Goal: Task Accomplishment & Management: Manage account settings

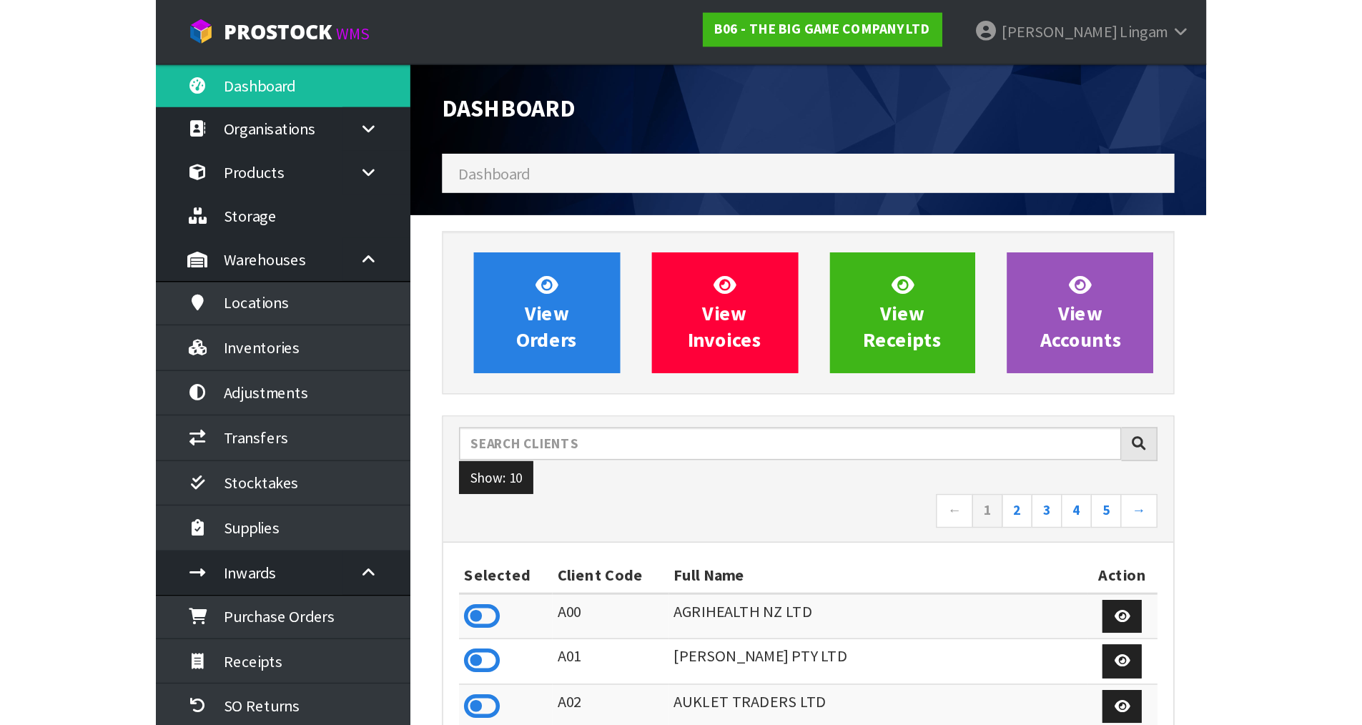
scroll to position [1129, 584]
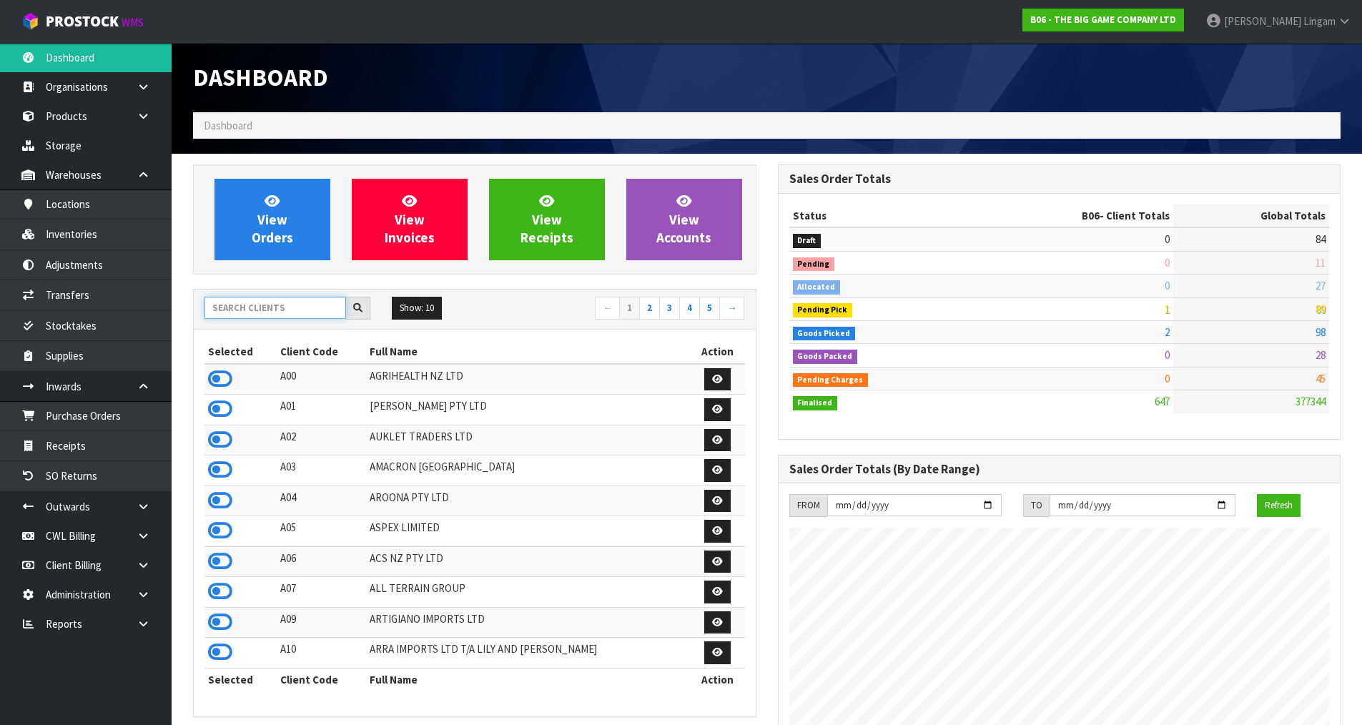
click at [245, 310] on input "text" at bounding box center [275, 308] width 142 height 22
click at [298, 307] on input "text" at bounding box center [275, 308] width 142 height 22
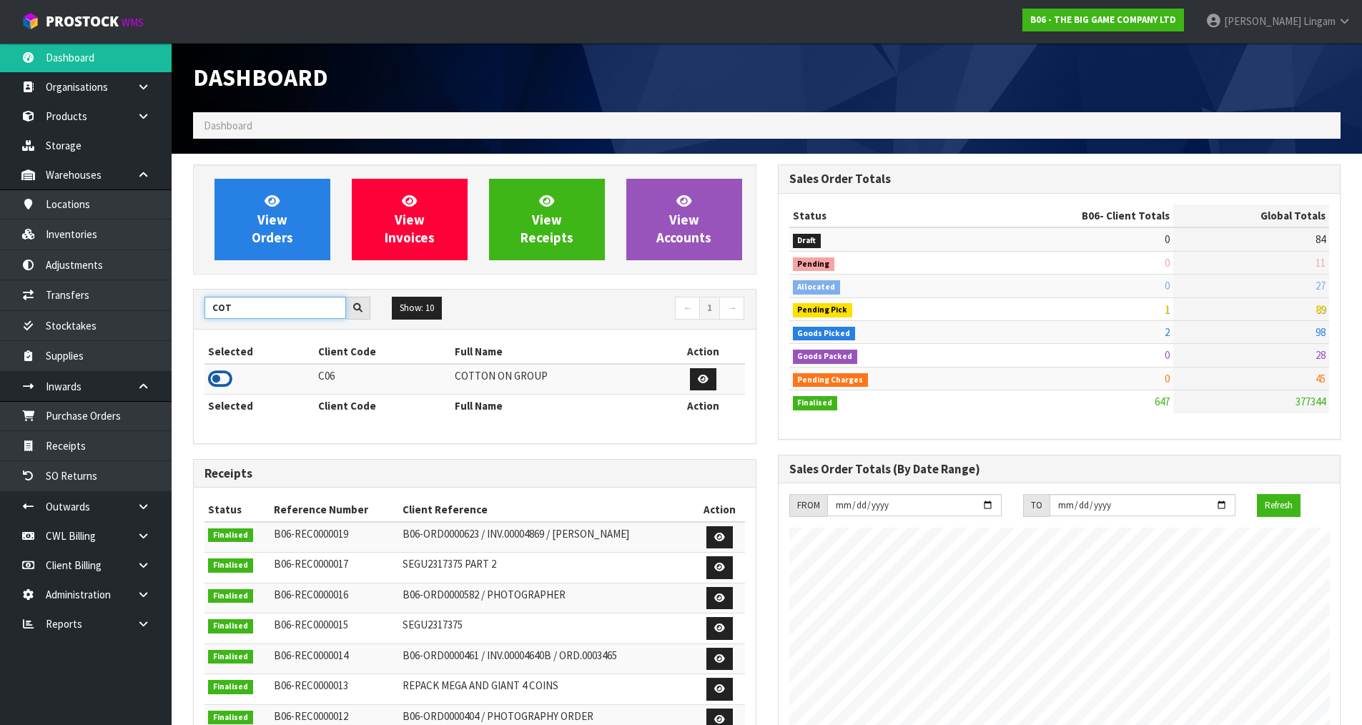
type input "COT"
click at [218, 380] on icon at bounding box center [220, 378] width 24 height 21
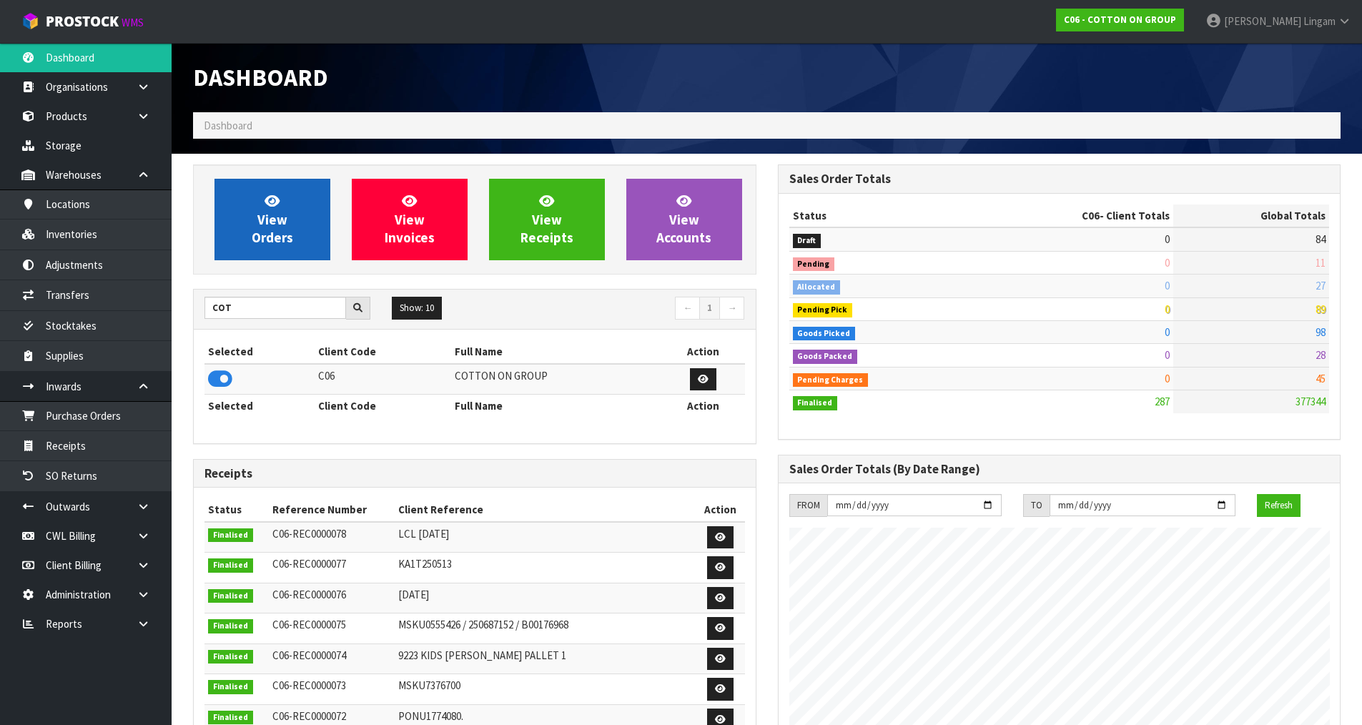
scroll to position [874, 584]
click at [293, 239] on link "View Orders" at bounding box center [272, 219] width 116 height 81
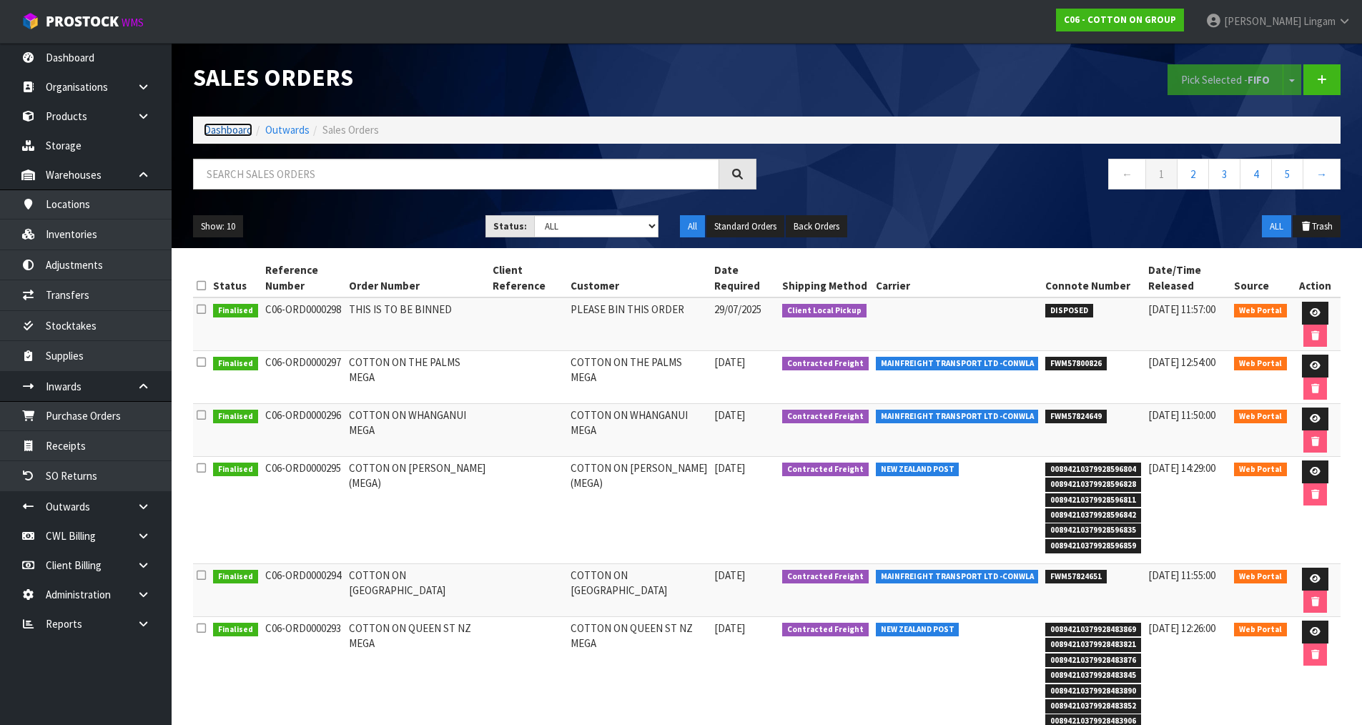
click at [240, 127] on link "Dashboard" at bounding box center [228, 130] width 49 height 14
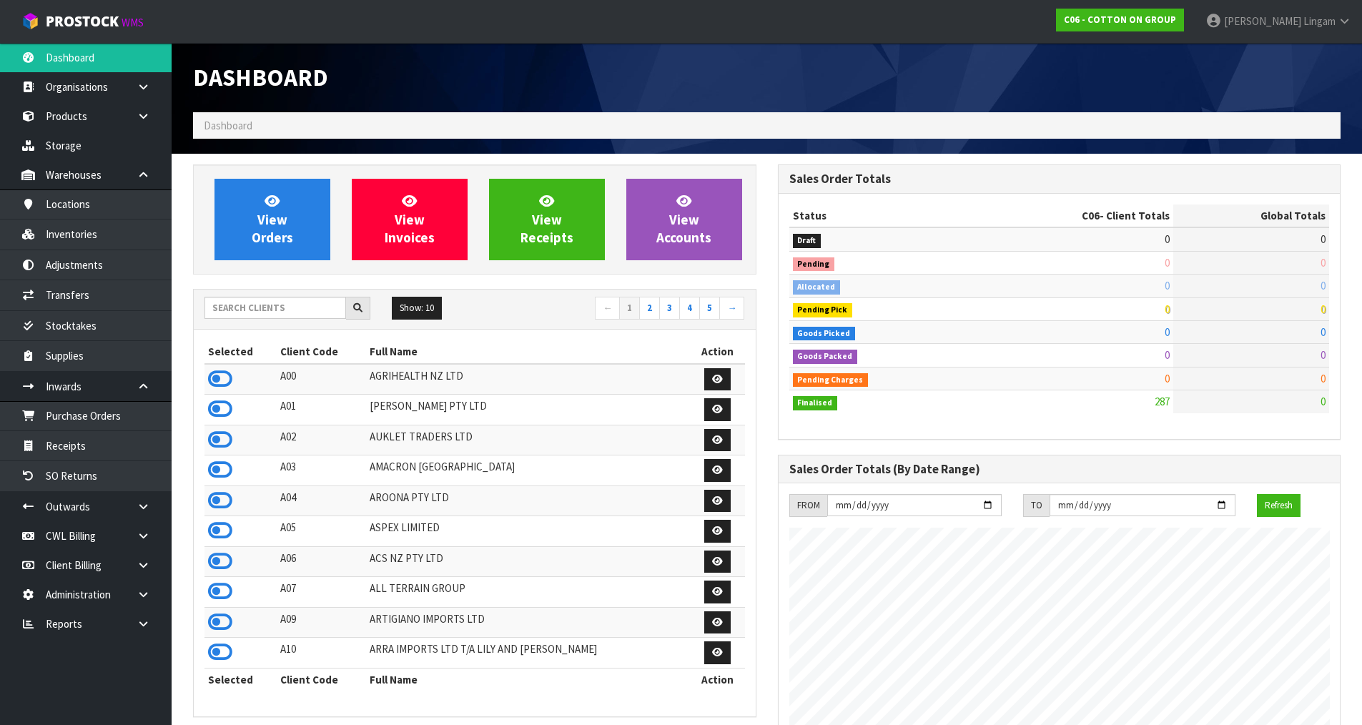
scroll to position [874, 584]
click at [280, 316] on input "text" at bounding box center [275, 308] width 142 height 22
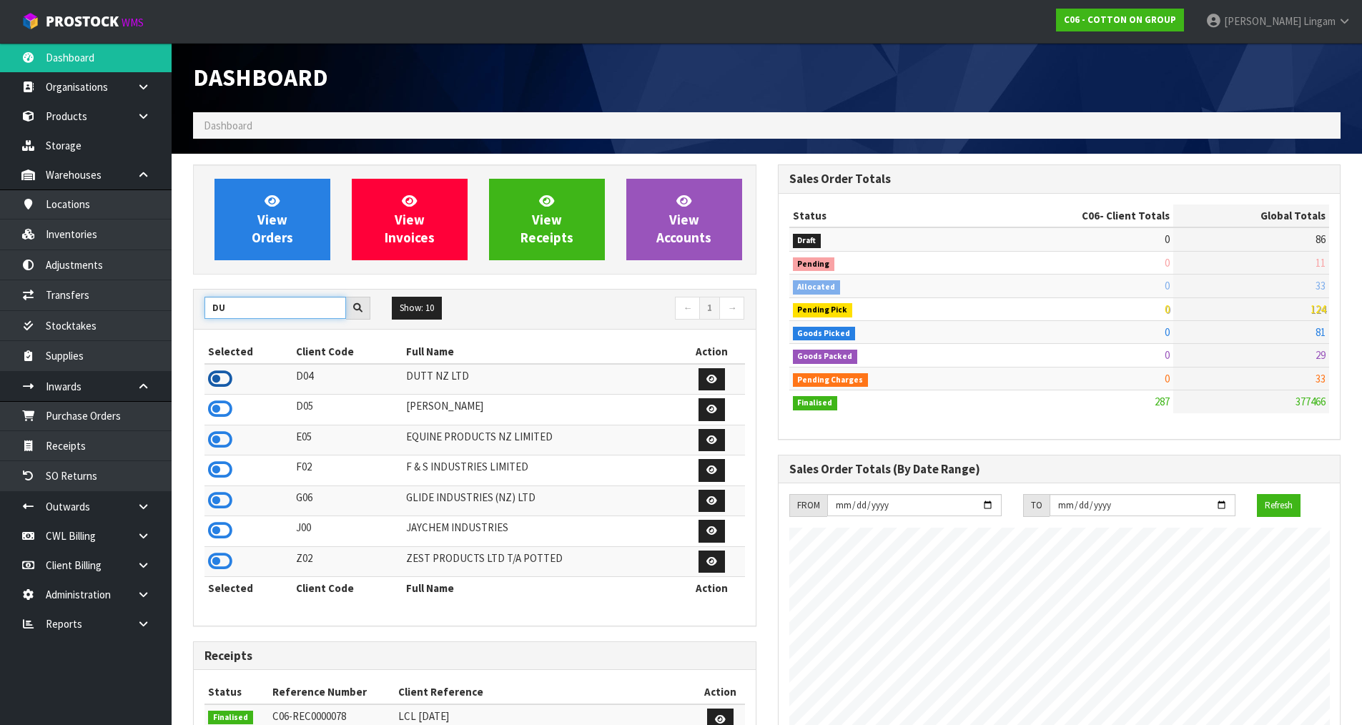
type input "DU"
click at [218, 376] on icon at bounding box center [220, 378] width 24 height 21
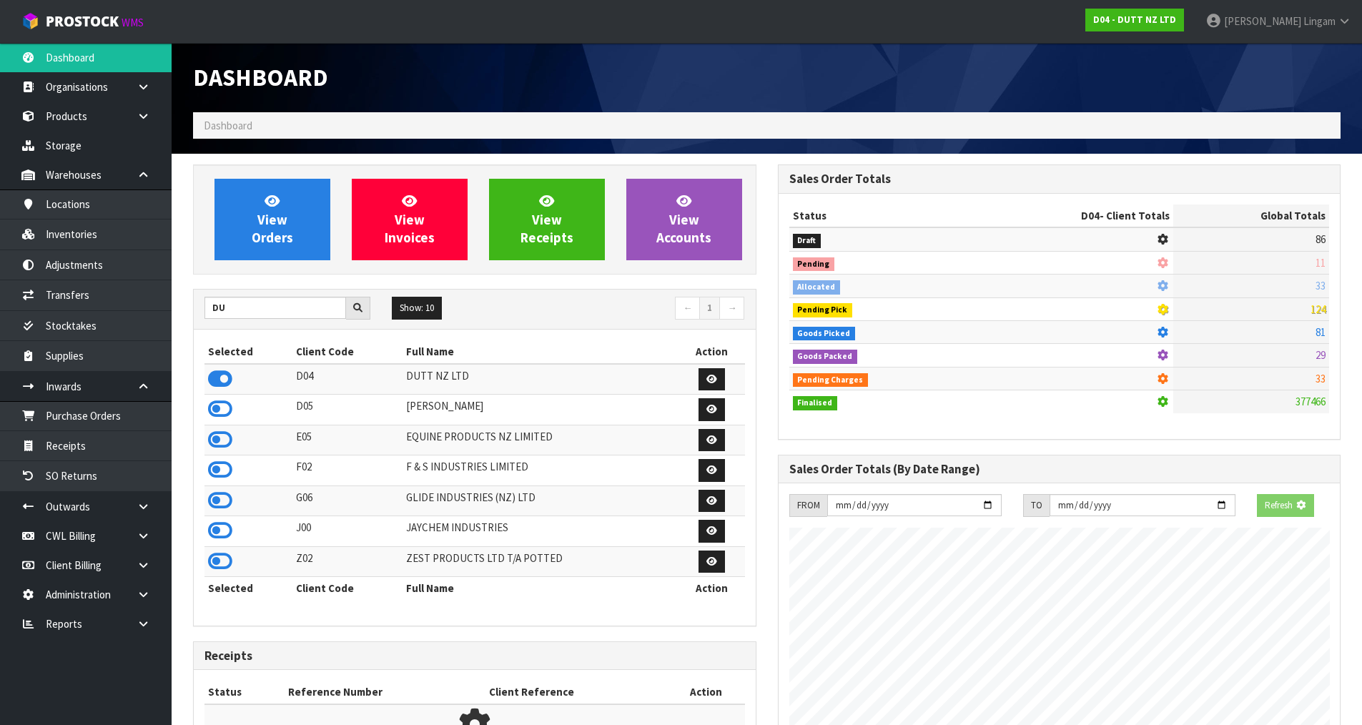
scroll to position [891, 584]
click at [276, 229] on span "View Orders" at bounding box center [272, 219] width 41 height 54
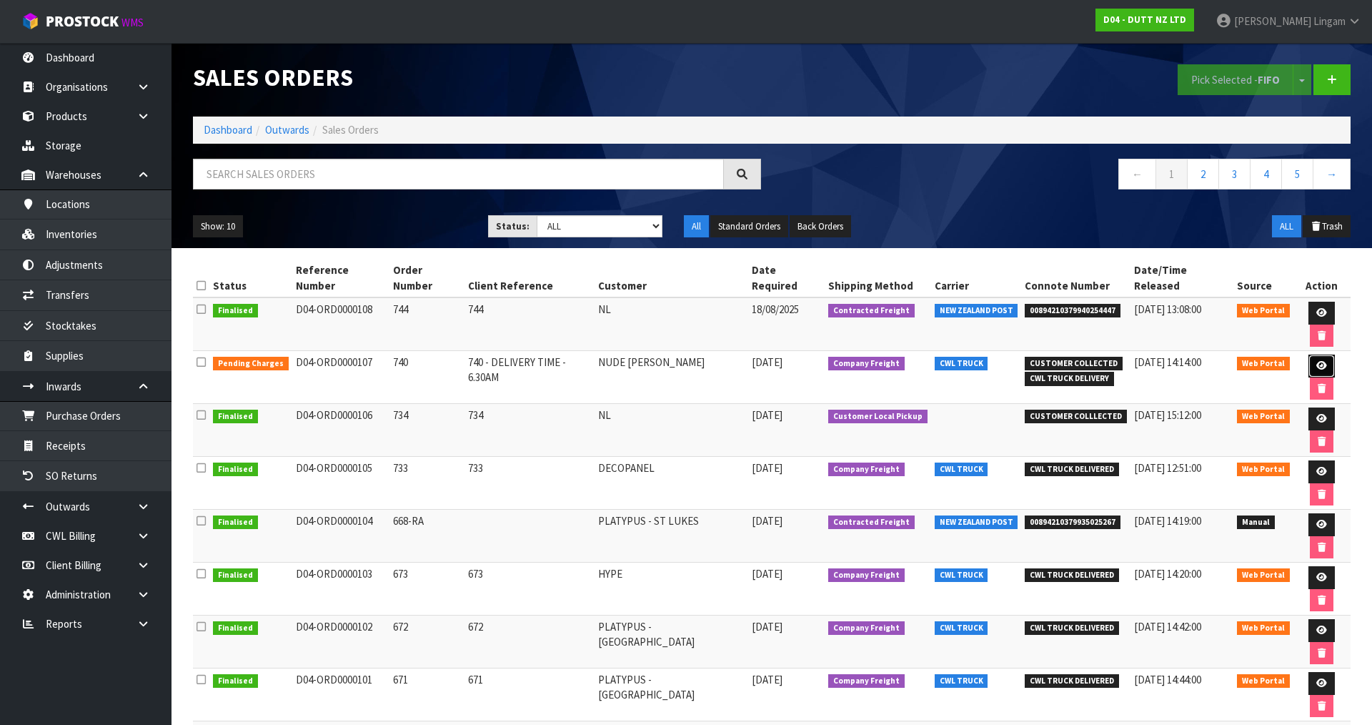
click at [1317, 361] on icon at bounding box center [1322, 365] width 11 height 9
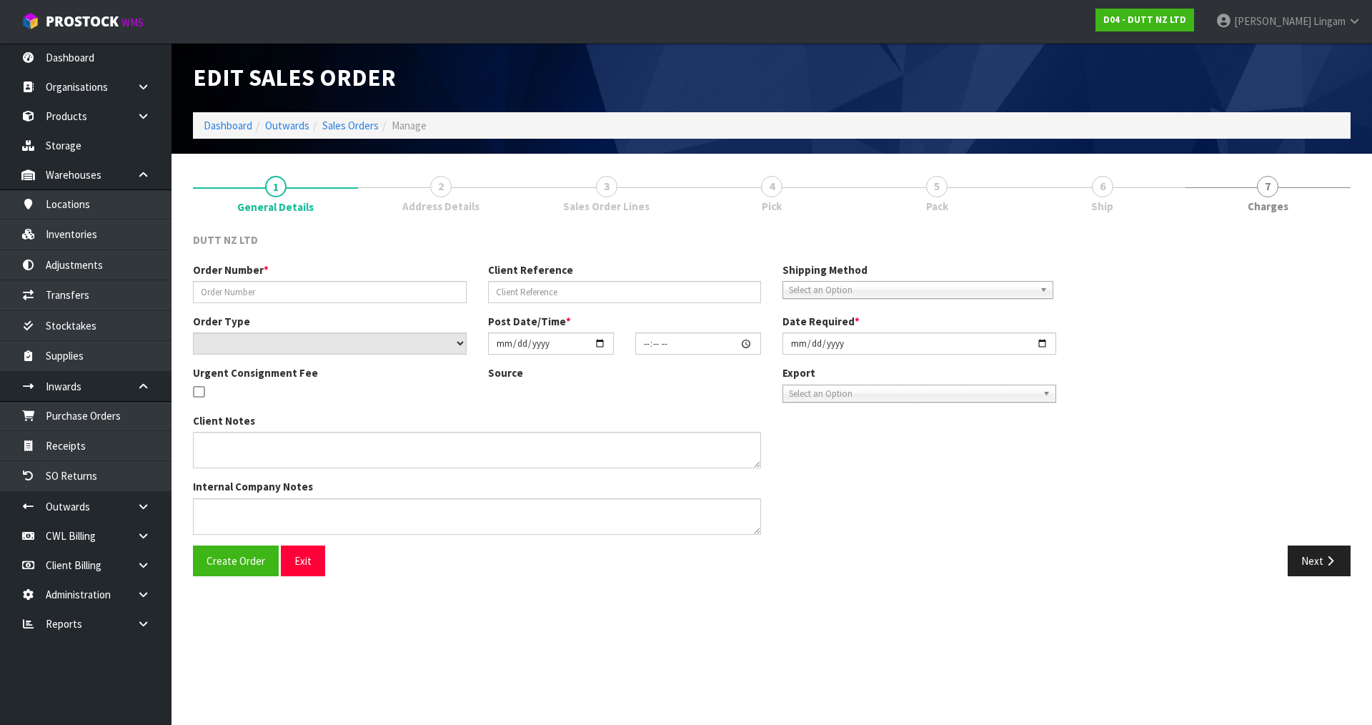
type input "740"
type input "740 - DELIVERY TIME - 6.30AM"
select select "number:0"
type input "2025-08-15"
type input "10:23:00.000"
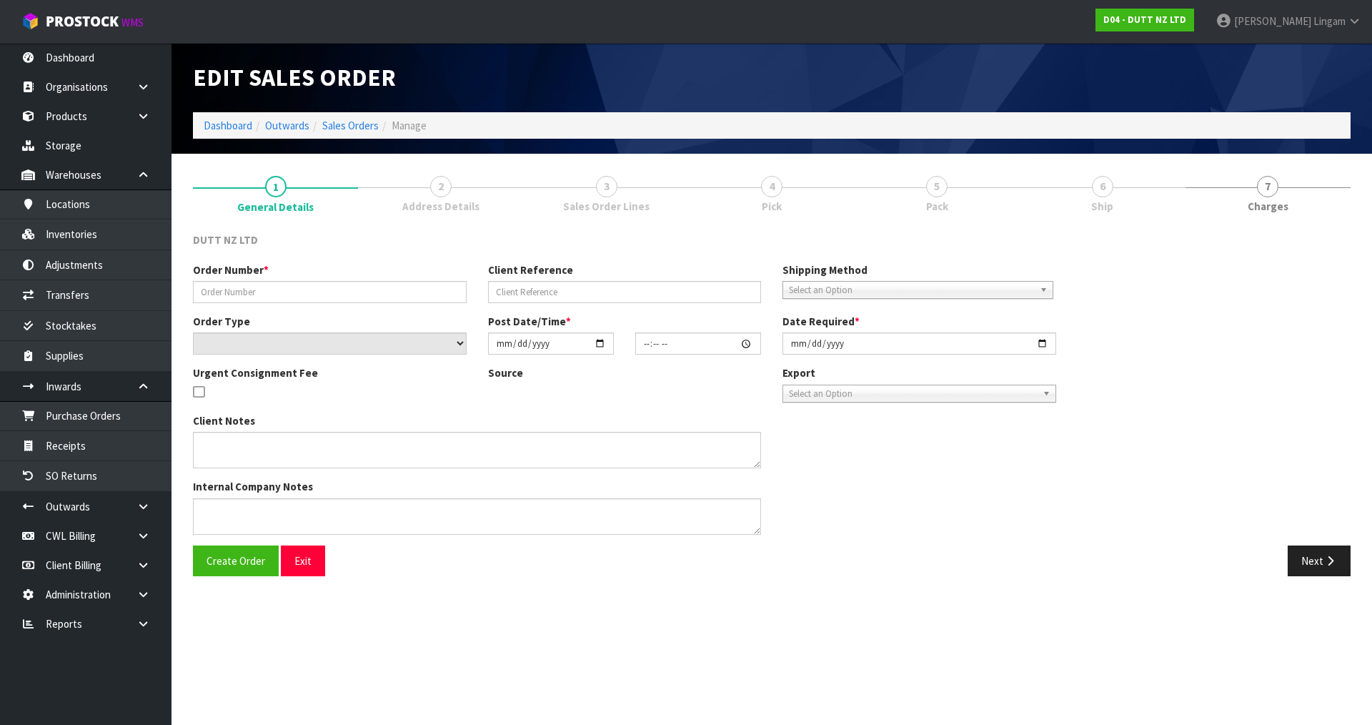
type input "2025-08-20"
type textarea "TAILGATE/ PALLET JACK DELIVERY TO STORE PLEASE CONTACT THE SITE CONTACT ON ARRI…"
type textarea "REPRINTED - AFTER UOM IS CHANGED"
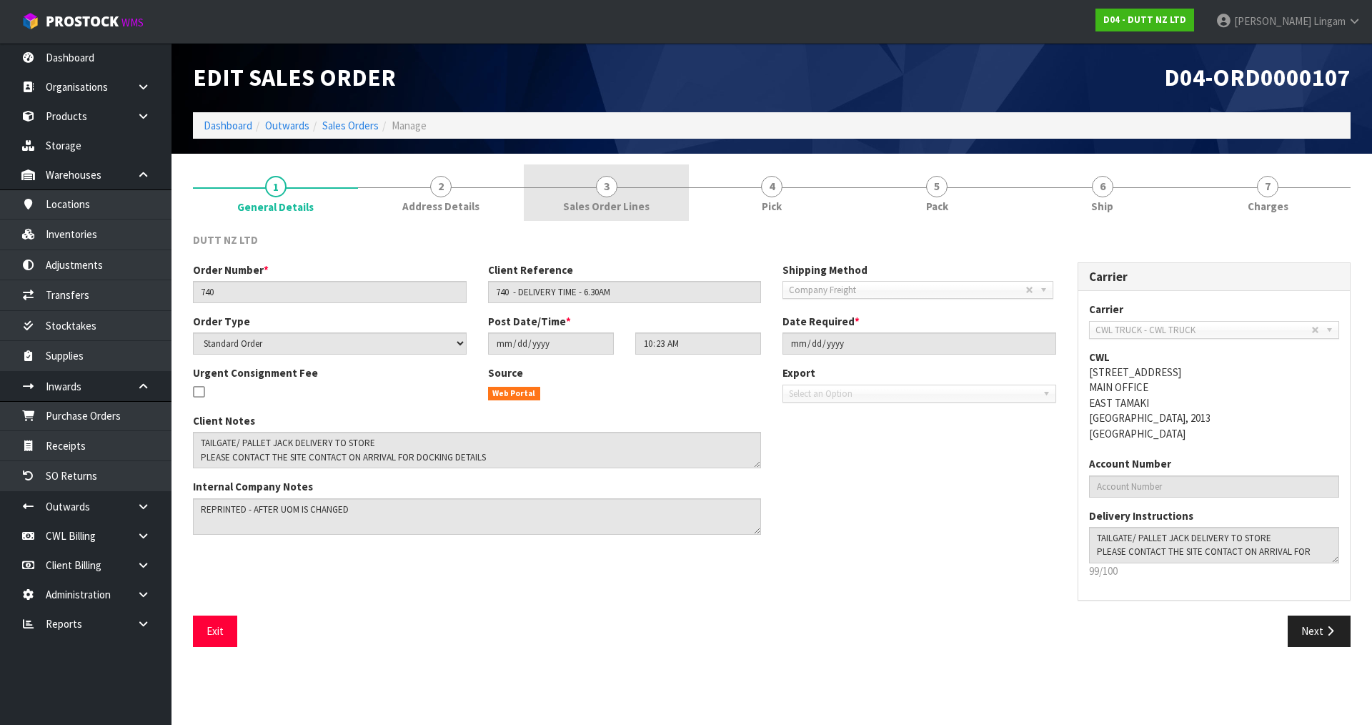
click at [658, 189] on link "3 Sales Order Lines" at bounding box center [606, 192] width 165 height 56
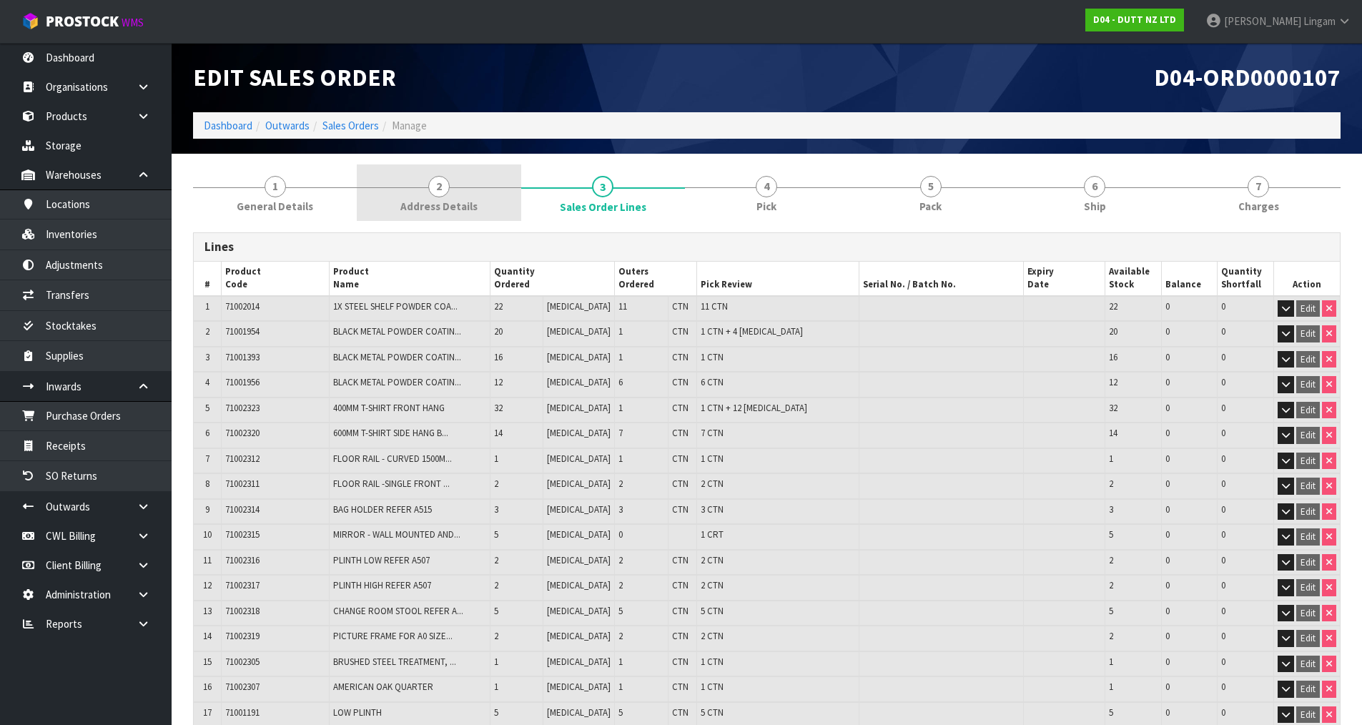
click at [449, 204] on span "Address Details" at bounding box center [438, 206] width 77 height 15
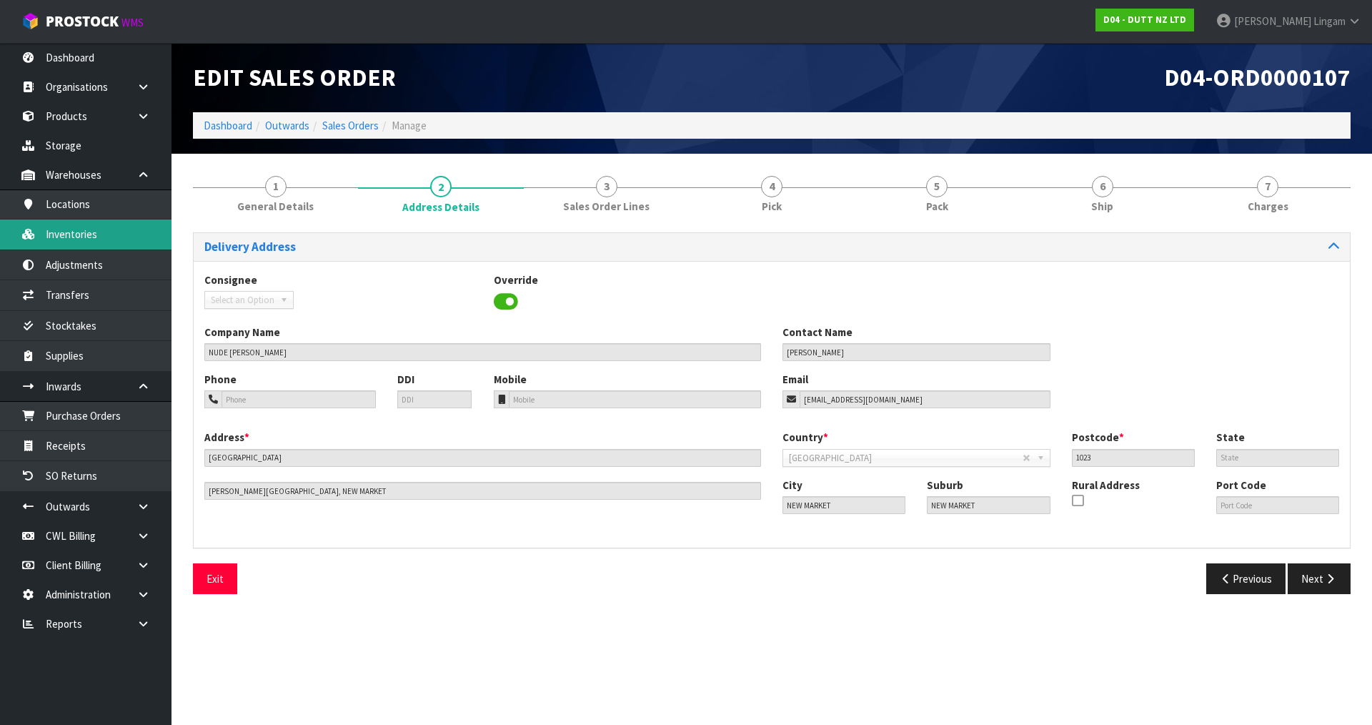
click at [110, 241] on link "Inventories" at bounding box center [86, 233] width 172 height 29
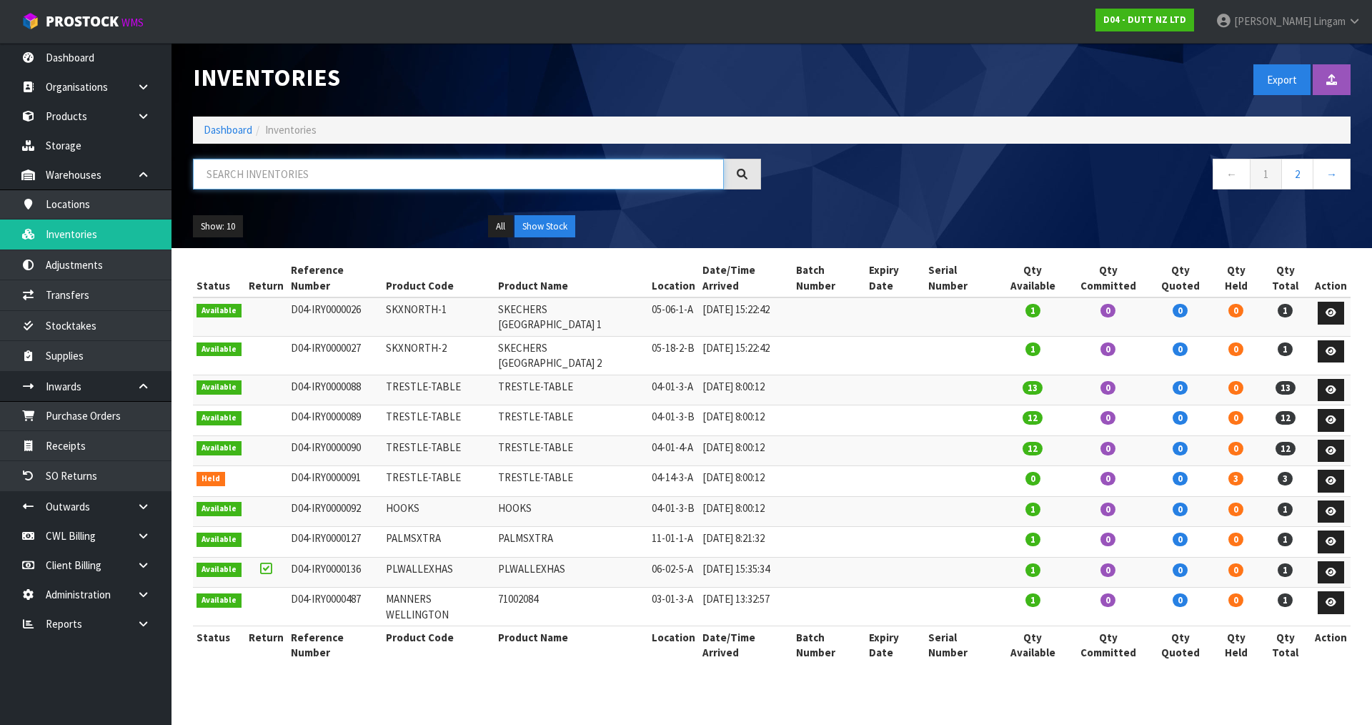
click at [342, 177] on input "text" at bounding box center [458, 174] width 531 height 31
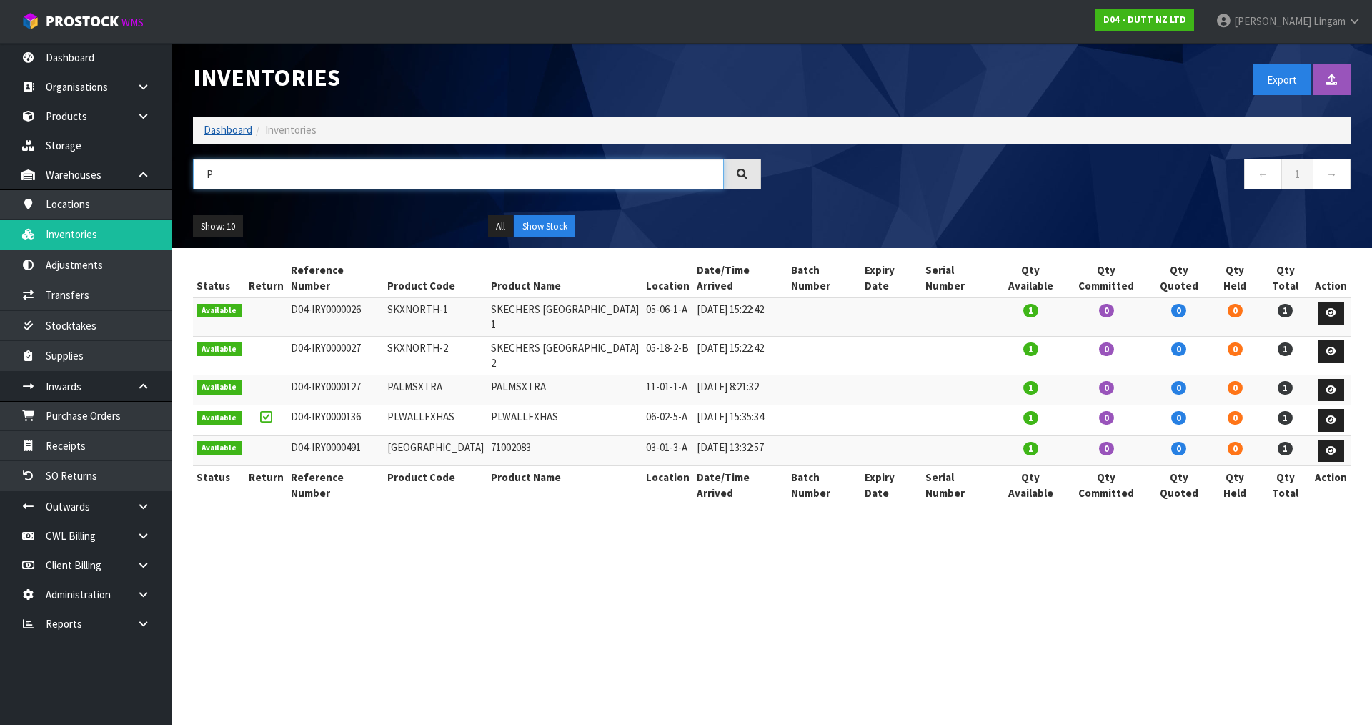
type input "P"
click at [224, 133] on link "Dashboard" at bounding box center [228, 130] width 49 height 14
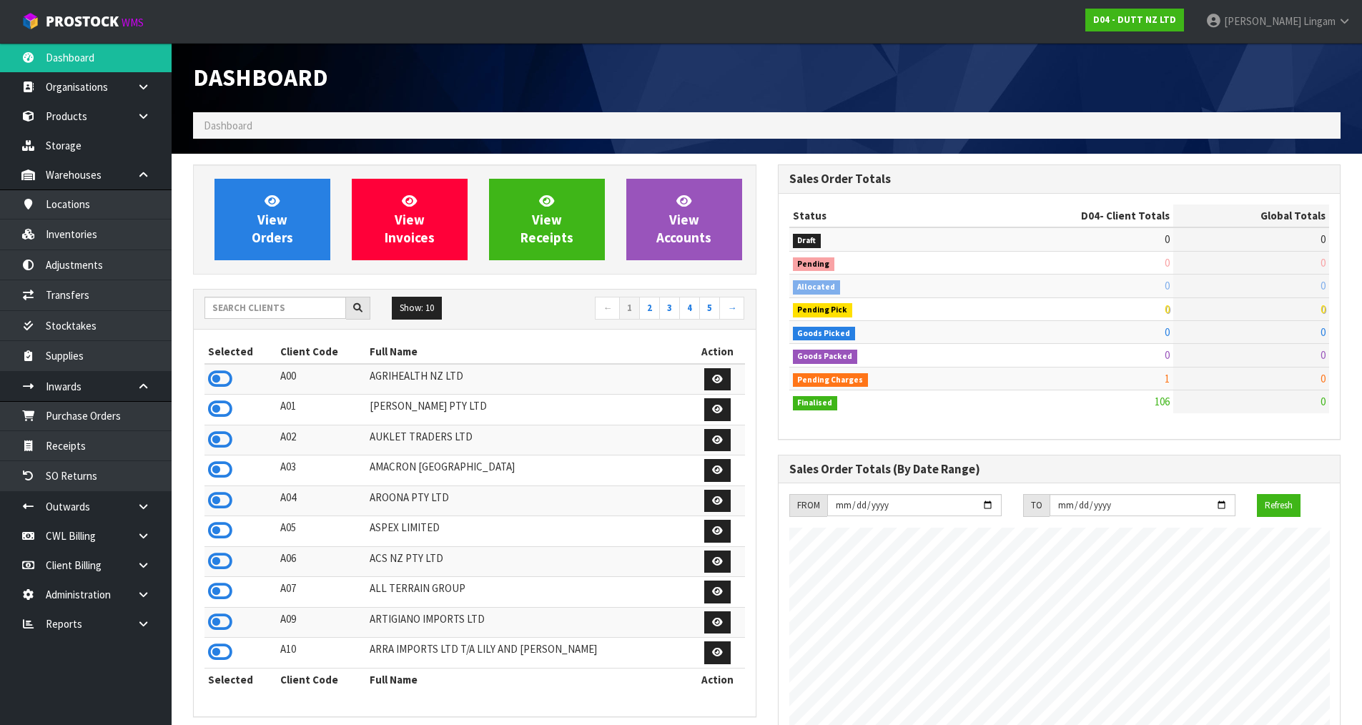
scroll to position [1114, 584]
click at [307, 239] on link "View Orders" at bounding box center [272, 219] width 116 height 81
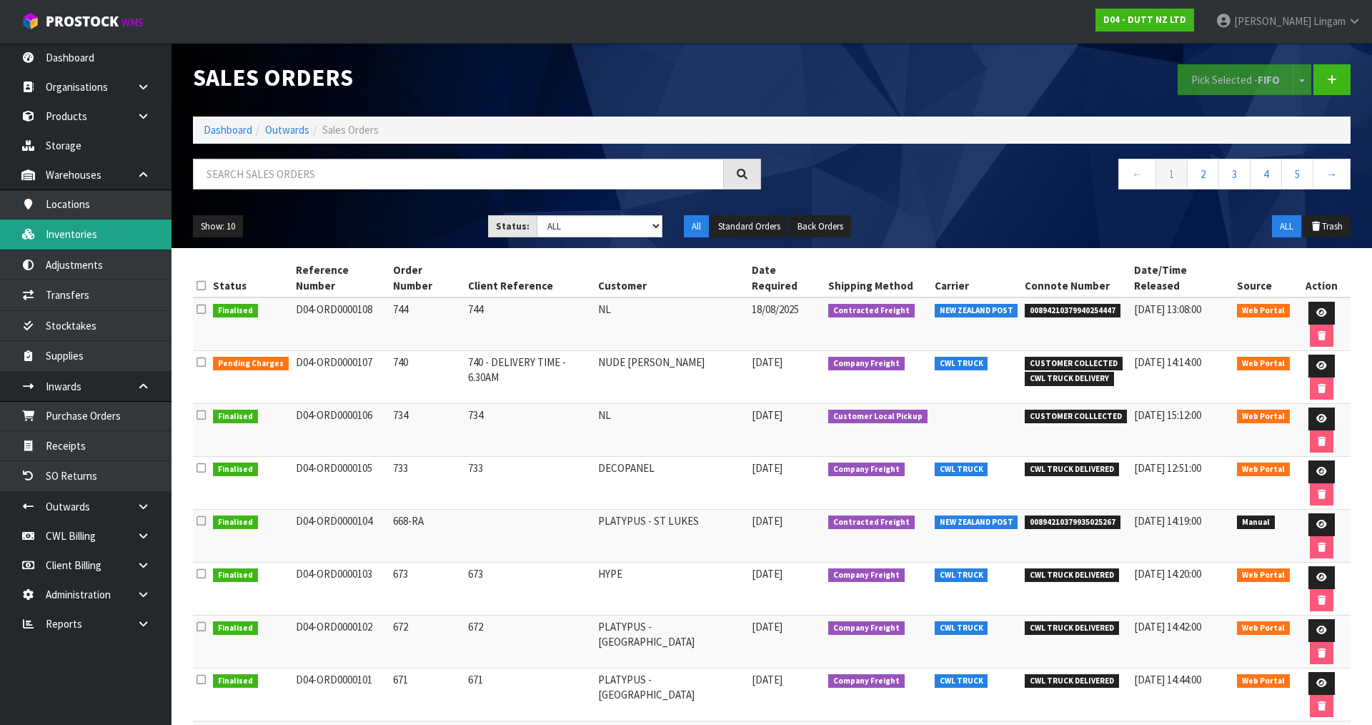
click at [61, 238] on link "Inventories" at bounding box center [86, 233] width 172 height 29
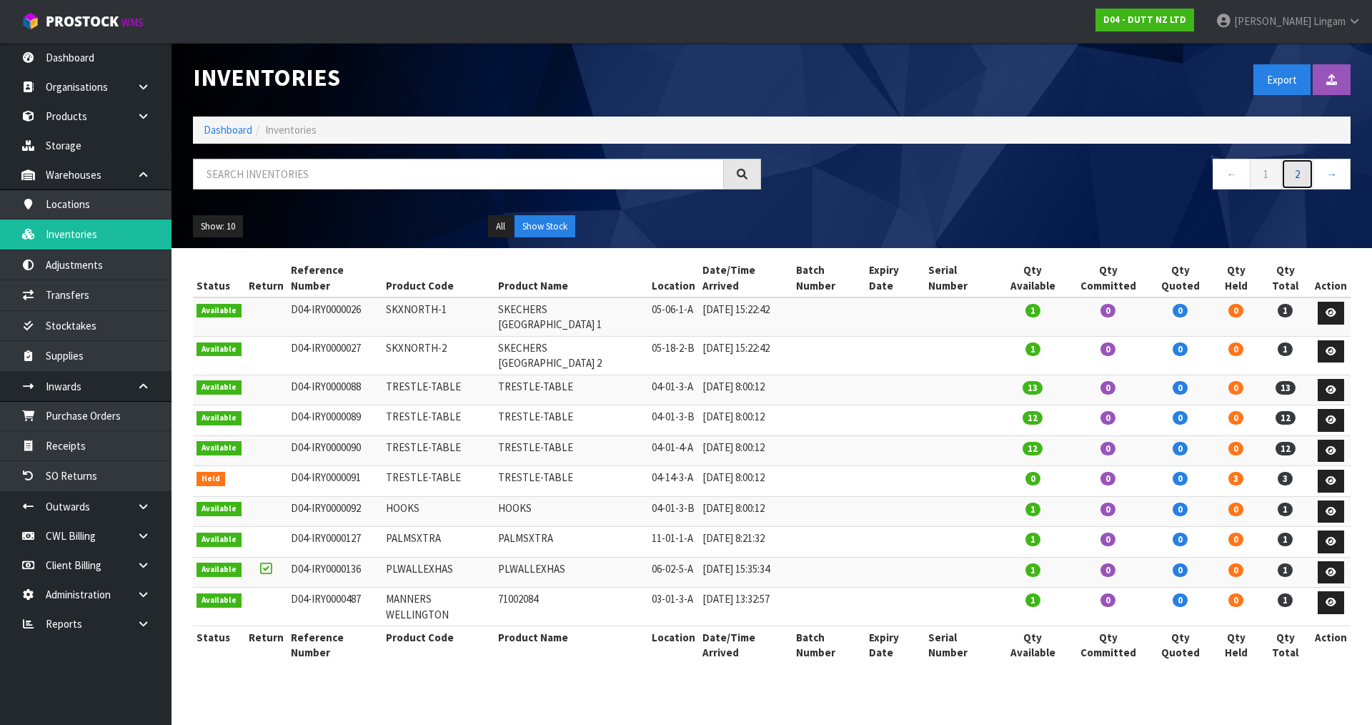
click at [1307, 177] on link "2" at bounding box center [1298, 174] width 32 height 31
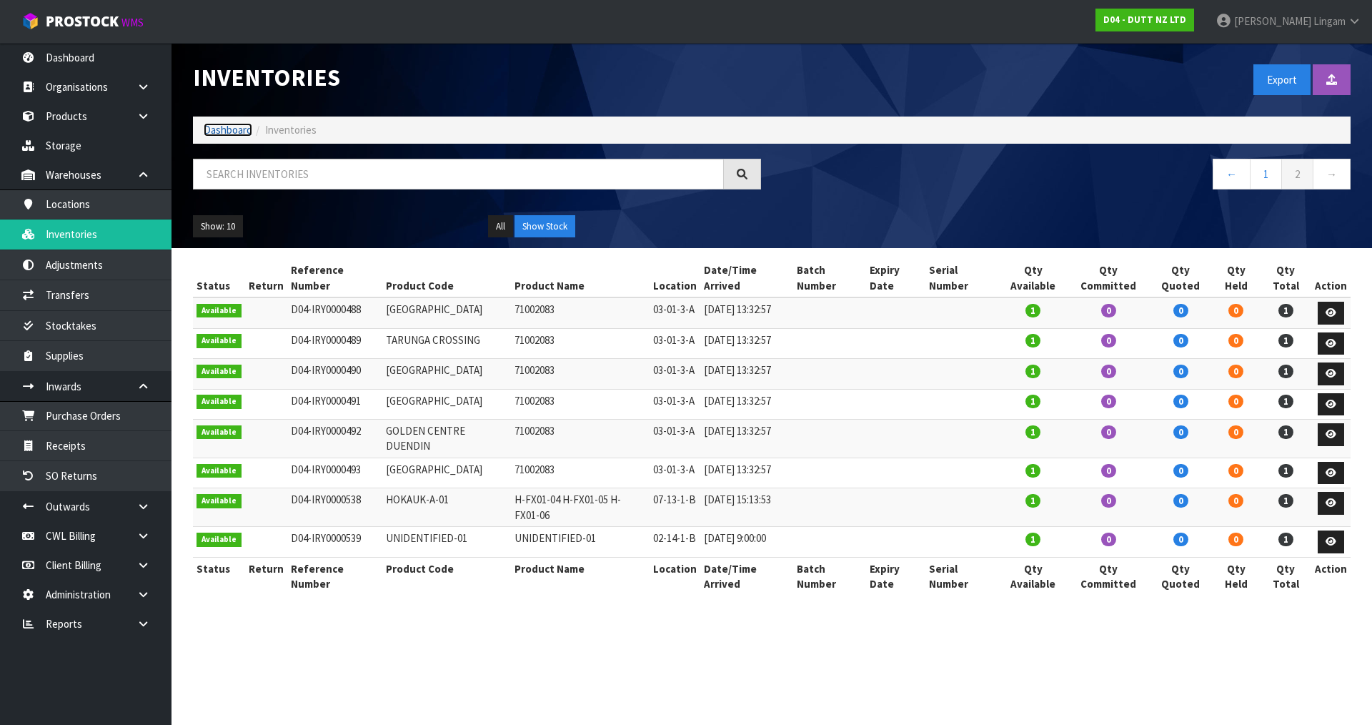
click at [235, 130] on link "Dashboard" at bounding box center [228, 130] width 49 height 14
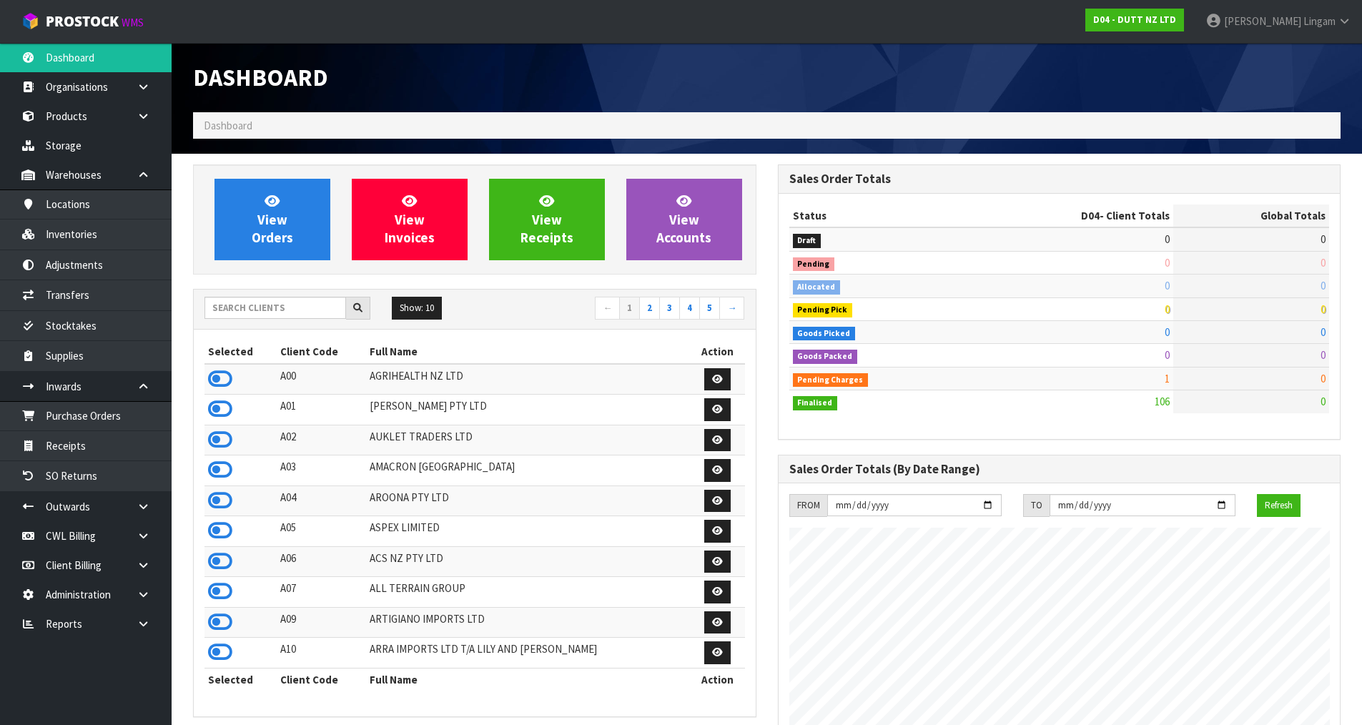
scroll to position [1083, 584]
click at [278, 307] on input "text" at bounding box center [275, 308] width 142 height 22
click at [317, 312] on input "text" at bounding box center [275, 308] width 142 height 22
click at [275, 312] on input "text" at bounding box center [275, 308] width 142 height 22
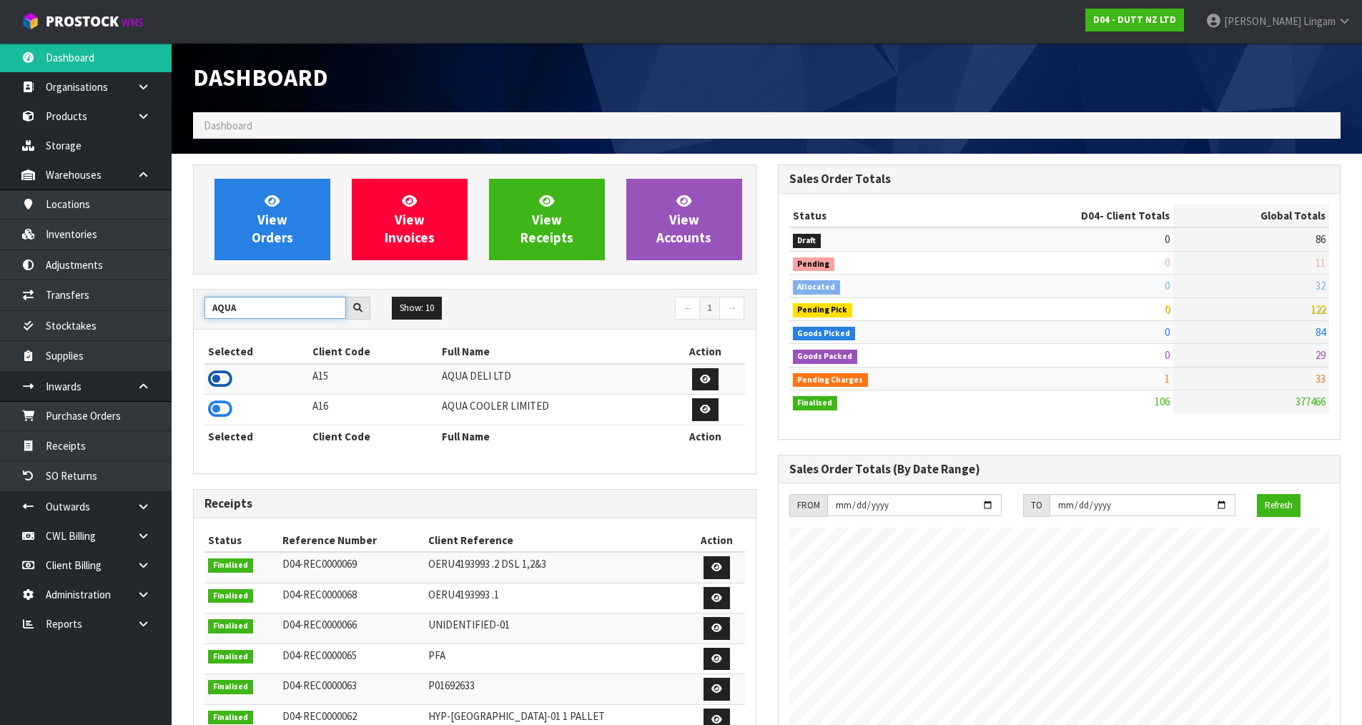
type input "AQUA"
click at [220, 373] on icon at bounding box center [220, 378] width 24 height 21
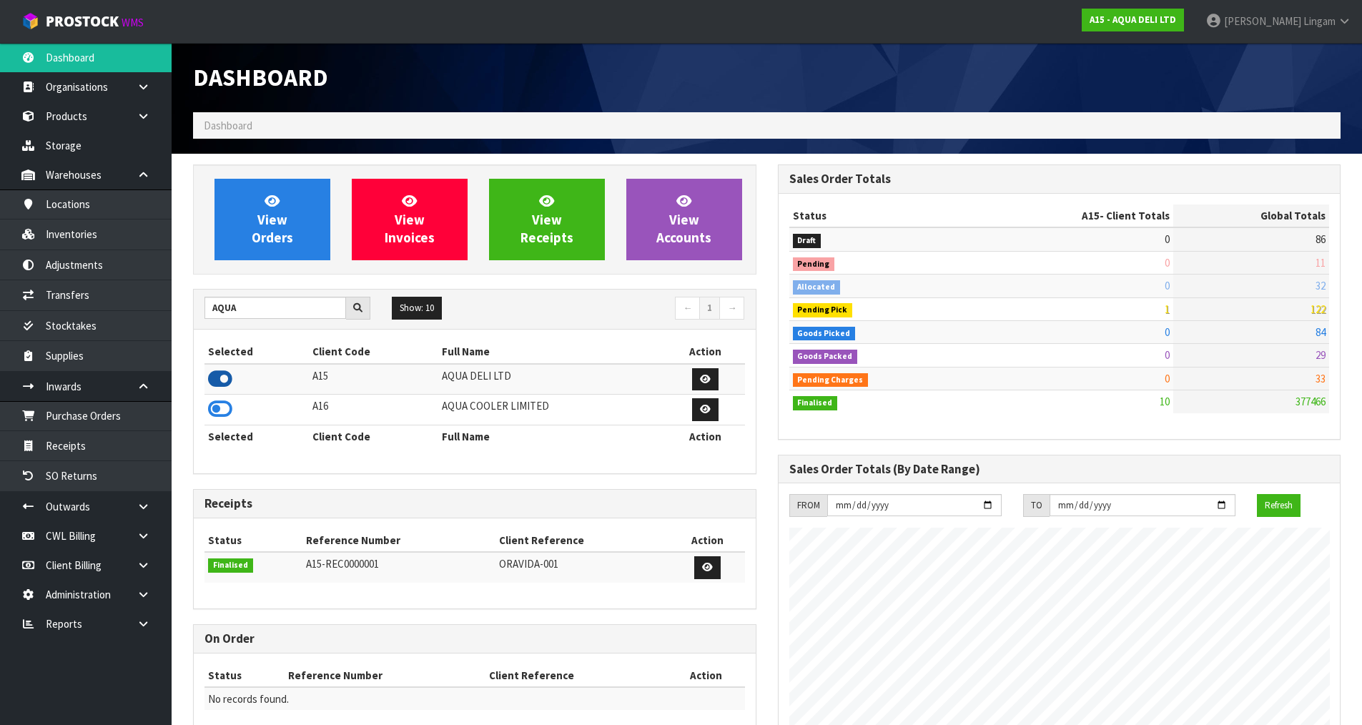
scroll to position [713963, 714252]
click at [266, 231] on span "View Orders" at bounding box center [272, 219] width 41 height 54
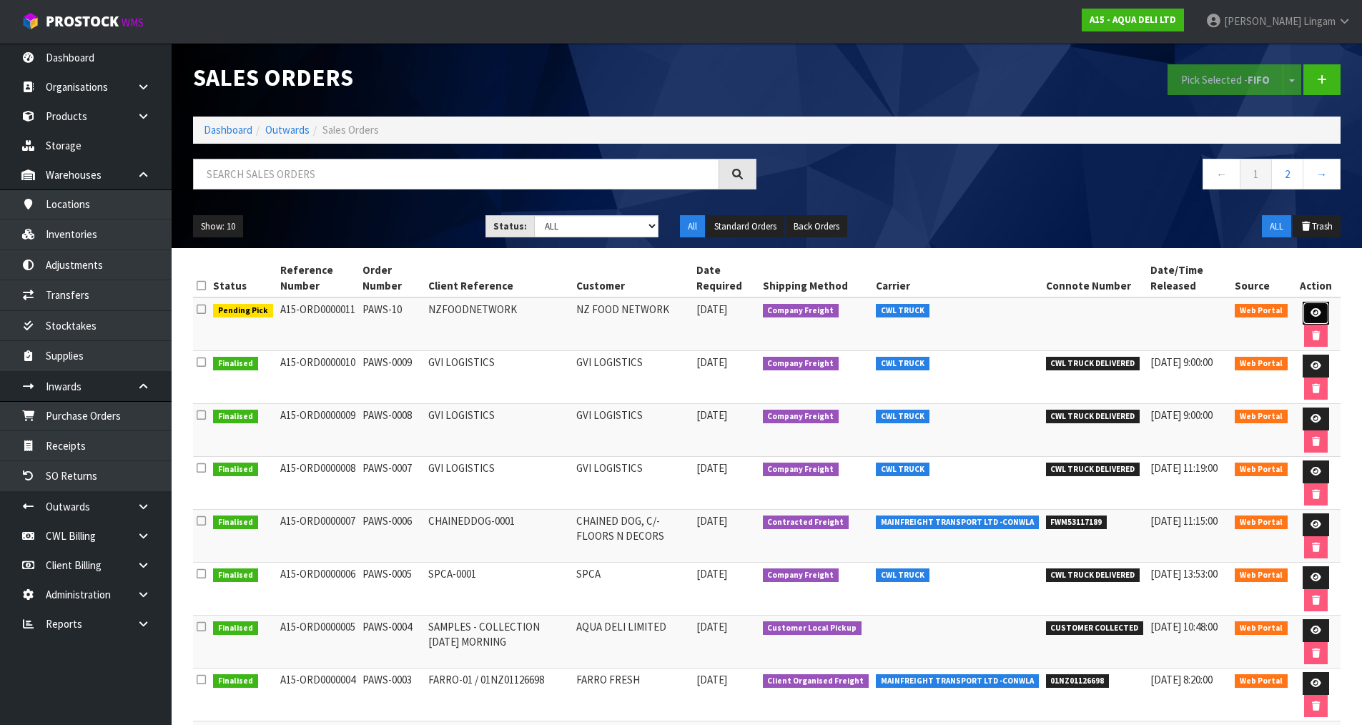
click at [1310, 313] on icon at bounding box center [1315, 312] width 11 height 9
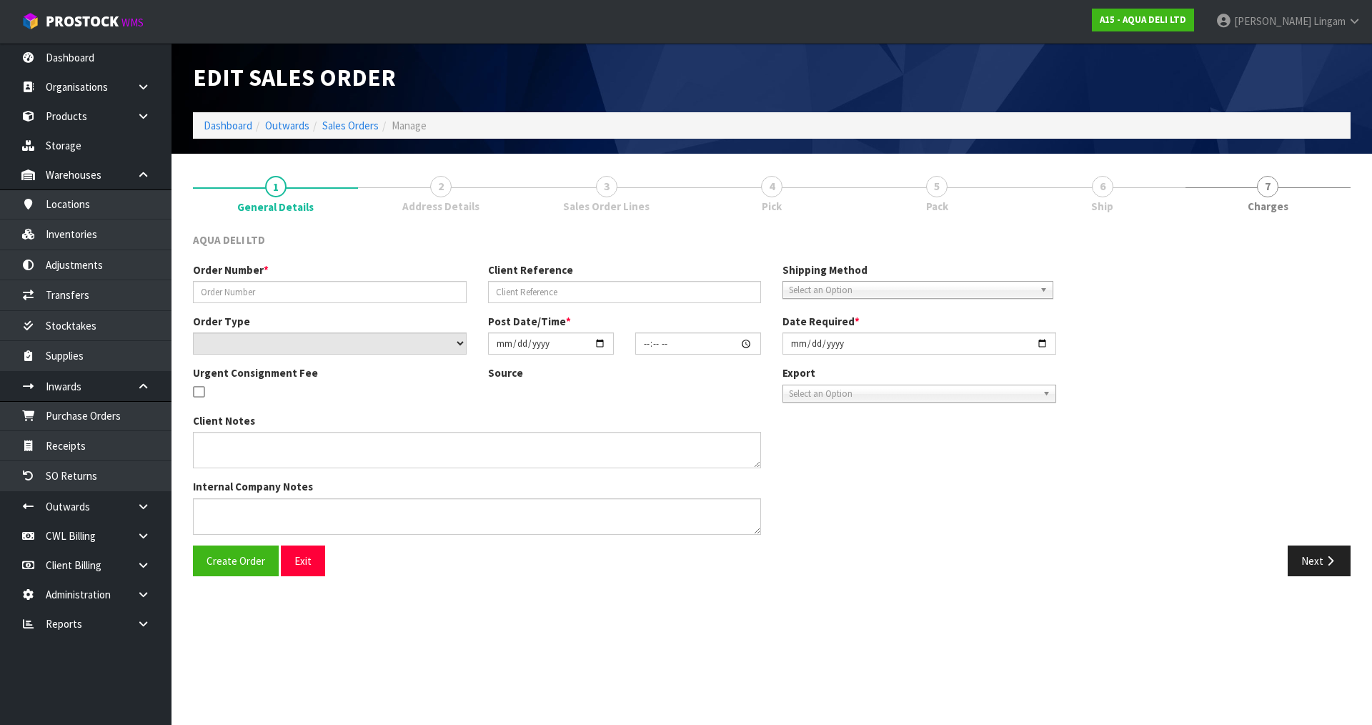
type input "PAWS-10"
type input "NZFOODNETWORK"
select select "number:0"
type input "2025-08-18"
type input "12:13:00.000"
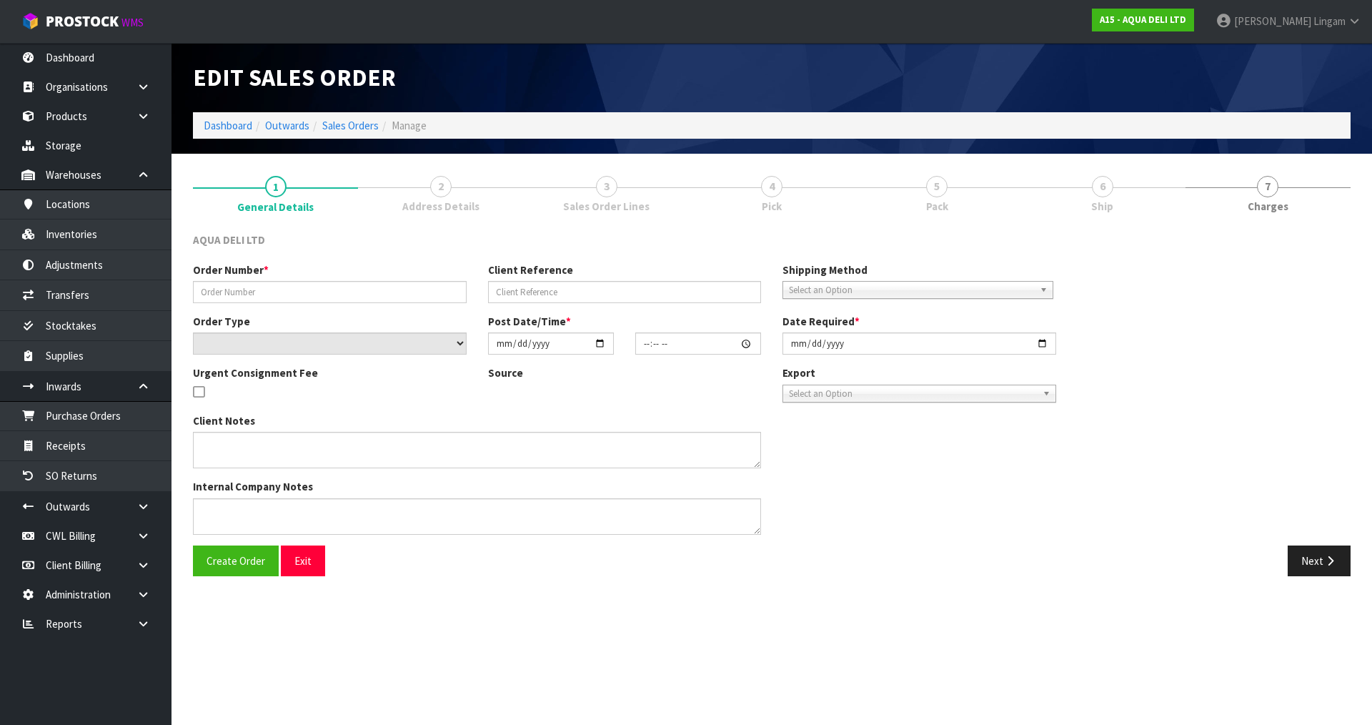
type input "2025-08-21"
type textarea "THE FREIGHT COST TO DELIVER THE 15 PALLETS BY CWL TRUCK WILL BE APPROXIMATELY $…"
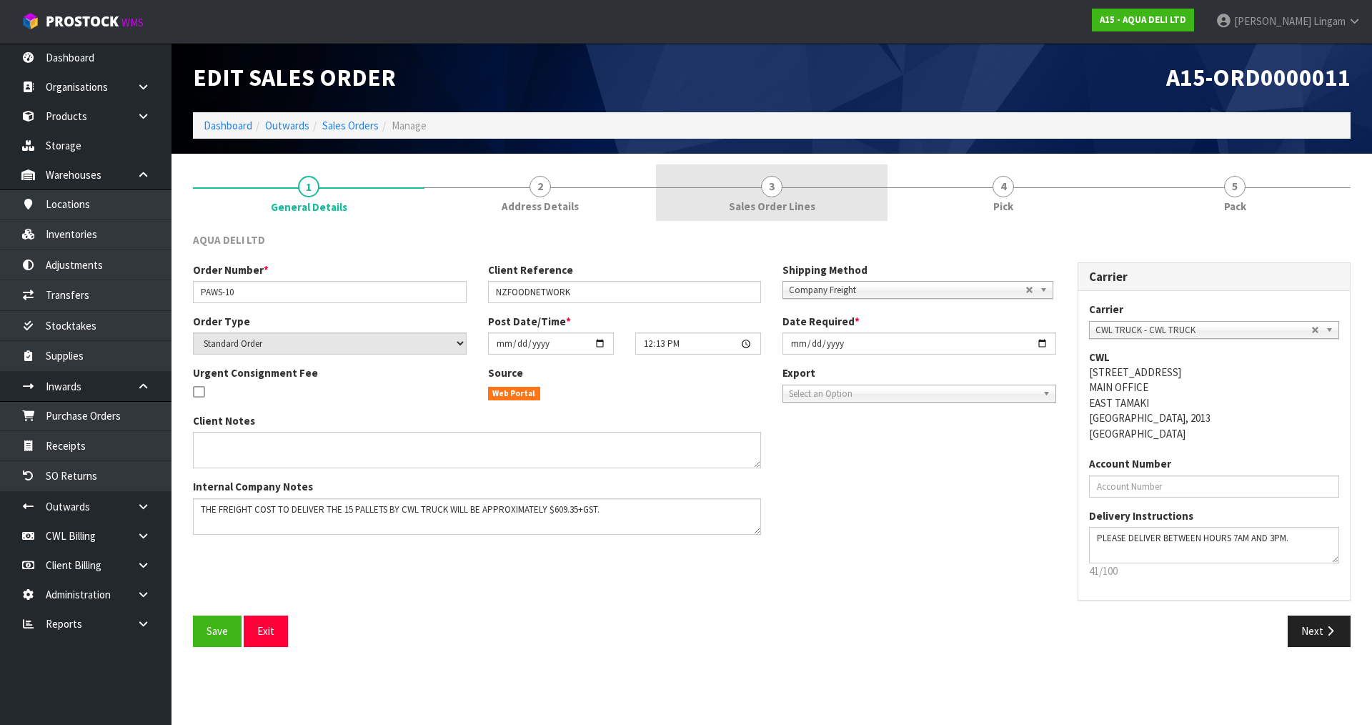
click at [837, 204] on link "3 Sales Order Lines" at bounding box center [772, 192] width 232 height 56
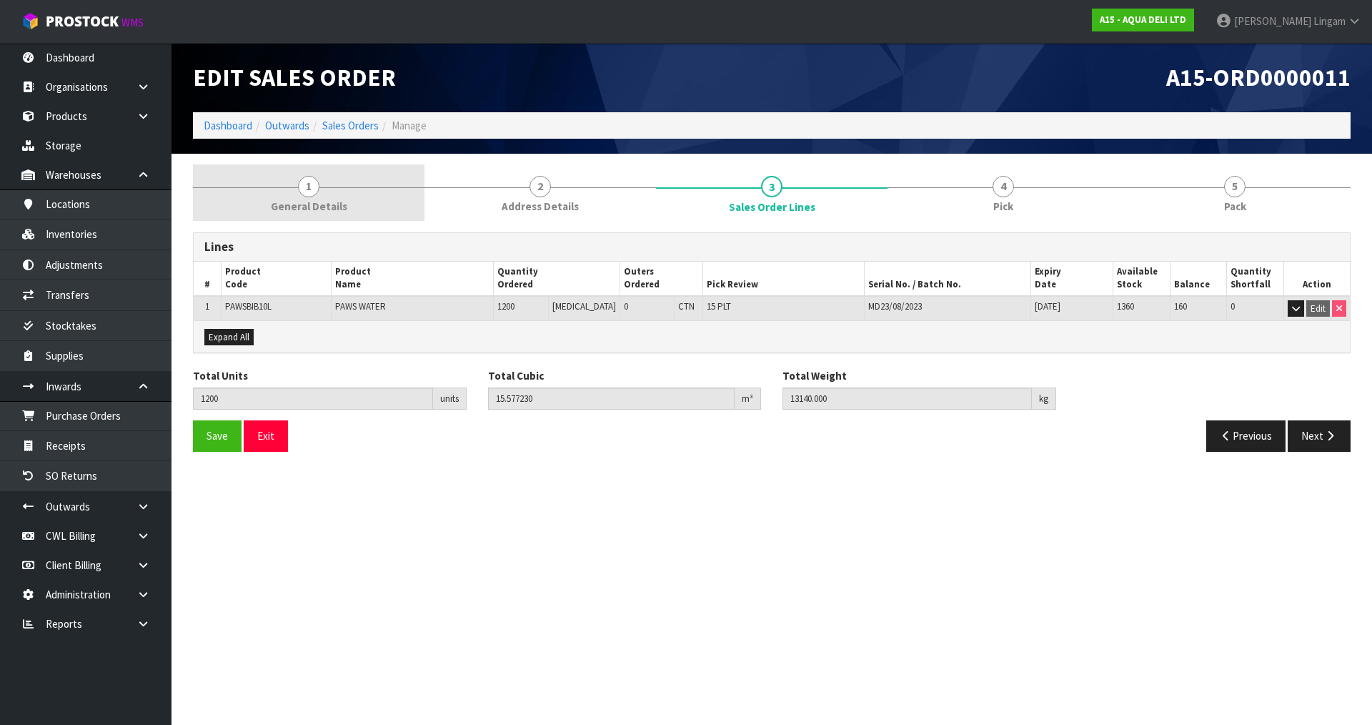
click at [367, 194] on link "1 General Details" at bounding box center [309, 192] width 232 height 56
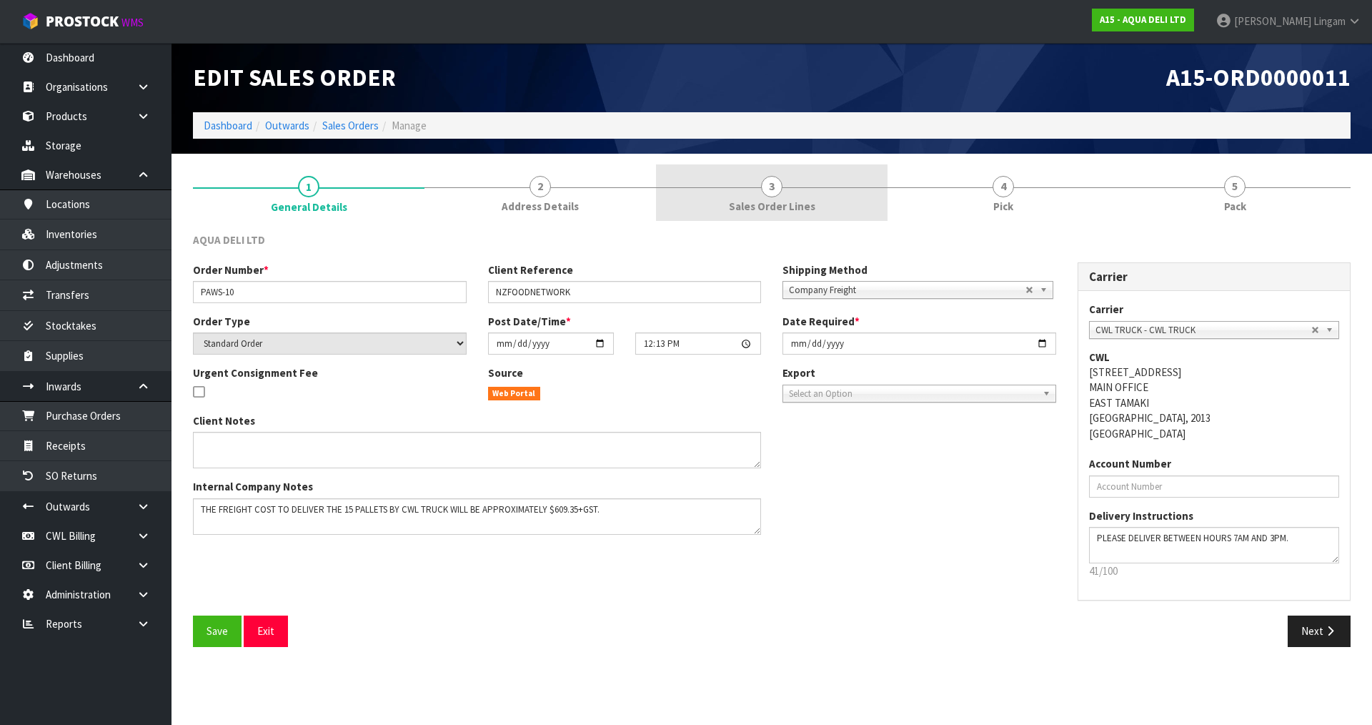
click at [844, 204] on link "3 Sales Order Lines" at bounding box center [772, 192] width 232 height 56
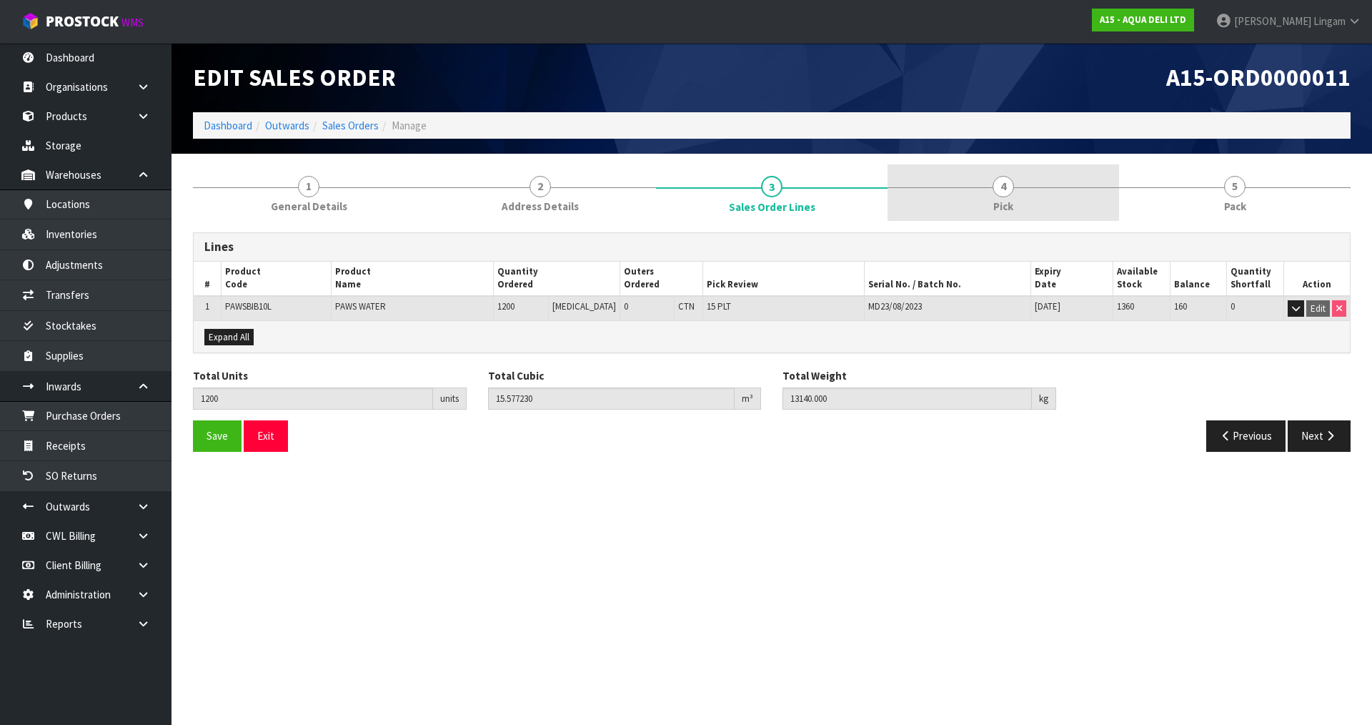
click at [1009, 201] on span "Pick" at bounding box center [1004, 206] width 20 height 15
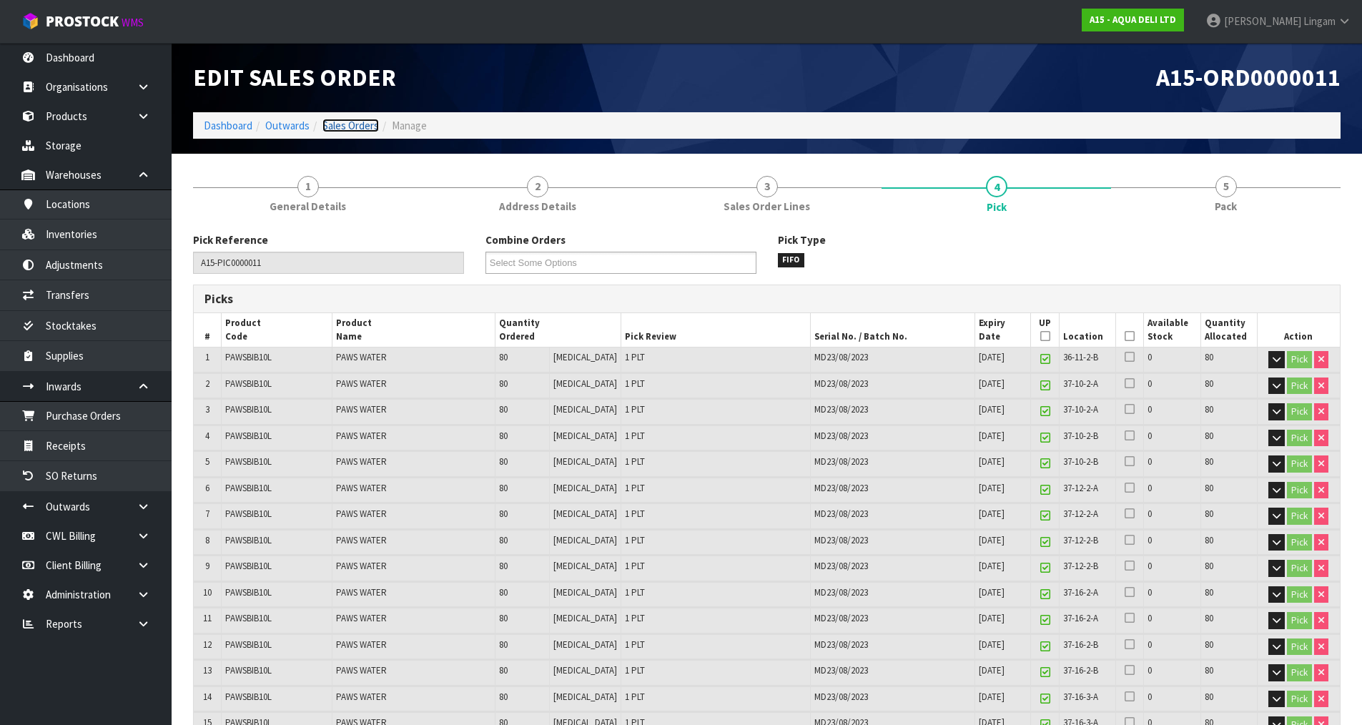
click at [352, 126] on link "Sales Orders" at bounding box center [350, 126] width 56 height 14
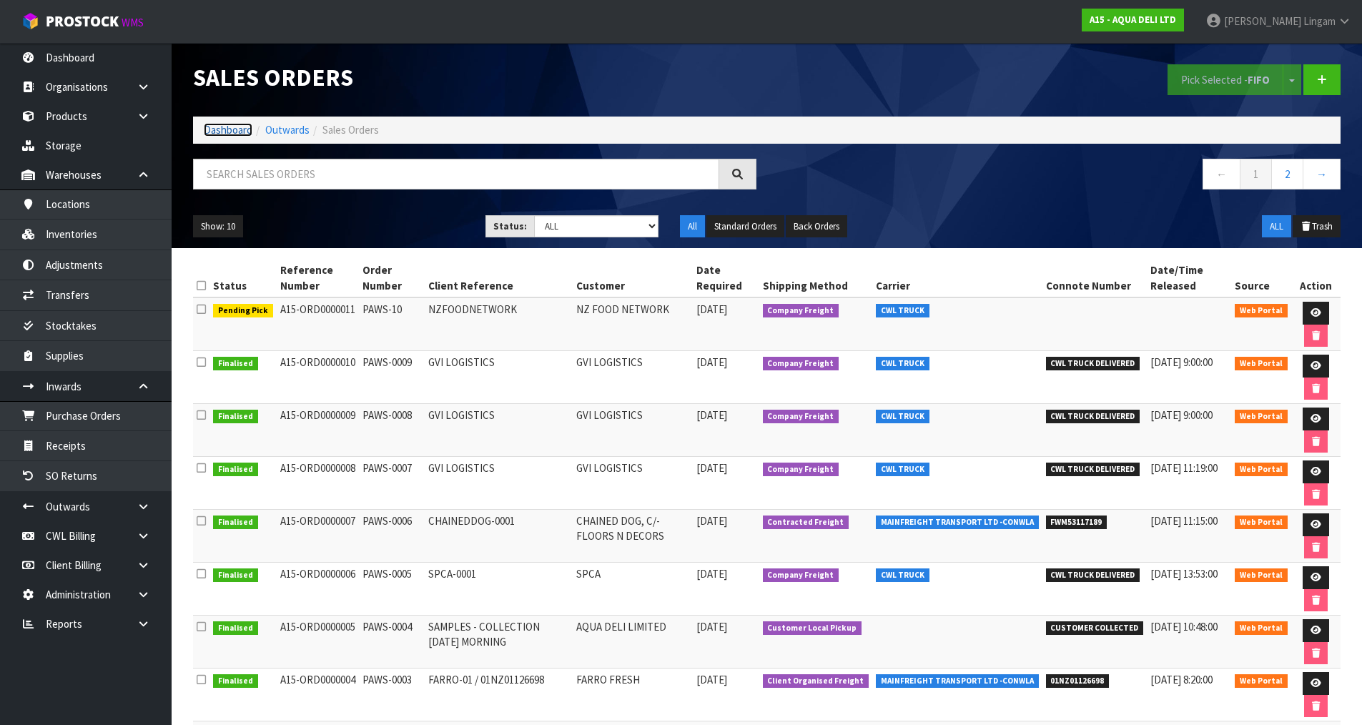
click at [213, 130] on link "Dashboard" at bounding box center [228, 130] width 49 height 14
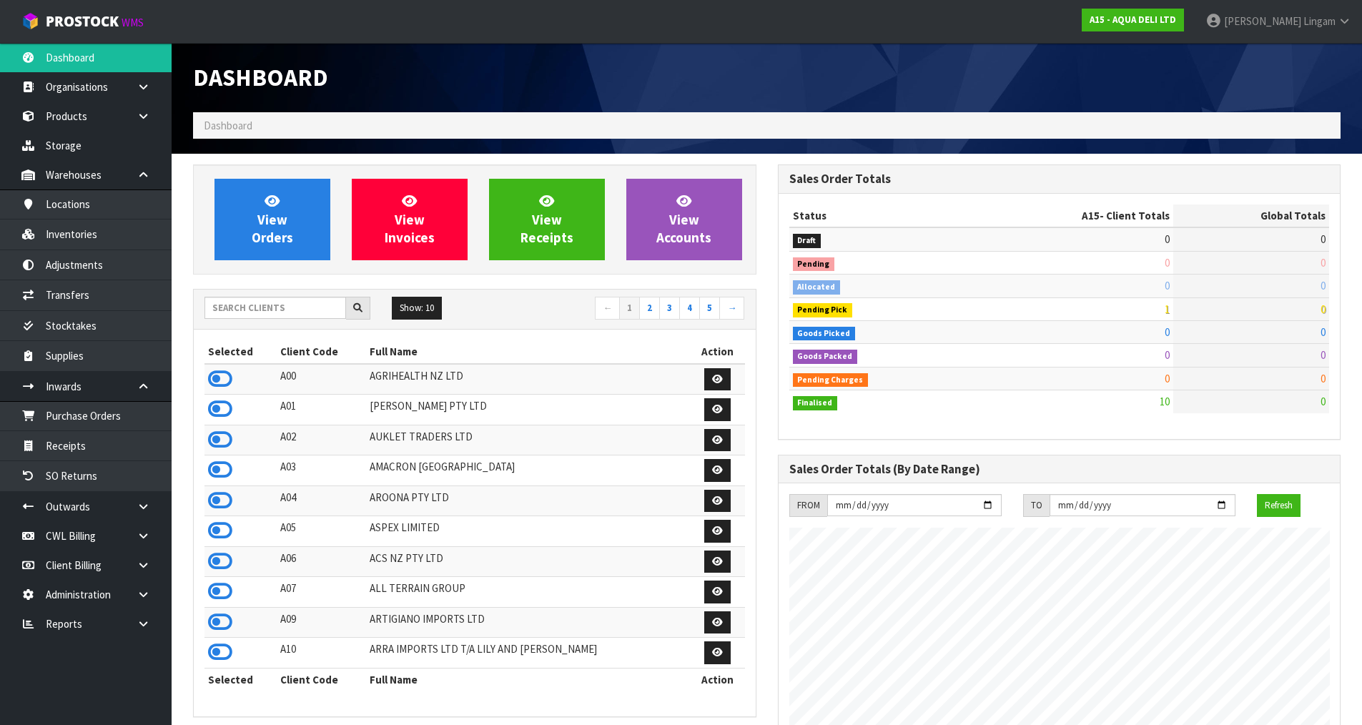
scroll to position [874, 584]
click at [313, 308] on input "text" at bounding box center [275, 308] width 142 height 22
click at [311, 314] on input "text" at bounding box center [275, 308] width 142 height 22
click at [315, 305] on input "text" at bounding box center [275, 308] width 142 height 22
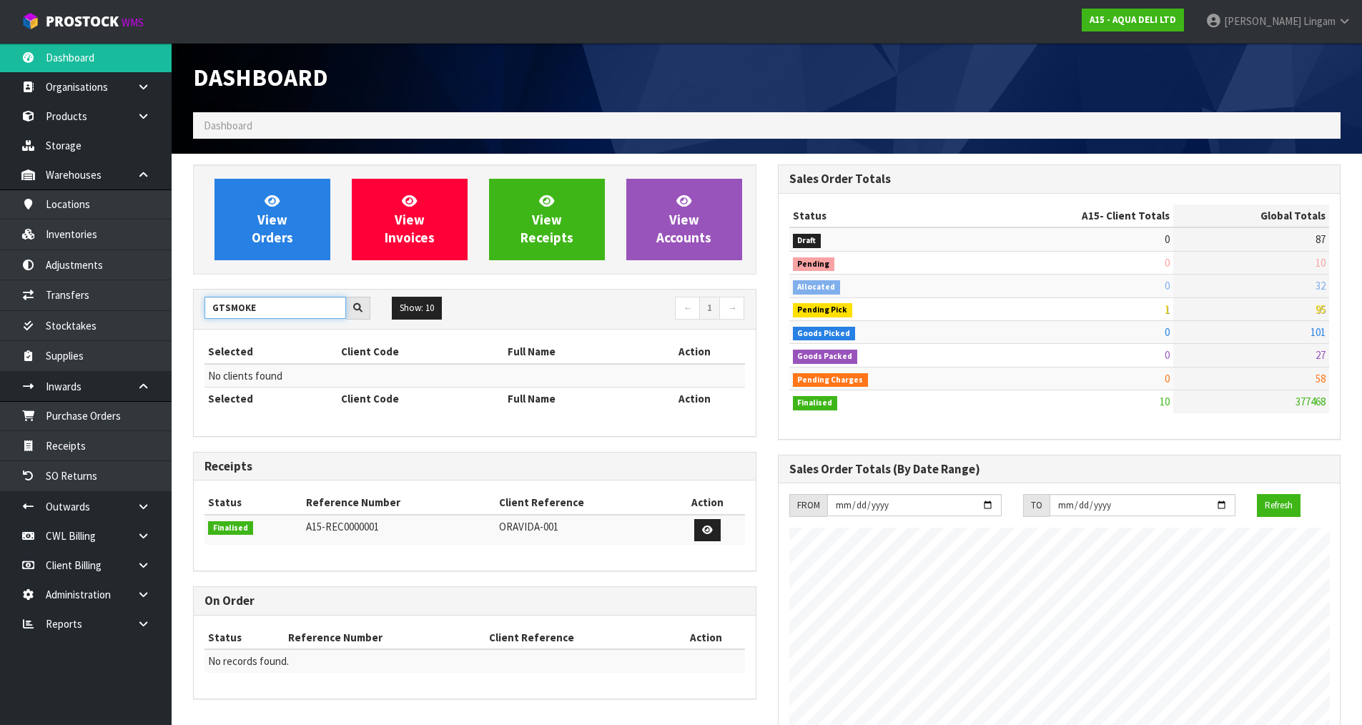
click at [224, 305] on input "GTSMOKE" at bounding box center [275, 308] width 142 height 22
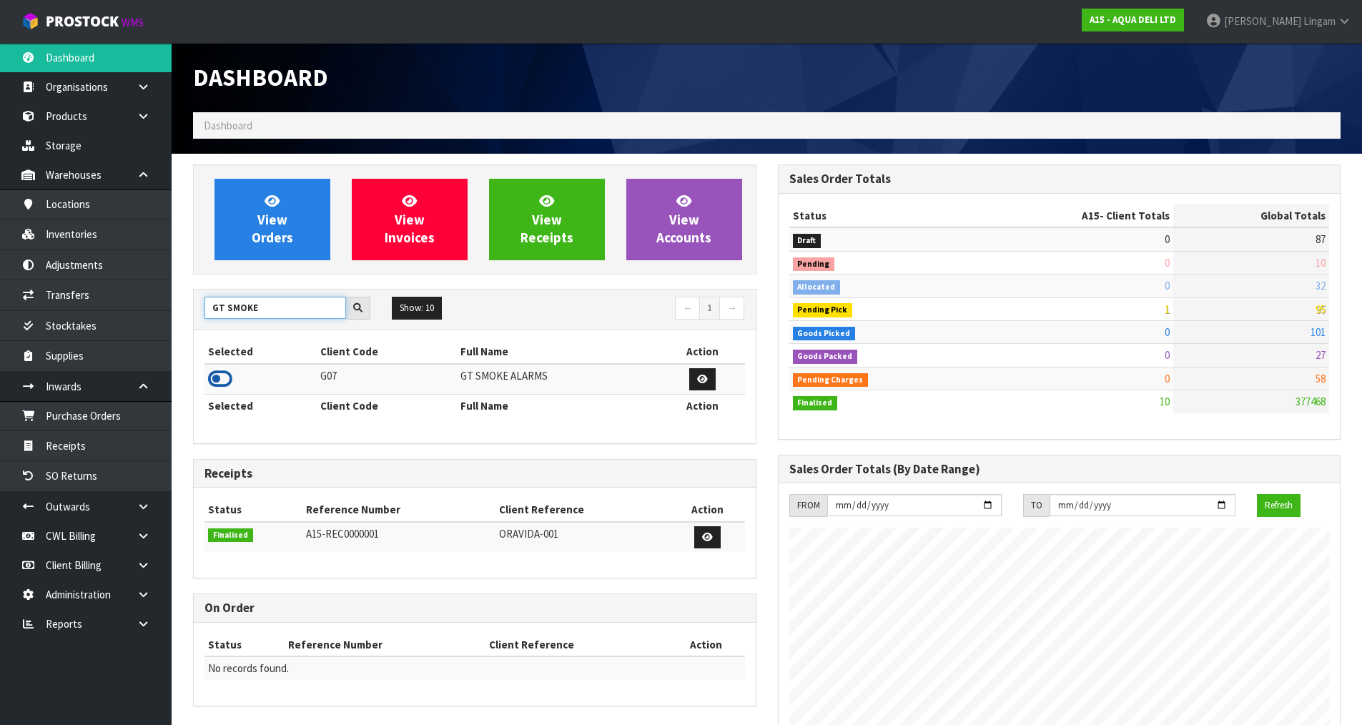
type input "GT SMOKE"
click at [219, 379] on icon at bounding box center [220, 378] width 24 height 21
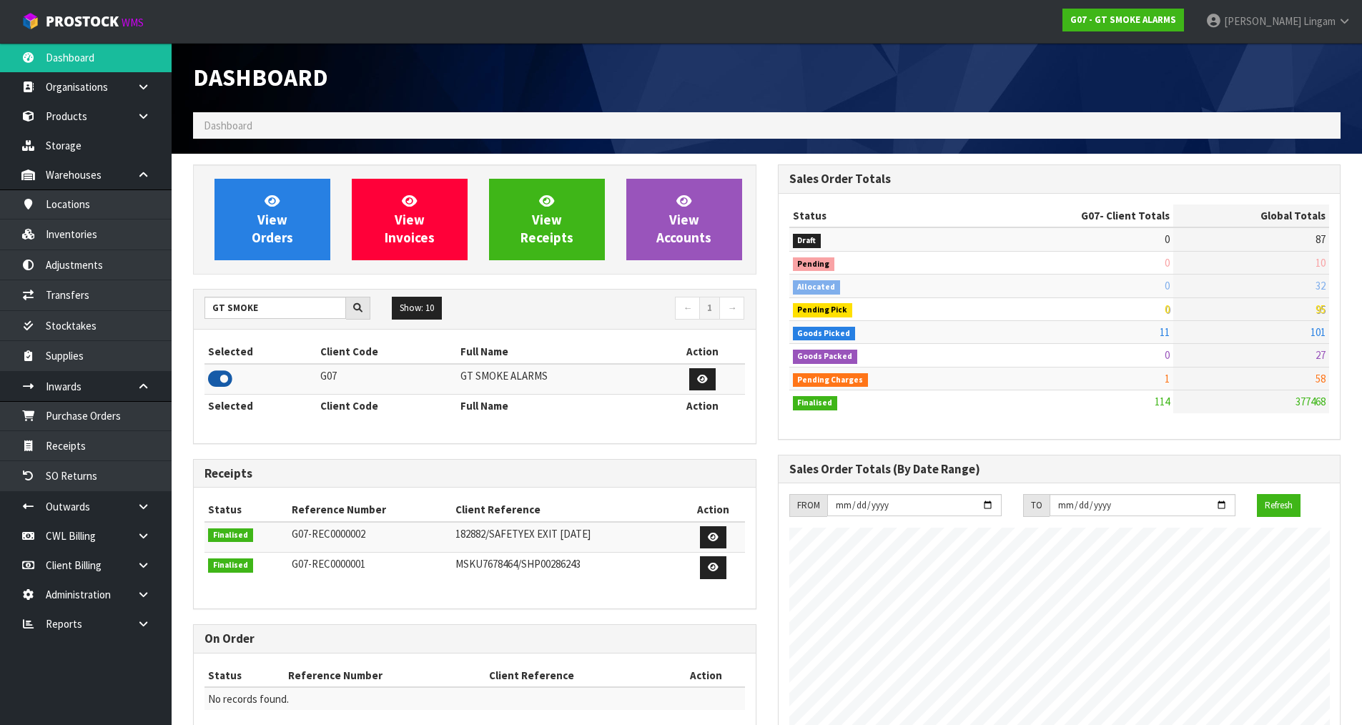
scroll to position [897, 584]
click at [506, 313] on nav "← 1 →" at bounding box center [614, 309] width 259 height 25
drag, startPoint x: 272, startPoint y: 307, endPoint x: 198, endPoint y: 310, distance: 73.7
click at [198, 310] on div "GT SMOKE" at bounding box center [287, 308] width 187 height 23
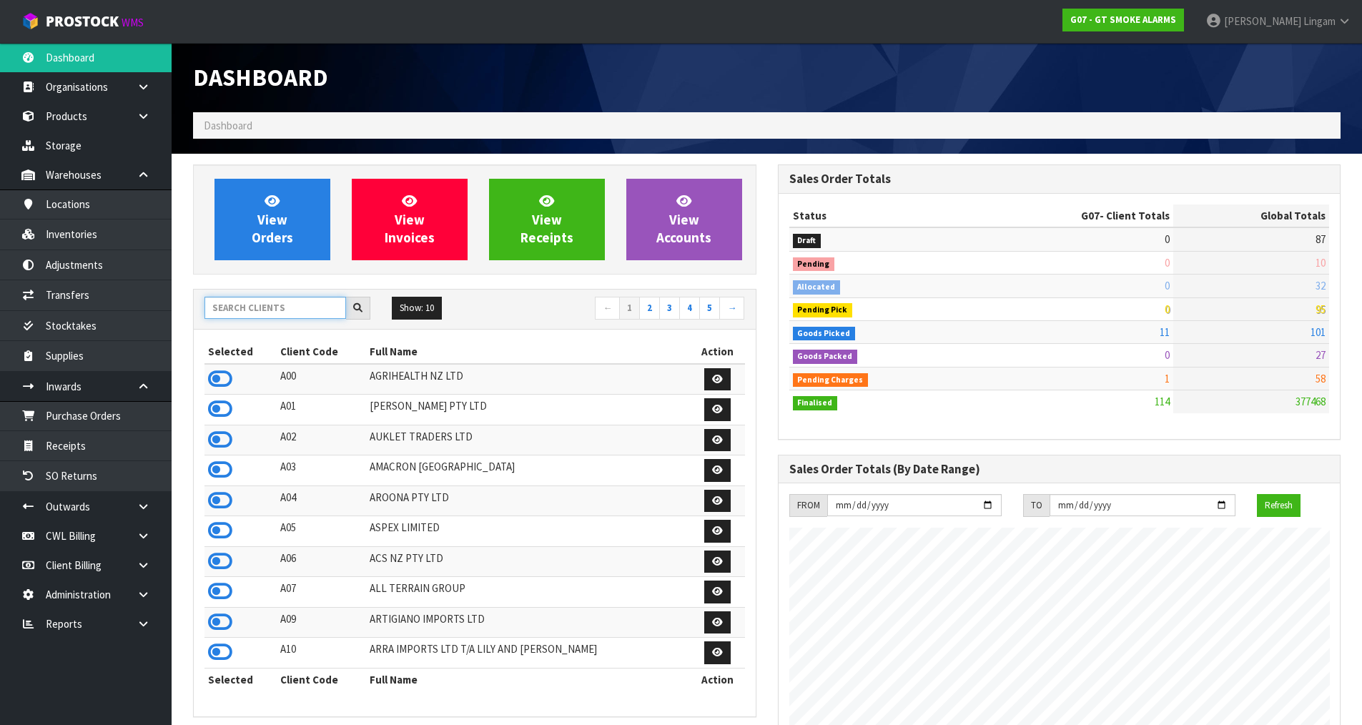
click at [305, 308] on input "text" at bounding box center [275, 308] width 142 height 22
click at [221, 311] on input "text" at bounding box center [275, 308] width 142 height 22
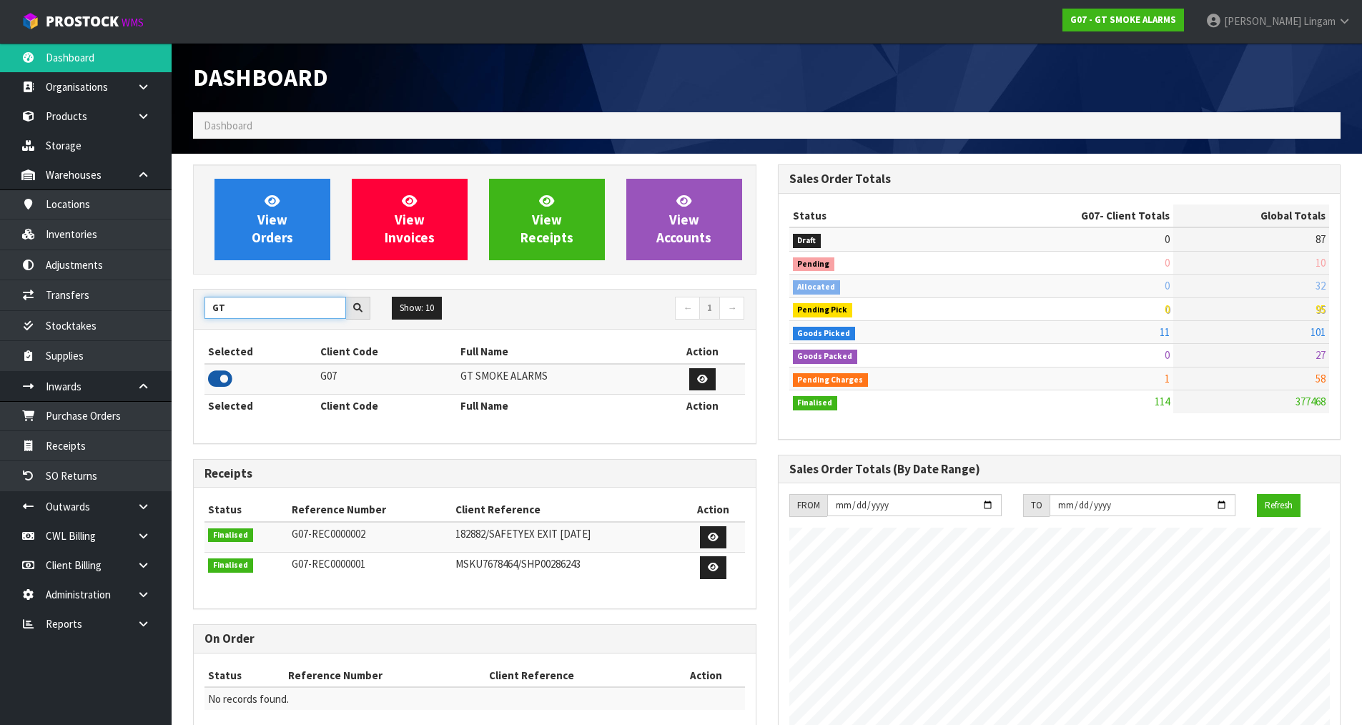
type input "GT"
click at [212, 379] on icon at bounding box center [220, 378] width 24 height 21
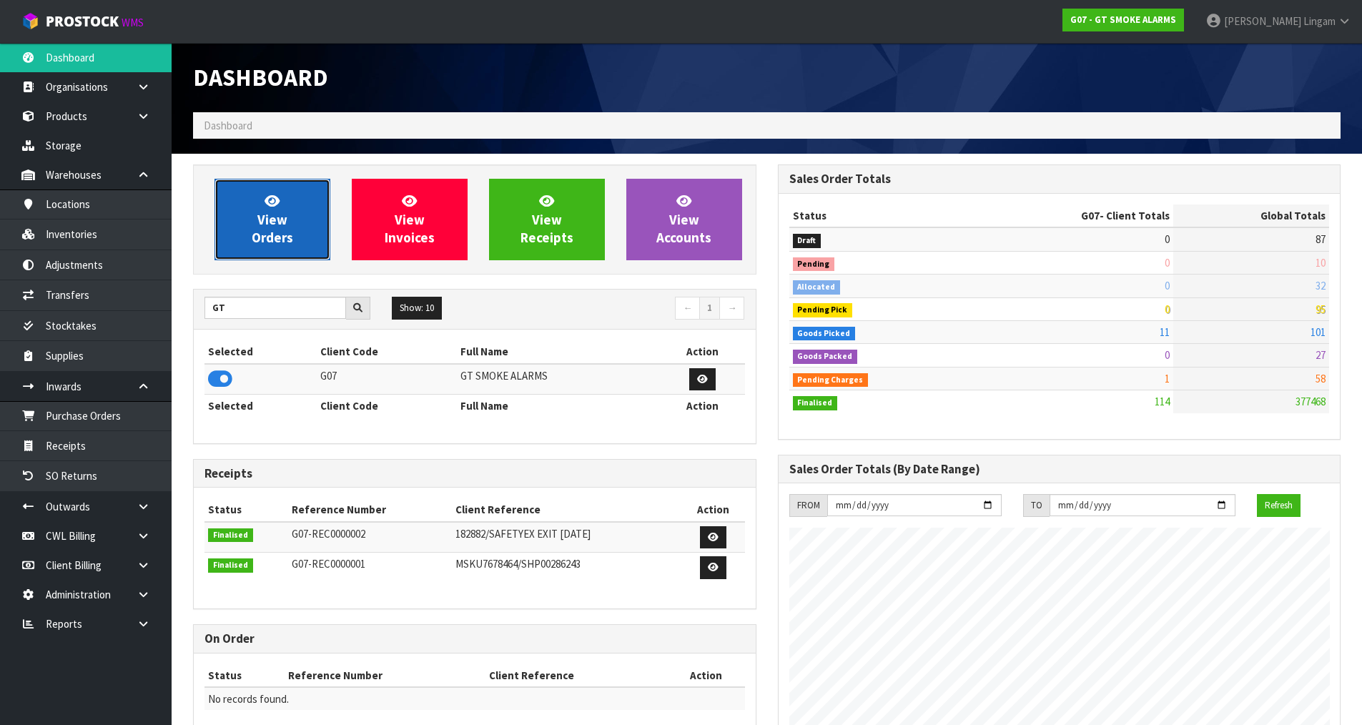
click at [280, 235] on span "View Orders" at bounding box center [272, 219] width 41 height 54
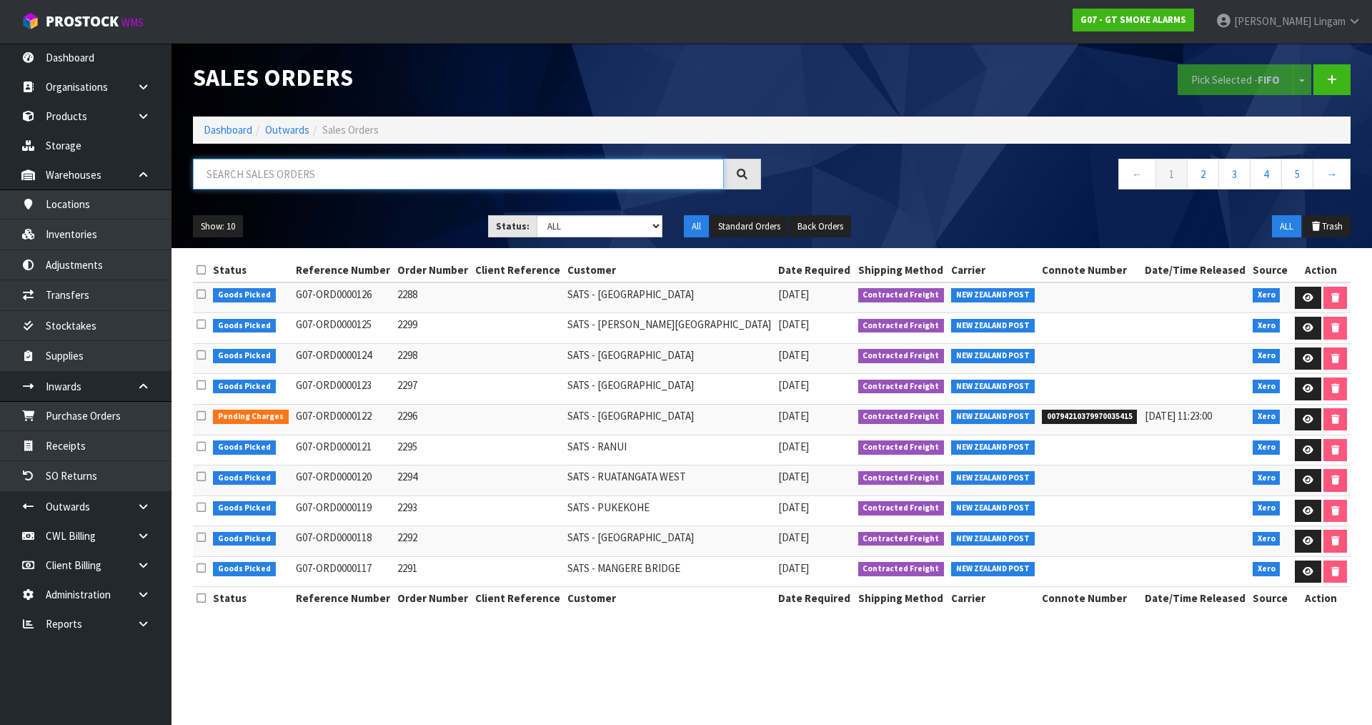
click at [391, 172] on input "text" at bounding box center [458, 174] width 531 height 31
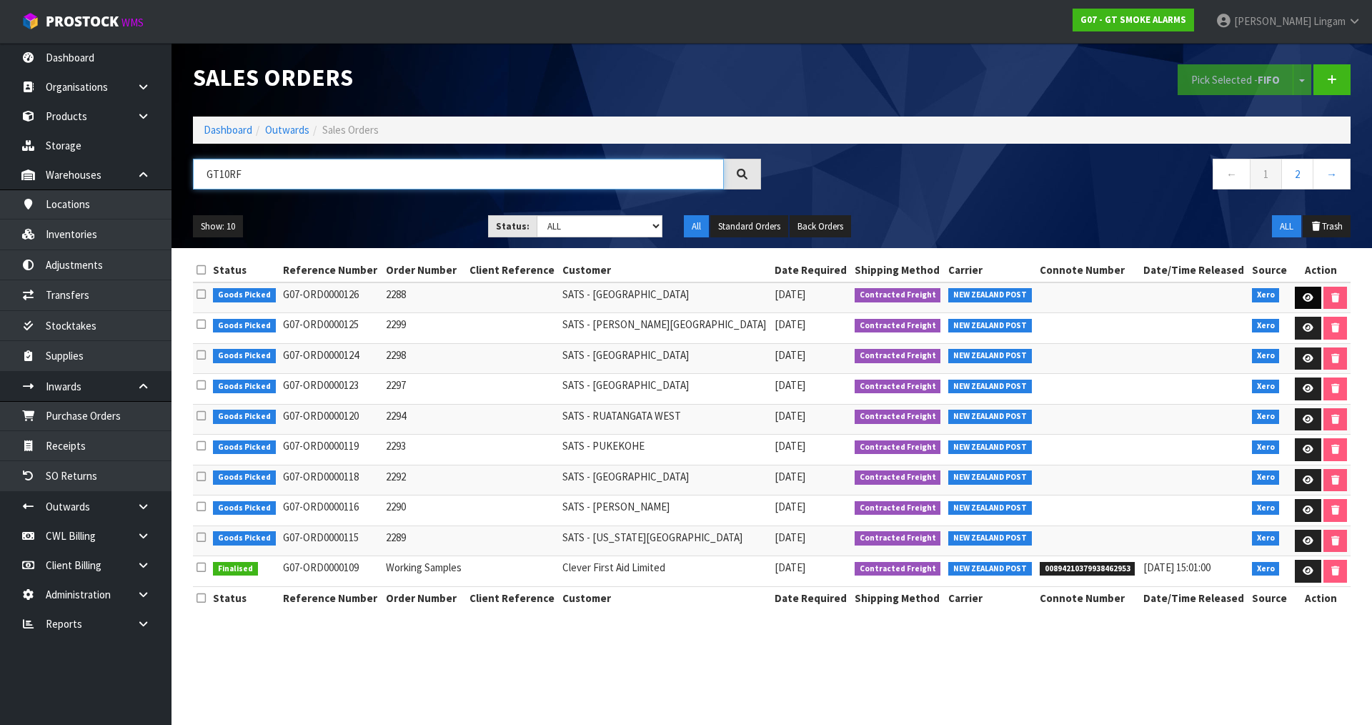
type input "GT10RF"
click at [1295, 295] on link at bounding box center [1308, 298] width 26 height 23
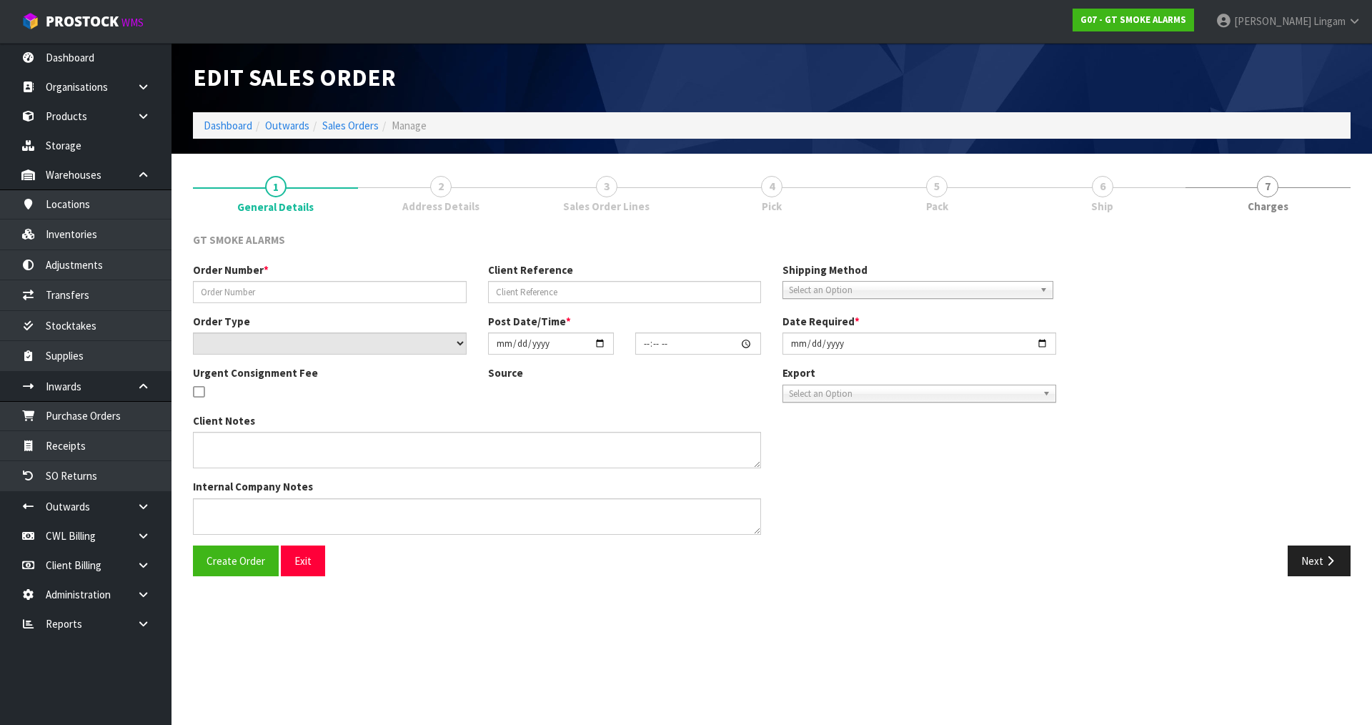
type input "2288"
select select "number:0"
type input "2025-08-20"
type input "10:35:03.000"
type input "2025-08-20"
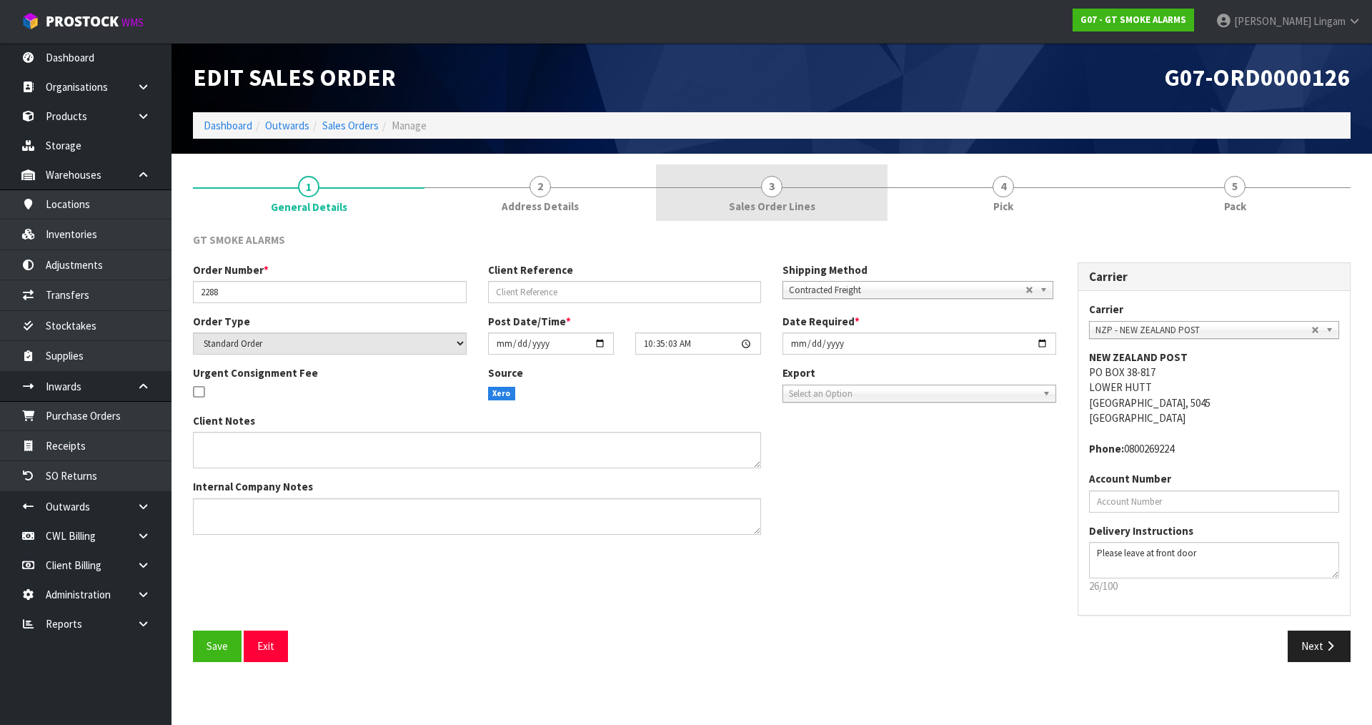
click at [839, 199] on link "3 Sales Order Lines" at bounding box center [772, 192] width 232 height 56
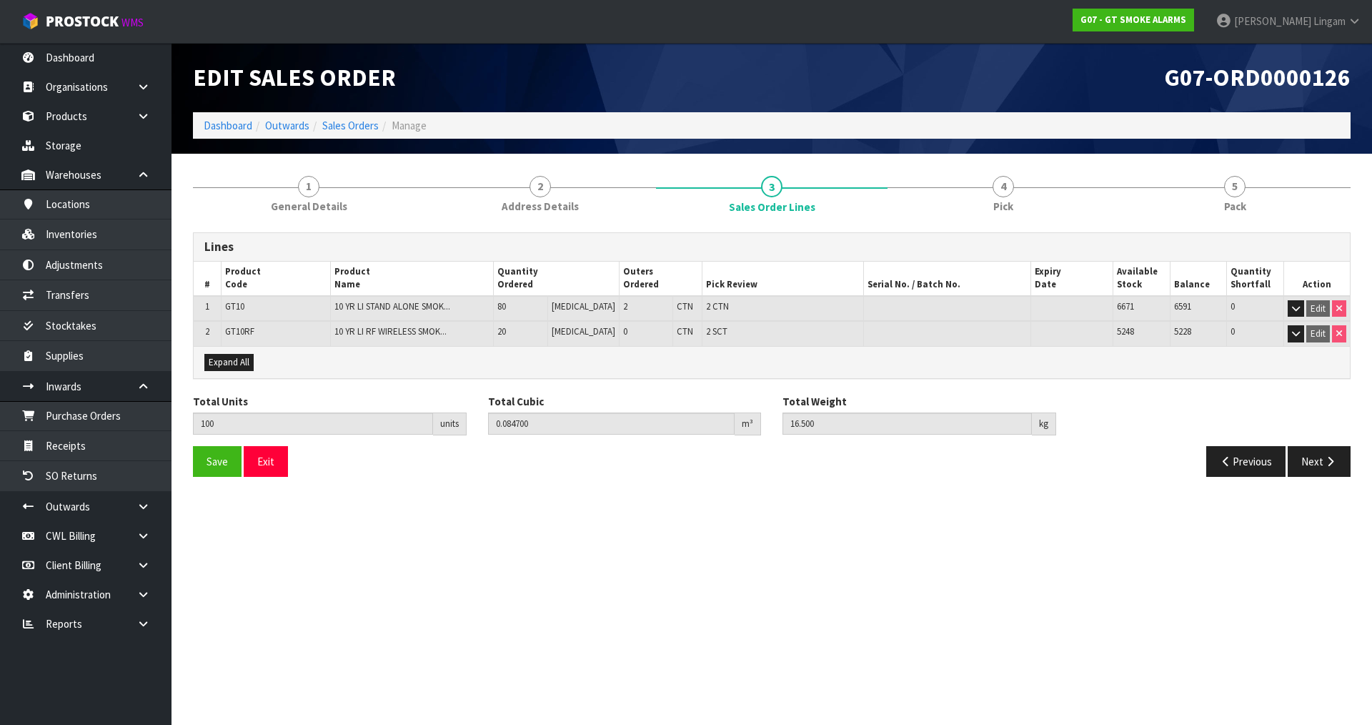
click at [232, 332] on span "GT10RF" at bounding box center [239, 331] width 29 height 12
copy span "GT10RF"
click at [361, 125] on link "Sales Orders" at bounding box center [350, 126] width 56 height 14
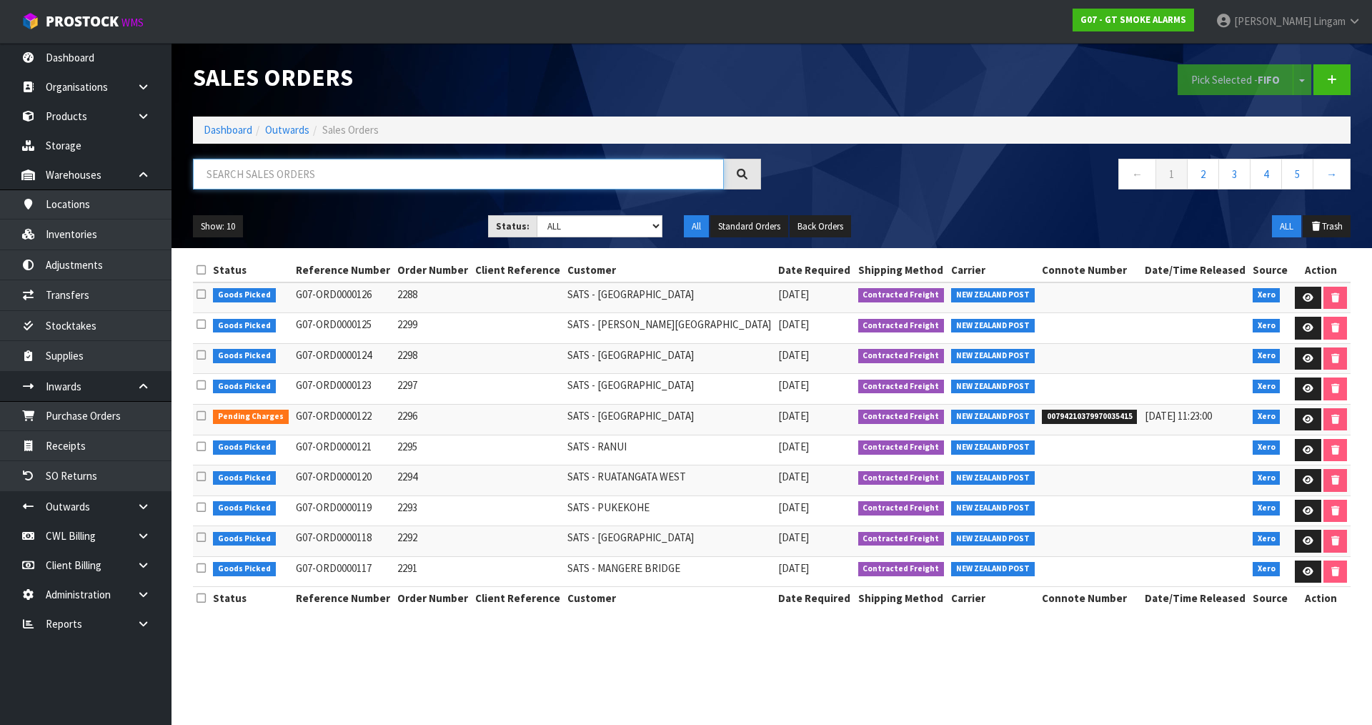
click at [447, 172] on input "text" at bounding box center [458, 174] width 531 height 31
paste input "GT10RF"
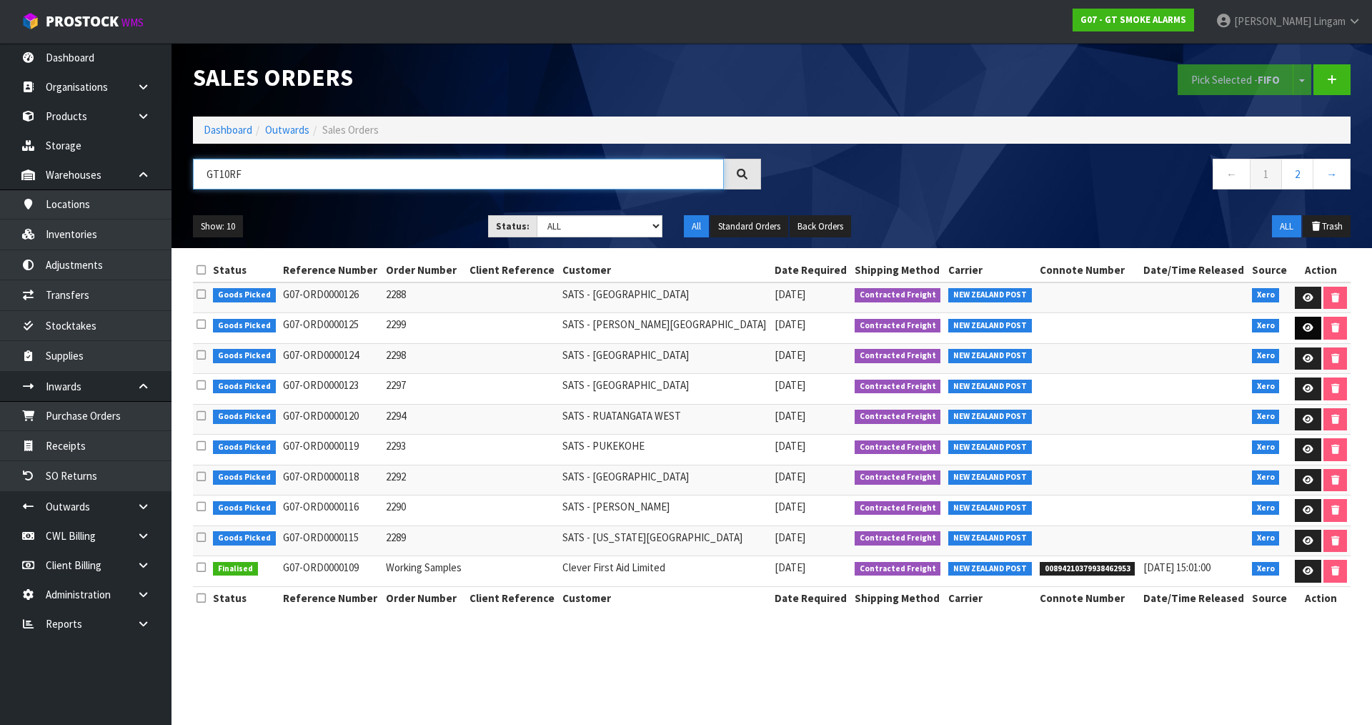
type input "GT10RF"
click at [1298, 329] on link at bounding box center [1308, 328] width 26 height 23
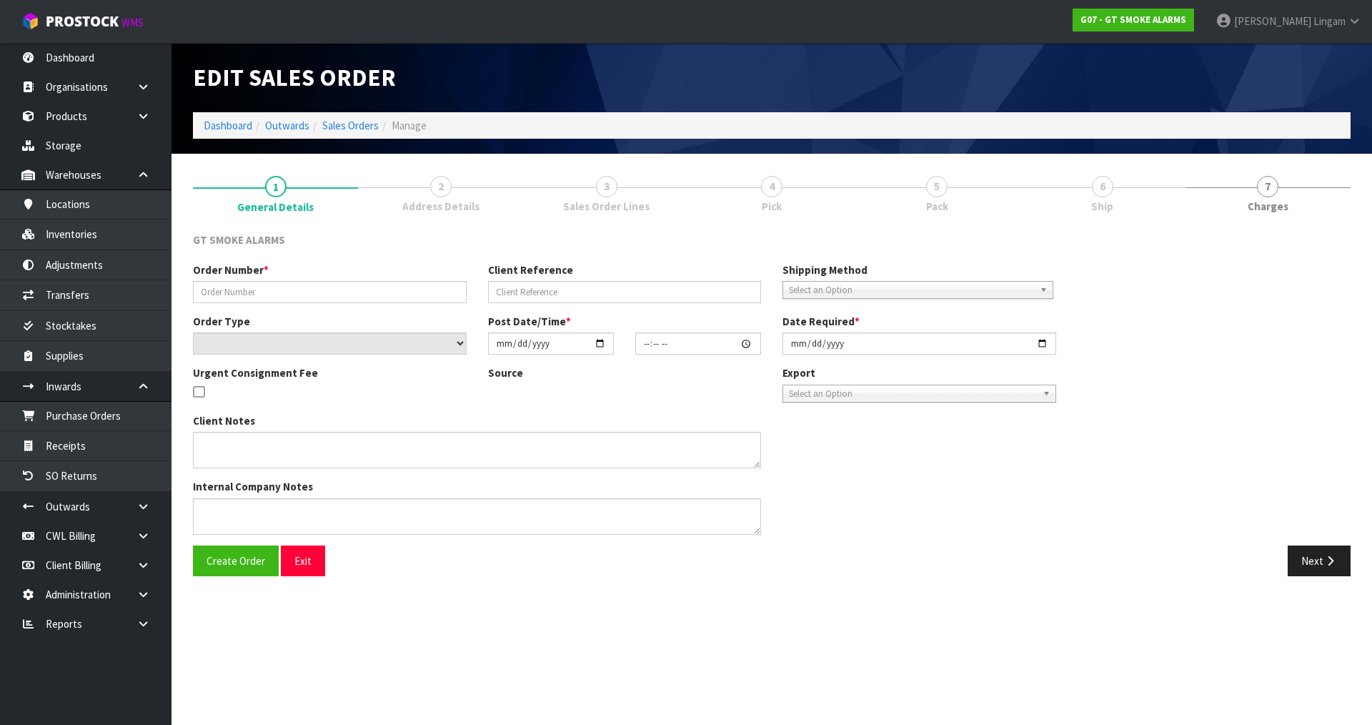
type input "2299"
select select "number:0"
type input "2025-08-20"
type input "10:25:12.000"
type input "2025-08-20"
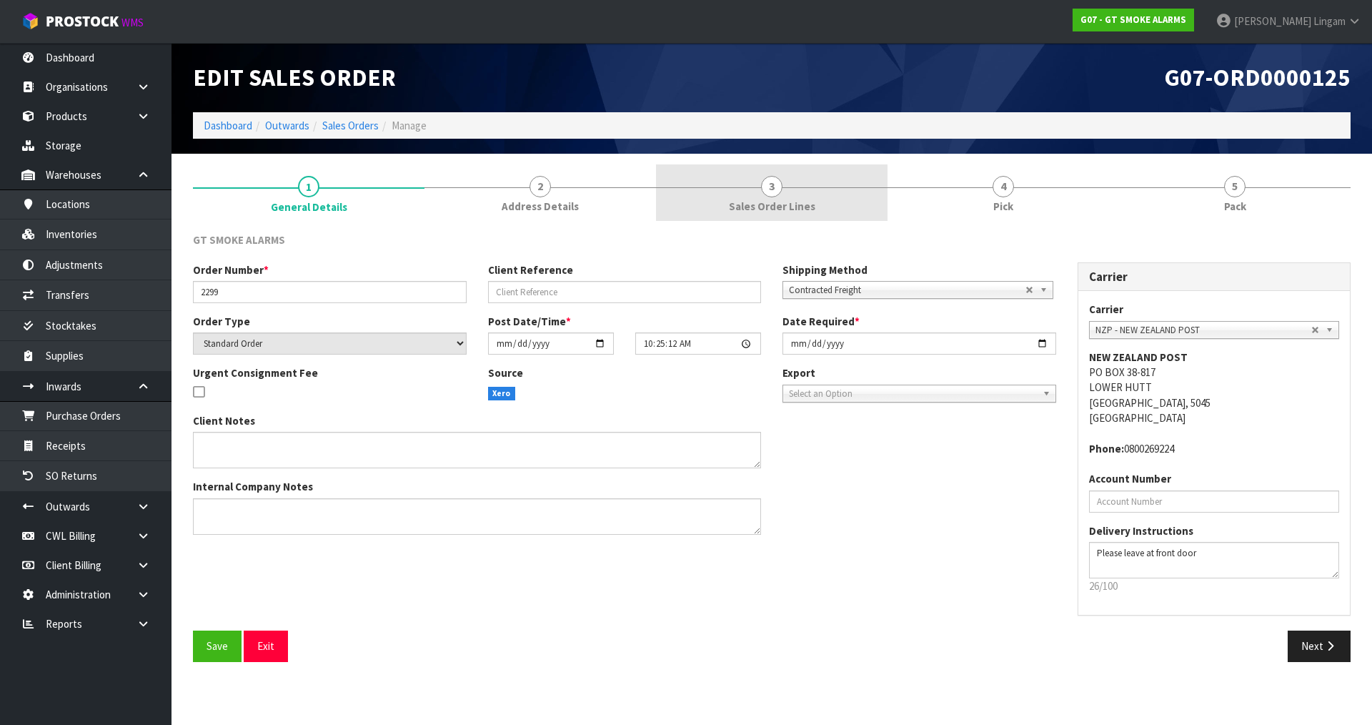
click at [796, 193] on link "3 Sales Order Lines" at bounding box center [772, 192] width 232 height 56
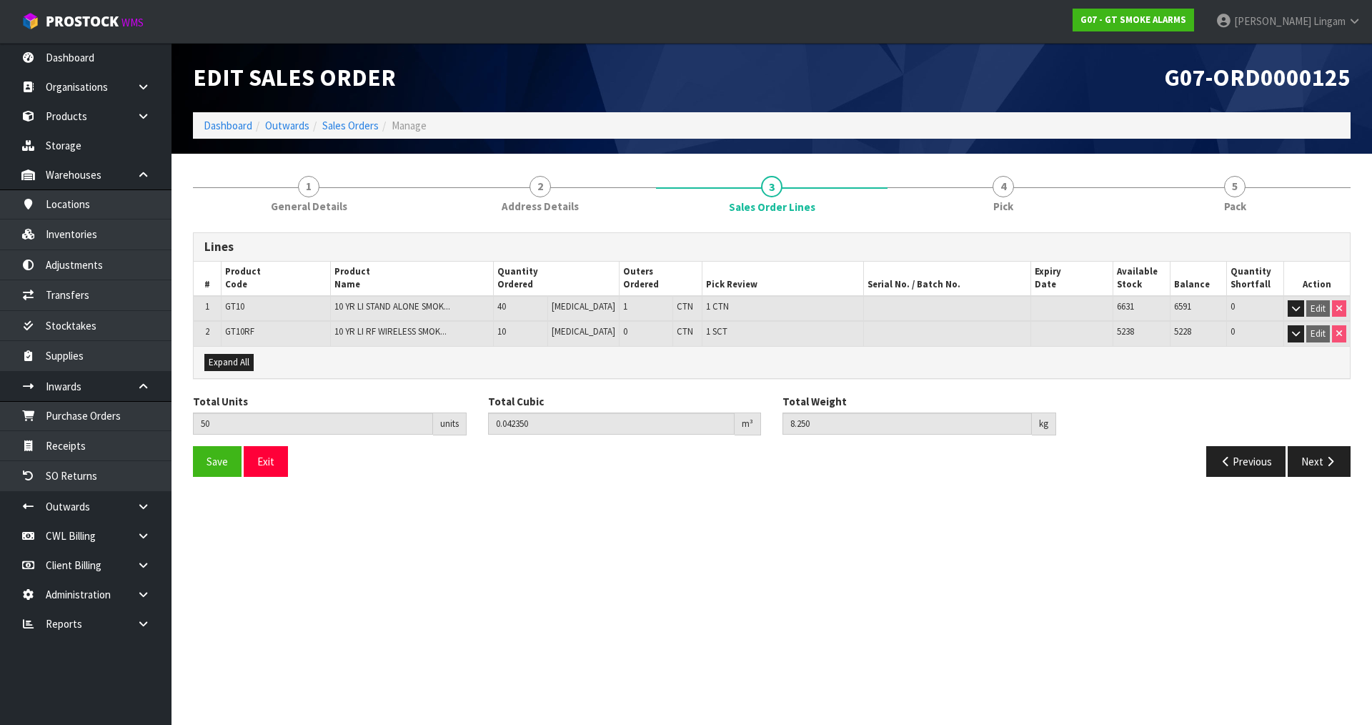
click at [247, 331] on span "GT10RF" at bounding box center [239, 331] width 29 height 12
copy span "GT10RF"
click at [352, 126] on link "Sales Orders" at bounding box center [350, 126] width 56 height 14
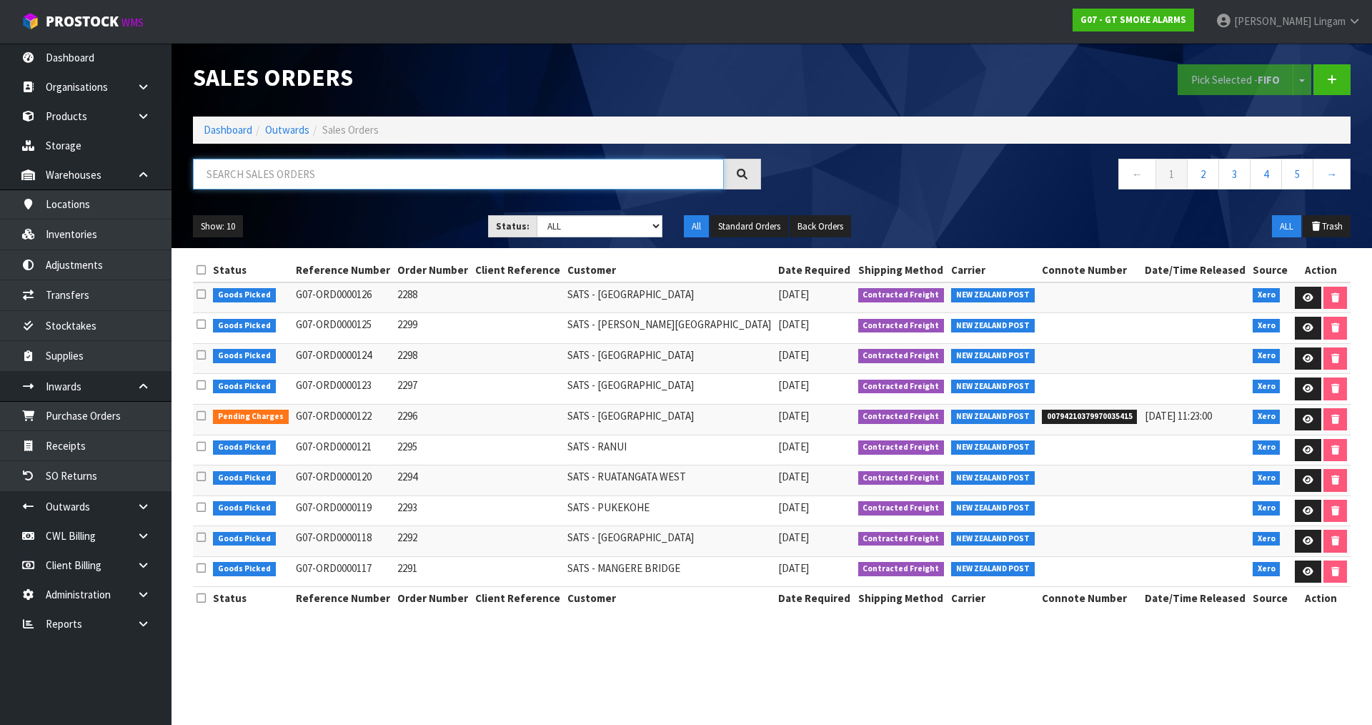
click at [345, 176] on input "text" at bounding box center [458, 174] width 531 height 31
paste input "GT10RF"
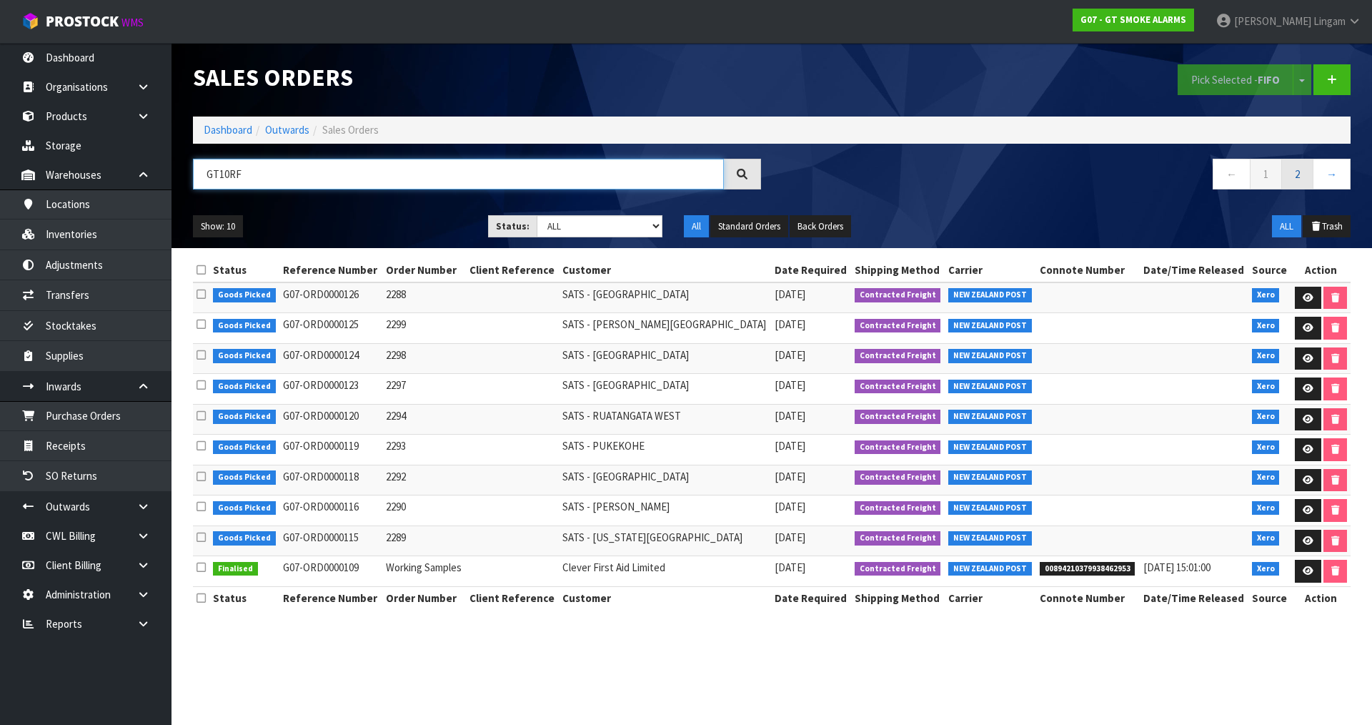
type input "GT10RF"
click at [1300, 181] on link "2" at bounding box center [1298, 174] width 32 height 31
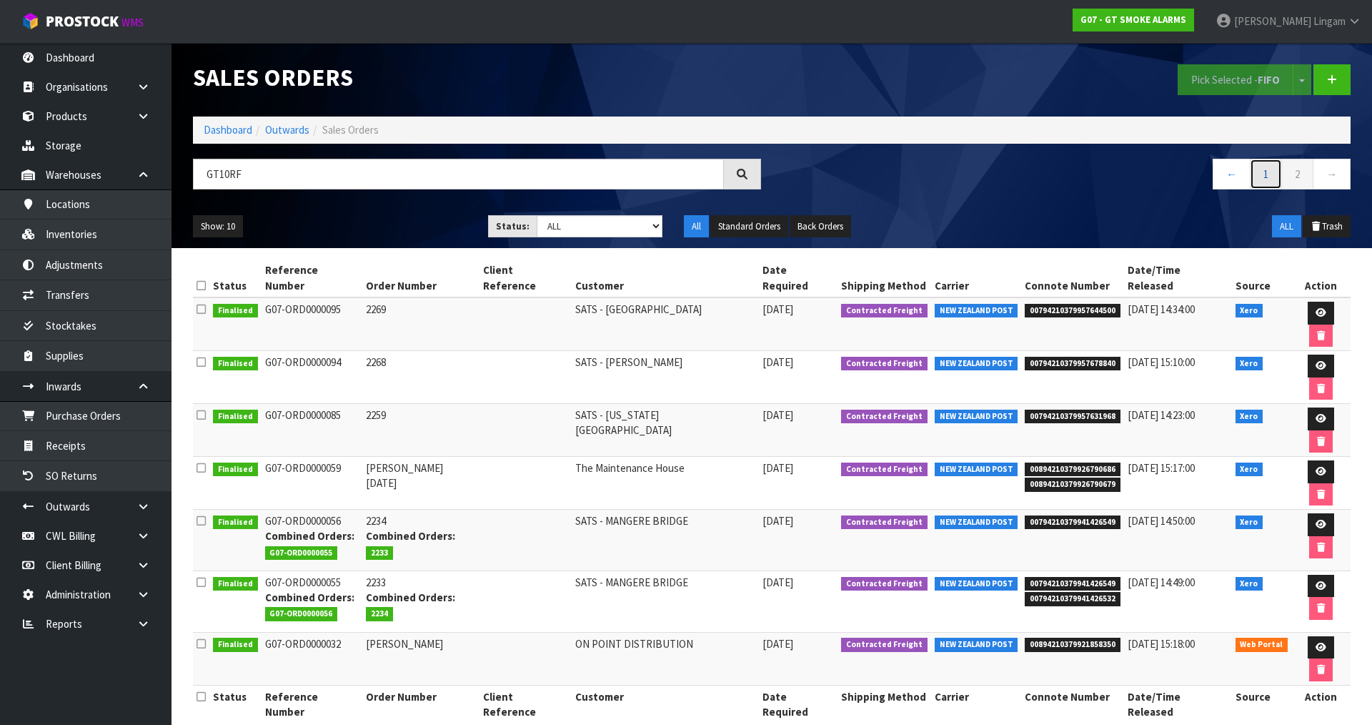
click at [1270, 174] on link "1" at bounding box center [1266, 174] width 32 height 31
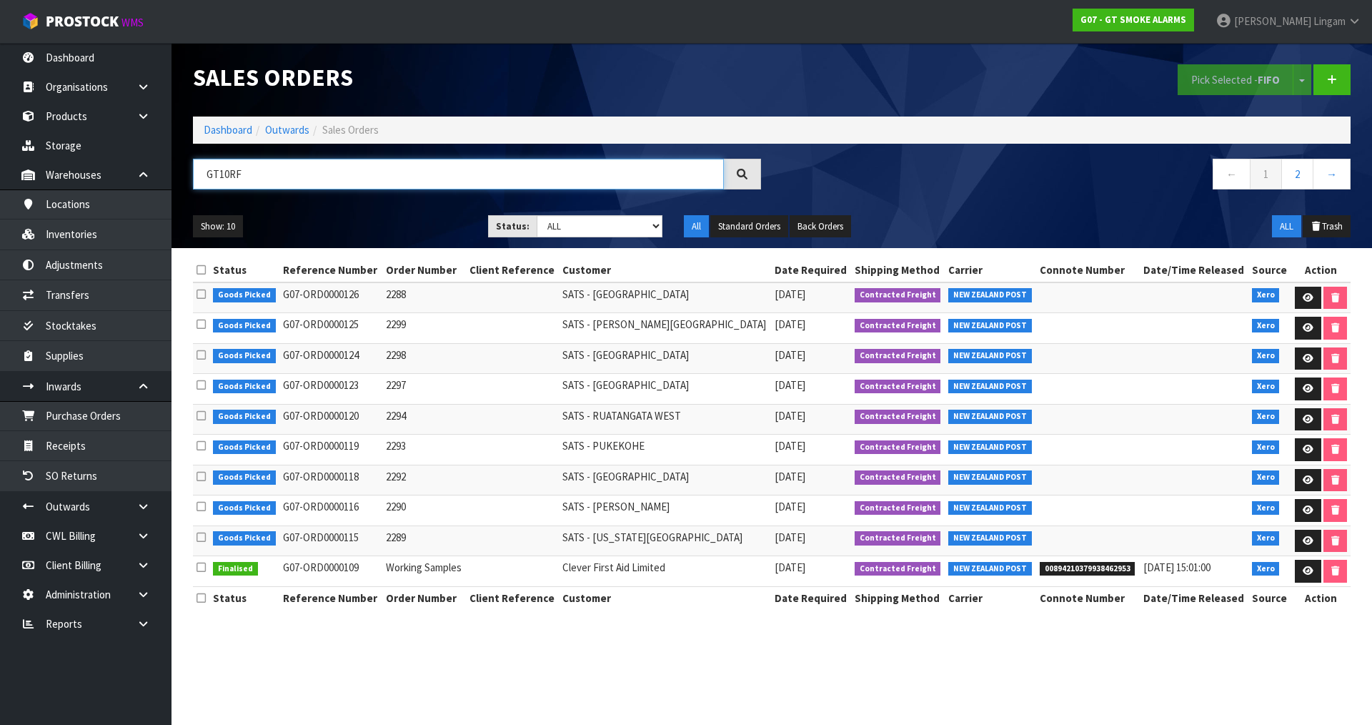
drag, startPoint x: 214, startPoint y: 172, endPoint x: 201, endPoint y: 172, distance: 13.6
click at [201, 172] on input "GT10RF" at bounding box center [458, 174] width 531 height 31
click at [1297, 179] on link "2" at bounding box center [1298, 174] width 32 height 31
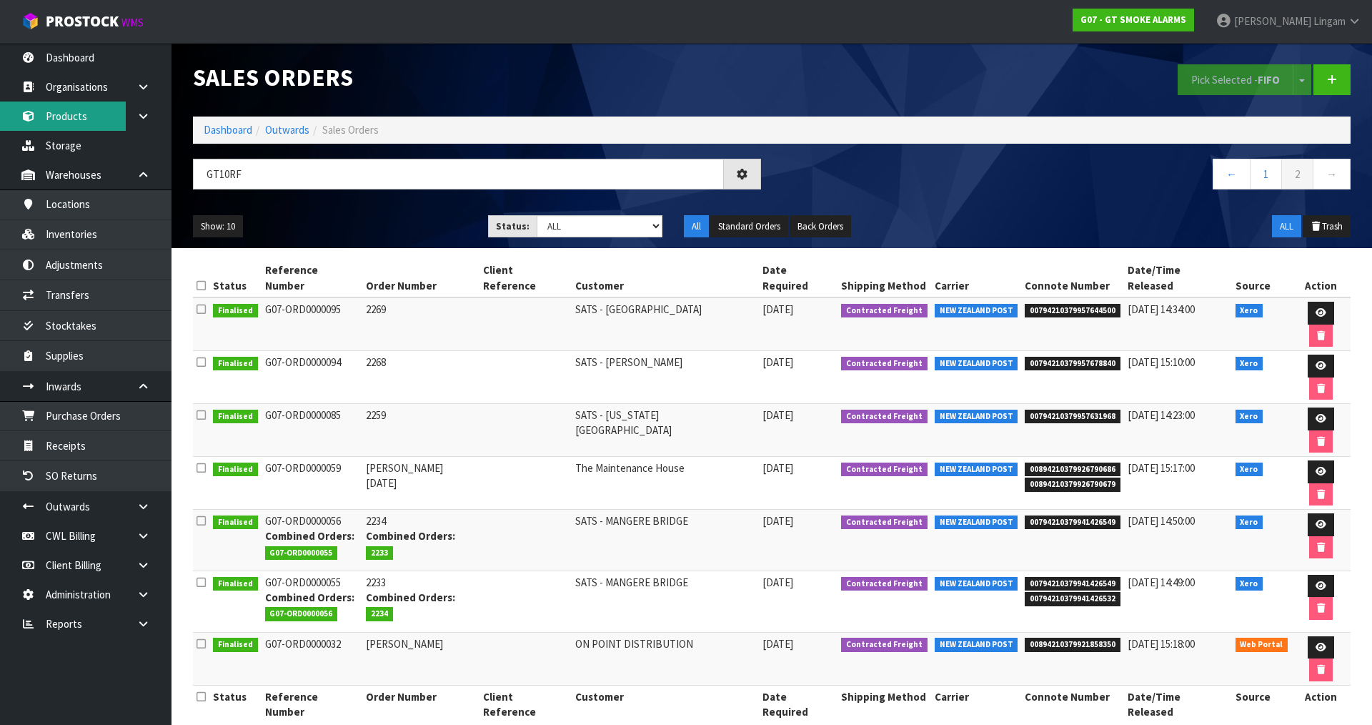
click at [72, 113] on link "Products" at bounding box center [86, 116] width 172 height 29
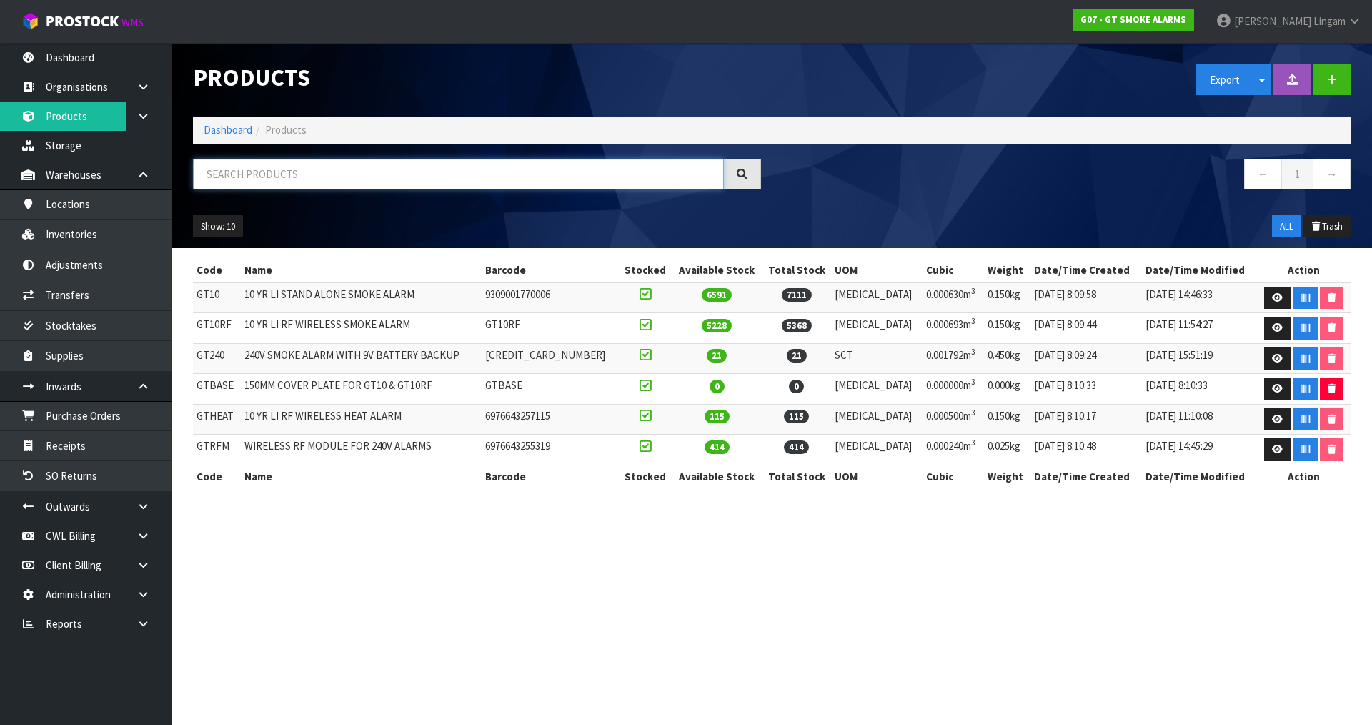
click at [270, 172] on input "text" at bounding box center [458, 174] width 531 height 31
paste input "GT10RF"
type input "GT10RF"
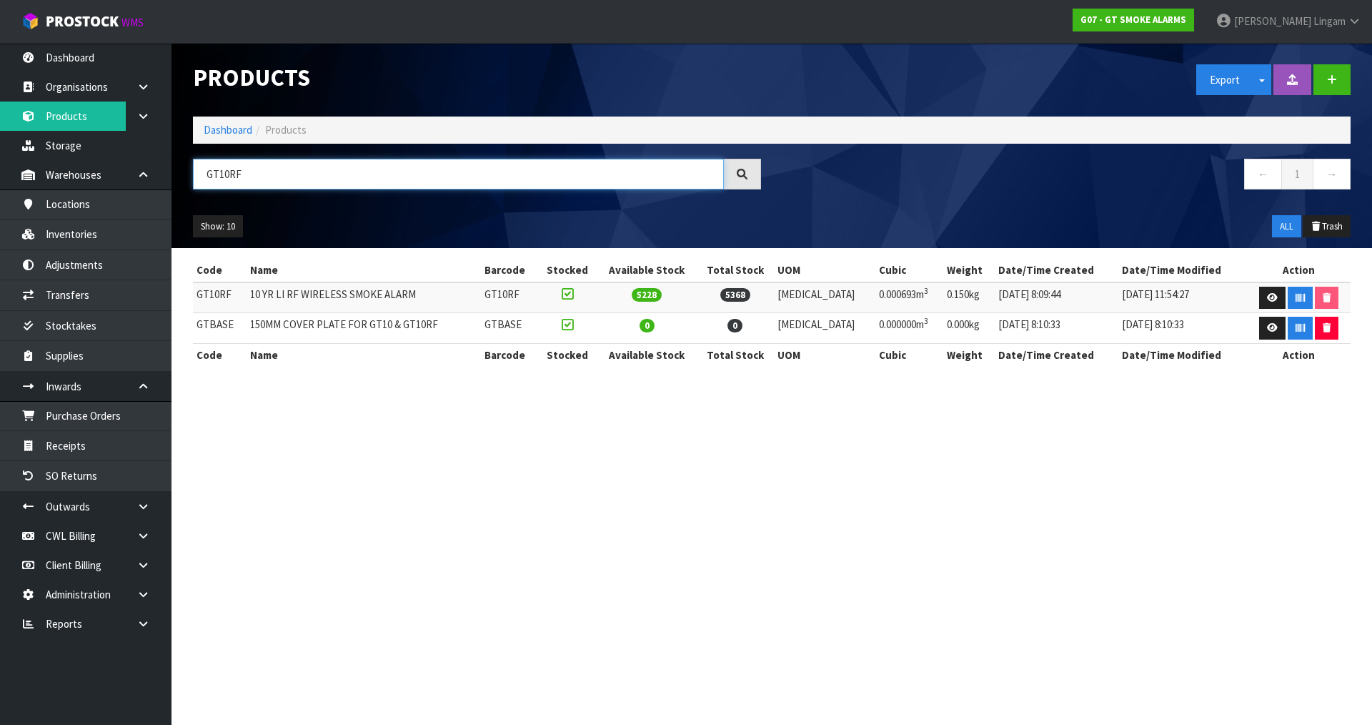
drag, startPoint x: 252, startPoint y: 173, endPoint x: 192, endPoint y: 175, distance: 59.4
click at [192, 175] on div "GT10RF" at bounding box center [477, 179] width 590 height 41
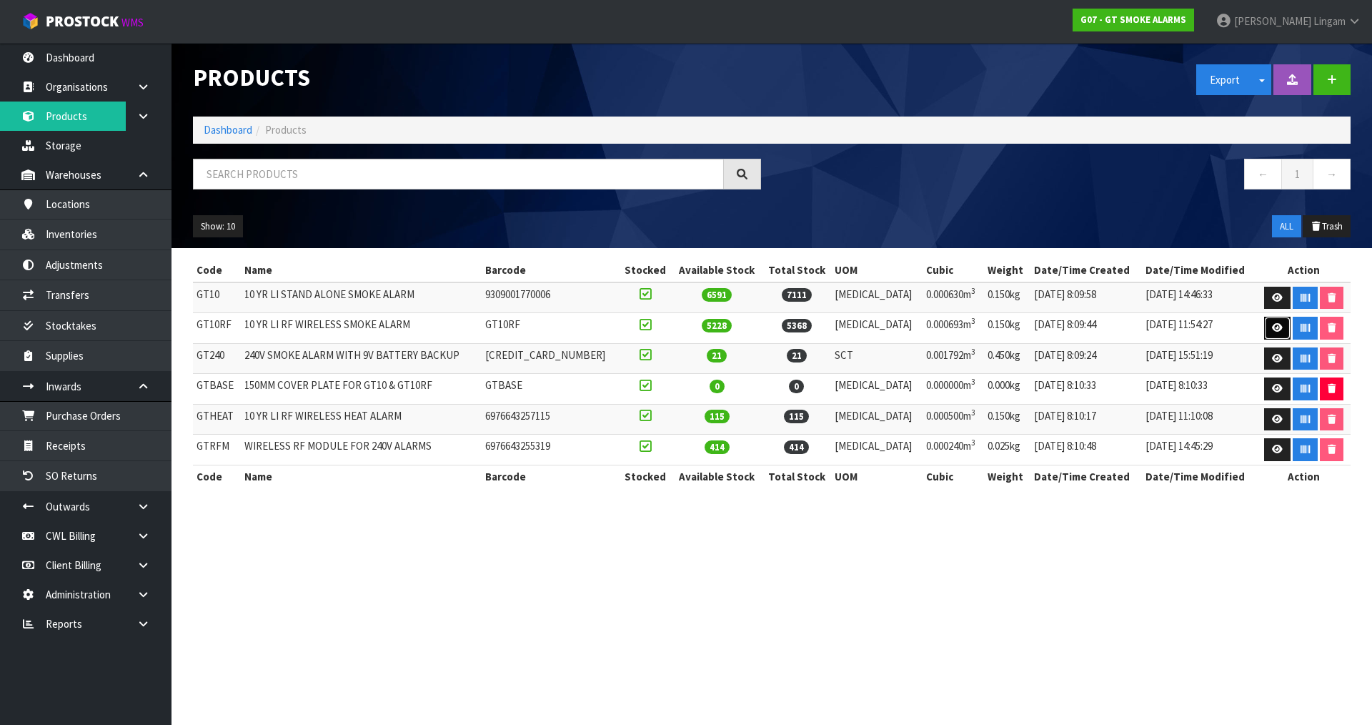
click at [1272, 326] on icon at bounding box center [1277, 327] width 11 height 9
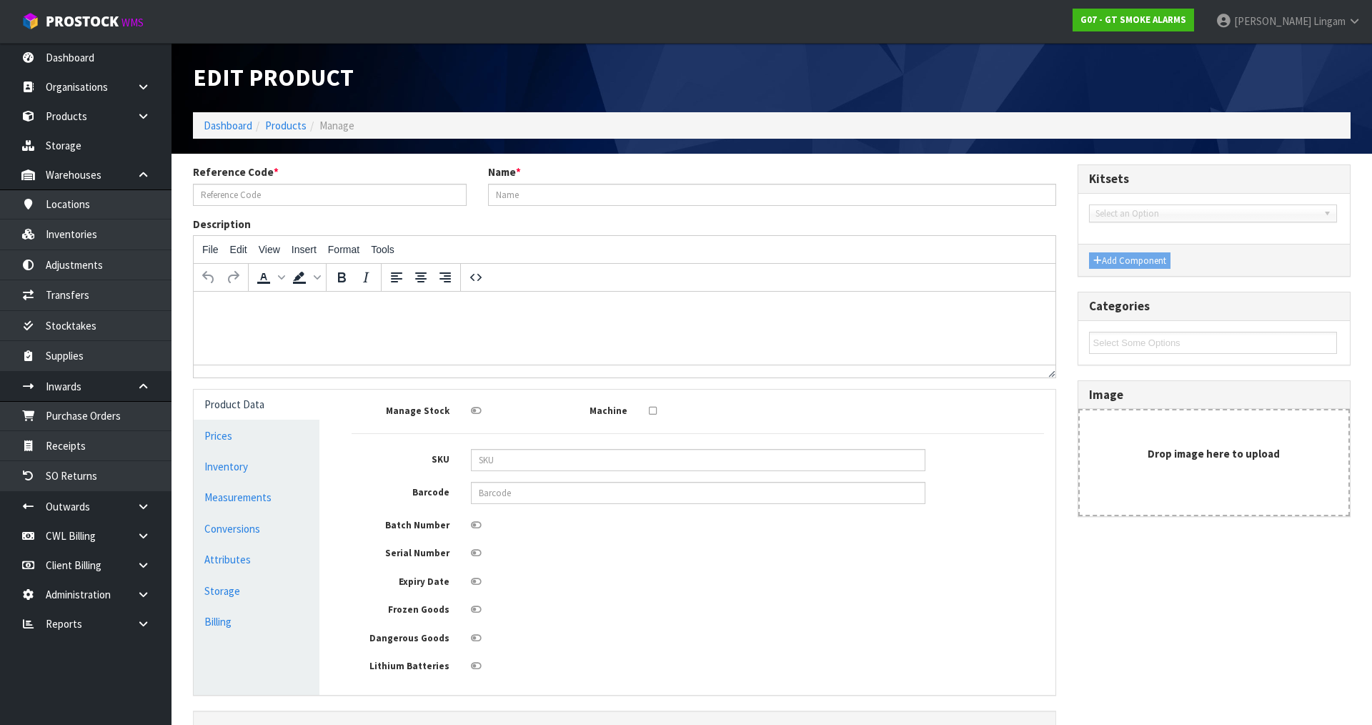
type input "GT10RF"
type input "10 YR LI RF WIRELESS SMOKE ALARM"
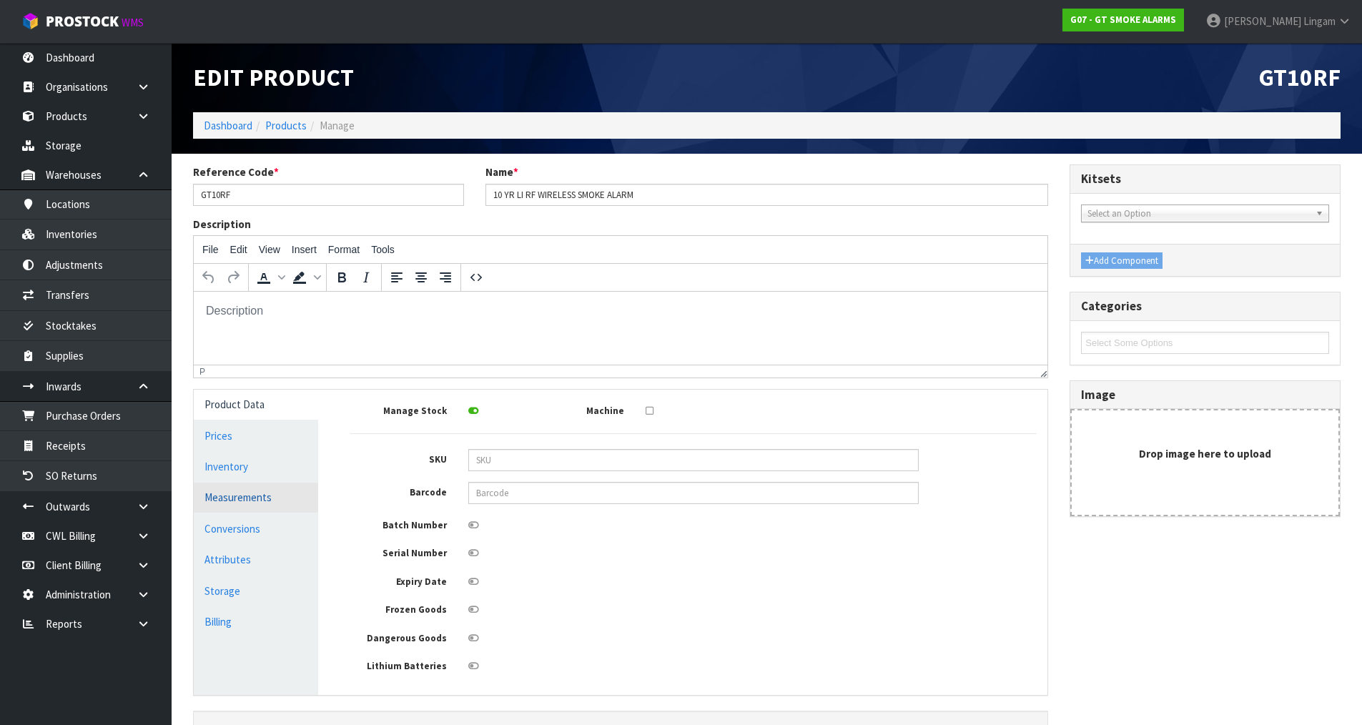
click at [273, 501] on link "Measurements" at bounding box center [256, 497] width 124 height 29
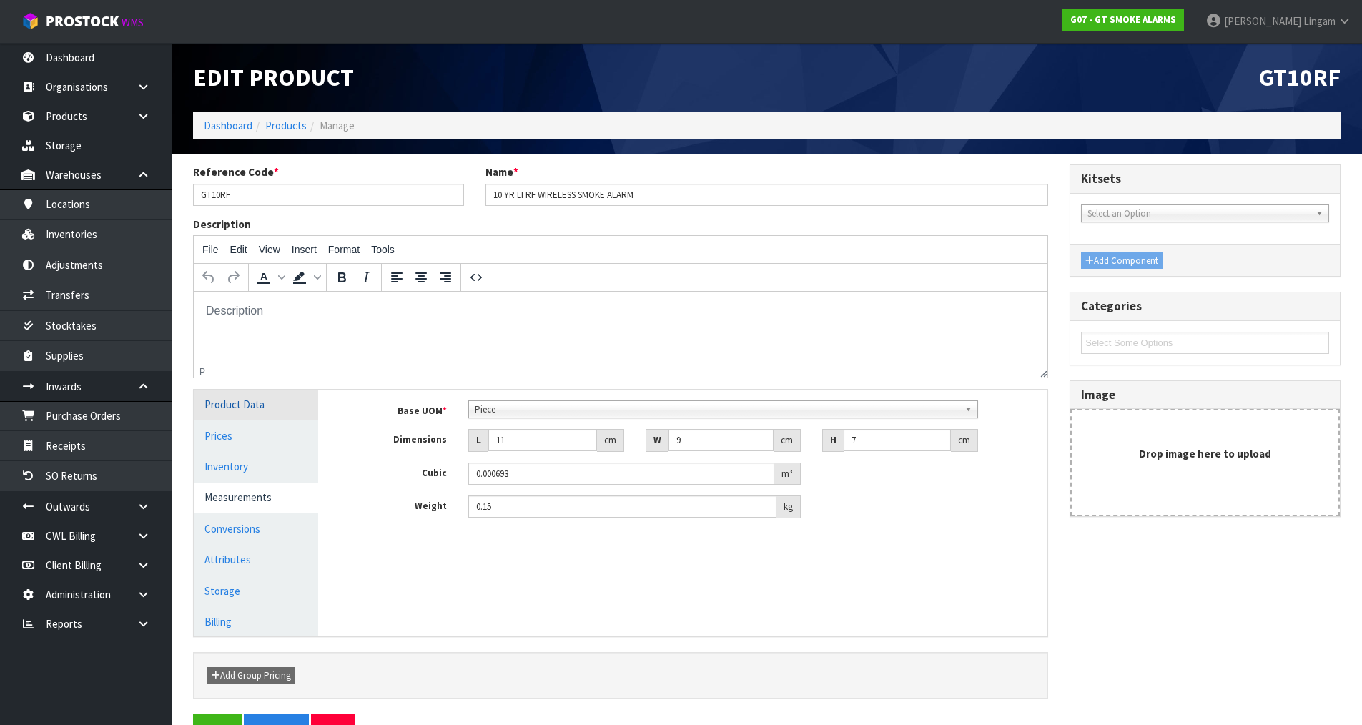
click at [277, 408] on link "Product Data" at bounding box center [256, 404] width 124 height 29
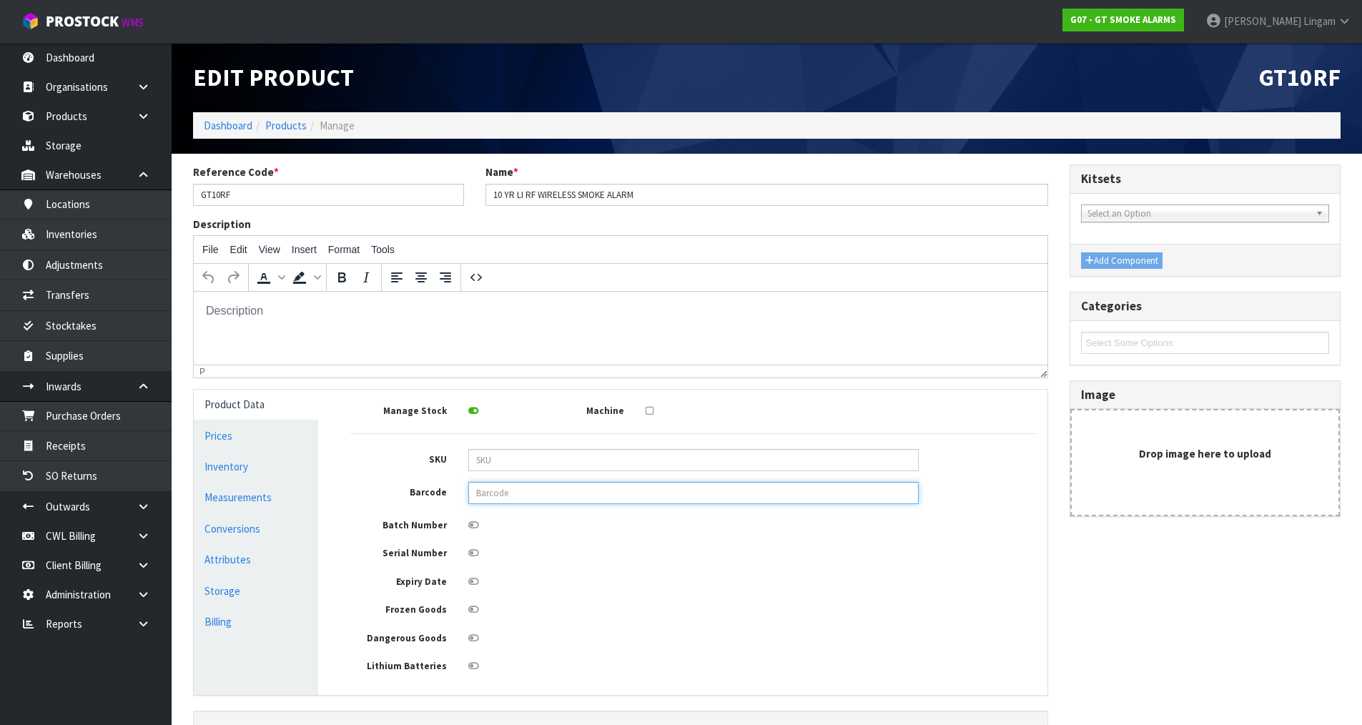
click at [527, 491] on input "text" at bounding box center [693, 493] width 450 height 22
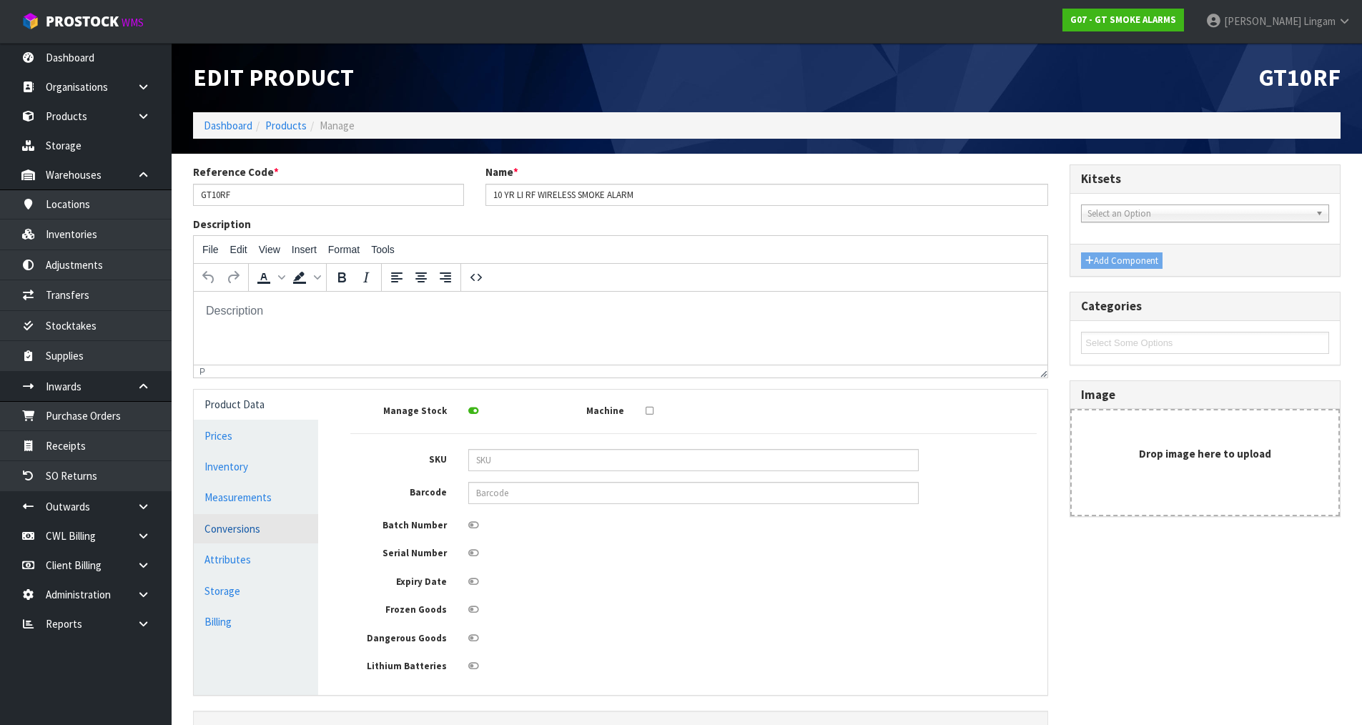
click at [276, 527] on link "Conversions" at bounding box center [256, 528] width 124 height 29
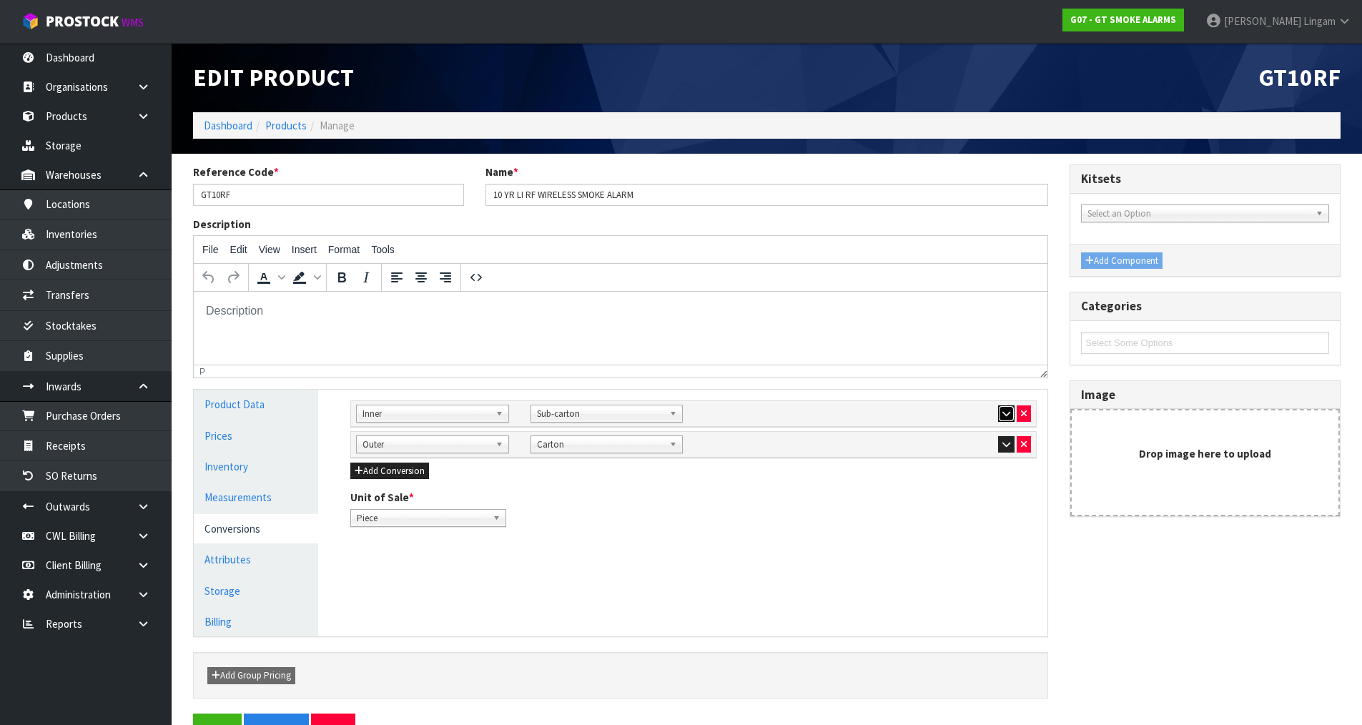
click at [1000, 411] on button "button" at bounding box center [1006, 413] width 16 height 17
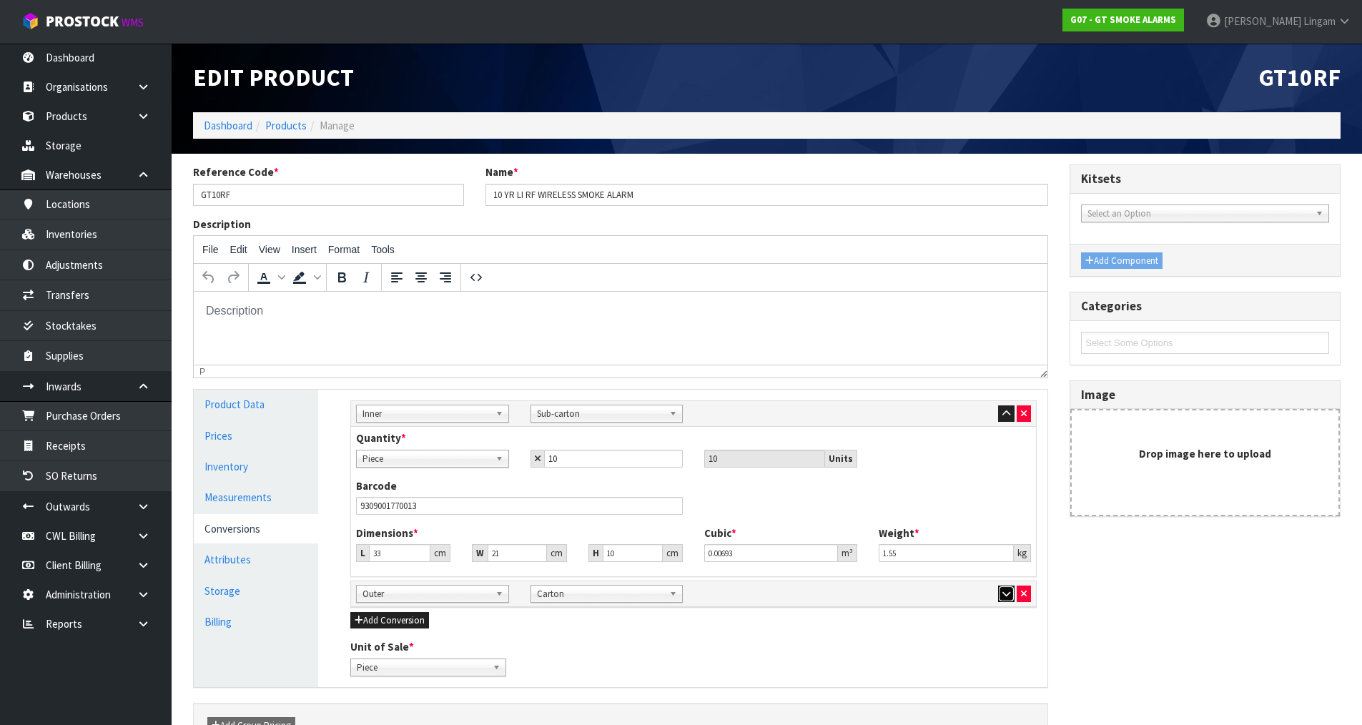
click at [1004, 593] on icon "button" at bounding box center [1006, 593] width 8 height 9
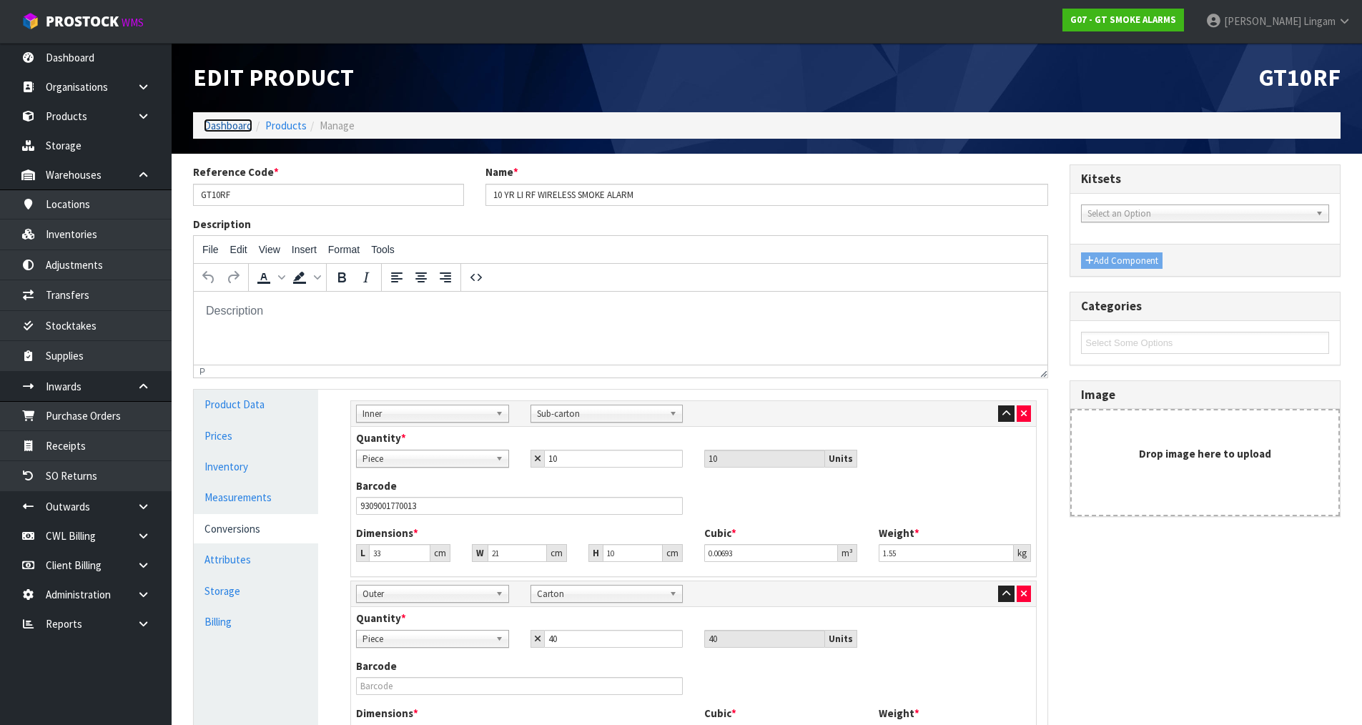
click at [224, 125] on link "Dashboard" at bounding box center [228, 126] width 49 height 14
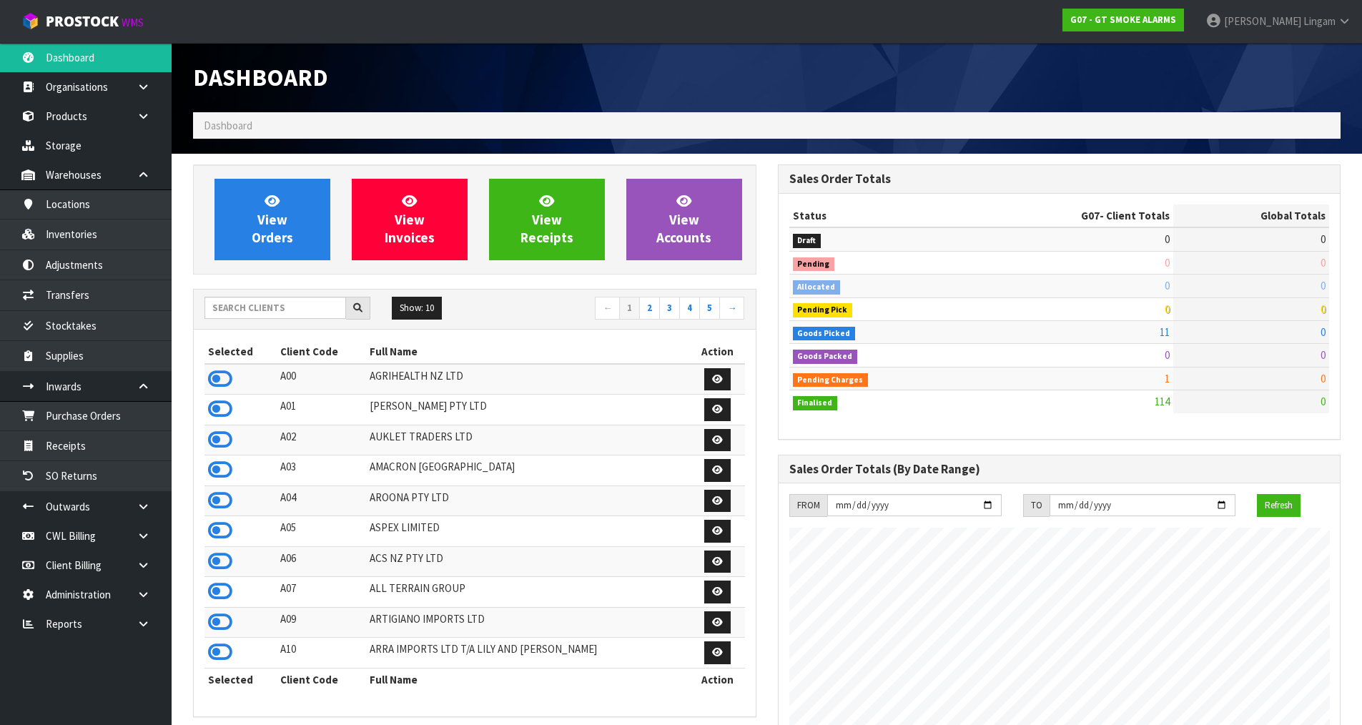
scroll to position [897, 584]
click at [267, 302] on input "text" at bounding box center [275, 308] width 142 height 22
click at [308, 302] on input "text" at bounding box center [275, 308] width 142 height 22
click at [286, 312] on input "text" at bounding box center [275, 308] width 142 height 22
click at [284, 310] on input "text" at bounding box center [275, 308] width 142 height 22
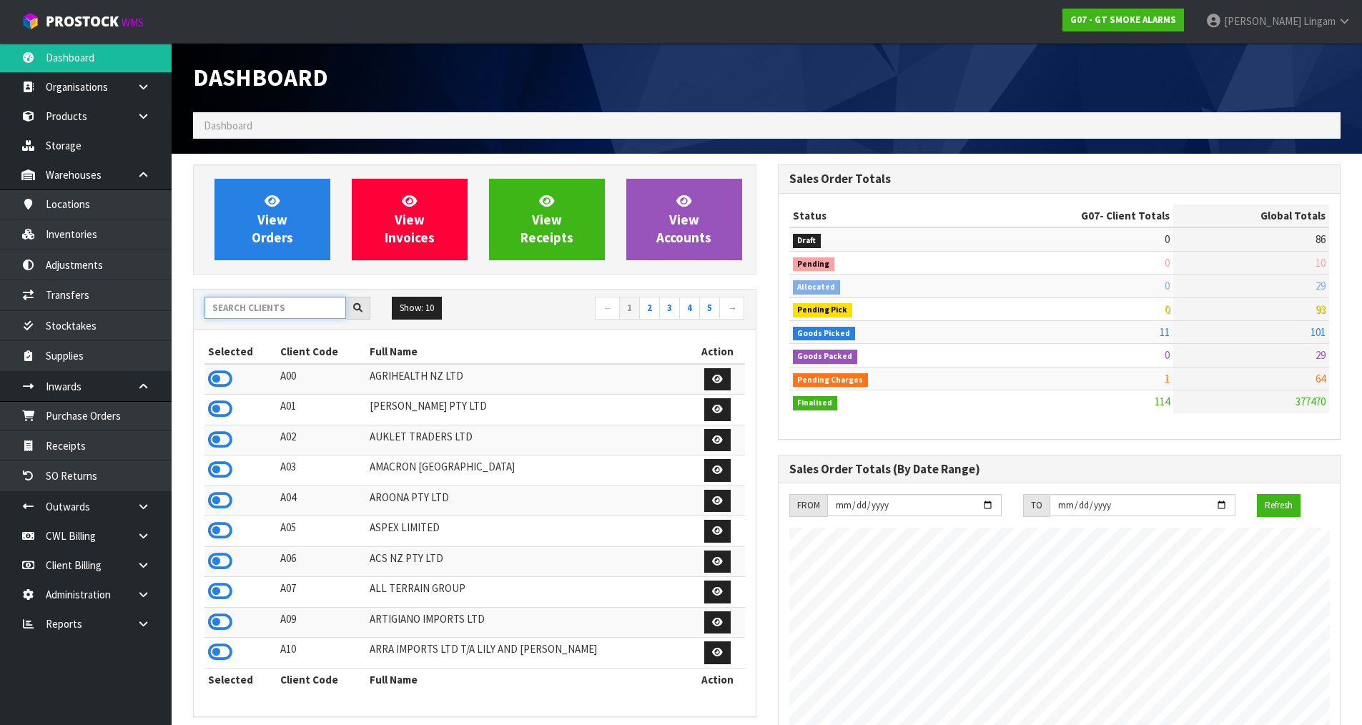
click at [284, 309] on input "text" at bounding box center [275, 308] width 142 height 22
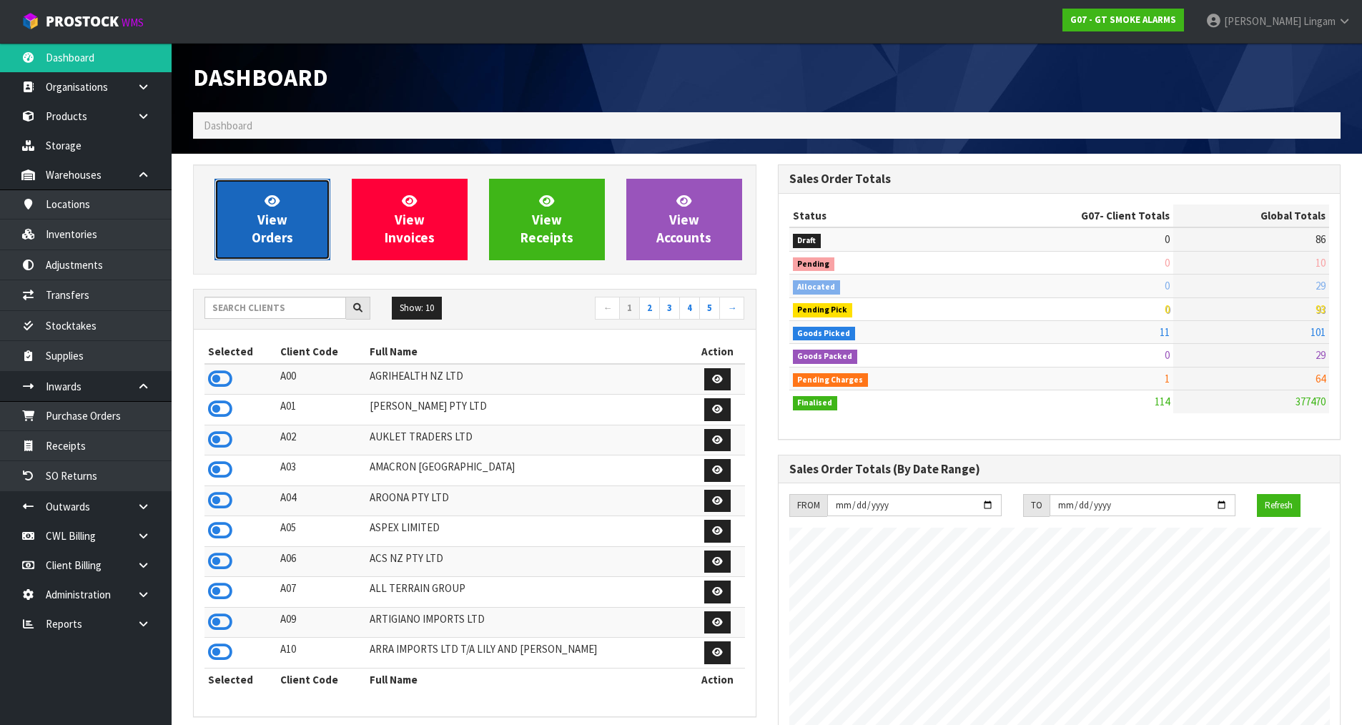
click at [283, 236] on span "View Orders" at bounding box center [272, 219] width 41 height 54
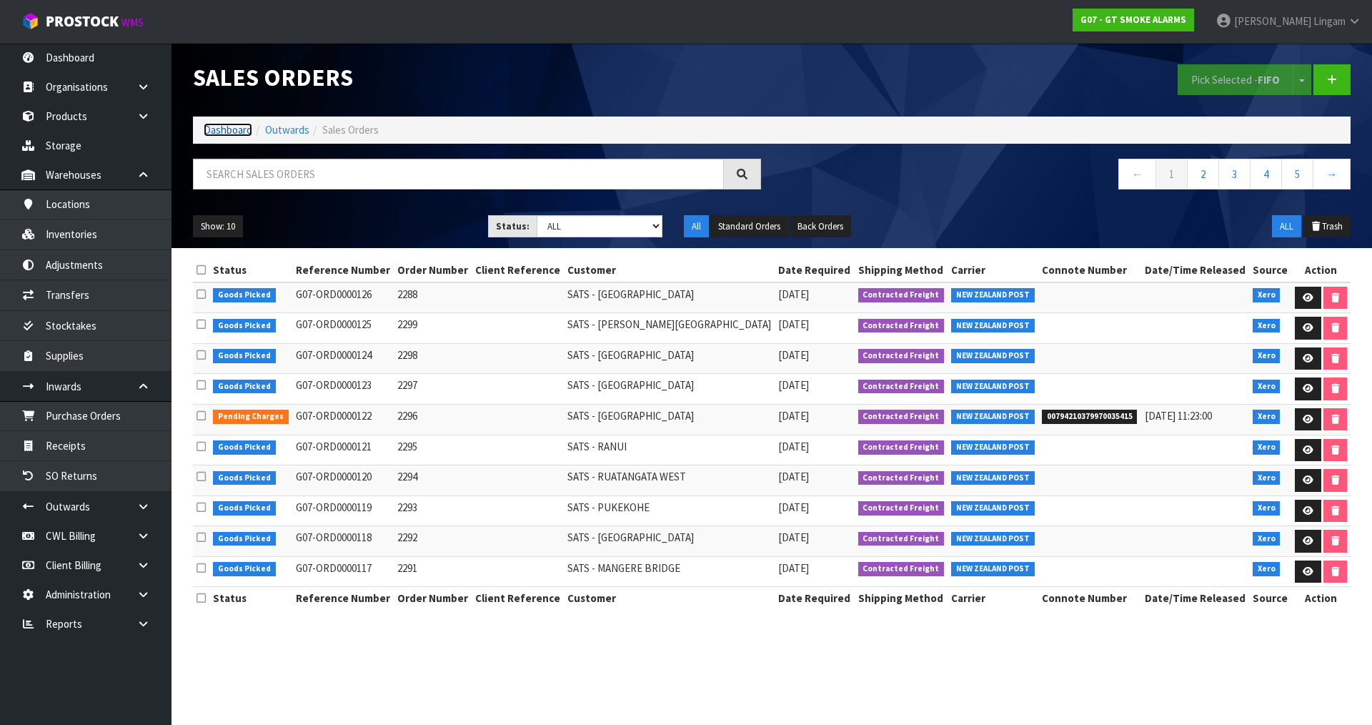
click at [208, 130] on link "Dashboard" at bounding box center [228, 130] width 49 height 14
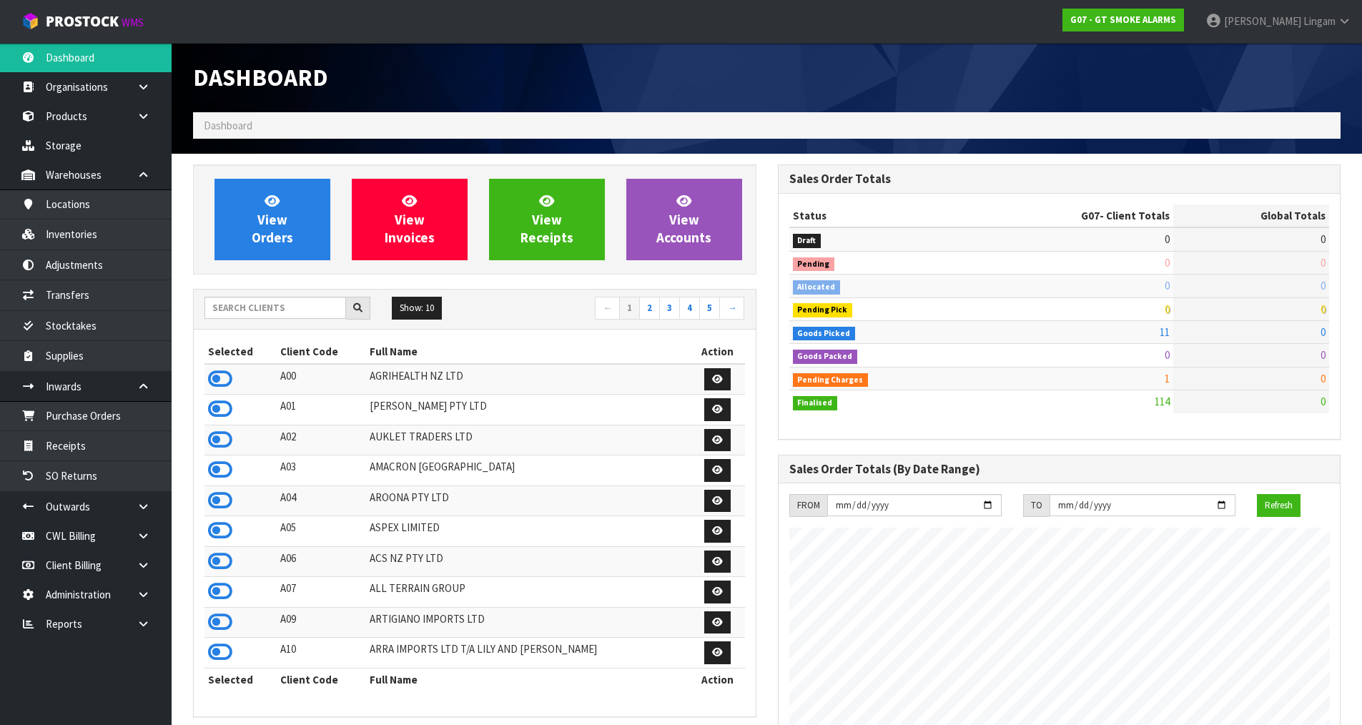
scroll to position [897, 584]
click at [302, 310] on input "text" at bounding box center [275, 308] width 142 height 22
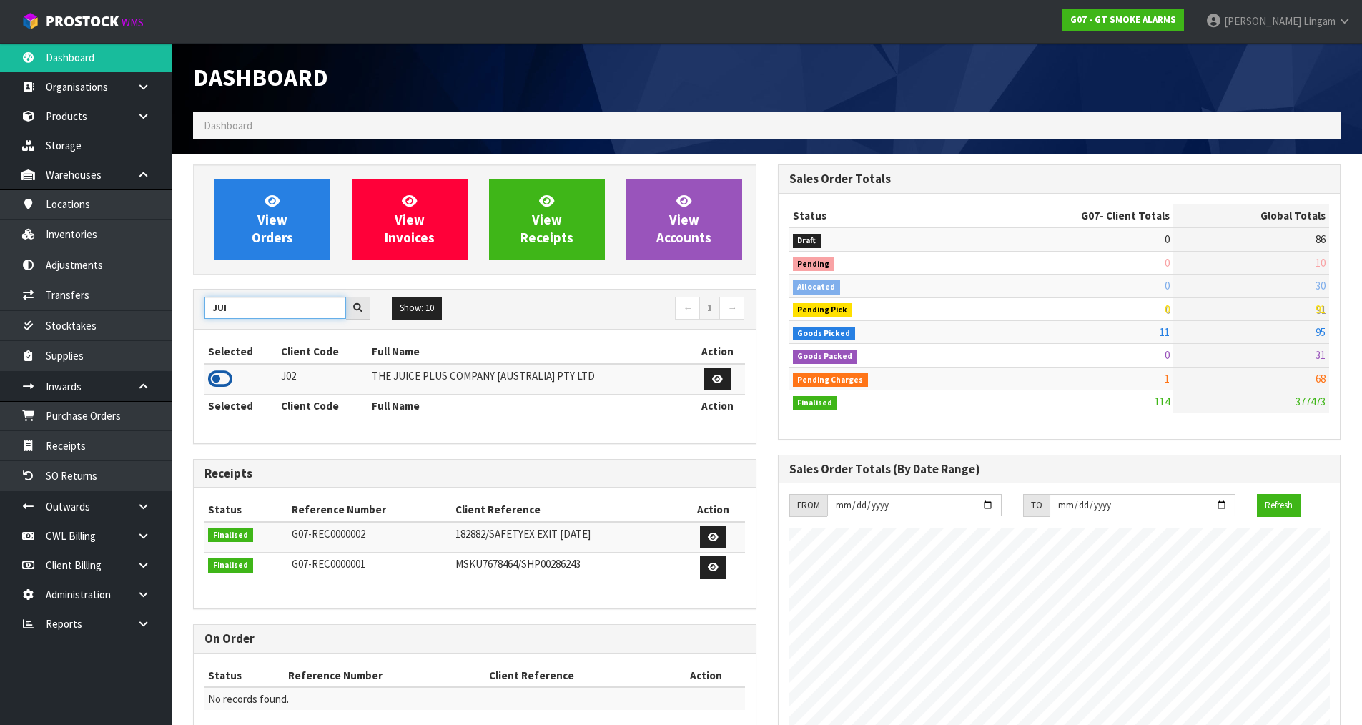
type input "JUI"
click at [220, 375] on icon at bounding box center [220, 378] width 24 height 21
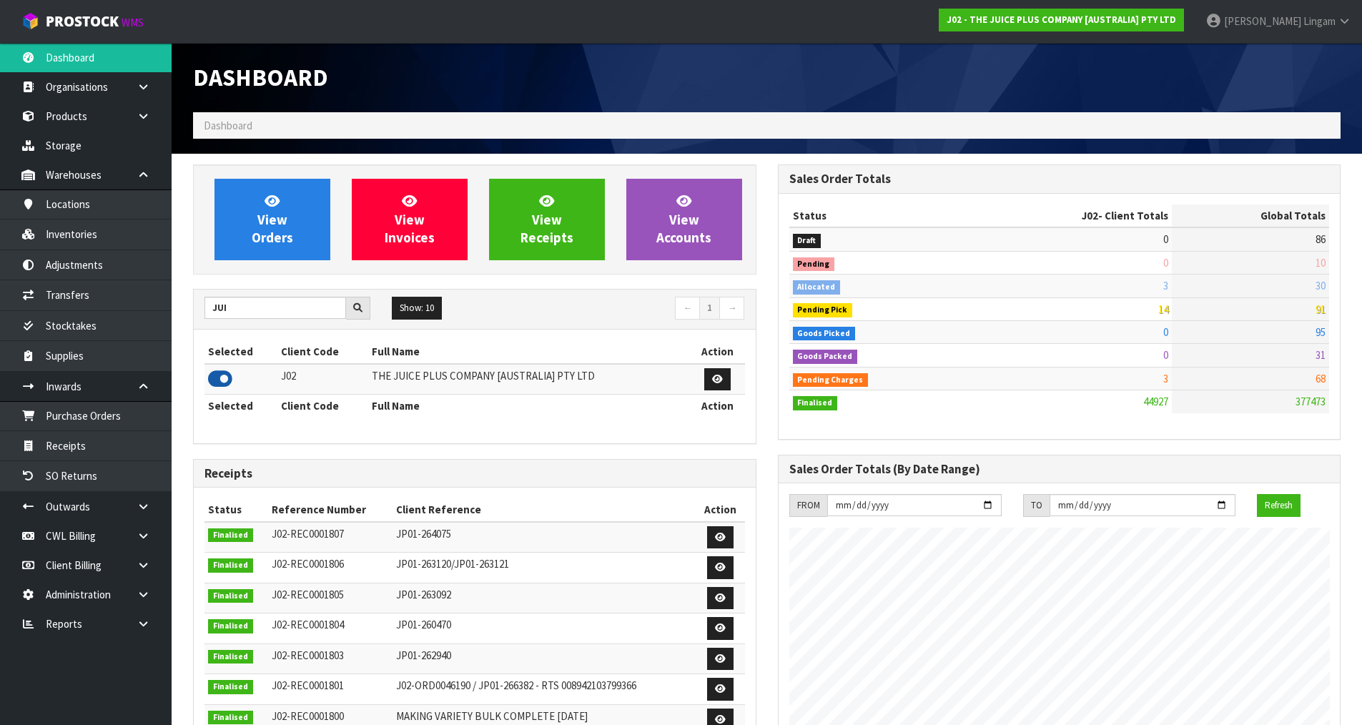
scroll to position [1083, 584]
drag, startPoint x: 264, startPoint y: 303, endPoint x: 219, endPoint y: 309, distance: 46.1
click at [219, 309] on input "JUI" at bounding box center [275, 308] width 142 height 22
click at [243, 307] on input "JUI" at bounding box center [275, 308] width 142 height 22
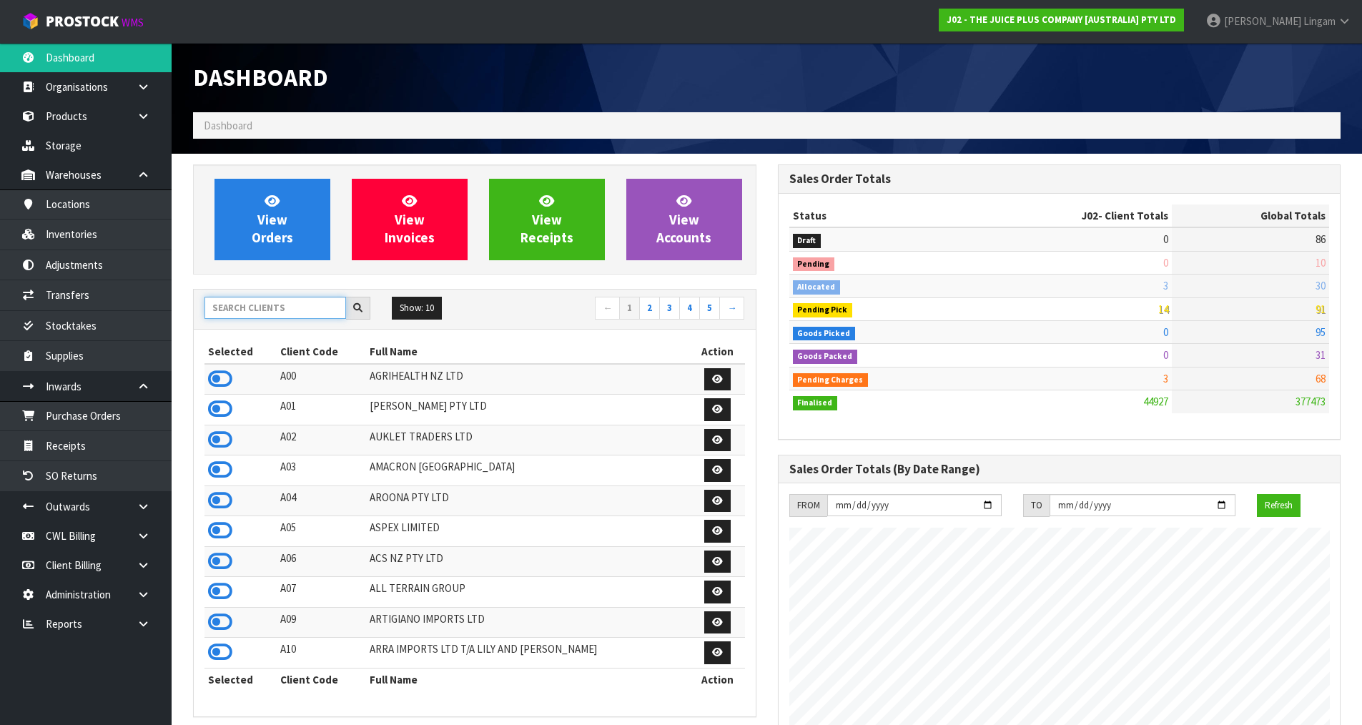
click at [247, 308] on input "text" at bounding box center [275, 308] width 142 height 22
click at [979, 415] on div "Status J02 - Client Totals Global Totals Draft 0 86 Pending 0 10 Allocated 3 30…" at bounding box center [1059, 316] width 562 height 245
click at [320, 309] on input "text" at bounding box center [275, 308] width 142 height 22
click at [224, 470] on icon at bounding box center [220, 469] width 24 height 21
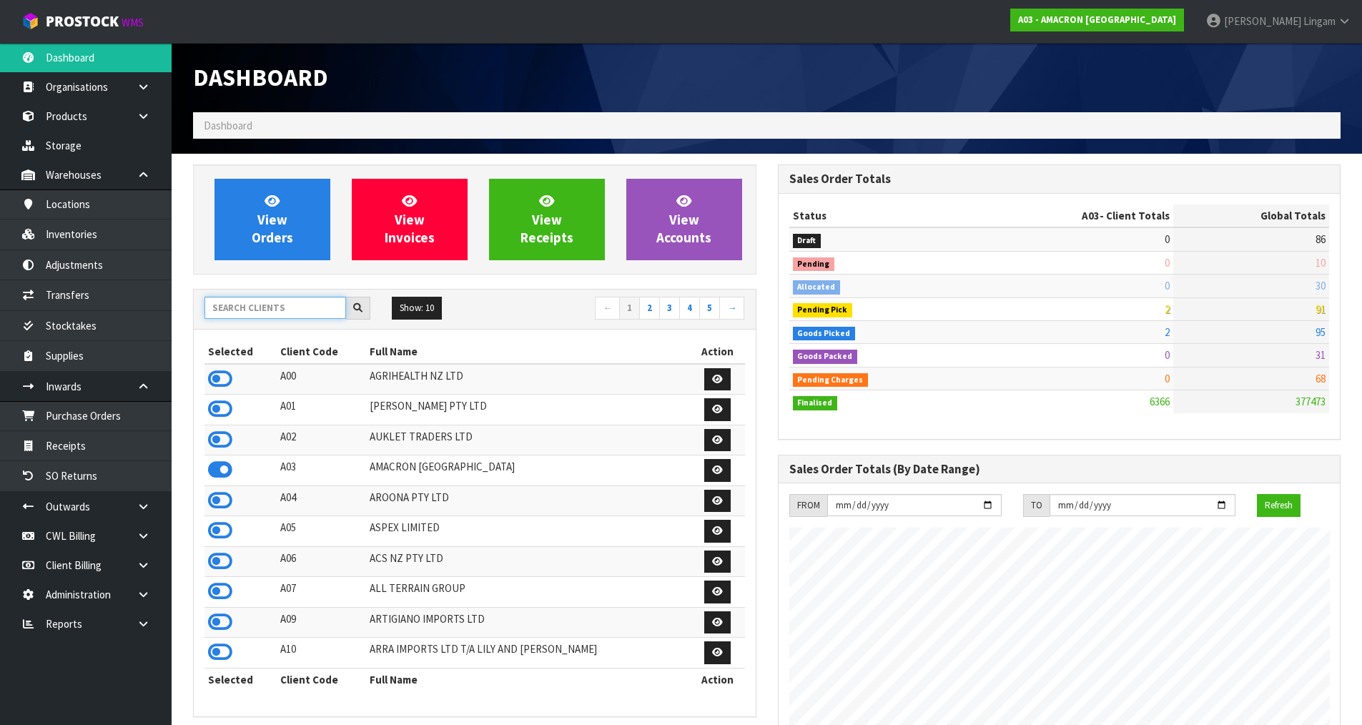
click at [267, 302] on input "text" at bounding box center [275, 308] width 142 height 22
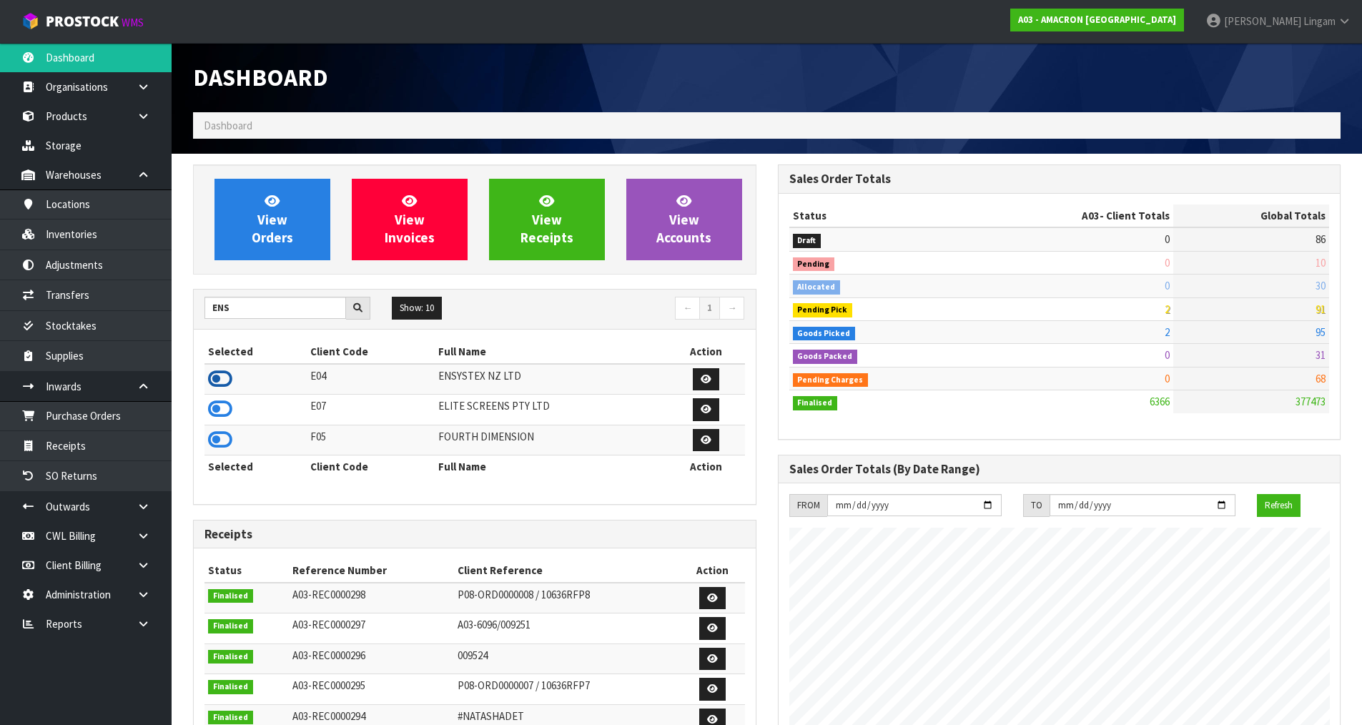
click at [229, 376] on icon at bounding box center [220, 378] width 24 height 21
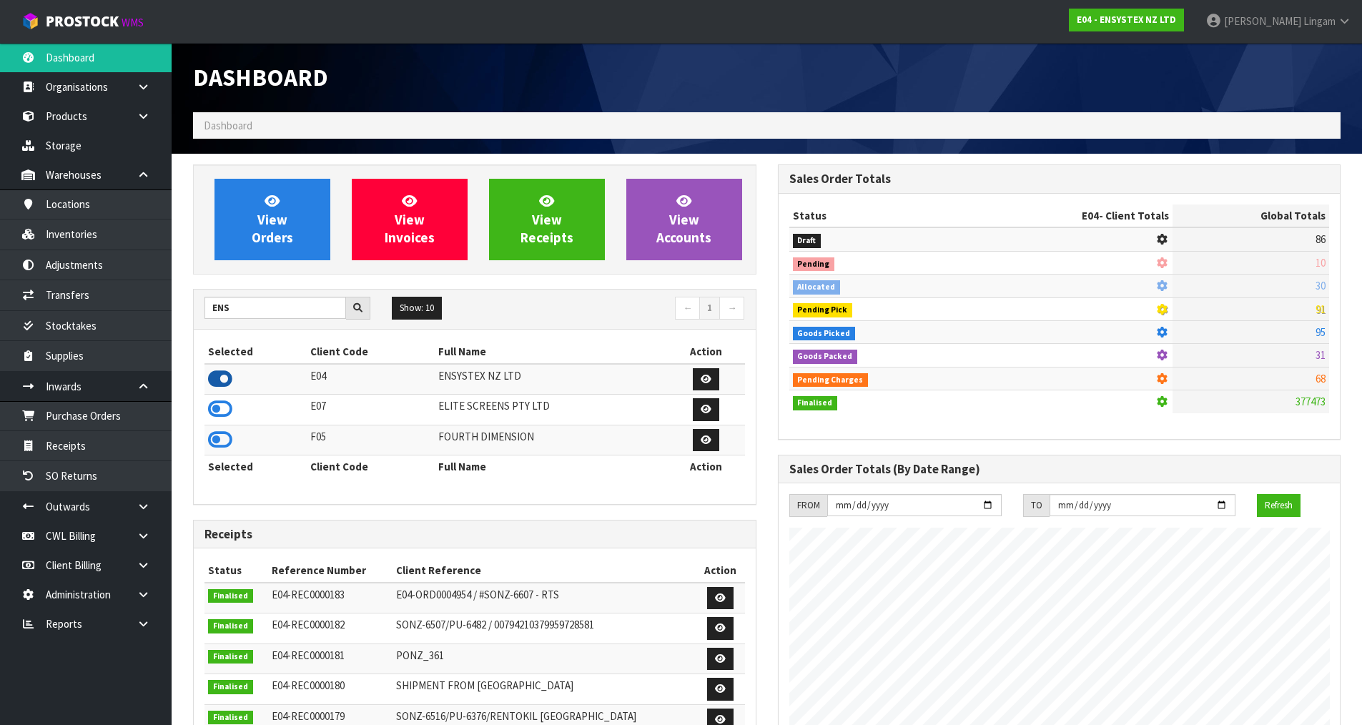
scroll to position [1083, 584]
drag, startPoint x: 250, startPoint y: 305, endPoint x: 184, endPoint y: 307, distance: 66.5
click at [184, 307] on div "View Orders View Invoices View Receipts View Accounts ENS Show: 10 5 10 25 50 ←…" at bounding box center [474, 609] width 585 height 891
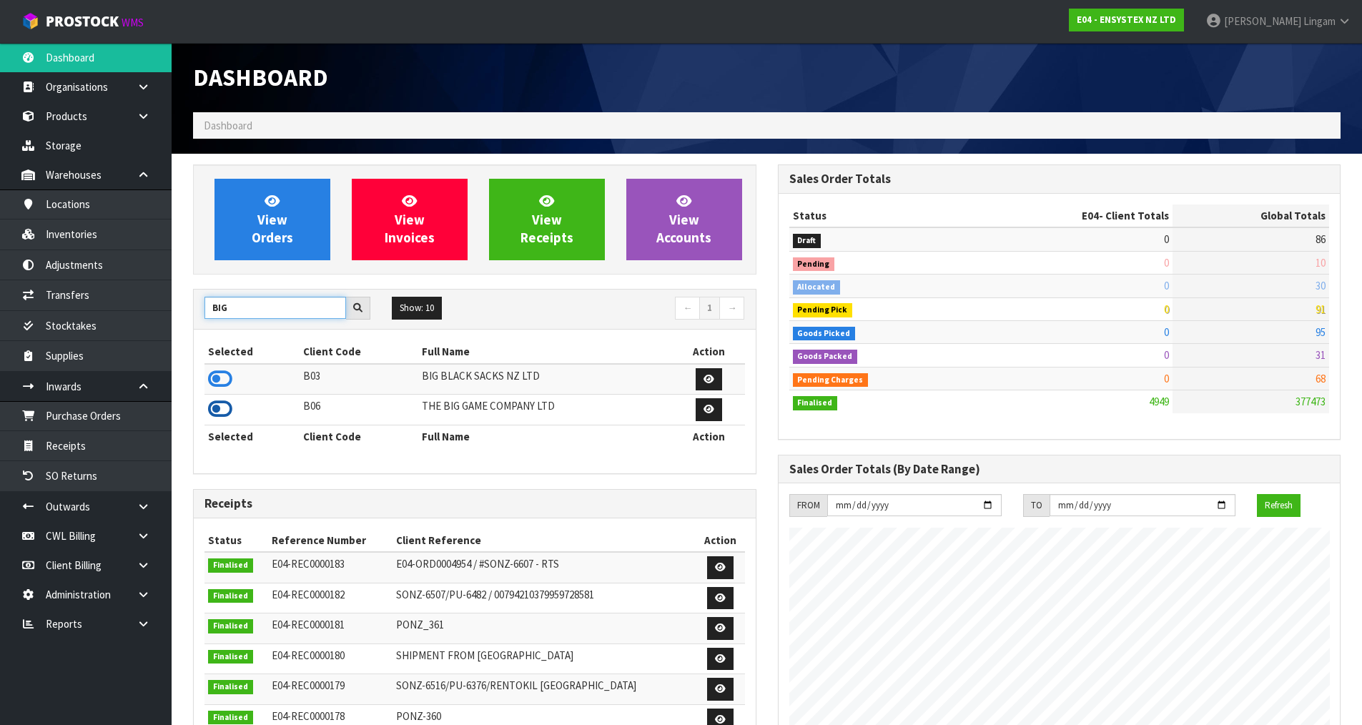
type input "BIG"
click at [224, 408] on icon at bounding box center [220, 408] width 24 height 21
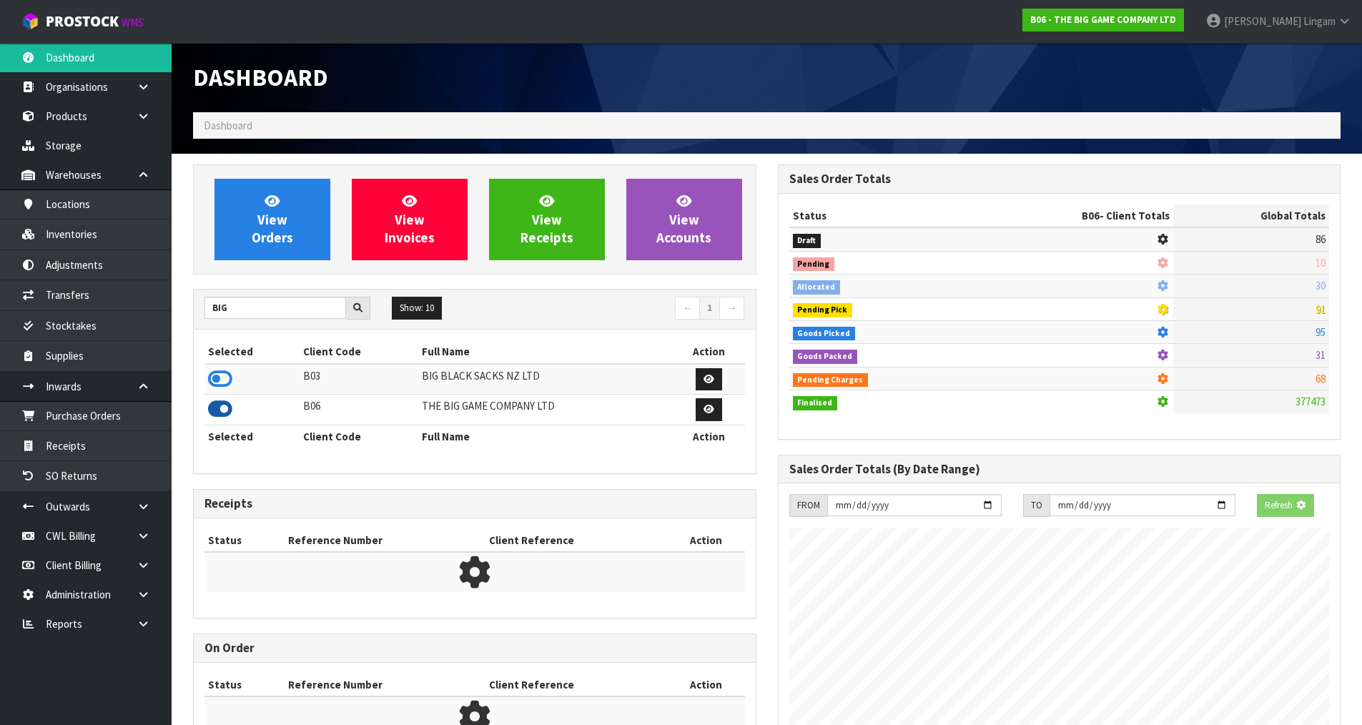
scroll to position [1129, 584]
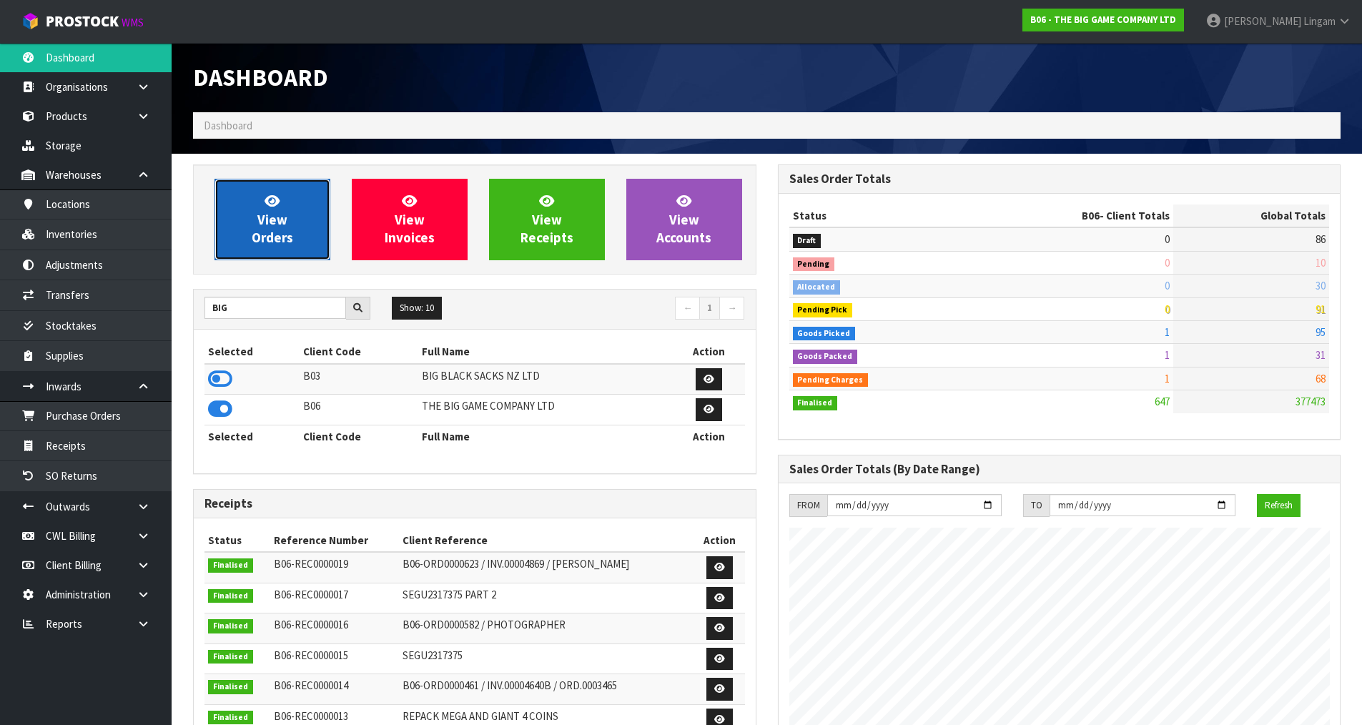
click at [284, 231] on span "View Orders" at bounding box center [272, 219] width 41 height 54
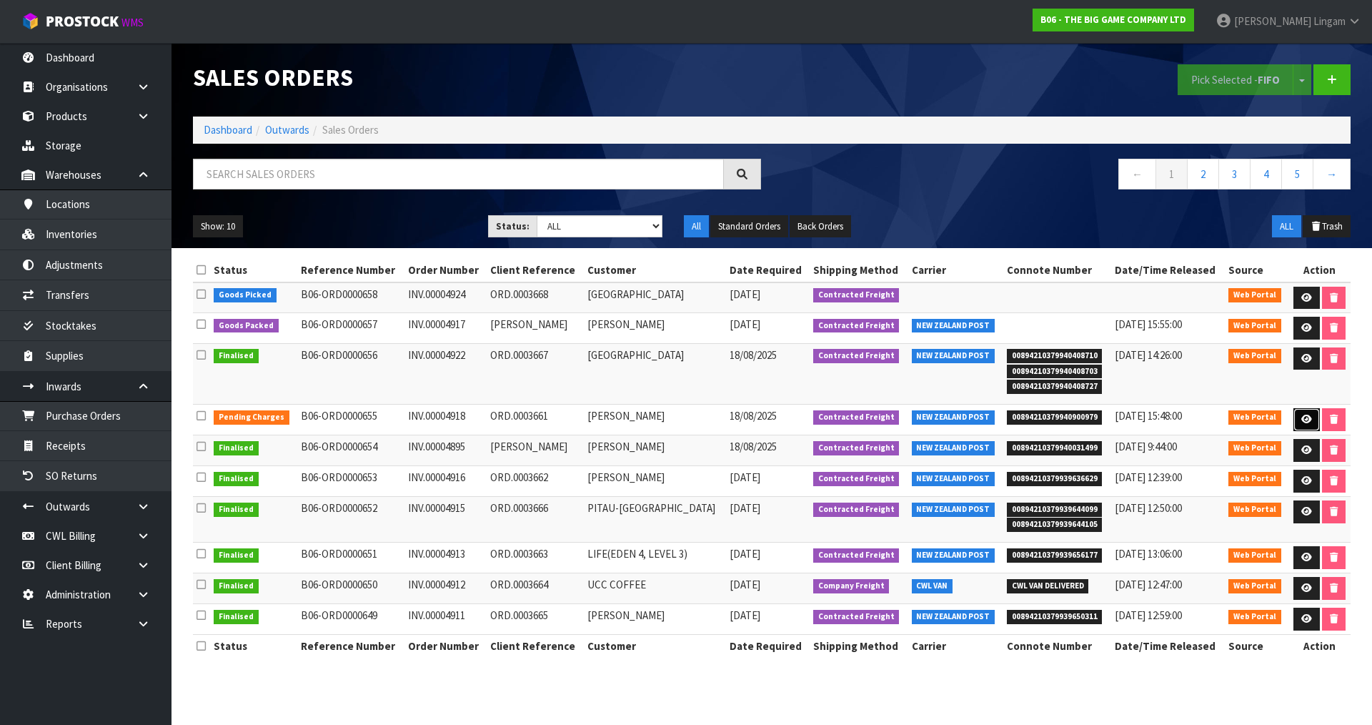
click at [1314, 421] on link at bounding box center [1307, 419] width 26 height 23
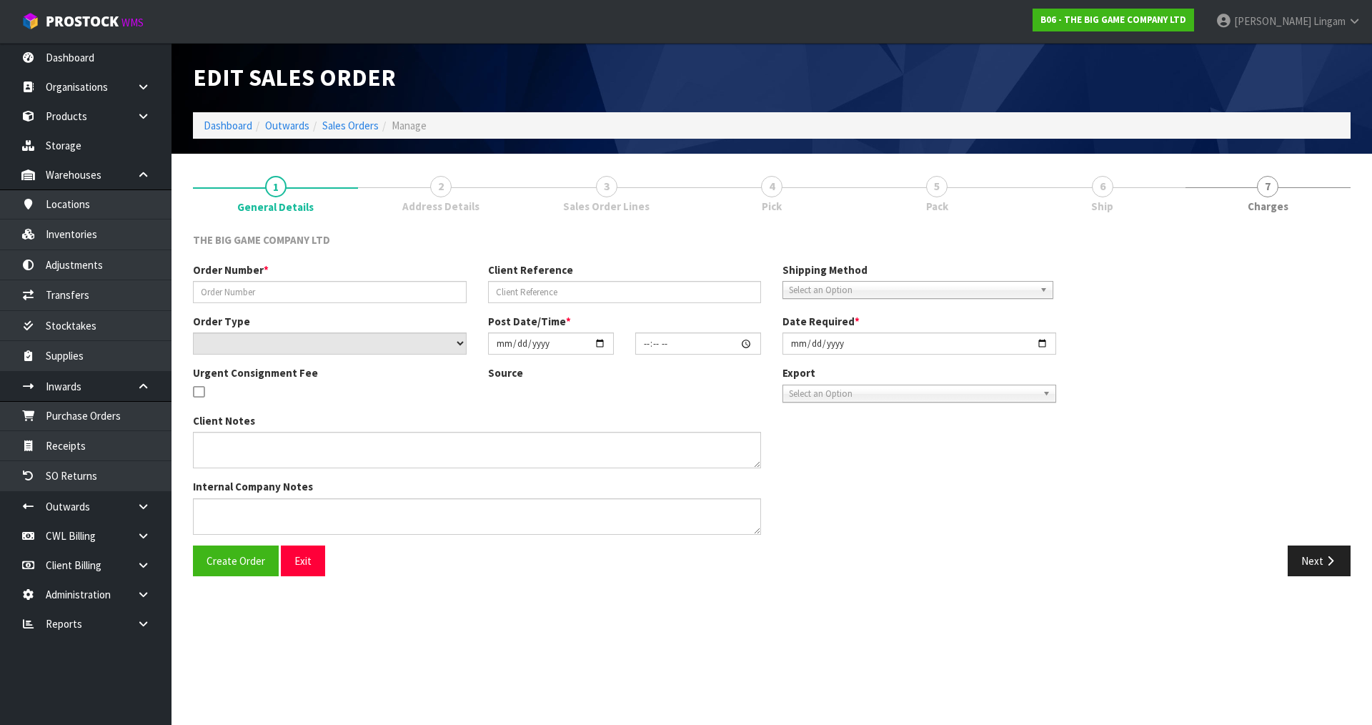
type input "INV.00004918"
type input "ORD.0003661"
select select "number:0"
type input "2025-08-16"
type input "15:09:00.000"
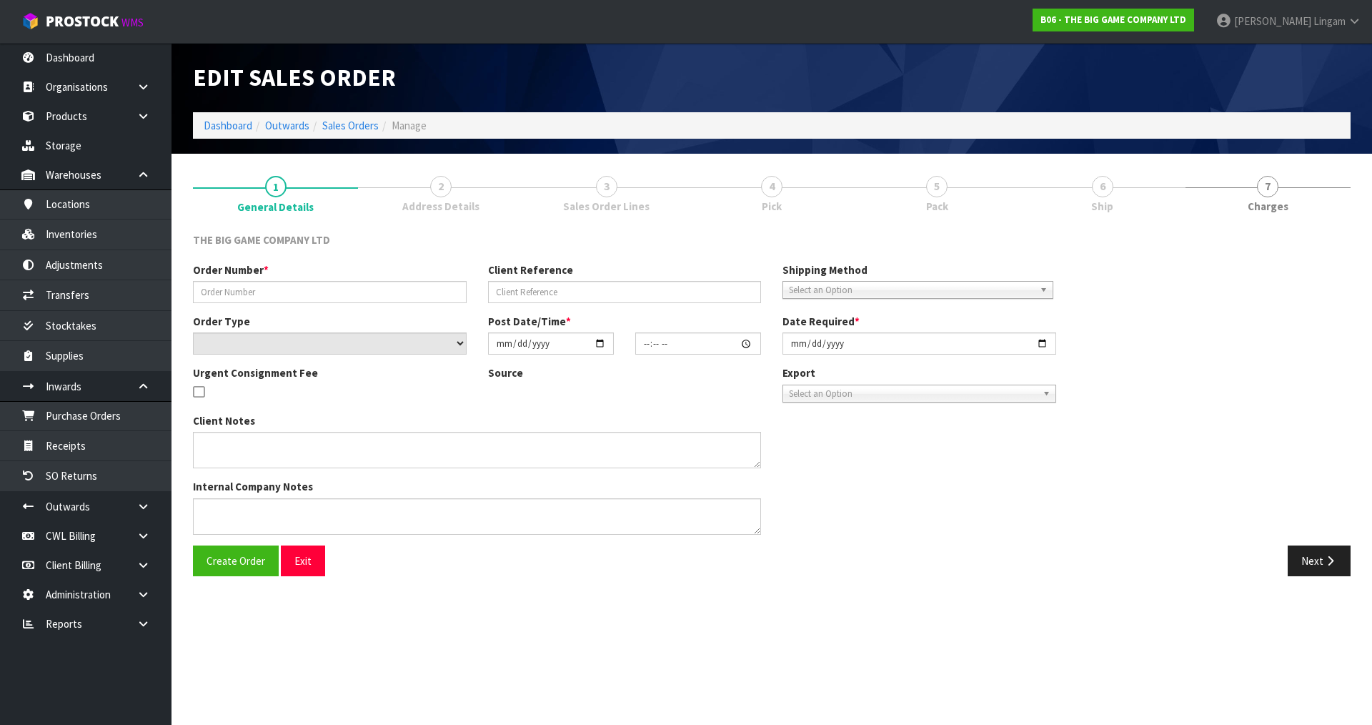
type input "2025-08-18"
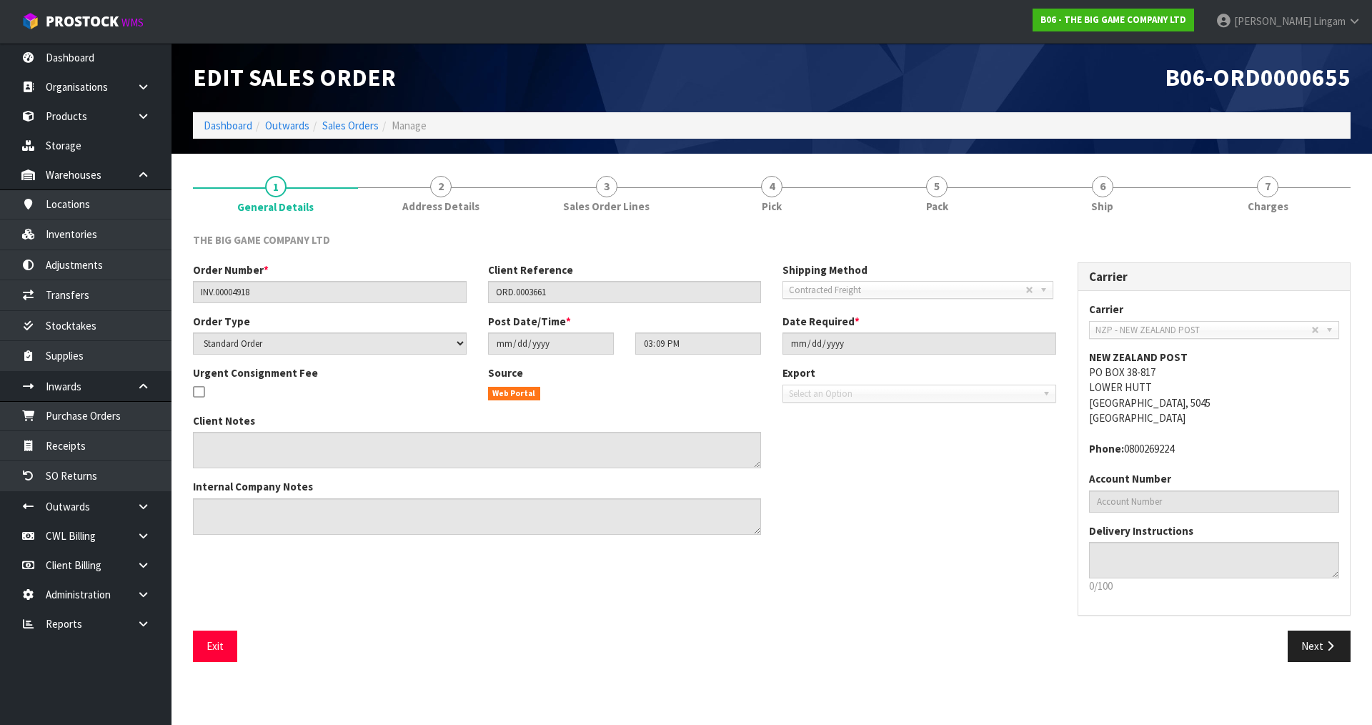
click at [1357, 211] on div "1 General Details 2 Address Details 3 Sales Order Lines 4 Pick 5 Pack 6 Ship 7 …" at bounding box center [771, 418] width 1179 height 508
click at [1315, 202] on link "7 Charges" at bounding box center [1268, 192] width 165 height 56
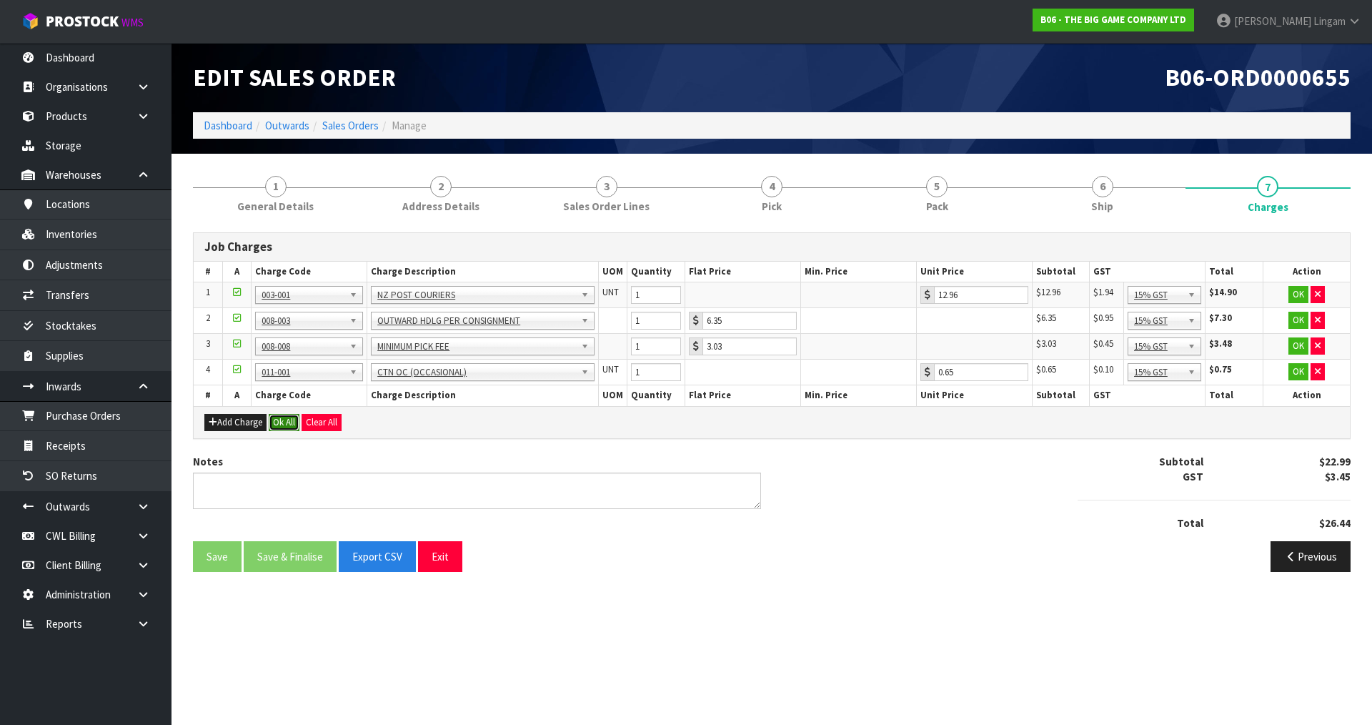
click at [290, 422] on button "Ok All" at bounding box center [284, 422] width 31 height 17
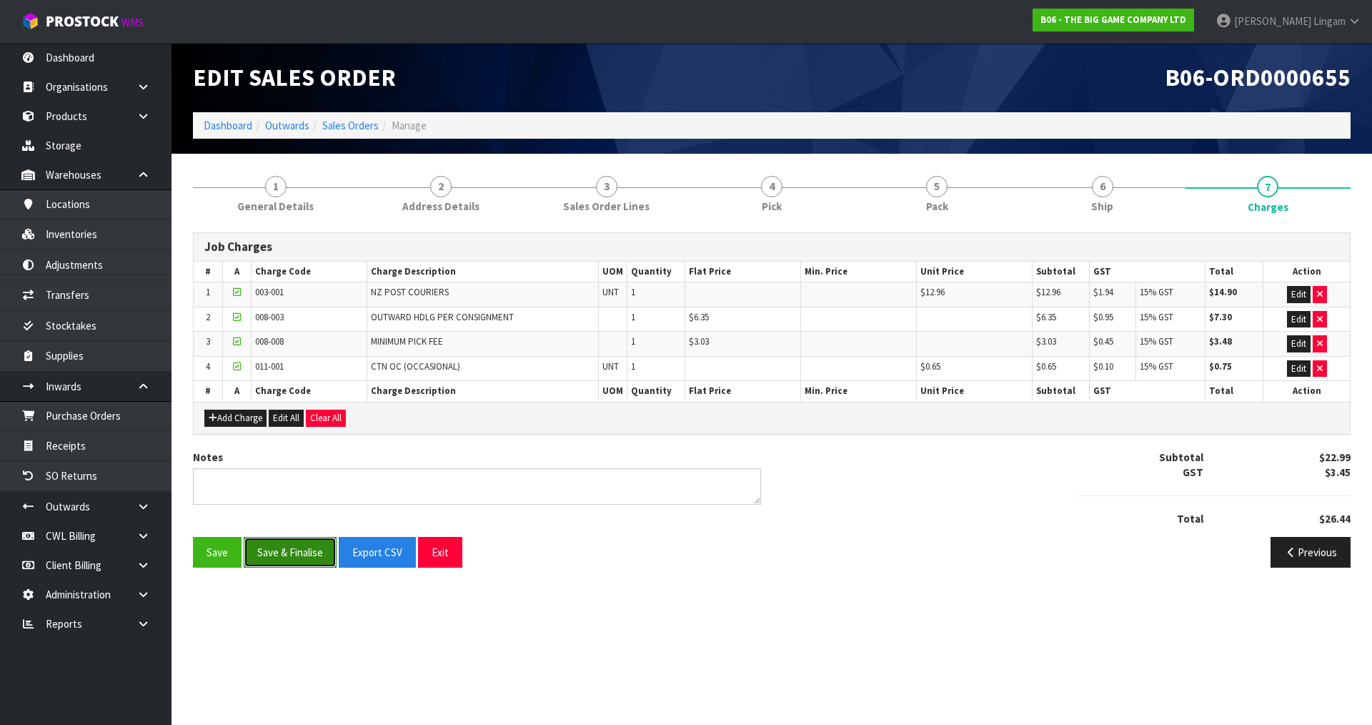
click at [308, 559] on button "Save & Finalise" at bounding box center [290, 552] width 93 height 31
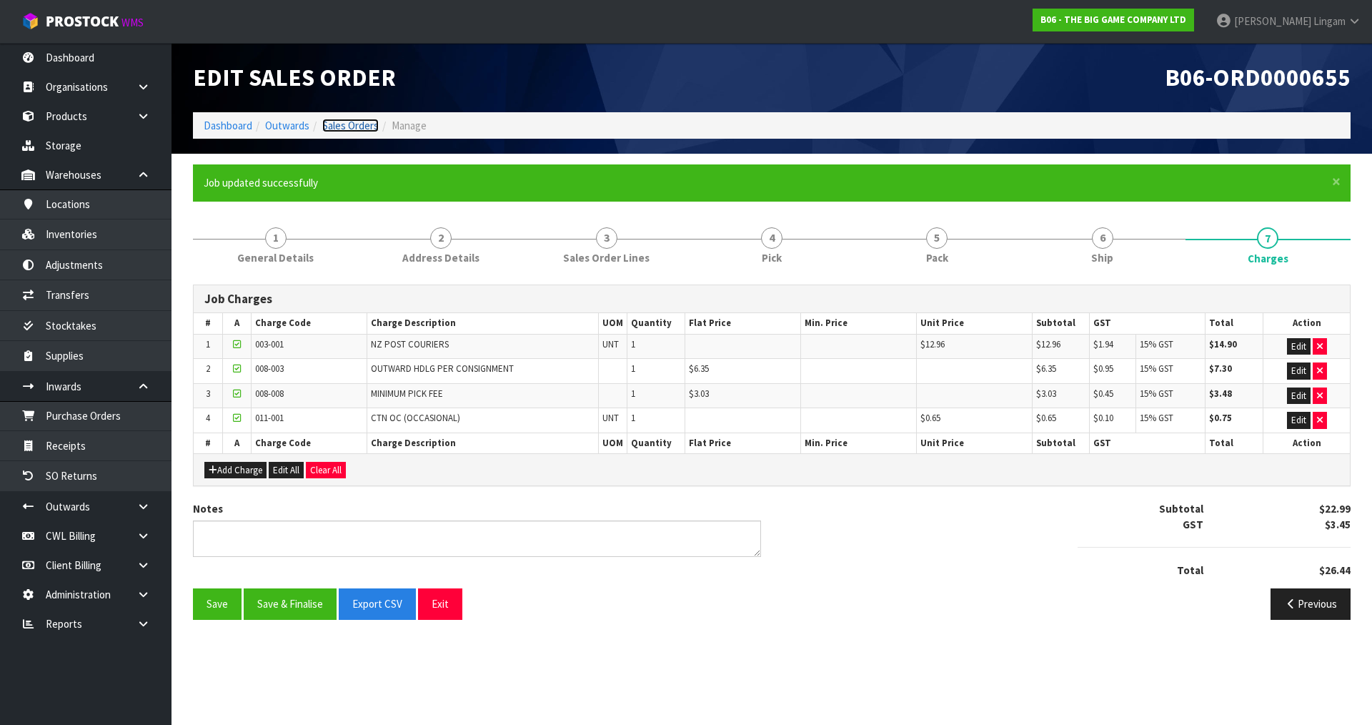
click at [368, 124] on link "Sales Orders" at bounding box center [350, 126] width 56 height 14
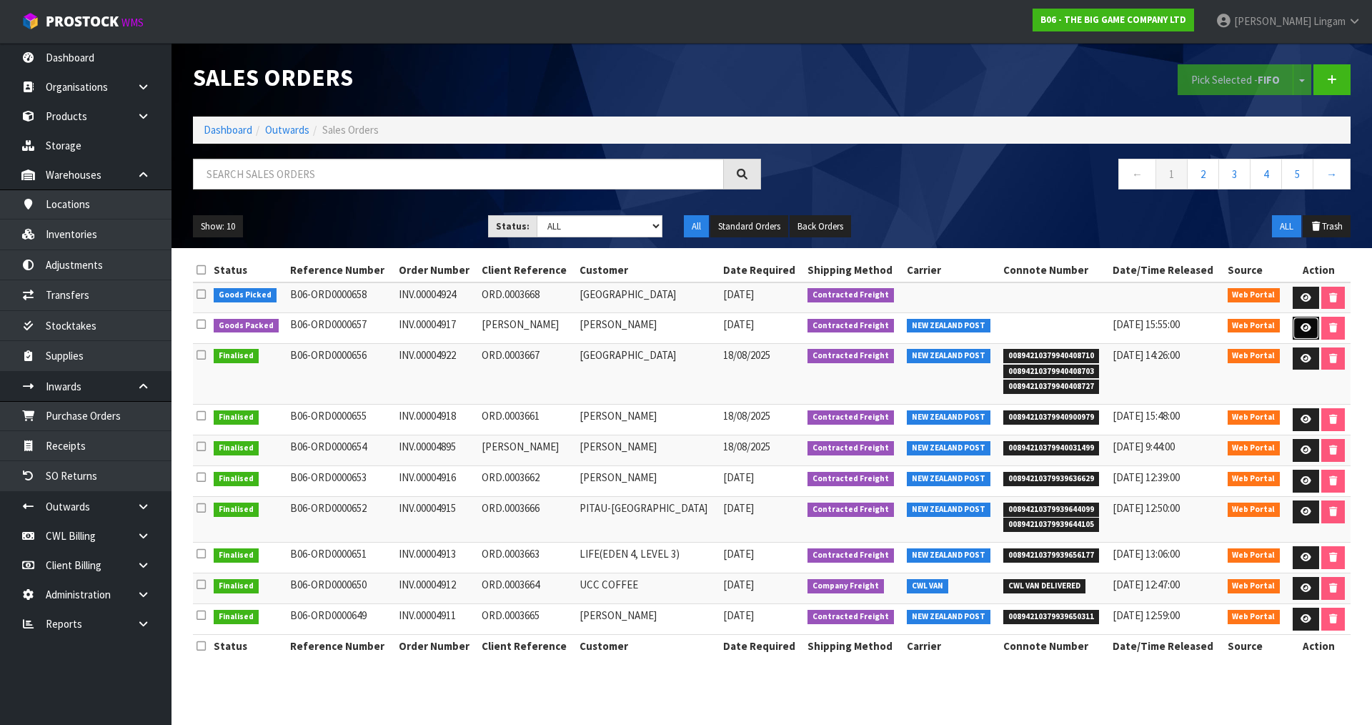
click at [1305, 330] on icon at bounding box center [1306, 327] width 11 height 9
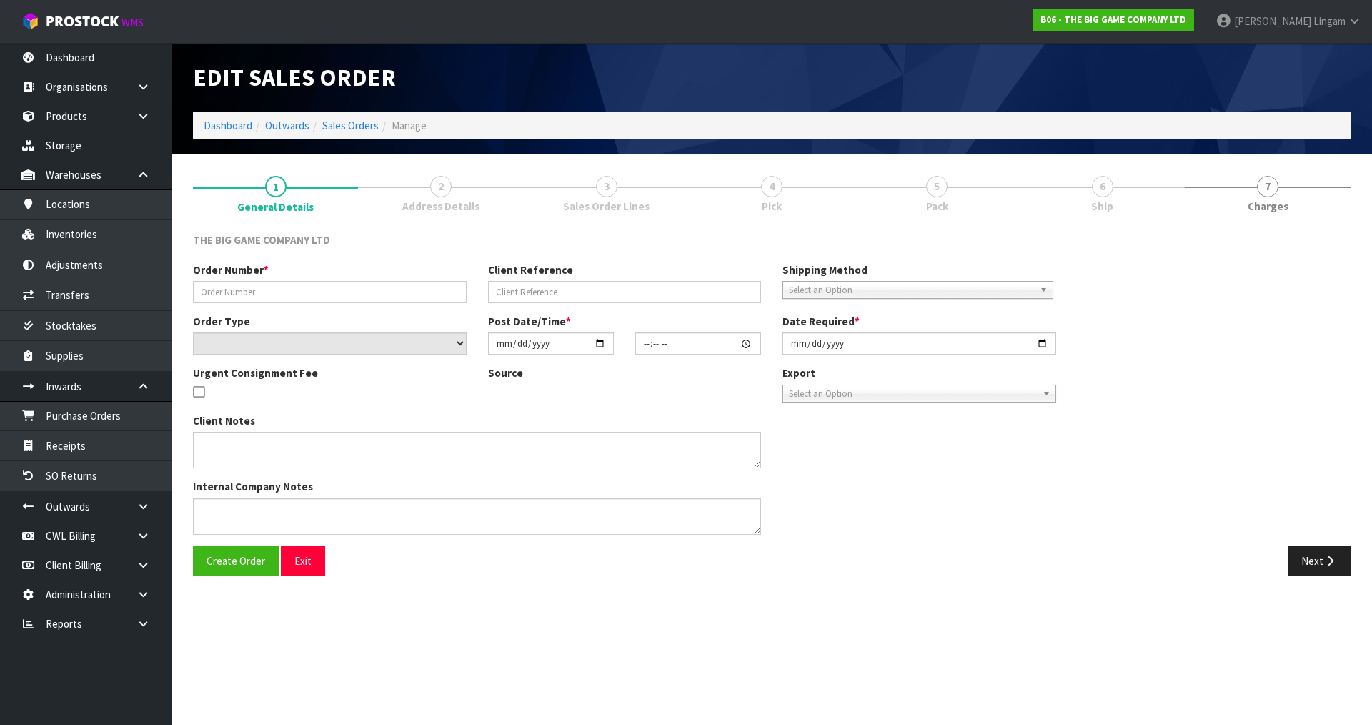
type input "INV.00004917"
type input "[PERSON_NAME]"
select select "number:0"
type input "2025-08-19"
type input "12:06:00.000"
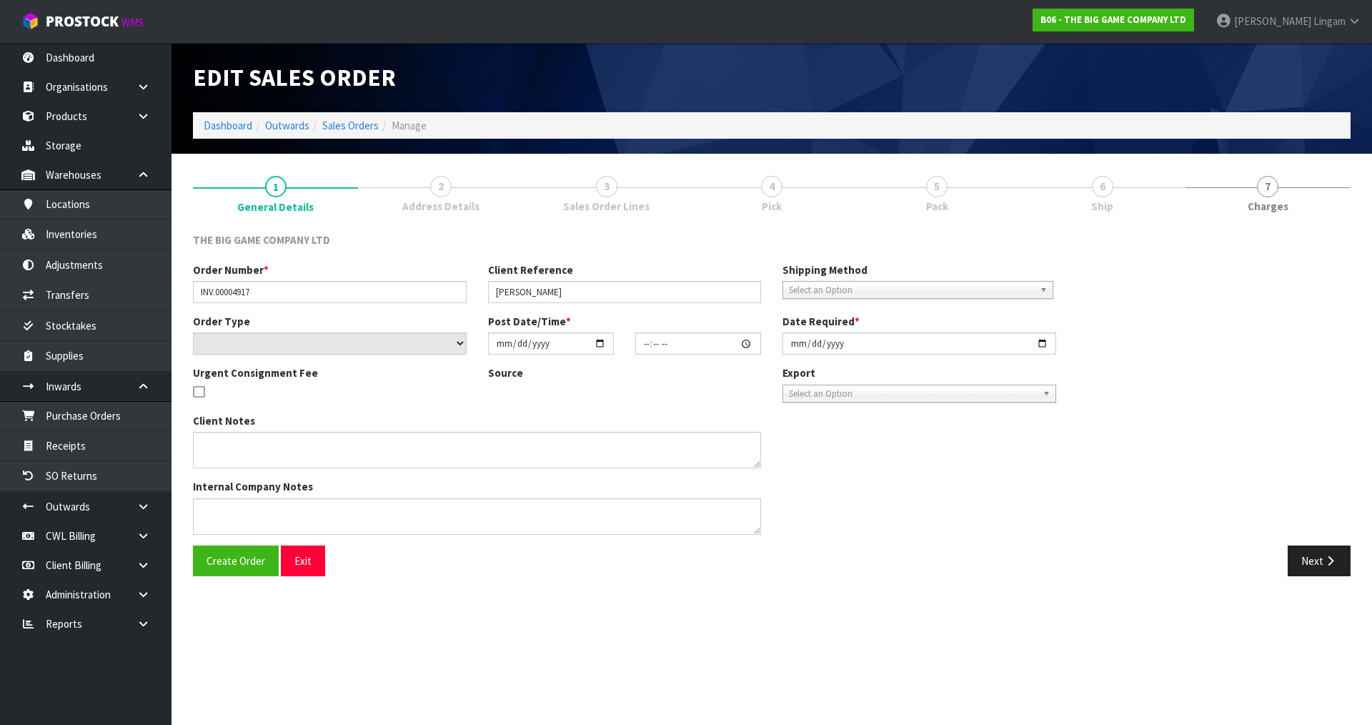
type input "2025-08-19"
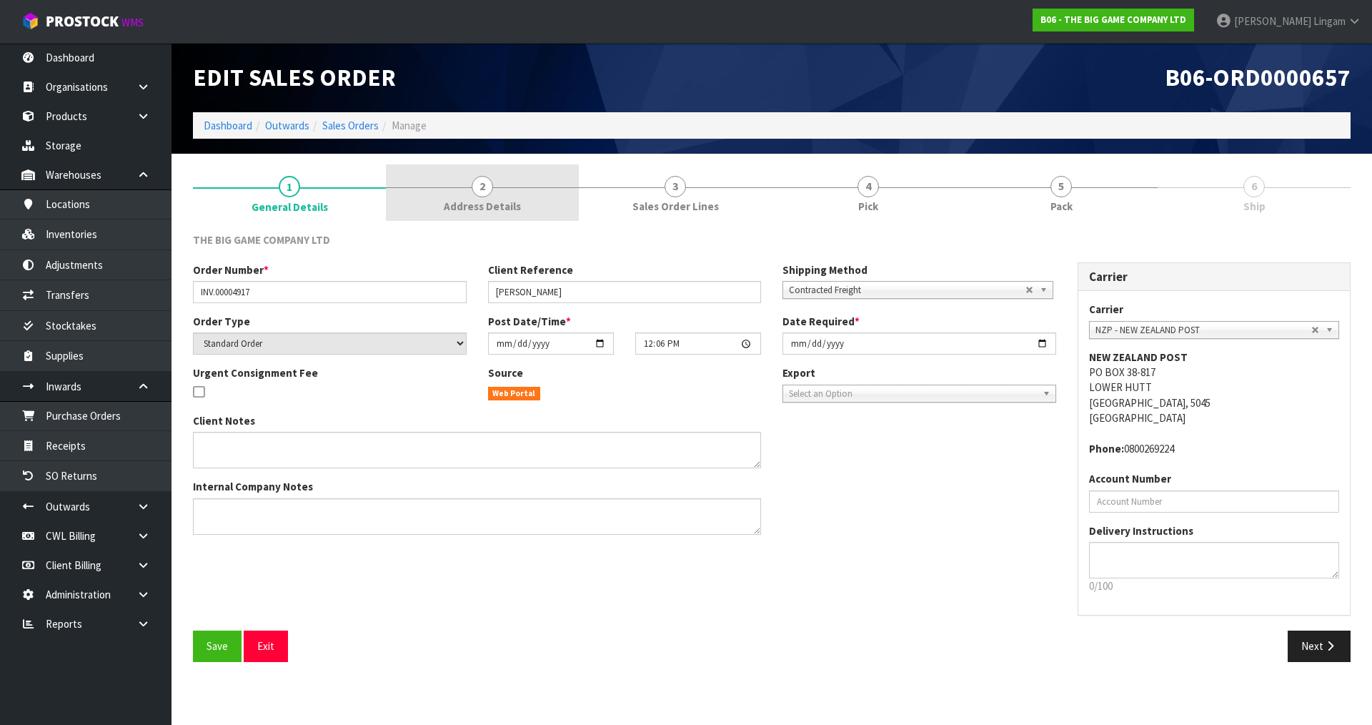
click at [508, 204] on span "Address Details" at bounding box center [482, 206] width 77 height 15
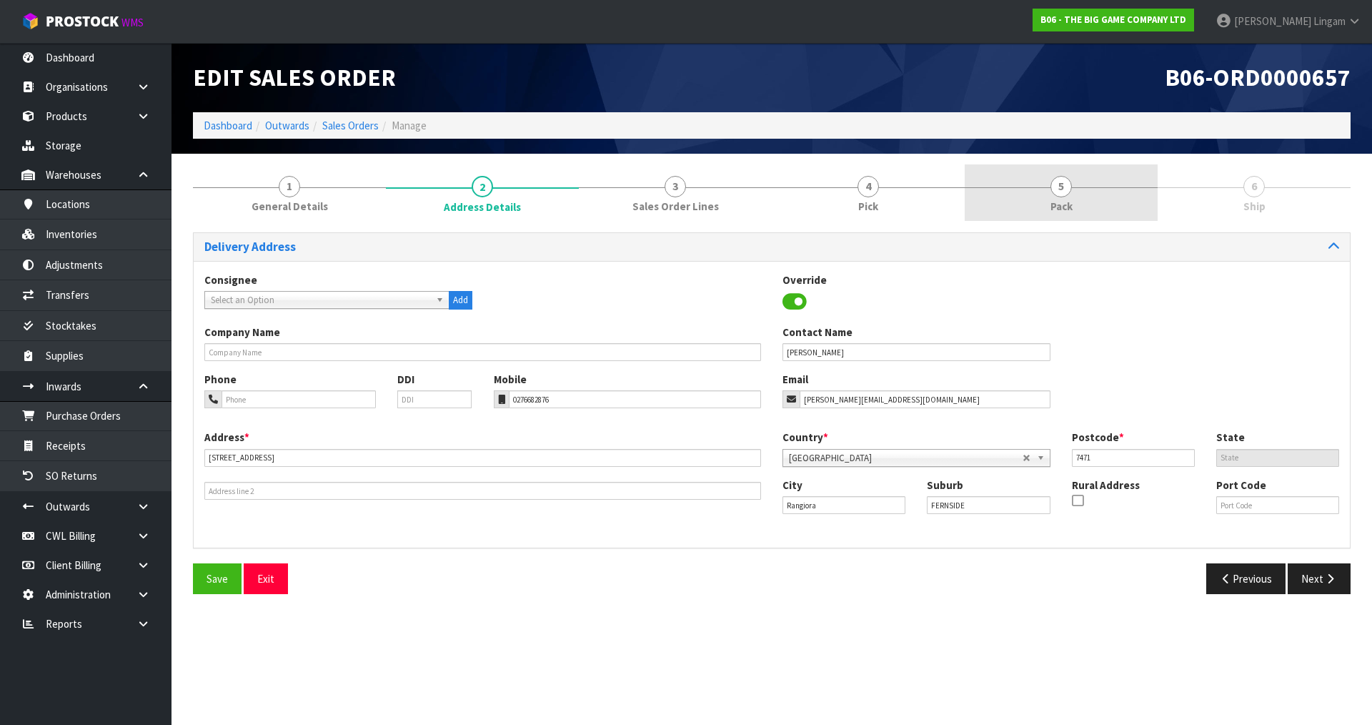
click at [1058, 203] on span "Pack" at bounding box center [1062, 206] width 22 height 15
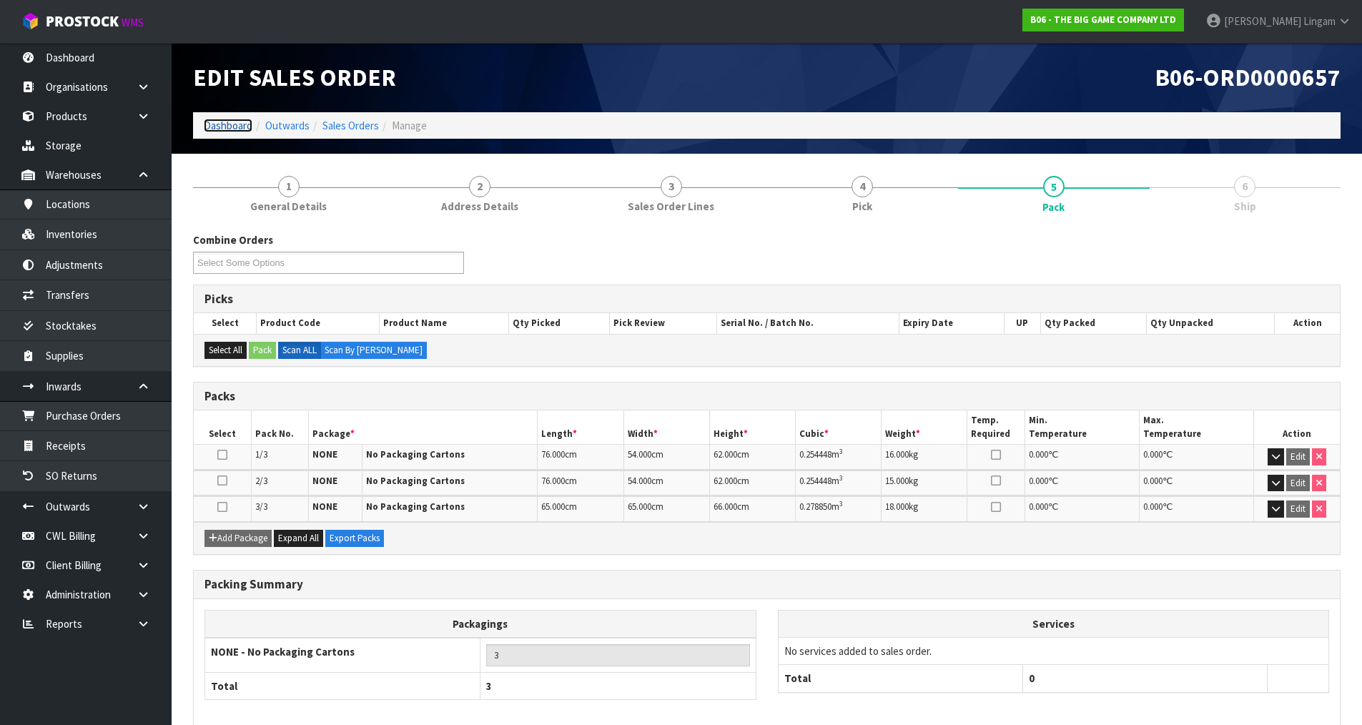
click at [232, 127] on link "Dashboard" at bounding box center [228, 126] width 49 height 14
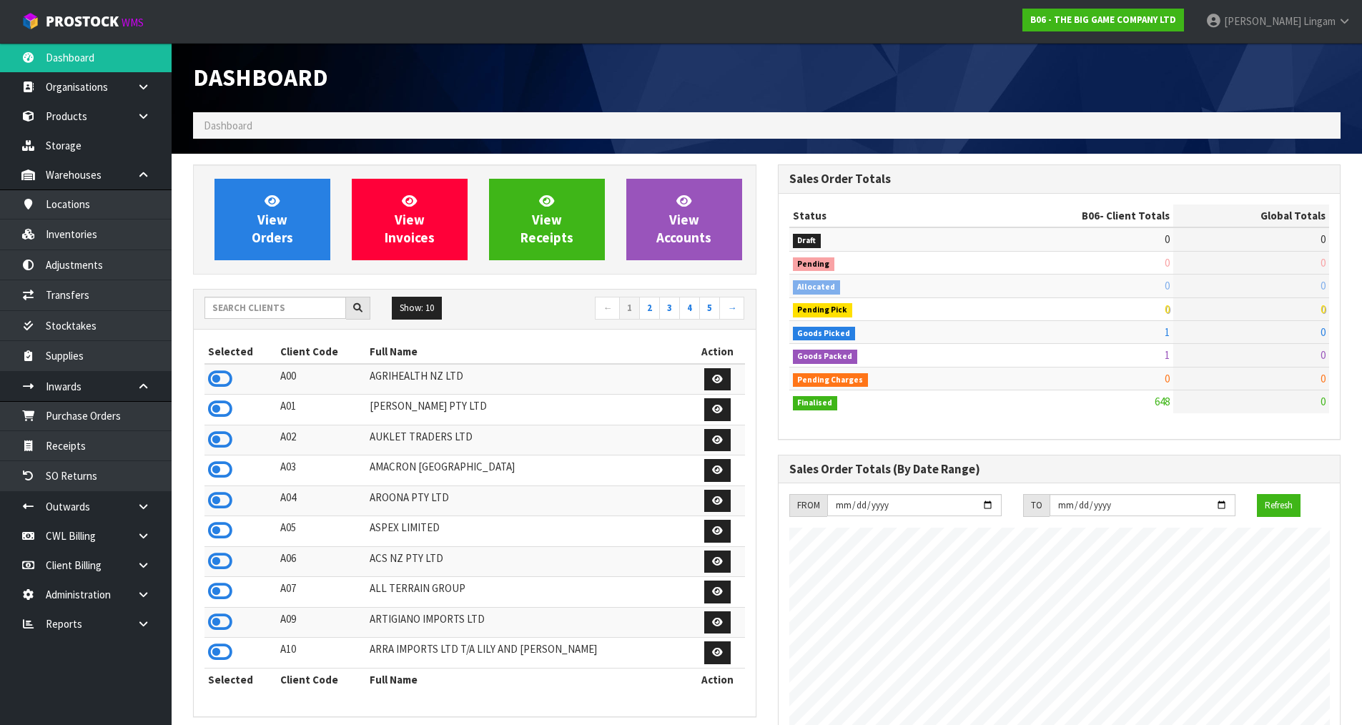
scroll to position [1129, 584]
click at [545, 312] on nav "← 1 2 3 4 5 →" at bounding box center [614, 309] width 259 height 25
click at [270, 241] on span "View Orders" at bounding box center [272, 219] width 41 height 54
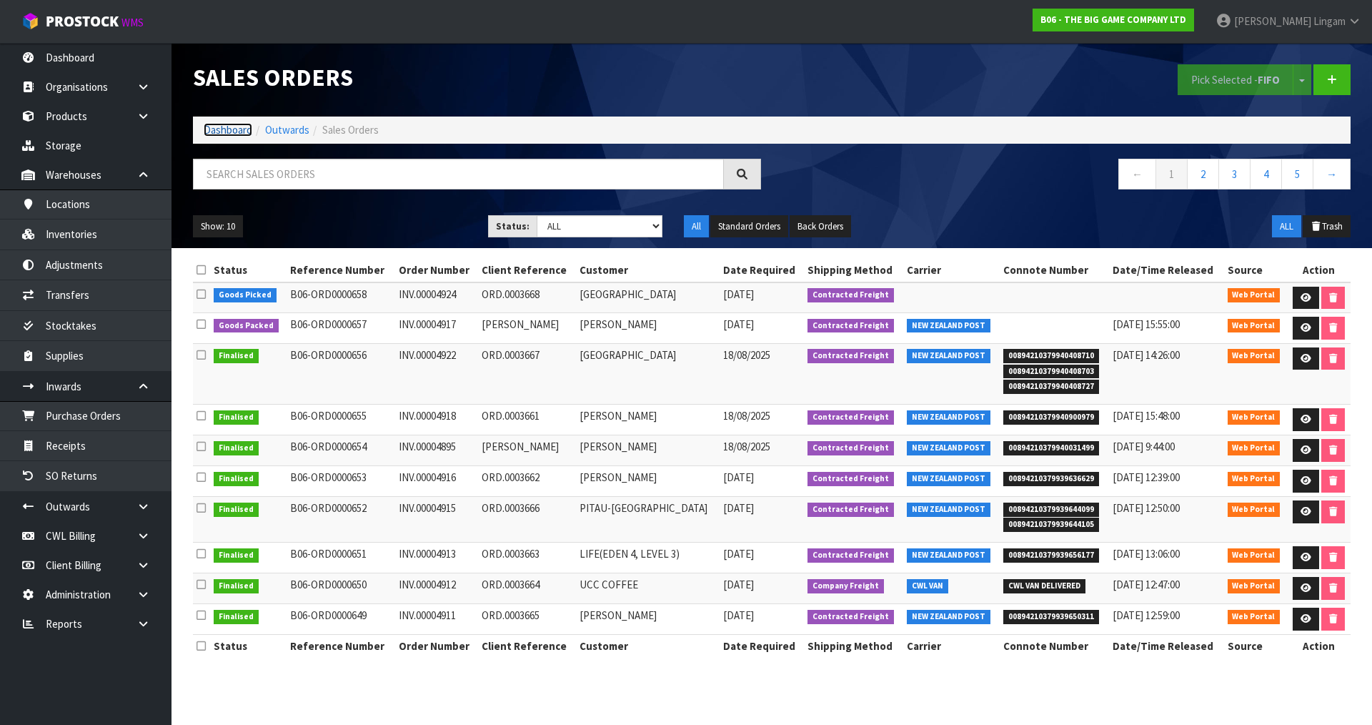
click at [239, 127] on link "Dashboard" at bounding box center [228, 130] width 49 height 14
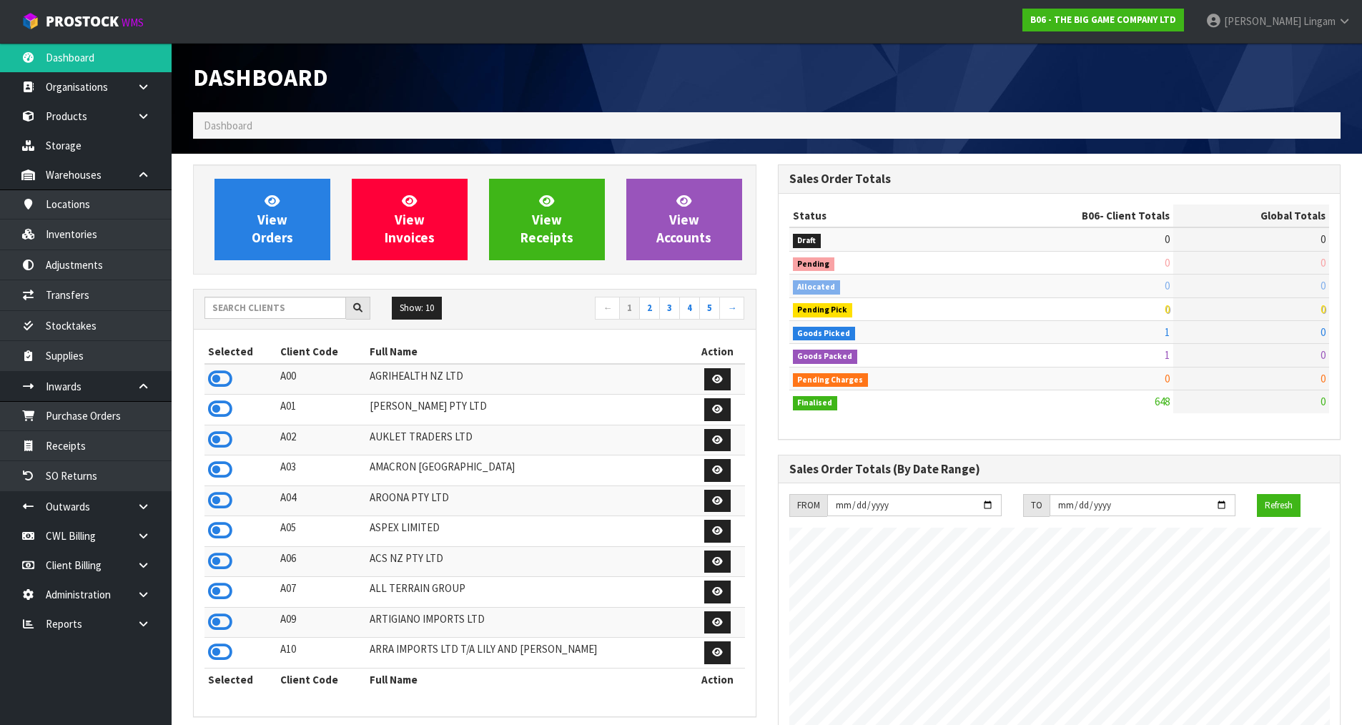
scroll to position [1129, 584]
click at [242, 307] on input "text" at bounding box center [275, 308] width 142 height 22
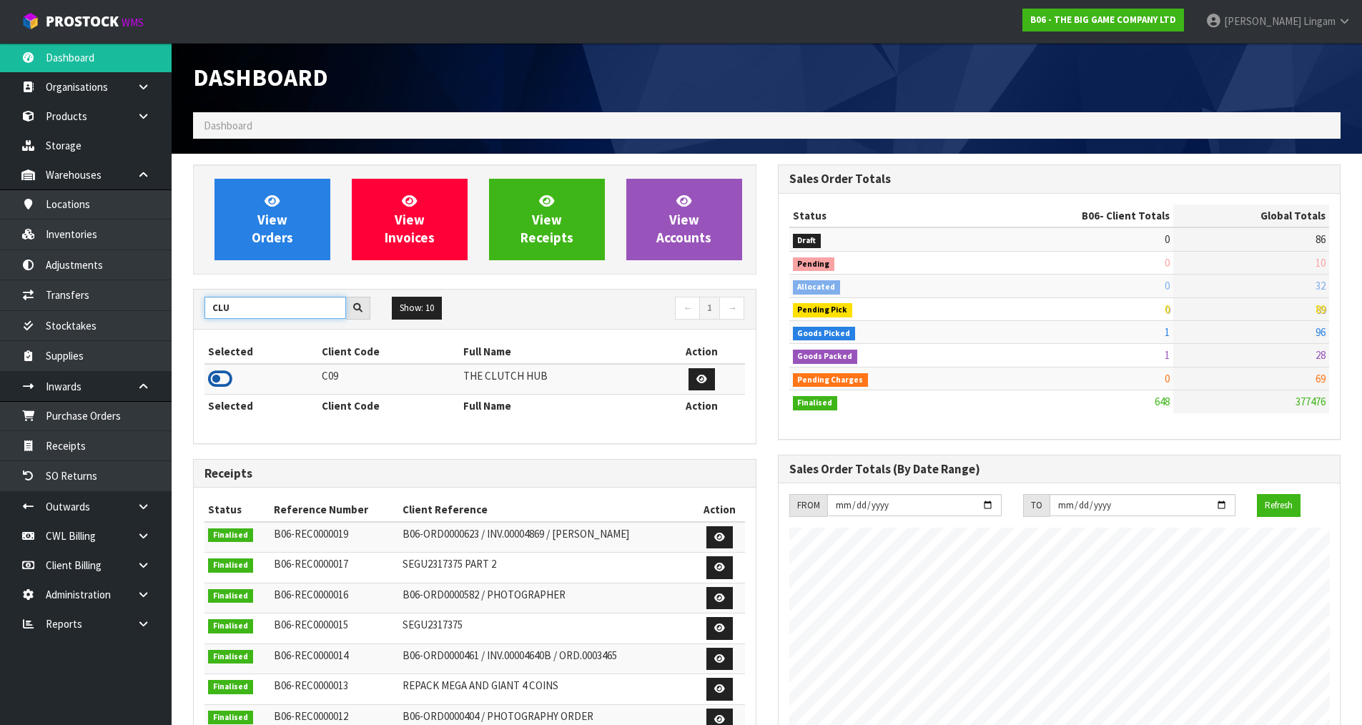
type input "CLU"
click at [224, 376] on icon at bounding box center [220, 378] width 24 height 21
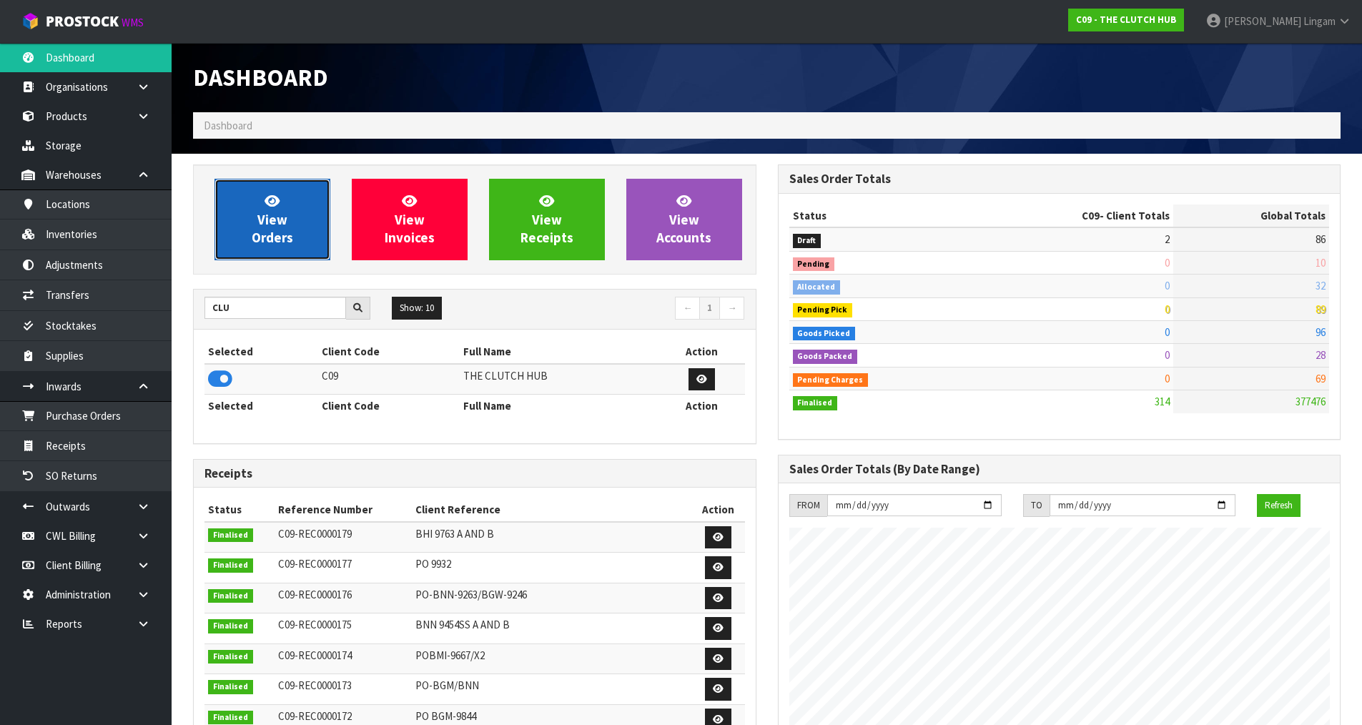
scroll to position [1083, 584]
click at [285, 231] on span "View Orders" at bounding box center [272, 219] width 41 height 54
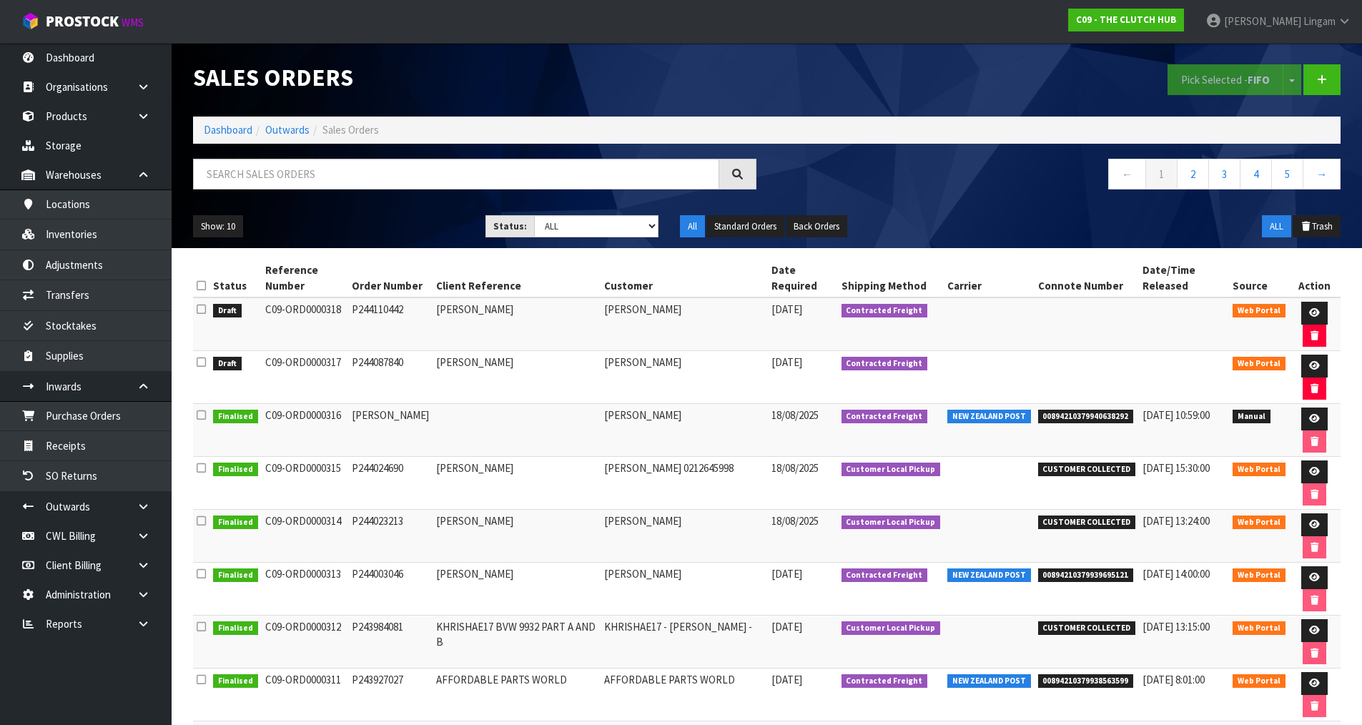
click at [203, 285] on icon at bounding box center [201, 285] width 9 height 11
click at [1223, 78] on button "Pick Selected - FIFO" at bounding box center [1225, 79] width 116 height 31
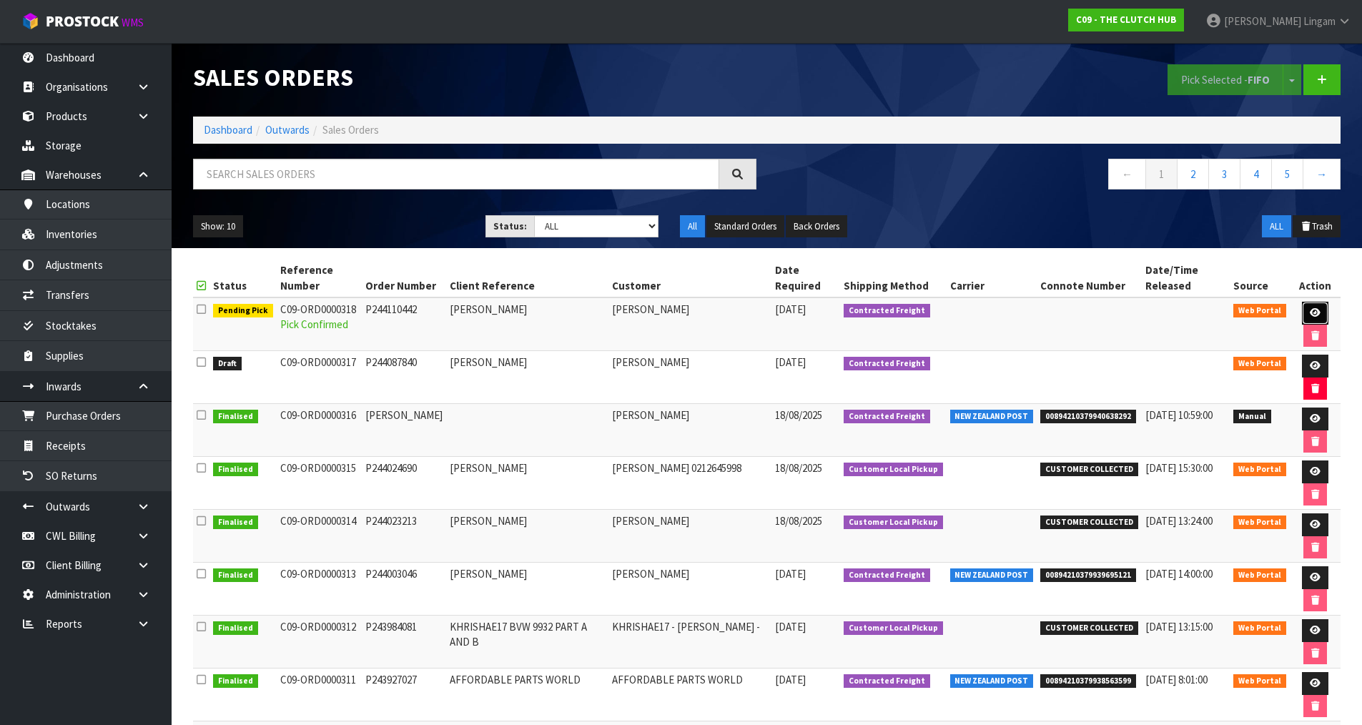
click at [1315, 315] on icon at bounding box center [1315, 312] width 11 height 9
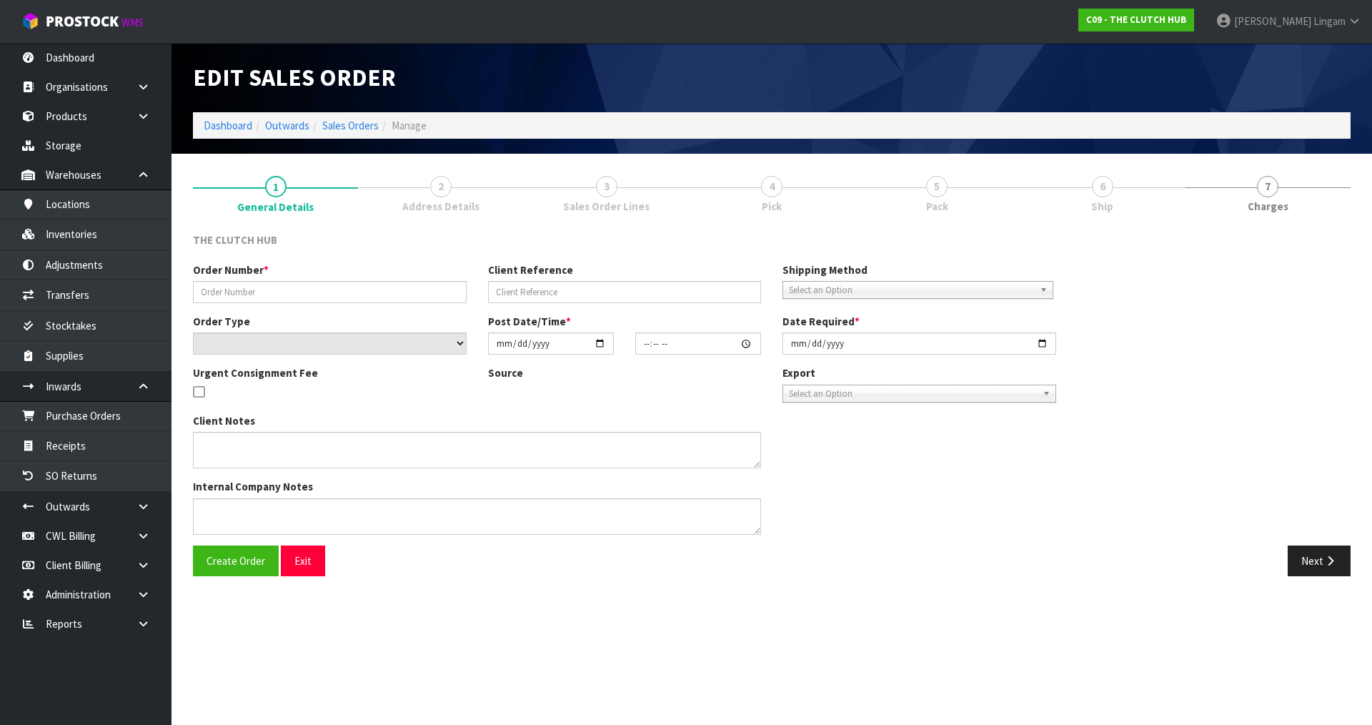
type input "P244110442"
type input "[PERSON_NAME]"
select select "number:0"
type input "2025-08-20"
type input "16:19:00.000"
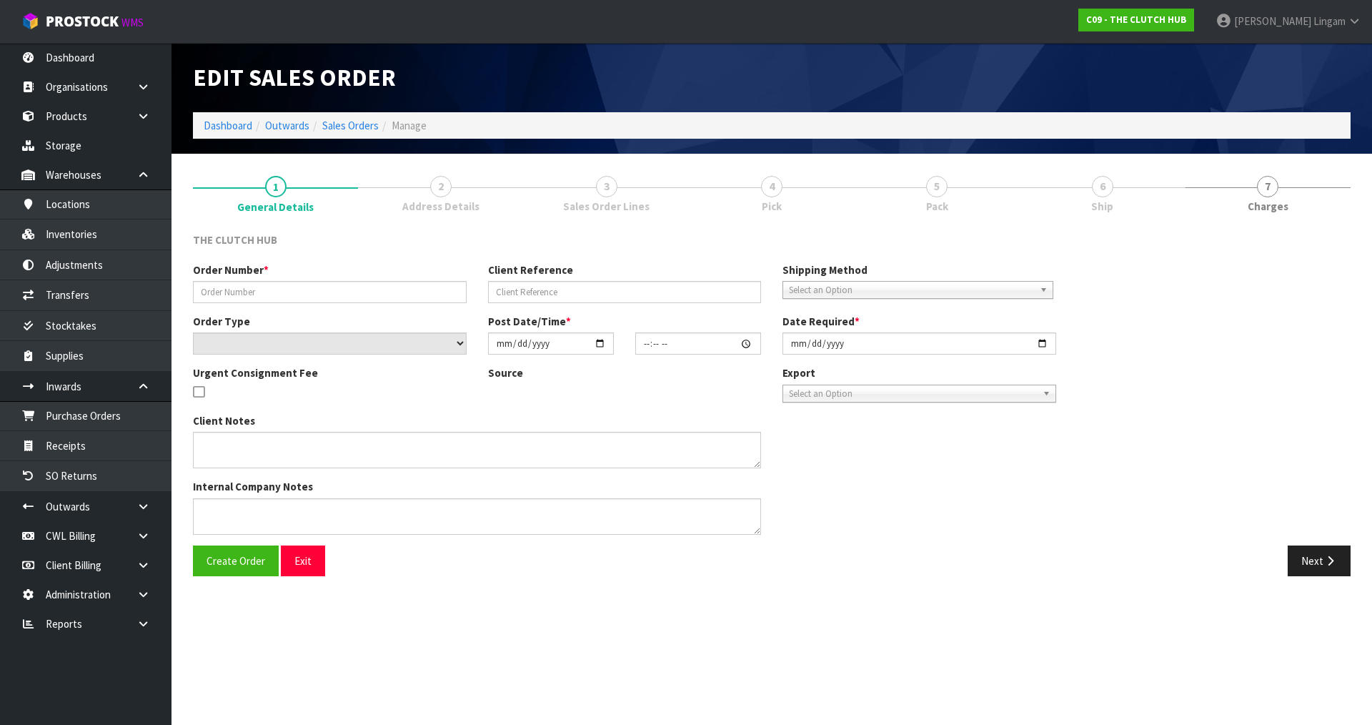
type input "2025-08-20"
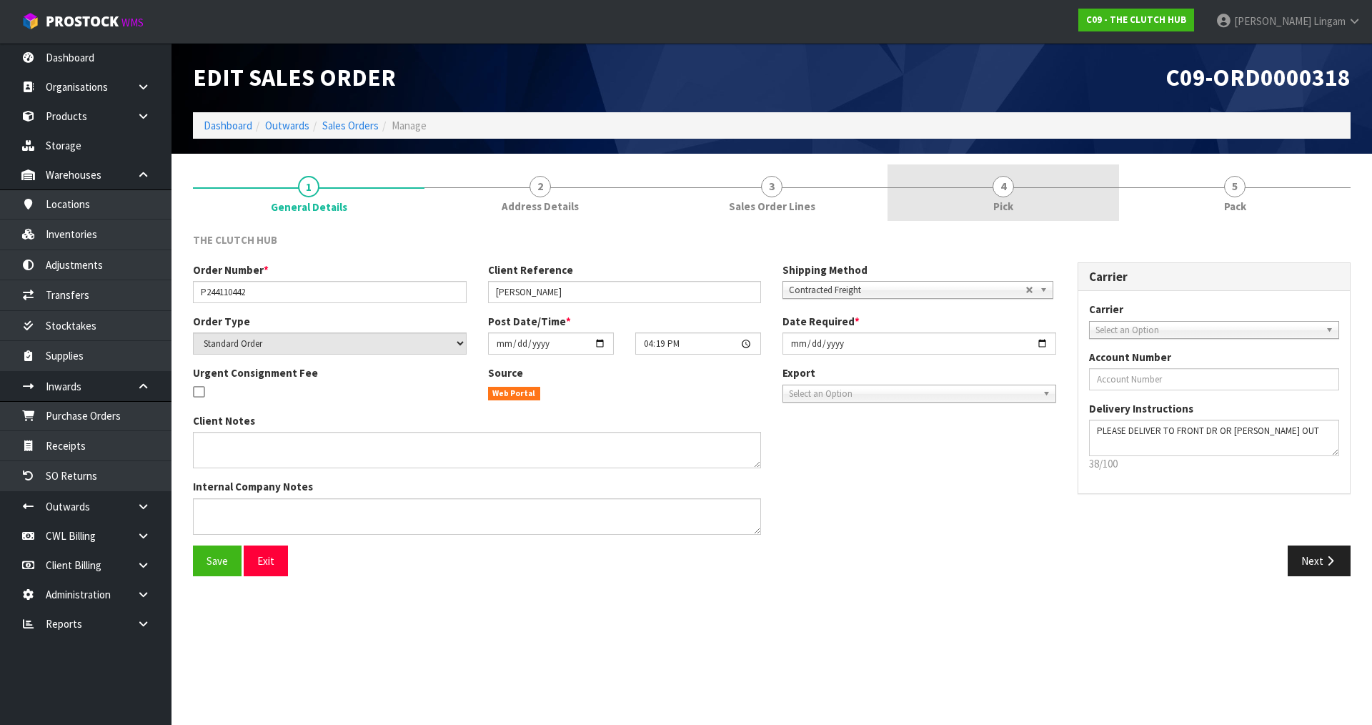
click at [1070, 187] on link "4 Pick" at bounding box center [1004, 192] width 232 height 56
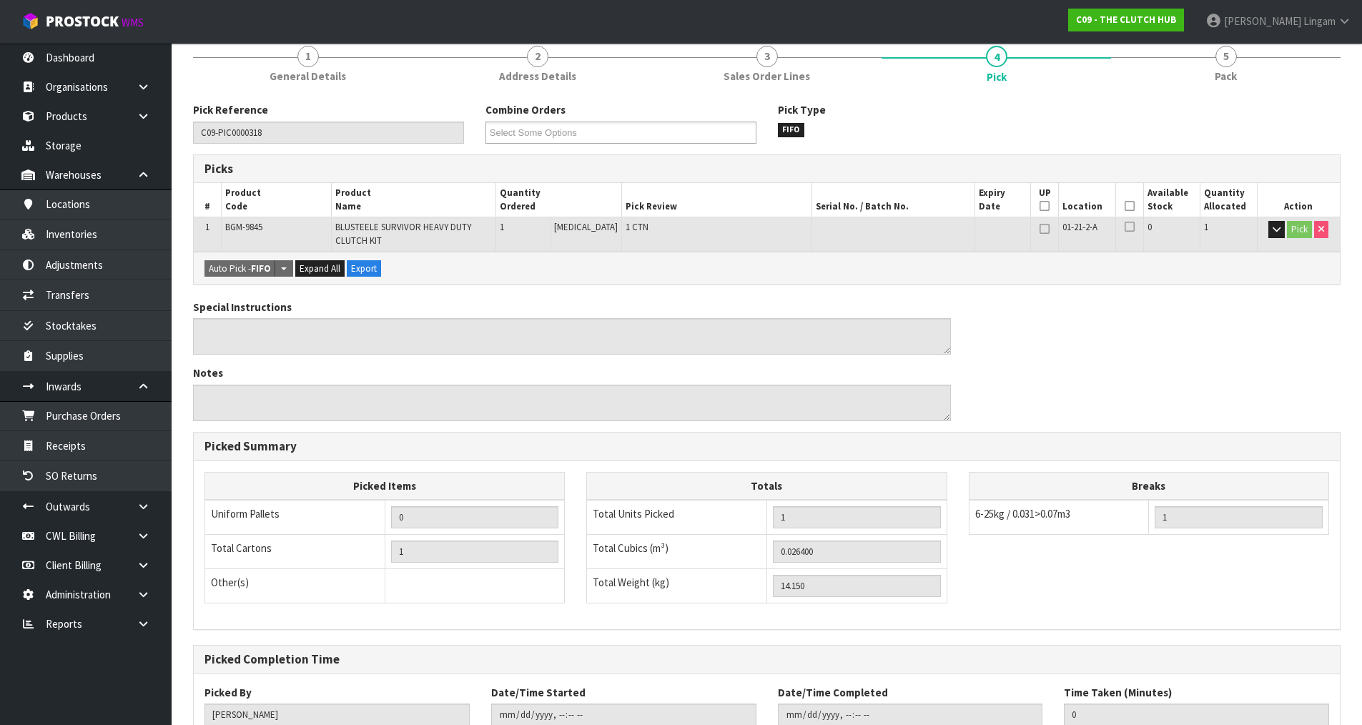
scroll to position [232, 0]
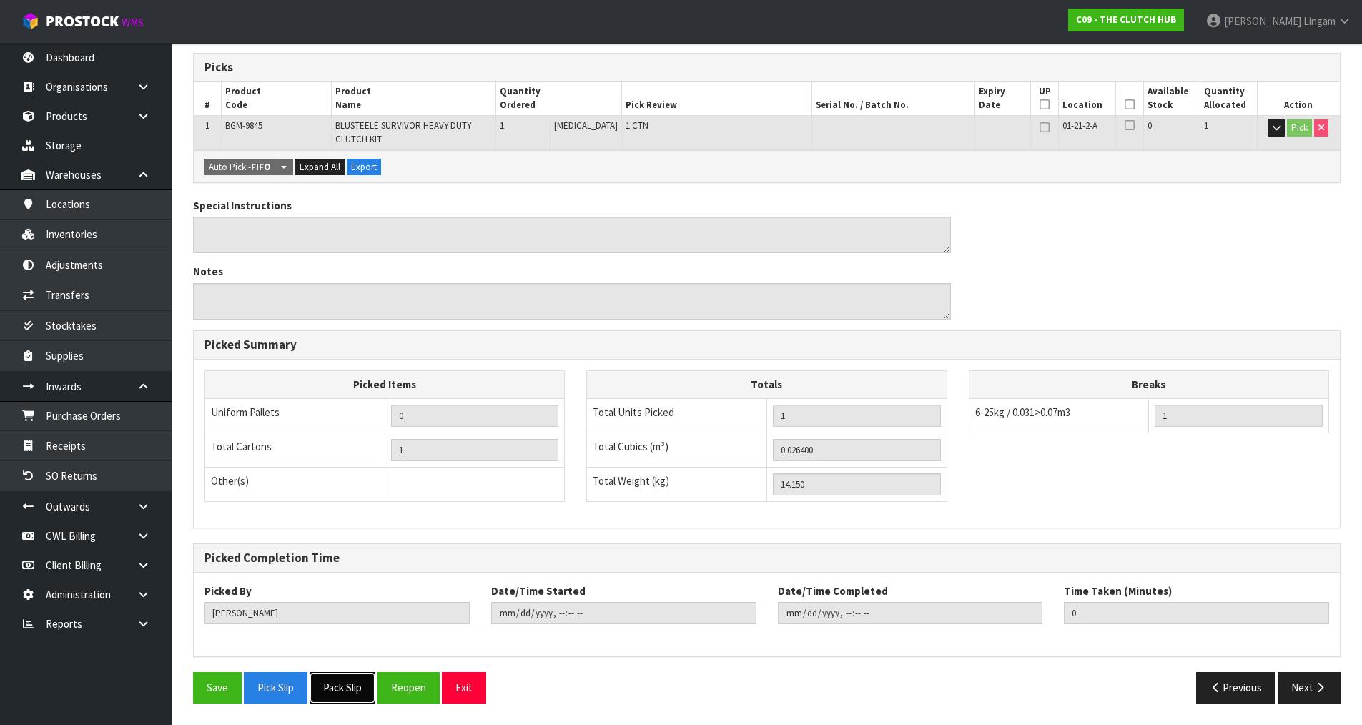
drag, startPoint x: 333, startPoint y: 691, endPoint x: 364, endPoint y: 684, distance: 31.6
click at [333, 691] on button "Pack Slip" at bounding box center [343, 687] width 66 height 31
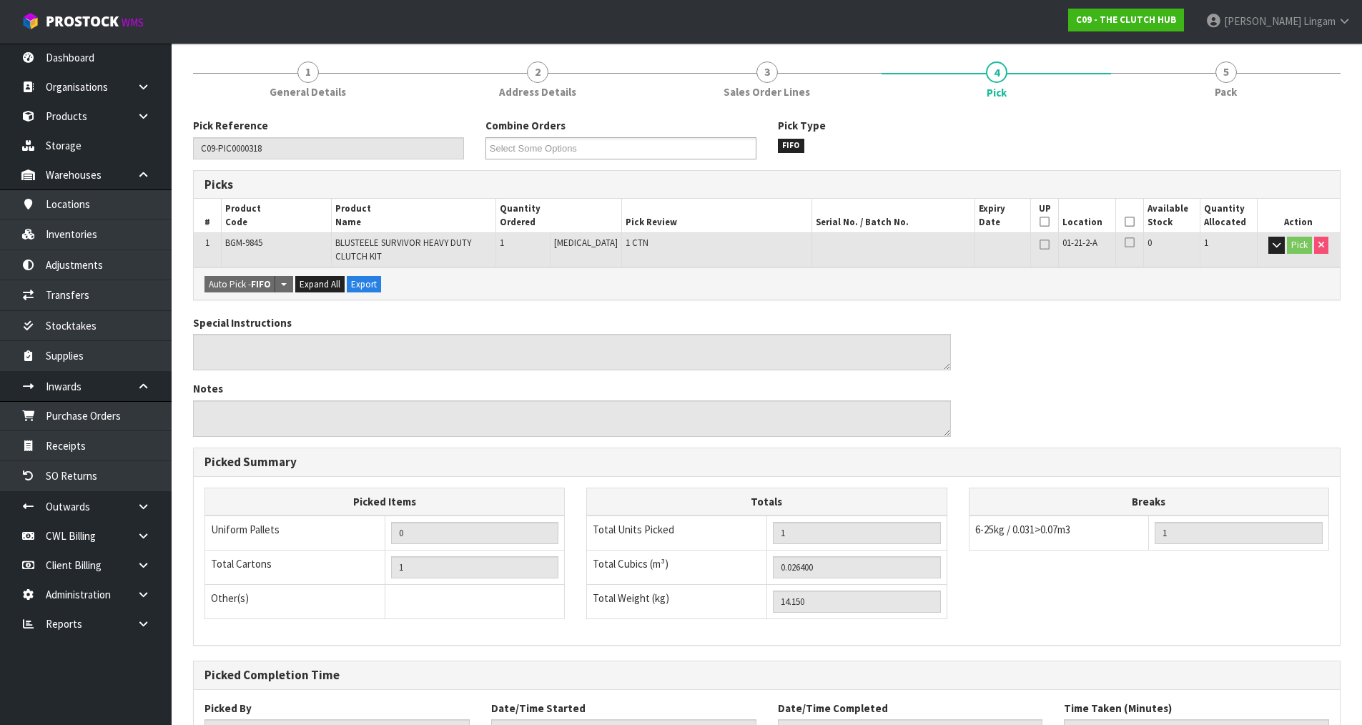
scroll to position [0, 0]
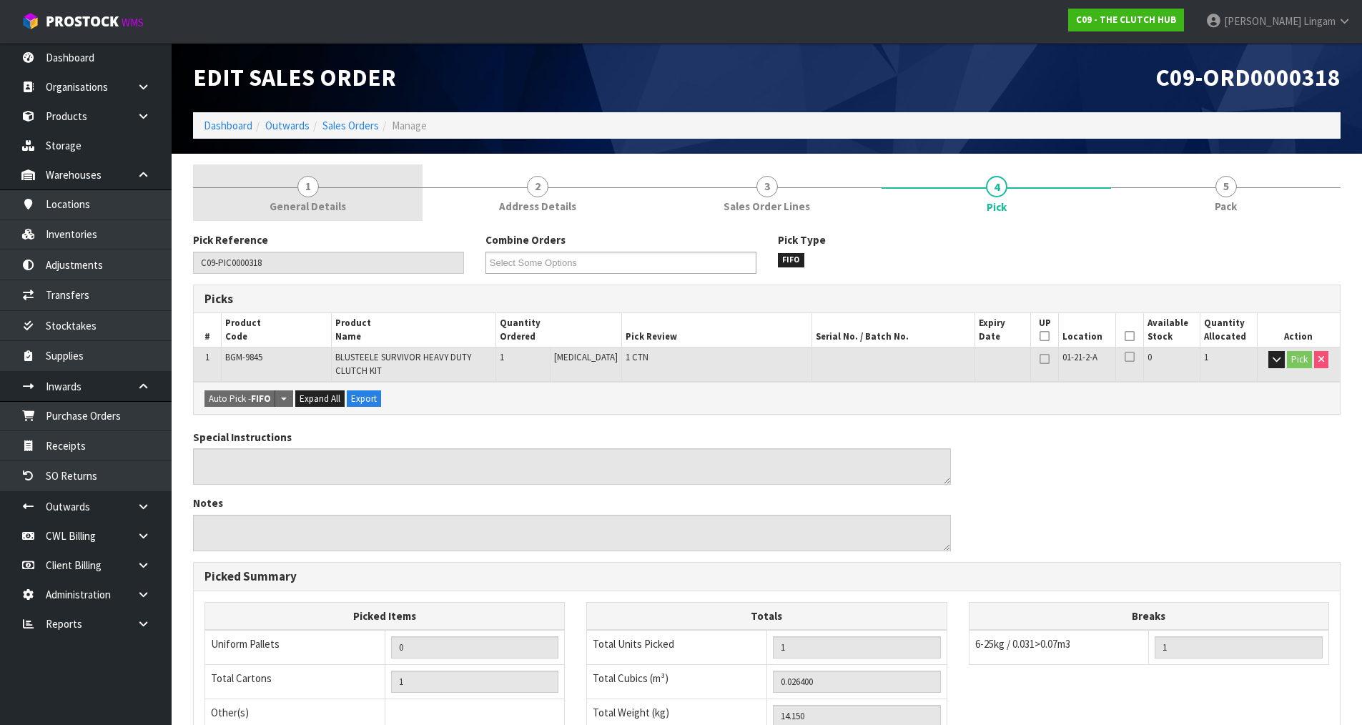
click at [344, 207] on link "1 General Details" at bounding box center [307, 192] width 229 height 56
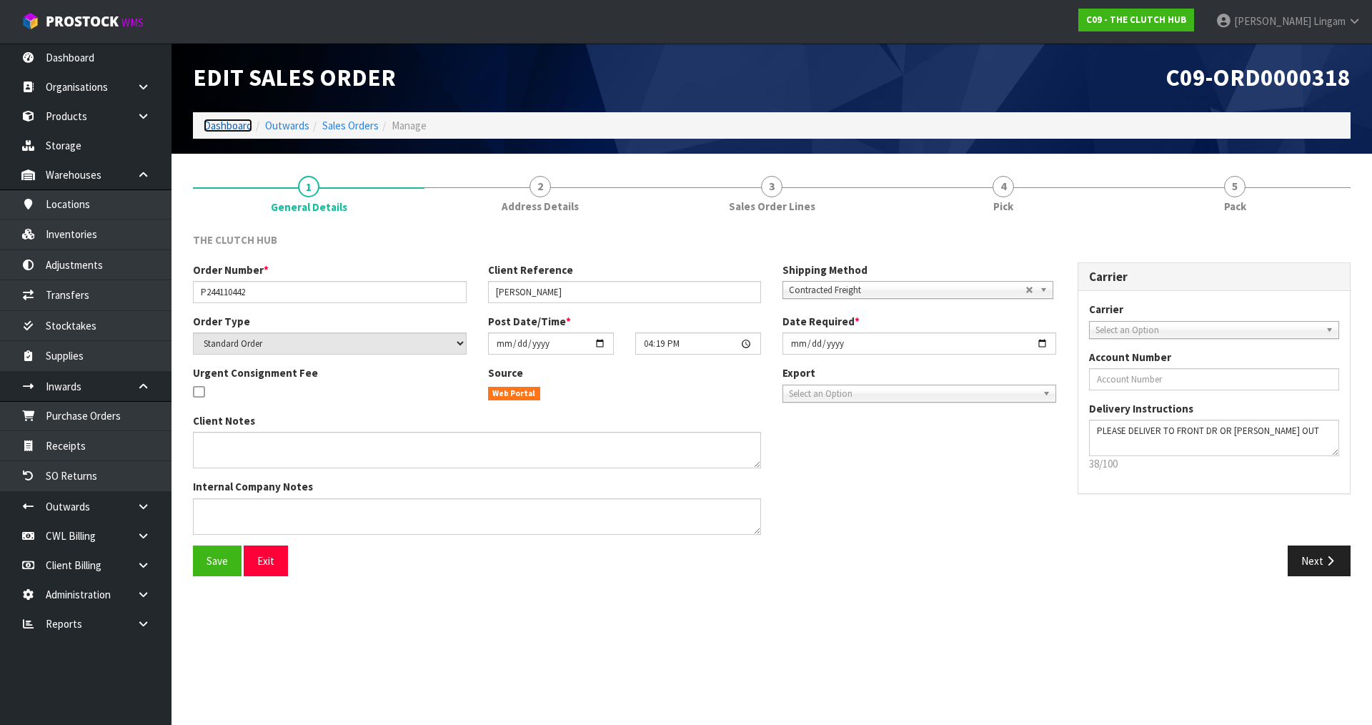
click at [221, 126] on link "Dashboard" at bounding box center [228, 126] width 49 height 14
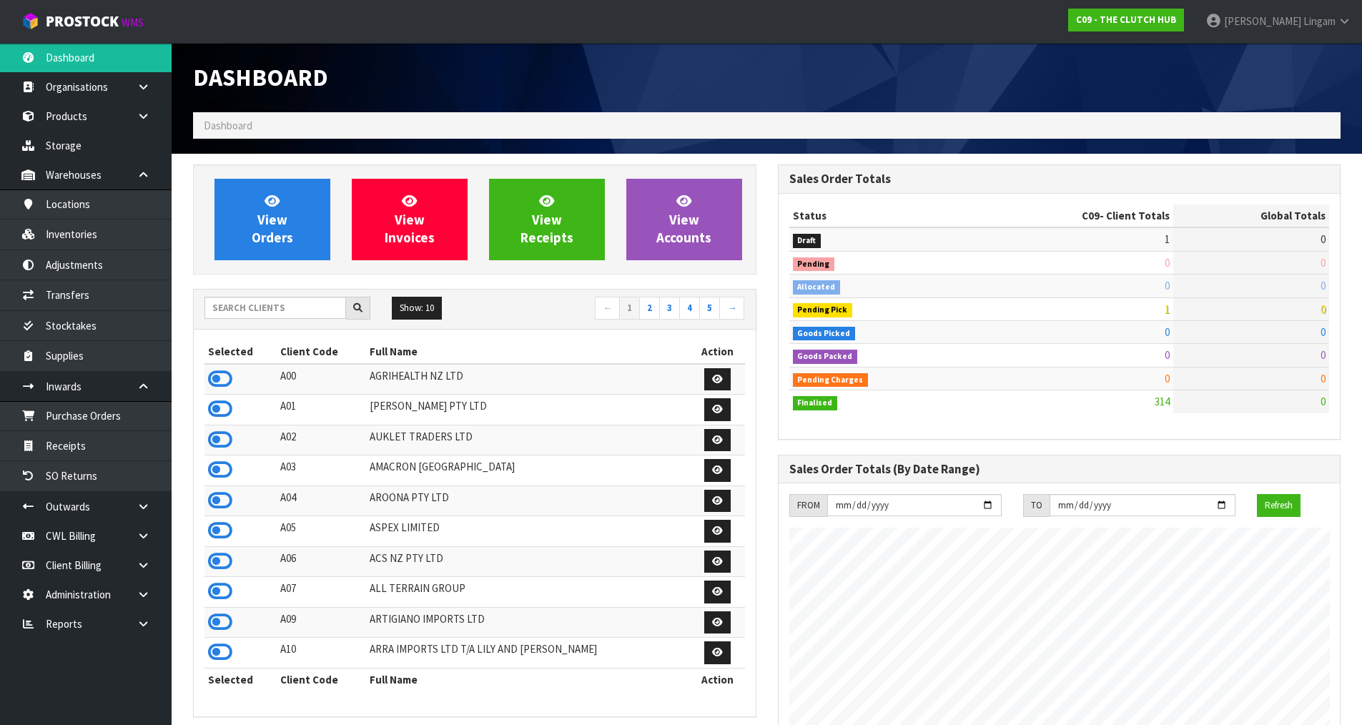
scroll to position [1083, 584]
click at [250, 312] on input "text" at bounding box center [275, 308] width 142 height 22
click at [310, 311] on input "text" at bounding box center [275, 308] width 142 height 22
click at [307, 309] on input "text" at bounding box center [275, 308] width 142 height 22
click at [311, 310] on input "text" at bounding box center [275, 308] width 142 height 22
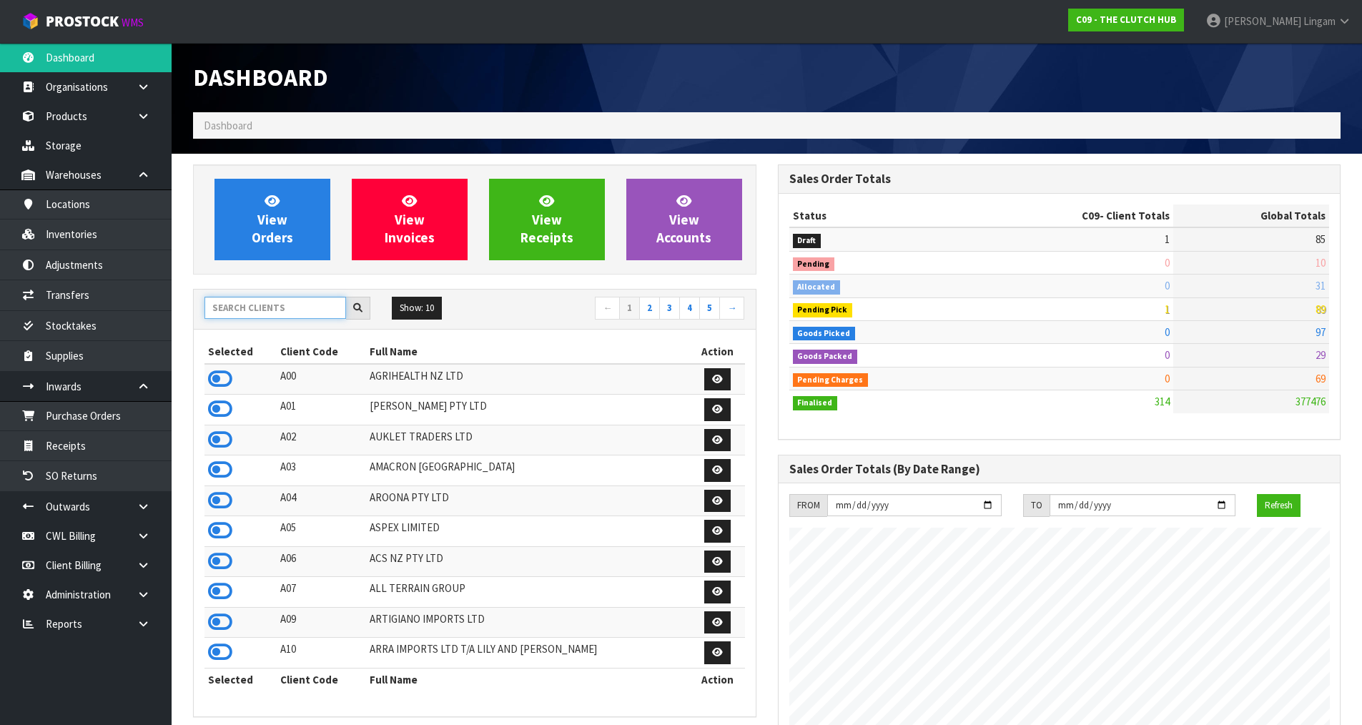
click at [321, 310] on input "text" at bounding box center [275, 308] width 142 height 22
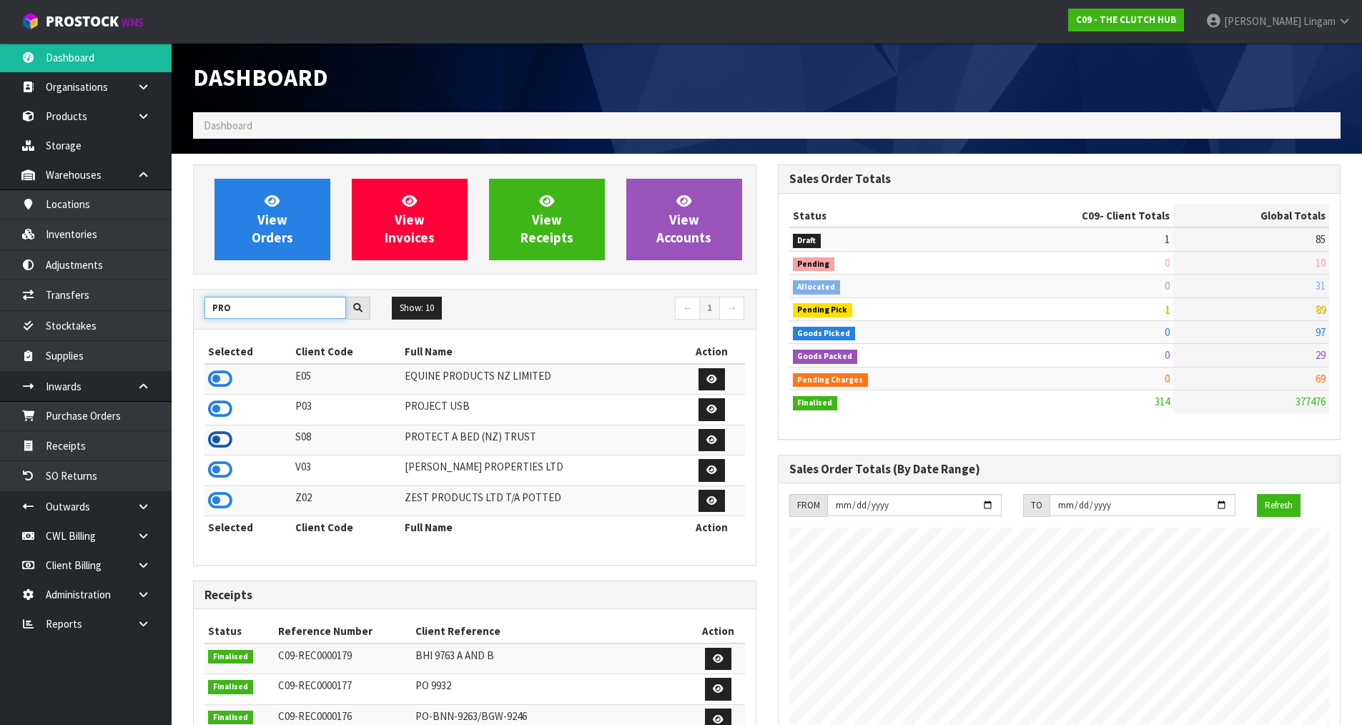
type input "PRO"
click at [224, 441] on icon at bounding box center [220, 439] width 24 height 21
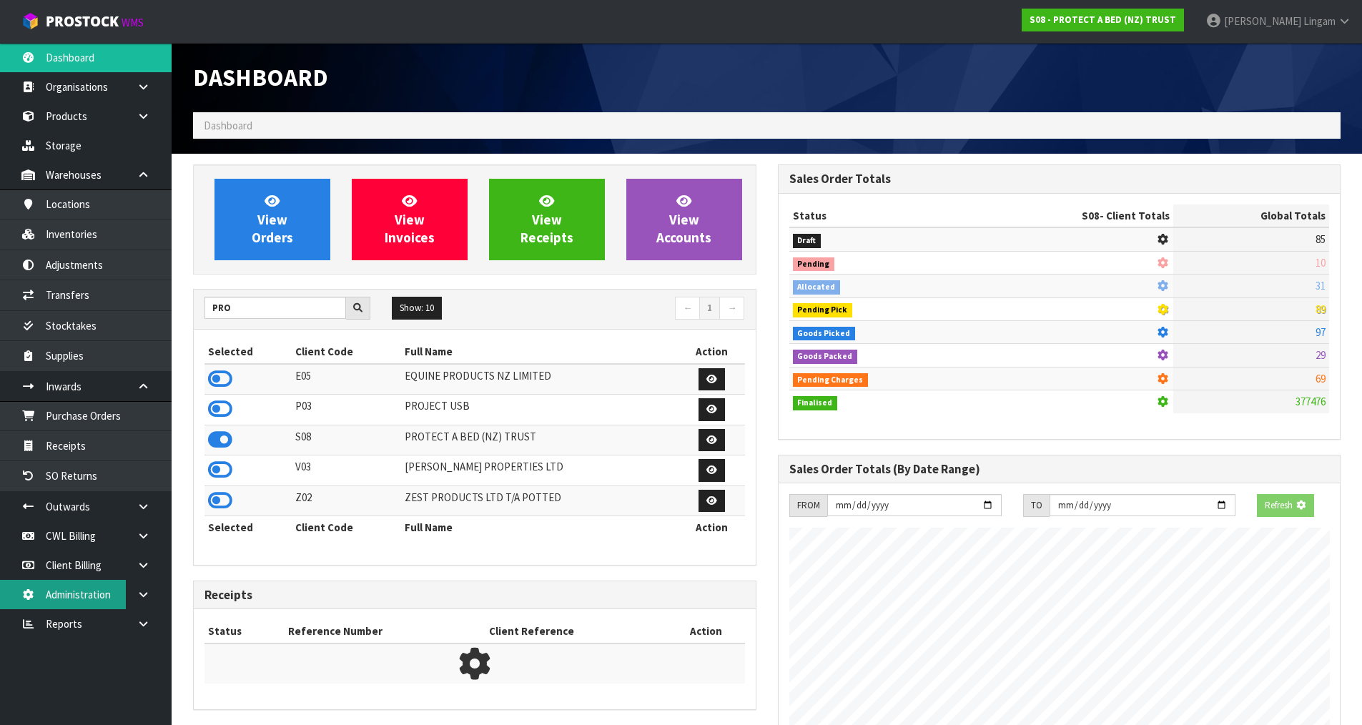
scroll to position [891, 584]
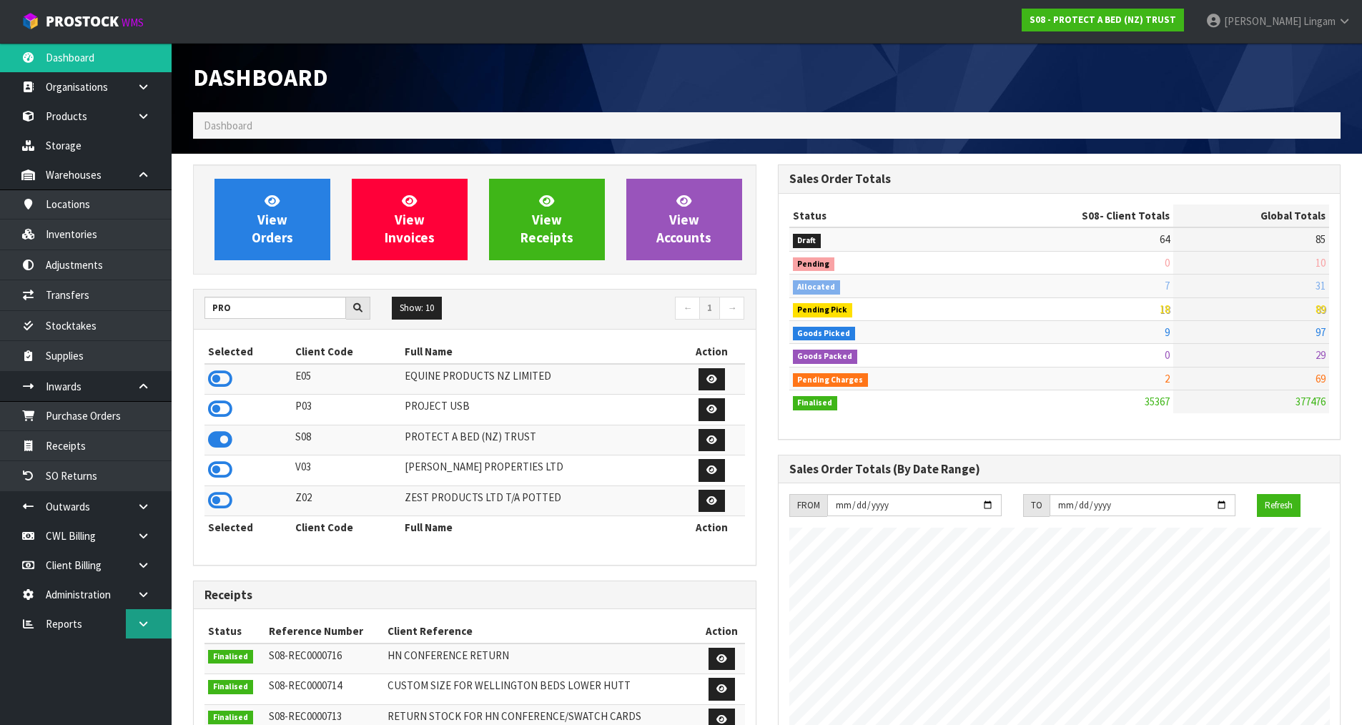
click at [147, 616] on link at bounding box center [149, 623] width 46 height 29
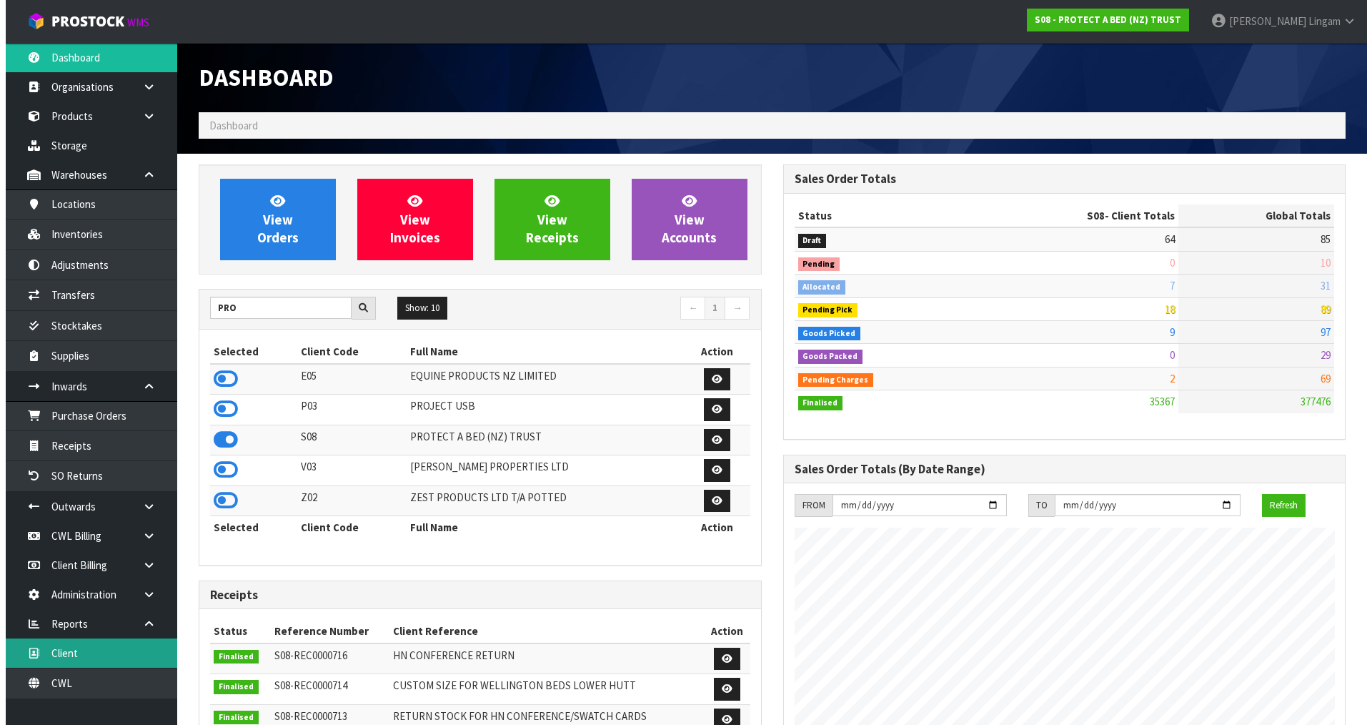
scroll to position [3, 0]
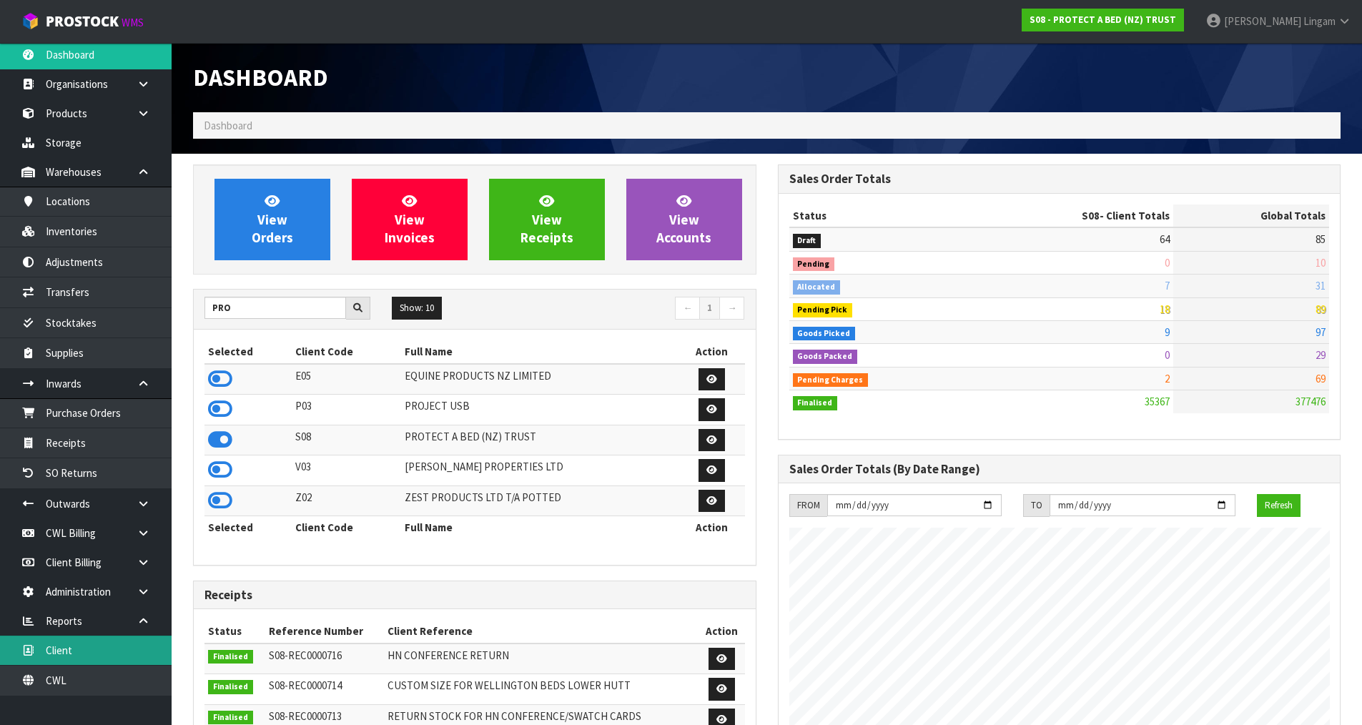
click at [95, 657] on link "Client" at bounding box center [86, 649] width 172 height 29
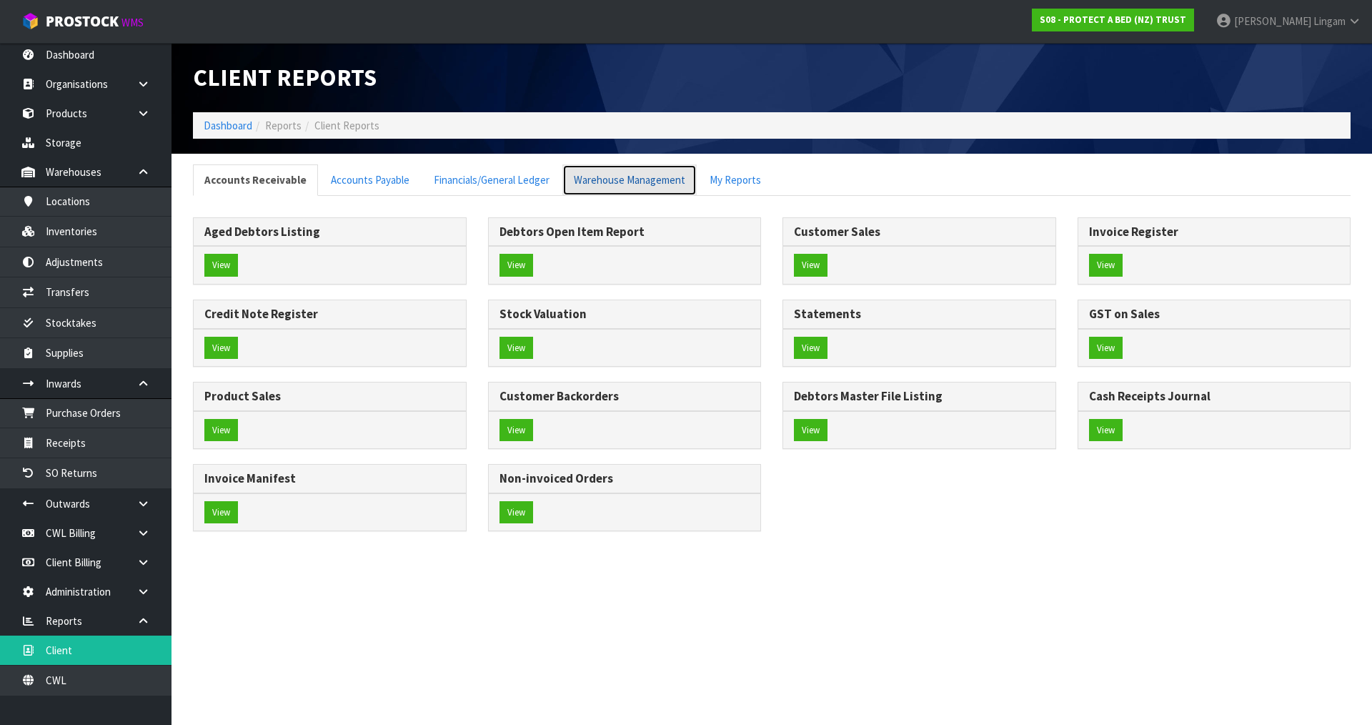
click at [645, 184] on link "Warehouse Management" at bounding box center [630, 179] width 134 height 31
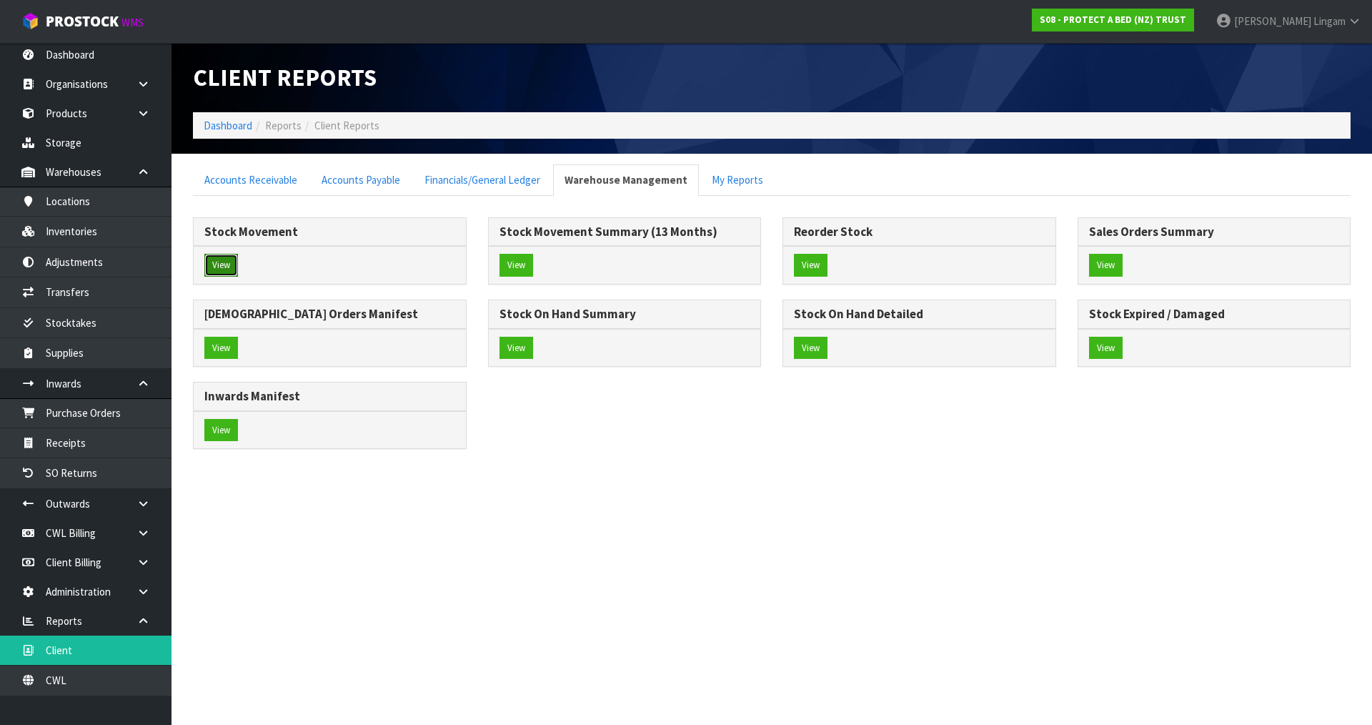
click at [210, 269] on button "View" at bounding box center [221, 265] width 34 height 23
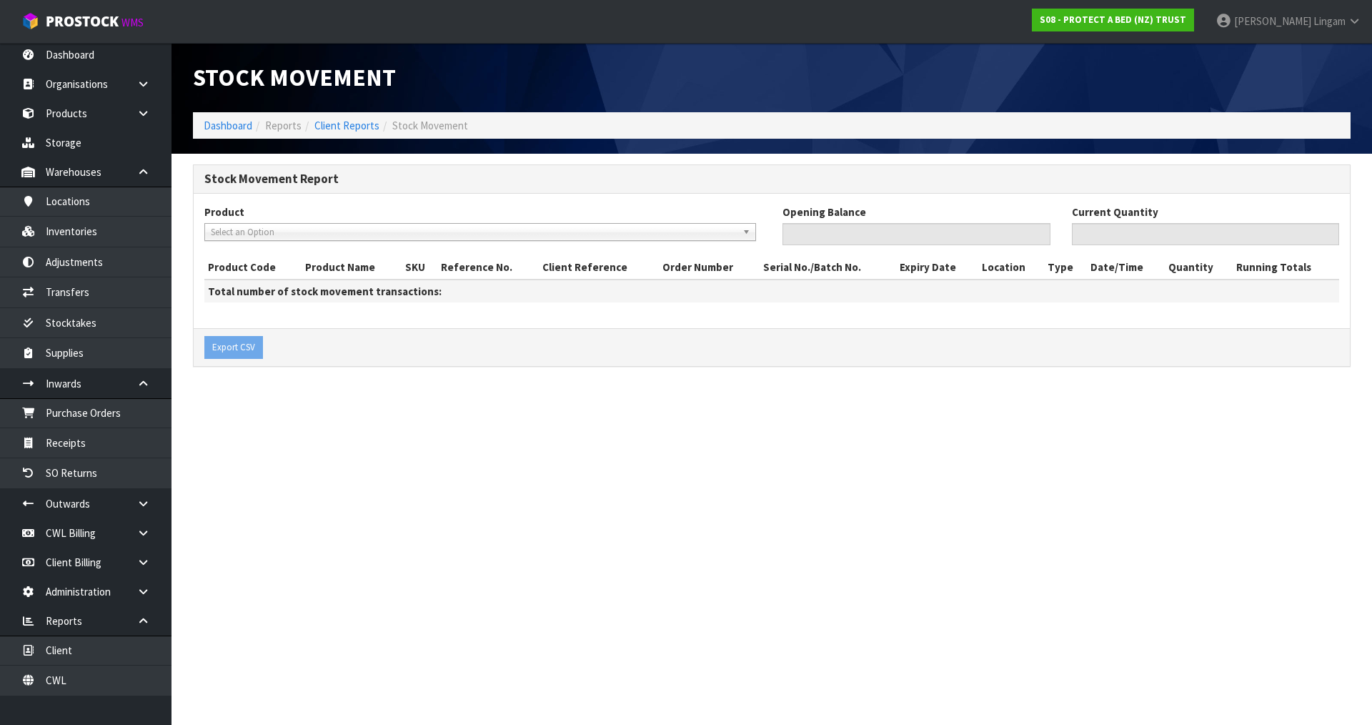
click at [234, 232] on span "Select an Option" at bounding box center [474, 232] width 526 height 17
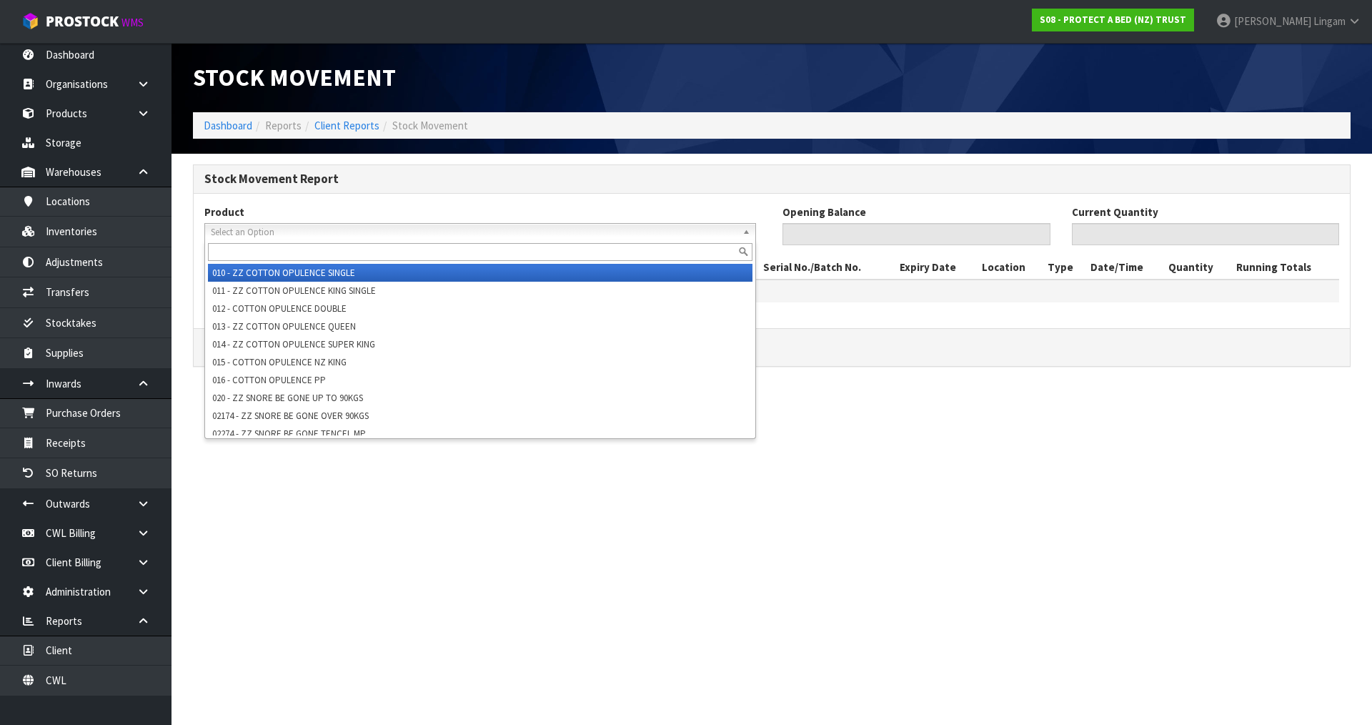
click at [234, 247] on input "text" at bounding box center [480, 252] width 545 height 18
paste input "F0042SGL0"
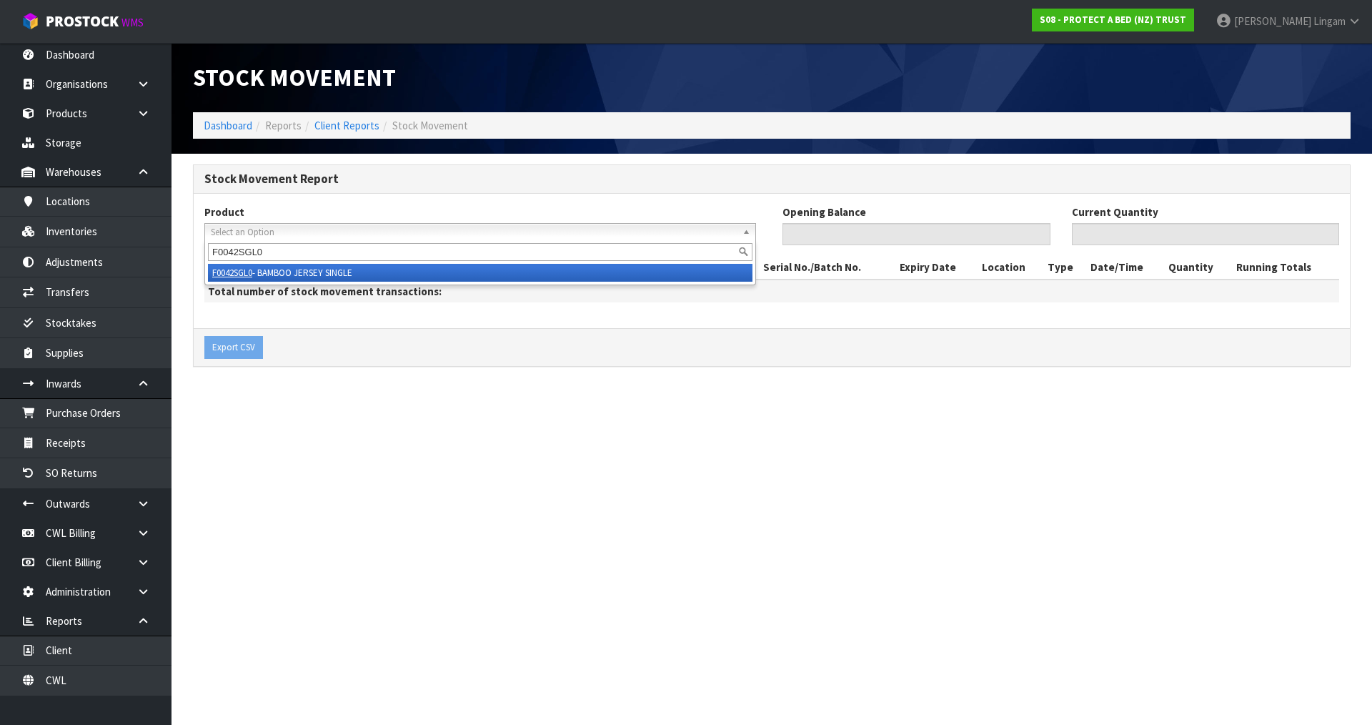
type input "F0042SGL0"
click at [272, 269] on li "F0042SGL0 - BAMBOO JERSEY SINGLE" at bounding box center [480, 273] width 545 height 18
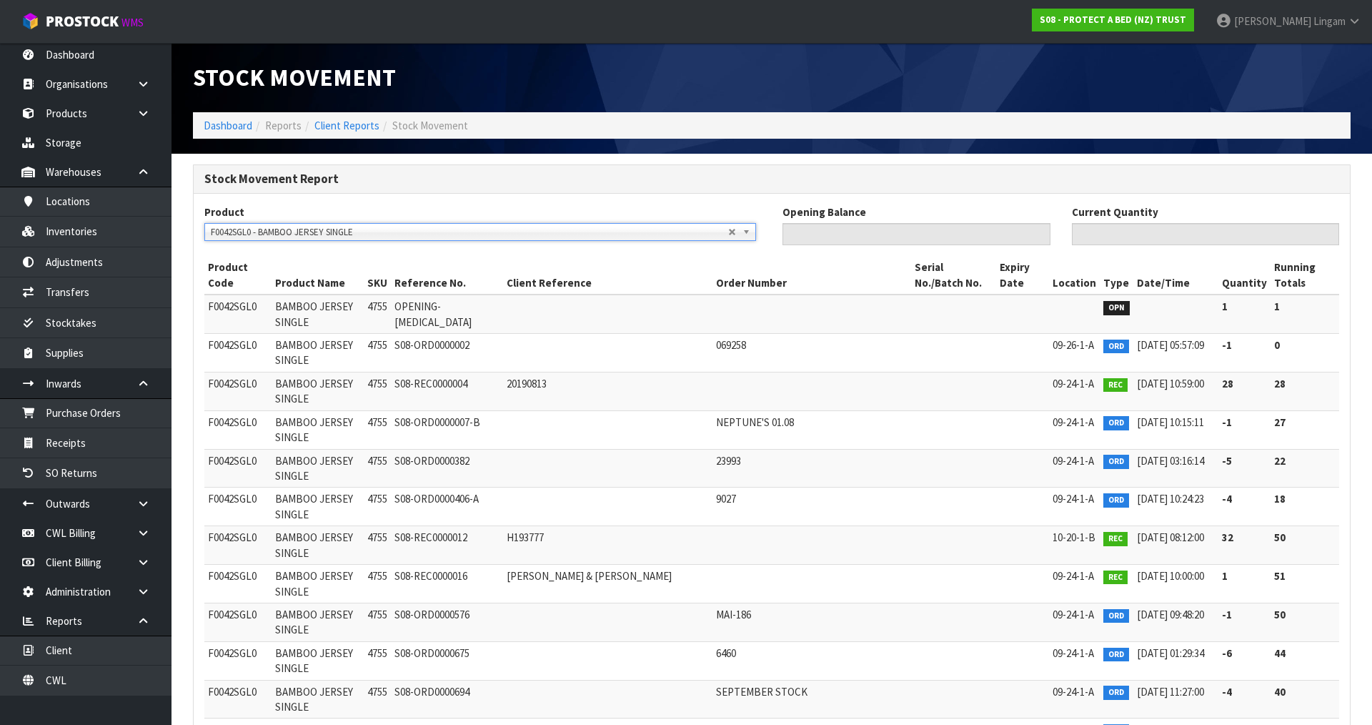
type input "1"
type input "0"
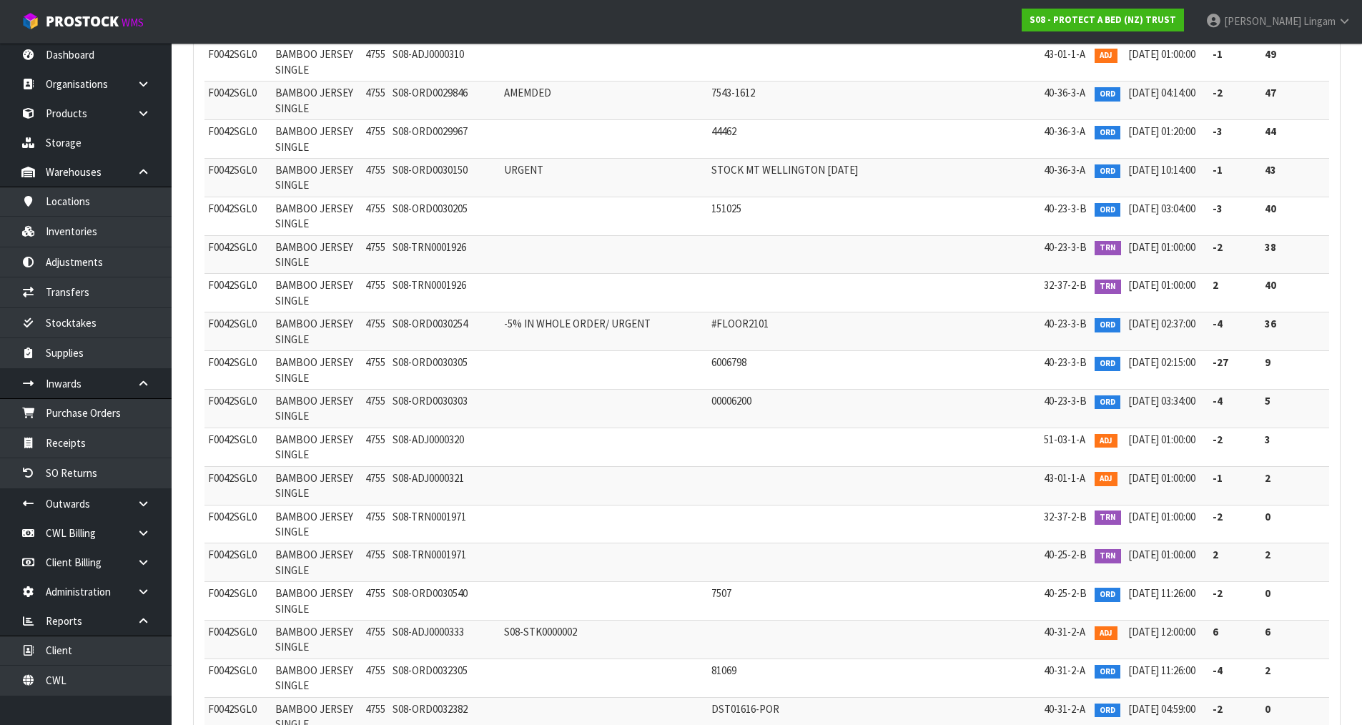
scroll to position [33838, 0]
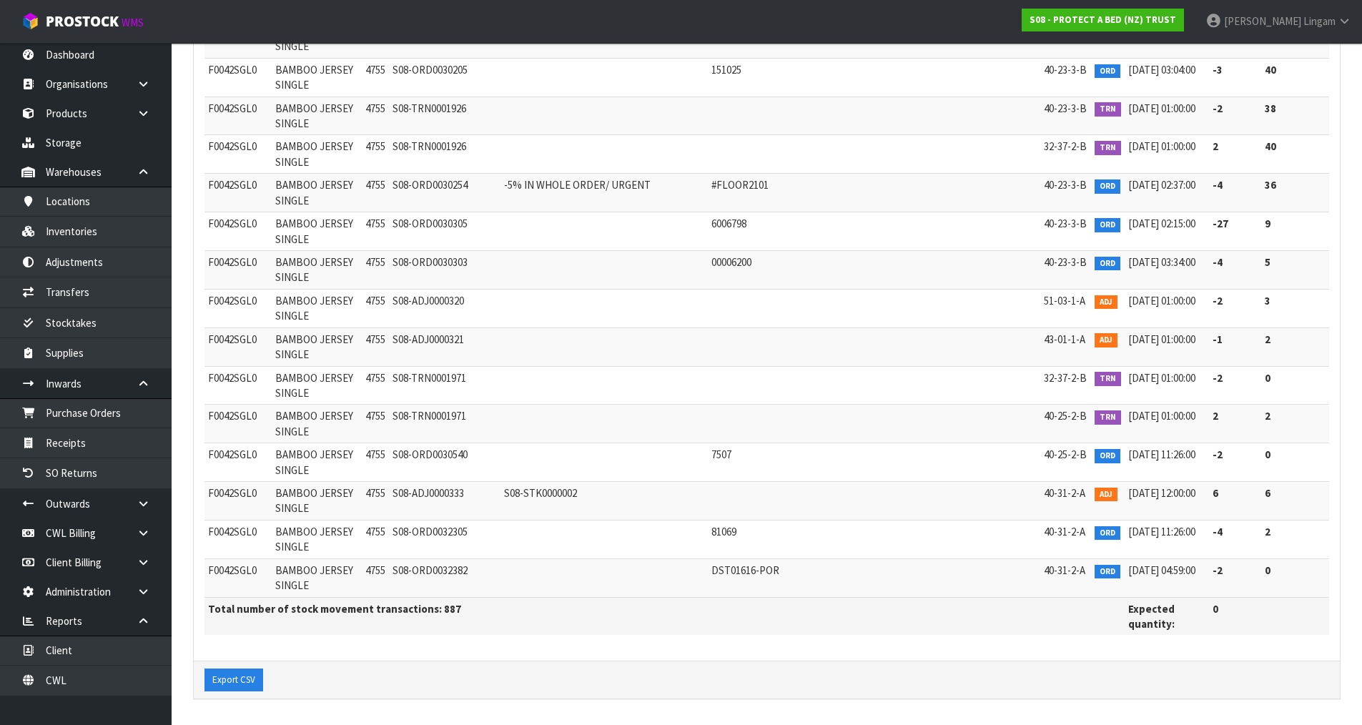
click at [691, 258] on td at bounding box center [603, 270] width 207 height 39
click at [239, 302] on span "F0042SGL0" at bounding box center [232, 301] width 49 height 14
copy span "F0042SGL0"
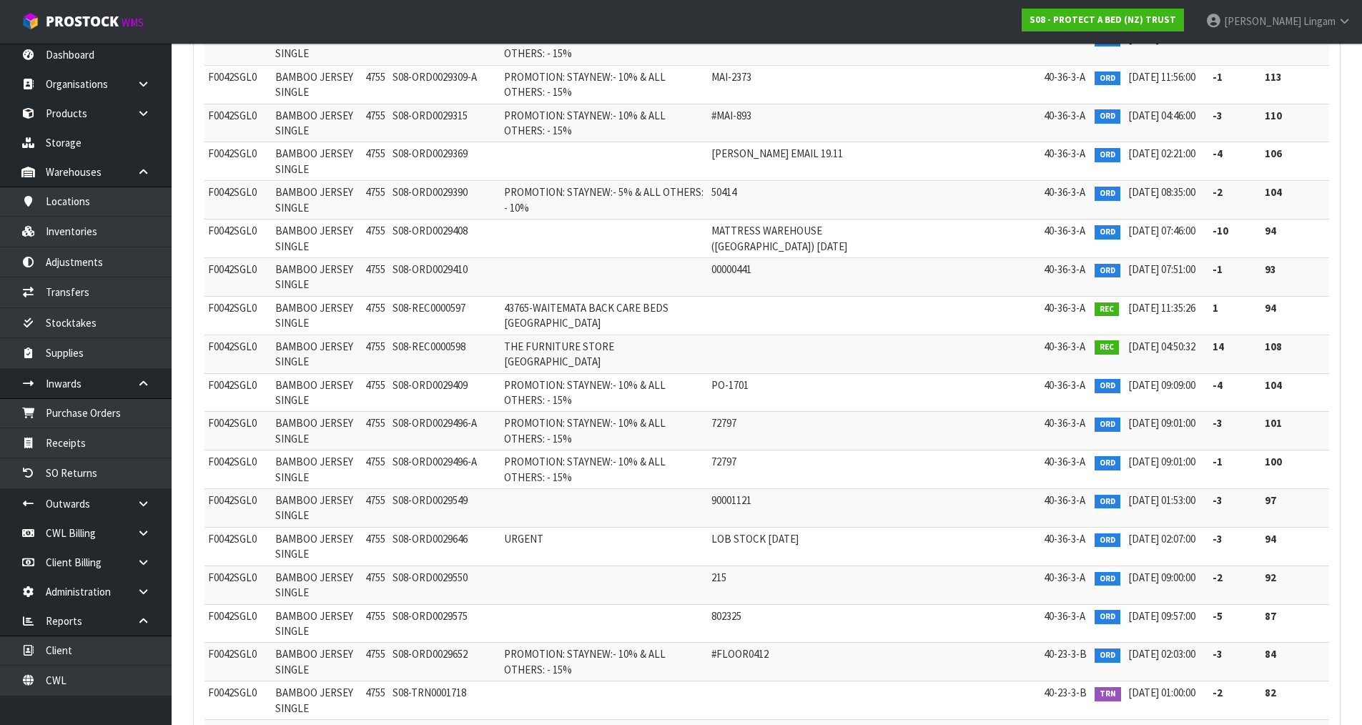
scroll to position [32480, 0]
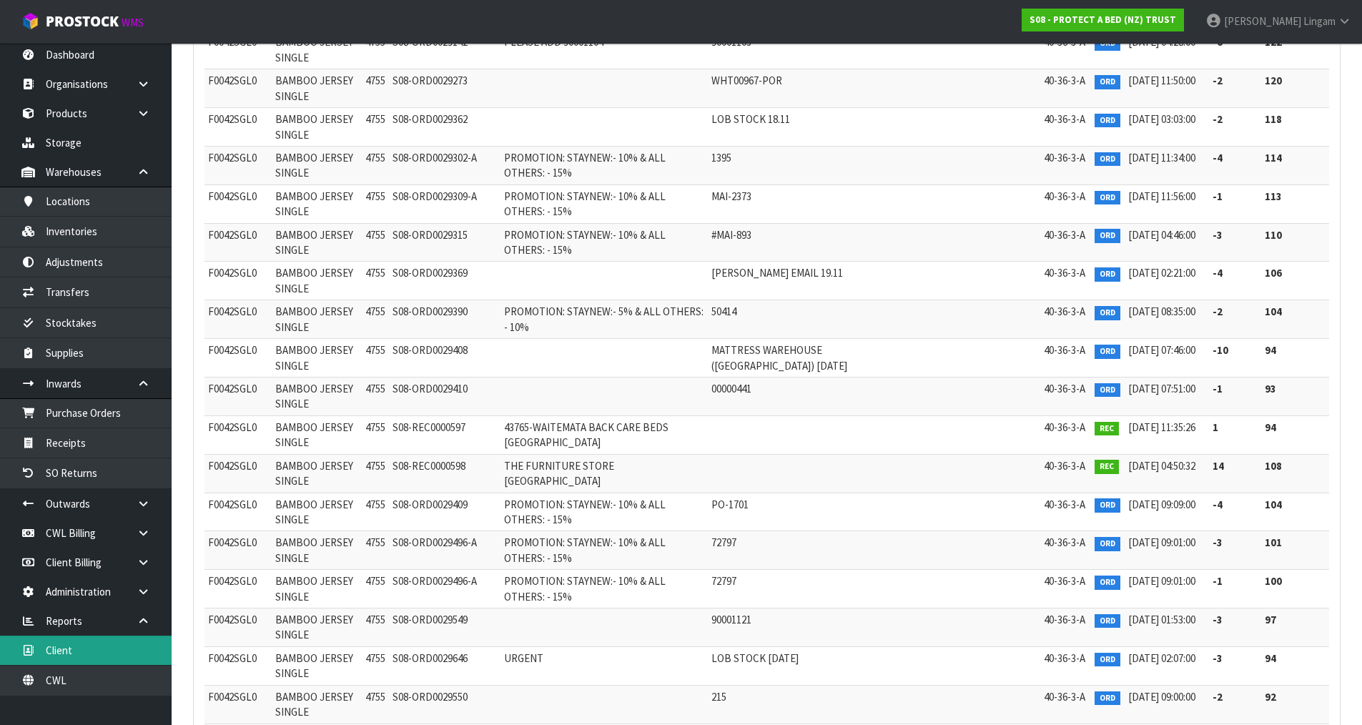
click at [114, 648] on link "Client" at bounding box center [86, 649] width 172 height 29
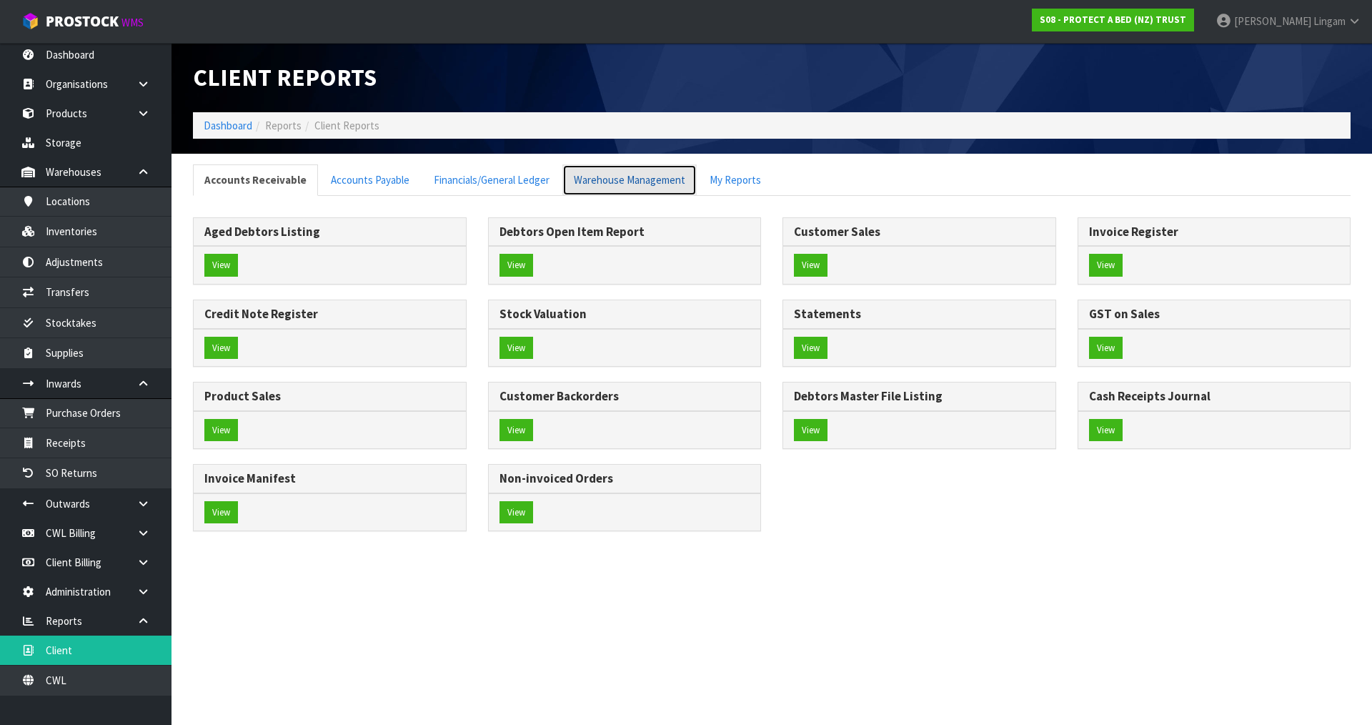
click at [637, 170] on link "Warehouse Management" at bounding box center [630, 179] width 134 height 31
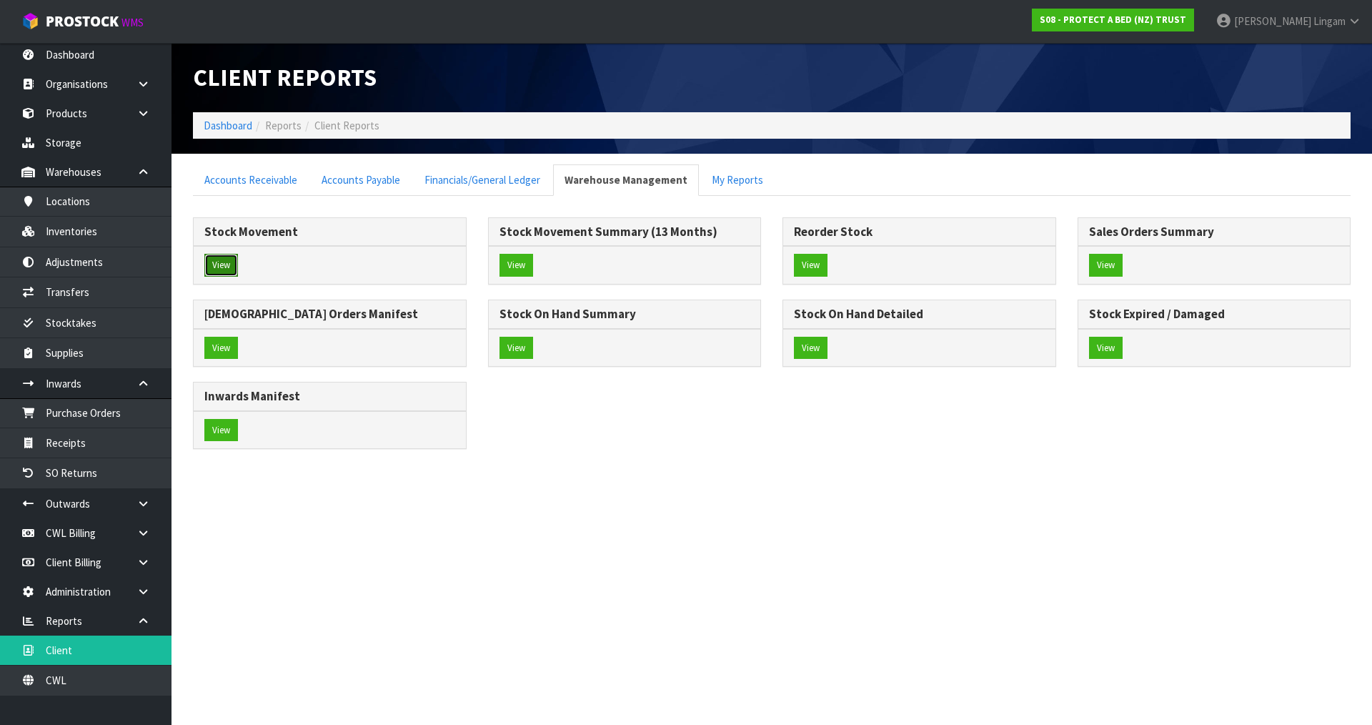
click at [217, 264] on button "View" at bounding box center [221, 265] width 34 height 23
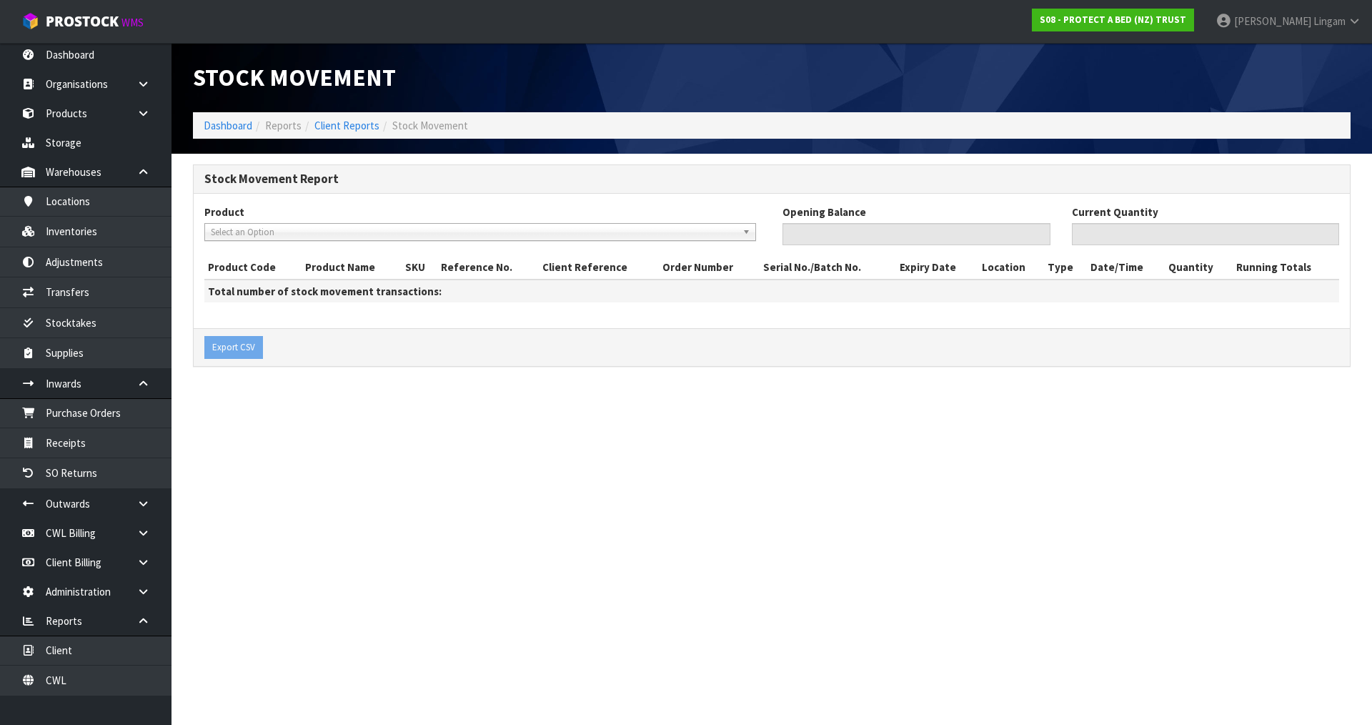
click at [331, 225] on span "Select an Option" at bounding box center [474, 232] width 526 height 17
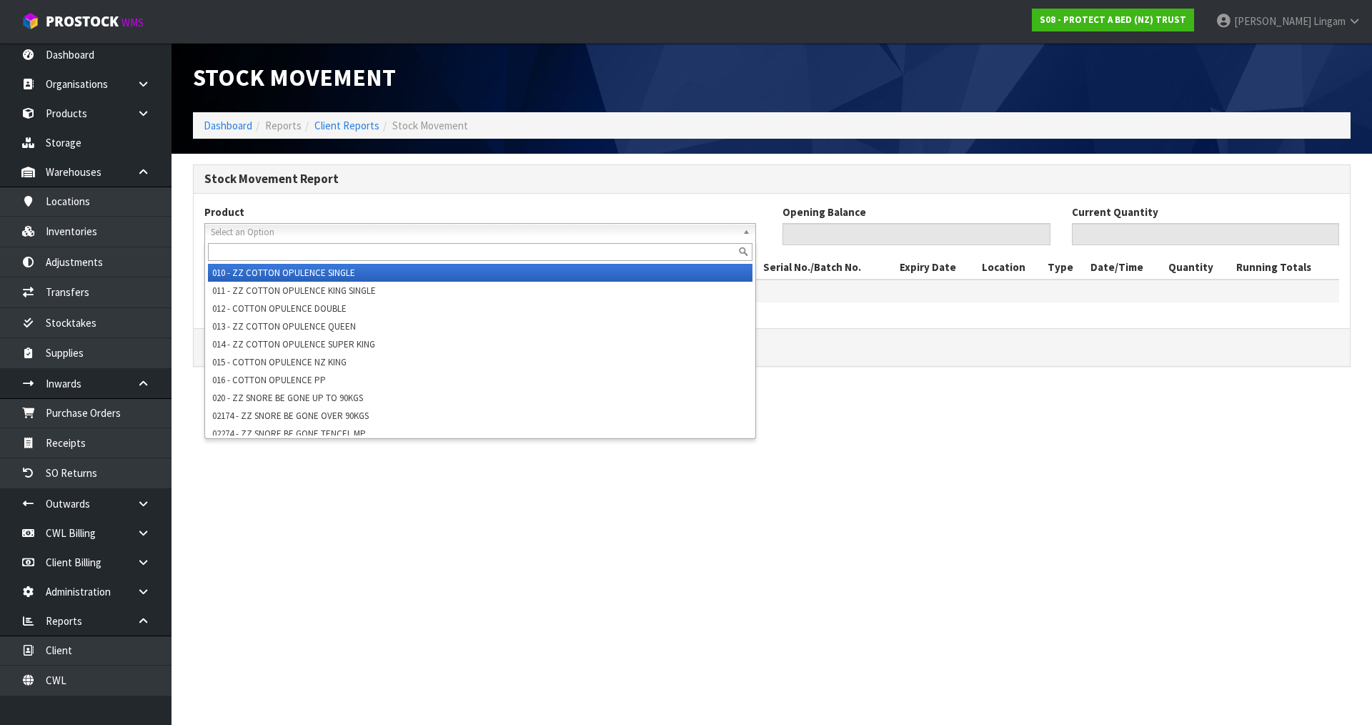
click at [330, 249] on input "text" at bounding box center [480, 252] width 545 height 18
paste input "F0088KSG0"
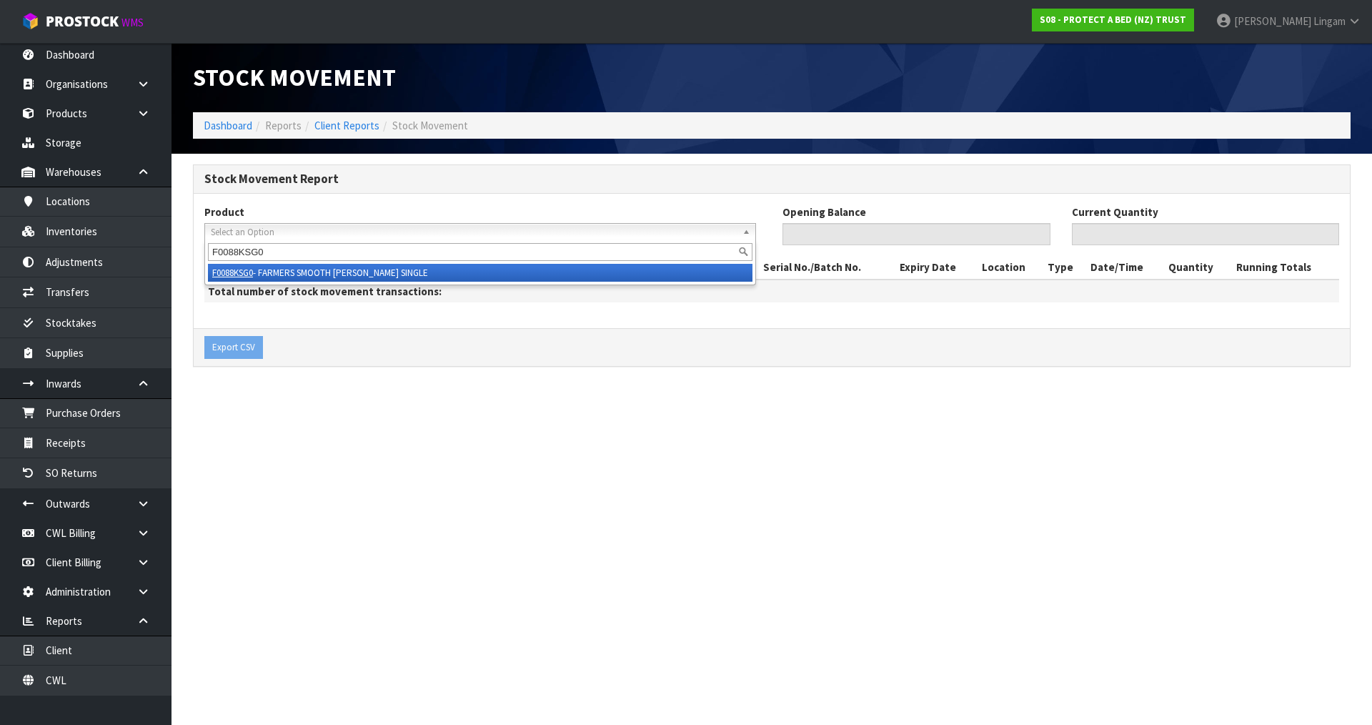
type input "F0088KSG0"
click at [339, 271] on li "F0088KSG0 - FARMERS SMOOTH FE KING SINGLE" at bounding box center [480, 273] width 545 height 18
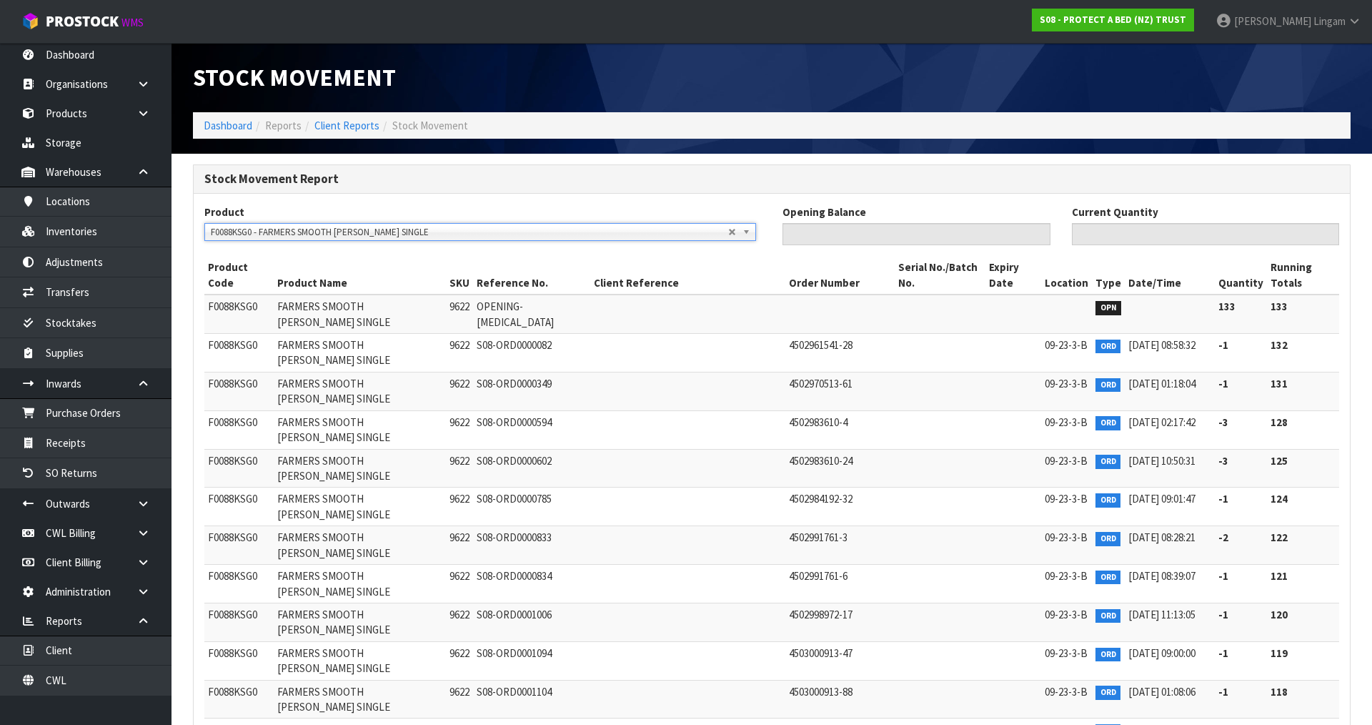
type input "133"
type input "0"
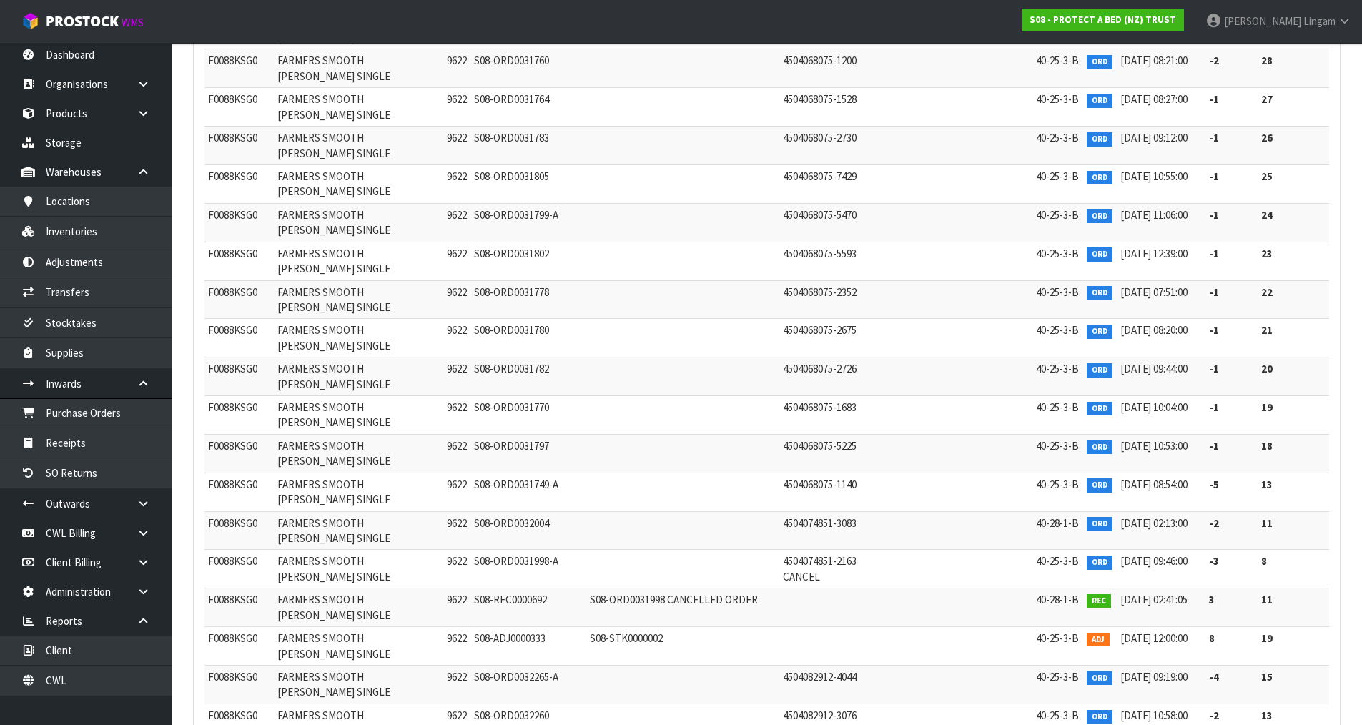
scroll to position [32298, 0]
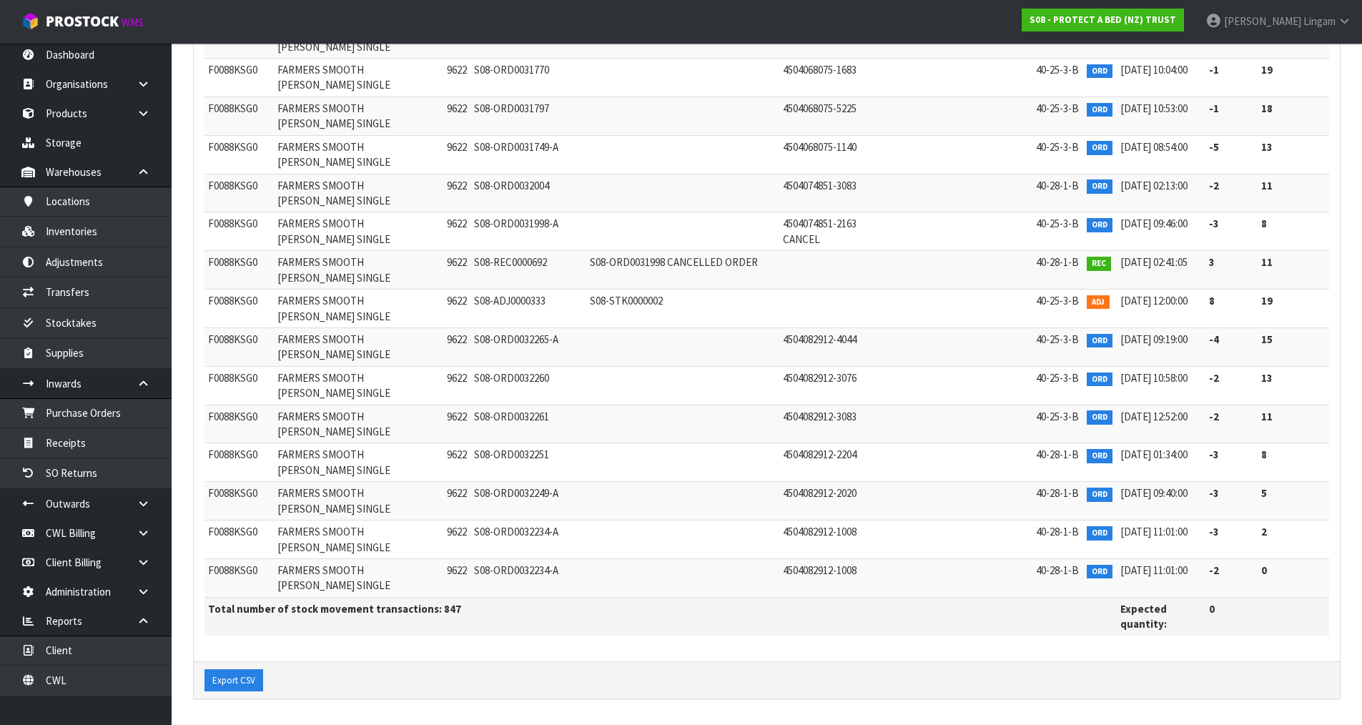
click at [233, 568] on span "F0088KSG0" at bounding box center [232, 570] width 49 height 14
click at [232, 567] on span "F0088KSG0" at bounding box center [232, 570] width 49 height 14
copy span "F0088KSG0"
click at [944, 84] on td at bounding box center [932, 78] width 89 height 39
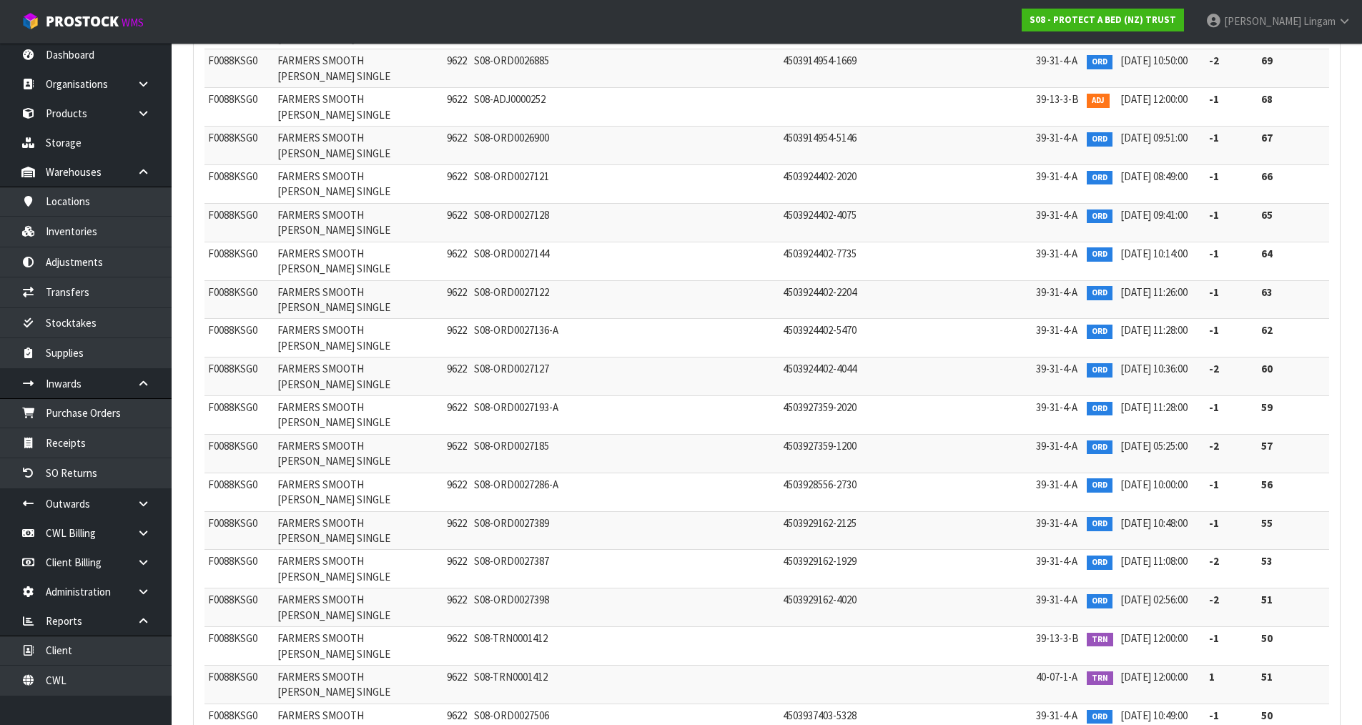
scroll to position [28152, 0]
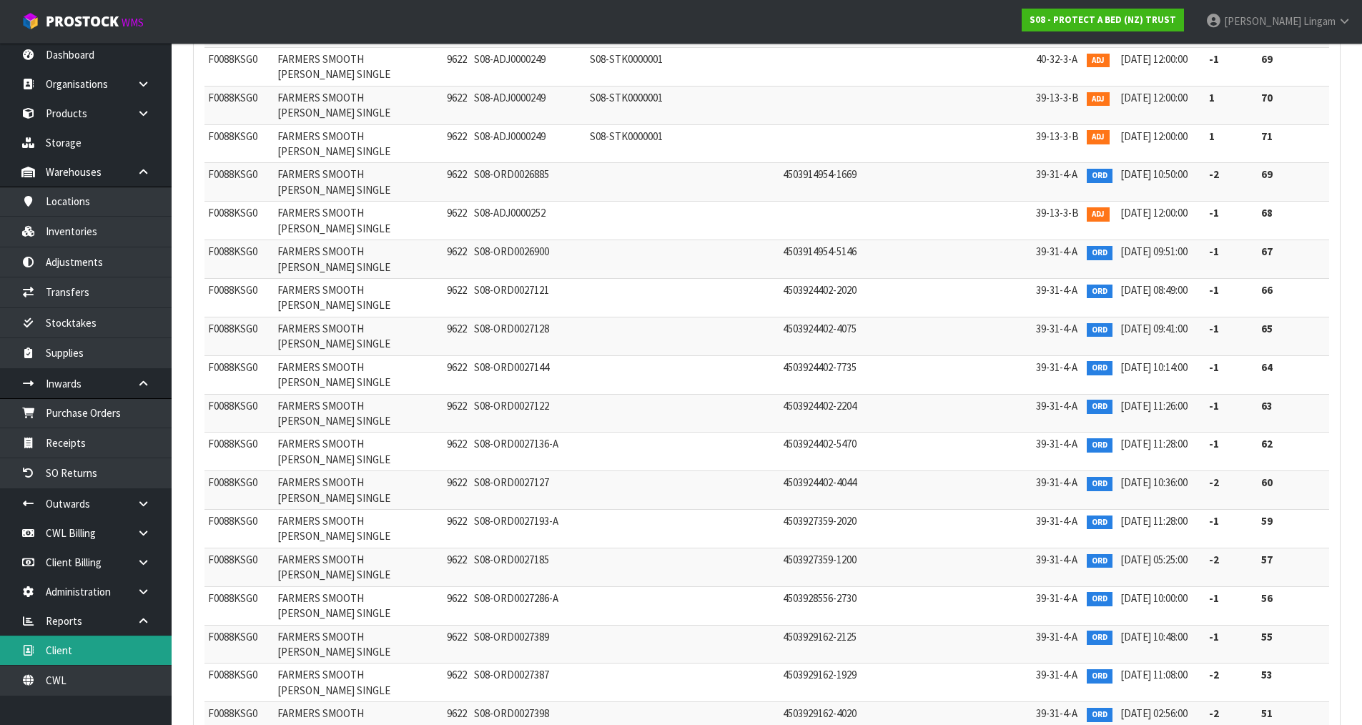
click at [105, 649] on link "Client" at bounding box center [86, 649] width 172 height 29
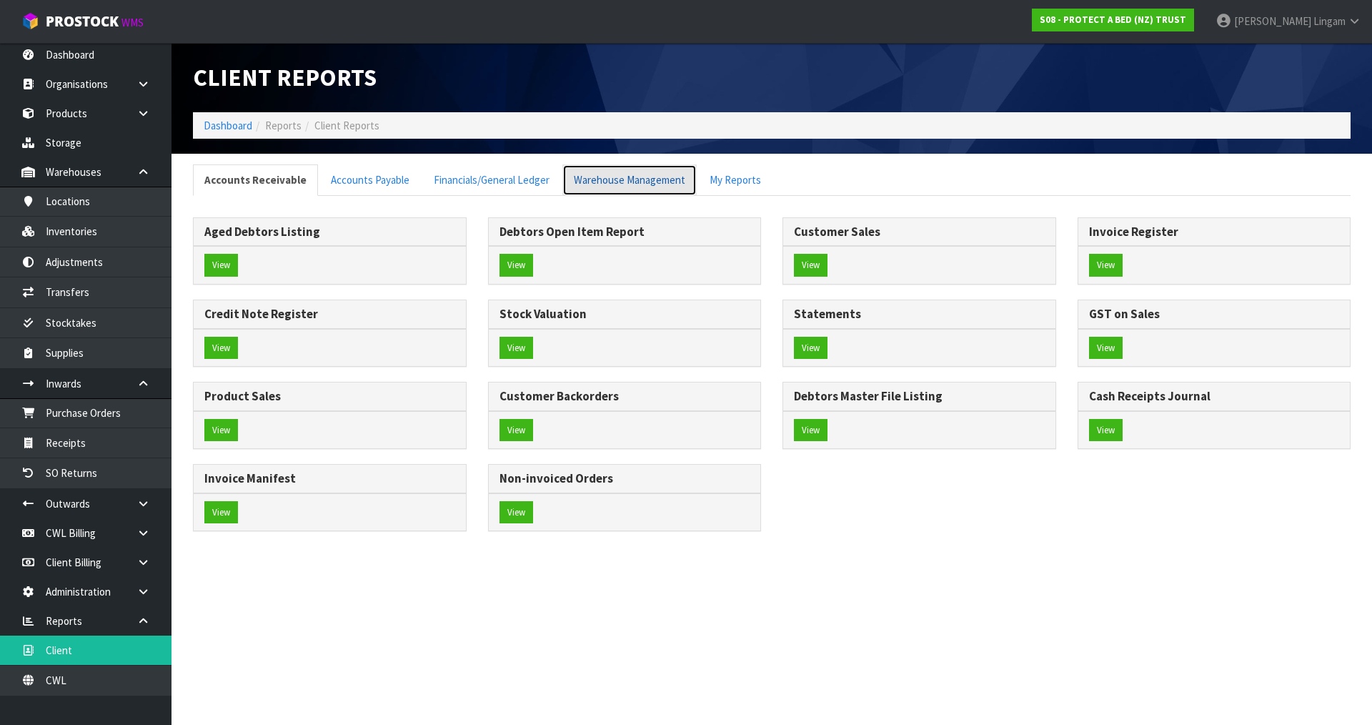
click at [634, 181] on link "Warehouse Management" at bounding box center [630, 179] width 134 height 31
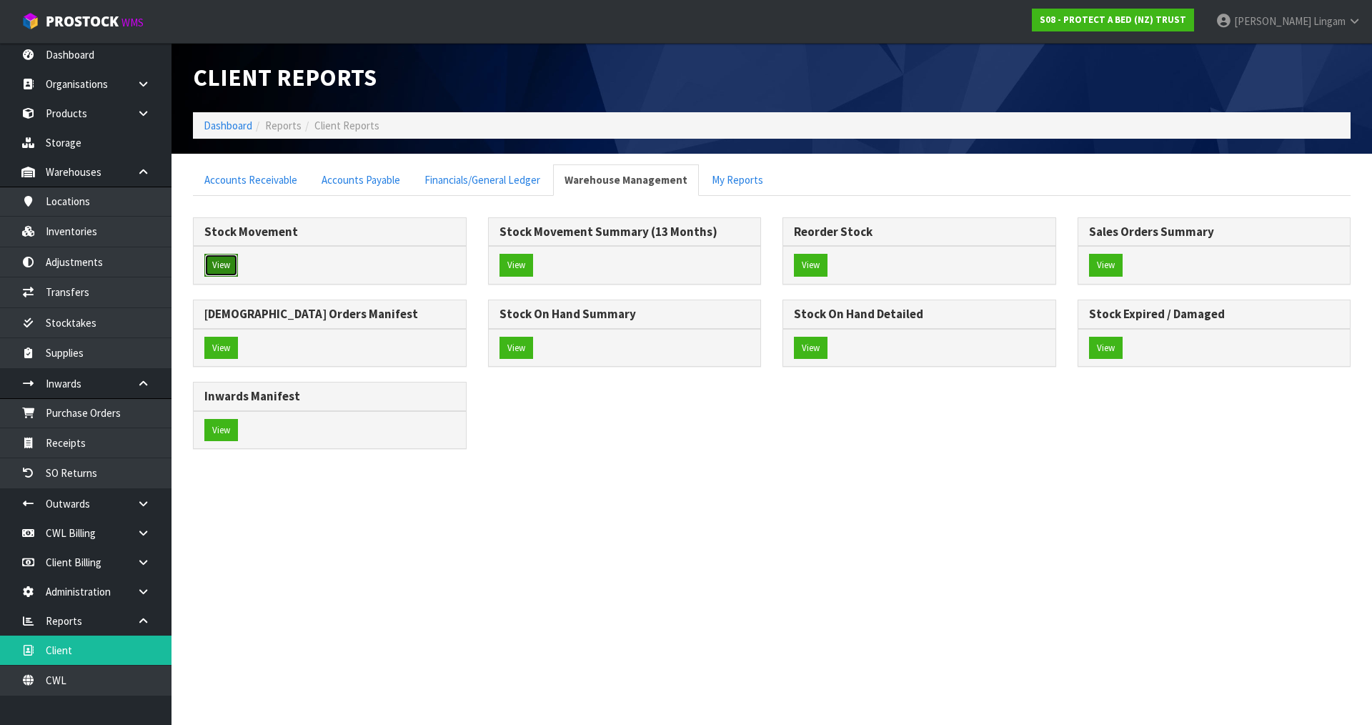
click at [226, 262] on button "View" at bounding box center [221, 265] width 34 height 23
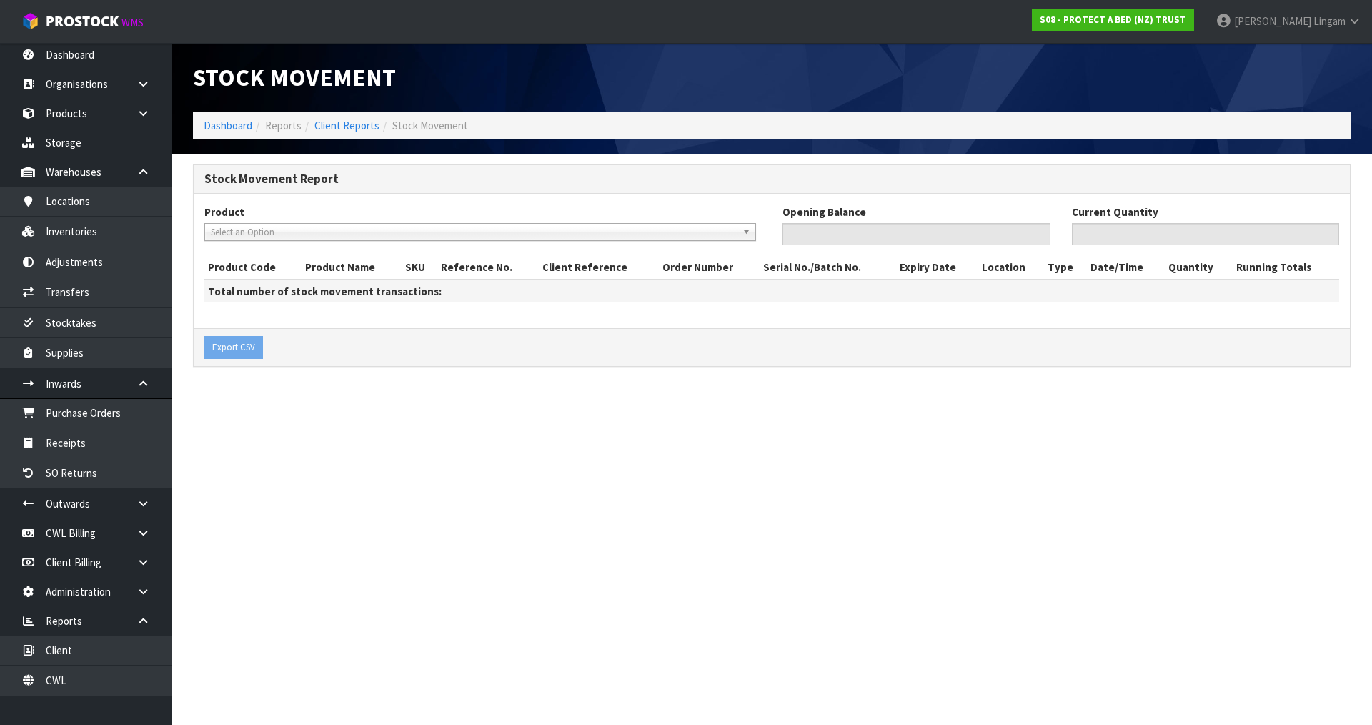
click at [262, 227] on span "Select an Option" at bounding box center [474, 232] width 526 height 17
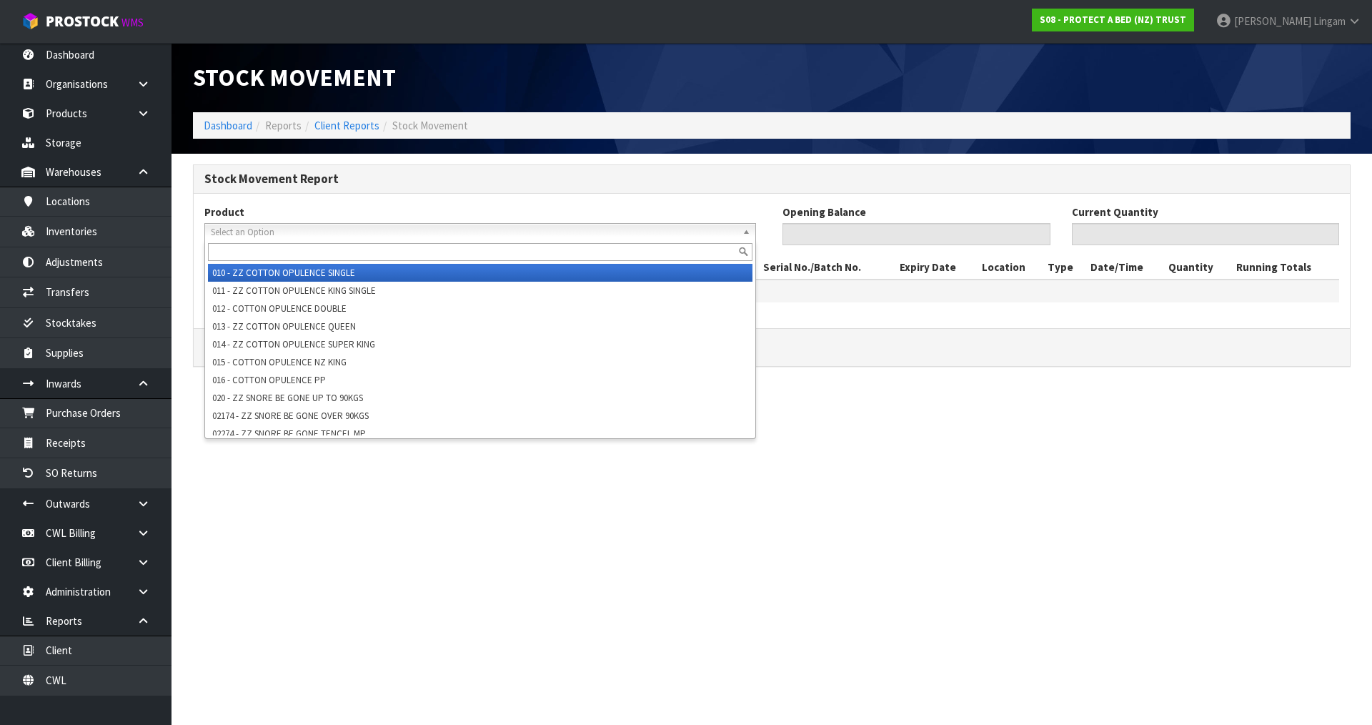
click at [259, 251] on input "text" at bounding box center [480, 252] width 545 height 18
paste input "F0042QUE0"
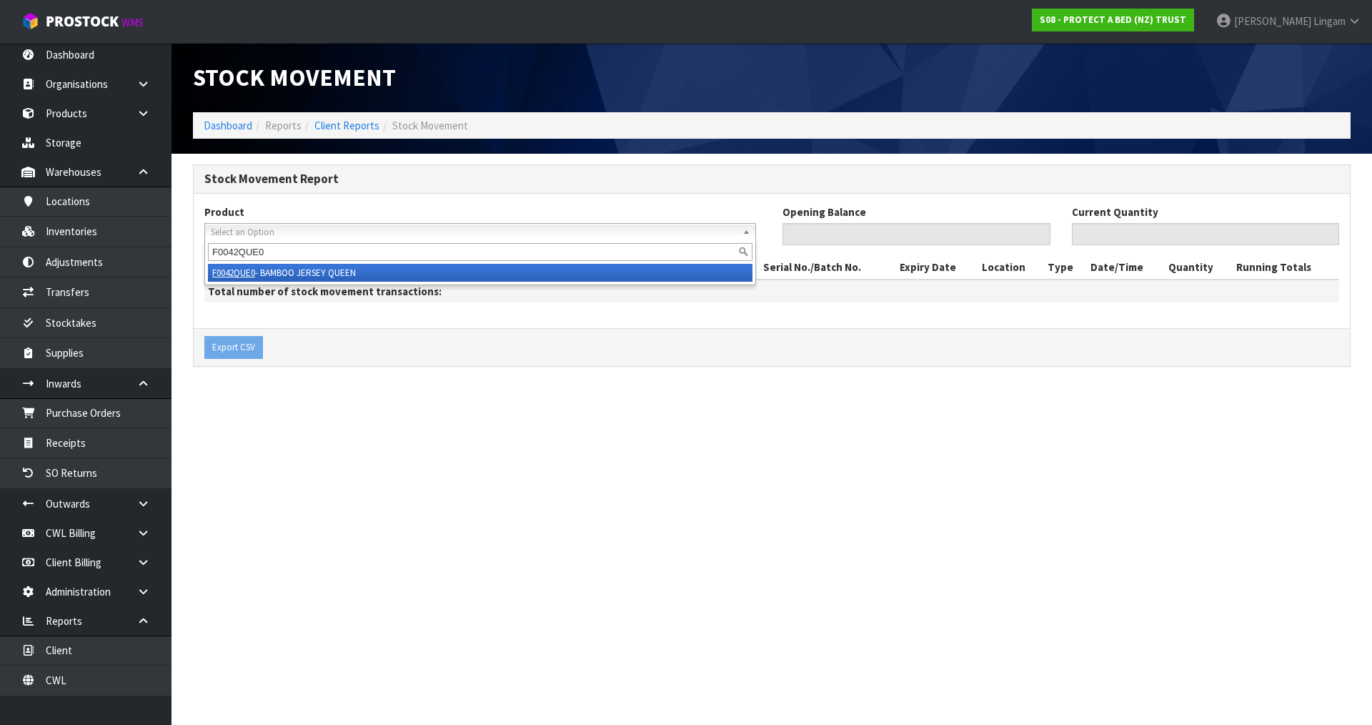
type input "F0042QUE0"
click at [345, 264] on li "F0042QUE0 - BAMBOO JERSEY QUEEN" at bounding box center [480, 273] width 545 height 18
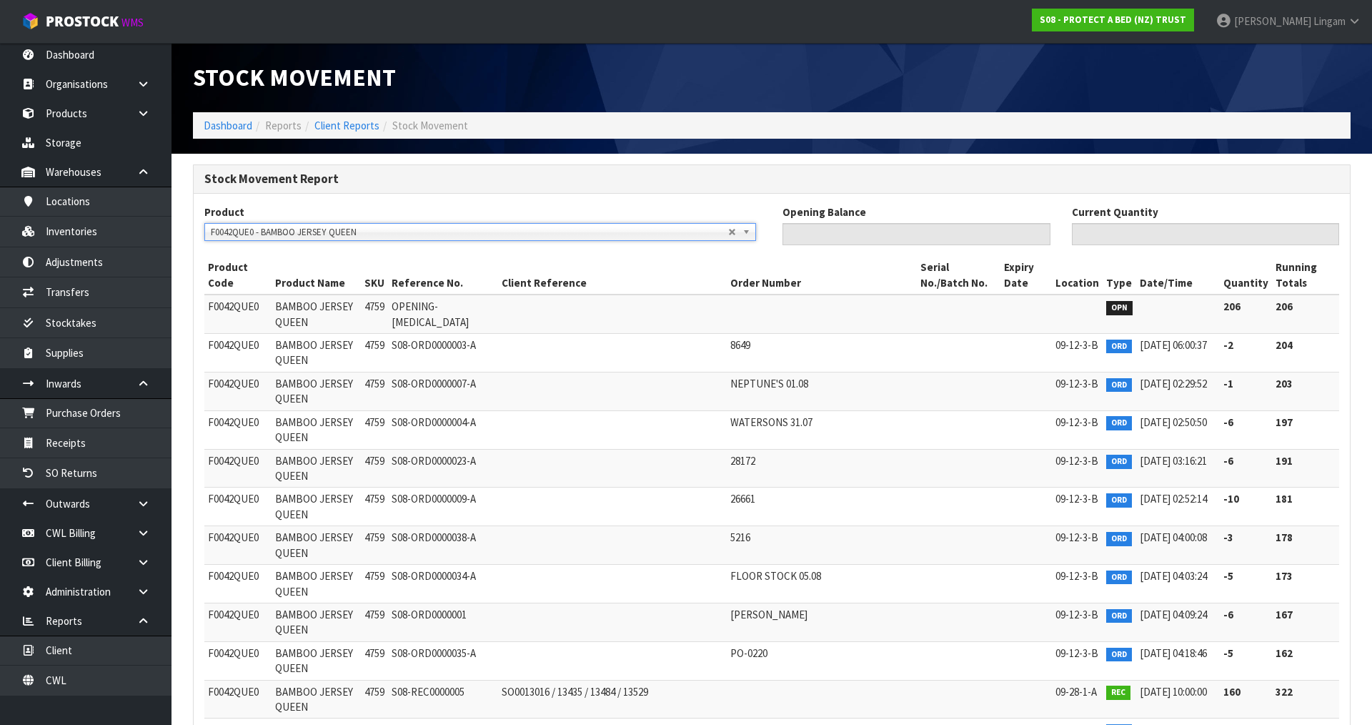
type input "206"
type input "5"
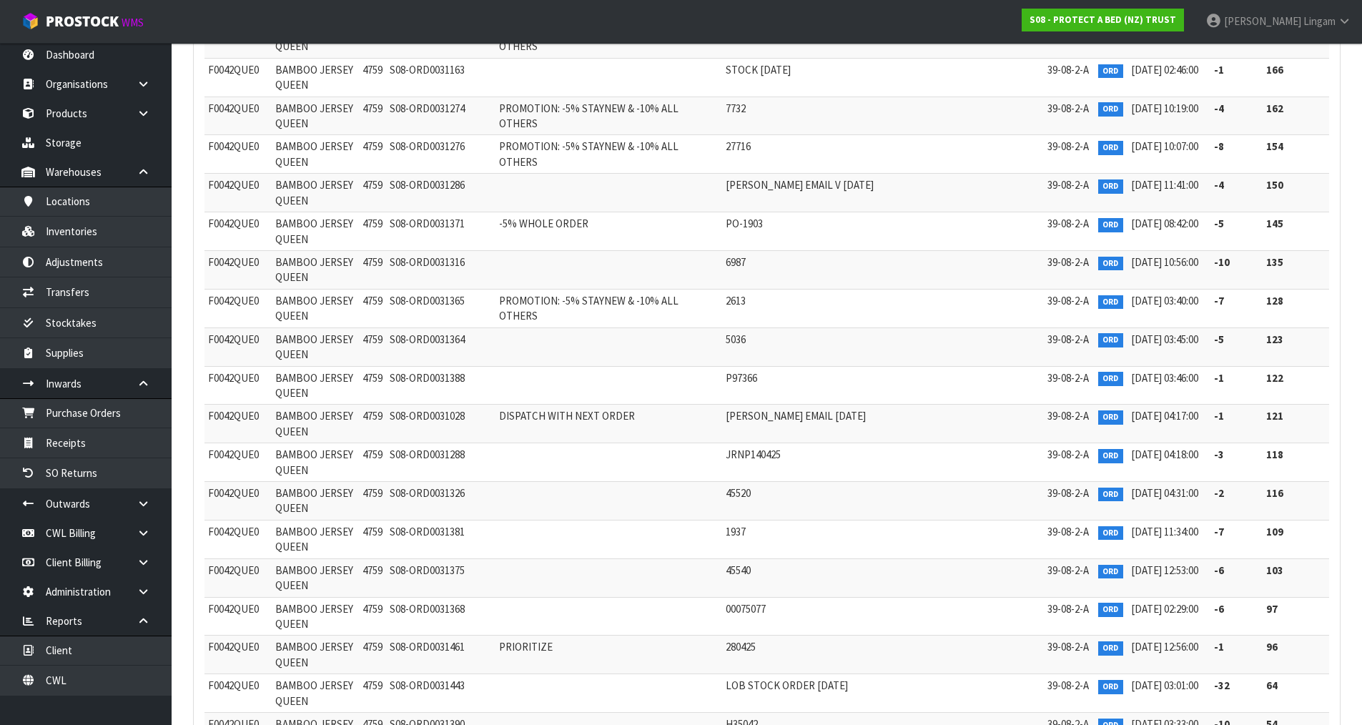
scroll to position [96730, 0]
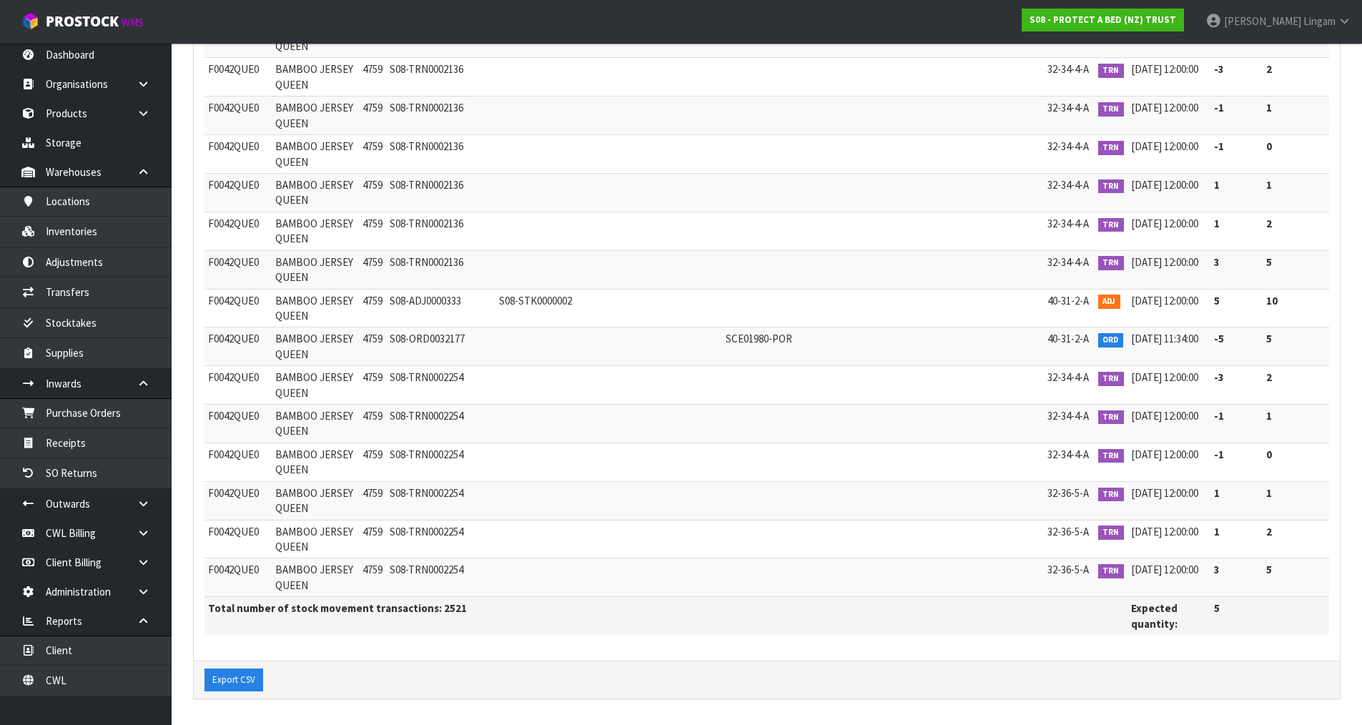
click at [722, 478] on td at bounding box center [816, 461] width 188 height 39
click at [109, 653] on link "Client" at bounding box center [86, 649] width 172 height 29
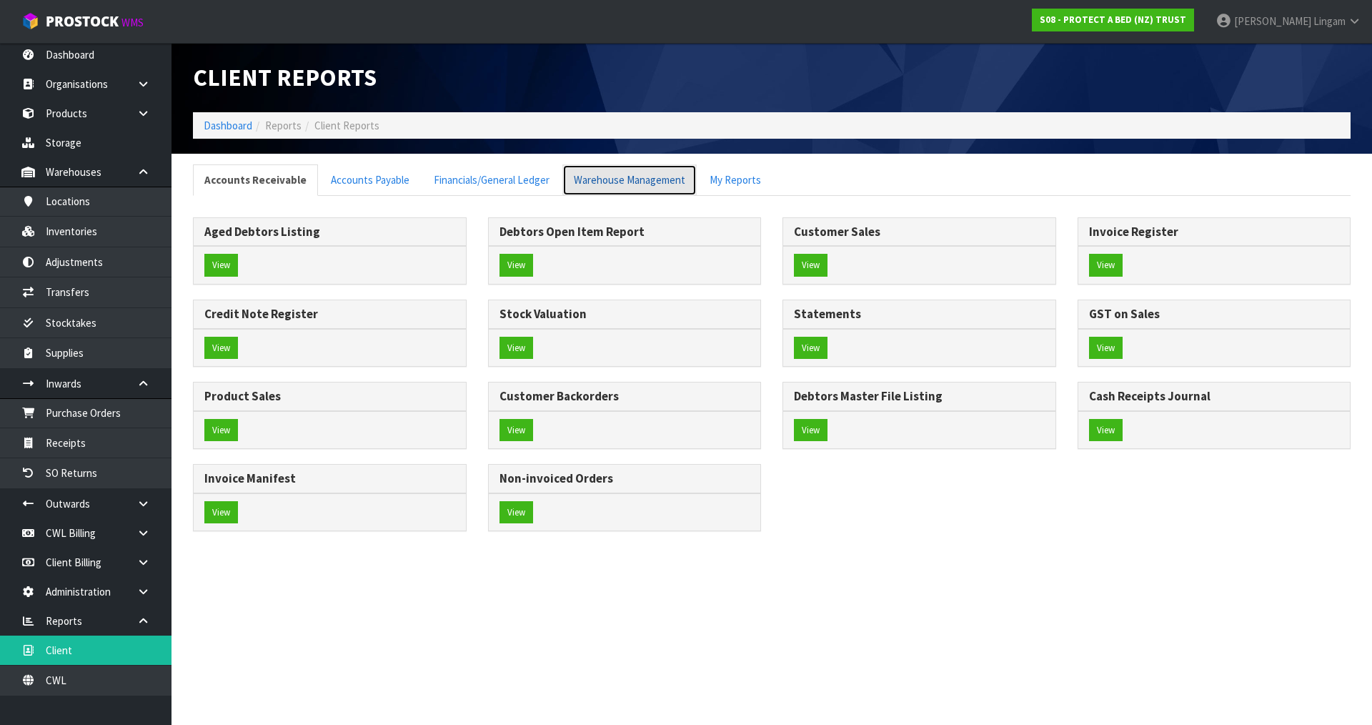
click at [646, 173] on link "Warehouse Management" at bounding box center [630, 179] width 134 height 31
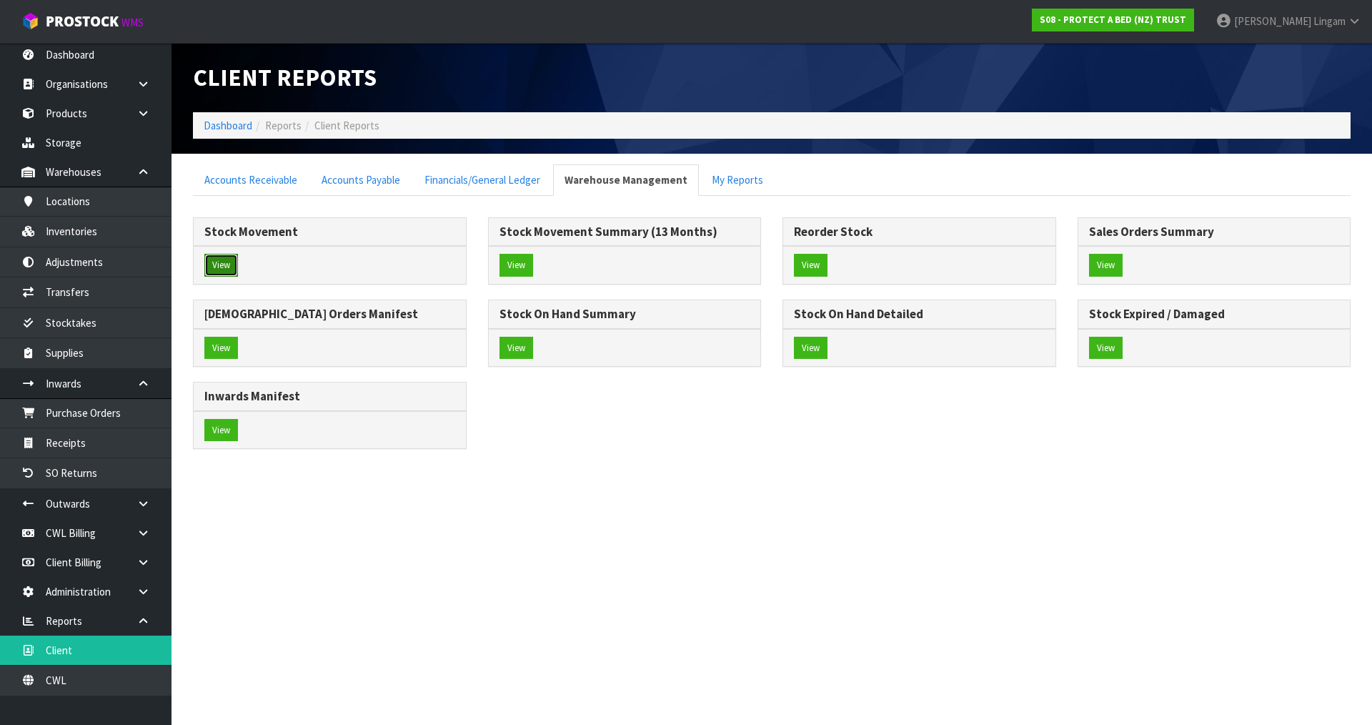
click at [221, 268] on button "View" at bounding box center [221, 265] width 34 height 23
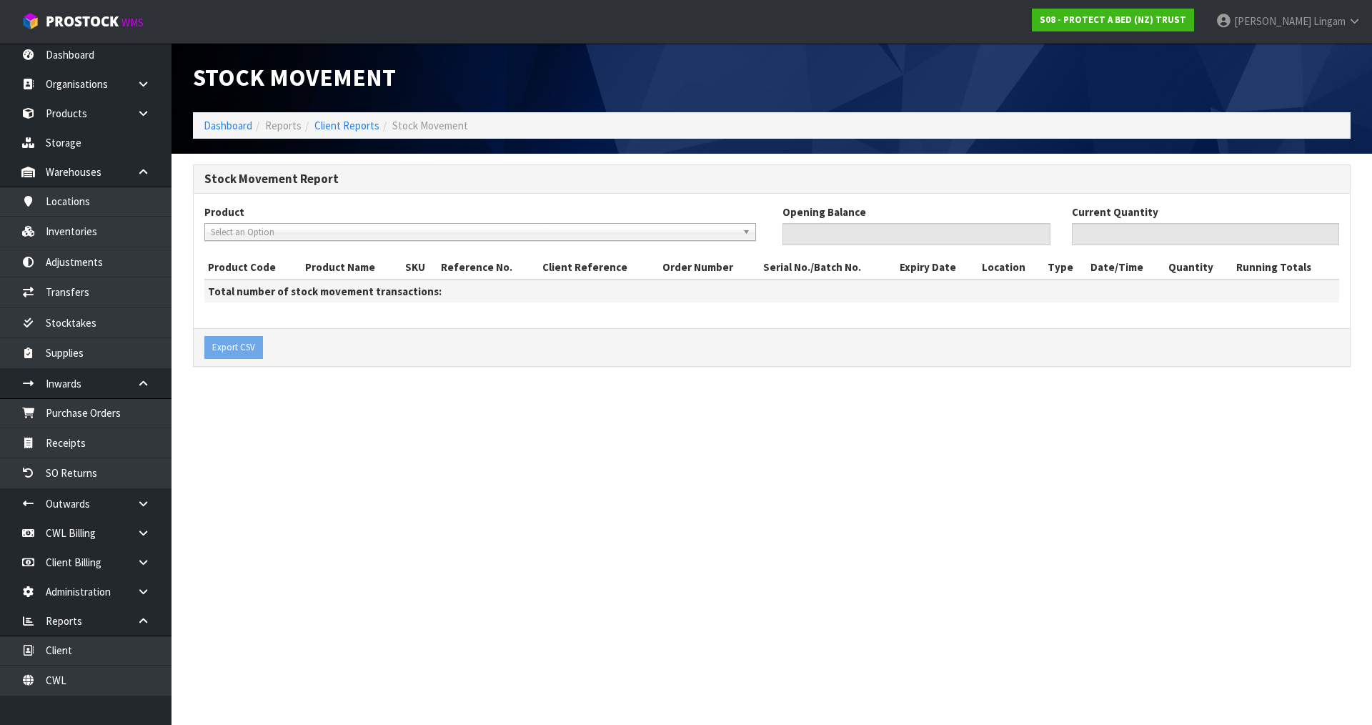
click at [269, 232] on span "Select an Option" at bounding box center [474, 232] width 526 height 17
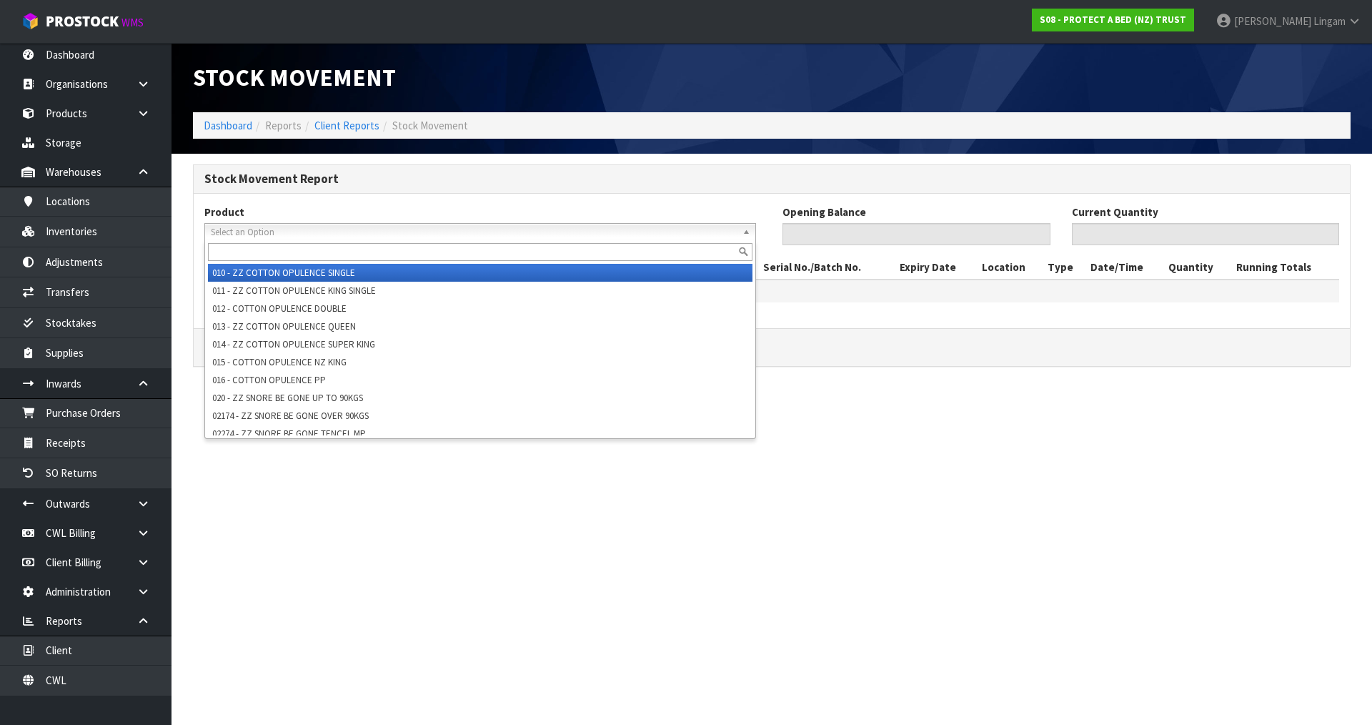
click at [266, 247] on input "text" at bounding box center [480, 252] width 545 height 18
paste input "F0130LSG0"
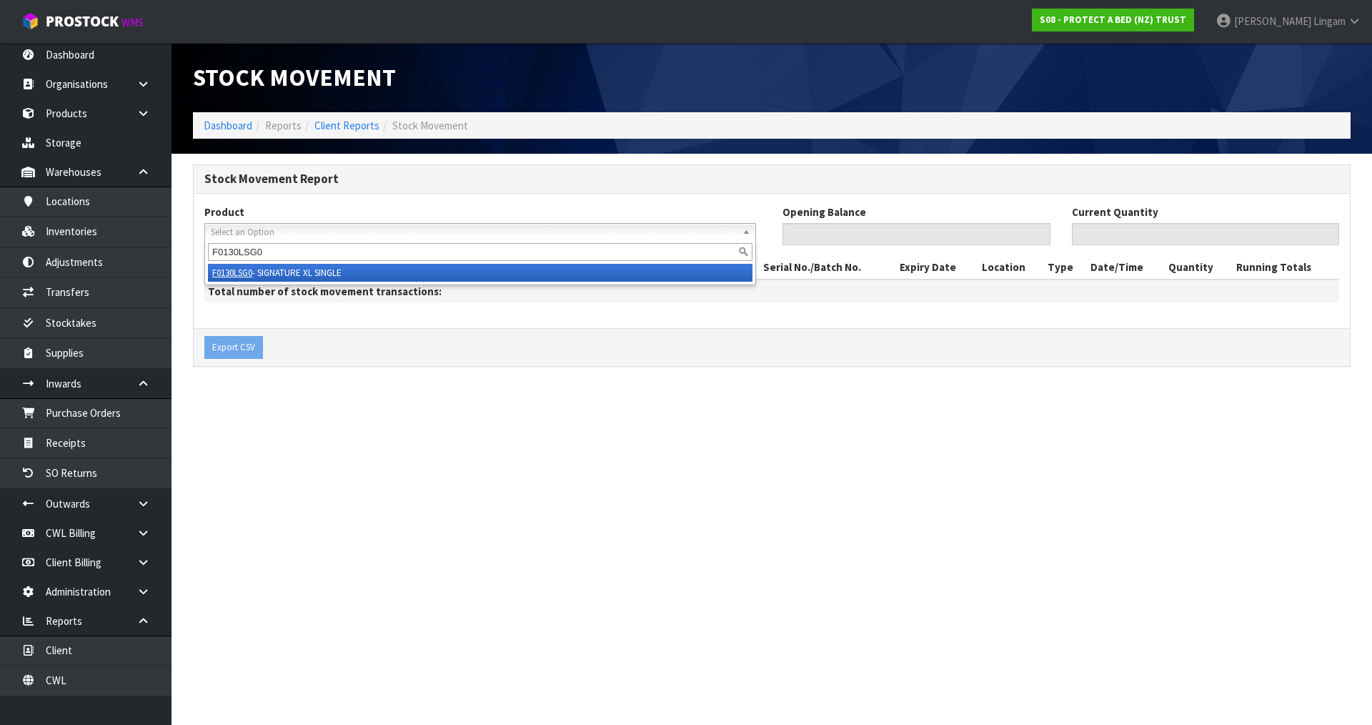
type input "F0130LSG0"
click at [320, 269] on li "F0130LSG0 - SIGNATURE XL SINGLE" at bounding box center [480, 273] width 545 height 18
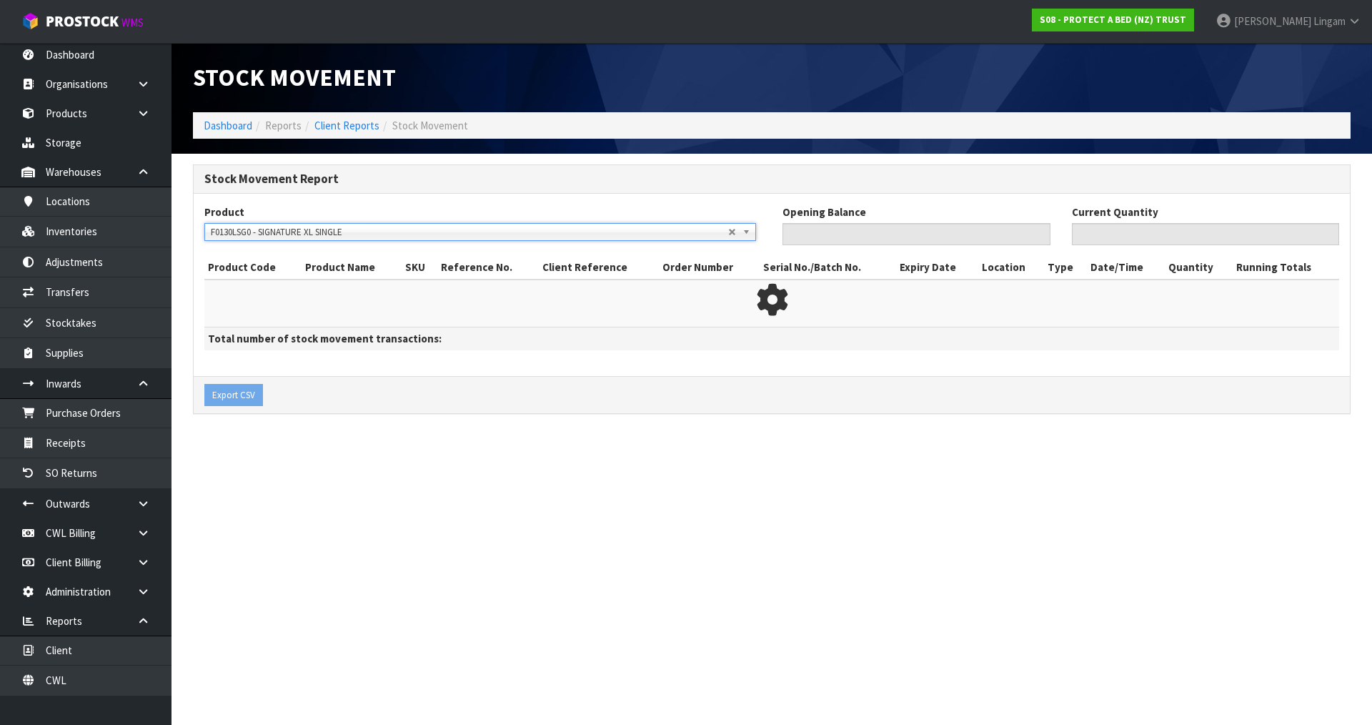
type input "120"
type input "0"
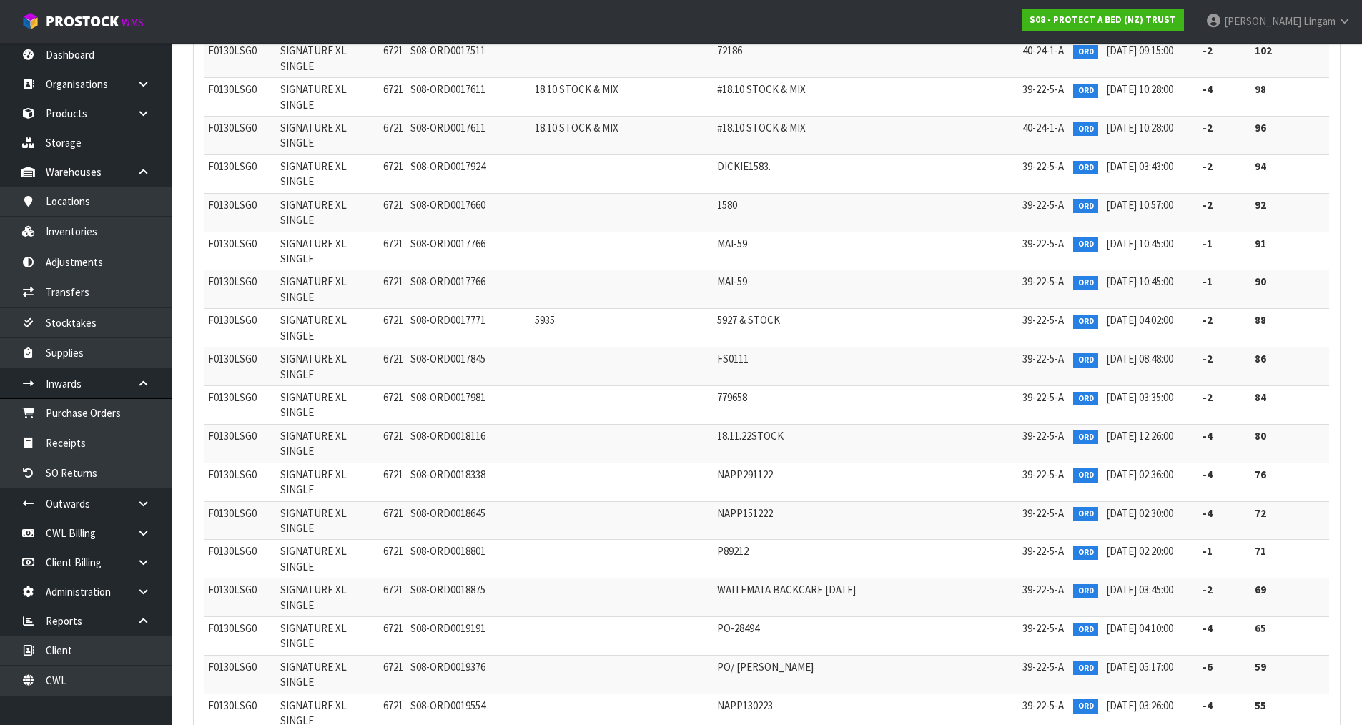
scroll to position [5879, 0]
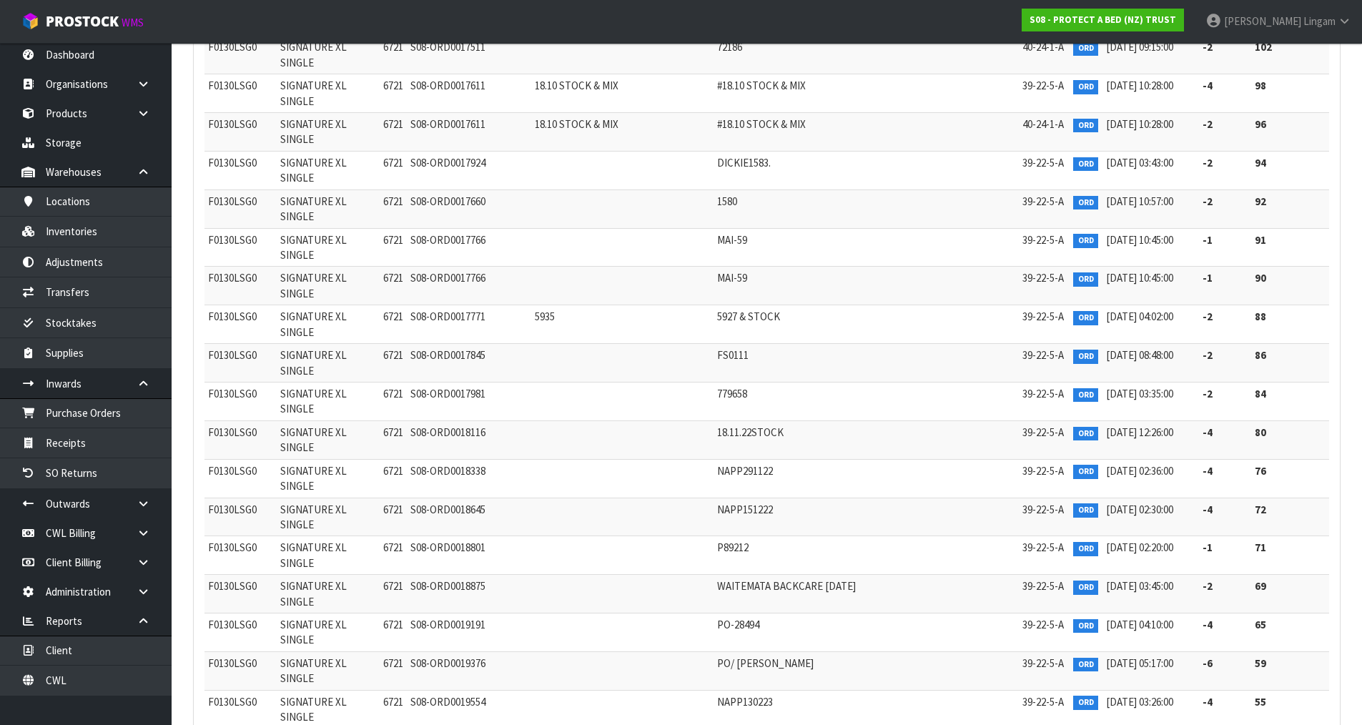
drag, startPoint x: 424, startPoint y: 334, endPoint x: 397, endPoint y: 346, distance: 29.8
click at [83, 644] on link "Client" at bounding box center [86, 649] width 172 height 29
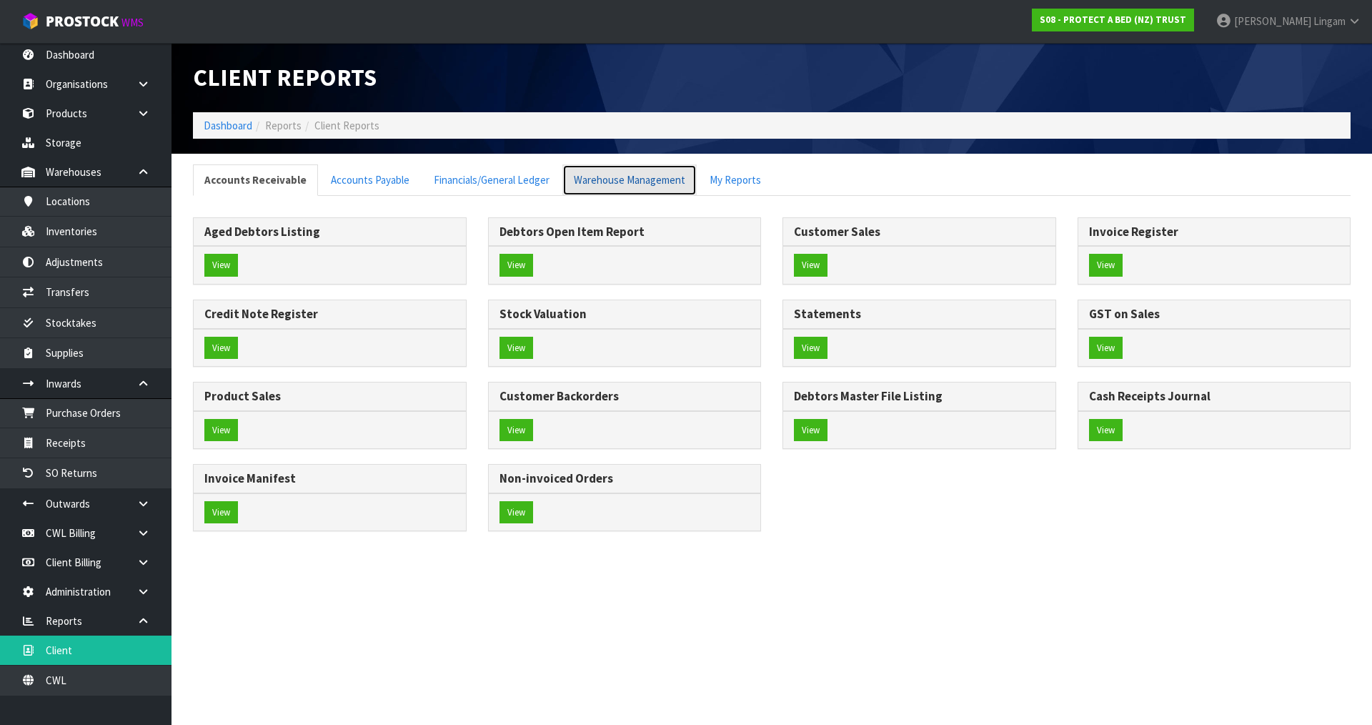
drag, startPoint x: 550, startPoint y: 271, endPoint x: 644, endPoint y: 177, distance: 132.4
click at [644, 177] on link "Warehouse Management" at bounding box center [630, 179] width 134 height 31
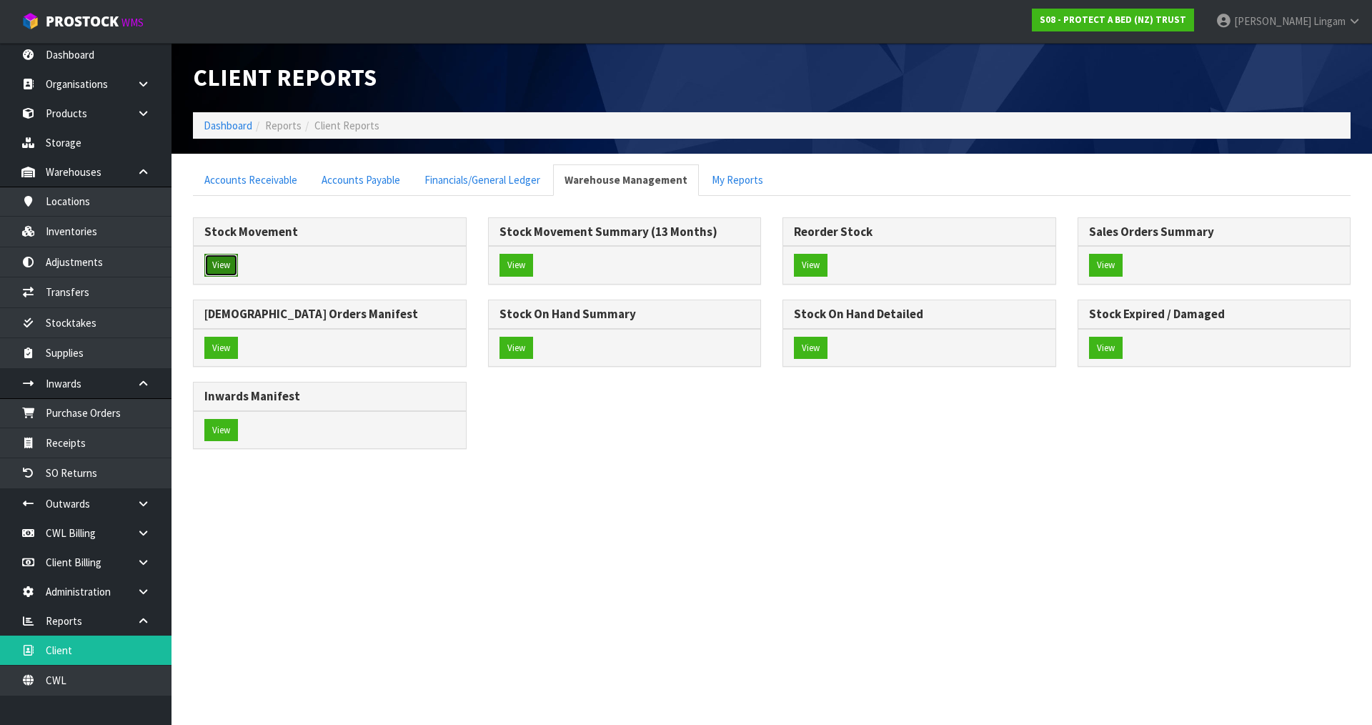
click at [232, 265] on button "View" at bounding box center [221, 265] width 34 height 23
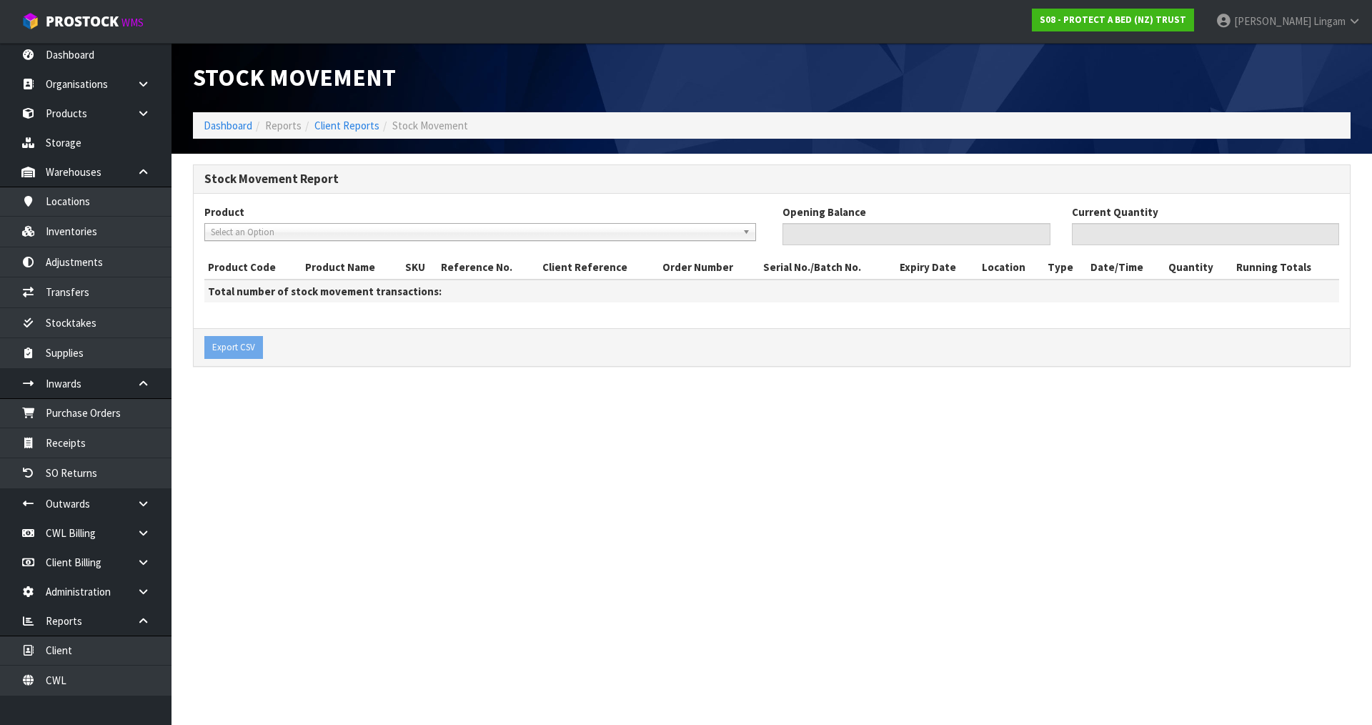
click at [490, 229] on span "Select an Option" at bounding box center [474, 232] width 526 height 17
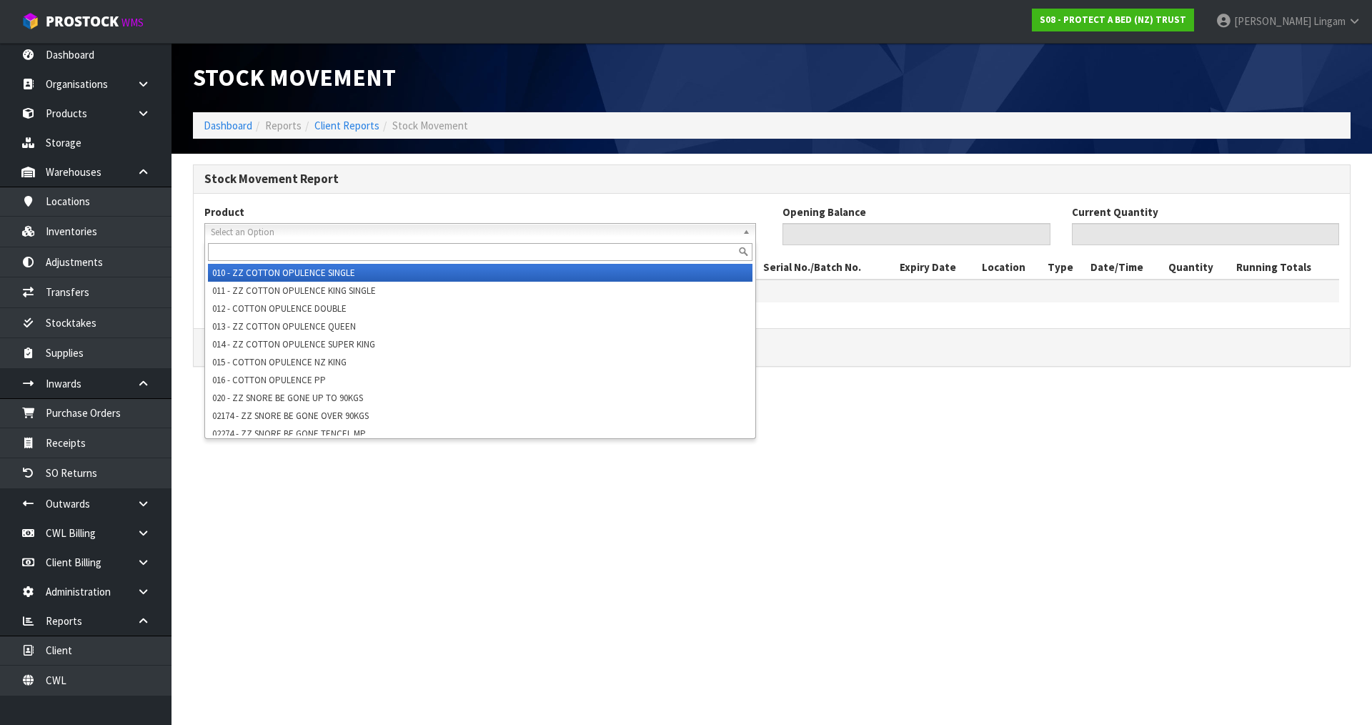
click at [475, 252] on input "text" at bounding box center [480, 252] width 545 height 18
paste input "F0065QUE0"
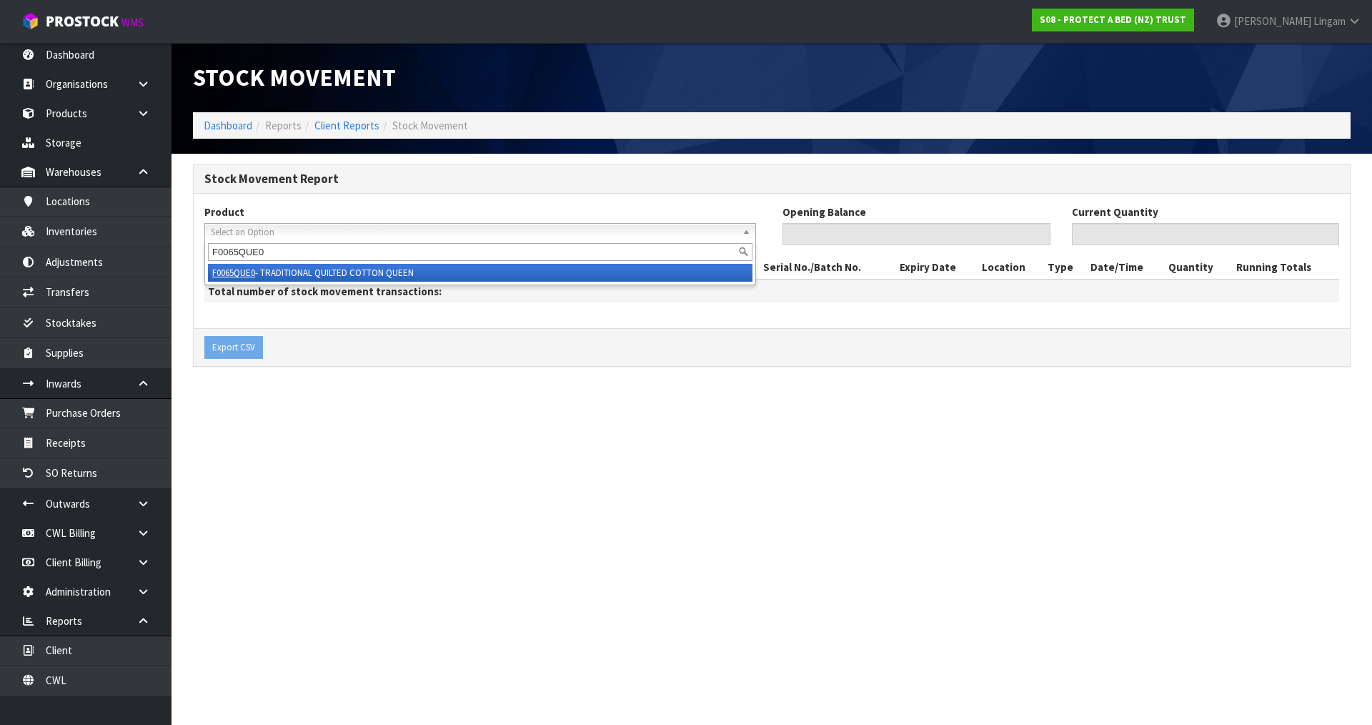
type input "F0065QUE0"
click at [448, 275] on li "F0065QUE0 - TRADITIONAL QUILTED COTTON QUEEN" at bounding box center [480, 273] width 545 height 18
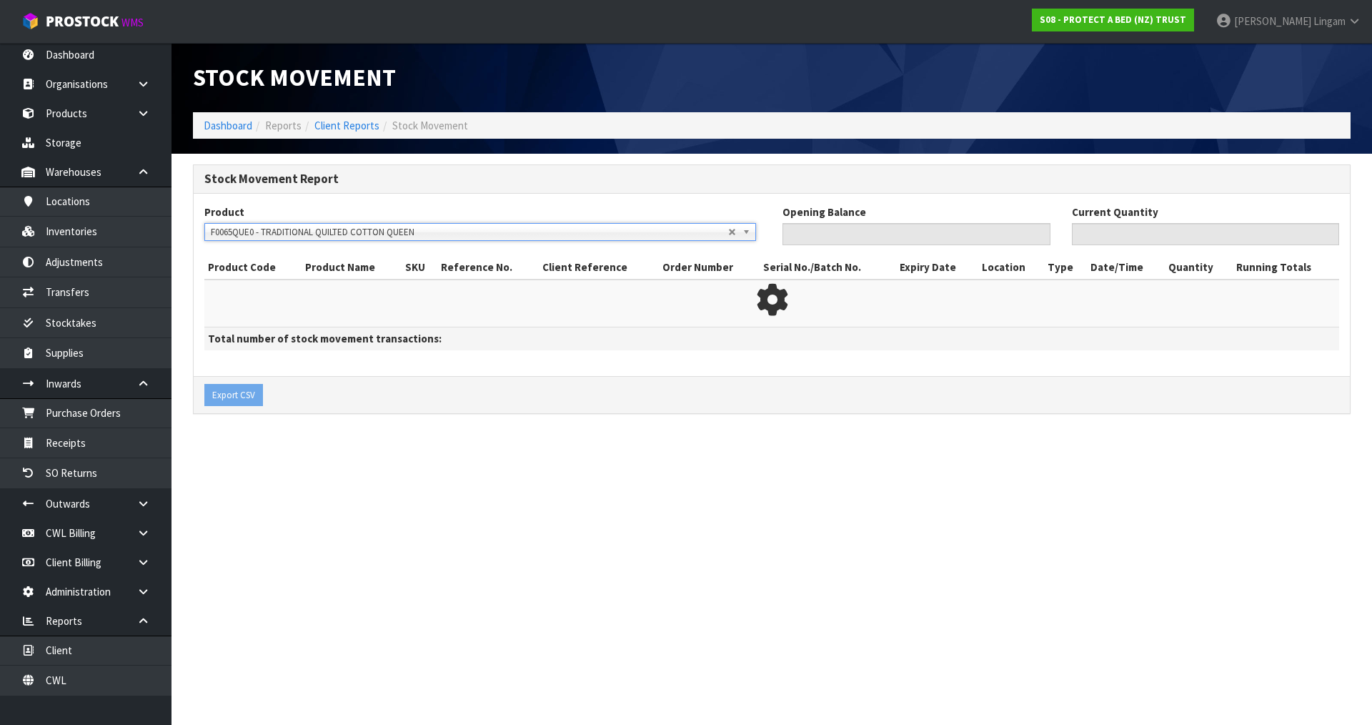
type input "111"
type input "7"
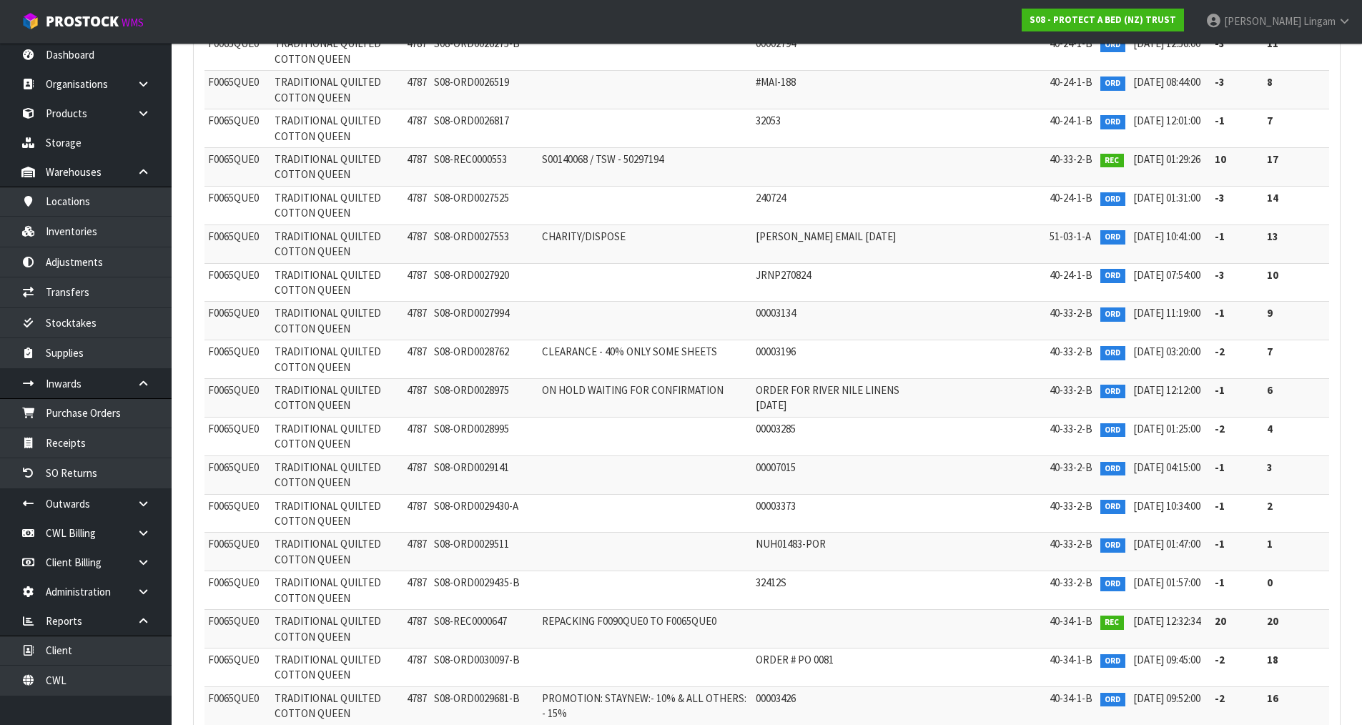
scroll to position [6357, 0]
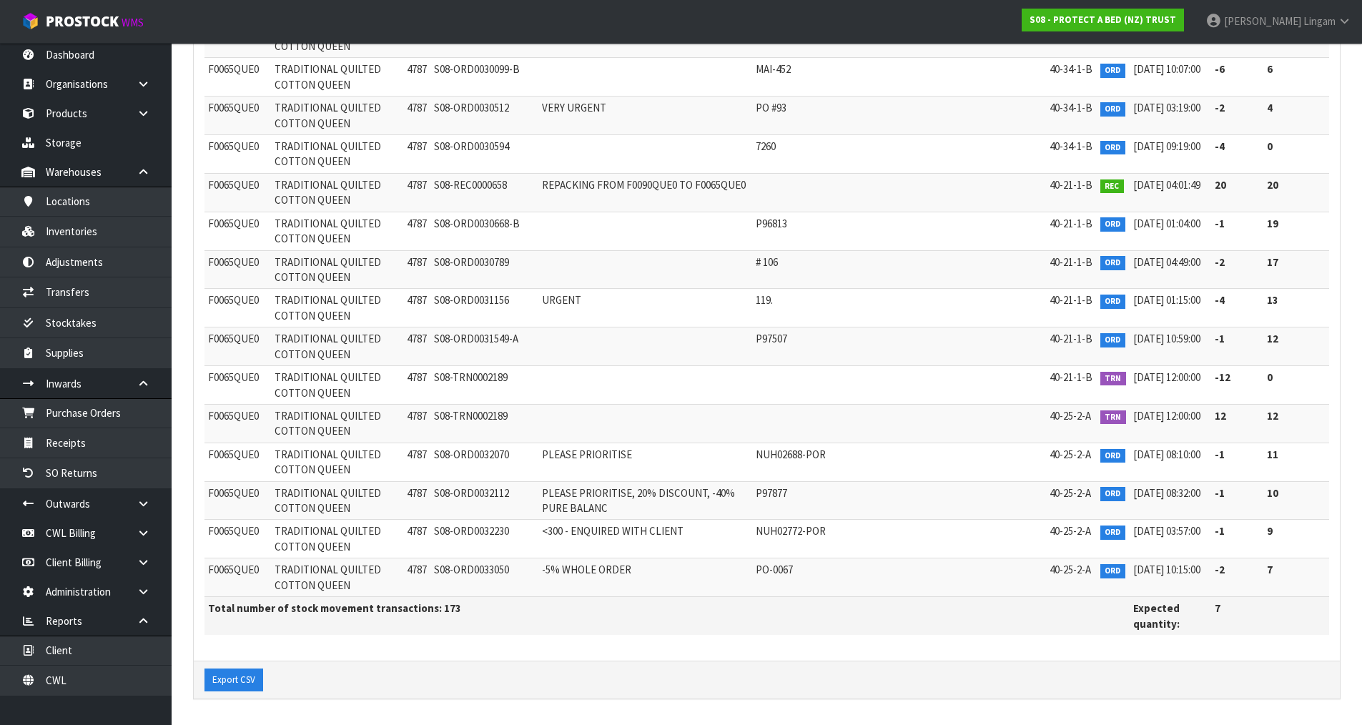
click at [231, 377] on span "F0065QUE0" at bounding box center [233, 377] width 51 height 14
copy span "F0065QUE0"
click at [739, 23] on nav "Toggle navigation ProStock WMS S08 - PROTECT A BED (NZ) TRUST Vineeta Lingam Lo…" at bounding box center [681, 22] width 1362 height 44
click at [97, 654] on link "Client" at bounding box center [86, 649] width 172 height 29
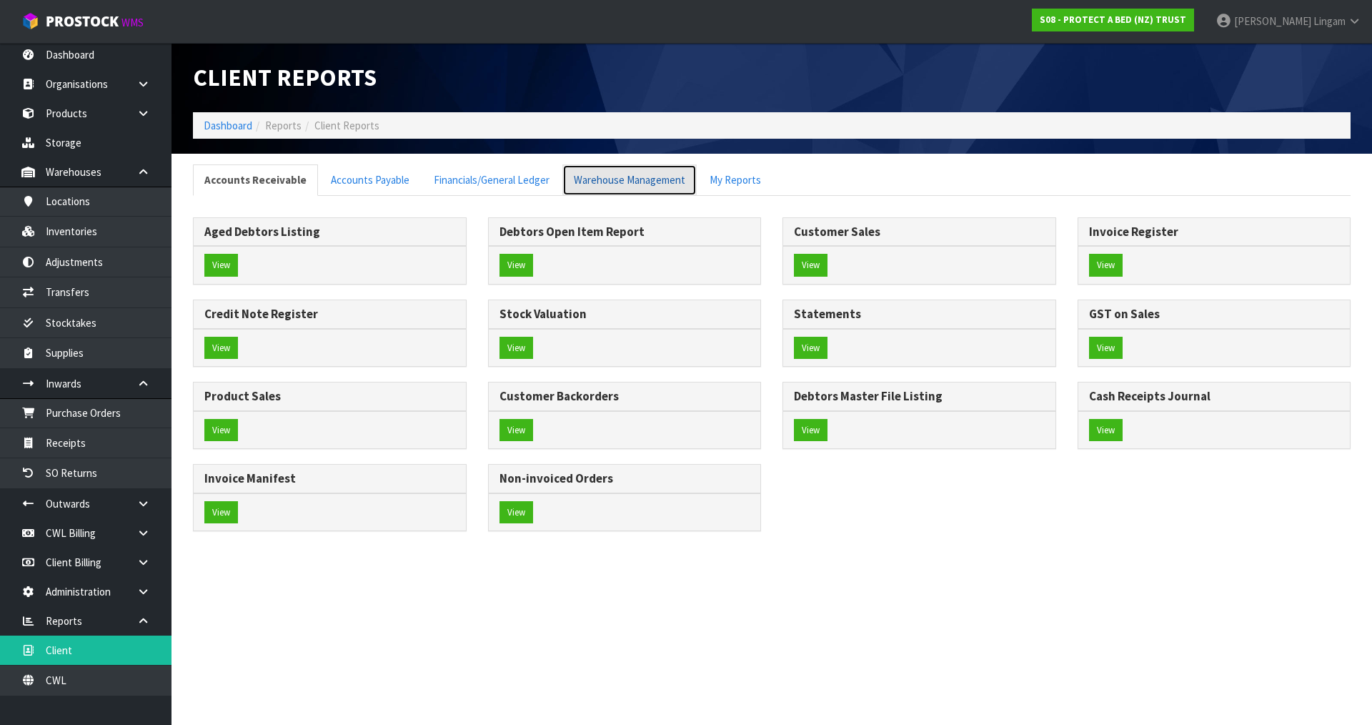
click at [632, 181] on link "Warehouse Management" at bounding box center [630, 179] width 134 height 31
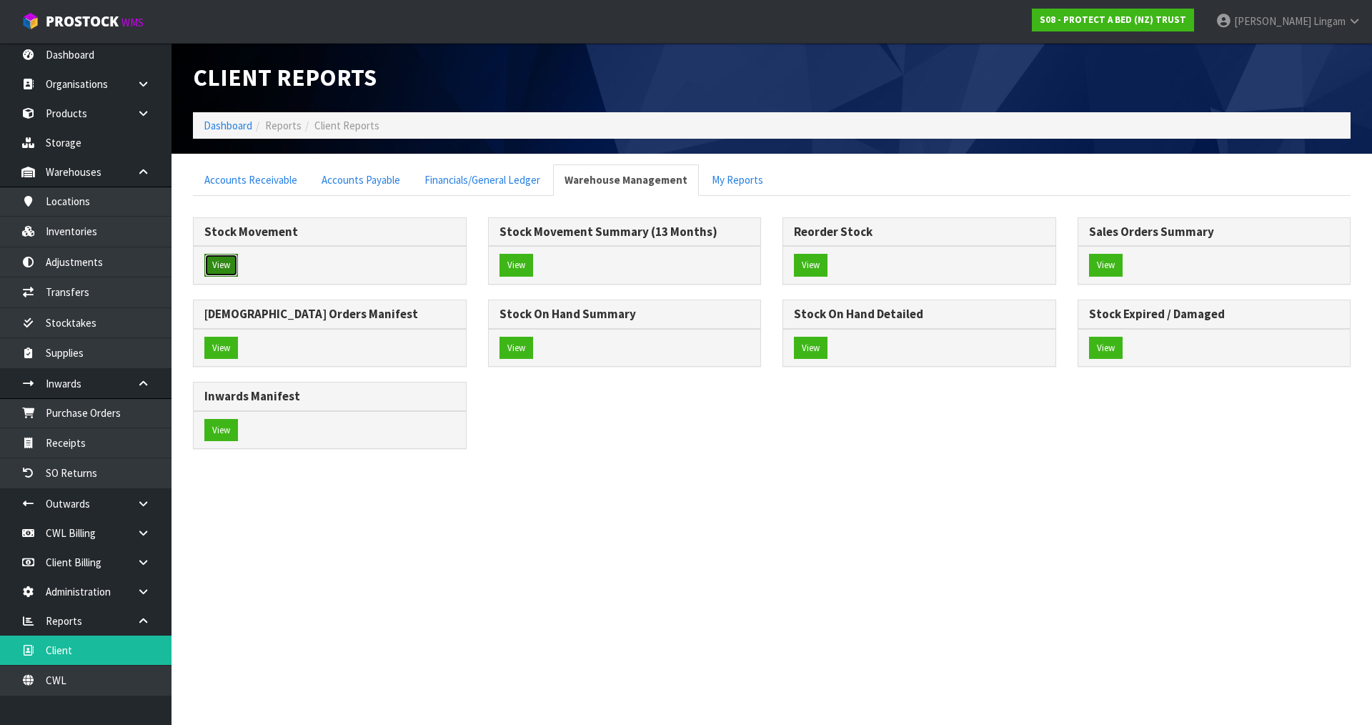
click at [222, 268] on button "View" at bounding box center [221, 265] width 34 height 23
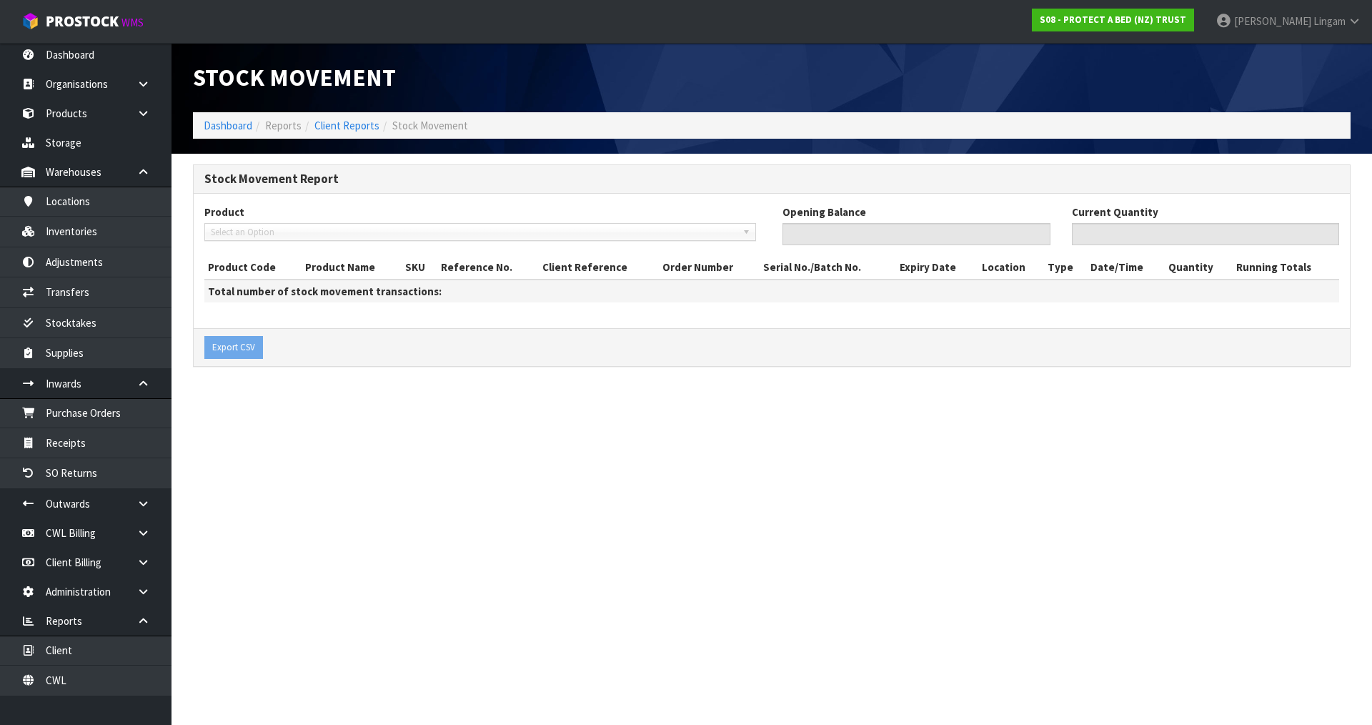
click at [260, 238] on span "Select an Option" at bounding box center [474, 232] width 526 height 17
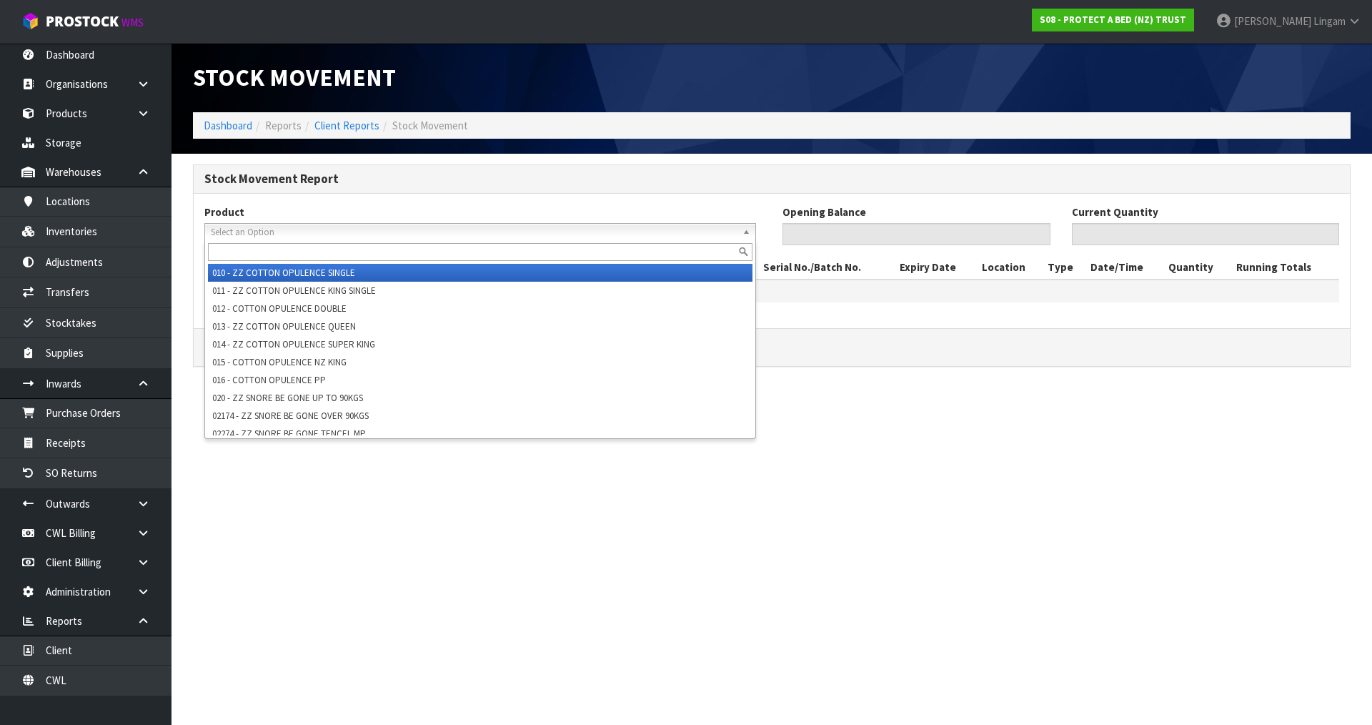
click at [264, 252] on input "text" at bounding box center [480, 252] width 545 height 18
paste input "F0138SGL0"
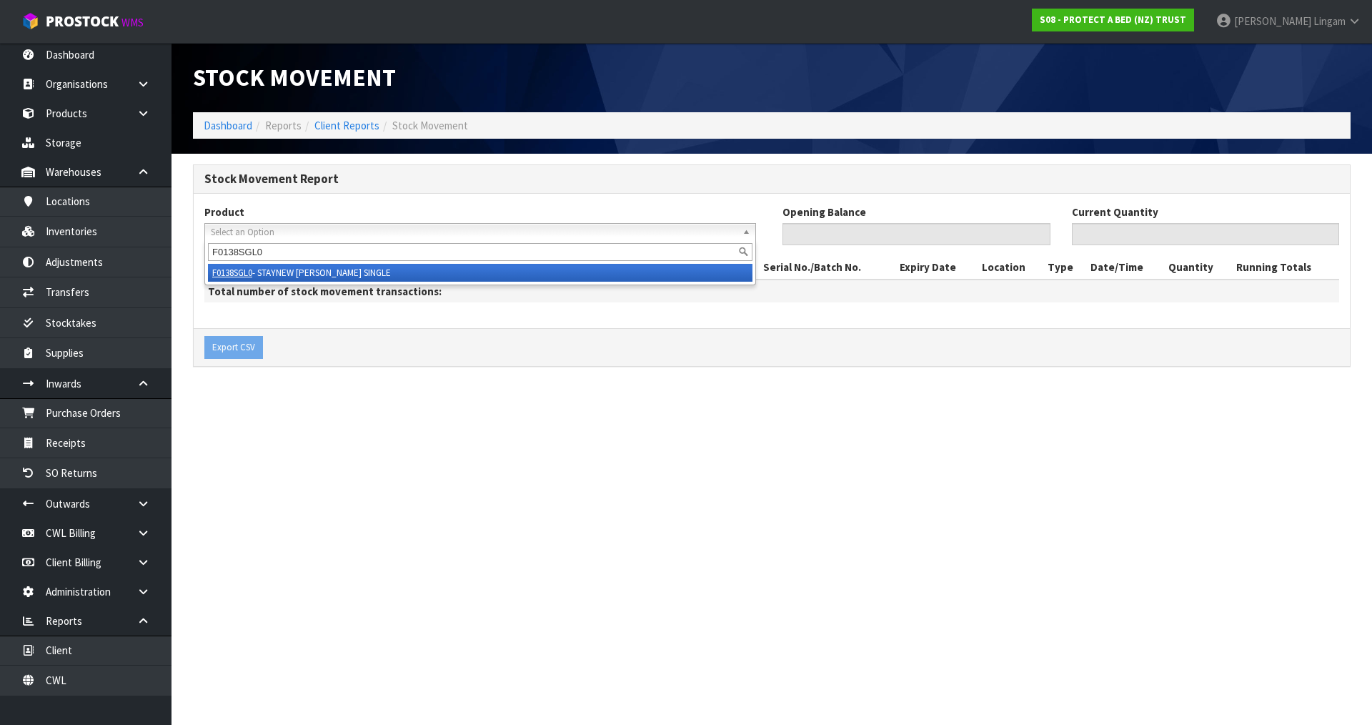
type input "F0138SGL0"
click at [305, 276] on li "F0138SGL0 - STAYNEW TERRY SINGLE" at bounding box center [480, 273] width 545 height 18
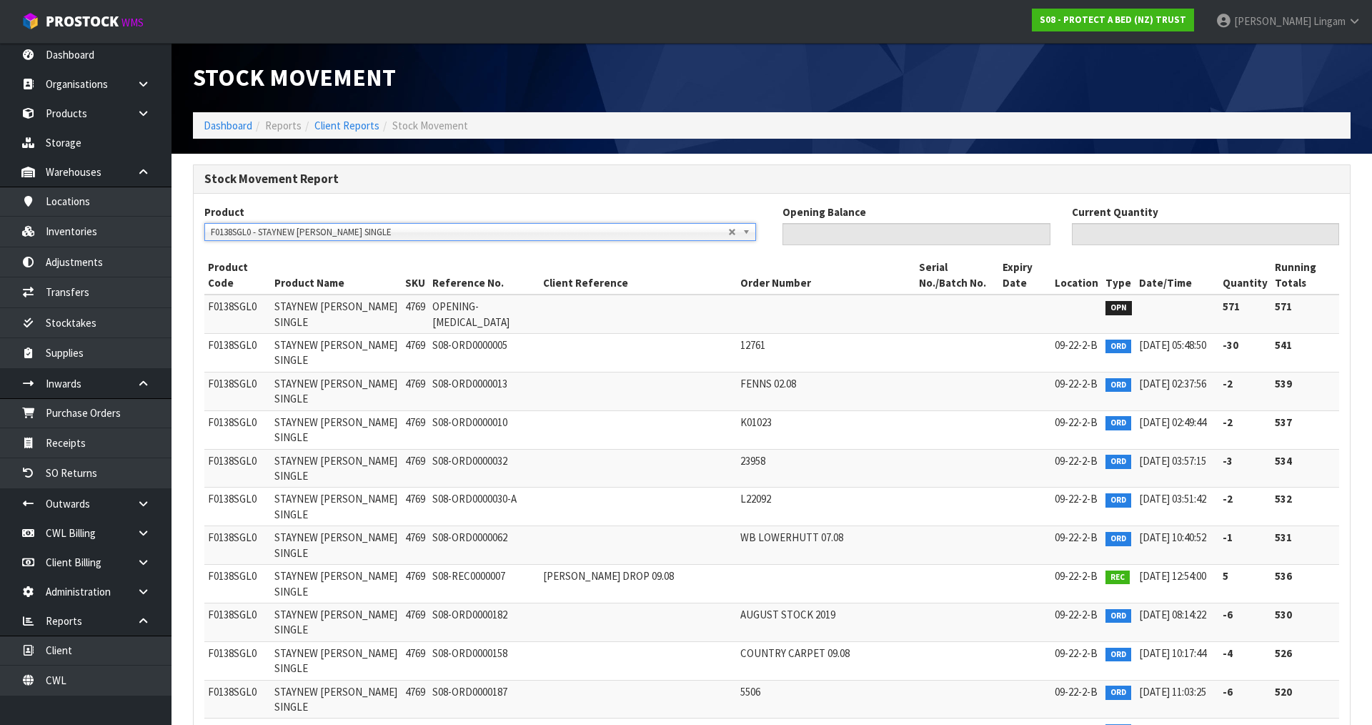
type input "571"
type input "0"
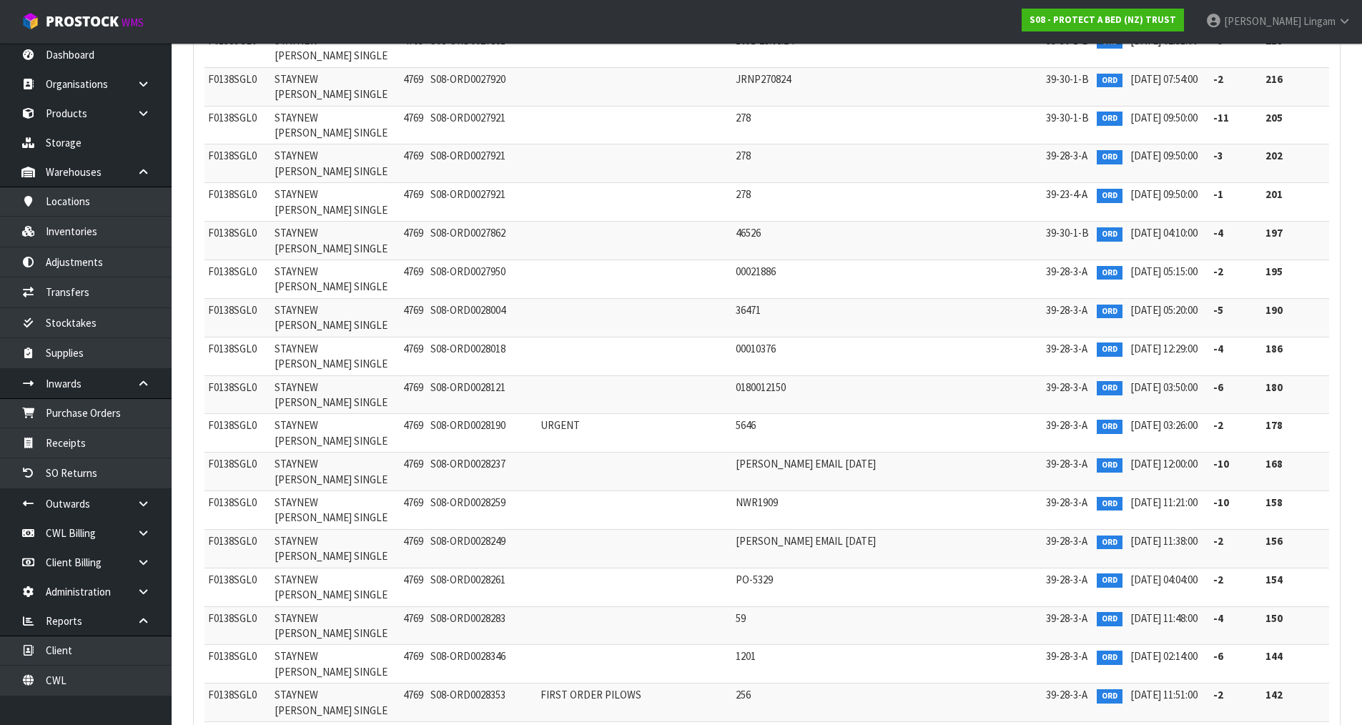
scroll to position [38226, 0]
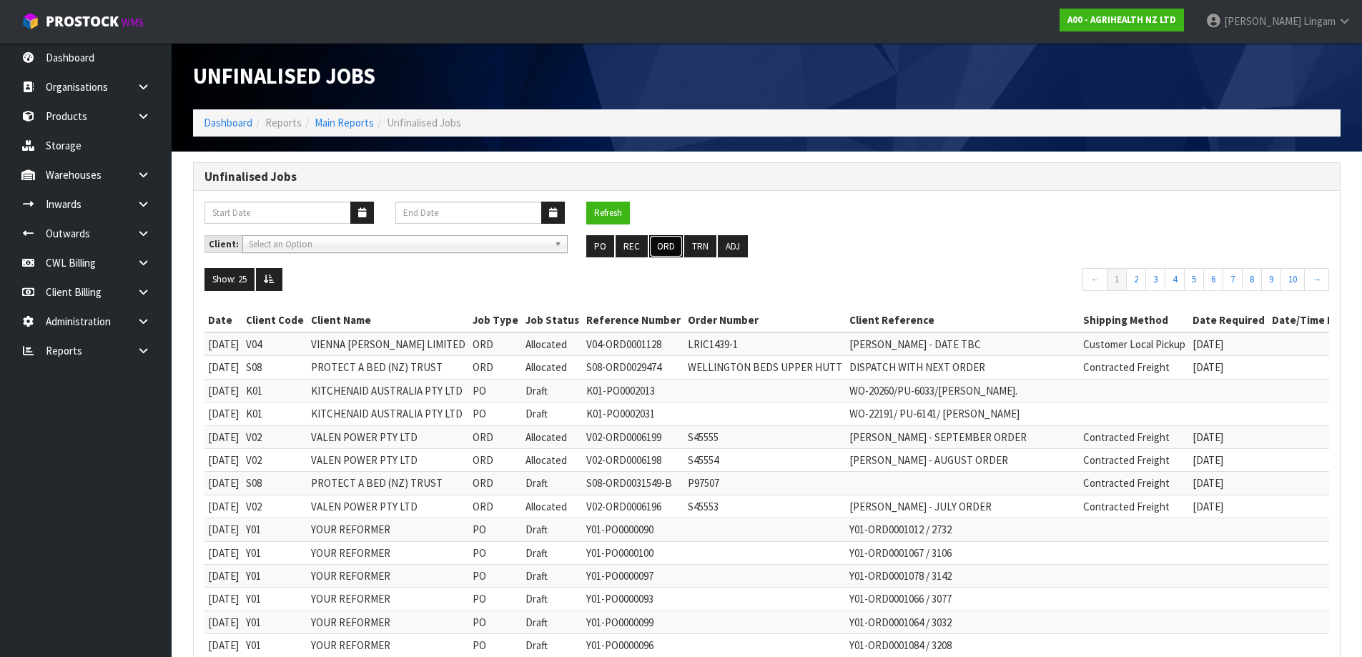
click at [669, 255] on button "ORD" at bounding box center [666, 246] width 34 height 23
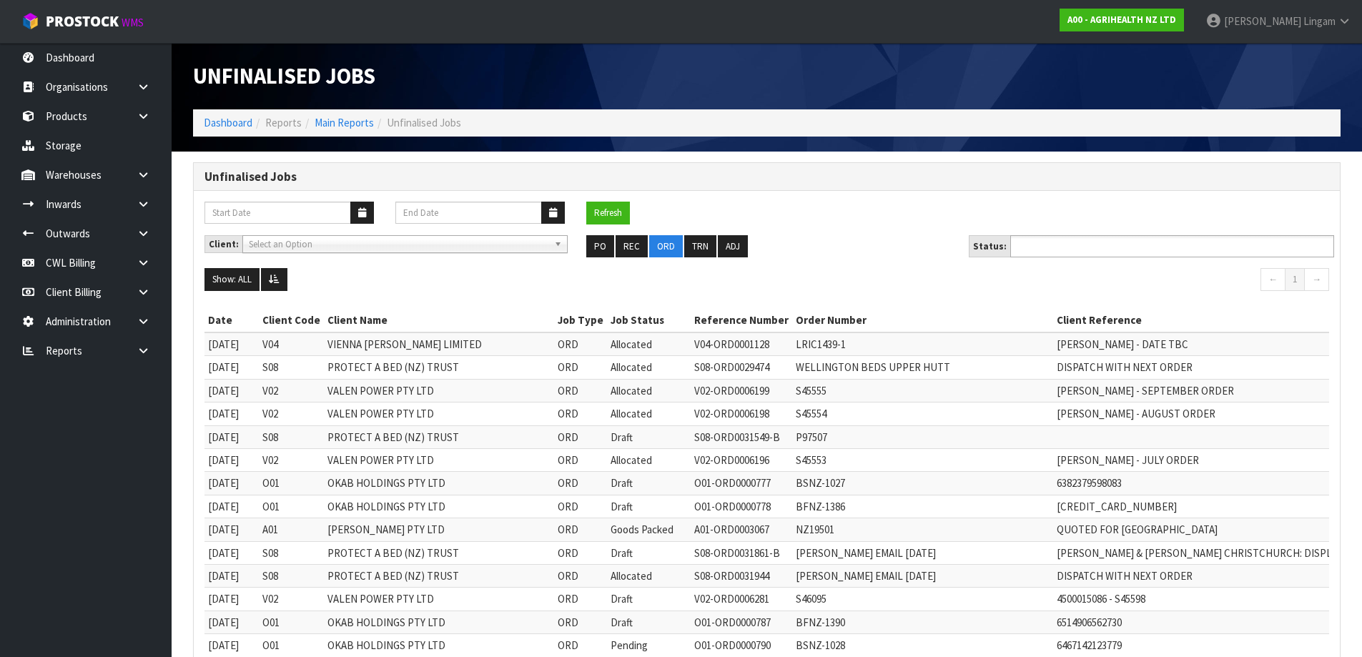
click at [1104, 245] on input "text" at bounding box center [1066, 246] width 105 height 18
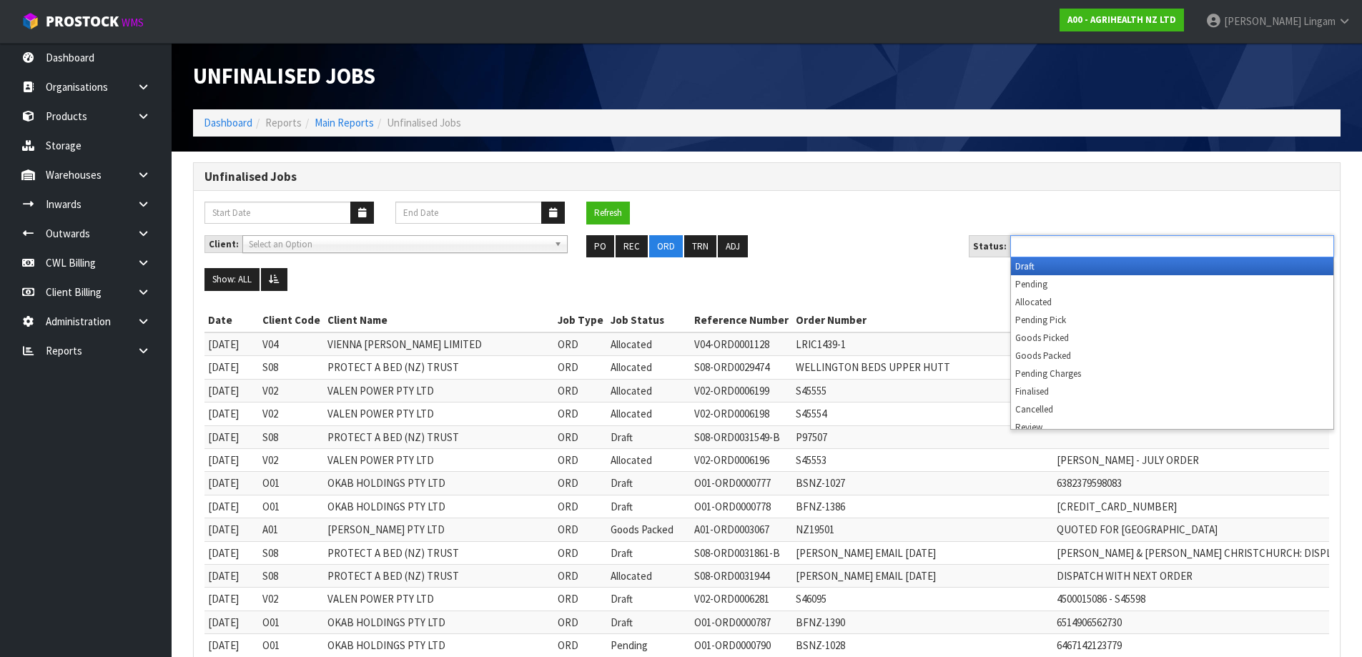
scroll to position [7, 0]
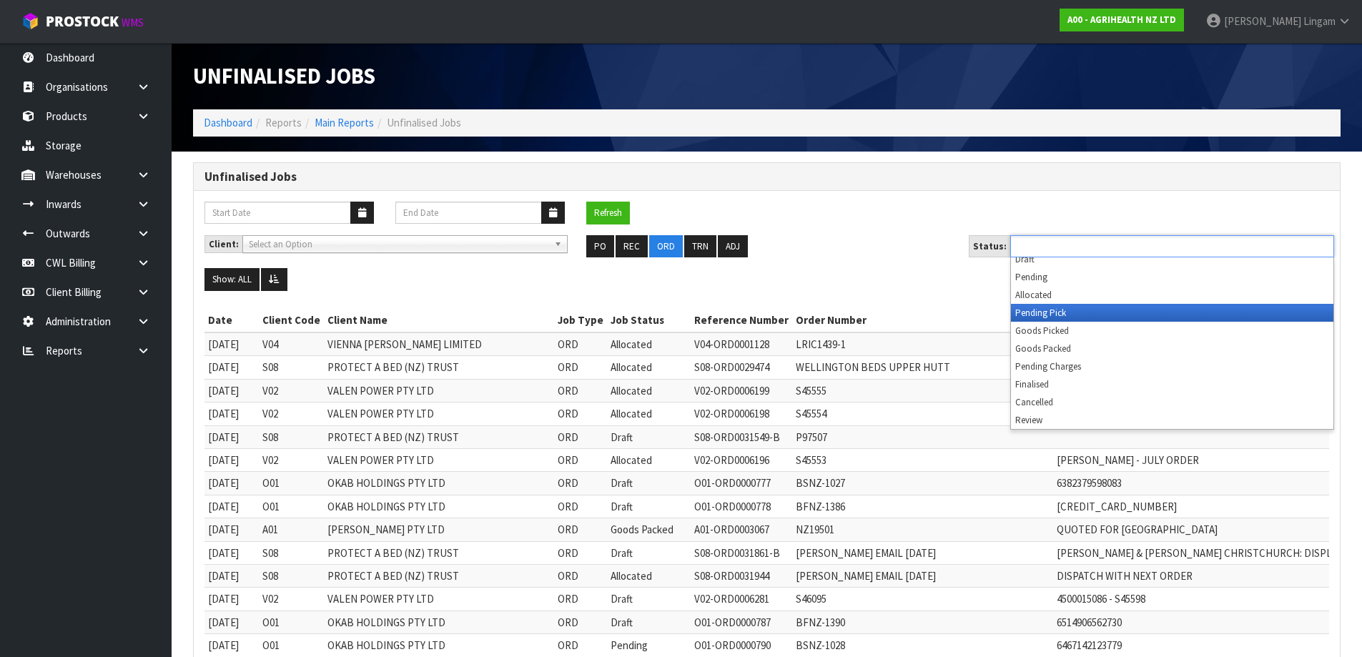
click at [1067, 310] on li "Pending Pick" at bounding box center [1172, 313] width 322 height 18
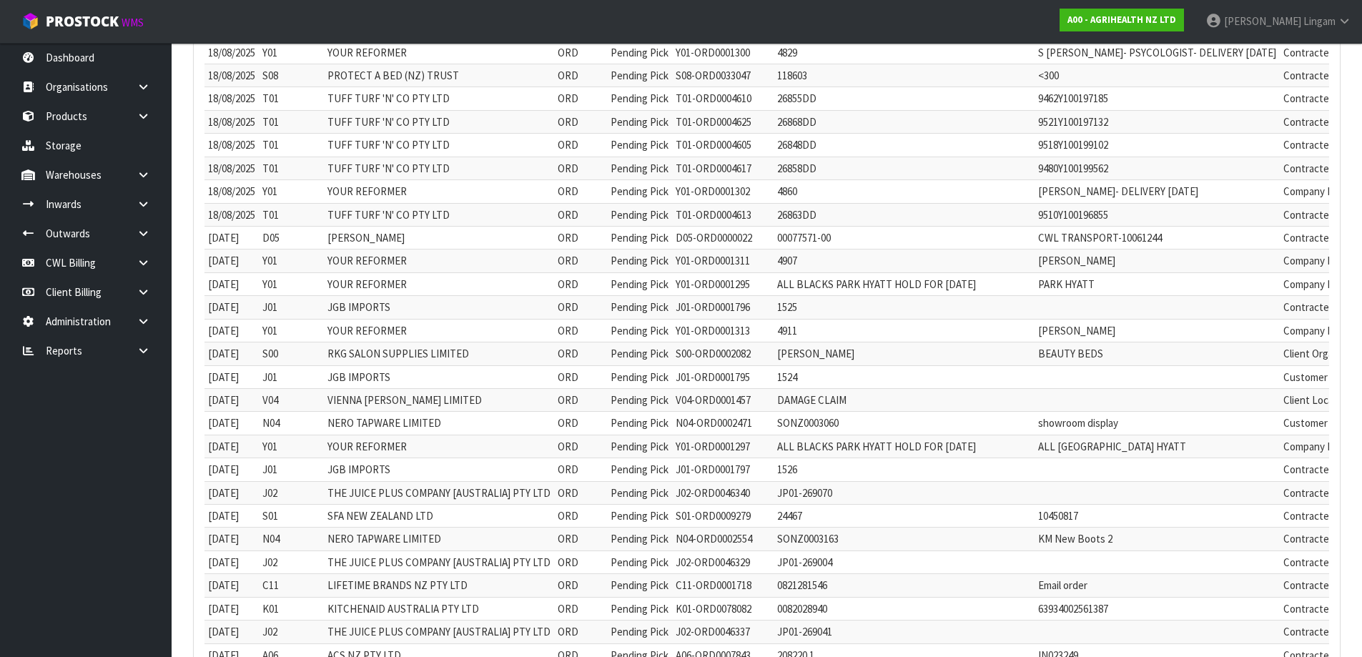
scroll to position [0, 0]
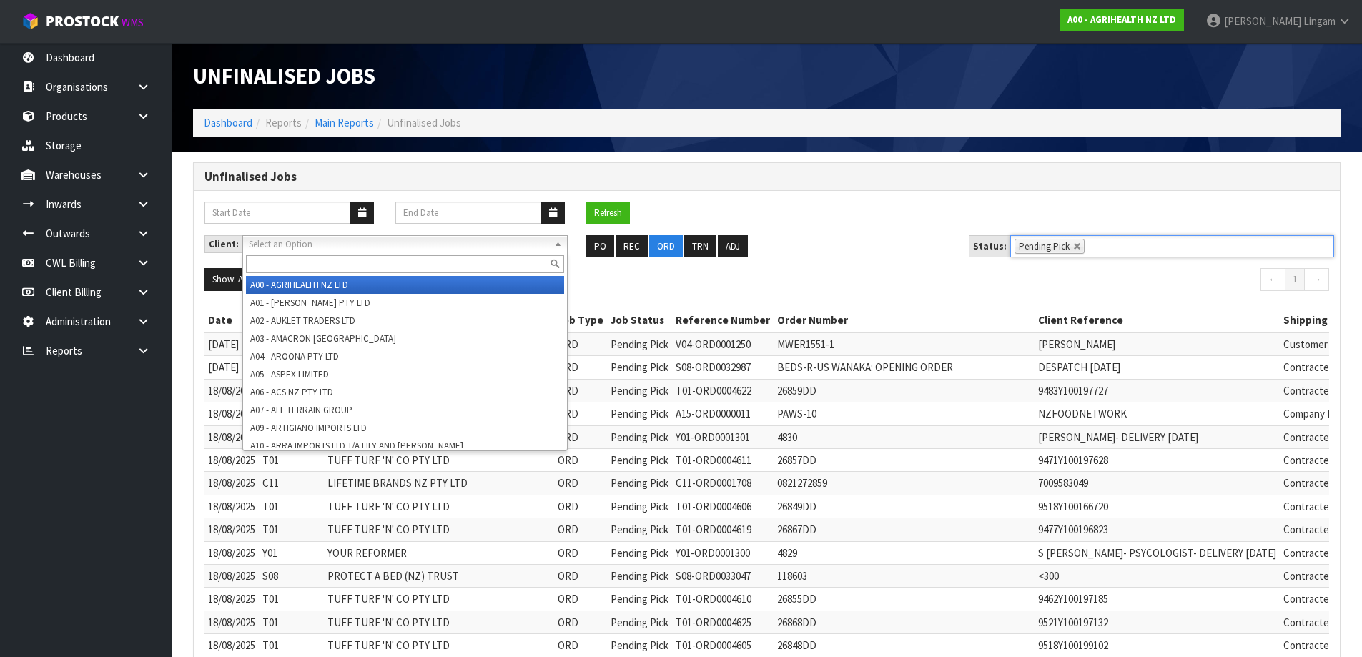
click at [404, 242] on span "Select an Option" at bounding box center [399, 244] width 300 height 17
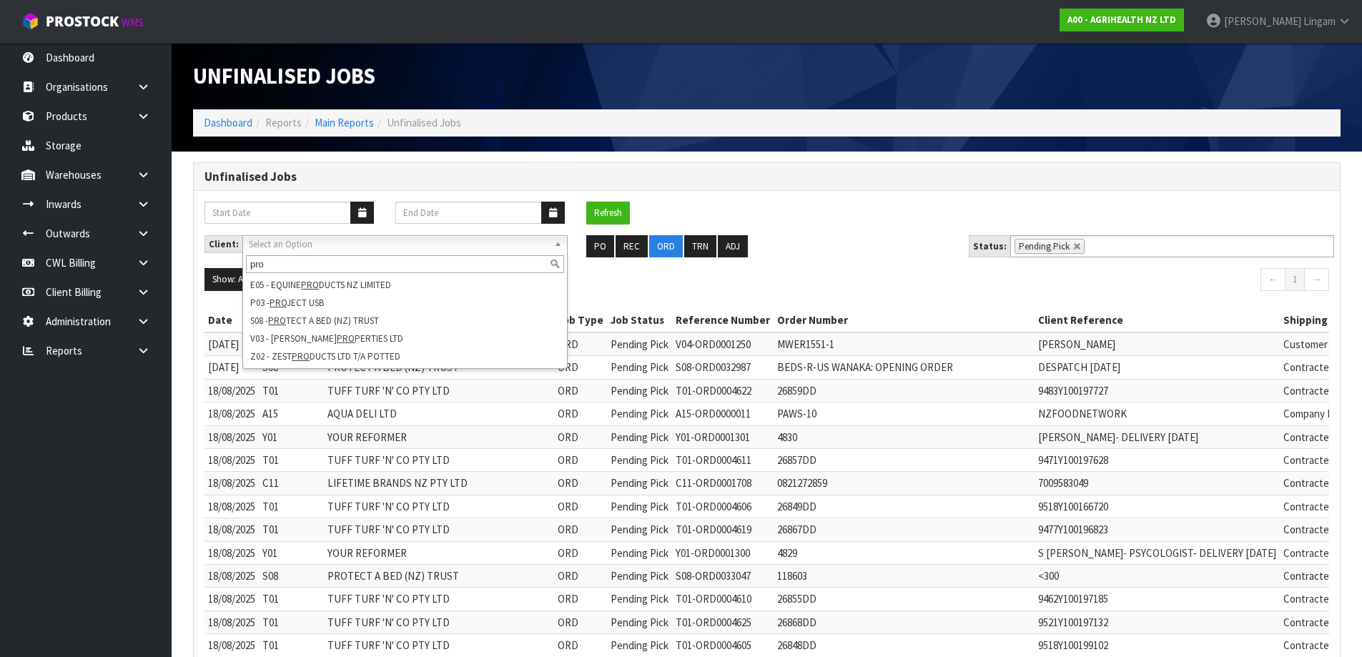
type input "pro"
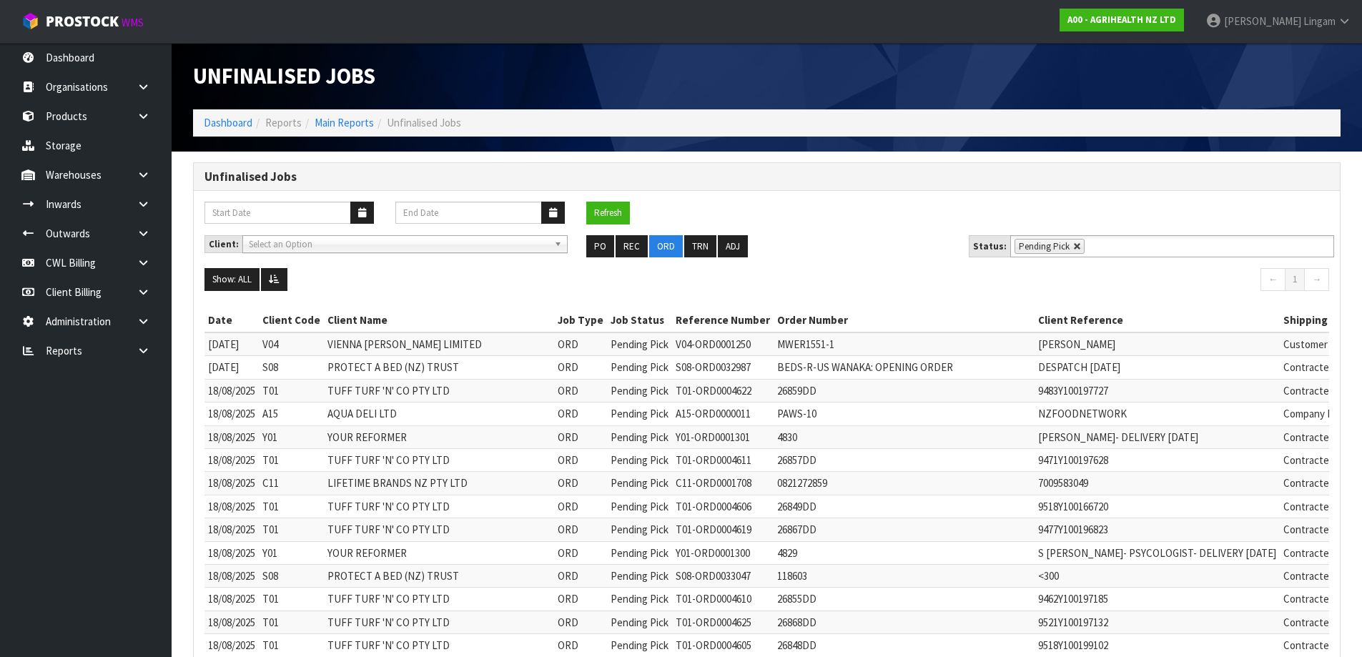
click at [1074, 248] on link at bounding box center [1077, 246] width 9 height 9
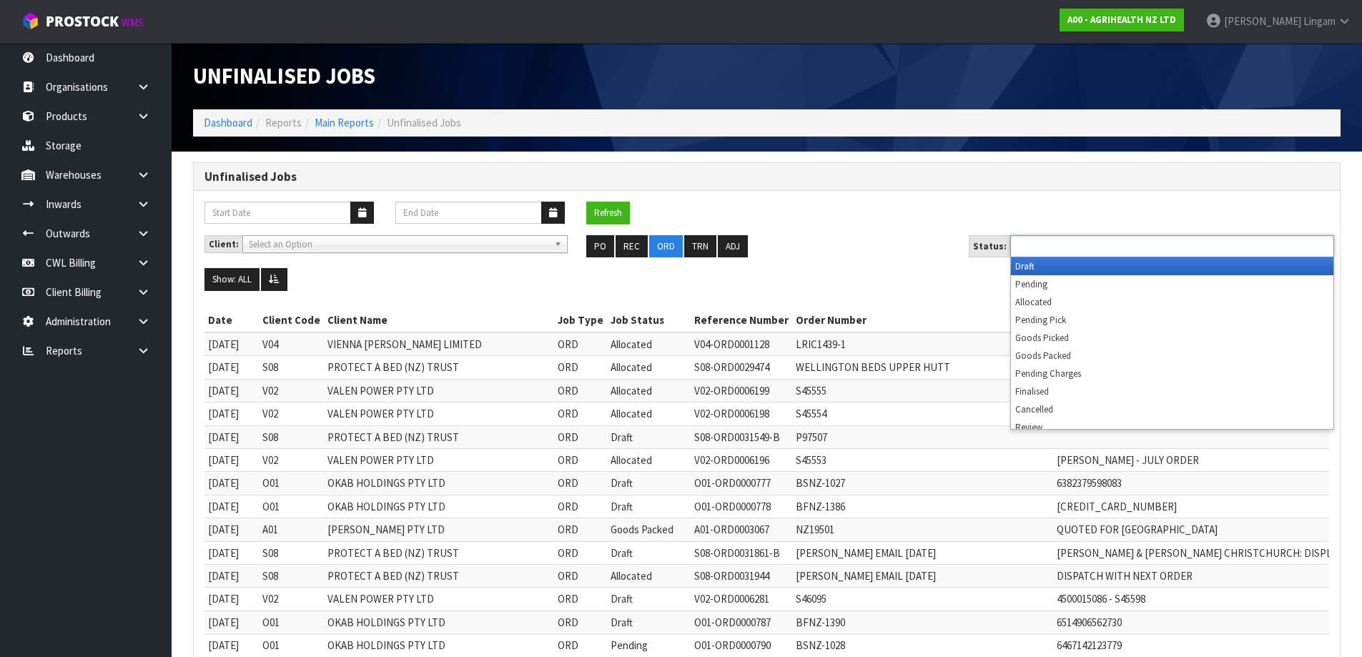
click at [1074, 248] on input "text" at bounding box center [1066, 246] width 105 height 18
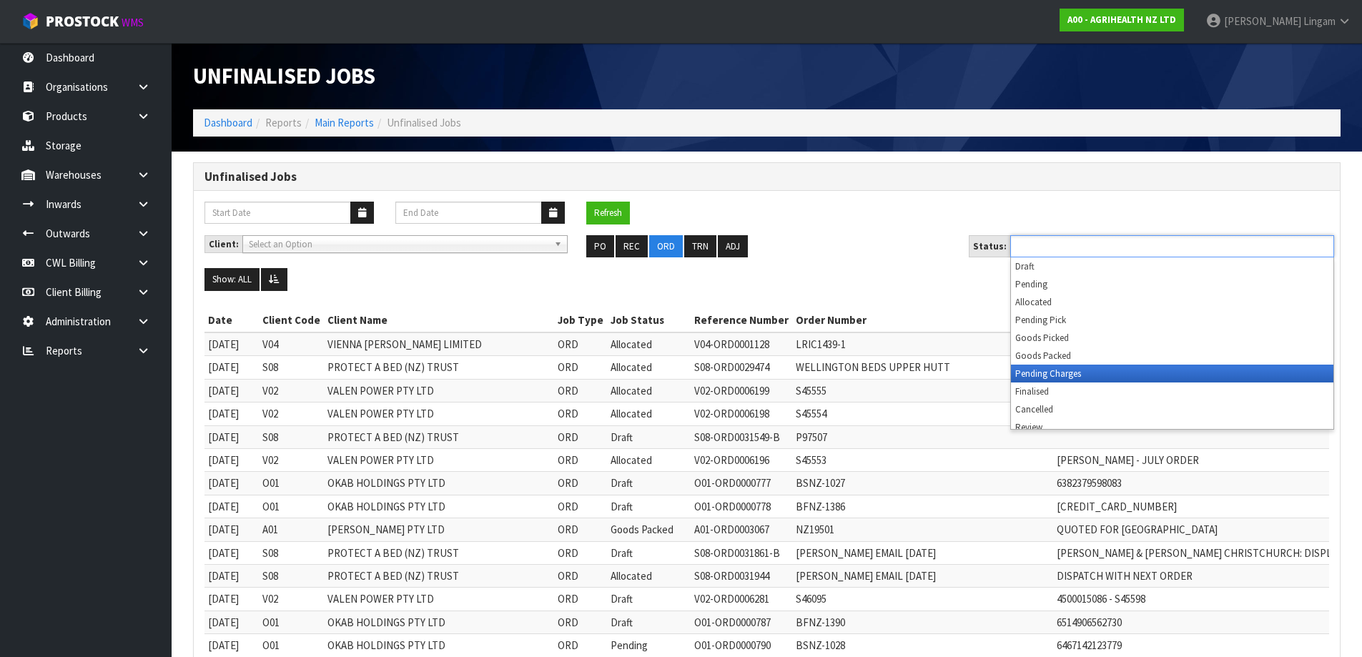
click at [1086, 377] on li "Pending Charges" at bounding box center [1172, 374] width 322 height 18
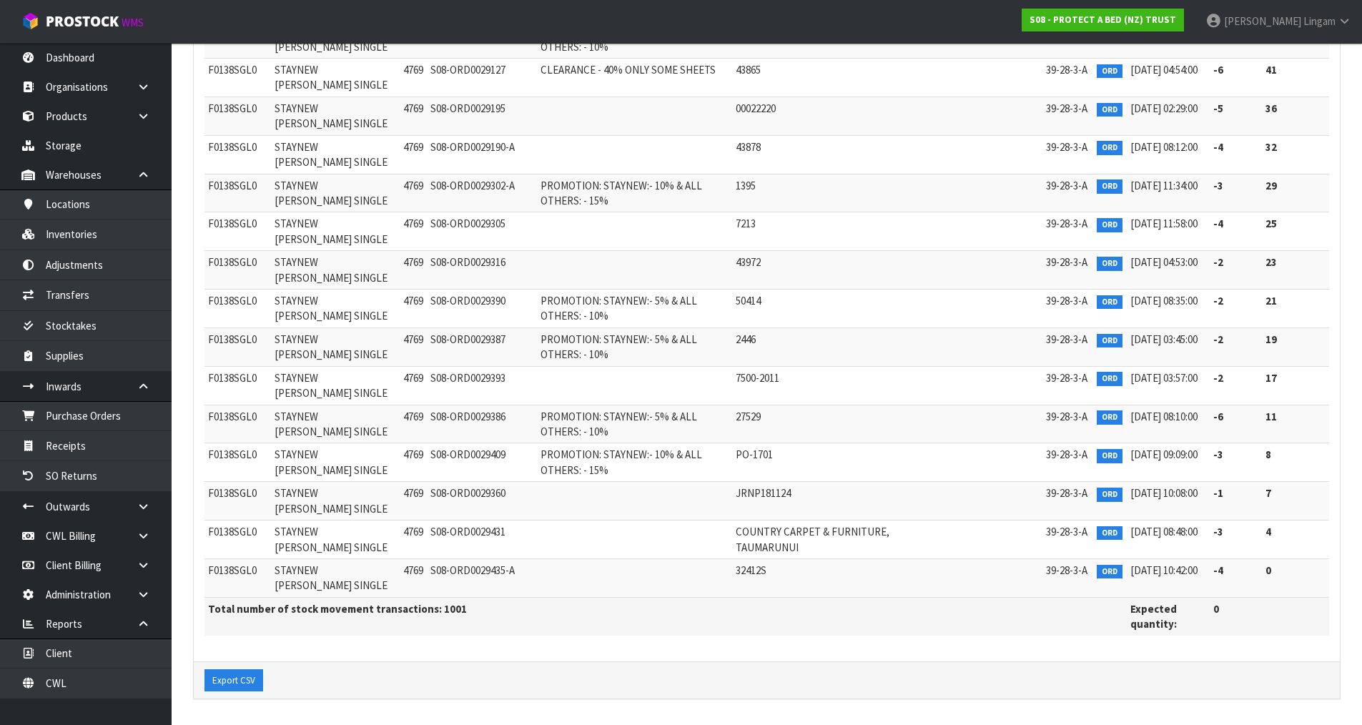
scroll to position [3, 0]
click at [549, 83] on td "CLEARANCE - 40% ONLY SOME SHEETS" at bounding box center [634, 77] width 195 height 39
click at [100, 654] on link "Client" at bounding box center [86, 649] width 172 height 29
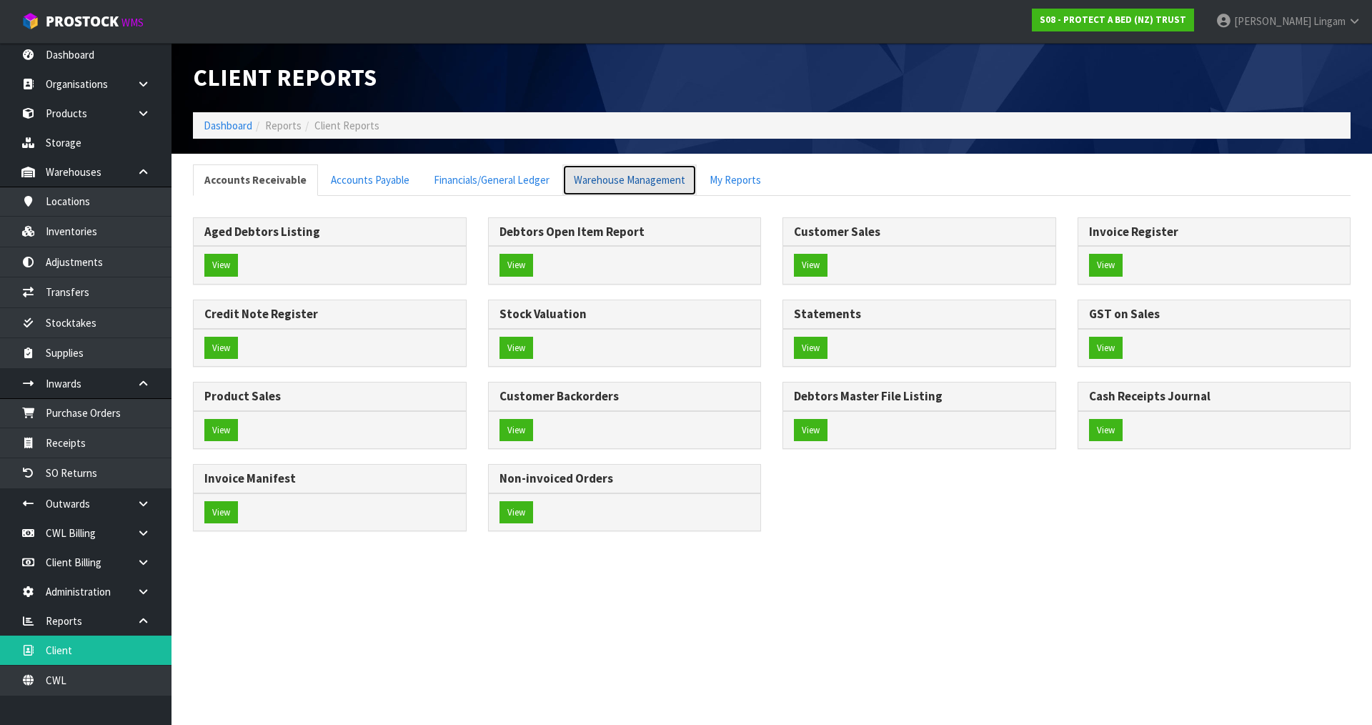
click at [622, 174] on link "Warehouse Management" at bounding box center [630, 179] width 134 height 31
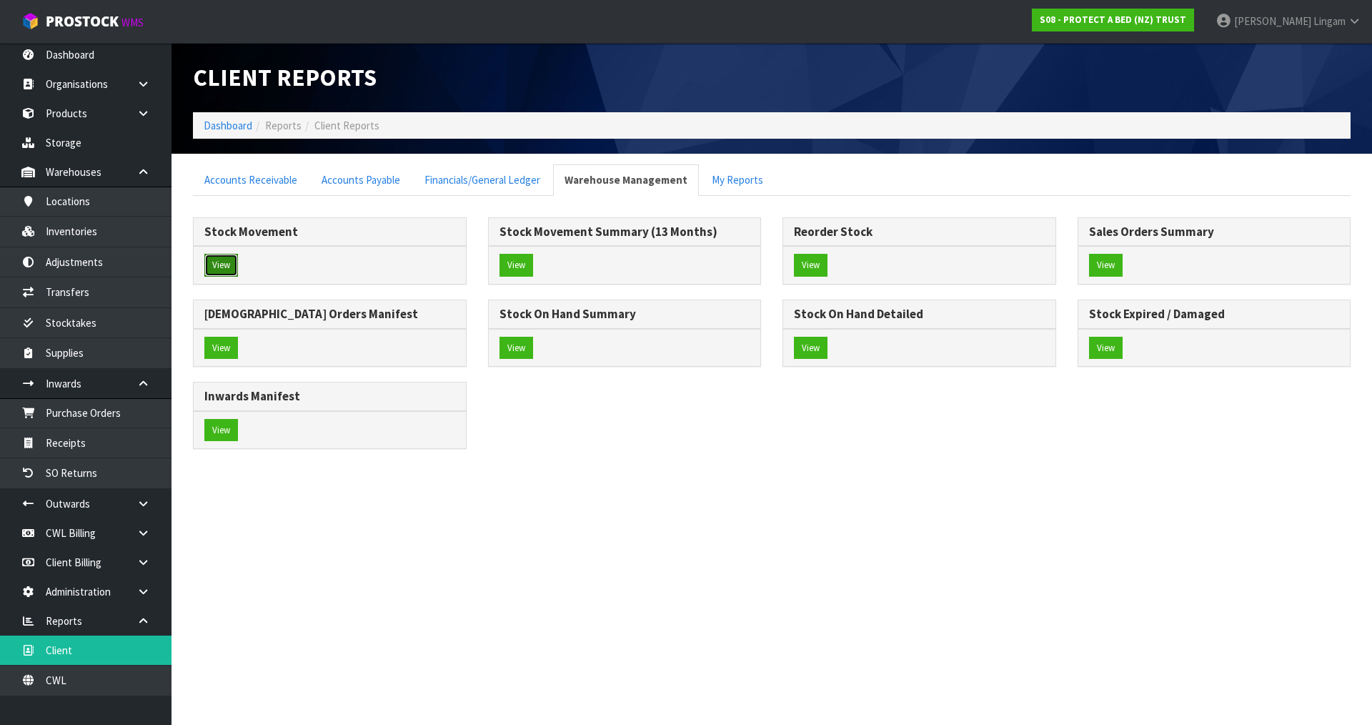
click at [218, 259] on button "View" at bounding box center [221, 265] width 34 height 23
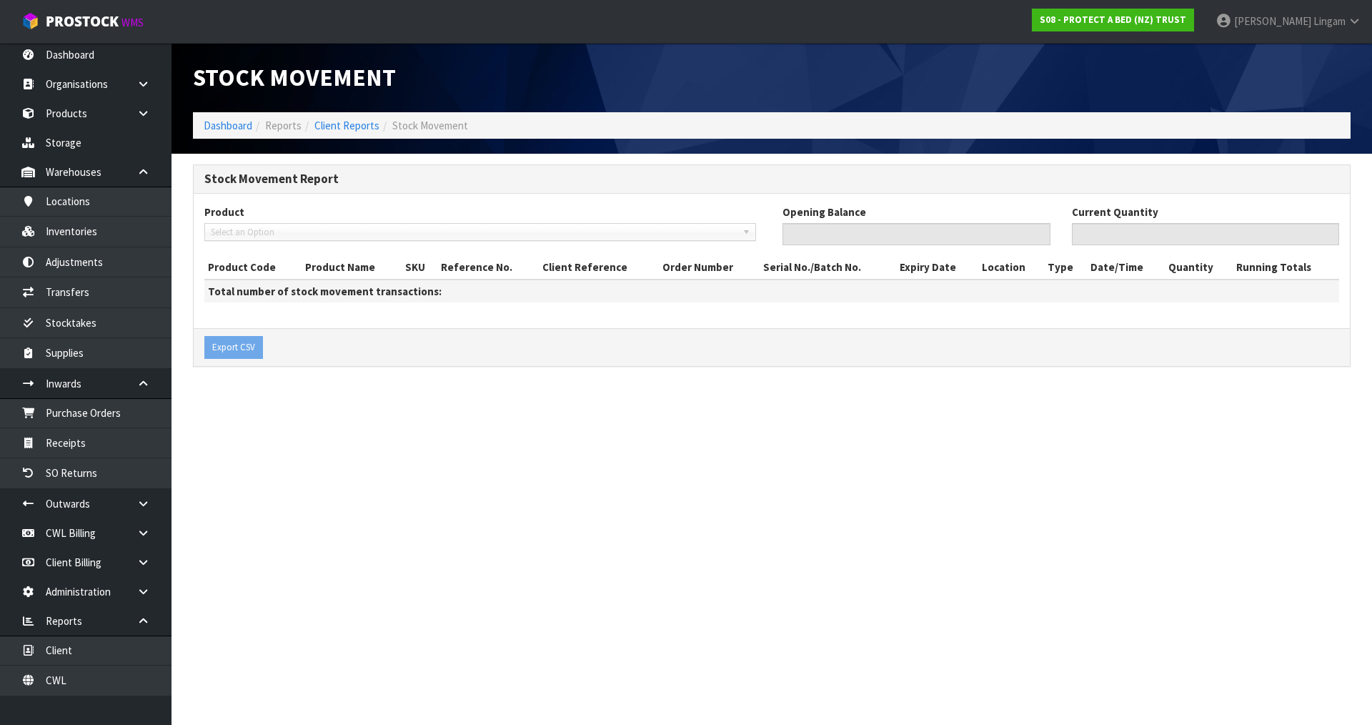
click at [249, 231] on span "Select an Option" at bounding box center [474, 232] width 526 height 17
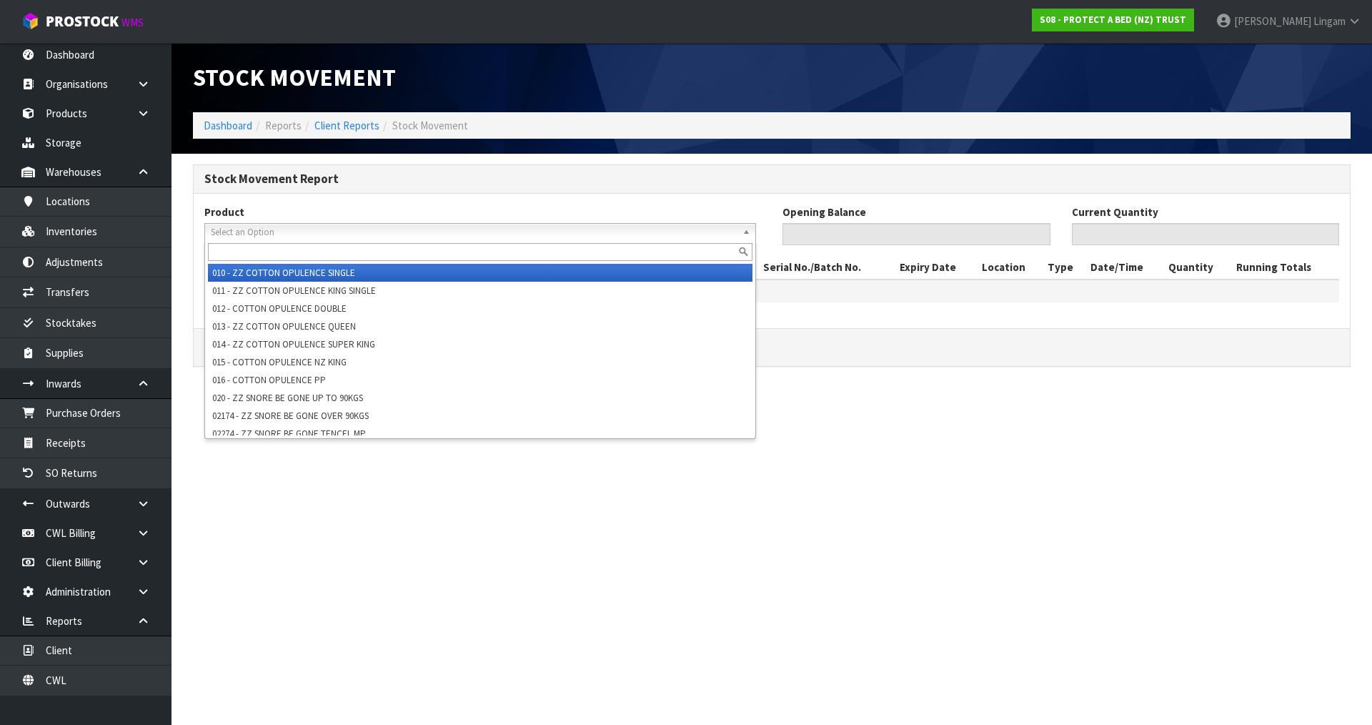
click at [249, 250] on input "text" at bounding box center [480, 252] width 545 height 18
paste input "FG001FAL1FWHTKSG0"
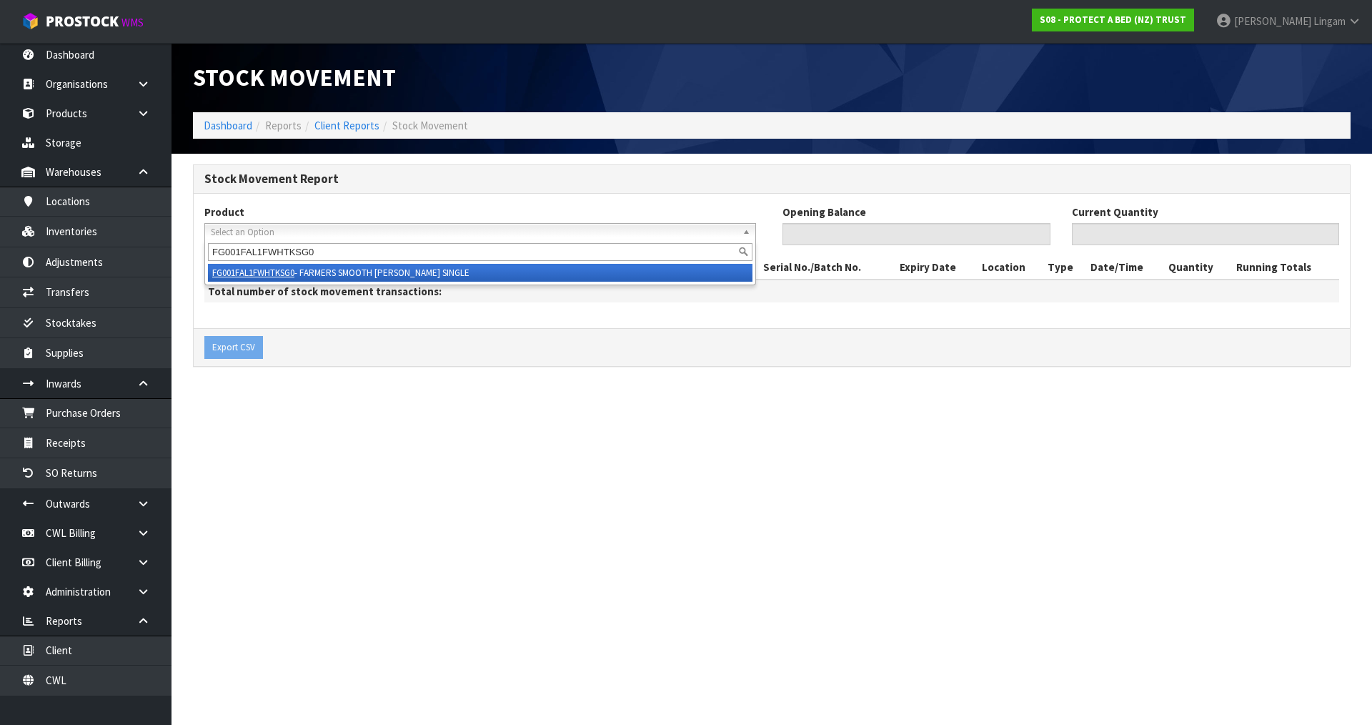
type input "FG001FAL1FWHTKSG0"
click at [334, 266] on li "FG001FAL1FWHTKSG0 - FARMERS SMOOTH FE KING SINGLE" at bounding box center [480, 273] width 545 height 18
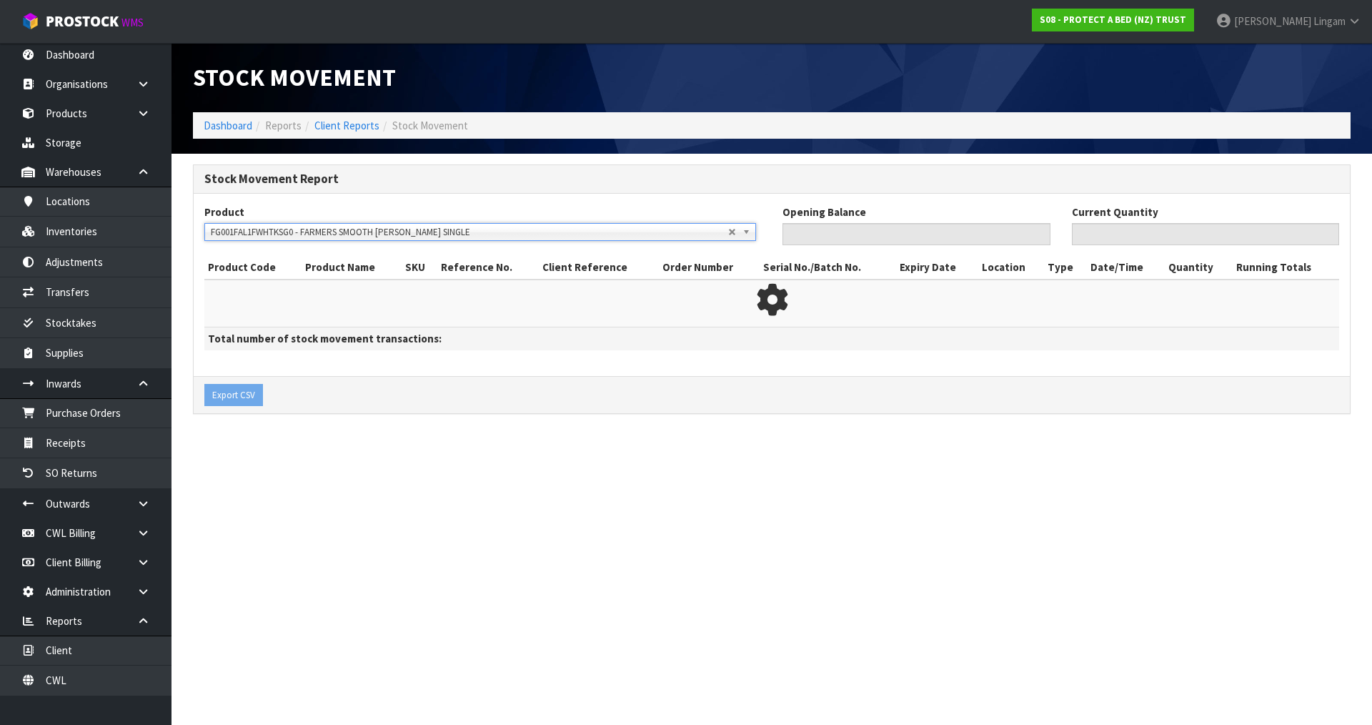
type input "0"
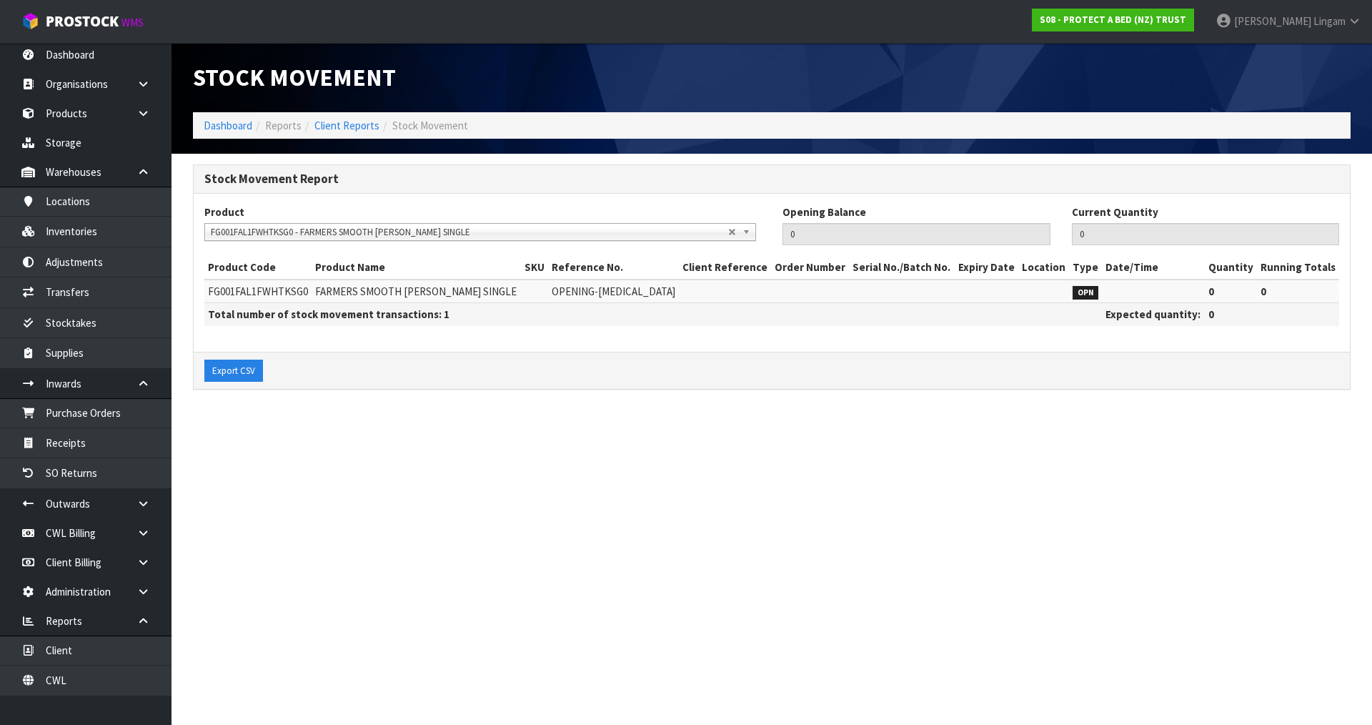
click at [330, 556] on section "Stock Movement Dashboard Reports Client Reports Stock Movement Stock Movement R…" at bounding box center [686, 362] width 1372 height 725
click at [251, 292] on span "FG001FAL1FWHTKSG0" at bounding box center [258, 292] width 100 height 14
copy span "FG001FAL1FWHTKSG0"
click at [99, 656] on link "Client" at bounding box center [86, 649] width 172 height 29
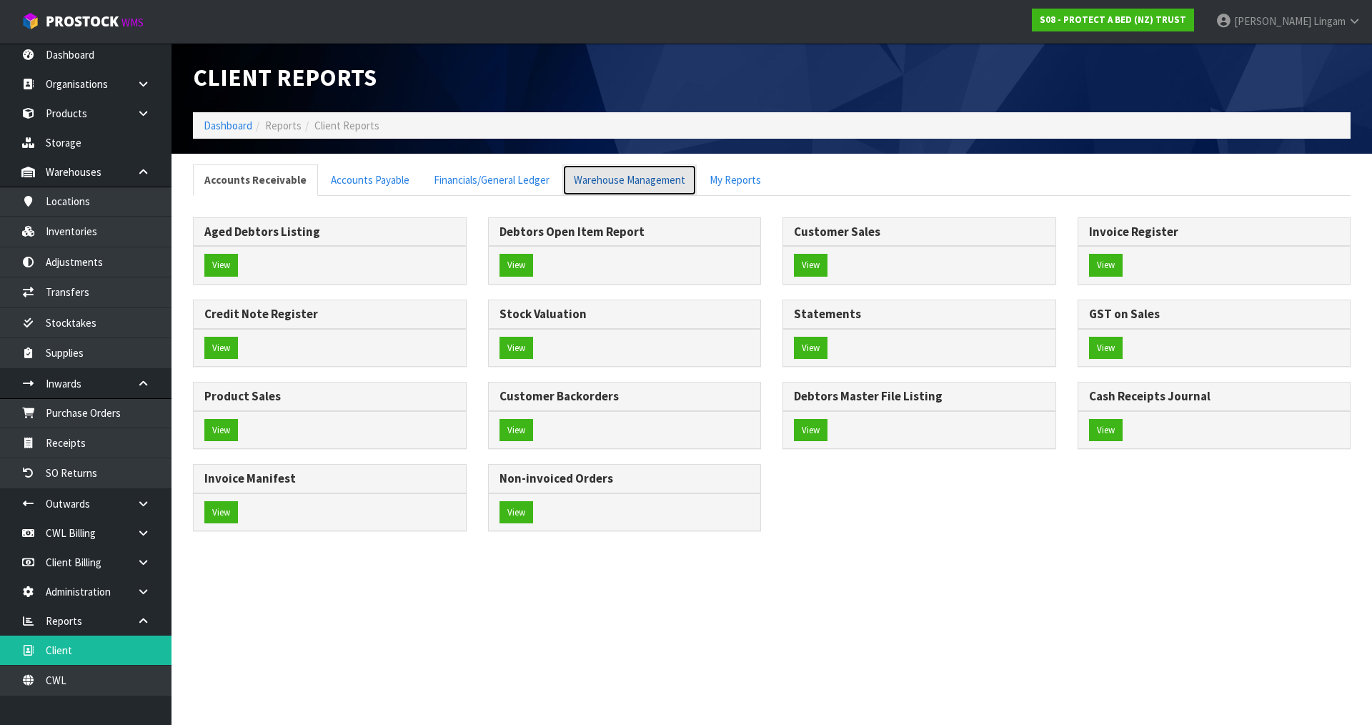
click at [589, 179] on link "Warehouse Management" at bounding box center [630, 179] width 134 height 31
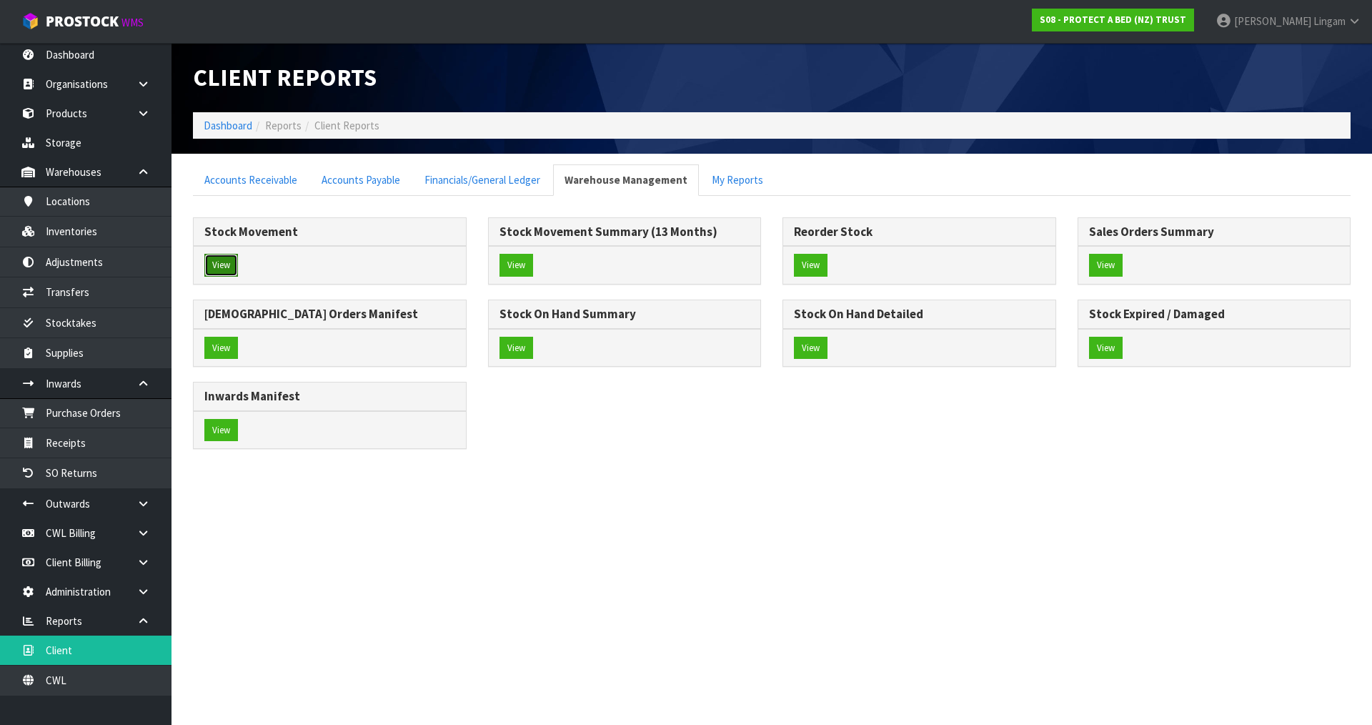
click at [233, 270] on button "View" at bounding box center [221, 265] width 34 height 23
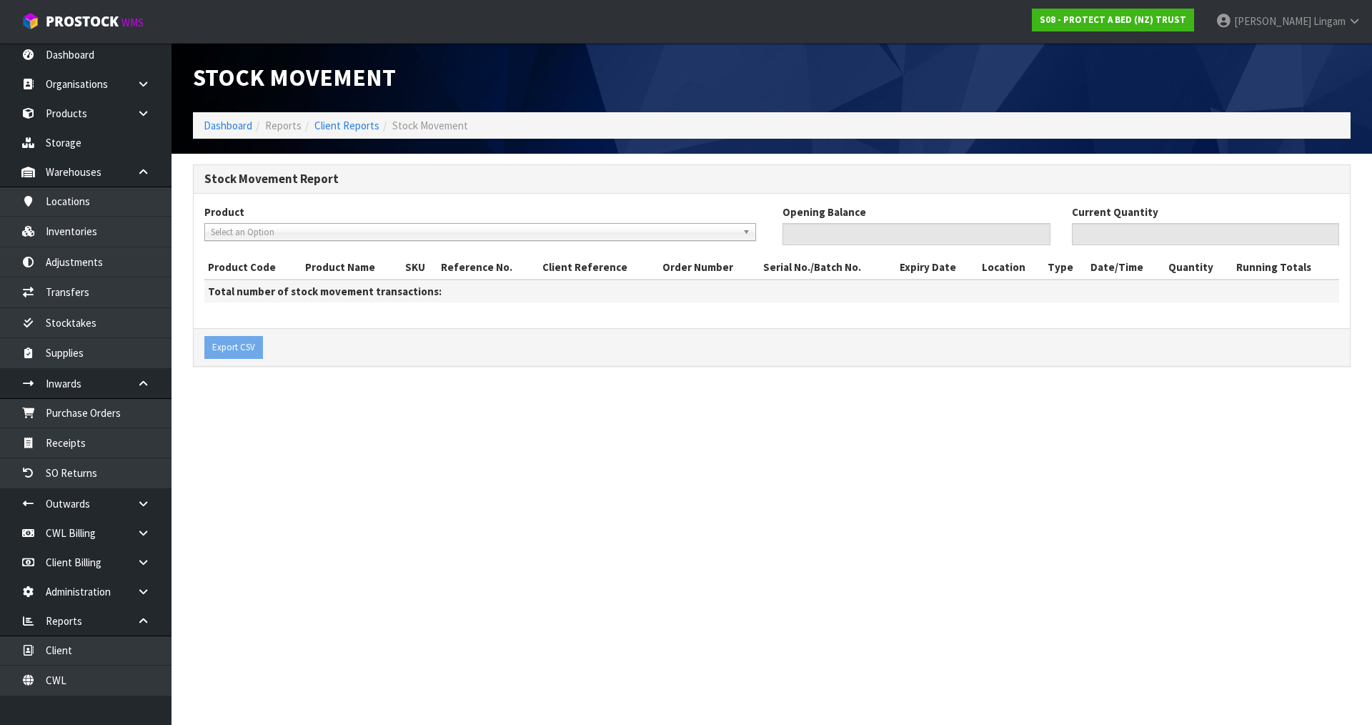
click at [267, 235] on span "Select an Option" at bounding box center [474, 232] width 526 height 17
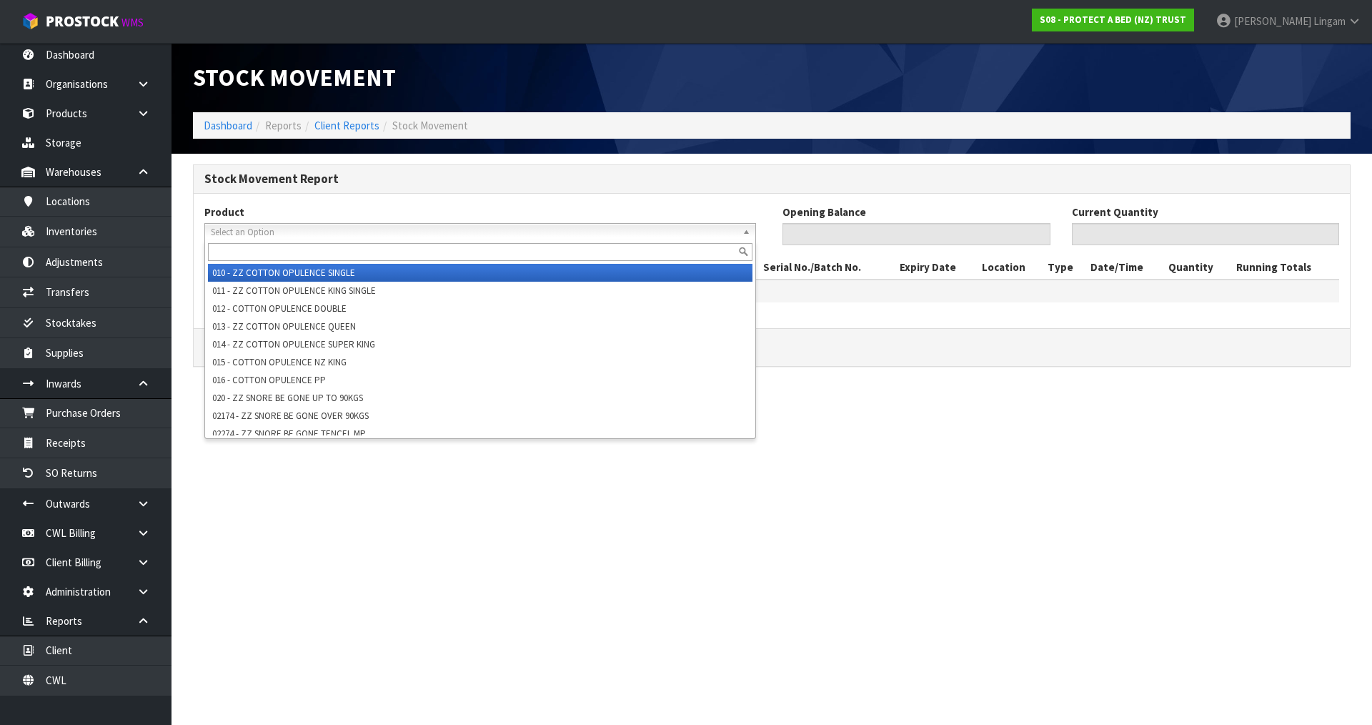
click at [265, 249] on input "text" at bounding box center [480, 252] width 545 height 18
paste input "F0138SGL0"
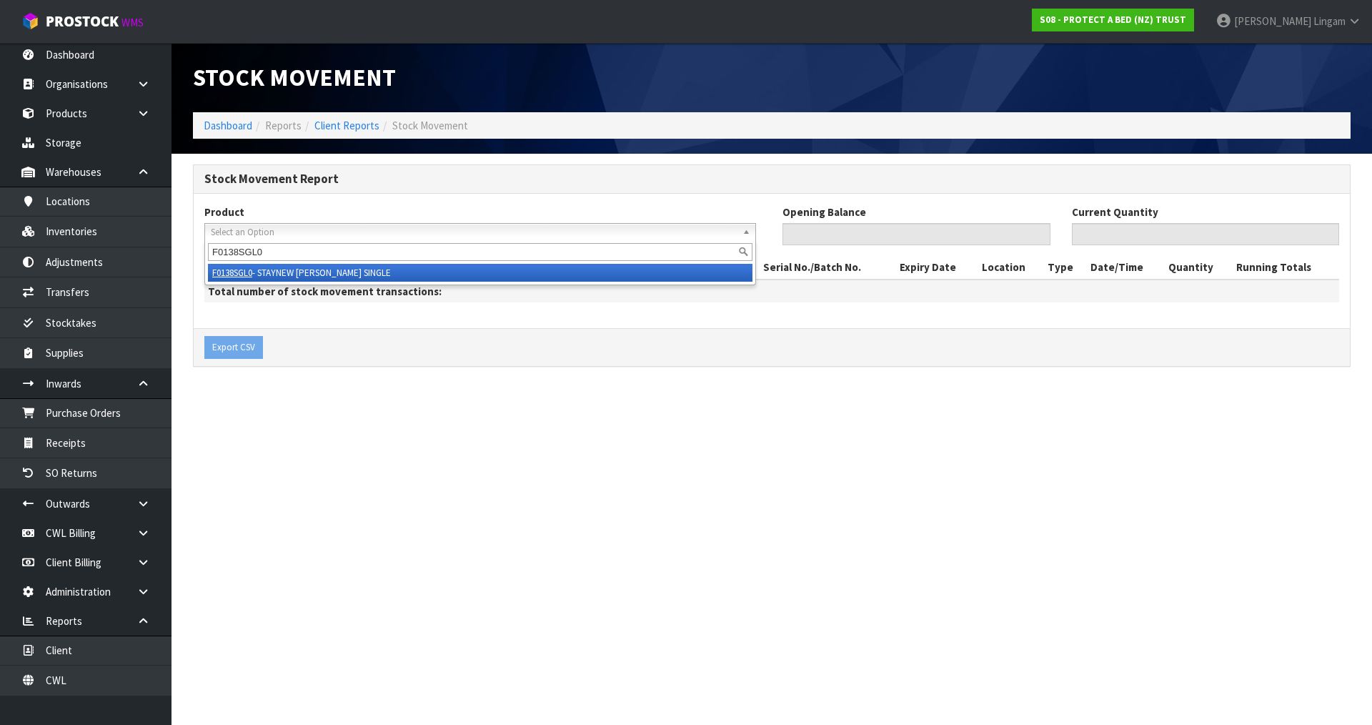
type input "F0138SGL0"
click at [310, 274] on li "F0138SGL0 - STAYNEW TERRY SINGLE" at bounding box center [480, 273] width 545 height 18
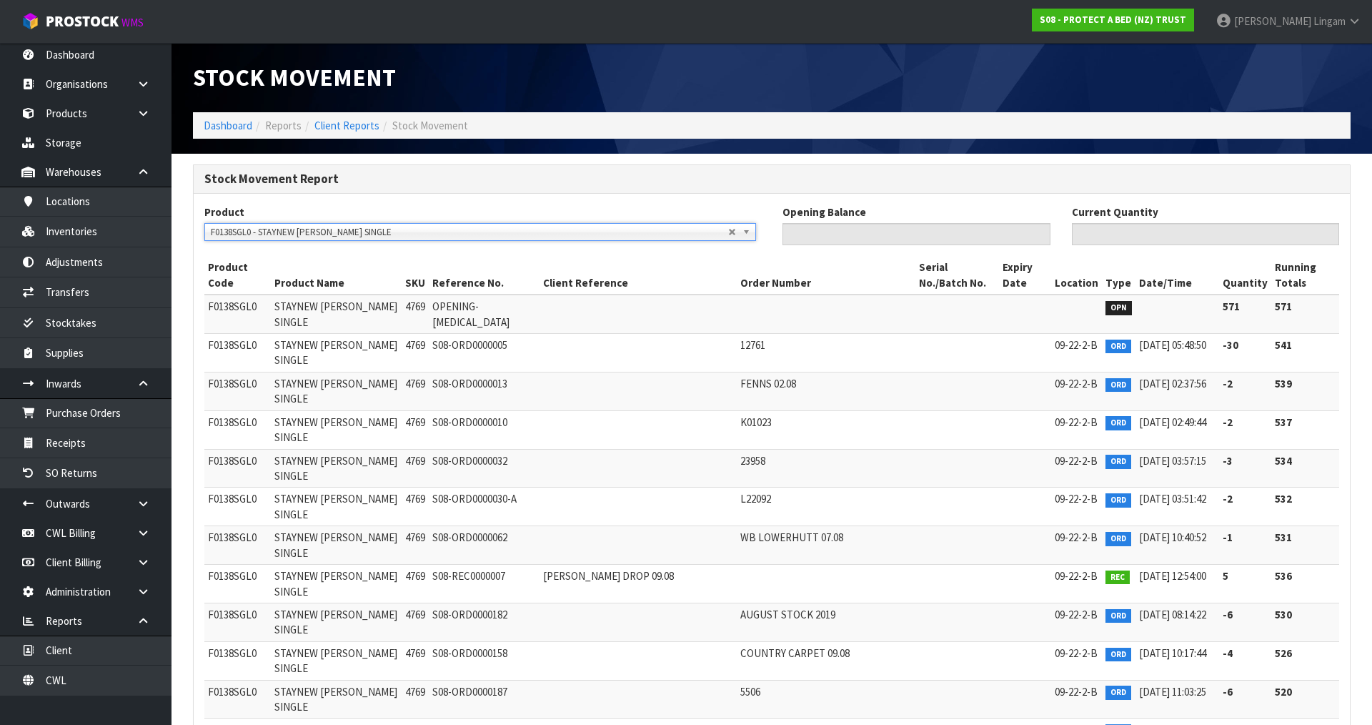
type input "571"
type input "0"
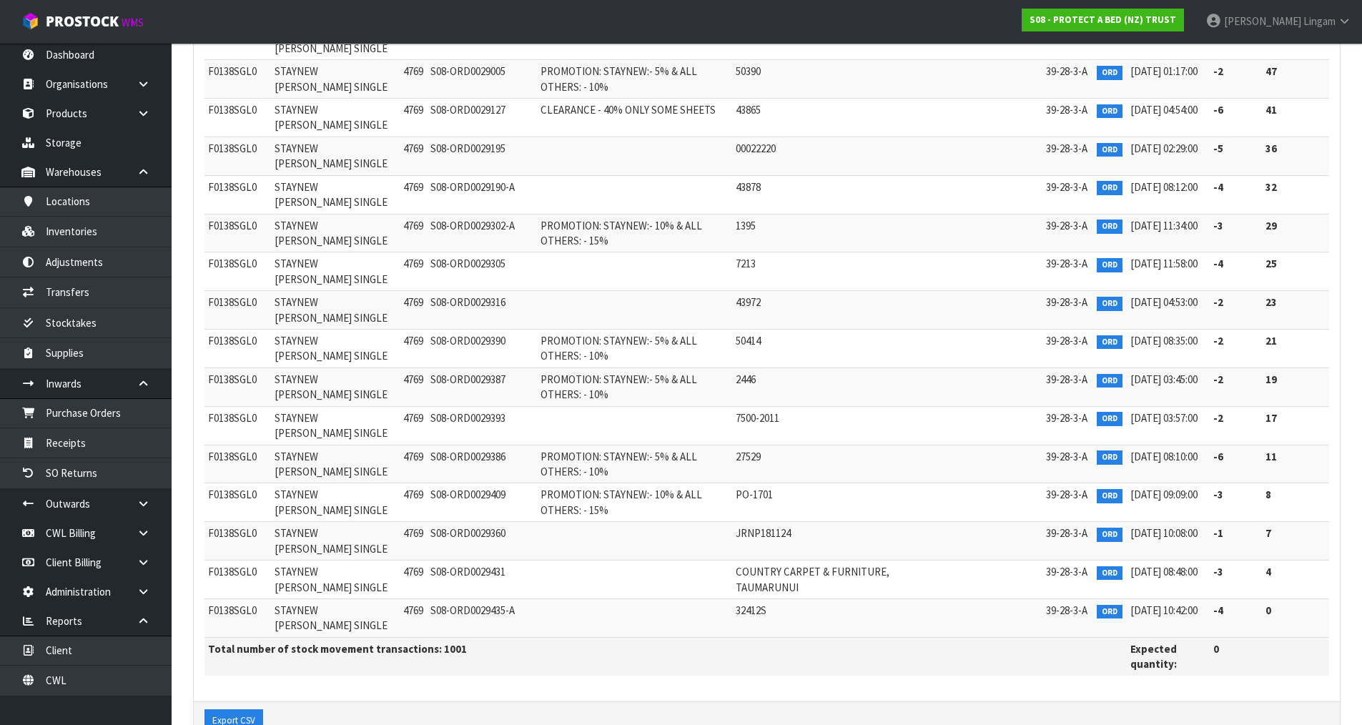
scroll to position [38226, 0]
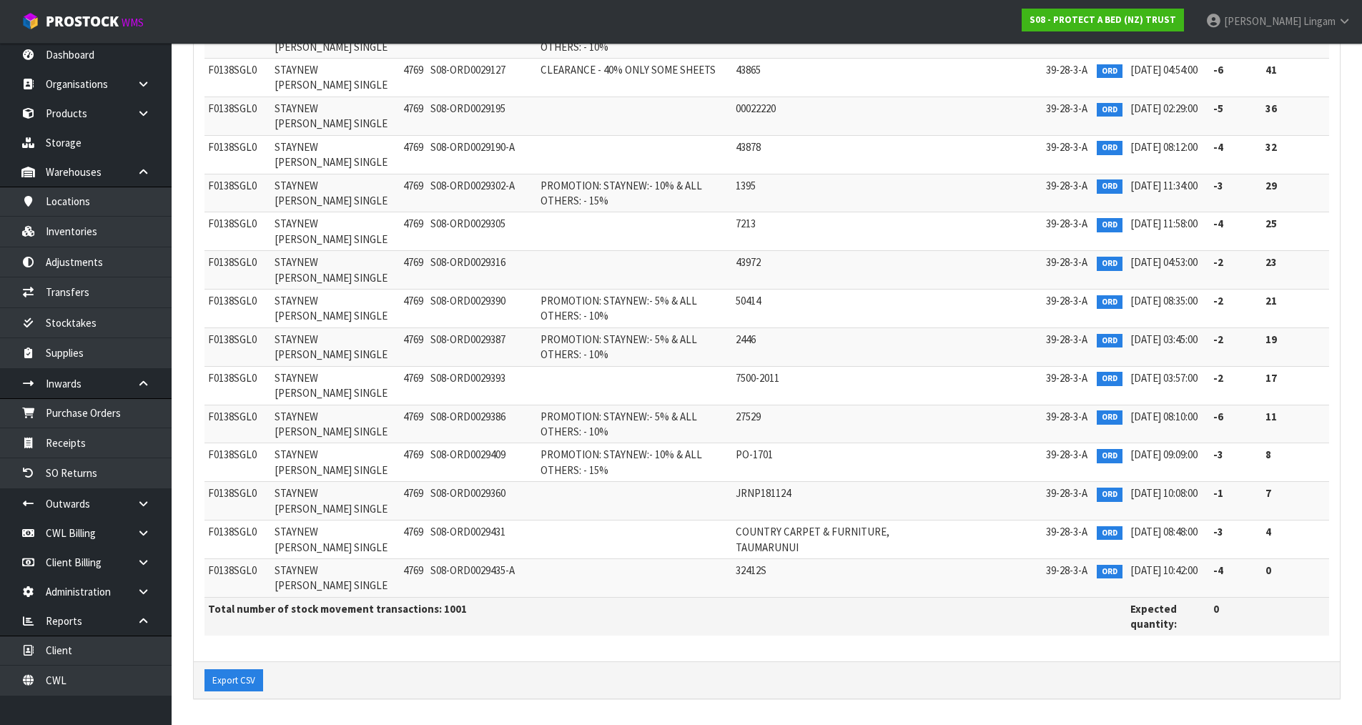
click at [608, 252] on td at bounding box center [634, 270] width 195 height 39
click at [91, 658] on link "Client" at bounding box center [86, 649] width 172 height 29
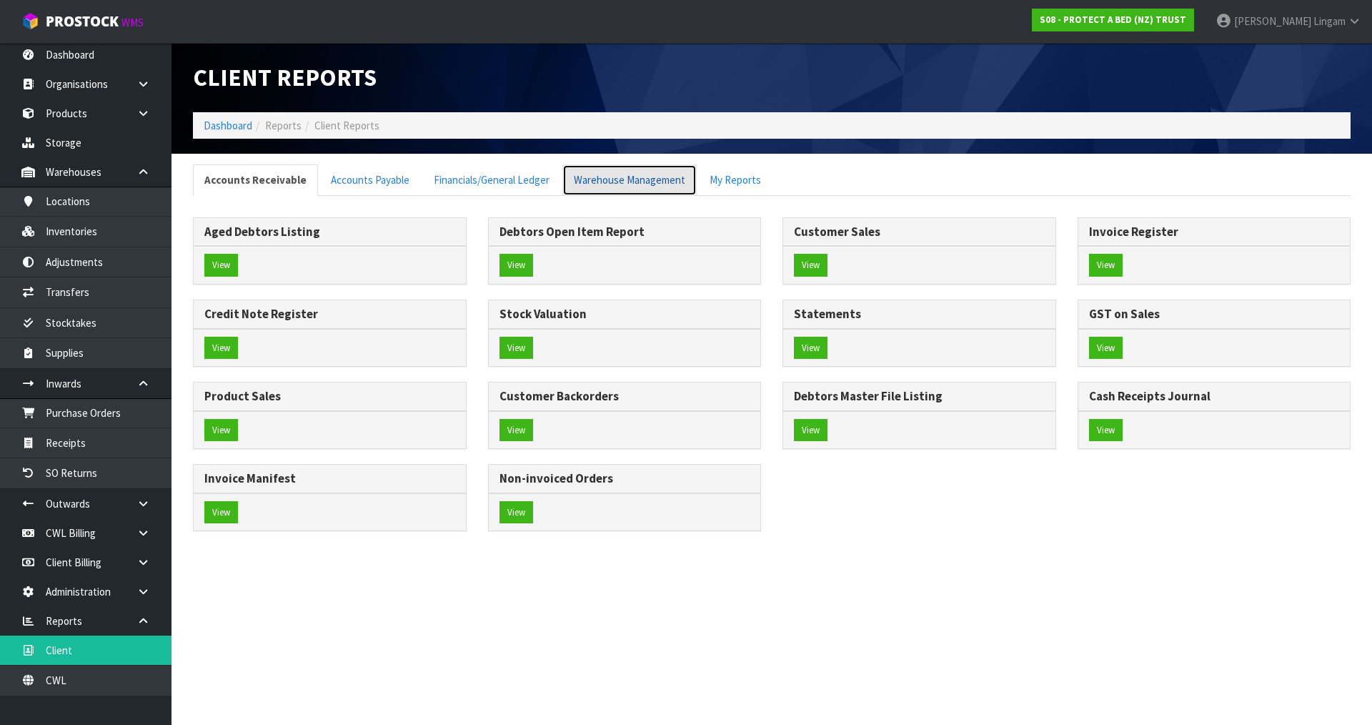
click at [651, 177] on link "Warehouse Management" at bounding box center [630, 179] width 134 height 31
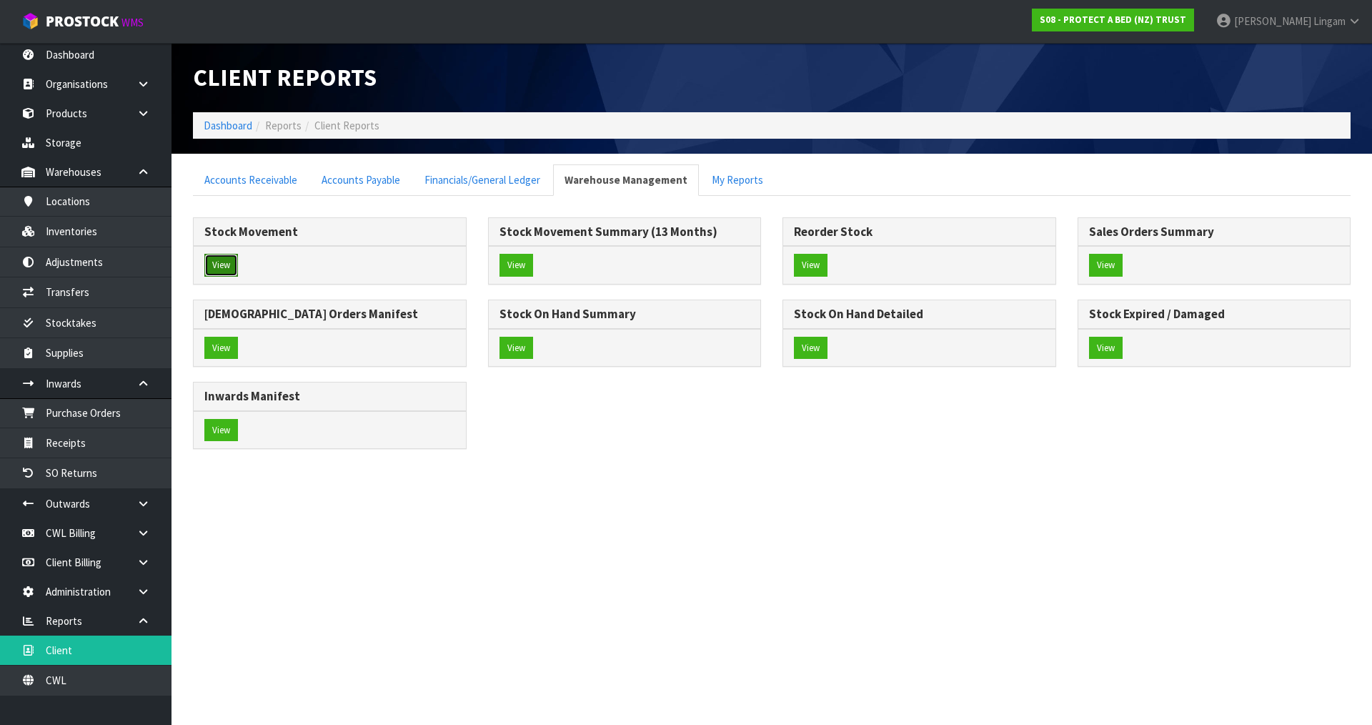
click at [232, 265] on button "View" at bounding box center [221, 265] width 34 height 23
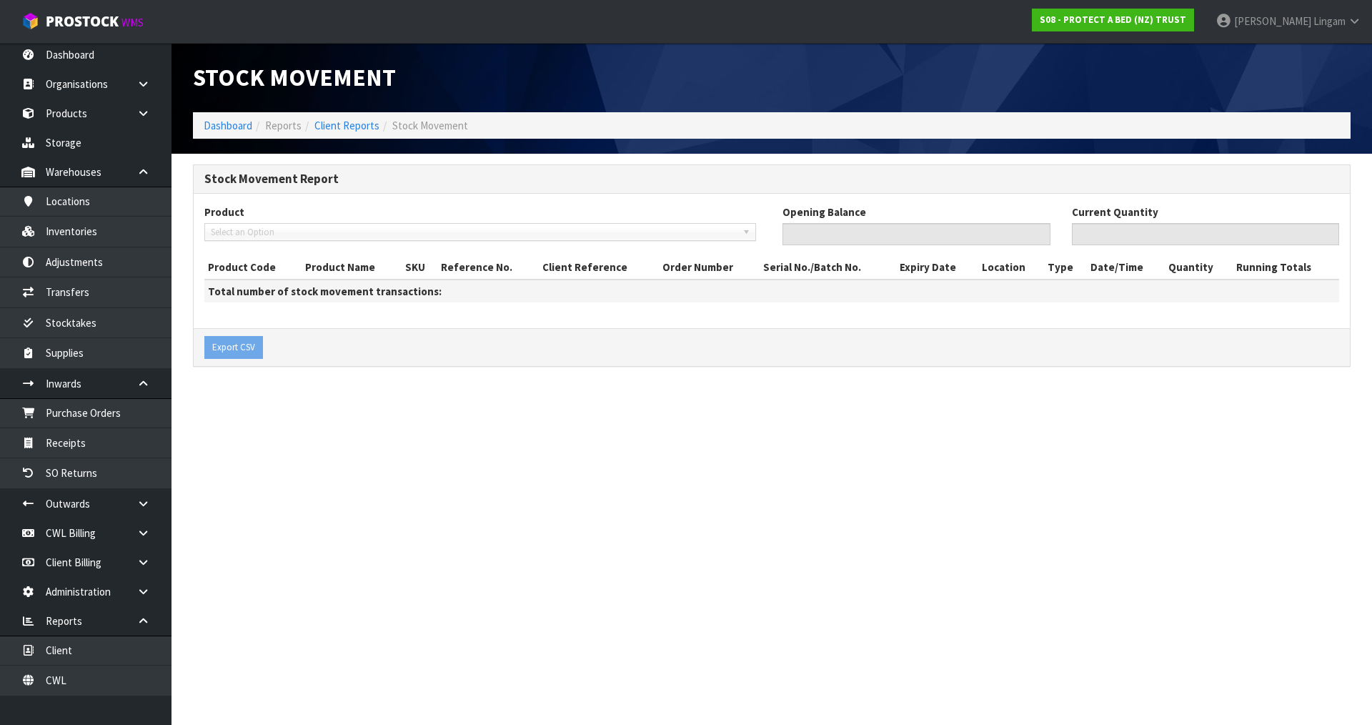
click at [287, 235] on span "Select an Option" at bounding box center [474, 232] width 526 height 17
click at [292, 234] on span "Select an Option" at bounding box center [474, 232] width 526 height 17
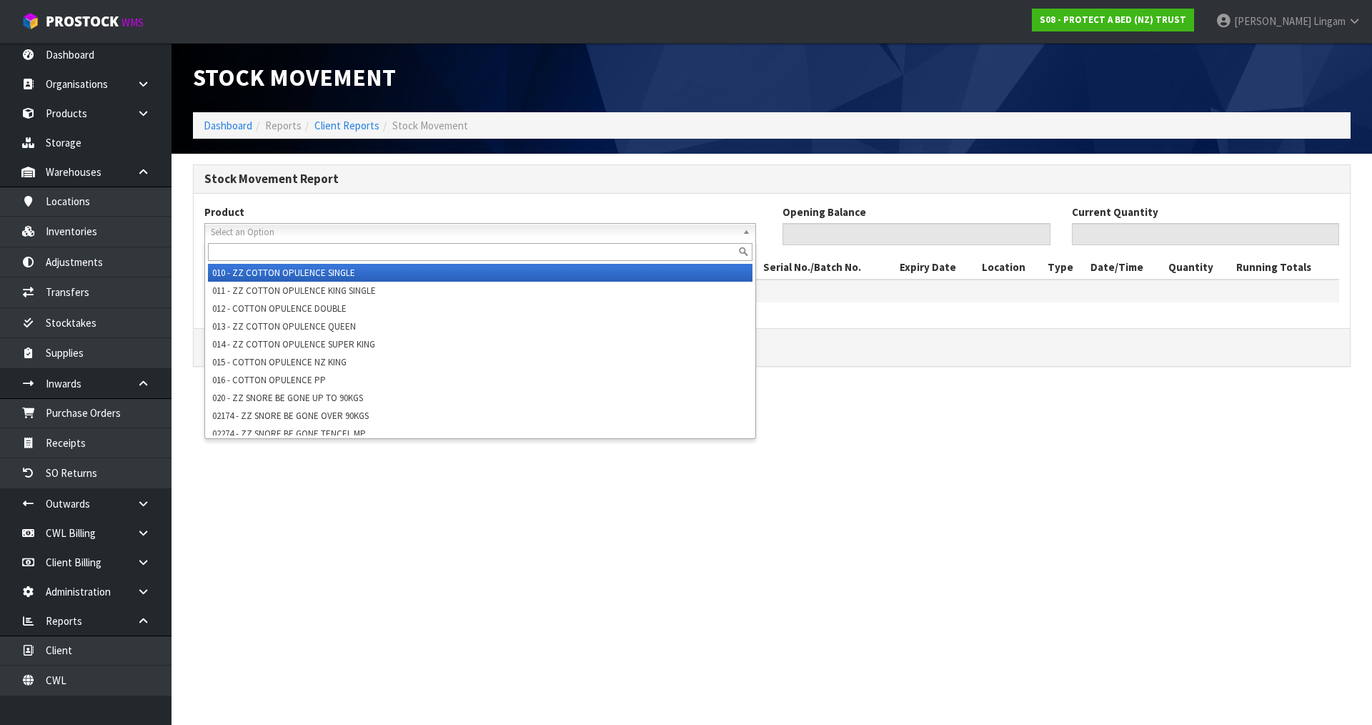
click at [306, 254] on input "text" at bounding box center [480, 252] width 545 height 18
paste input "F0138PPS0"
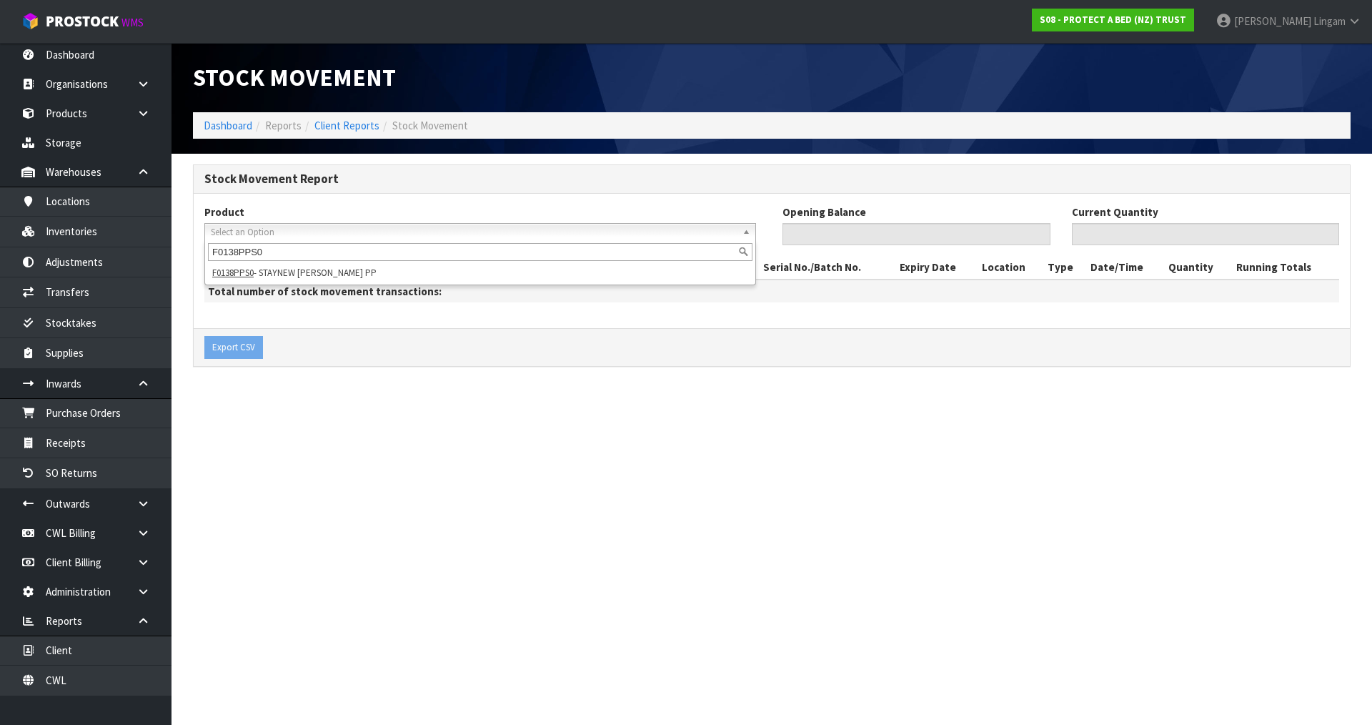
type input "F0138PPS0"
click at [326, 285] on div "F0138PPS0 F0138PPS0 - STAYNEW TERRY PP" at bounding box center [480, 262] width 552 height 45
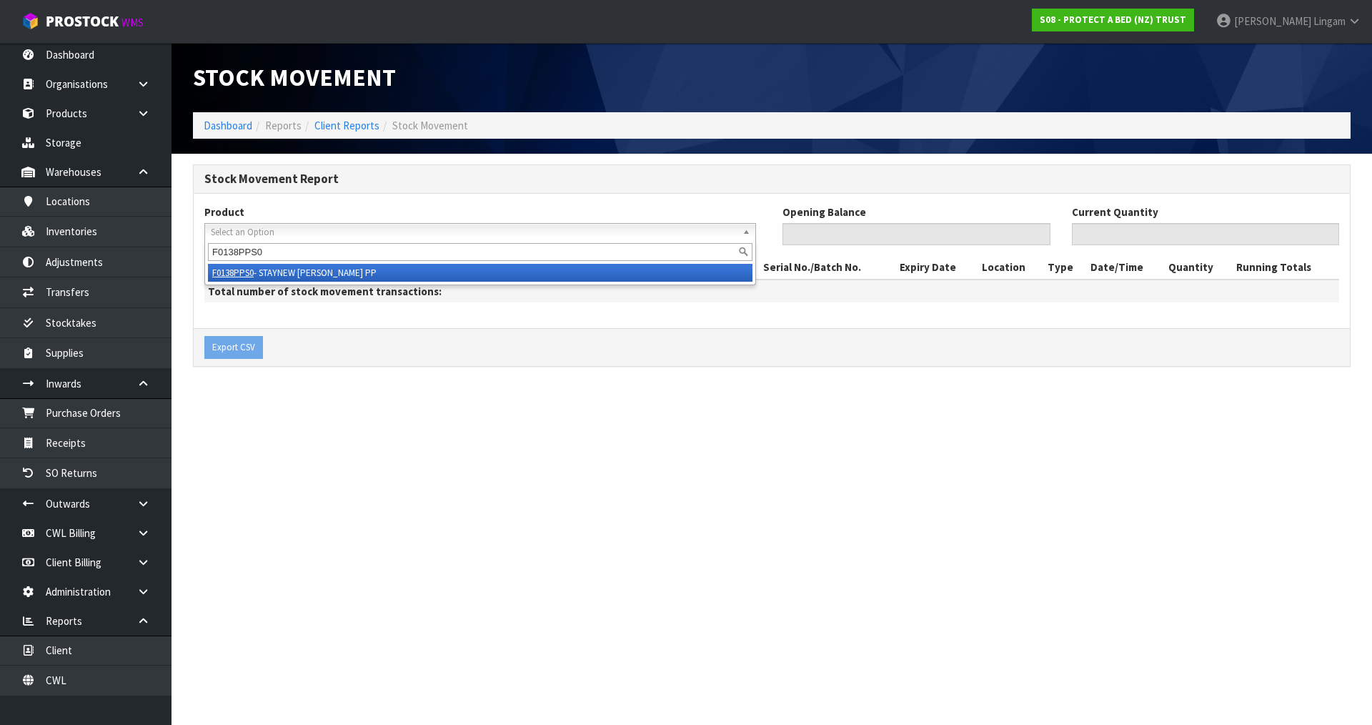
click at [322, 274] on li "F0138PPS0 - STAYNEW TERRY PP" at bounding box center [480, 273] width 545 height 18
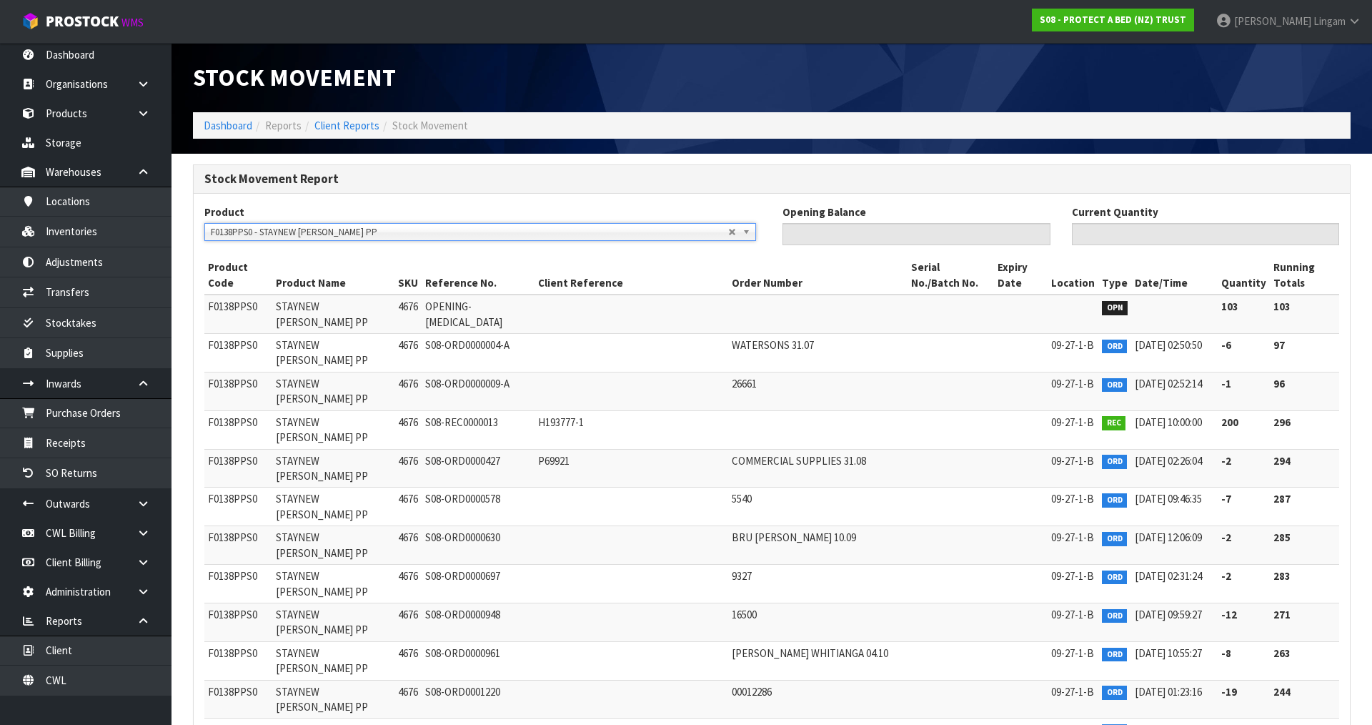
type input "103"
type input "0"
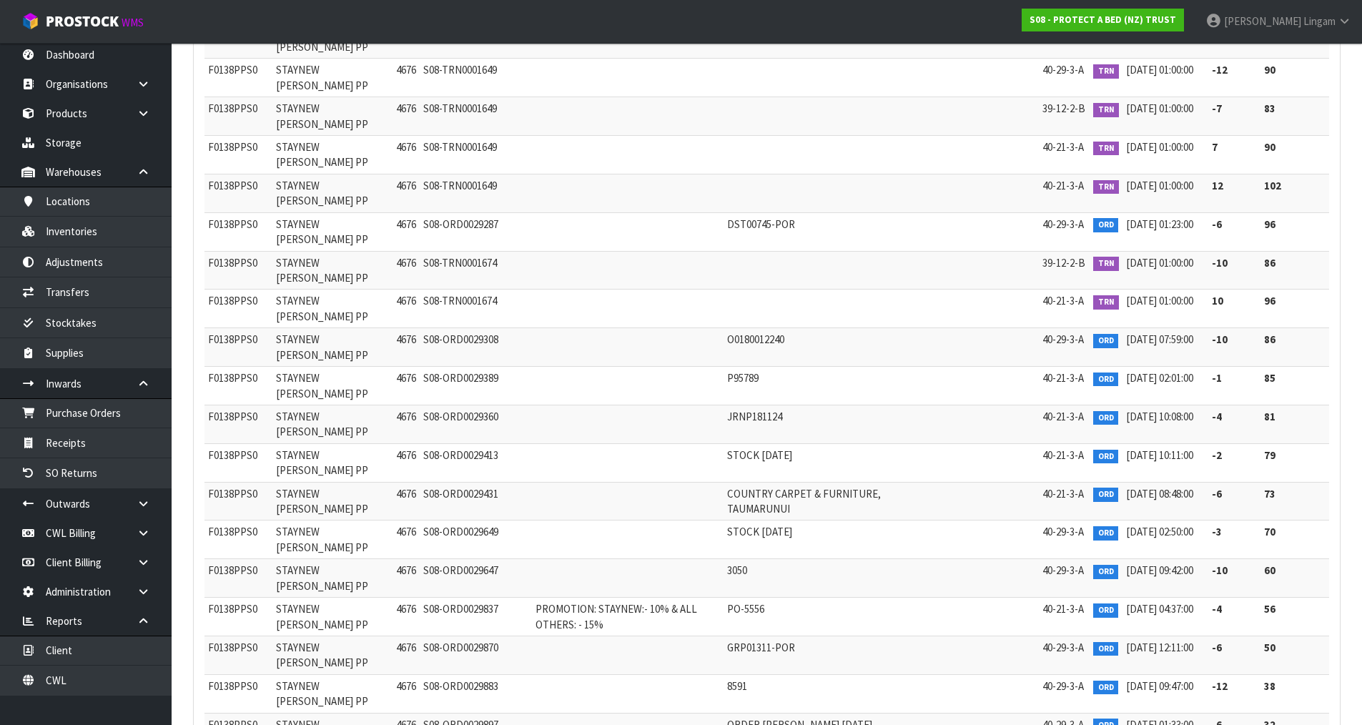
scroll to position [16672, 0]
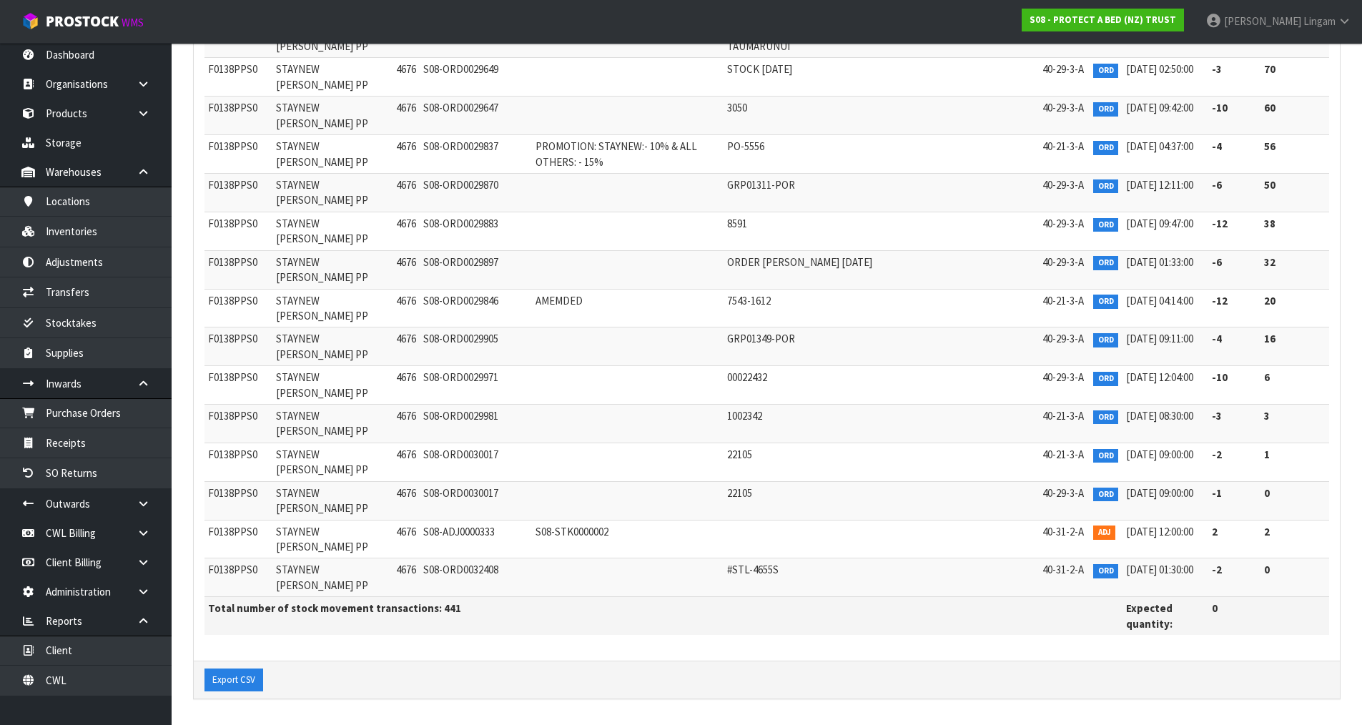
click at [774, 205] on td "GRP01311-POR" at bounding box center [811, 193] width 177 height 39
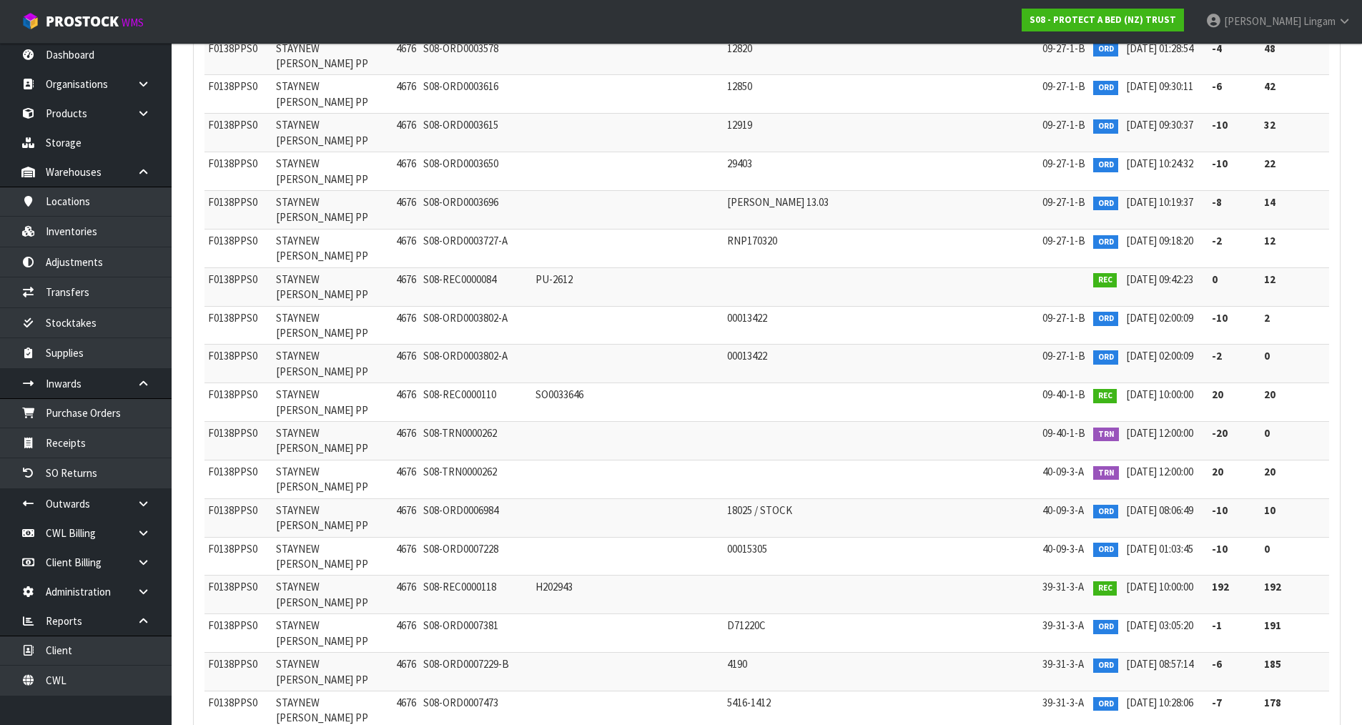
scroll to position [0, 0]
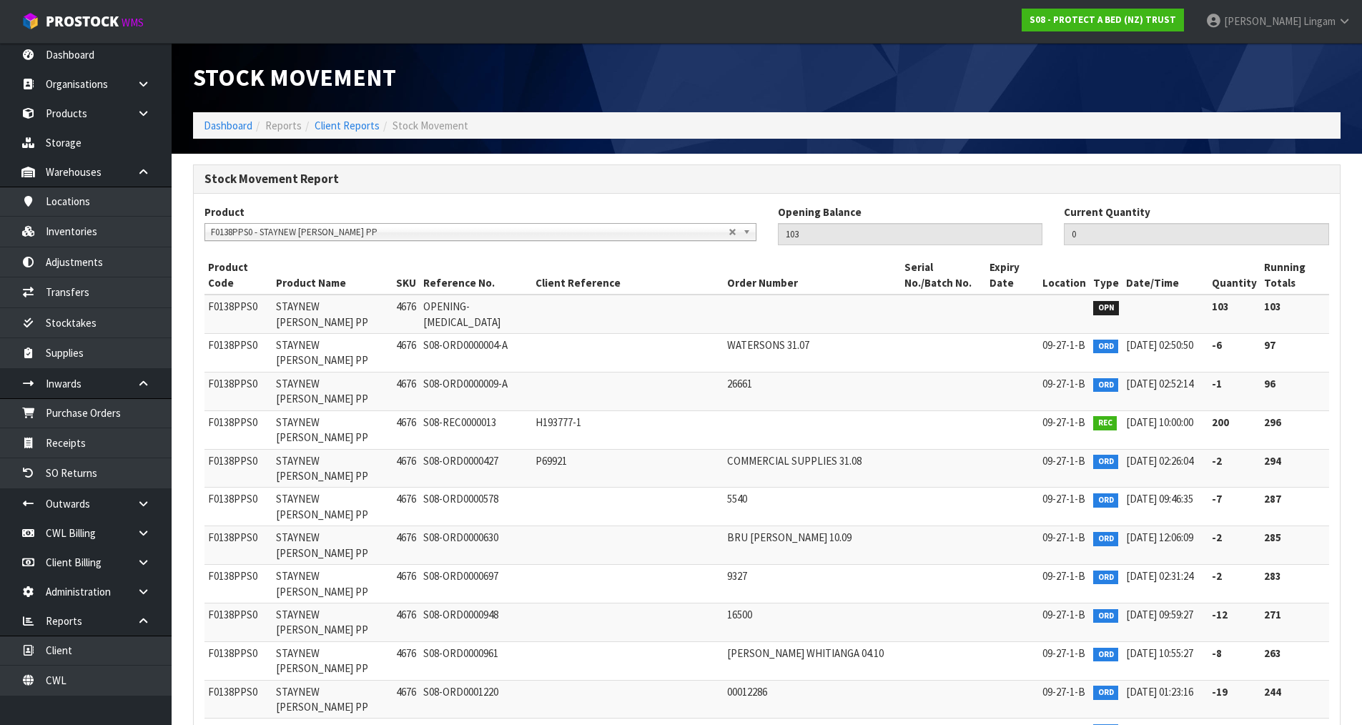
click at [324, 238] on span "F0138PPS0 - STAYNEW TERRY PP" at bounding box center [470, 232] width 518 height 17
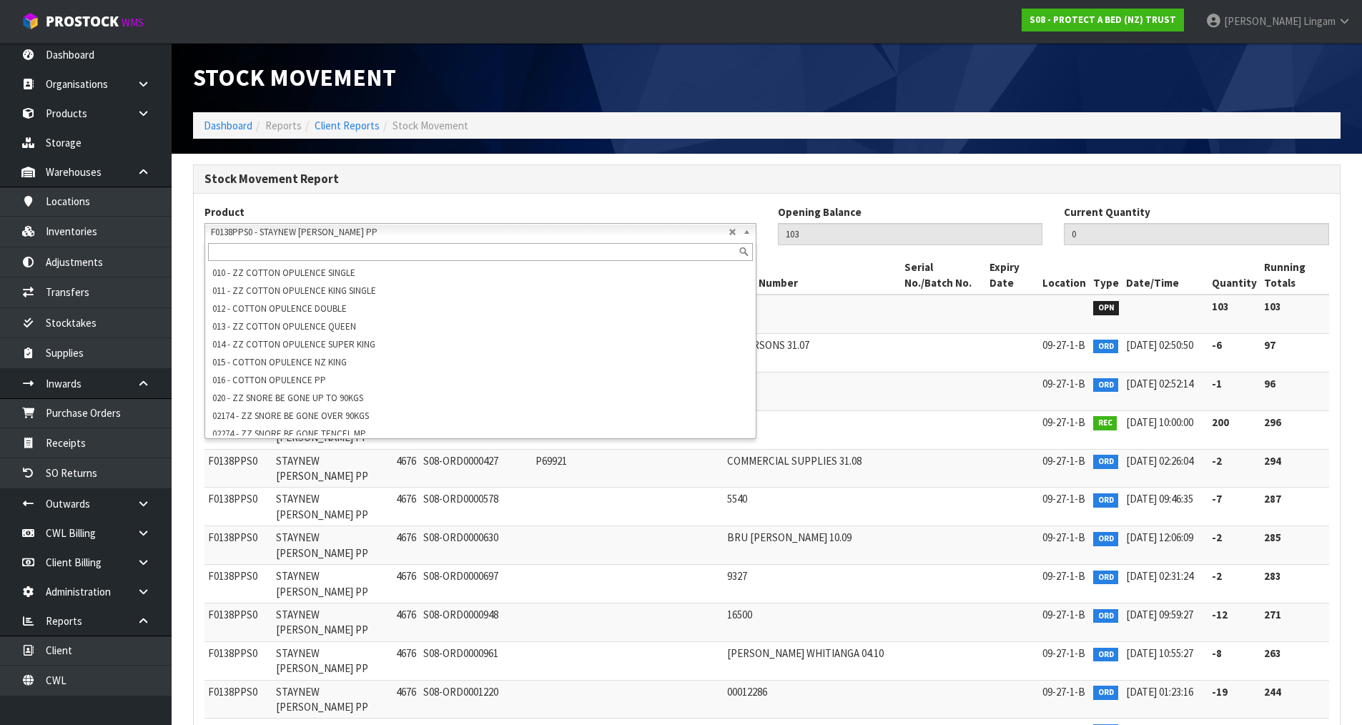
scroll to position [5351, 0]
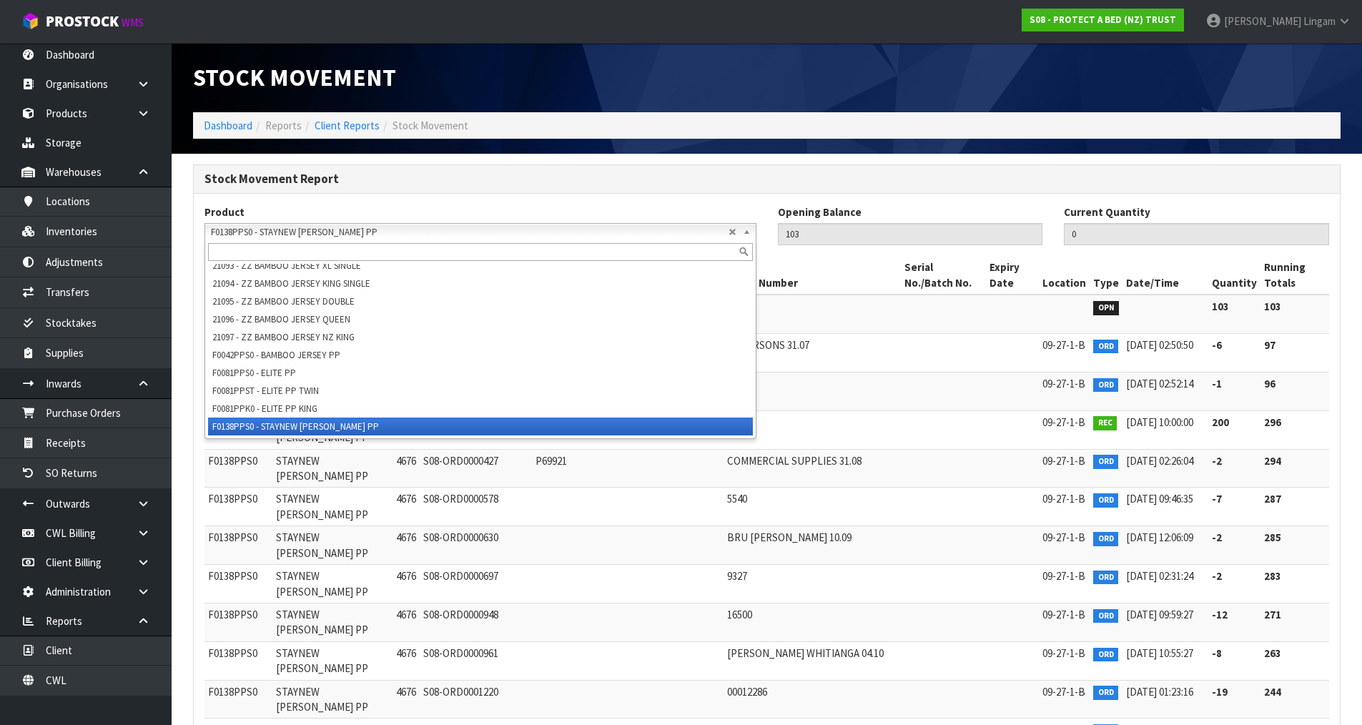
click at [316, 247] on input "text" at bounding box center [480, 252] width 545 height 18
paste input "F0054QUE0"
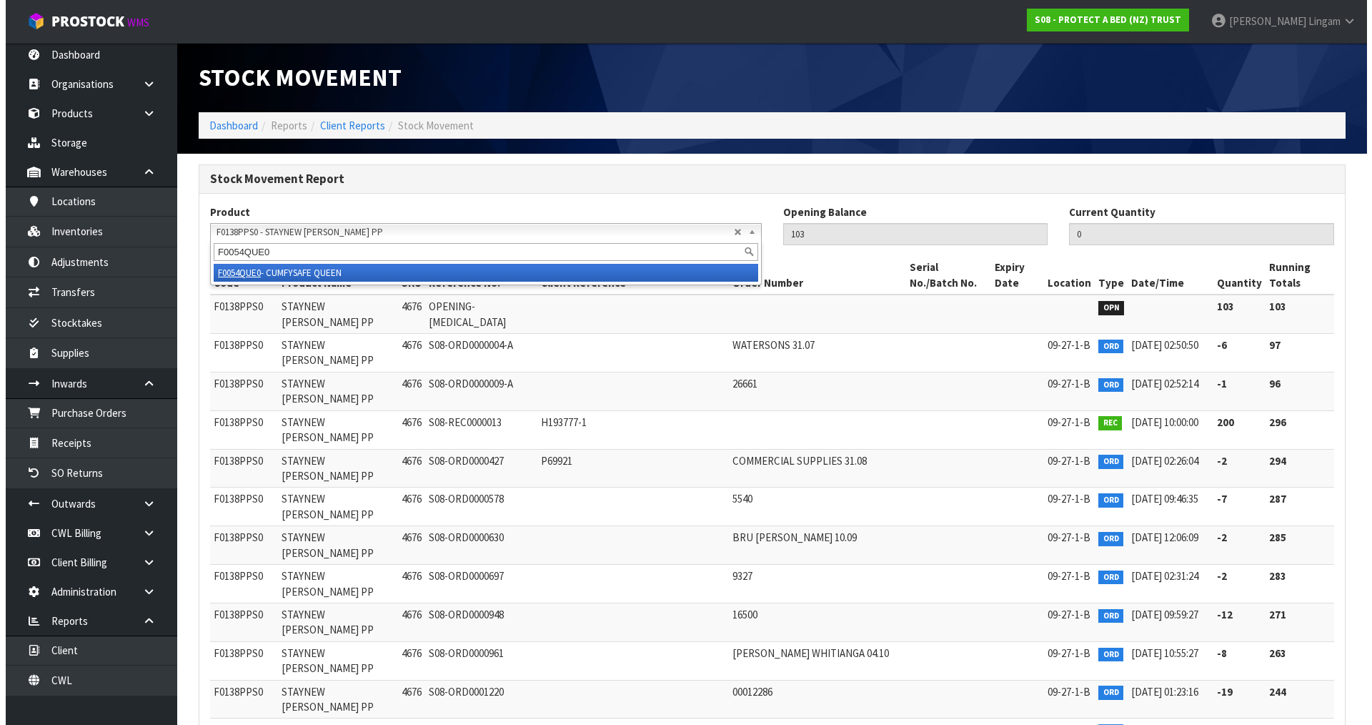
scroll to position [0, 0]
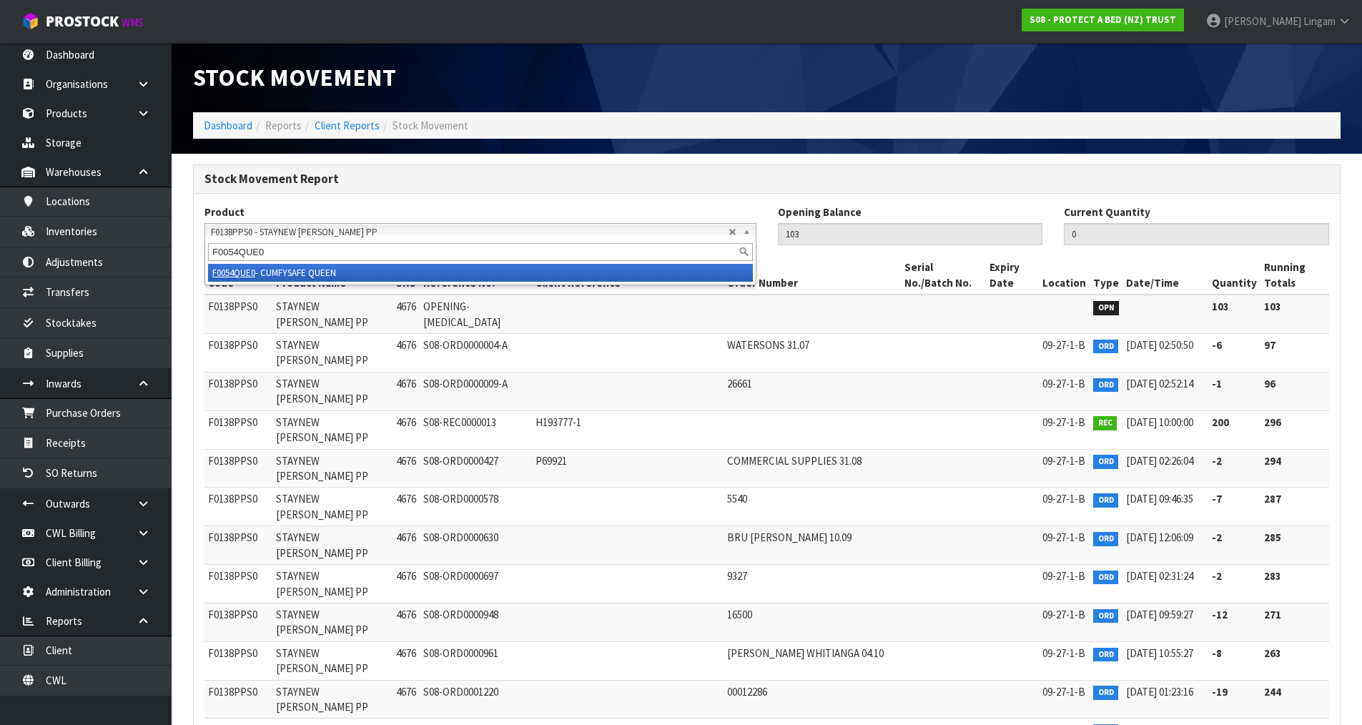
type input "F0054QUE0"
click at [327, 271] on li "F0054QUE0 - CUMFYSAFE QUEEN" at bounding box center [480, 273] width 545 height 18
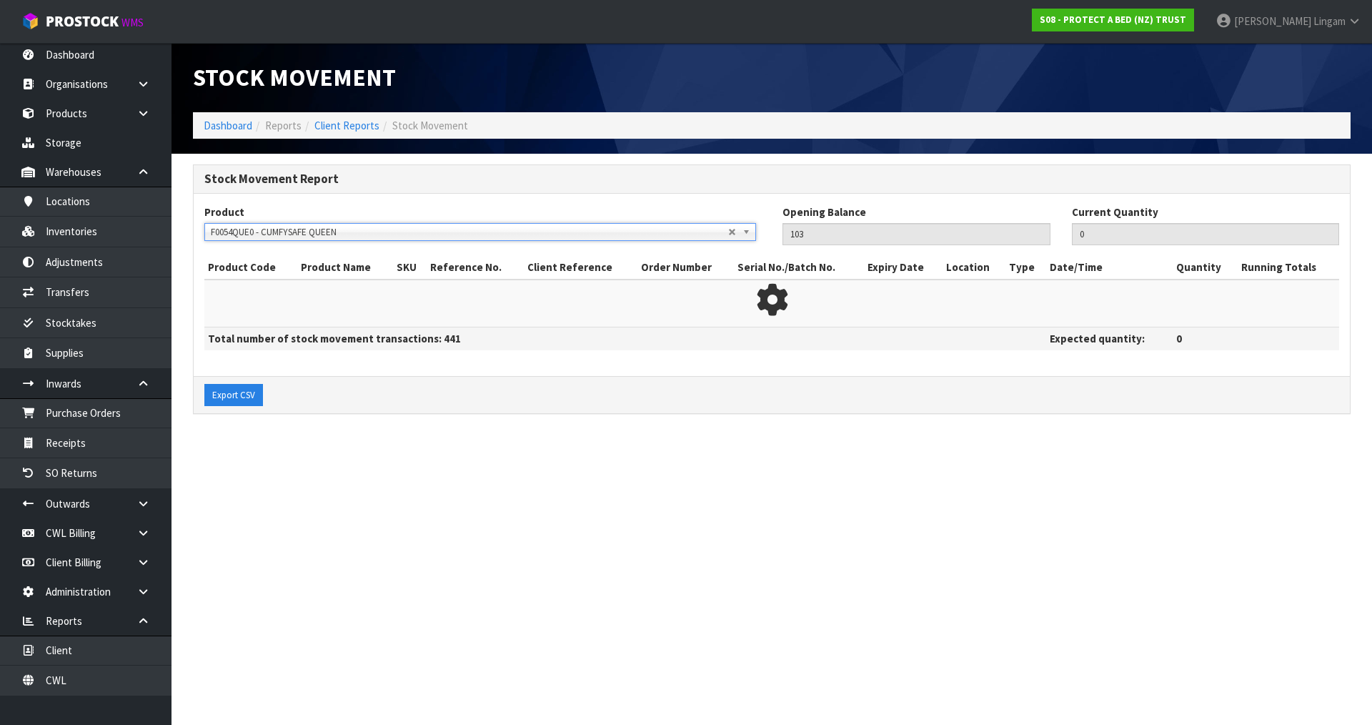
type input "85"
type input "1"
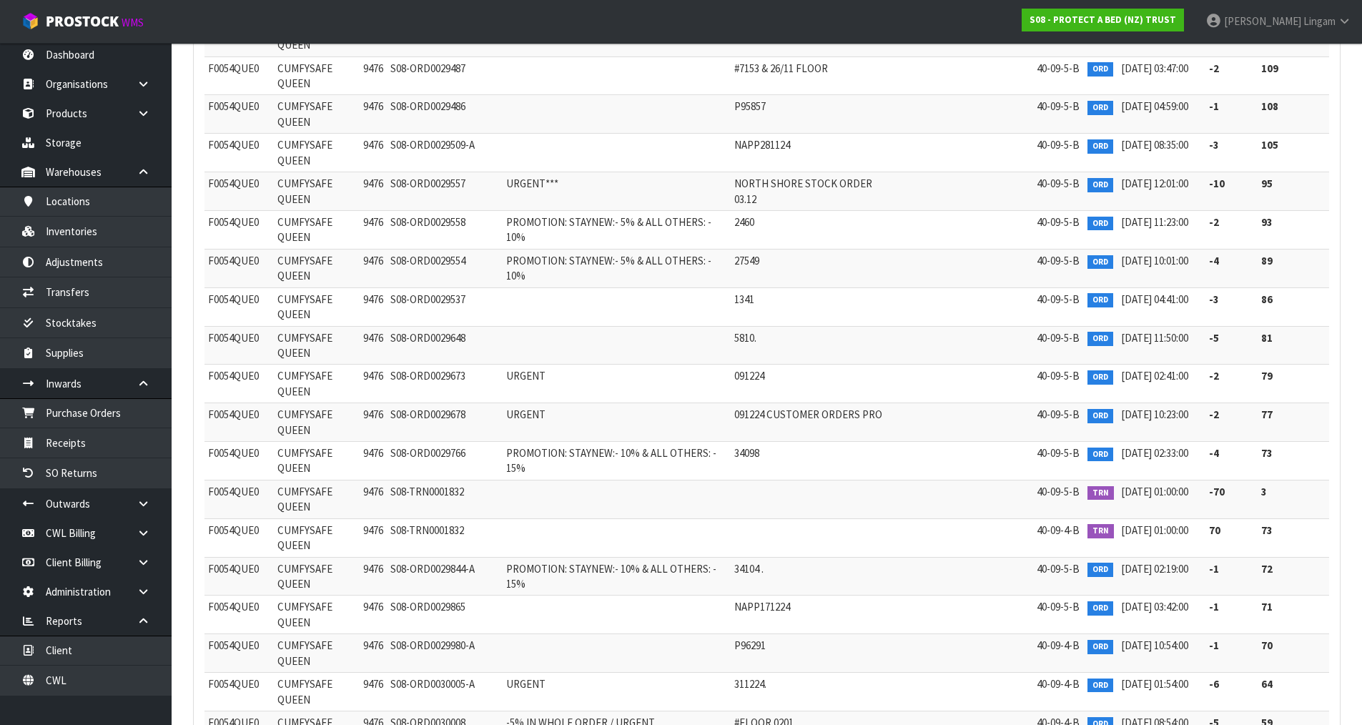
scroll to position [43961, 0]
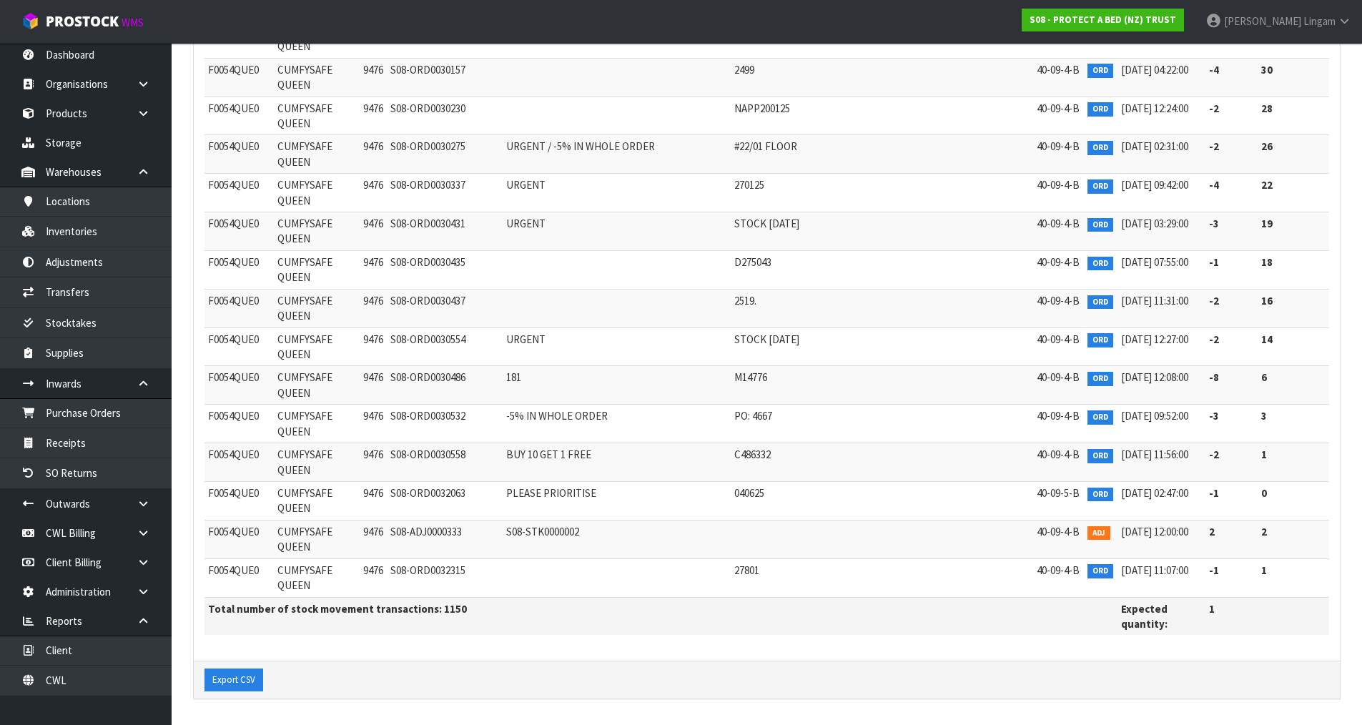
click at [540, 276] on td at bounding box center [617, 269] width 228 height 39
click at [223, 530] on span "F0054QUE0" at bounding box center [233, 532] width 51 height 14
copy span "F0054QUE0"
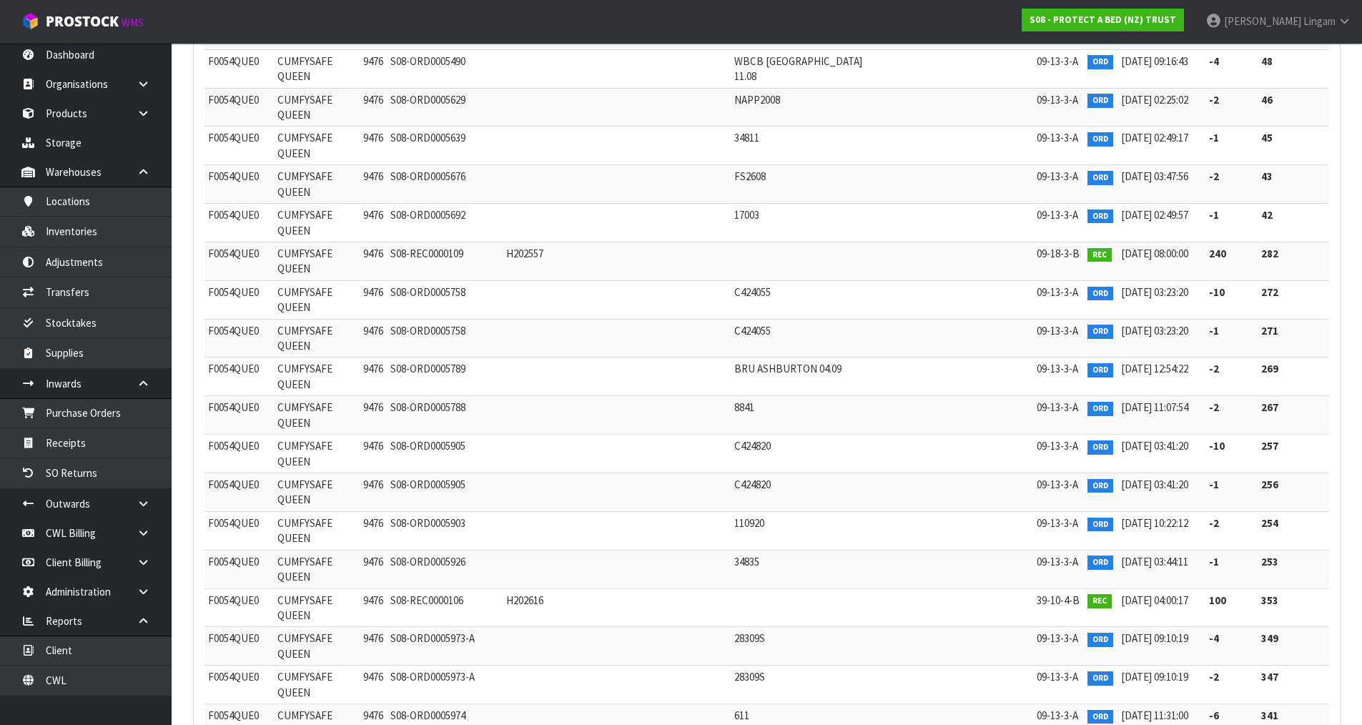
scroll to position [0, 0]
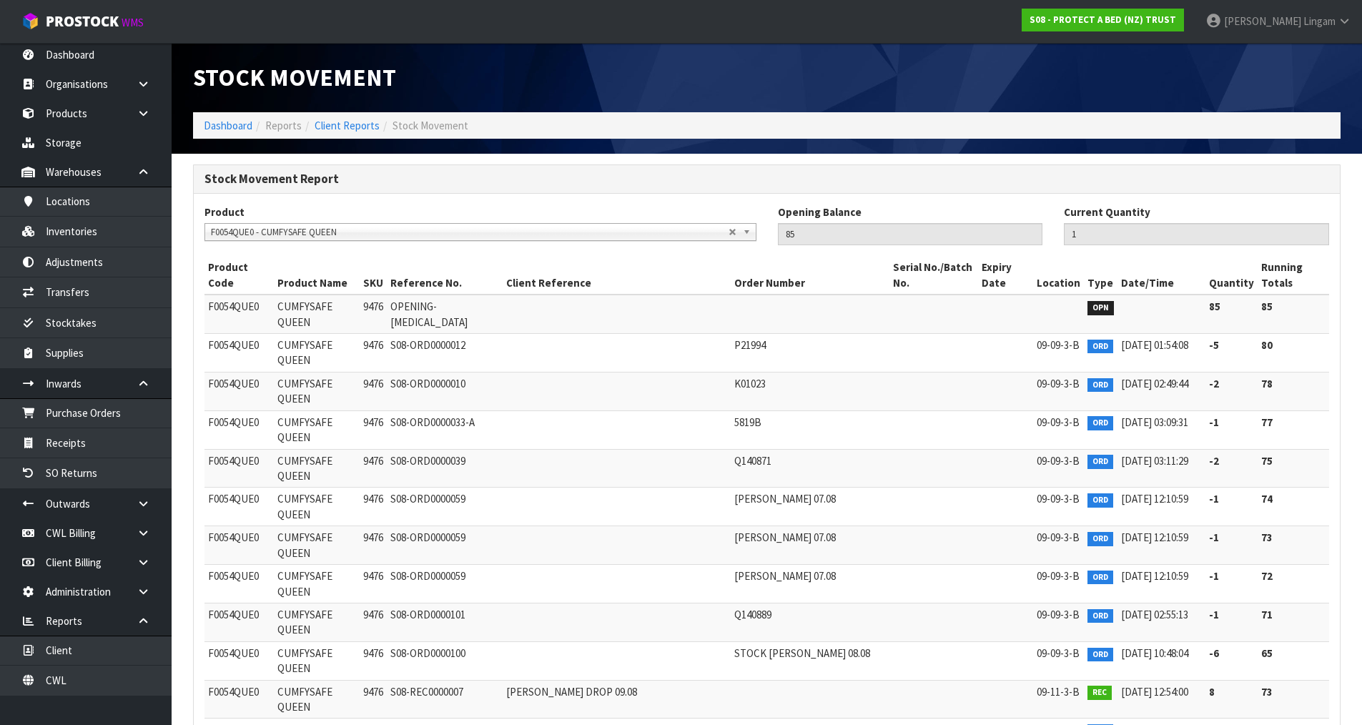
click at [371, 231] on span "F0054QUE0 - CUMFYSAFE QUEEN" at bounding box center [470, 232] width 518 height 17
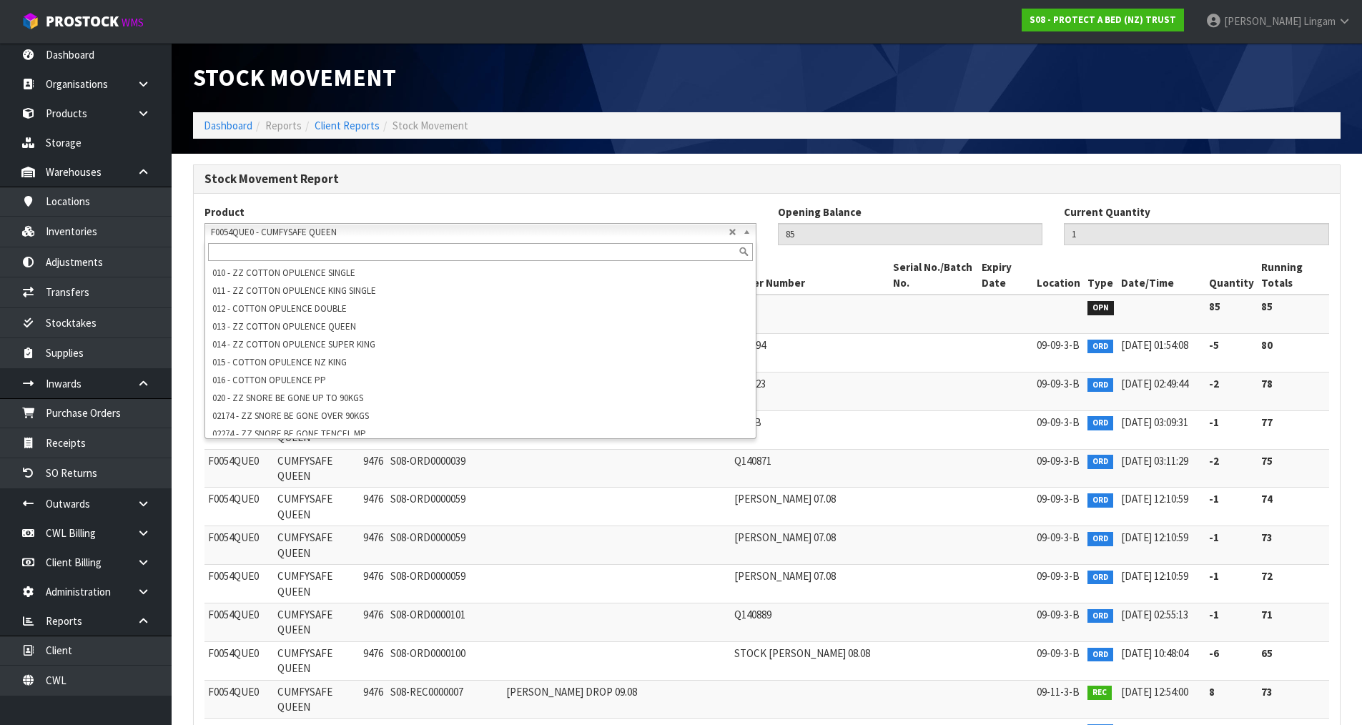
scroll to position [7477, 0]
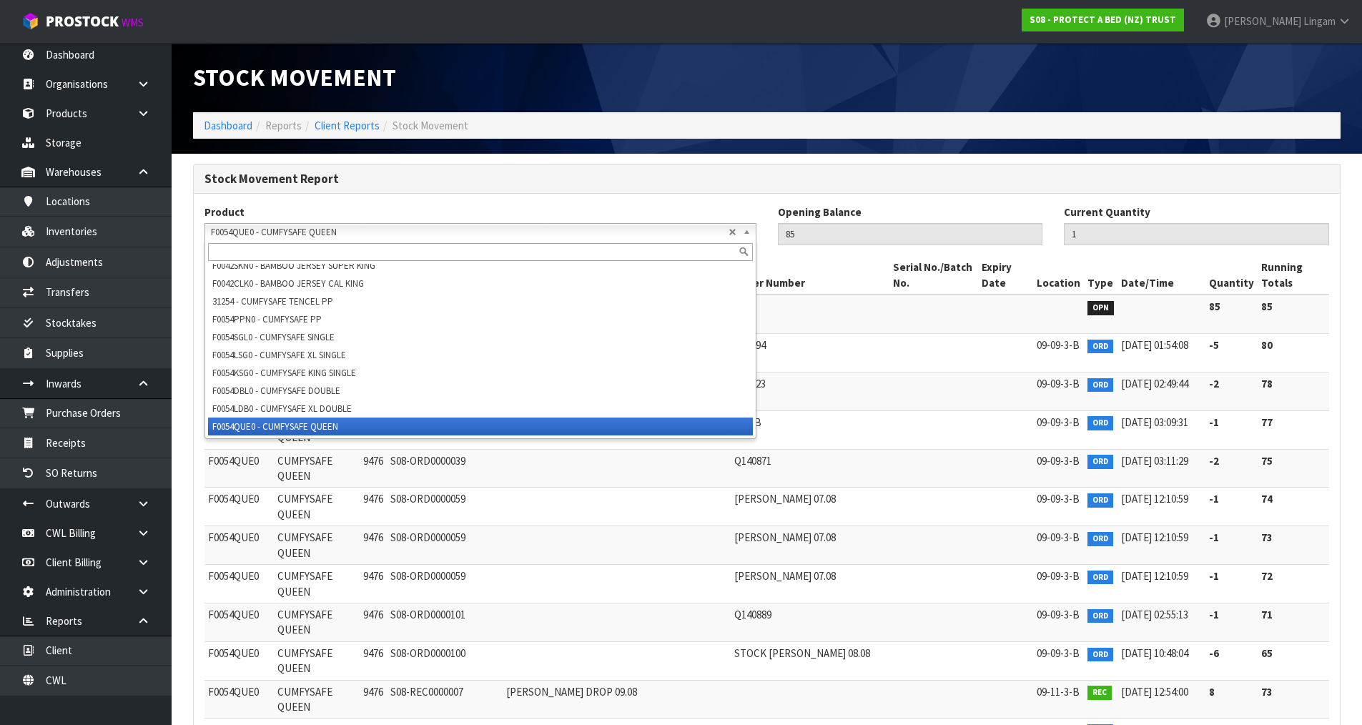
click at [343, 254] on input "text" at bounding box center [480, 252] width 545 height 18
paste input "F0138SGL0"
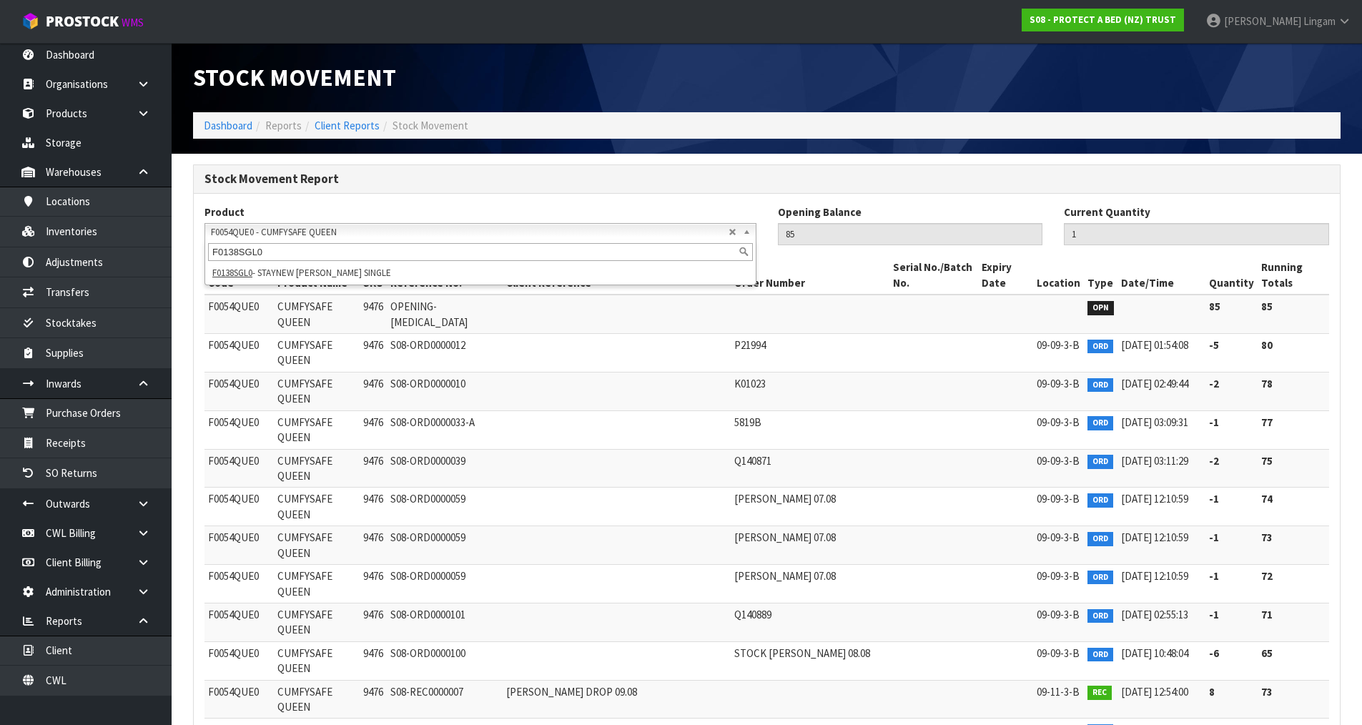
type input "F0138SGL0"
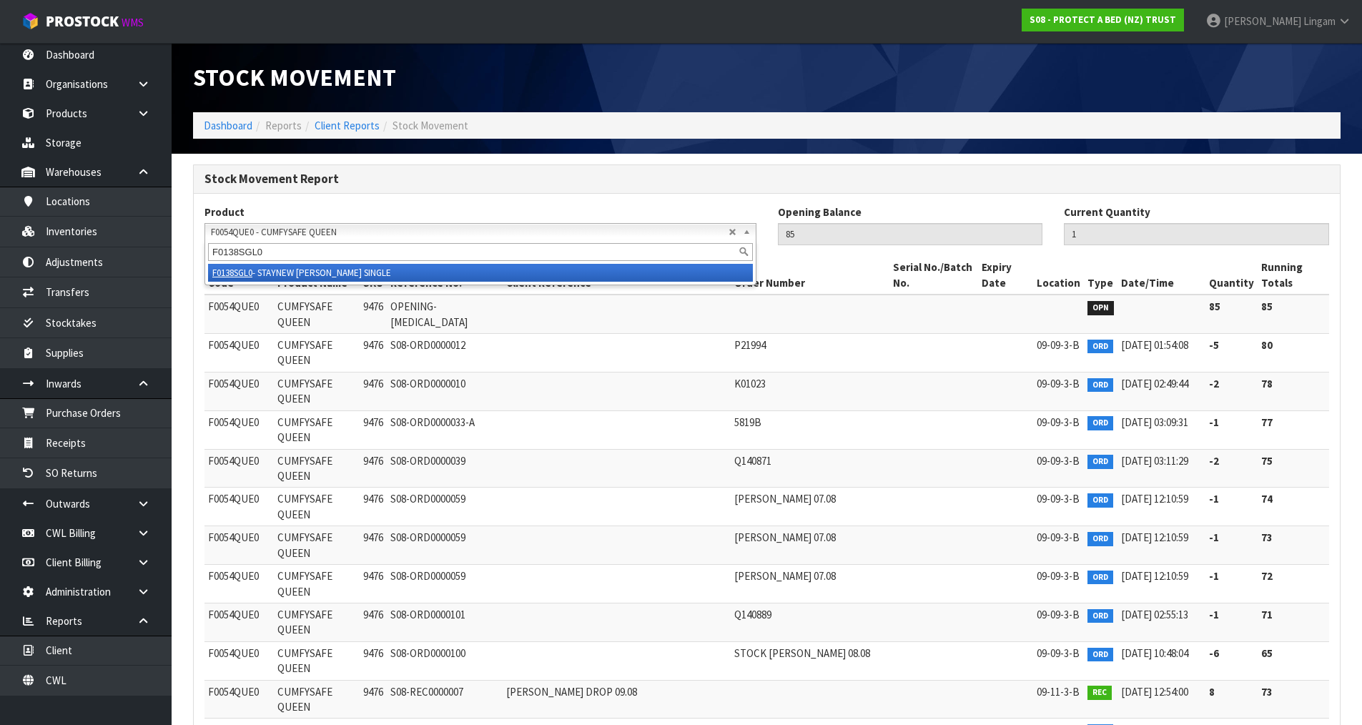
click at [310, 274] on li "F0138SGL0 - STAYNEW TERRY SINGLE" at bounding box center [480, 273] width 545 height 18
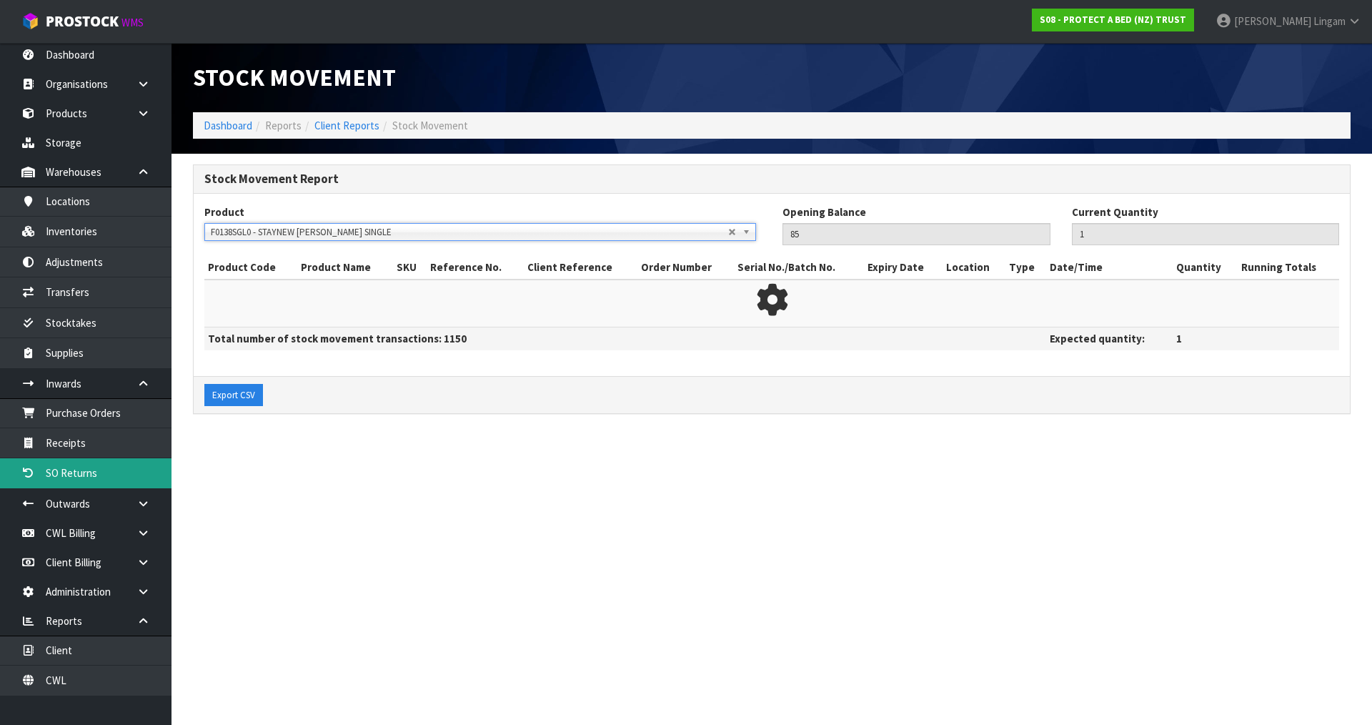
type input "571"
type input "0"
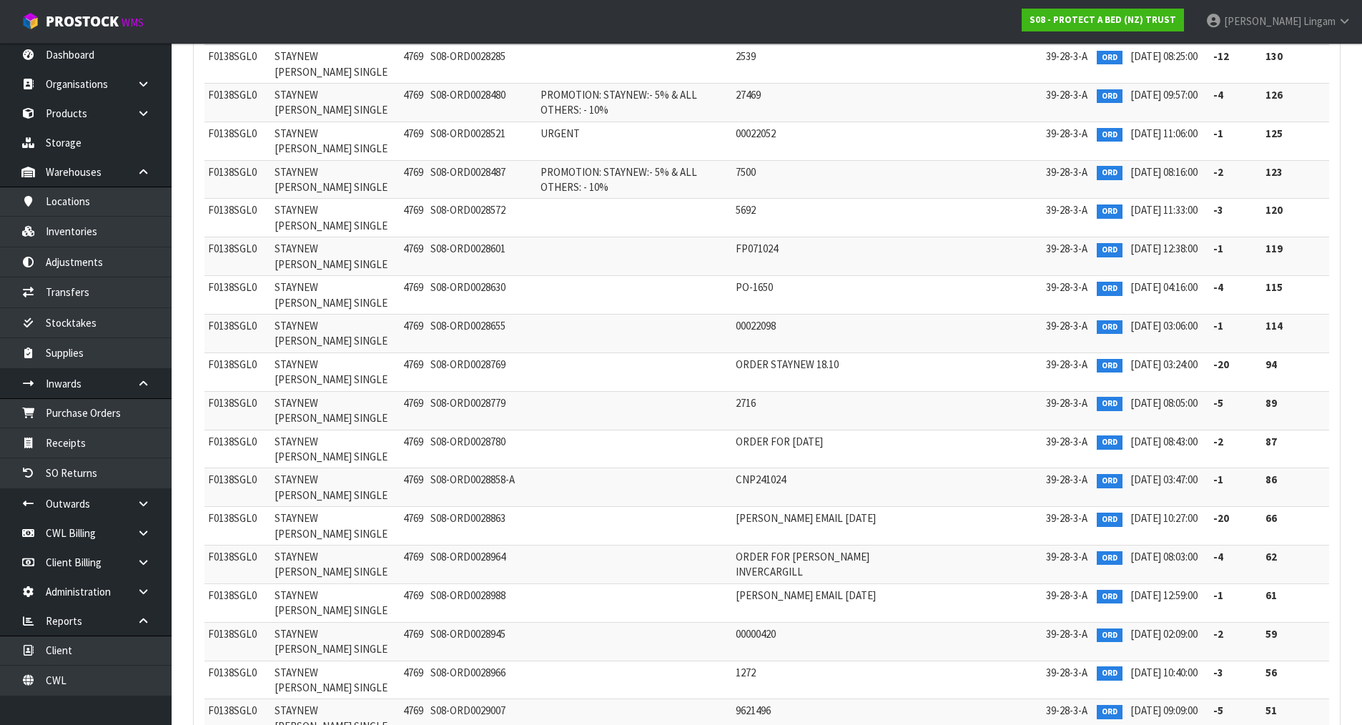
scroll to position [38226, 0]
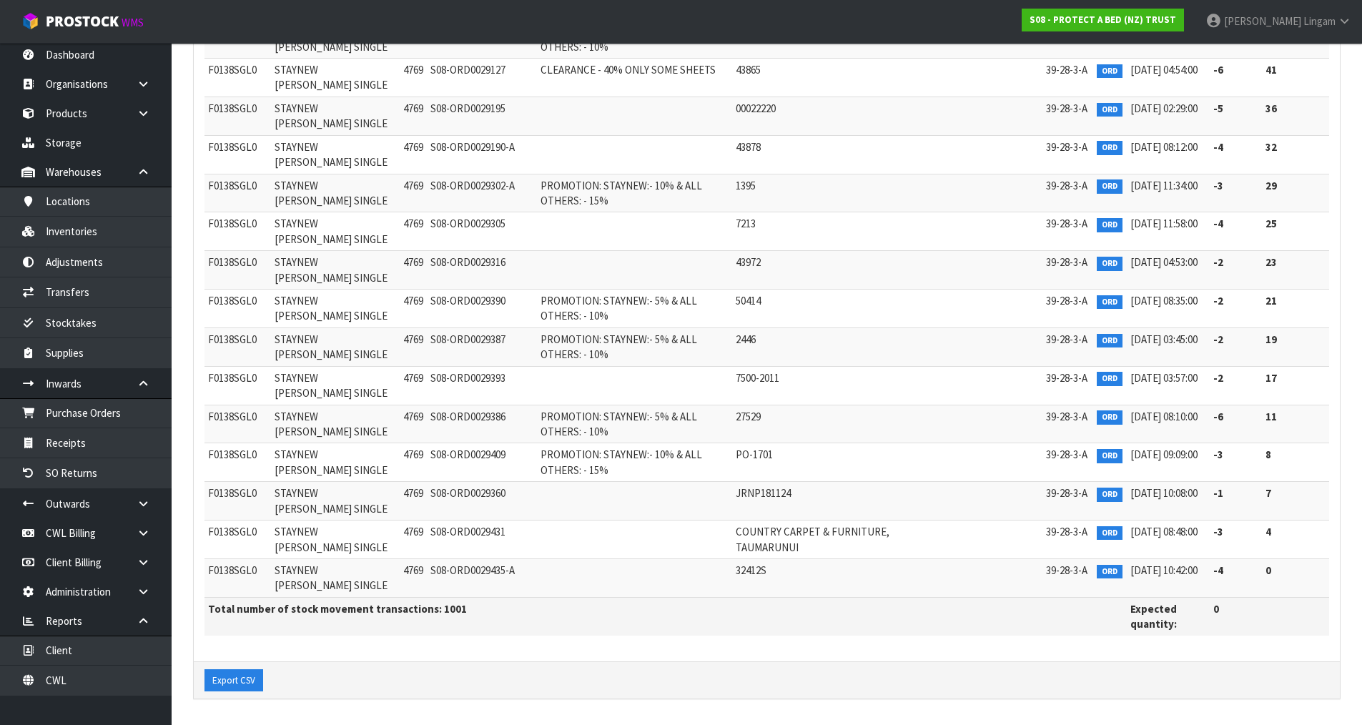
click at [616, 108] on td at bounding box center [634, 116] width 195 height 39
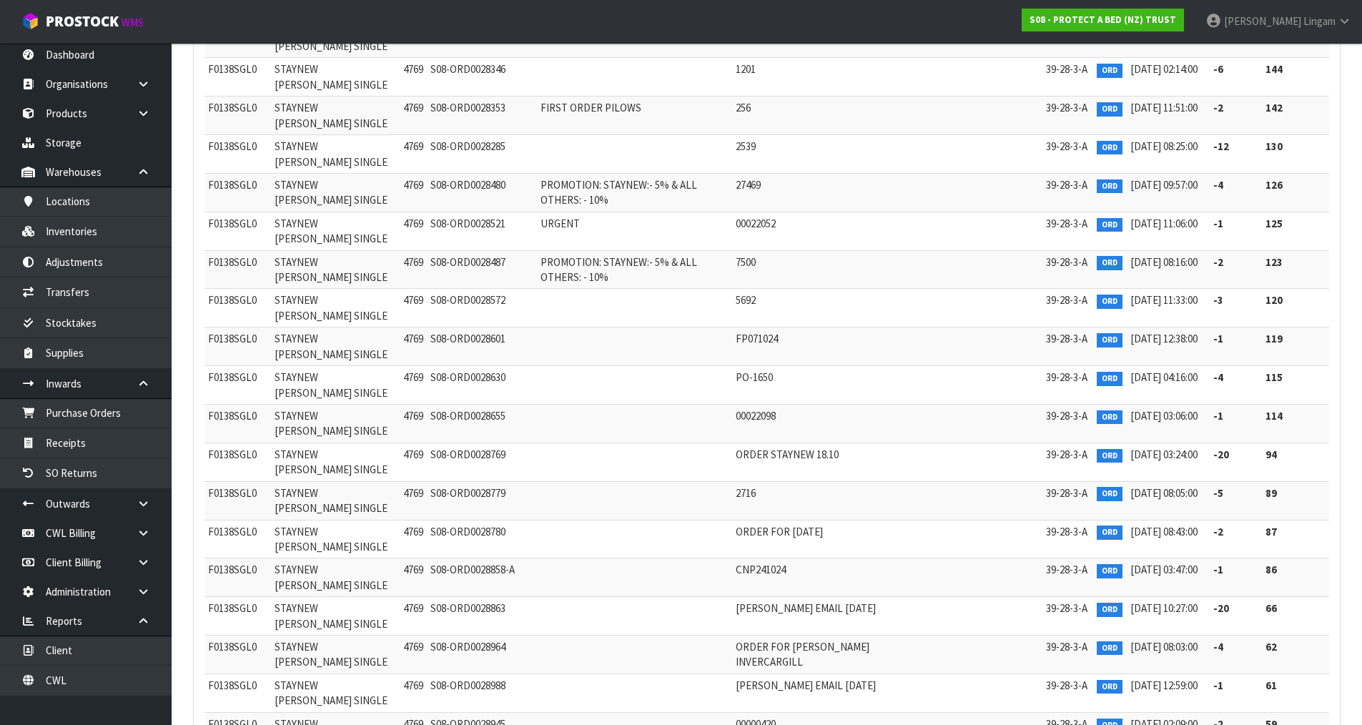
scroll to position [37011, 0]
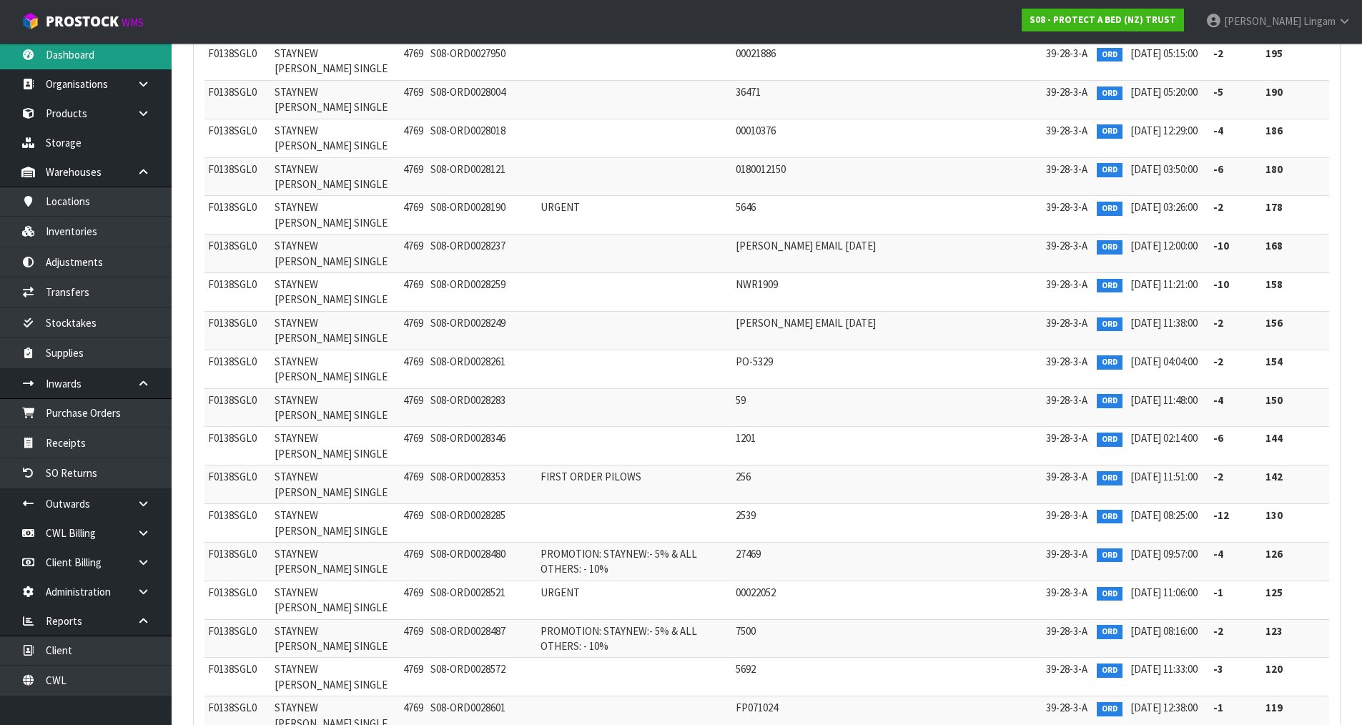
click at [70, 51] on link "Dashboard" at bounding box center [86, 54] width 172 height 29
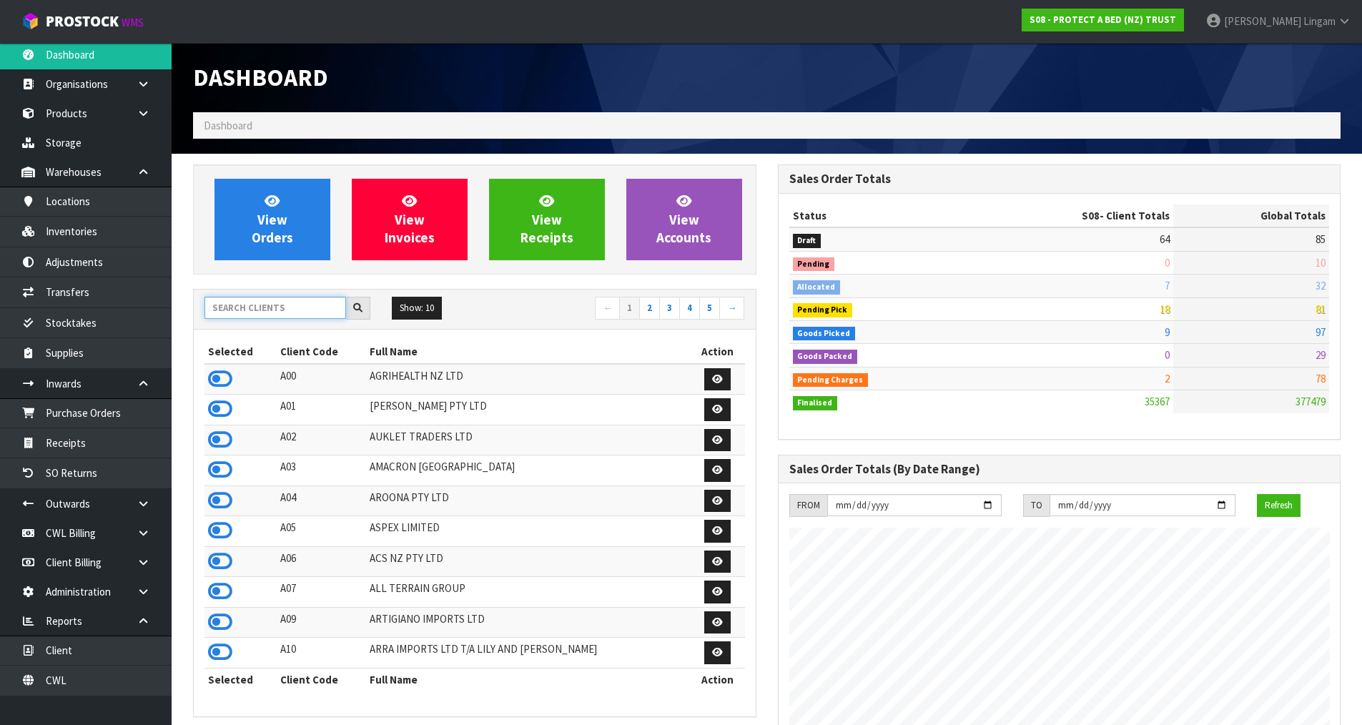
click at [294, 312] on input "text" at bounding box center [275, 308] width 142 height 22
click at [273, 313] on input "text" at bounding box center [275, 308] width 142 height 22
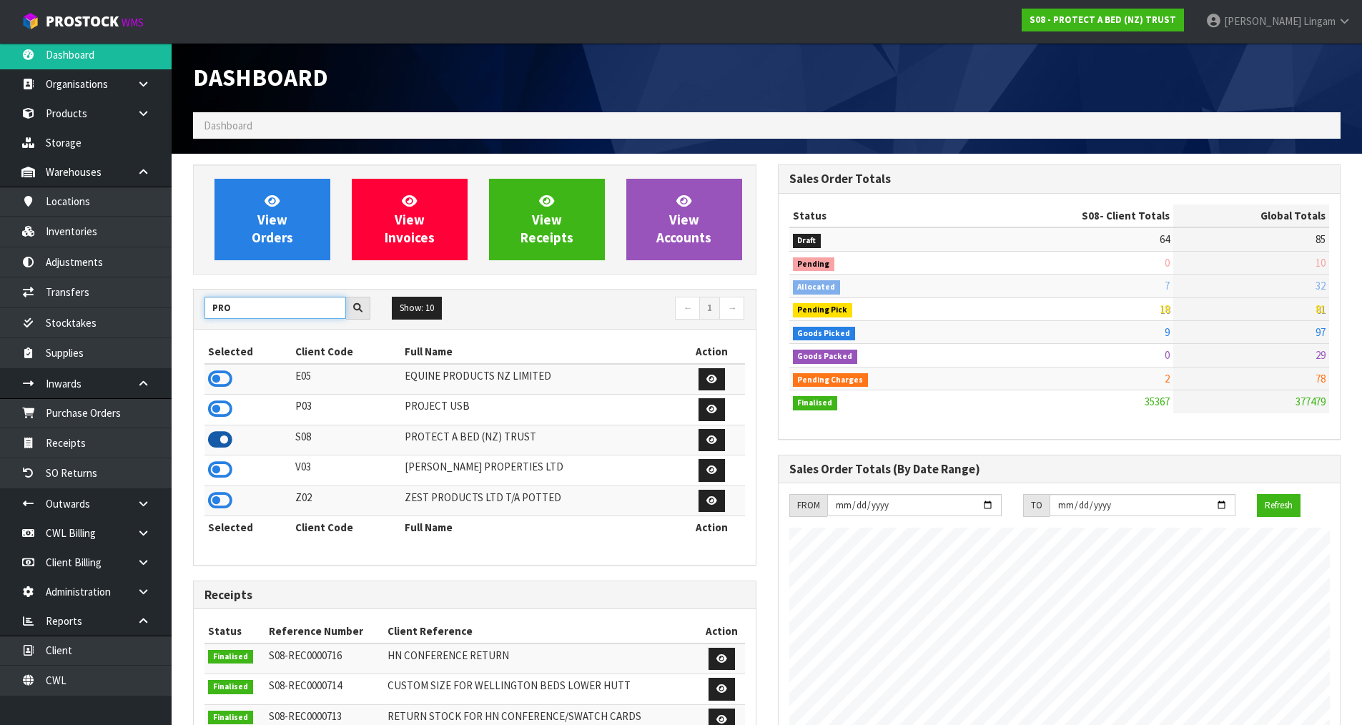
type input "PRO"
click at [223, 438] on icon at bounding box center [220, 439] width 24 height 21
click at [86, 116] on link "Products" at bounding box center [86, 113] width 172 height 29
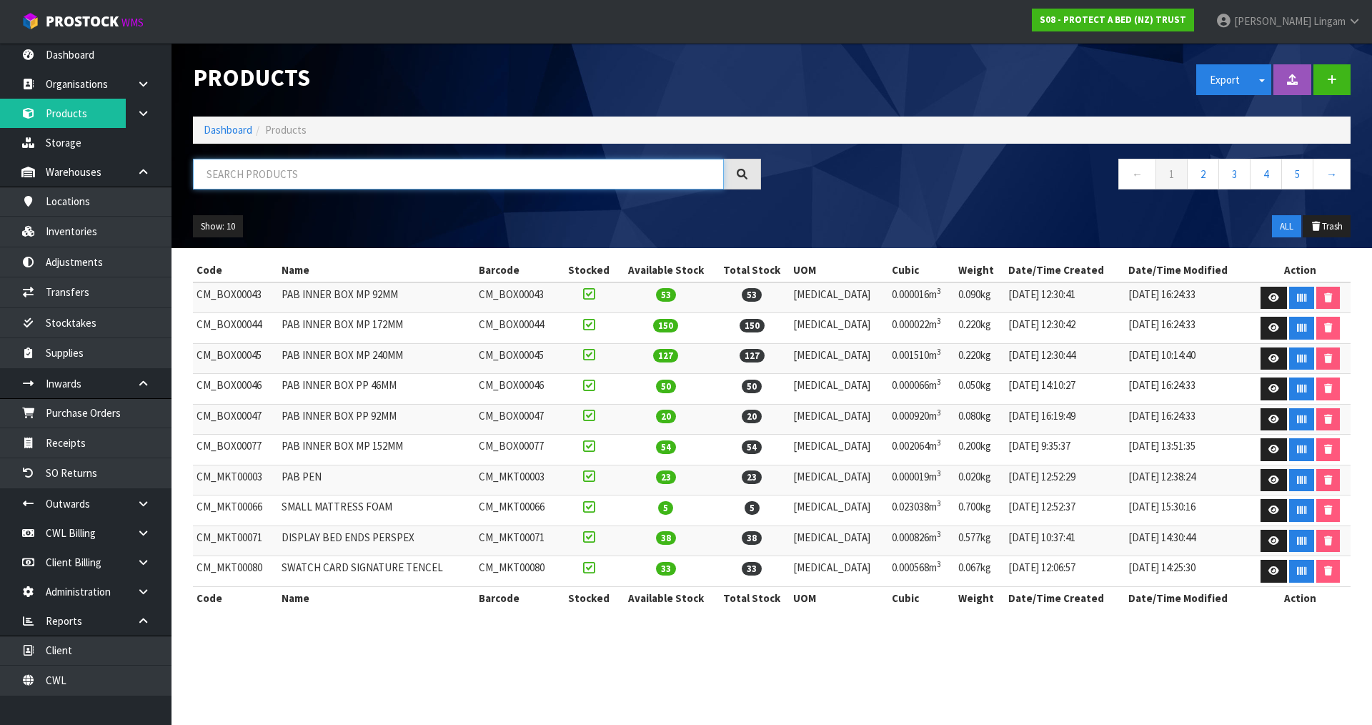
click at [377, 180] on input "text" at bounding box center [458, 174] width 531 height 31
paste input "F0195SKN0"
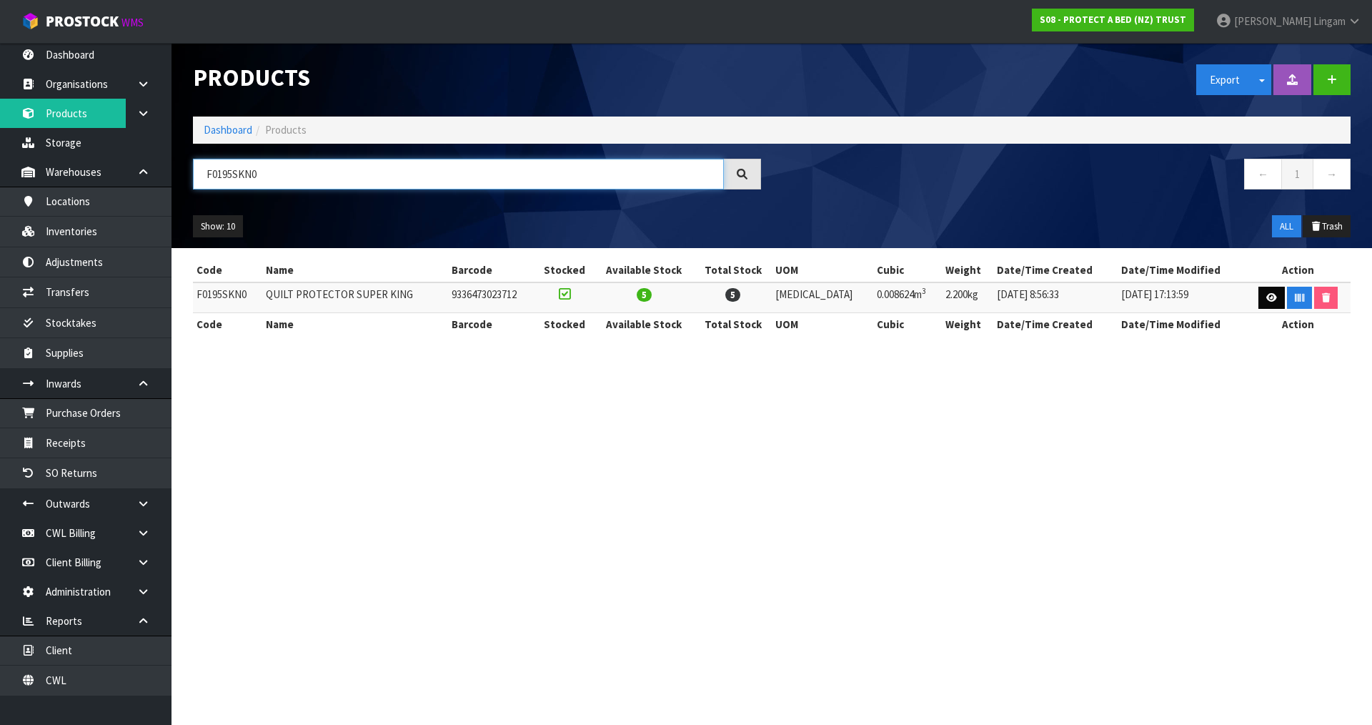
type input "F0195SKN0"
click at [1272, 300] on icon at bounding box center [1272, 297] width 11 height 9
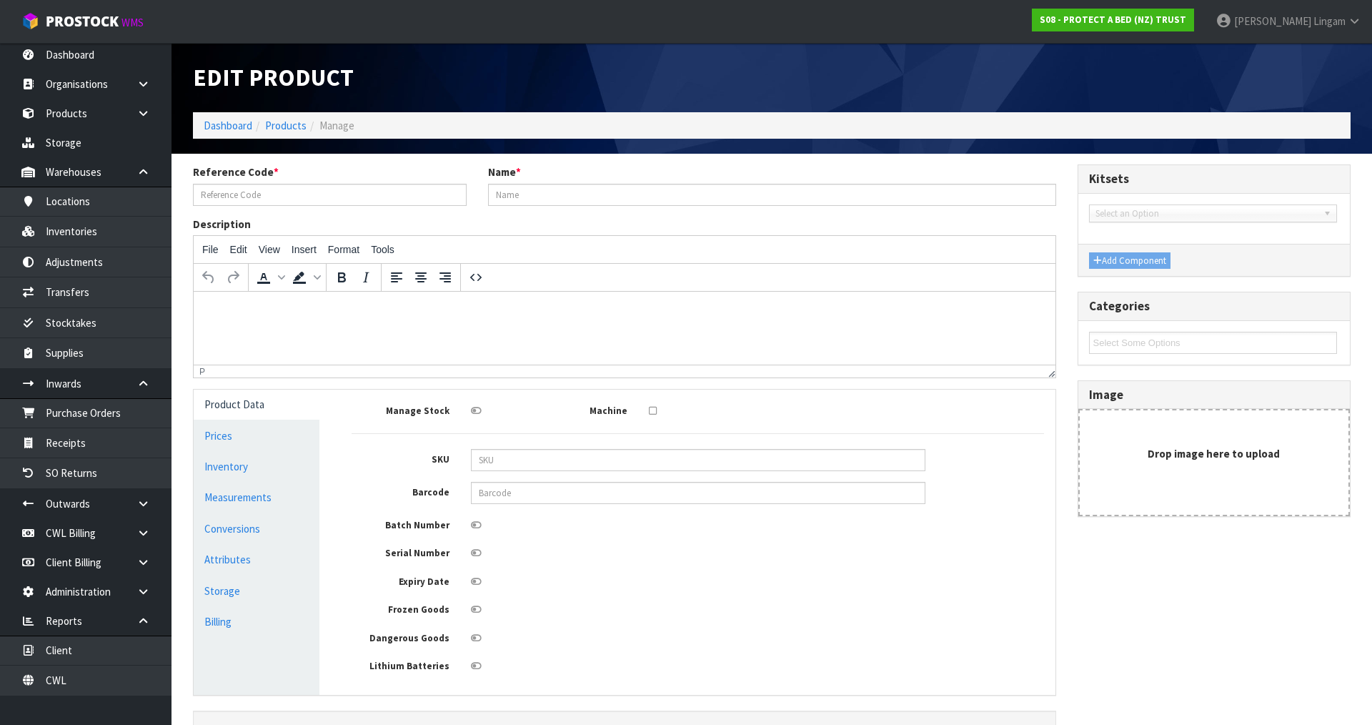
type input "F0195SKN0"
type input "QUILT PROTECTOR SUPER KING"
type input "9525"
type input "9336473023712"
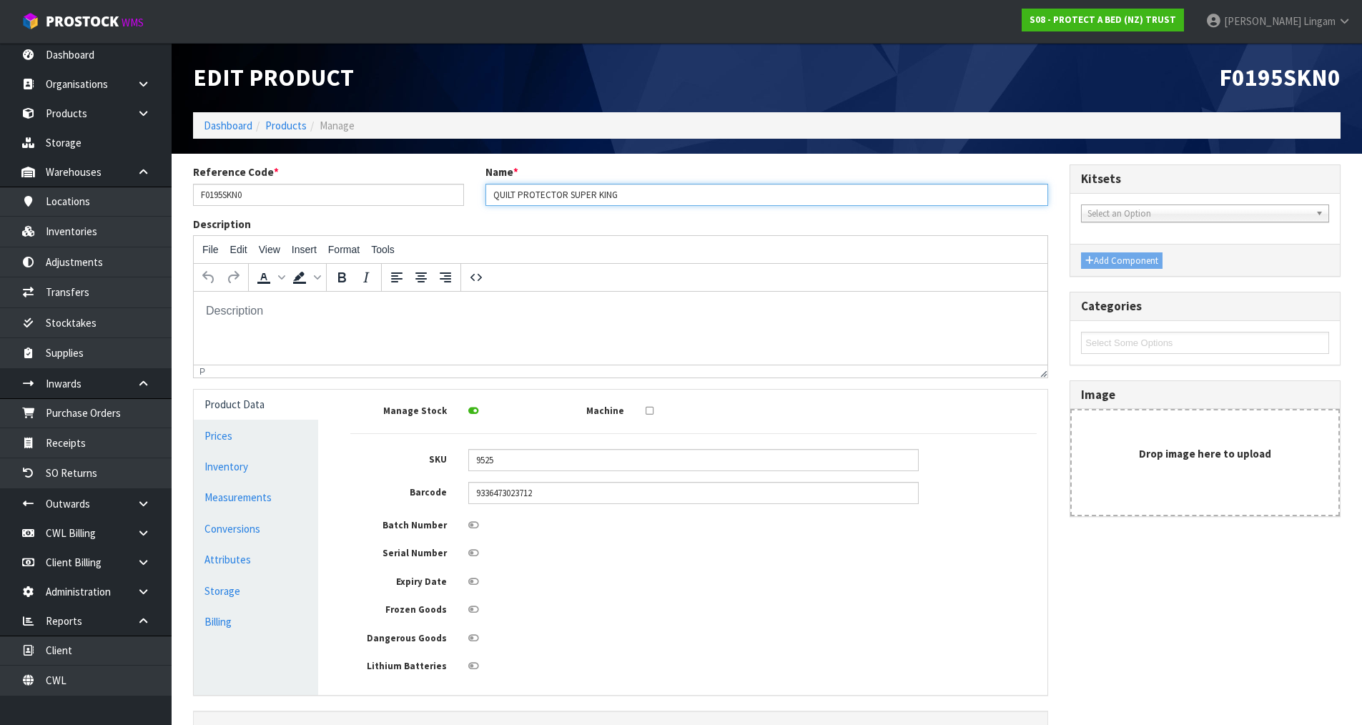
drag, startPoint x: 634, startPoint y: 196, endPoint x: 488, endPoint y: 213, distance: 147.5
click at [488, 213] on div "Reference Code * F0195SKN0 Name * QUILT PROTECTOR SUPER KING" at bounding box center [620, 189] width 876 height 51
paste input "NZ SUPER KING (16205NZ)"
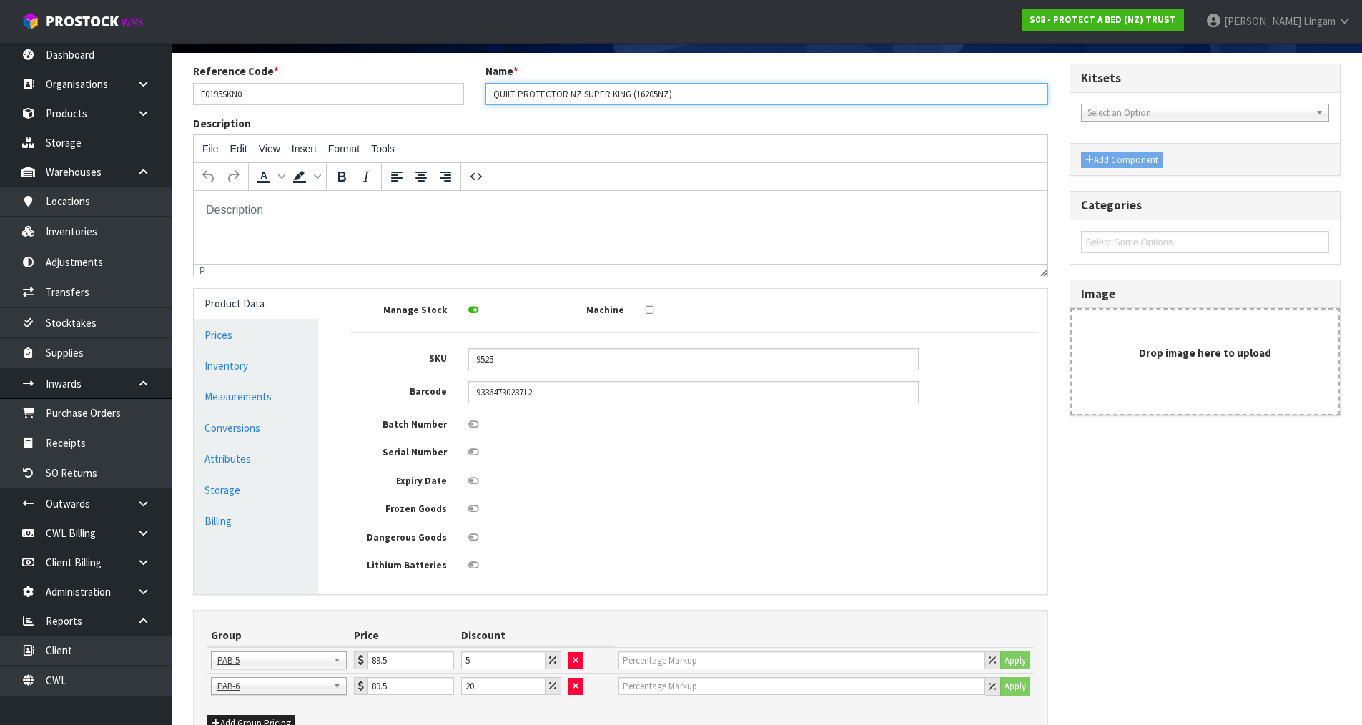
scroll to position [189, 0]
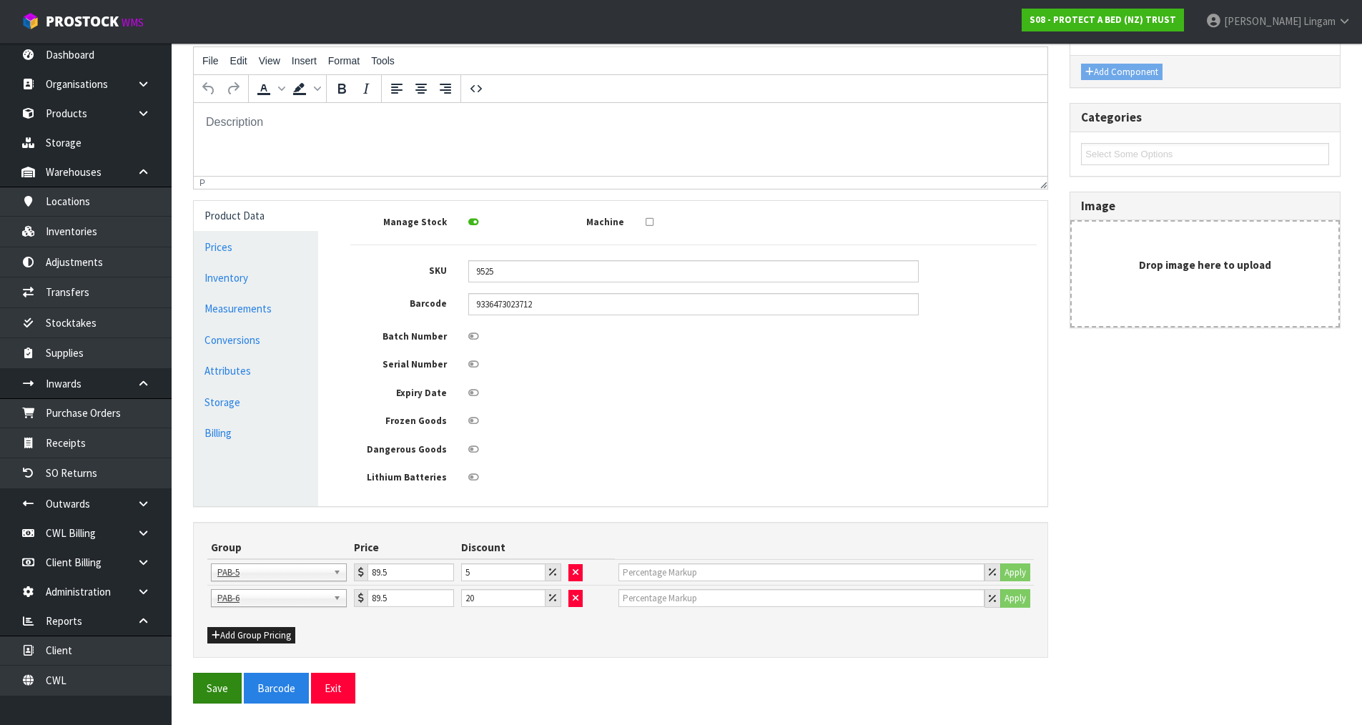
type input "QUILT PROTECTOR NZ SUPER KING (16205NZ)"
click at [215, 695] on button "Save" at bounding box center [217, 688] width 49 height 31
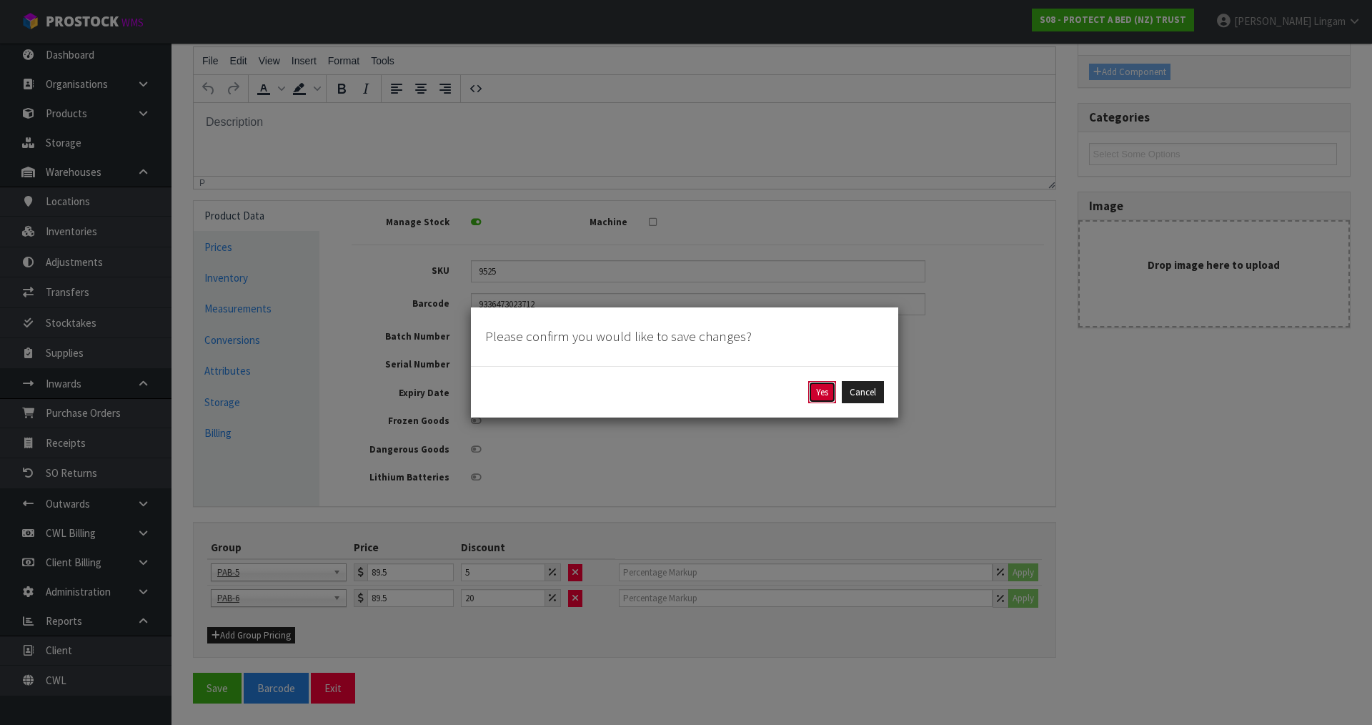
click at [820, 392] on button "Yes" at bounding box center [822, 392] width 28 height 23
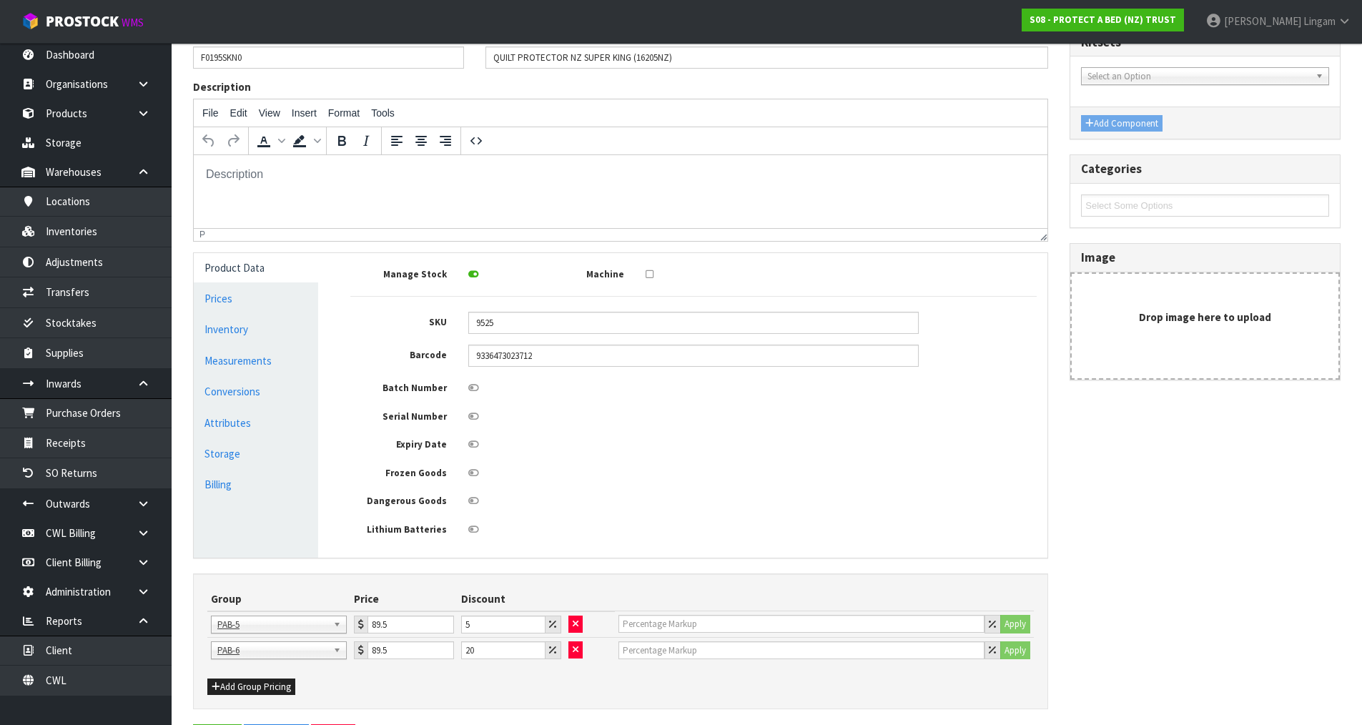
scroll to position [0, 0]
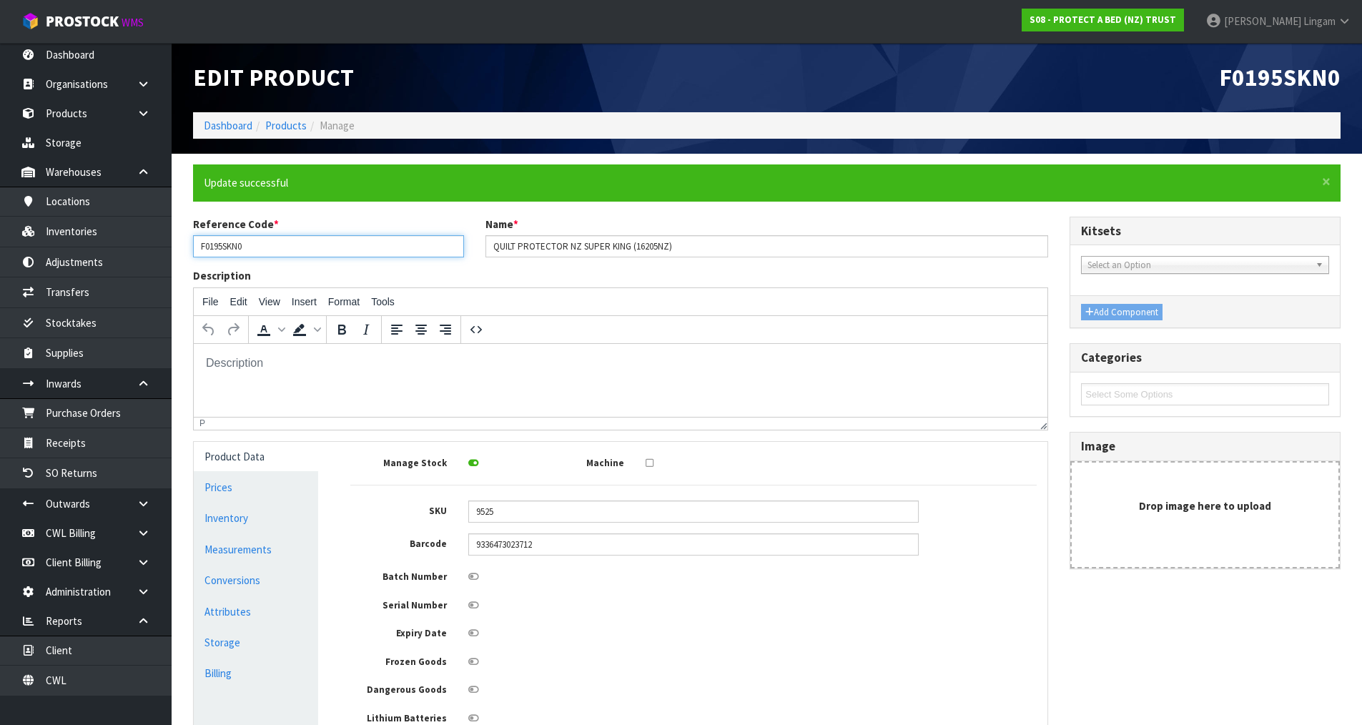
click at [224, 244] on input "F0195SKN0" at bounding box center [328, 246] width 271 height 22
click at [226, 124] on link "Dashboard" at bounding box center [228, 126] width 49 height 14
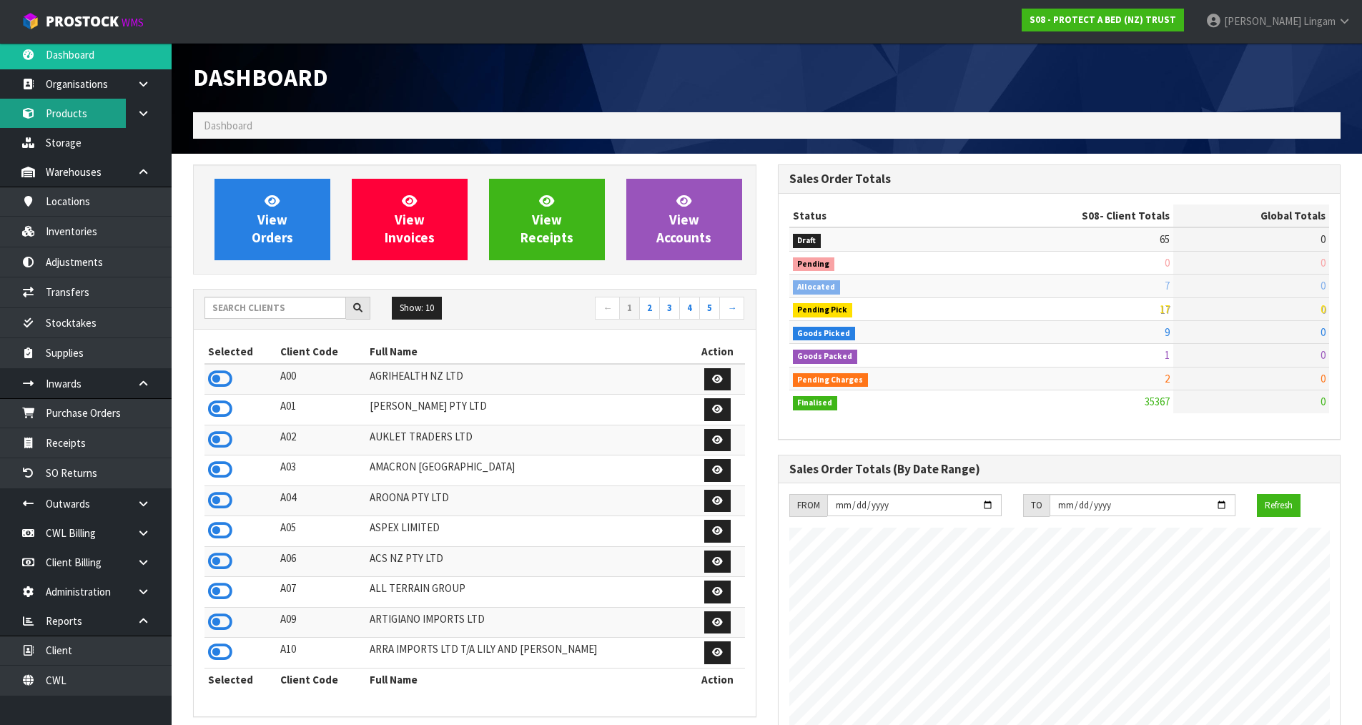
scroll to position [1083, 584]
click at [55, 117] on link "Products" at bounding box center [86, 113] width 172 height 29
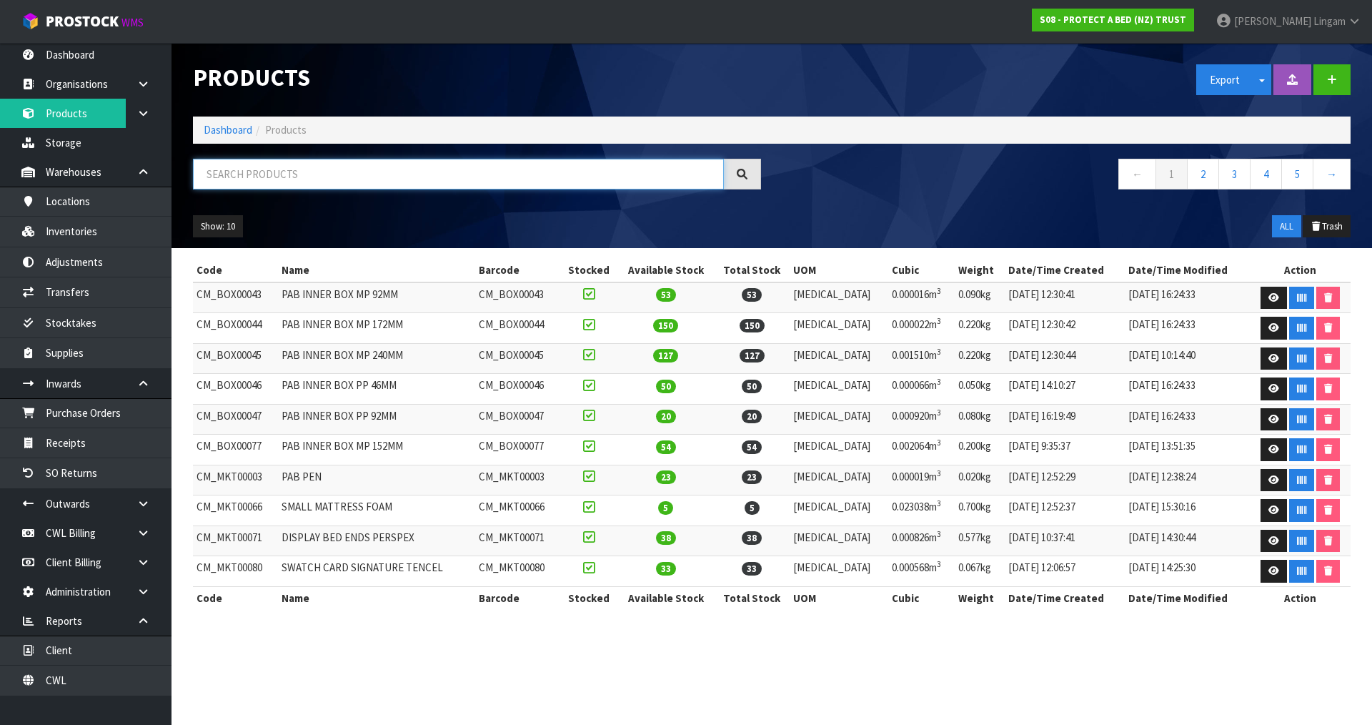
click at [382, 175] on input "text" at bounding box center [458, 174] width 531 height 31
paste input "F0195SKN0"
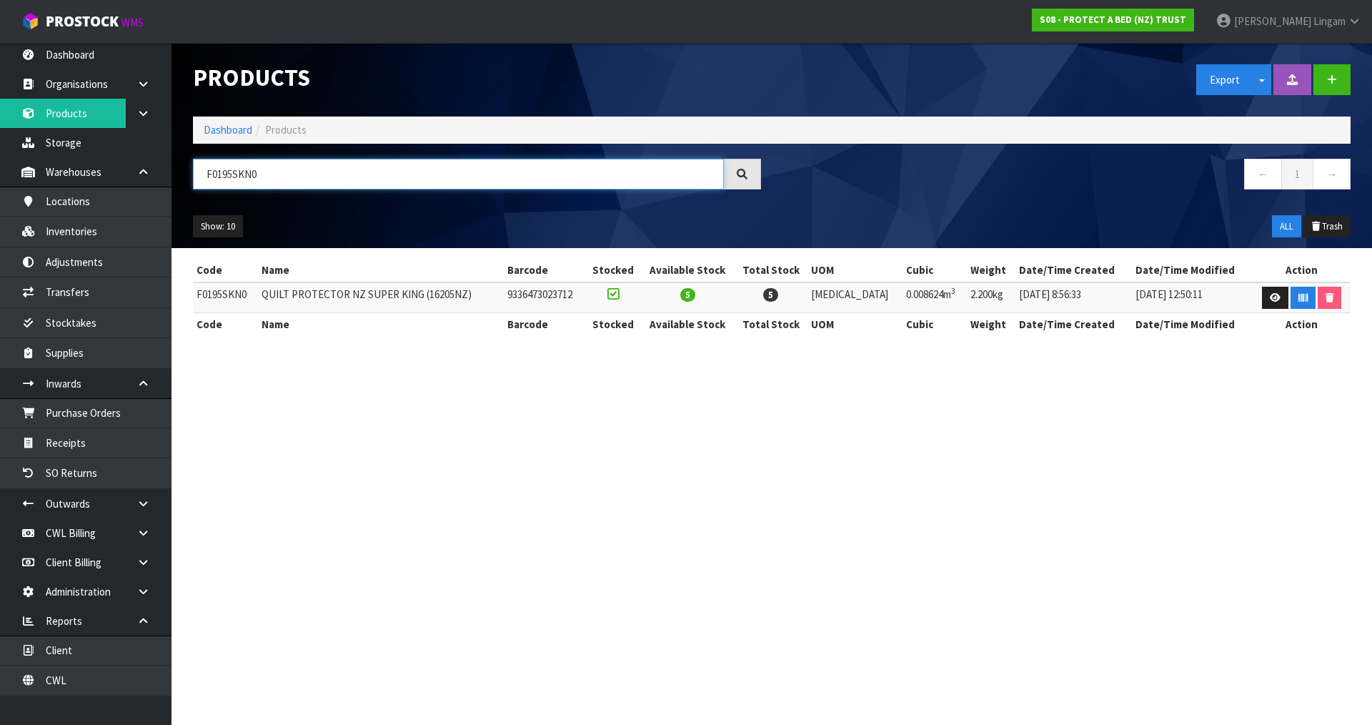
type input "F0195SKN0"
drag, startPoint x: 403, startPoint y: 481, endPoint x: 396, endPoint y: 272, distance: 209.6
click at [403, 480] on section "Products Export Split button! SOH Summary Measurements Dangerous Goods Import P…" at bounding box center [686, 362] width 1372 height 725
click at [237, 131] on link "Dashboard" at bounding box center [228, 130] width 49 height 14
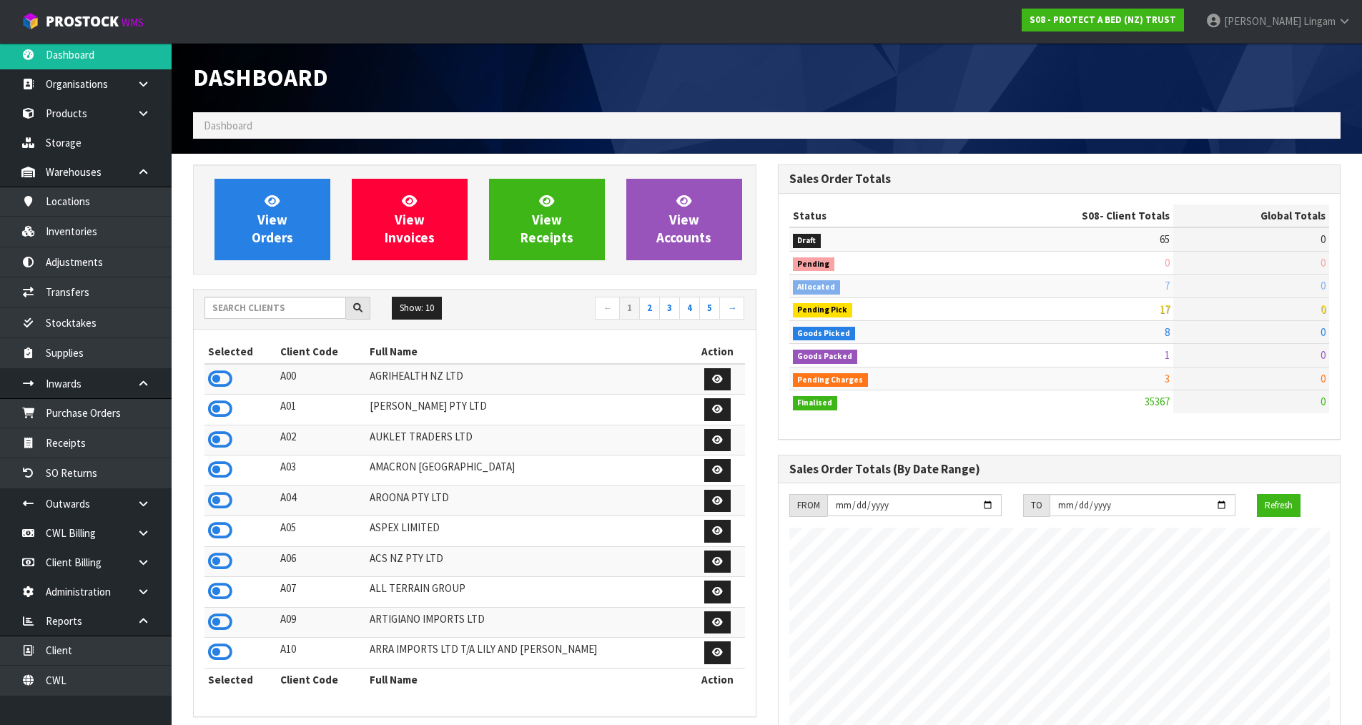
scroll to position [1083, 584]
click at [236, 307] on input "text" at bounding box center [275, 308] width 142 height 22
click at [264, 306] on input "text" at bounding box center [275, 308] width 142 height 22
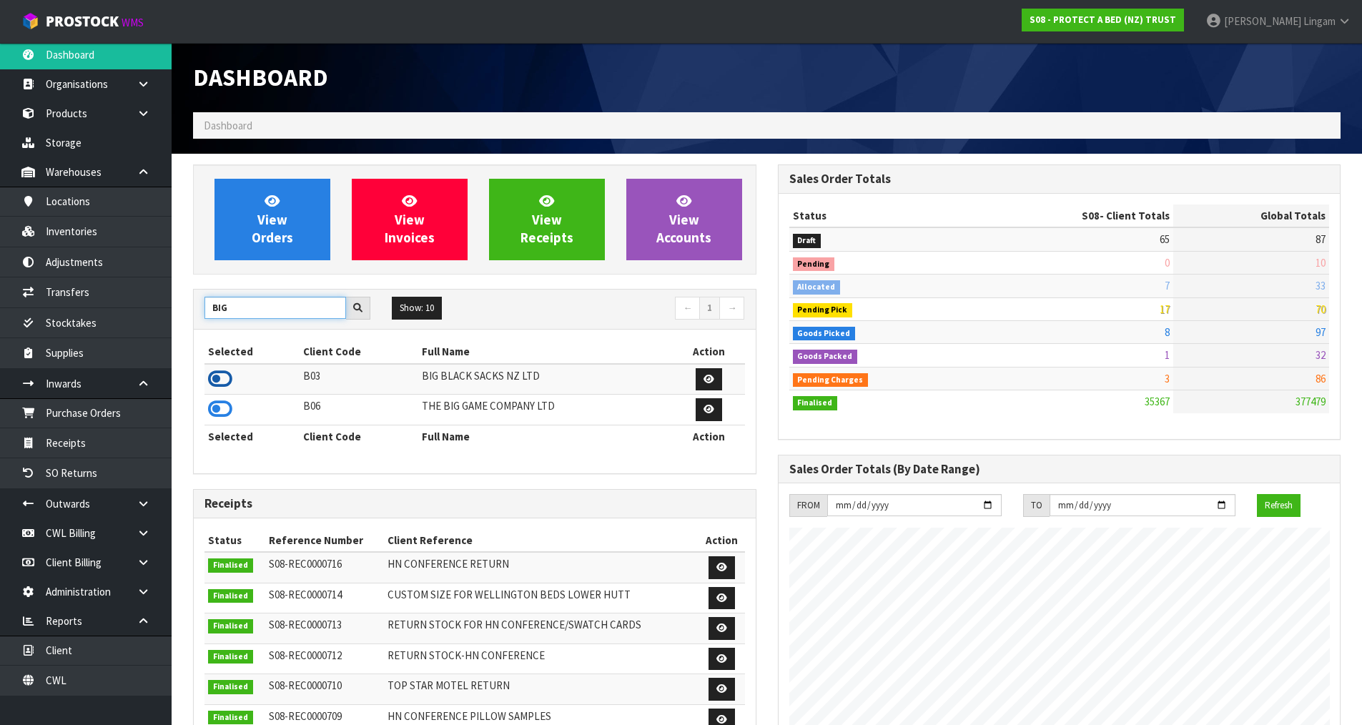
type input "BIG"
click at [223, 376] on icon at bounding box center [220, 378] width 24 height 21
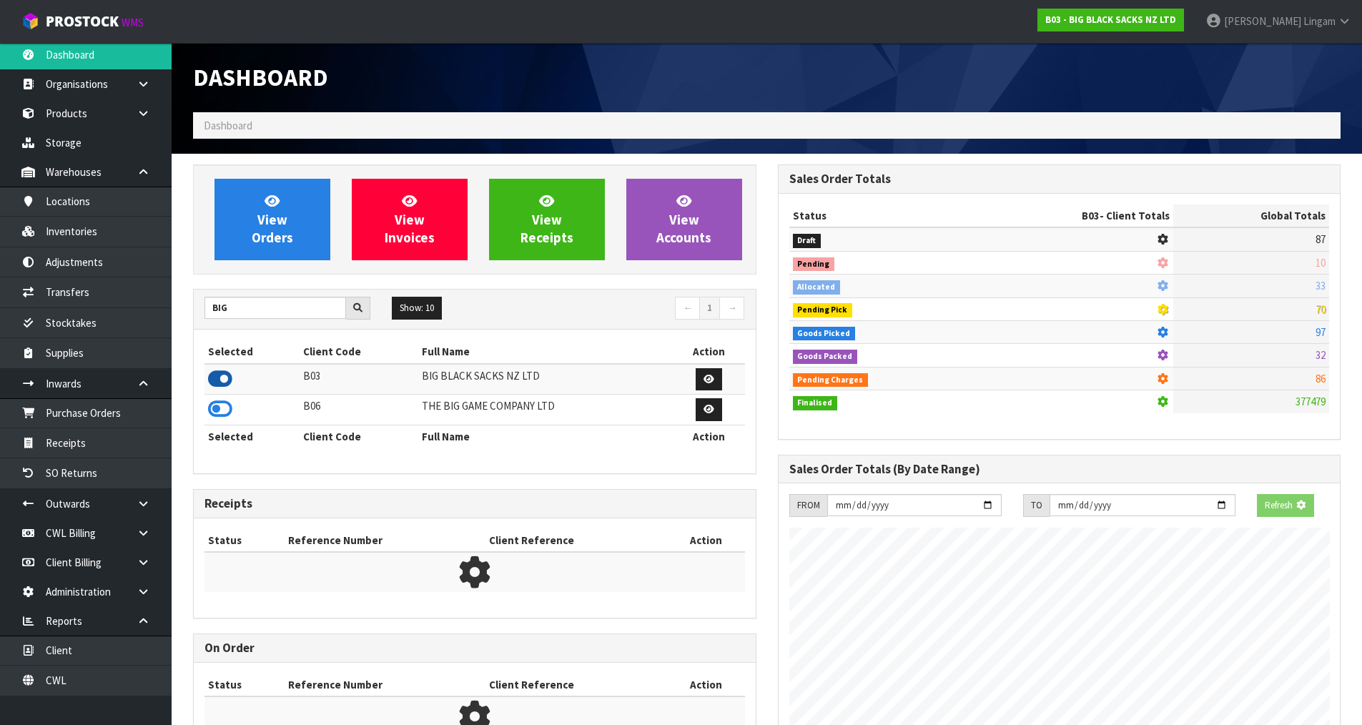
scroll to position [713946, 714252]
click at [213, 404] on icon at bounding box center [220, 408] width 24 height 21
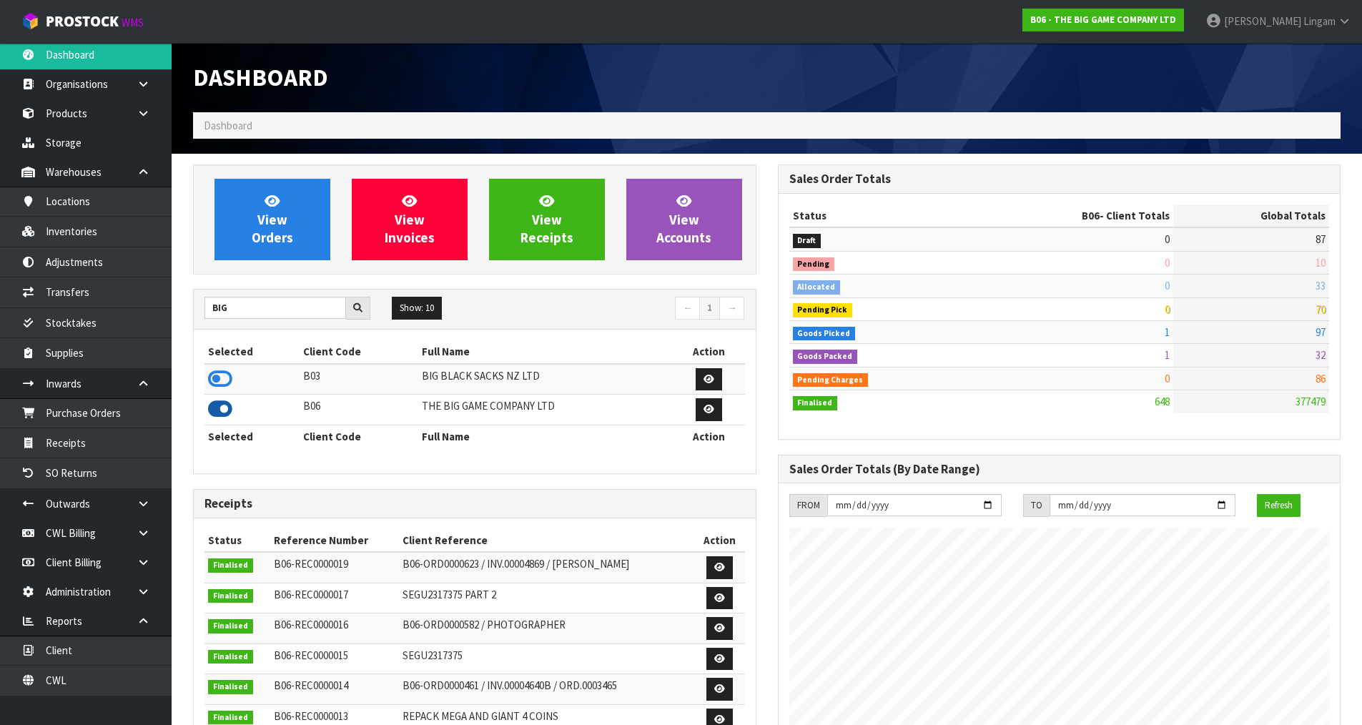
scroll to position [1083, 584]
click at [303, 232] on link "View Orders" at bounding box center [272, 219] width 116 height 81
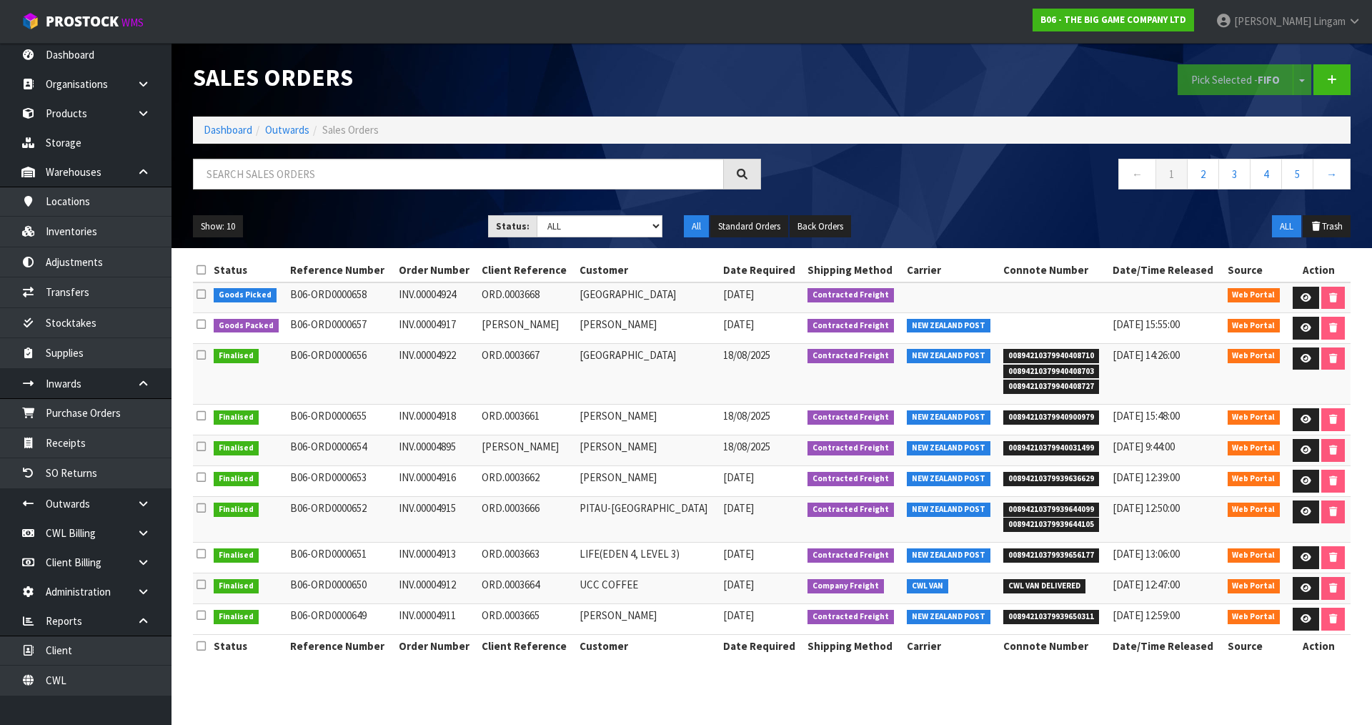
click at [654, 665] on div "Status Reference Number Order Number Client Reference Customer Date Required Sh…" at bounding box center [772, 465] width 1158 height 413
click at [232, 134] on link "Dashboard" at bounding box center [228, 130] width 49 height 14
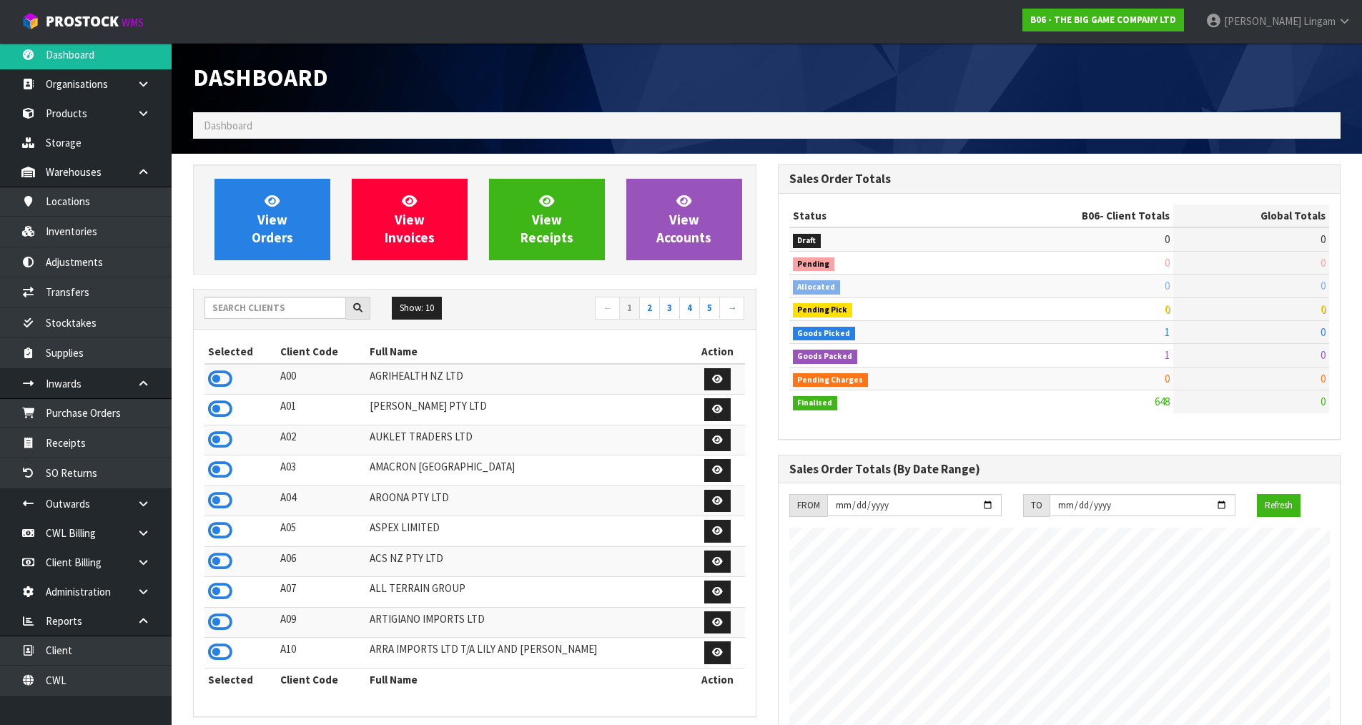
scroll to position [1129, 584]
click at [226, 503] on icon at bounding box center [220, 500] width 24 height 21
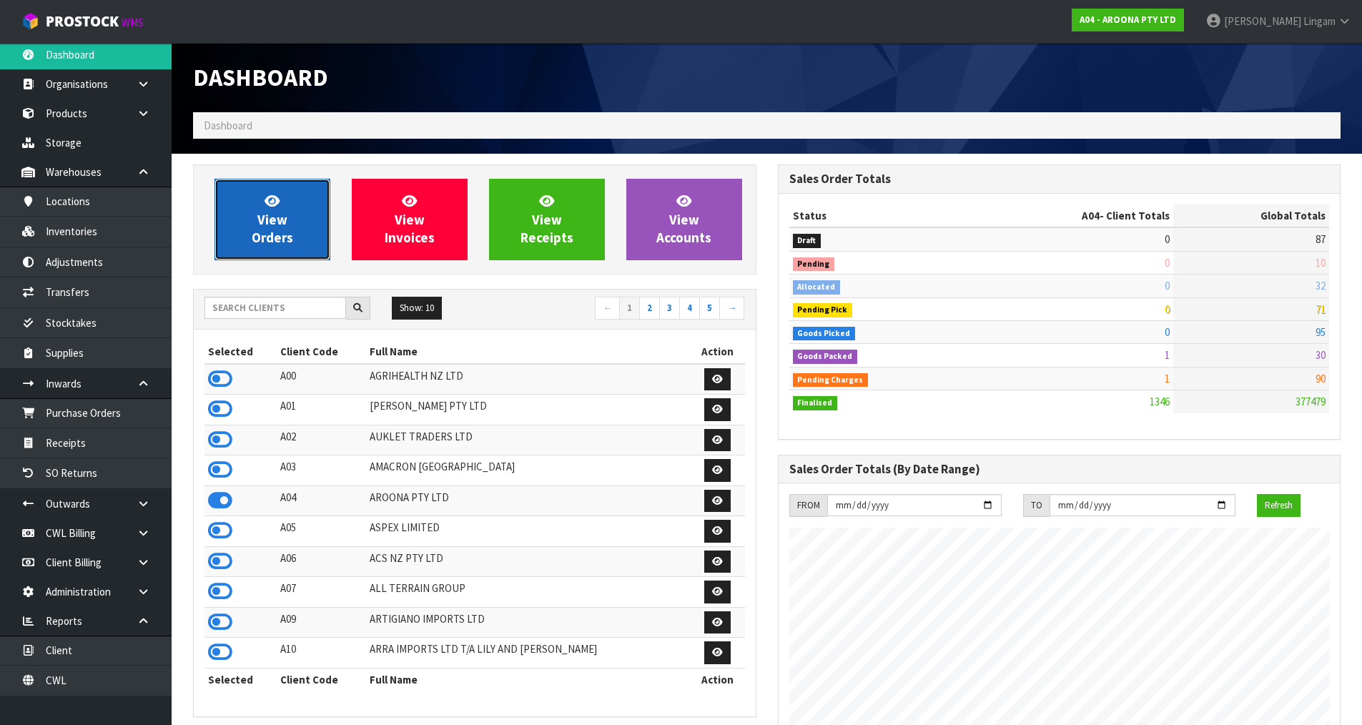
click at [281, 217] on span "View Orders" at bounding box center [272, 219] width 41 height 54
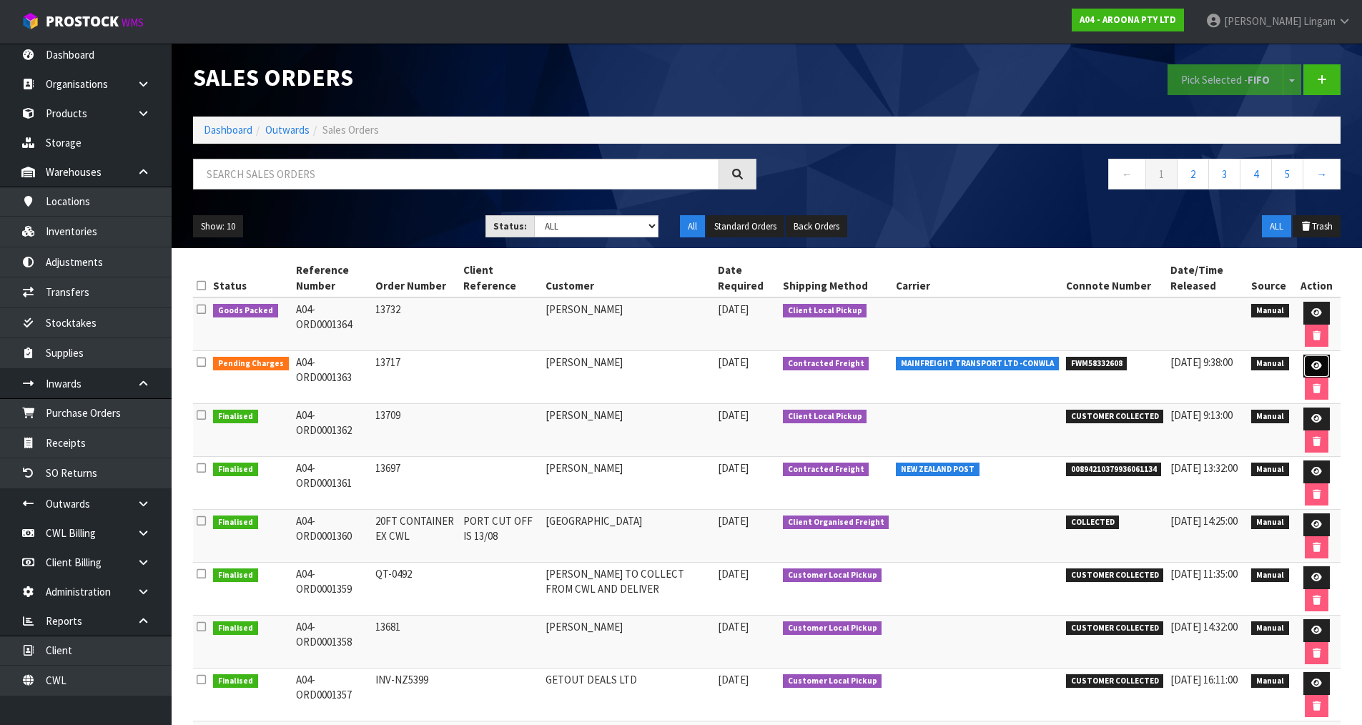
click at [1311, 362] on icon at bounding box center [1316, 365] width 11 height 9
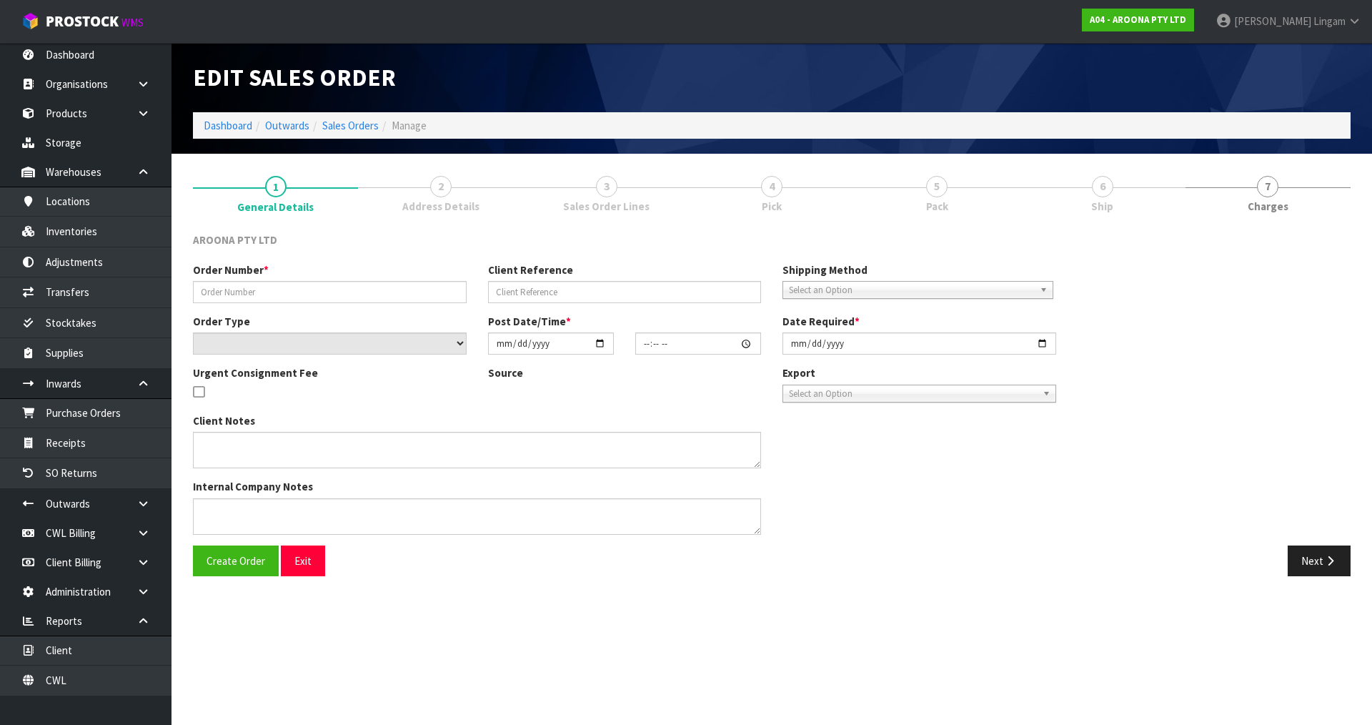
type input "13717"
select select "number:0"
type input "2025-08-18"
type input "13:01:00.000"
type input "2025-08-19"
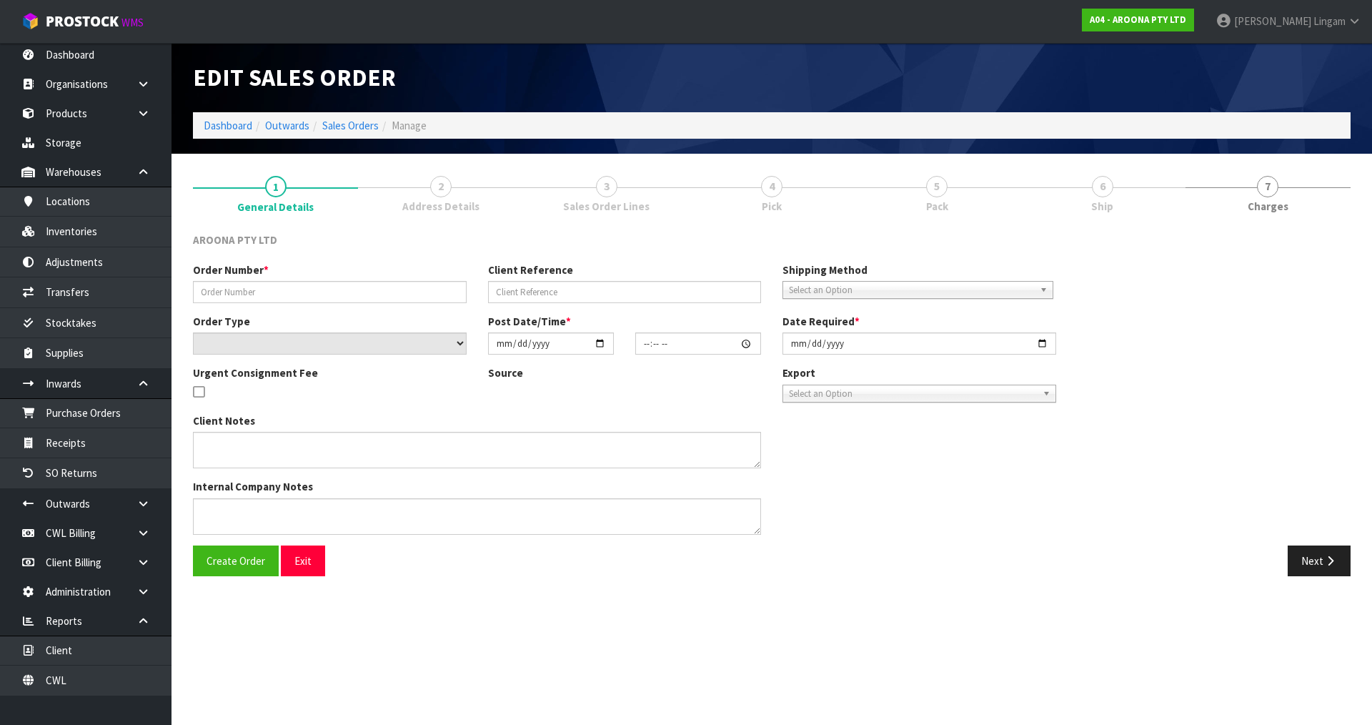
type textarea "UPDATED TO DELIEVRY"
type textarea "PLEASE IGNORE PREVIOUS MESSAGE, CUSTOMER WILL PAY FOR SHIPPING AND WE WILL INST…"
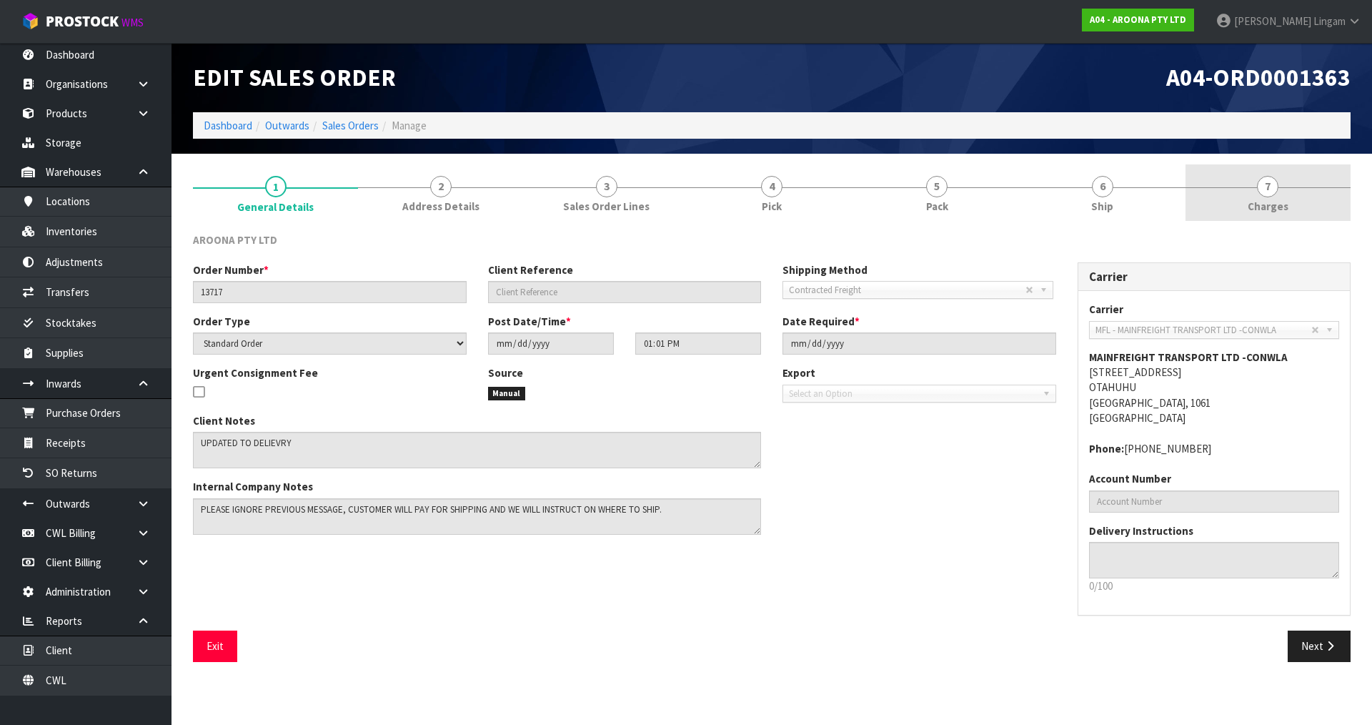
click at [1297, 212] on link "7 Charges" at bounding box center [1268, 192] width 165 height 56
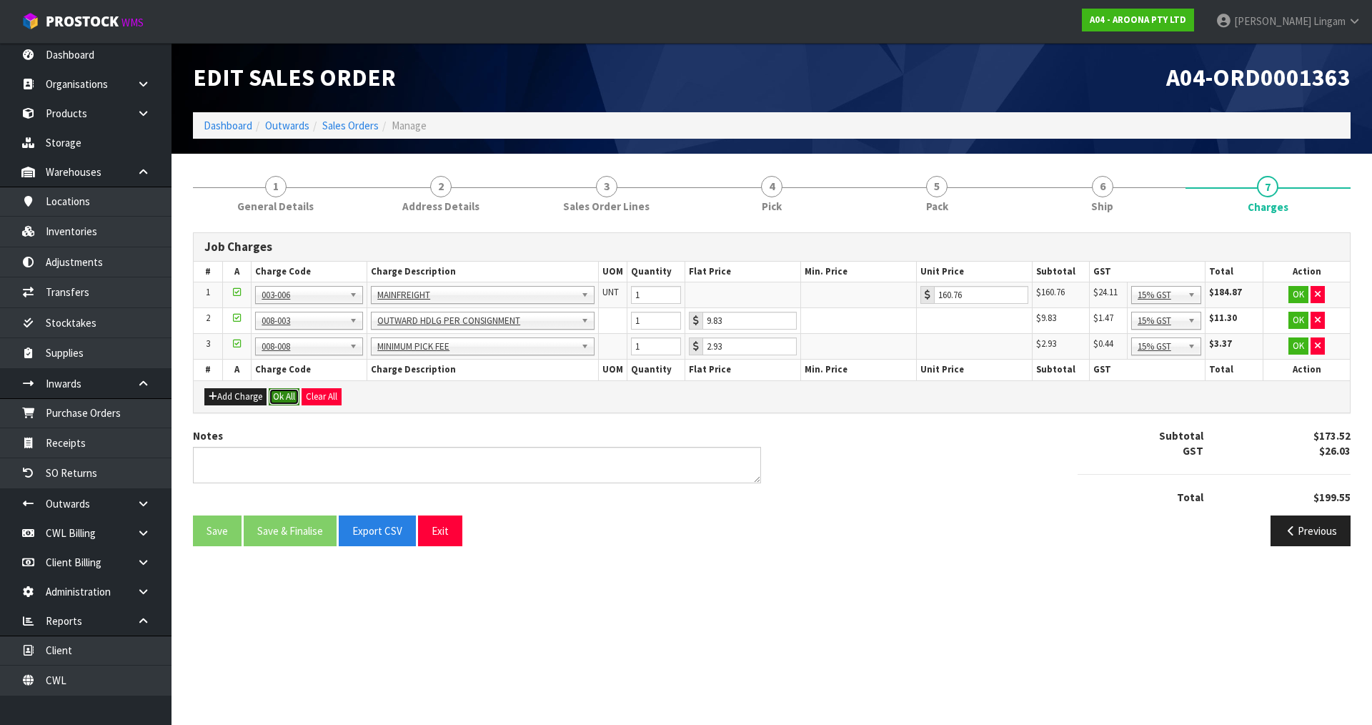
click at [284, 393] on button "Ok All" at bounding box center [284, 396] width 31 height 17
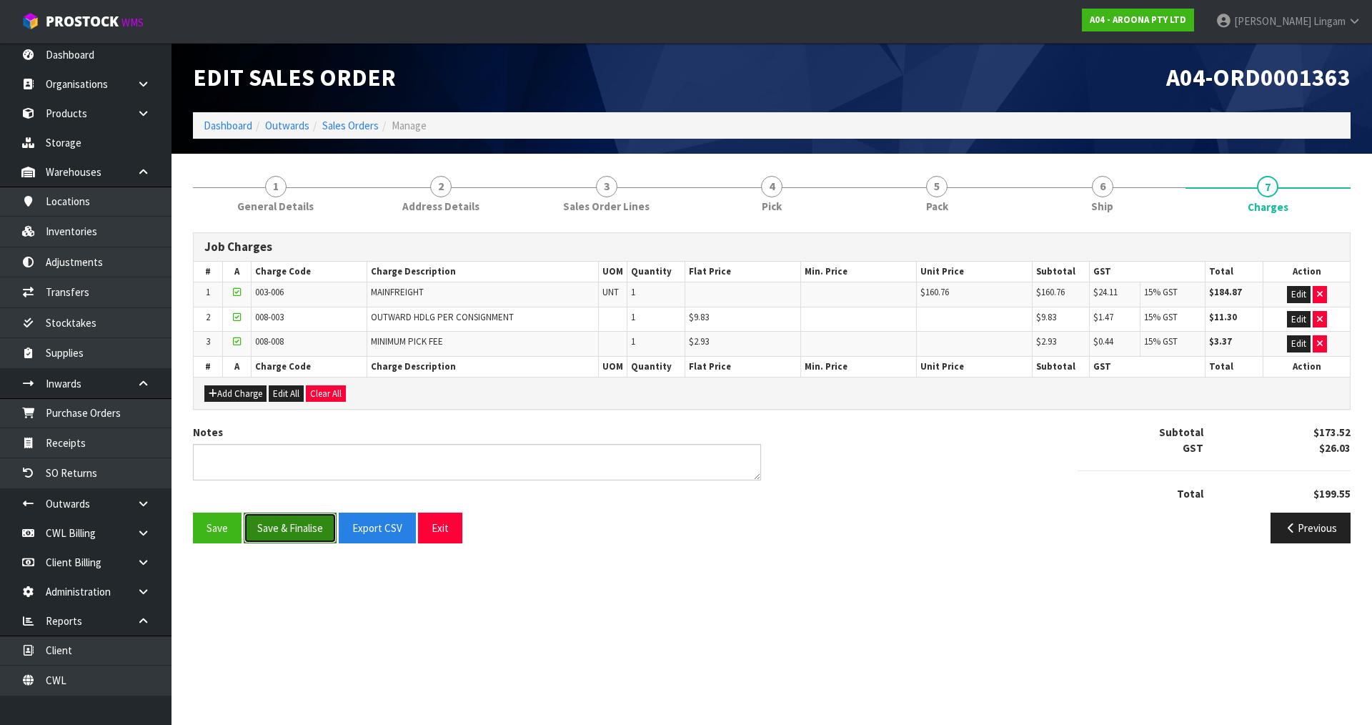
click at [285, 528] on button "Save & Finalise" at bounding box center [290, 528] width 93 height 31
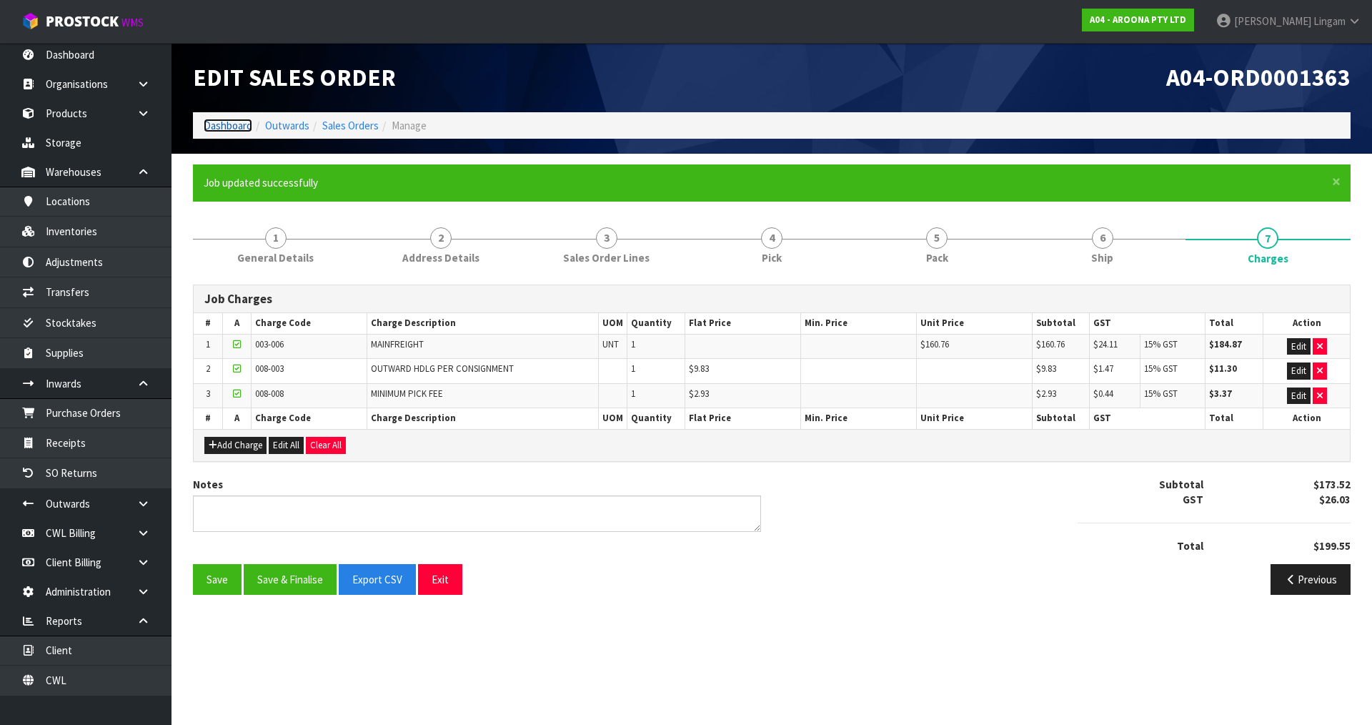
click at [234, 125] on link "Dashboard" at bounding box center [228, 126] width 49 height 14
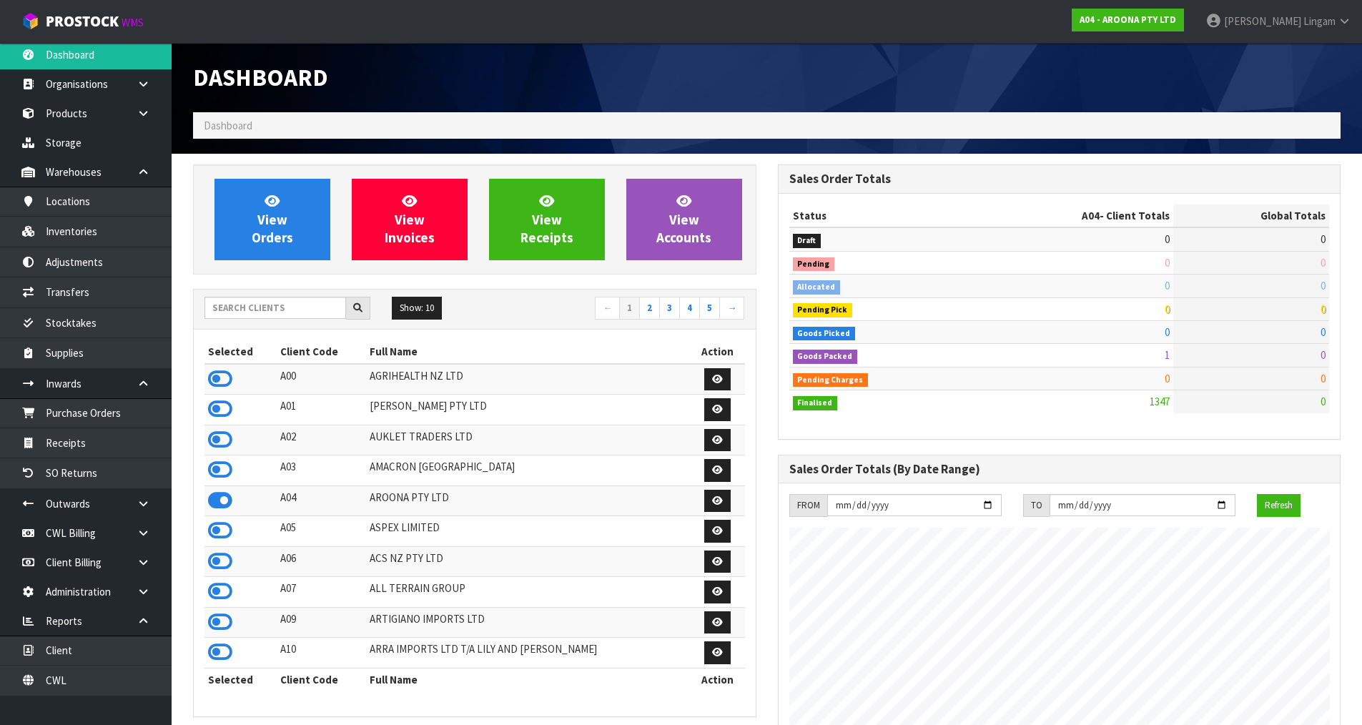
scroll to position [921, 584]
click at [226, 469] on icon at bounding box center [220, 469] width 24 height 21
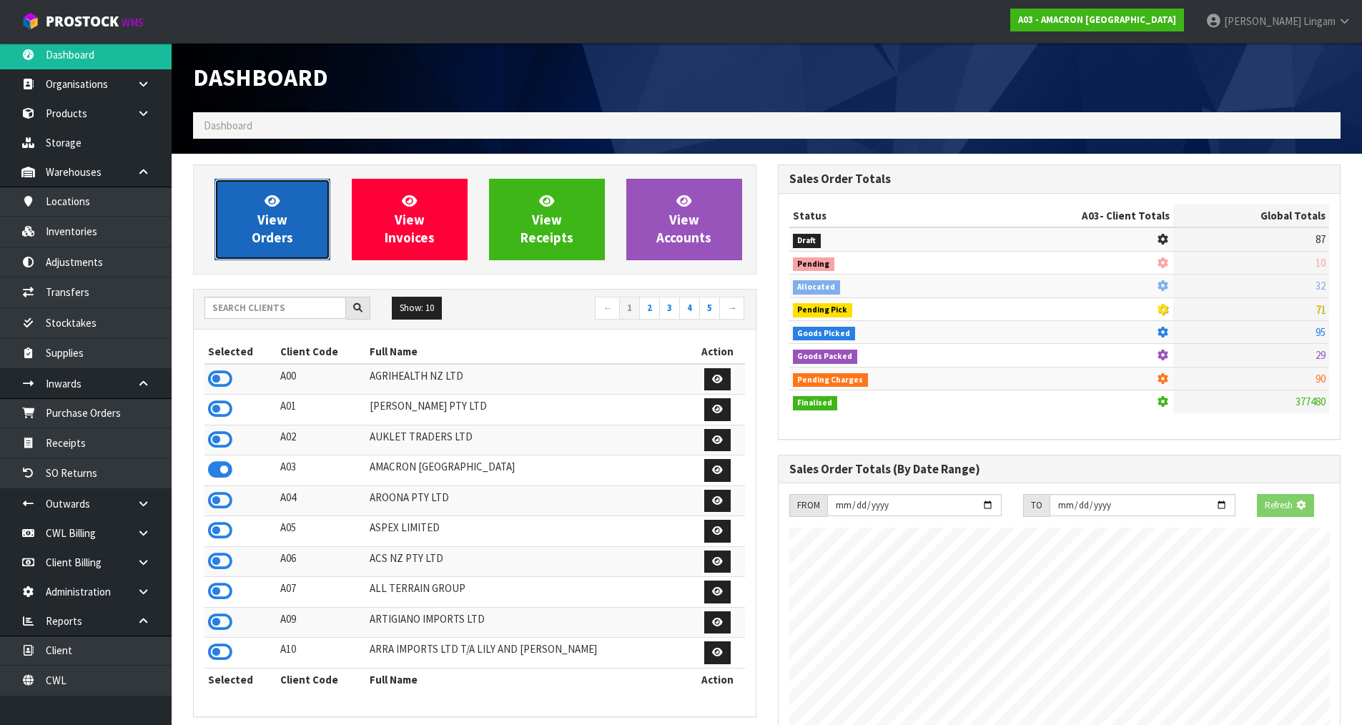
scroll to position [991, 584]
click at [277, 232] on span "View Orders" at bounding box center [272, 219] width 41 height 54
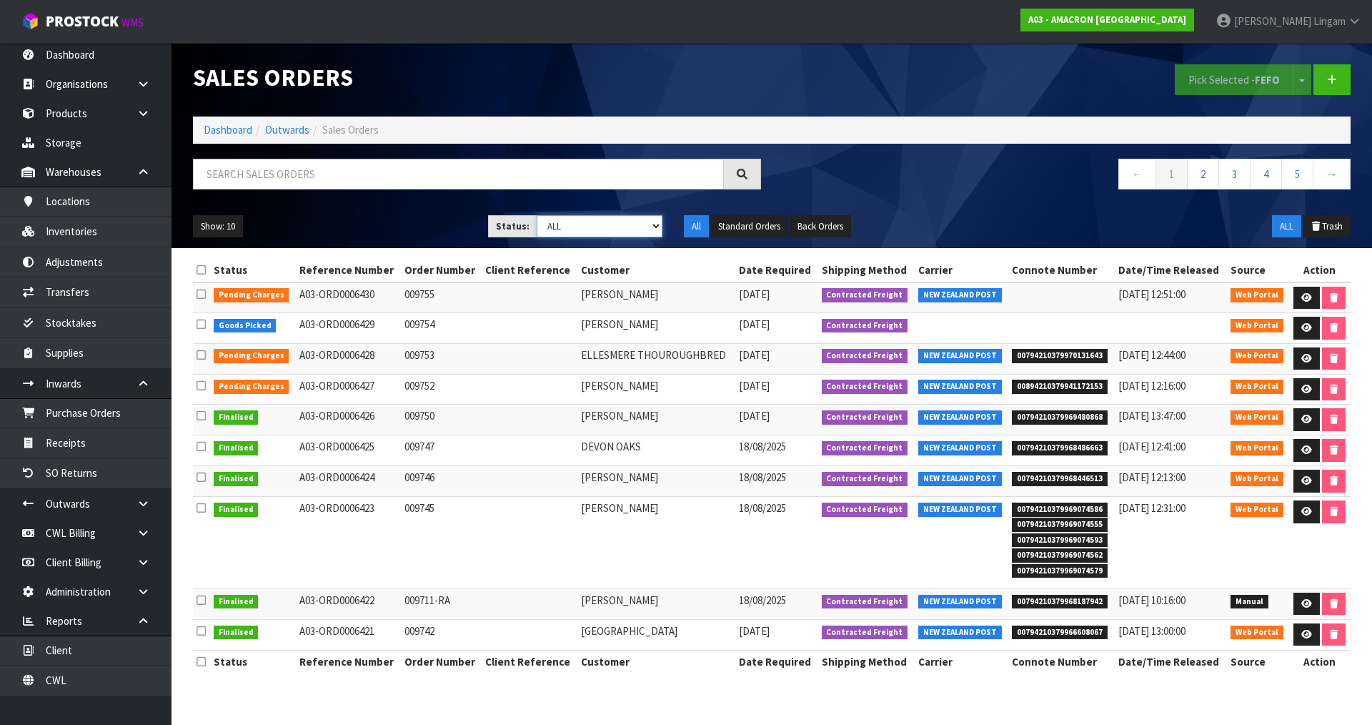
drag, startPoint x: 611, startPoint y: 223, endPoint x: 607, endPoint y: 234, distance: 11.5
click at [611, 223] on select "Draft Pending Allocated Pending Pick Goods Picked Goods Packed Pending Charges …" at bounding box center [600, 226] width 127 height 22
select select "string:6"
click at [537, 215] on select "Draft Pending Allocated Pending Pick Goods Picked Goods Packed Pending Charges …" at bounding box center [600, 226] width 127 height 22
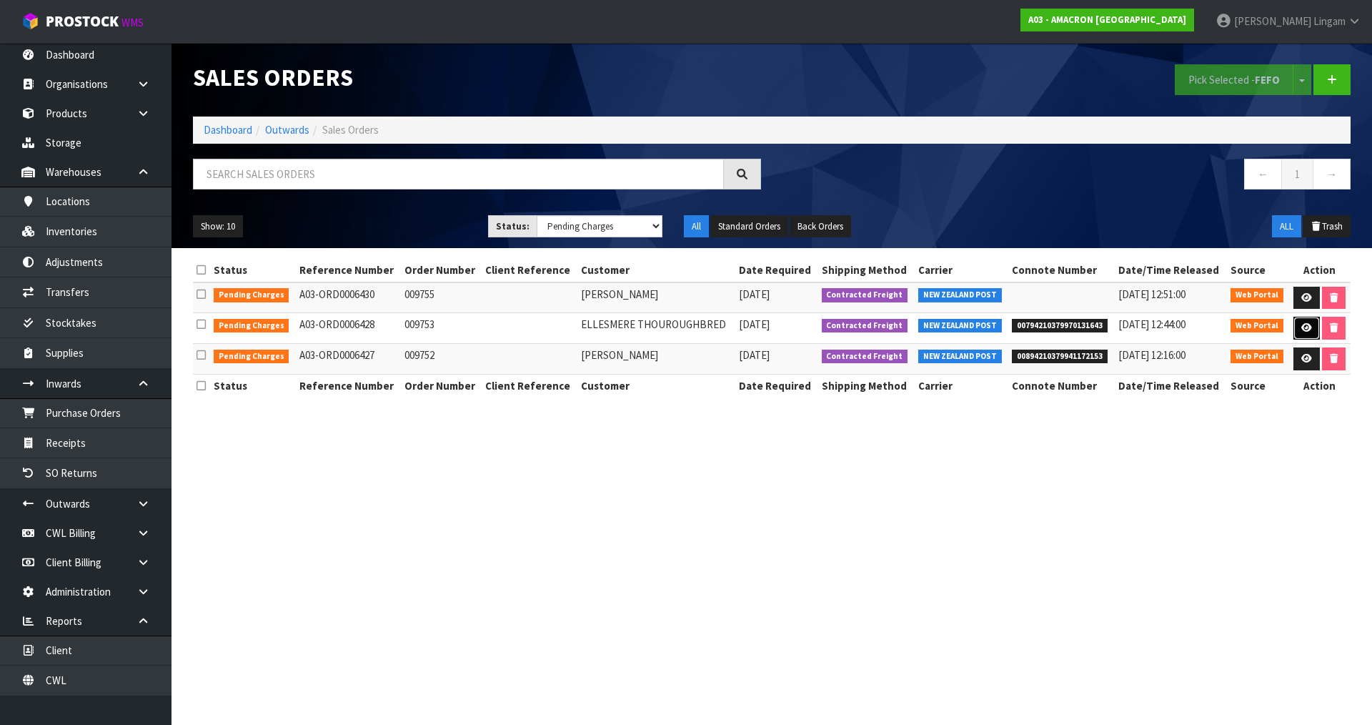
click at [1302, 330] on icon at bounding box center [1307, 327] width 11 height 9
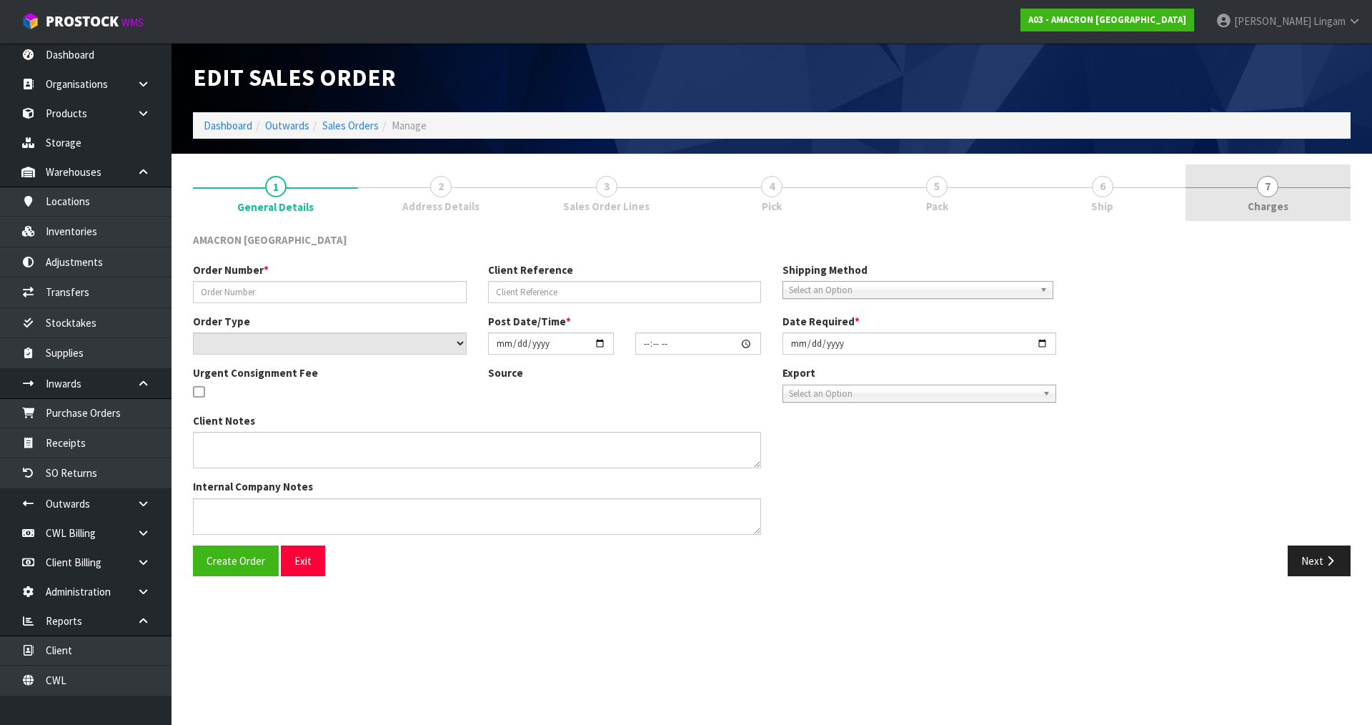
type input "009753"
select select "number:0"
type input "2025-08-20"
type input "09:46:00.000"
type input "2025-08-20"
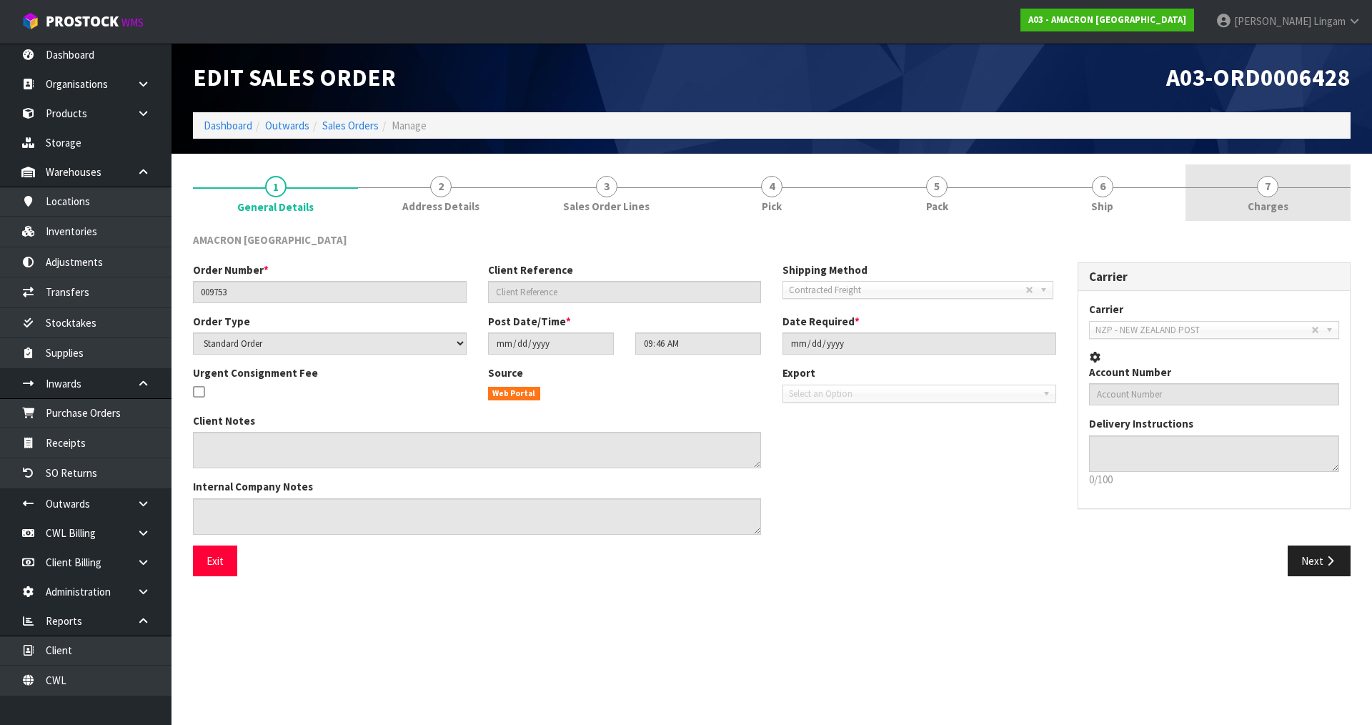
click at [1297, 206] on link "7 Charges" at bounding box center [1268, 192] width 165 height 56
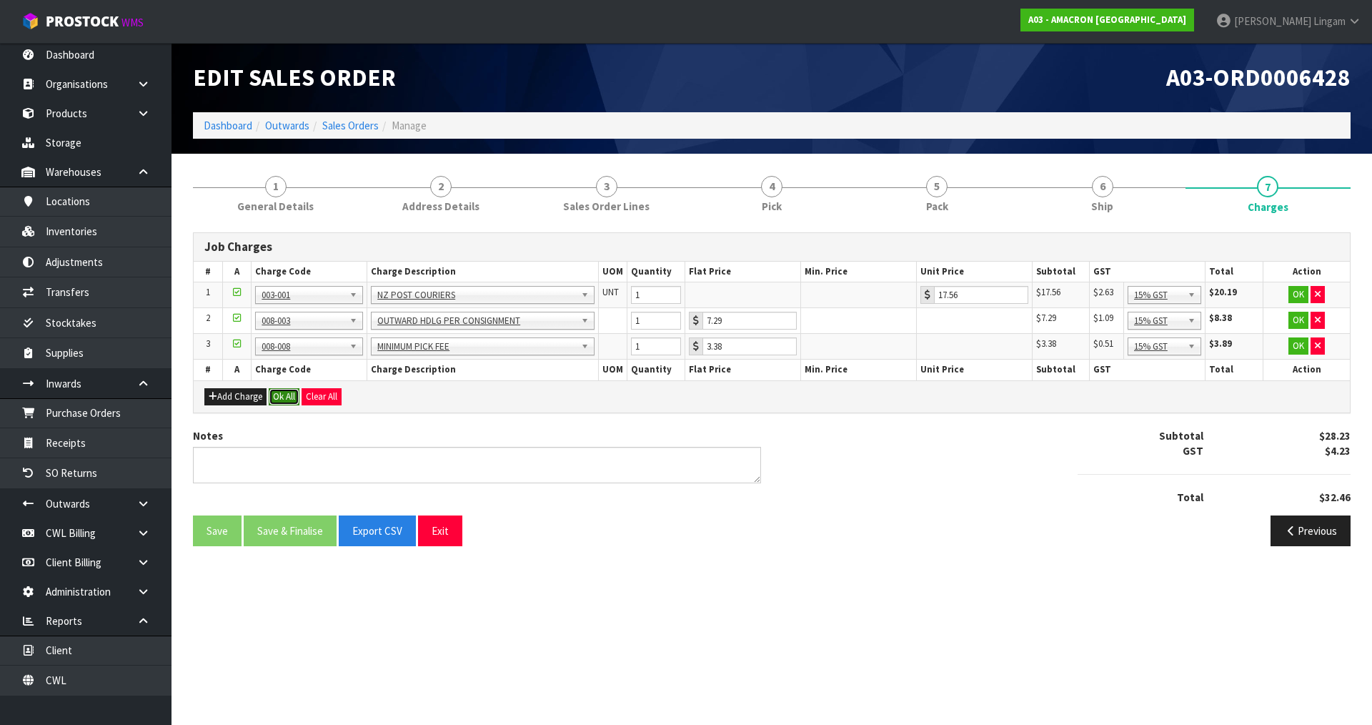
click at [291, 395] on button "Ok All" at bounding box center [284, 396] width 31 height 17
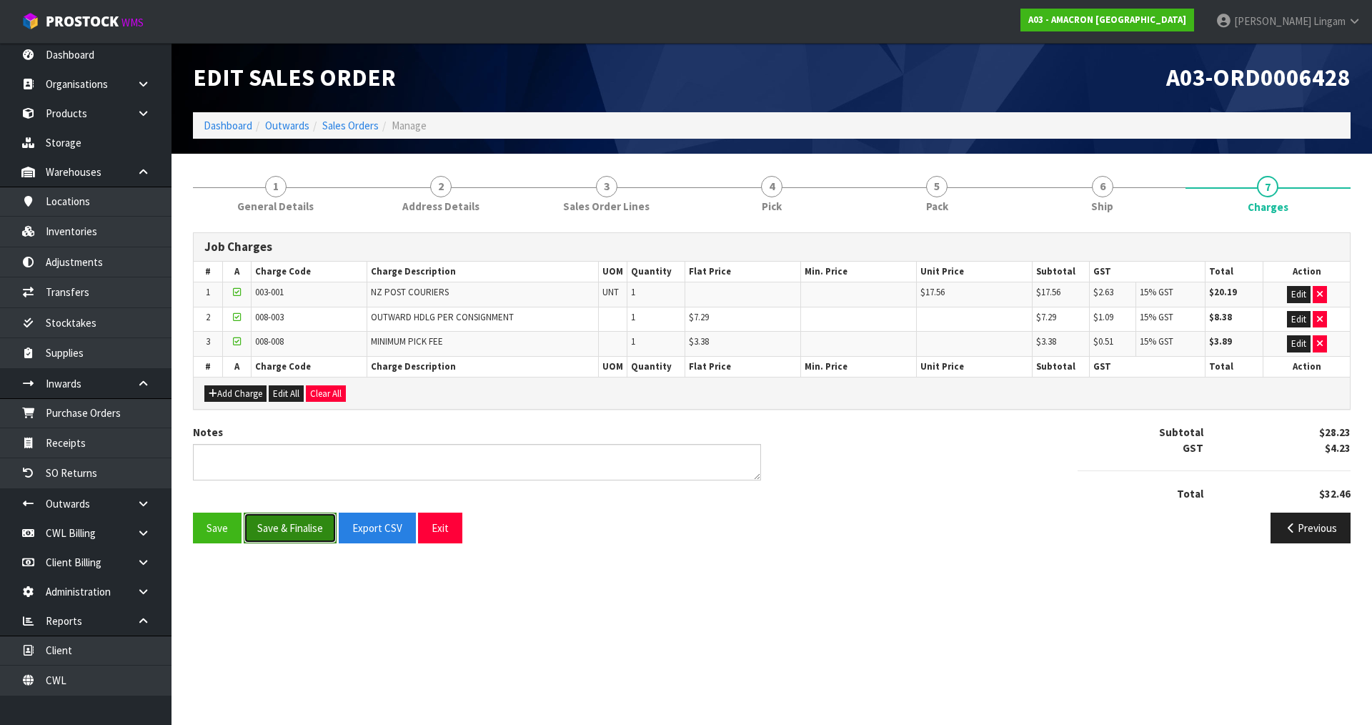
click at [299, 526] on button "Save & Finalise" at bounding box center [290, 528] width 93 height 31
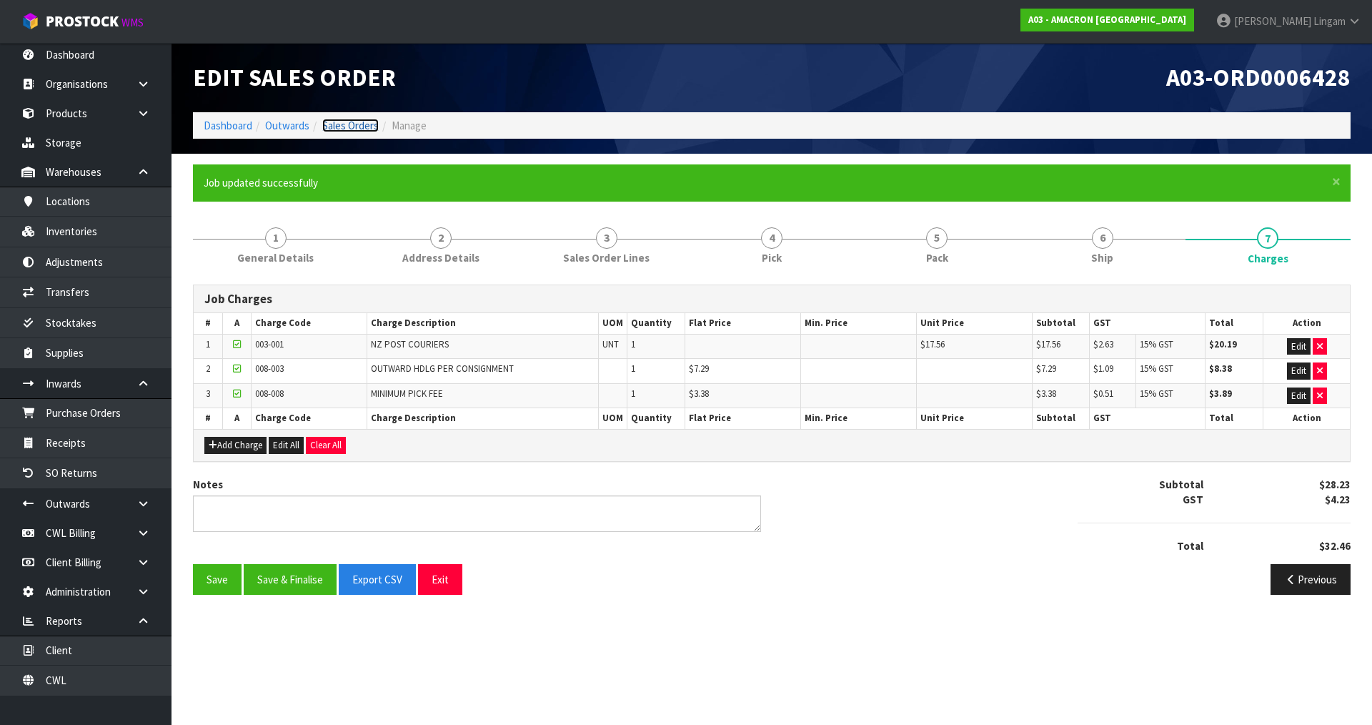
click at [369, 125] on link "Sales Orders" at bounding box center [350, 126] width 56 height 14
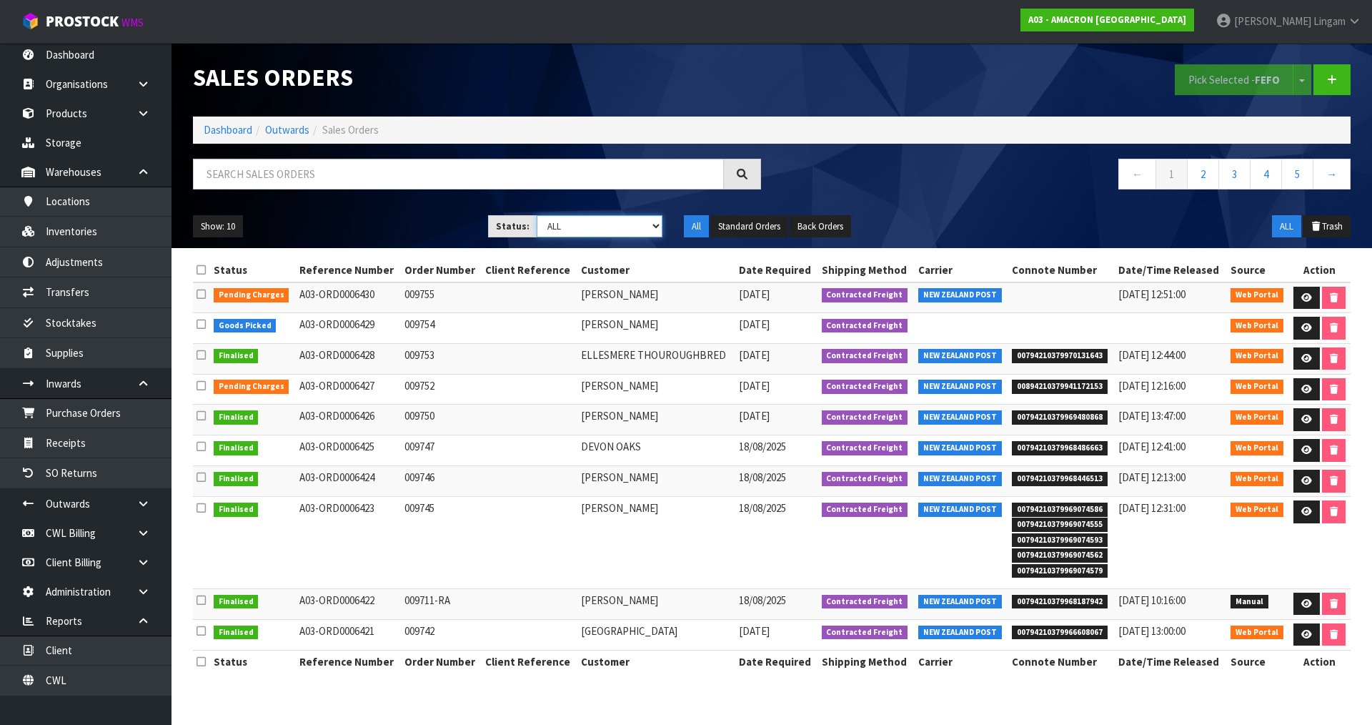
click at [637, 229] on select "Draft Pending Allocated Pending Pick Goods Picked Goods Packed Pending Charges …" at bounding box center [600, 226] width 127 height 22
select select "string:6"
click at [537, 215] on select "Draft Pending Allocated Pending Pick Goods Picked Goods Packed Pending Charges …" at bounding box center [600, 226] width 127 height 22
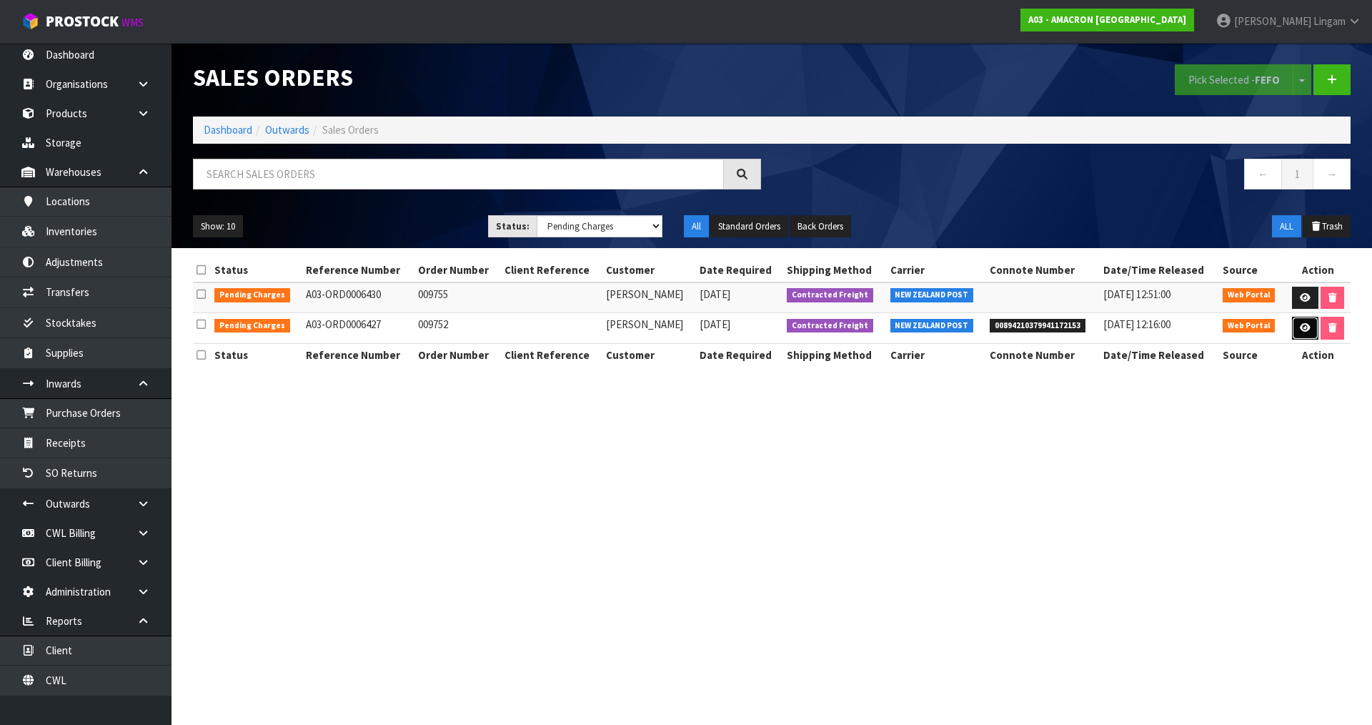
click at [1300, 329] on icon at bounding box center [1305, 327] width 11 height 9
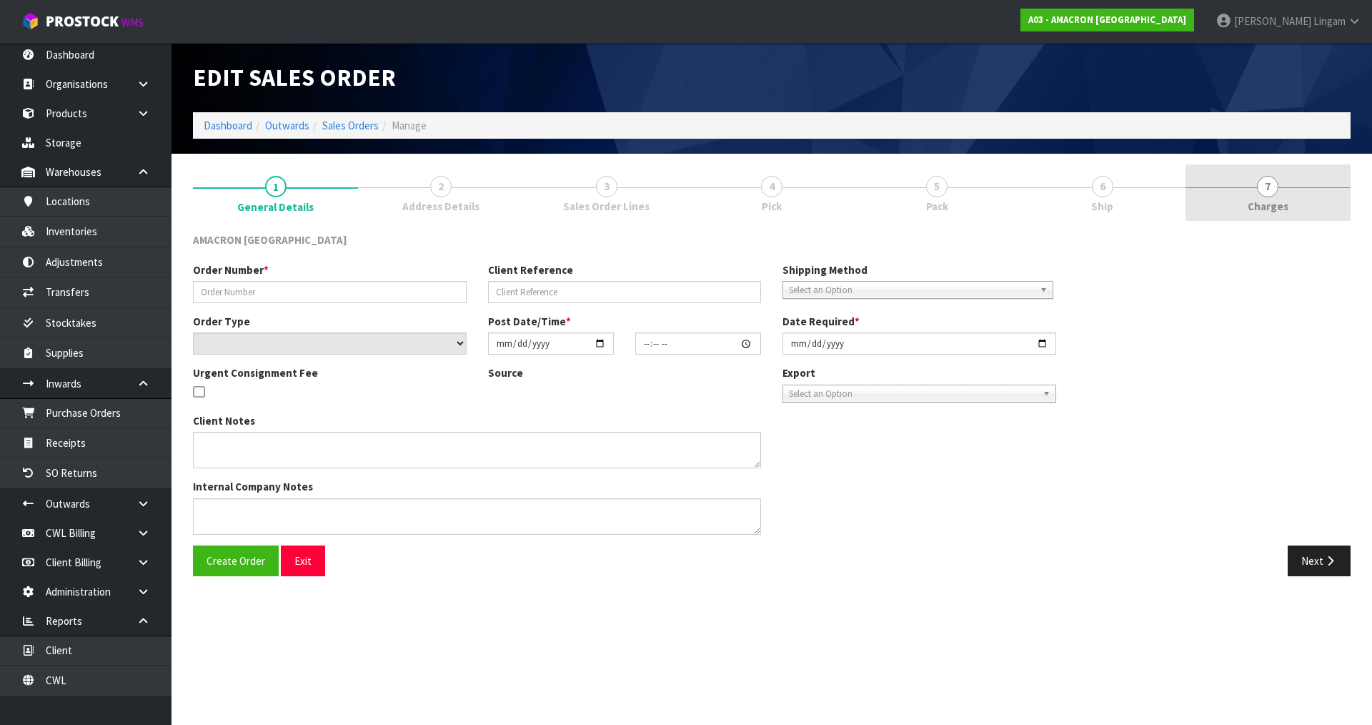
type input "009752"
select select "number:0"
type input "2025-08-19"
type input "13:32:00.000"
type input "2025-08-20"
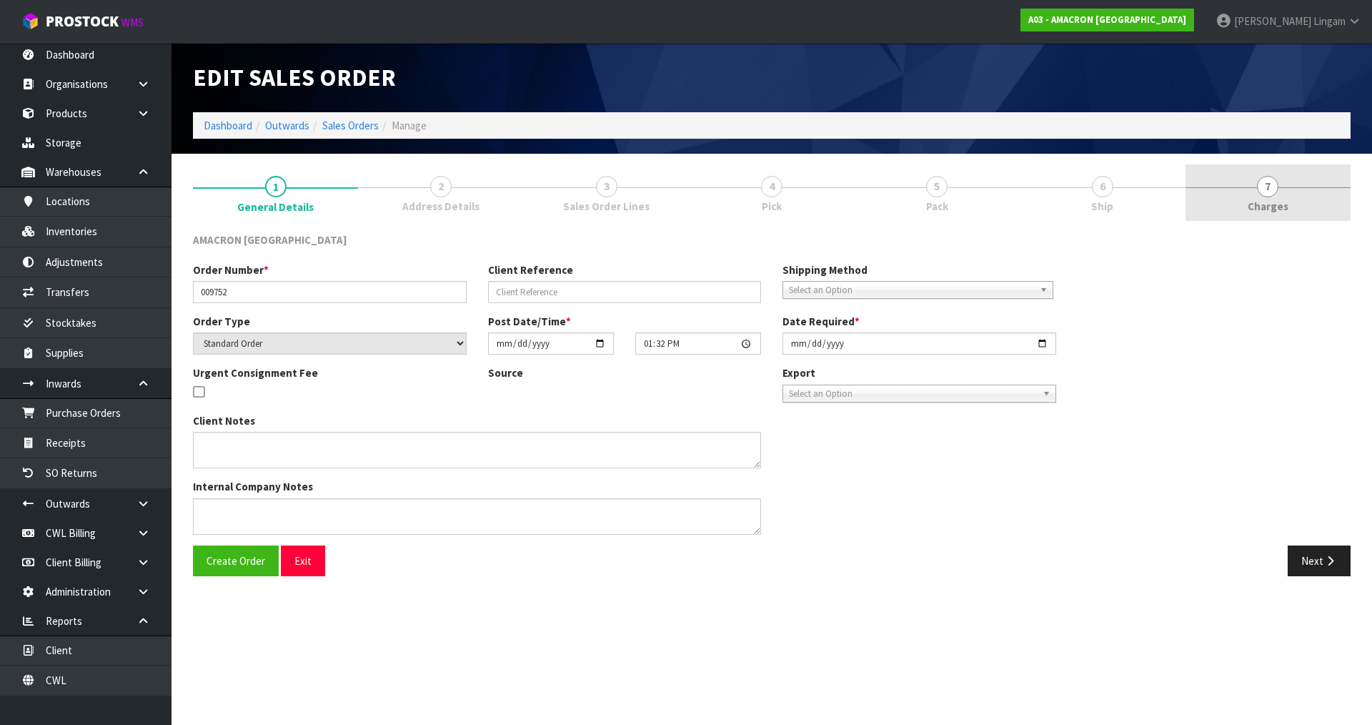
click at [1296, 205] on link "7 Charges" at bounding box center [1268, 192] width 165 height 56
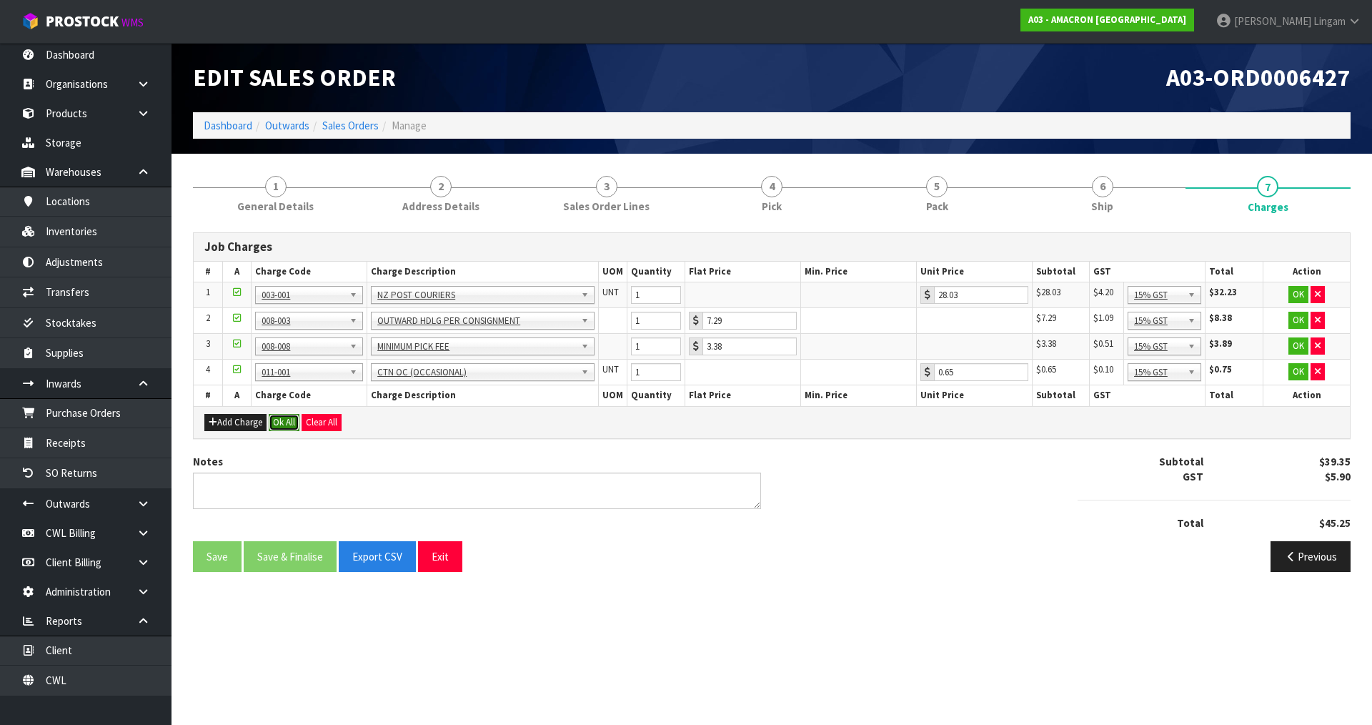
click at [281, 422] on button "Ok All" at bounding box center [284, 422] width 31 height 17
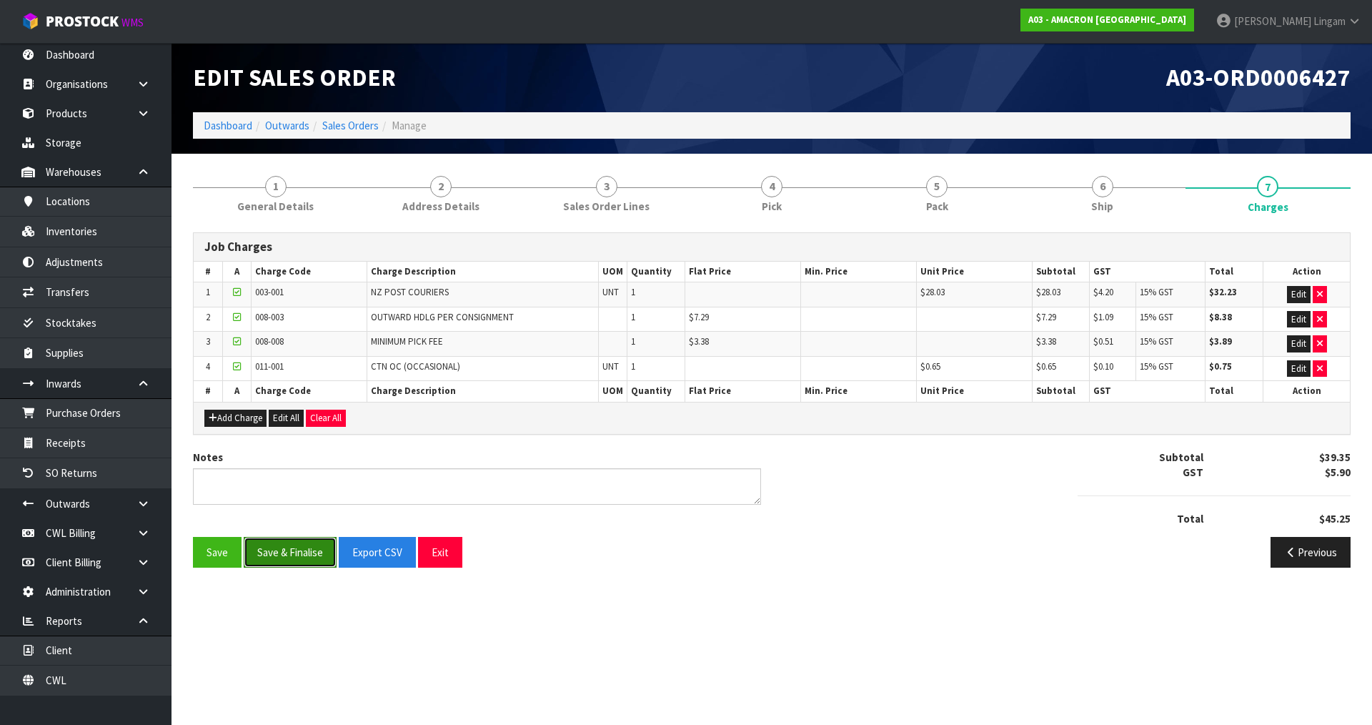
click at [297, 554] on button "Save & Finalise" at bounding box center [290, 552] width 93 height 31
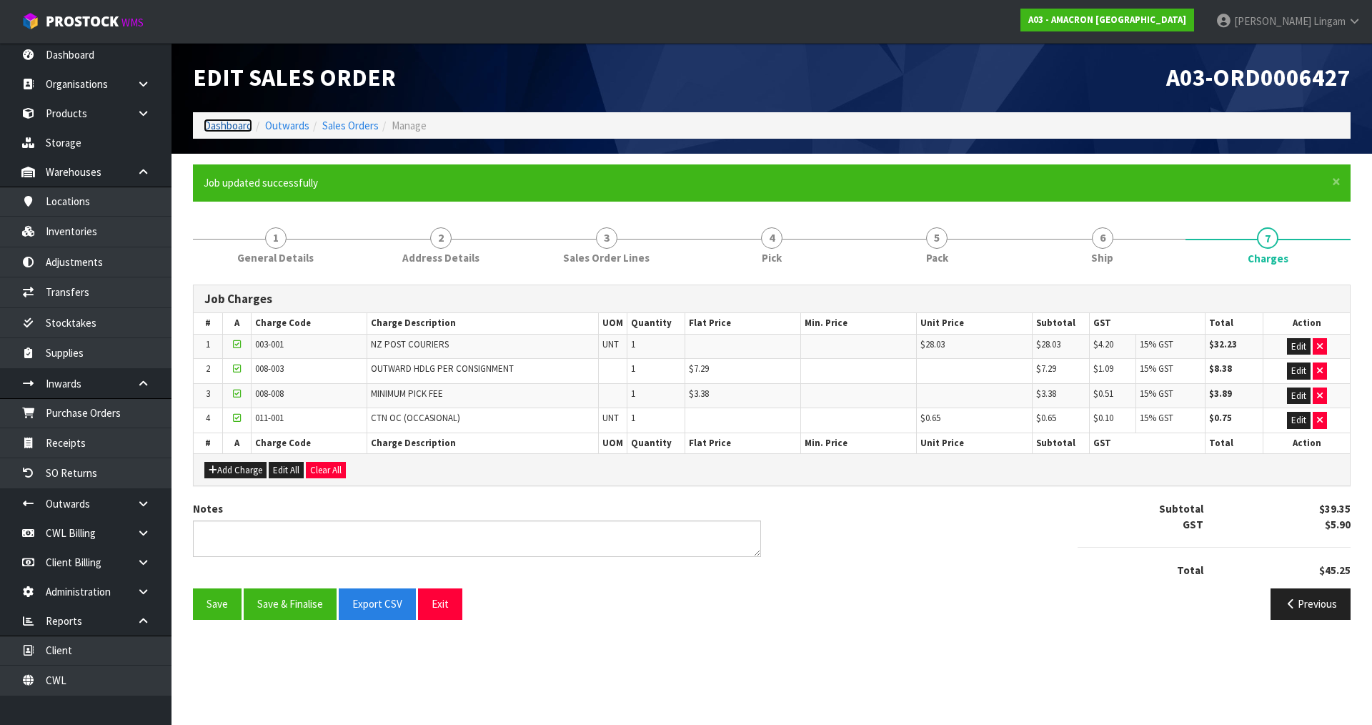
click at [207, 127] on link "Dashboard" at bounding box center [228, 126] width 49 height 14
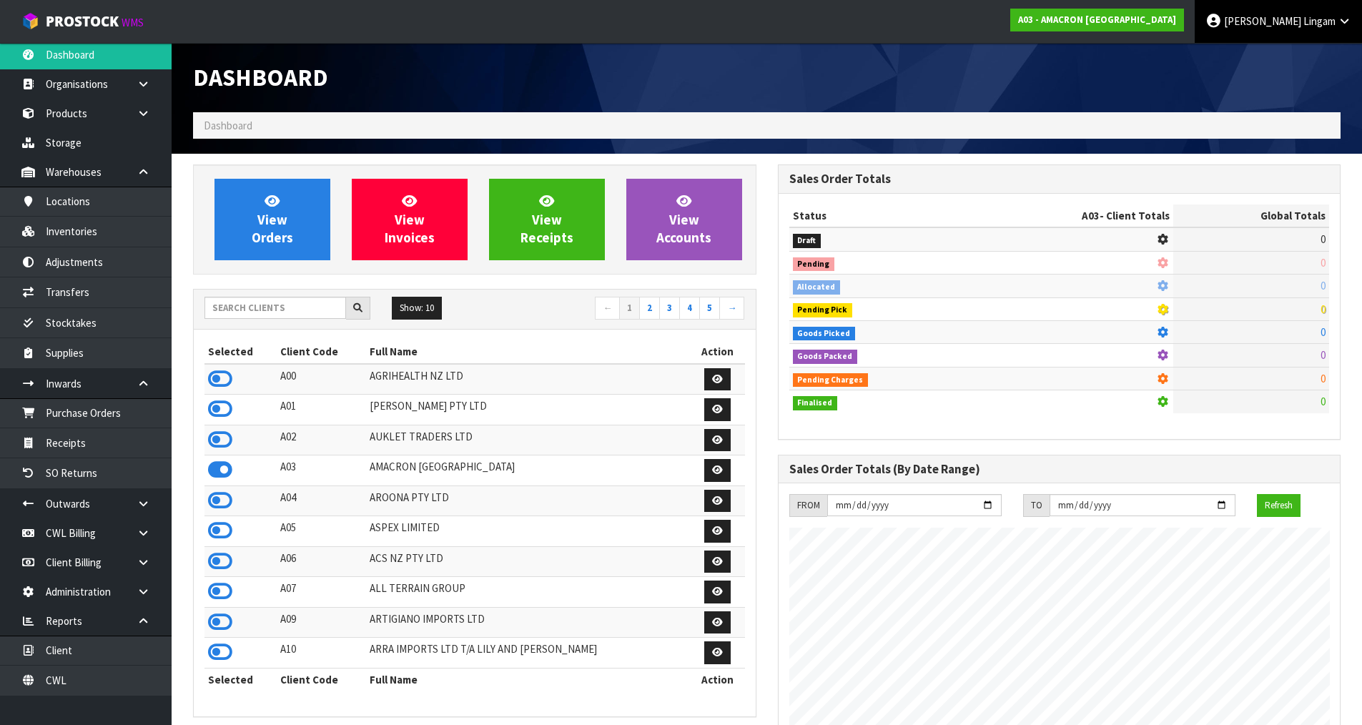
scroll to position [991, 584]
click at [250, 310] on input "text" at bounding box center [275, 308] width 142 height 22
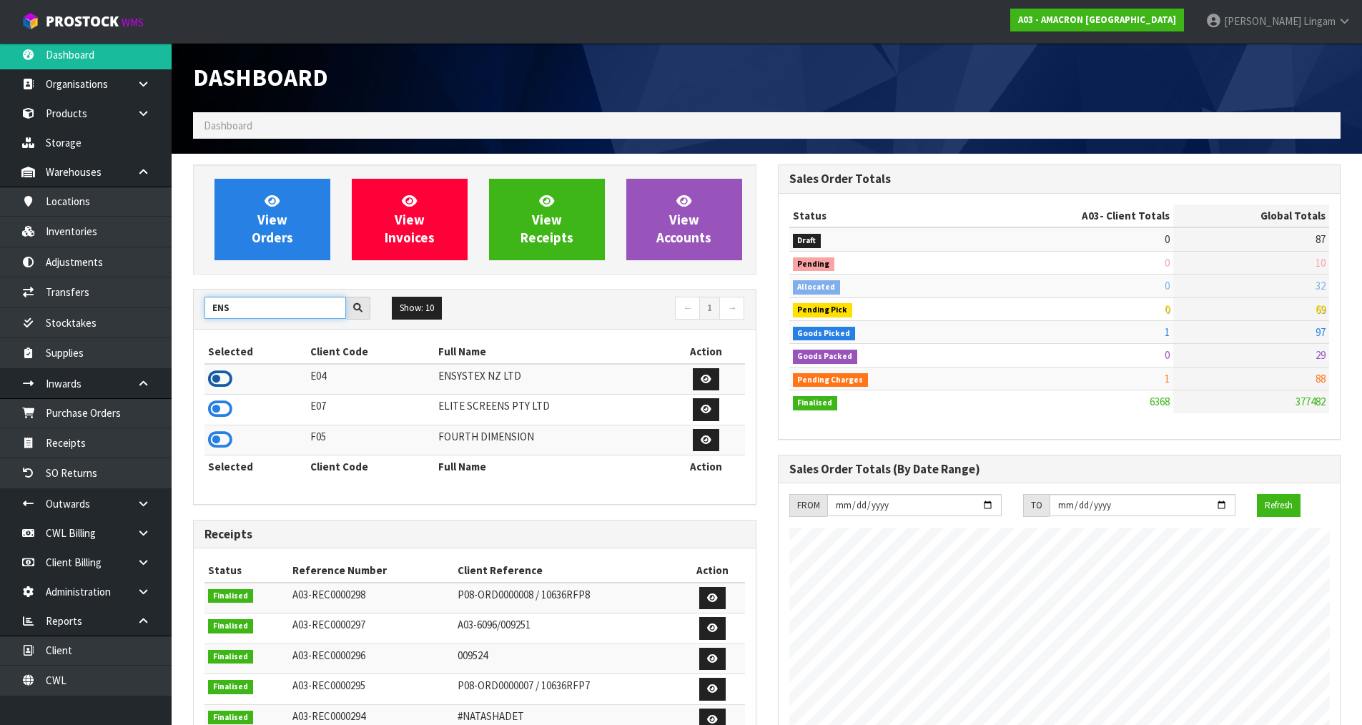
type input "ENS"
click at [219, 378] on icon at bounding box center [220, 378] width 24 height 21
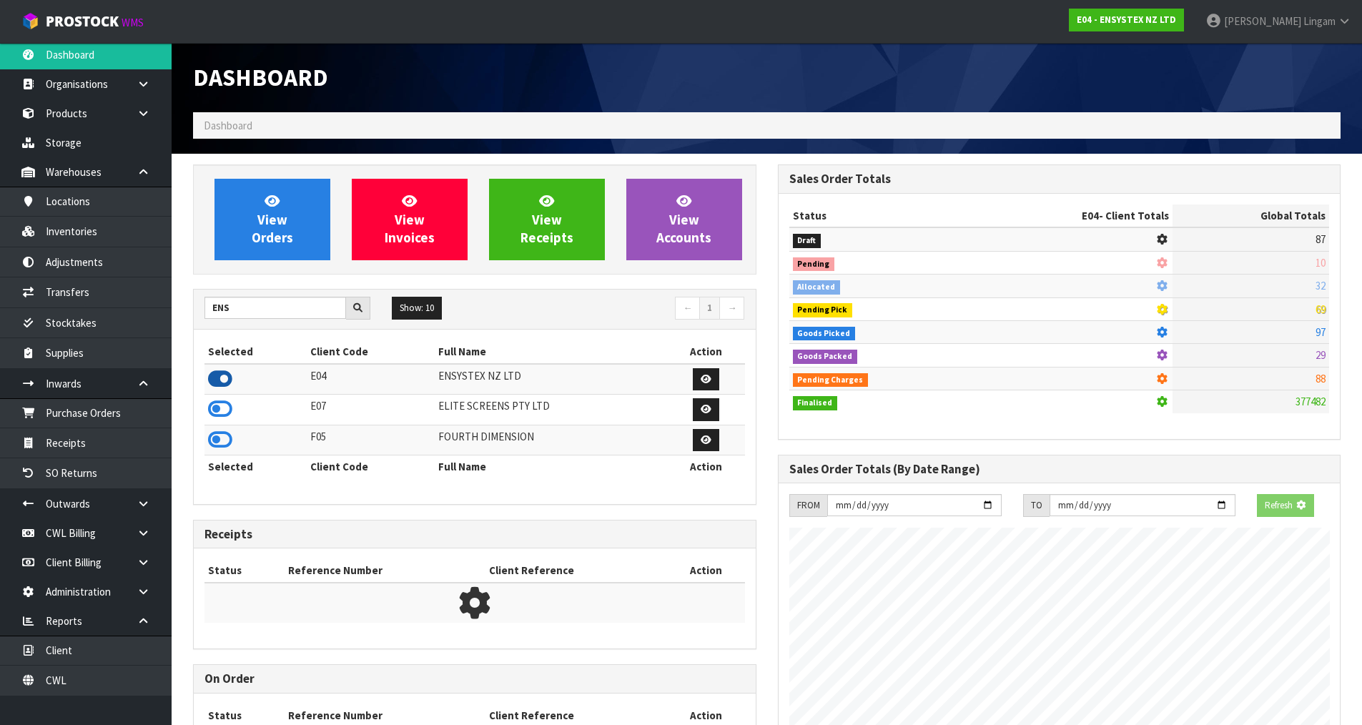
scroll to position [1083, 584]
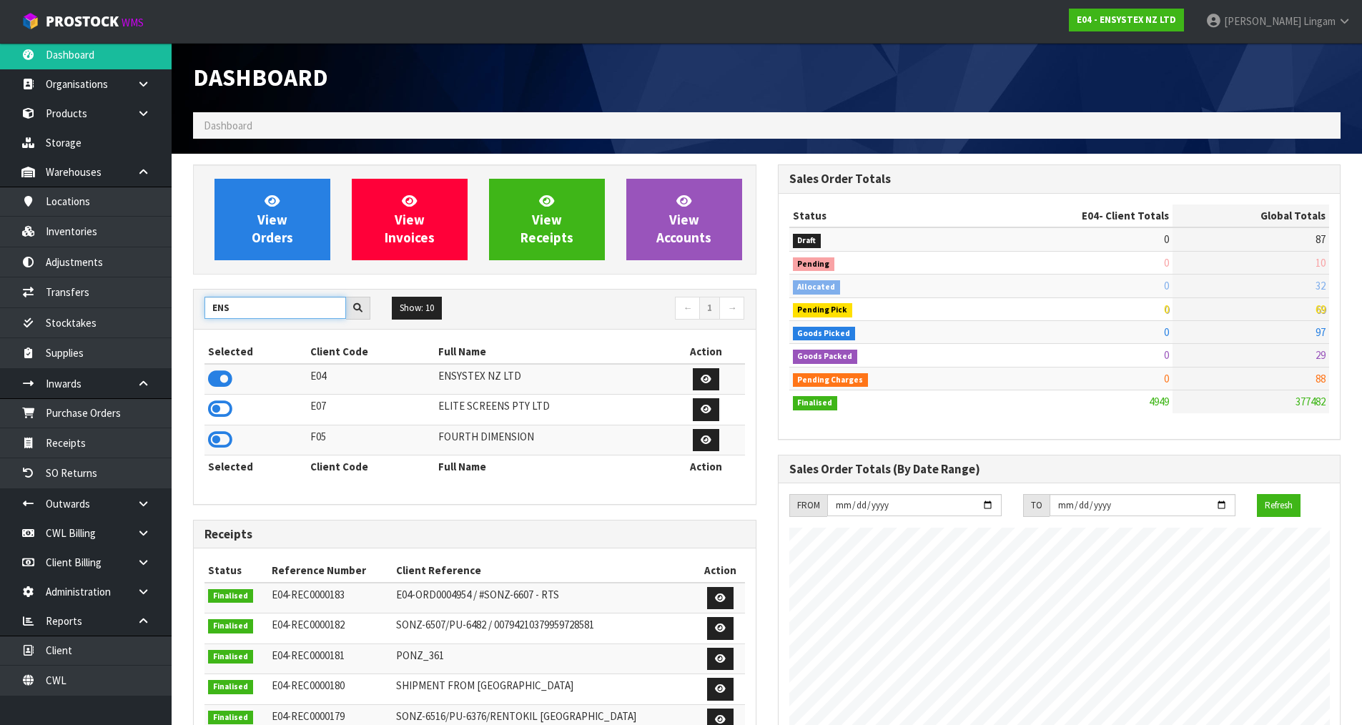
drag, startPoint x: 253, startPoint y: 311, endPoint x: 171, endPoint y: 317, distance: 82.5
click at [171, 317] on body "Toggle navigation ProStock WMS E04 - ENSYSTEX NZ LTD Vineeta Lingam Logout Dash…" at bounding box center [681, 362] width 1362 height 725
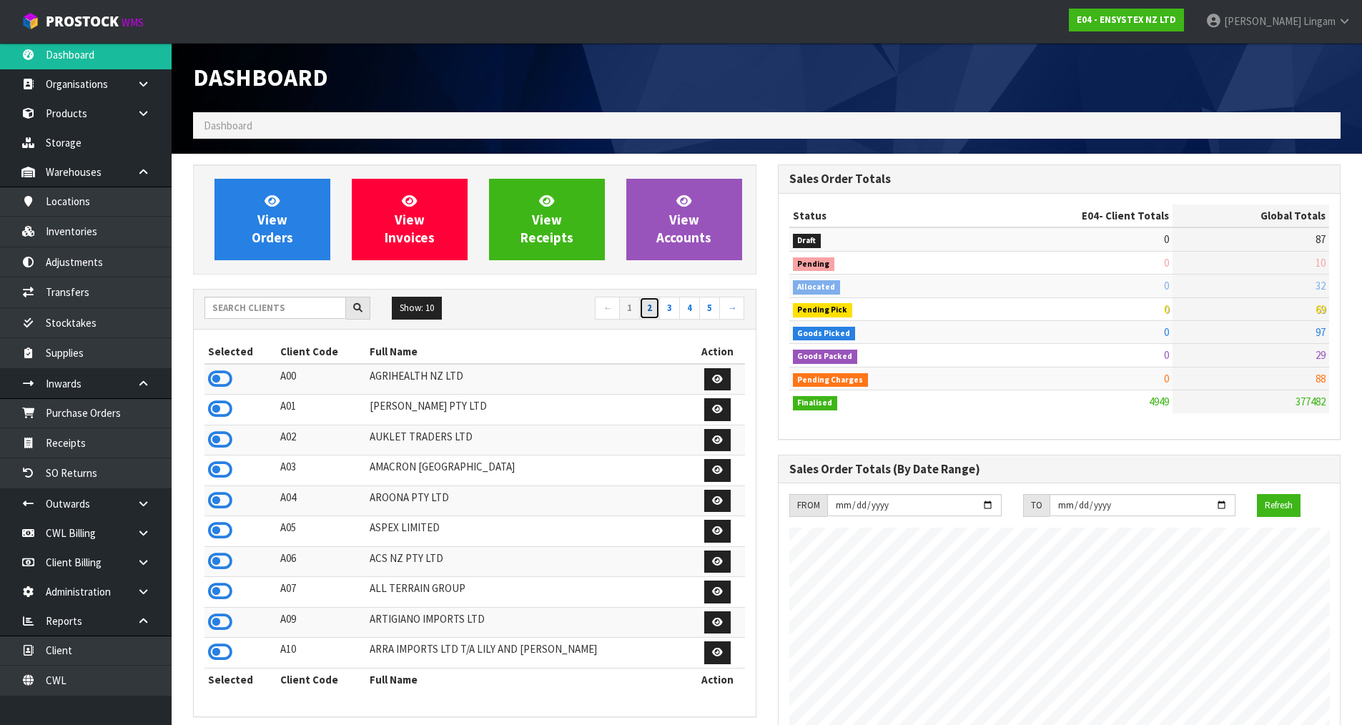
click at [649, 309] on link "2" at bounding box center [649, 308] width 21 height 23
click at [212, 441] on icon at bounding box center [220, 439] width 24 height 21
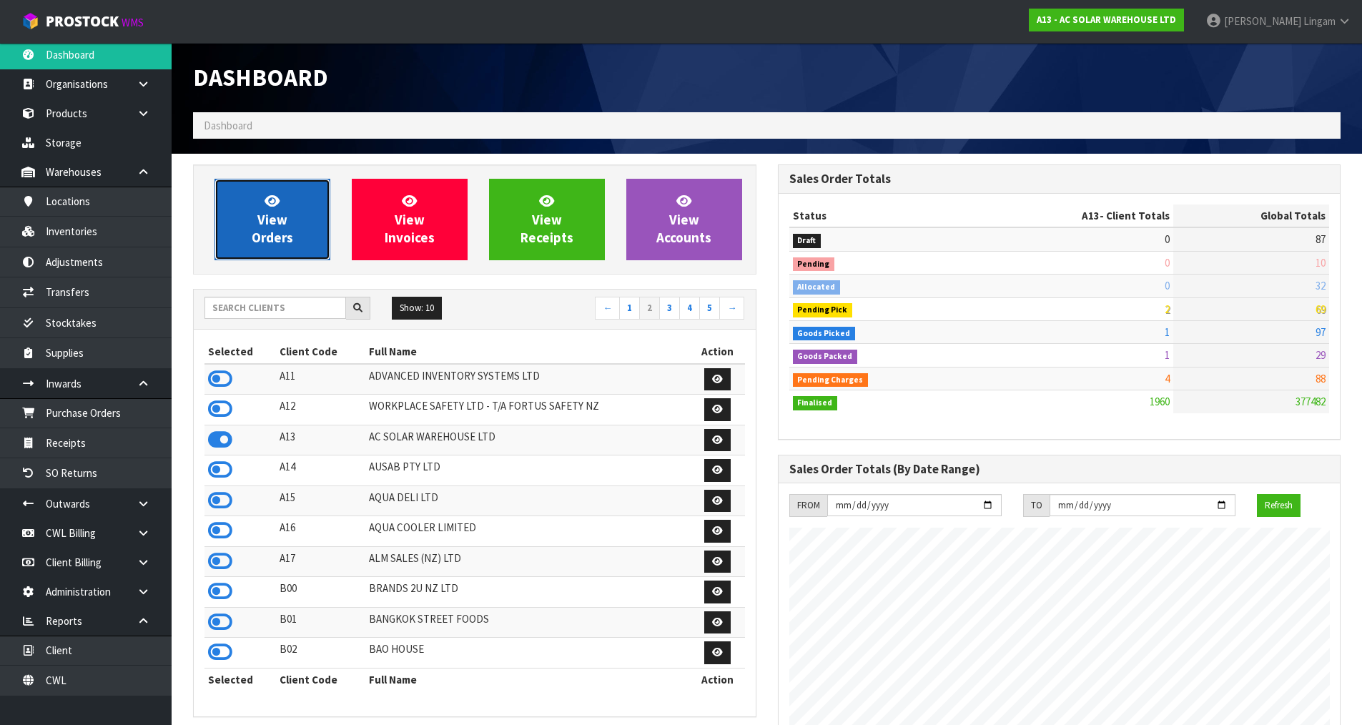
scroll to position [1174, 584]
click at [291, 243] on span "View Orders" at bounding box center [272, 219] width 41 height 54
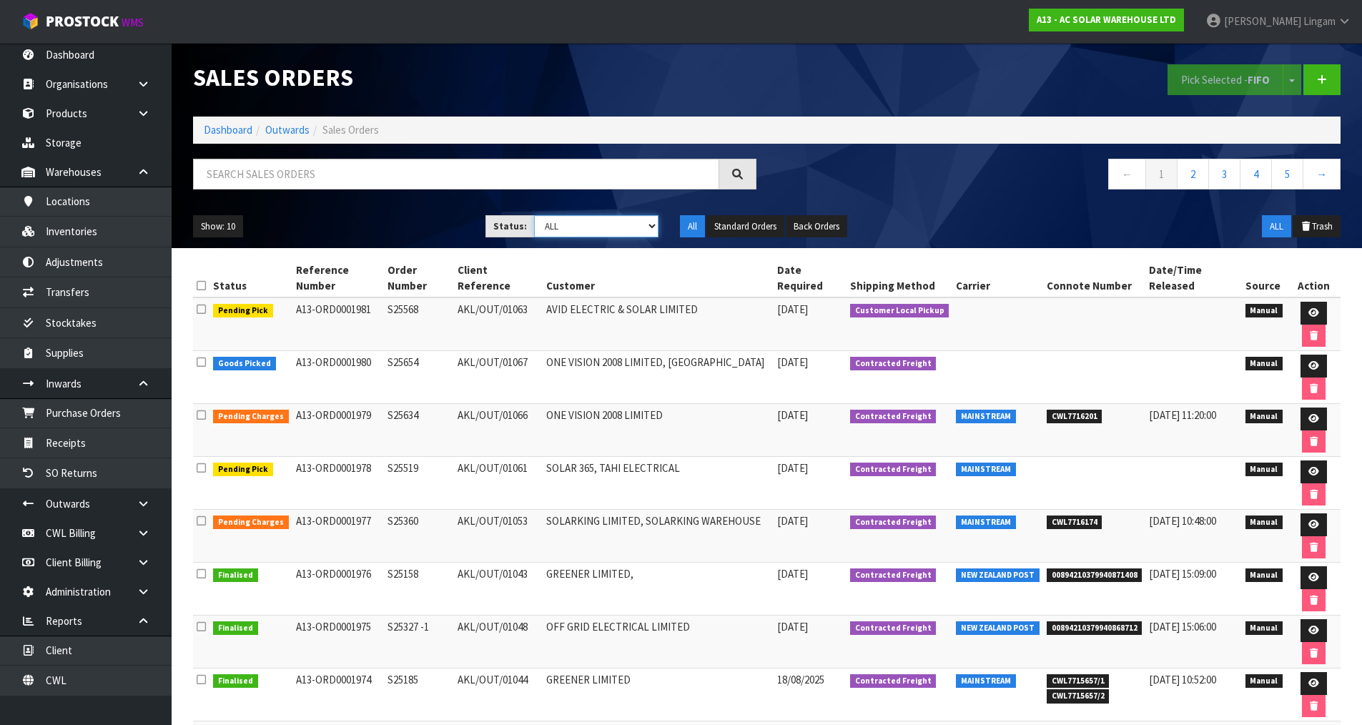
click at [638, 234] on select "Draft Pending Allocated Pending Pick Goods Picked Goods Packed Pending Charges …" at bounding box center [596, 226] width 124 height 22
select select "string:6"
click at [534, 215] on select "Draft Pending Allocated Pending Pick Goods Picked Goods Packed Pending Charges …" at bounding box center [596, 226] width 124 height 22
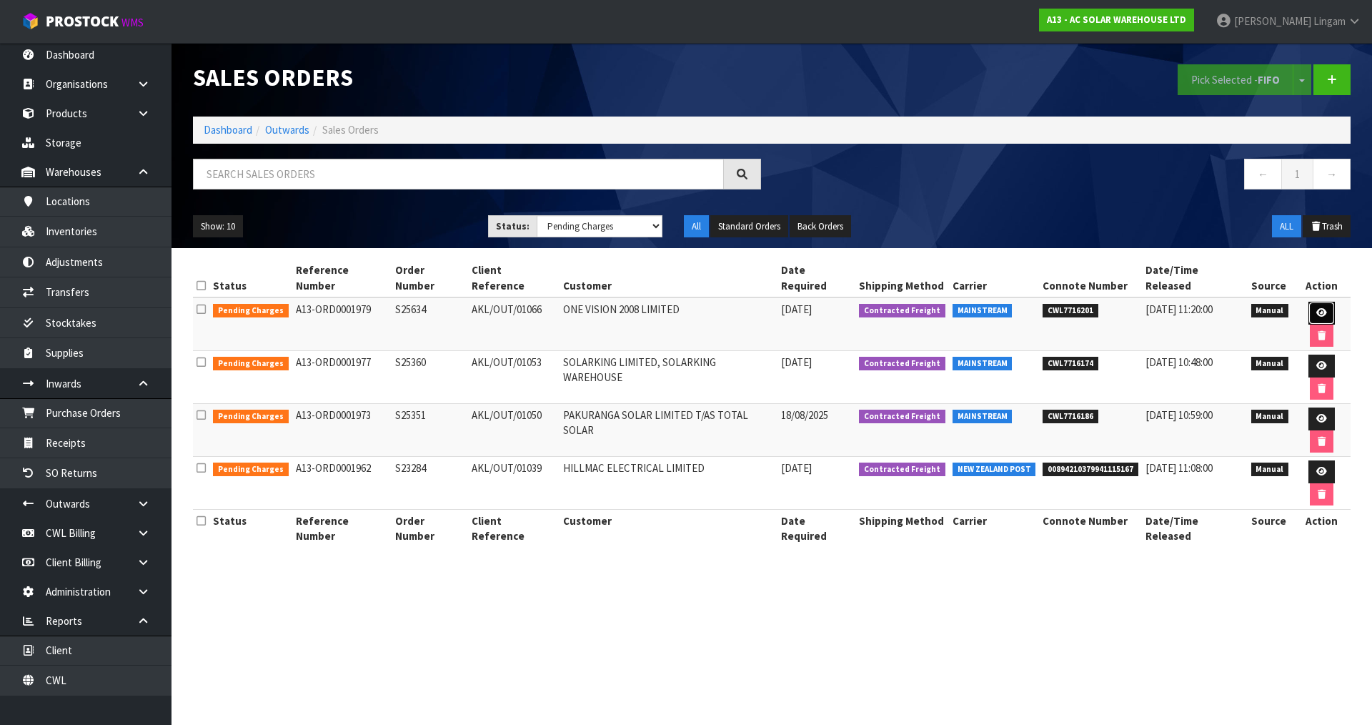
click at [1317, 308] on icon at bounding box center [1322, 312] width 11 height 9
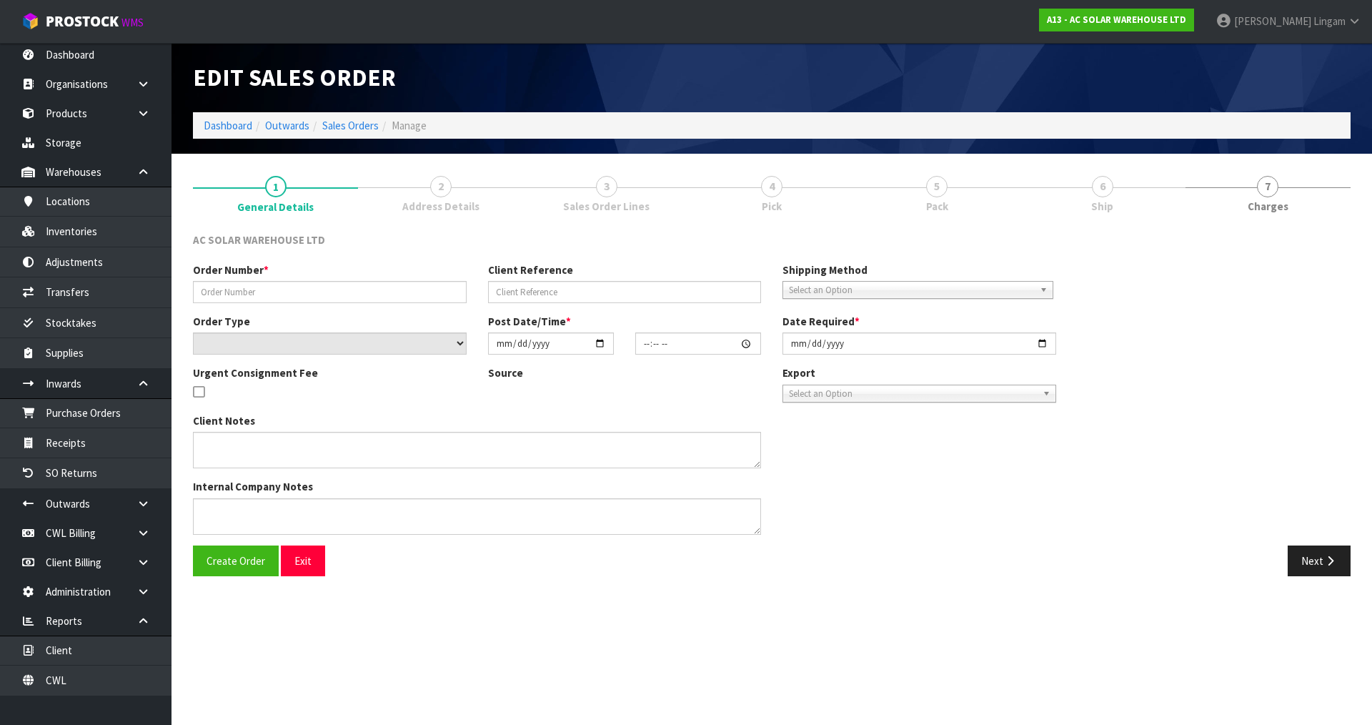
type input "S25634"
type input "AKL/OUT/01066"
select select "number:0"
type input "2025-08-20"
type input "08:45:00.000"
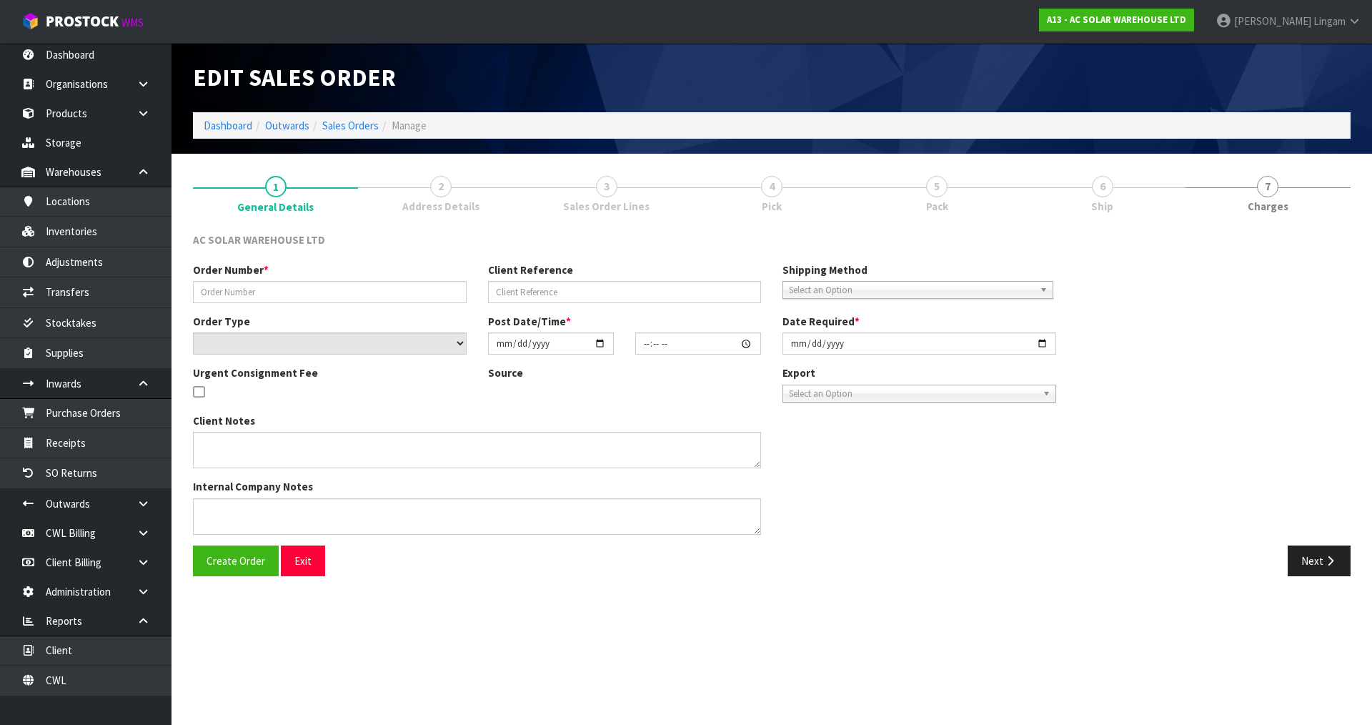
type input "2025-08-20"
type textarea "SEND WITH MAINSTREAM"
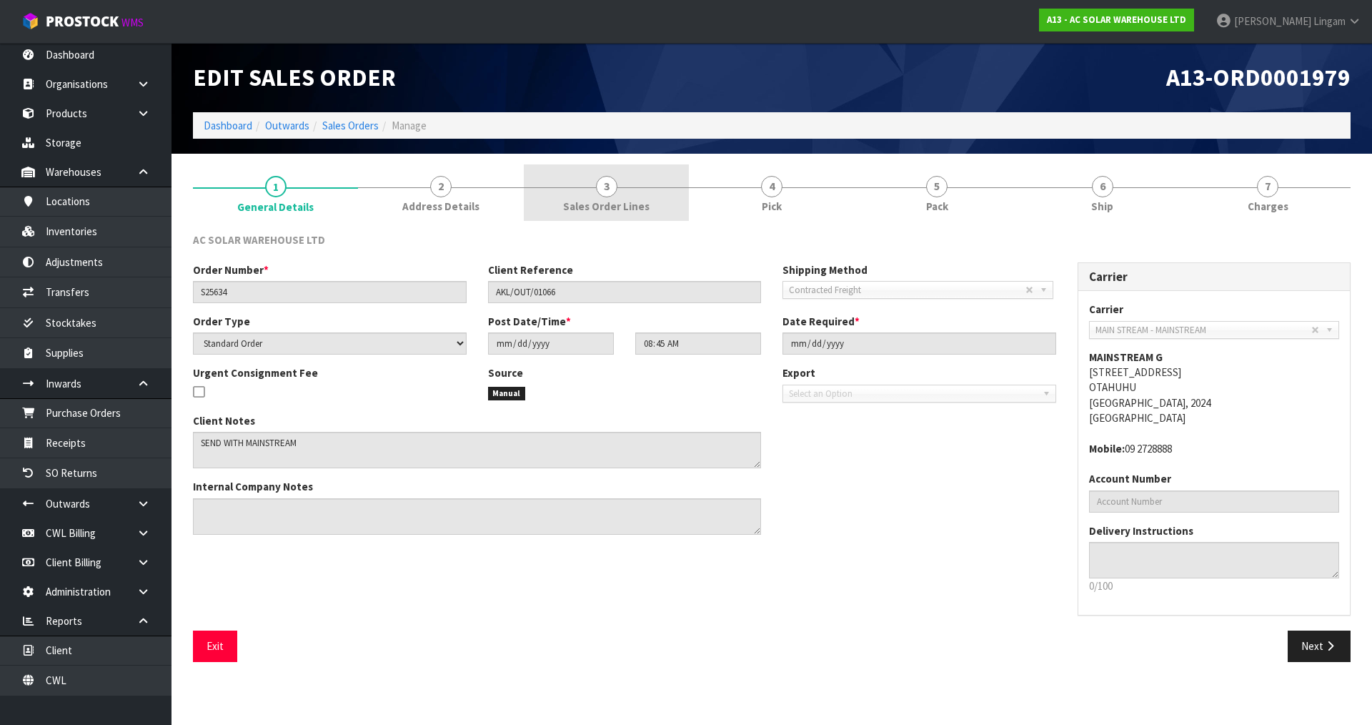
click at [616, 185] on span "3" at bounding box center [606, 186] width 21 height 21
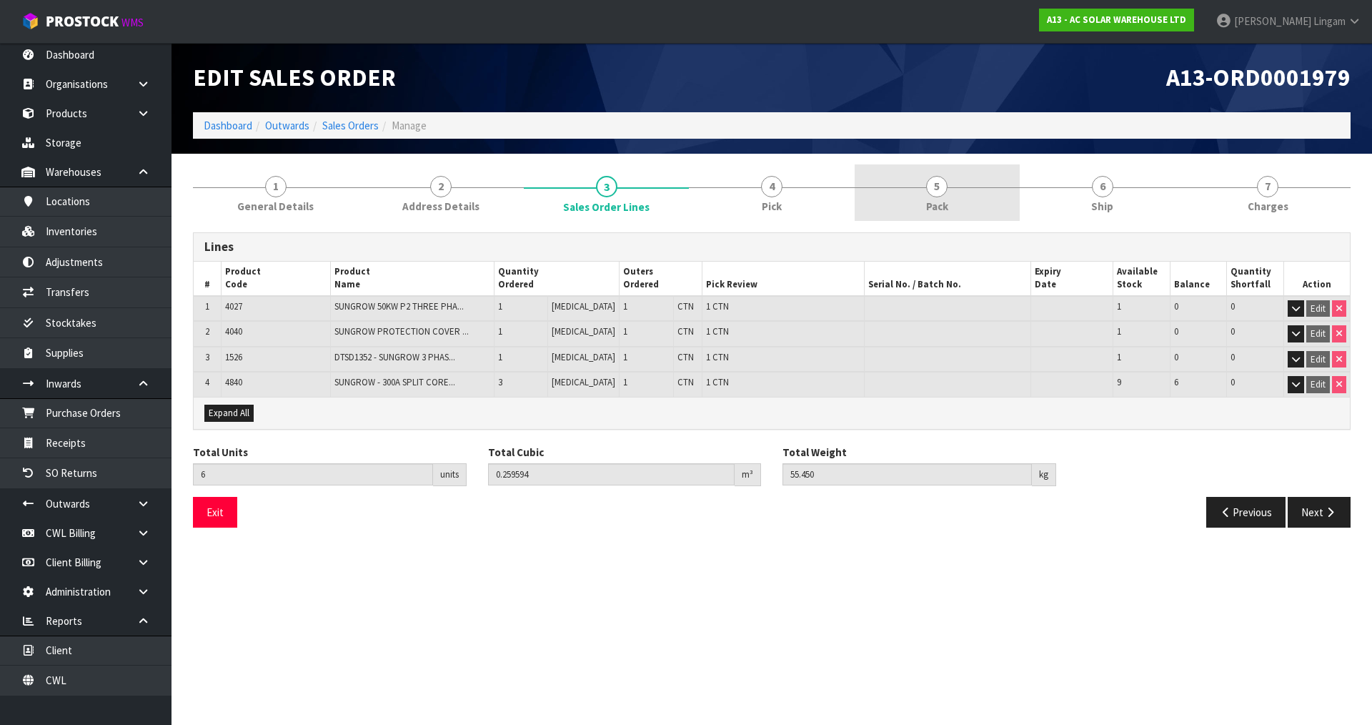
click at [941, 197] on link "5 Pack" at bounding box center [937, 192] width 165 height 56
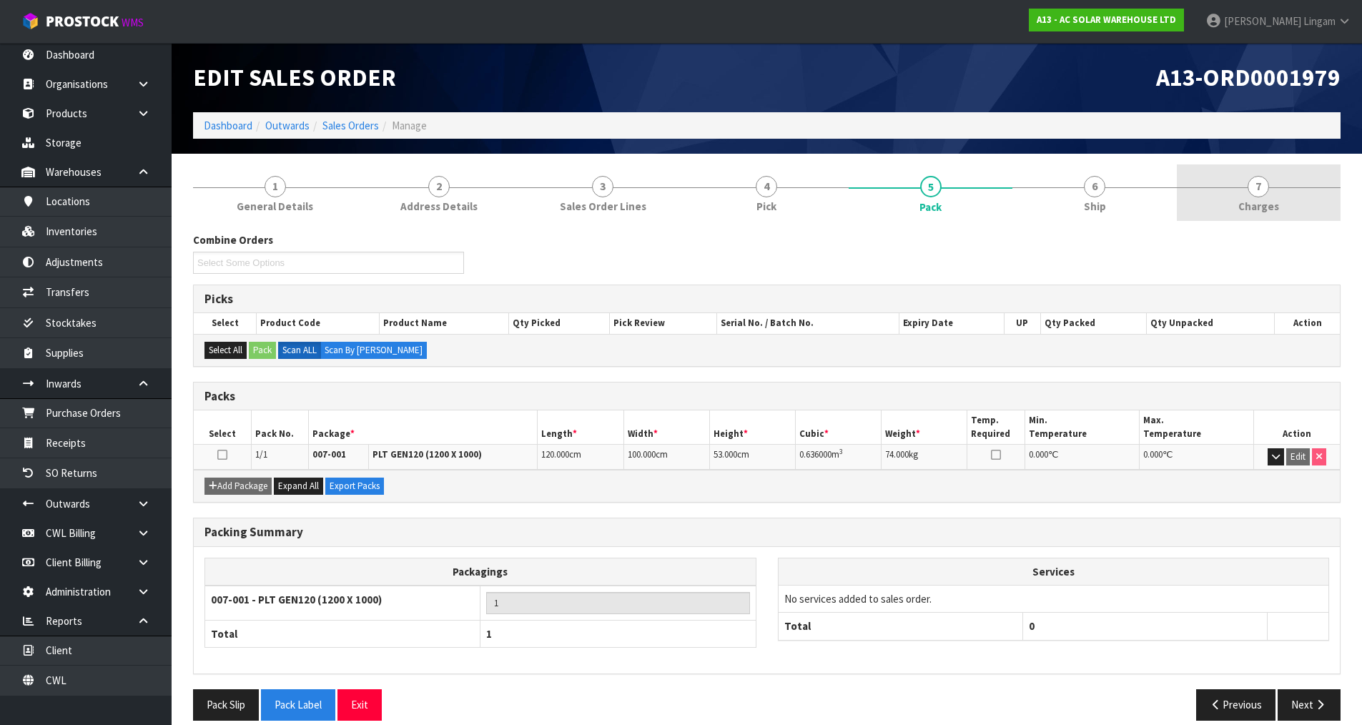
click at [1252, 192] on span "7" at bounding box center [1257, 186] width 21 height 21
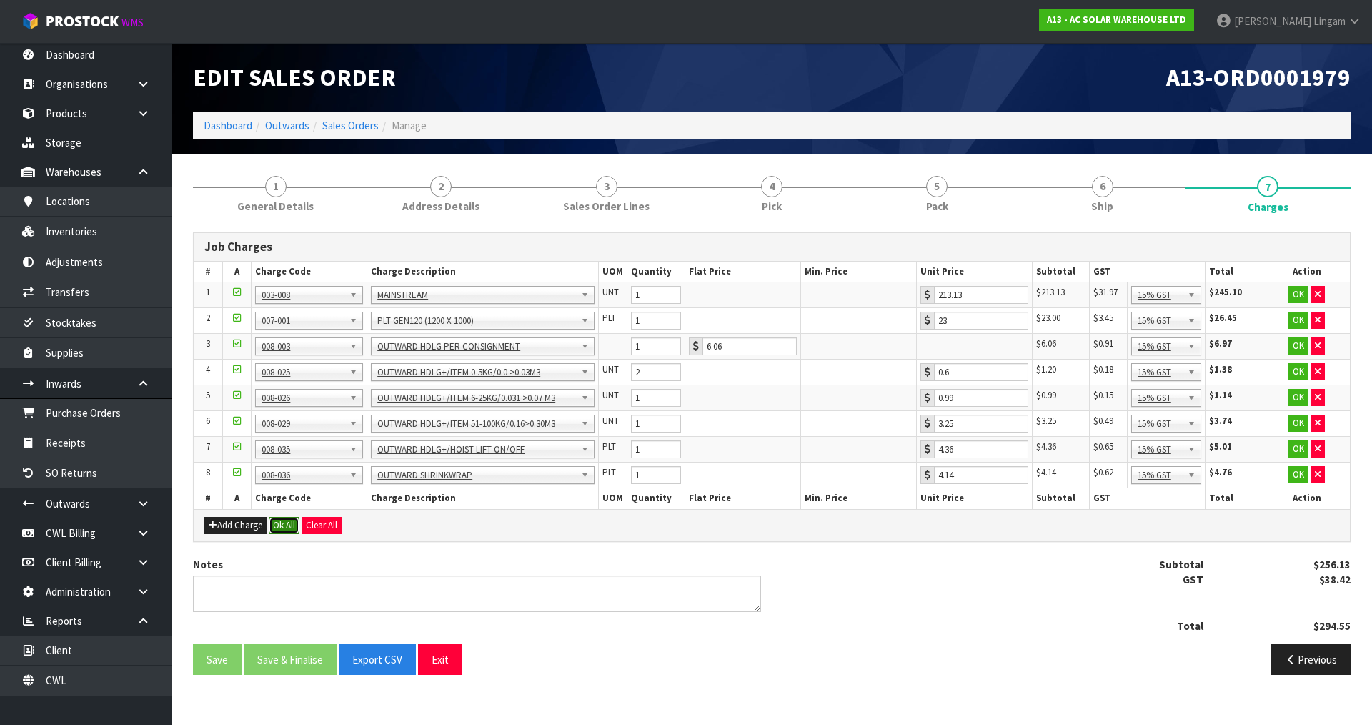
click at [288, 525] on button "Ok All" at bounding box center [284, 525] width 31 height 17
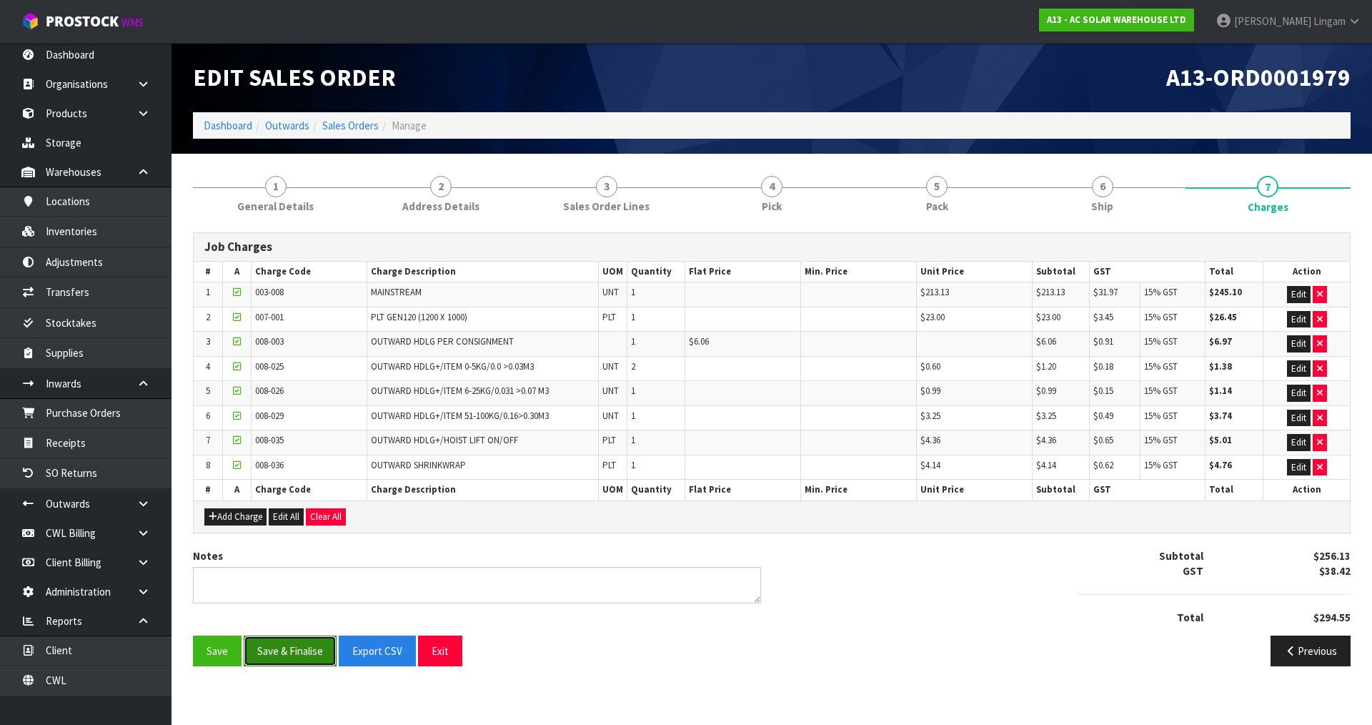
click at [313, 653] on button "Save & Finalise" at bounding box center [290, 650] width 93 height 31
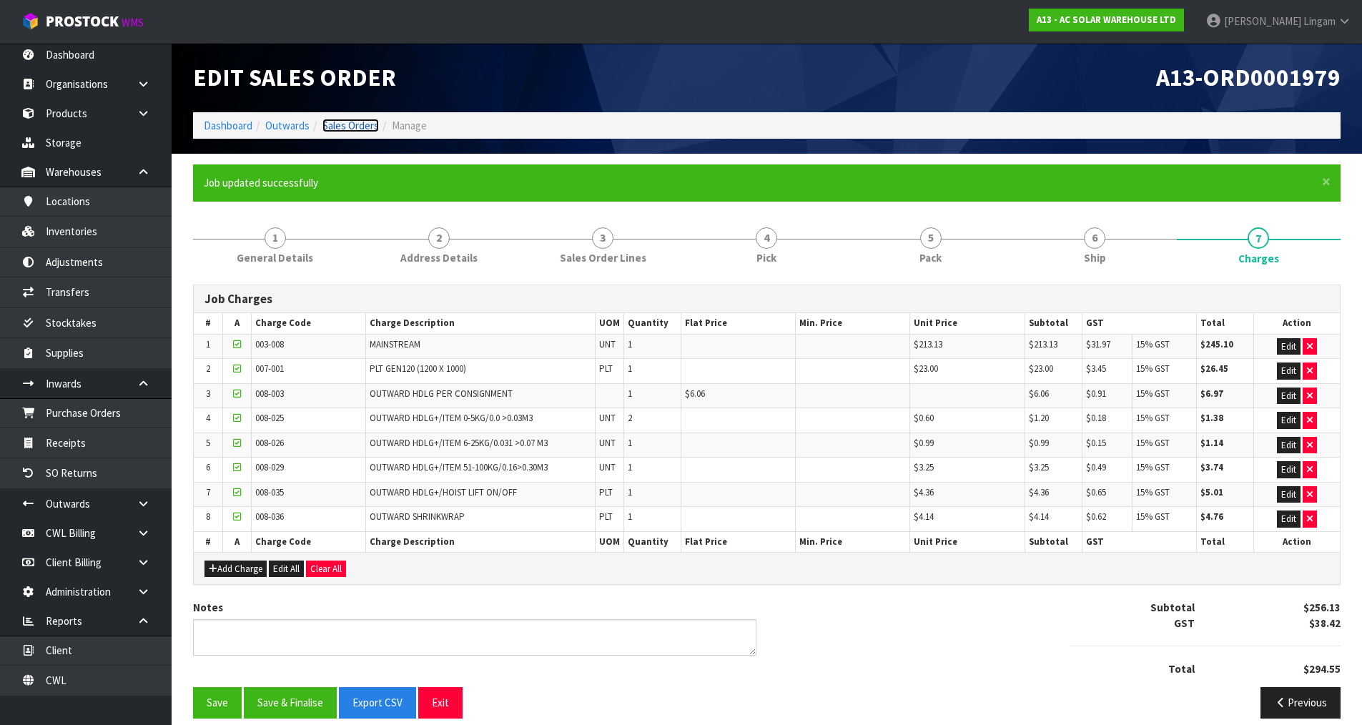
click at [360, 123] on link "Sales Orders" at bounding box center [350, 126] width 56 height 14
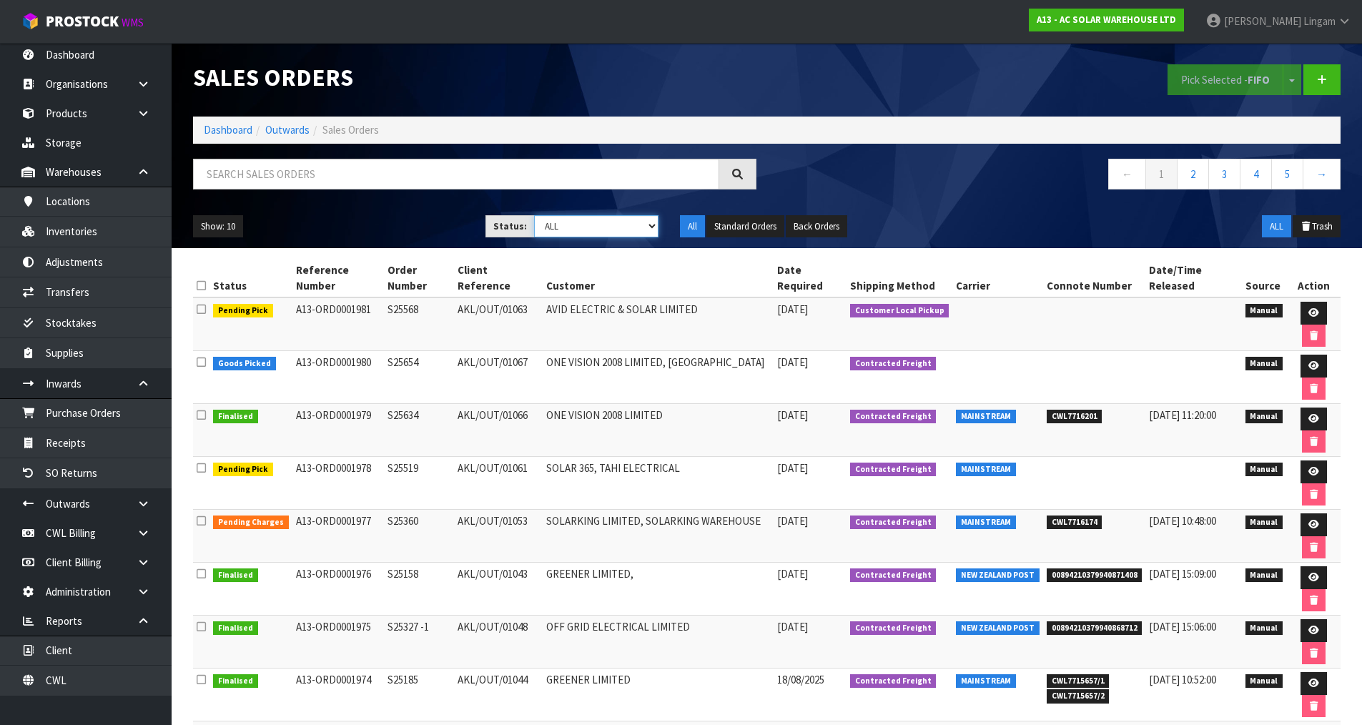
click at [630, 230] on select "Draft Pending Allocated Pending Pick Goods Picked Goods Packed Pending Charges …" at bounding box center [596, 226] width 124 height 22
select select "string:6"
click at [534, 215] on select "Draft Pending Allocated Pending Pick Goods Picked Goods Packed Pending Charges …" at bounding box center [596, 226] width 124 height 22
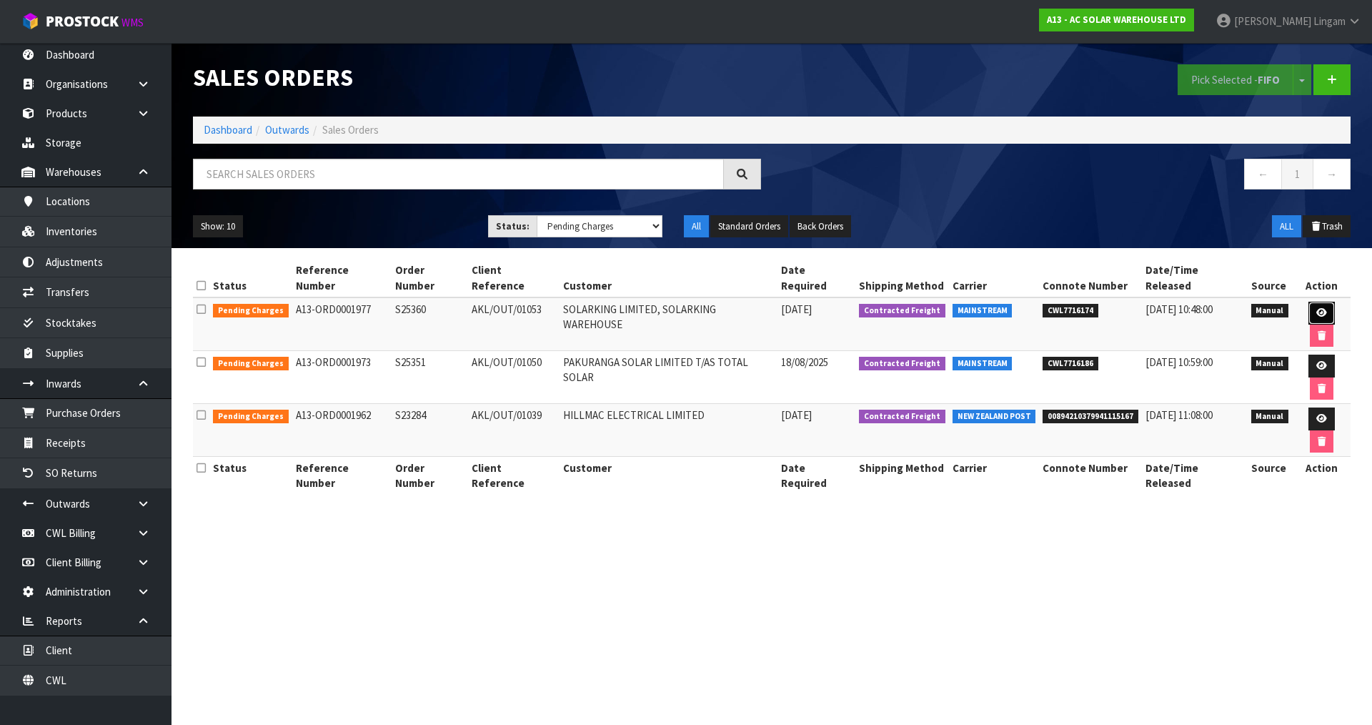
click at [1317, 308] on icon at bounding box center [1322, 312] width 11 height 9
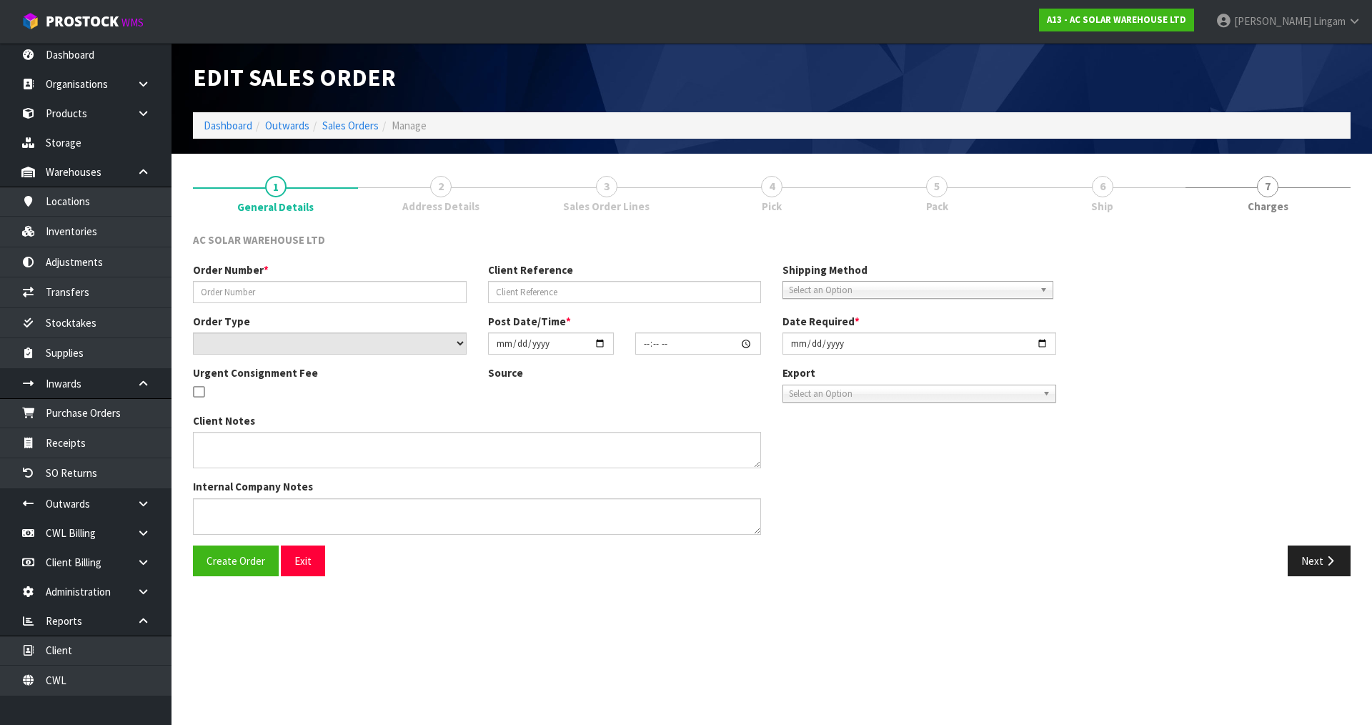
type input "S25360"
type input "AKL/OUT/01053"
select select "number:0"
type input "2025-08-19"
type input "10:06:00.000"
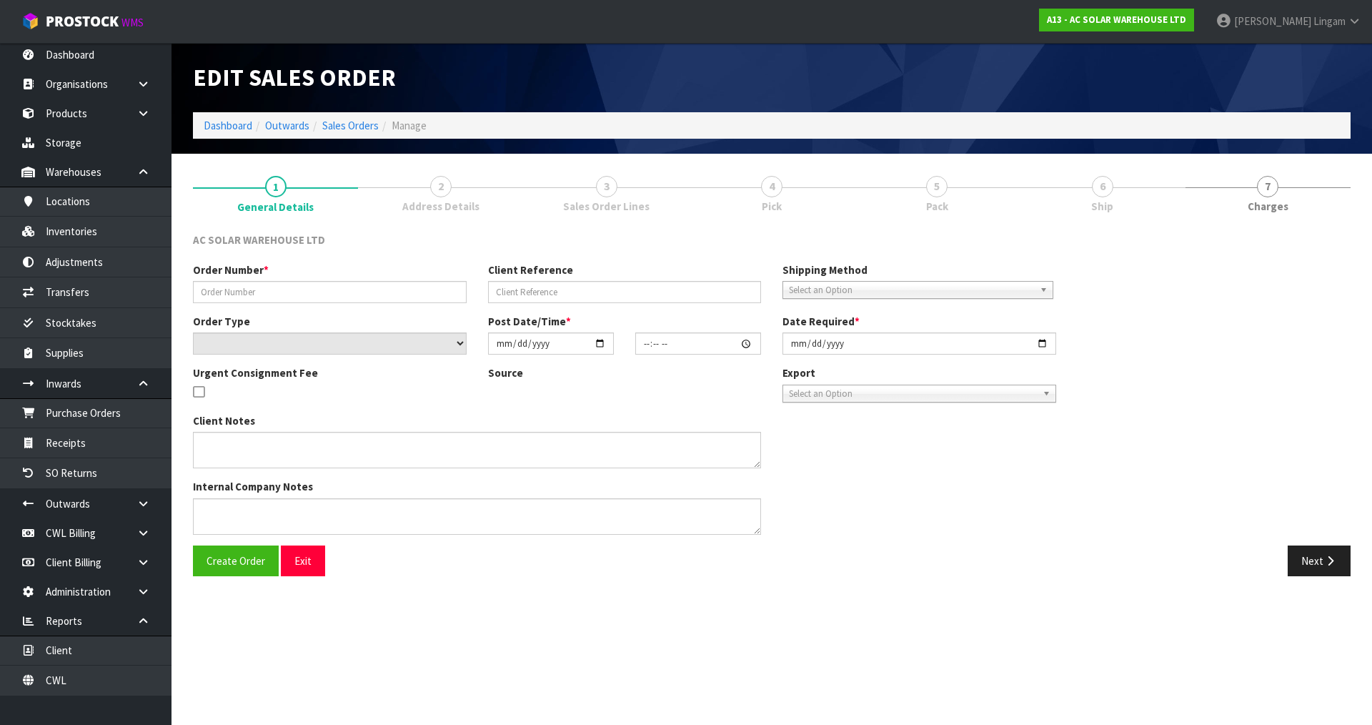
type input "2025-08-19"
type textarea "SEND WITH MAINSTREAM"
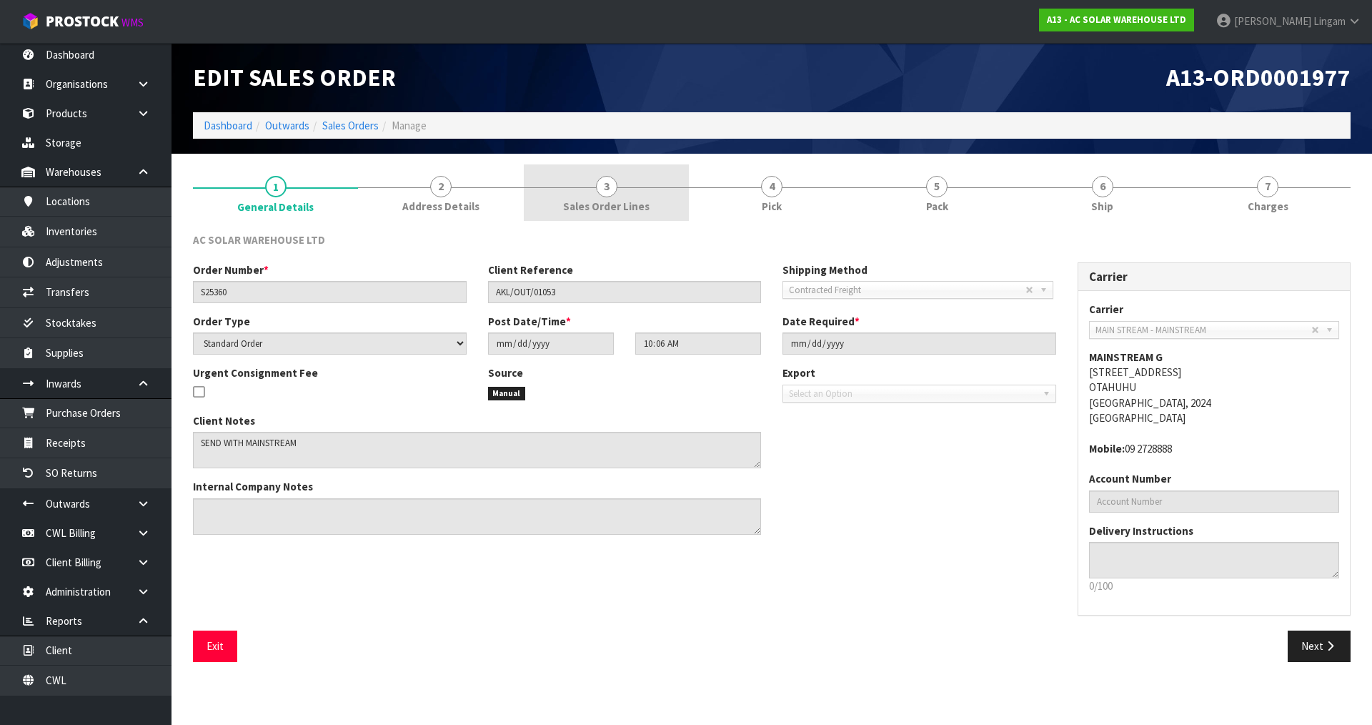
click at [667, 210] on link "3 Sales Order Lines" at bounding box center [606, 192] width 165 height 56
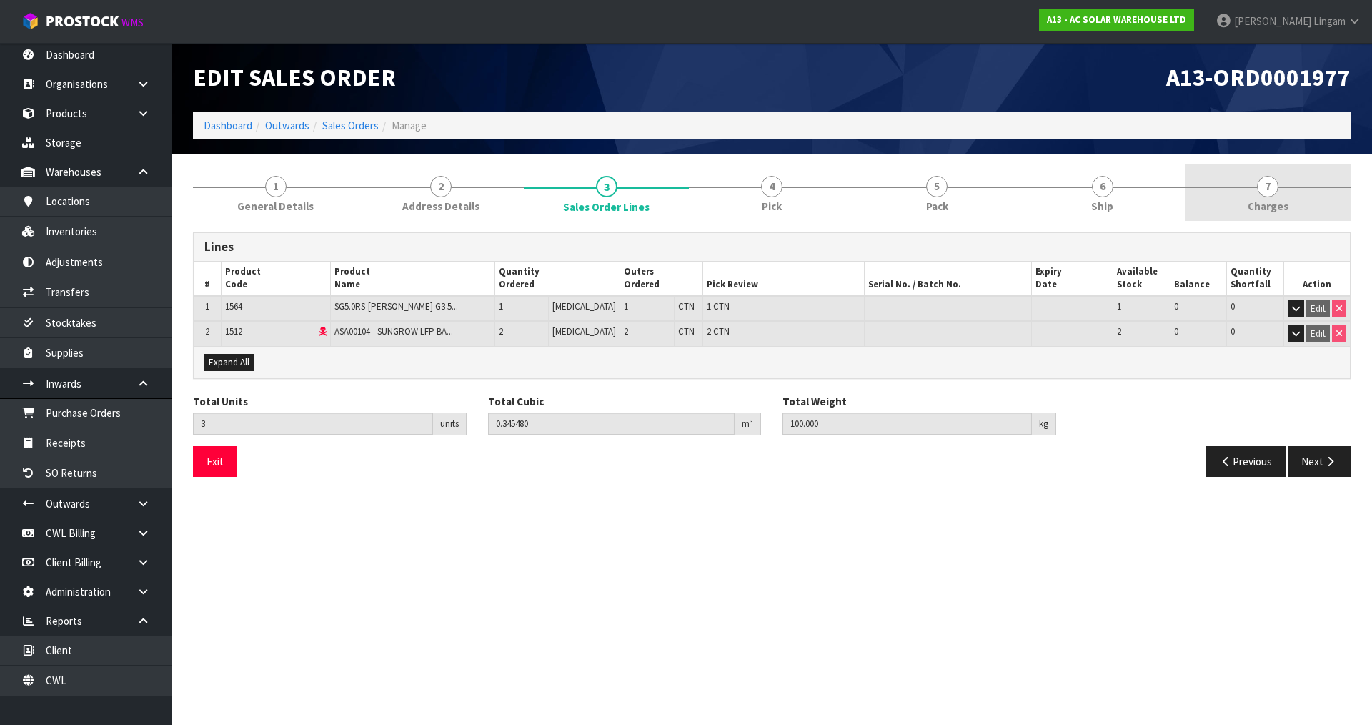
click at [1298, 206] on link "7 Charges" at bounding box center [1268, 192] width 165 height 56
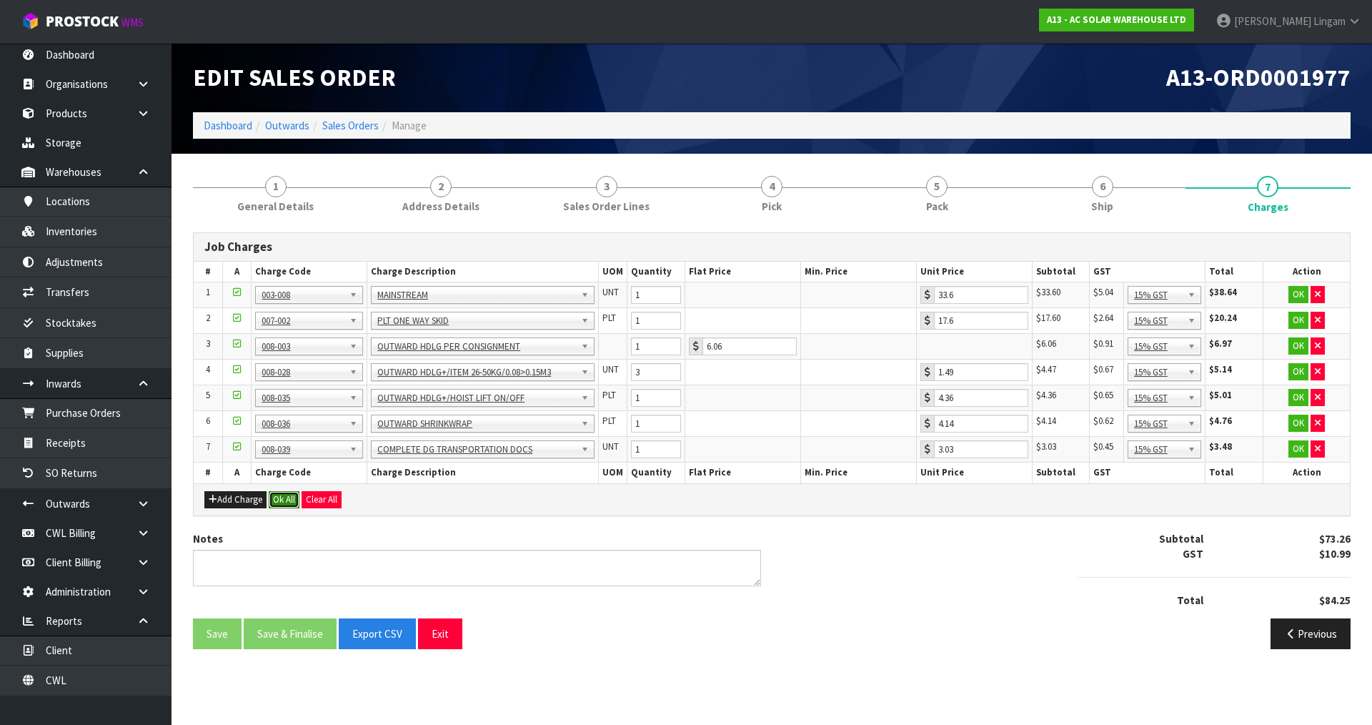
click at [286, 500] on button "Ok All" at bounding box center [284, 499] width 31 height 17
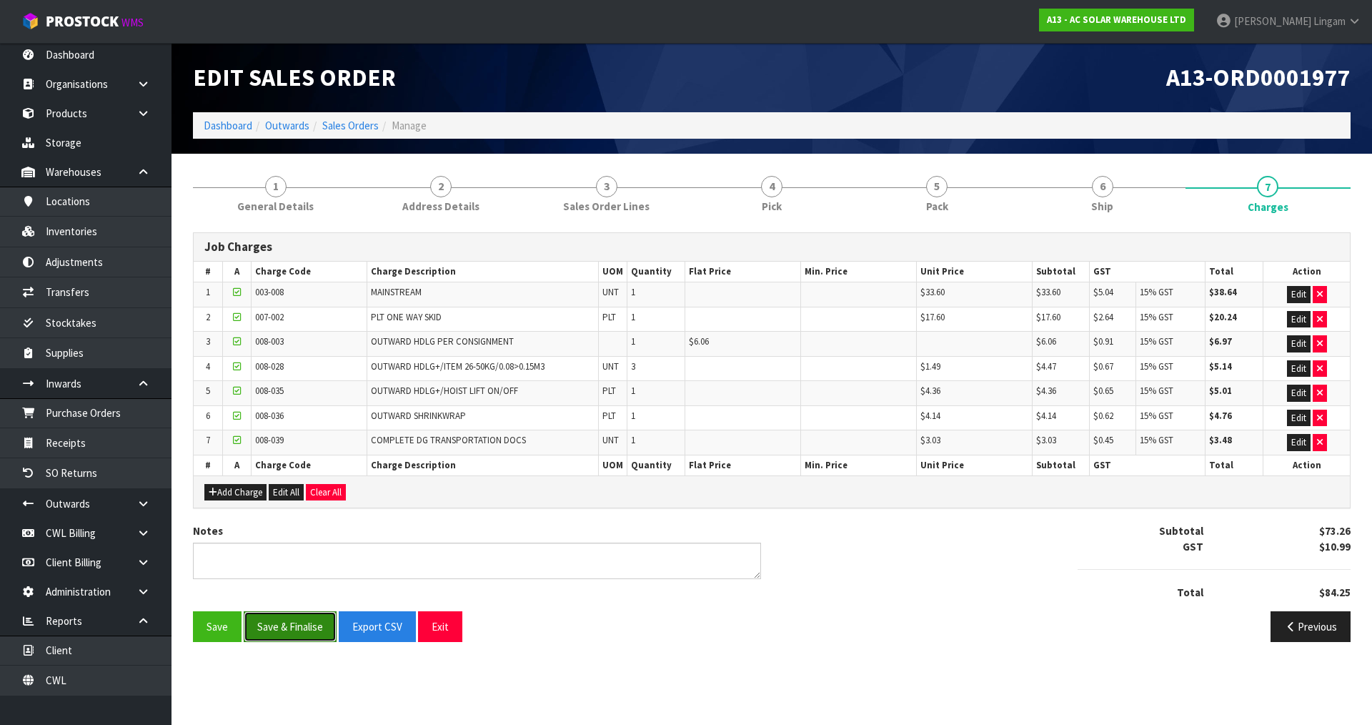
click at [303, 625] on button "Save & Finalise" at bounding box center [290, 626] width 93 height 31
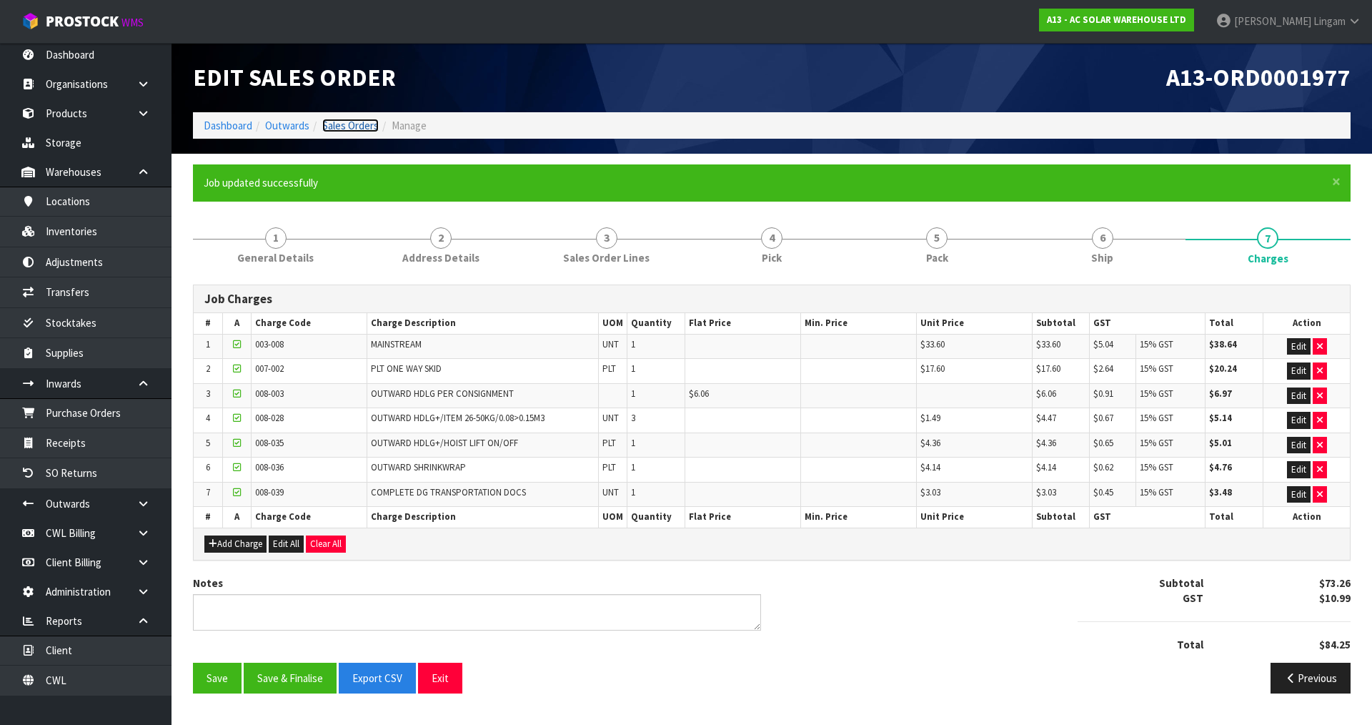
click at [348, 124] on link "Sales Orders" at bounding box center [350, 126] width 56 height 14
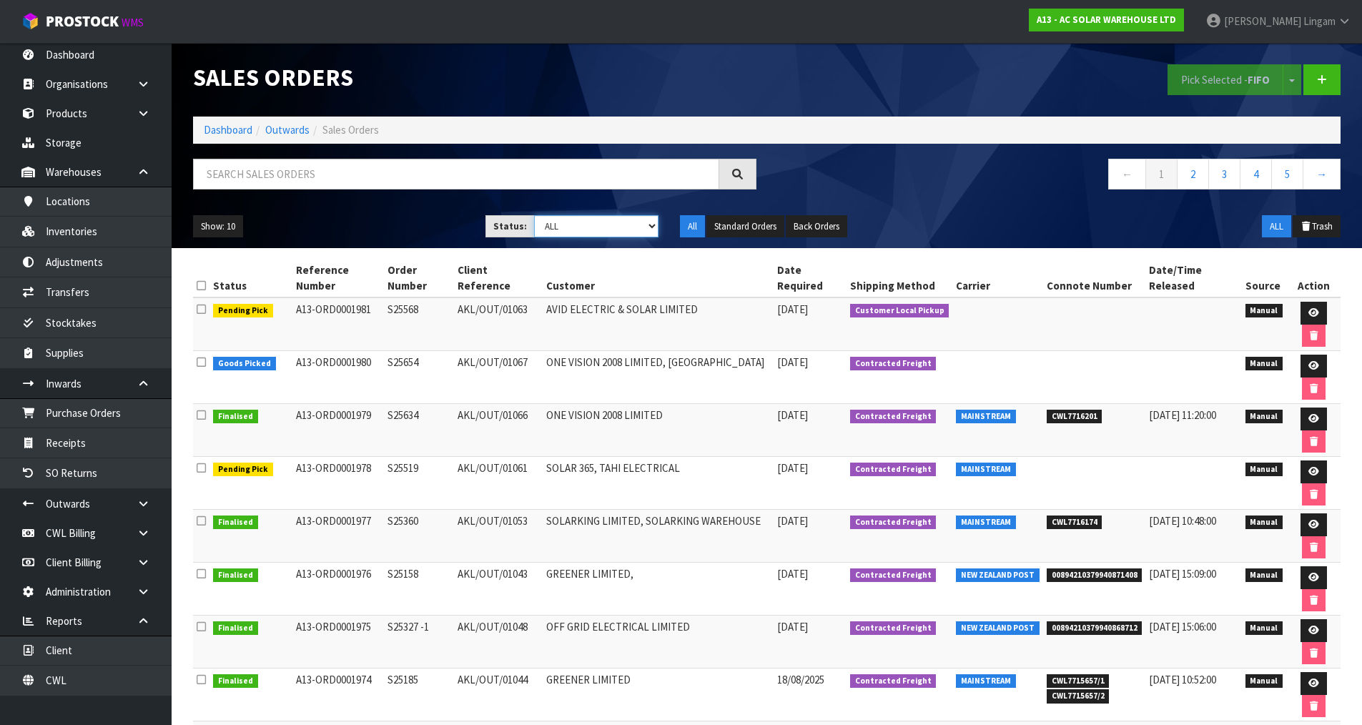
click at [645, 224] on select "Draft Pending Allocated Pending Pick Goods Picked Goods Packed Pending Charges …" at bounding box center [596, 226] width 124 height 22
select select "string:6"
click at [534, 215] on select "Draft Pending Allocated Pending Pick Goods Picked Goods Packed Pending Charges …" at bounding box center [596, 226] width 124 height 22
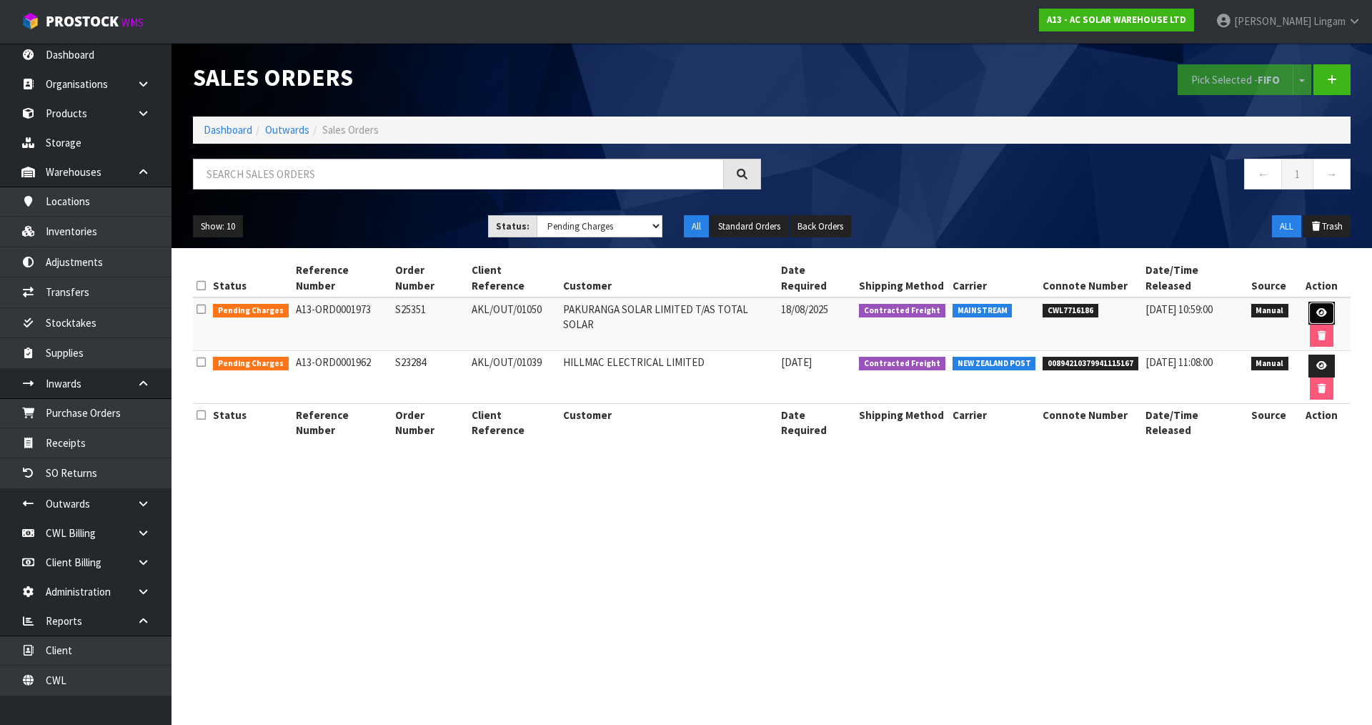
click at [1317, 308] on icon at bounding box center [1322, 312] width 11 height 9
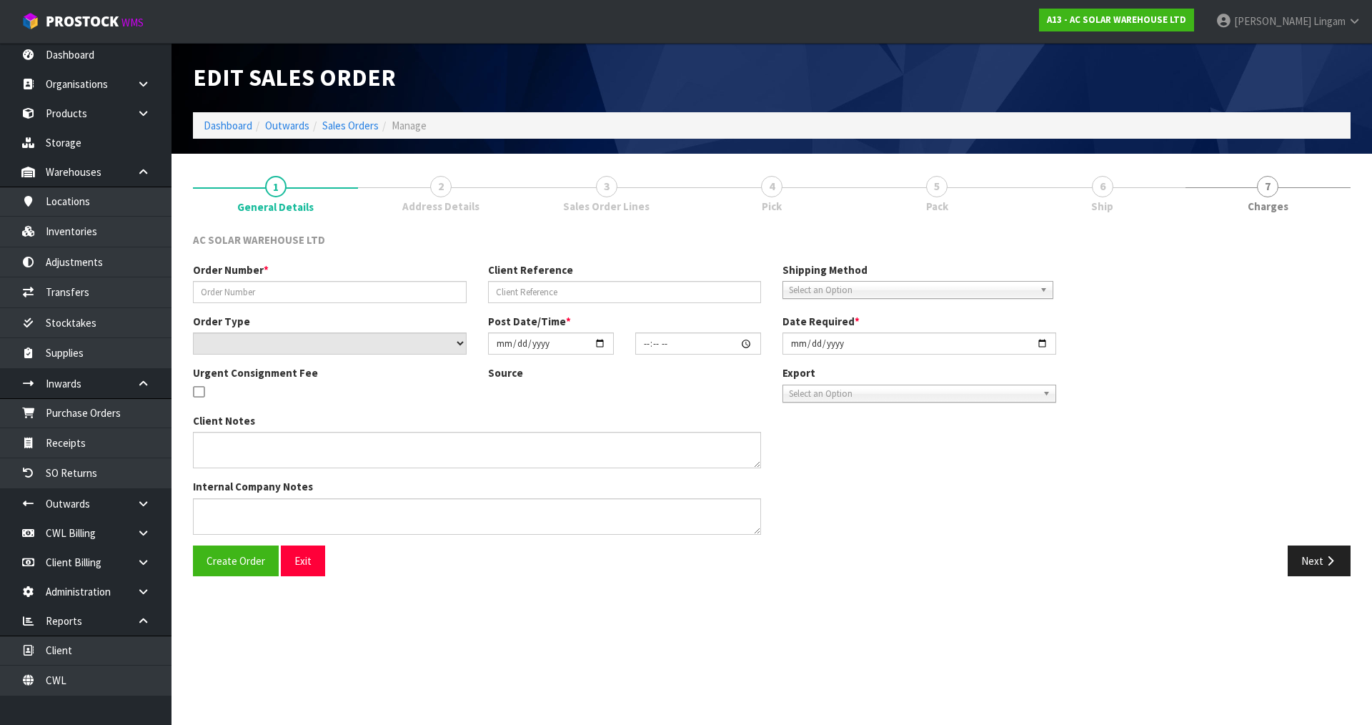
type input "S25351"
type input "AKL/OUT/01050"
select select "number:0"
type input "2025-08-18"
type input "10:53:00.000"
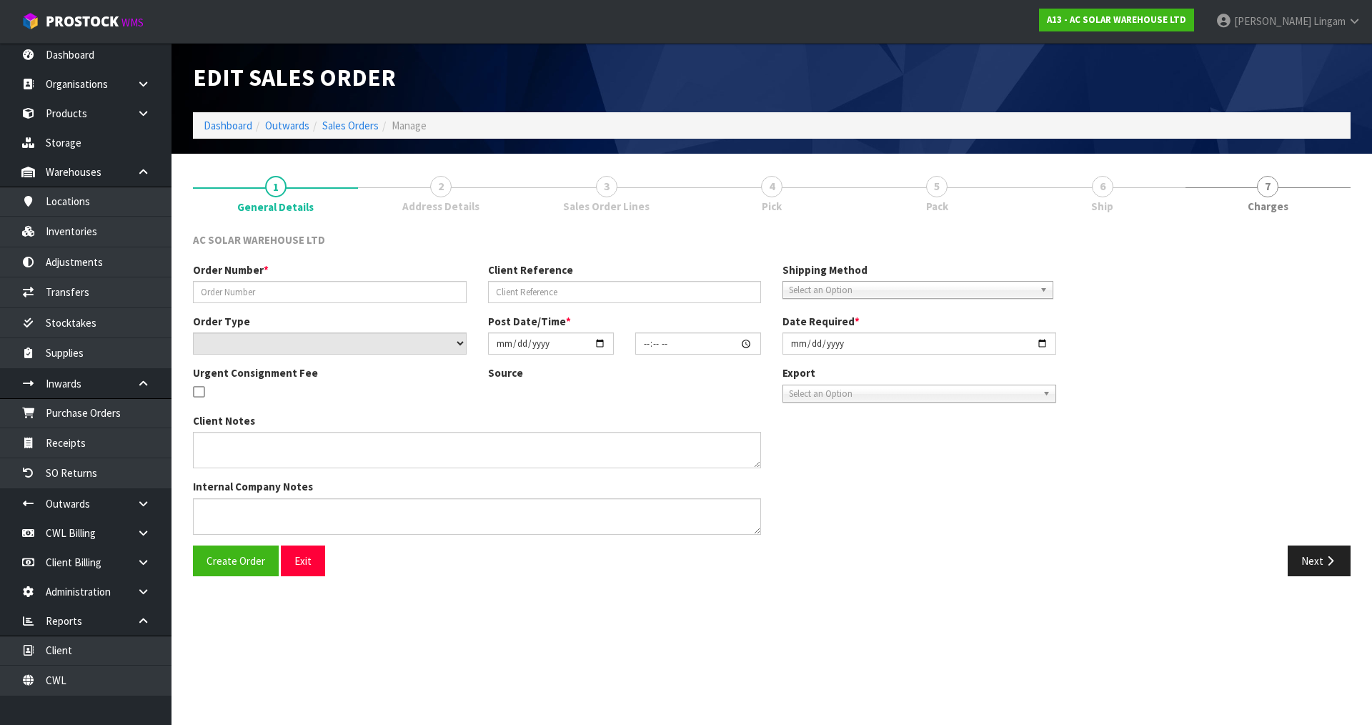
type input "2025-08-18"
type textarea "SEND WITH MAINSTREAM"
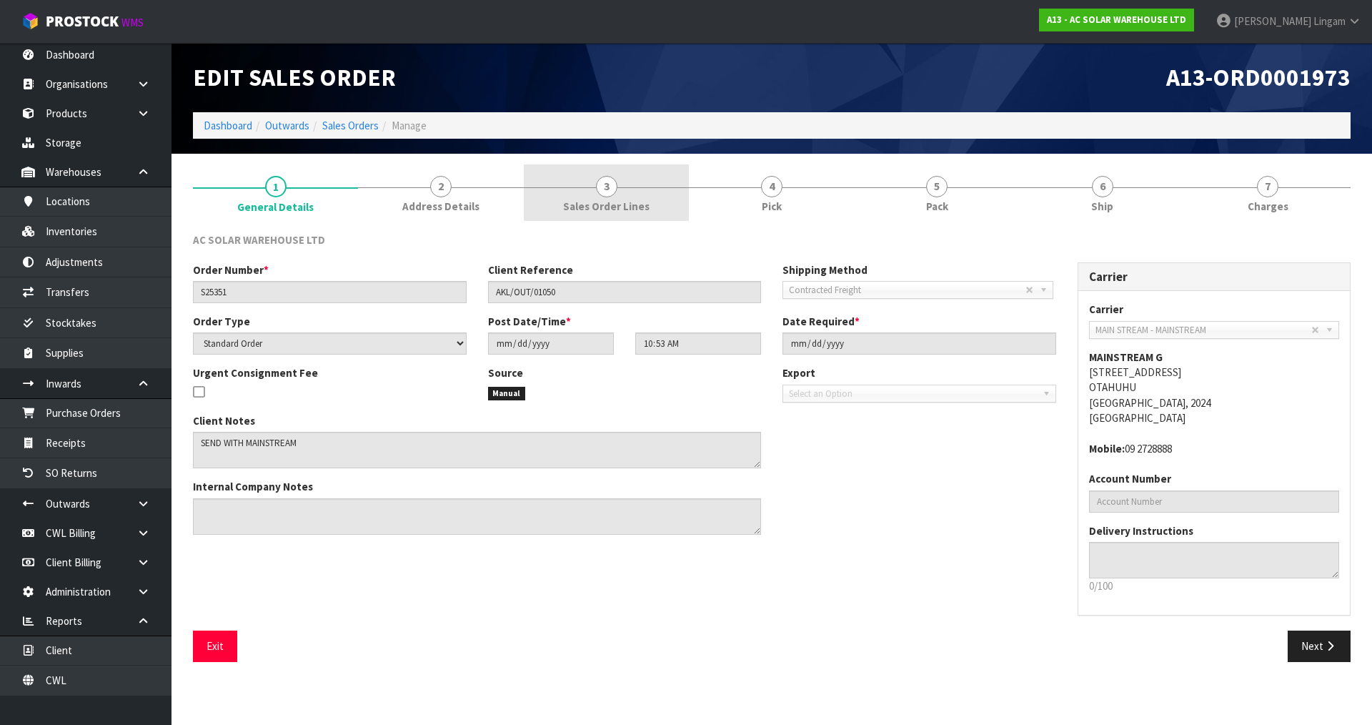
click at [643, 197] on link "3 Sales Order Lines" at bounding box center [606, 192] width 165 height 56
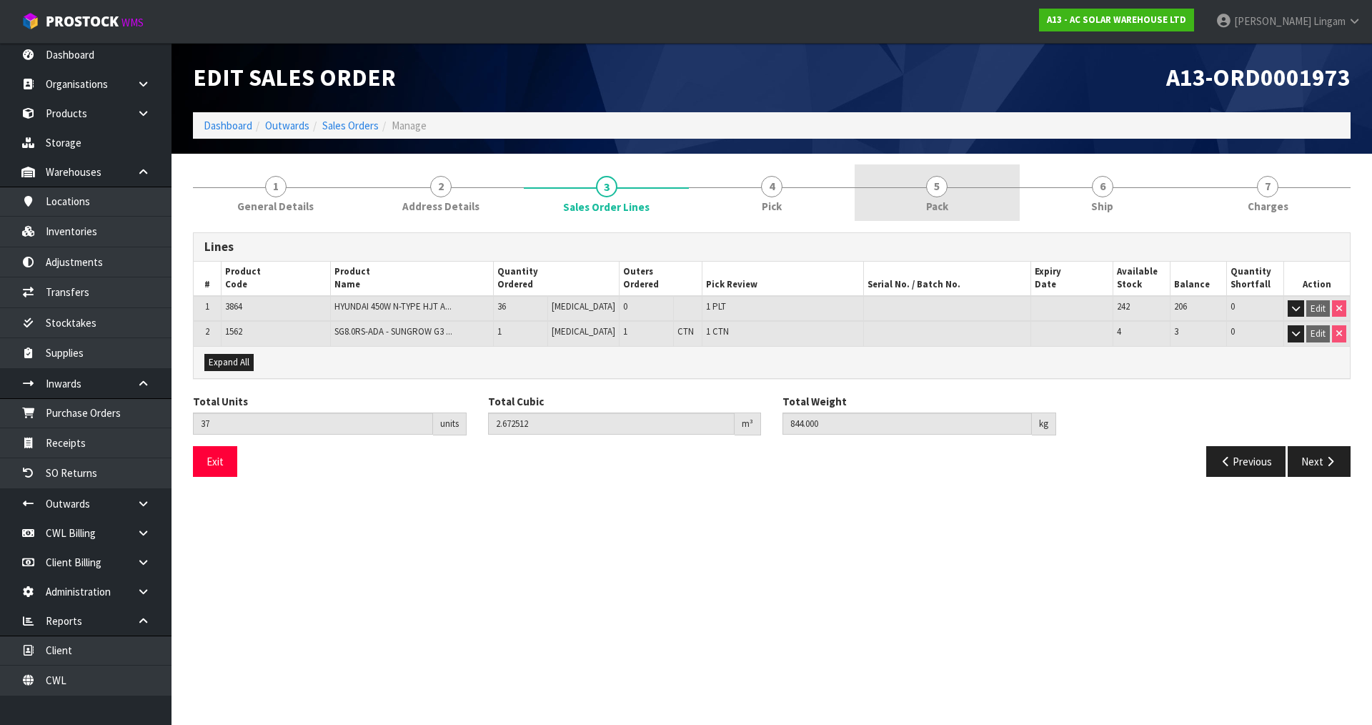
click at [997, 207] on link "5 Pack" at bounding box center [937, 192] width 165 height 56
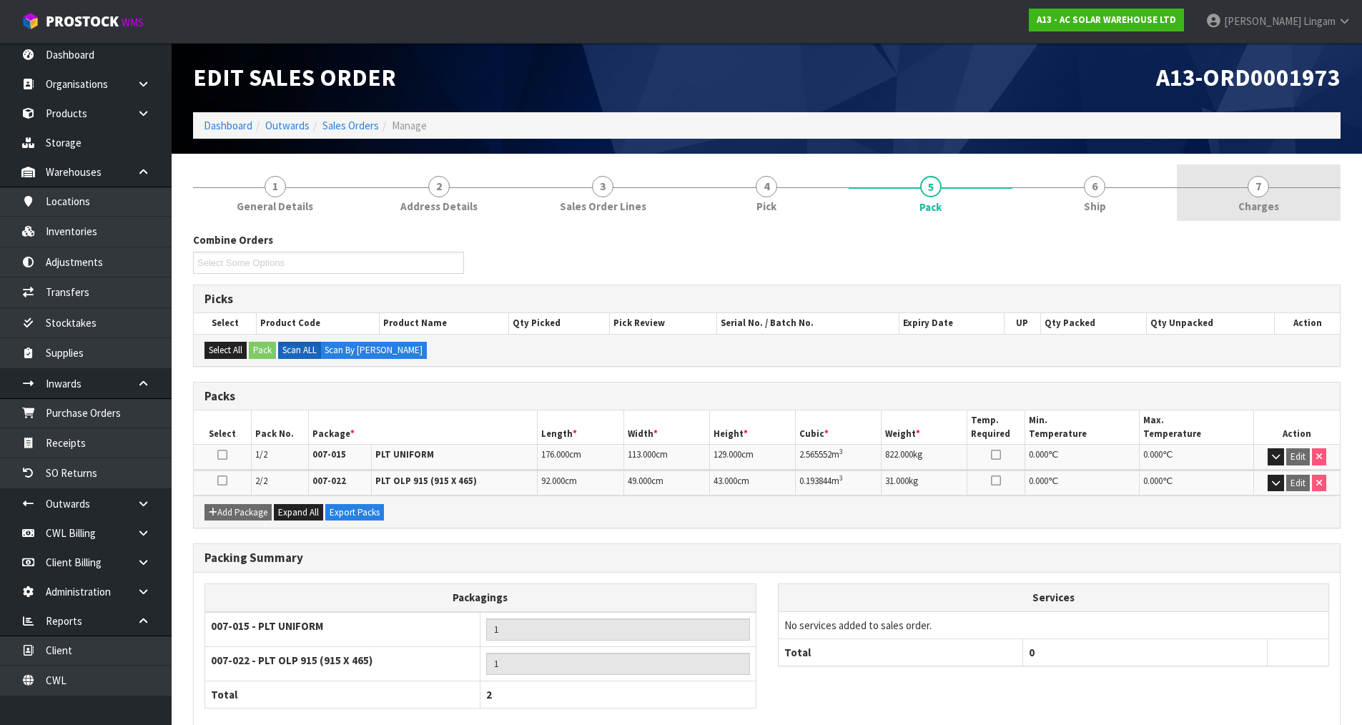
click at [1275, 193] on link "7 Charges" at bounding box center [1259, 192] width 164 height 56
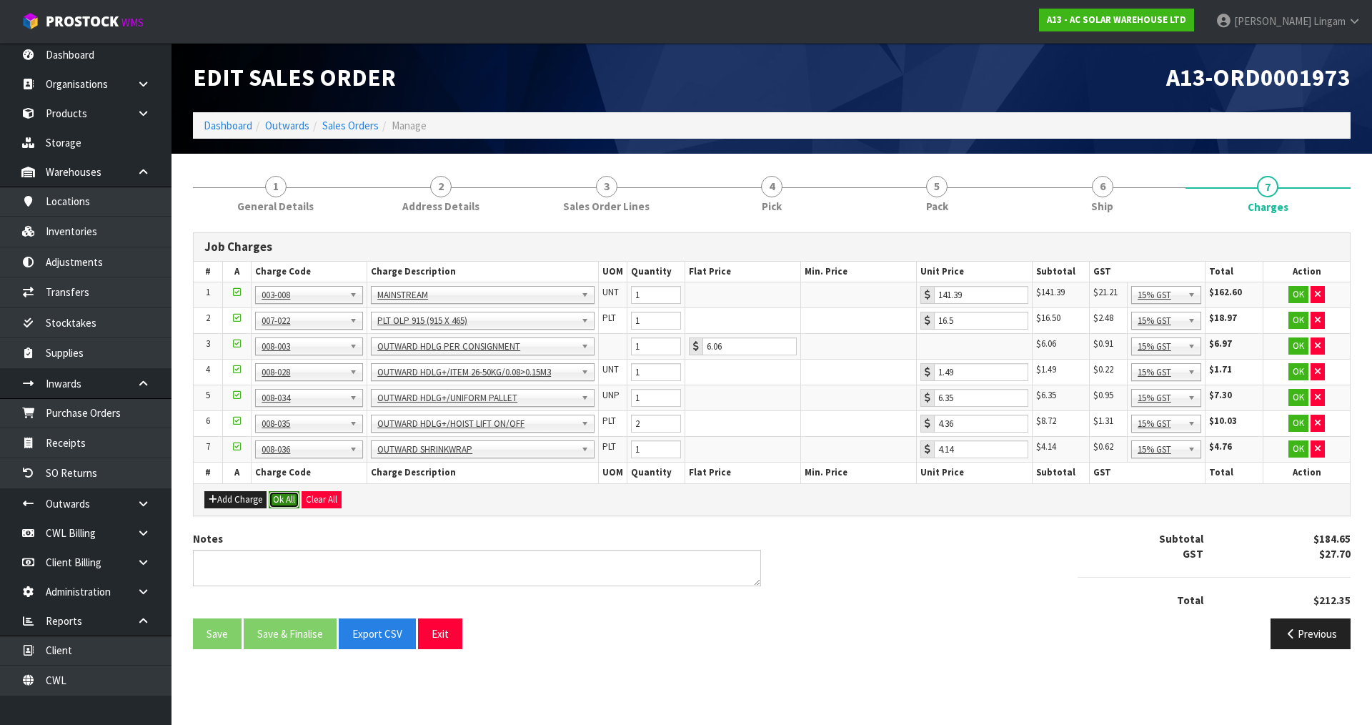
click at [283, 498] on button "Ok All" at bounding box center [284, 499] width 31 height 17
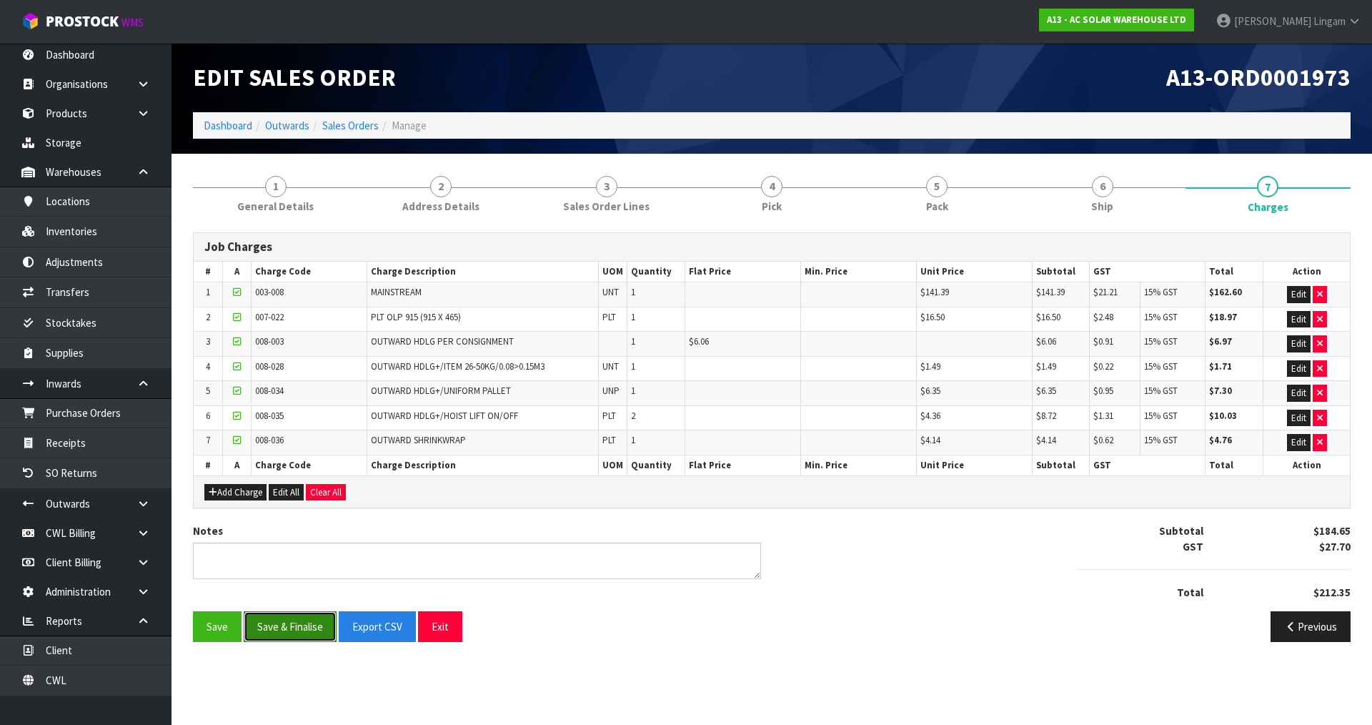
click at [293, 633] on button "Save & Finalise" at bounding box center [290, 626] width 93 height 31
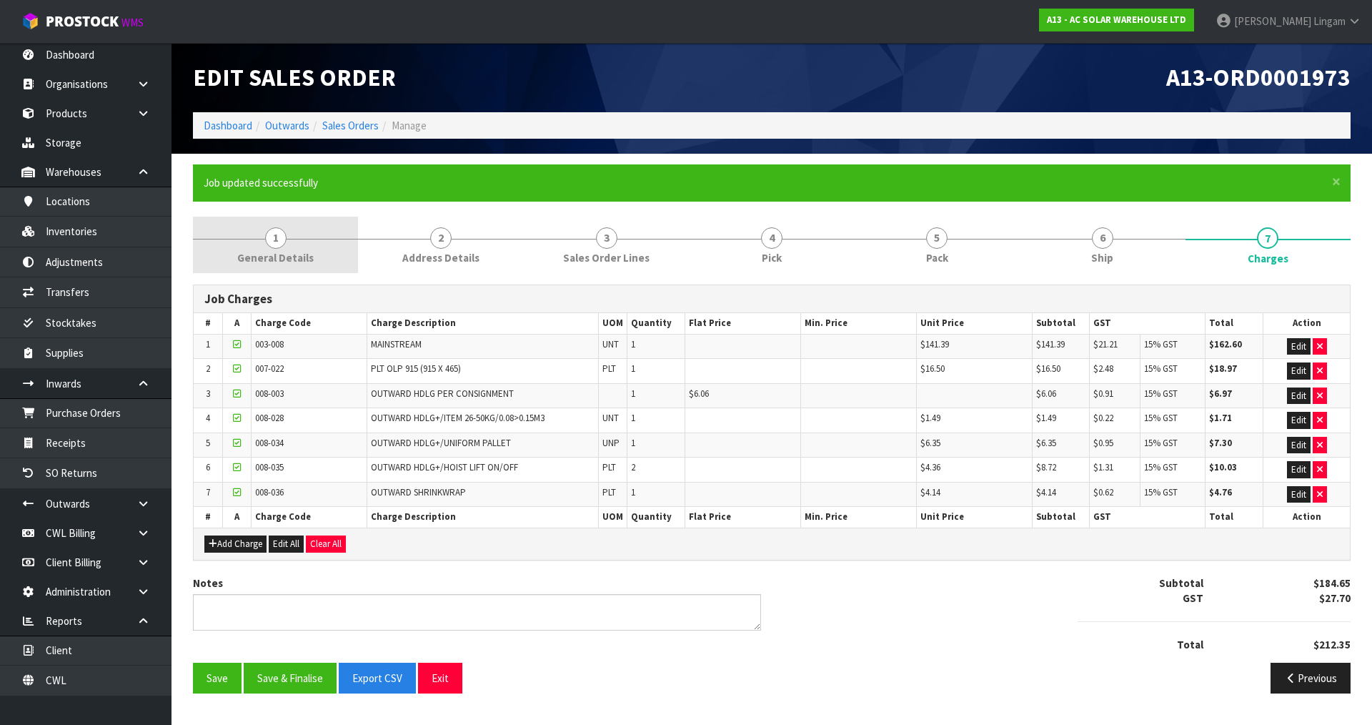
click at [301, 257] on span "General Details" at bounding box center [275, 257] width 76 height 15
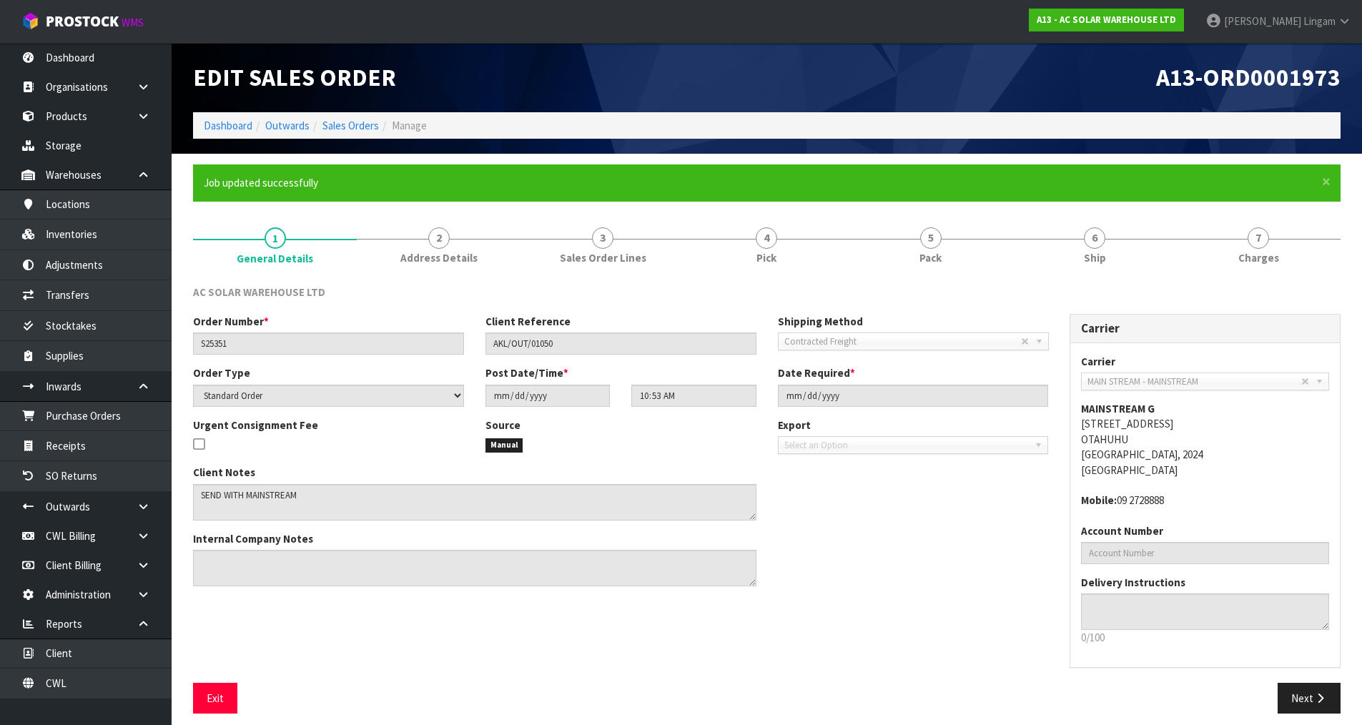
scroll to position [3, 0]
click at [361, 126] on link "Sales Orders" at bounding box center [350, 126] width 56 height 14
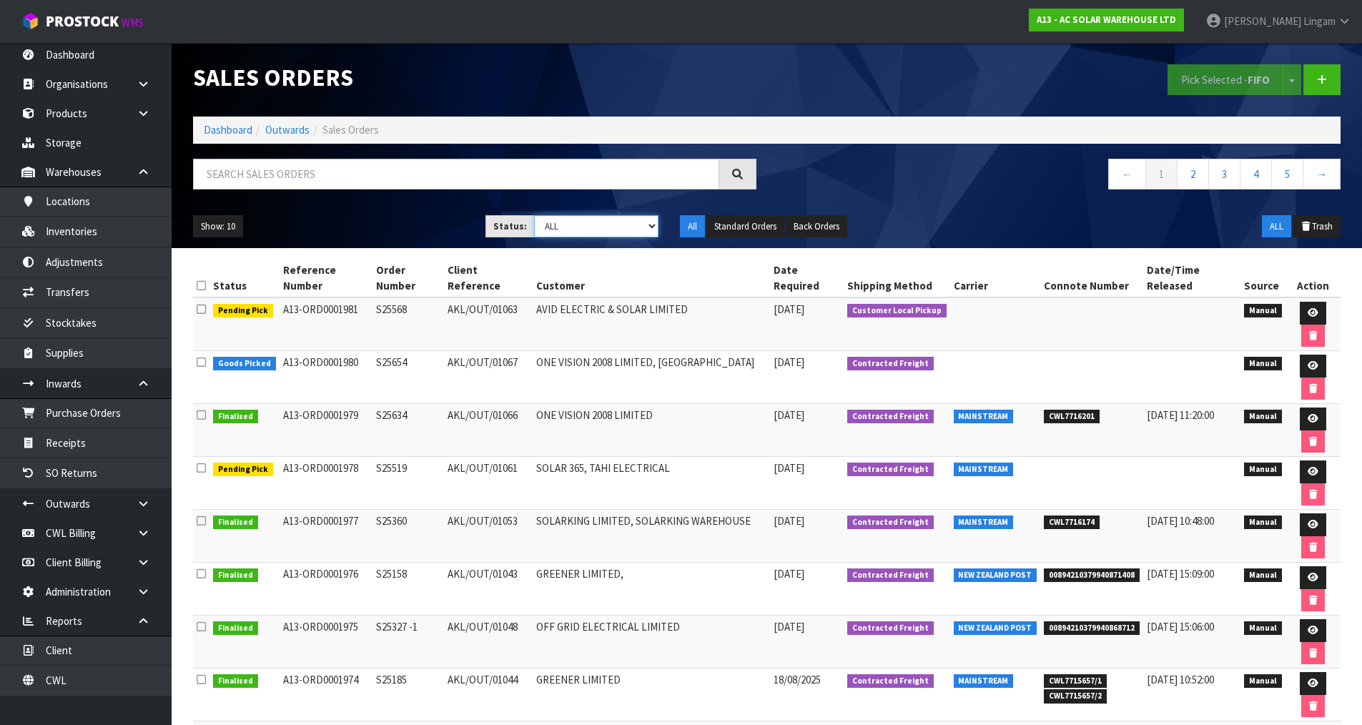
click at [631, 231] on select "Draft Pending Allocated Pending Pick Goods Picked Goods Packed Pending Charges …" at bounding box center [596, 226] width 124 height 22
select select "string:6"
click at [534, 215] on select "Draft Pending Allocated Pending Pick Goods Picked Goods Packed Pending Charges …" at bounding box center [596, 226] width 124 height 22
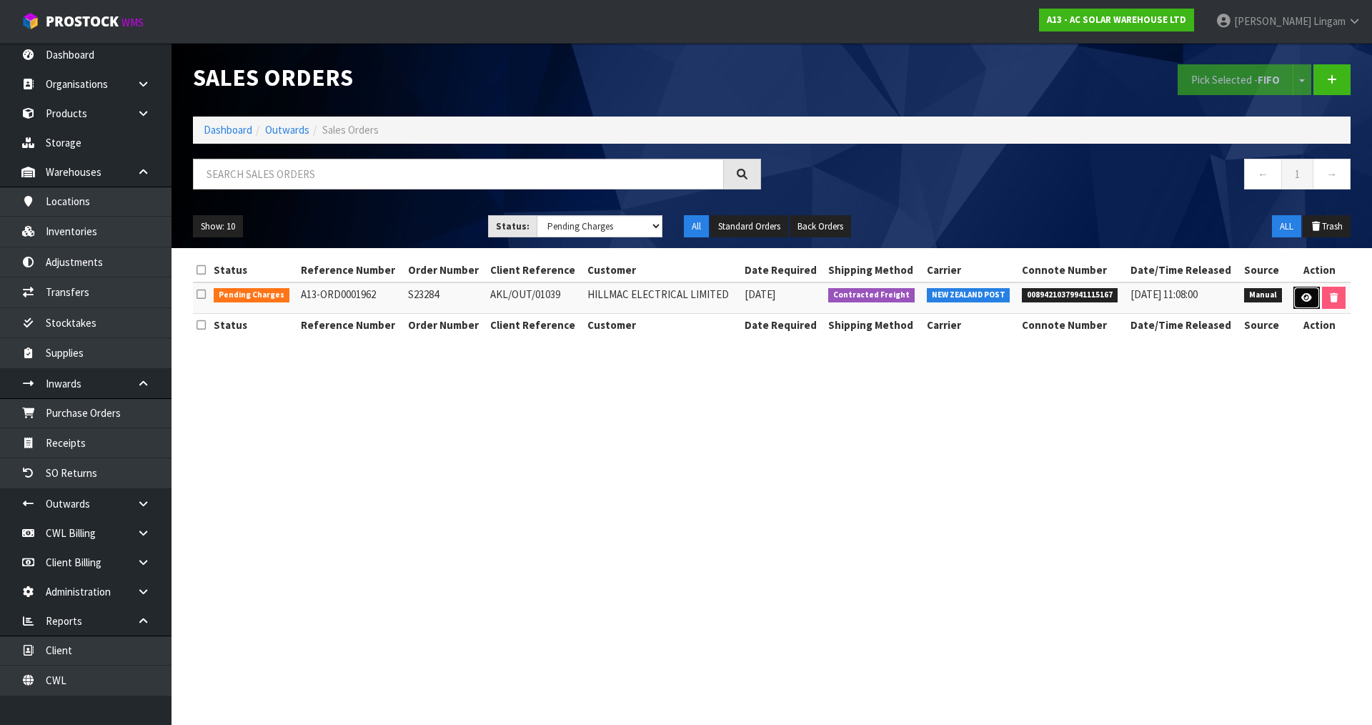
click at [1297, 295] on link at bounding box center [1307, 298] width 26 height 23
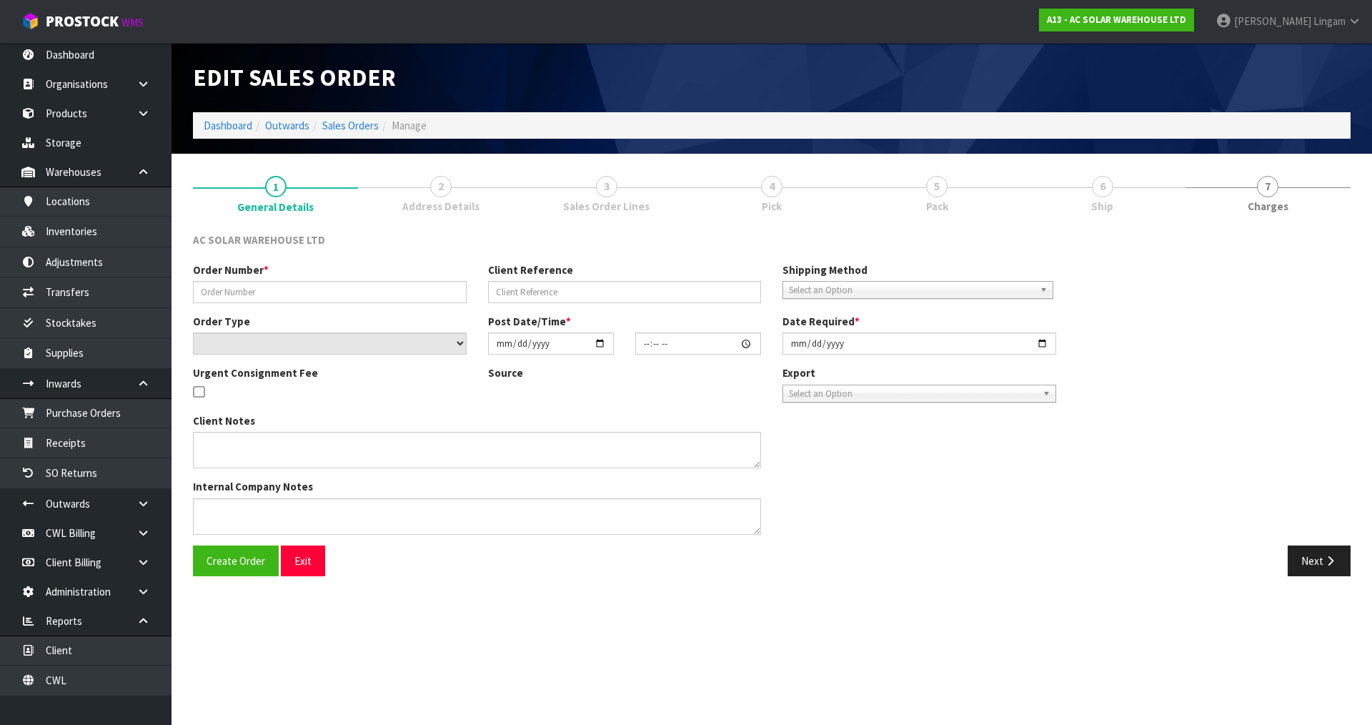
type input "S23284"
type input "AKL/OUT/01039"
select select "number:0"
type input "2025-08-14"
type input "11:27:00.000"
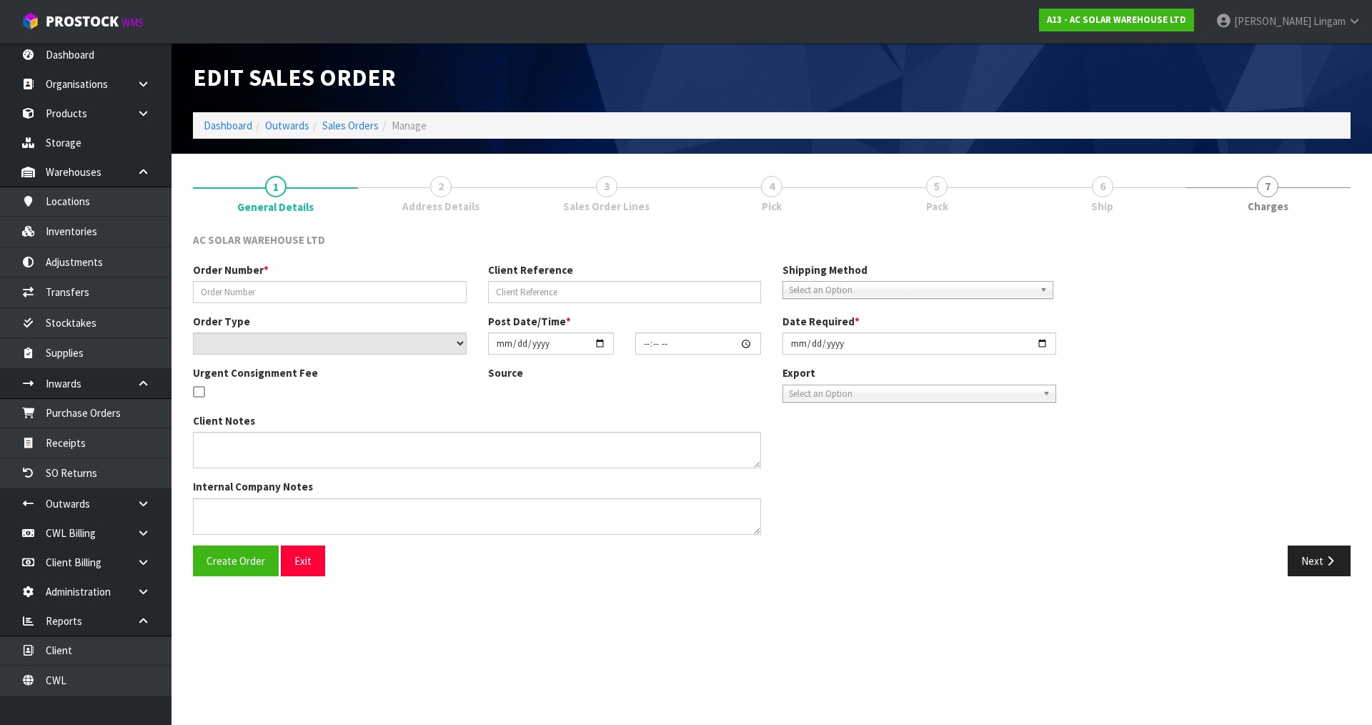
type input "[DATE]"
type textarea "PLEASE MAKE SURE THIS LEAVES TODAY ON AN OVERNIGHT EXPRESS? WE NEED IT TO GET T…"
type textarea "UPDATED TO DISPATCH"
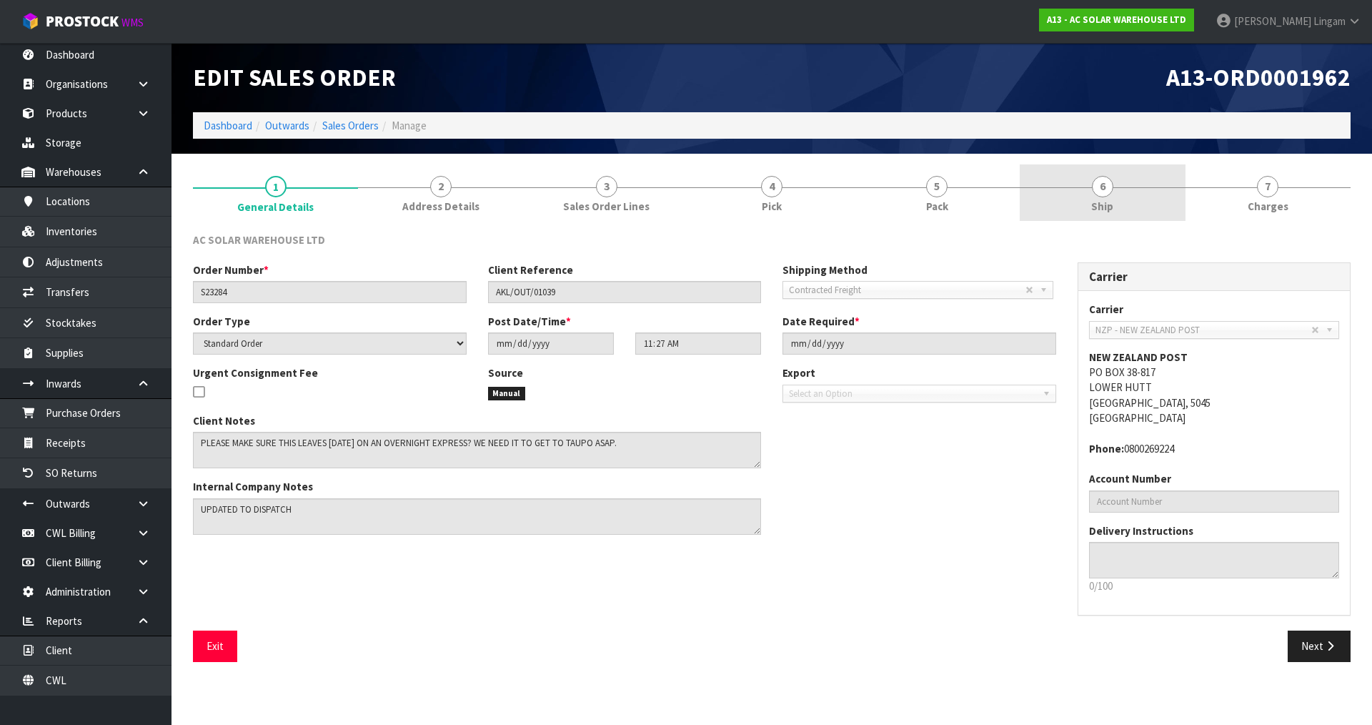
click at [1129, 197] on link "6 Ship" at bounding box center [1102, 192] width 165 height 56
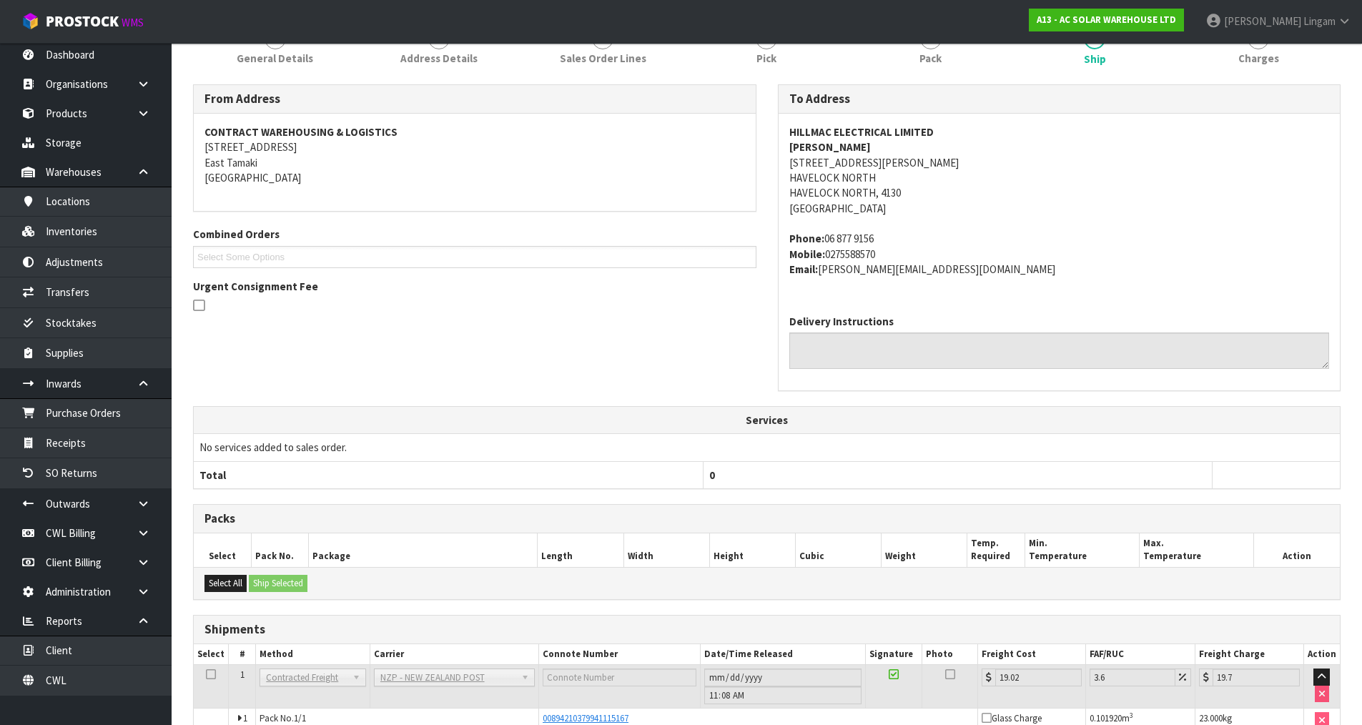
scroll to position [233, 0]
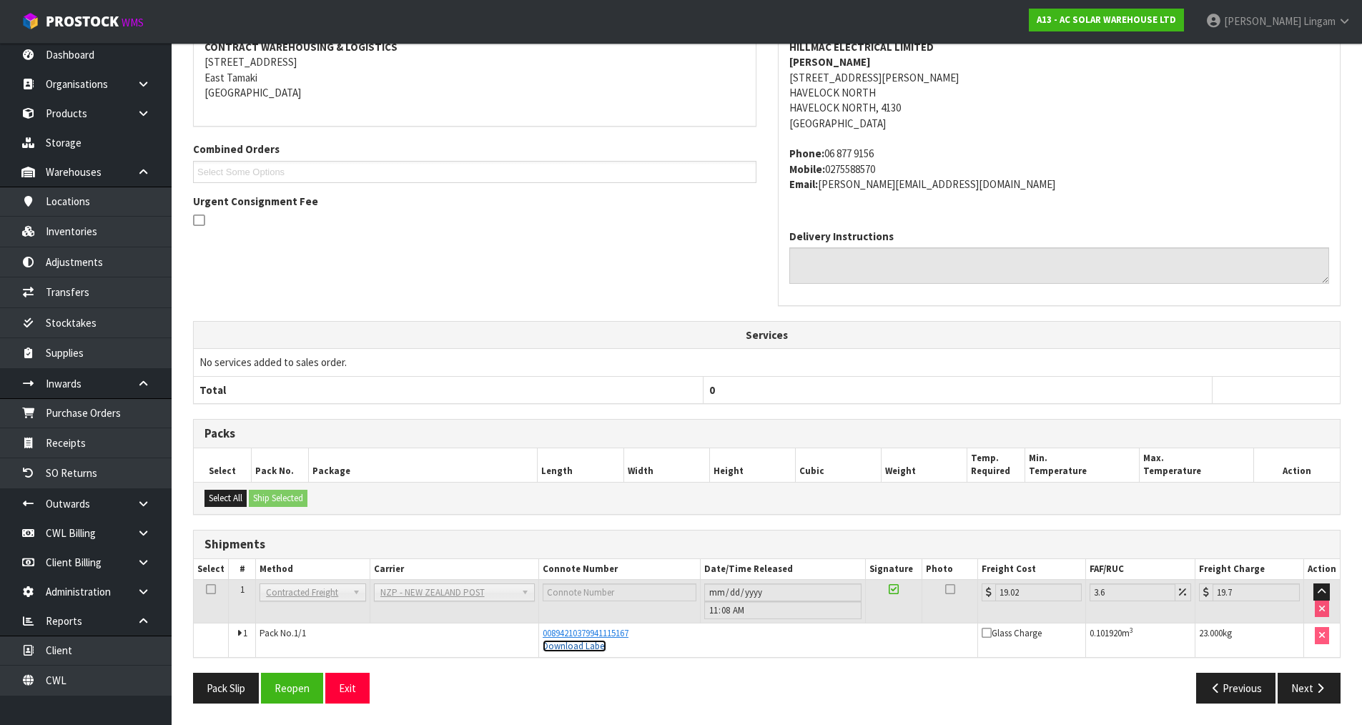
click at [593, 648] on link "Download Label" at bounding box center [575, 646] width 64 height 12
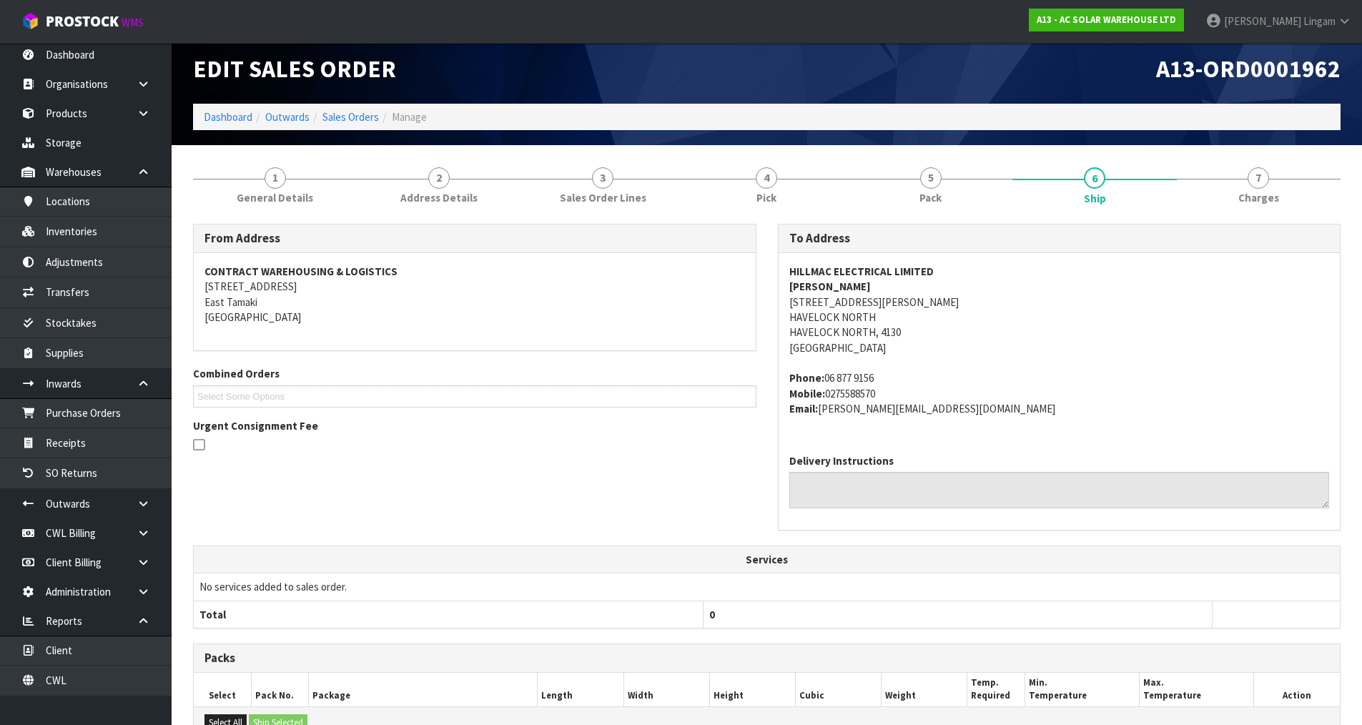
scroll to position [0, 0]
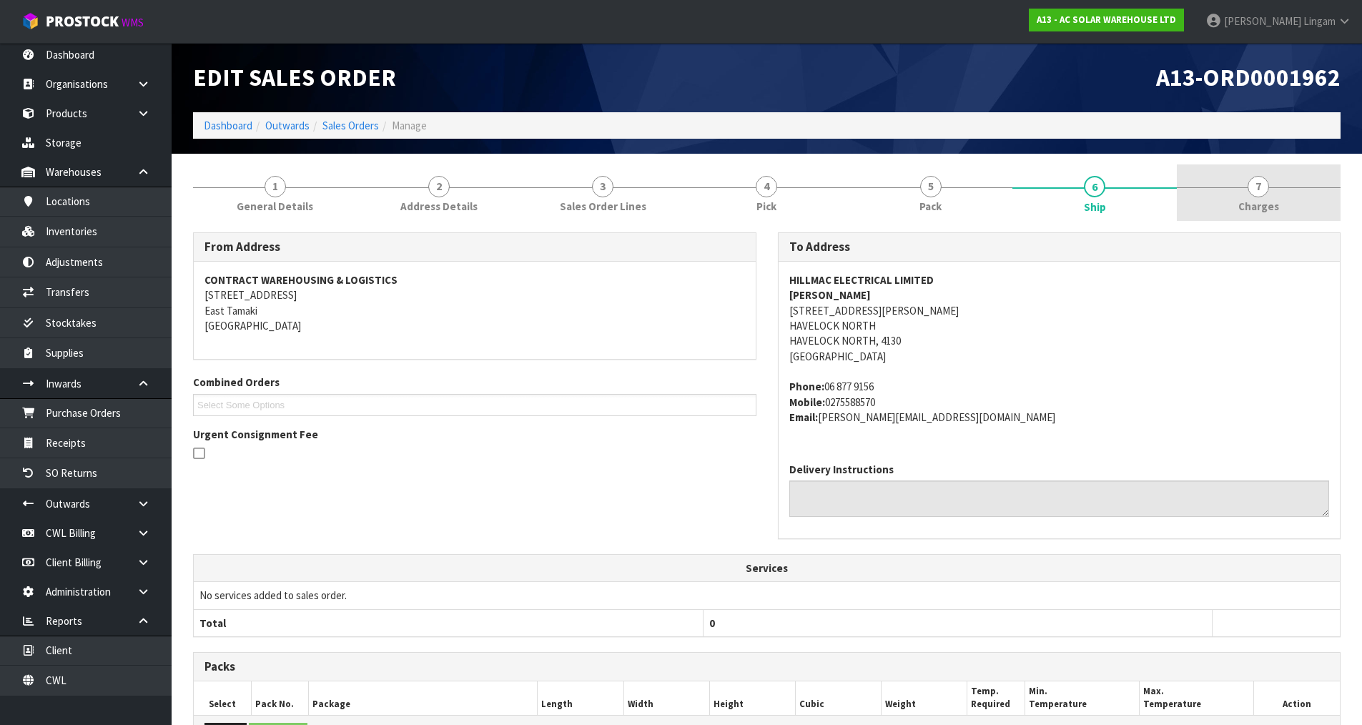
click at [1261, 208] on span "Charges" at bounding box center [1258, 206] width 41 height 15
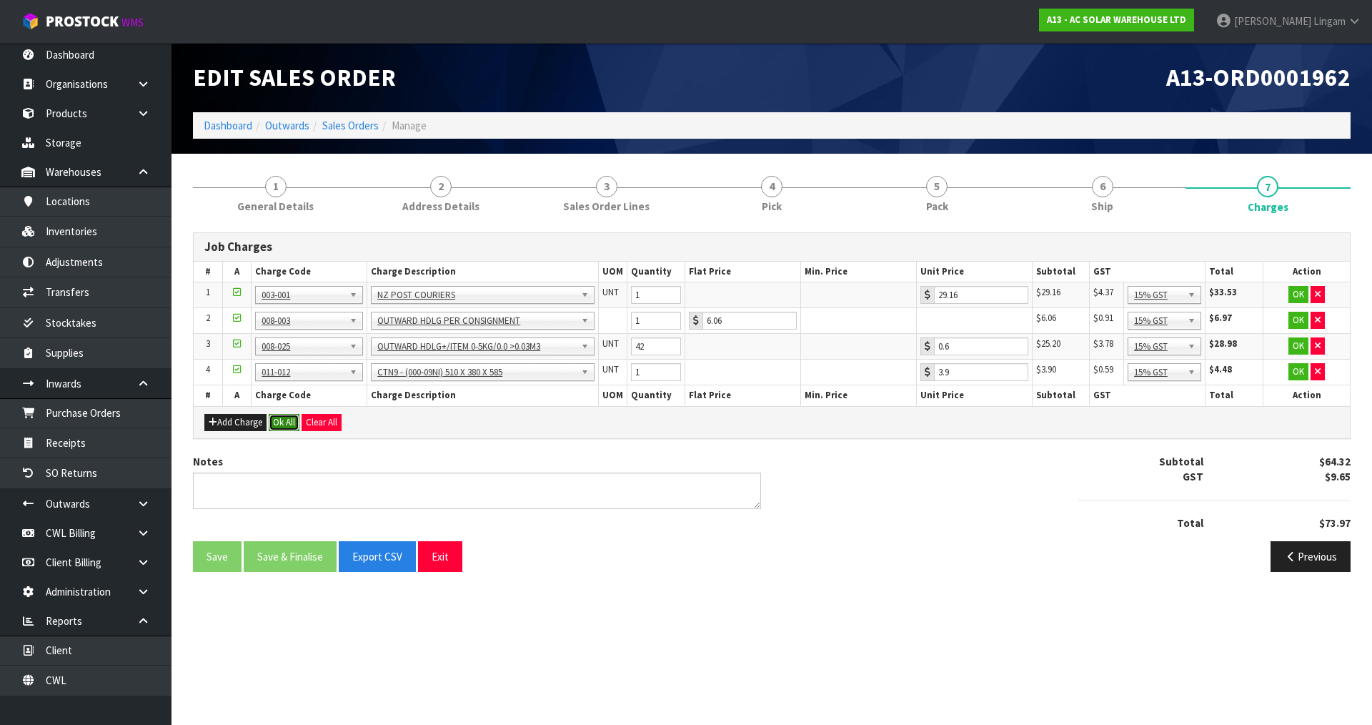
click at [287, 423] on button "Ok All" at bounding box center [284, 422] width 31 height 17
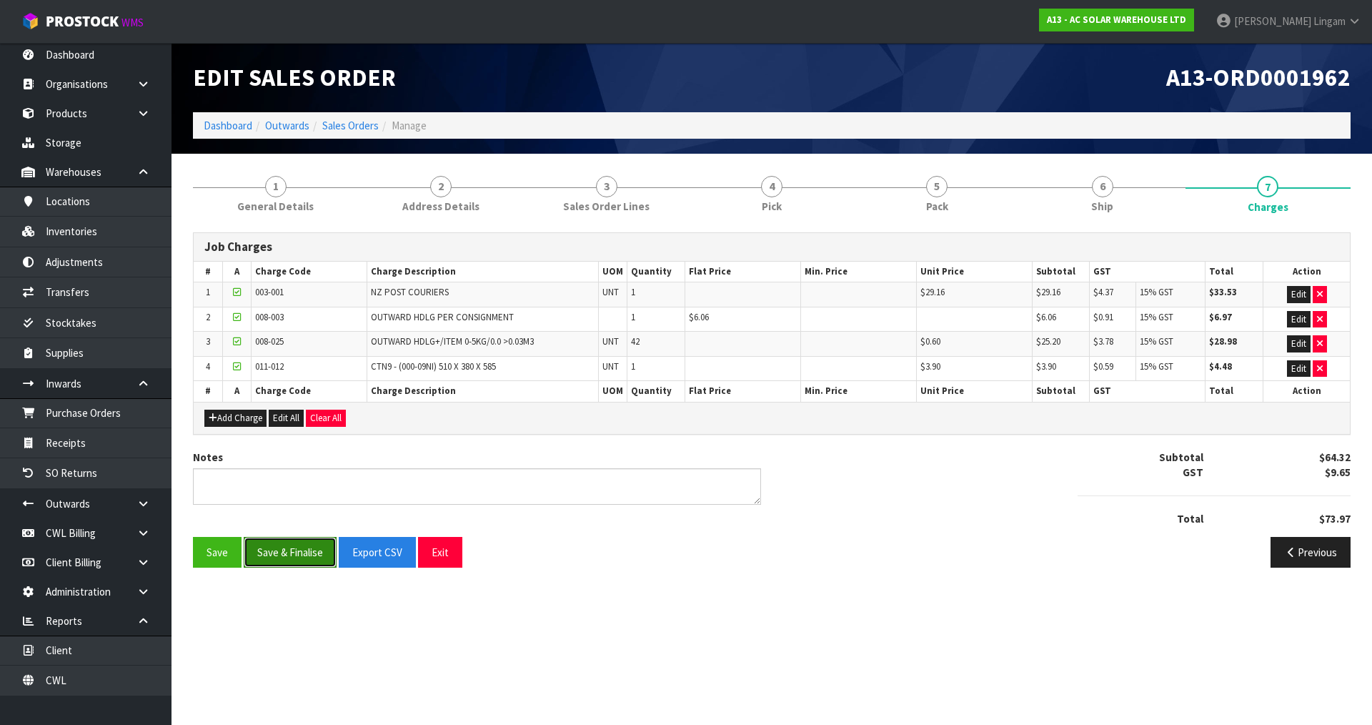
click at [290, 556] on button "Save & Finalise" at bounding box center [290, 552] width 93 height 31
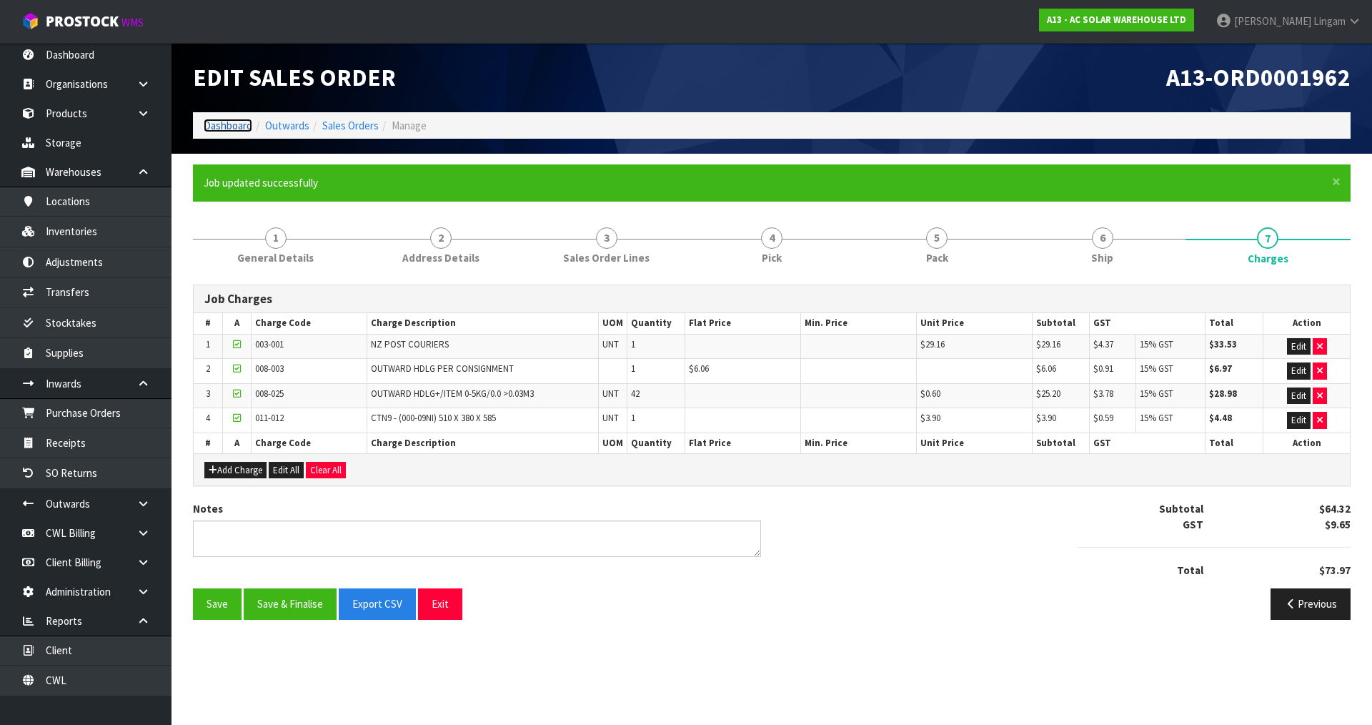
click at [237, 129] on link "Dashboard" at bounding box center [228, 126] width 49 height 14
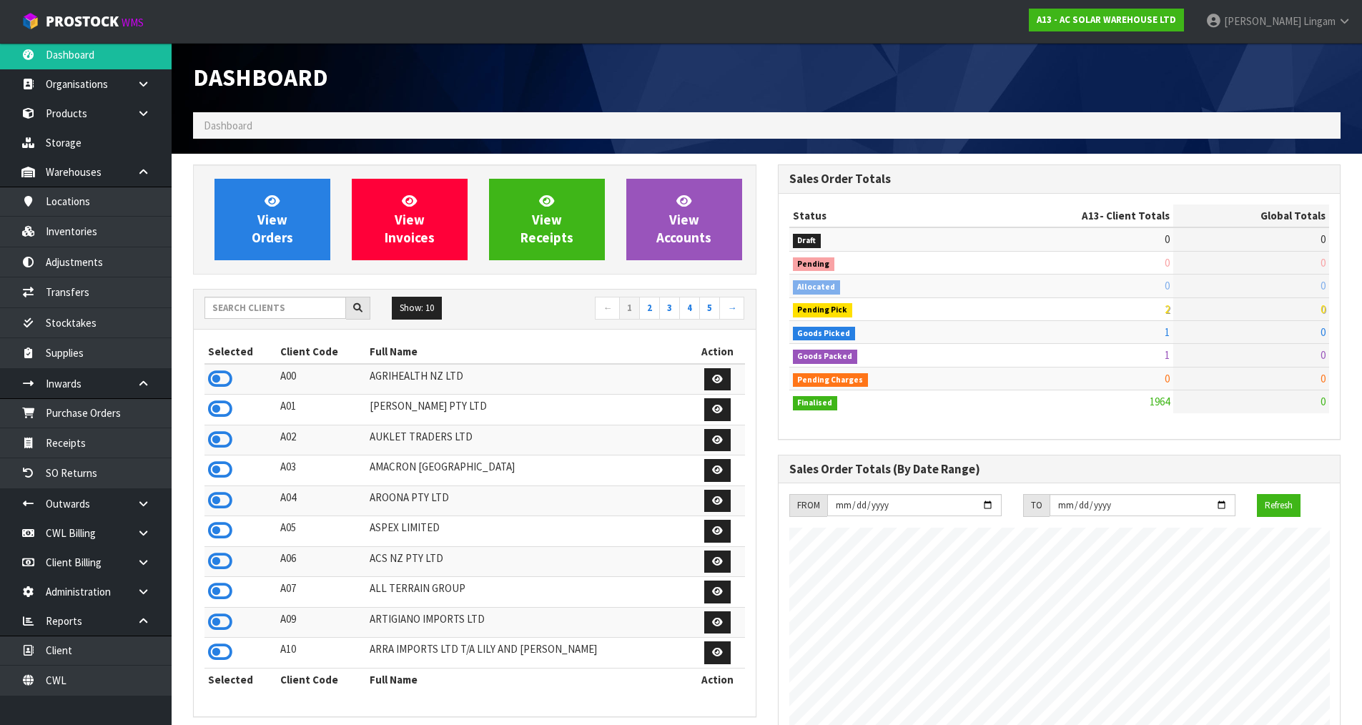
scroll to position [1174, 584]
click at [265, 212] on span "View Orders" at bounding box center [272, 219] width 41 height 54
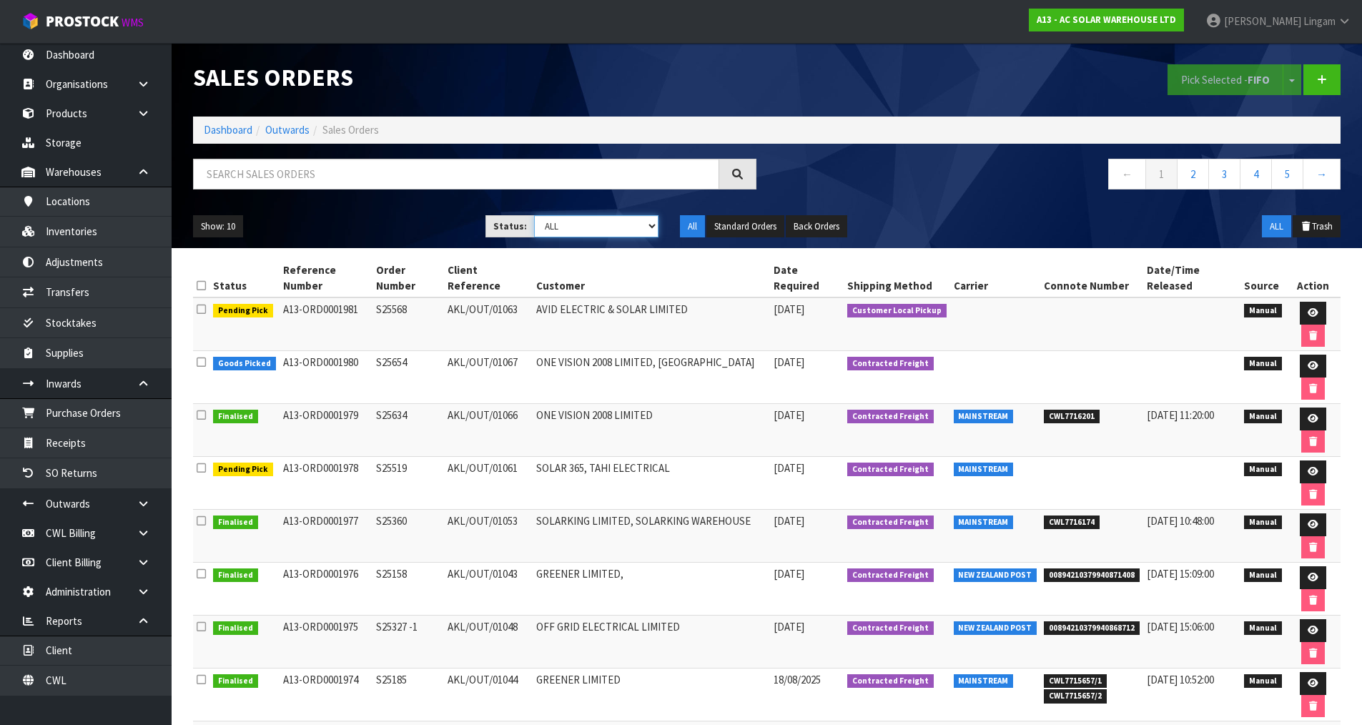
drag, startPoint x: 615, startPoint y: 223, endPoint x: 615, endPoint y: 234, distance: 10.7
click at [615, 223] on select "Draft Pending Allocated Pending Pick Goods Picked Goods Packed Pending Charges …" at bounding box center [596, 226] width 124 height 22
click at [534, 215] on select "Draft Pending Allocated Pending Pick Goods Picked Goods Packed Pending Charges …" at bounding box center [596, 226] width 124 height 22
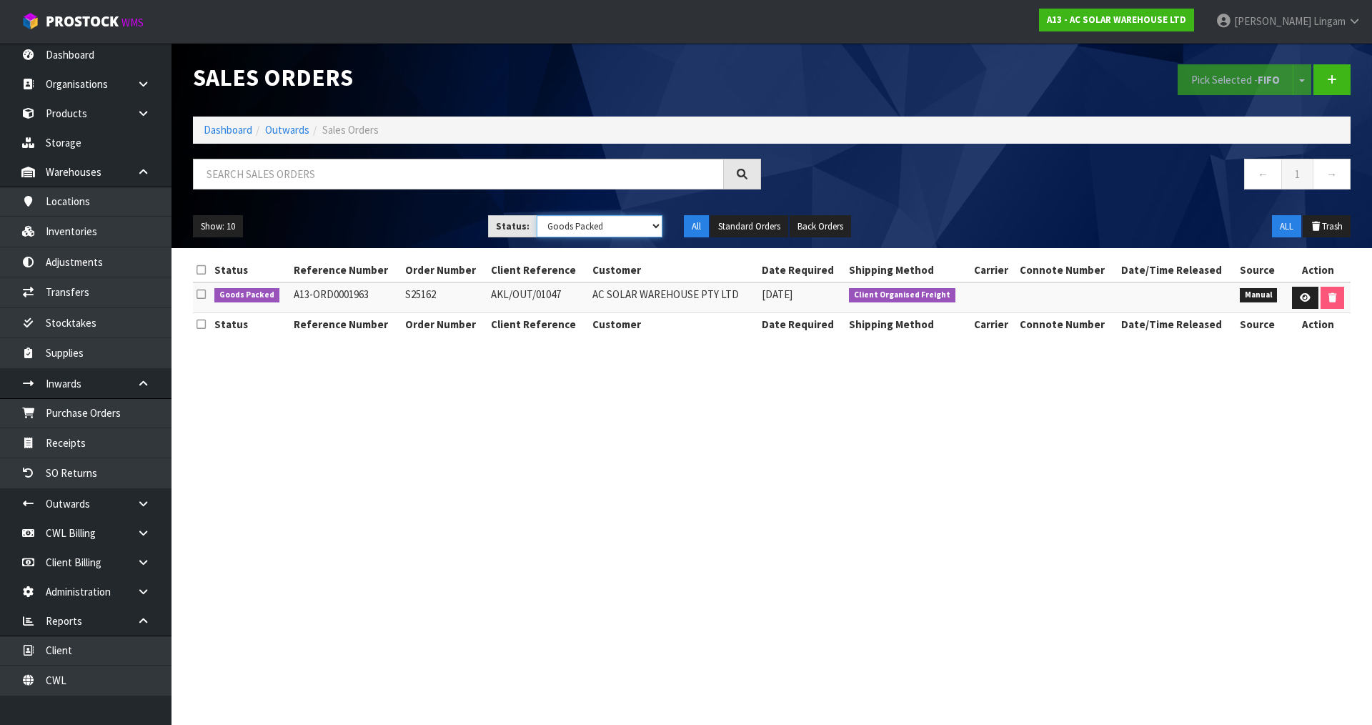
drag, startPoint x: 620, startPoint y: 229, endPoint x: 619, endPoint y: 237, distance: 8.0
click at [620, 229] on select "Draft Pending Allocated Pending Pick Goods Picked Goods Packed Pending Charges …" at bounding box center [600, 226] width 127 height 22
select select "string:4"
click at [537, 215] on select "Draft Pending Allocated Pending Pick Goods Picked Goods Packed Pending Charges …" at bounding box center [600, 226] width 127 height 22
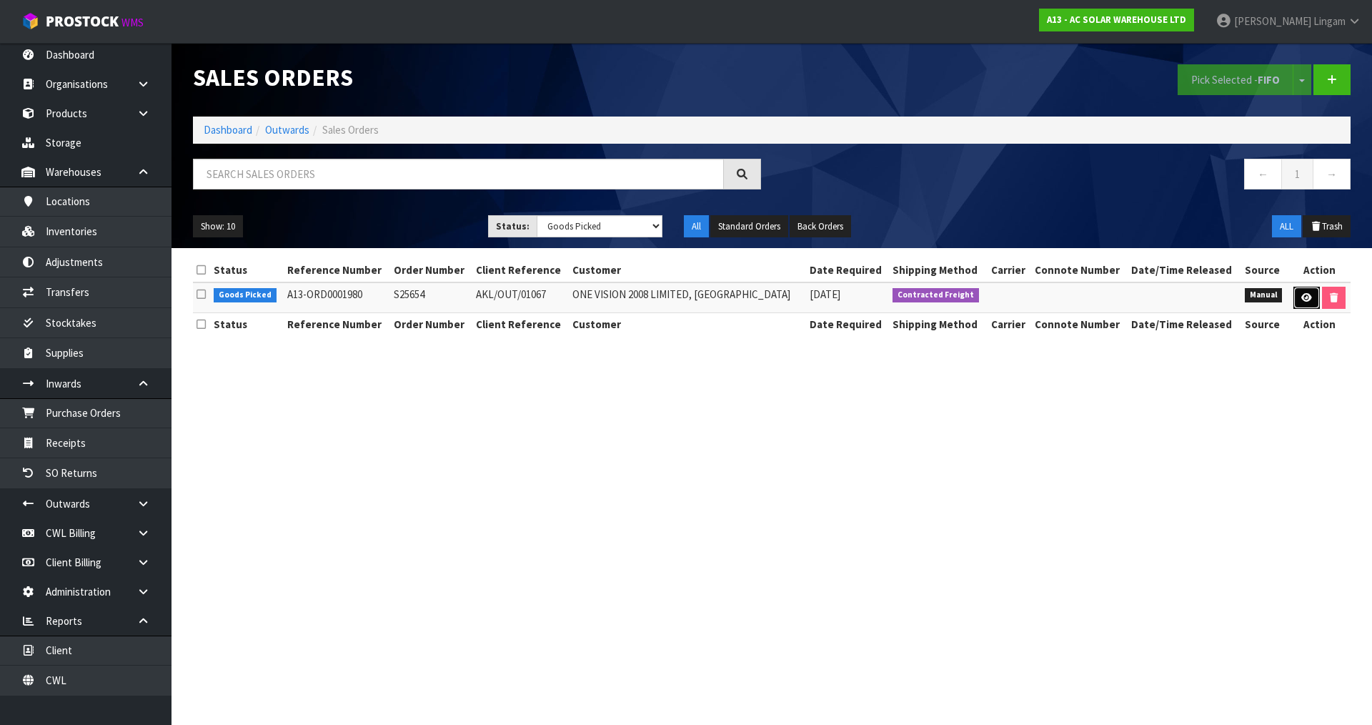
click at [1311, 295] on link at bounding box center [1307, 298] width 26 height 23
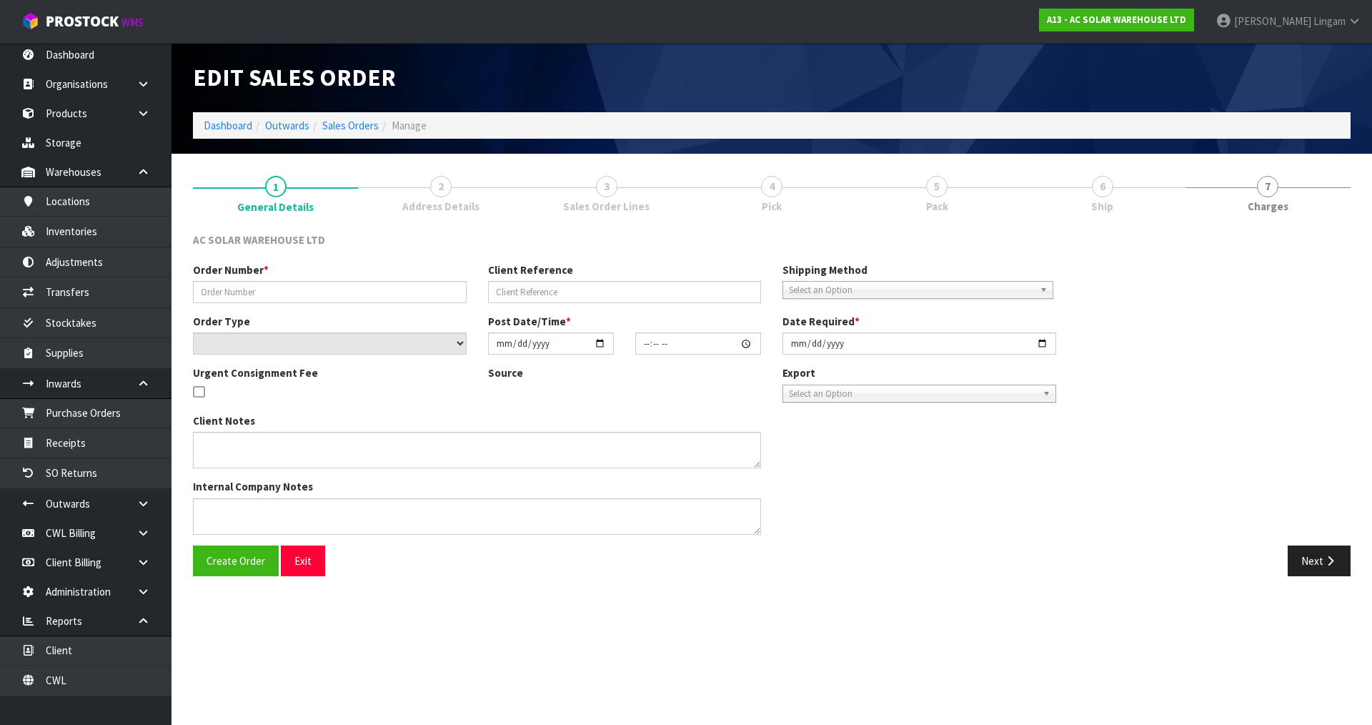
type input "S25654"
type input "AKL/OUT/01067"
select select "number:0"
type input "2025-08-20"
type input "11:12:00.000"
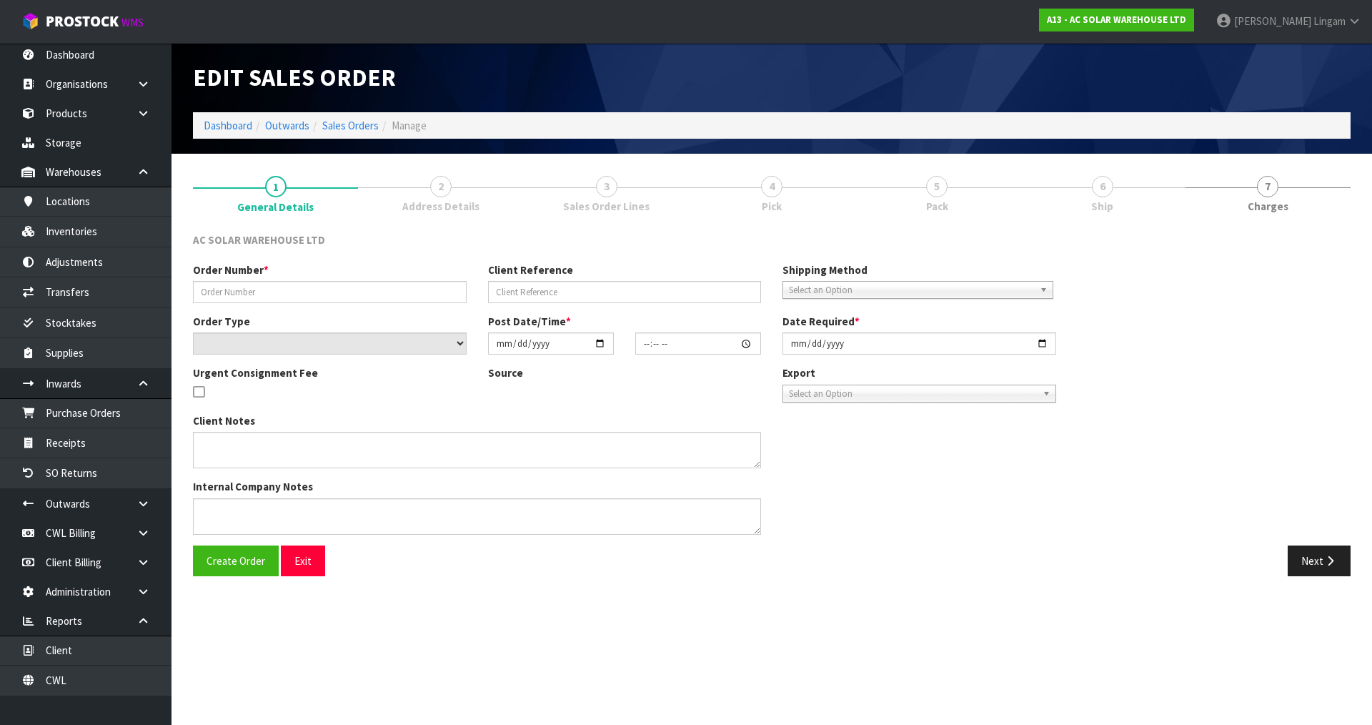
type input "2025-08-20"
type textarea "PACK ITEMS TOGETHER AND SEND WITH FLIWAYS OVERSIZE POST"
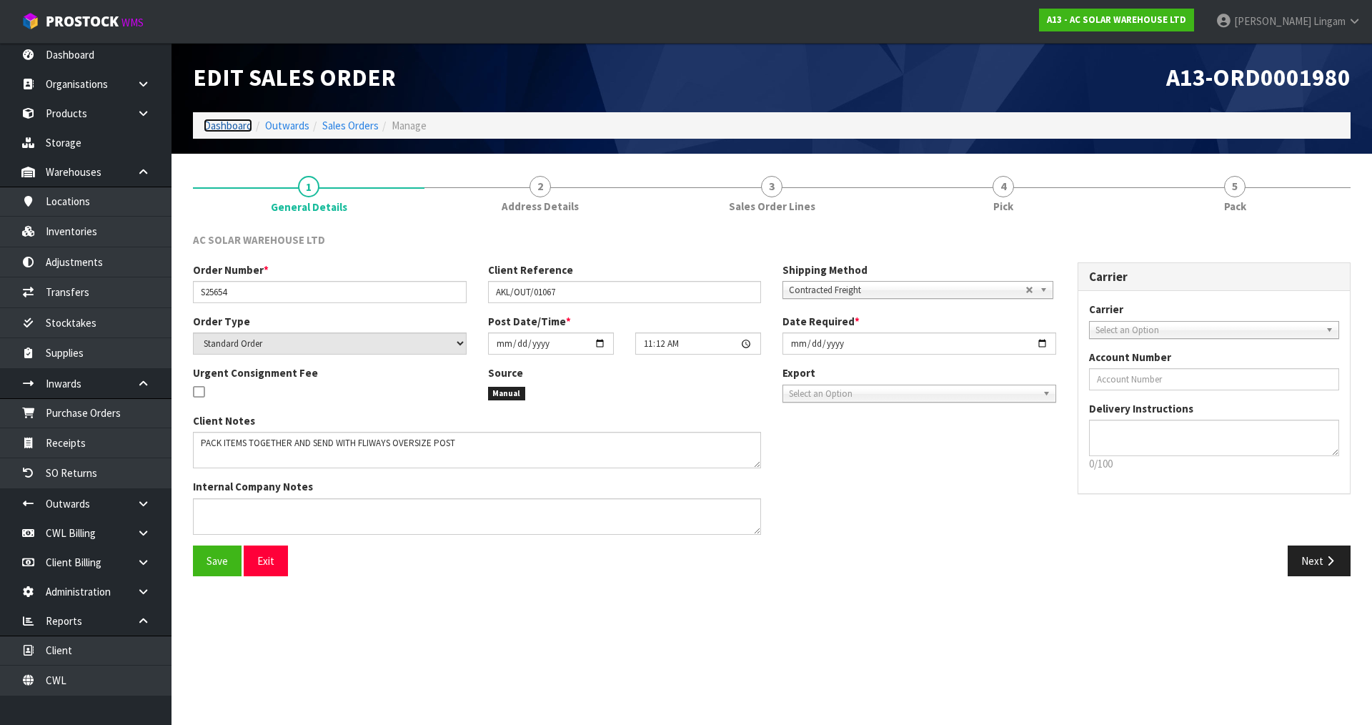
click at [229, 130] on link "Dashboard" at bounding box center [228, 126] width 49 height 14
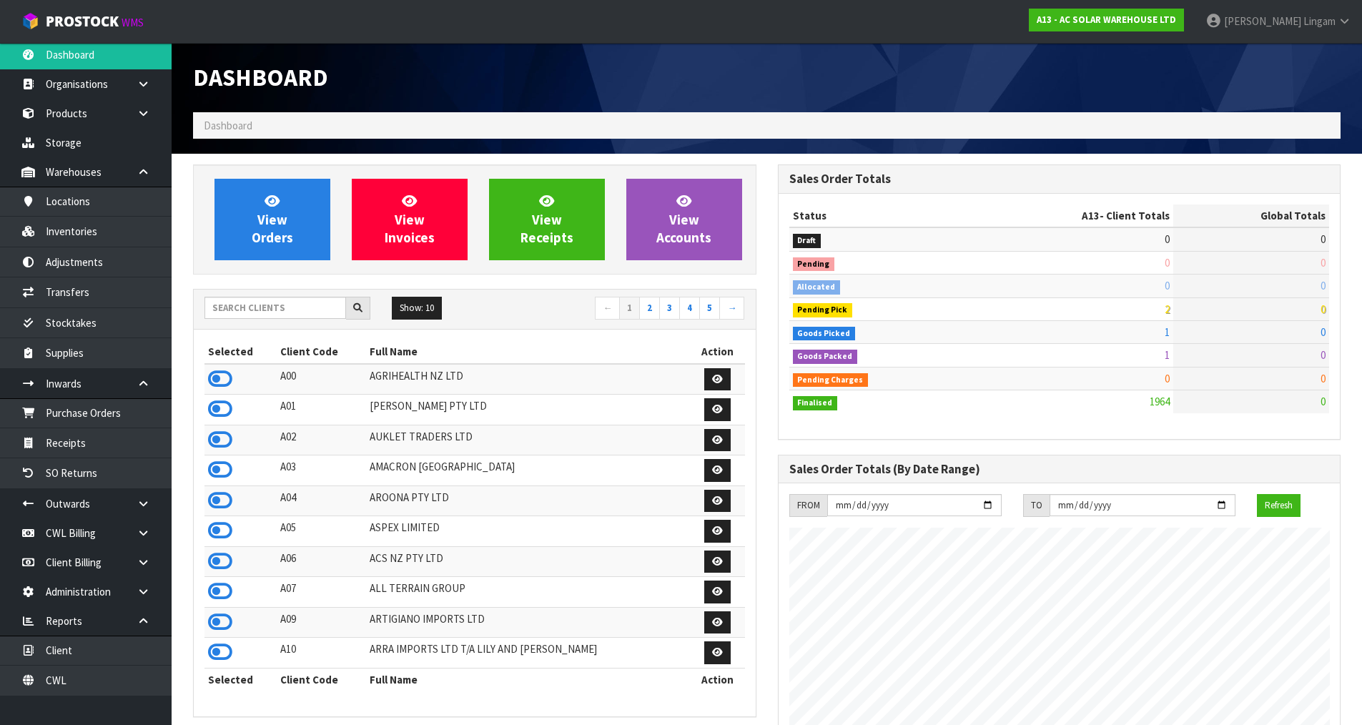
scroll to position [1159, 584]
click at [318, 307] on input "text" at bounding box center [275, 308] width 142 height 22
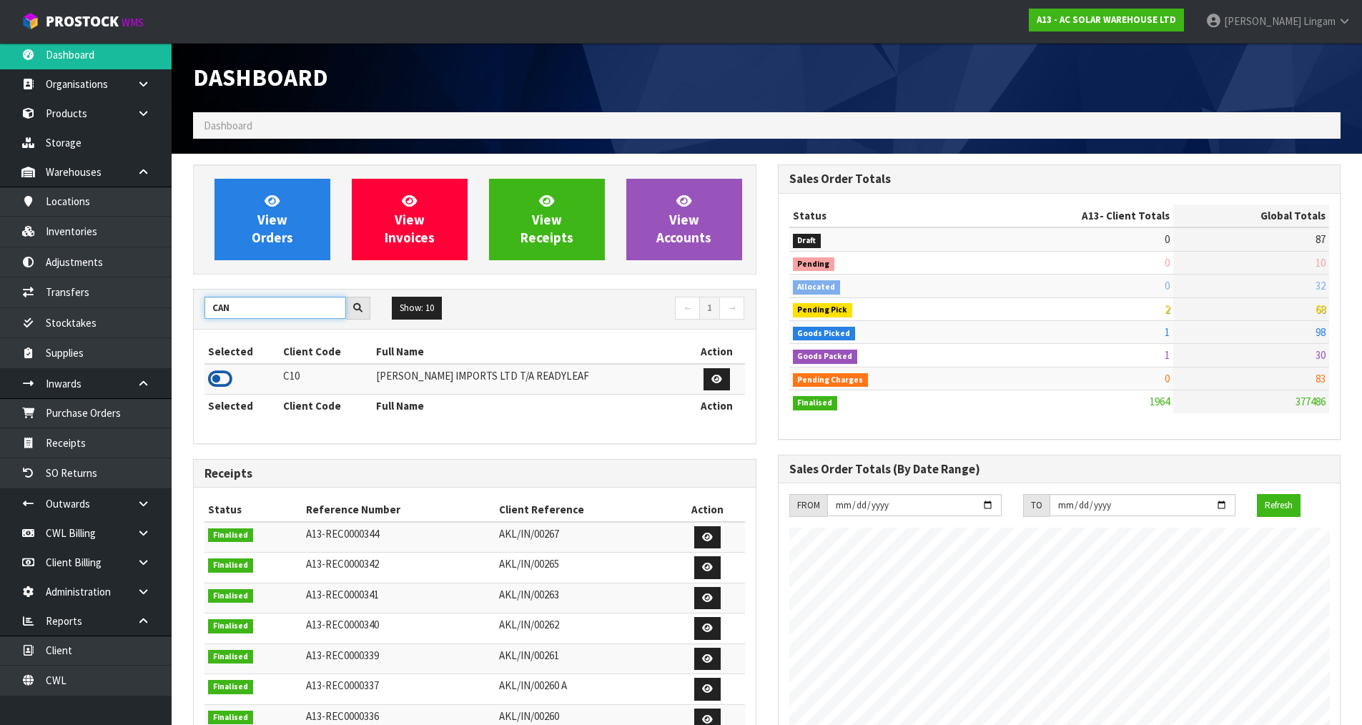
type input "CAN"
click at [222, 382] on icon at bounding box center [220, 378] width 24 height 21
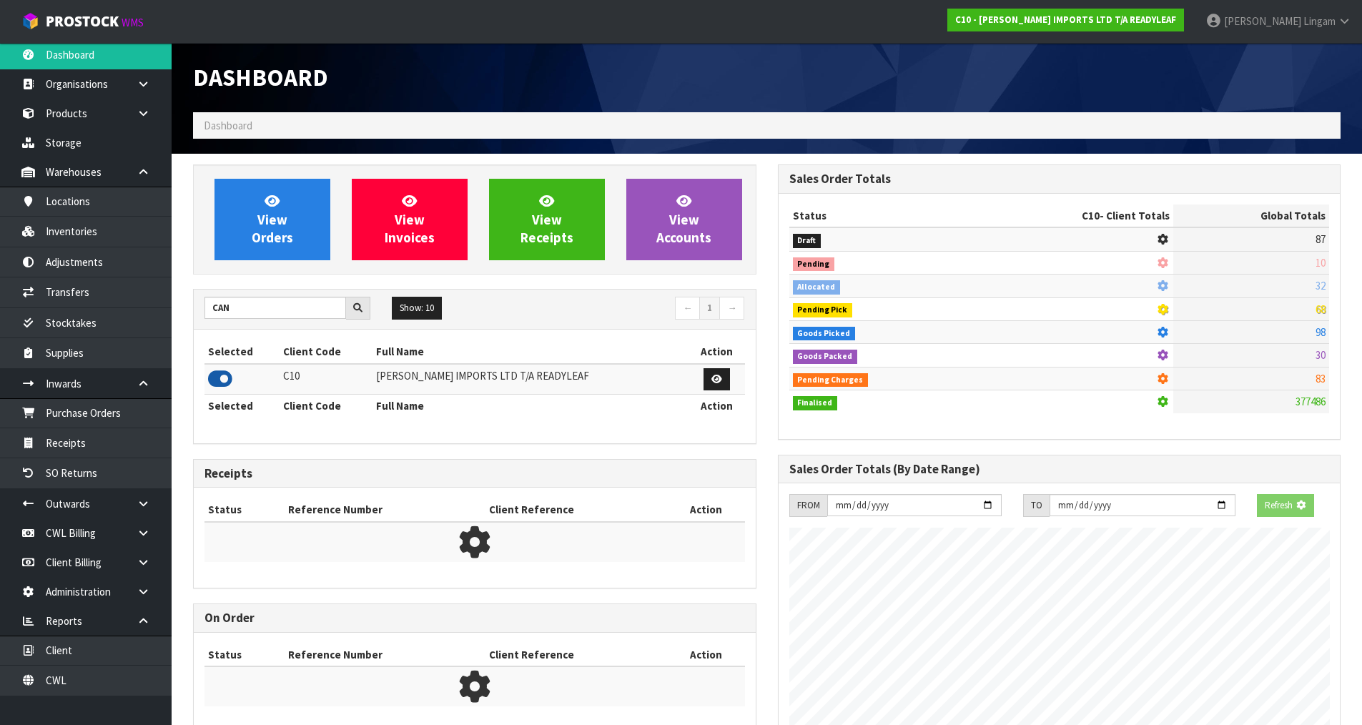
scroll to position [1037, 584]
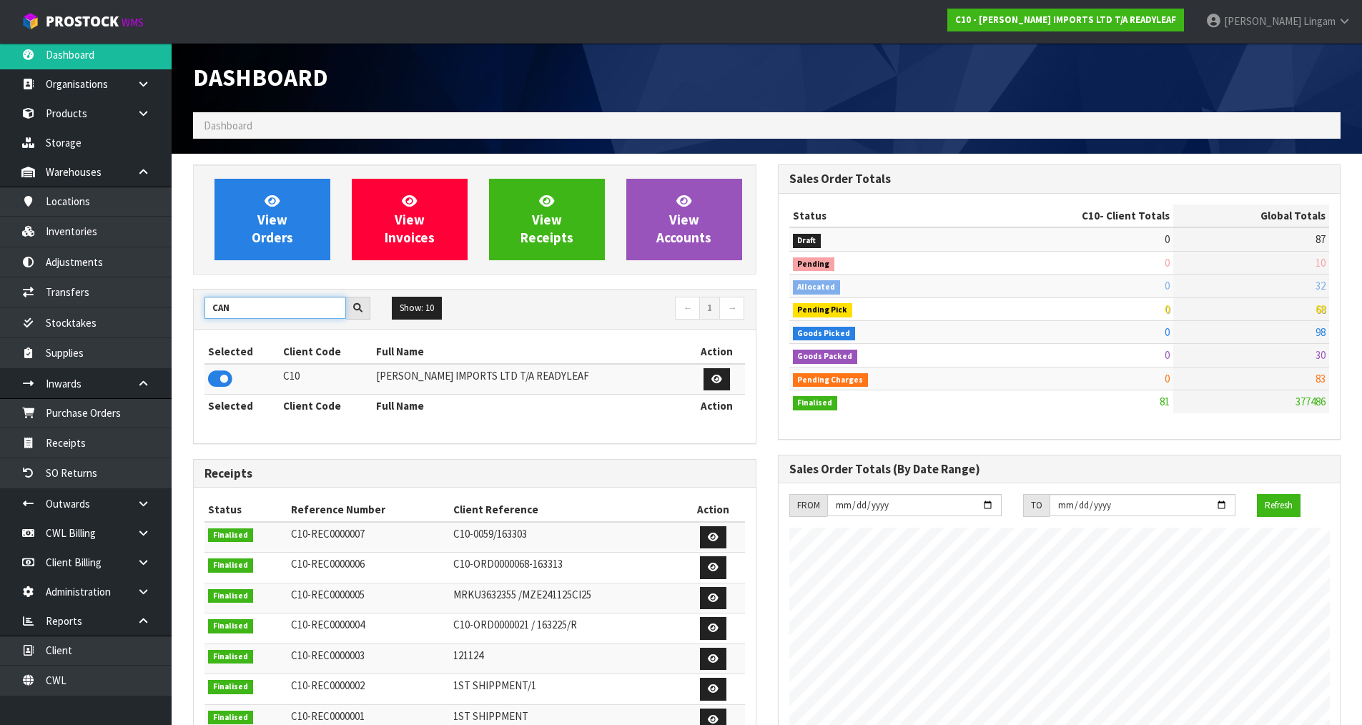
drag, startPoint x: 239, startPoint y: 307, endPoint x: 189, endPoint y: 310, distance: 50.2
click at [189, 310] on div "View Orders View Invoices View Receipts View Accounts CAN Show: 10 5 10 25 50 ←…" at bounding box center [474, 533] width 585 height 739
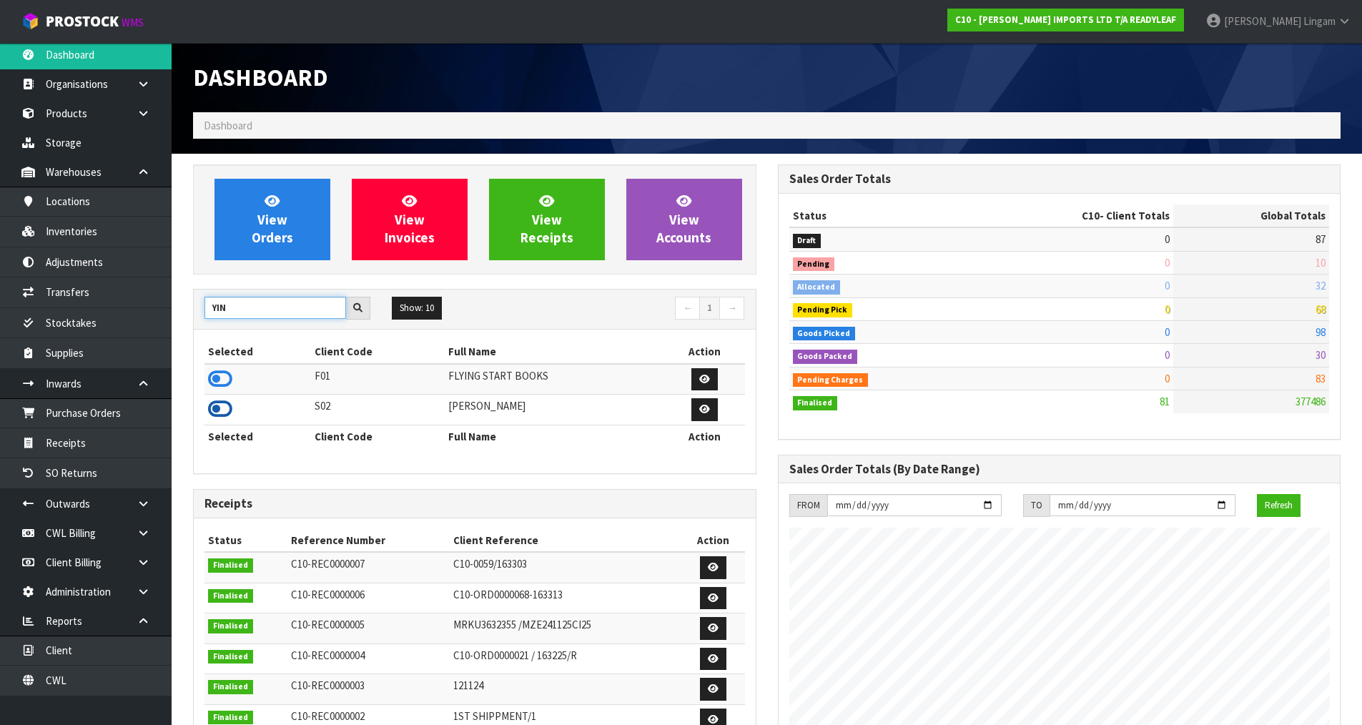
type input "YIN"
click at [216, 410] on icon at bounding box center [220, 408] width 24 height 21
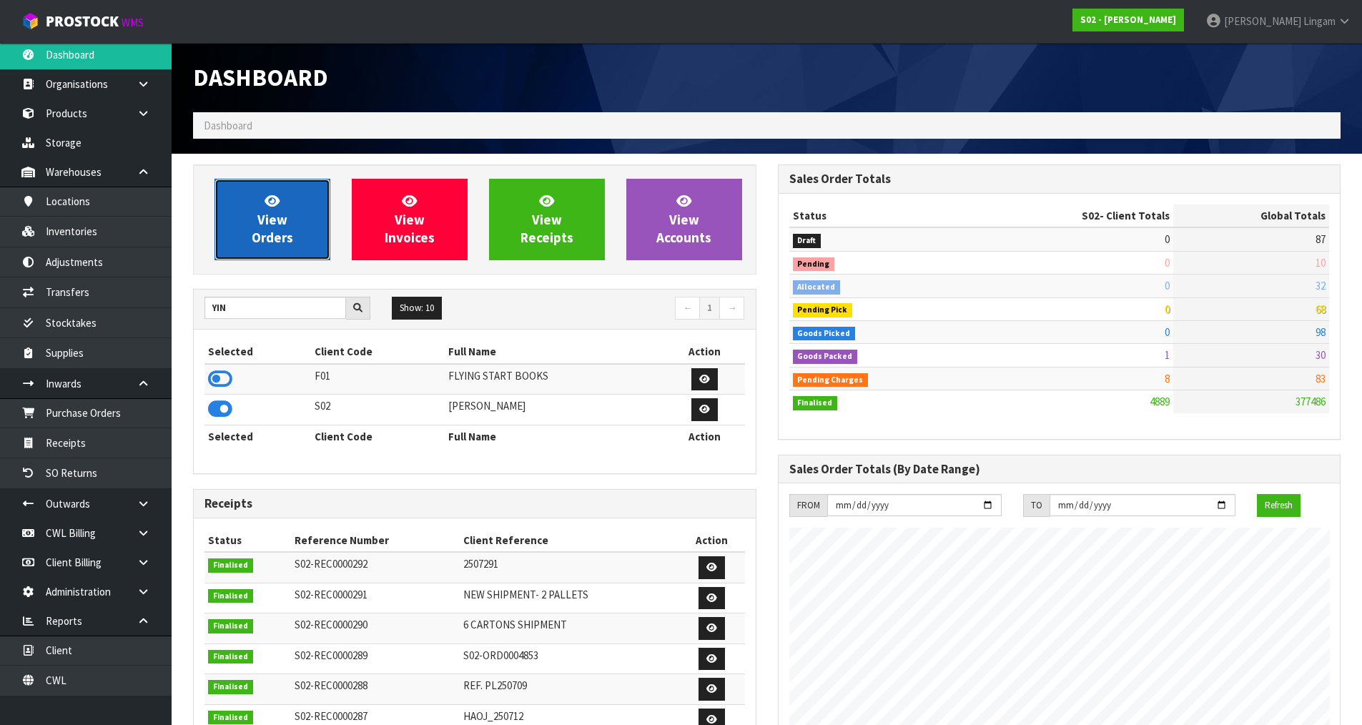
scroll to position [1083, 584]
click at [266, 233] on span "View Orders" at bounding box center [272, 219] width 41 height 54
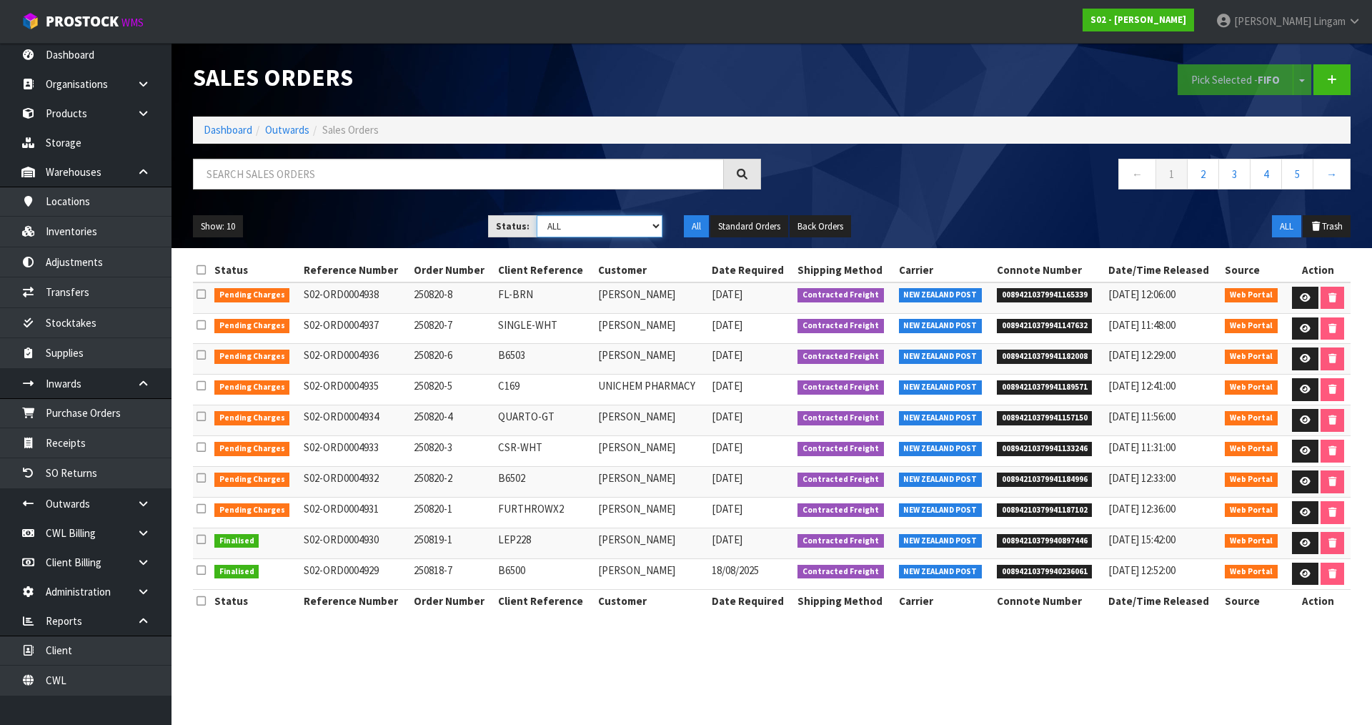
click at [651, 228] on select "Draft Pending Allocated Pending Pick Goods Picked Goods Packed Pending Charges …" at bounding box center [600, 226] width 127 height 22
select select "string:5"
click at [537, 215] on select "Draft Pending Allocated Pending Pick Goods Picked Goods Packed Pending Charges …" at bounding box center [600, 226] width 127 height 22
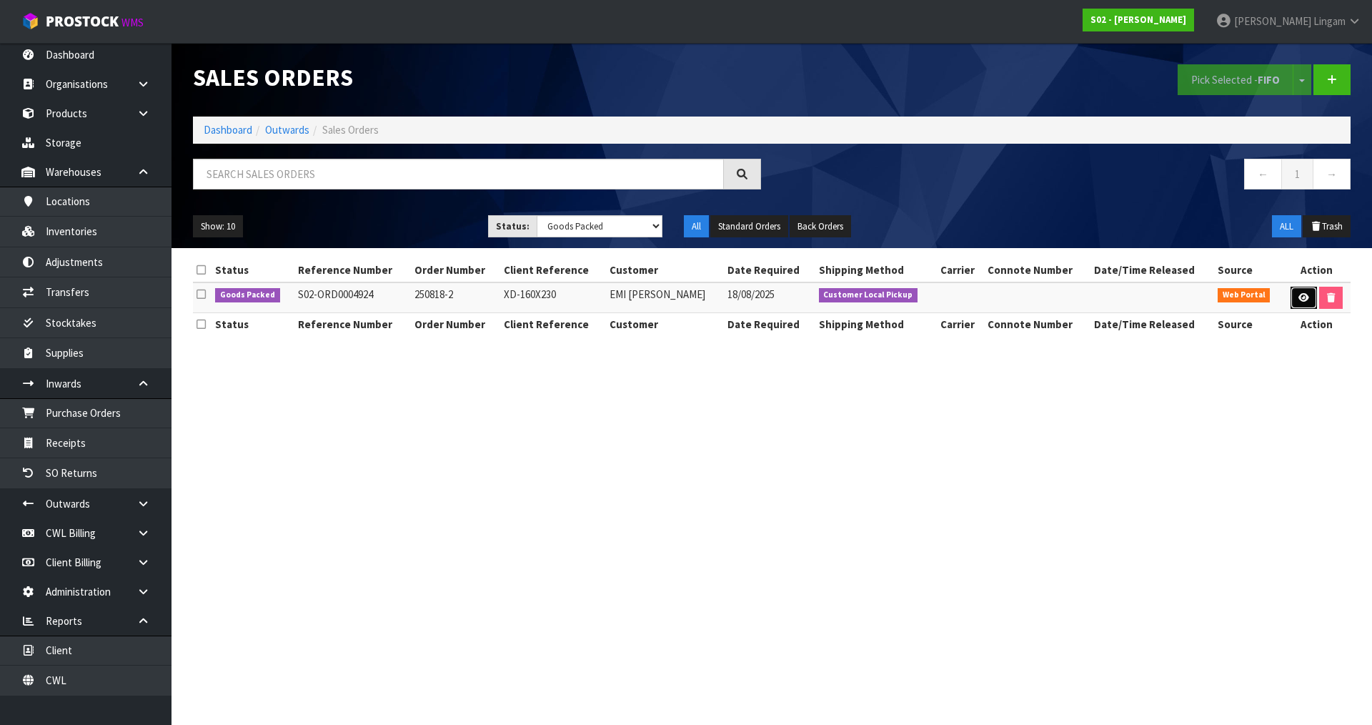
click at [1295, 303] on link at bounding box center [1304, 298] width 26 height 23
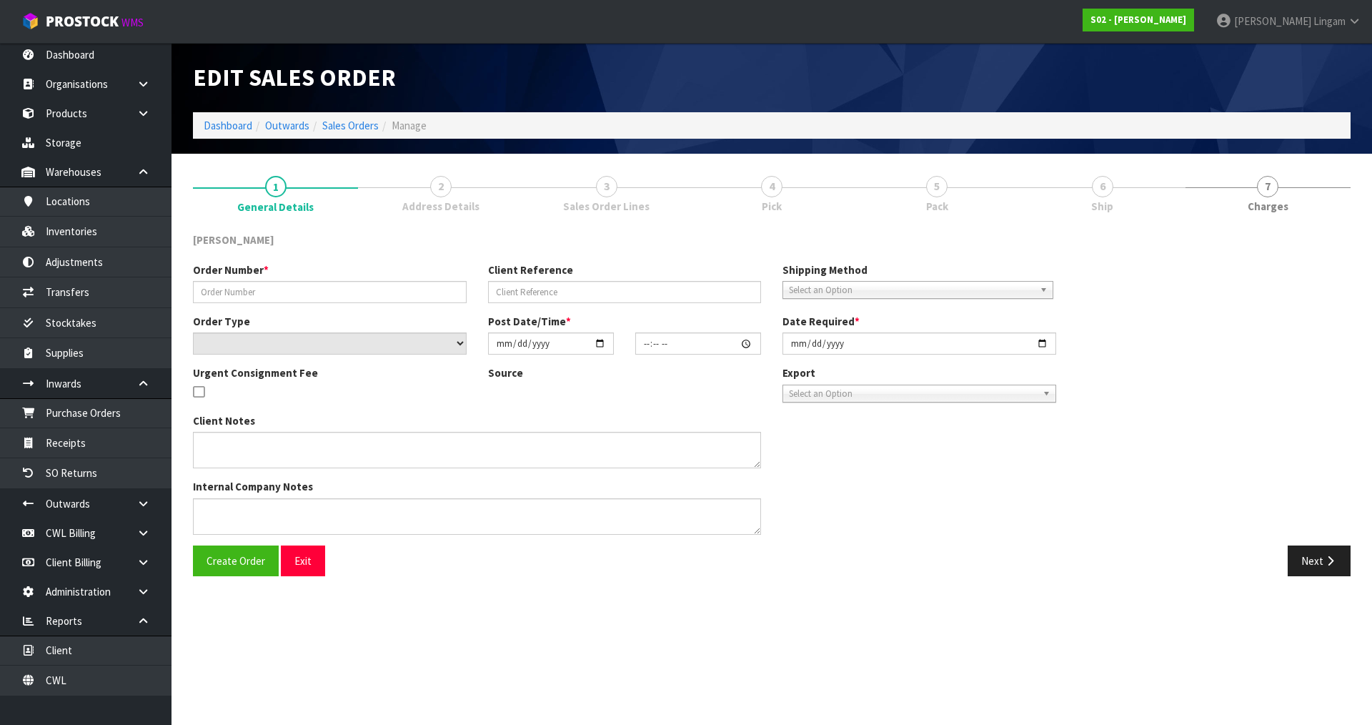
type input "250818-2"
type input "XD-160X230"
select select "number:0"
type input "2025-08-16"
type input "17:43:00.000"
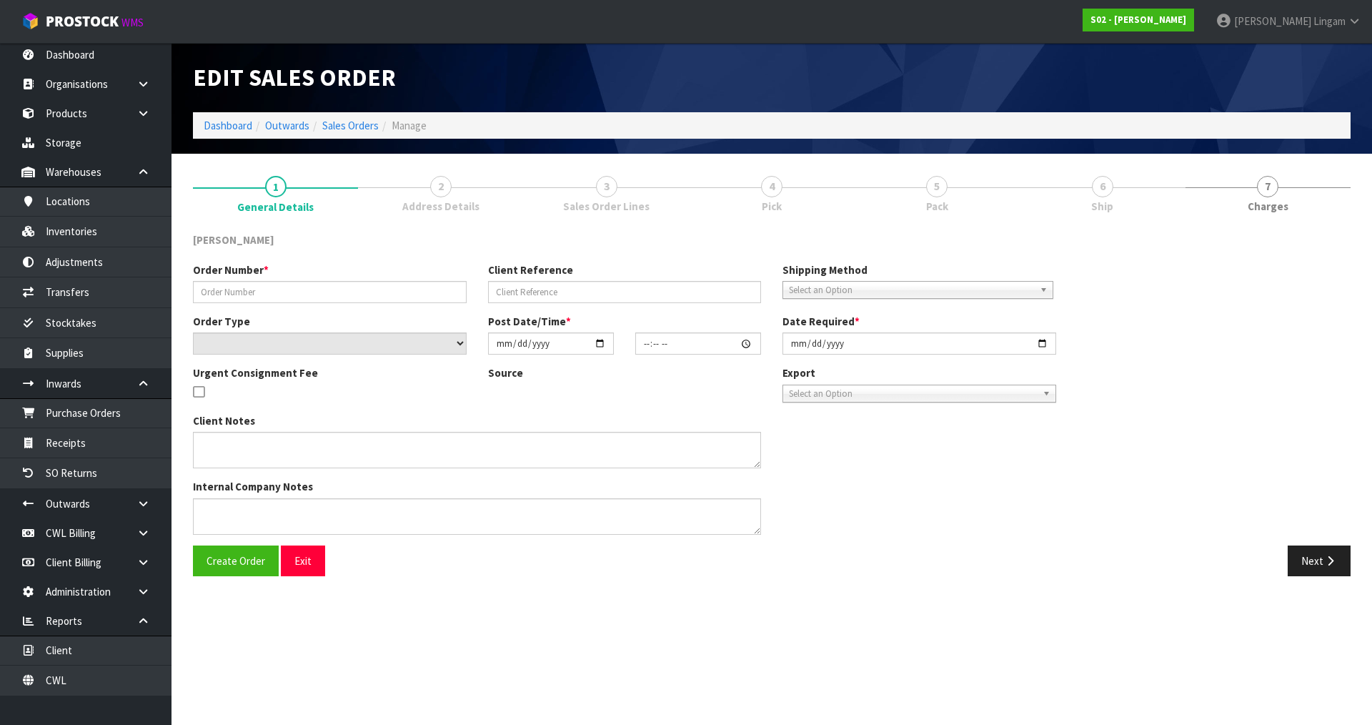
type input "2025-08-18"
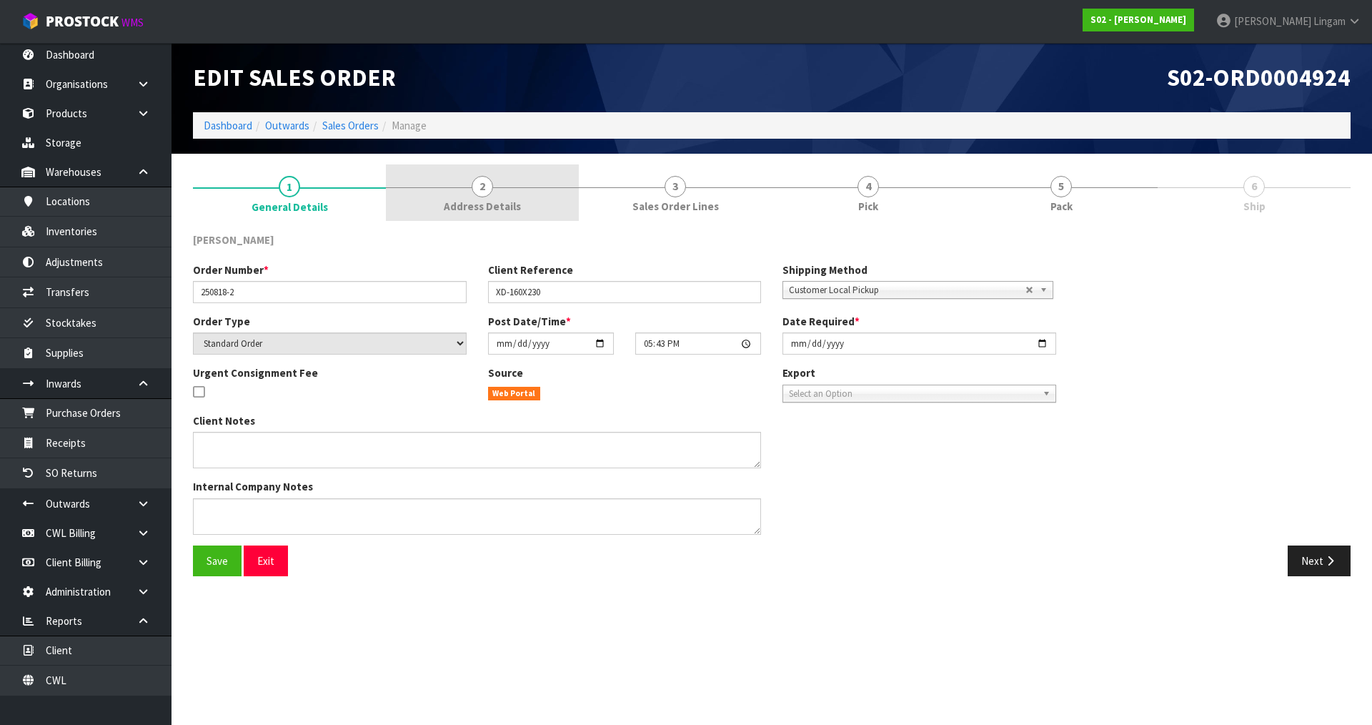
click at [552, 205] on link "2 Address Details" at bounding box center [482, 192] width 193 height 56
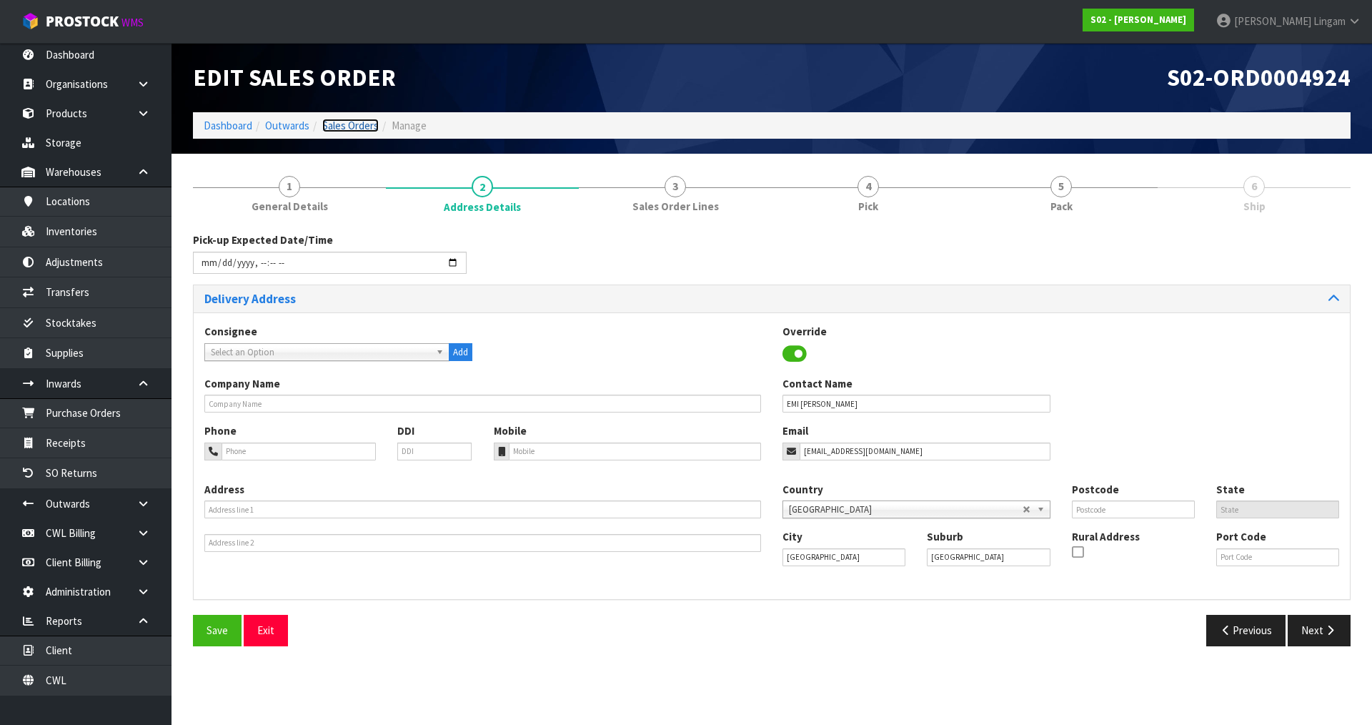
click at [352, 126] on link "Sales Orders" at bounding box center [350, 126] width 56 height 14
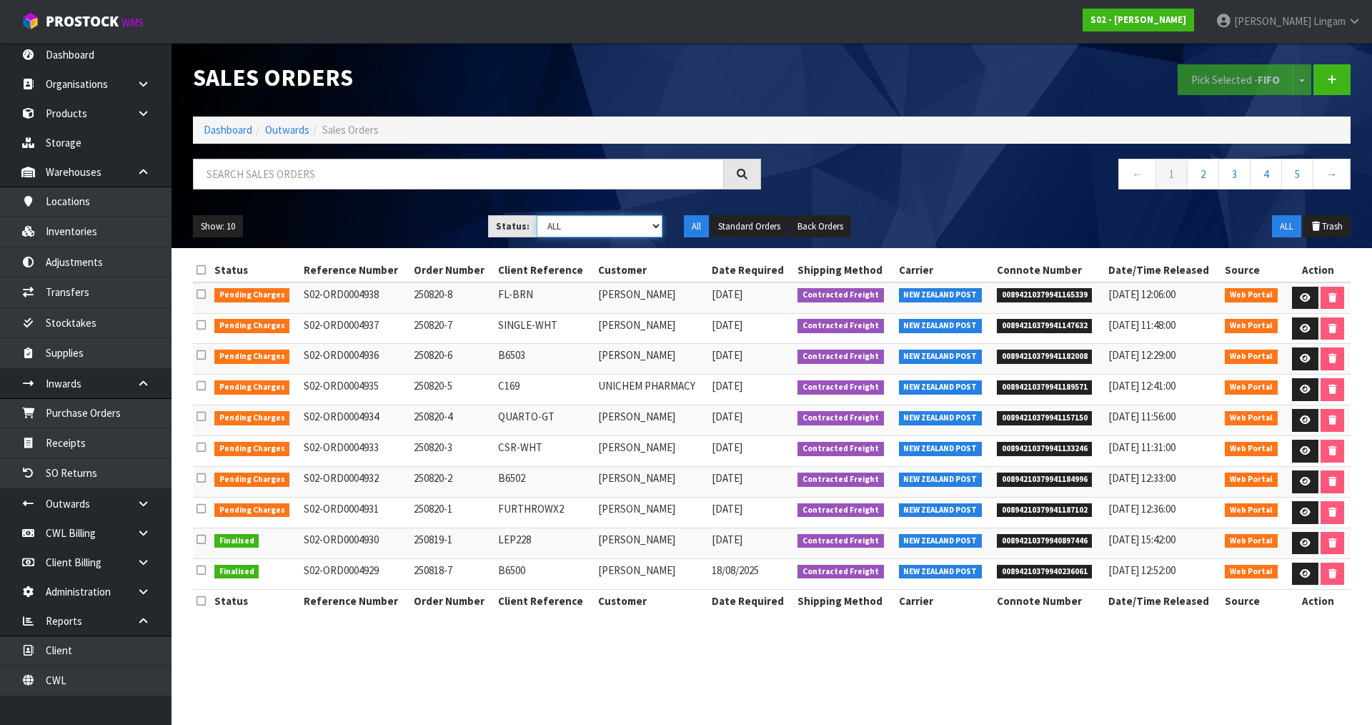
drag, startPoint x: 621, startPoint y: 223, endPoint x: 620, endPoint y: 232, distance: 8.6
click at [621, 223] on select "Draft Pending Allocated Pending Pick Goods Picked Goods Packed Pending Charges …" at bounding box center [600, 226] width 127 height 22
select select "string:6"
click at [537, 215] on select "Draft Pending Allocated Pending Pick Goods Picked Goods Packed Pending Charges …" at bounding box center [600, 226] width 127 height 22
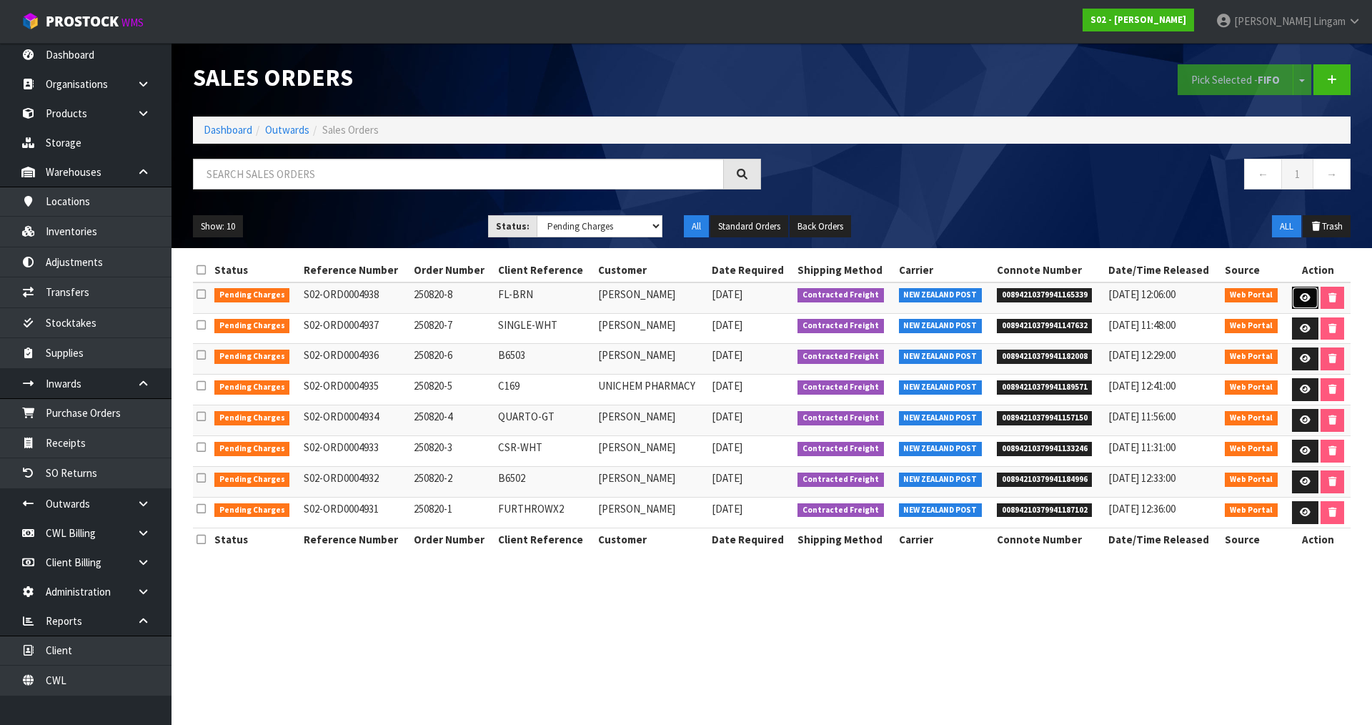
click at [1298, 295] on link at bounding box center [1305, 298] width 26 height 23
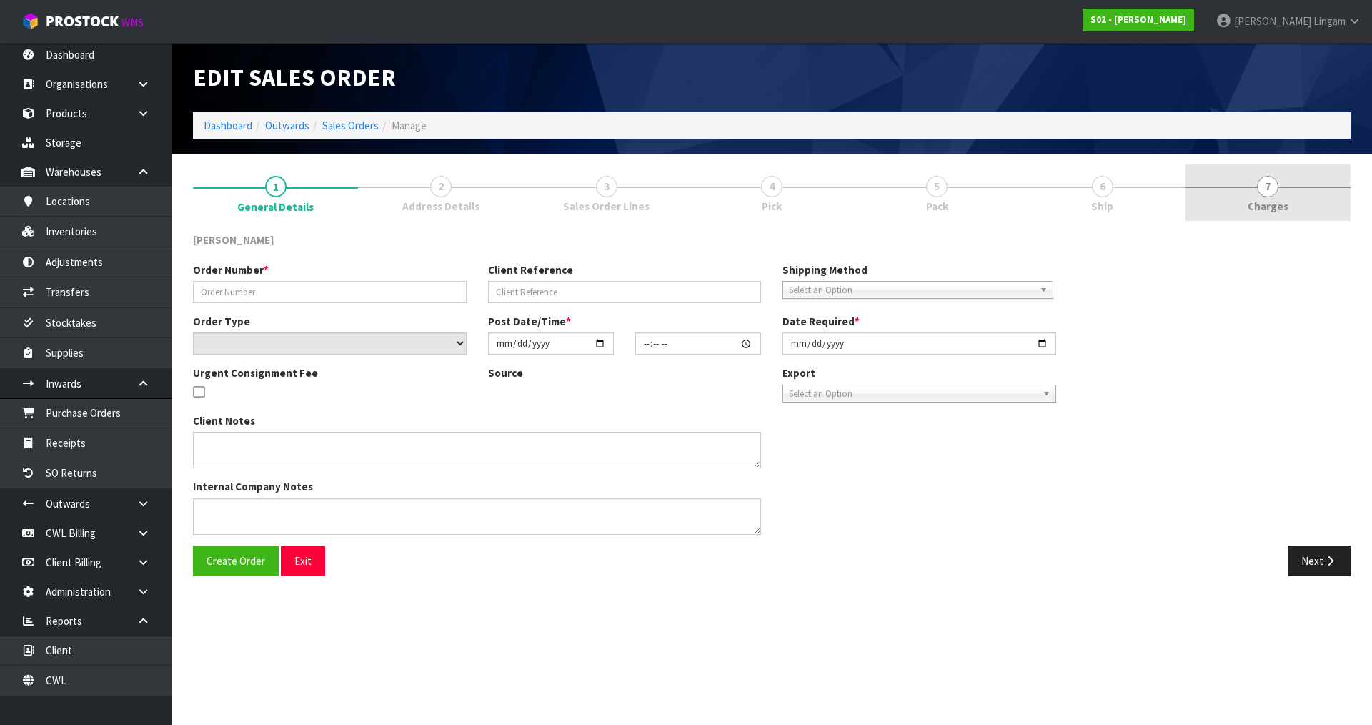
type input "250820-8"
type input "FL-BRN"
select select "number:0"
type input "2025-08-19"
type input "23:45:00.000"
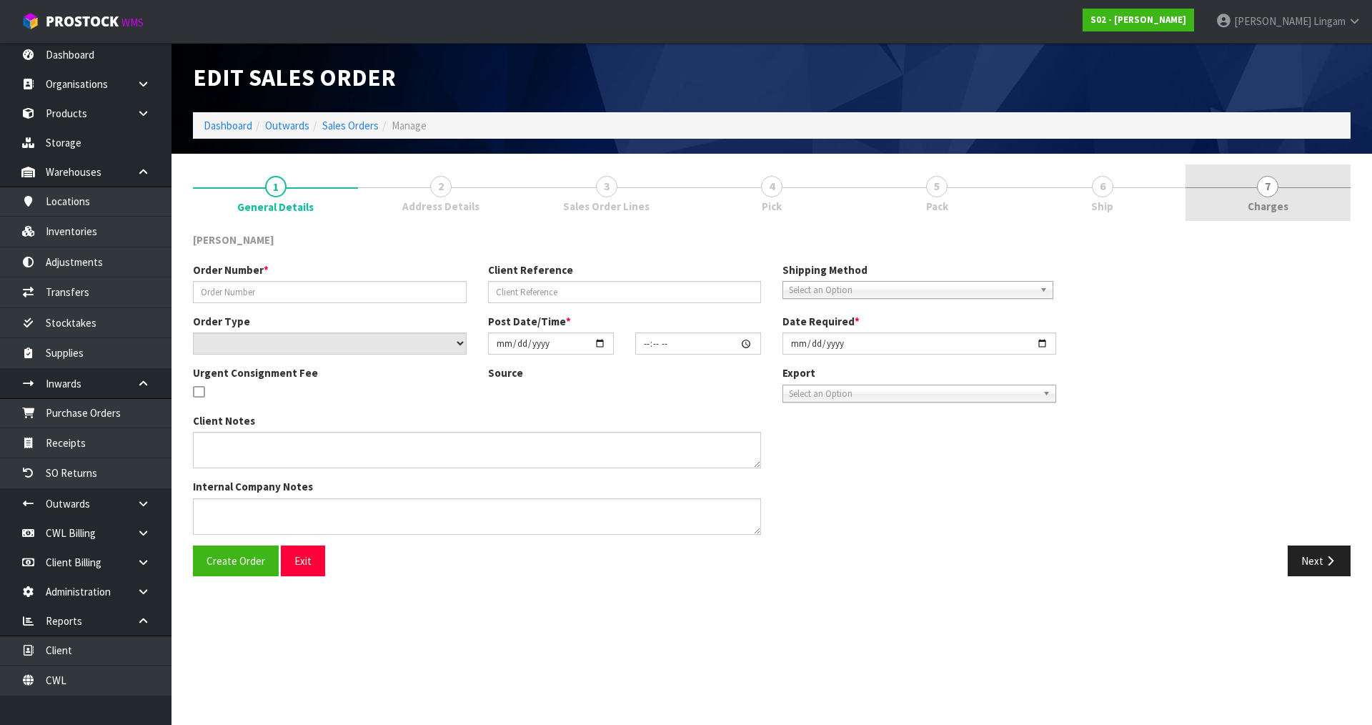
type input "2025-08-20"
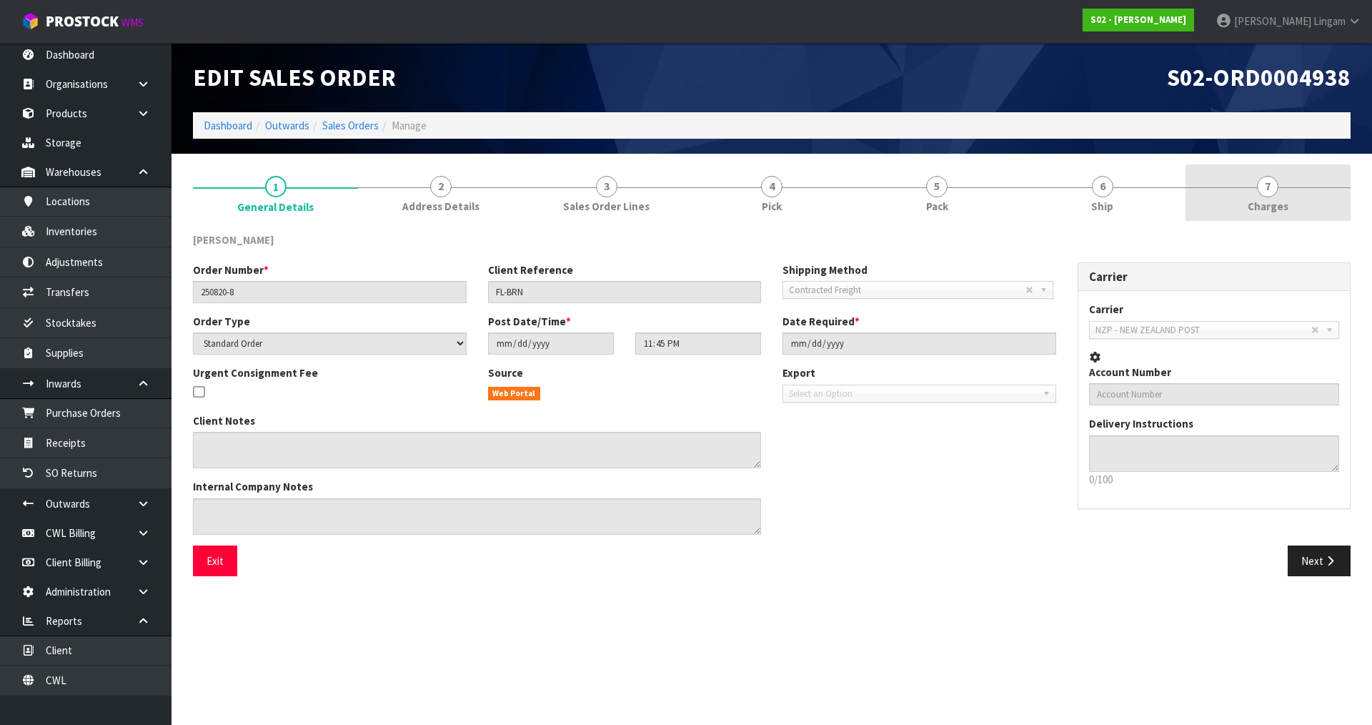
click at [1309, 187] on link "7 Charges" at bounding box center [1268, 192] width 165 height 56
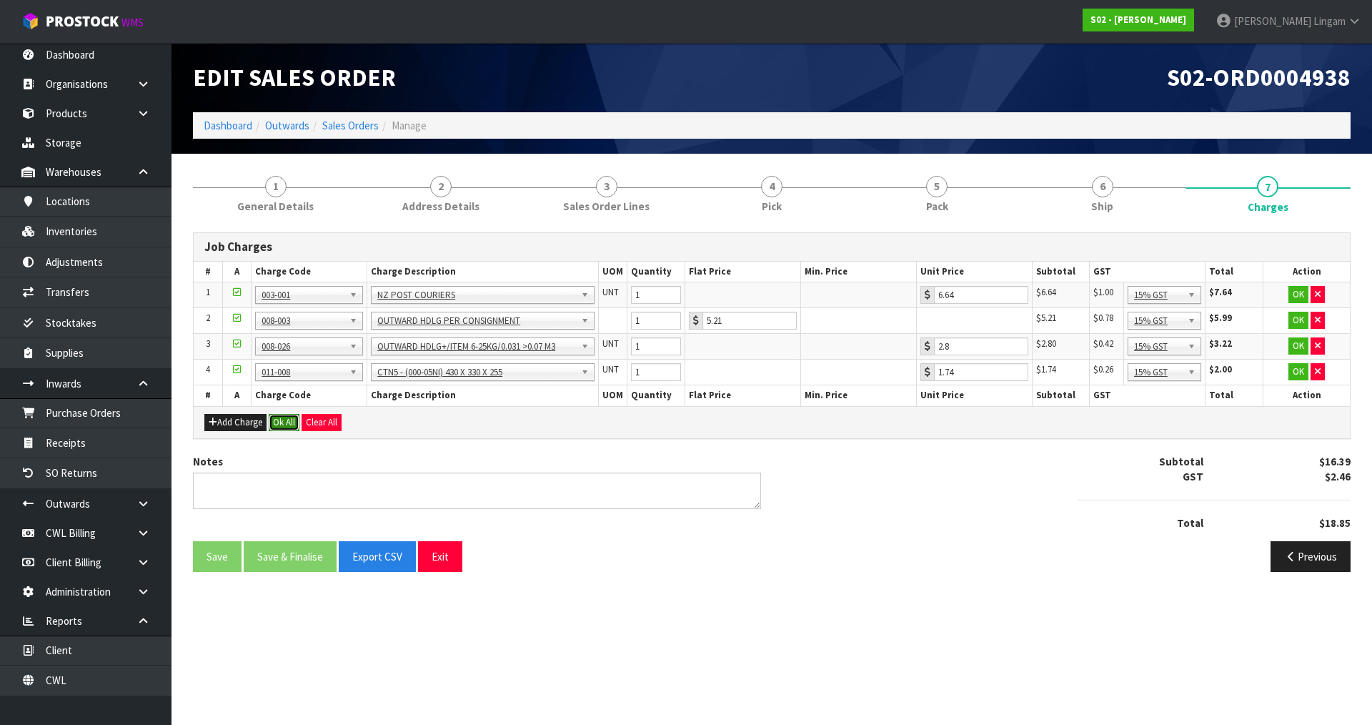
click at [290, 421] on button "Ok All" at bounding box center [284, 422] width 31 height 17
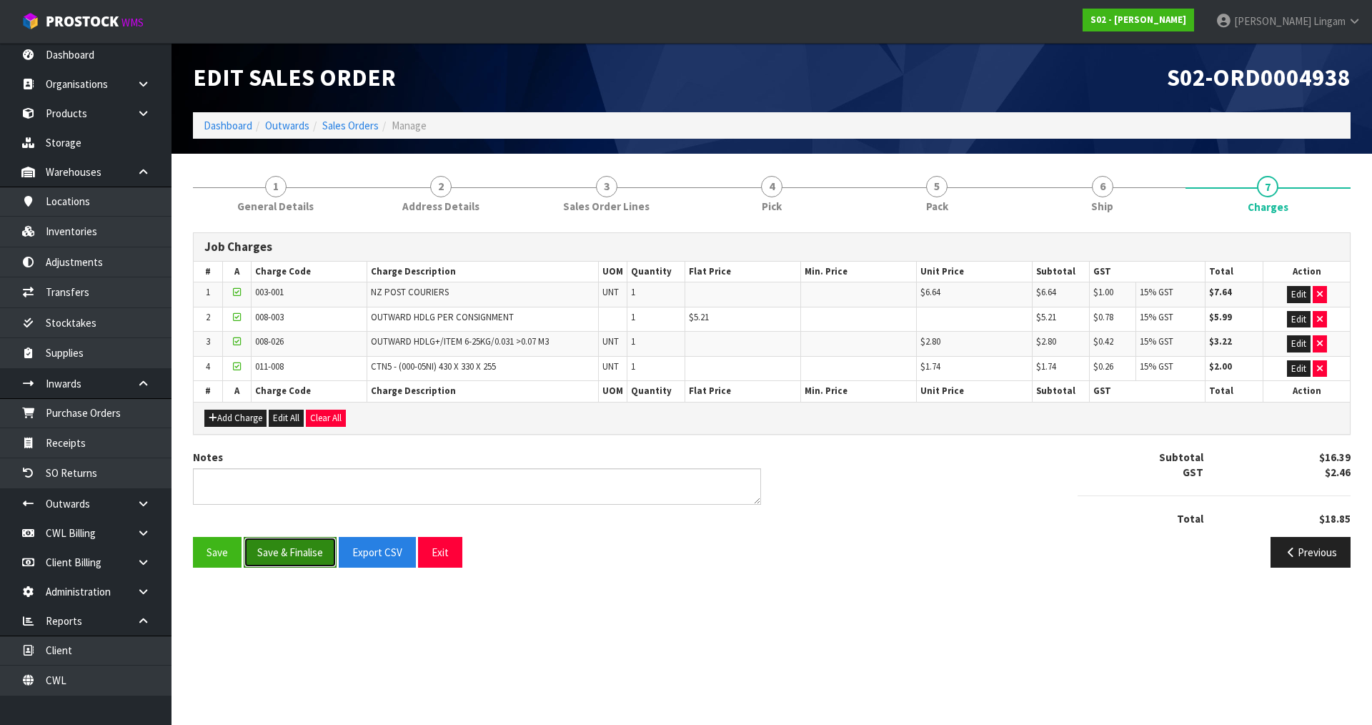
click at [299, 553] on button "Save & Finalise" at bounding box center [290, 552] width 93 height 31
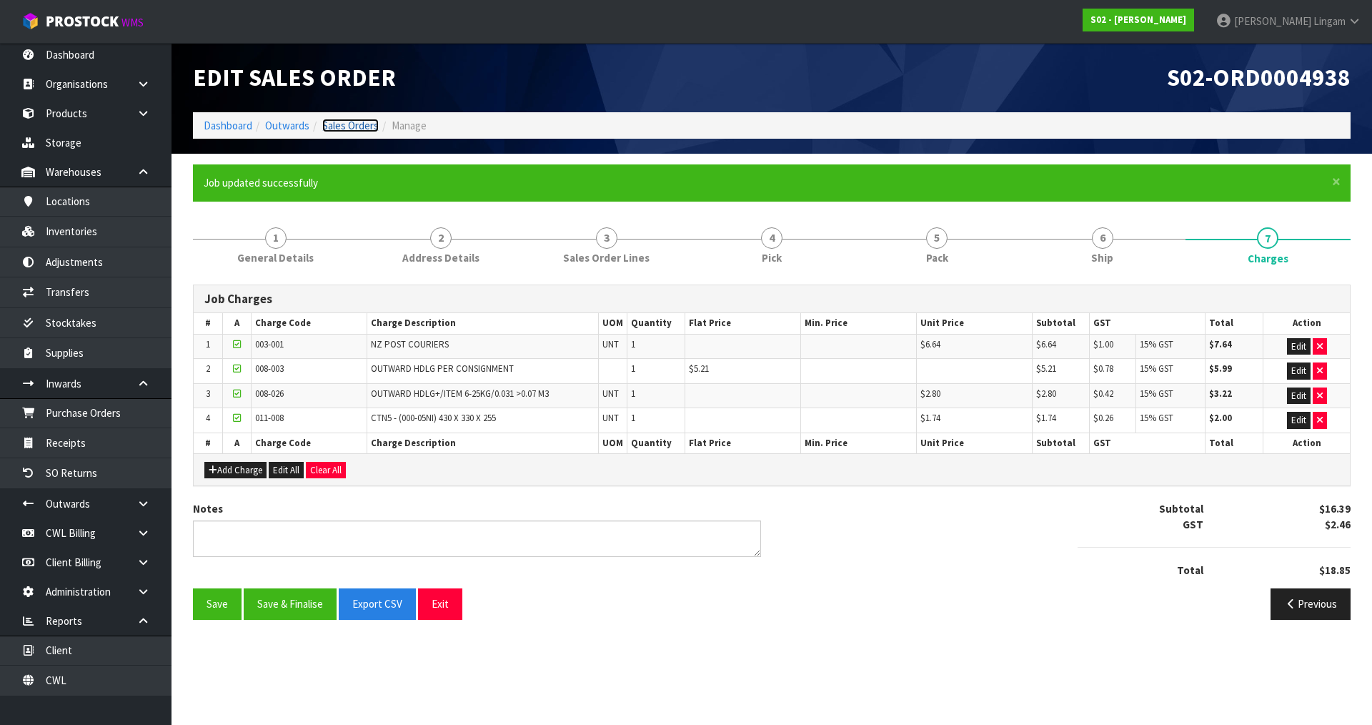
click at [340, 124] on link "Sales Orders" at bounding box center [350, 126] width 56 height 14
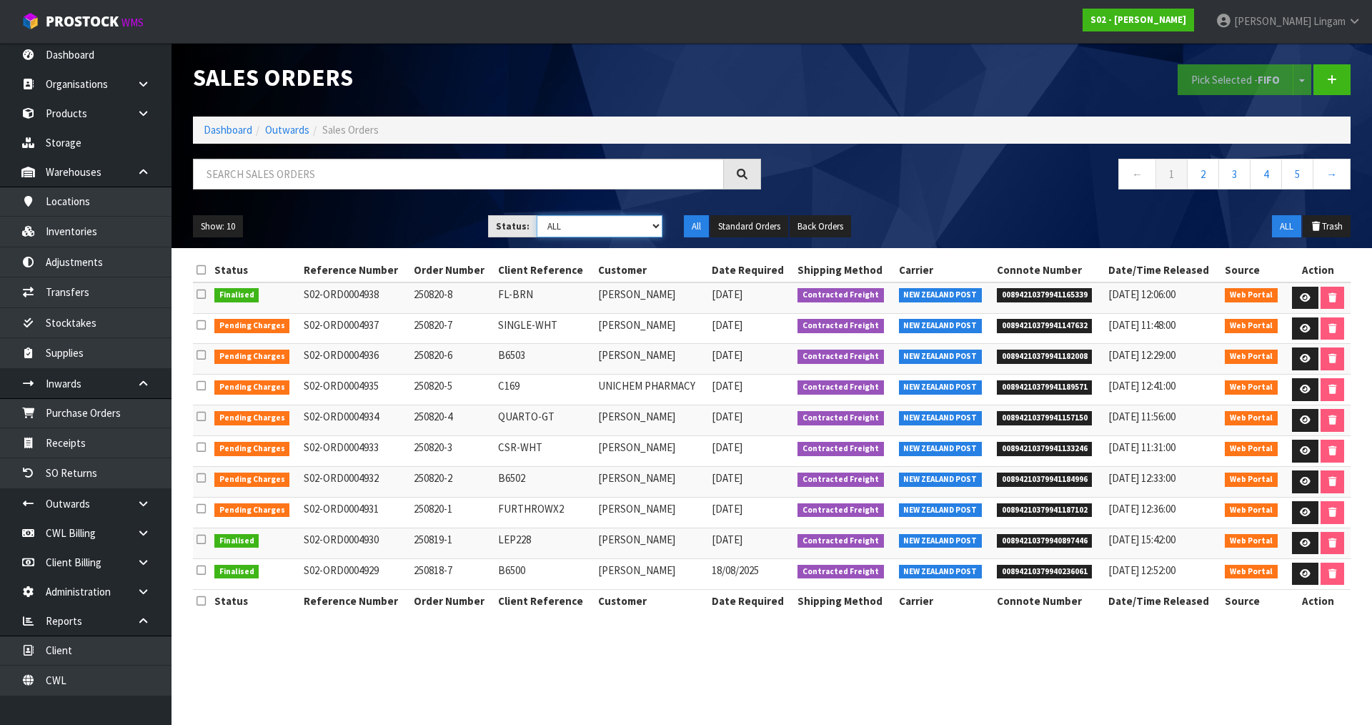
click at [640, 224] on select "Draft Pending Allocated Pending Pick Goods Picked Goods Packed Pending Charges …" at bounding box center [600, 226] width 127 height 22
select select "string:6"
click at [537, 215] on select "Draft Pending Allocated Pending Pick Goods Picked Goods Packed Pending Charges …" at bounding box center [600, 226] width 127 height 22
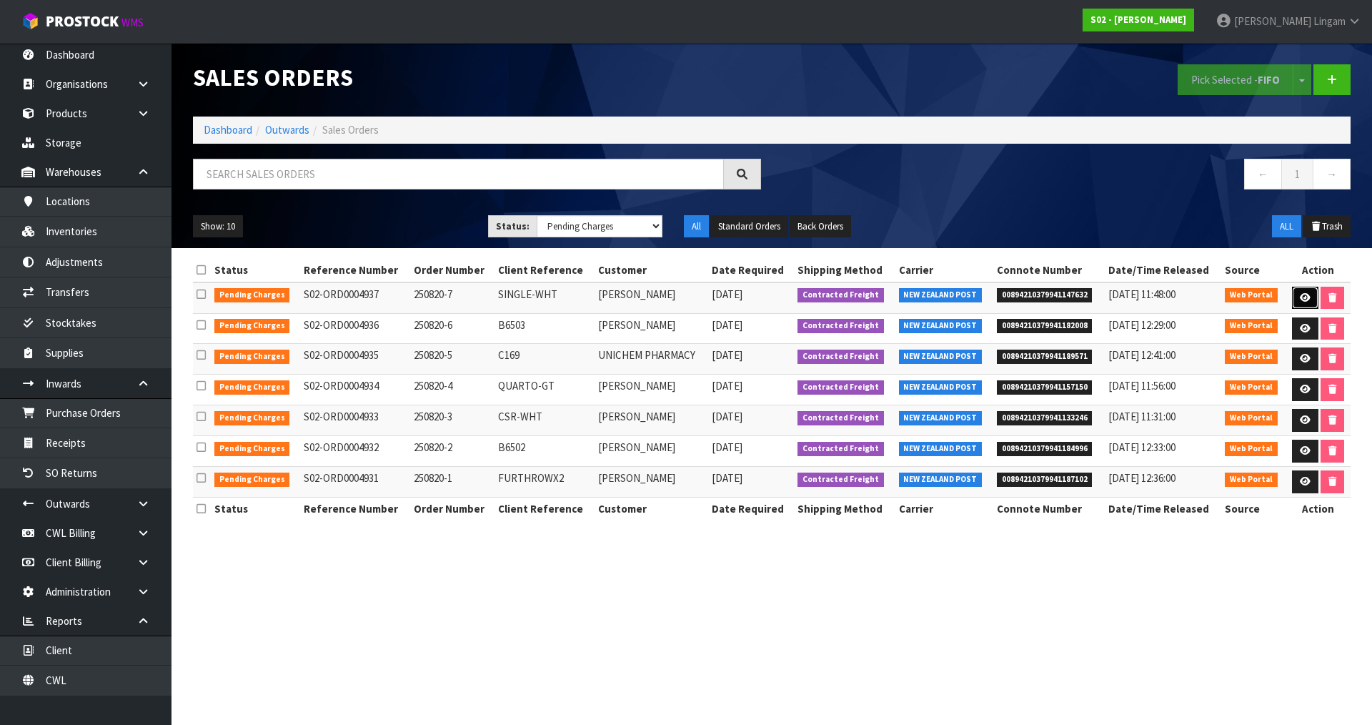
click at [1297, 299] on link at bounding box center [1305, 298] width 26 height 23
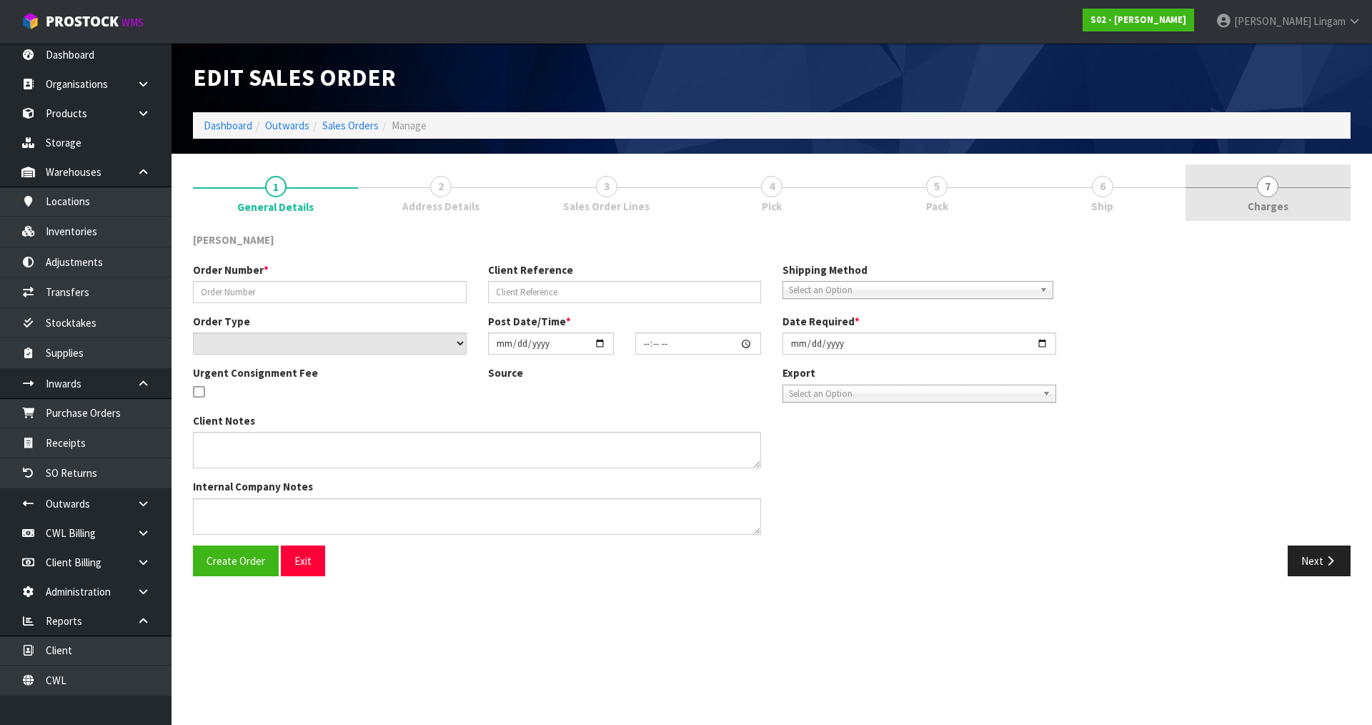
type input "250820-7"
type input "SINGLE-WHT"
select select "number:0"
type input "2025-08-19"
type input "20:22:00.000"
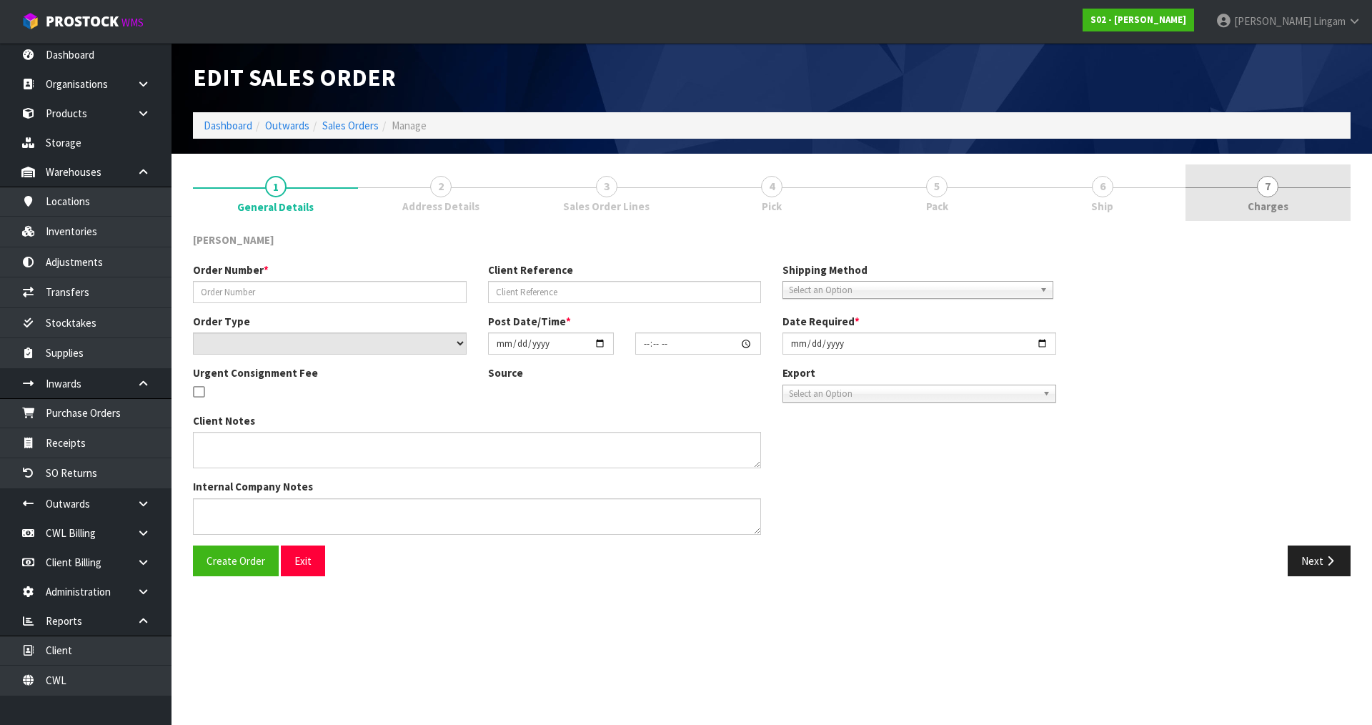
type input "2025-08-20"
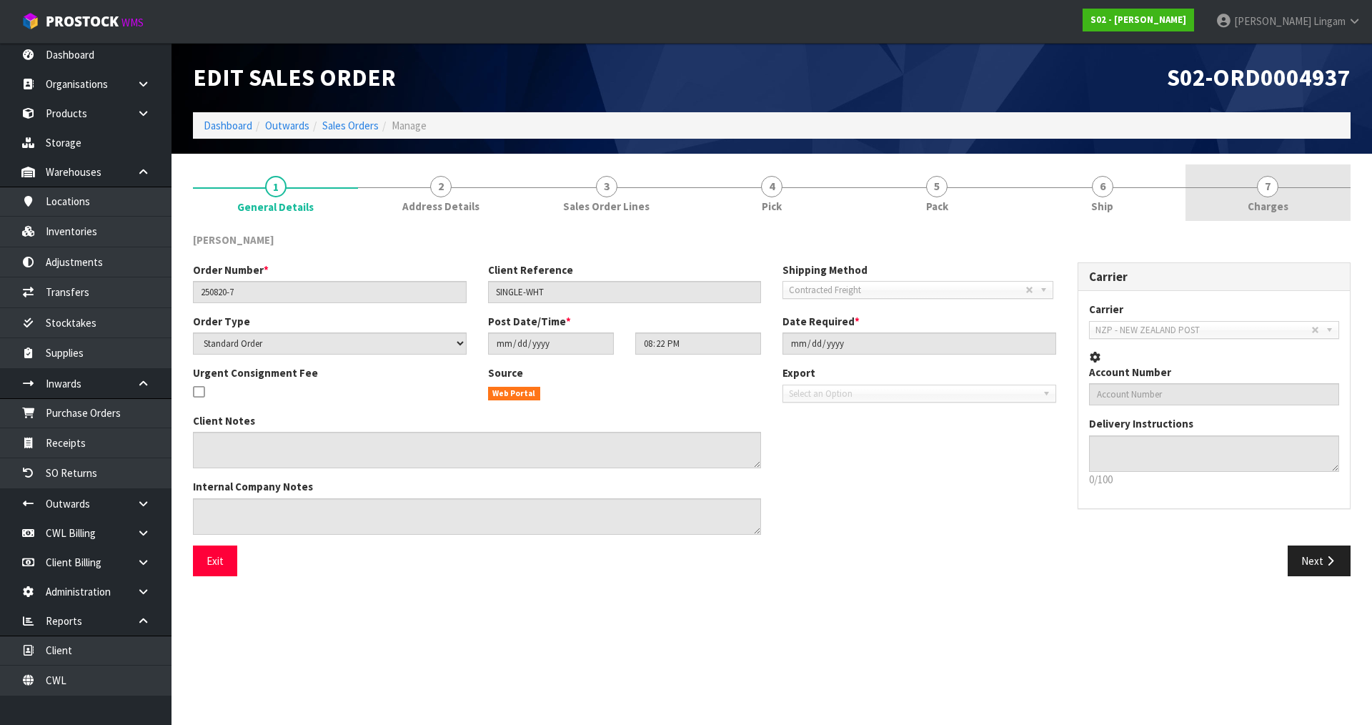
click at [1308, 206] on link "7 Charges" at bounding box center [1268, 192] width 165 height 56
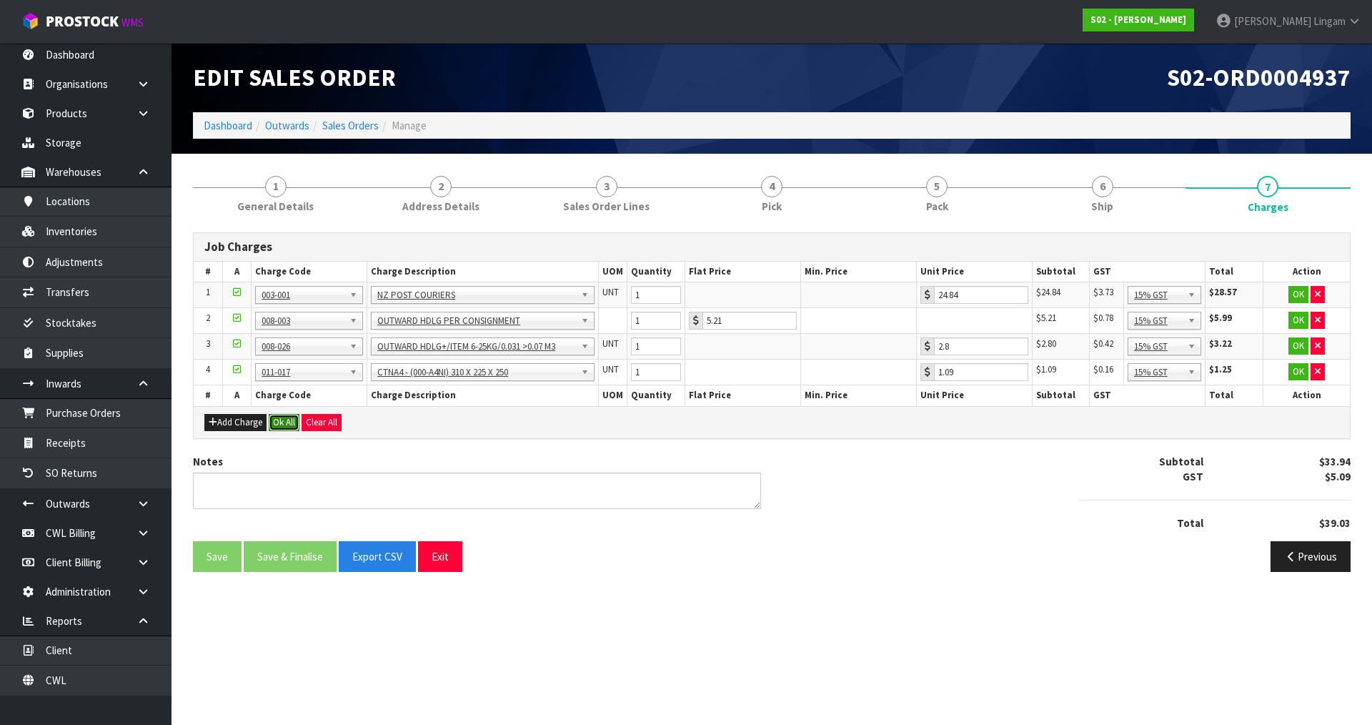
click at [285, 416] on button "Ok All" at bounding box center [284, 422] width 31 height 17
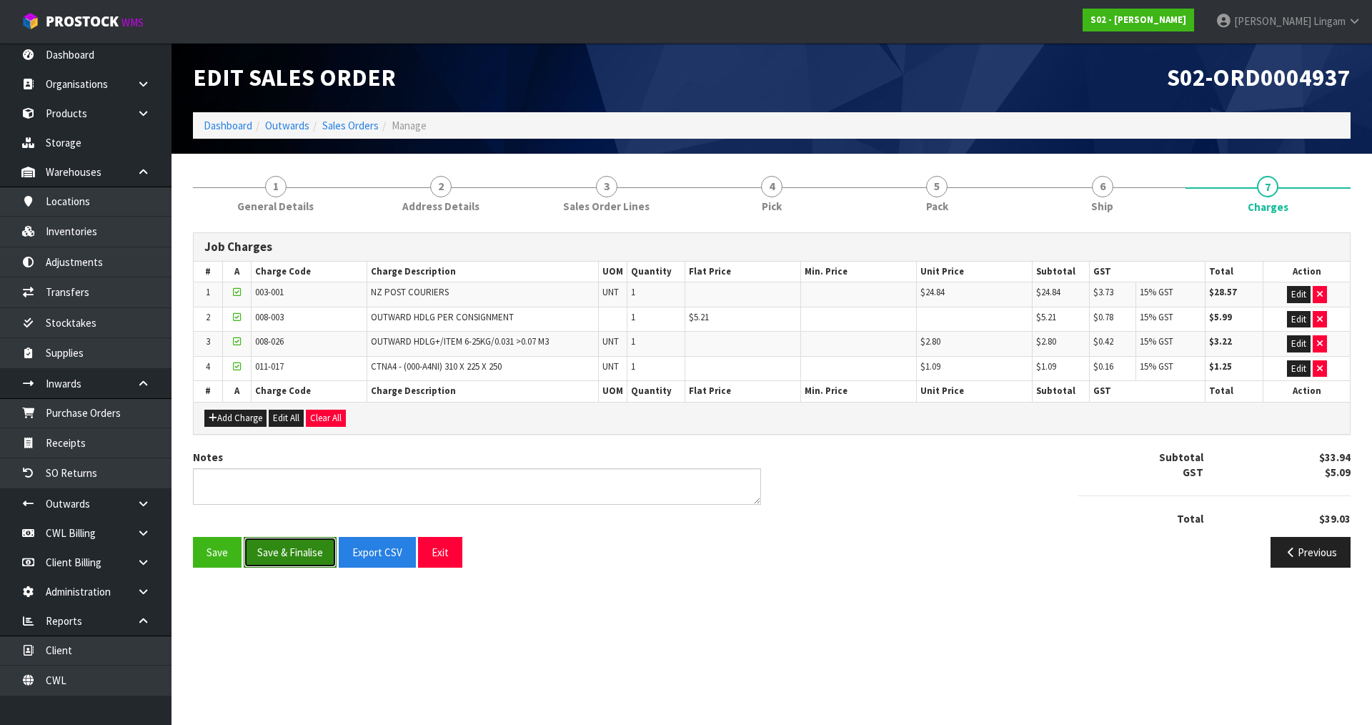
click at [299, 560] on button "Save & Finalise" at bounding box center [290, 552] width 93 height 31
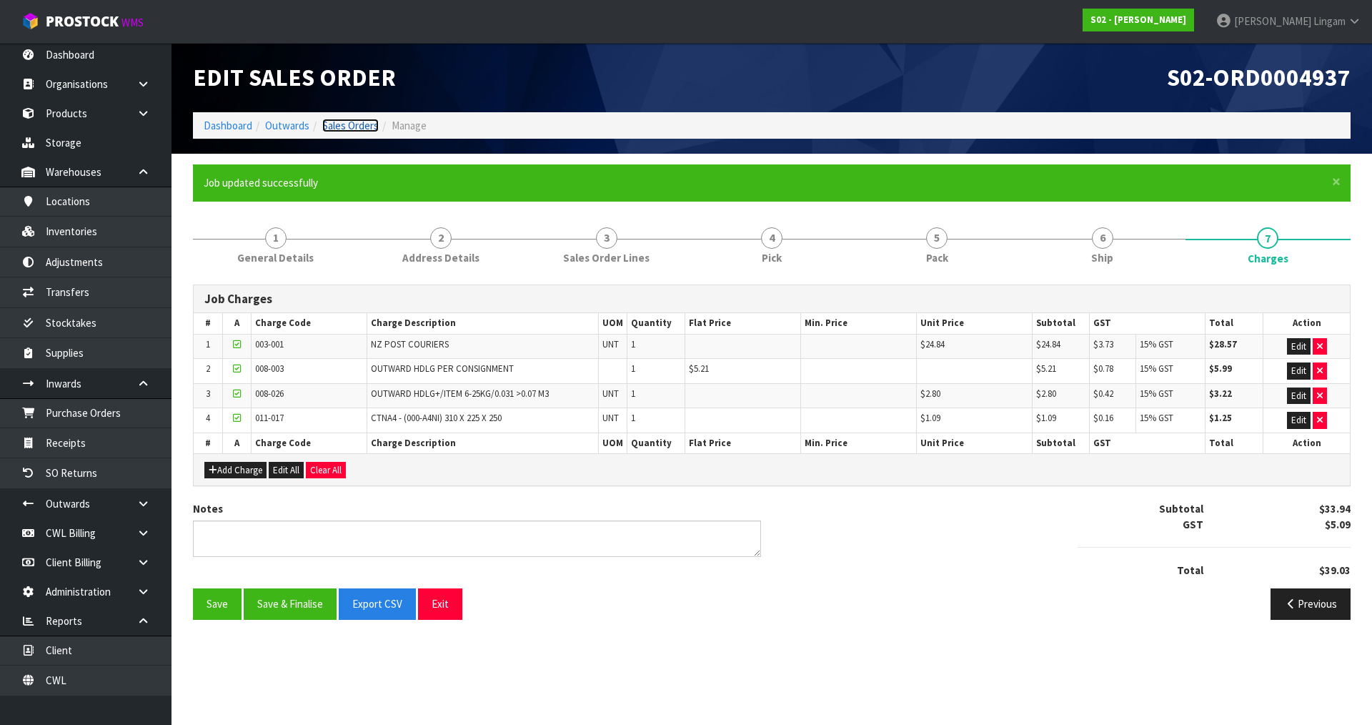
click at [354, 128] on link "Sales Orders" at bounding box center [350, 126] width 56 height 14
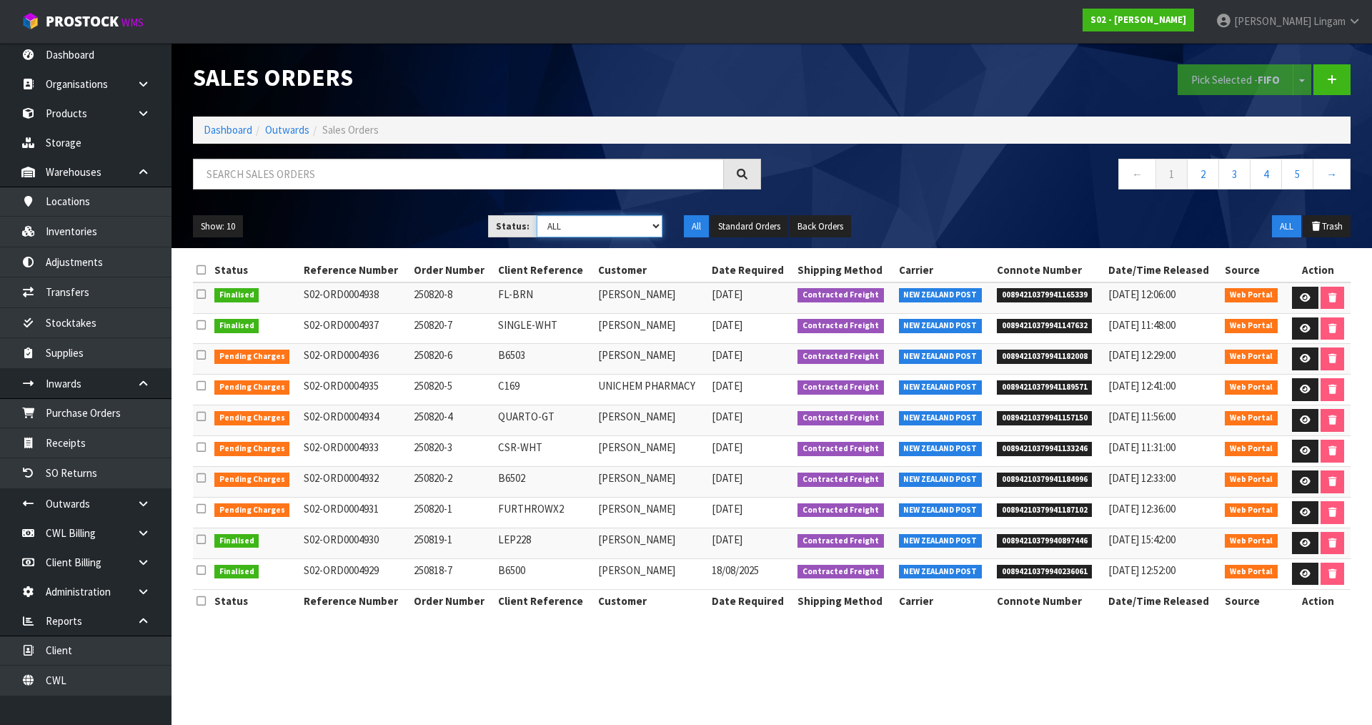
click at [644, 230] on select "Draft Pending Allocated Pending Pick Goods Picked Goods Packed Pending Charges …" at bounding box center [600, 226] width 127 height 22
select select "string:6"
click at [537, 215] on select "Draft Pending Allocated Pending Pick Goods Picked Goods Packed Pending Charges …" at bounding box center [600, 226] width 127 height 22
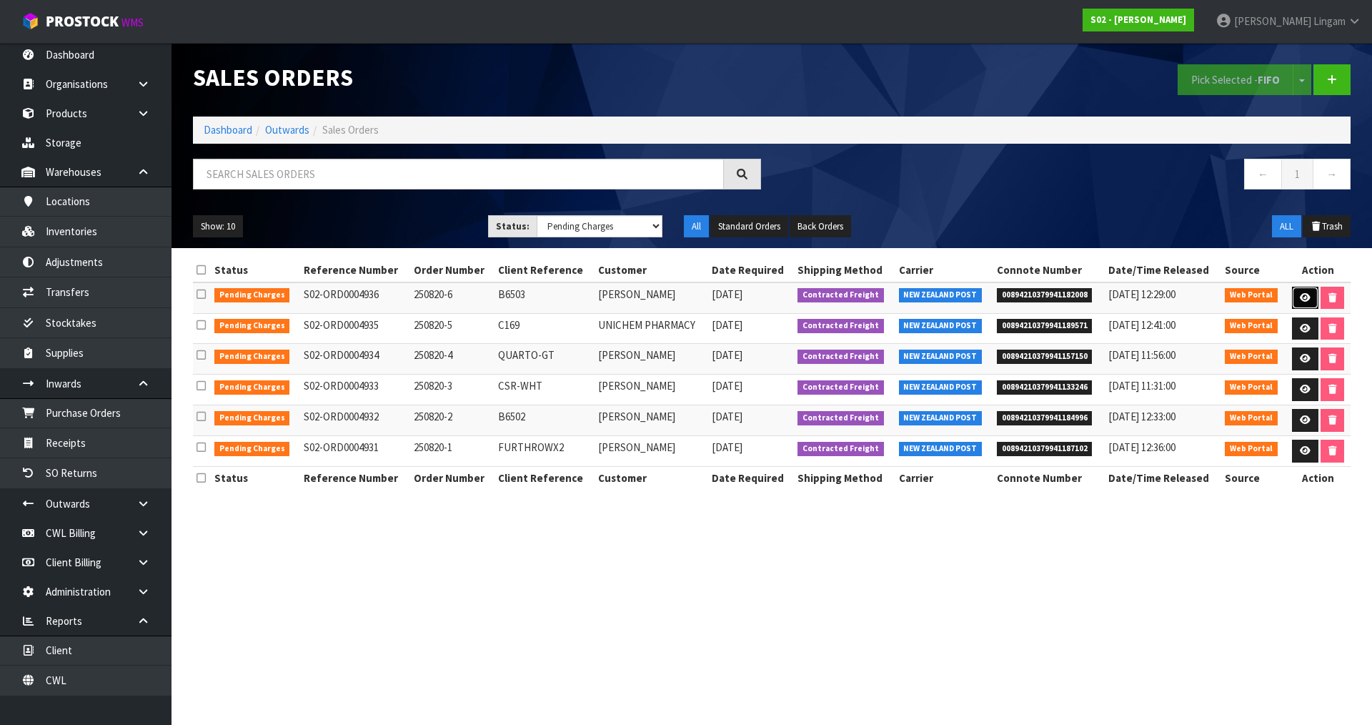
click at [1302, 300] on icon at bounding box center [1305, 297] width 11 height 9
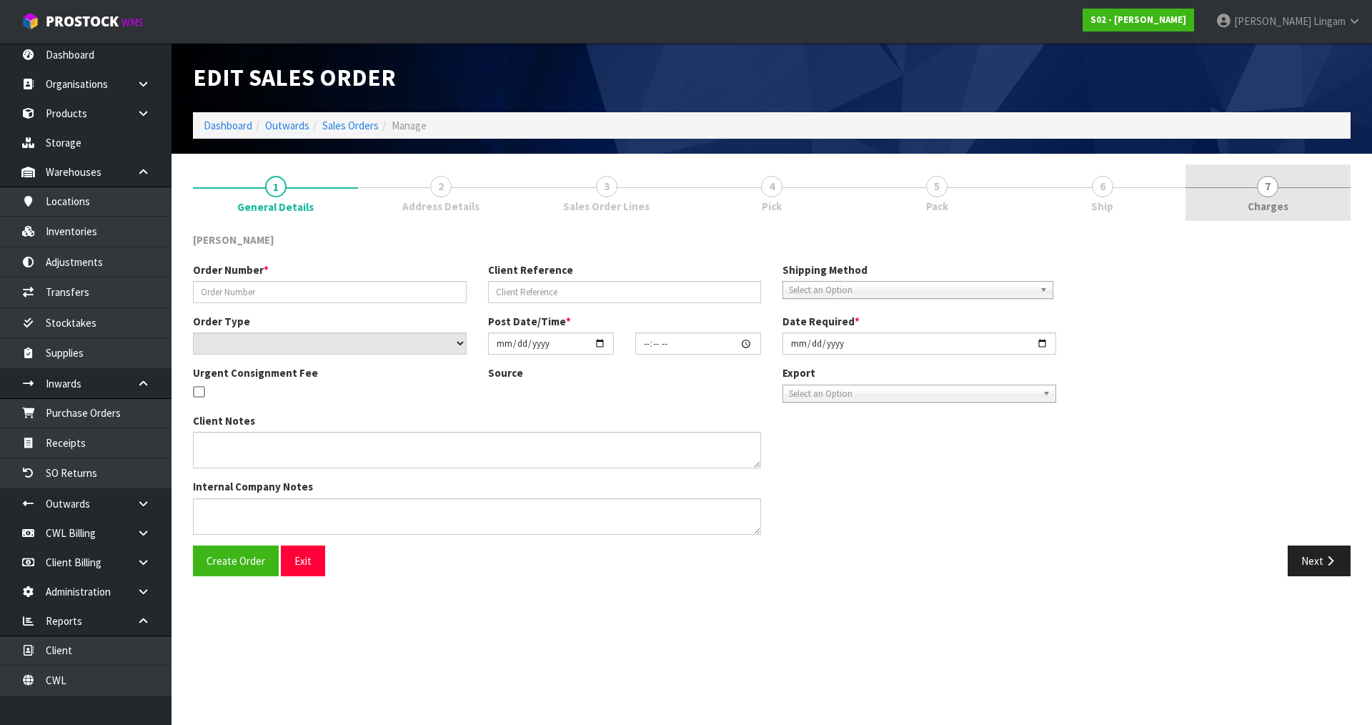
type input "250820-6"
type input "B6503"
select select "number:0"
type input "2025-08-19"
type input "20:19:00.000"
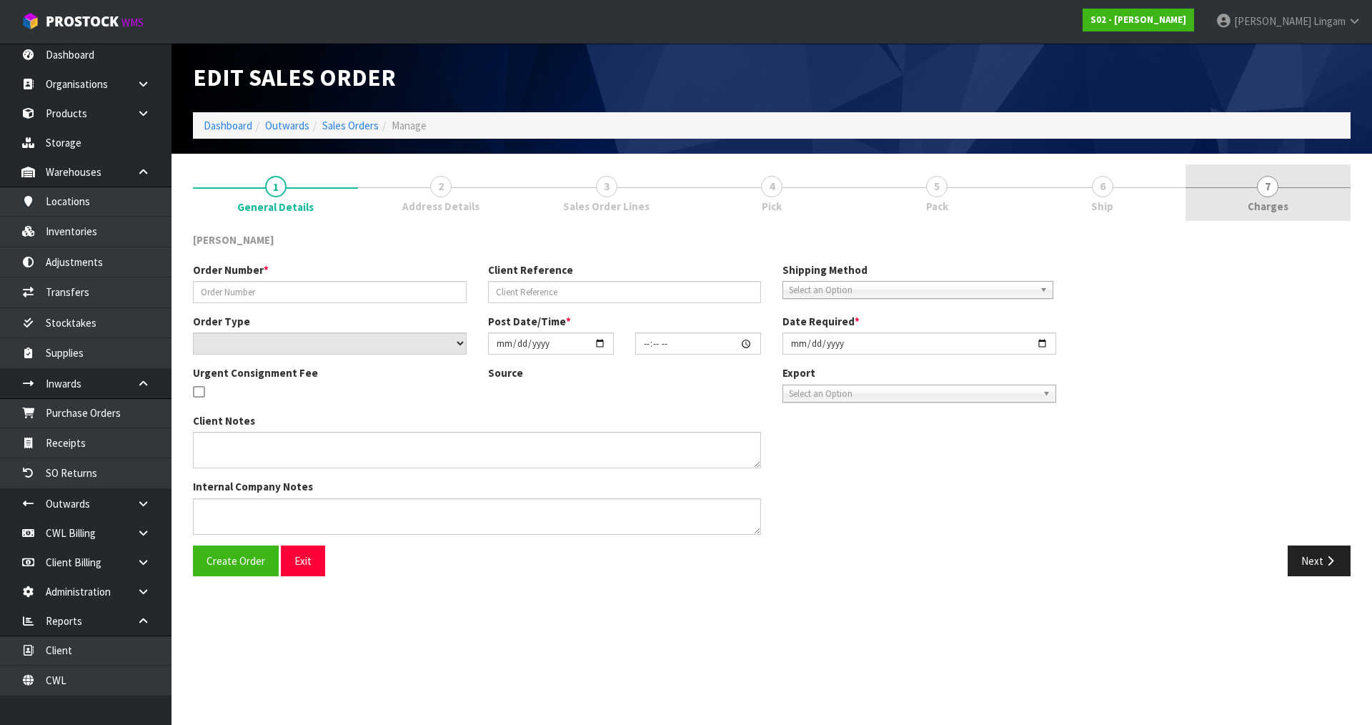
type input "2025-08-20"
click at [1306, 209] on link "7 Charges" at bounding box center [1268, 192] width 165 height 56
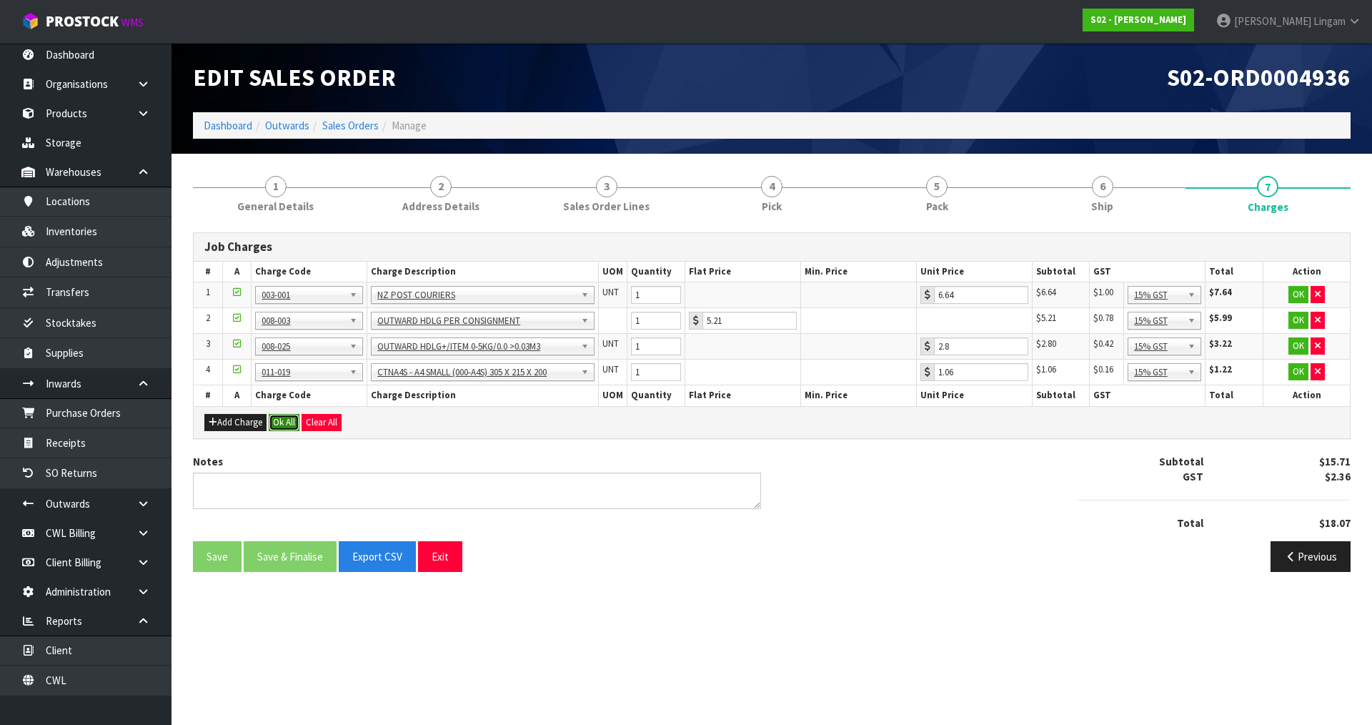
click at [292, 423] on button "Ok All" at bounding box center [284, 422] width 31 height 17
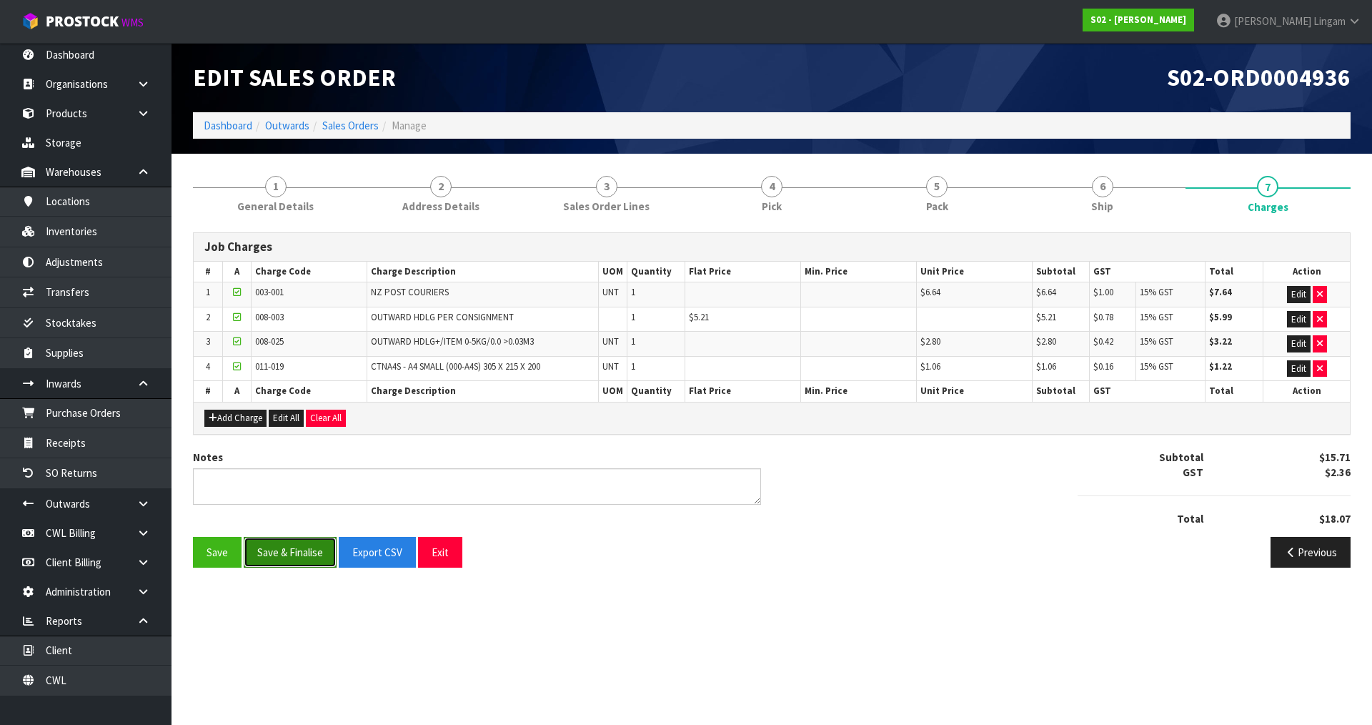
click at [291, 554] on button "Save & Finalise" at bounding box center [290, 552] width 93 height 31
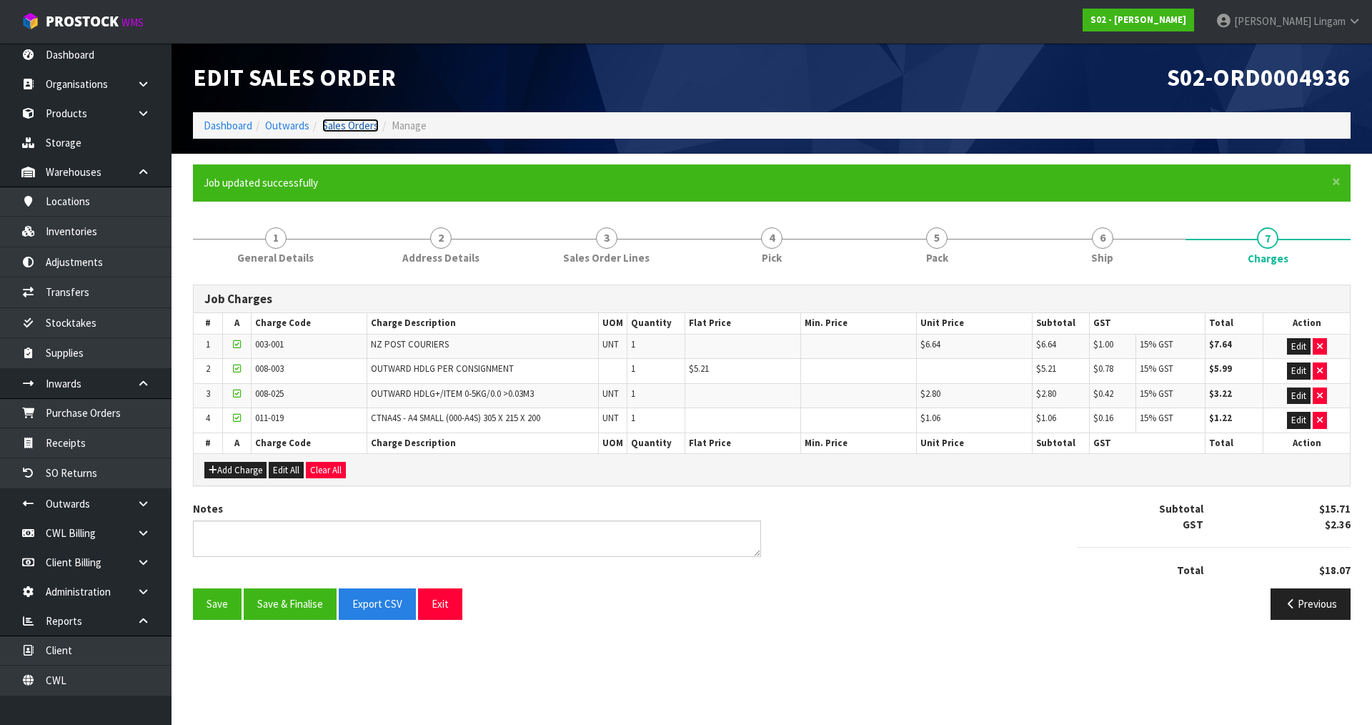
click at [368, 130] on link "Sales Orders" at bounding box center [350, 126] width 56 height 14
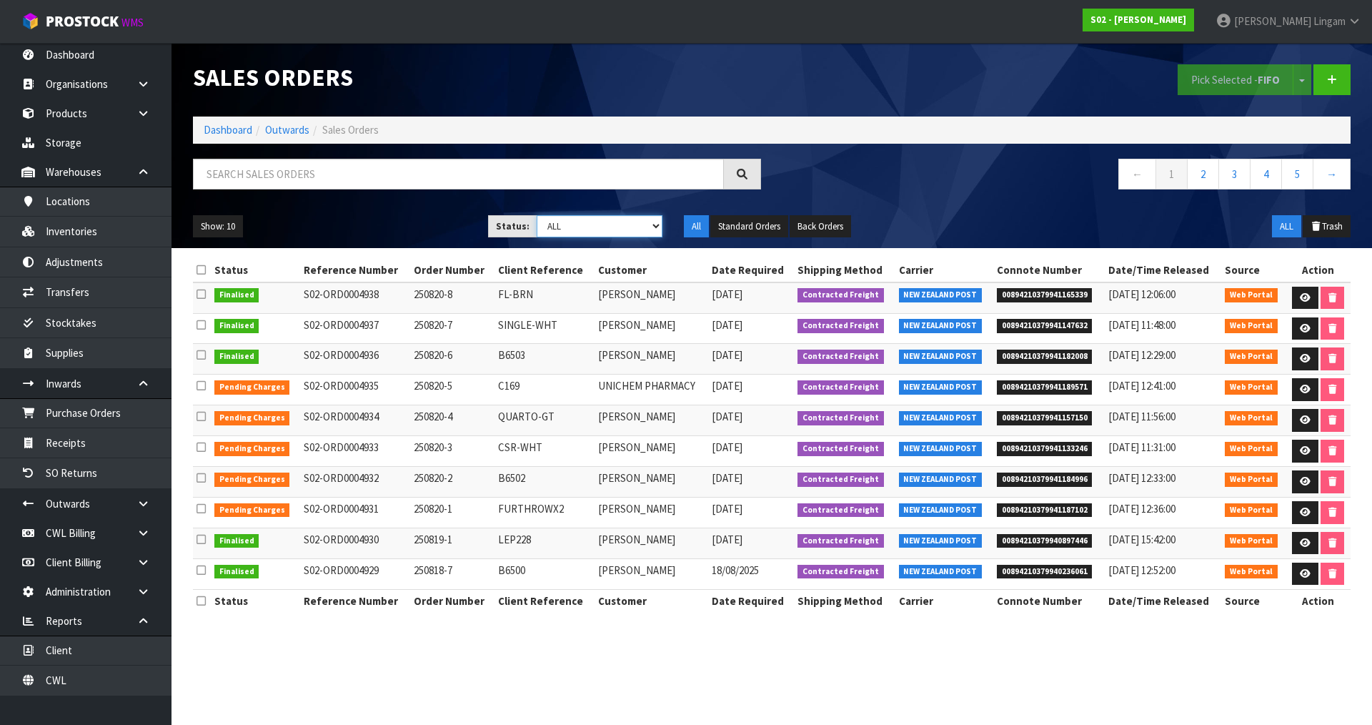
click at [646, 225] on select "Draft Pending Allocated Pending Pick Goods Picked Goods Packed Pending Charges …" at bounding box center [600, 226] width 127 height 22
select select "string:6"
click at [537, 215] on select "Draft Pending Allocated Pending Pick Goods Picked Goods Packed Pending Charges …" at bounding box center [600, 226] width 127 height 22
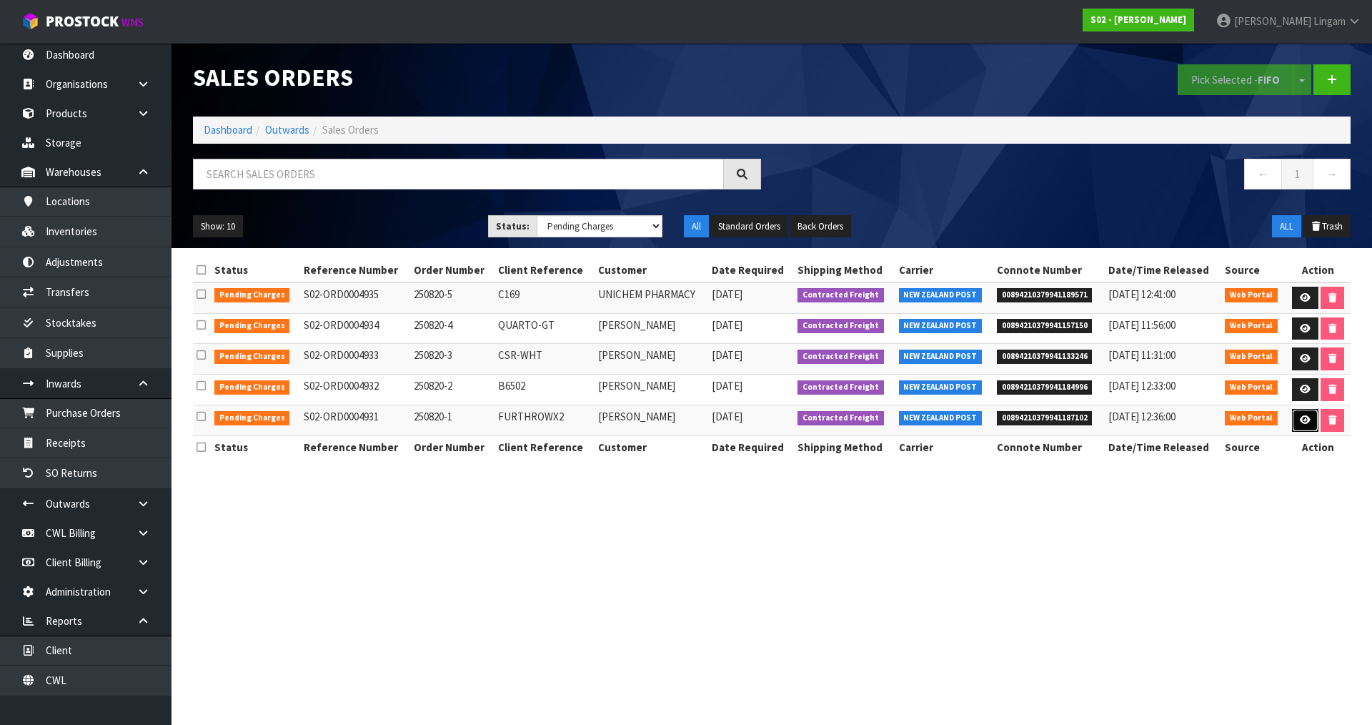
click at [1310, 427] on link at bounding box center [1305, 420] width 26 height 23
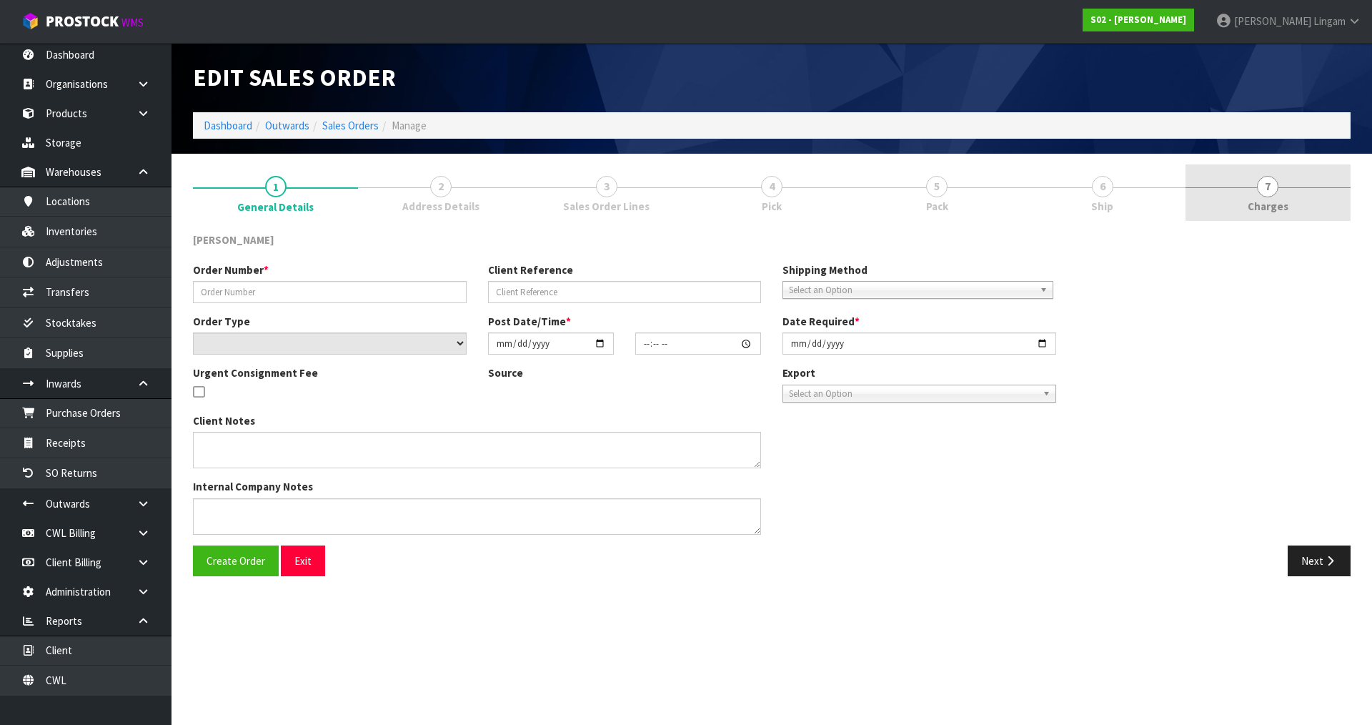
type input "250820-1"
type input "FURTHROWX2"
select select "number:0"
type input "2025-08-19"
type input "17:13:00.000"
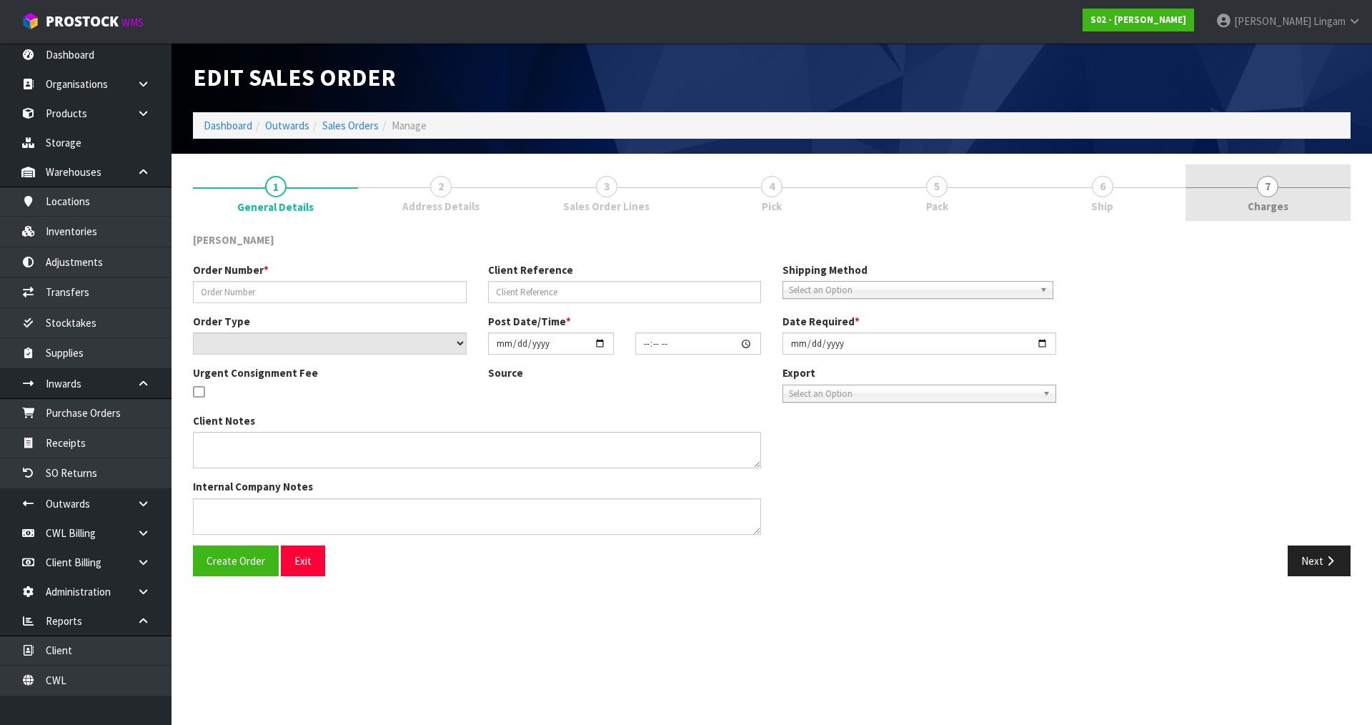
type input "2025-08-20"
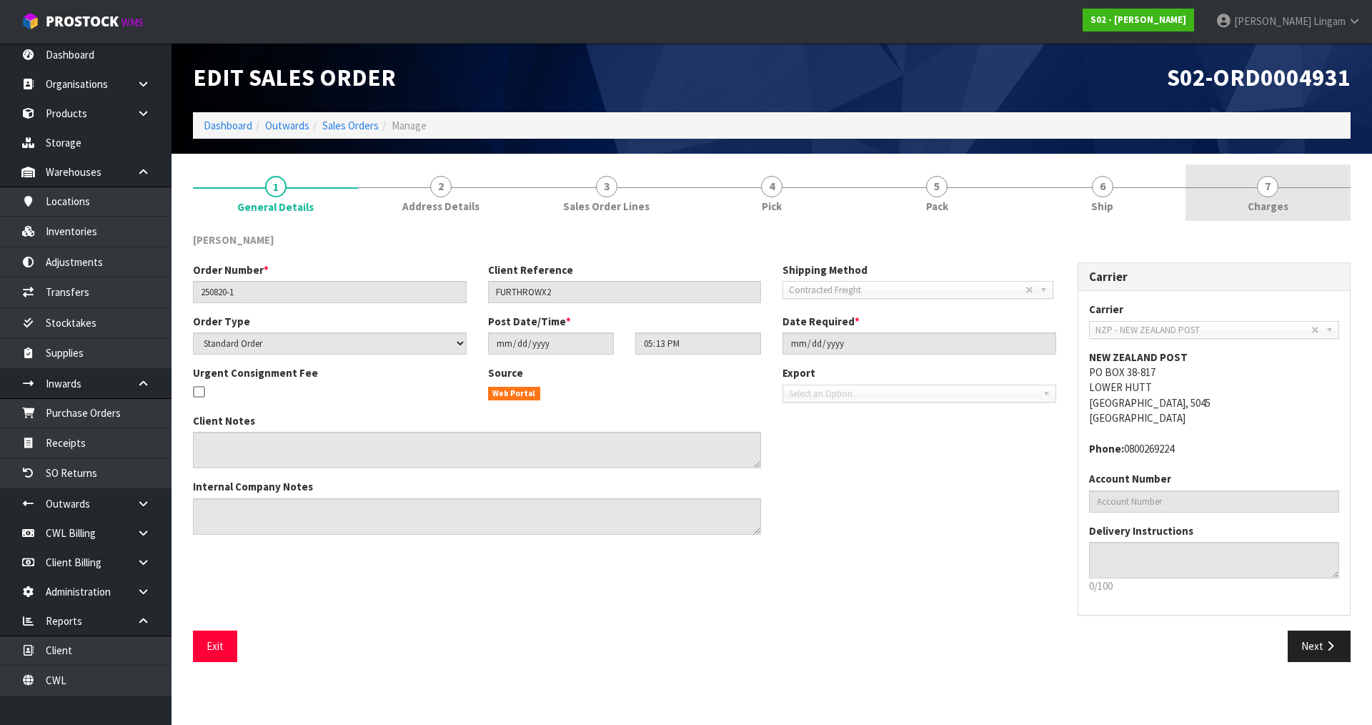
click at [1279, 194] on link "7 Charges" at bounding box center [1268, 192] width 165 height 56
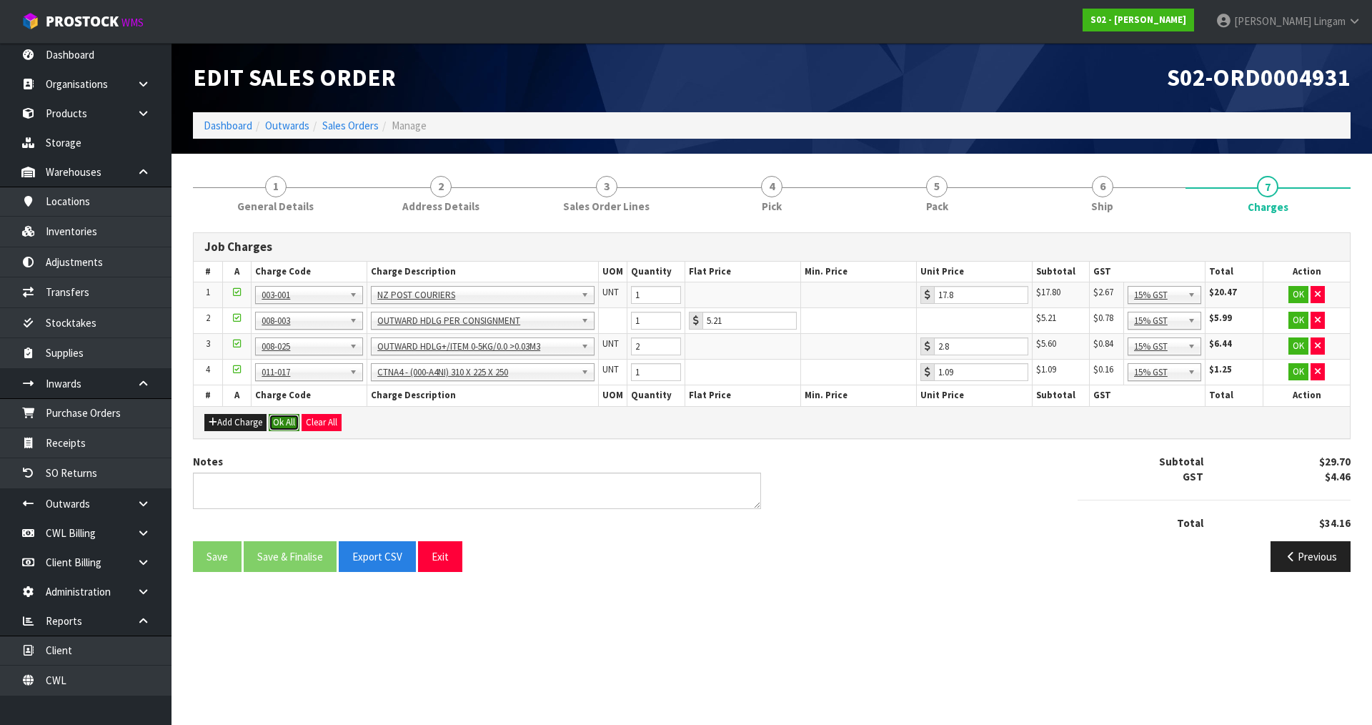
click at [282, 422] on button "Ok All" at bounding box center [284, 422] width 31 height 17
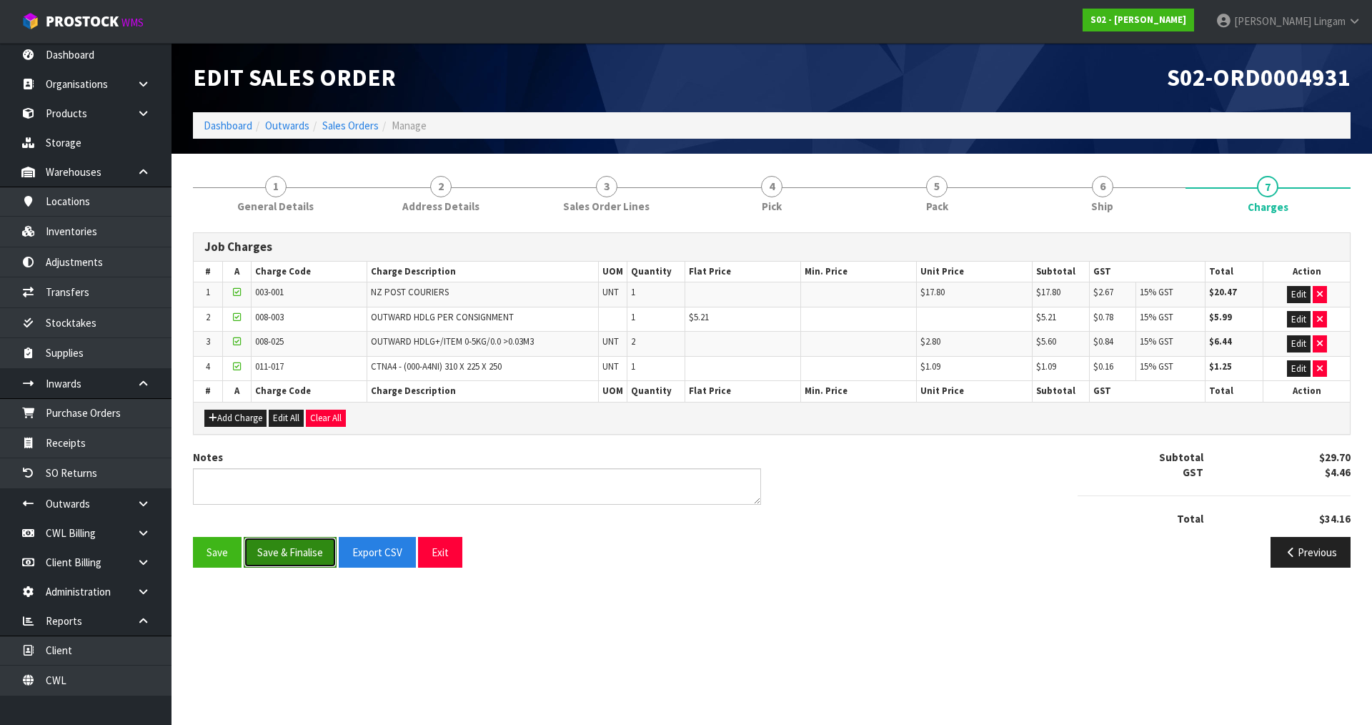
click at [297, 553] on button "Save & Finalise" at bounding box center [290, 552] width 93 height 31
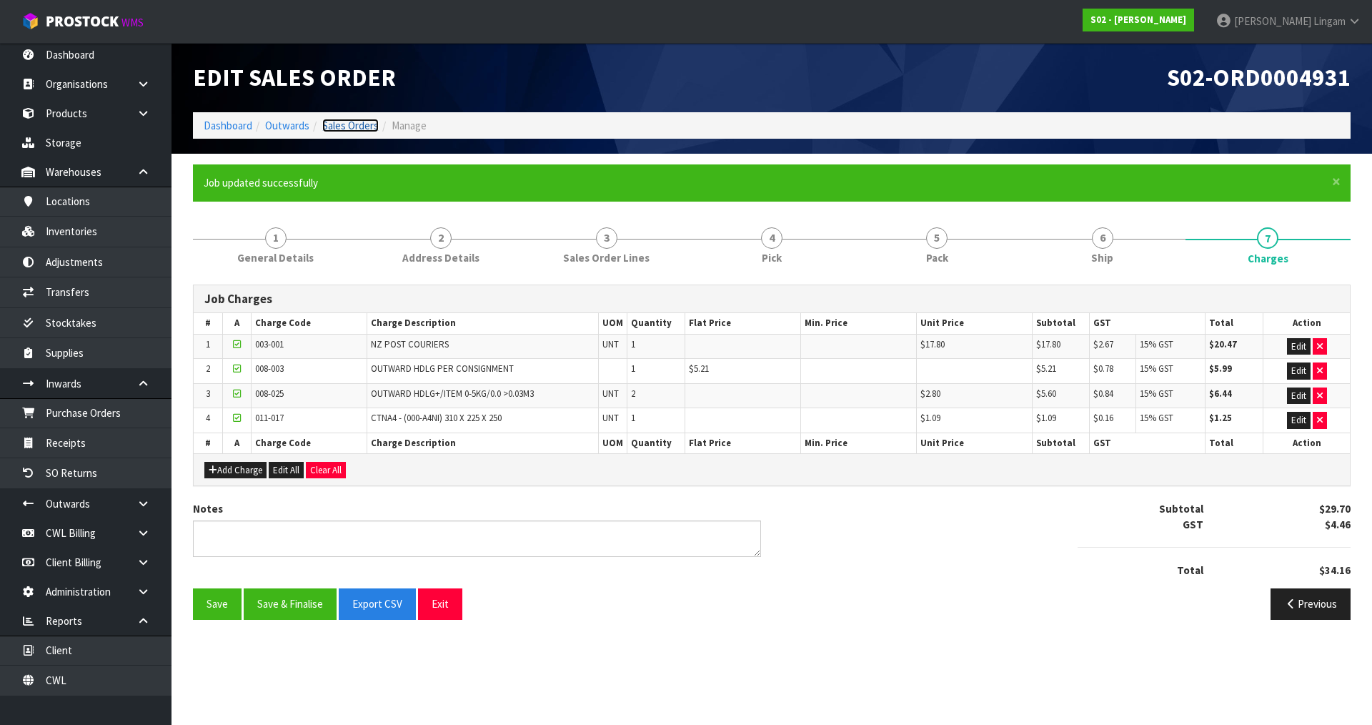
click at [362, 126] on link "Sales Orders" at bounding box center [350, 126] width 56 height 14
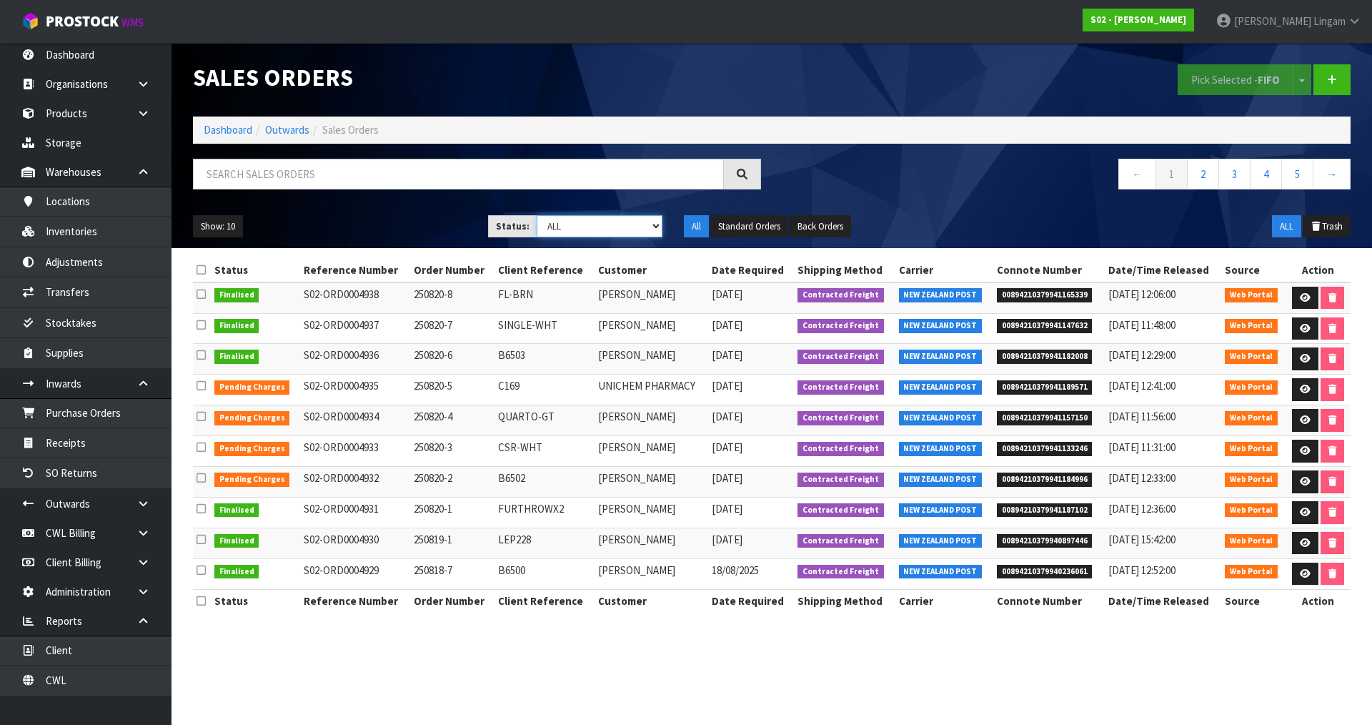
click at [623, 222] on select "Draft Pending Allocated Pending Pick Goods Picked Goods Packed Pending Charges …" at bounding box center [600, 226] width 127 height 22
select select "string:6"
click at [537, 215] on select "Draft Pending Allocated Pending Pick Goods Picked Goods Packed Pending Charges …" at bounding box center [600, 226] width 127 height 22
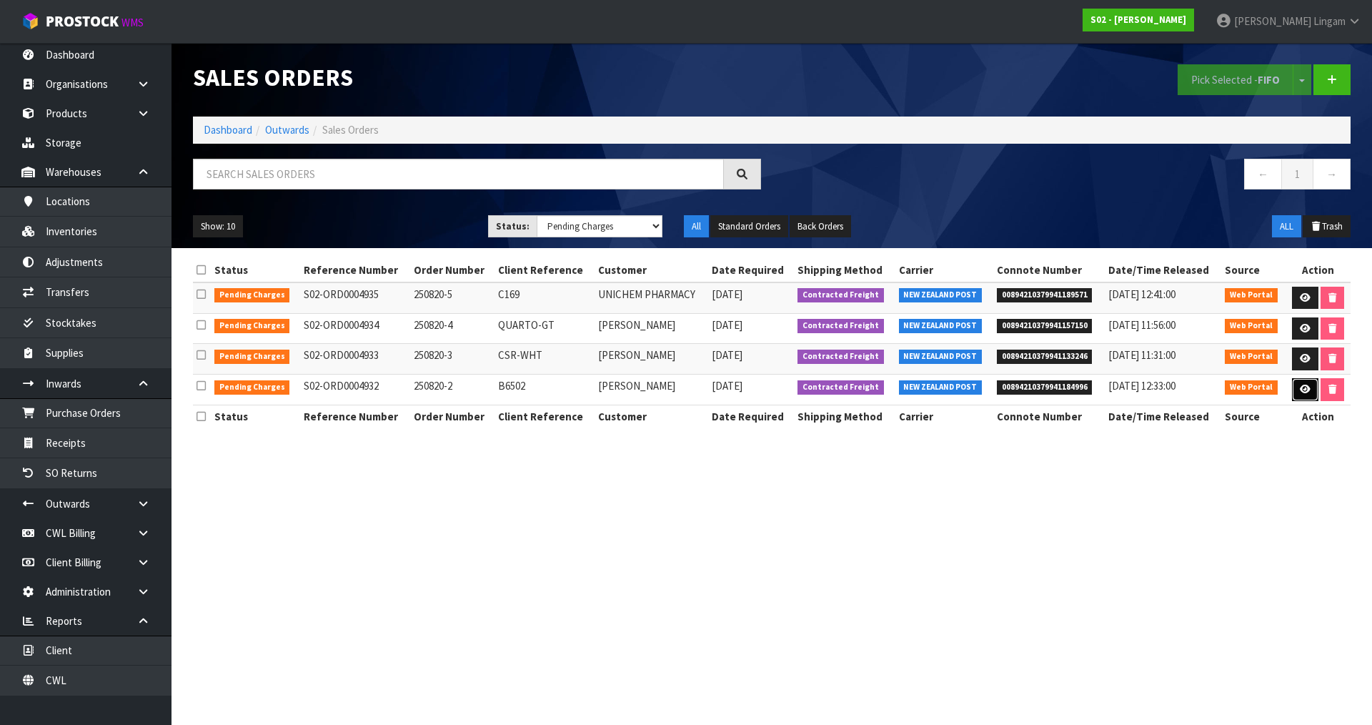
click at [1298, 386] on link at bounding box center [1305, 389] width 26 height 23
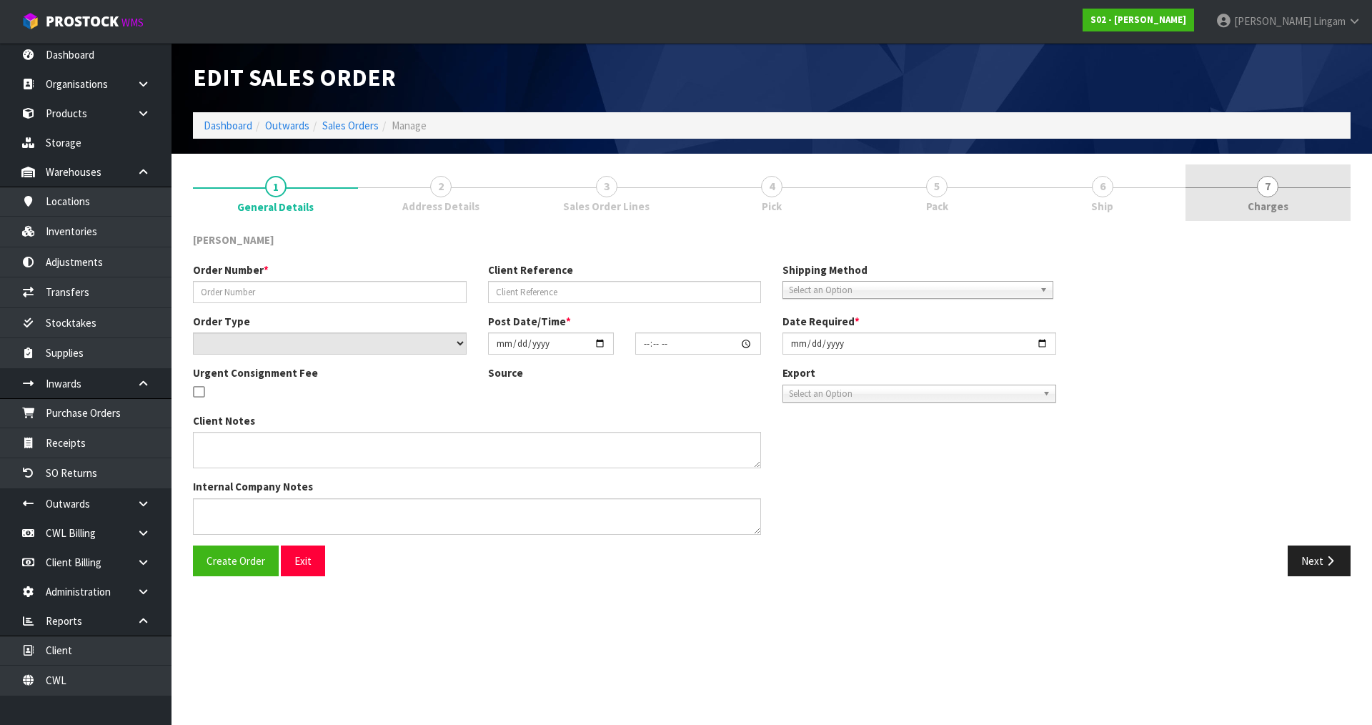
type input "250820-2"
type input "B6502"
select select "number:0"
type input "2025-08-19"
type input "19:50:00.000"
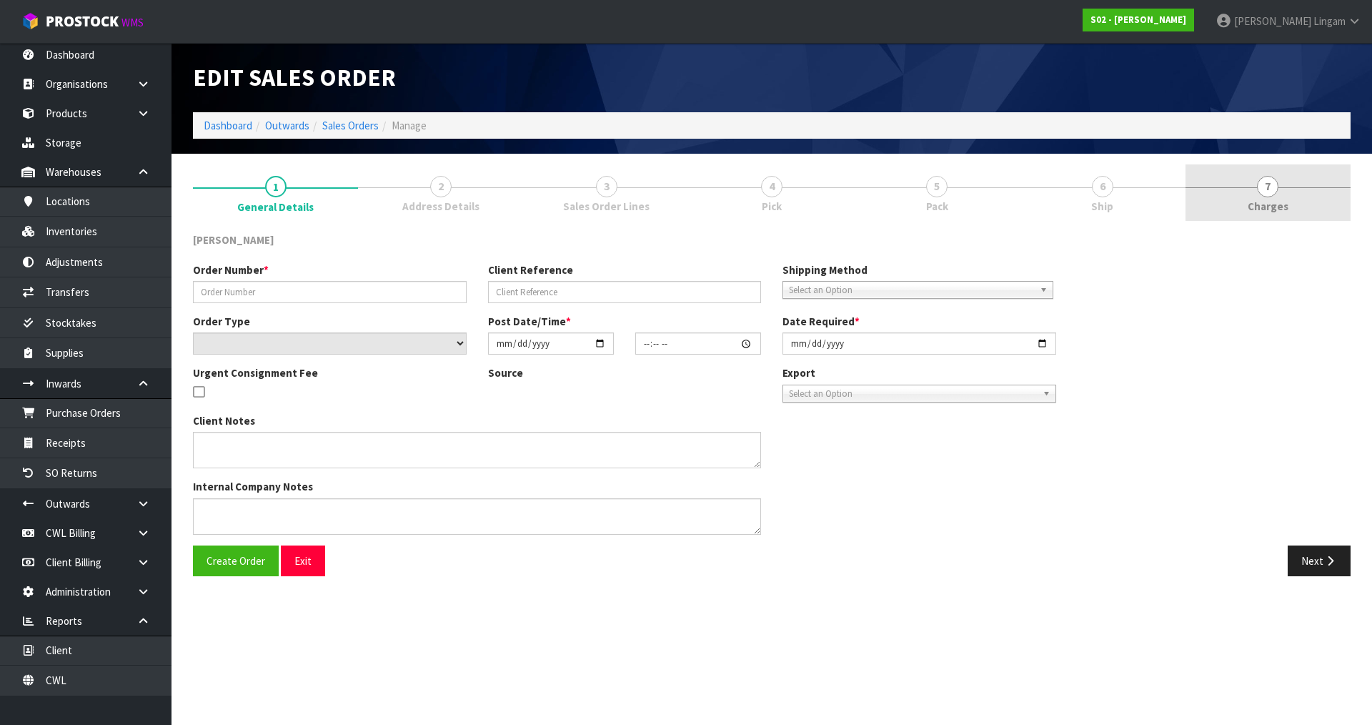
type input "2025-08-20"
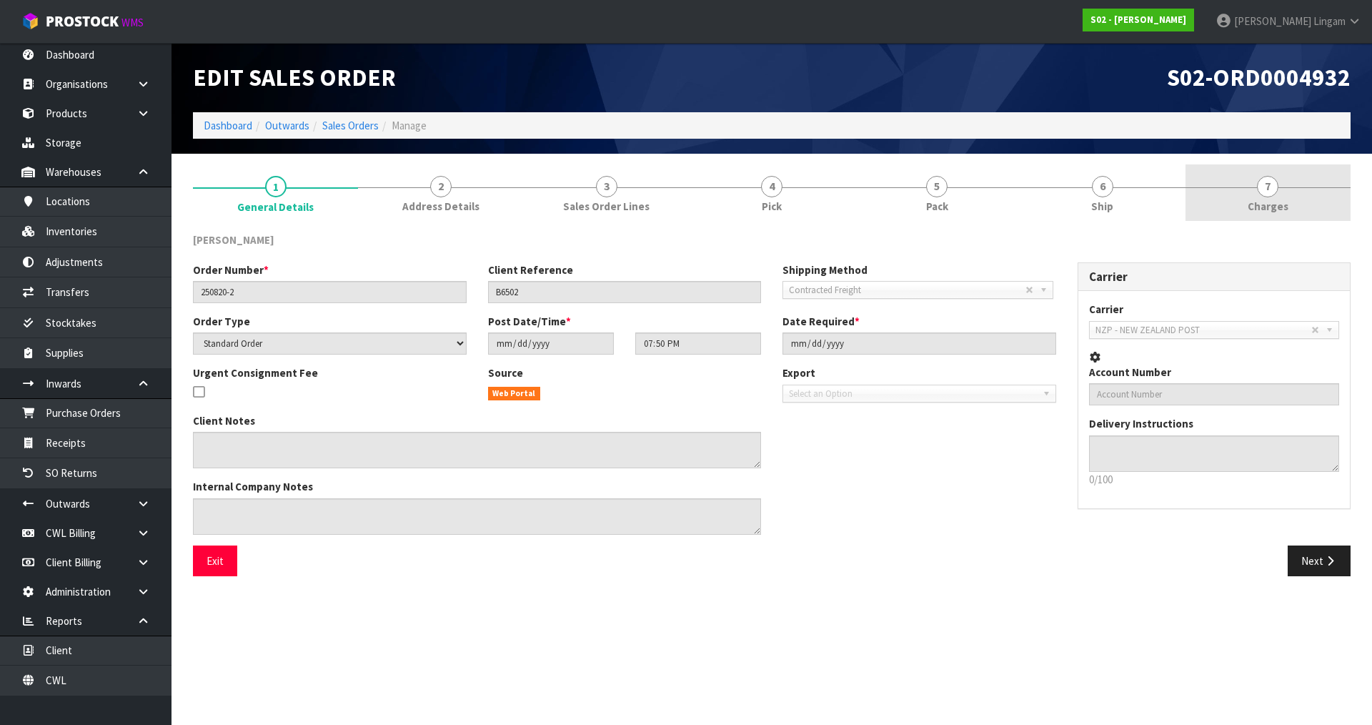
click at [1305, 200] on link "7 Charges" at bounding box center [1268, 192] width 165 height 56
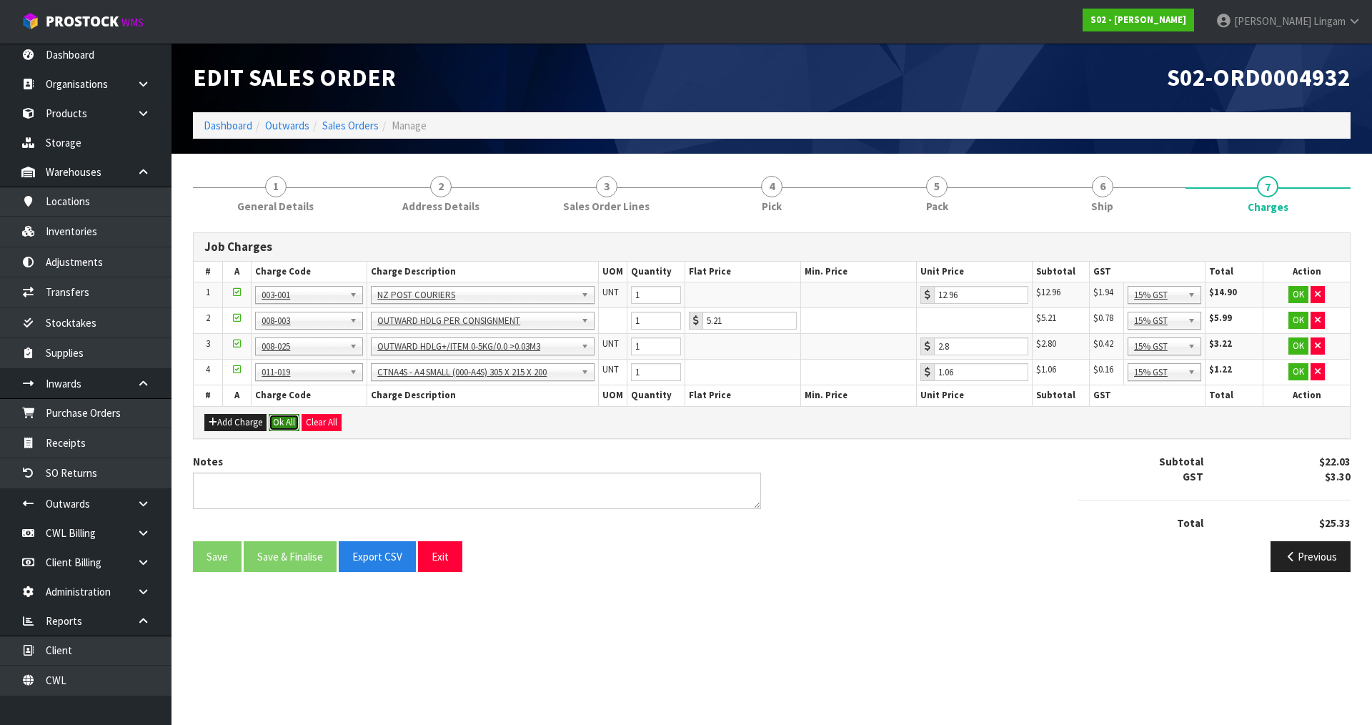
click at [280, 421] on button "Ok All" at bounding box center [284, 422] width 31 height 17
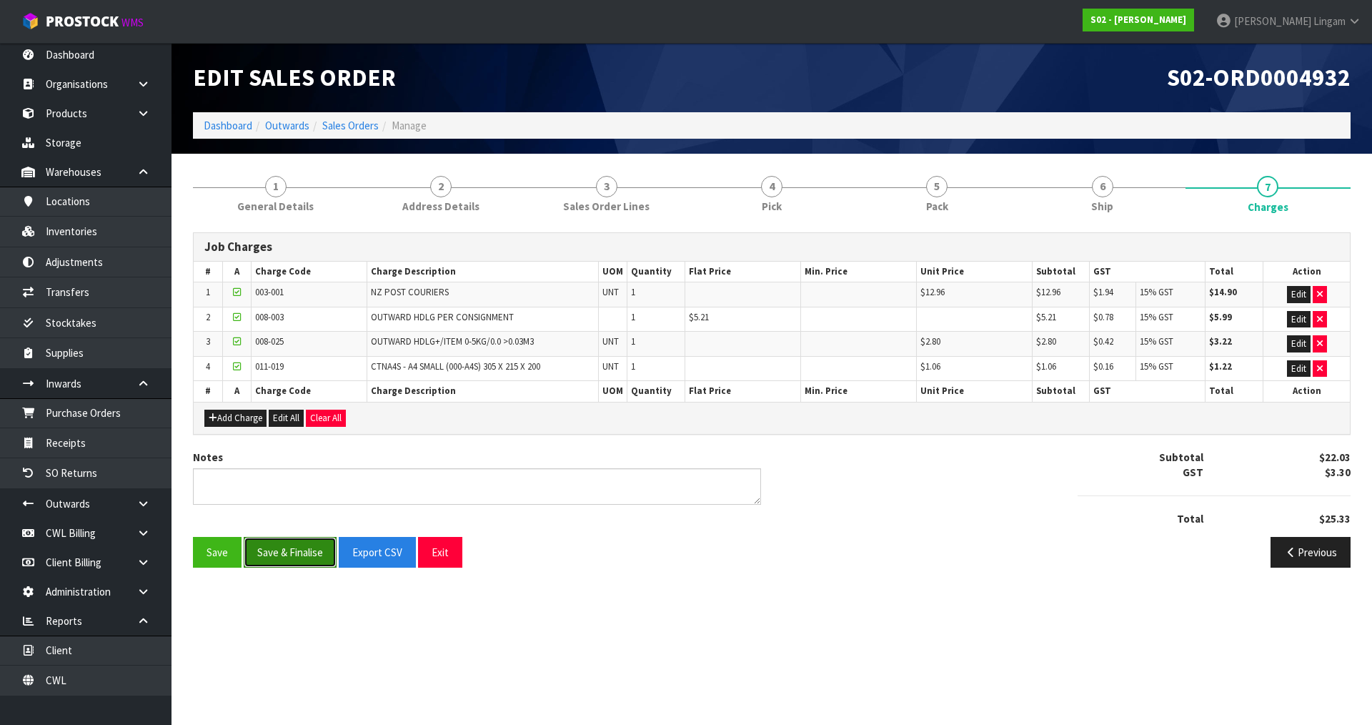
click at [300, 553] on button "Save & Finalise" at bounding box center [290, 552] width 93 height 31
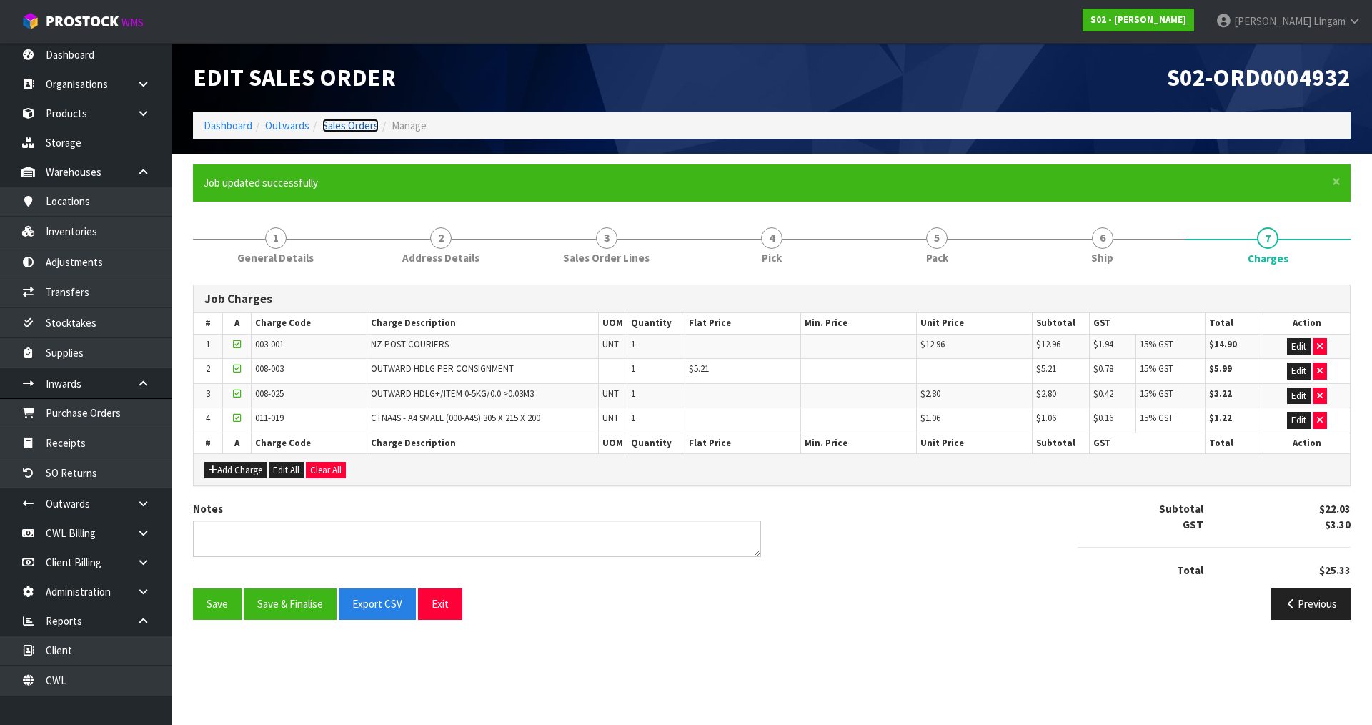
click at [372, 122] on link "Sales Orders" at bounding box center [350, 126] width 56 height 14
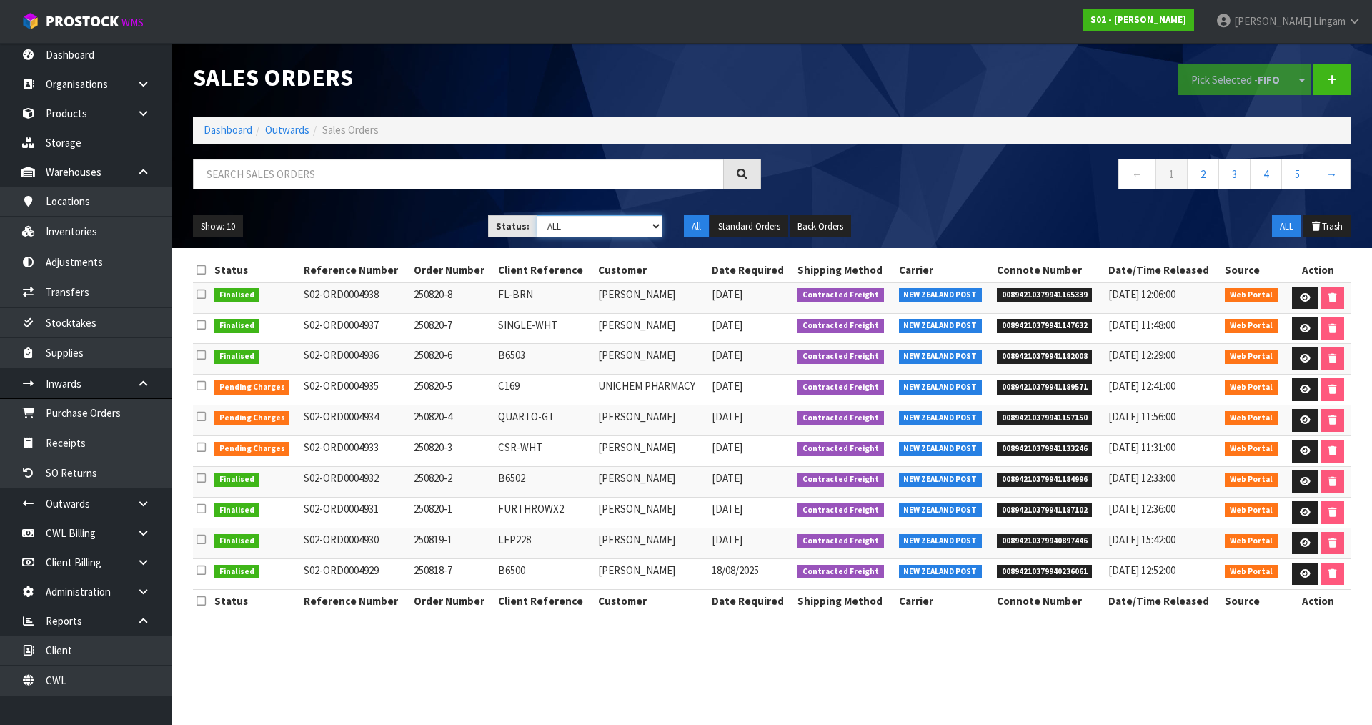
click at [644, 229] on select "Draft Pending Allocated Pending Pick Goods Picked Goods Packed Pending Charges …" at bounding box center [600, 226] width 127 height 22
select select "string:6"
click at [537, 215] on select "Draft Pending Allocated Pending Pick Goods Picked Goods Packed Pending Charges …" at bounding box center [600, 226] width 127 height 22
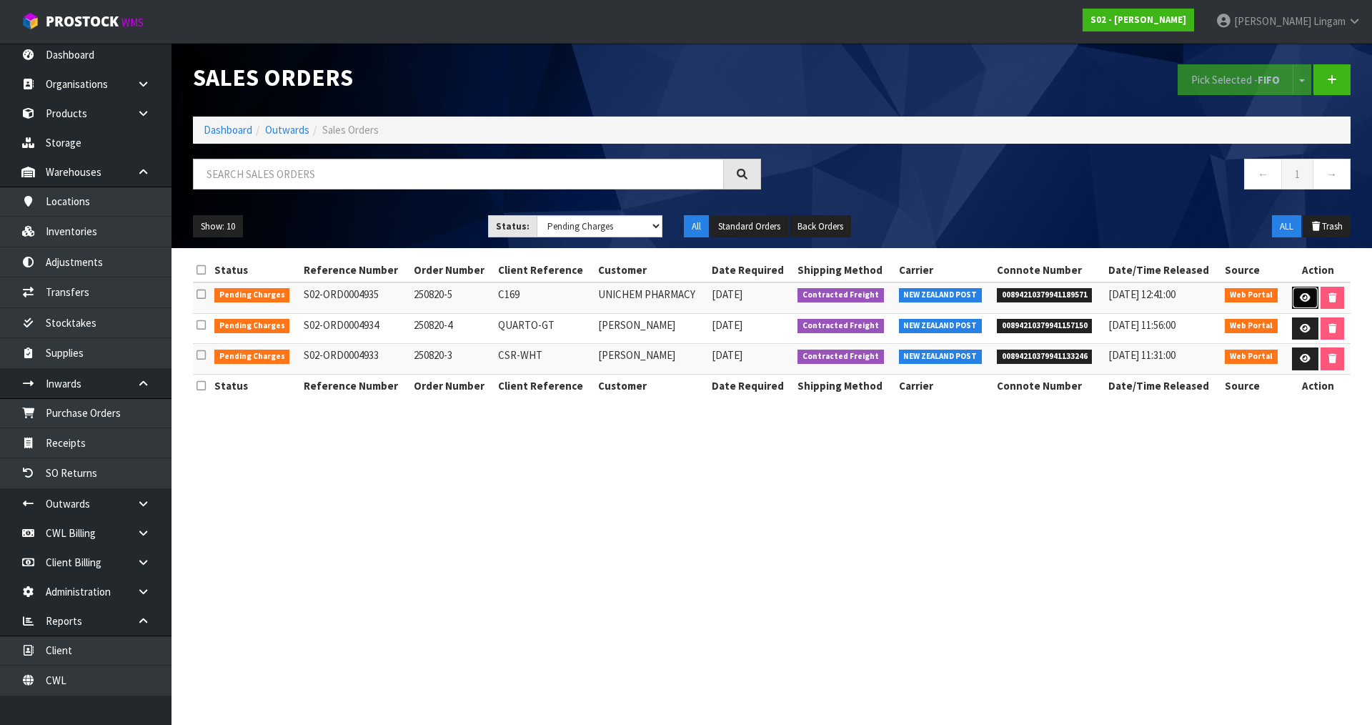
click at [1298, 296] on link at bounding box center [1305, 298] width 26 height 23
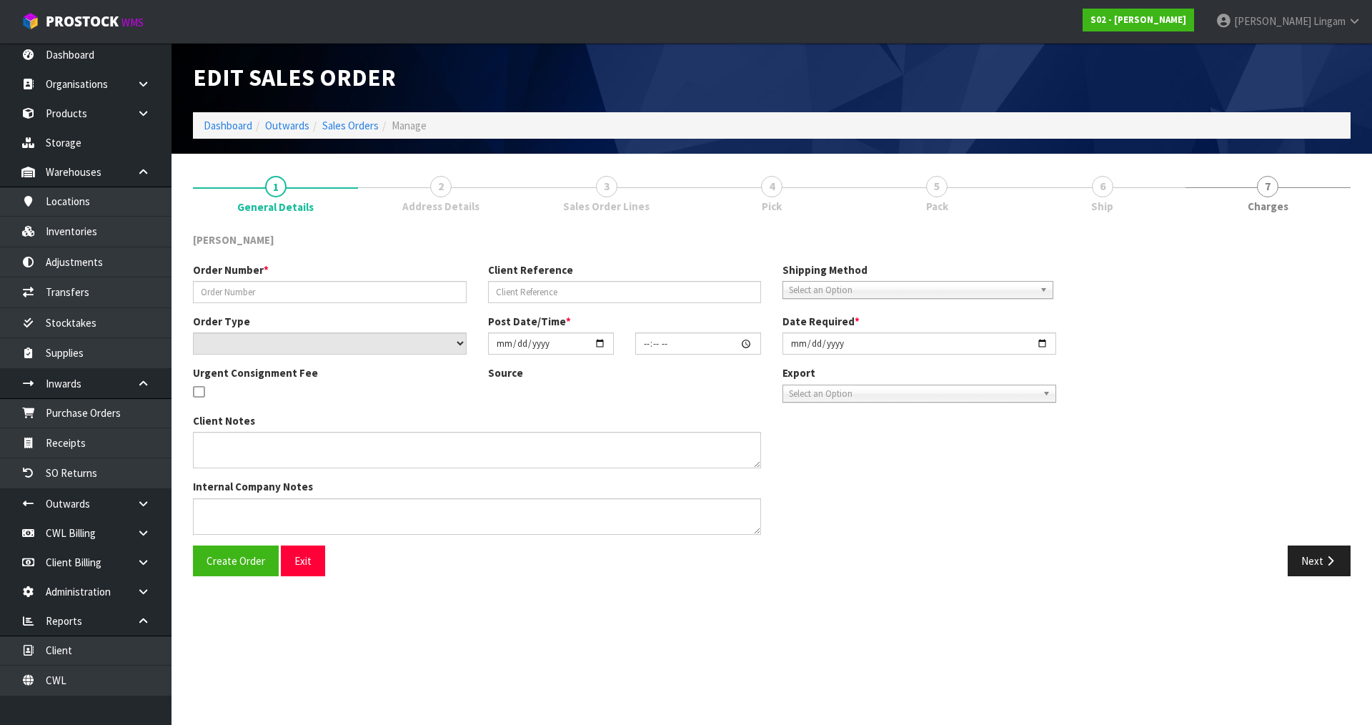
type input "250820-5"
type input "C169"
select select "number:0"
type input "2025-08-19"
type input "20:07:00.000"
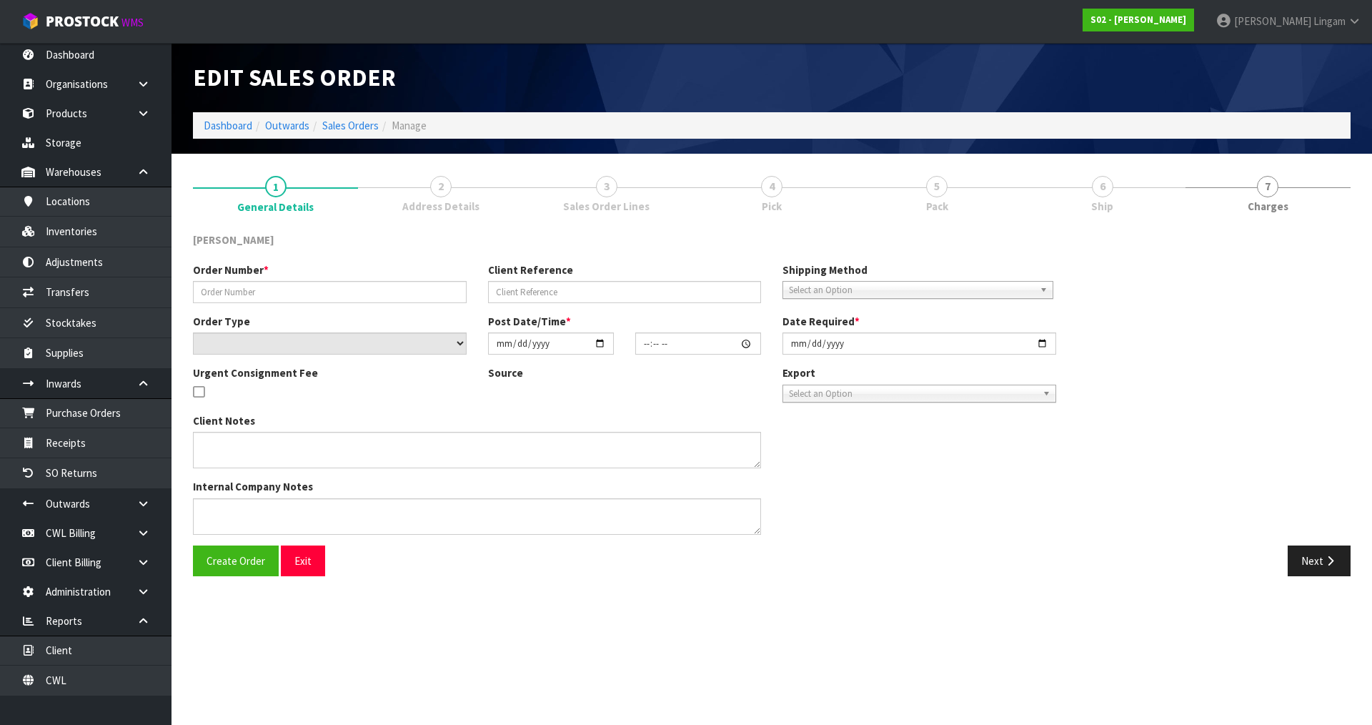
type input "2025-08-20"
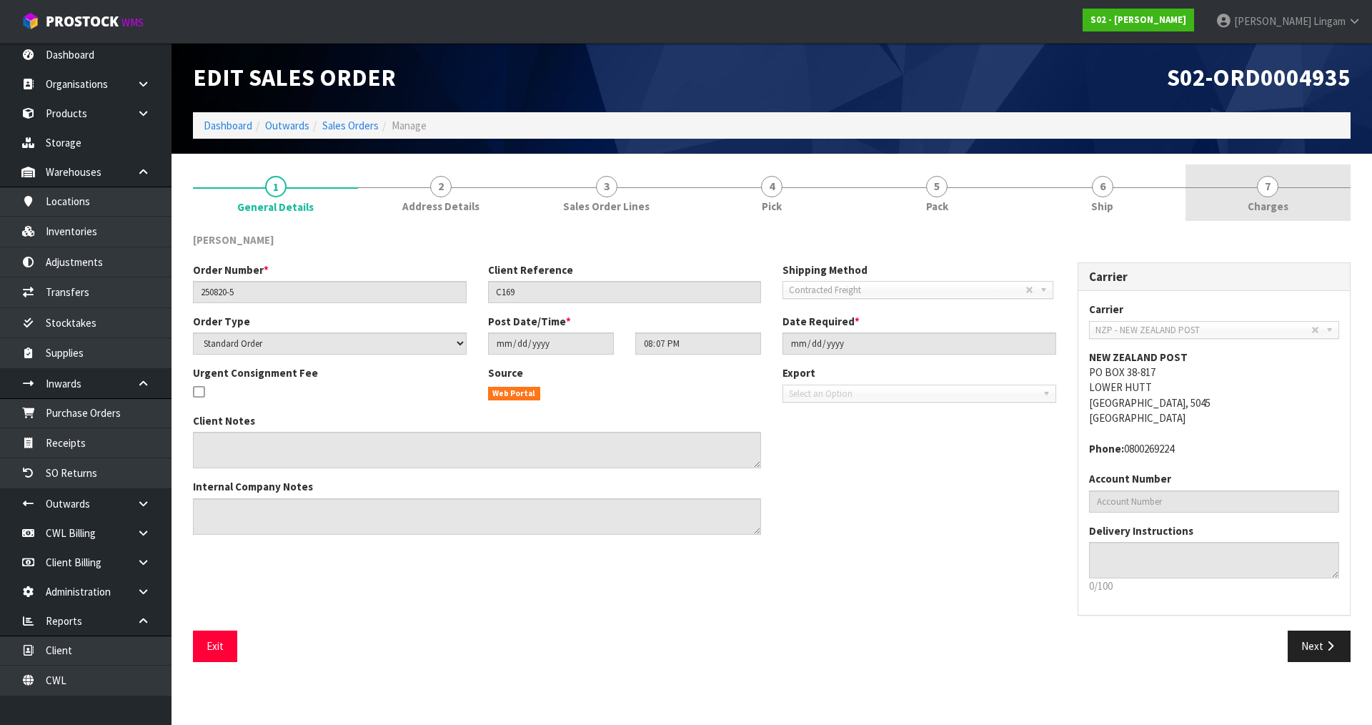
click at [1282, 210] on span "Charges" at bounding box center [1268, 206] width 41 height 15
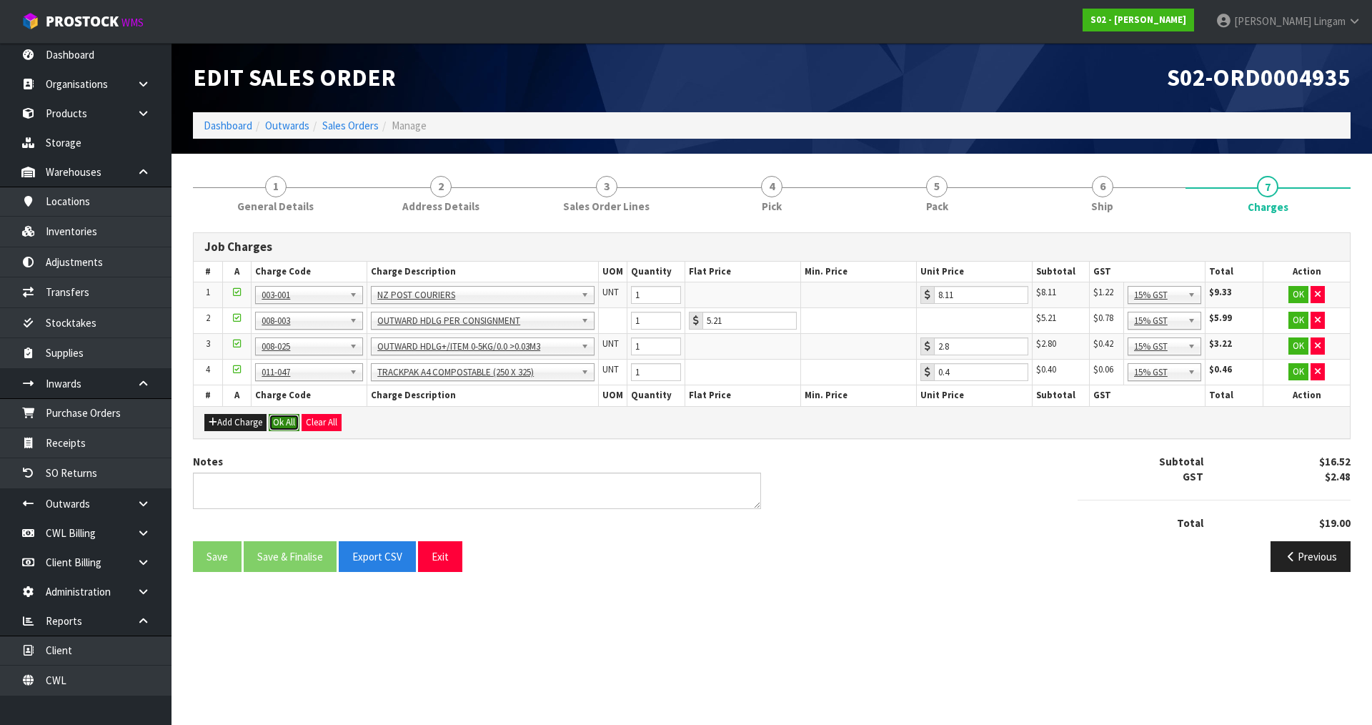
click at [295, 423] on button "Ok All" at bounding box center [284, 422] width 31 height 17
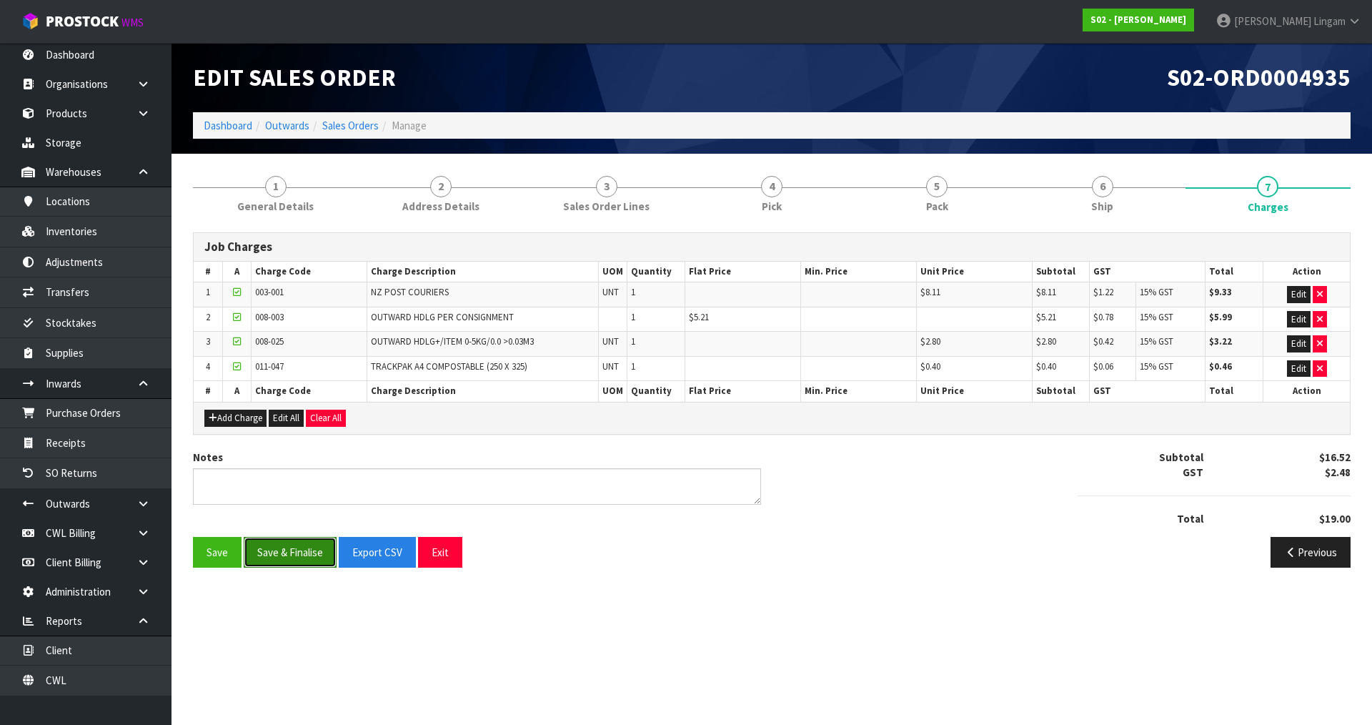
click at [298, 550] on button "Save & Finalise" at bounding box center [290, 552] width 93 height 31
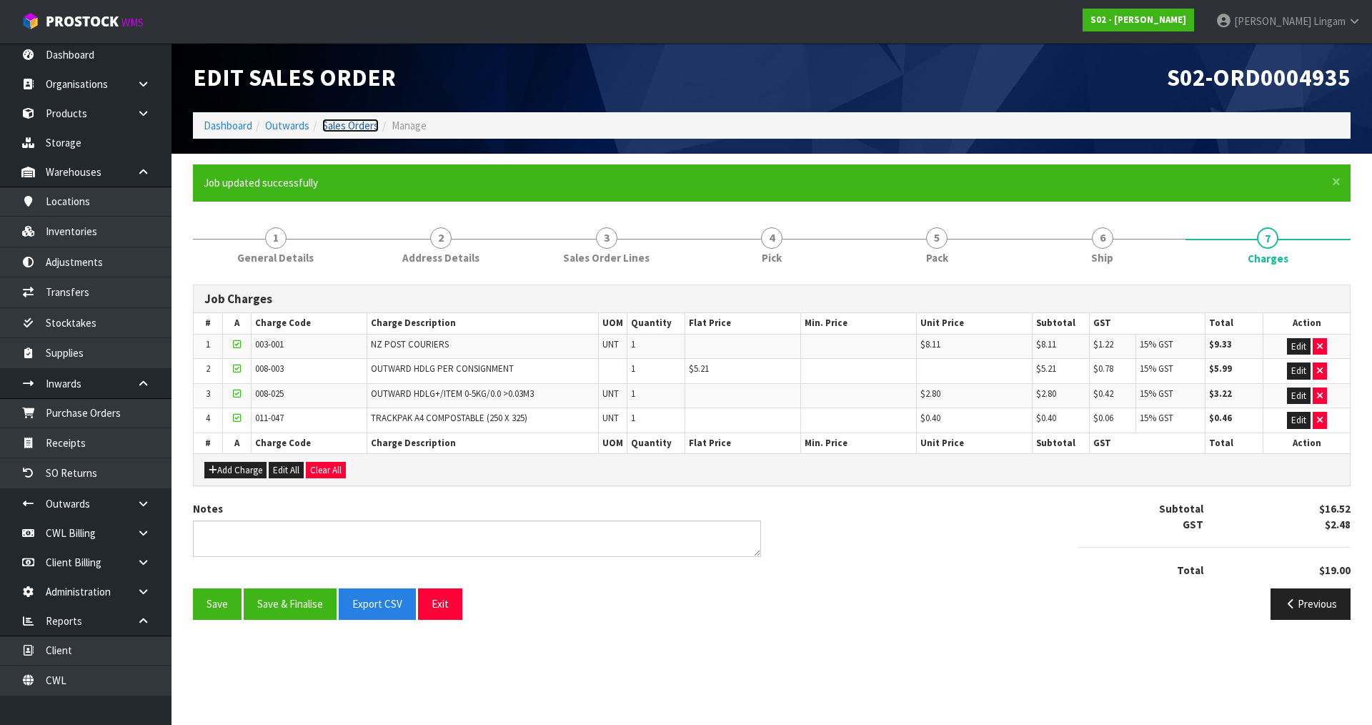
click at [349, 124] on link "Sales Orders" at bounding box center [350, 126] width 56 height 14
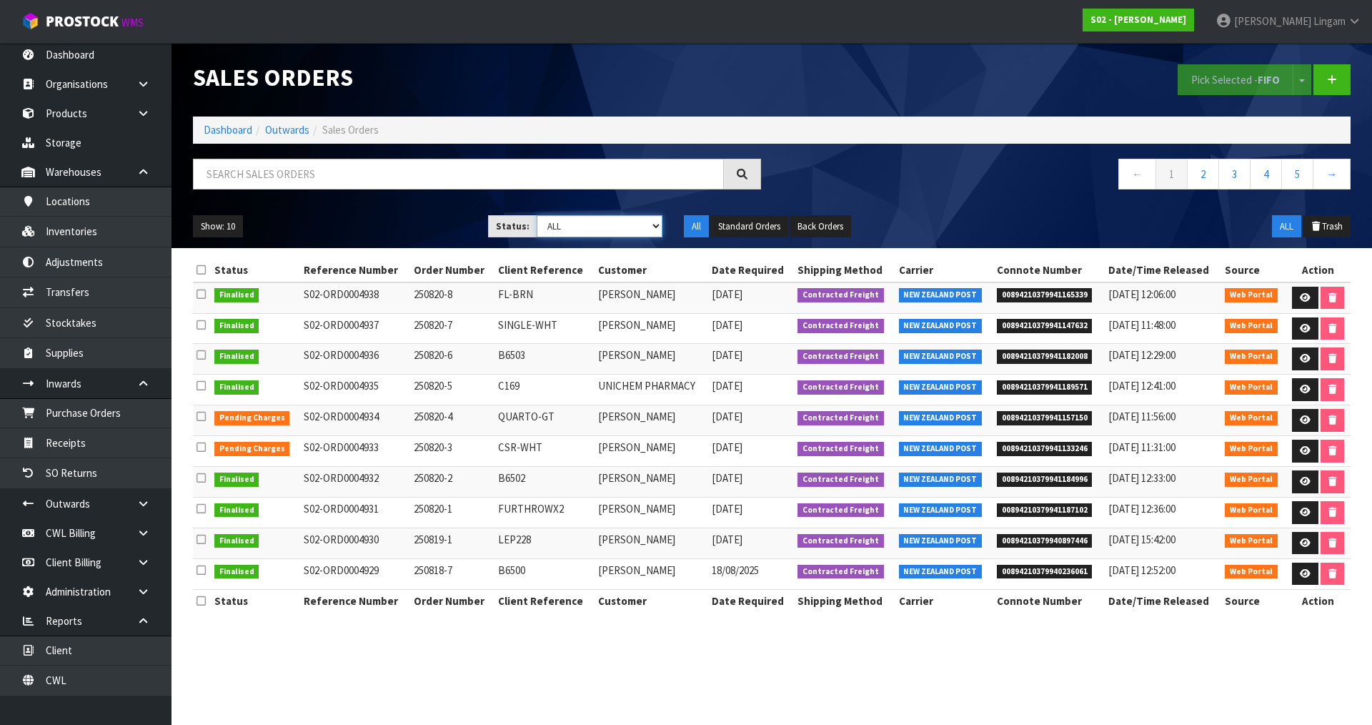
click at [633, 226] on select "Draft Pending Allocated Pending Pick Goods Picked Goods Packed Pending Charges …" at bounding box center [600, 226] width 127 height 22
select select "string:6"
click at [537, 215] on select "Draft Pending Allocated Pending Pick Goods Picked Goods Packed Pending Charges …" at bounding box center [600, 226] width 127 height 22
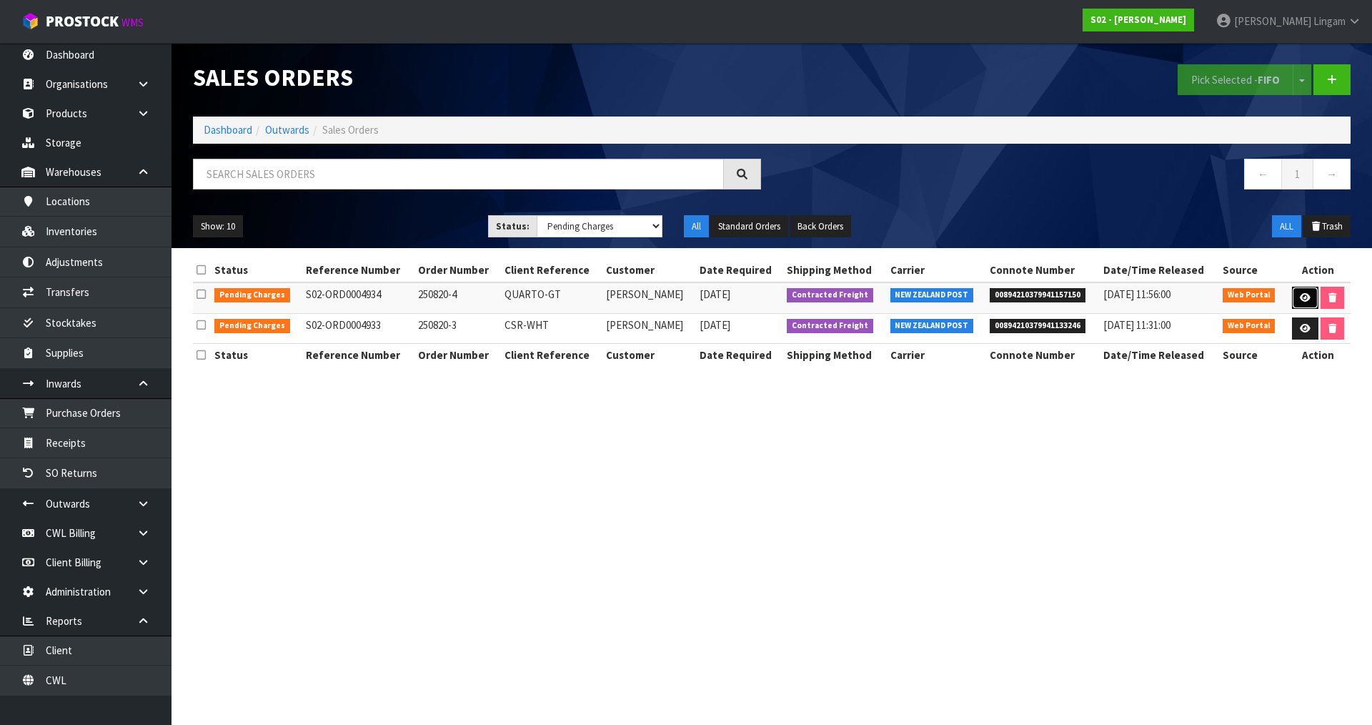
click at [1300, 297] on icon at bounding box center [1305, 297] width 11 height 9
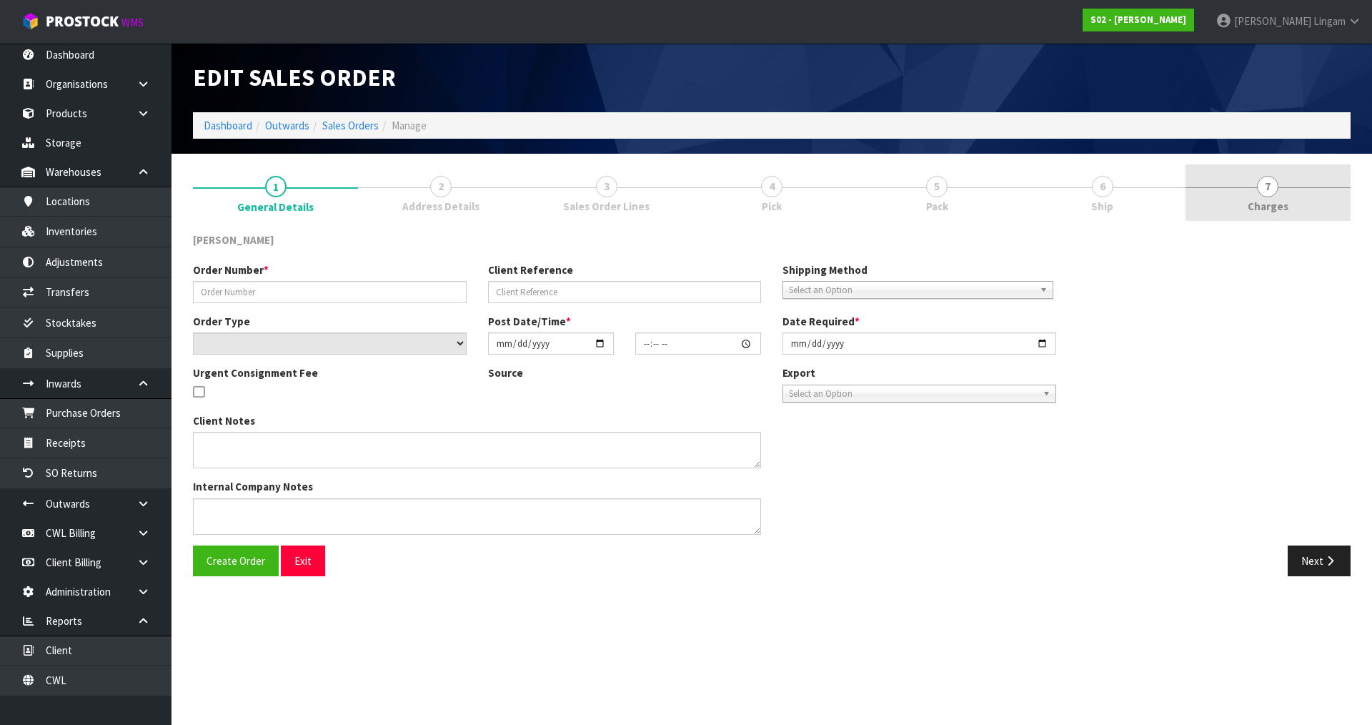
type input "250820-4"
type input "QUARTO-GT"
select select "number:0"
type input "2025-08-19"
type input "20:02:00.000"
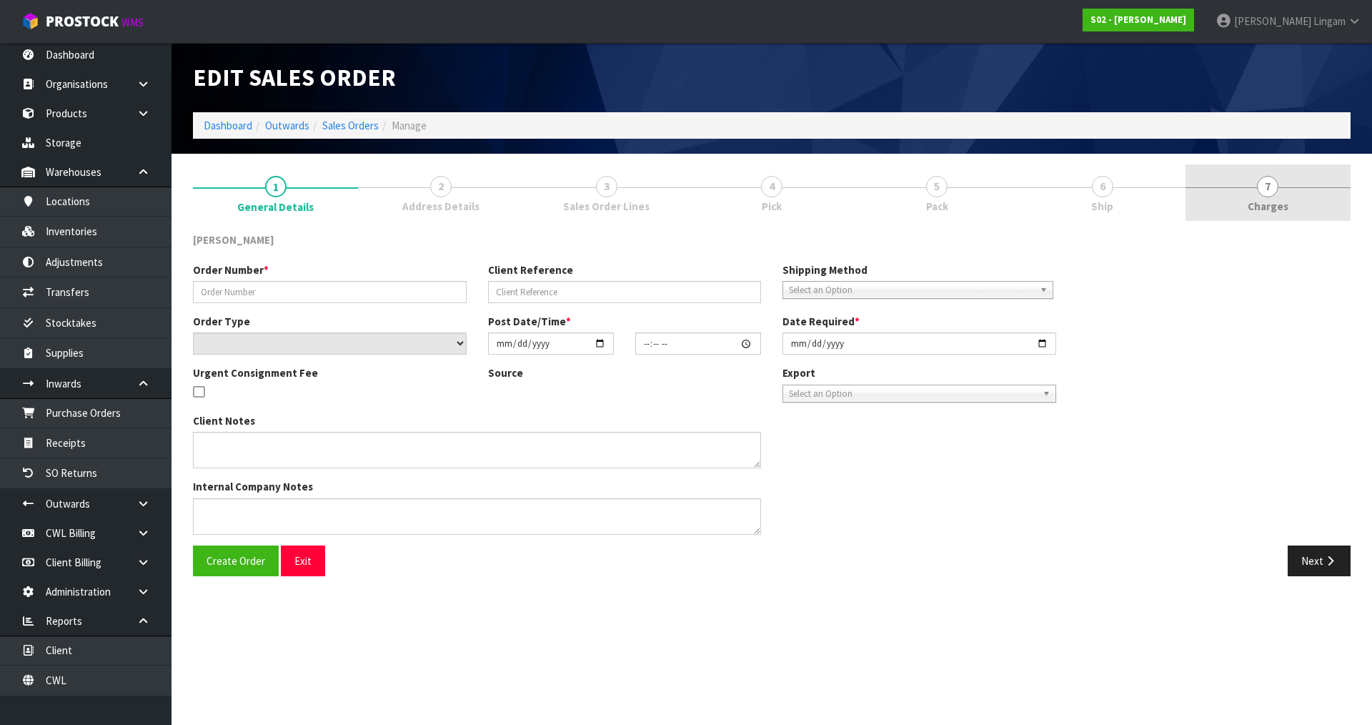
type input "2025-08-20"
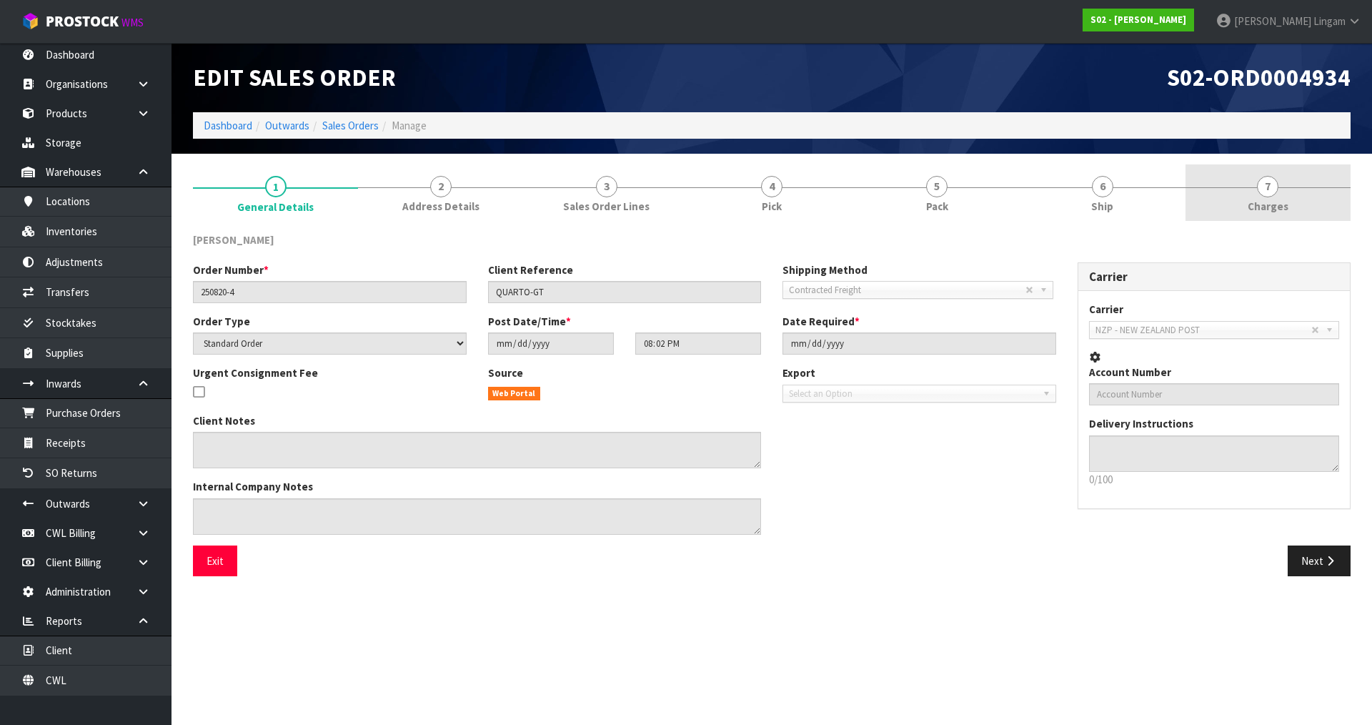
click at [1295, 195] on link "7 Charges" at bounding box center [1268, 192] width 165 height 56
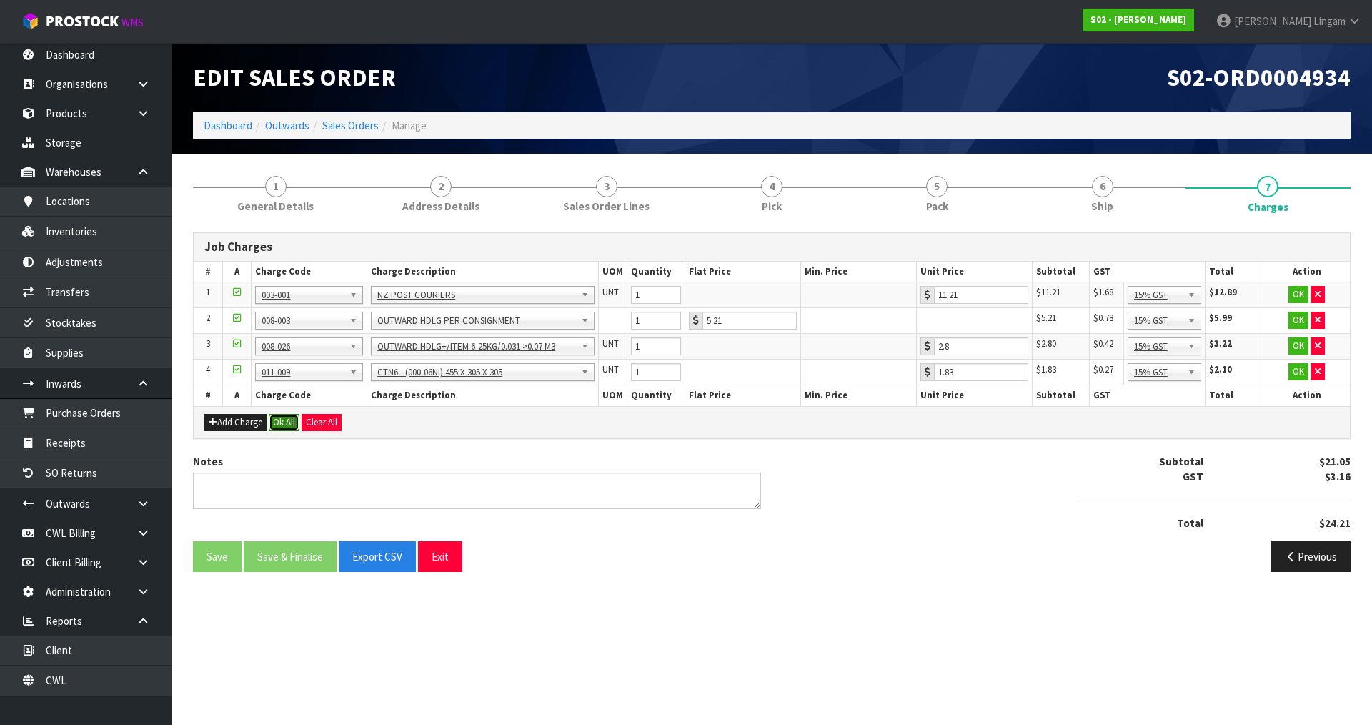
click at [291, 422] on button "Ok All" at bounding box center [284, 422] width 31 height 17
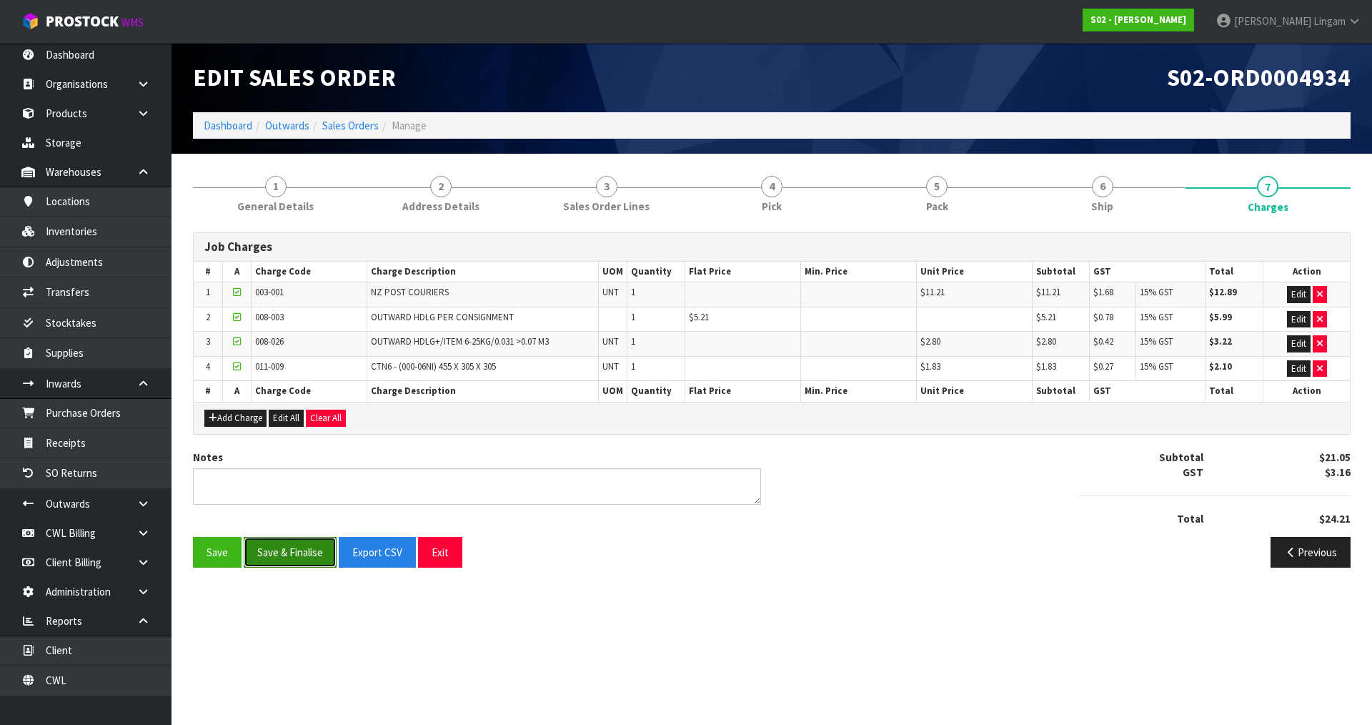
click at [291, 553] on button "Save & Finalise" at bounding box center [290, 552] width 93 height 31
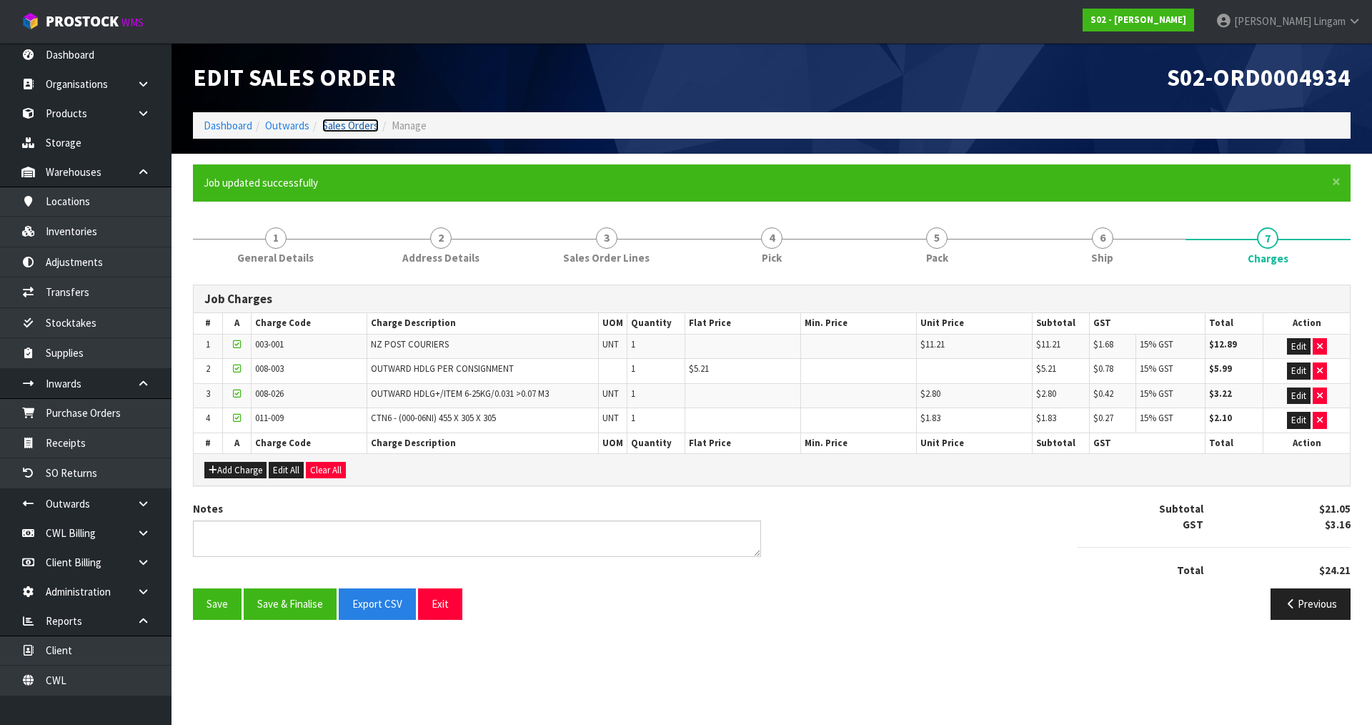
click at [351, 127] on link "Sales Orders" at bounding box center [350, 126] width 56 height 14
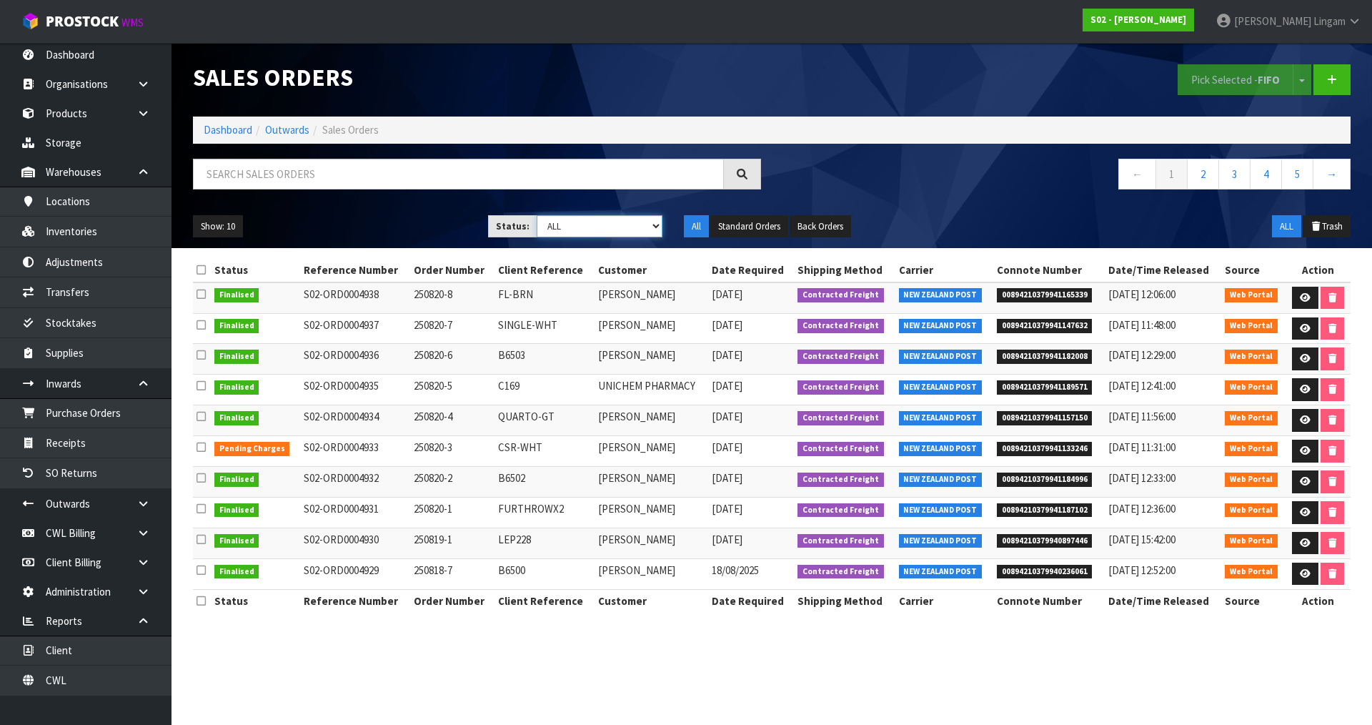
click at [635, 226] on select "Draft Pending Allocated Pending Pick Goods Picked Goods Packed Pending Charges …" at bounding box center [600, 226] width 127 height 22
select select "string:6"
click at [537, 215] on select "Draft Pending Allocated Pending Pick Goods Picked Goods Packed Pending Charges …" at bounding box center [600, 226] width 127 height 22
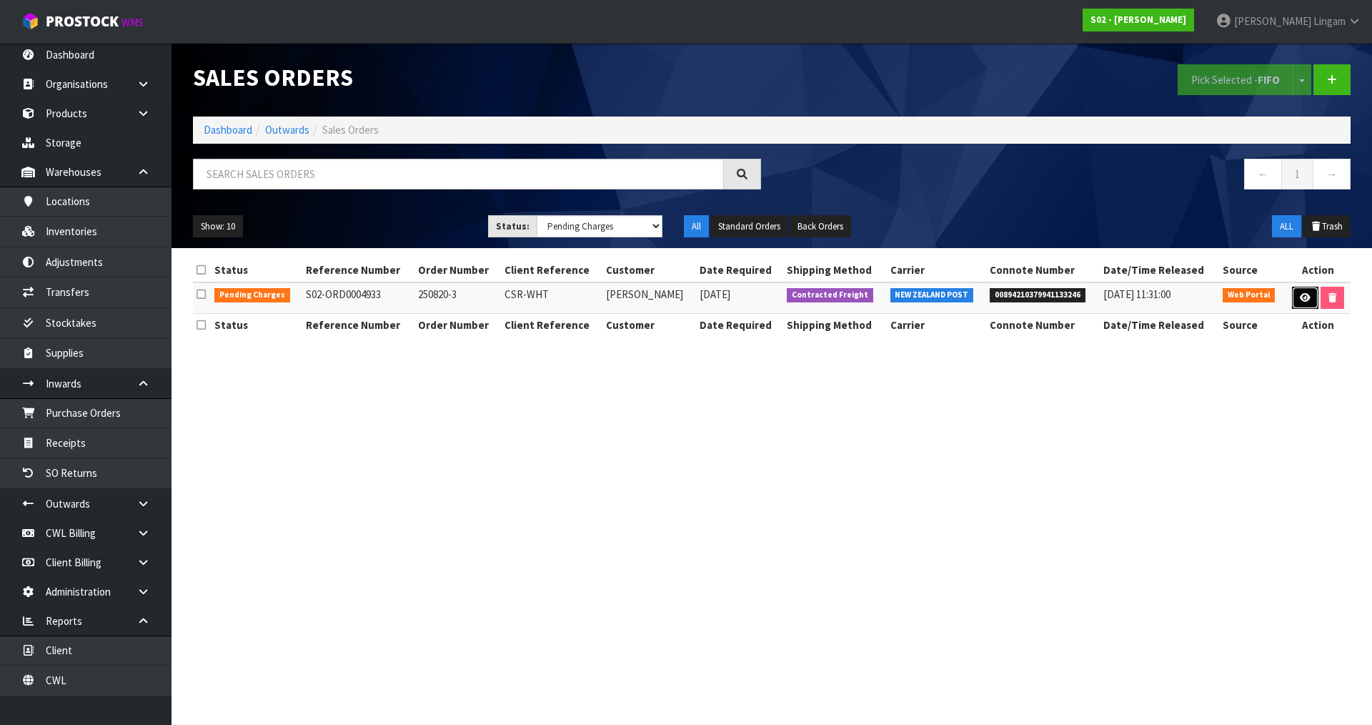
click at [1303, 294] on icon at bounding box center [1305, 297] width 11 height 9
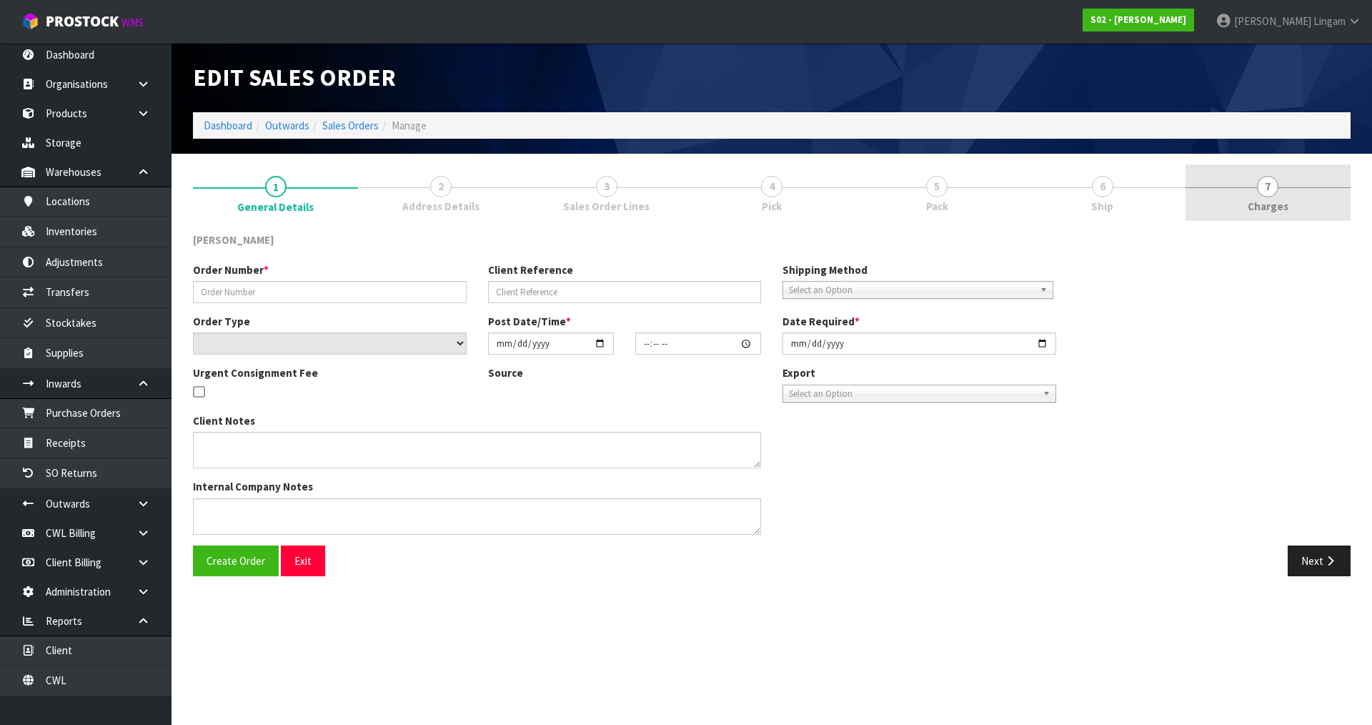
type input "250820-3"
type input "CSR-WHT"
select select "number:0"
type input "2025-08-19"
type input "23:59:00.000"
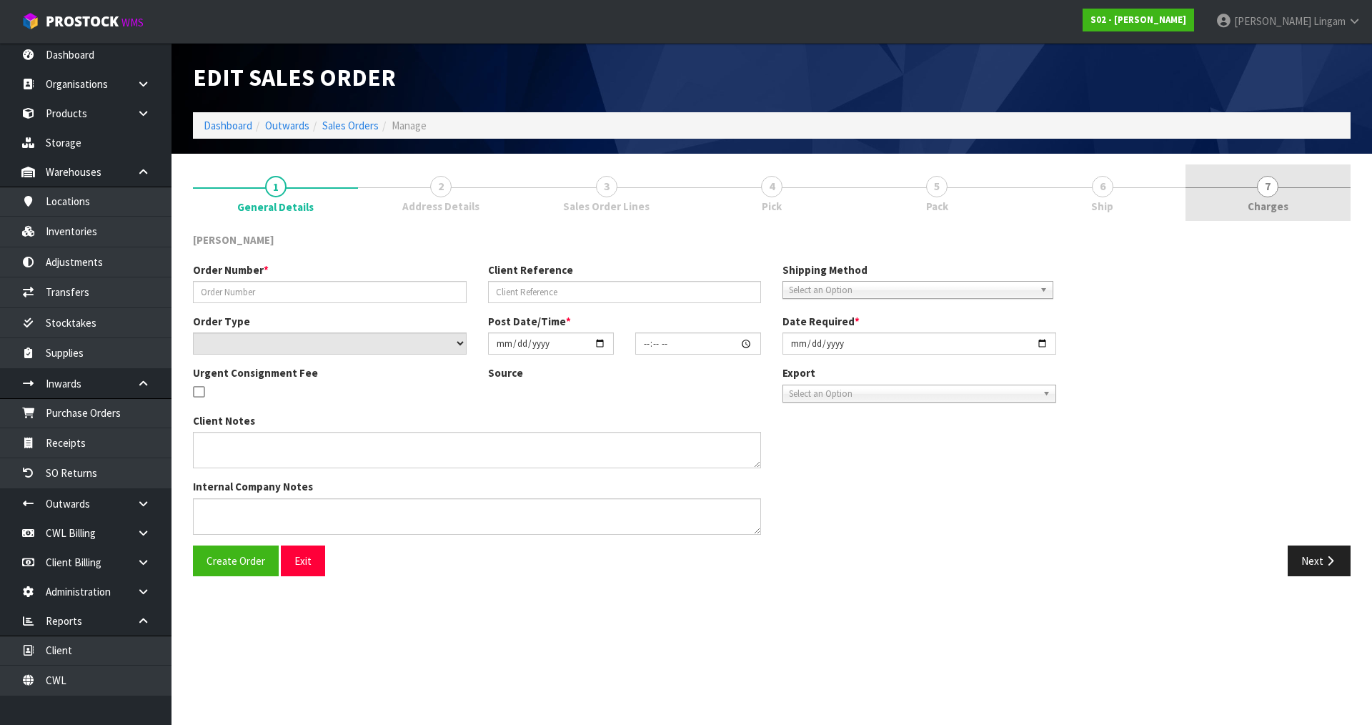
type input "2025-08-20"
click at [1300, 204] on link "7 Charges" at bounding box center [1268, 192] width 165 height 56
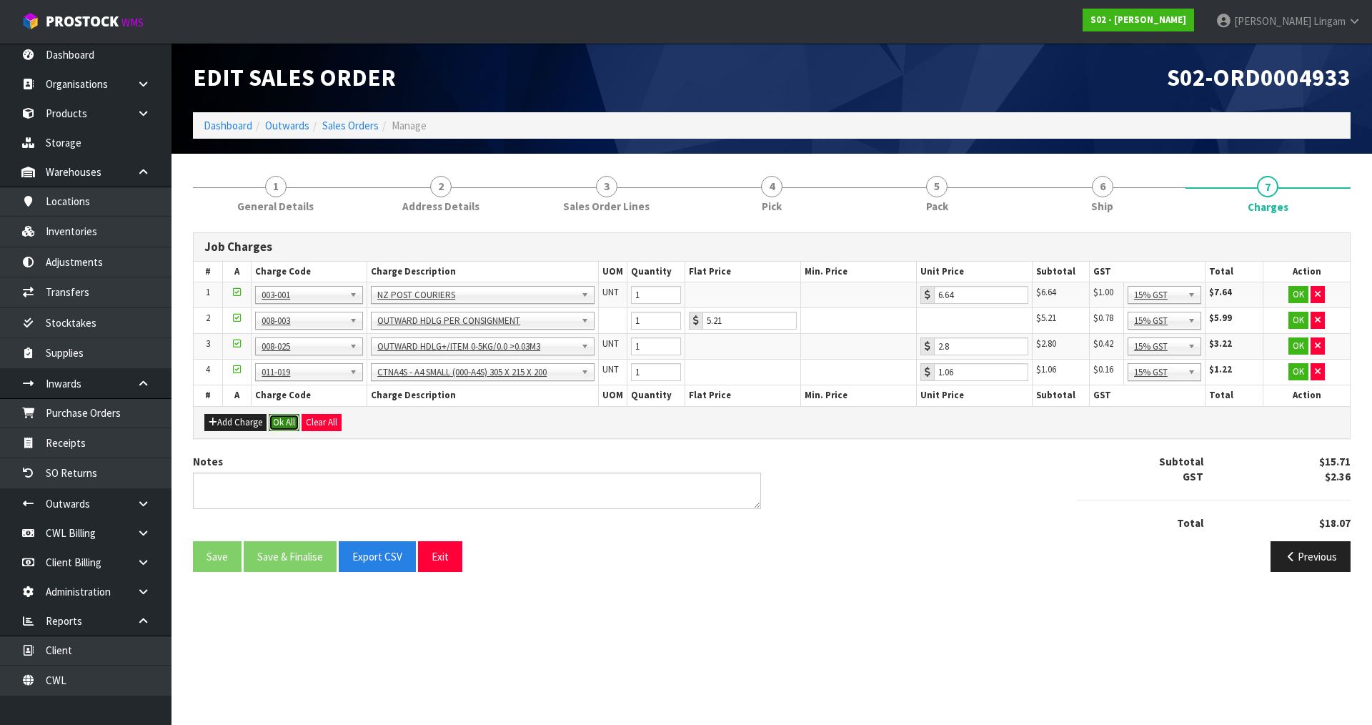
click at [292, 425] on button "Ok All" at bounding box center [284, 422] width 31 height 17
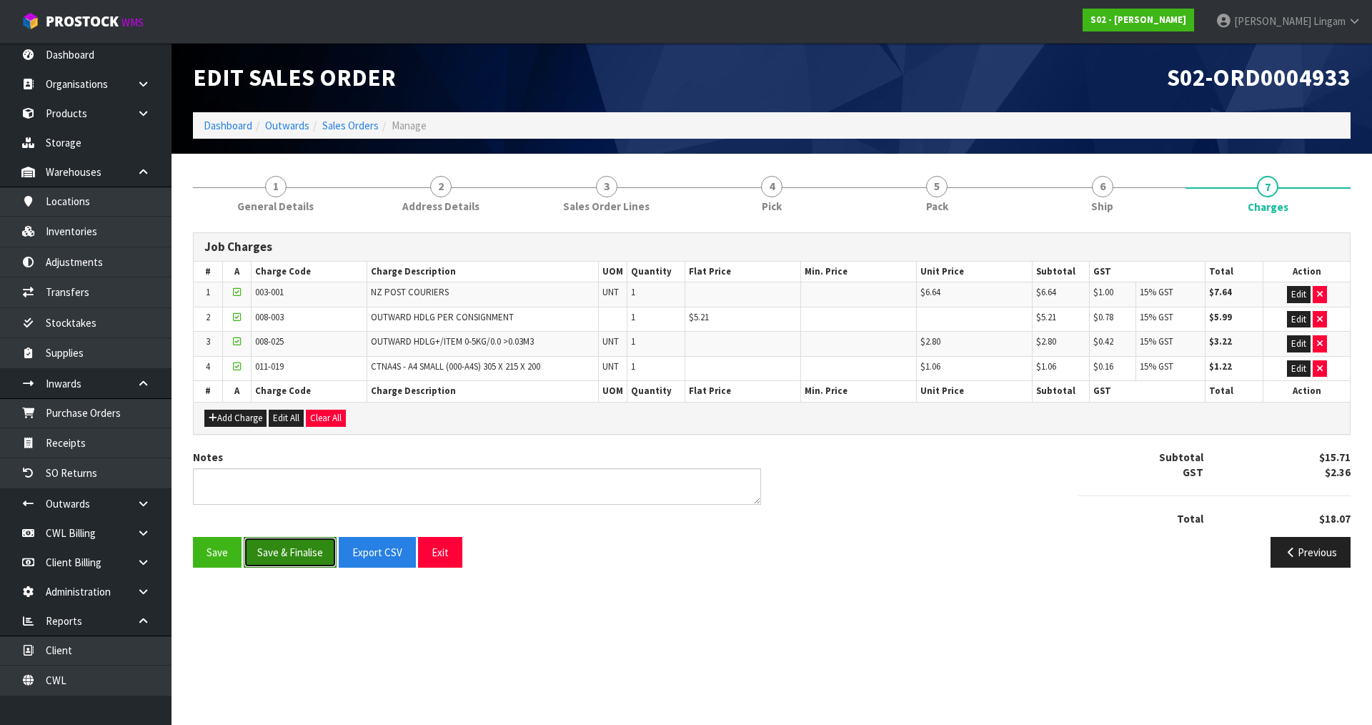
click at [295, 549] on button "Save & Finalise" at bounding box center [290, 552] width 93 height 31
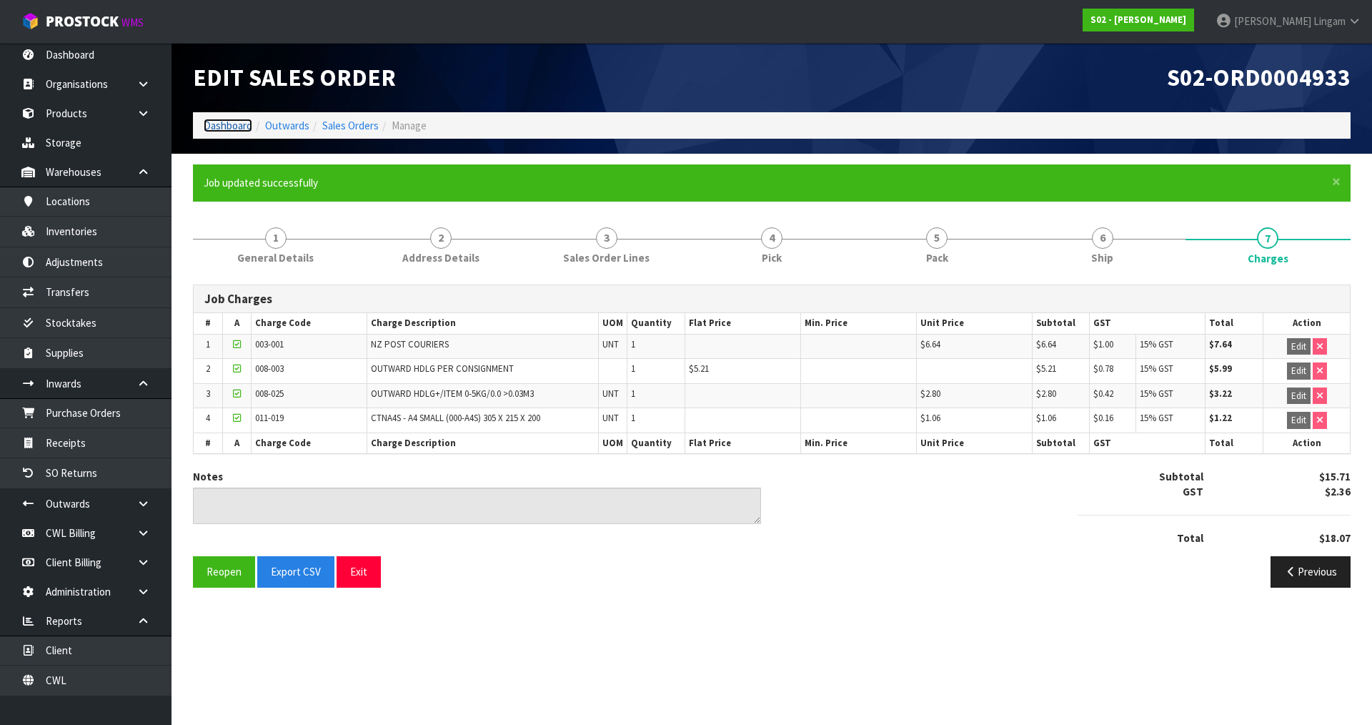
click at [232, 124] on link "Dashboard" at bounding box center [228, 126] width 49 height 14
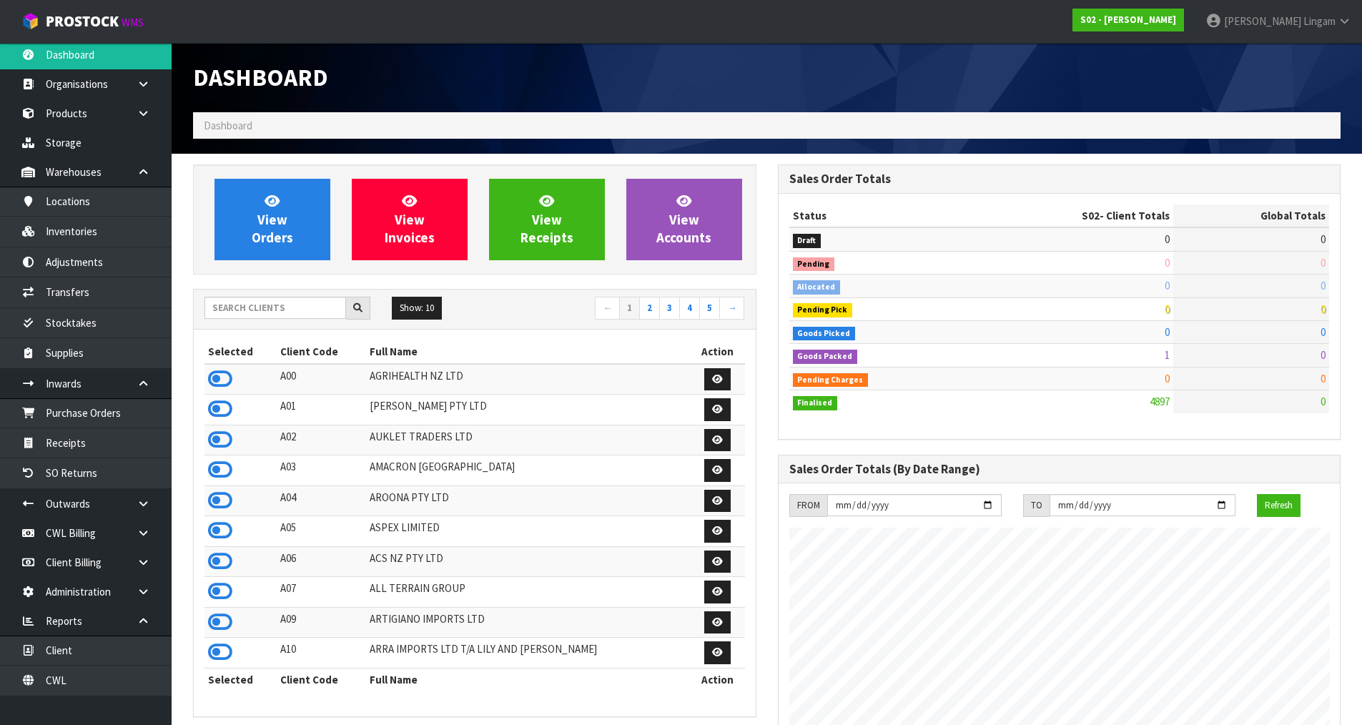
scroll to position [1083, 584]
click at [220, 507] on icon at bounding box center [220, 500] width 24 height 21
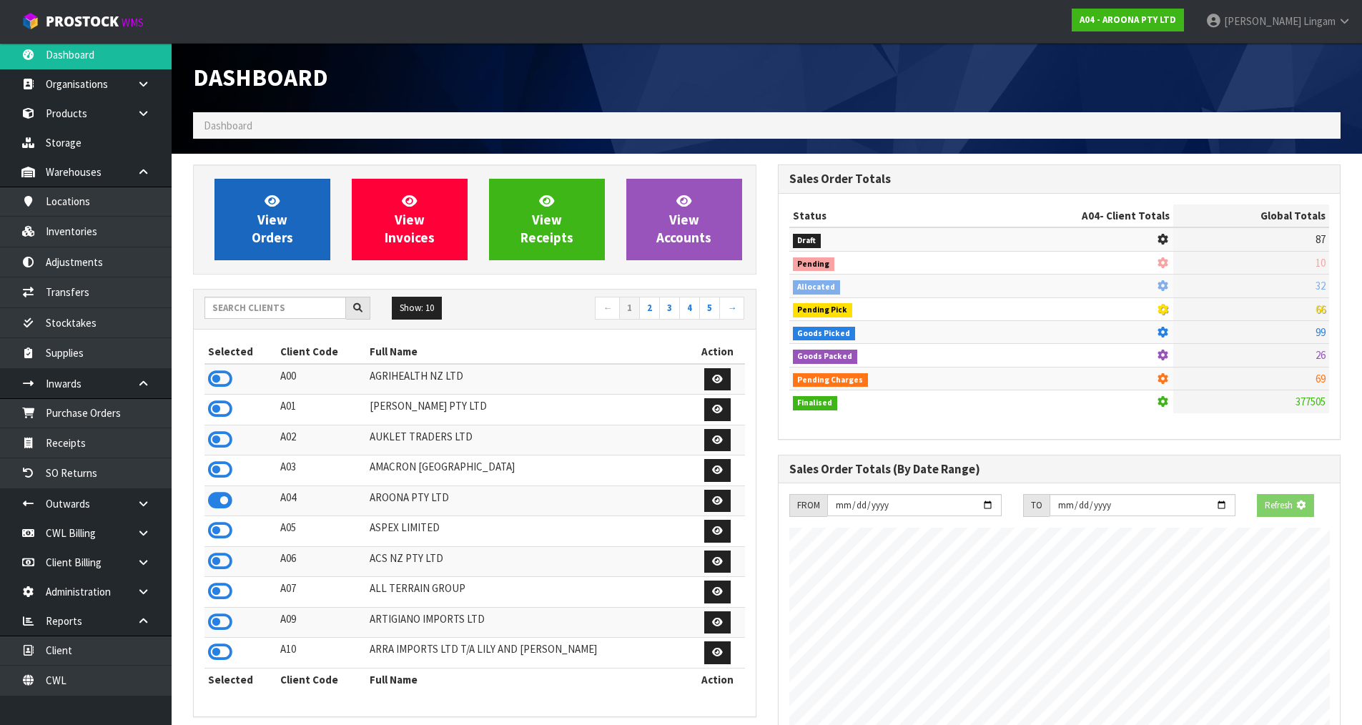
scroll to position [921, 584]
click at [282, 223] on span "View Orders" at bounding box center [272, 219] width 41 height 54
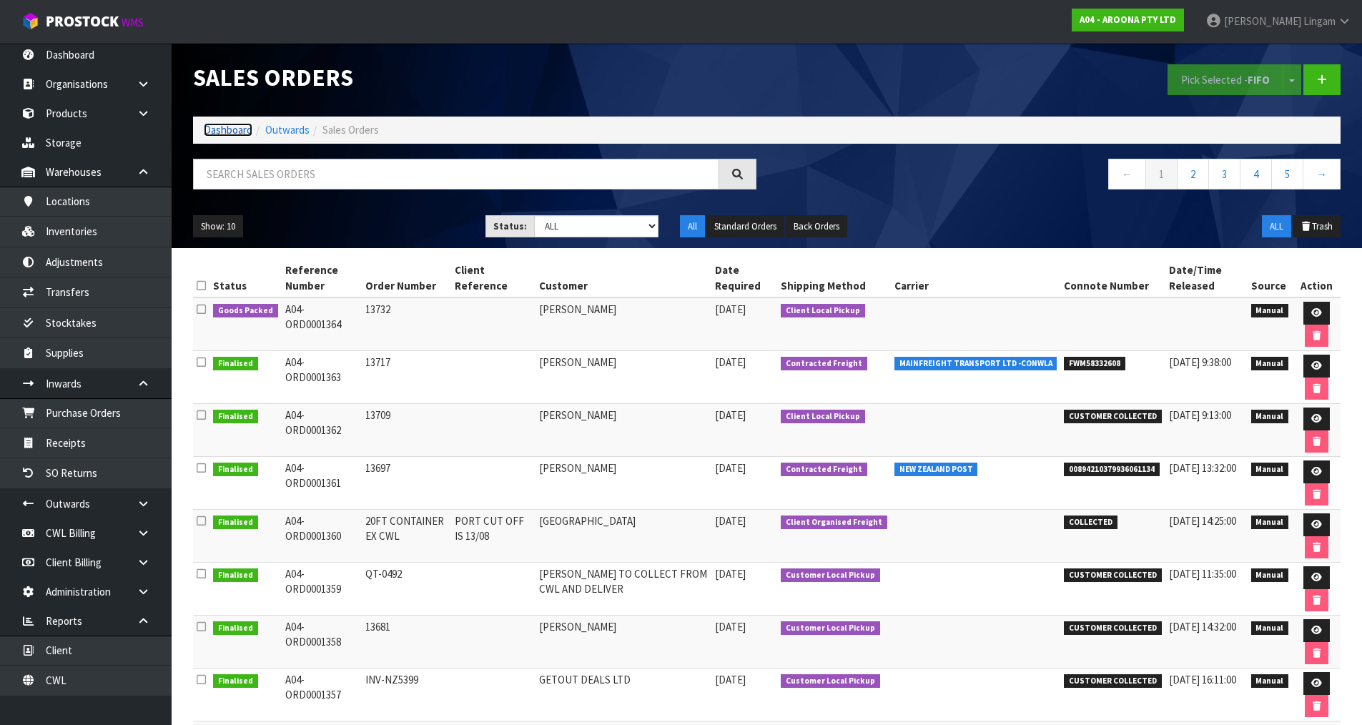
click at [222, 128] on link "Dashboard" at bounding box center [228, 130] width 49 height 14
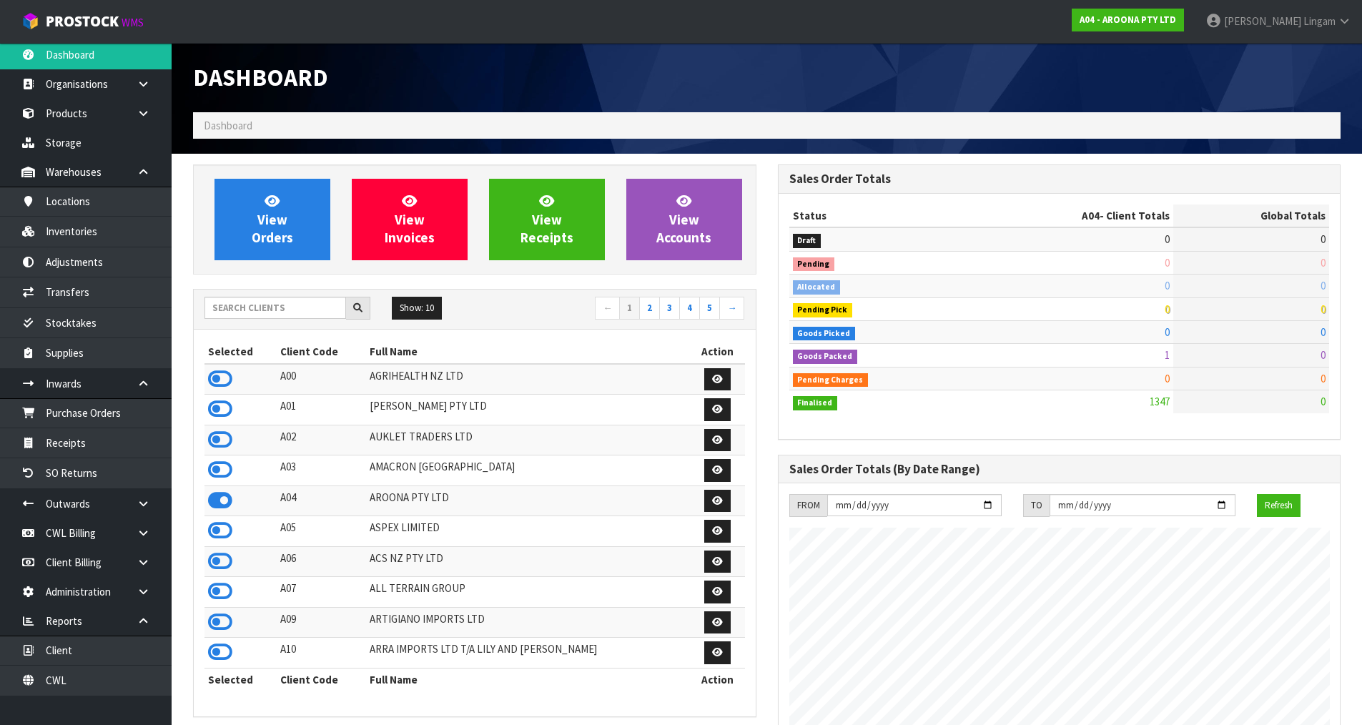
scroll to position [921, 584]
click at [222, 379] on icon at bounding box center [220, 378] width 24 height 21
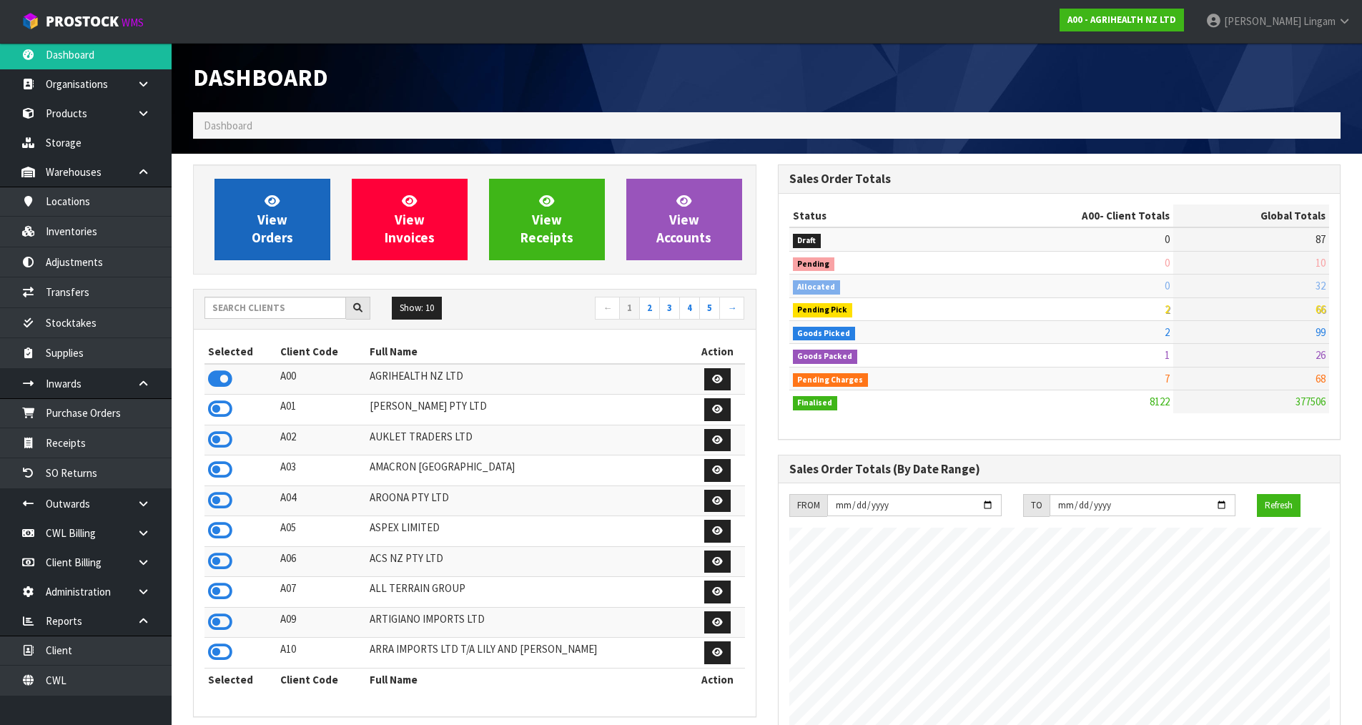
scroll to position [1083, 584]
click at [262, 238] on span "View Orders" at bounding box center [272, 219] width 41 height 54
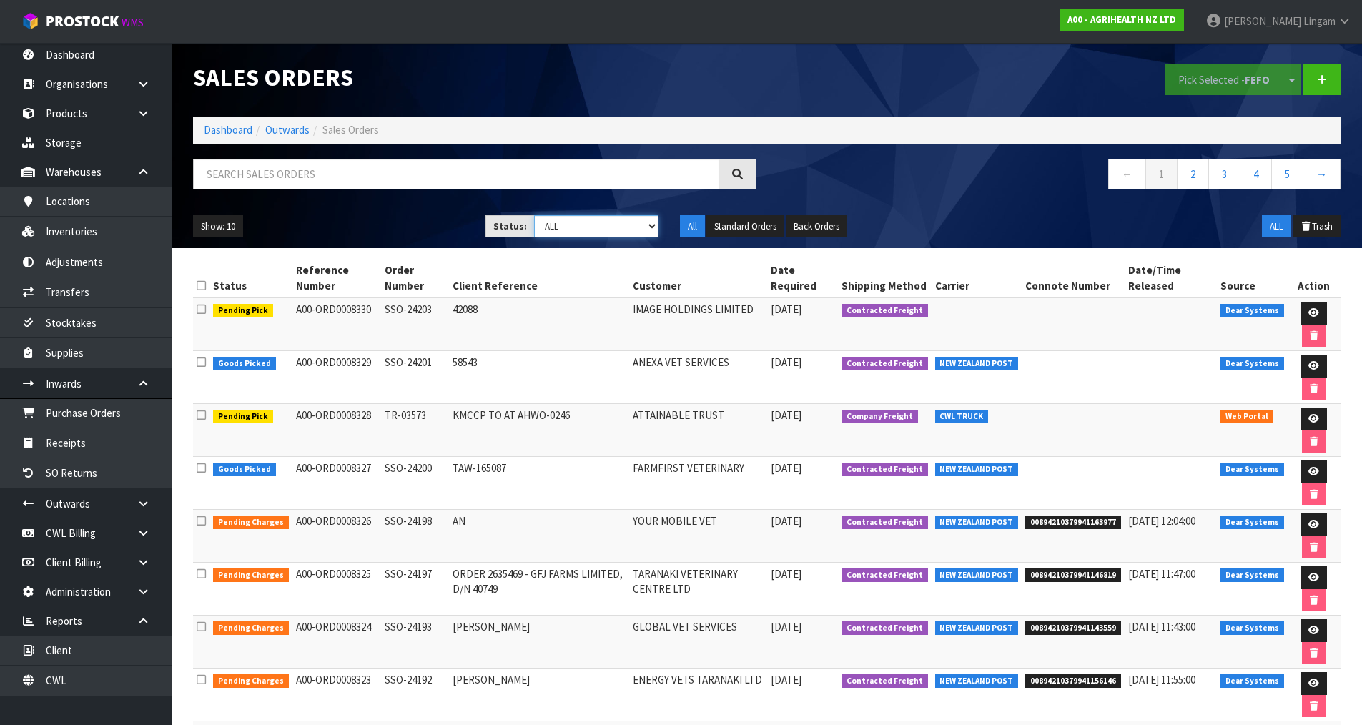
click at [631, 222] on select "Draft Pending Allocated Pending Pick Goods Picked Goods Packed Pending Charges …" at bounding box center [596, 226] width 124 height 22
select select "string:6"
click at [534, 215] on select "Draft Pending Allocated Pending Pick Goods Picked Goods Packed Pending Charges …" at bounding box center [596, 226] width 124 height 22
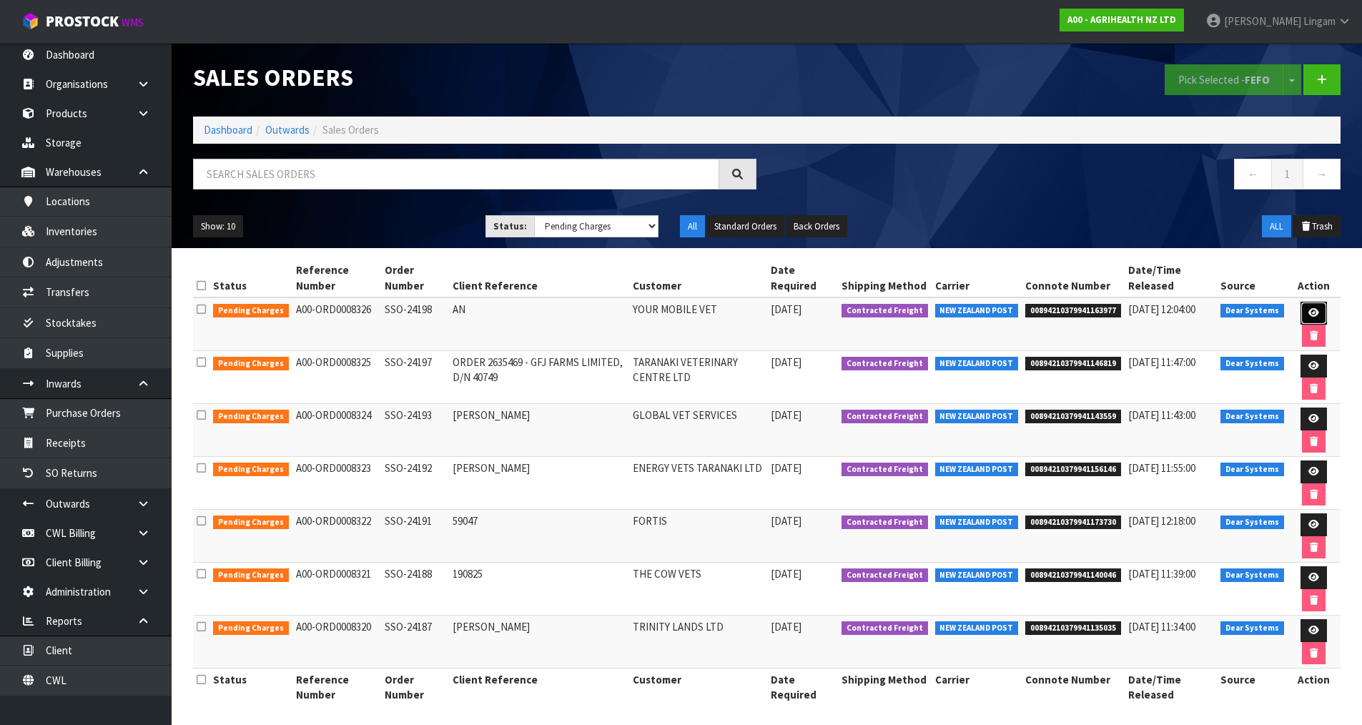
click at [1314, 307] on link at bounding box center [1313, 313] width 26 height 23
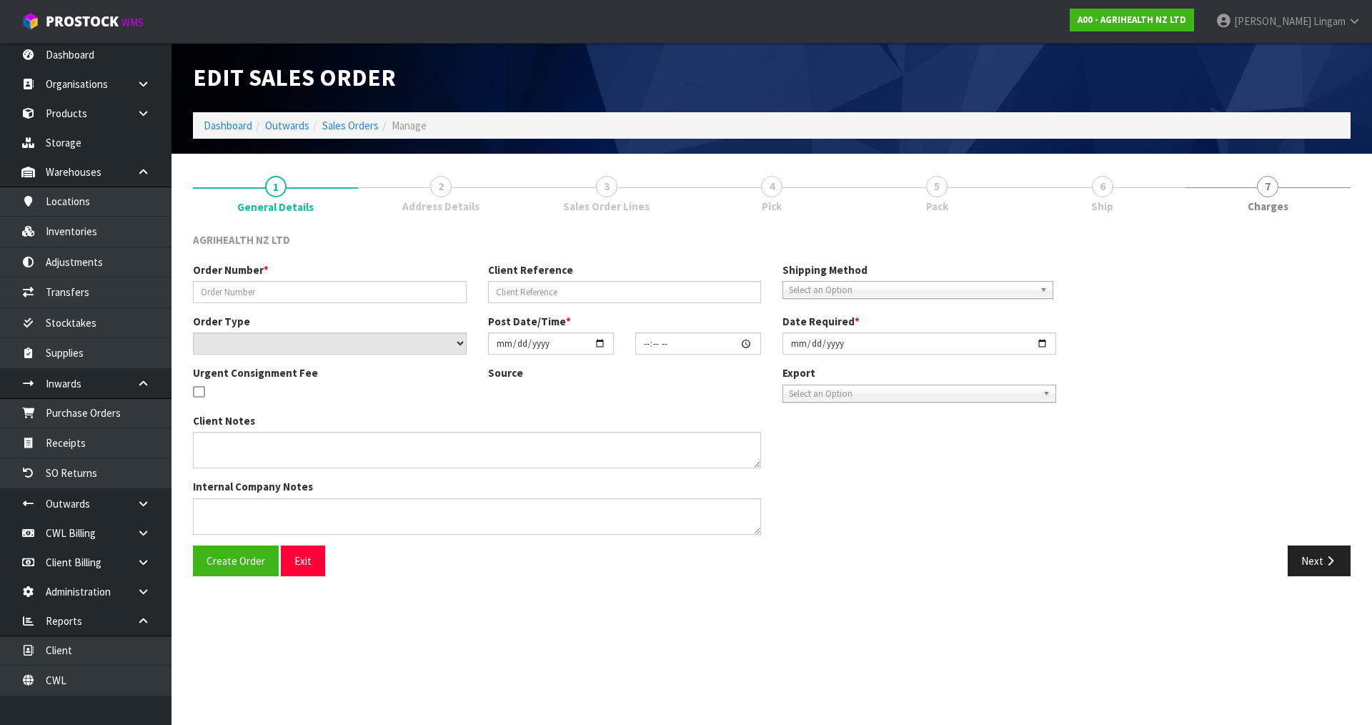
type input "SSO-24198"
type input "AN"
select select "number:0"
type input "2025-08-20"
type input "10:25:51.000"
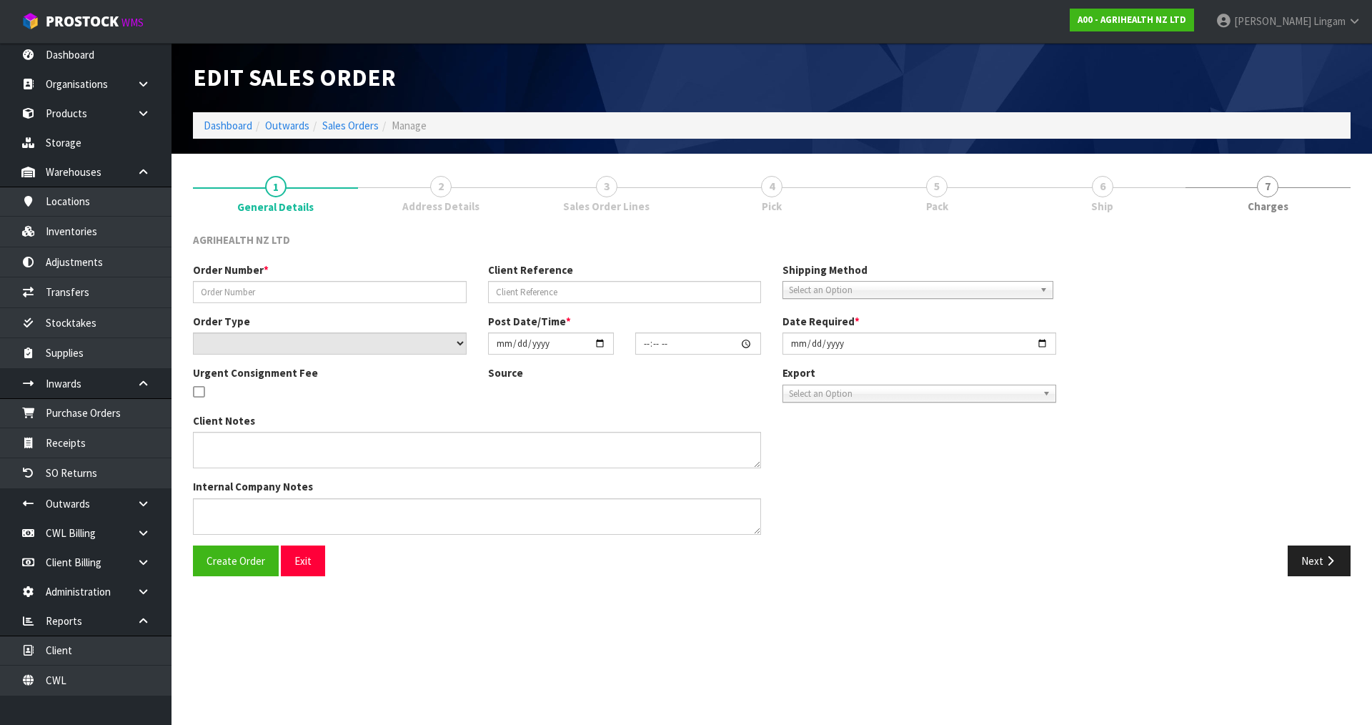
type input "2025-08-20"
type textarea "SHIP BY: Overnight Courier"
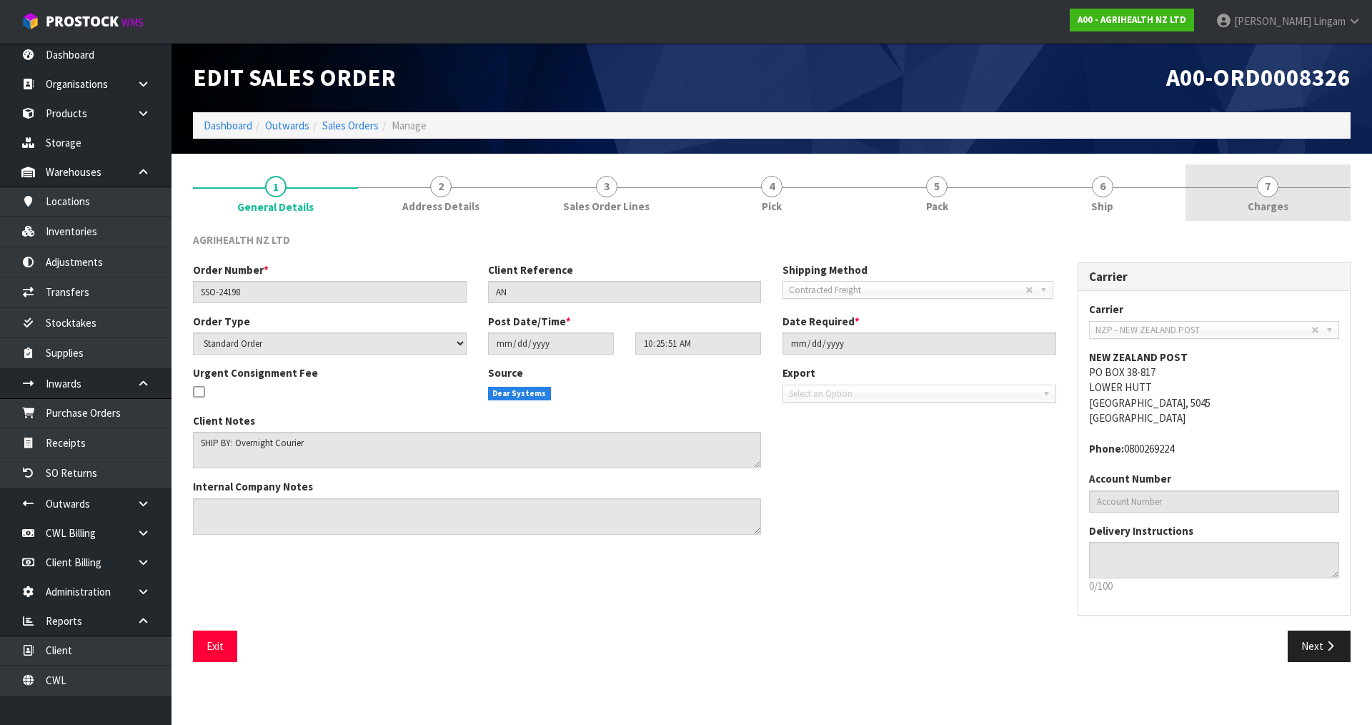
click at [1285, 204] on span "Charges" at bounding box center [1268, 206] width 41 height 15
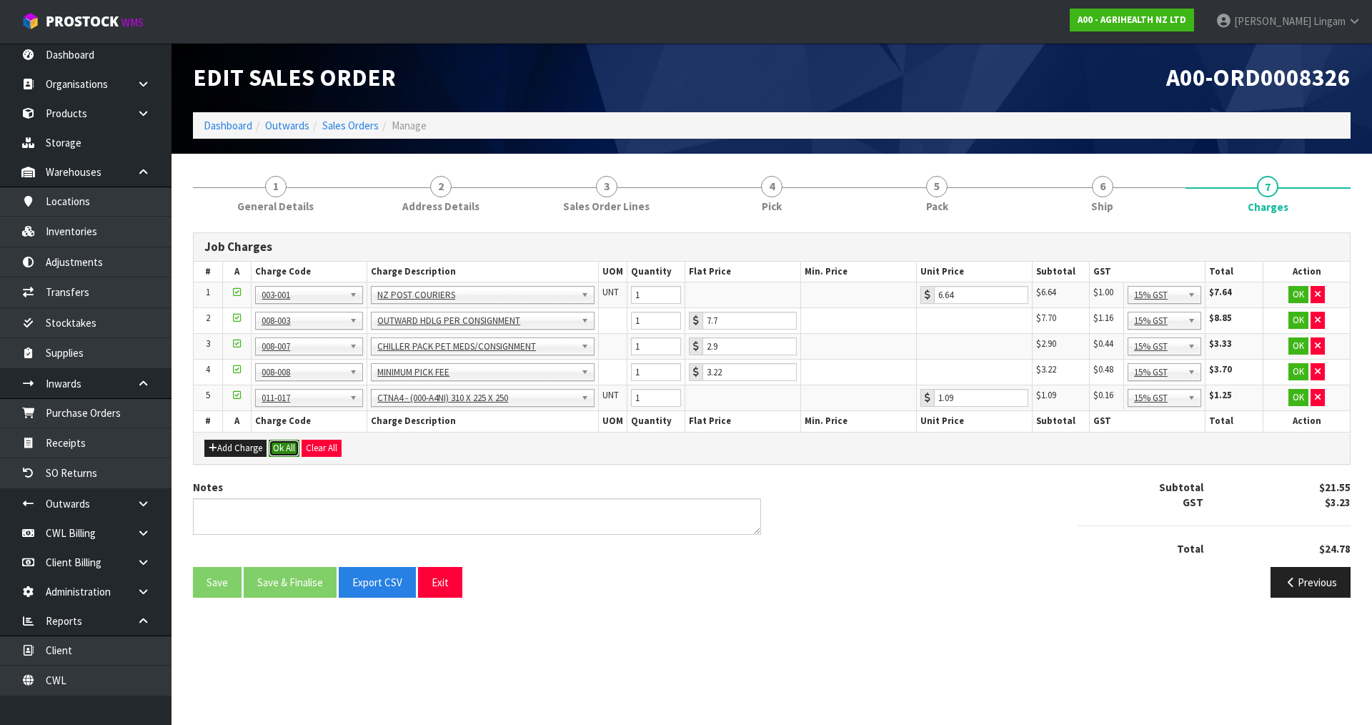
click at [290, 445] on button "Ok All" at bounding box center [284, 448] width 31 height 17
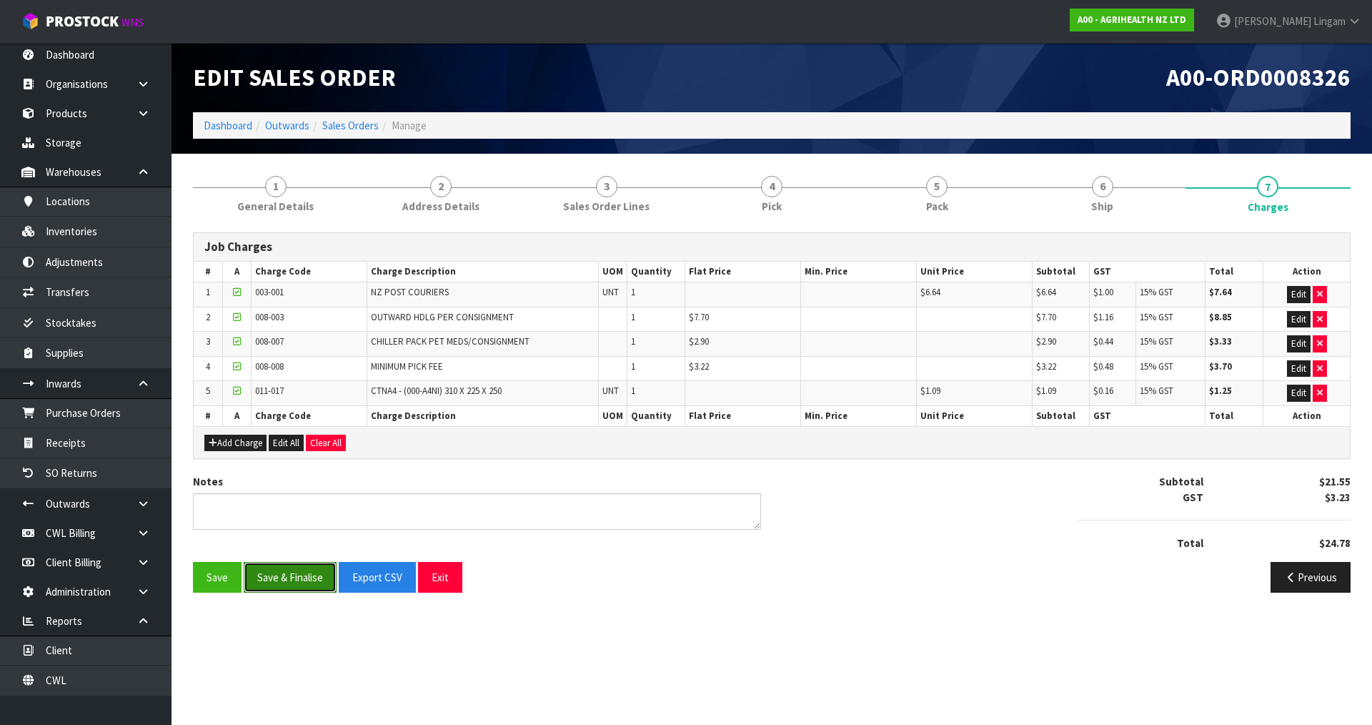
click at [300, 574] on button "Save & Finalise" at bounding box center [290, 577] width 93 height 31
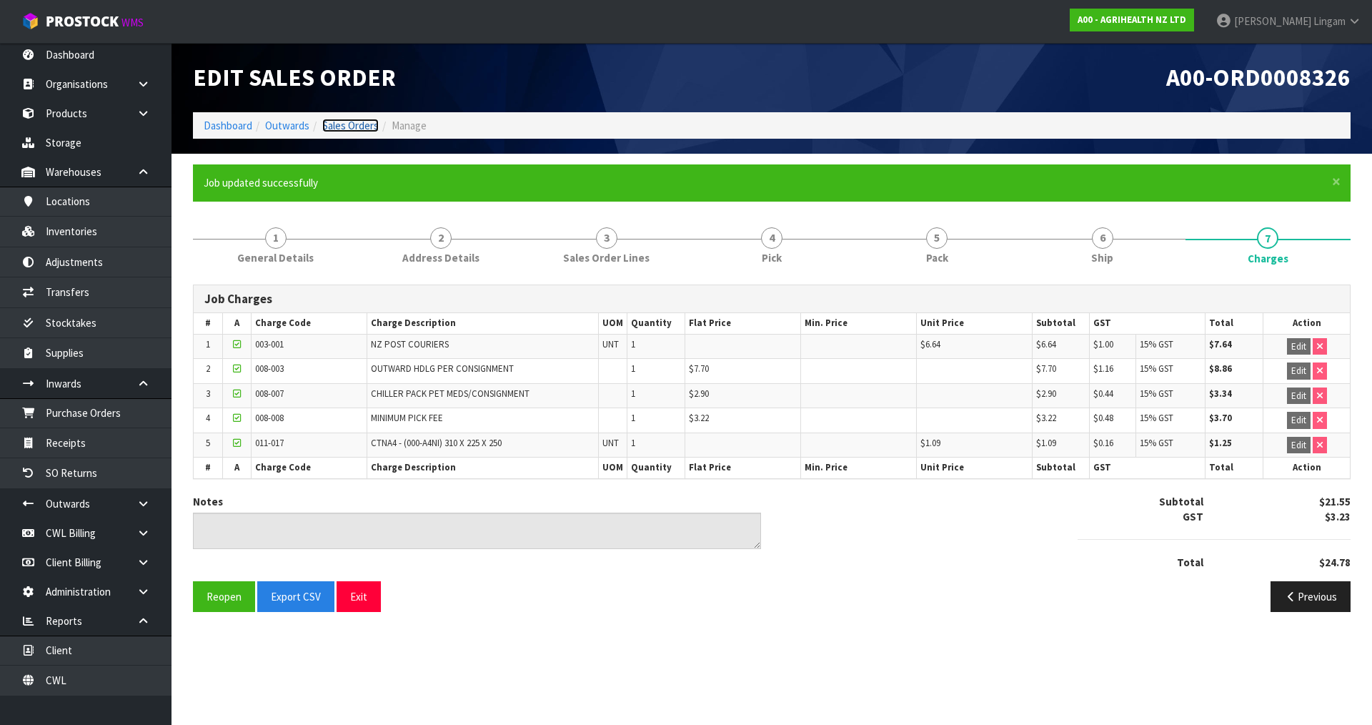
click at [363, 123] on link "Sales Orders" at bounding box center [350, 126] width 56 height 14
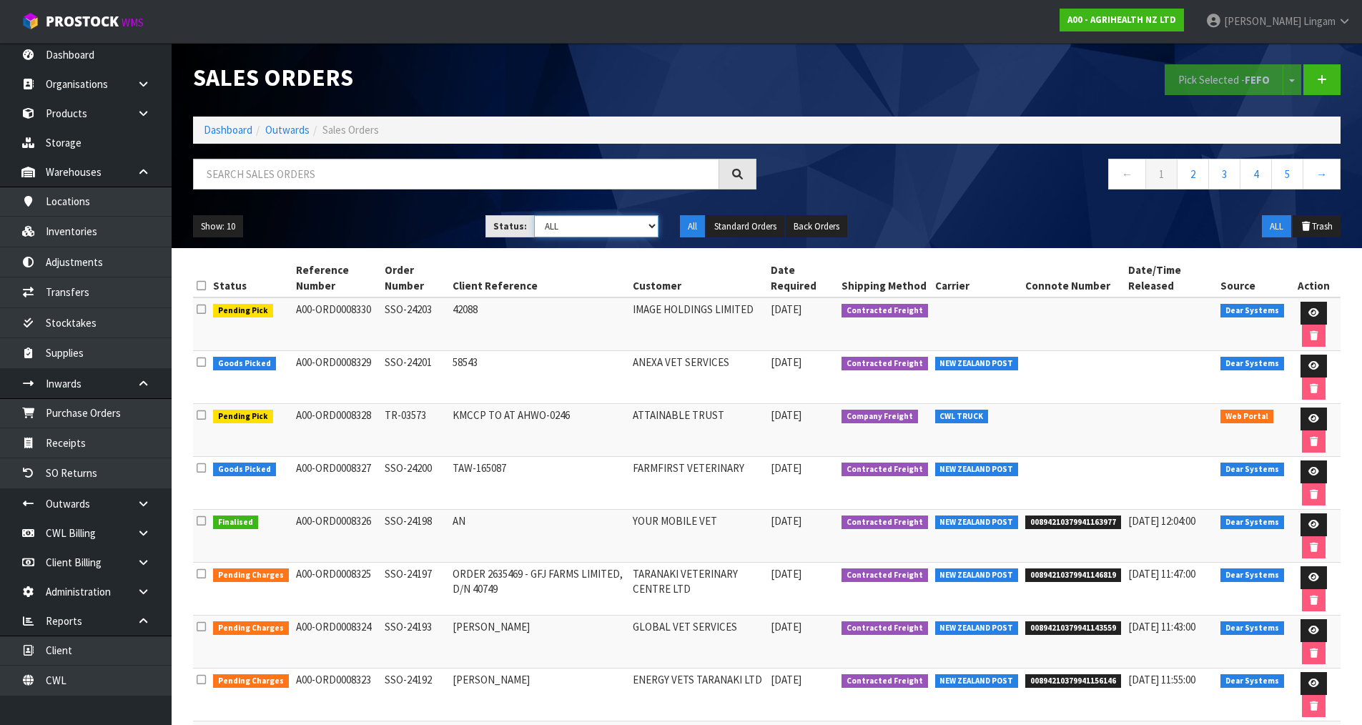
click at [642, 223] on select "Draft Pending Allocated Pending Pick Goods Picked Goods Packed Pending Charges …" at bounding box center [596, 226] width 124 height 22
select select "string:6"
click at [534, 215] on select "Draft Pending Allocated Pending Pick Goods Picked Goods Packed Pending Charges …" at bounding box center [596, 226] width 124 height 22
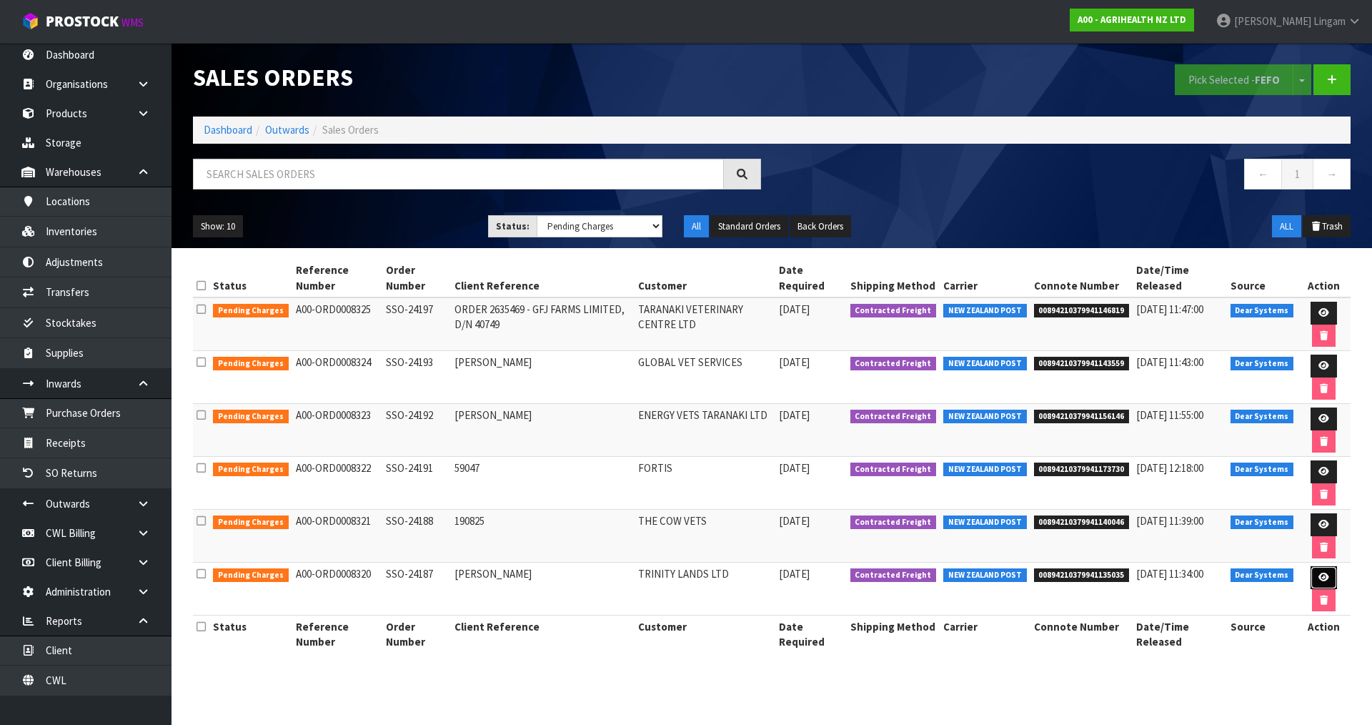
click at [1320, 576] on icon at bounding box center [1324, 577] width 11 height 9
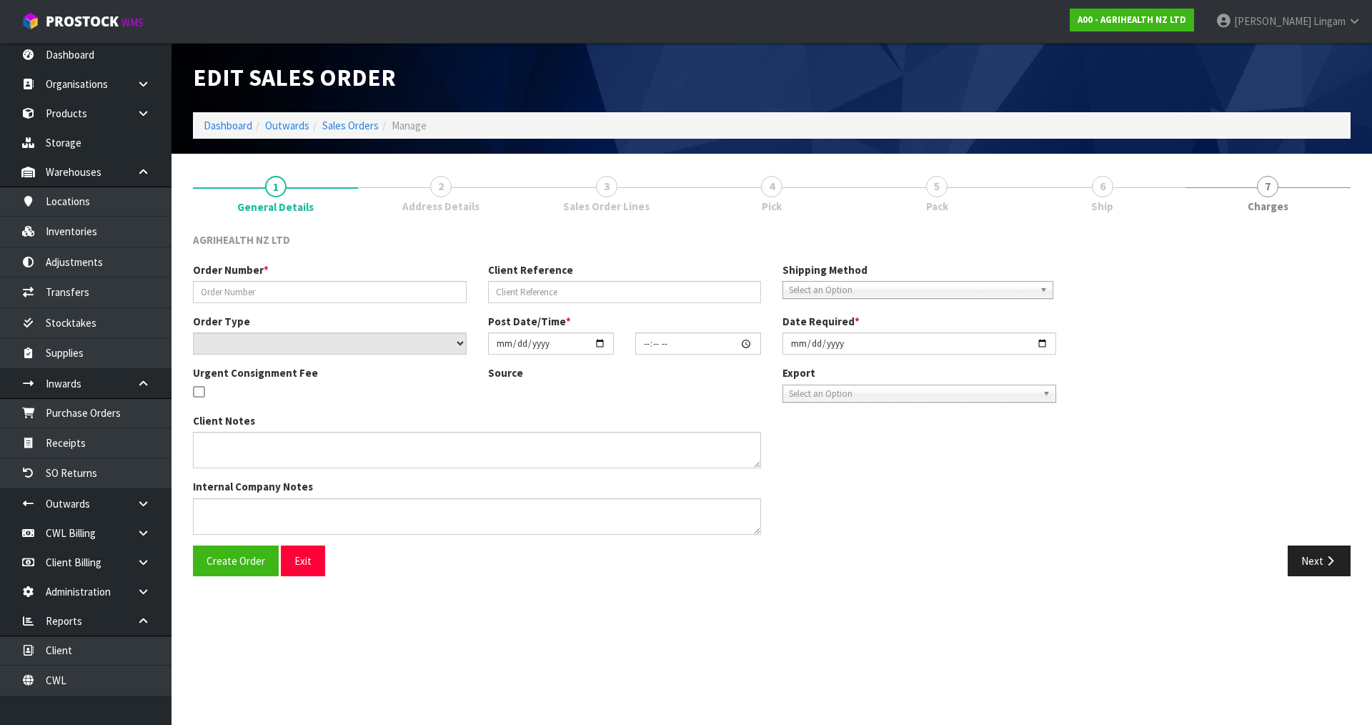
type input "SSO-24187"
type input "[PERSON_NAME]"
select select "number:0"
type input "2025-08-19"
type input "12:17:40.000"
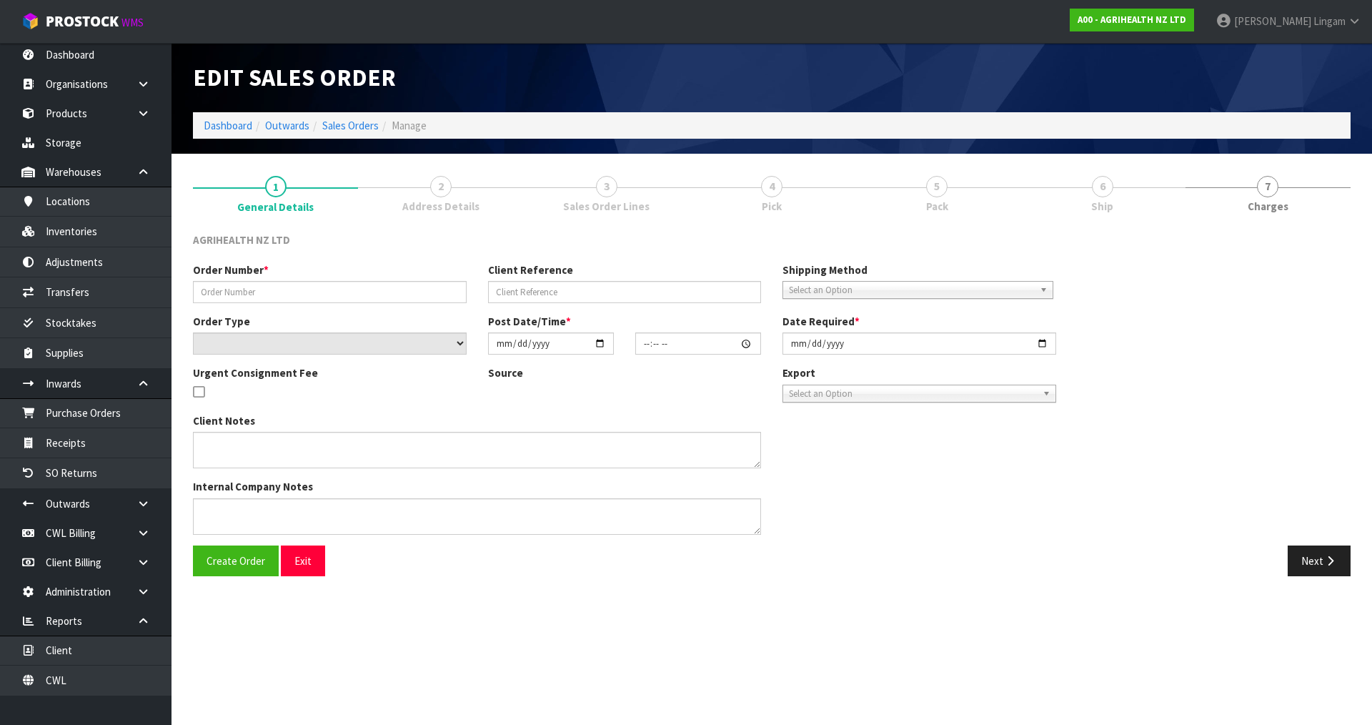
type input "2025-08-20"
type textarea "OVERNIGHT COURIER"
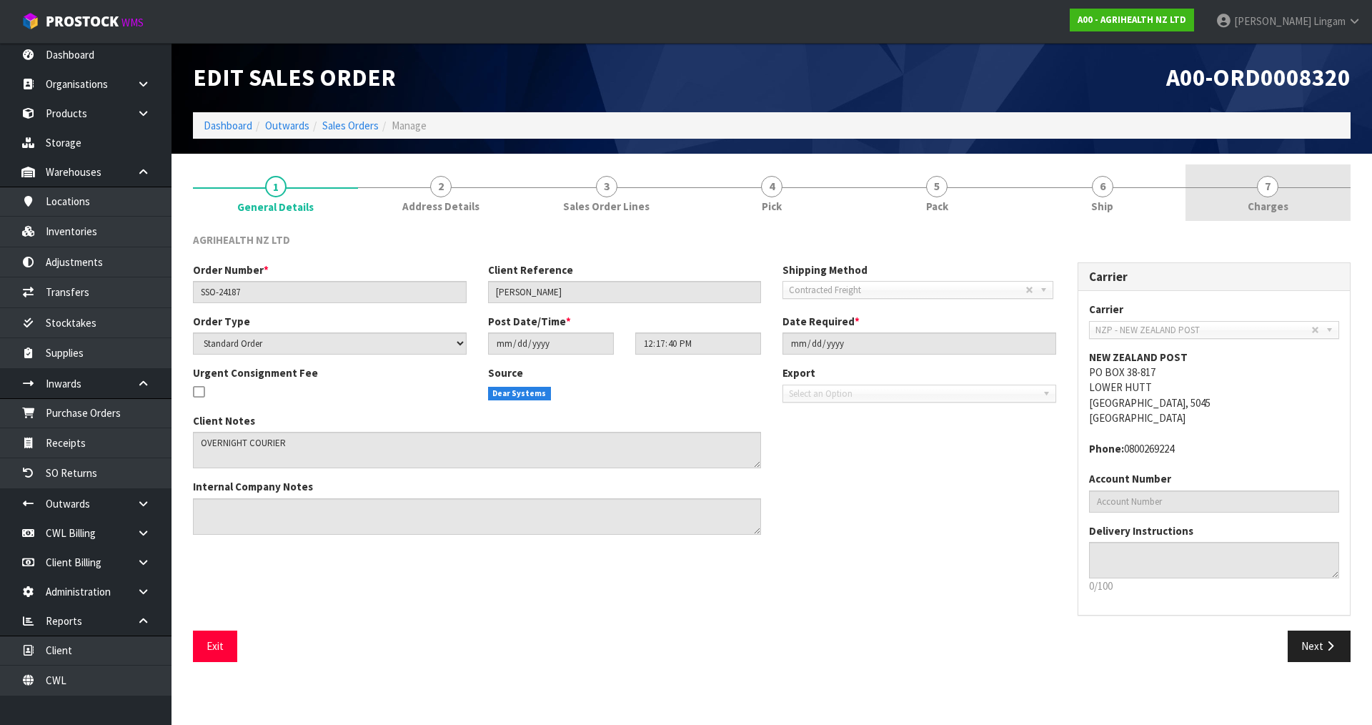
click at [1280, 214] on span "Charges" at bounding box center [1268, 206] width 41 height 15
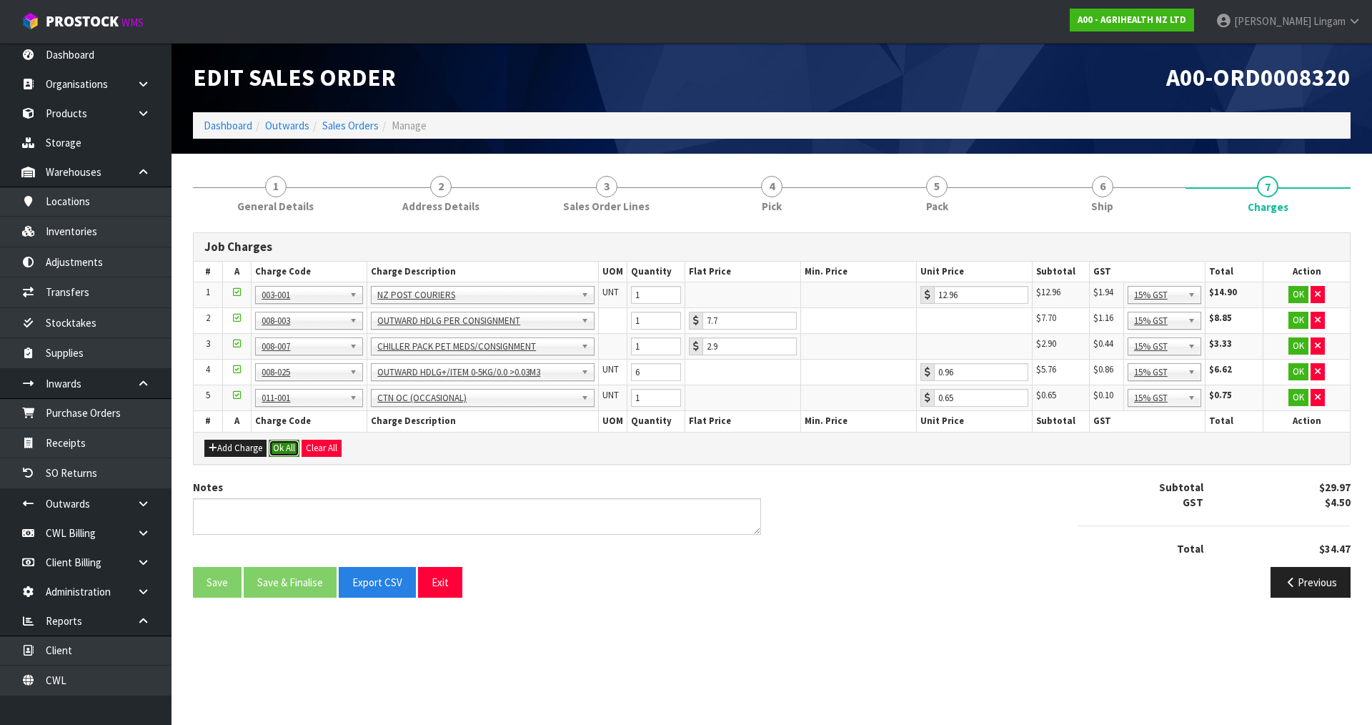
click at [293, 445] on button "Ok All" at bounding box center [284, 448] width 31 height 17
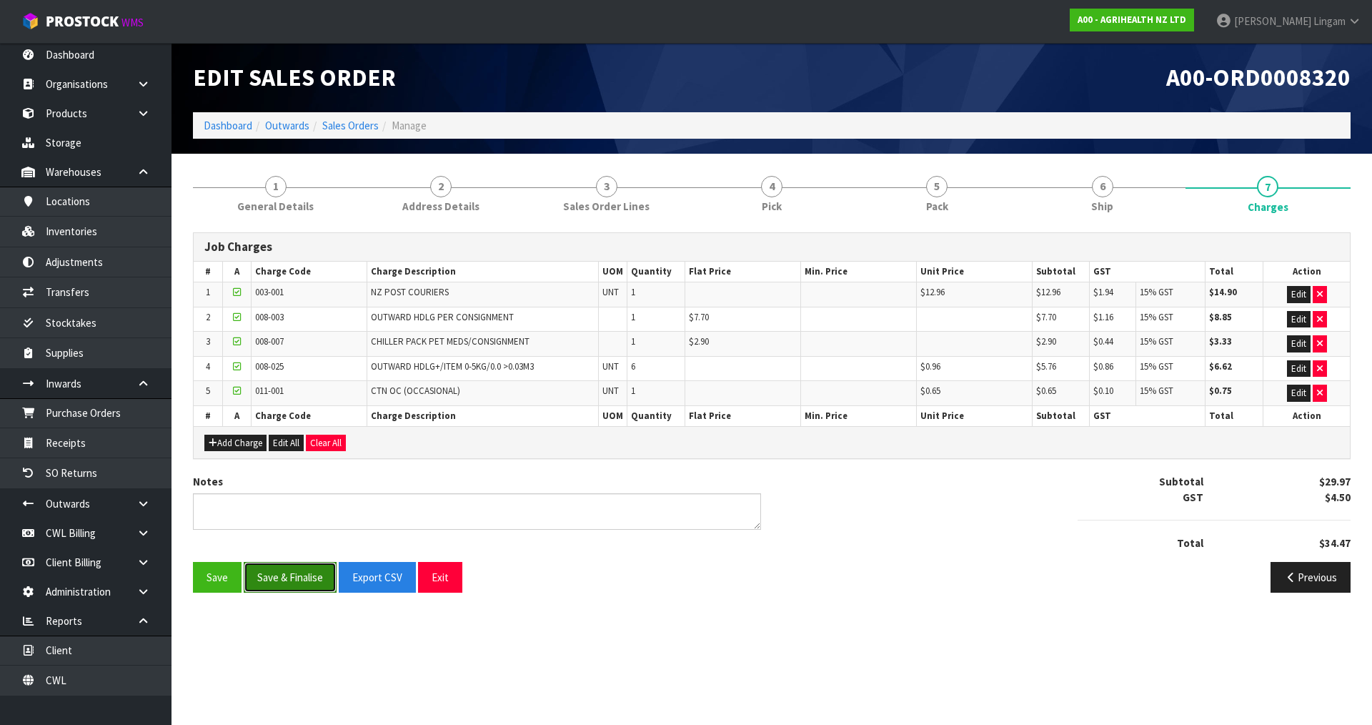
click at [302, 575] on button "Save & Finalise" at bounding box center [290, 577] width 93 height 31
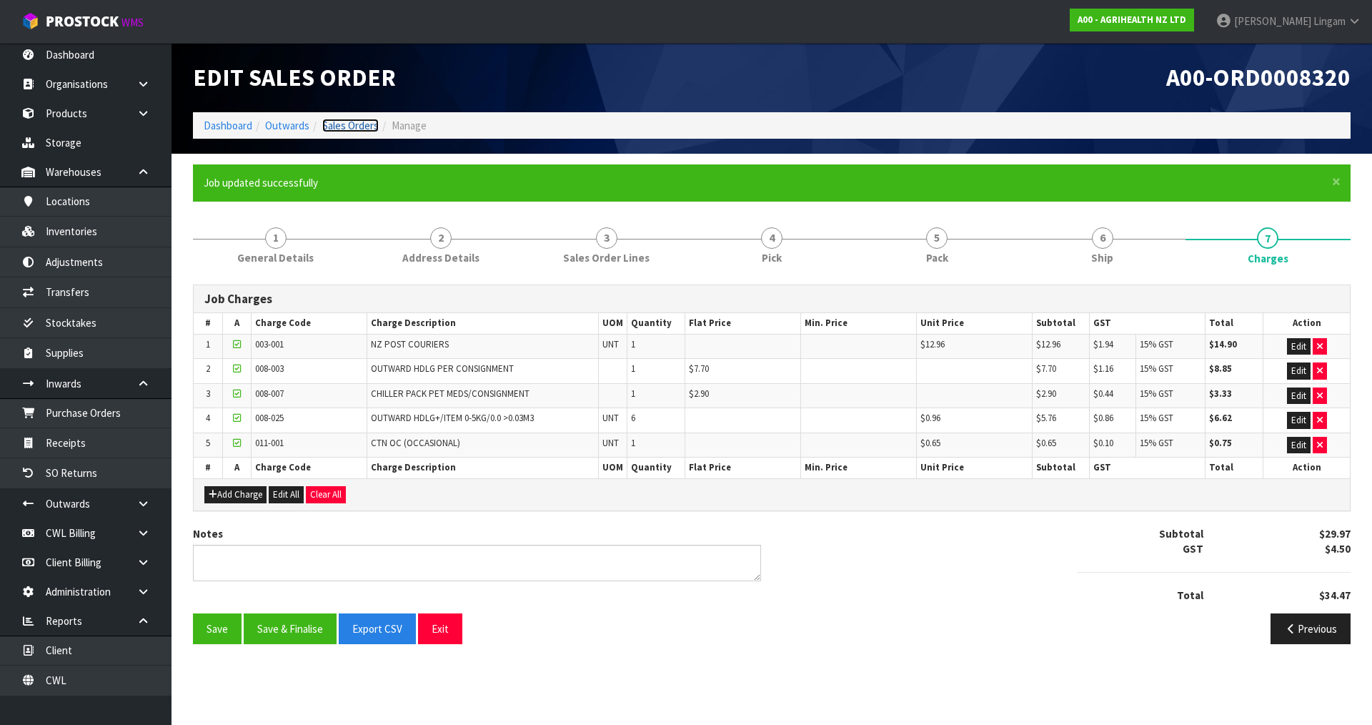
click at [365, 120] on link "Sales Orders" at bounding box center [350, 126] width 56 height 14
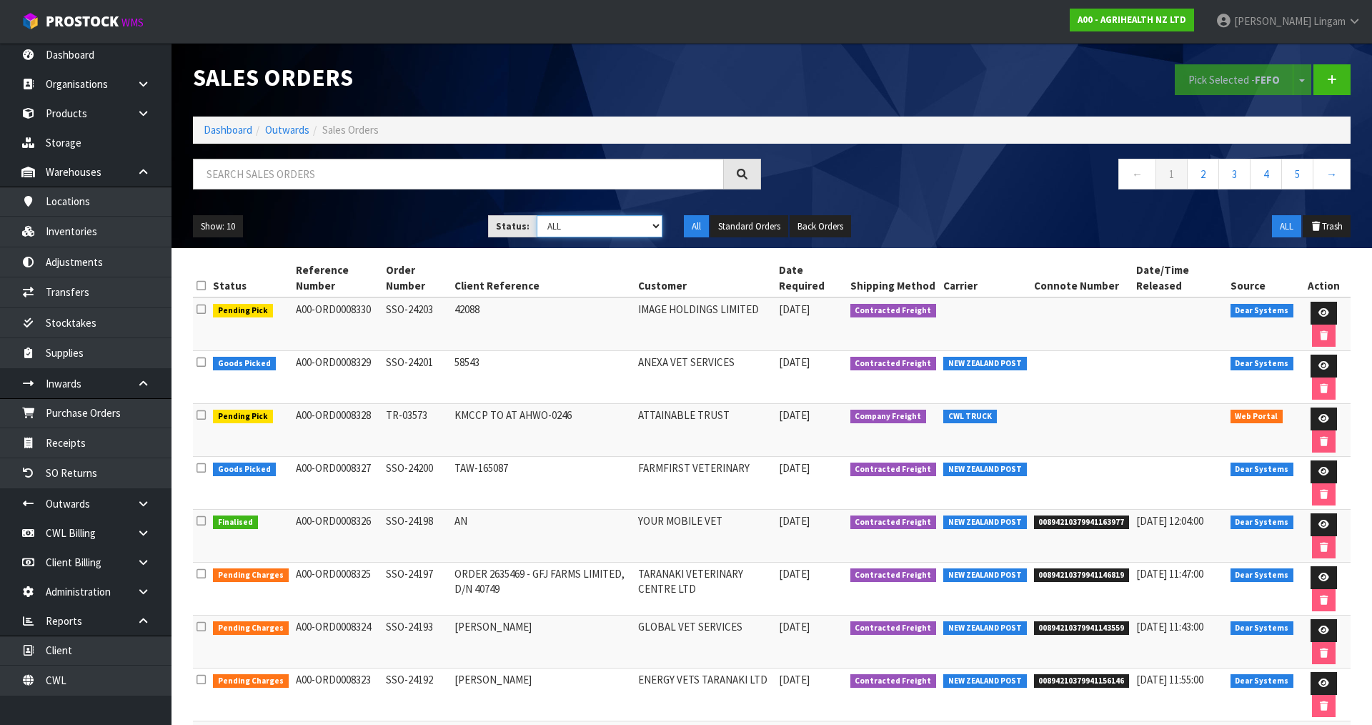
click at [644, 229] on select "Draft Pending Allocated Pending Pick Goods Picked Goods Packed Pending Charges …" at bounding box center [600, 226] width 127 height 22
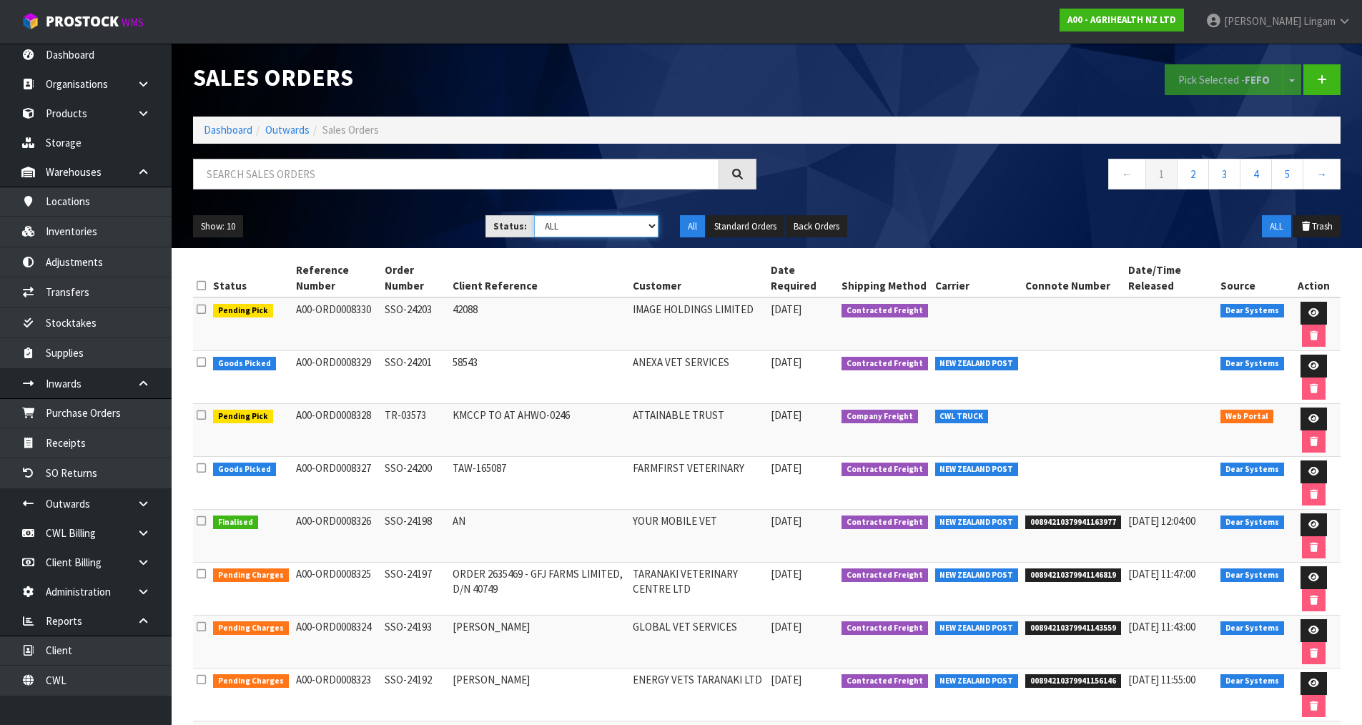
select select "string:6"
click at [534, 215] on select "Draft Pending Allocated Pending Pick Goods Picked Goods Packed Pending Charges …" at bounding box center [596, 226] width 124 height 22
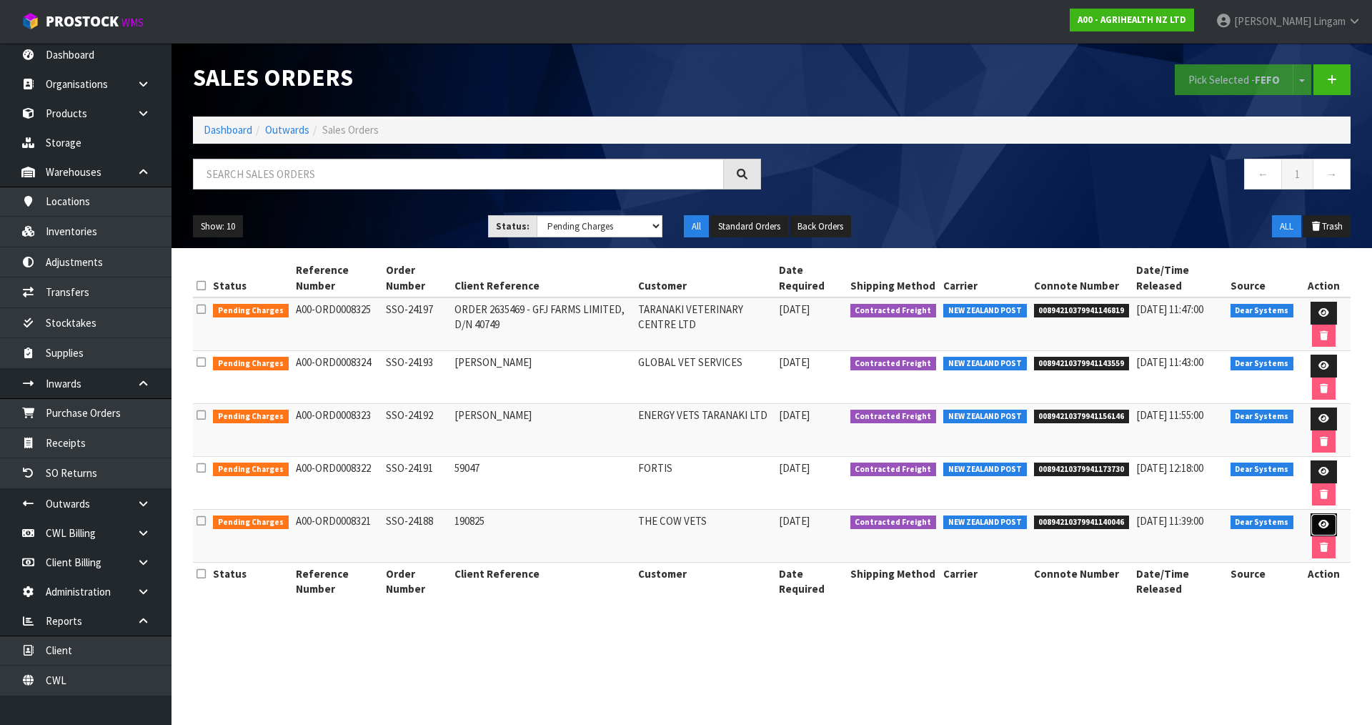
click at [1320, 530] on link at bounding box center [1324, 524] width 26 height 23
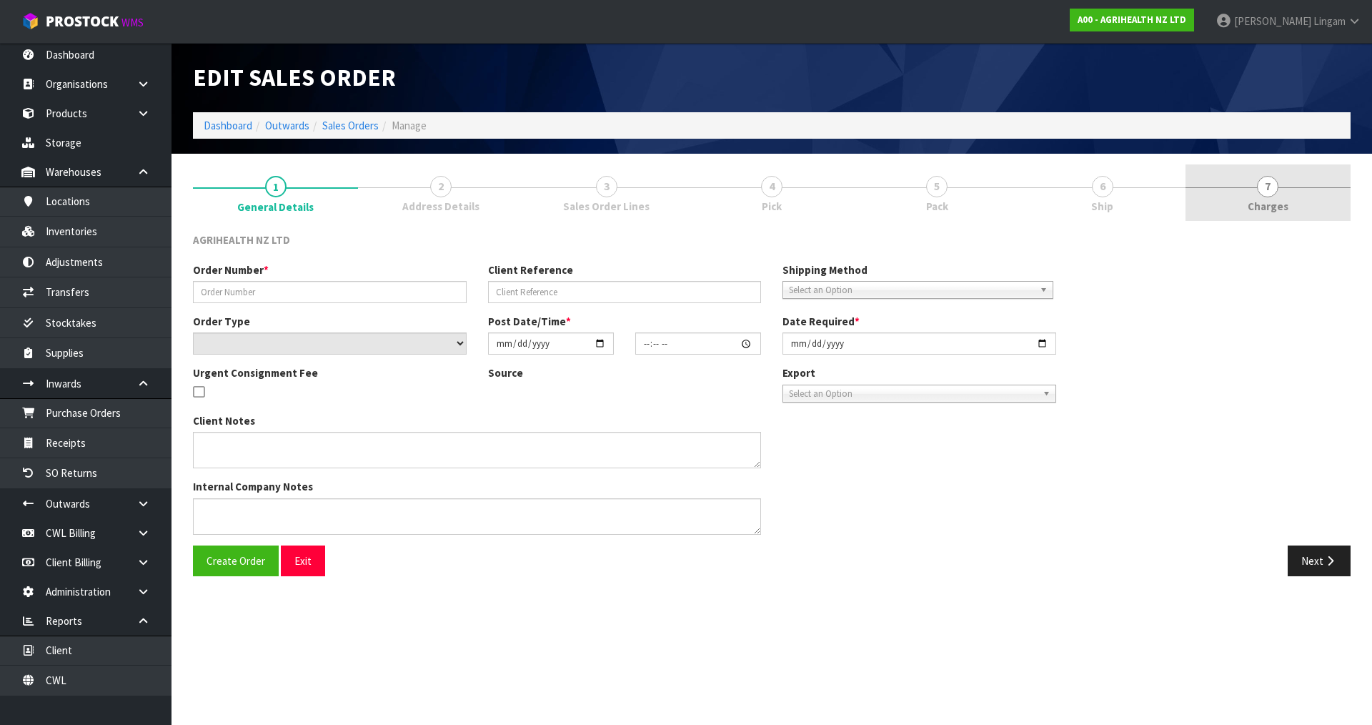
type input "SSO-24188"
type input "190825"
select select "number:0"
type input "2025-08-19"
type input "12:27:44.000"
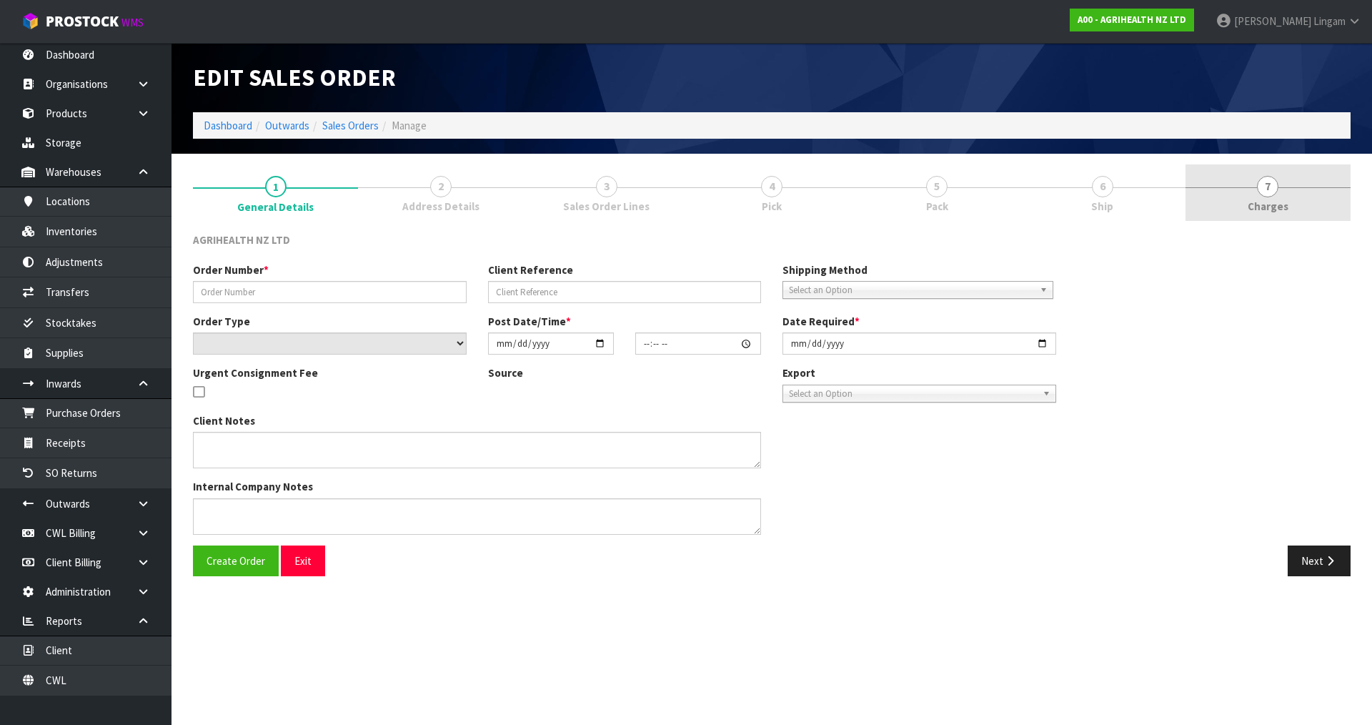
type input "2025-08-20"
type textarea "SHIP BY: Overnight Courier"
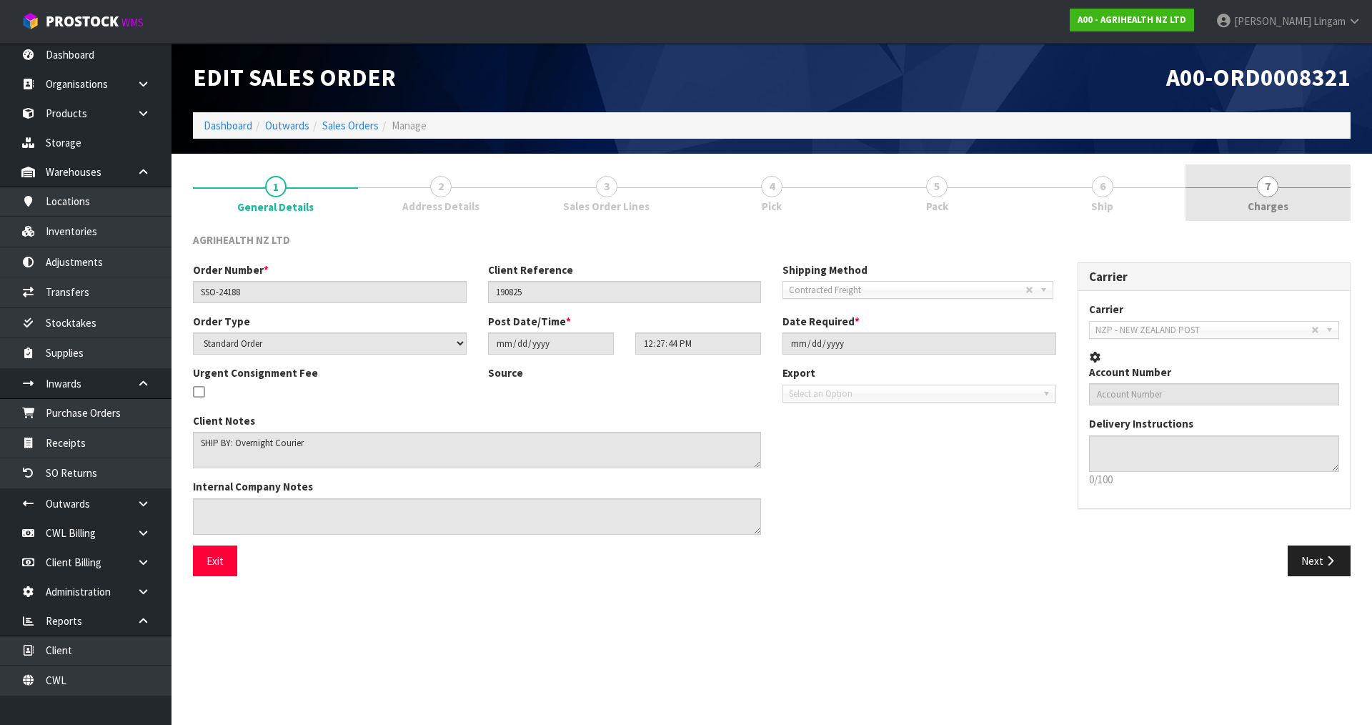
click at [1300, 214] on link "7 Charges" at bounding box center [1268, 192] width 165 height 56
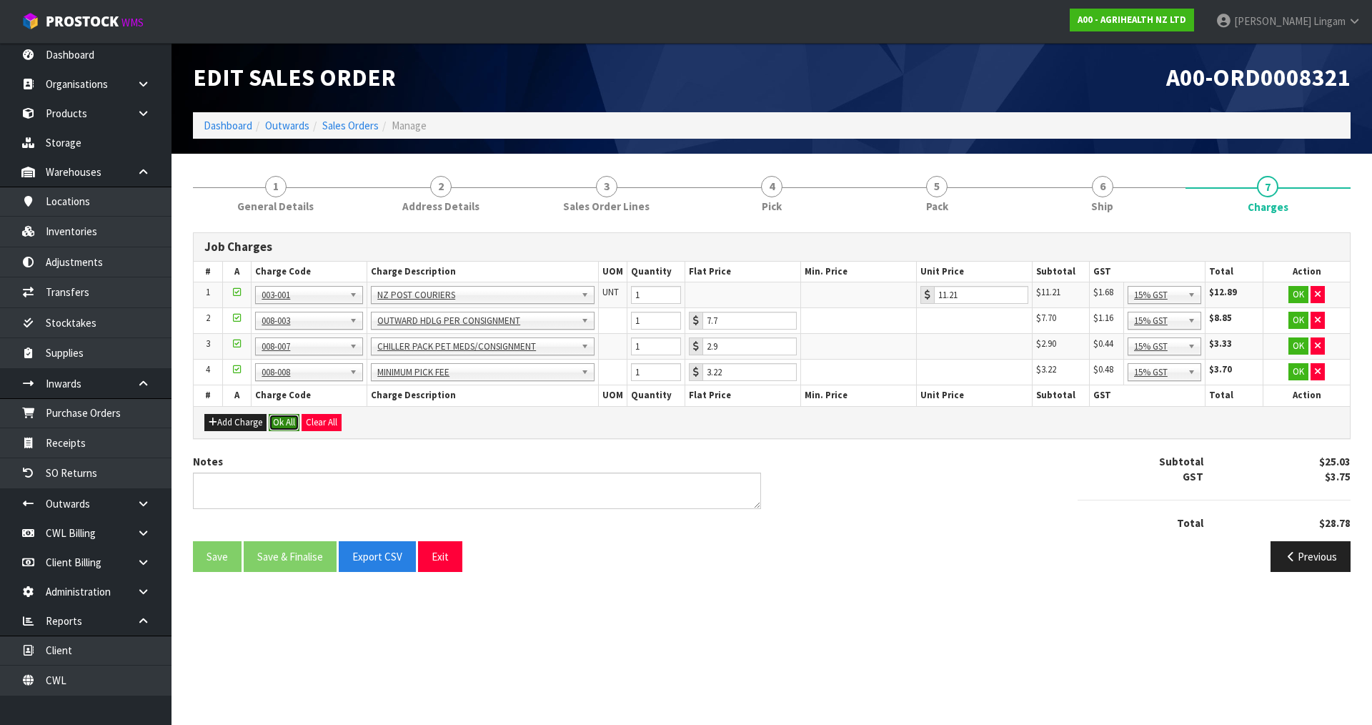
click at [288, 425] on button "Ok All" at bounding box center [284, 422] width 31 height 17
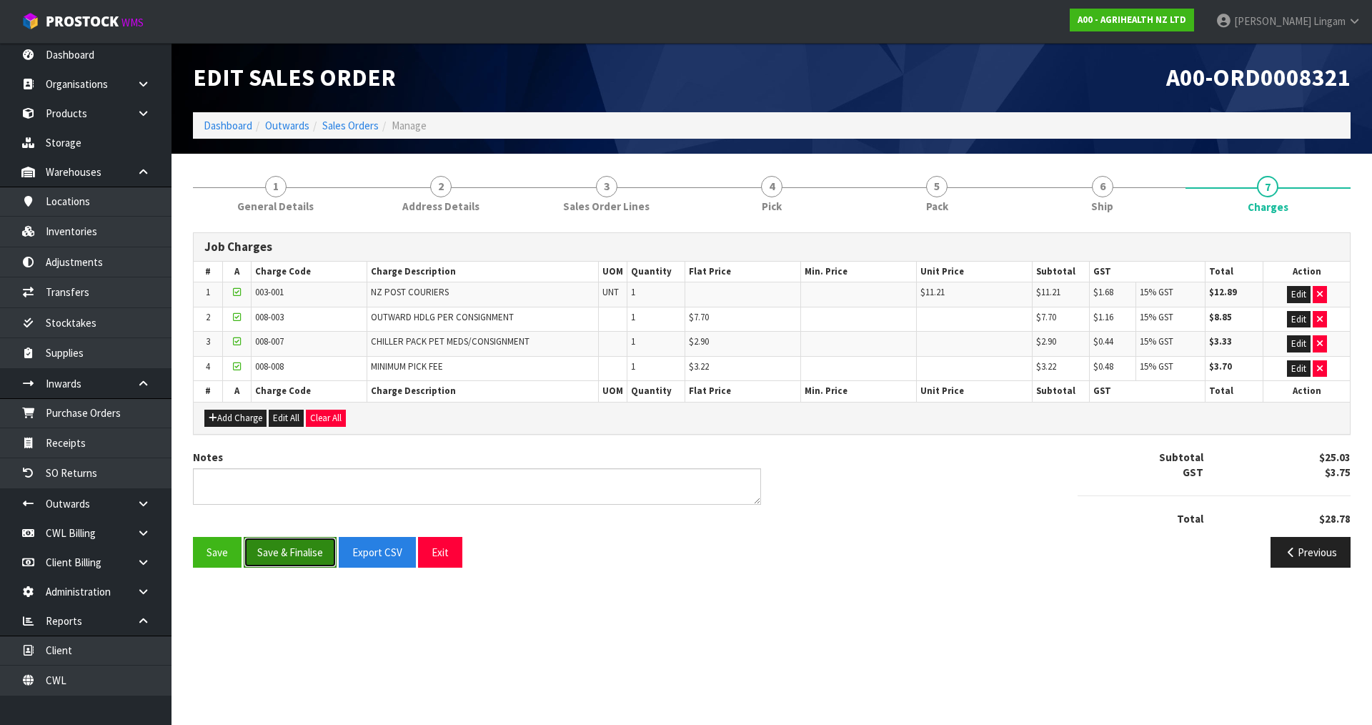
click at [295, 564] on button "Save & Finalise" at bounding box center [290, 552] width 93 height 31
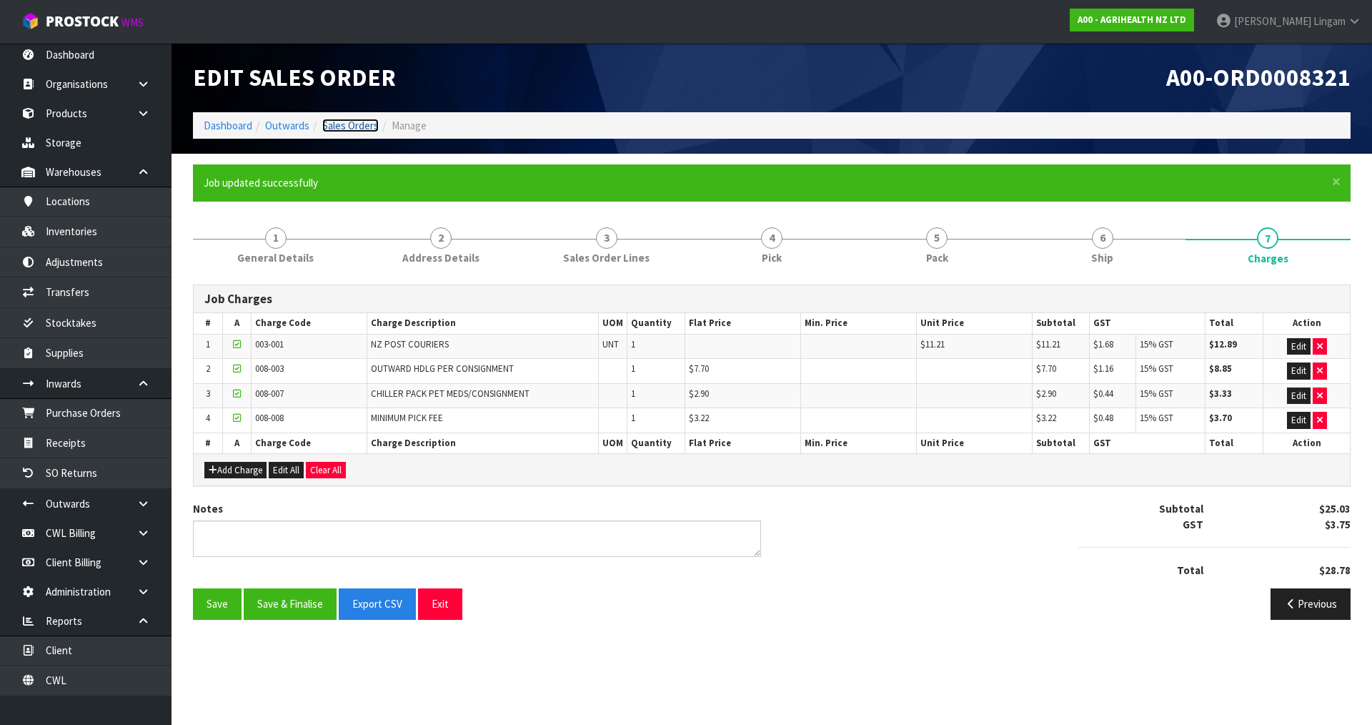
click at [366, 122] on link "Sales Orders" at bounding box center [350, 126] width 56 height 14
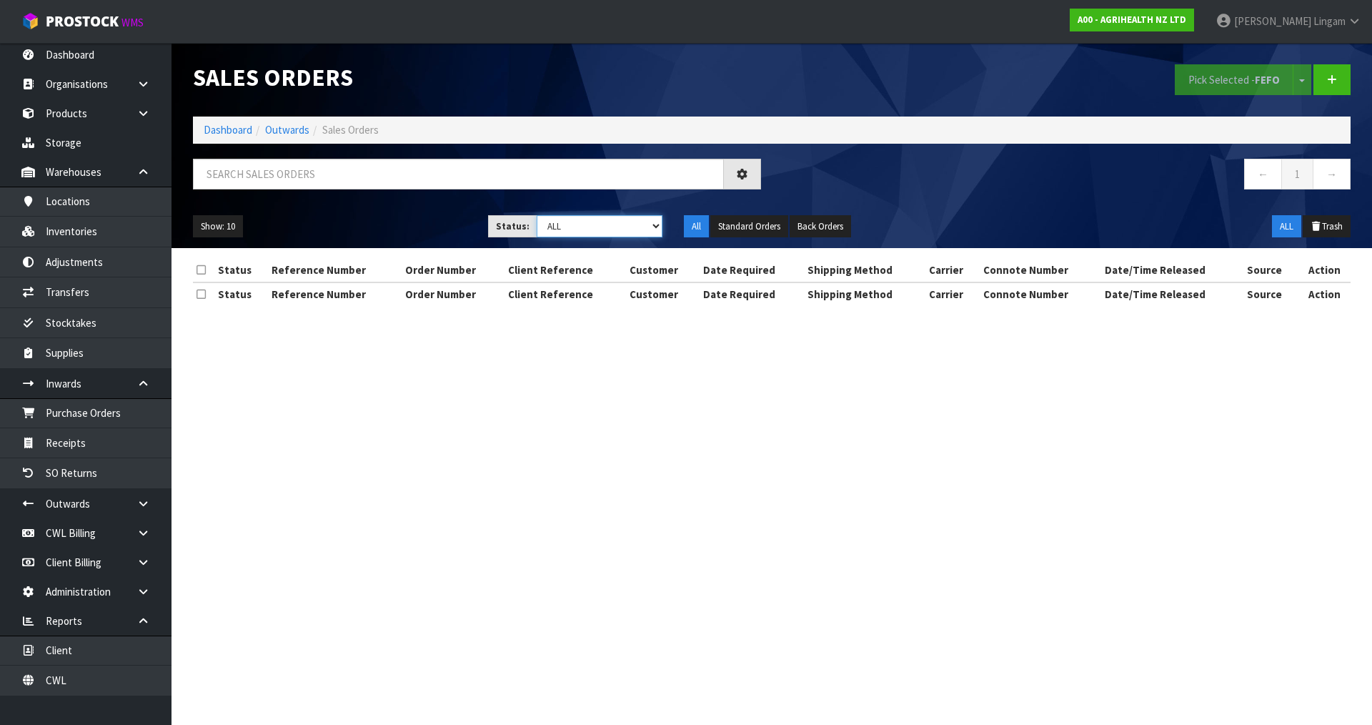
click at [626, 226] on select "Draft Pending Allocated Pending Pick Goods Picked Goods Packed Pending Charges …" at bounding box center [600, 226] width 127 height 22
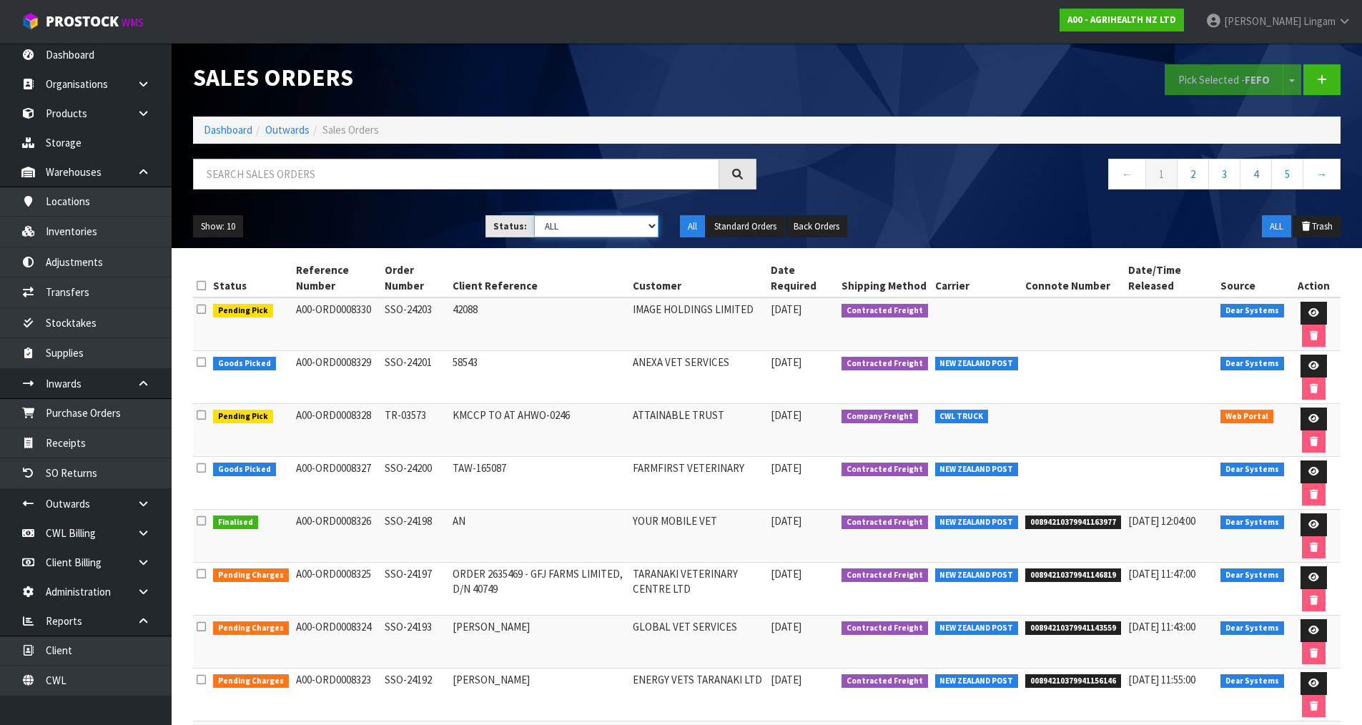
select select "string:6"
click at [534, 215] on select "Draft Pending Allocated Pending Pick Goods Picked Goods Packed Pending Charges …" at bounding box center [596, 226] width 124 height 22
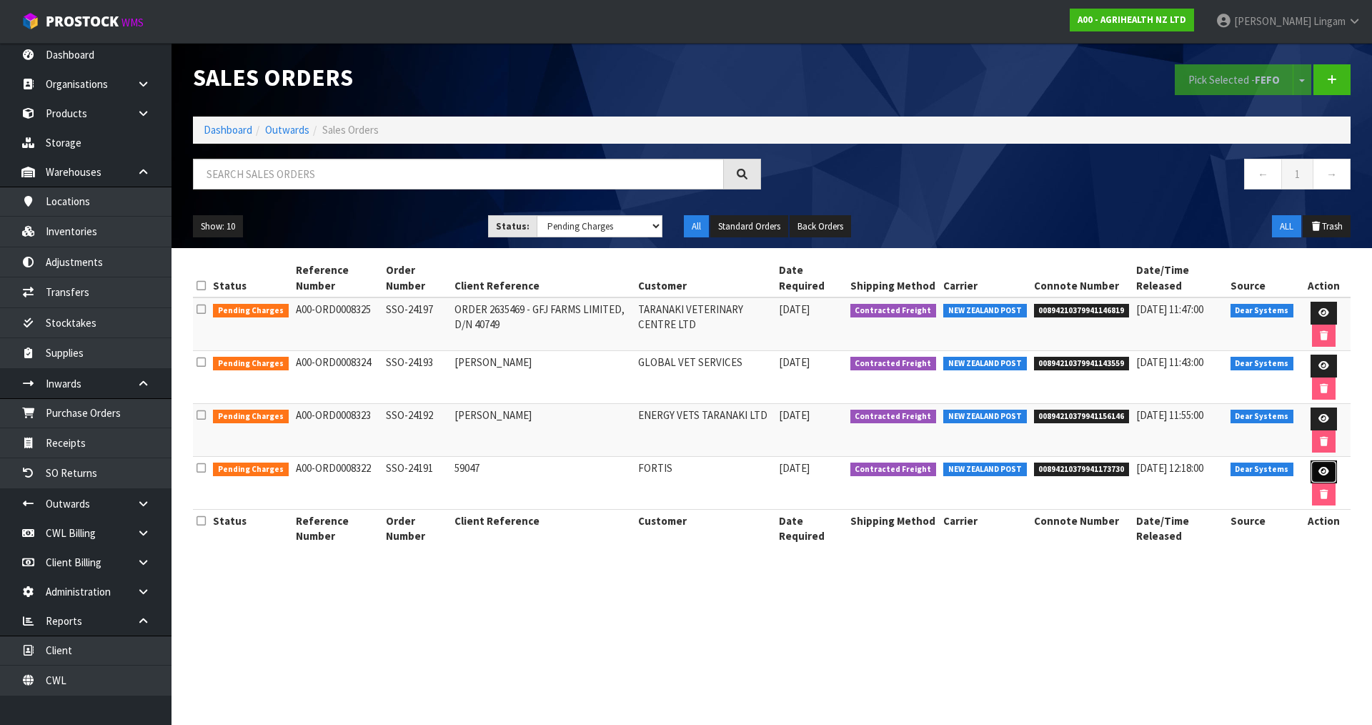
click at [1324, 470] on icon at bounding box center [1324, 471] width 11 height 9
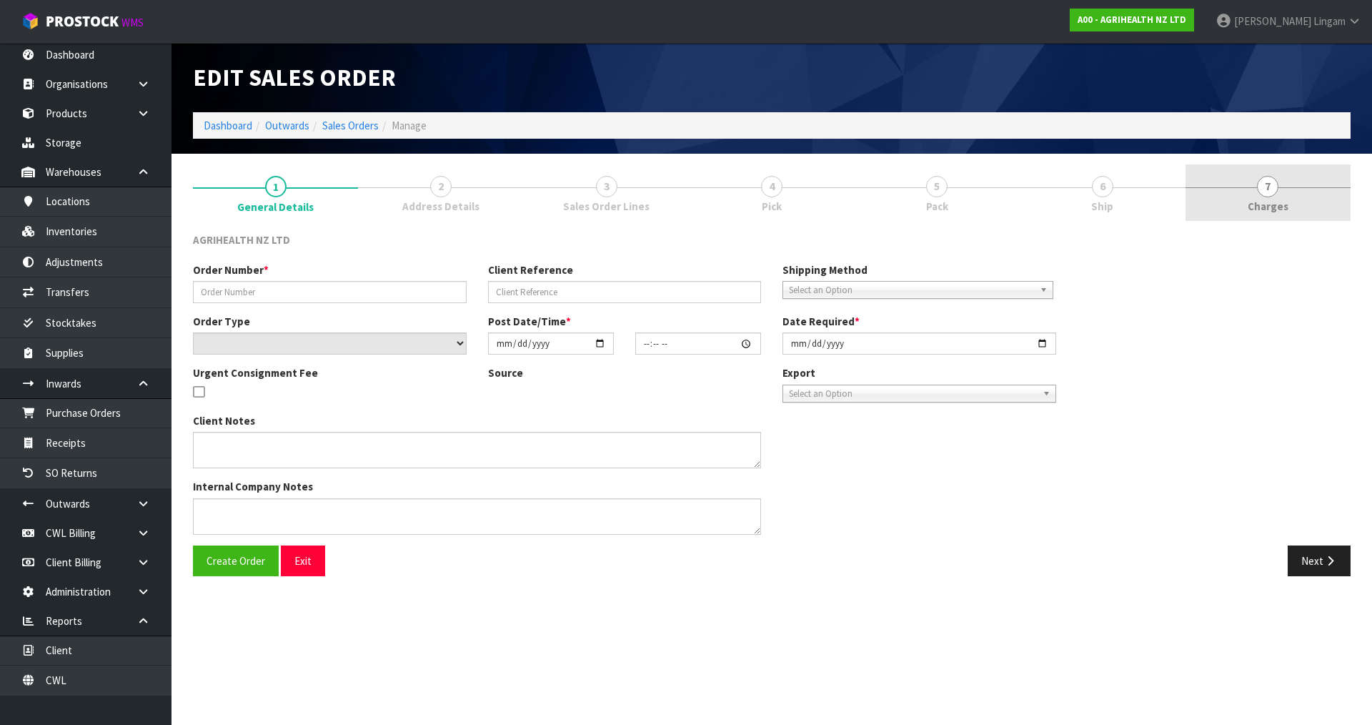
type input "SSO-24191"
type input "59047"
select select "number:0"
type input "2025-08-19"
type input "13:56:30.000"
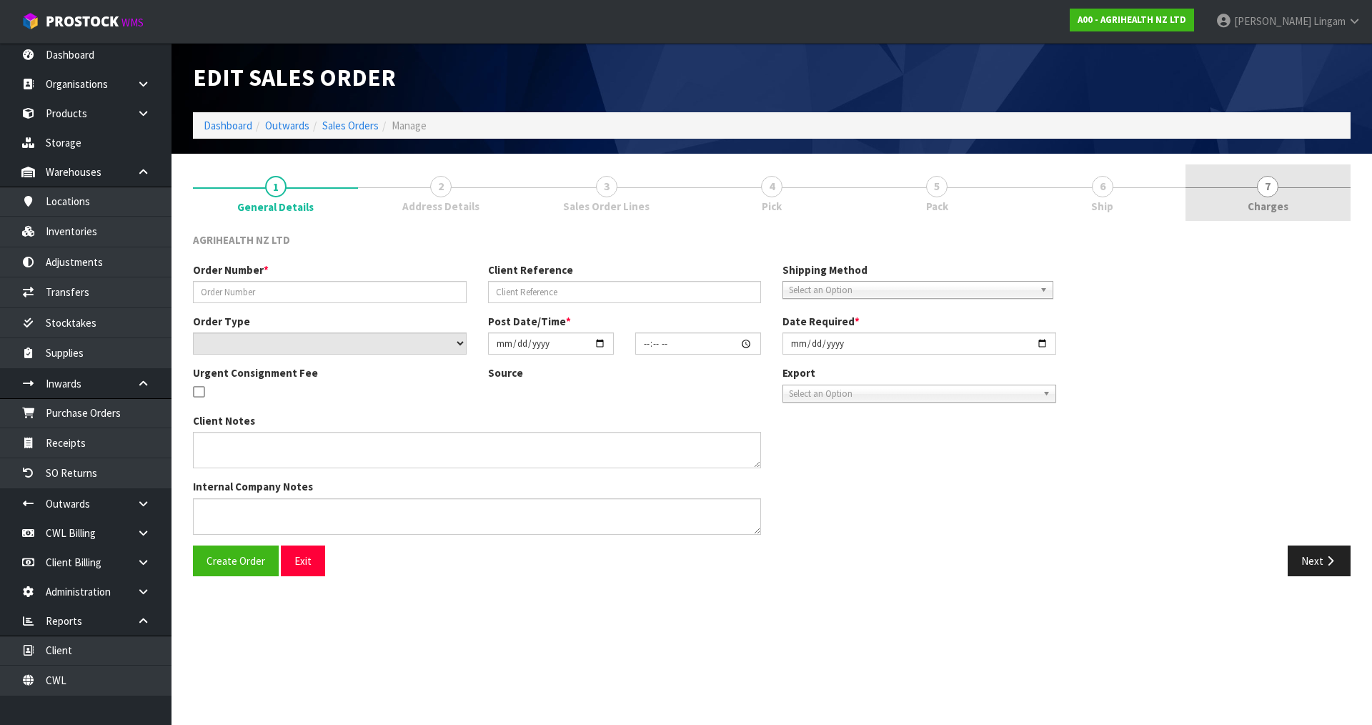
type input "2025-08-20"
type textarea "SHIP BY: Overnight Courier"
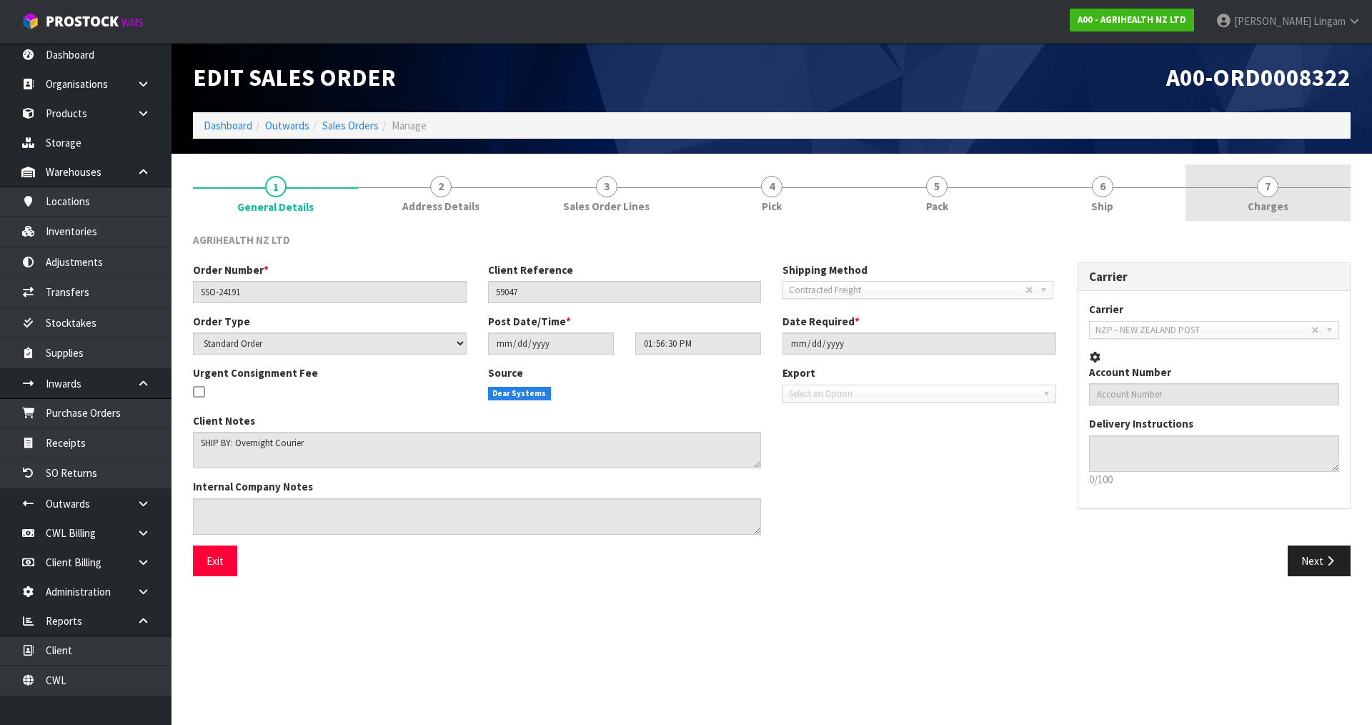
click at [1290, 206] on link "7 Charges" at bounding box center [1268, 192] width 165 height 56
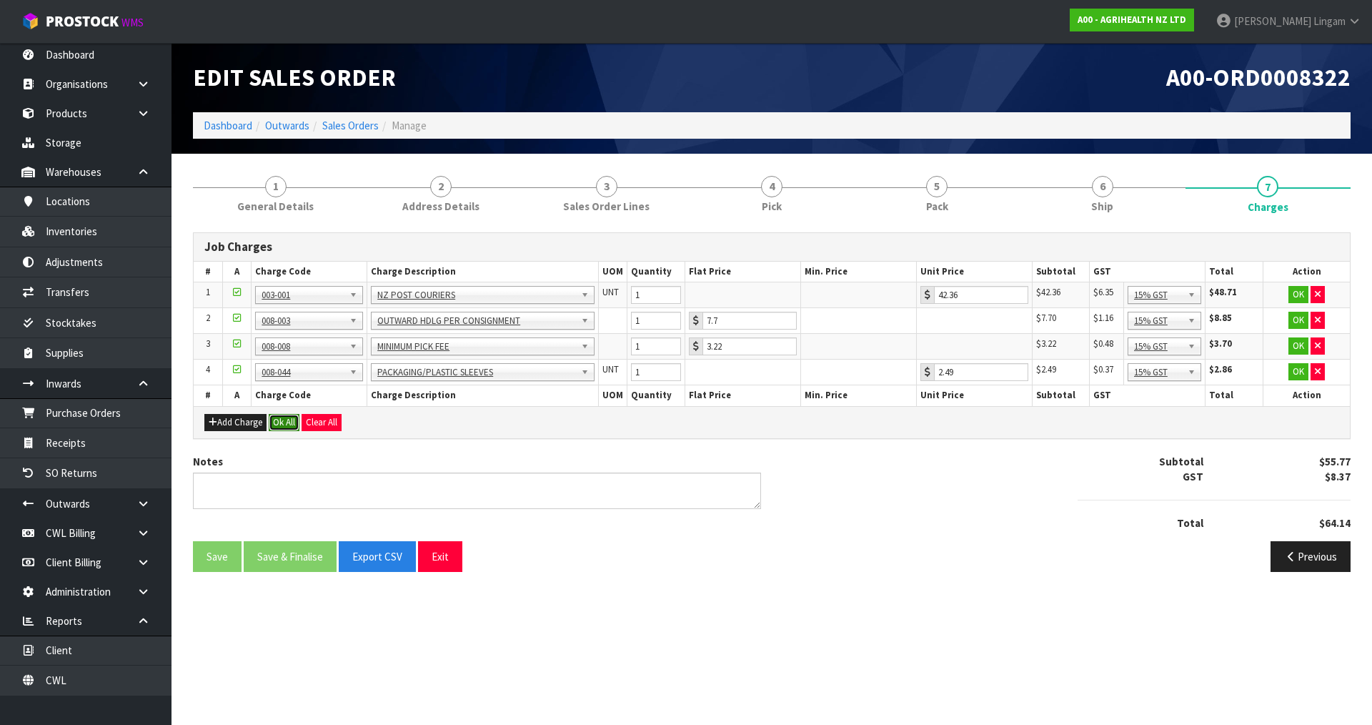
click at [289, 425] on button "Ok All" at bounding box center [284, 422] width 31 height 17
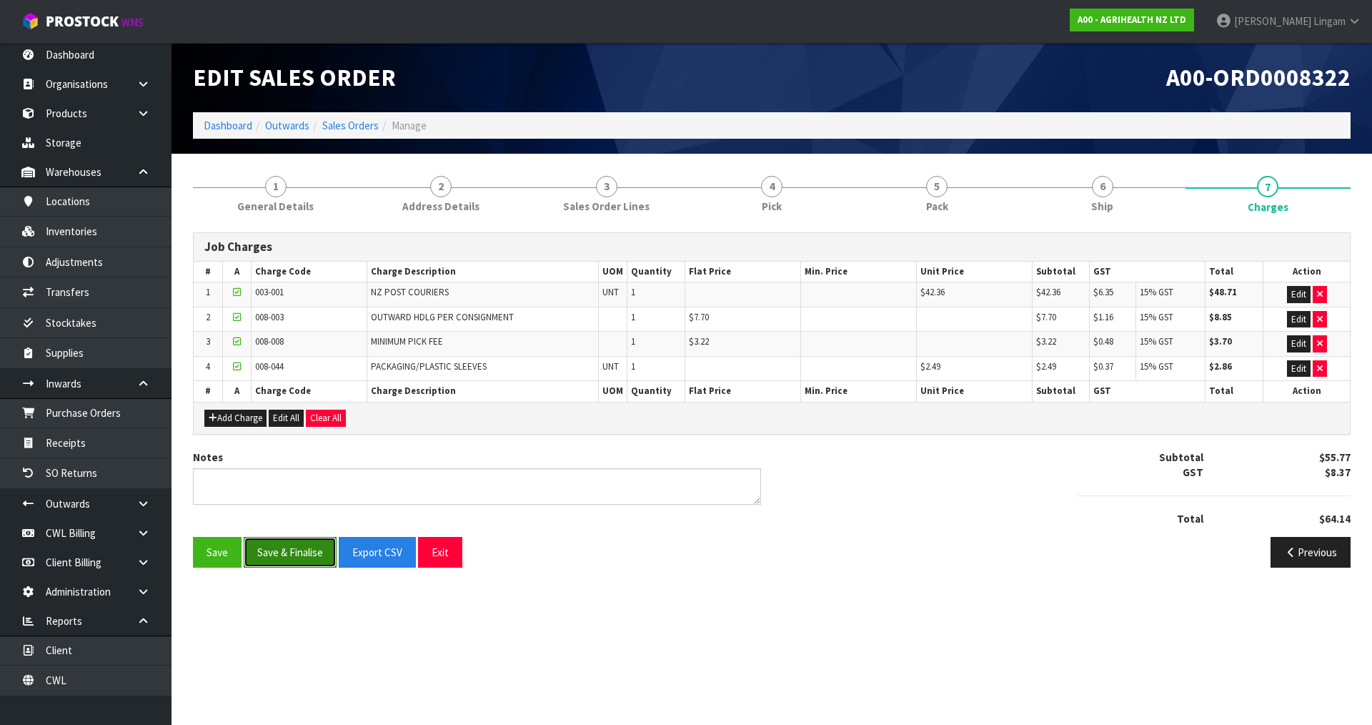
click at [287, 549] on button "Save & Finalise" at bounding box center [290, 552] width 93 height 31
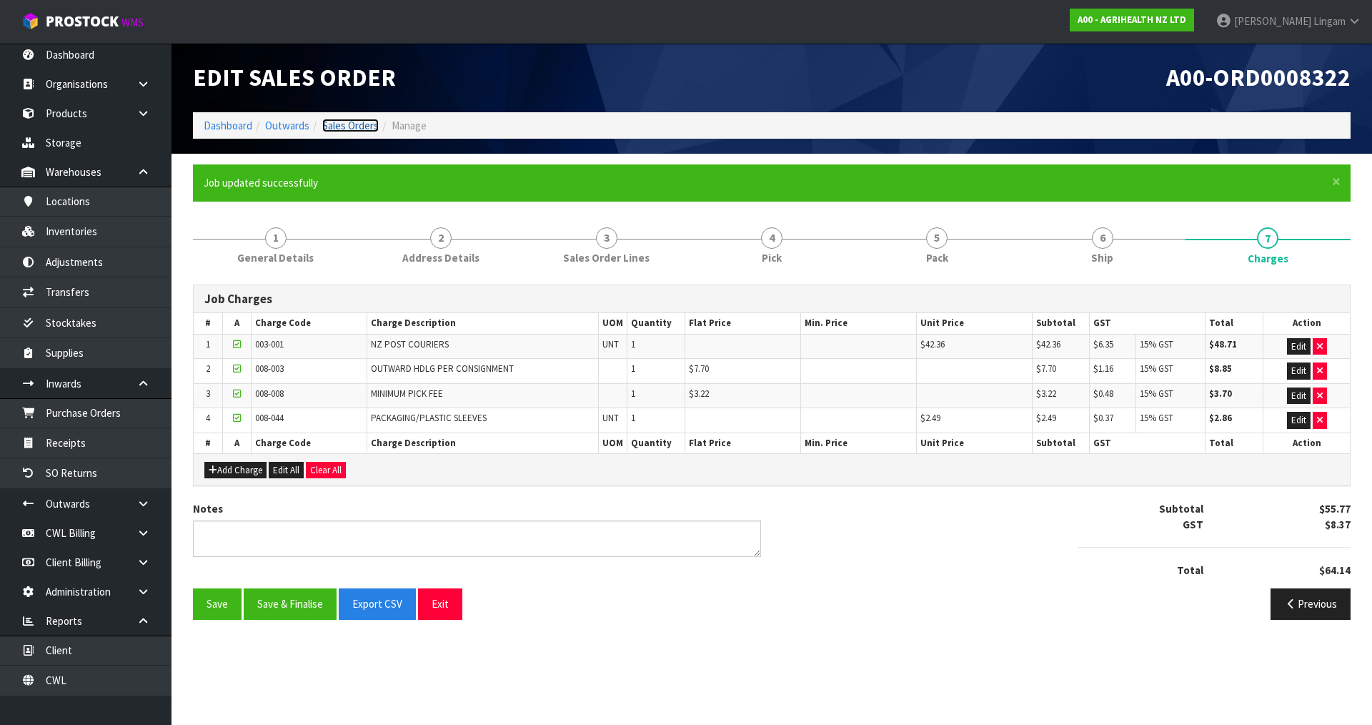
click at [365, 125] on link "Sales Orders" at bounding box center [350, 126] width 56 height 14
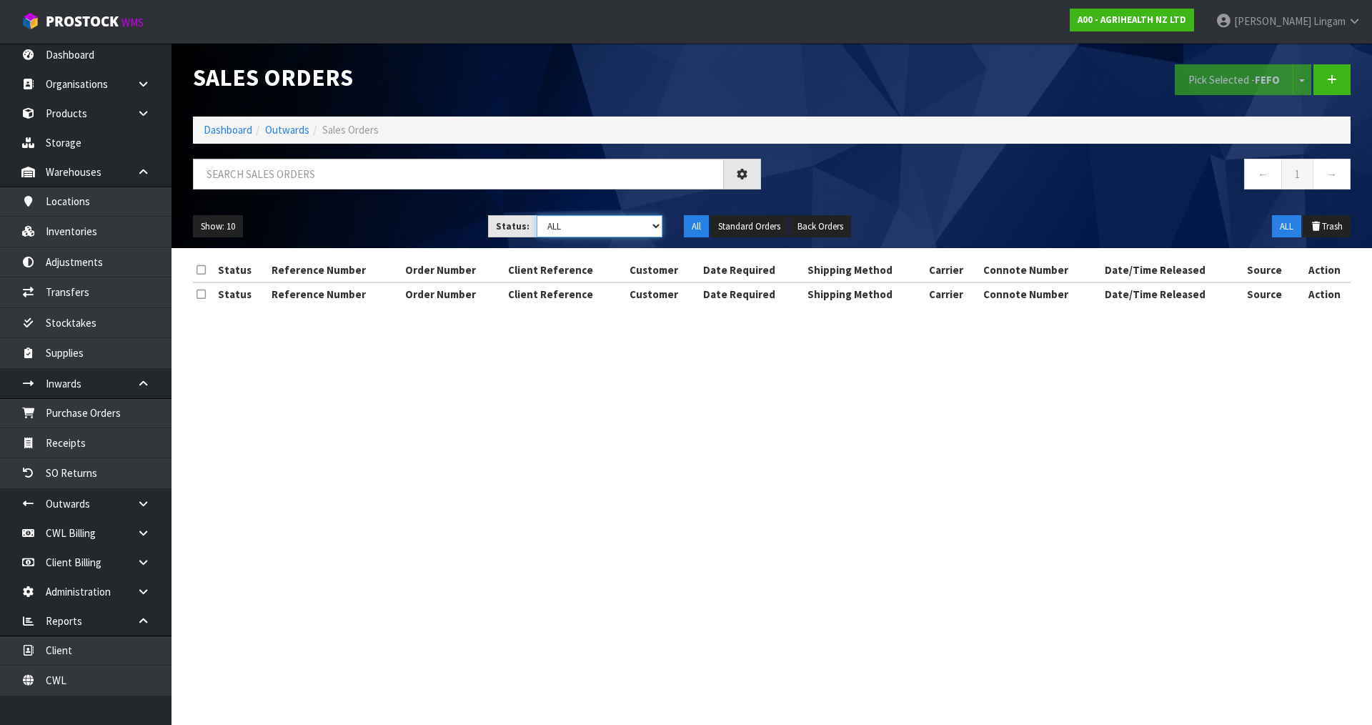
click at [625, 229] on select "Draft Pending Allocated Pending Pick Goods Picked Goods Packed Pending Charges …" at bounding box center [600, 226] width 127 height 22
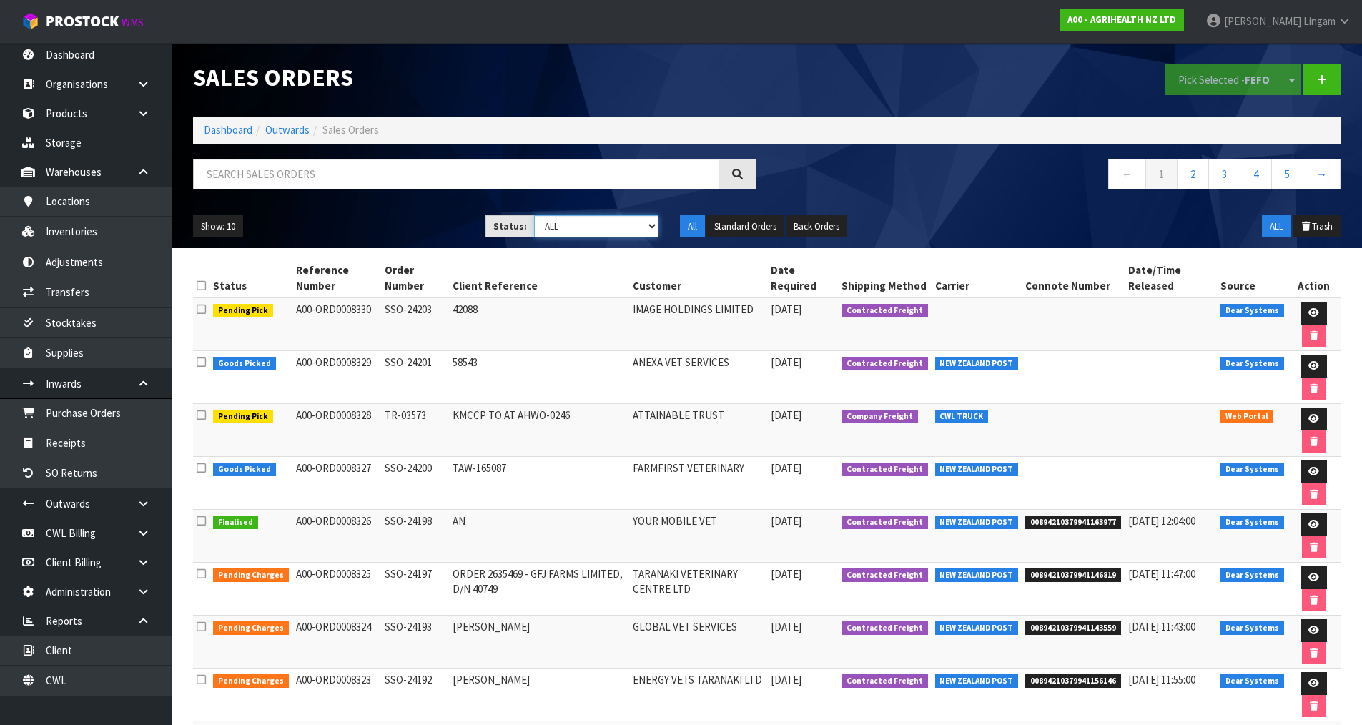
select select "string:6"
click at [534, 215] on select "Draft Pending Allocated Pending Pick Goods Picked Goods Packed Pending Charges …" at bounding box center [596, 226] width 124 height 22
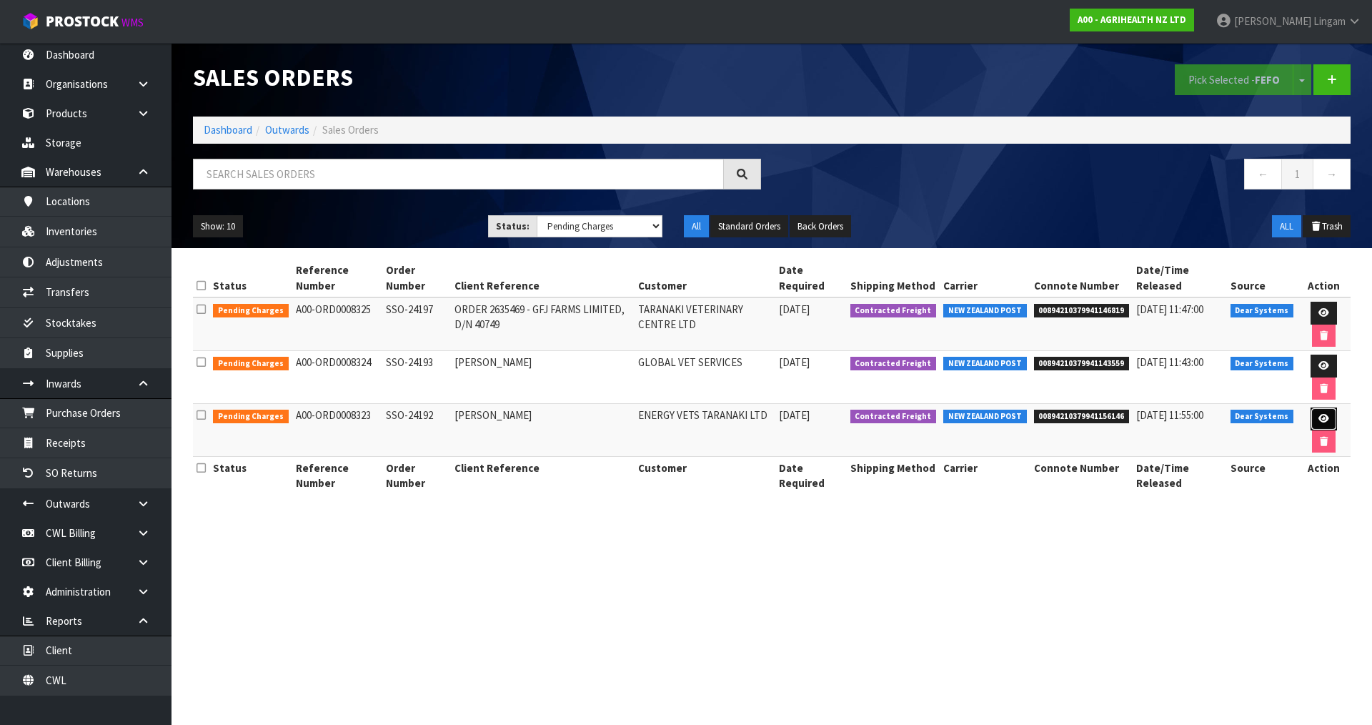
click at [1320, 418] on icon at bounding box center [1324, 418] width 11 height 9
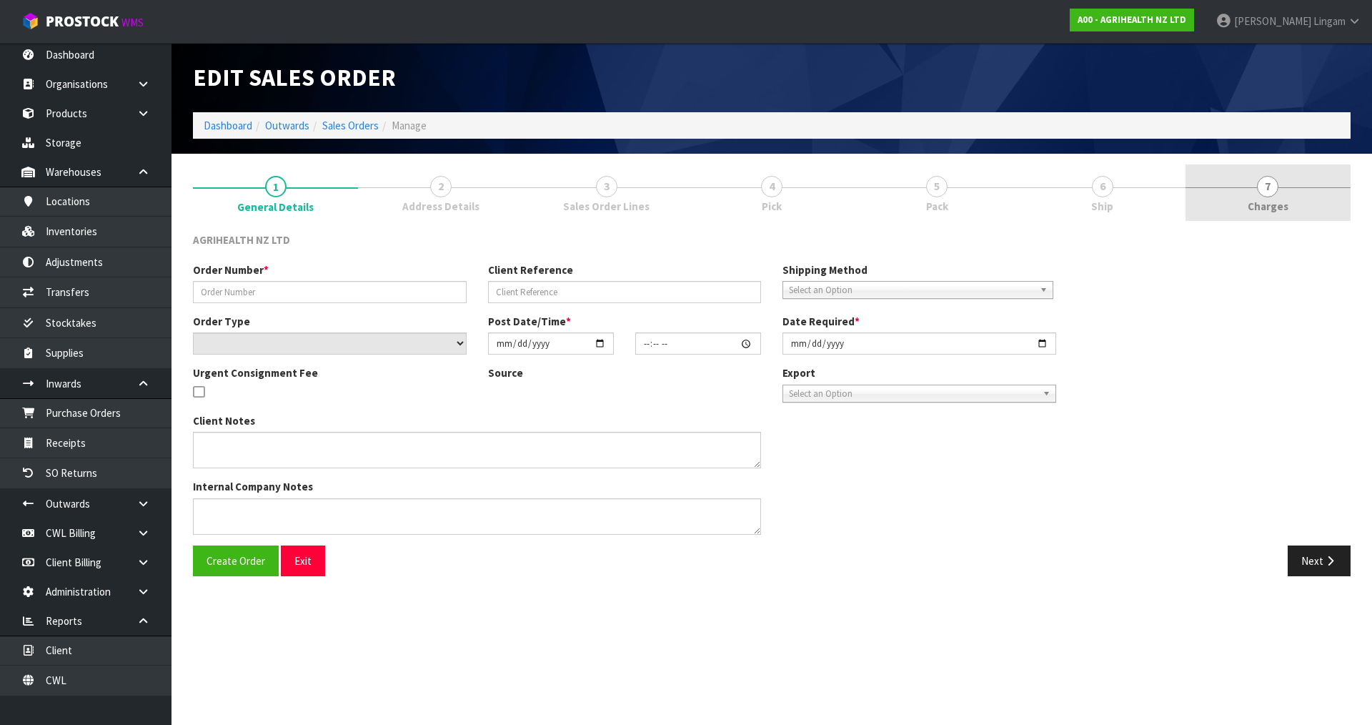
click at [1295, 197] on link "7 Charges" at bounding box center [1268, 192] width 165 height 56
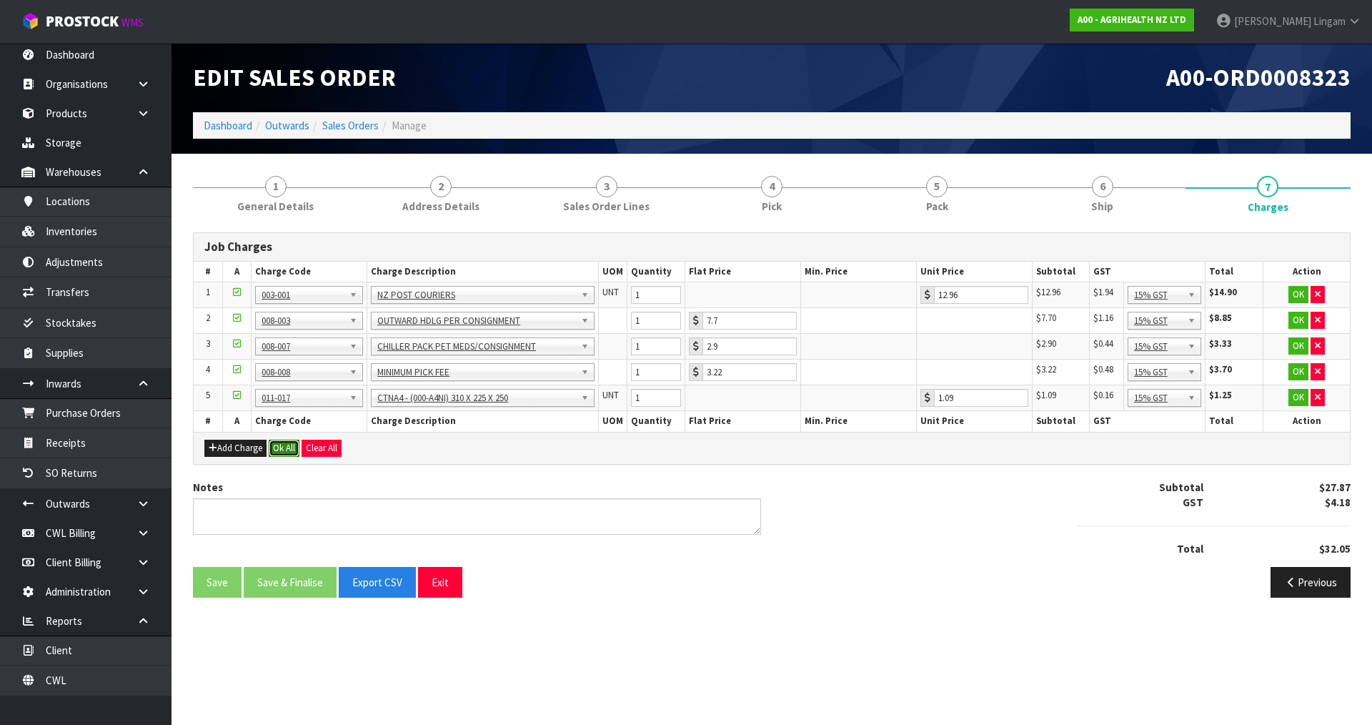
click at [285, 452] on button "Ok All" at bounding box center [284, 448] width 31 height 17
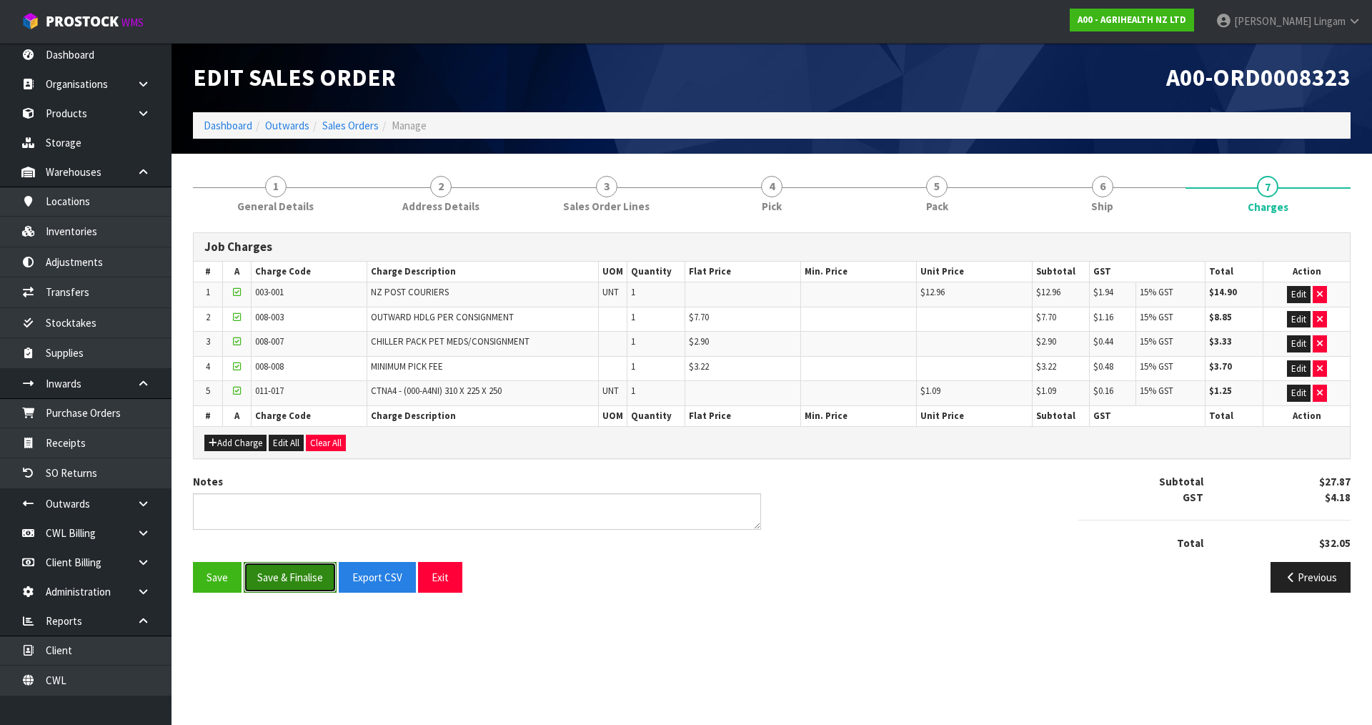
click at [300, 569] on button "Save & Finalise" at bounding box center [290, 577] width 93 height 31
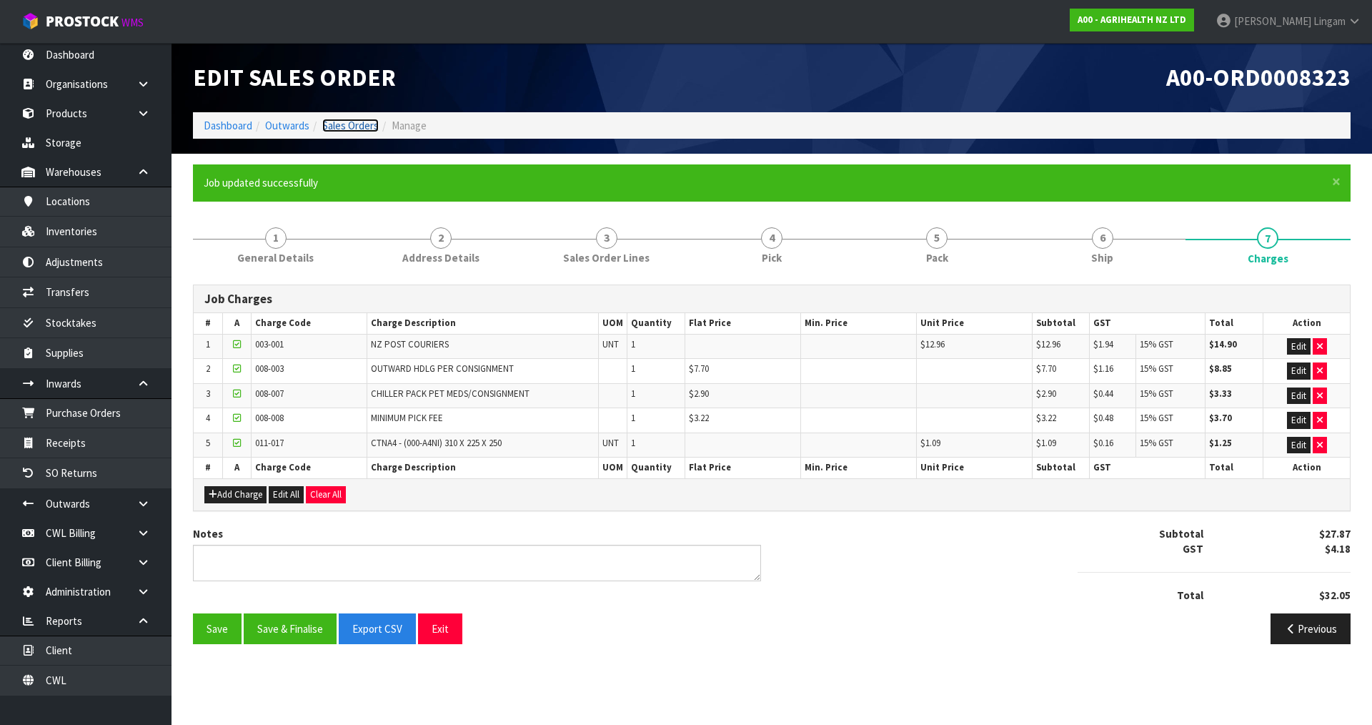
click at [359, 121] on link "Sales Orders" at bounding box center [350, 126] width 56 height 14
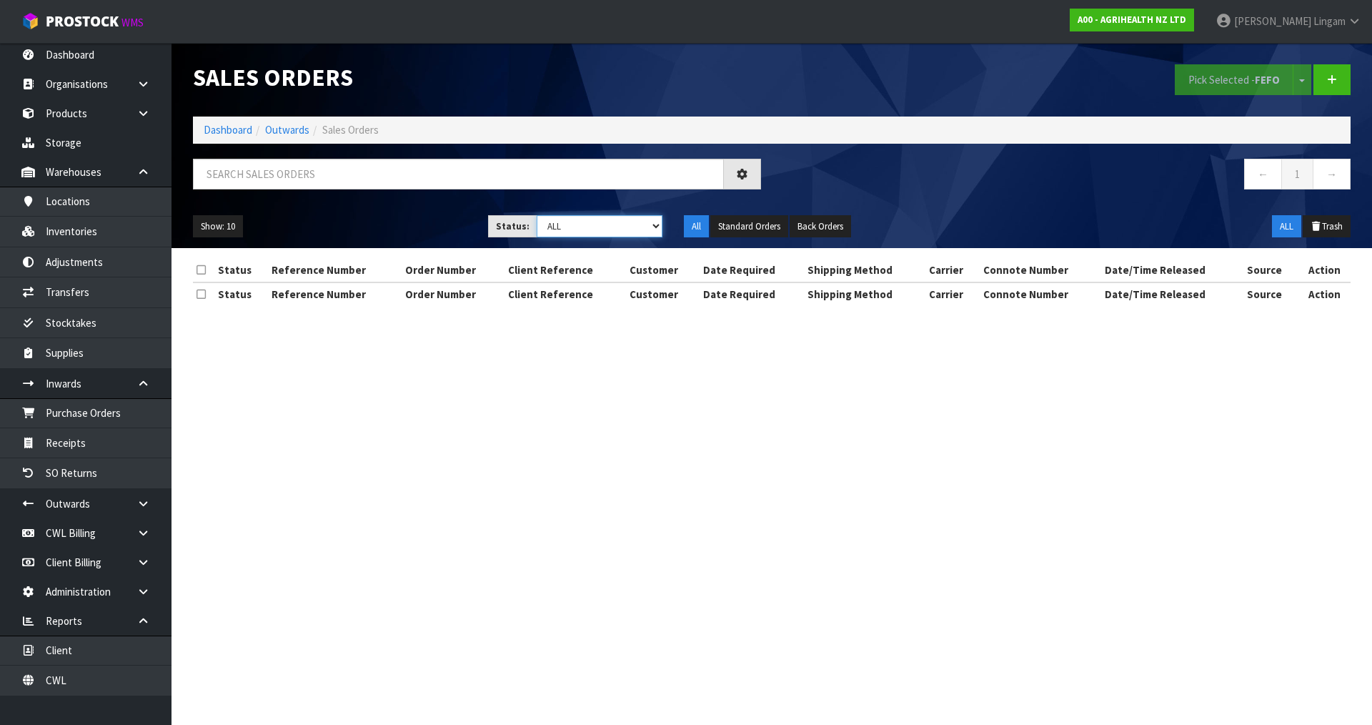
click at [627, 224] on select "Draft Pending Allocated Pending Pick Goods Picked Goods Packed Pending Charges …" at bounding box center [600, 226] width 127 height 22
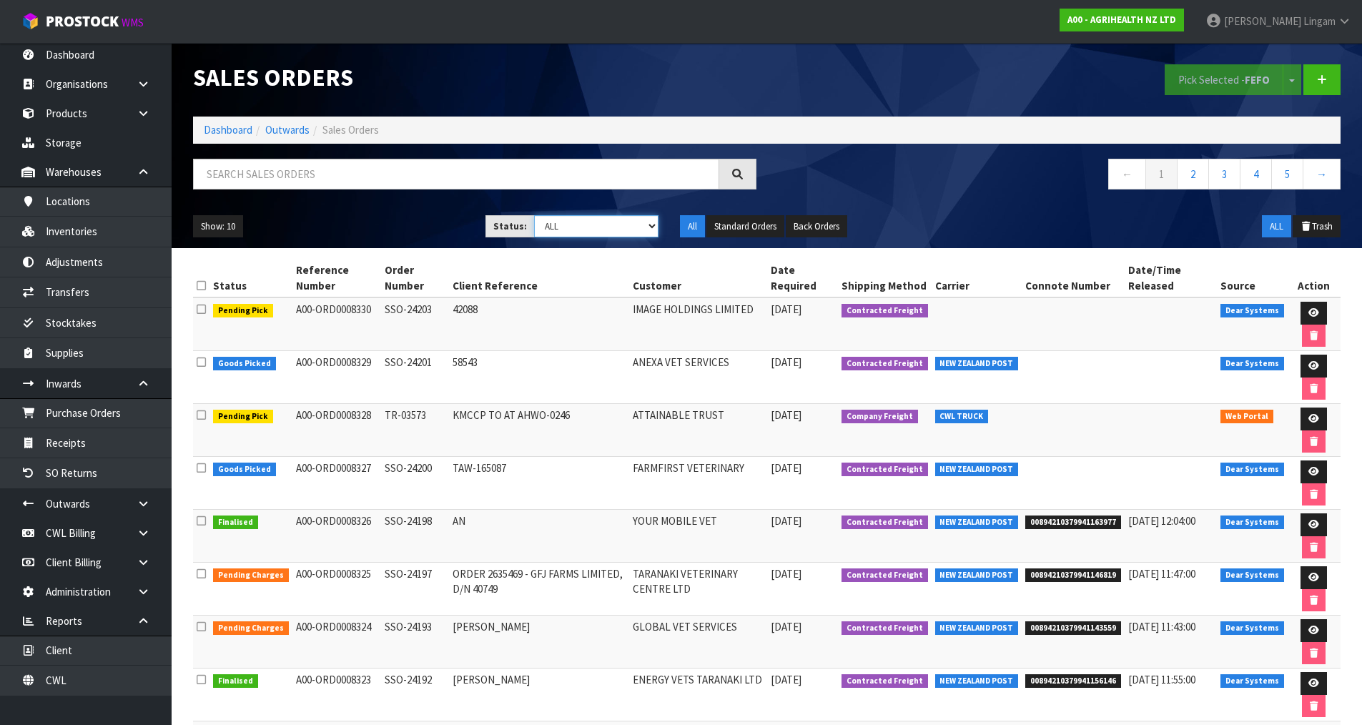
select select "string:6"
click at [534, 215] on select "Draft Pending Allocated Pending Pick Goods Picked Goods Packed Pending Charges …" at bounding box center [596, 226] width 124 height 22
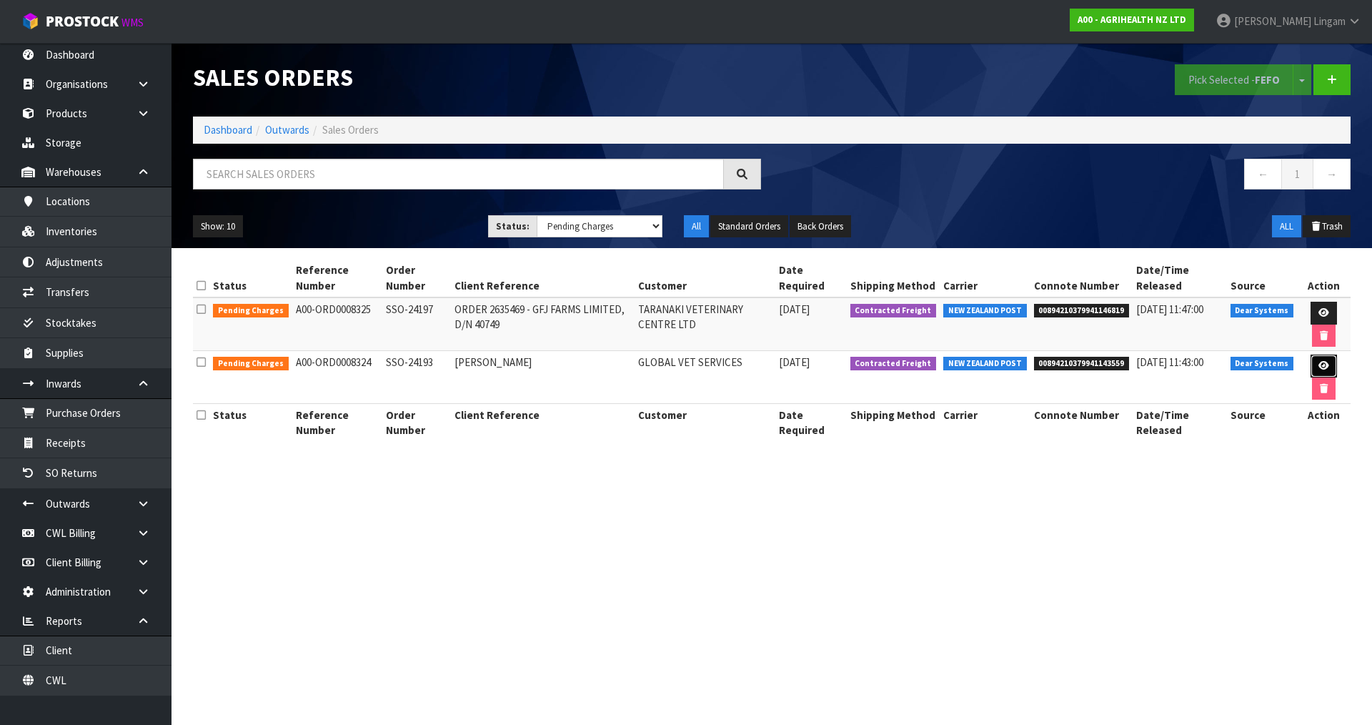
click at [1324, 362] on icon at bounding box center [1324, 365] width 11 height 9
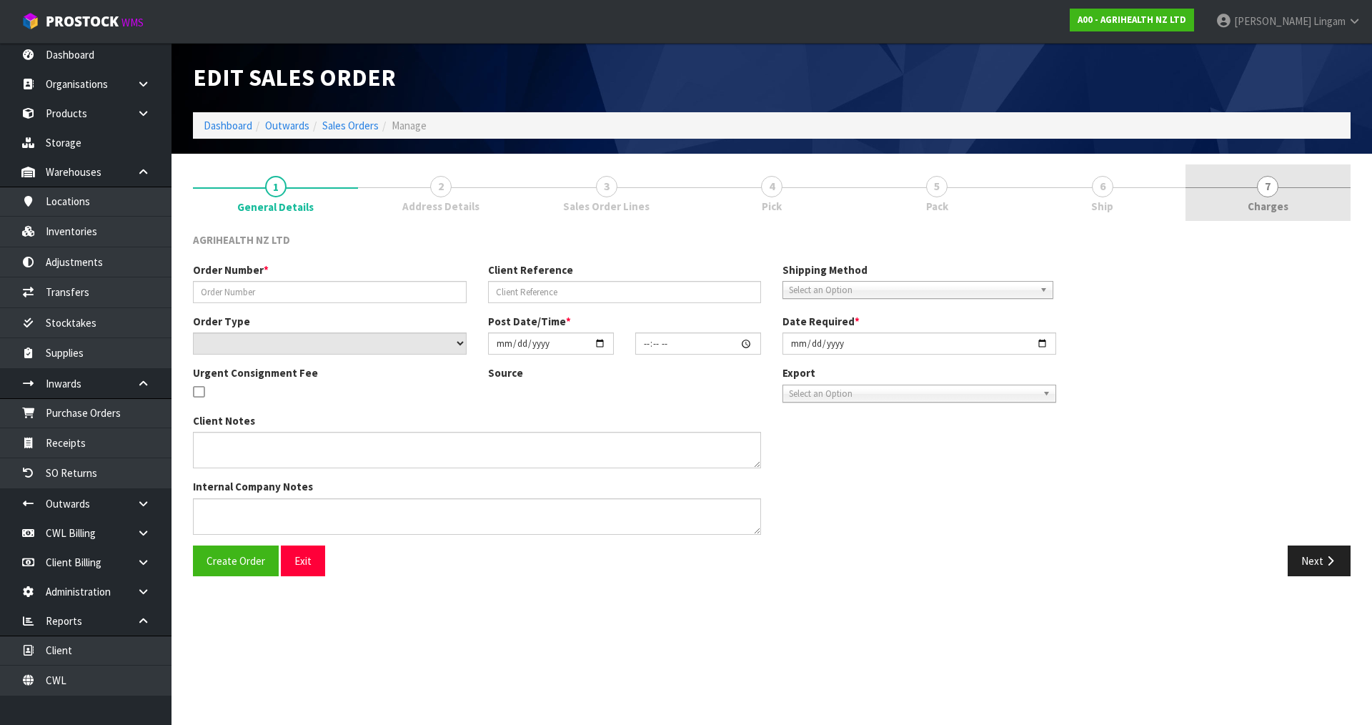
click at [1300, 202] on link "7 Charges" at bounding box center [1268, 192] width 165 height 56
type input "SSO-24193"
type input "[PERSON_NAME]"
select select "number:0"
type input "2025-08-19"
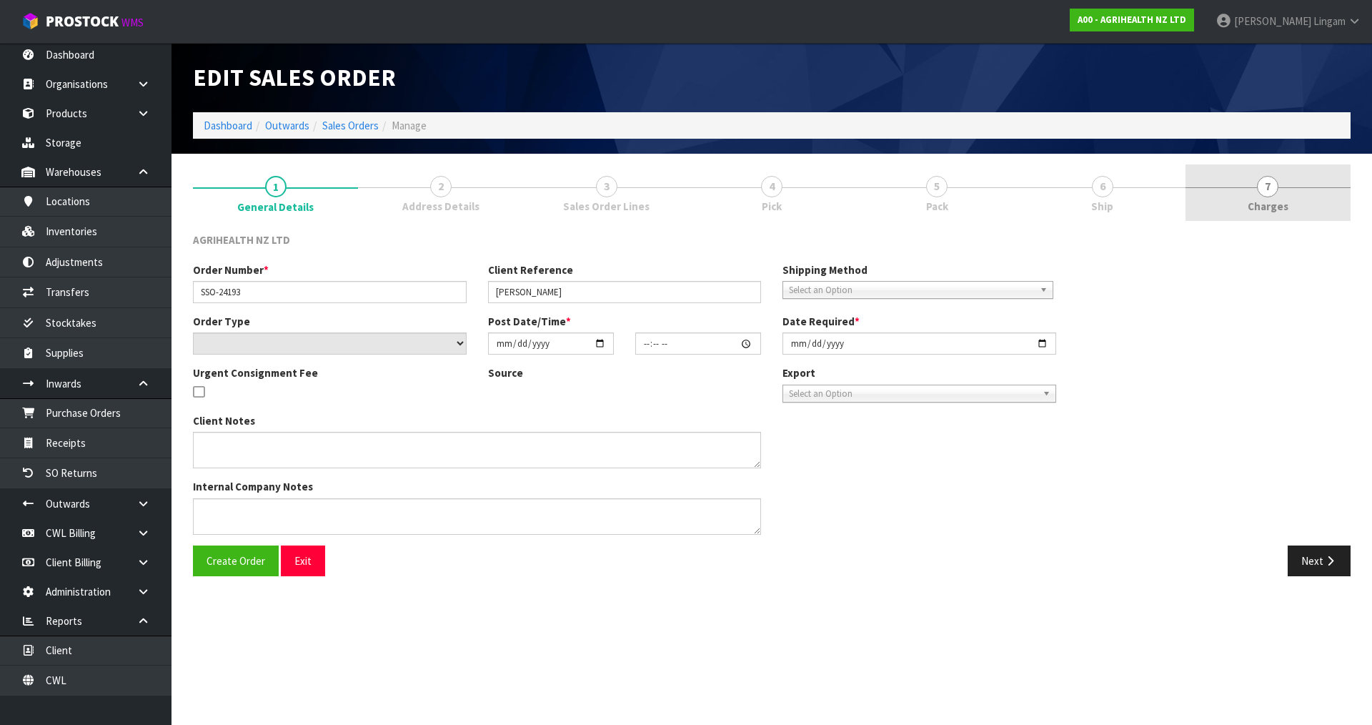
type input "15:18:01.000"
type input "2025-08-20"
type textarea "SHIP BY: Overnight Courier"
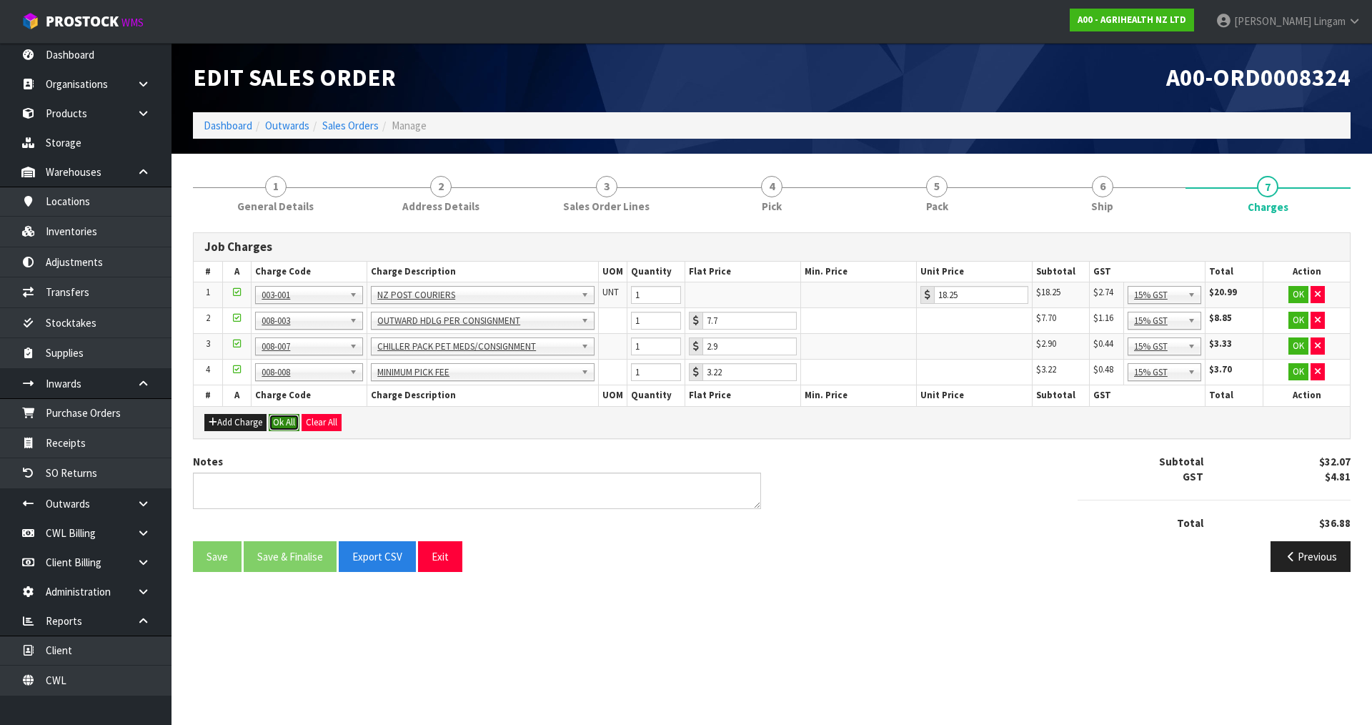
click at [286, 425] on button "Ok All" at bounding box center [284, 422] width 31 height 17
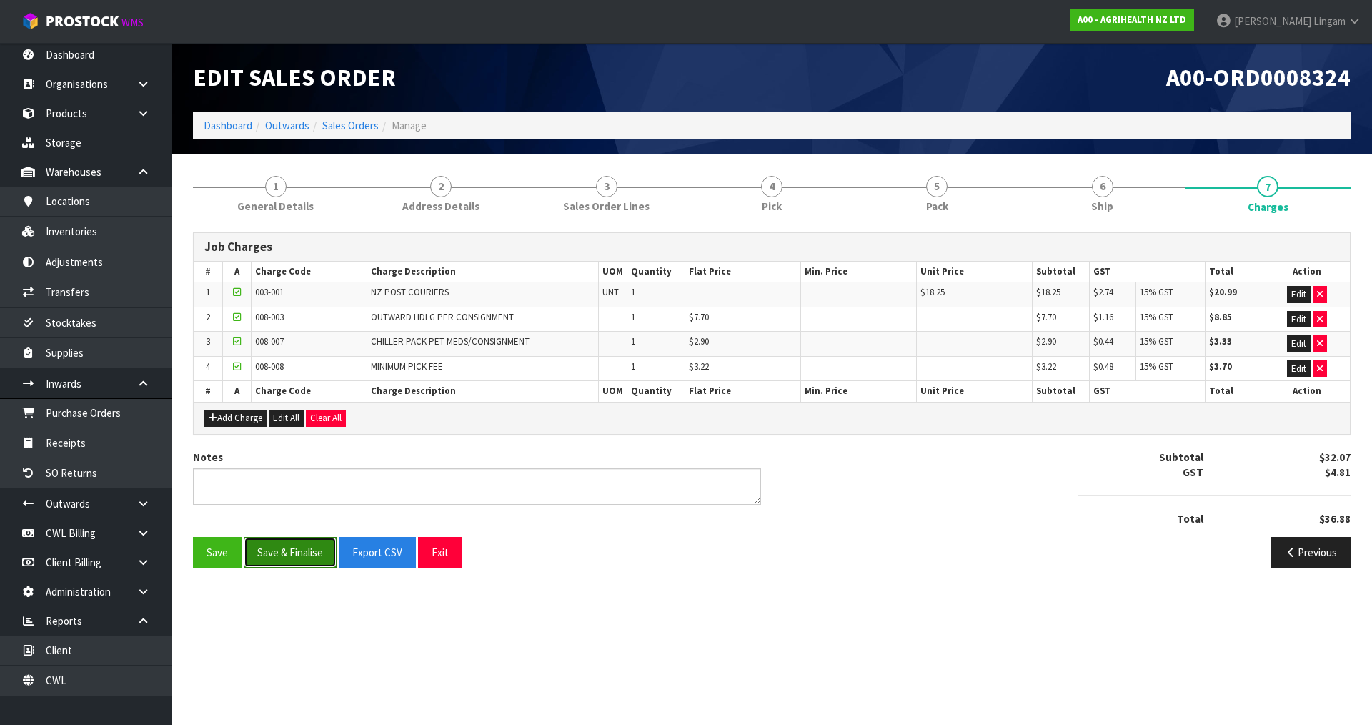
click at [288, 547] on button "Save & Finalise" at bounding box center [290, 552] width 93 height 31
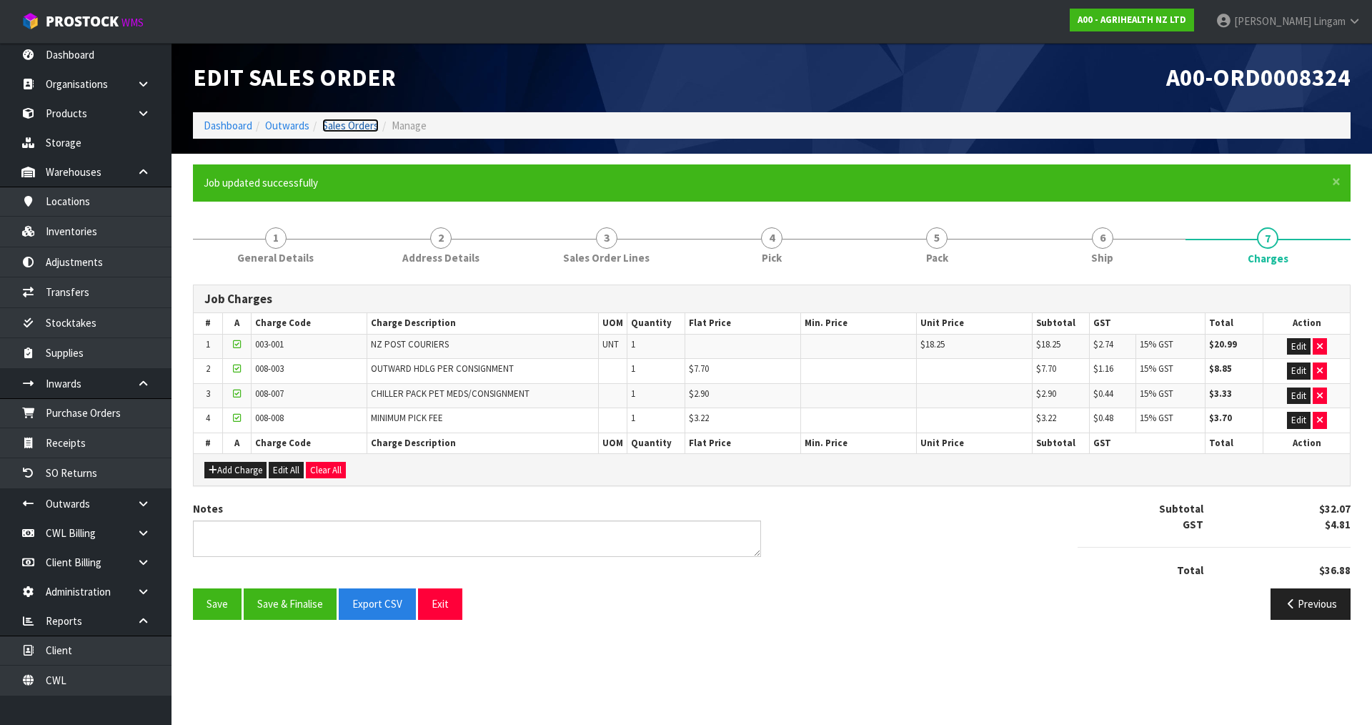
click at [347, 125] on link "Sales Orders" at bounding box center [350, 126] width 56 height 14
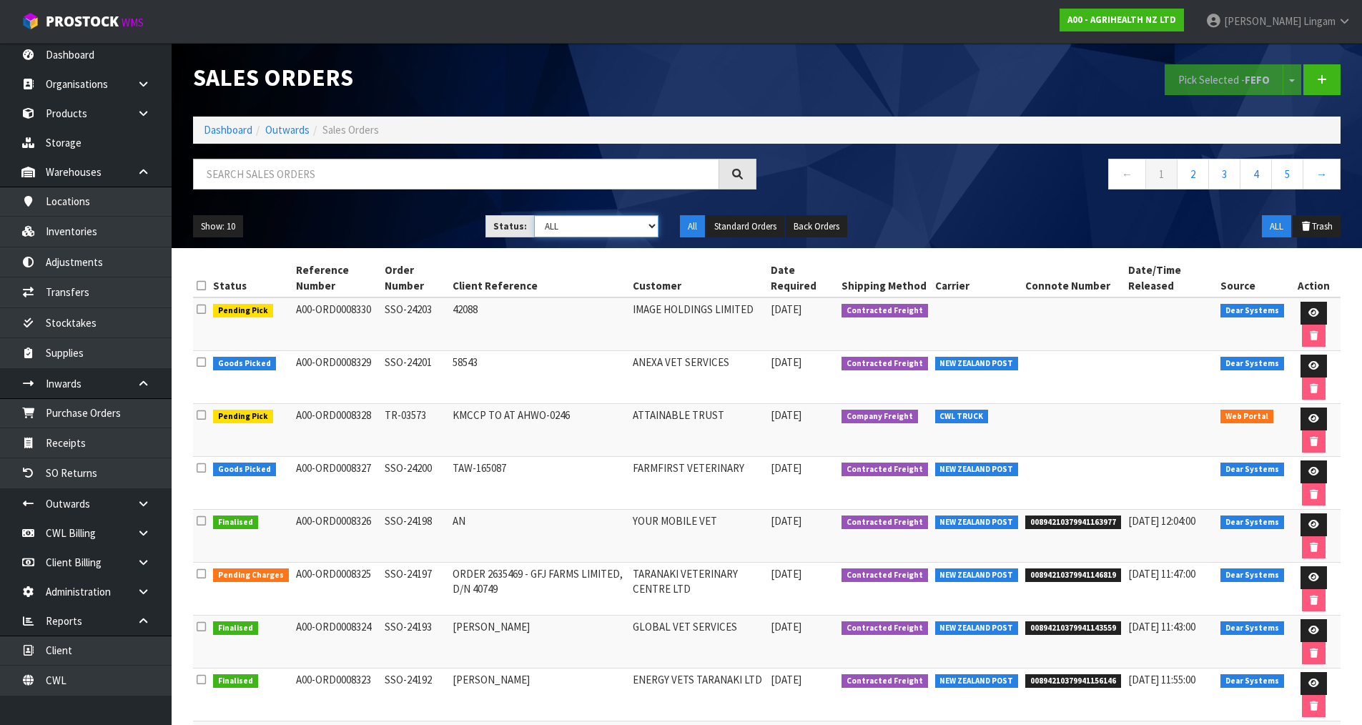
click at [633, 222] on select "Draft Pending Allocated Pending Pick Goods Picked Goods Packed Pending Charges …" at bounding box center [596, 226] width 124 height 22
select select "string:6"
click at [534, 215] on select "Draft Pending Allocated Pending Pick Goods Picked Goods Packed Pending Charges …" at bounding box center [596, 226] width 124 height 22
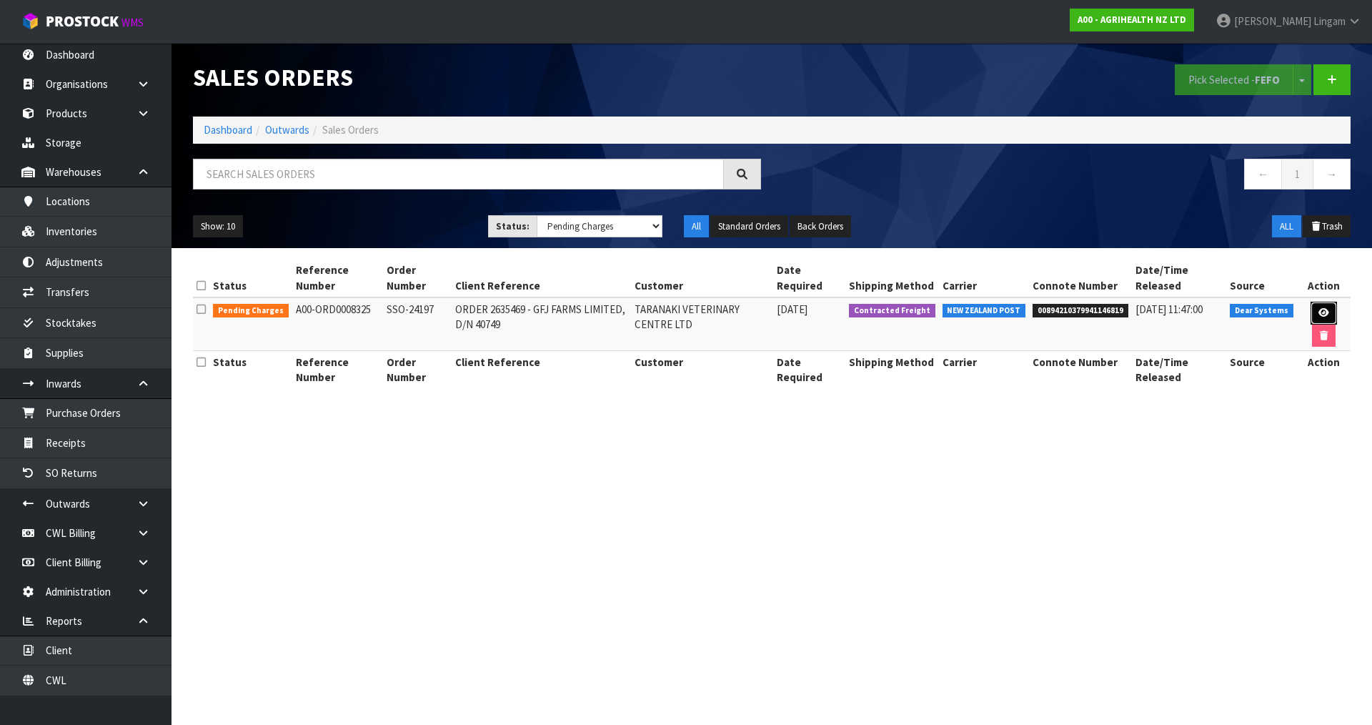
click at [1320, 311] on icon at bounding box center [1324, 312] width 11 height 9
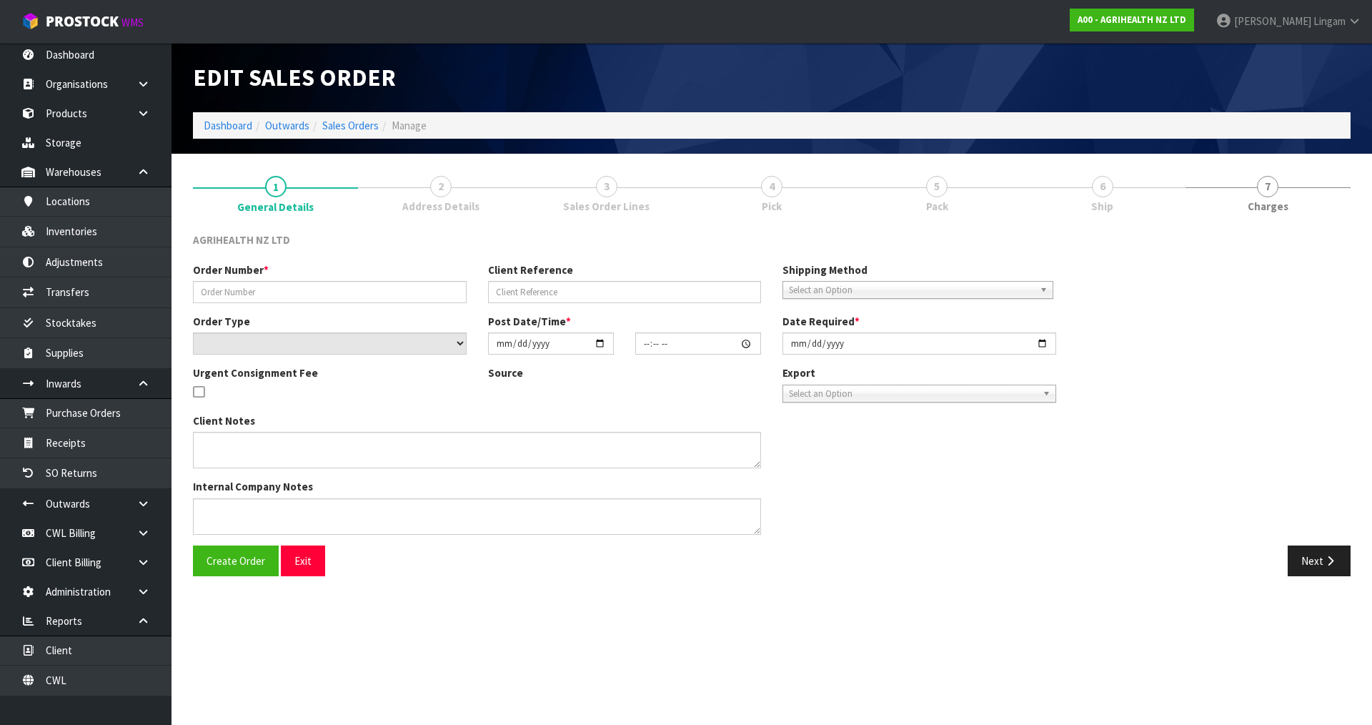
type input "SSO-24197"
type input "ORDER 2635469 - GFJ FARMS LIMITED, D/N 40749"
select select "number:0"
type input "2025-08-20"
type input "09:16:09.000"
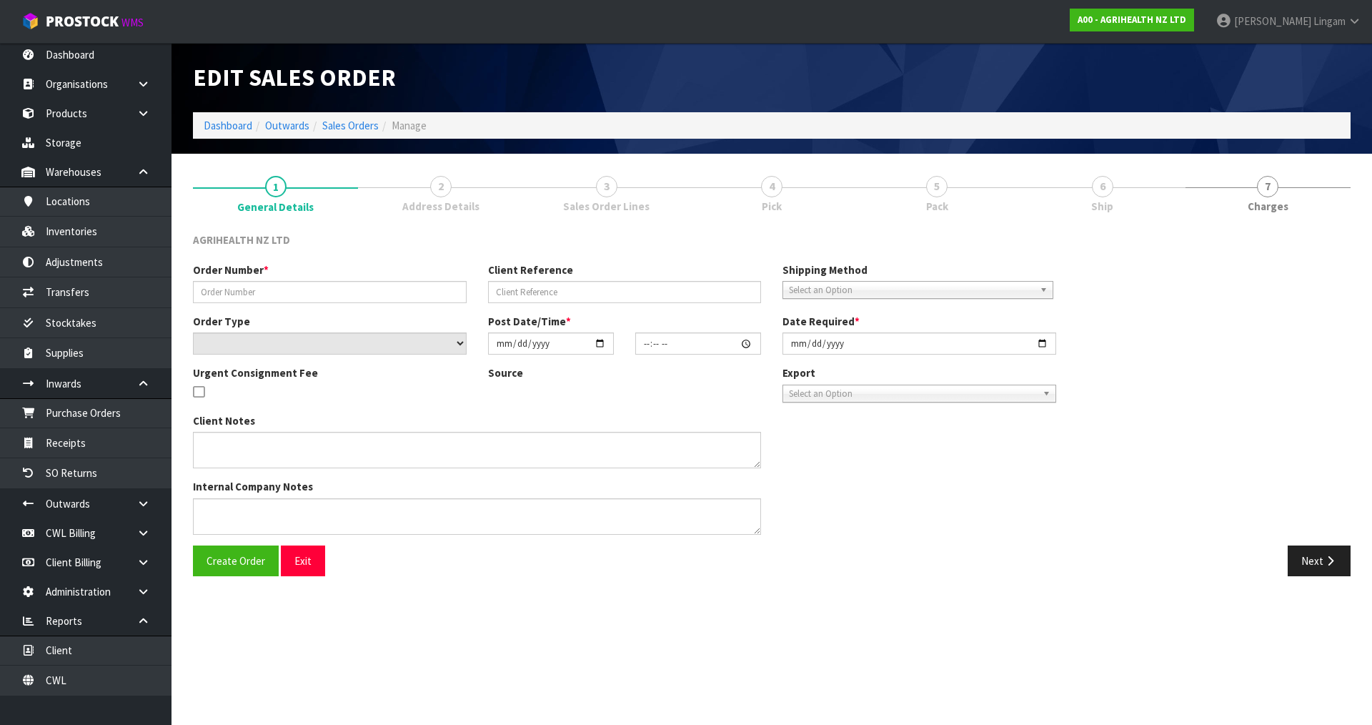
type input "2025-08-20"
type textarea "SHIP BY: Overnight Courier"
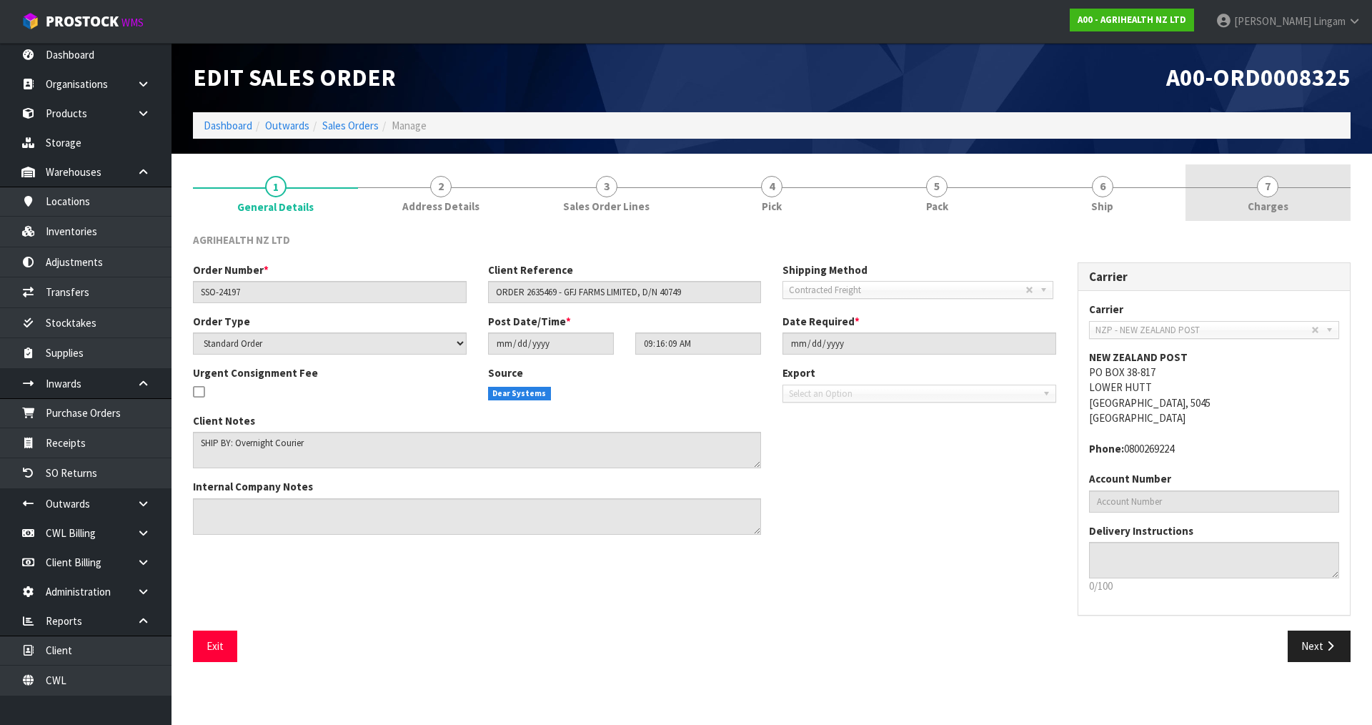
click at [1286, 197] on link "7 Charges" at bounding box center [1268, 192] width 165 height 56
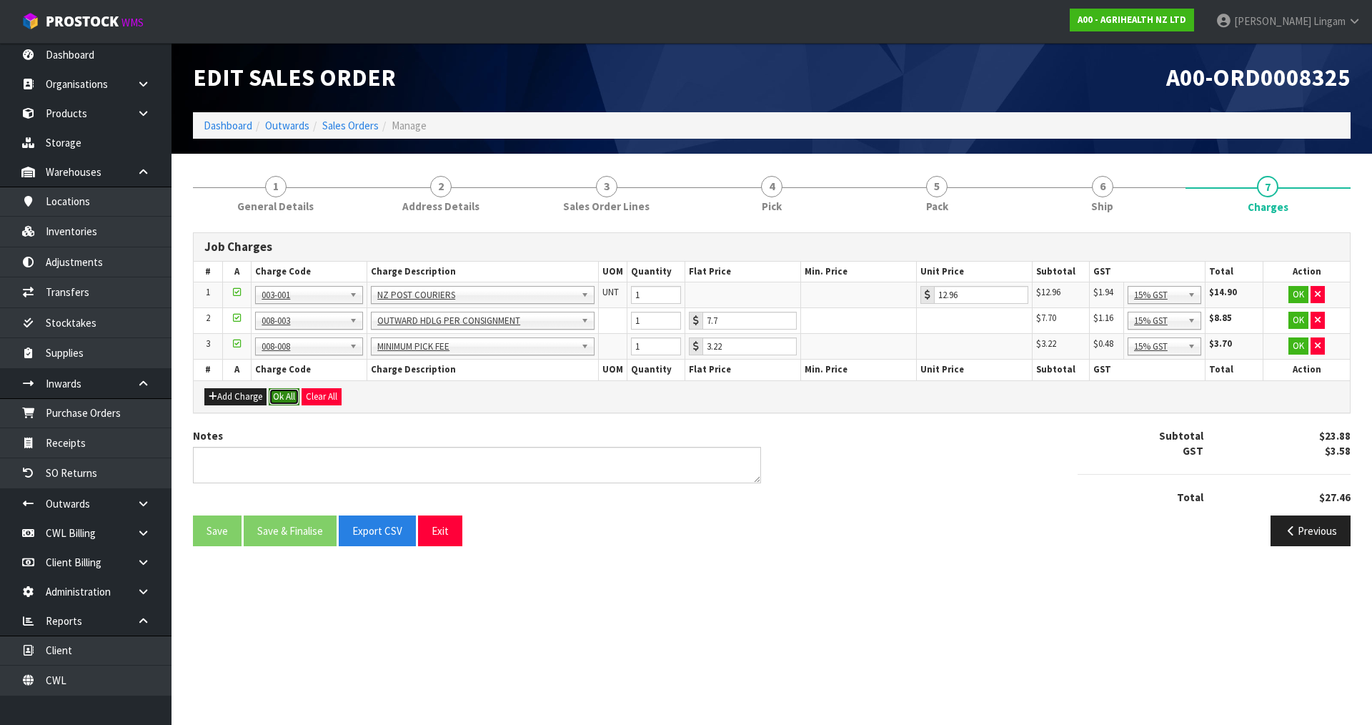
click at [296, 398] on button "Ok All" at bounding box center [284, 396] width 31 height 17
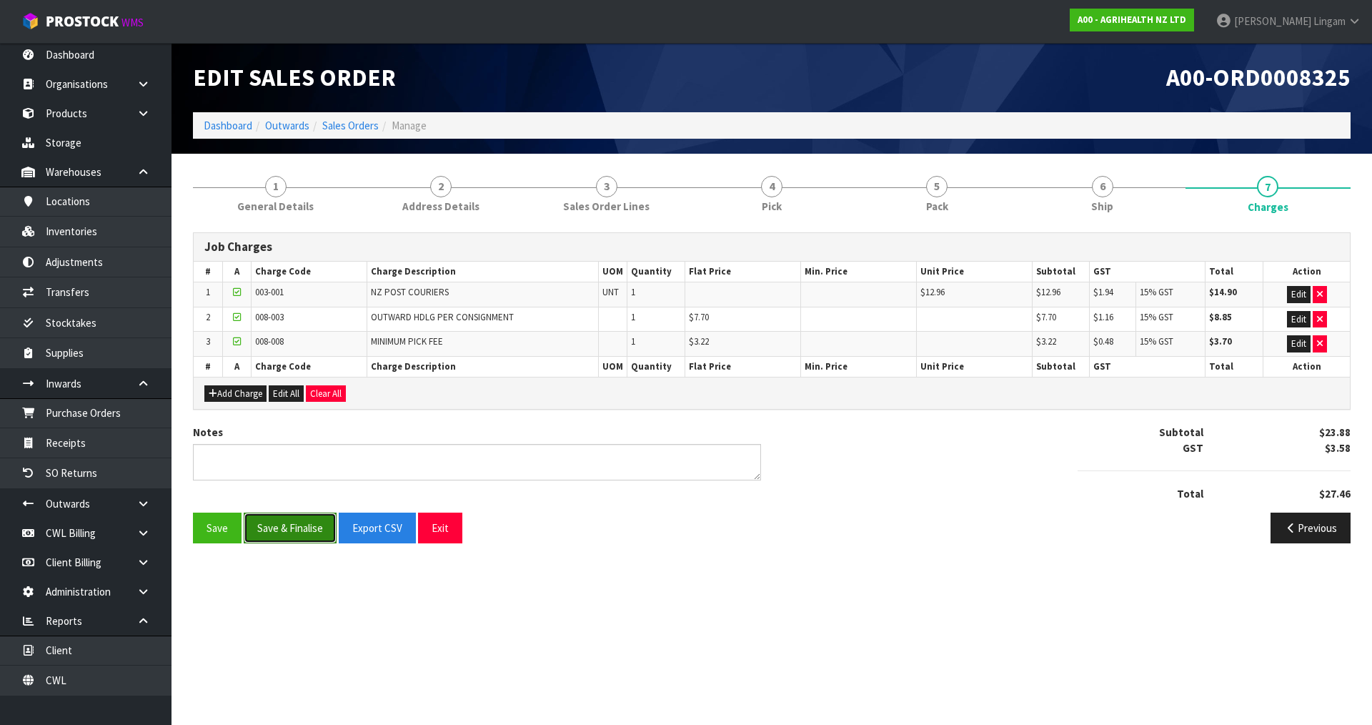
click at [295, 530] on button "Save & Finalise" at bounding box center [290, 528] width 93 height 31
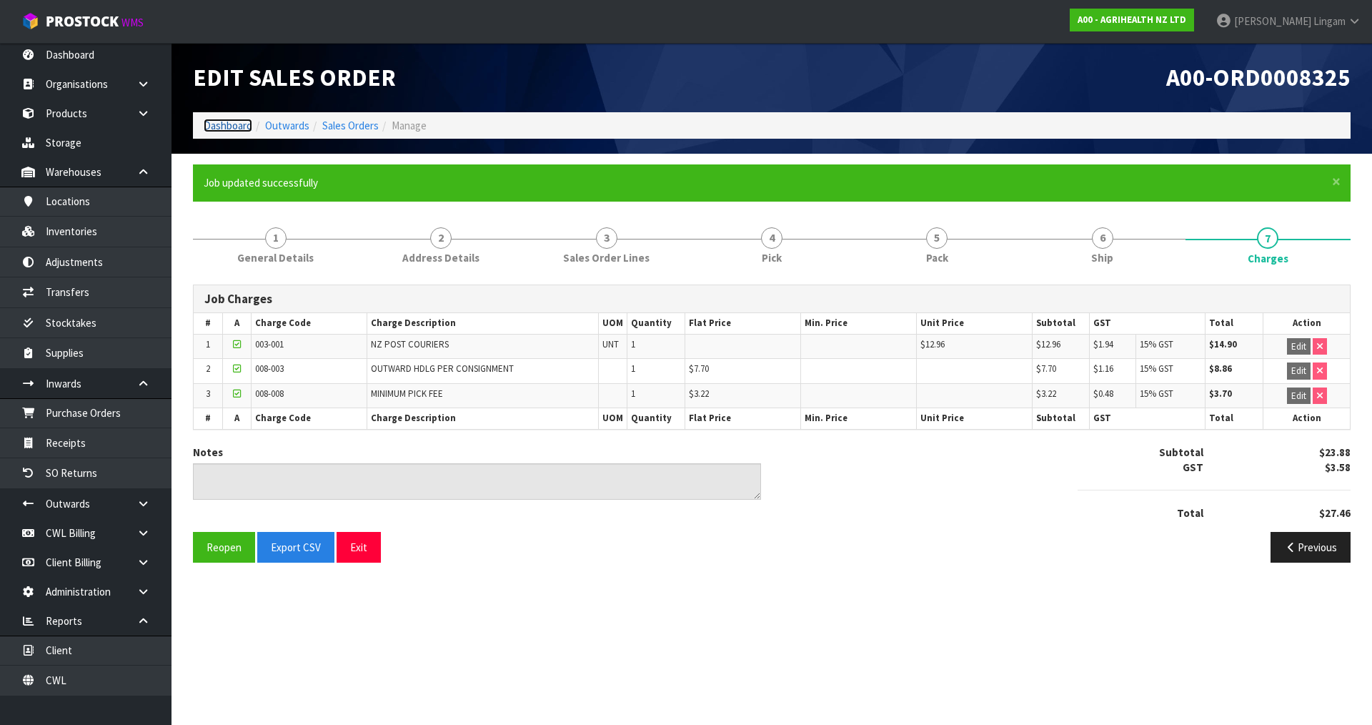
click at [217, 125] on link "Dashboard" at bounding box center [228, 126] width 49 height 14
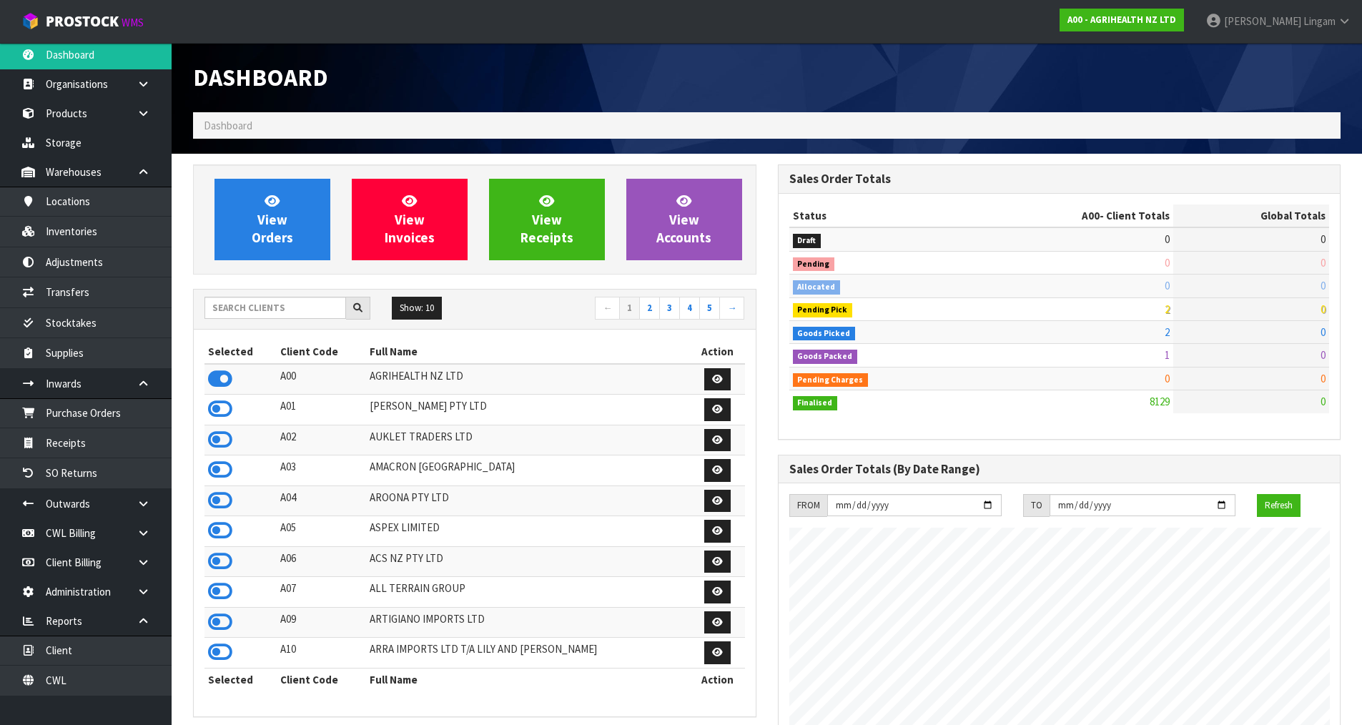
scroll to position [1083, 584]
click at [280, 313] on input "text" at bounding box center [275, 308] width 142 height 22
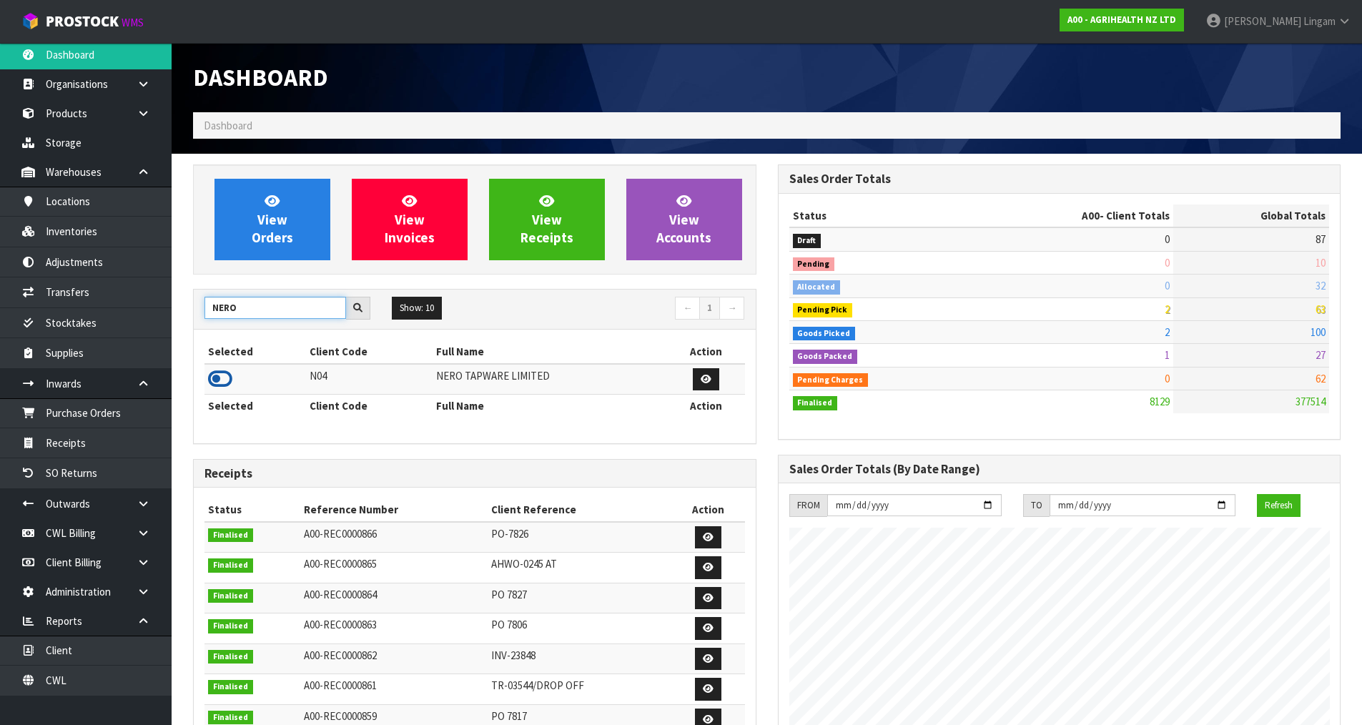
type input "NERO"
click at [224, 380] on icon at bounding box center [220, 378] width 24 height 21
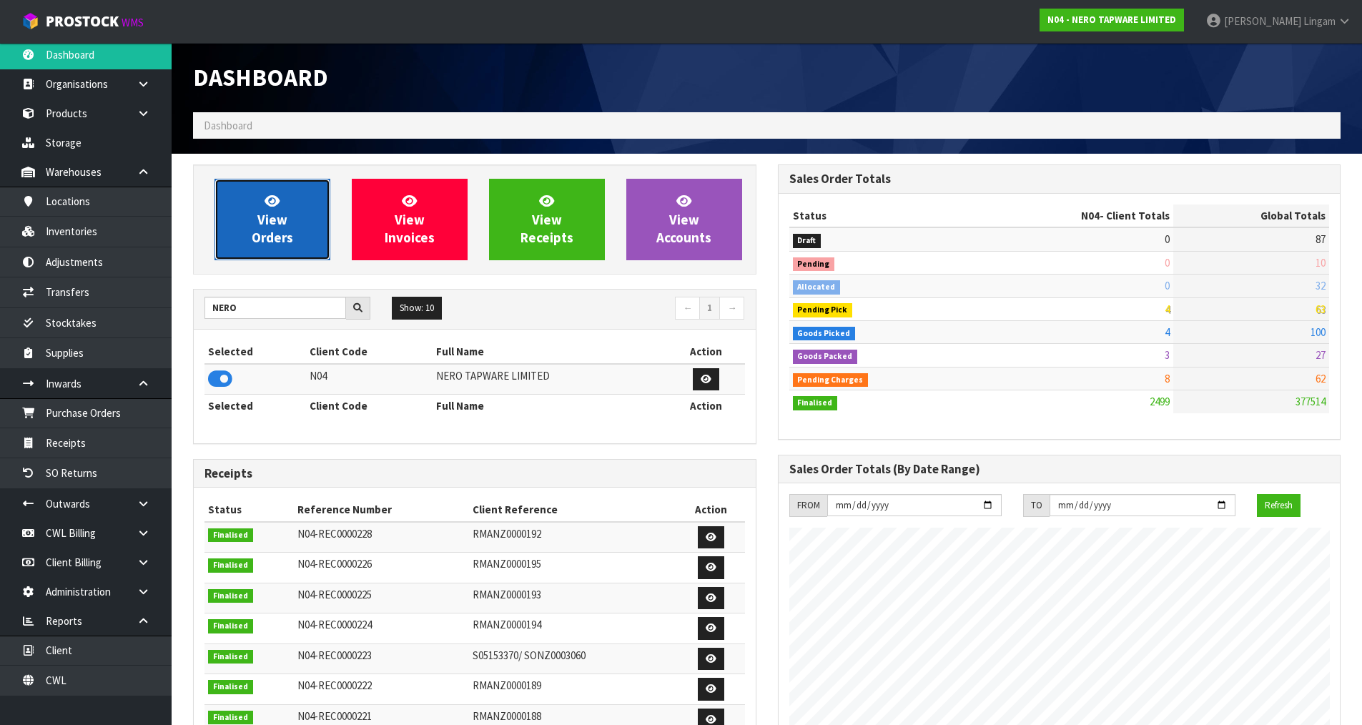
click at [290, 234] on span "View Orders" at bounding box center [272, 219] width 41 height 54
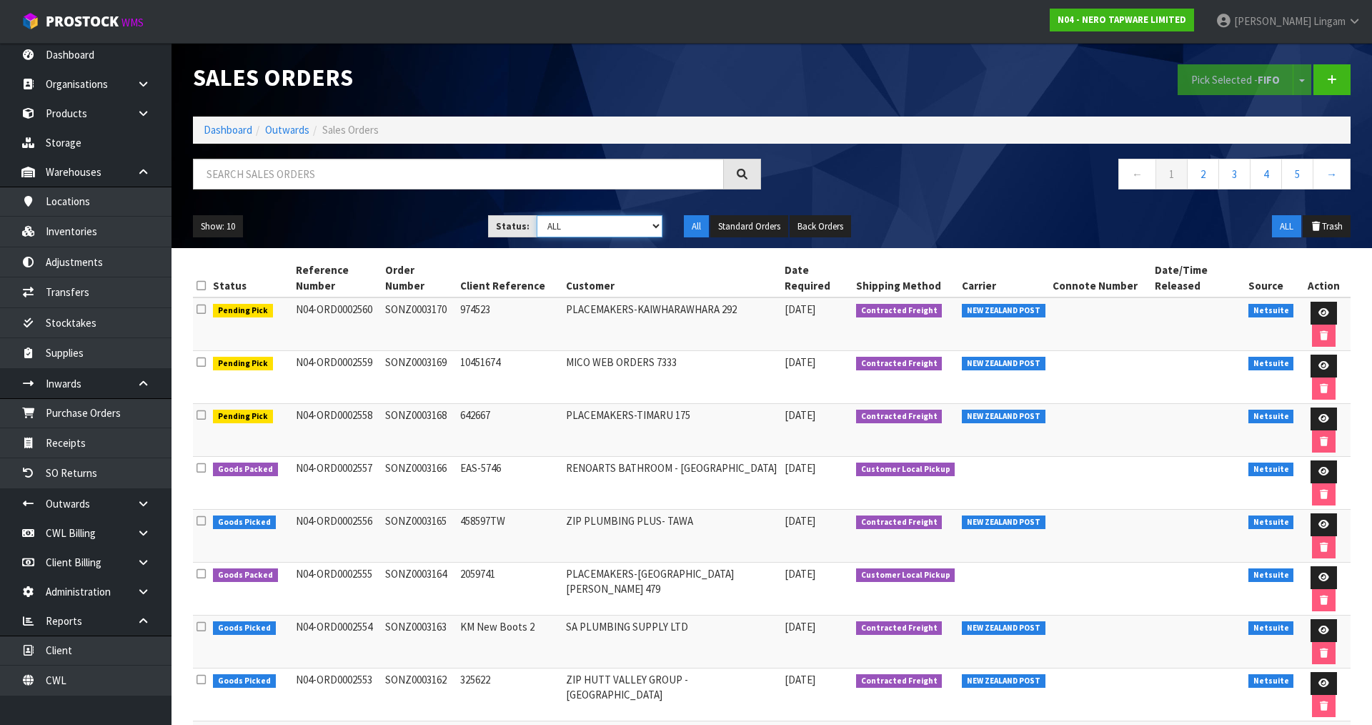
click at [640, 227] on select "Draft Pending Allocated Pending Pick Goods Picked Goods Packed Pending Charges …" at bounding box center [600, 226] width 127 height 22
select select "string:6"
click at [537, 215] on select "Draft Pending Allocated Pending Pick Goods Picked Goods Packed Pending Charges …" at bounding box center [600, 226] width 127 height 22
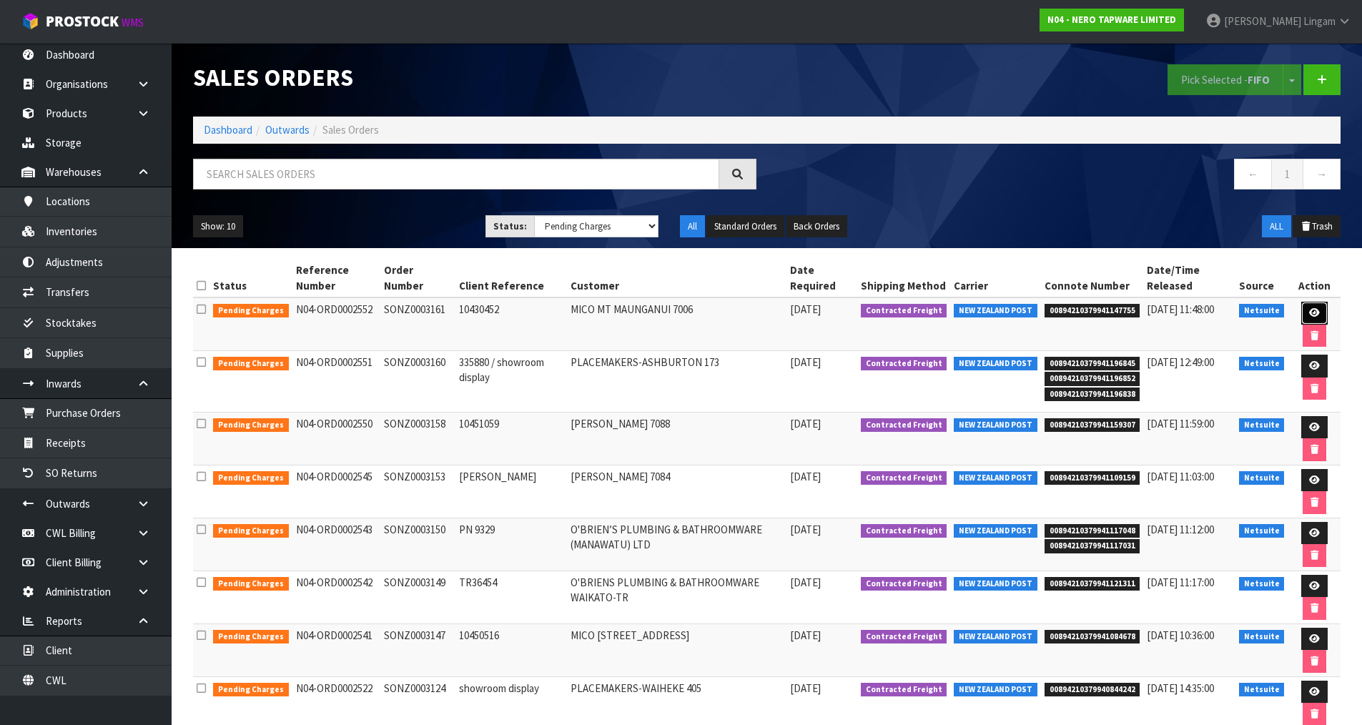
click at [1309, 312] on icon at bounding box center [1314, 312] width 11 height 9
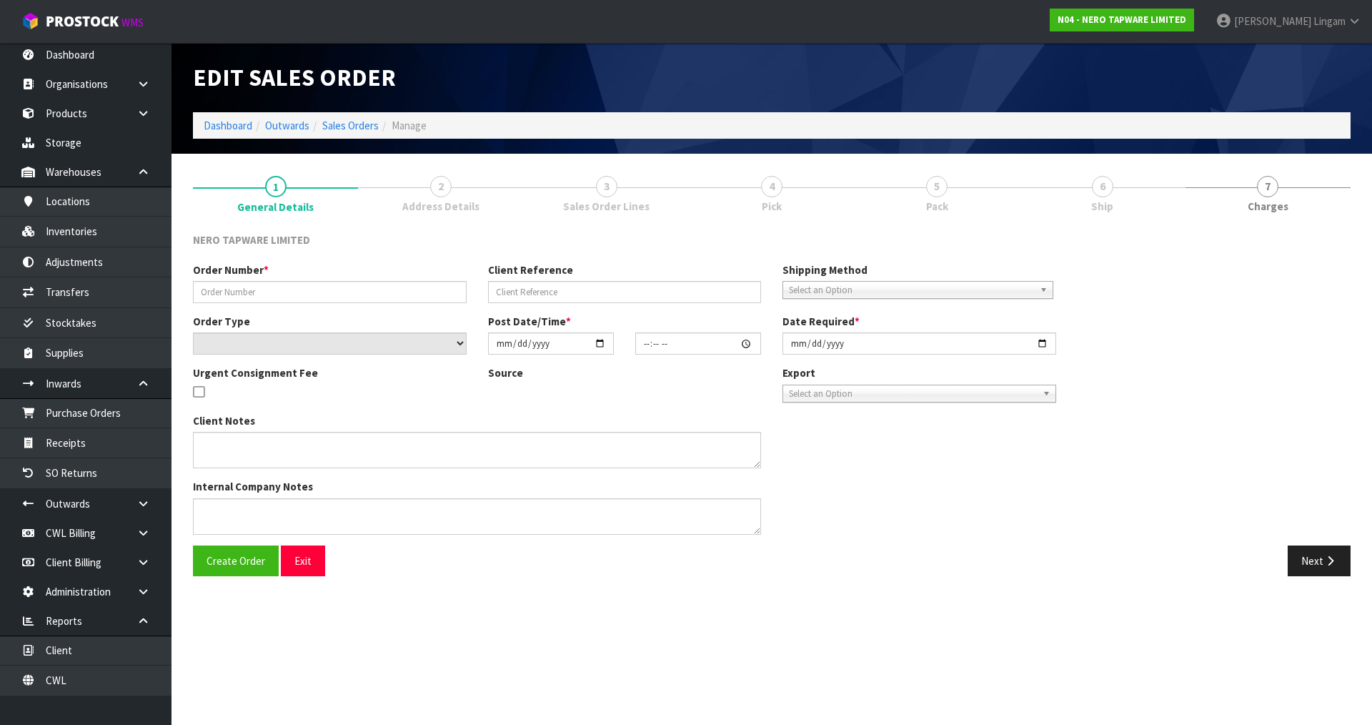
type input "SONZ0003161"
type input "10430452"
select select "number:0"
type input "2025-08-20"
type input "10:00:14.000"
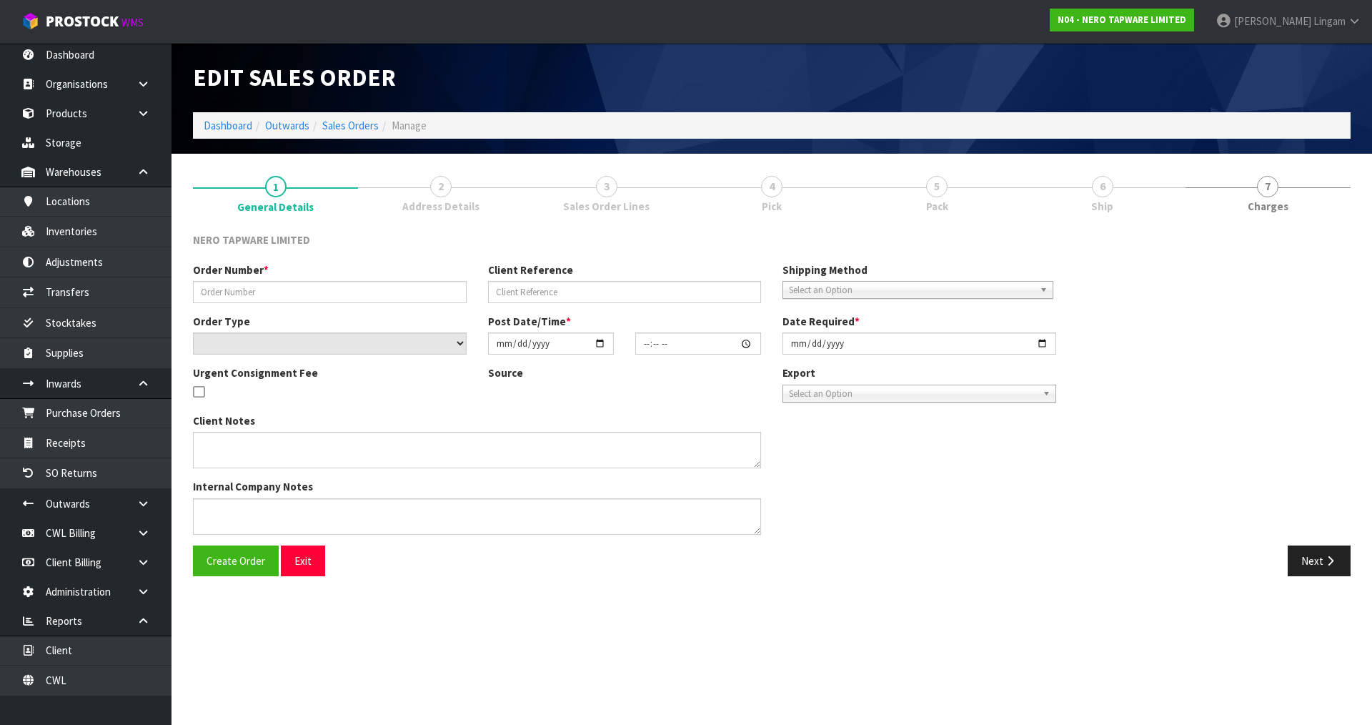
type input "2025-08-20"
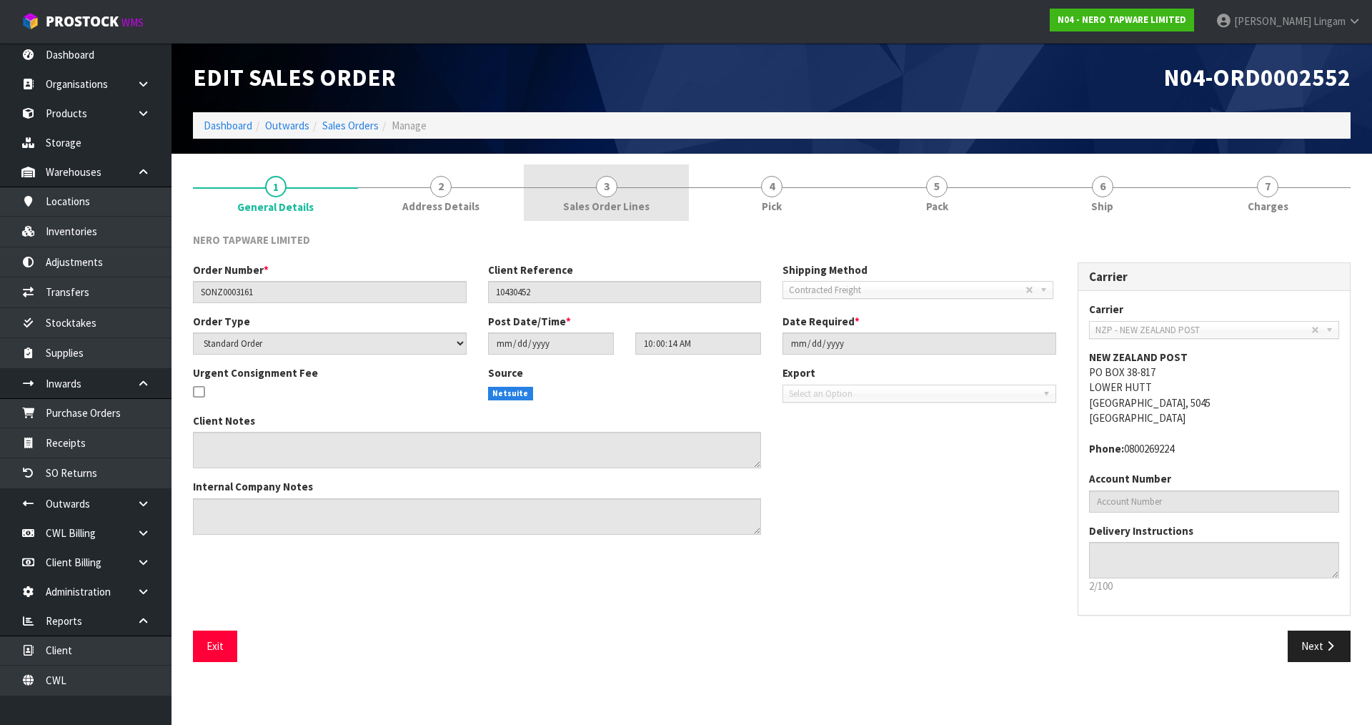
click at [643, 204] on span "Sales Order Lines" at bounding box center [606, 206] width 86 height 15
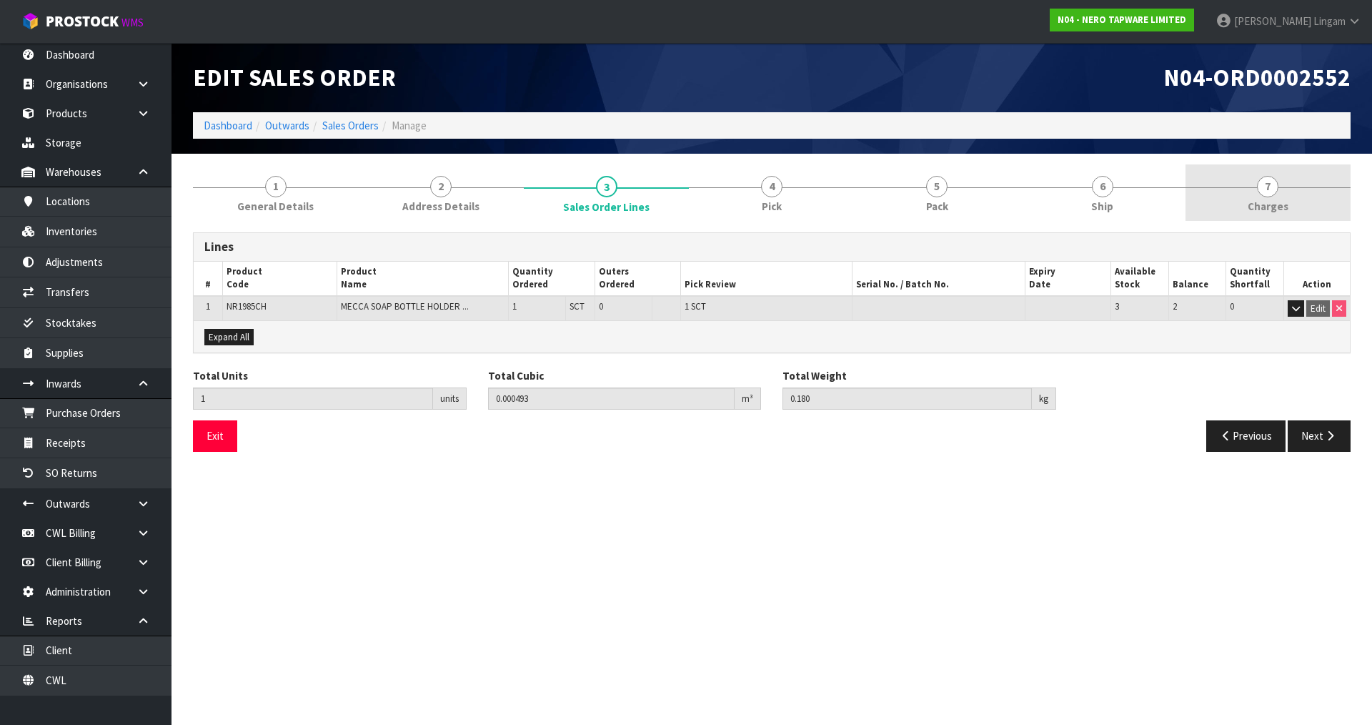
click at [1281, 190] on link "7 Charges" at bounding box center [1268, 192] width 165 height 56
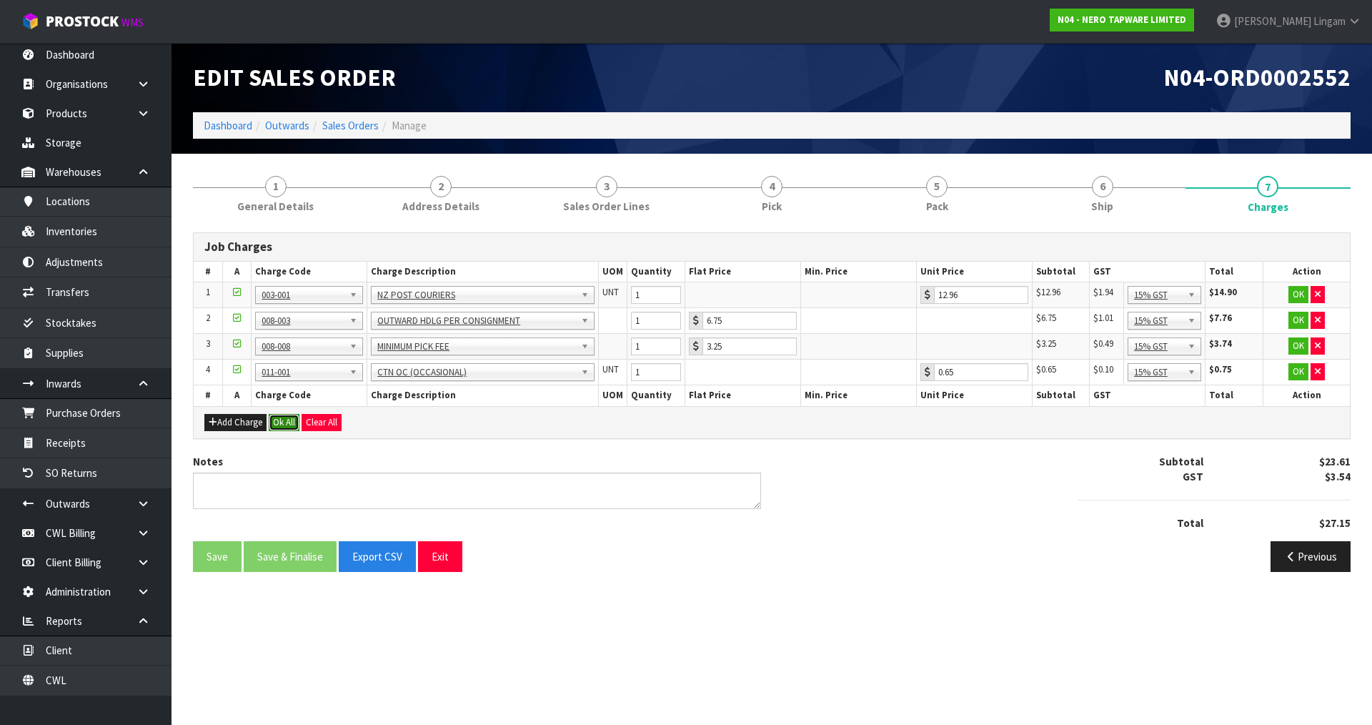
click at [292, 422] on button "Ok All" at bounding box center [284, 422] width 31 height 17
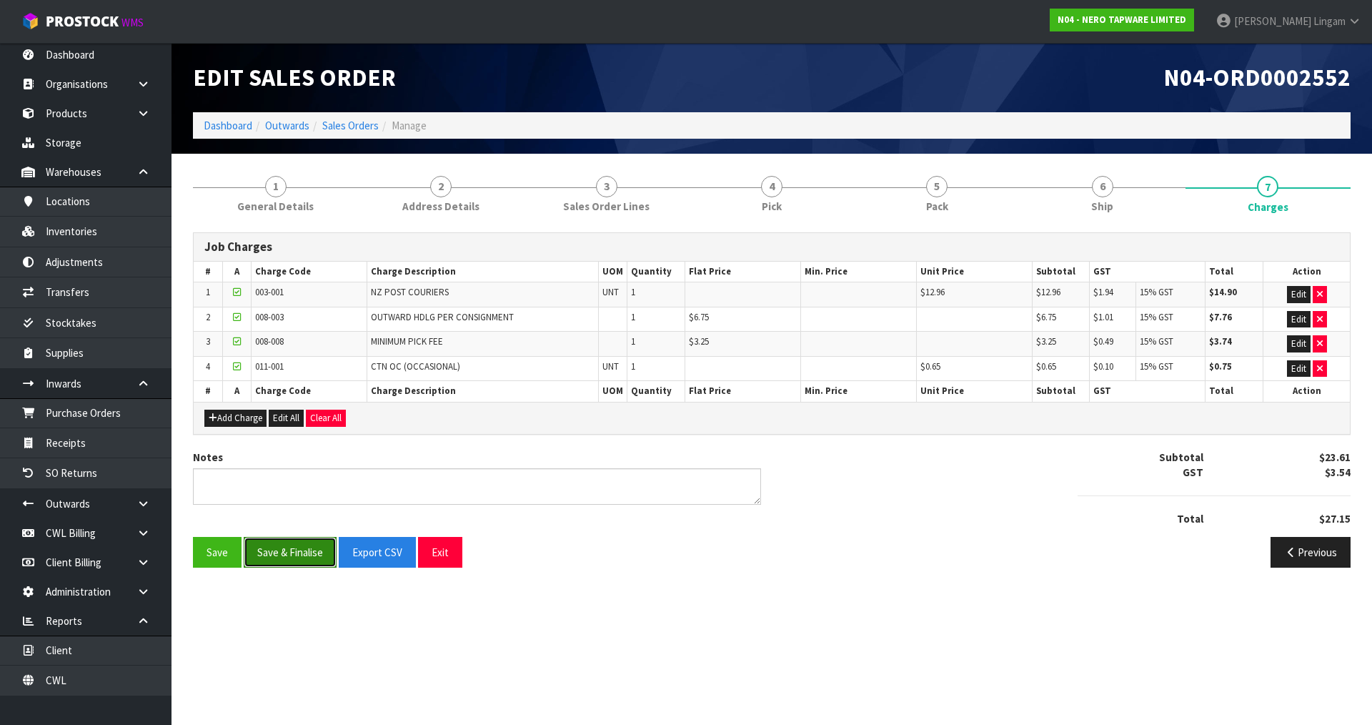
click at [300, 553] on button "Save & Finalise" at bounding box center [290, 552] width 93 height 31
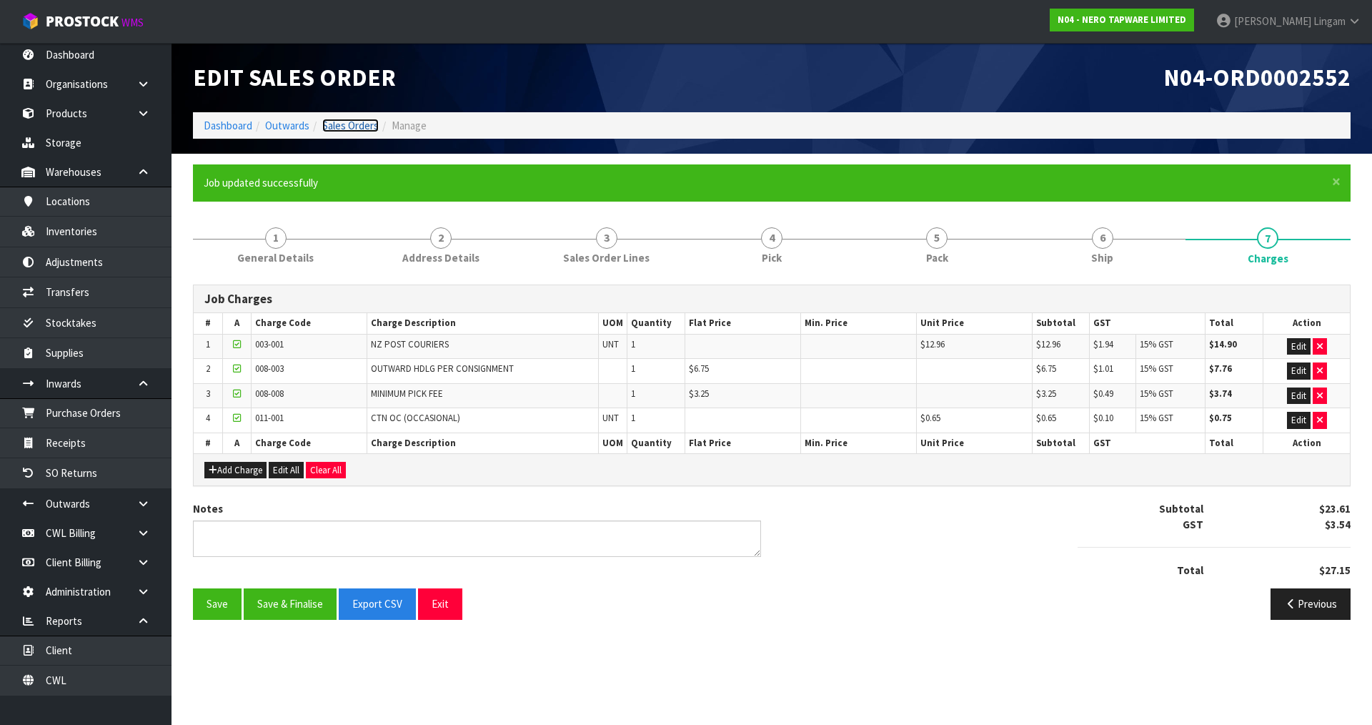
click at [350, 124] on link "Sales Orders" at bounding box center [350, 126] width 56 height 14
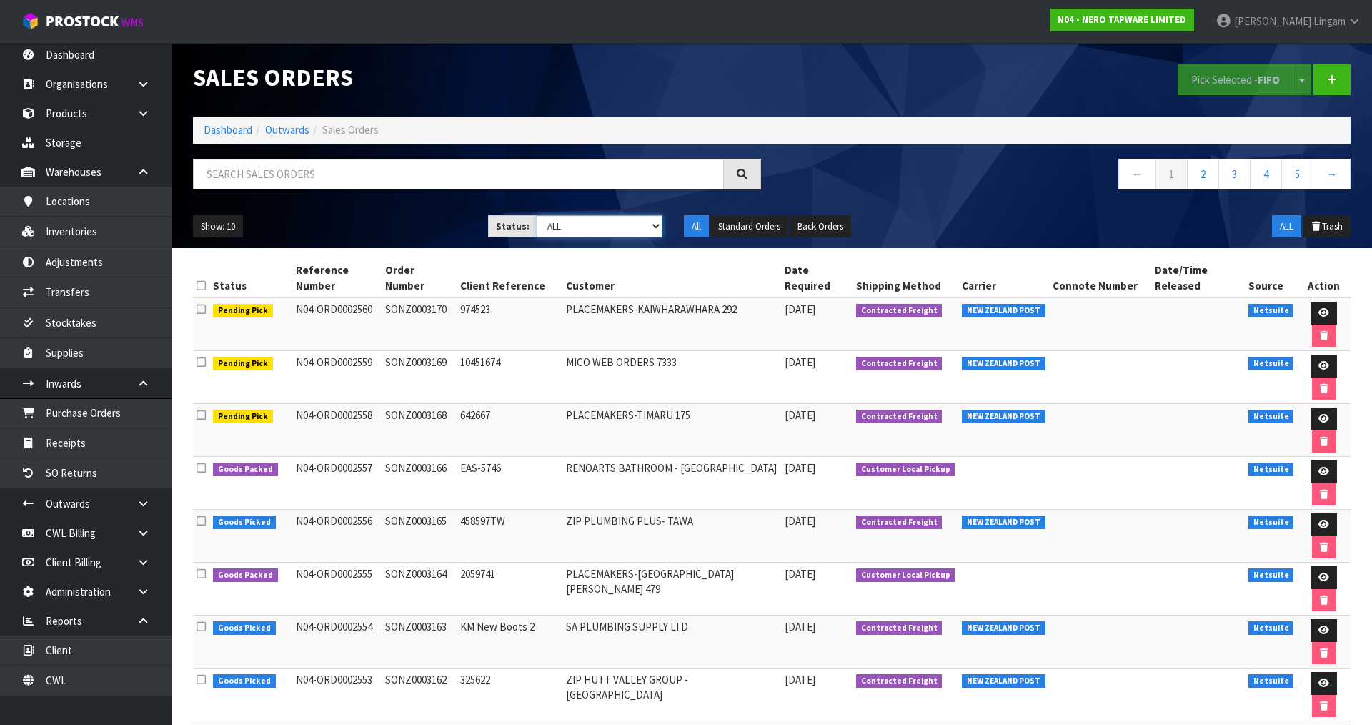
click at [643, 232] on select "Draft Pending Allocated Pending Pick Goods Picked Goods Packed Pending Charges …" at bounding box center [600, 226] width 127 height 22
select select "string:6"
click at [537, 215] on select "Draft Pending Allocated Pending Pick Goods Picked Goods Packed Pending Charges …" at bounding box center [600, 226] width 127 height 22
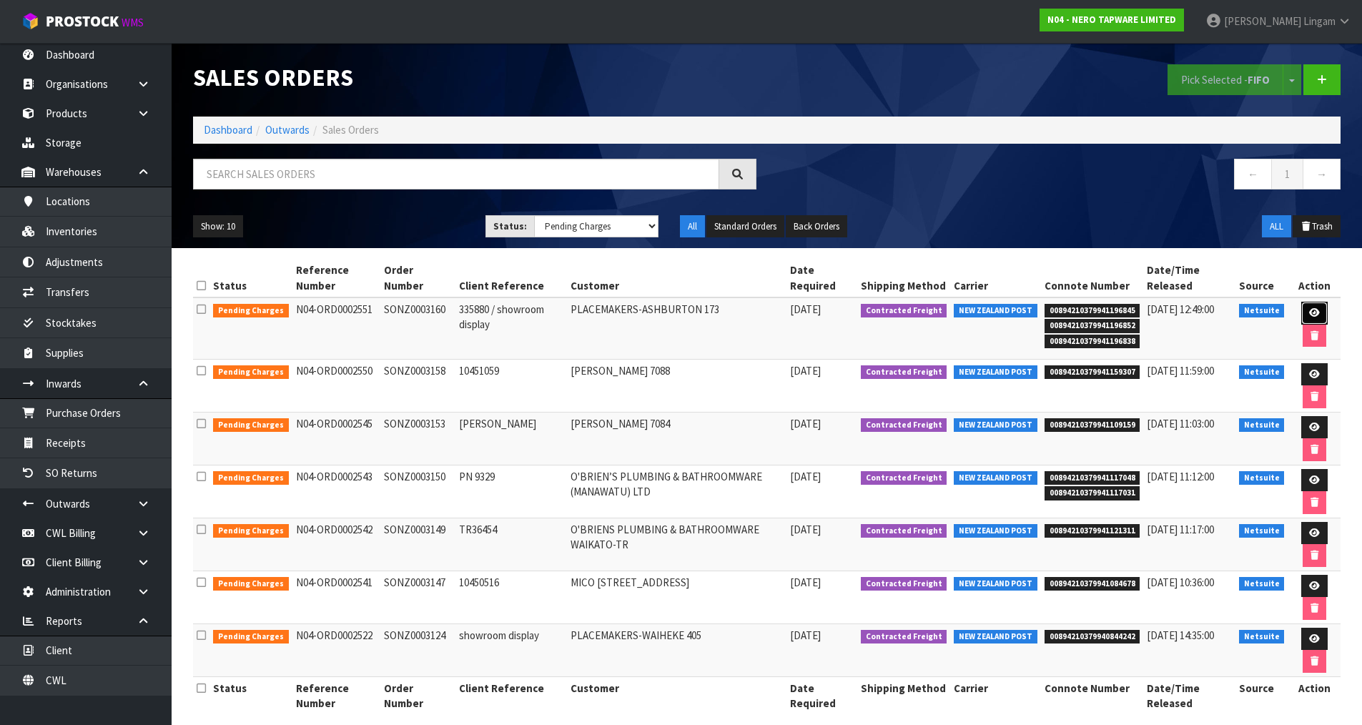
click at [1314, 315] on icon at bounding box center [1314, 312] width 11 height 9
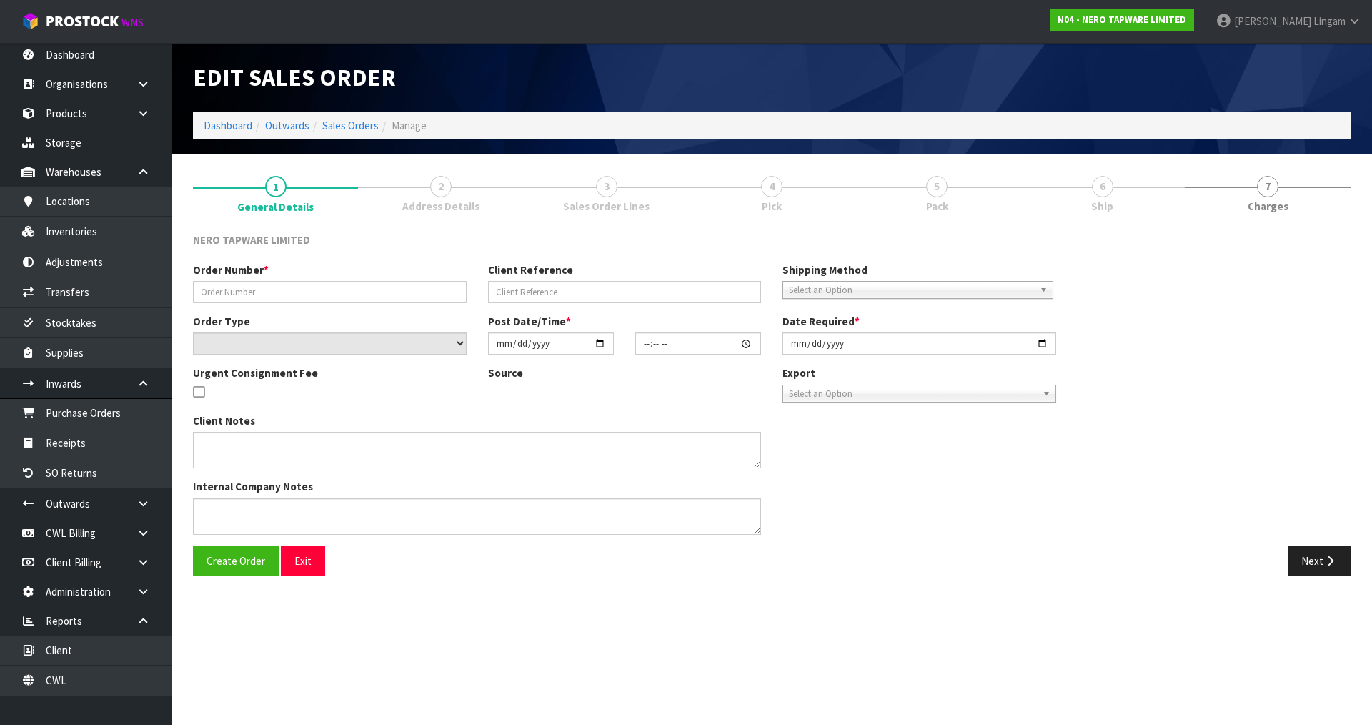
type input "SONZ0003160"
type input "335880 / showroom display"
select select "number:0"
type input "2025-08-20"
type input "10:00:11.000"
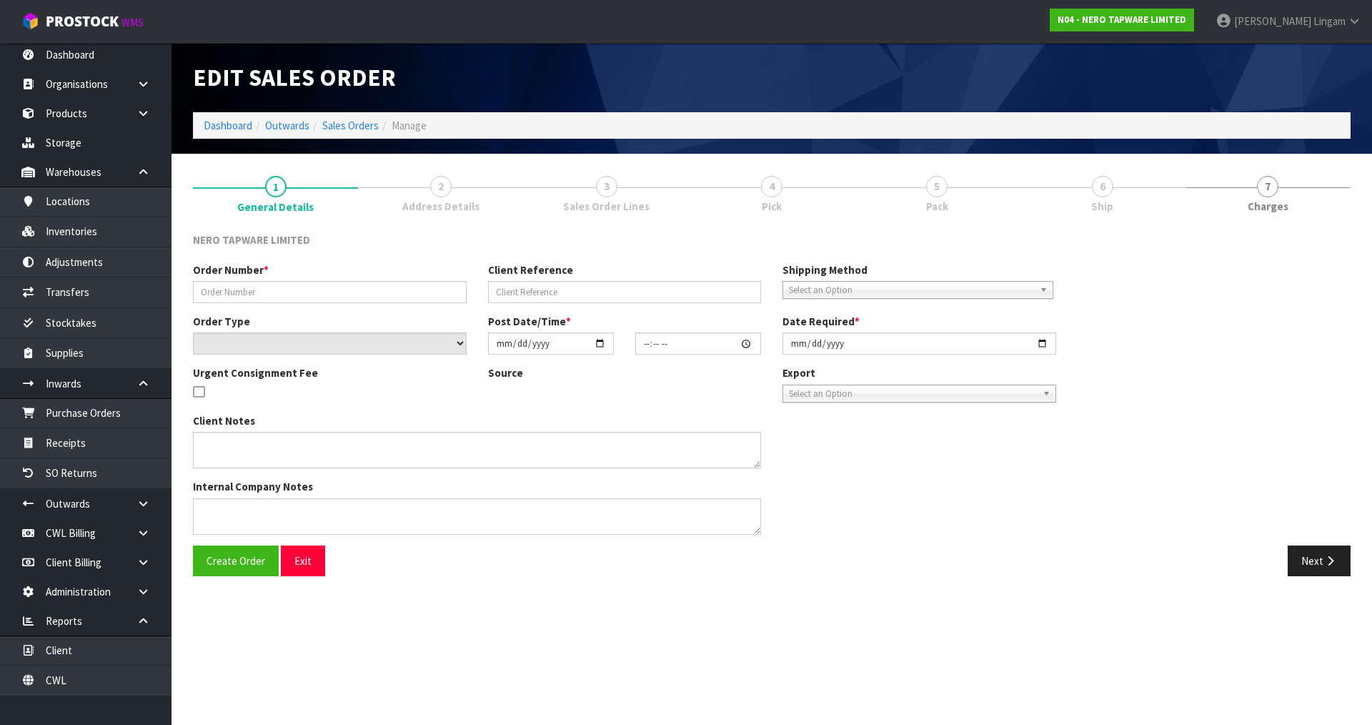
type input "2025-08-20"
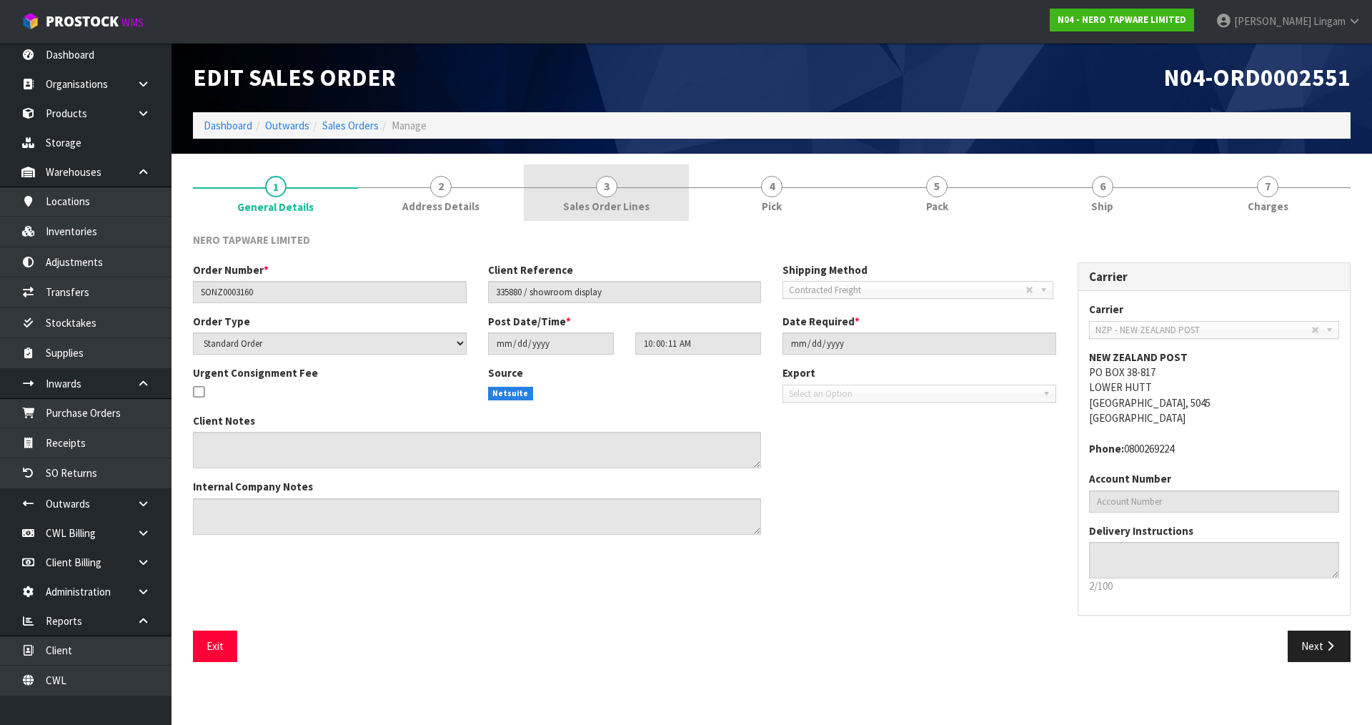
click at [652, 204] on link "3 Sales Order Lines" at bounding box center [606, 192] width 165 height 56
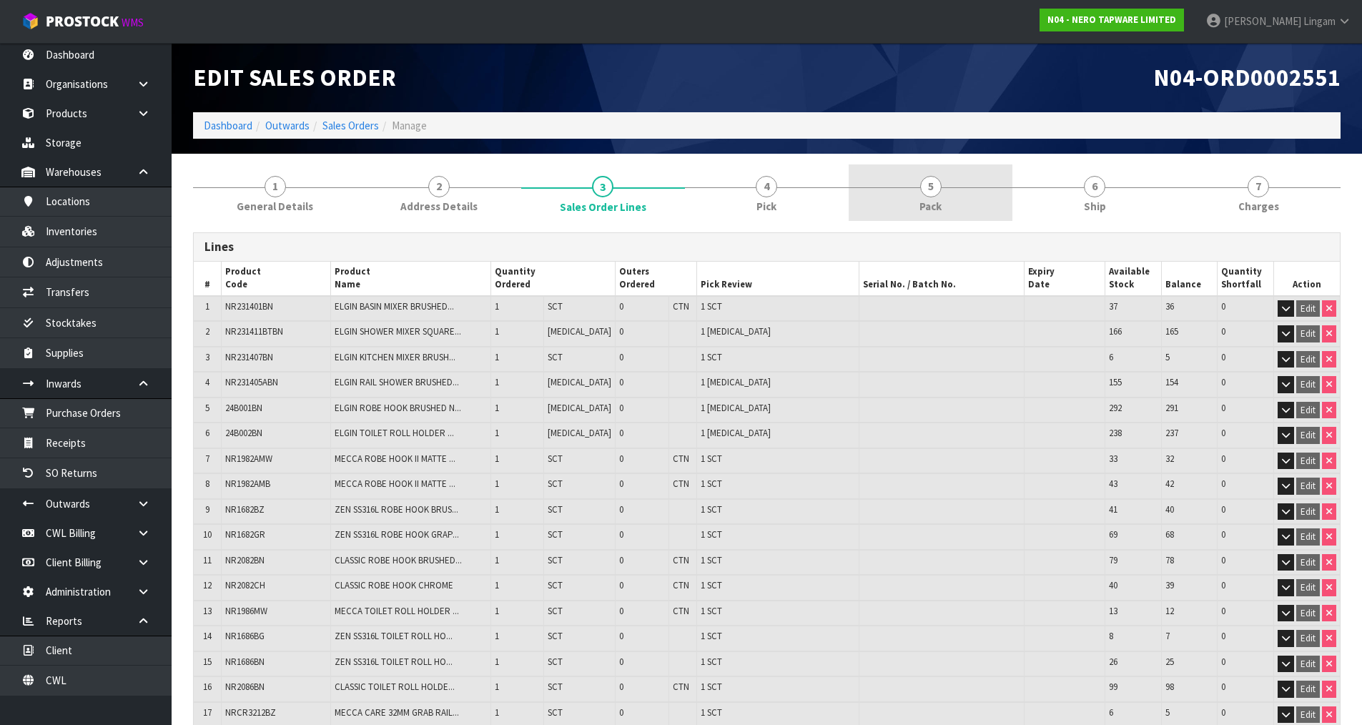
click at [973, 214] on link "5 Pack" at bounding box center [931, 192] width 164 height 56
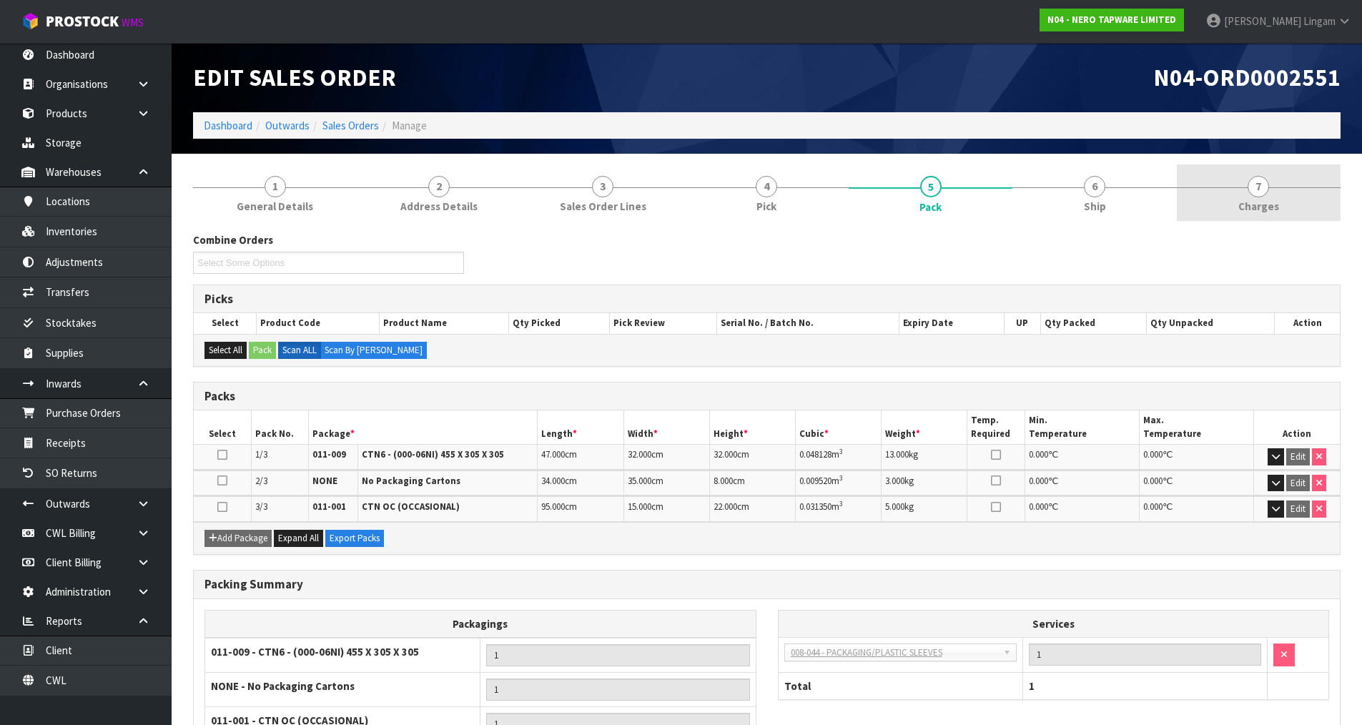
click at [1294, 205] on link "7 Charges" at bounding box center [1259, 192] width 164 height 56
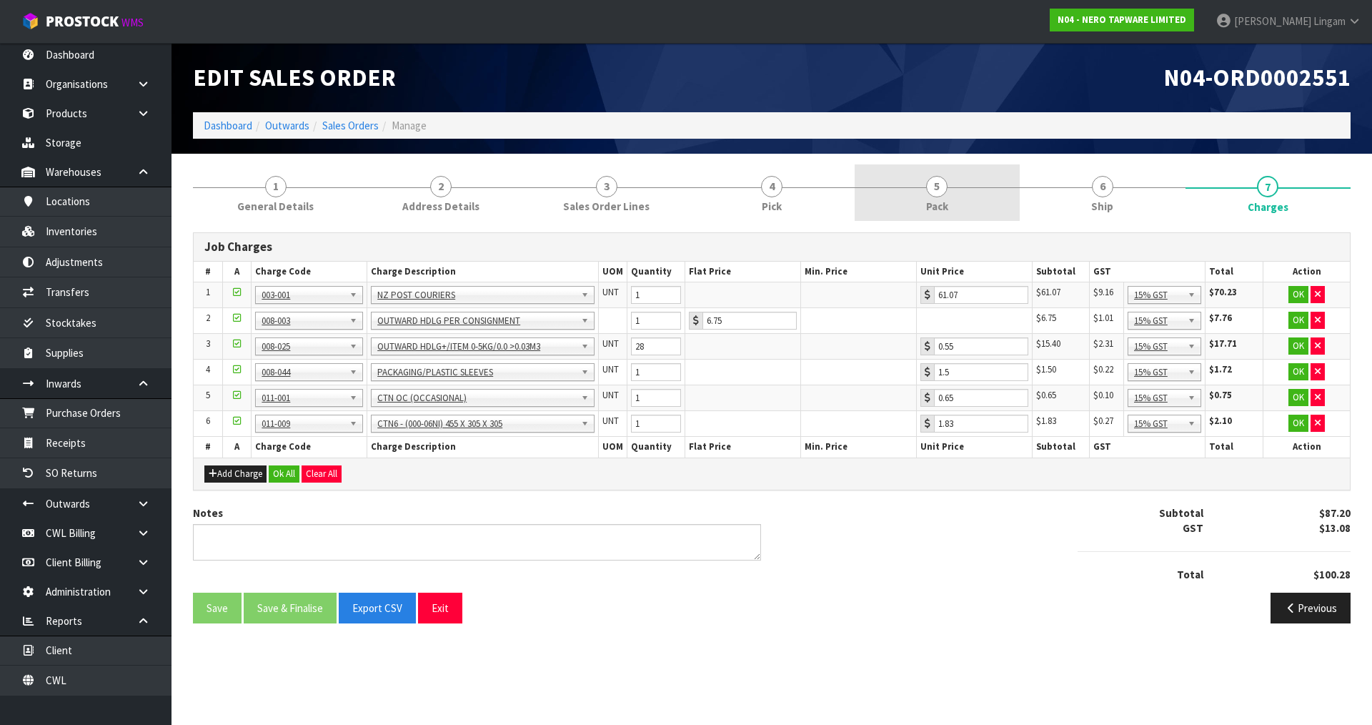
click at [981, 205] on link "5 Pack" at bounding box center [937, 192] width 165 height 56
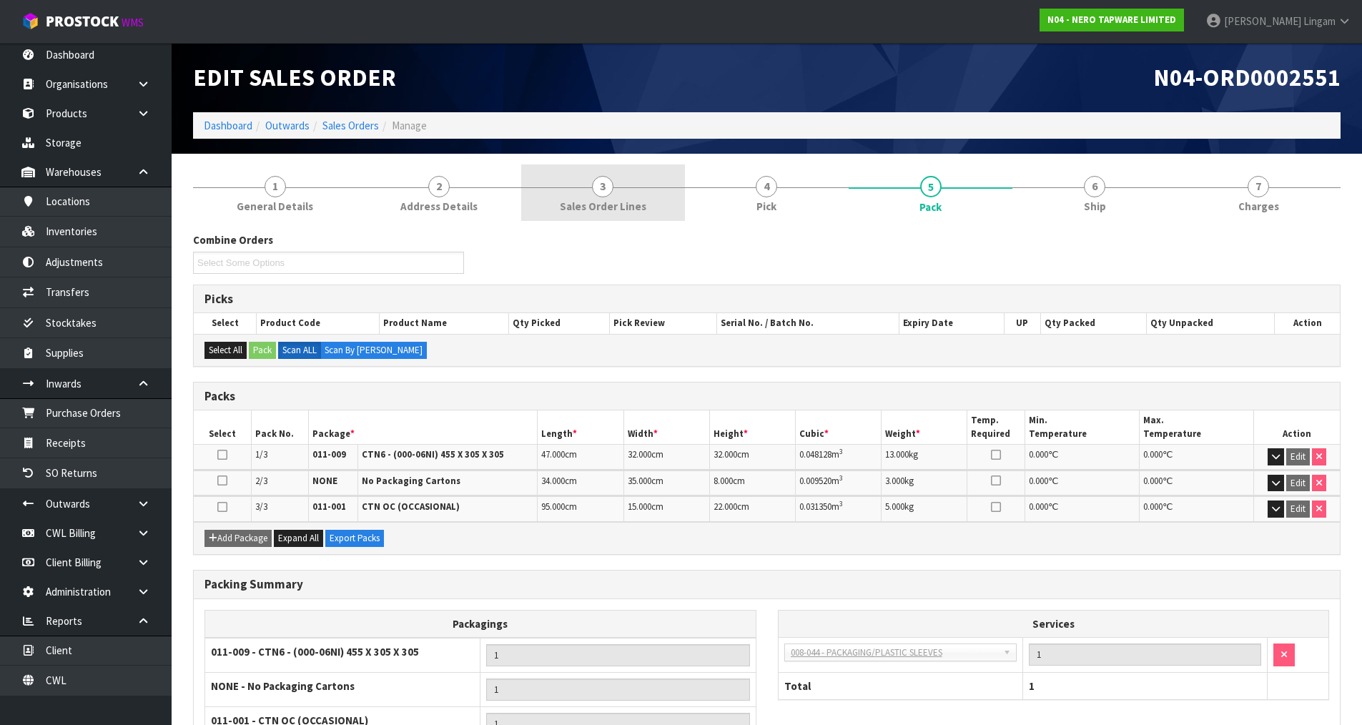
click at [659, 207] on link "3 Sales Order Lines" at bounding box center [603, 192] width 164 height 56
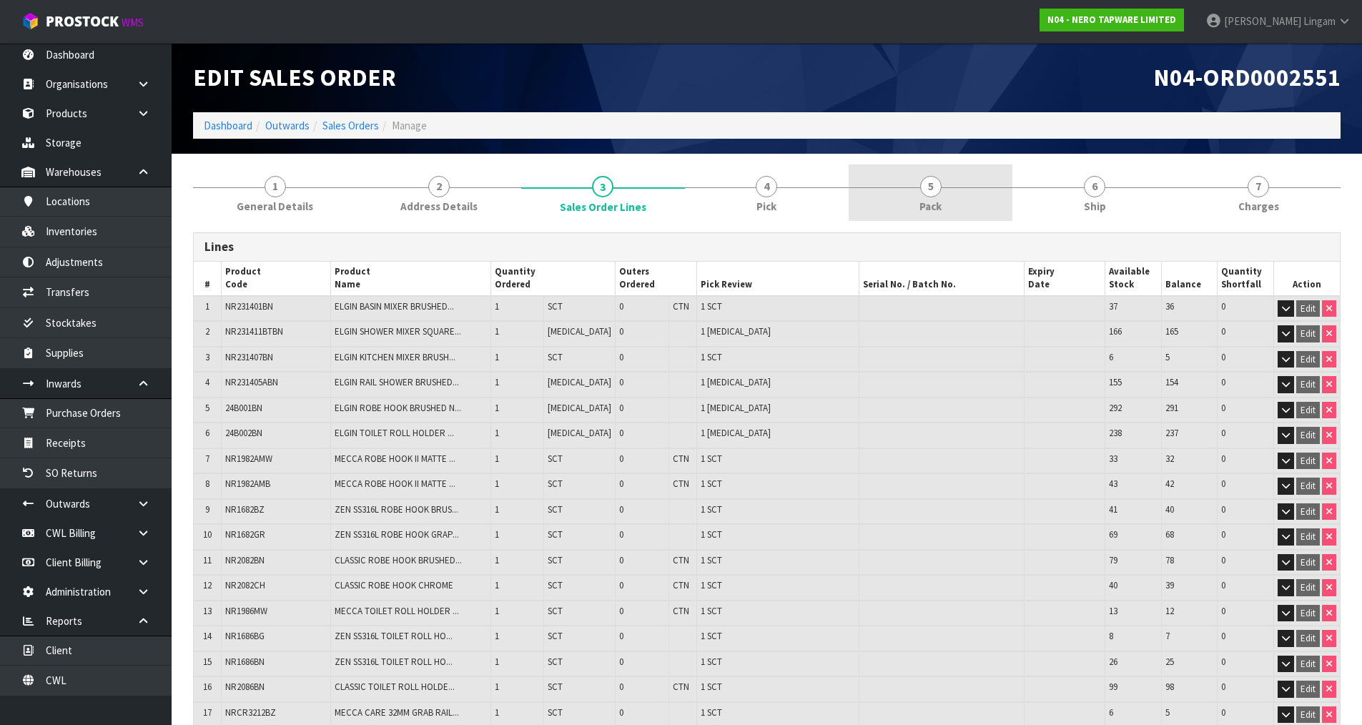
click at [947, 207] on link "5 Pack" at bounding box center [931, 192] width 164 height 56
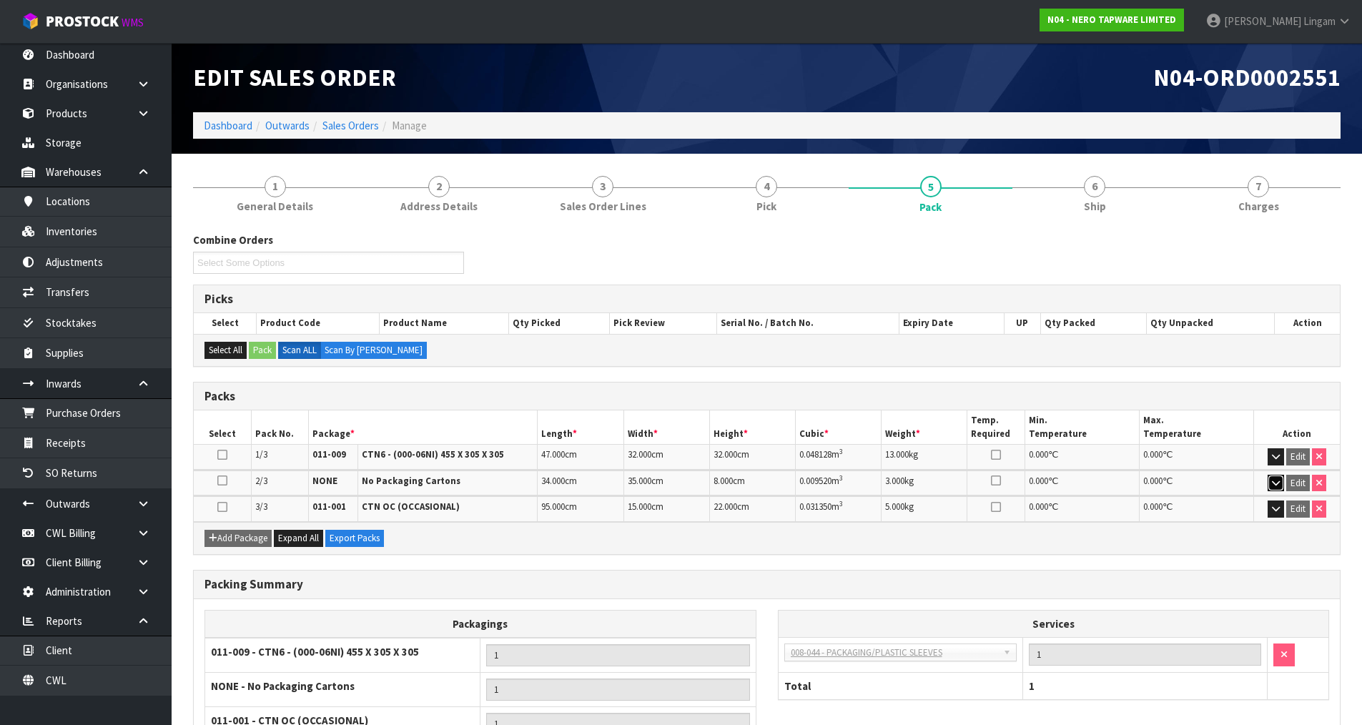
click at [1274, 488] on button "button" at bounding box center [1275, 483] width 16 height 17
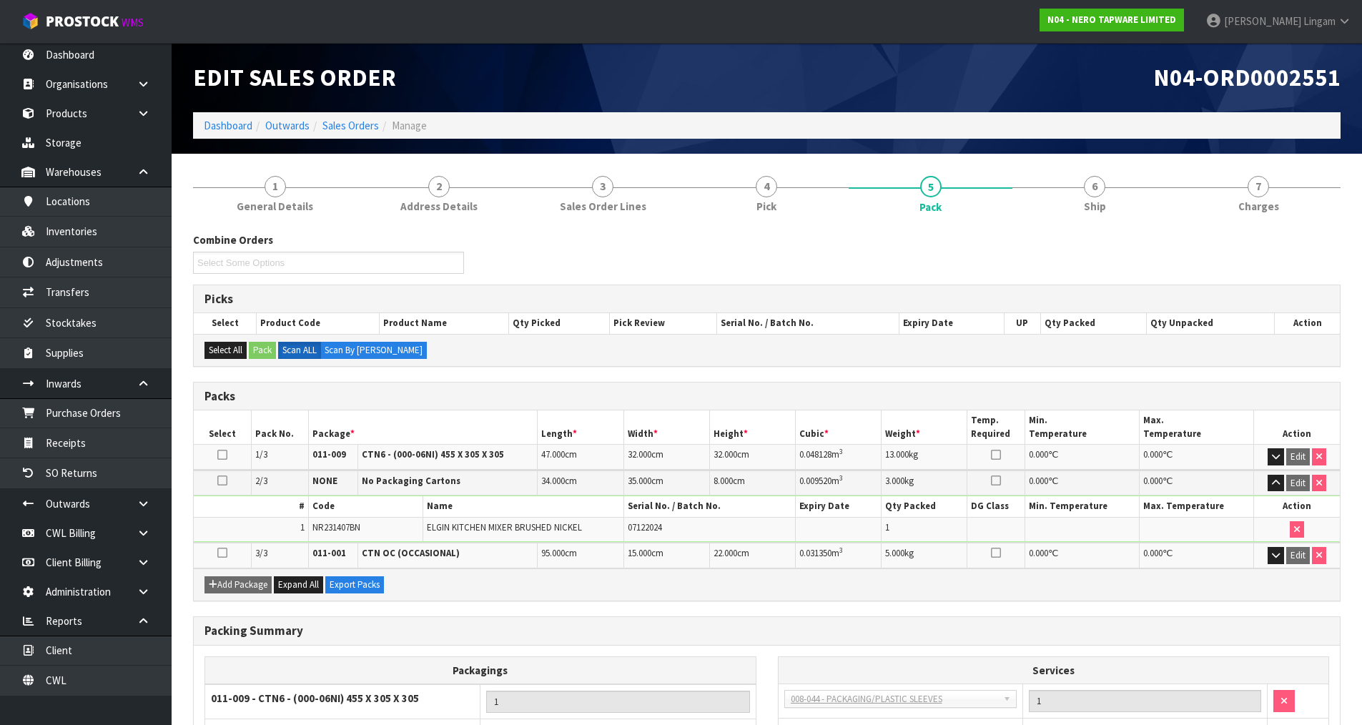
click at [352, 528] on span "NR231407BN" at bounding box center [336, 527] width 48 height 12
copy span "NR231407BN"
click at [650, 208] on link "3 Sales Order Lines" at bounding box center [603, 192] width 164 height 56
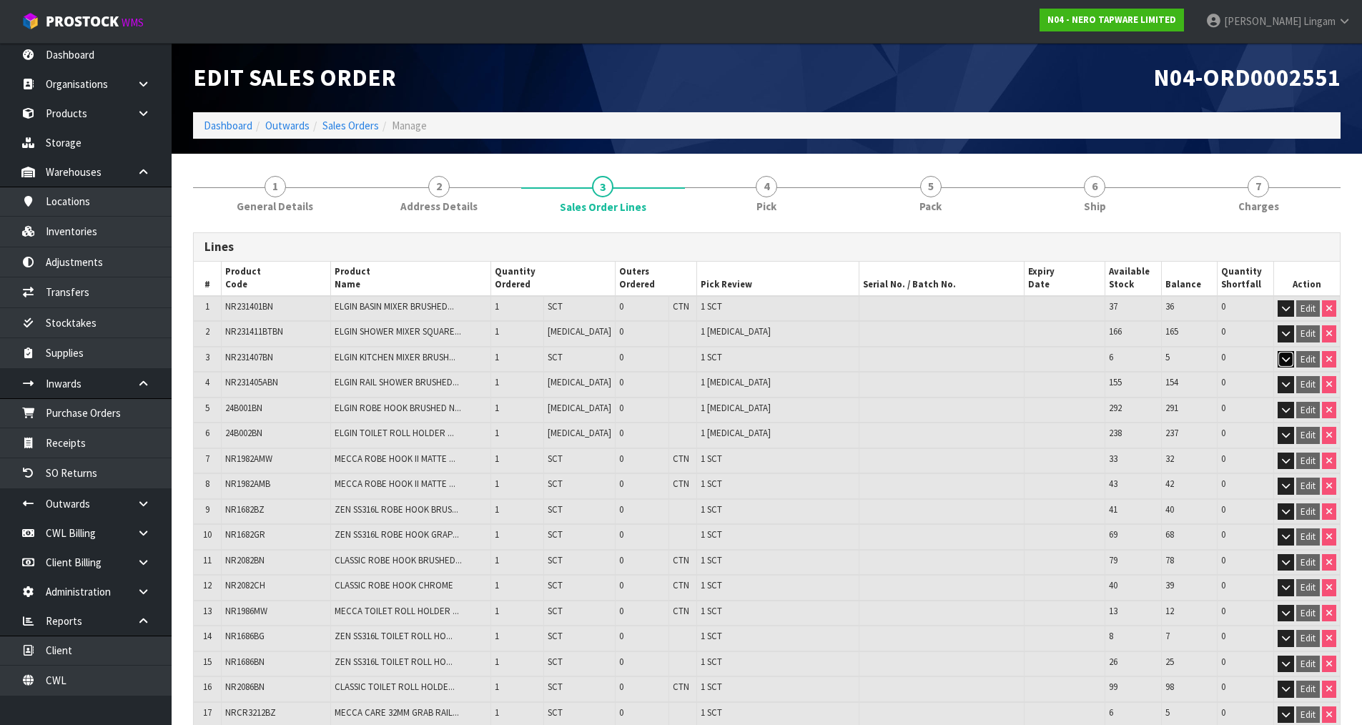
click at [1289, 362] on icon "button" at bounding box center [1286, 359] width 8 height 9
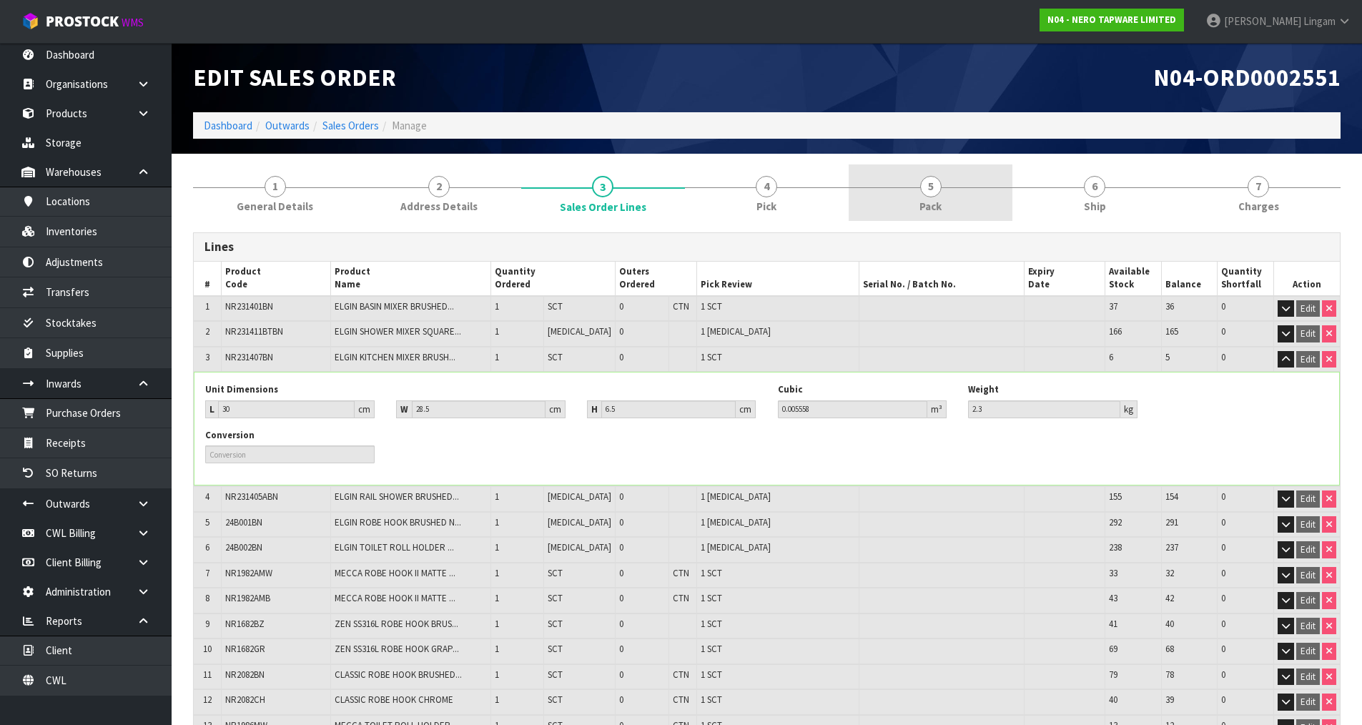
click at [956, 194] on link "5 Pack" at bounding box center [931, 192] width 164 height 56
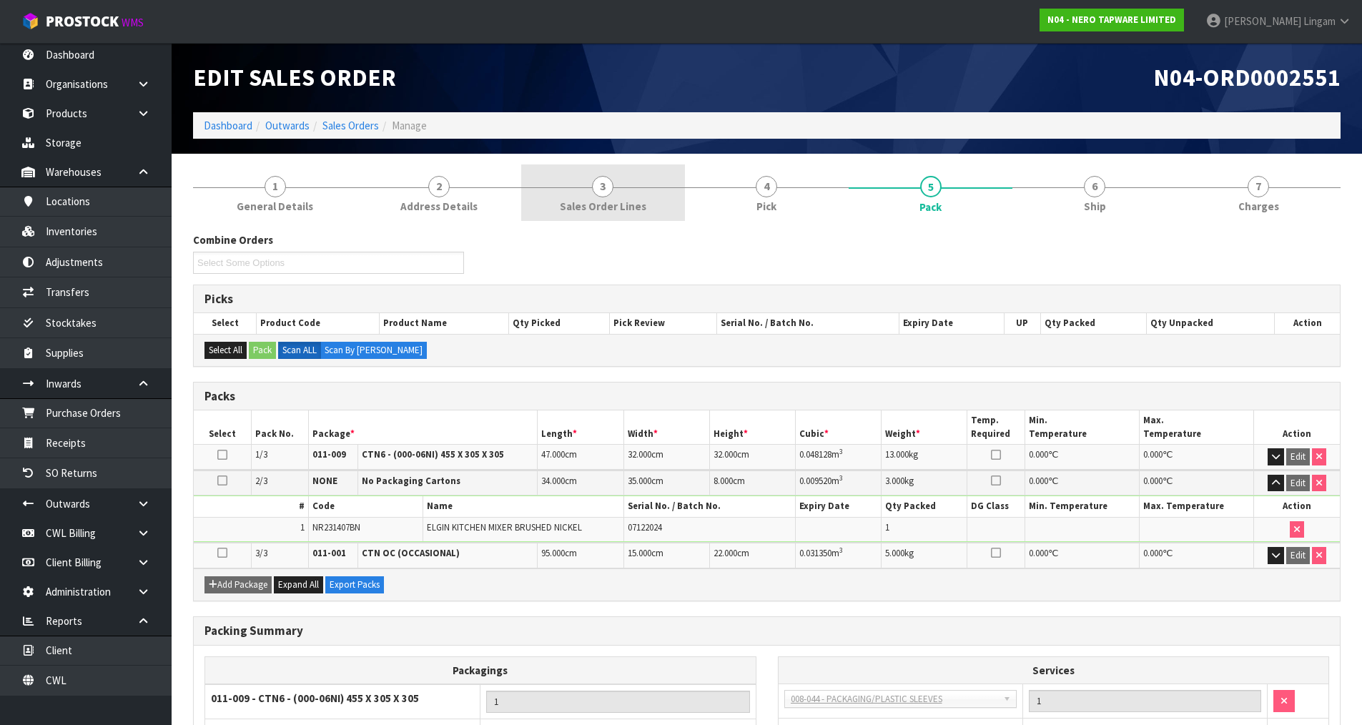
click at [658, 215] on link "3 Sales Order Lines" at bounding box center [603, 192] width 164 height 56
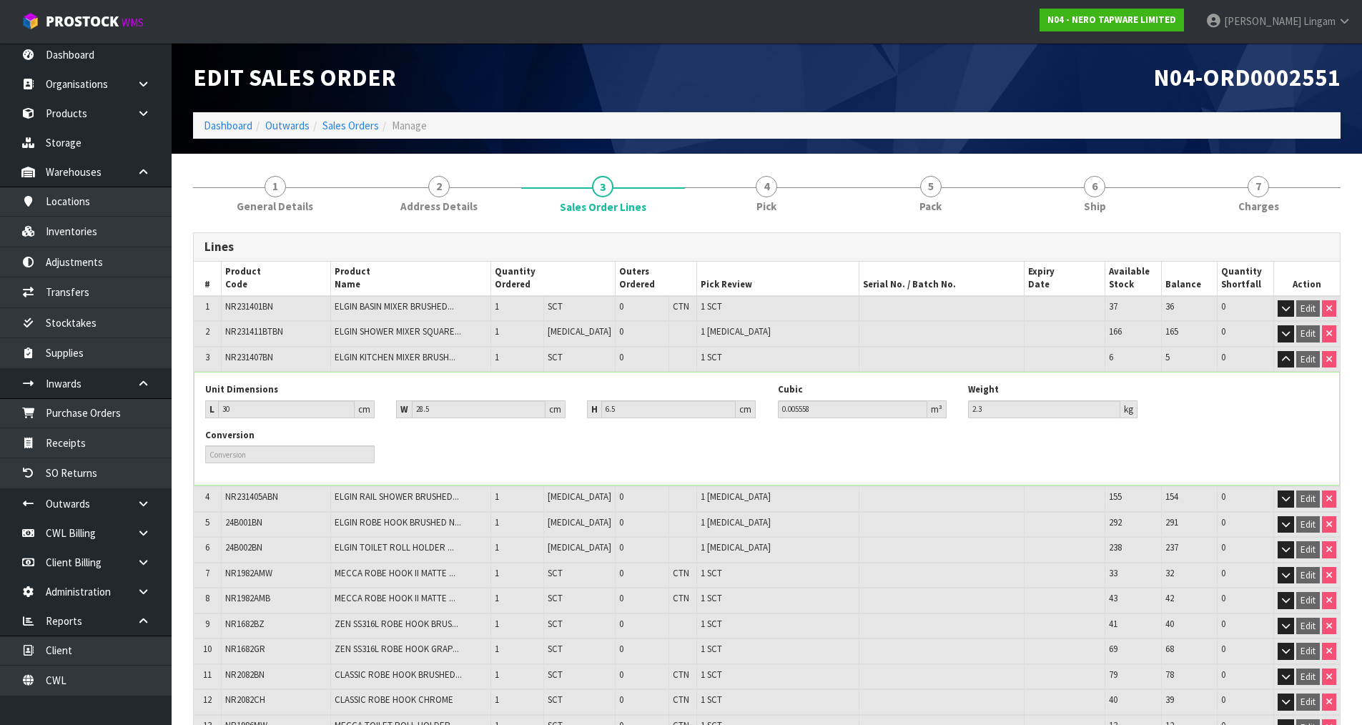
drag, startPoint x: 1060, startPoint y: 654, endPoint x: 1069, endPoint y: 548, distance: 106.9
click at [1060, 653] on td at bounding box center [1064, 651] width 81 height 26
click at [966, 187] on link "5 Pack" at bounding box center [931, 192] width 164 height 56
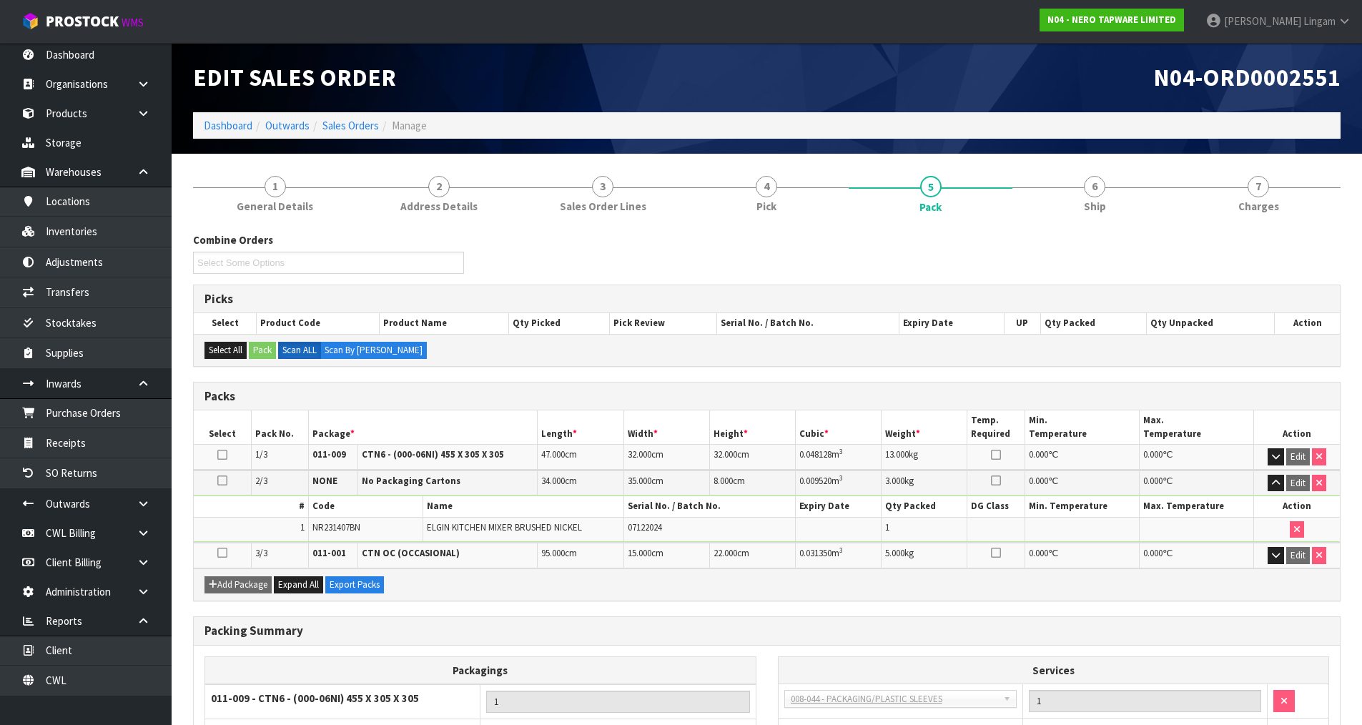
click at [451, 264] on ul "Select Some Options" at bounding box center [328, 263] width 271 height 22
click at [340, 530] on span "NR231407BN" at bounding box center [336, 527] width 48 height 12
copy span "NR231407BN"
click at [1266, 201] on span "Charges" at bounding box center [1258, 206] width 41 height 15
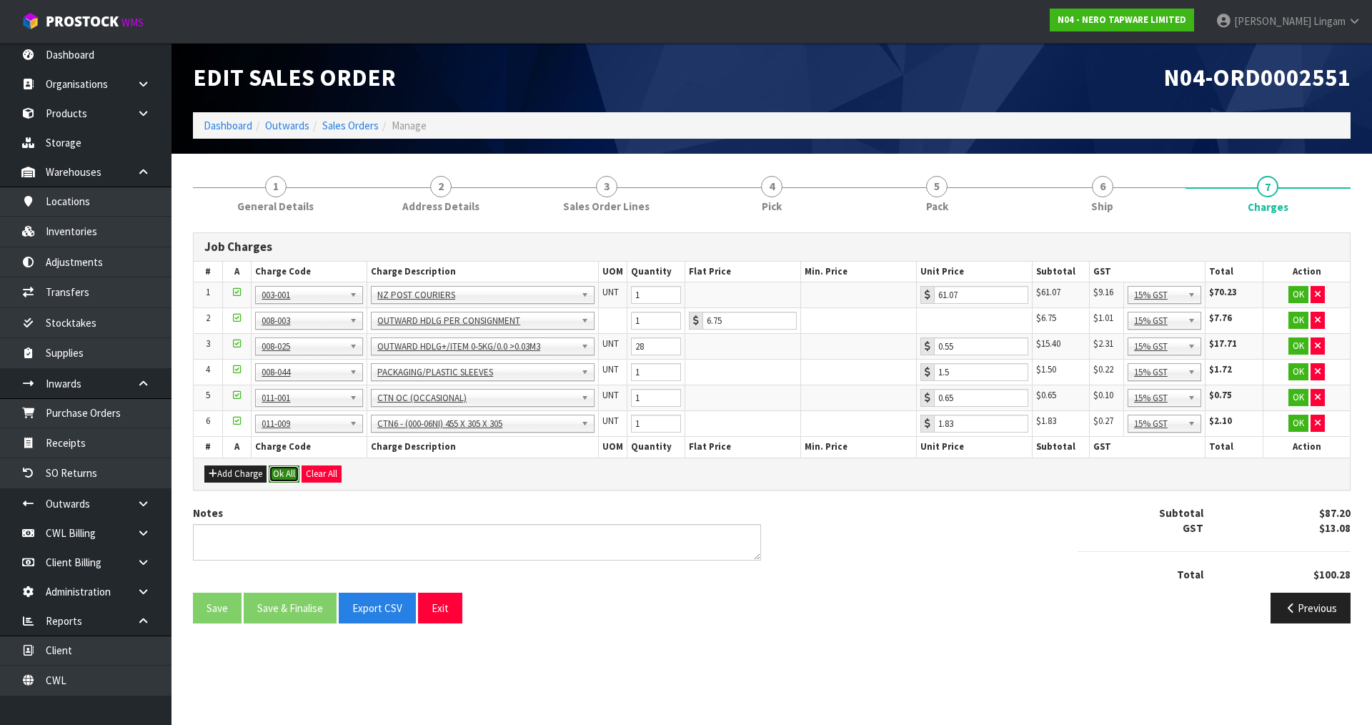
click at [285, 472] on button "Ok All" at bounding box center [284, 473] width 31 height 17
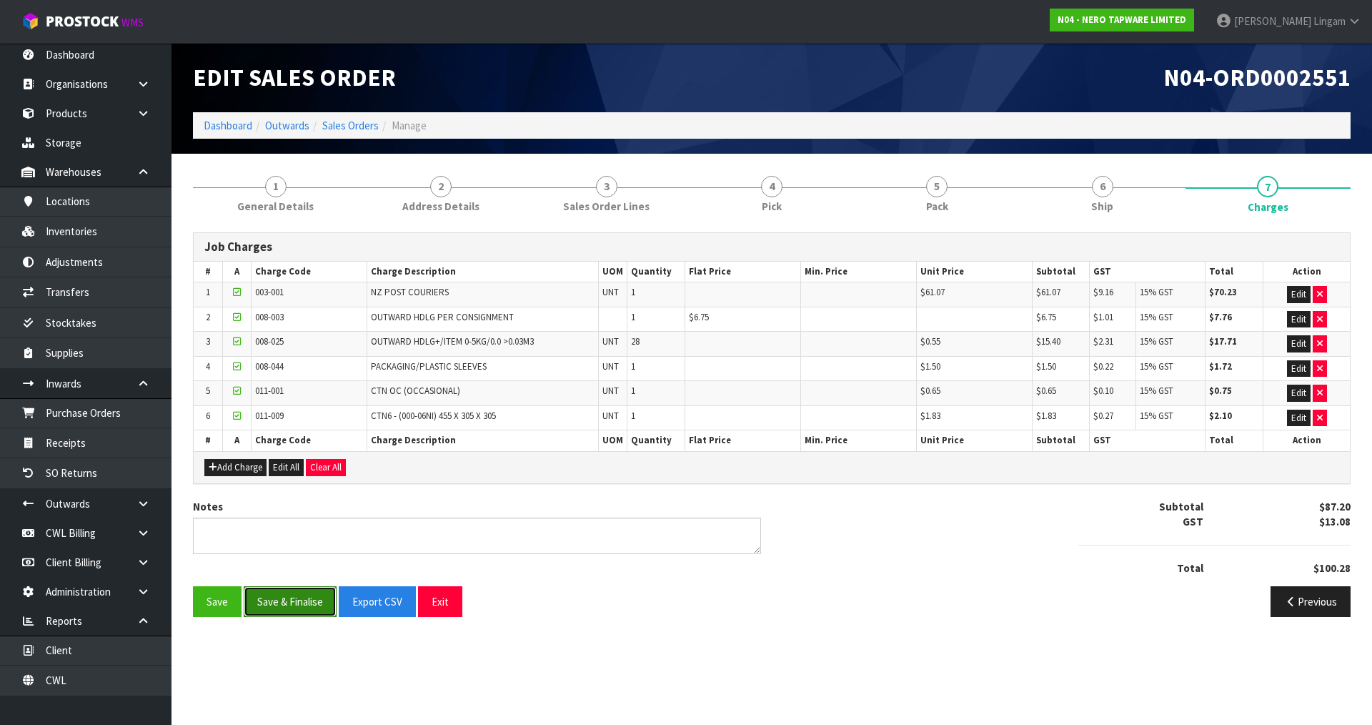
click at [301, 602] on button "Save & Finalise" at bounding box center [290, 601] width 93 height 31
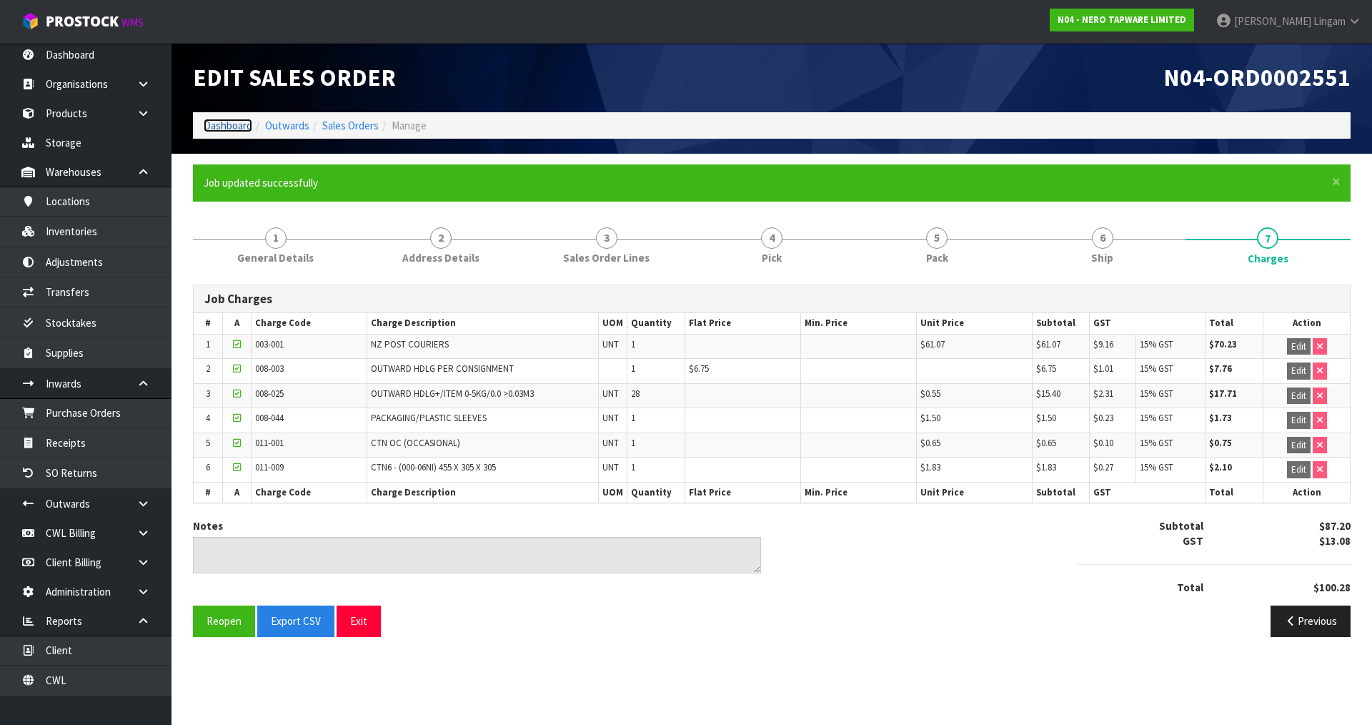
click at [222, 124] on link "Dashboard" at bounding box center [228, 126] width 49 height 14
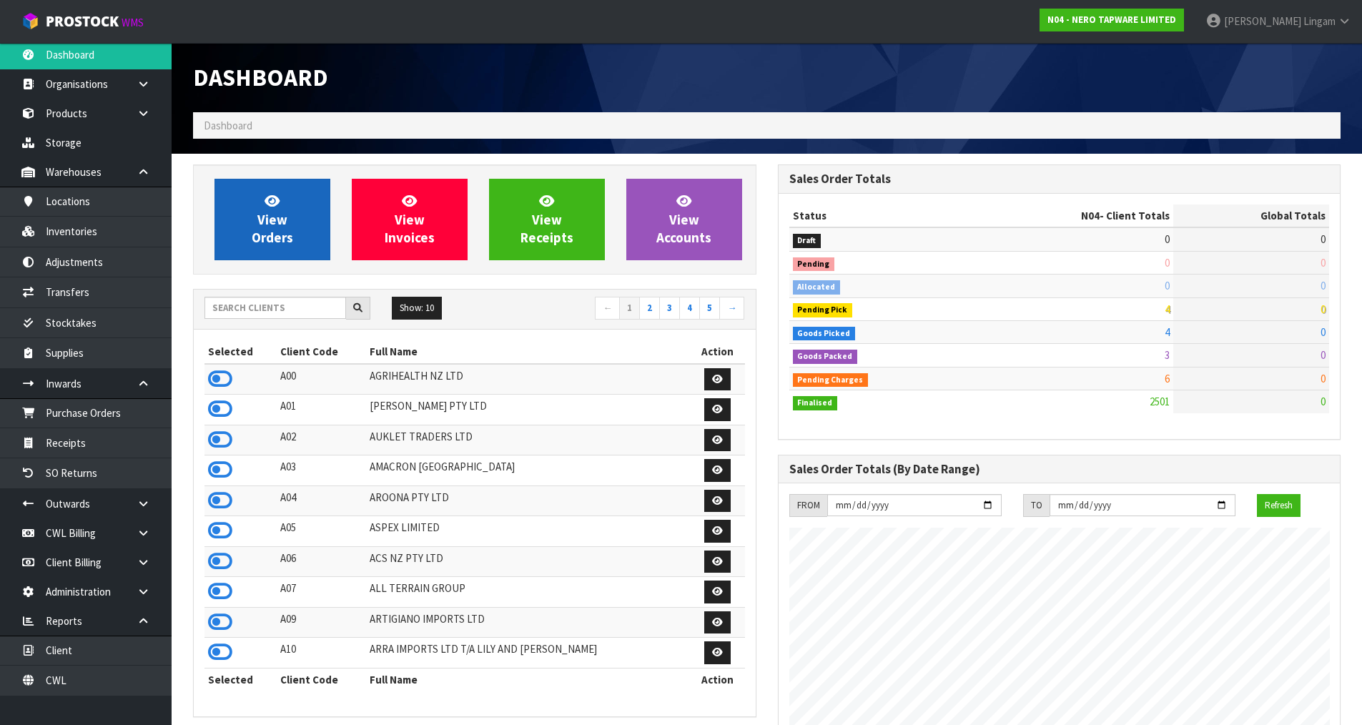
scroll to position [891, 584]
click at [275, 227] on span "View Orders" at bounding box center [272, 219] width 41 height 54
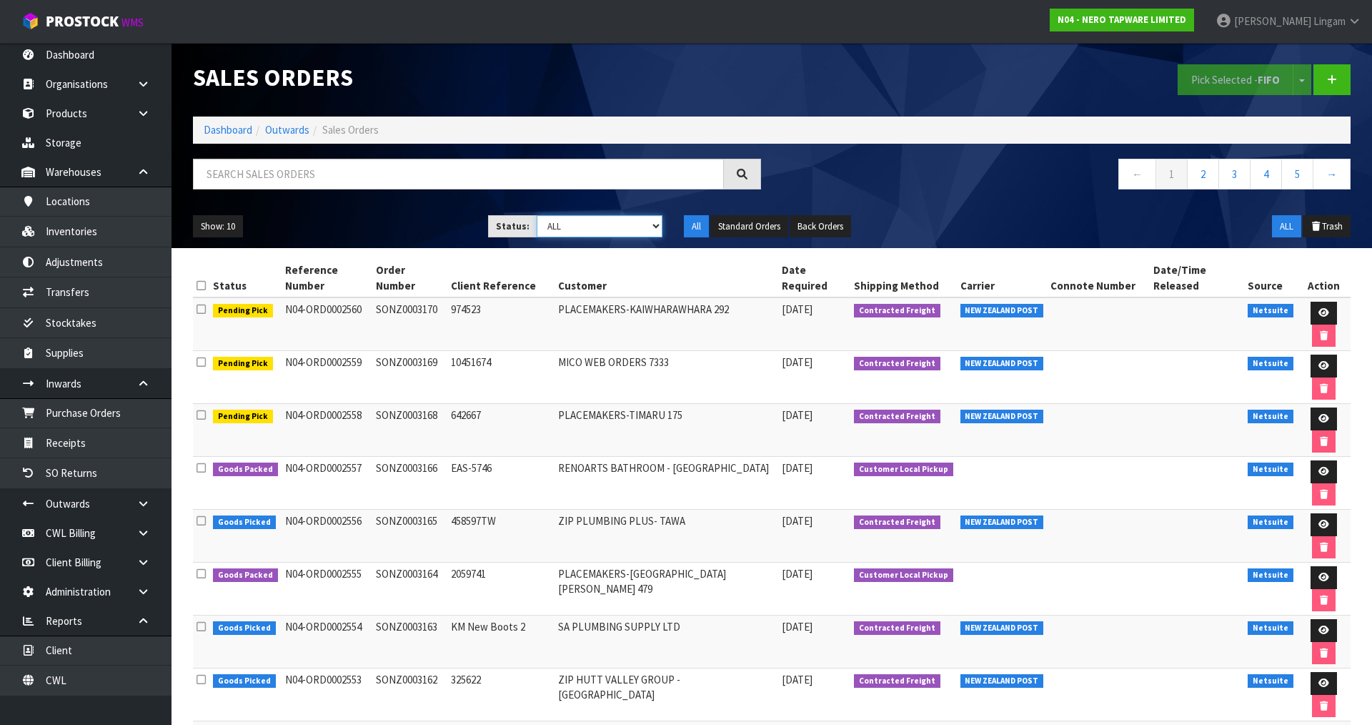
click at [620, 224] on select "Draft Pending Allocated Pending Pick Goods Picked Goods Packed Pending Charges …" at bounding box center [600, 226] width 127 height 22
select select "string:6"
click at [537, 215] on select "Draft Pending Allocated Pending Pick Goods Picked Goods Packed Pending Charges …" at bounding box center [600, 226] width 127 height 22
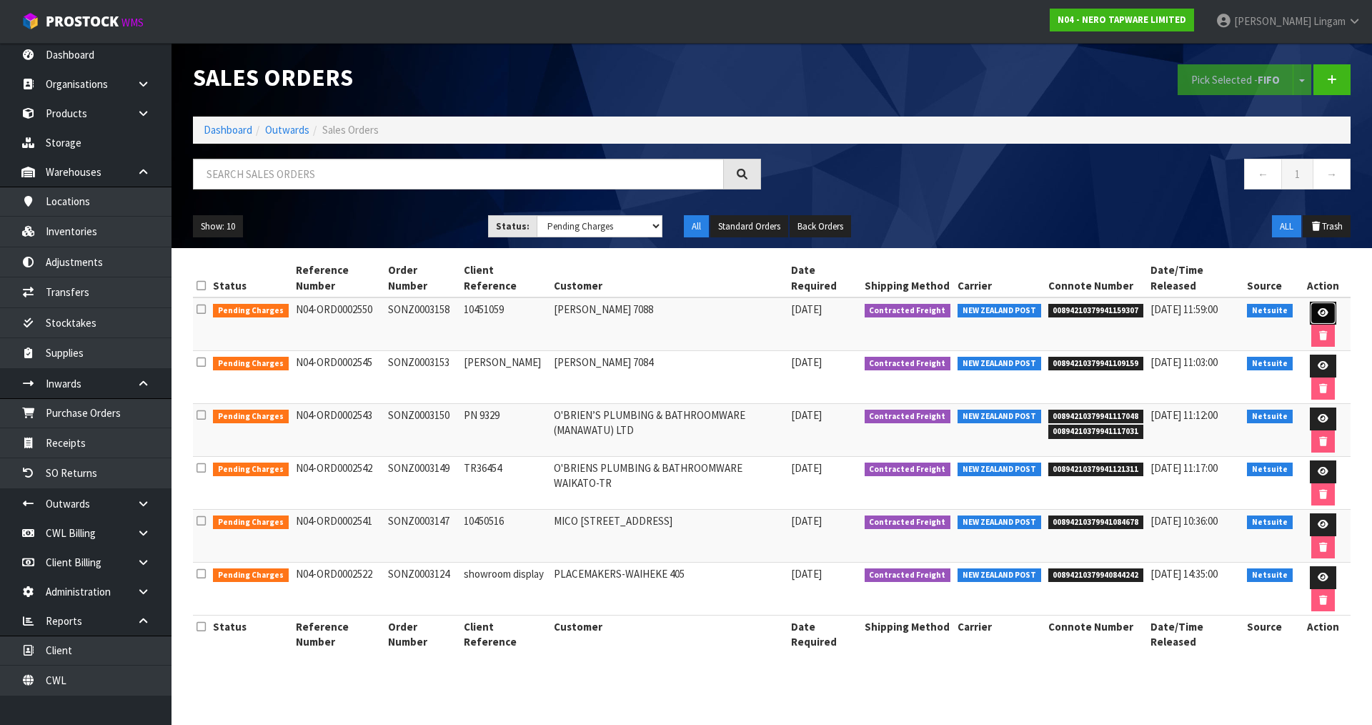
click at [1322, 312] on icon at bounding box center [1323, 312] width 11 height 9
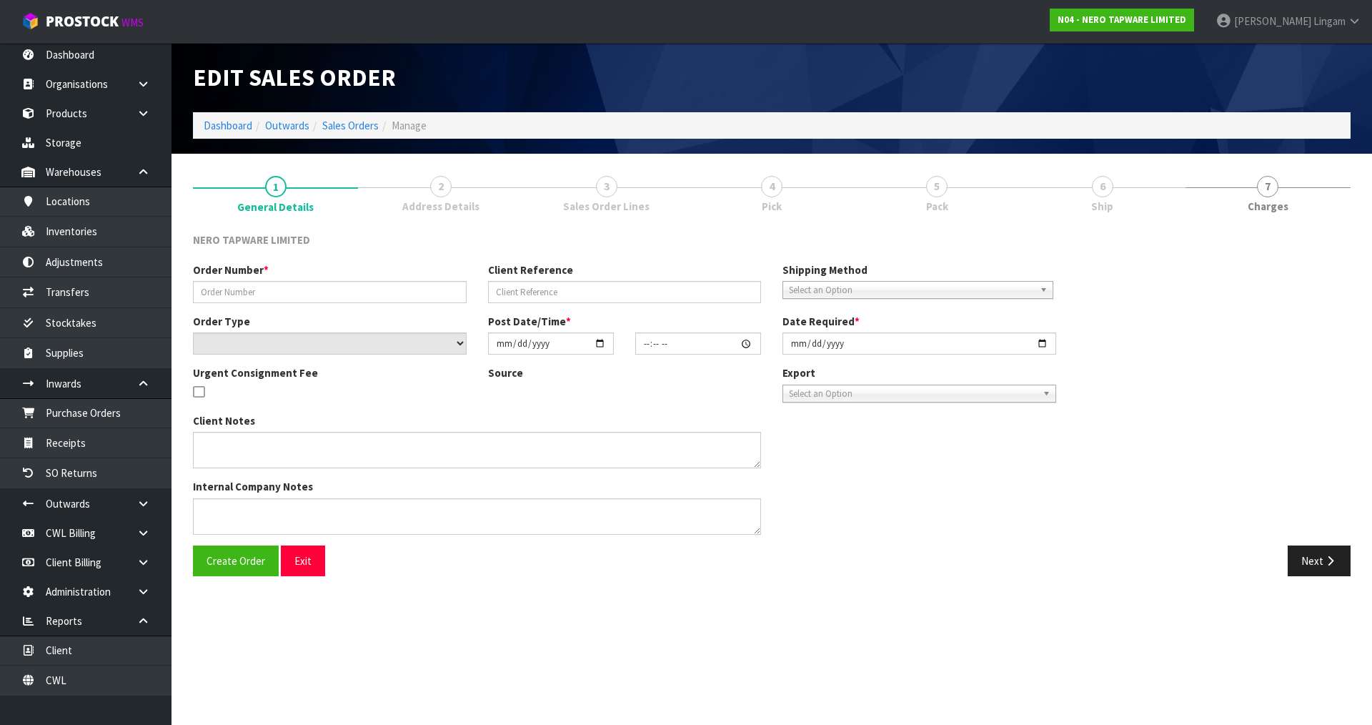
type input "SONZ0003158"
type input "10451059"
select select "number:0"
type input "2025-08-20"
type input "10:00:10.000"
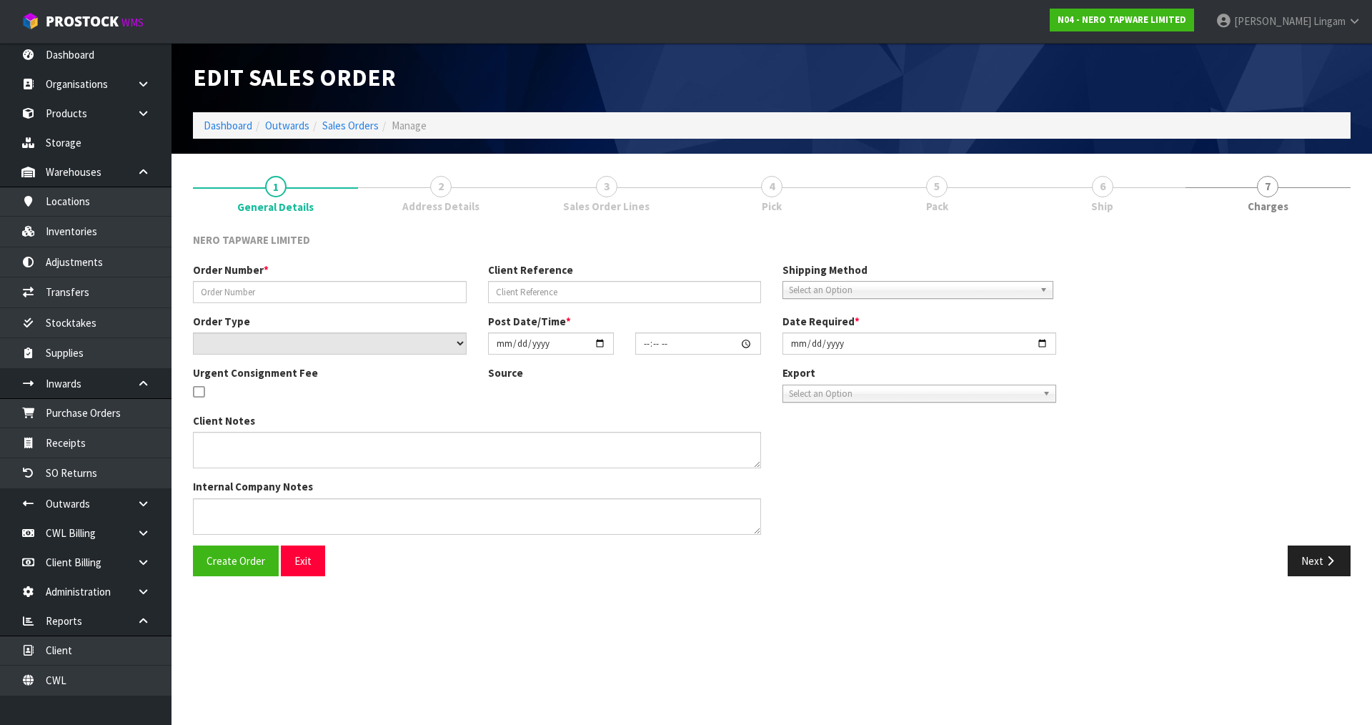
type input "2025-08-20"
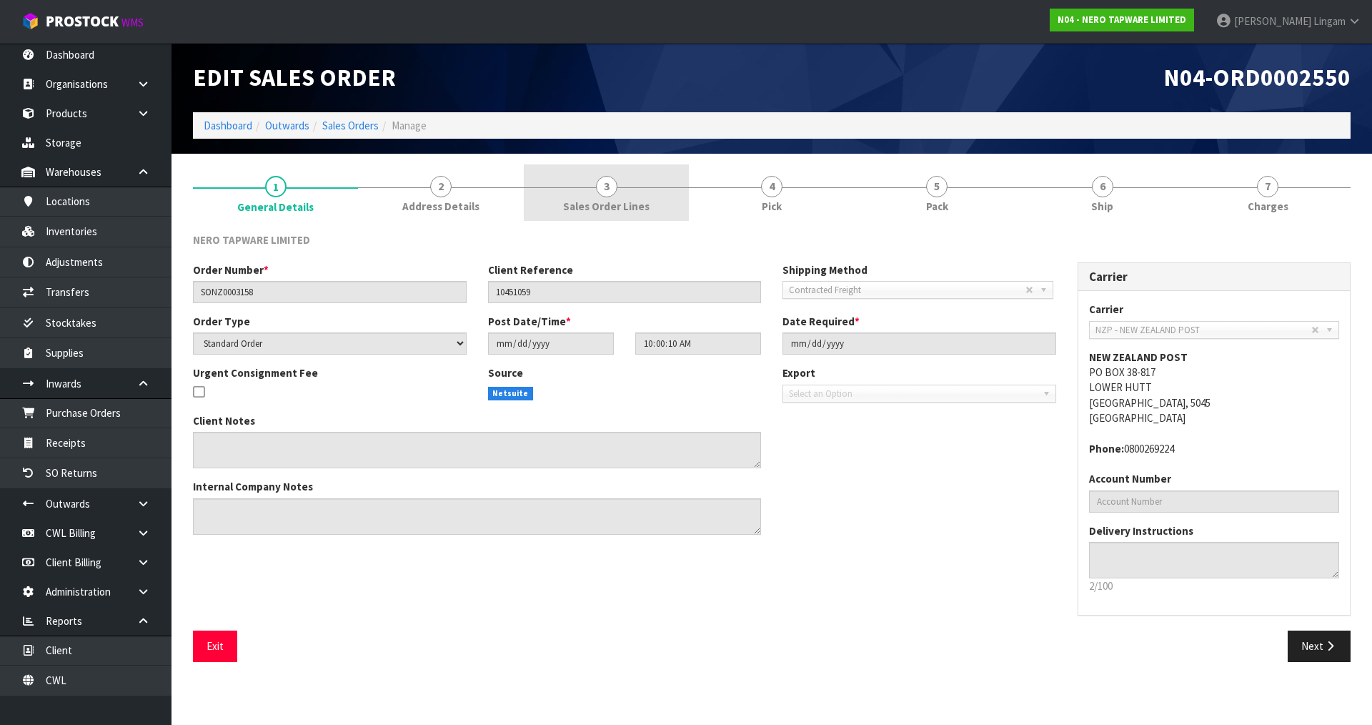
click at [648, 199] on link "3 Sales Order Lines" at bounding box center [606, 192] width 165 height 56
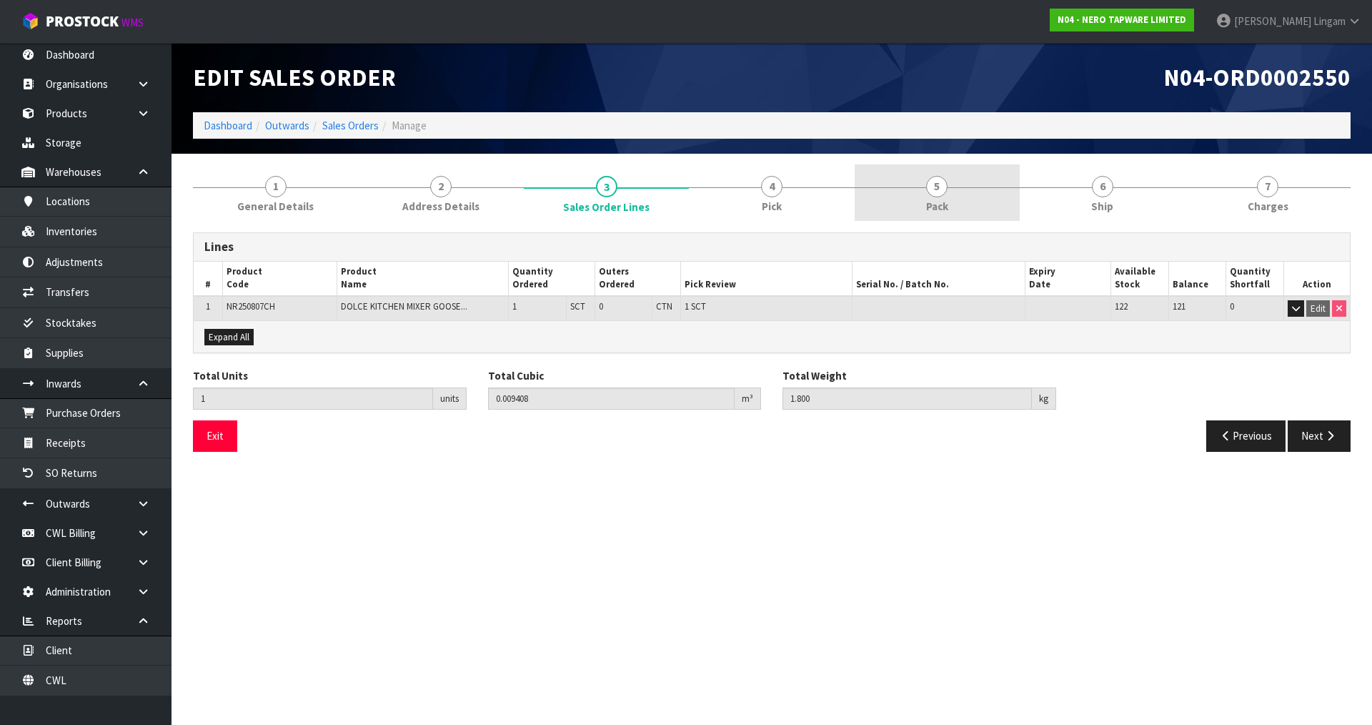
click at [954, 201] on link "5 Pack" at bounding box center [937, 192] width 165 height 56
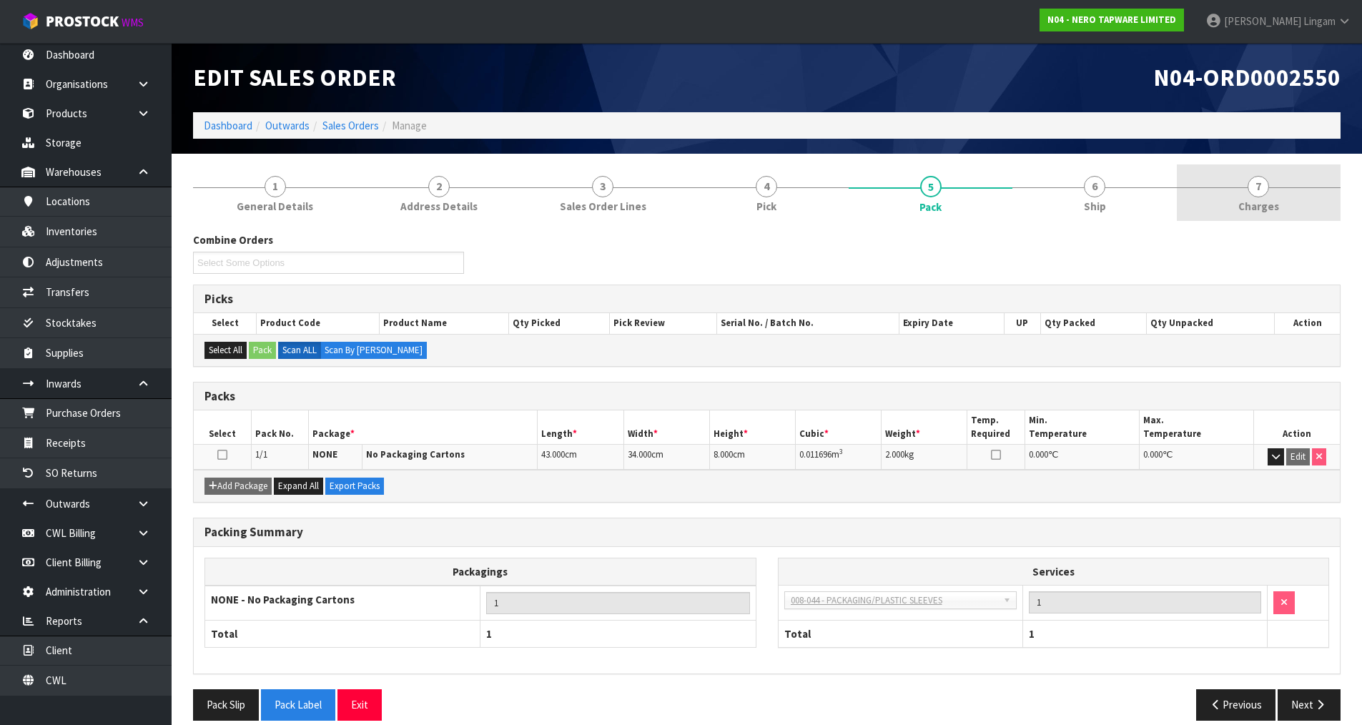
click at [1284, 204] on link "7 Charges" at bounding box center [1259, 192] width 164 height 56
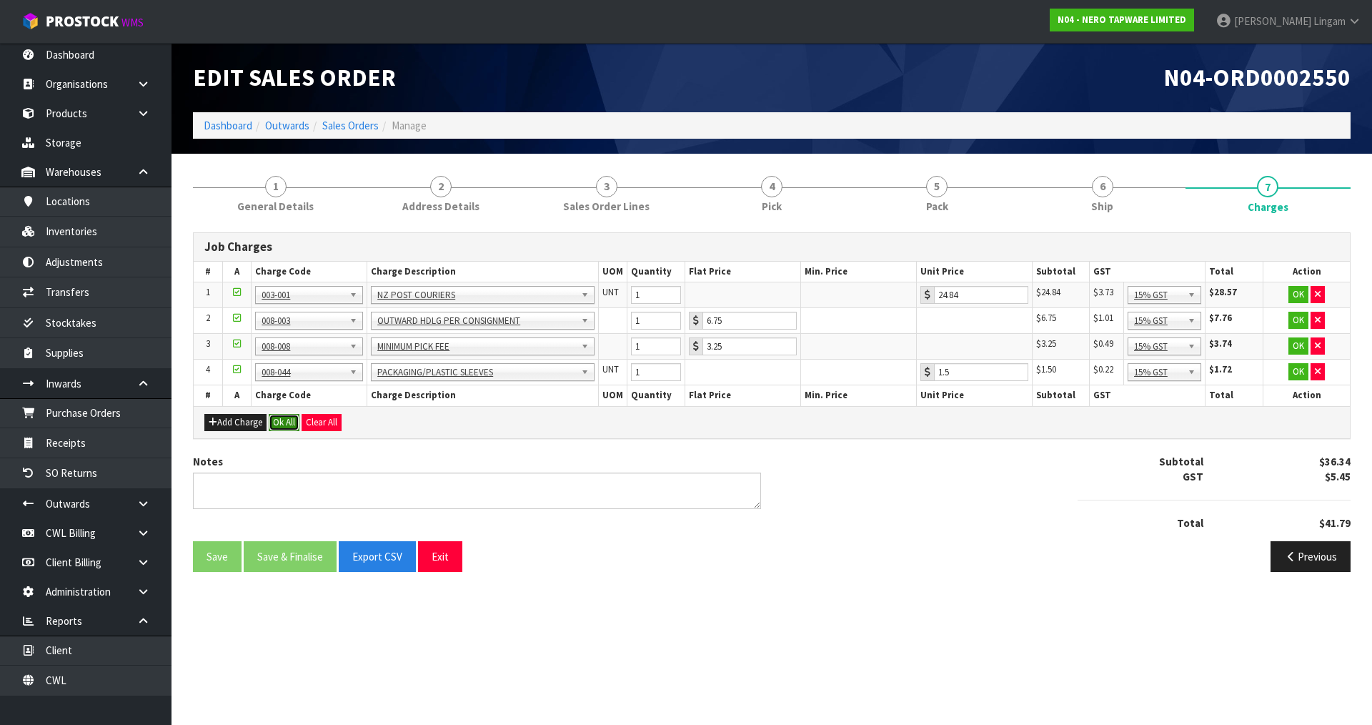
click at [282, 422] on button "Ok All" at bounding box center [284, 422] width 31 height 17
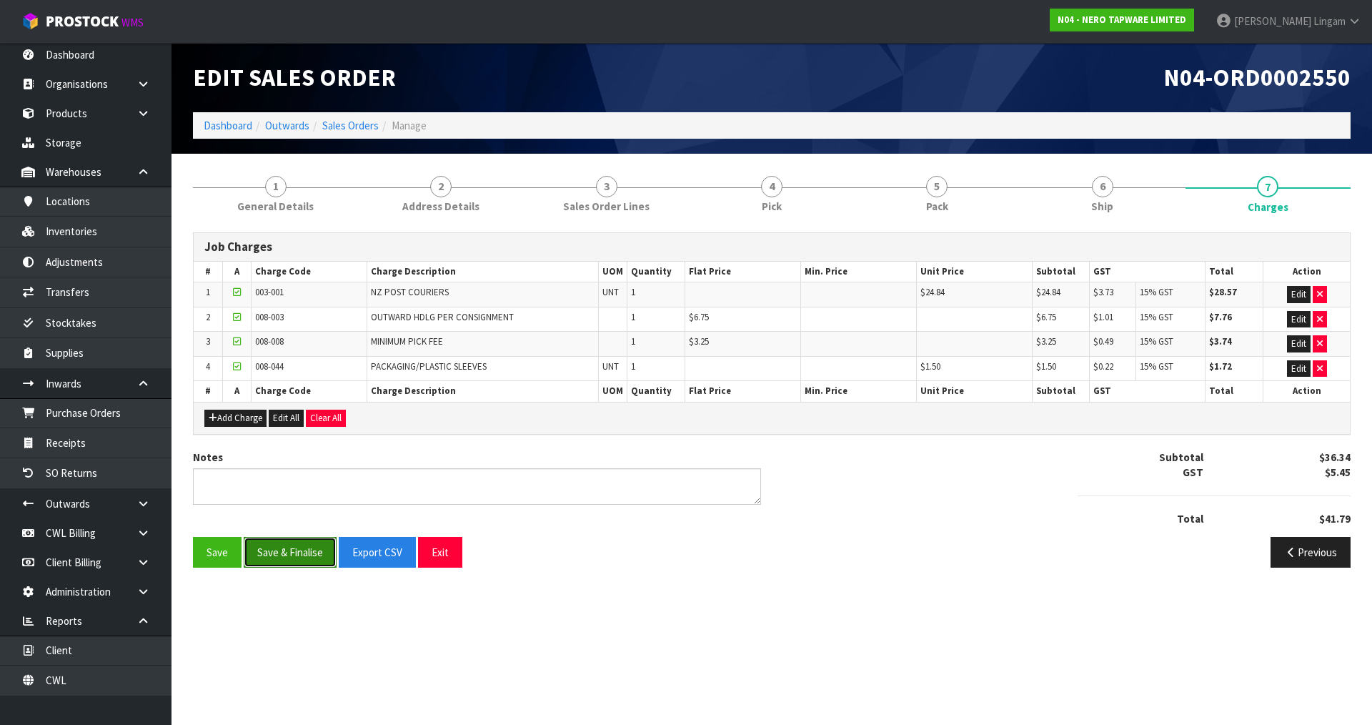
click at [299, 558] on button "Save & Finalise" at bounding box center [290, 552] width 93 height 31
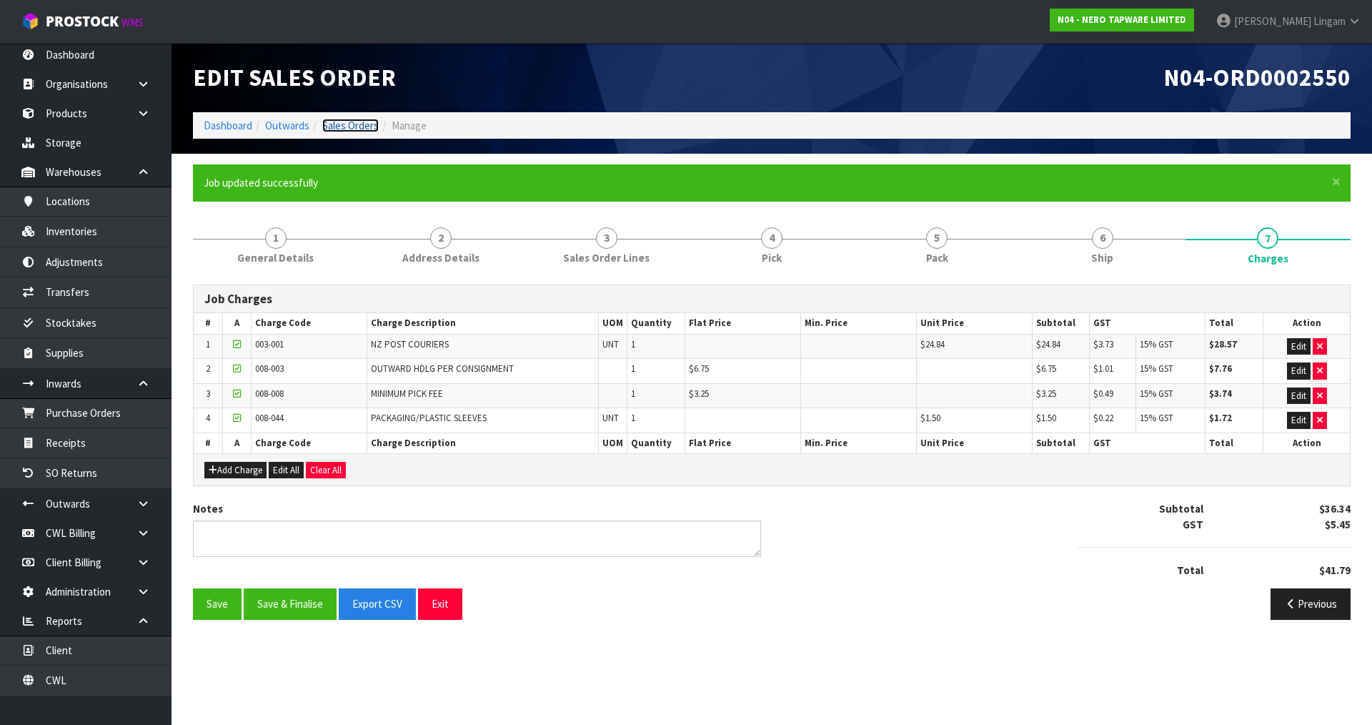
click at [358, 127] on link "Sales Orders" at bounding box center [350, 126] width 56 height 14
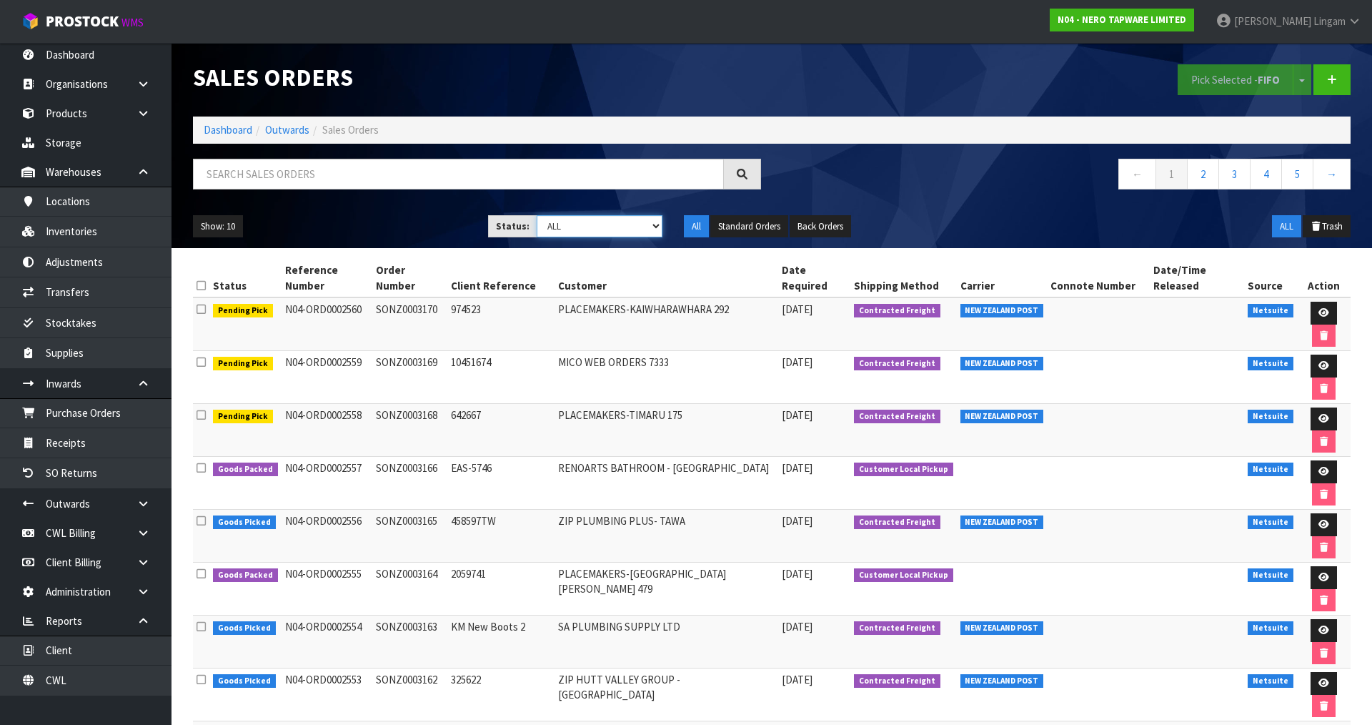
drag, startPoint x: 656, startPoint y: 219, endPoint x: 653, endPoint y: 230, distance: 11.3
click at [656, 219] on select "Draft Pending Allocated Pending Pick Goods Picked Goods Packed Pending Charges …" at bounding box center [600, 226] width 127 height 22
select select "string:6"
click at [537, 215] on select "Draft Pending Allocated Pending Pick Goods Picked Goods Packed Pending Charges …" at bounding box center [600, 226] width 127 height 22
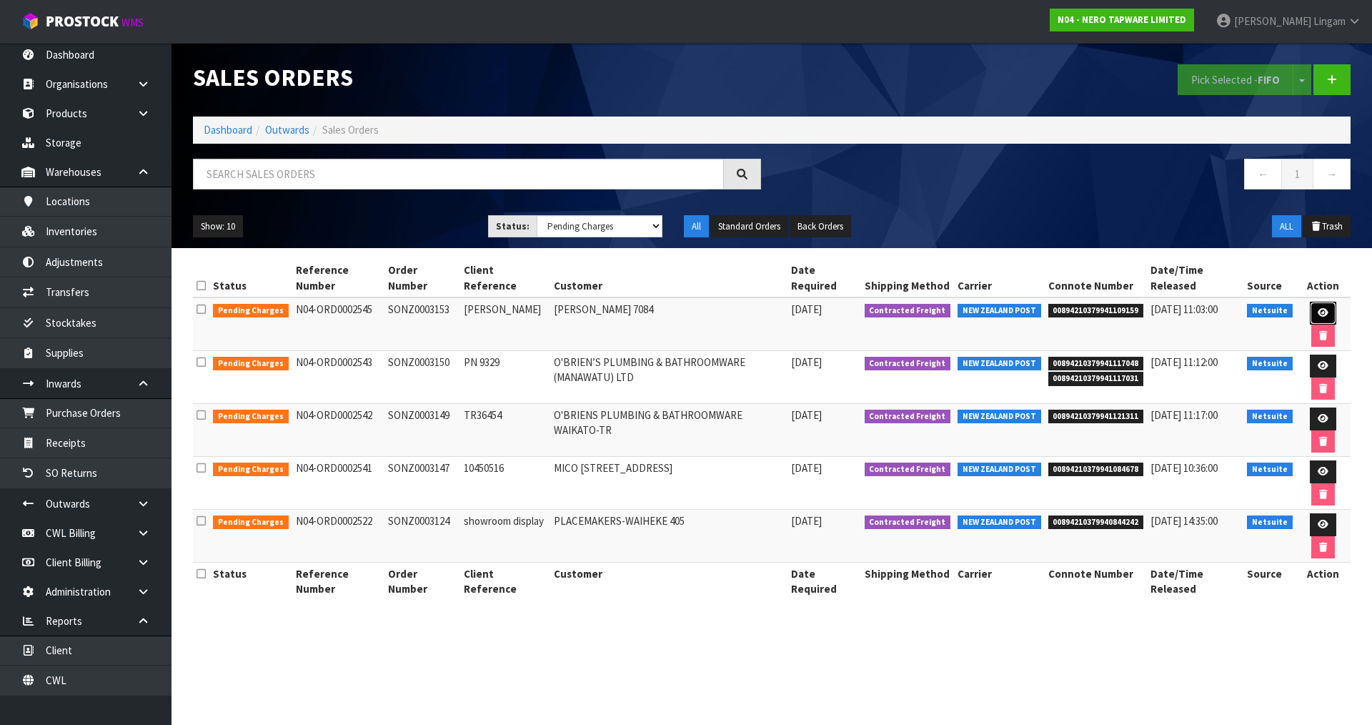
click at [1315, 311] on link at bounding box center [1323, 313] width 26 height 23
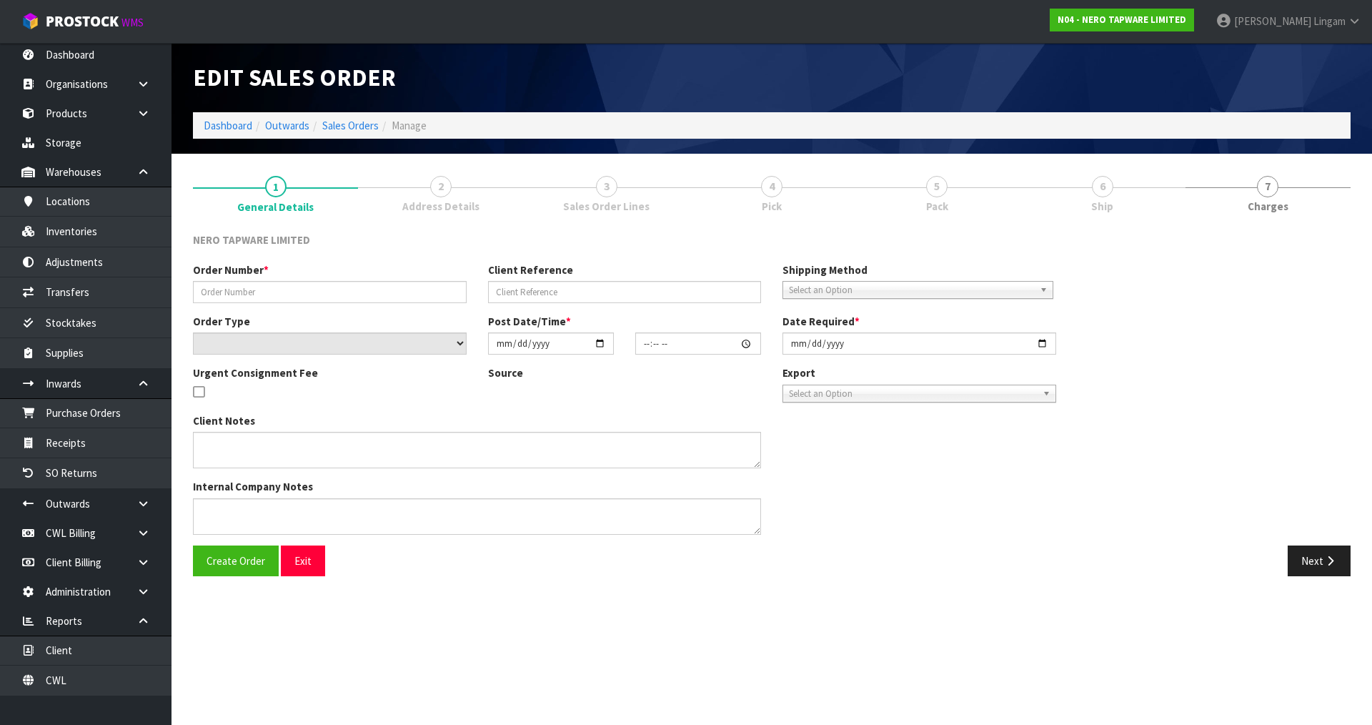
type input "SONZ0003153"
type input "[PERSON_NAME]"
select select "number:0"
type input "2025-08-19"
type input "15:30:06.000"
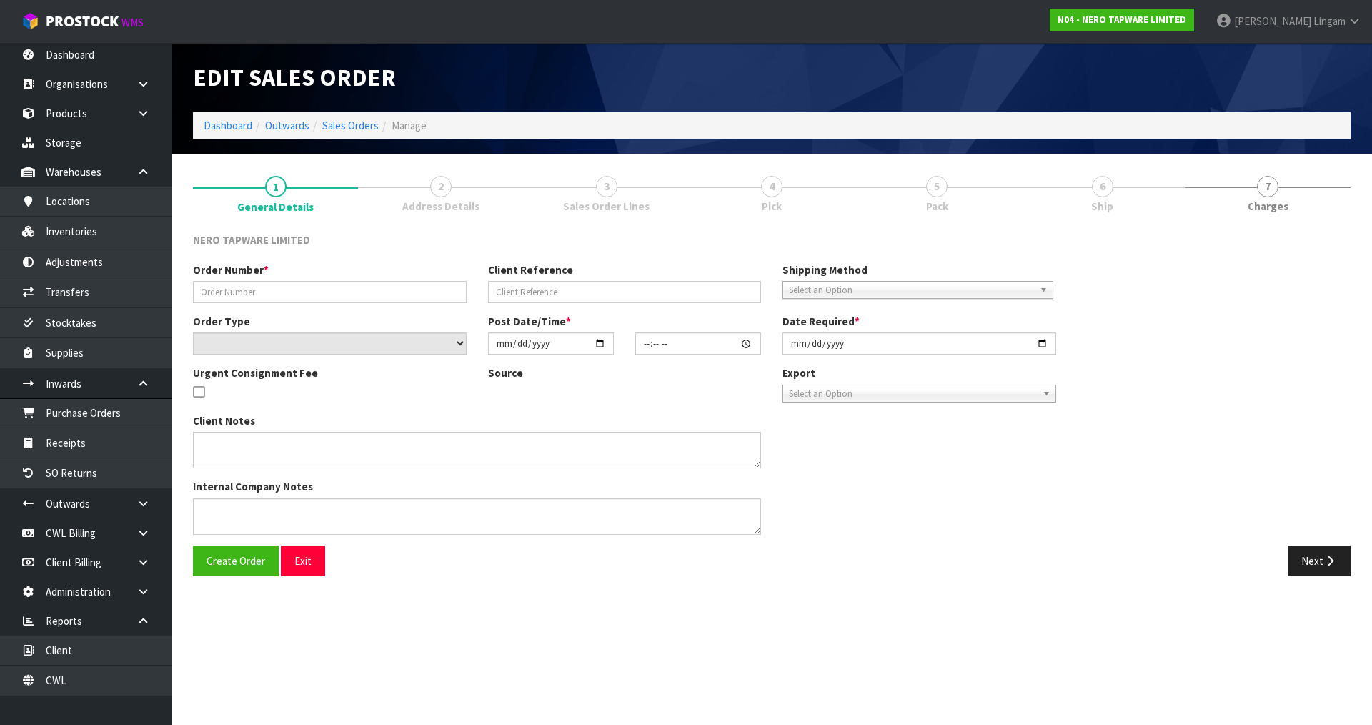
type input "2025-08-20"
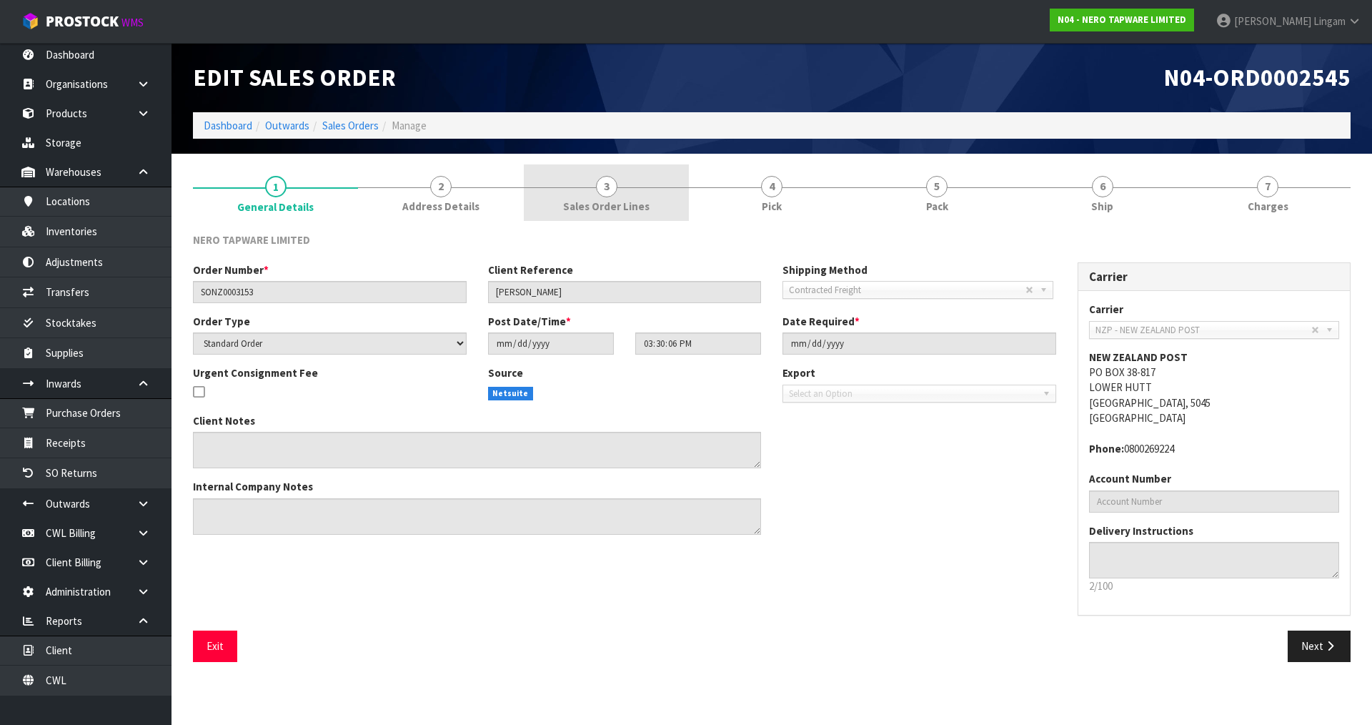
click at [634, 185] on link "3 Sales Order Lines" at bounding box center [606, 192] width 165 height 56
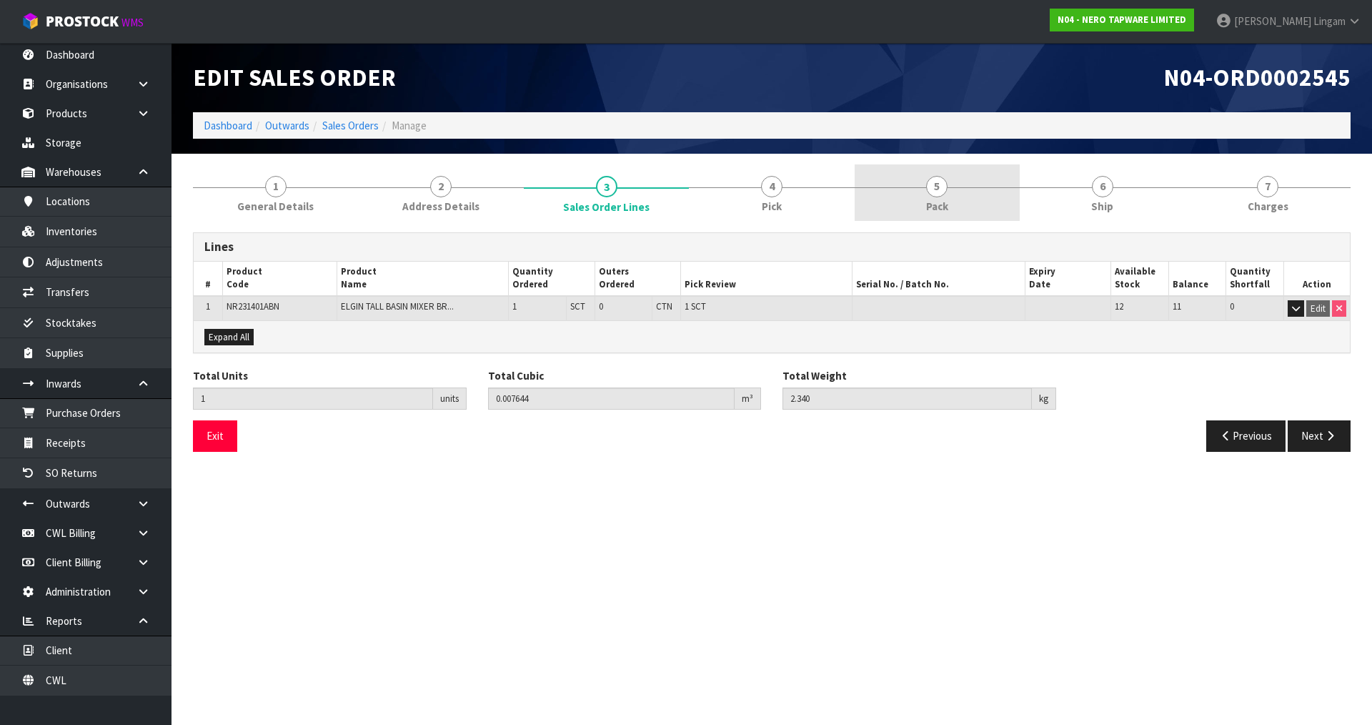
click at [960, 198] on link "5 Pack" at bounding box center [937, 192] width 165 height 56
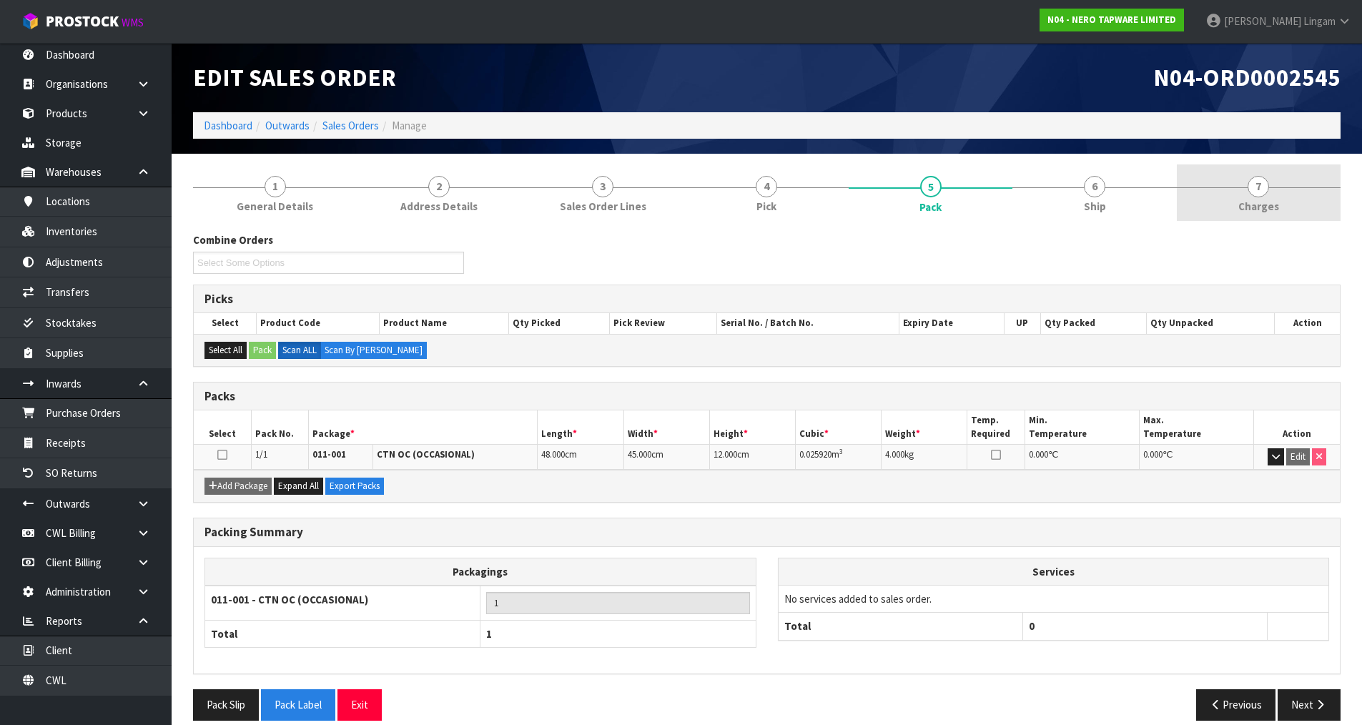
click at [1297, 216] on link "7 Charges" at bounding box center [1259, 192] width 164 height 56
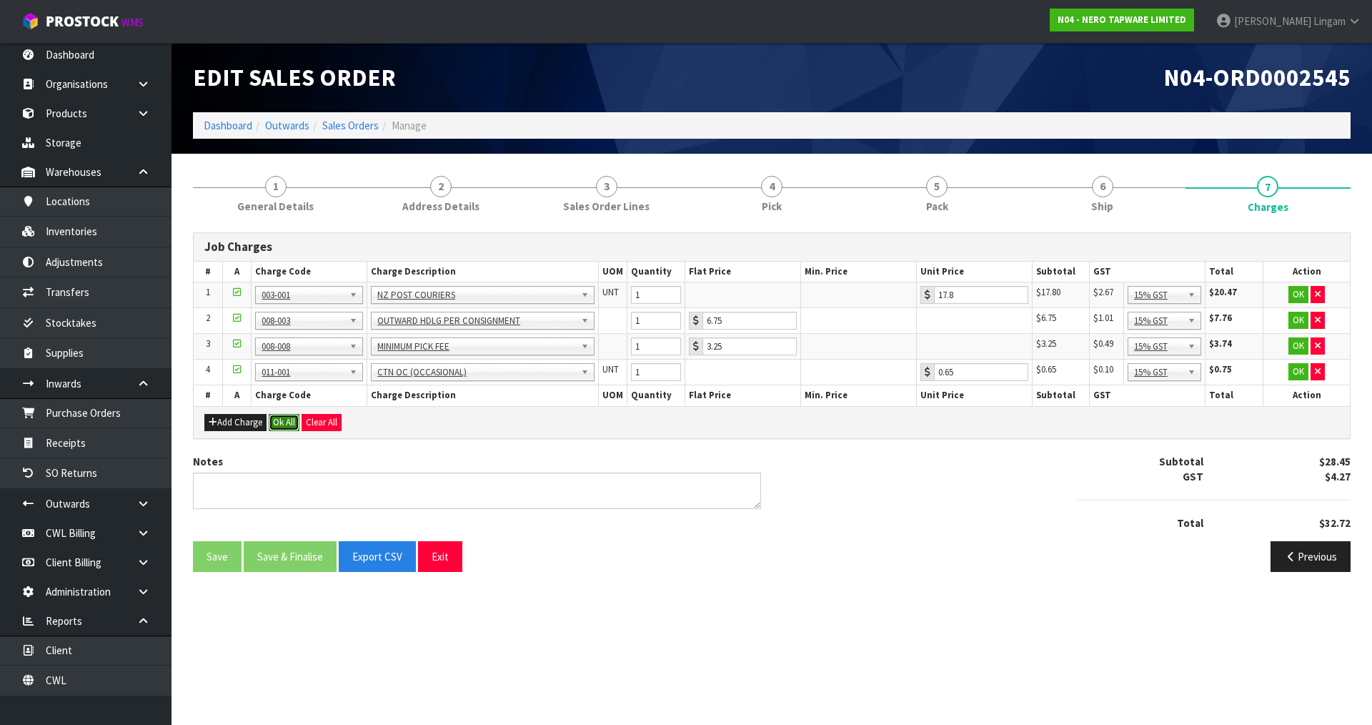
click at [286, 423] on button "Ok All" at bounding box center [284, 422] width 31 height 17
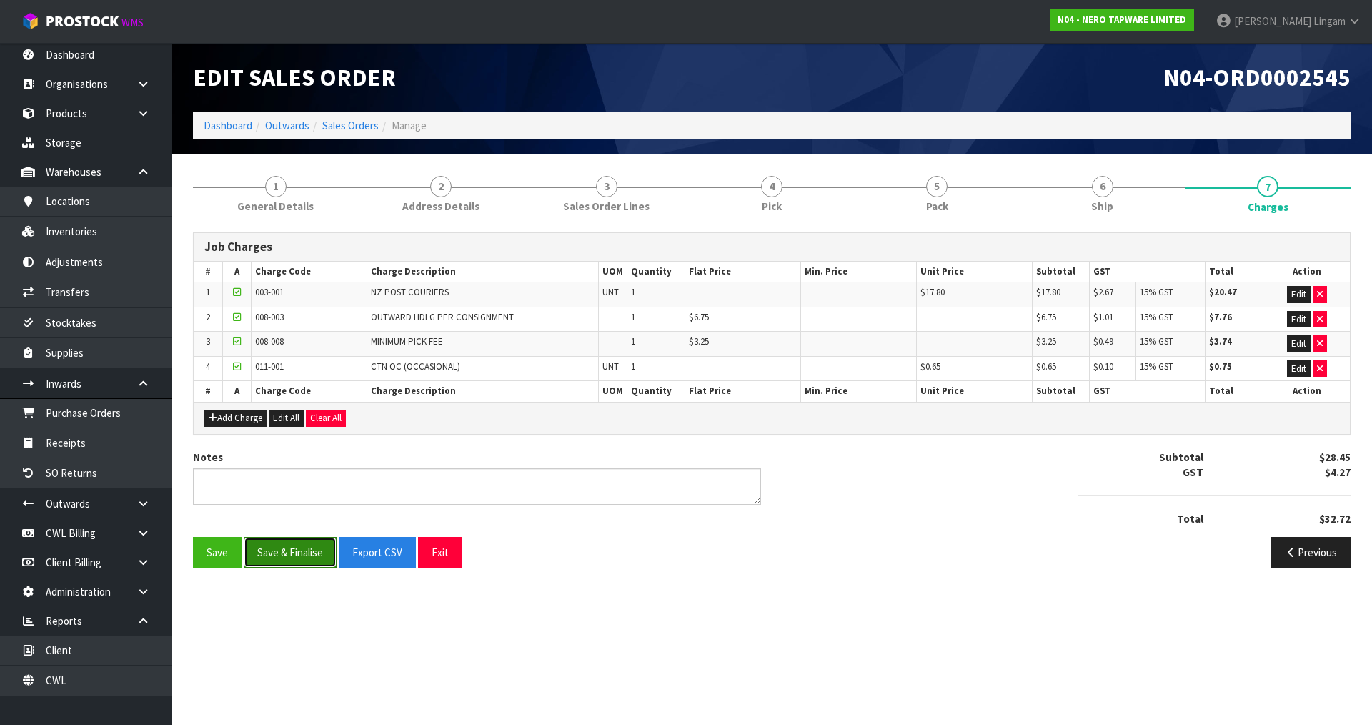
click at [290, 555] on button "Save & Finalise" at bounding box center [290, 552] width 93 height 31
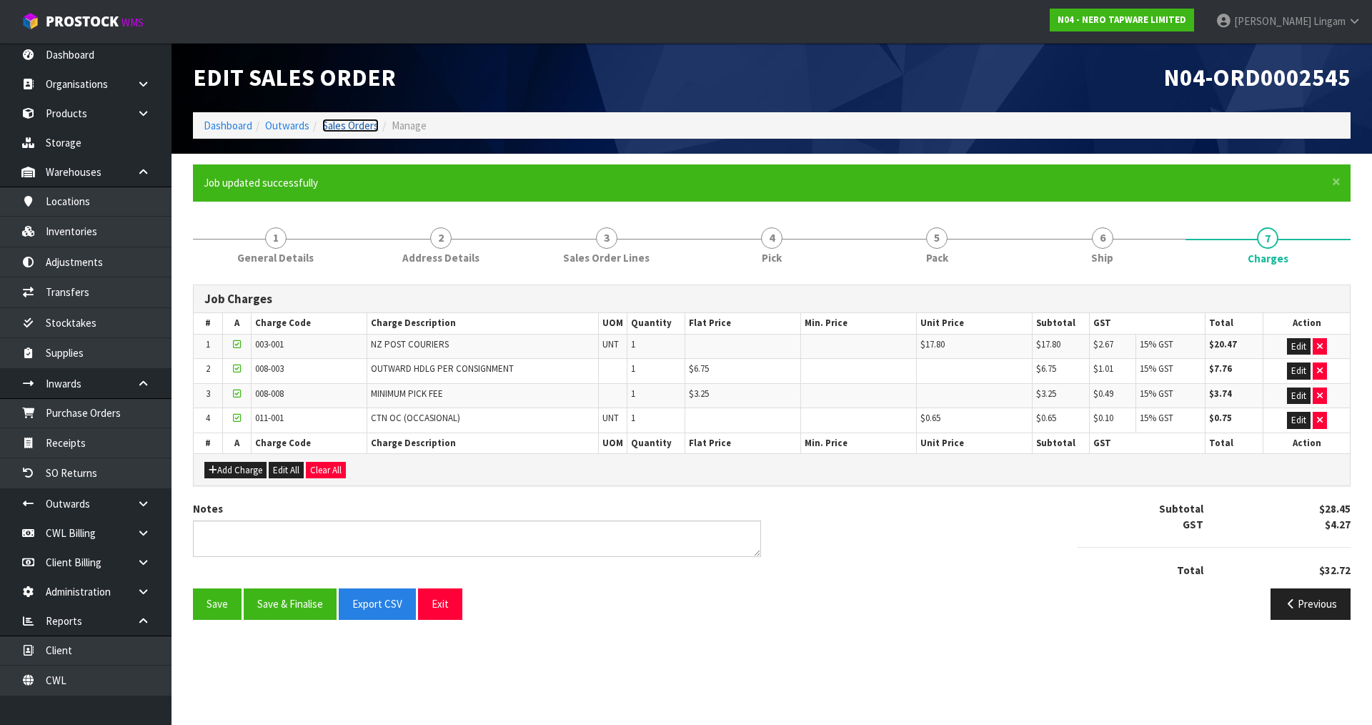
click at [355, 128] on link "Sales Orders" at bounding box center [350, 126] width 56 height 14
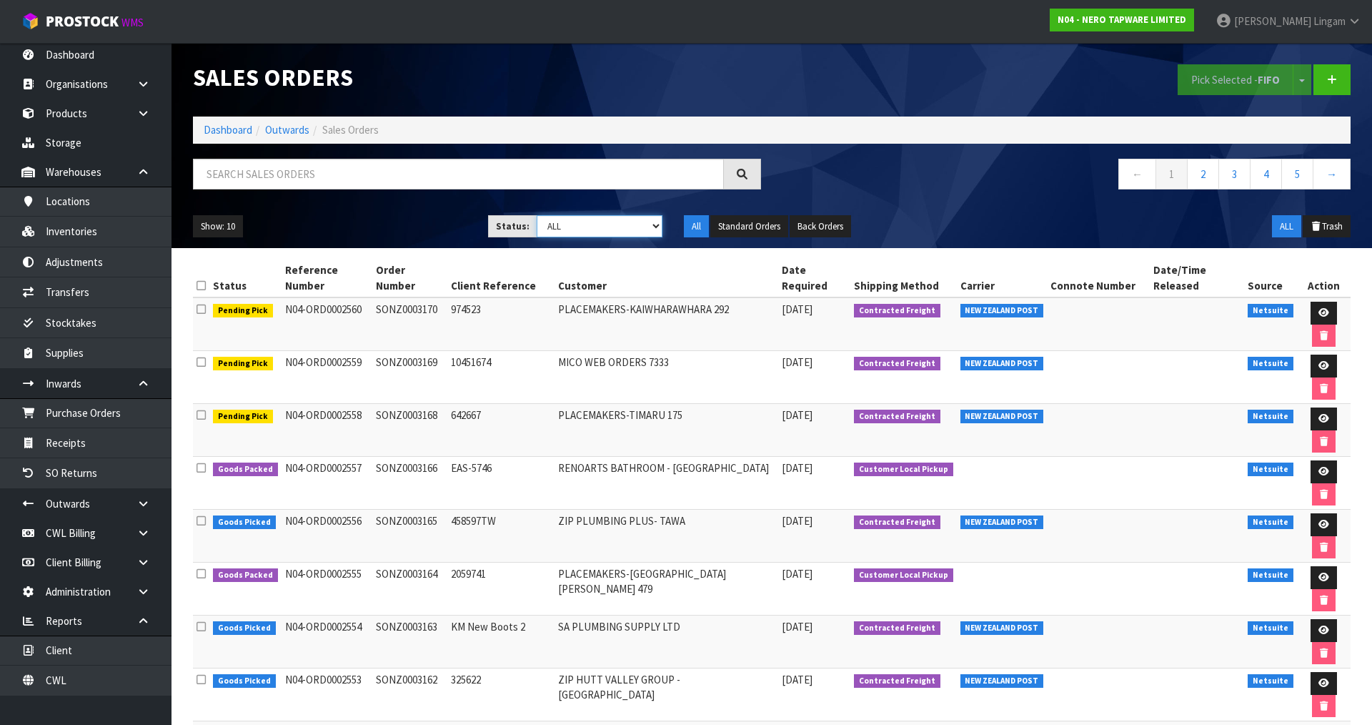
drag, startPoint x: 634, startPoint y: 224, endPoint x: 634, endPoint y: 233, distance: 9.3
click at [634, 224] on select "Draft Pending Allocated Pending Pick Goods Picked Goods Packed Pending Charges …" at bounding box center [600, 226] width 127 height 22
select select "string:6"
click at [537, 215] on select "Draft Pending Allocated Pending Pick Goods Picked Goods Packed Pending Charges …" at bounding box center [600, 226] width 127 height 22
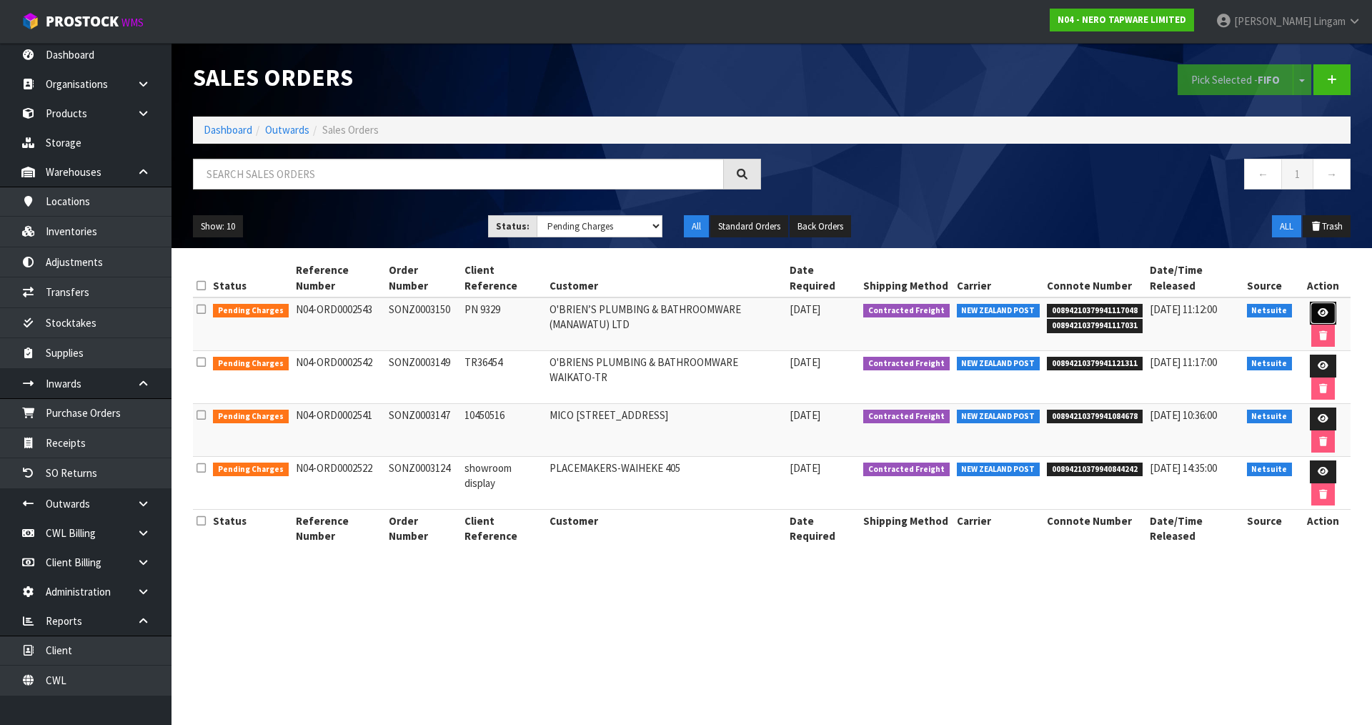
click at [1319, 310] on icon at bounding box center [1323, 312] width 11 height 9
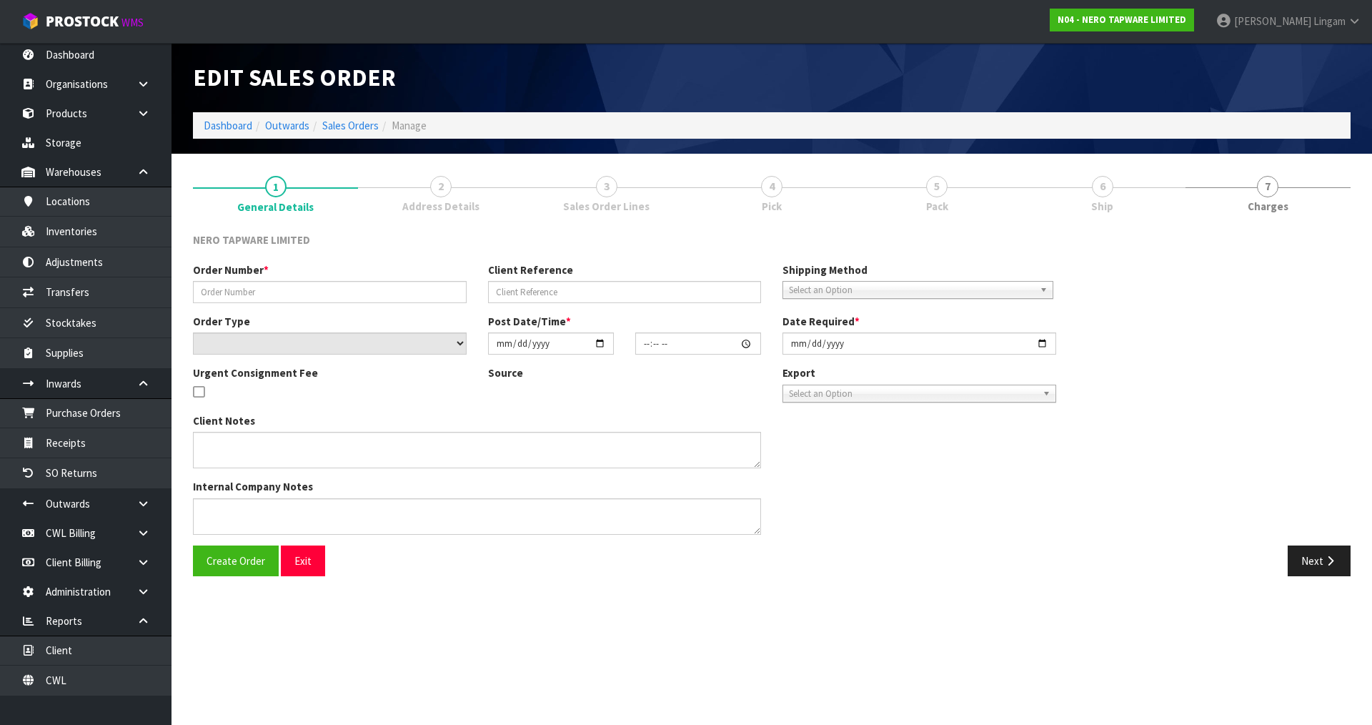
type input "SONZ0003150"
type input "PN 9329"
select select "number:0"
type input "2025-08-19"
type input "15:15:14.000"
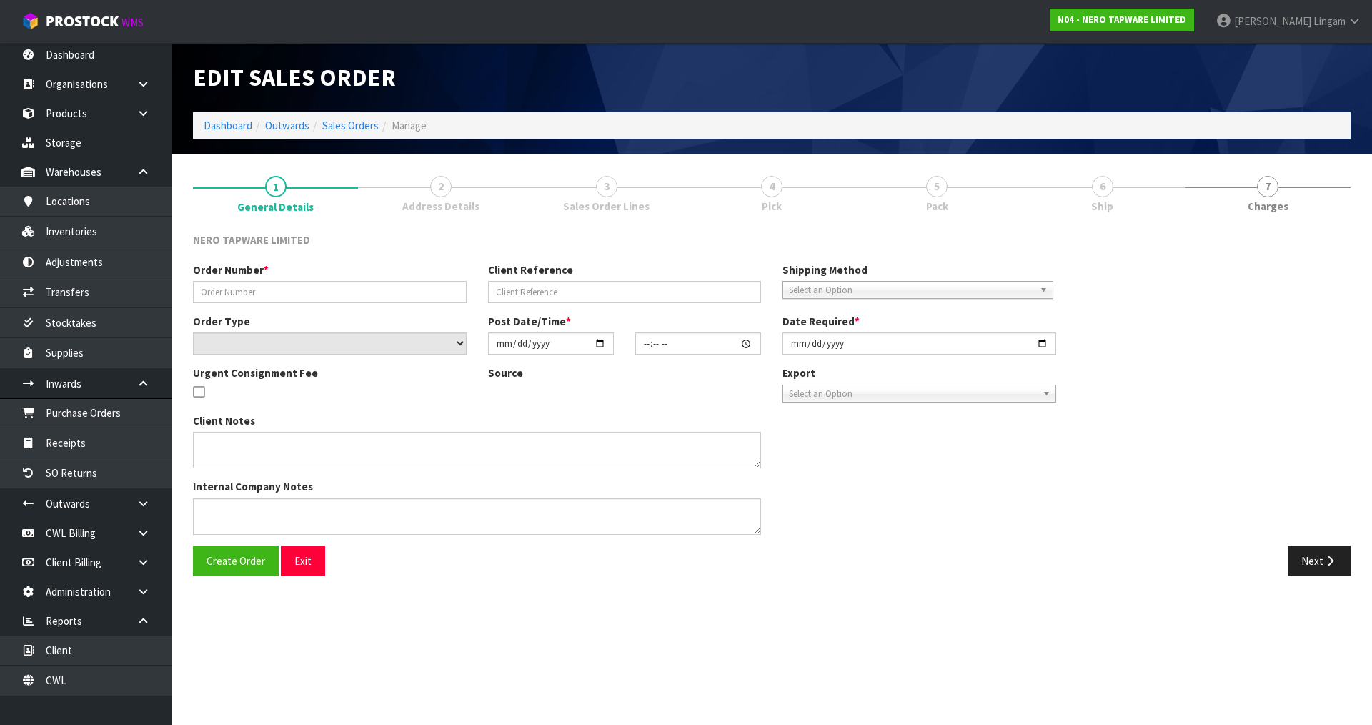
type input "2025-08-20"
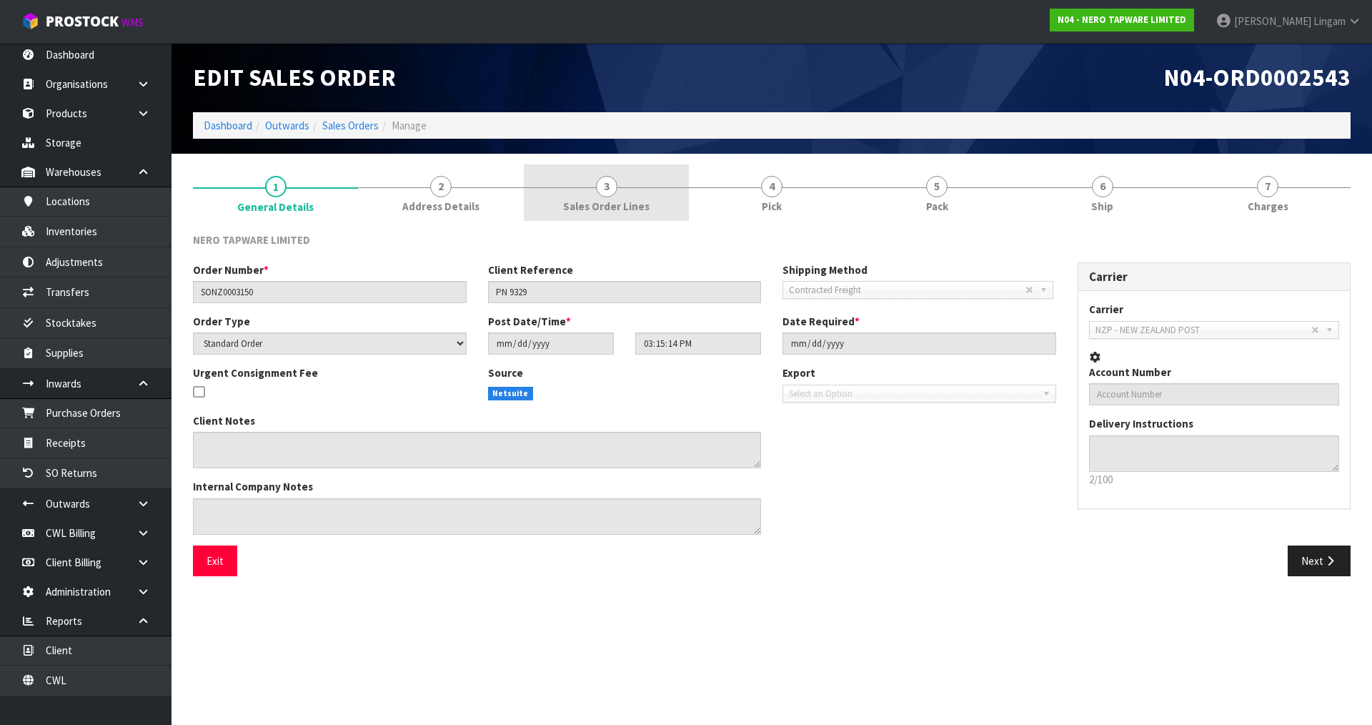
click at [610, 187] on span "3" at bounding box center [606, 186] width 21 height 21
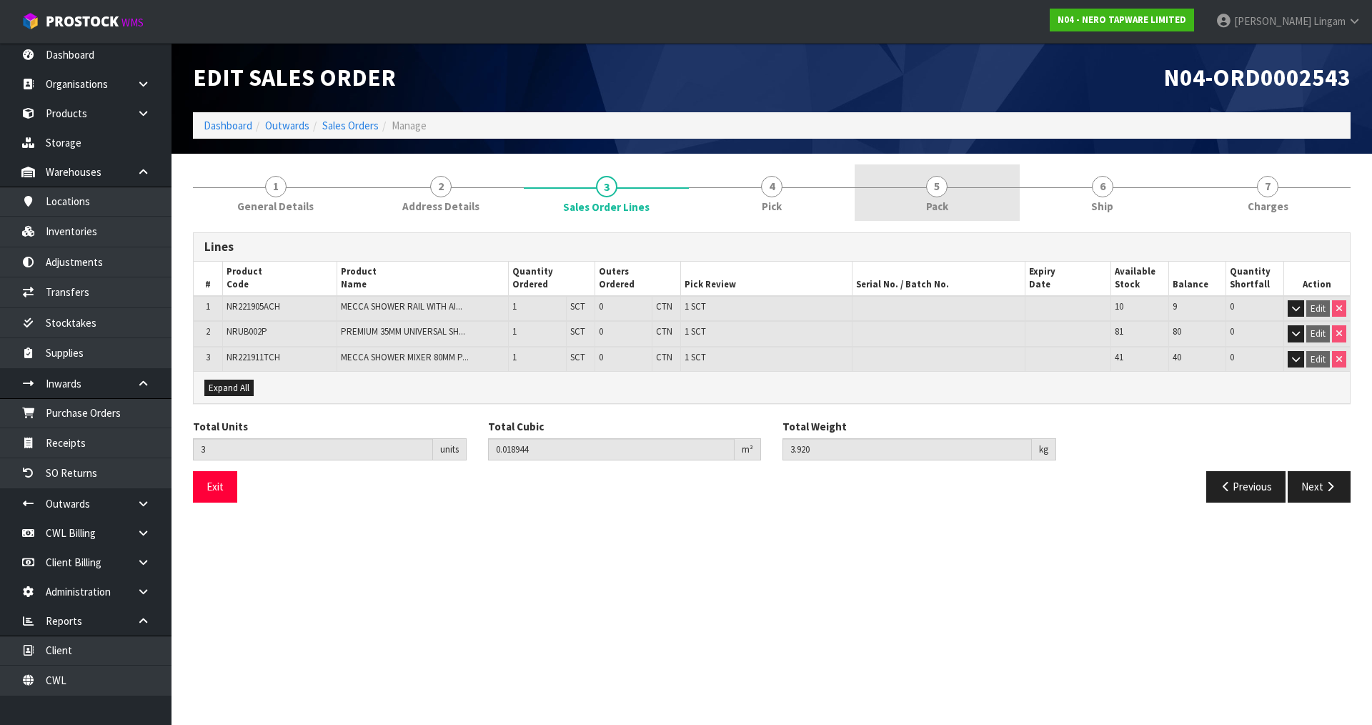
click at [946, 197] on link "5 Pack" at bounding box center [937, 192] width 165 height 56
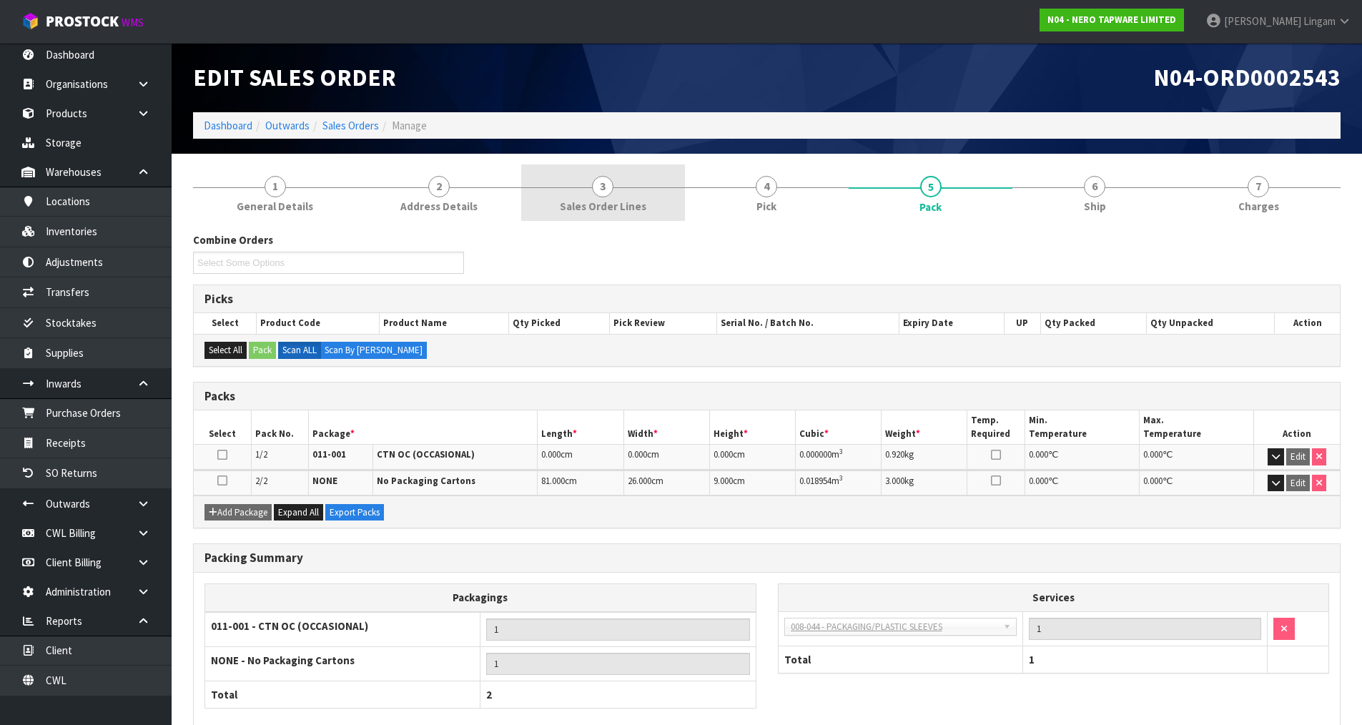
click at [620, 206] on span "Sales Order Lines" at bounding box center [603, 206] width 86 height 15
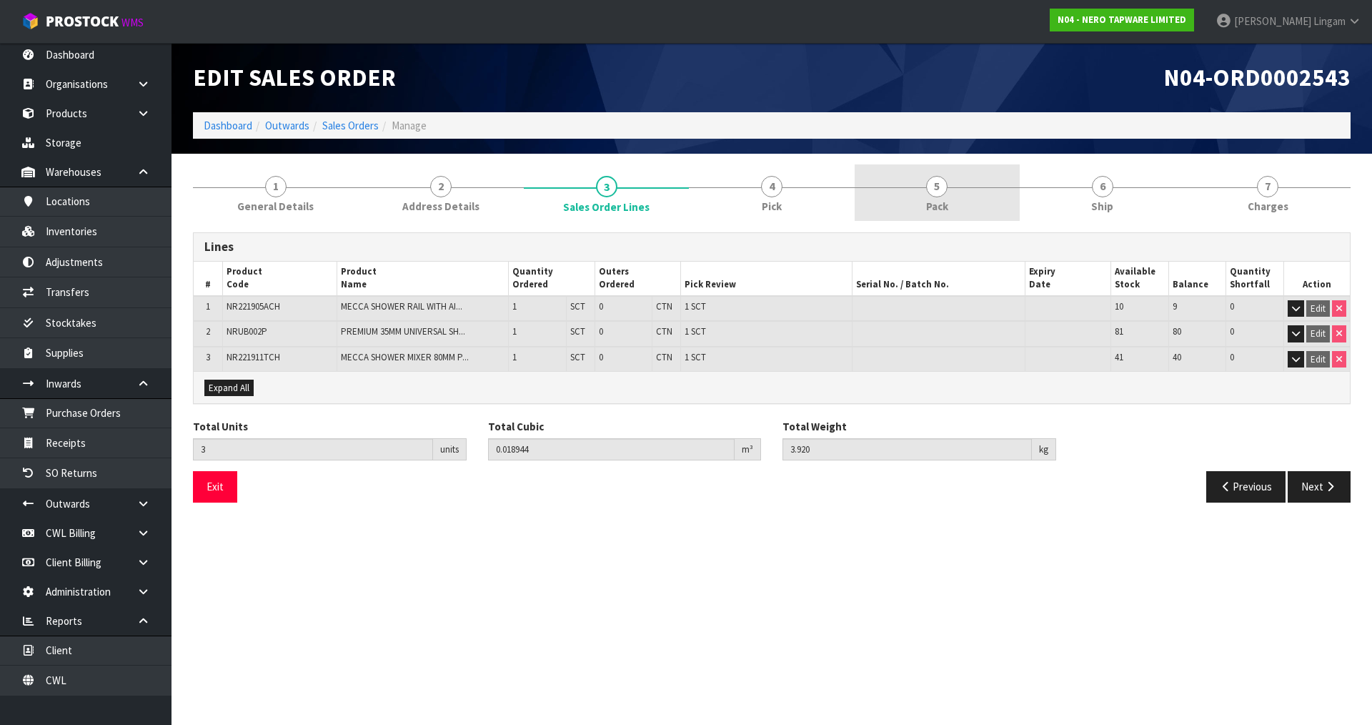
click at [946, 207] on span "Pack" at bounding box center [937, 206] width 22 height 15
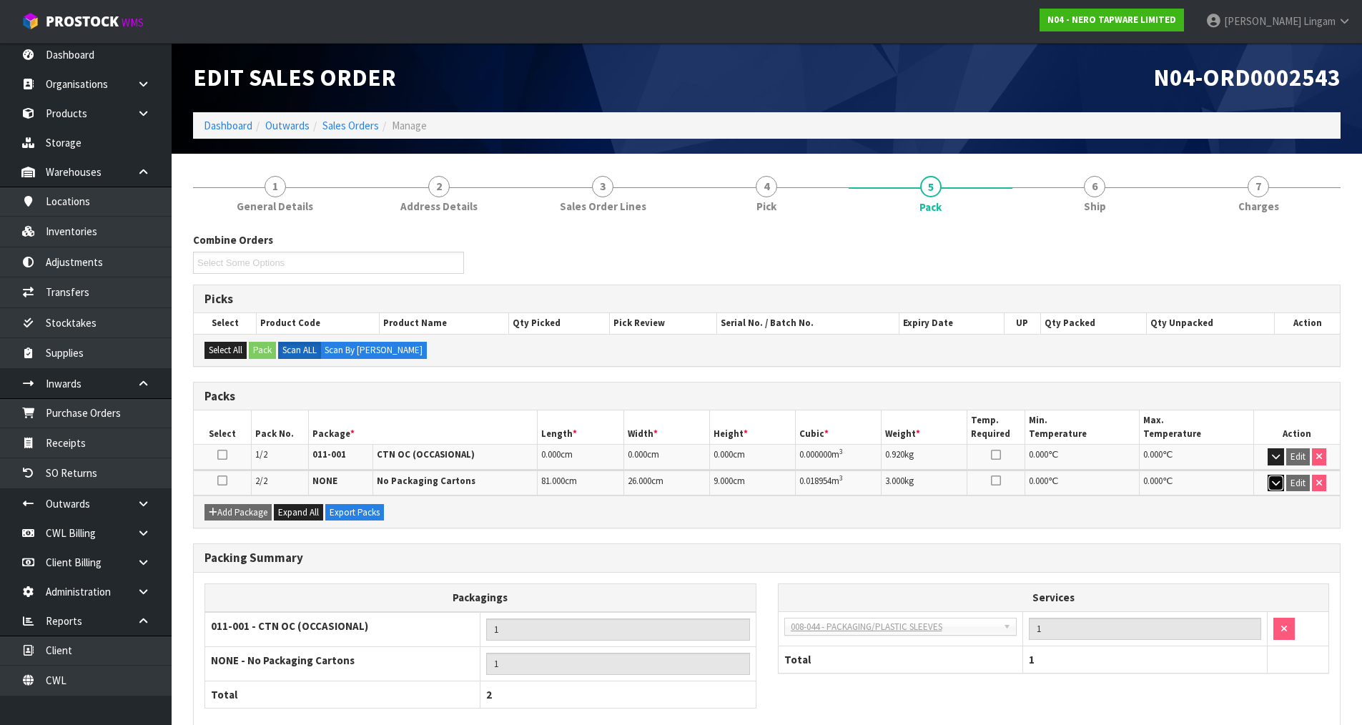
click at [1274, 480] on icon "button" at bounding box center [1276, 482] width 8 height 9
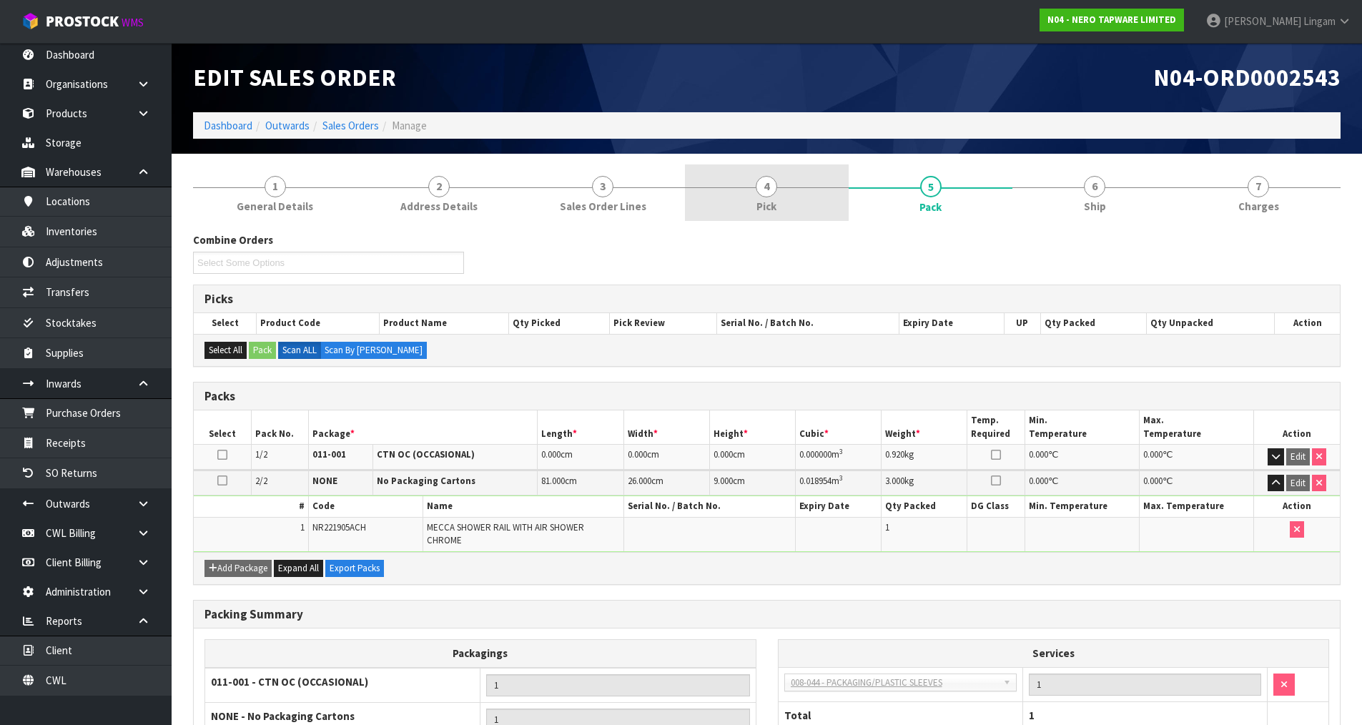
click at [793, 194] on link "4 Pick" at bounding box center [767, 192] width 164 height 56
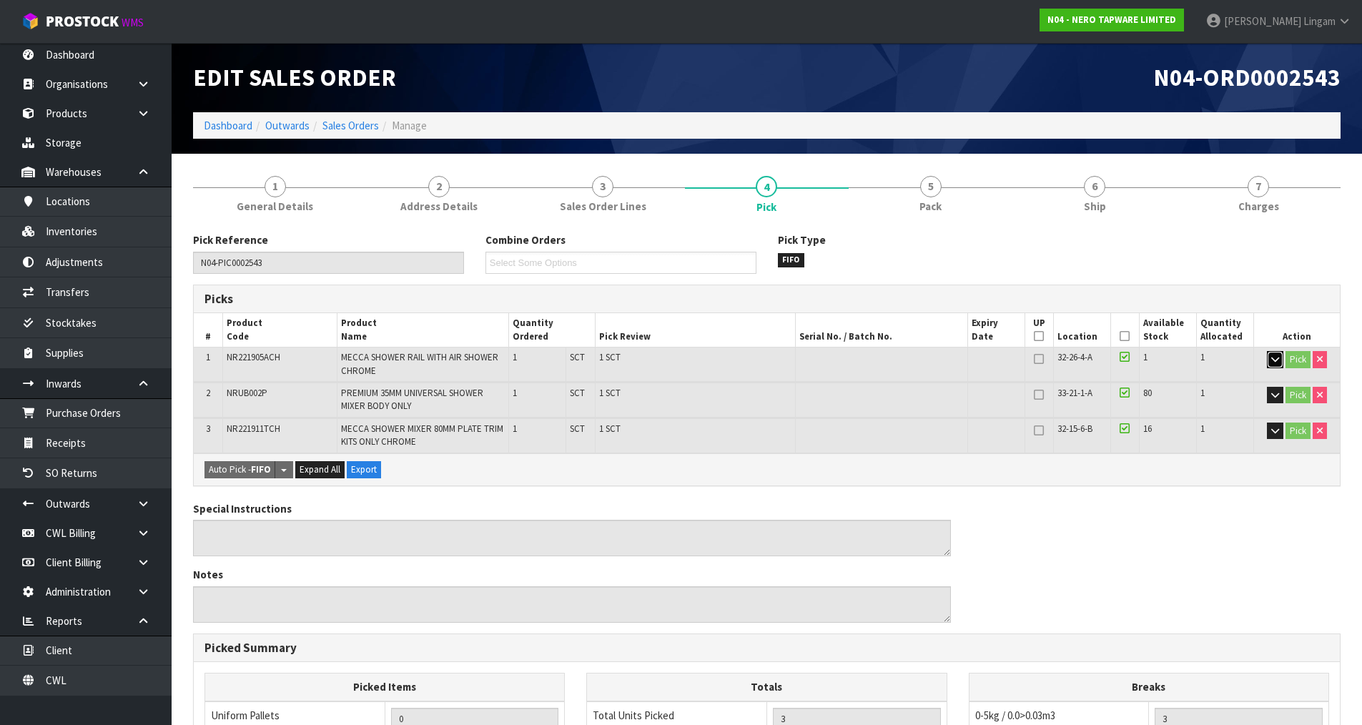
click at [1271, 357] on icon "button" at bounding box center [1275, 359] width 8 height 9
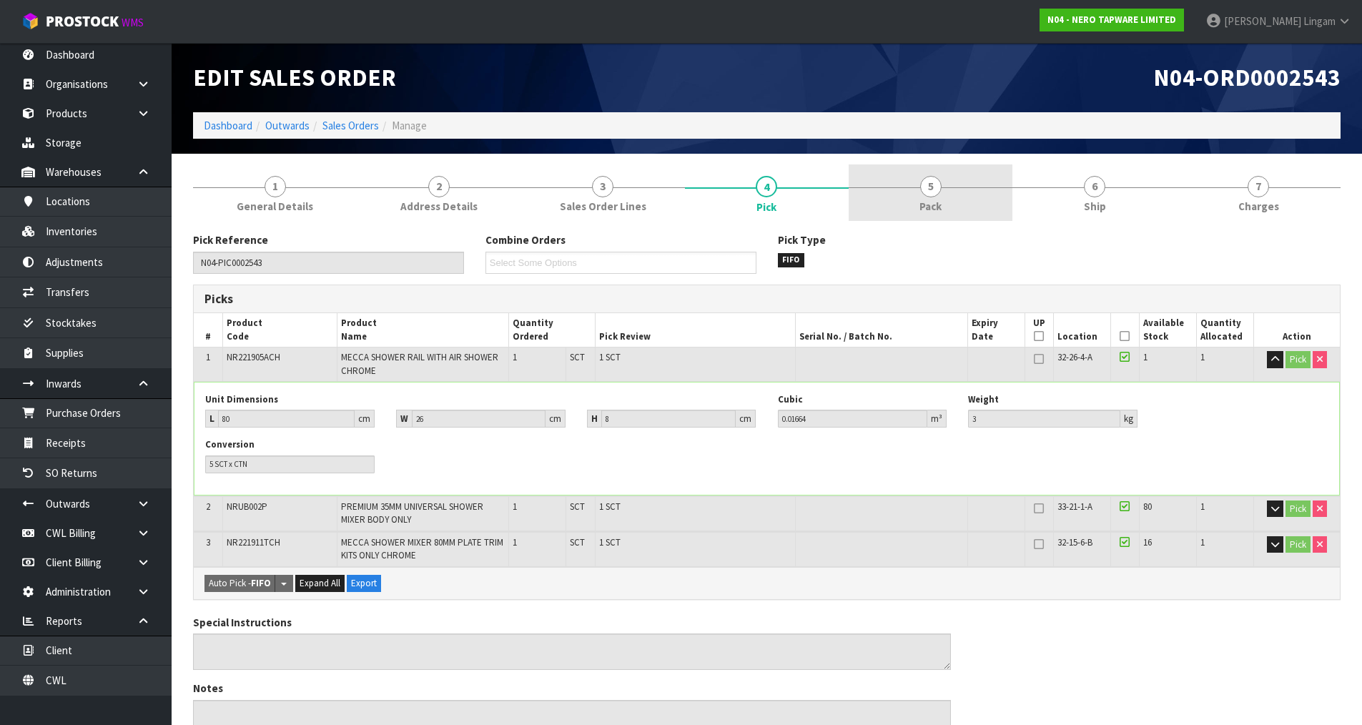
click at [941, 205] on span "Pack" at bounding box center [930, 206] width 22 height 15
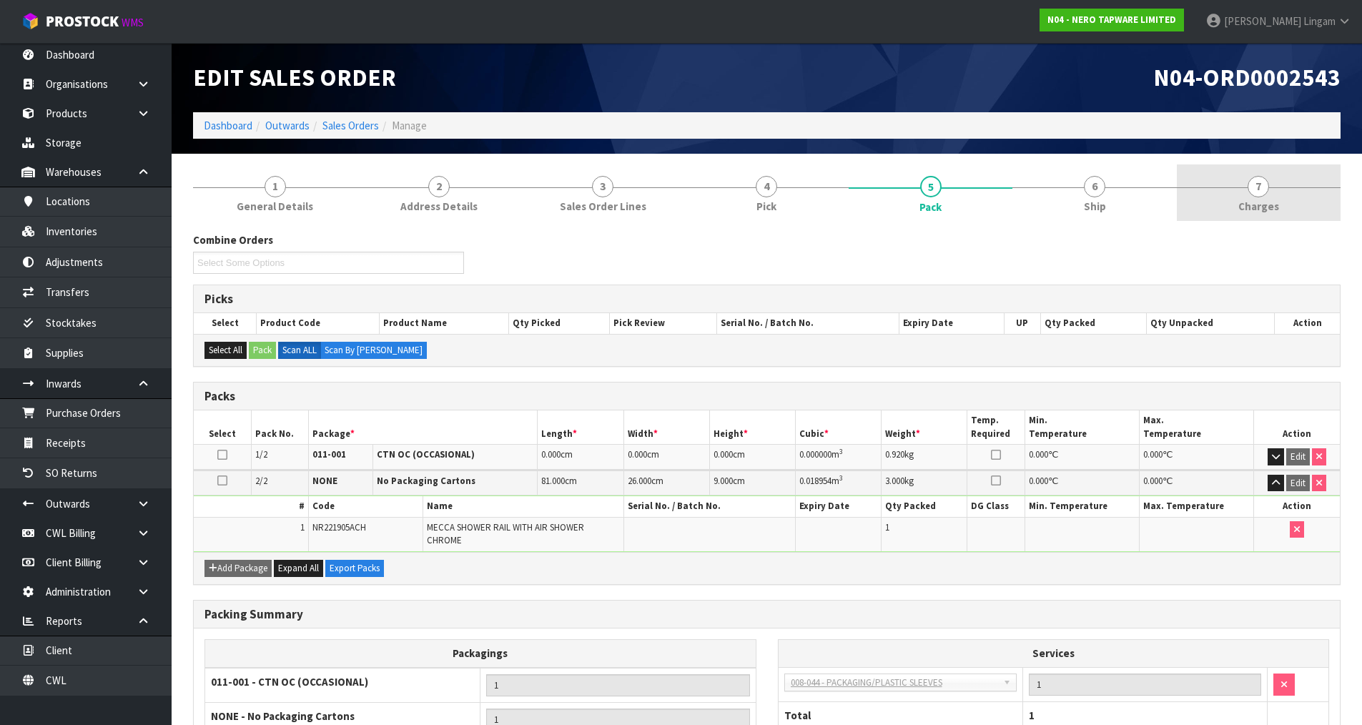
click at [1271, 199] on span "Charges" at bounding box center [1258, 206] width 41 height 15
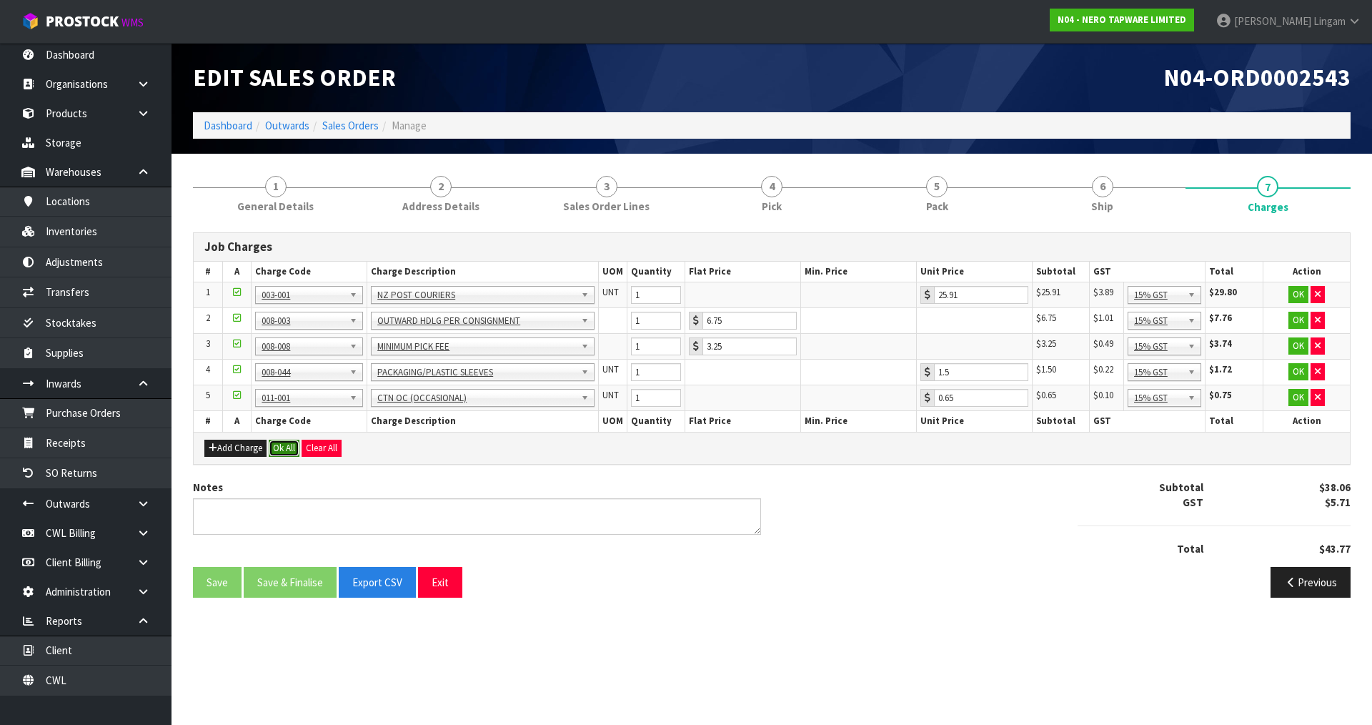
click at [295, 450] on button "Ok All" at bounding box center [284, 448] width 31 height 17
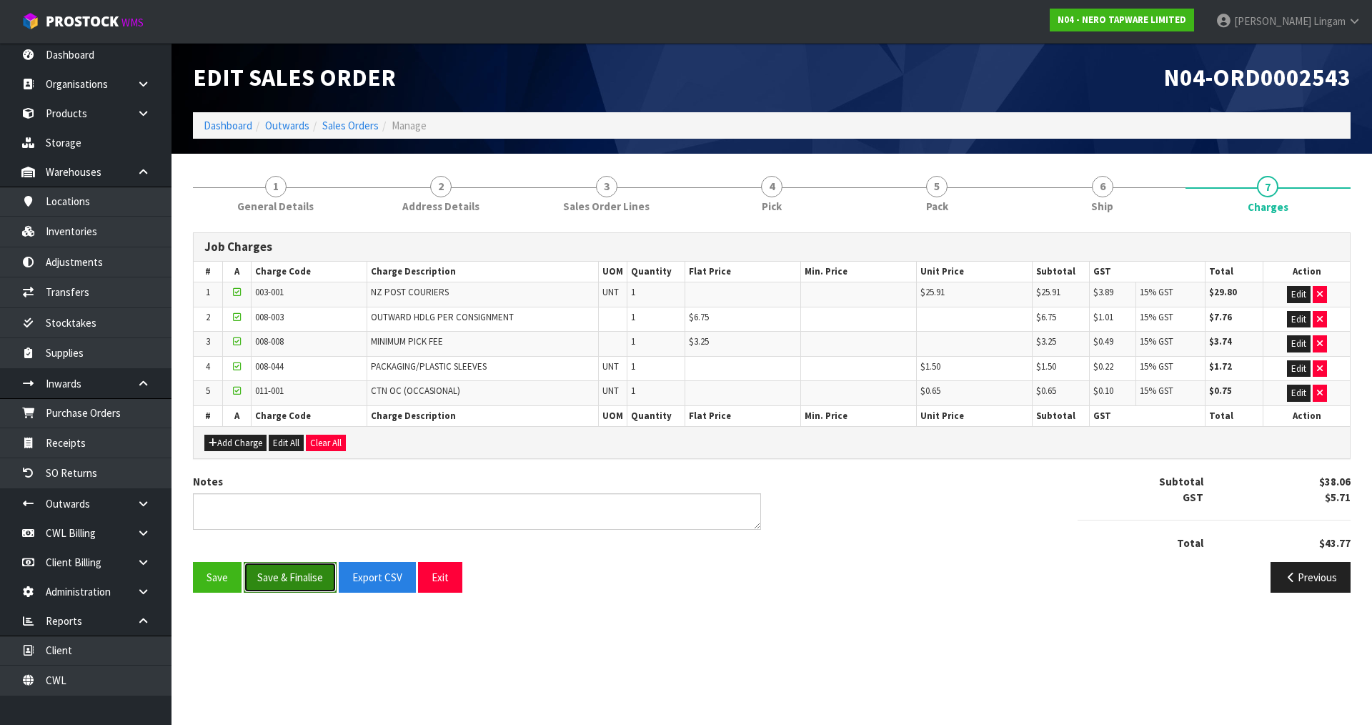
click at [310, 588] on button "Save & Finalise" at bounding box center [290, 577] width 93 height 31
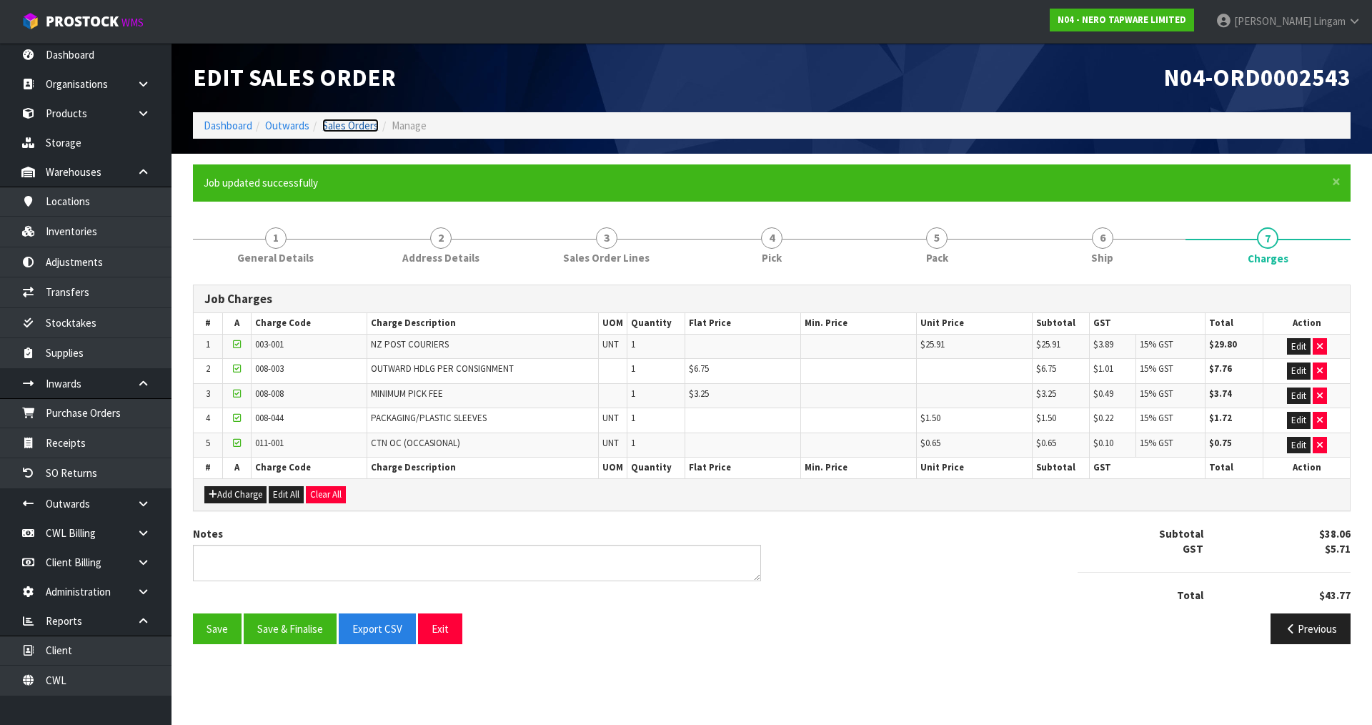
click at [360, 126] on link "Sales Orders" at bounding box center [350, 126] width 56 height 14
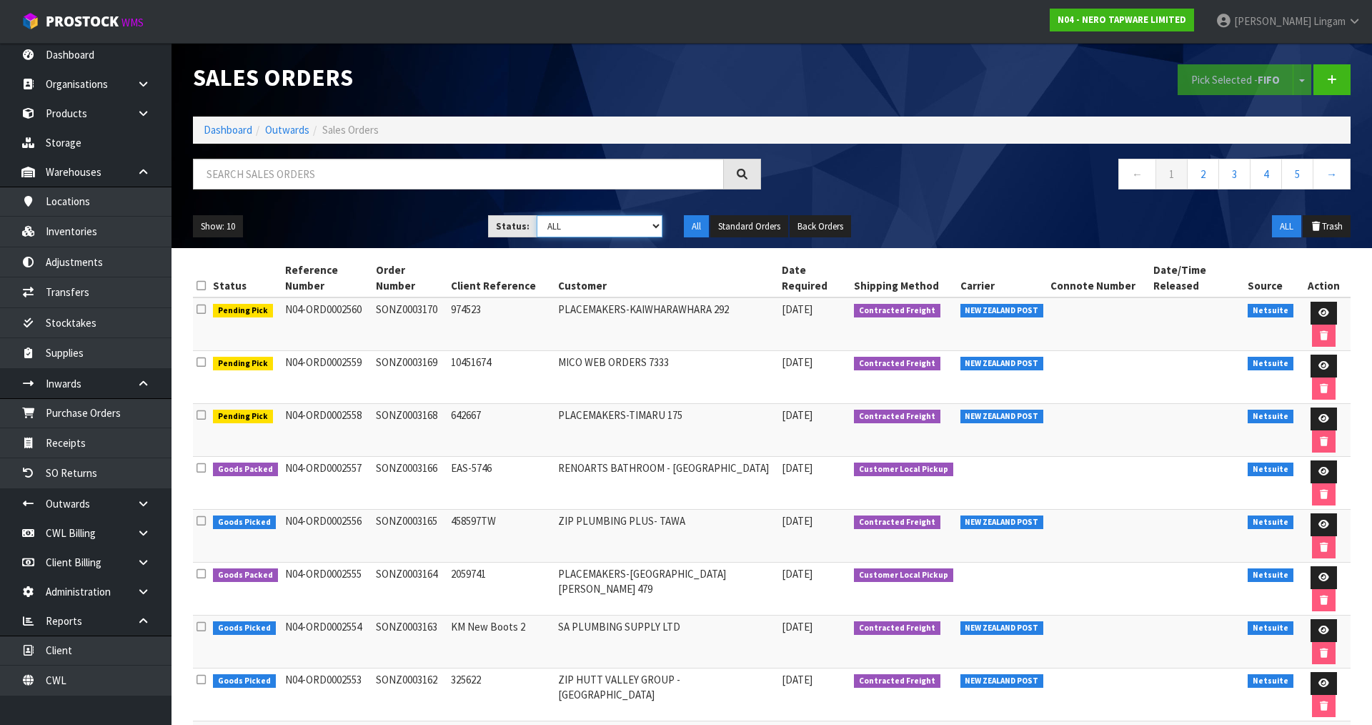
click at [633, 226] on select "Draft Pending Allocated Pending Pick Goods Picked Goods Packed Pending Charges …" at bounding box center [600, 226] width 127 height 22
select select "string:6"
click at [537, 215] on select "Draft Pending Allocated Pending Pick Goods Picked Goods Packed Pending Charges …" at bounding box center [600, 226] width 127 height 22
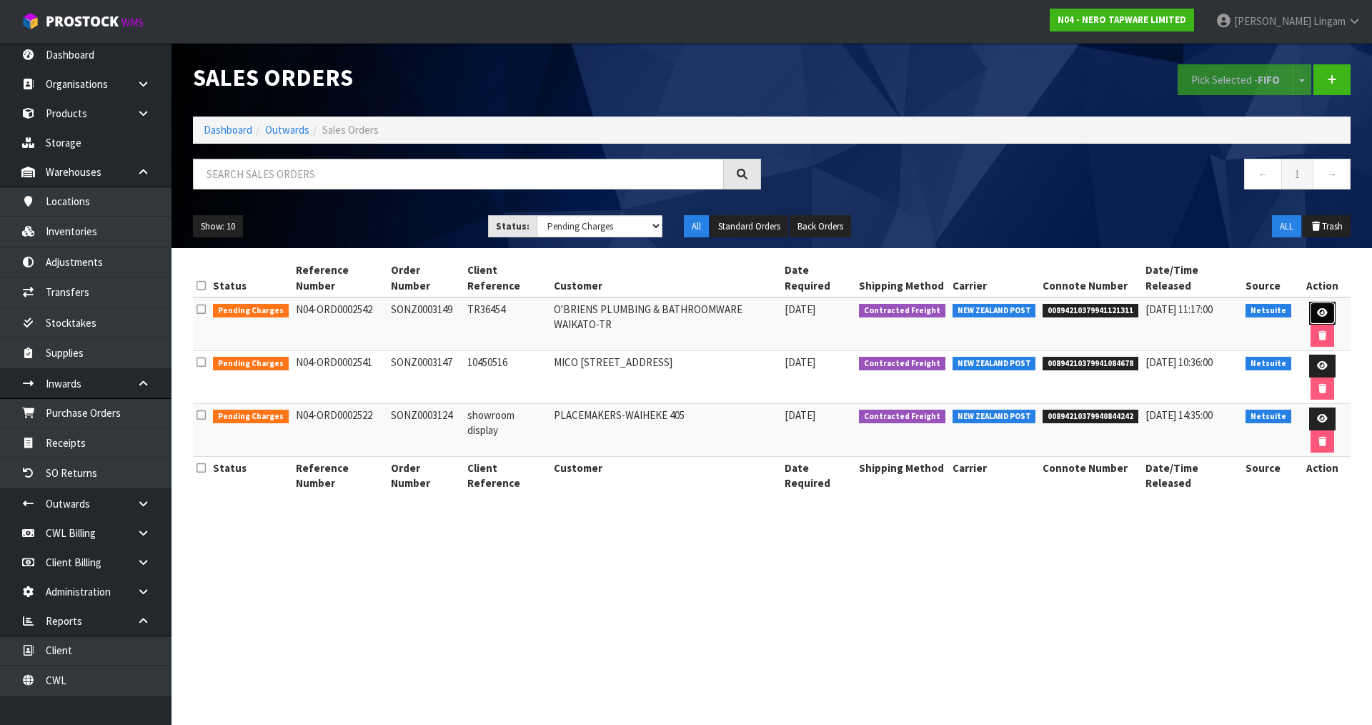
click at [1310, 305] on link at bounding box center [1323, 313] width 26 height 23
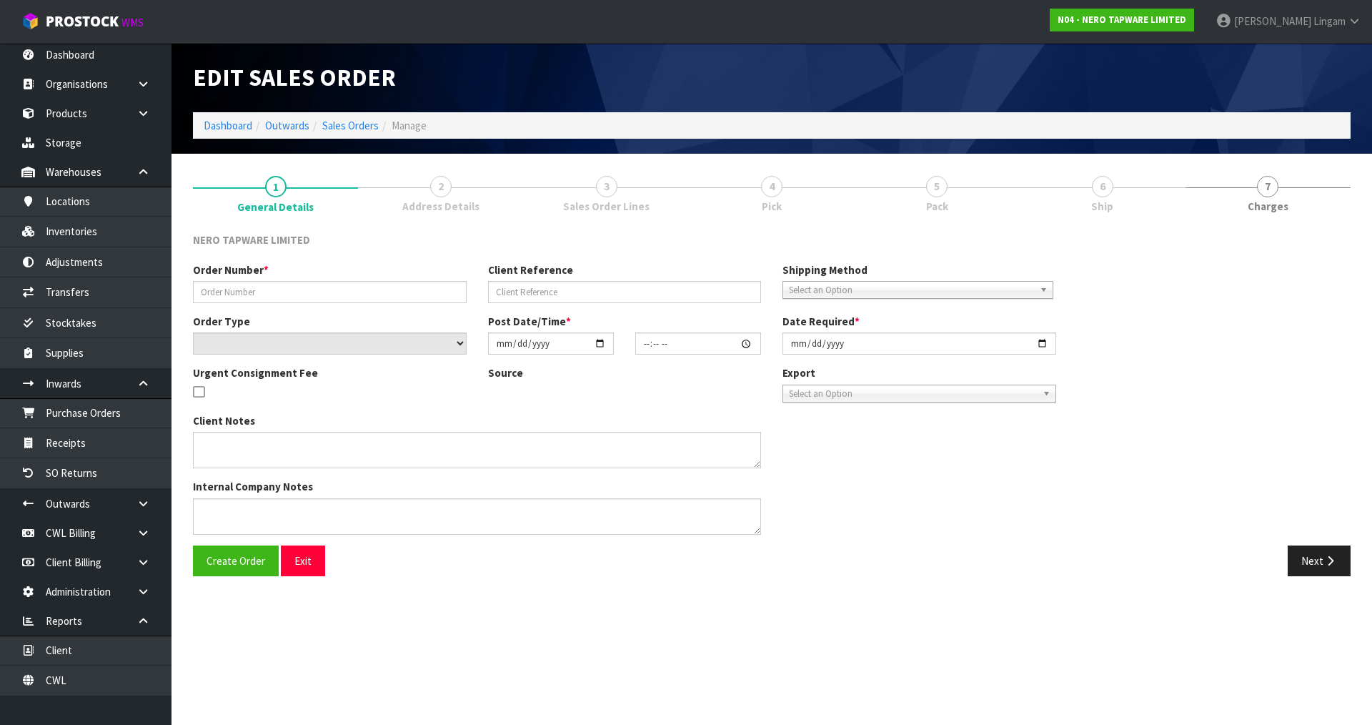
type input "SONZ0003149"
type input "TR36454"
select select "number:0"
type input "2025-08-19"
type input "15:15:13.000"
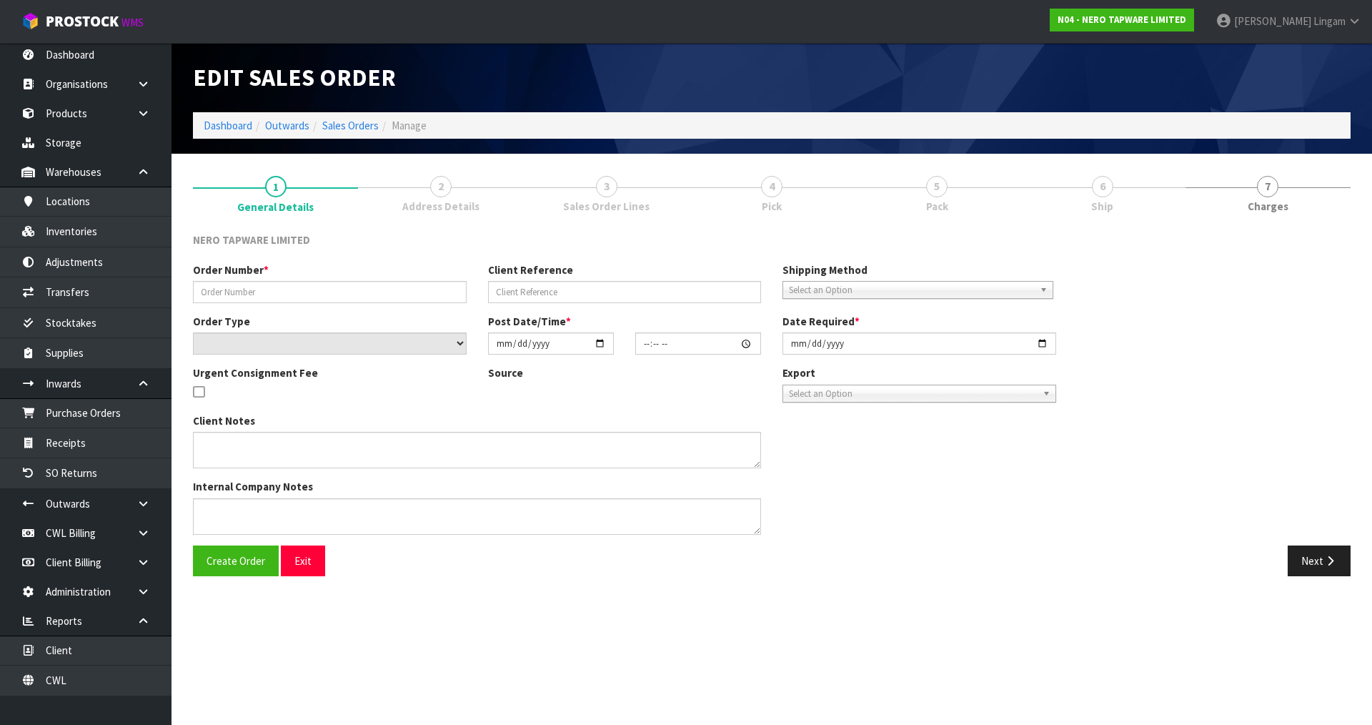
type input "2025-08-20"
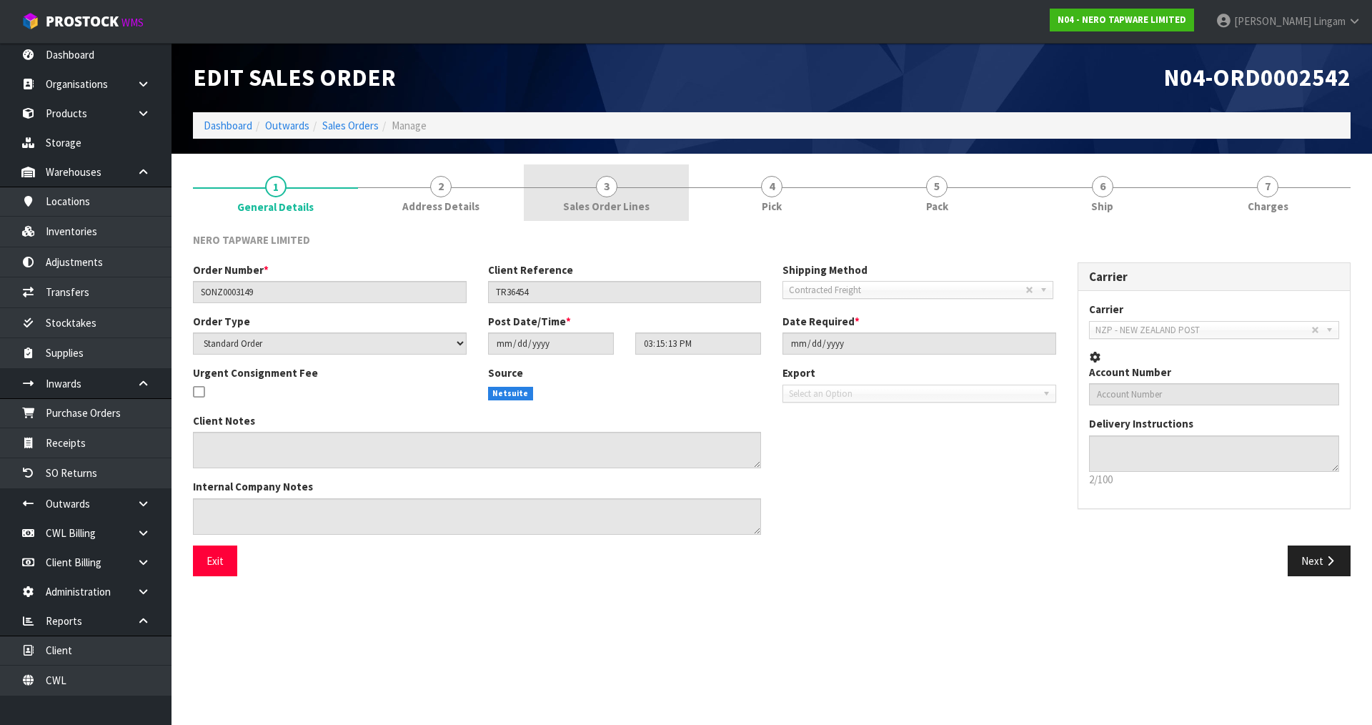
click at [623, 214] on span "Sales Order Lines" at bounding box center [606, 206] width 86 height 15
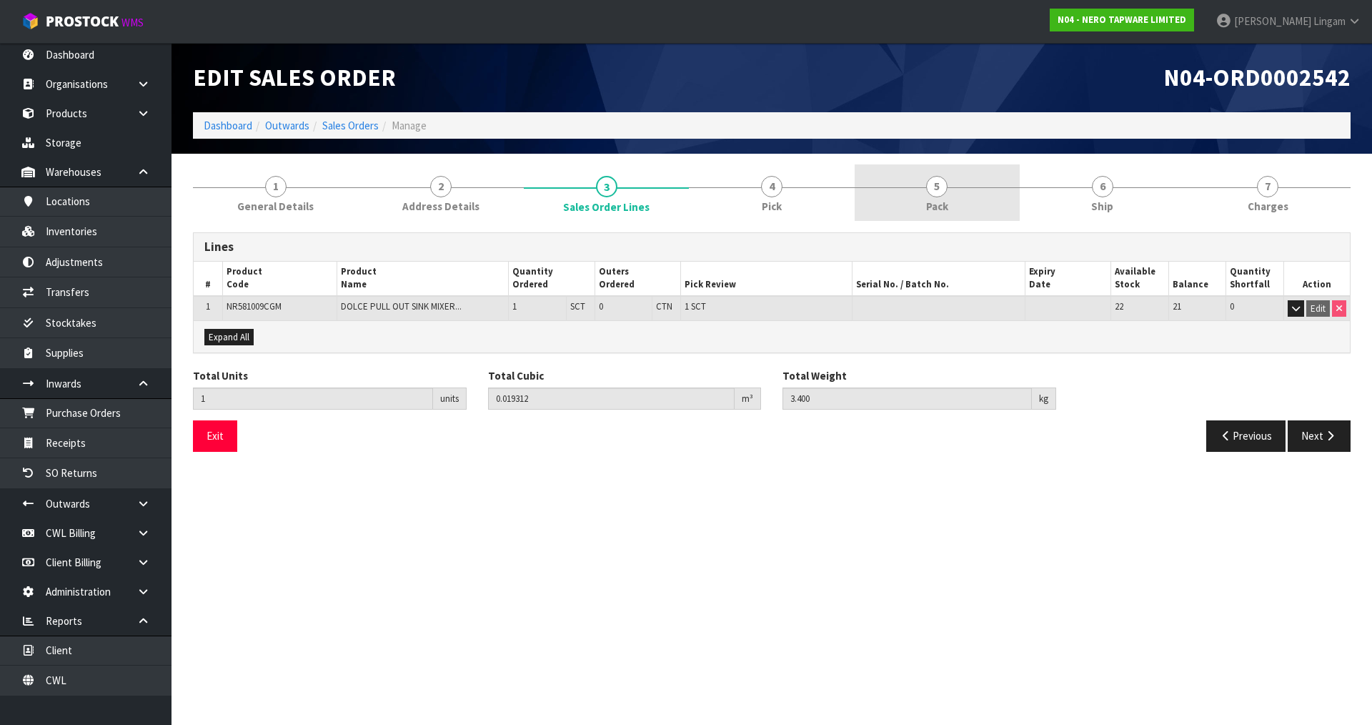
click at [961, 193] on link "5 Pack" at bounding box center [937, 192] width 165 height 56
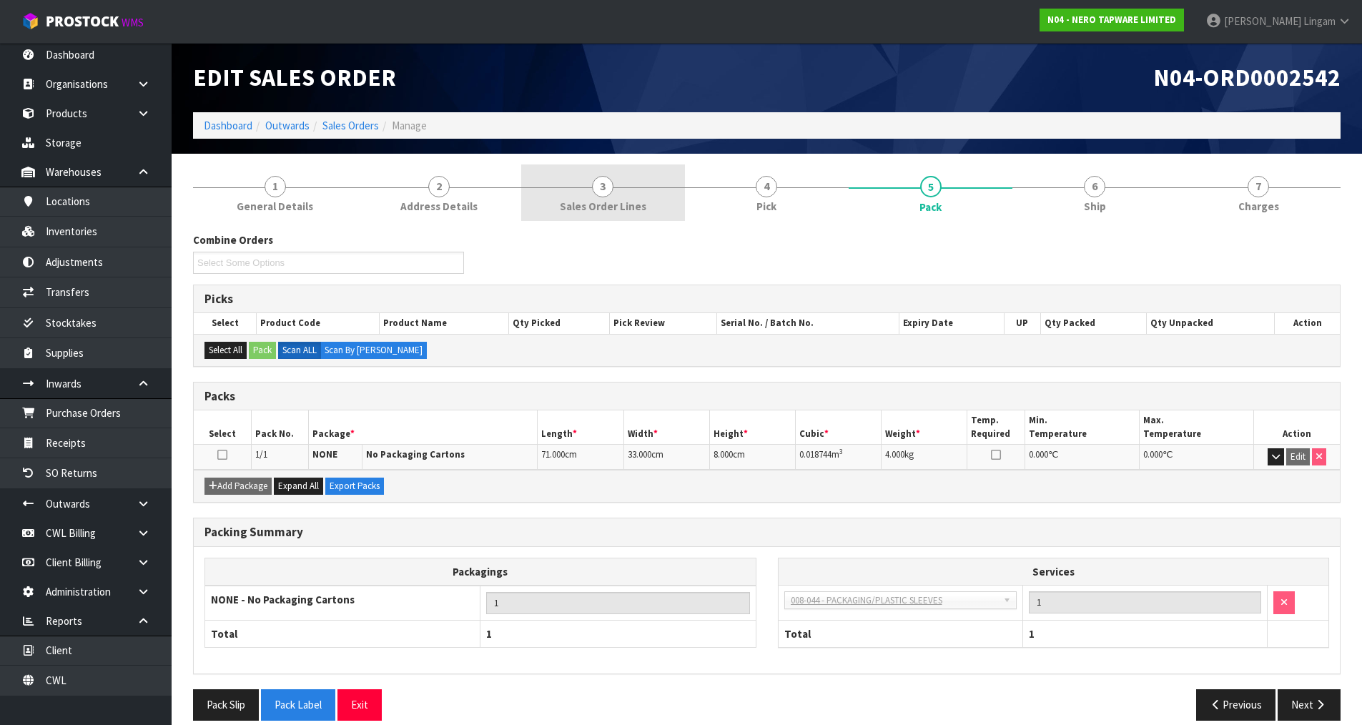
click at [623, 202] on span "Sales Order Lines" at bounding box center [603, 206] width 86 height 15
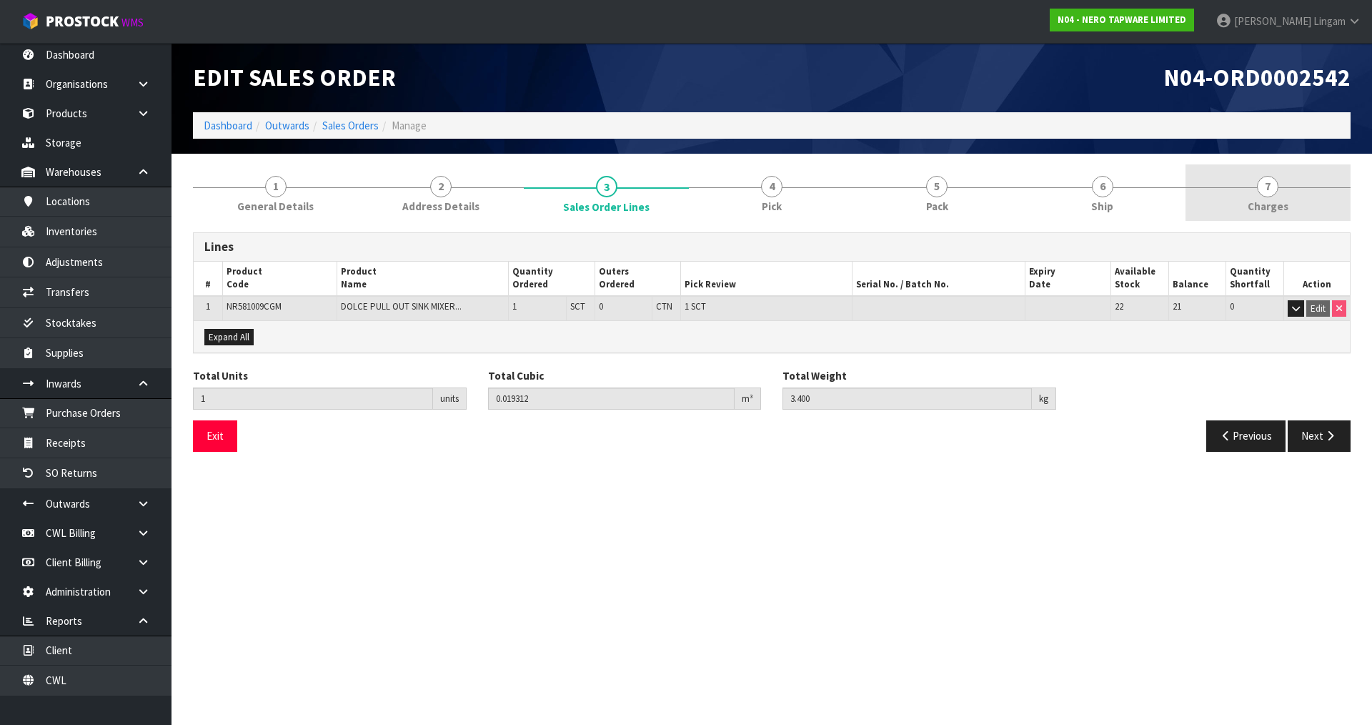
click at [1297, 192] on link "7 Charges" at bounding box center [1268, 192] width 165 height 56
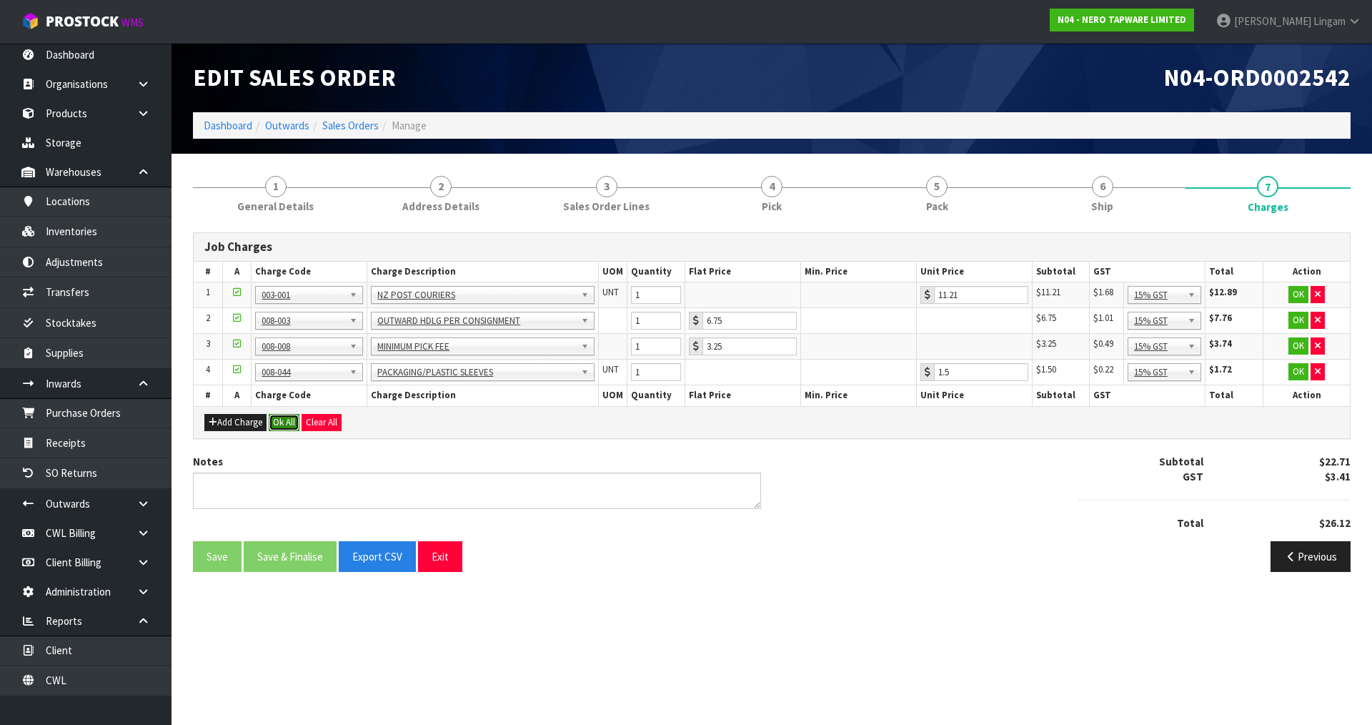
click at [290, 418] on button "Ok All" at bounding box center [284, 422] width 31 height 17
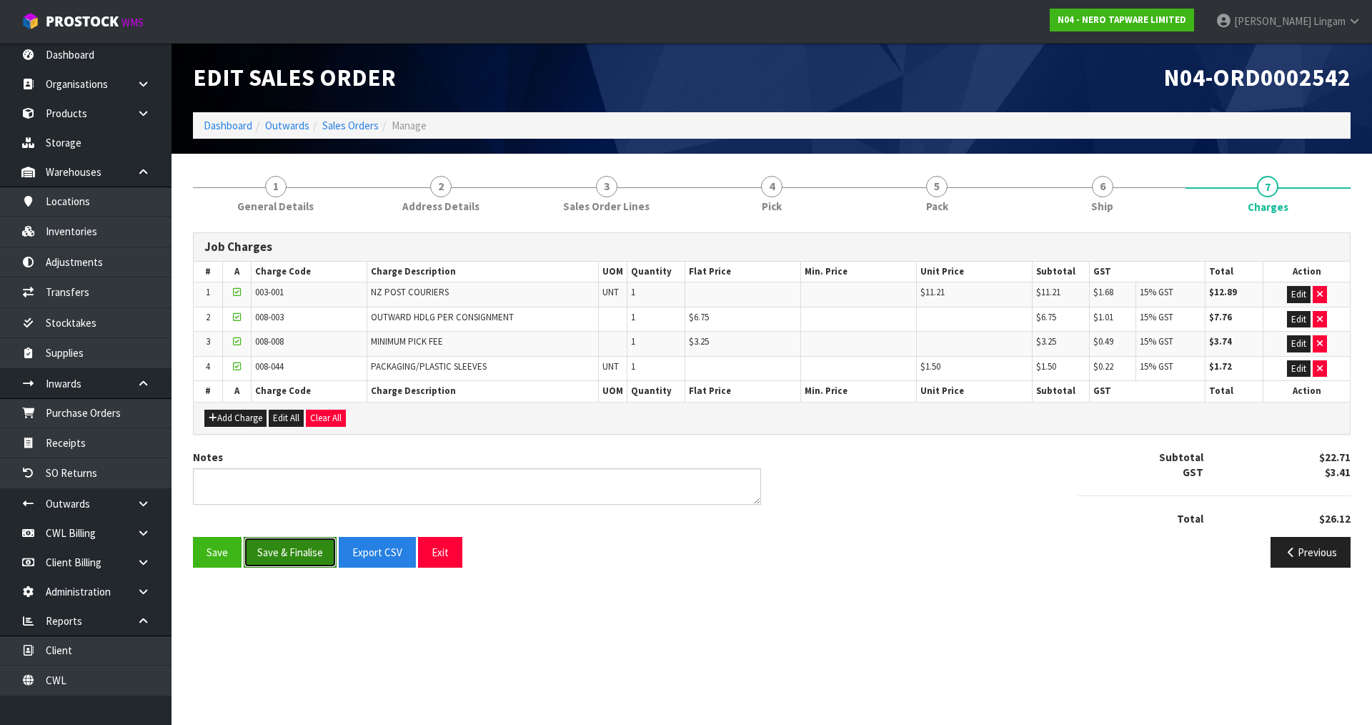
click at [310, 553] on button "Save & Finalise" at bounding box center [290, 552] width 93 height 31
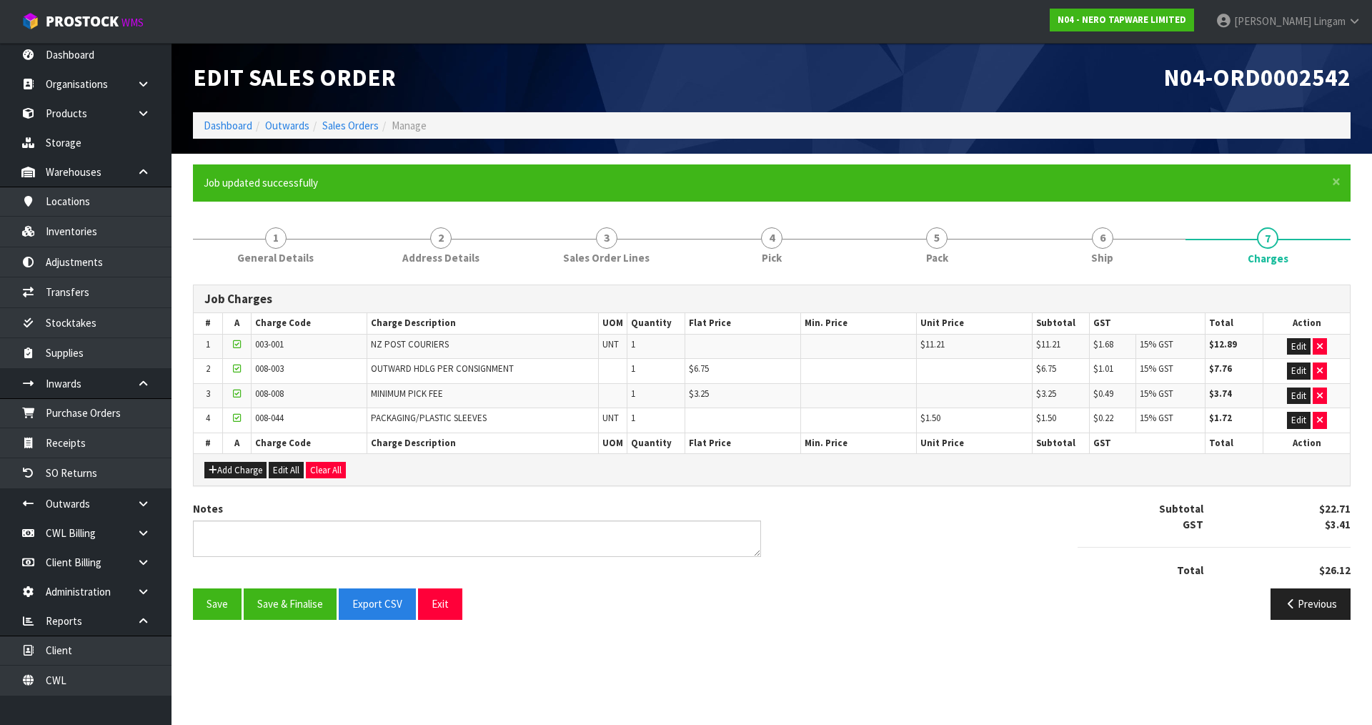
click at [357, 134] on ol "Dashboard Outwards Sales Orders Manage" at bounding box center [772, 125] width 1158 height 26
click at [355, 127] on link "Sales Orders" at bounding box center [350, 126] width 56 height 14
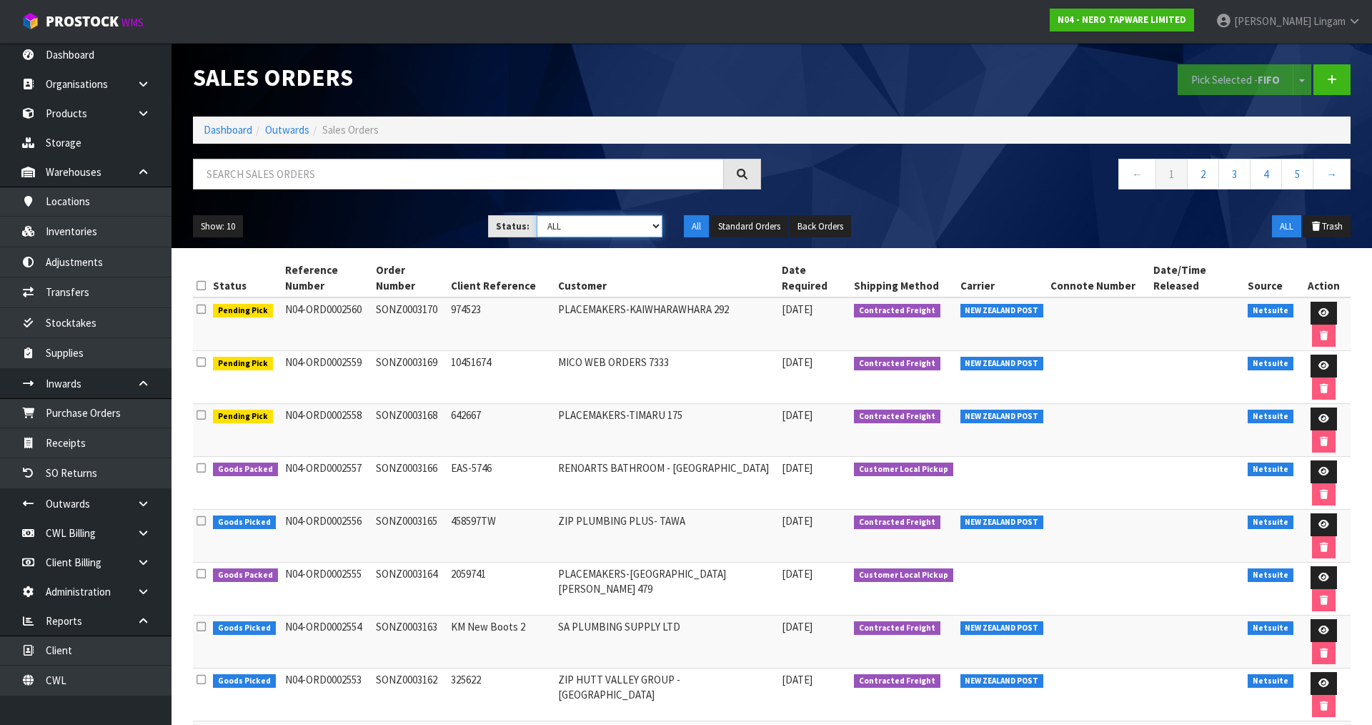
click at [648, 227] on select "Draft Pending Allocated Pending Pick Goods Picked Goods Packed Pending Charges …" at bounding box center [600, 226] width 127 height 22
select select "string:6"
click at [537, 215] on select "Draft Pending Allocated Pending Pick Goods Picked Goods Packed Pending Charges …" at bounding box center [600, 226] width 127 height 22
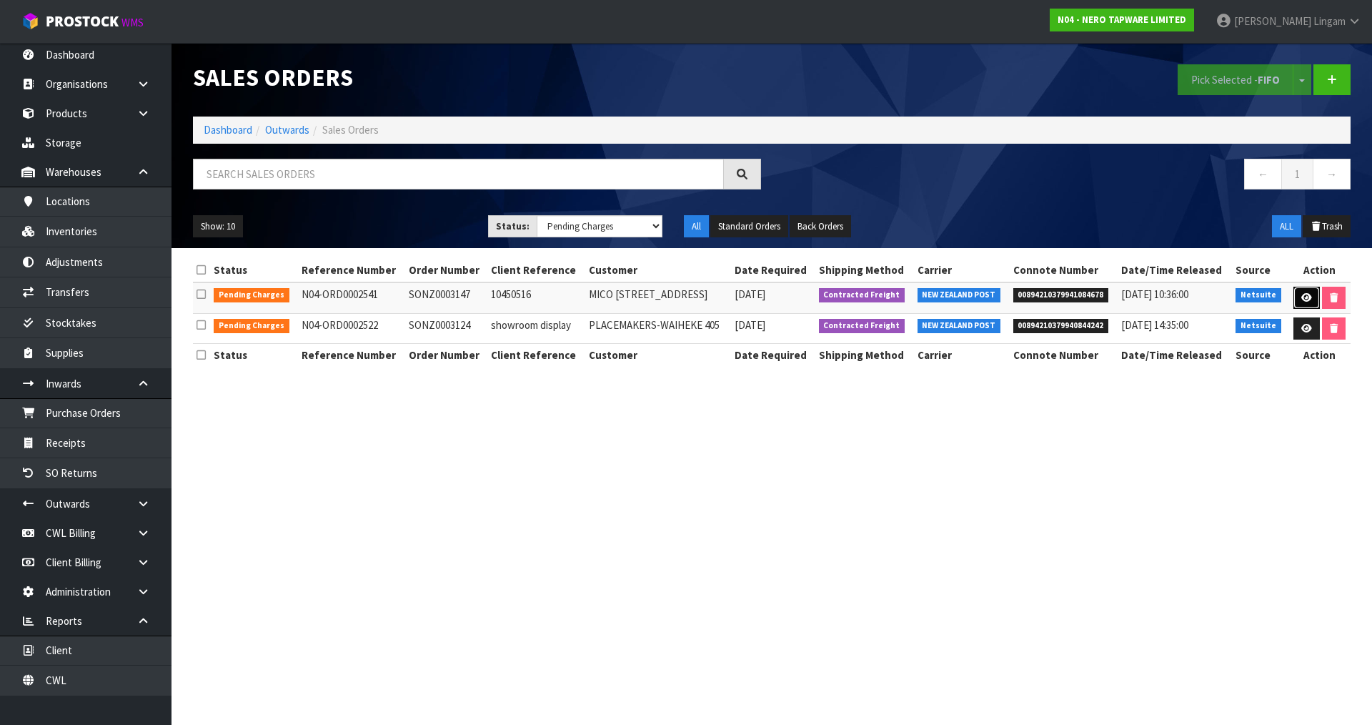
click at [1297, 297] on link at bounding box center [1307, 298] width 26 height 23
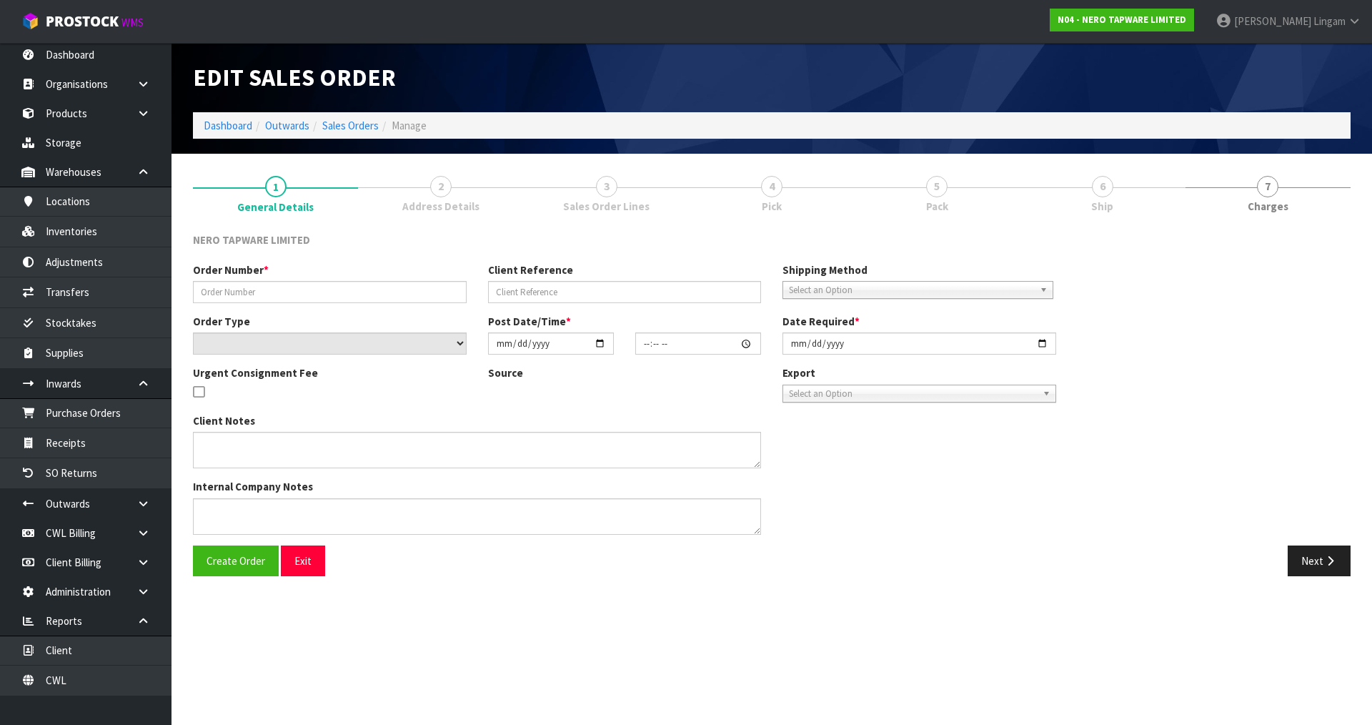
type input "SONZ0003147"
type input "10450516"
select select "number:0"
type input "2025-08-19"
type input "15:15:09.000"
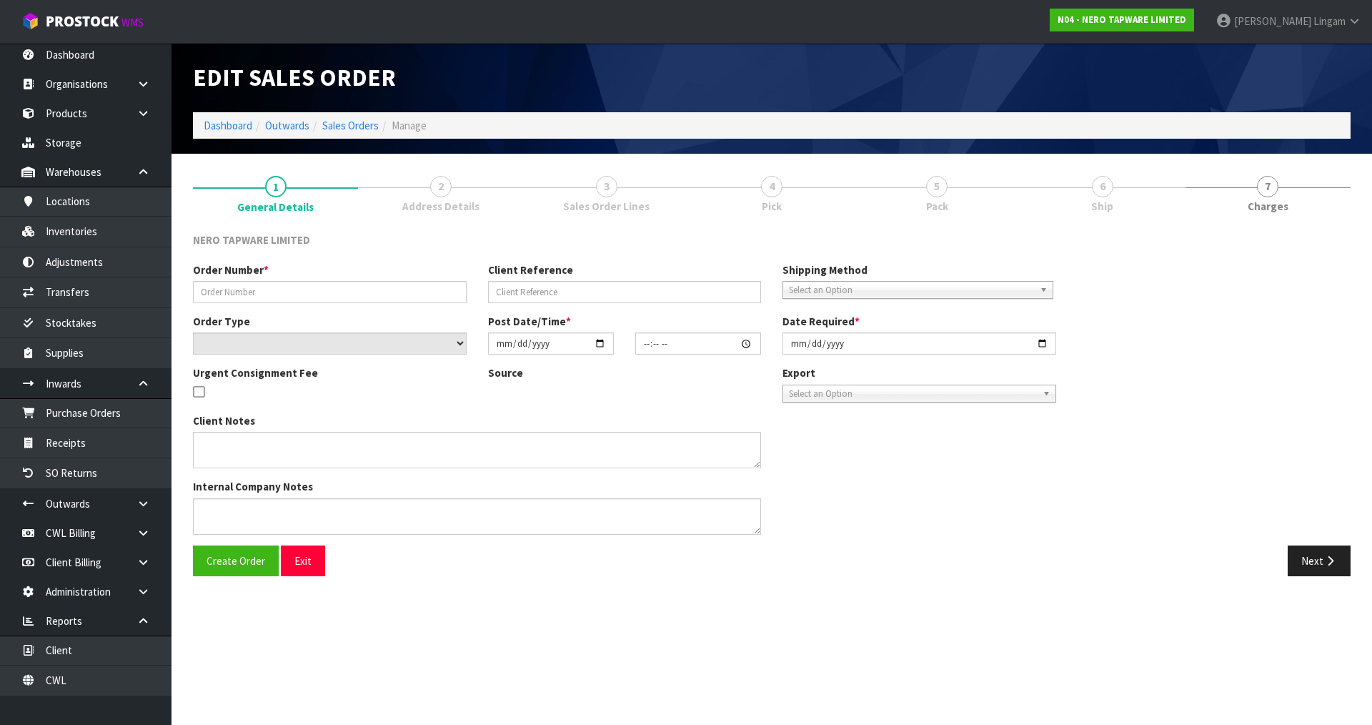
type input "2025-08-20"
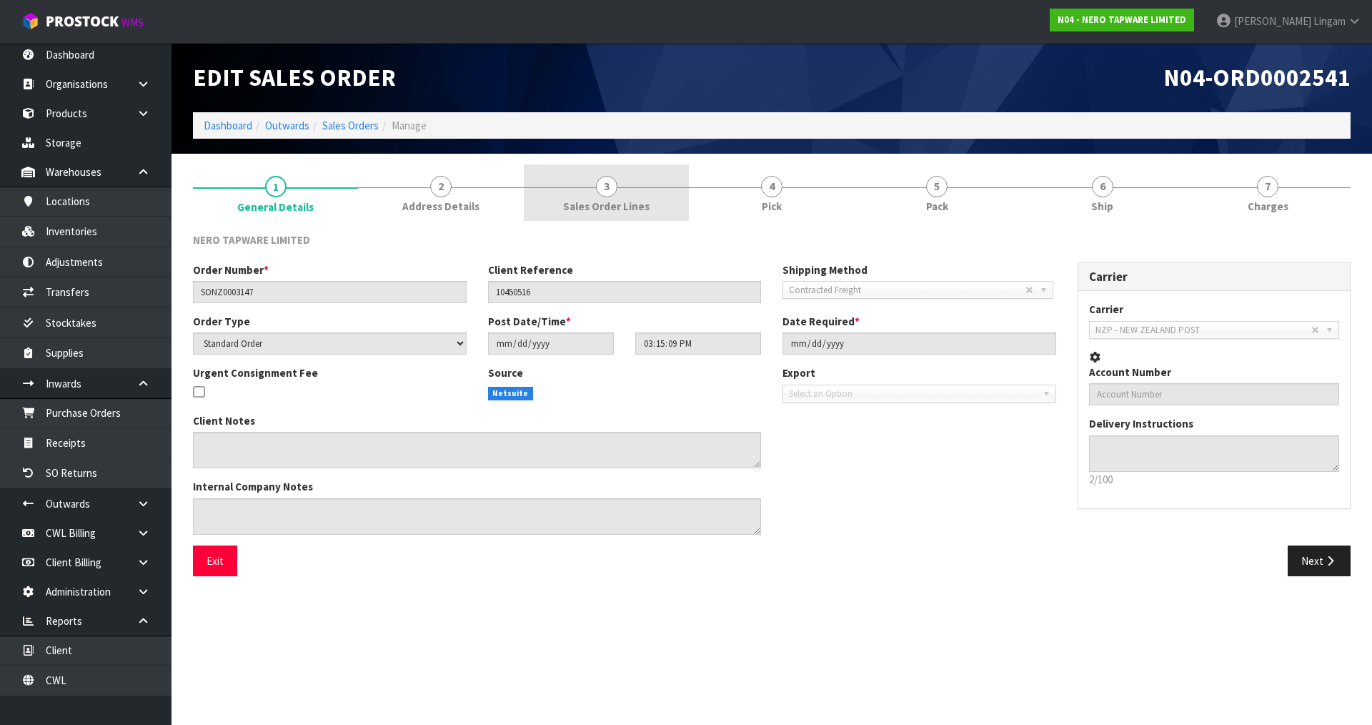
click at [640, 206] on span "Sales Order Lines" at bounding box center [606, 206] width 86 height 15
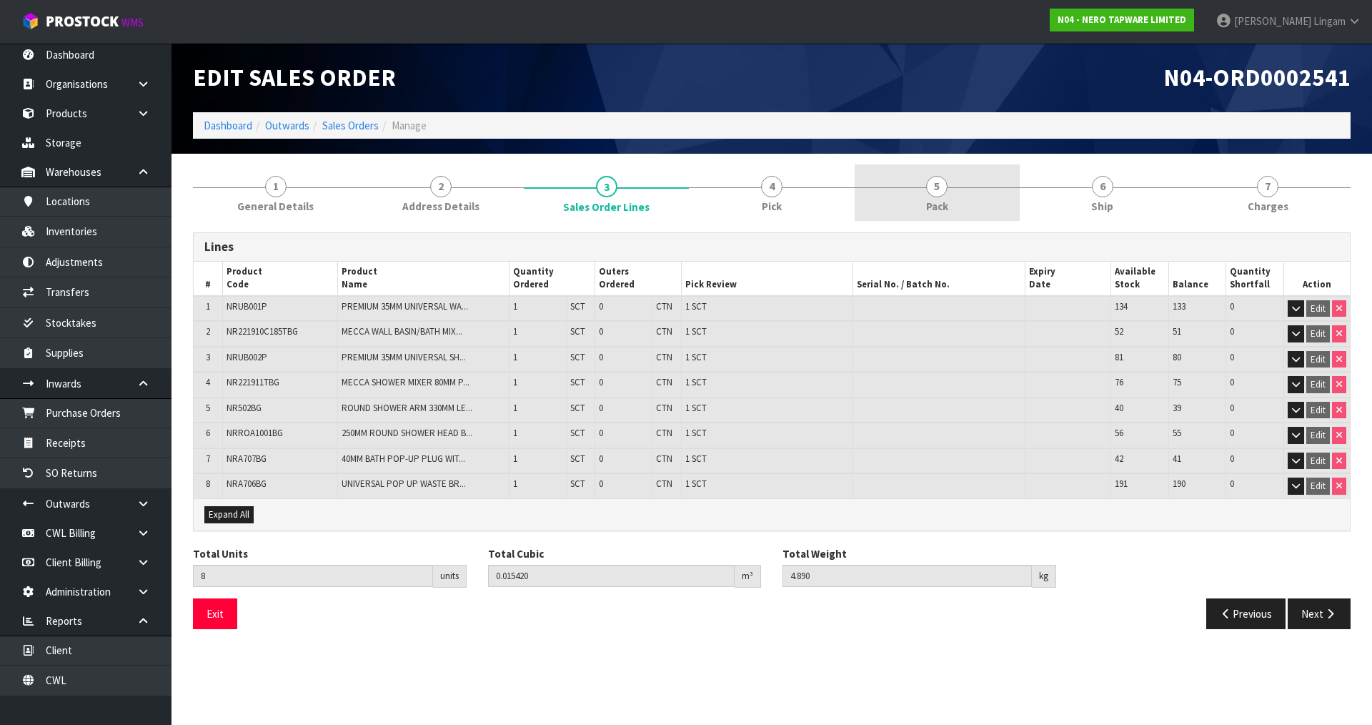
click at [950, 207] on link "5 Pack" at bounding box center [937, 192] width 165 height 56
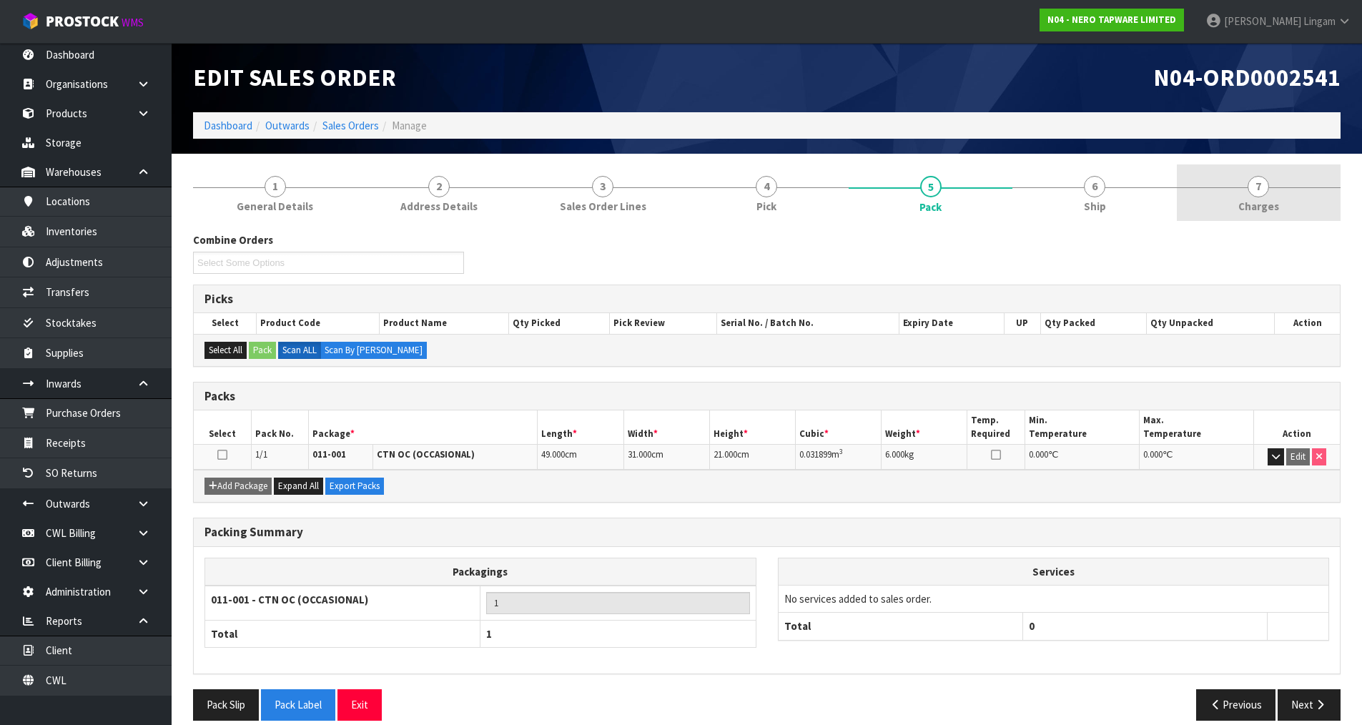
click at [1293, 187] on div at bounding box center [1259, 187] width 164 height 1
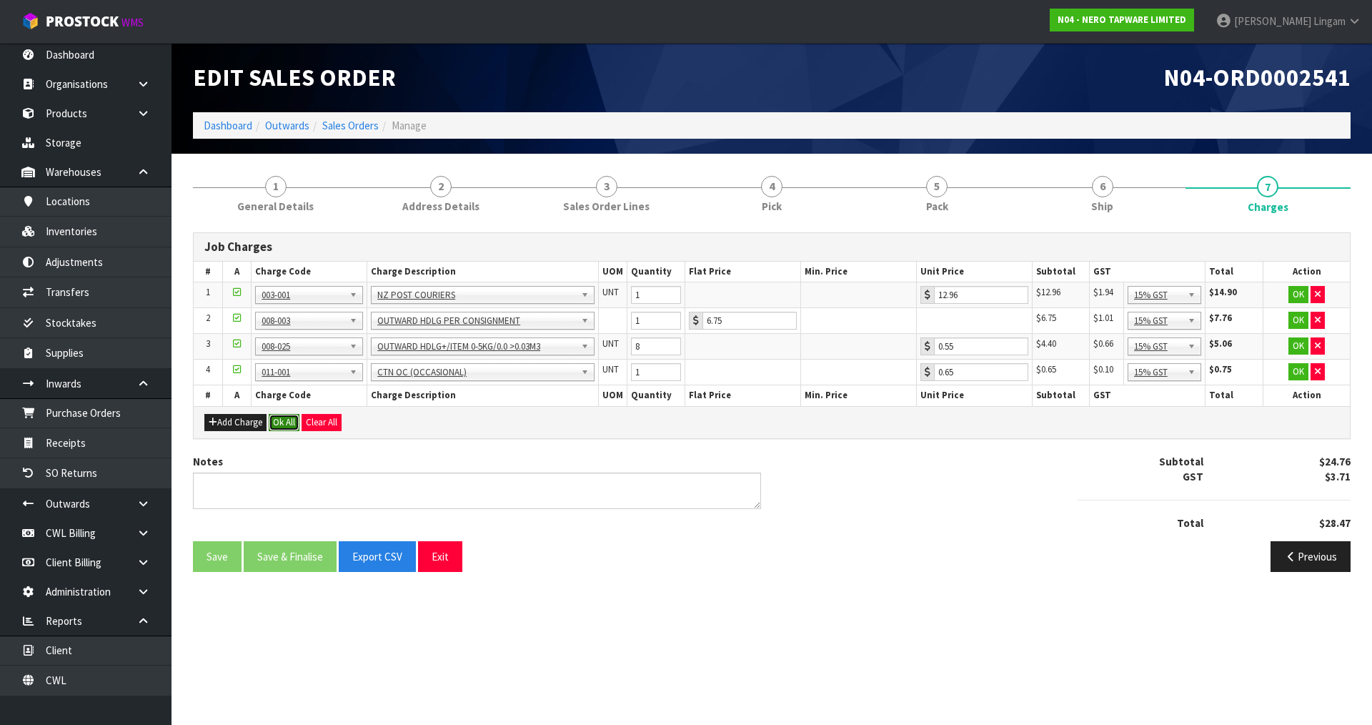
click at [287, 424] on button "Ok All" at bounding box center [284, 422] width 31 height 17
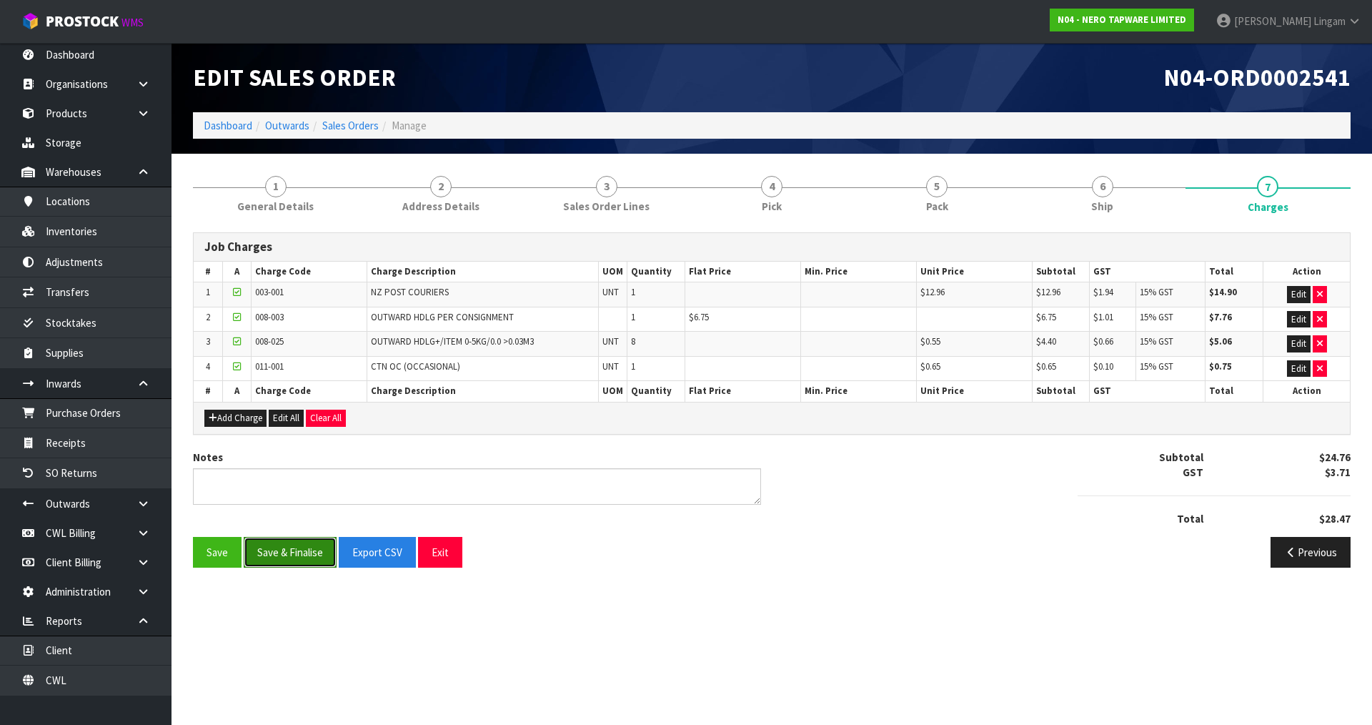
click at [302, 543] on button "Save & Finalise" at bounding box center [290, 552] width 93 height 31
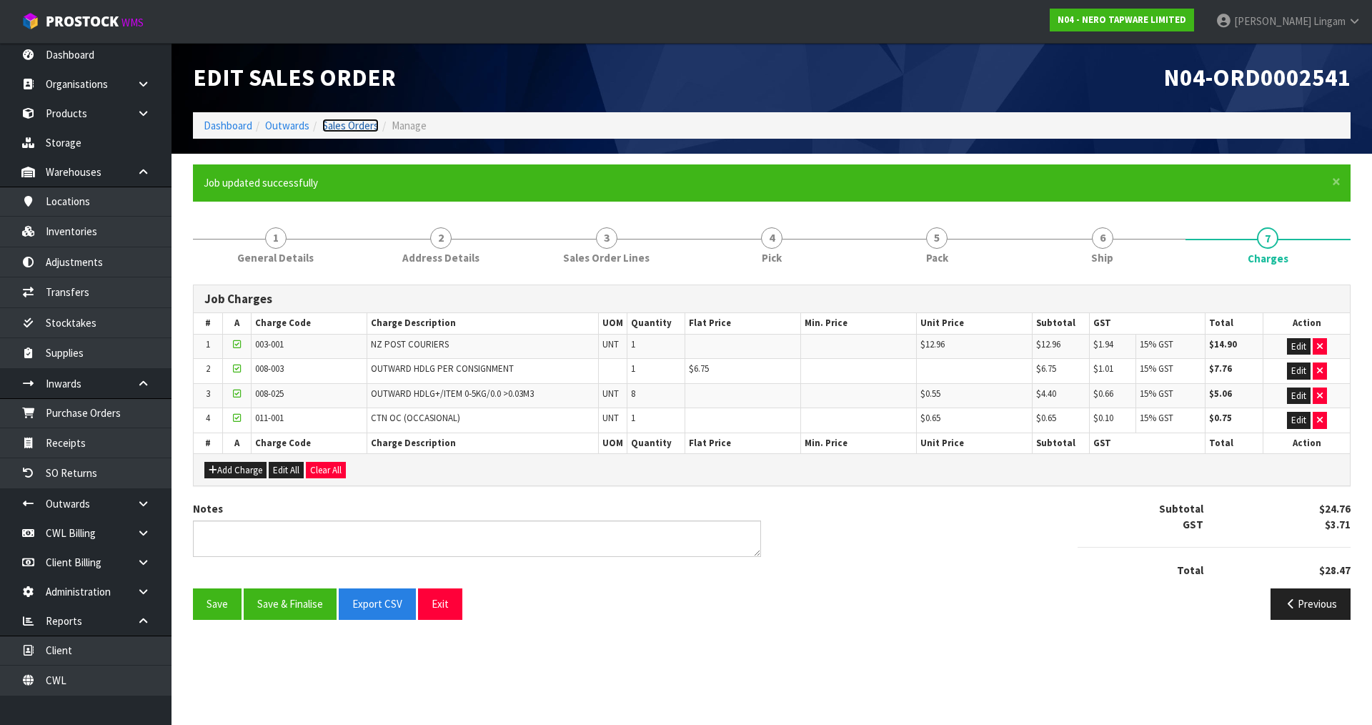
click at [346, 124] on link "Sales Orders" at bounding box center [350, 126] width 56 height 14
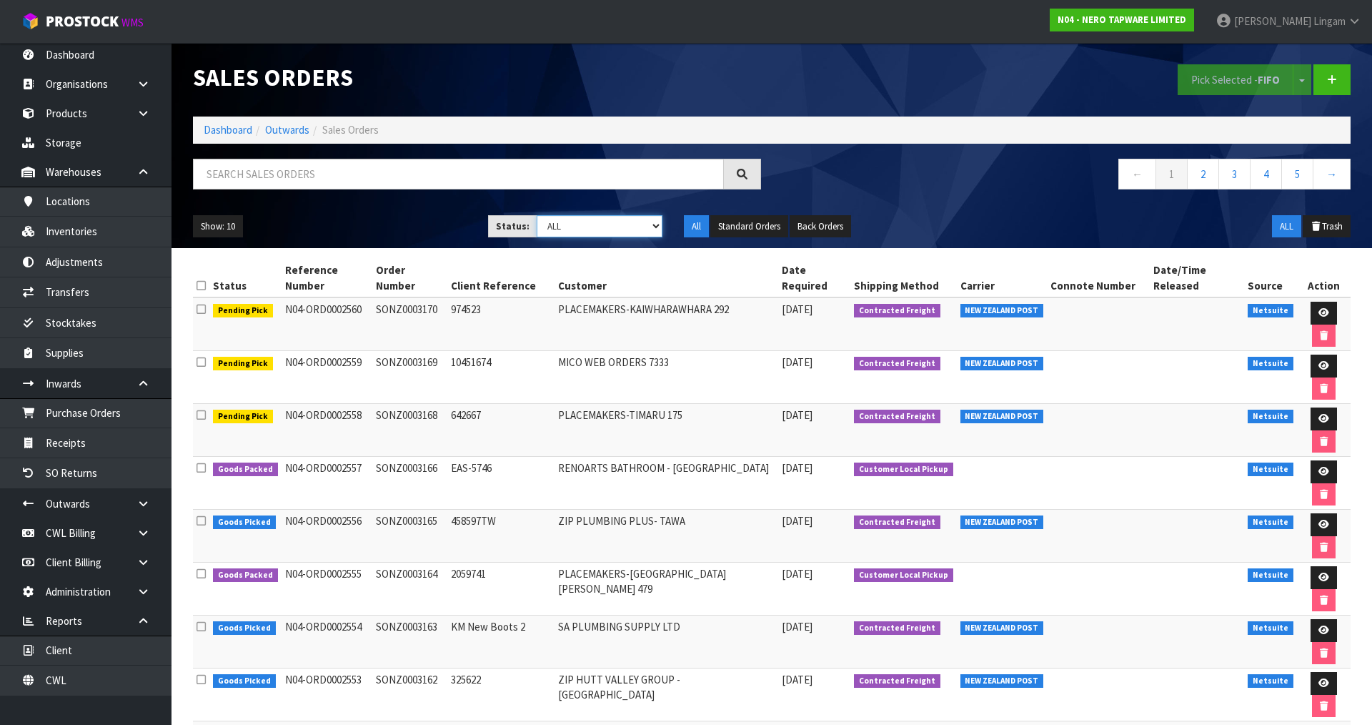
drag, startPoint x: 639, startPoint y: 227, endPoint x: 638, endPoint y: 235, distance: 8.6
click at [639, 227] on select "Draft Pending Allocated Pending Pick Goods Picked Goods Packed Pending Charges …" at bounding box center [600, 226] width 127 height 22
select select "string:6"
click at [537, 215] on select "Draft Pending Allocated Pending Pick Goods Picked Goods Packed Pending Charges …" at bounding box center [600, 226] width 127 height 22
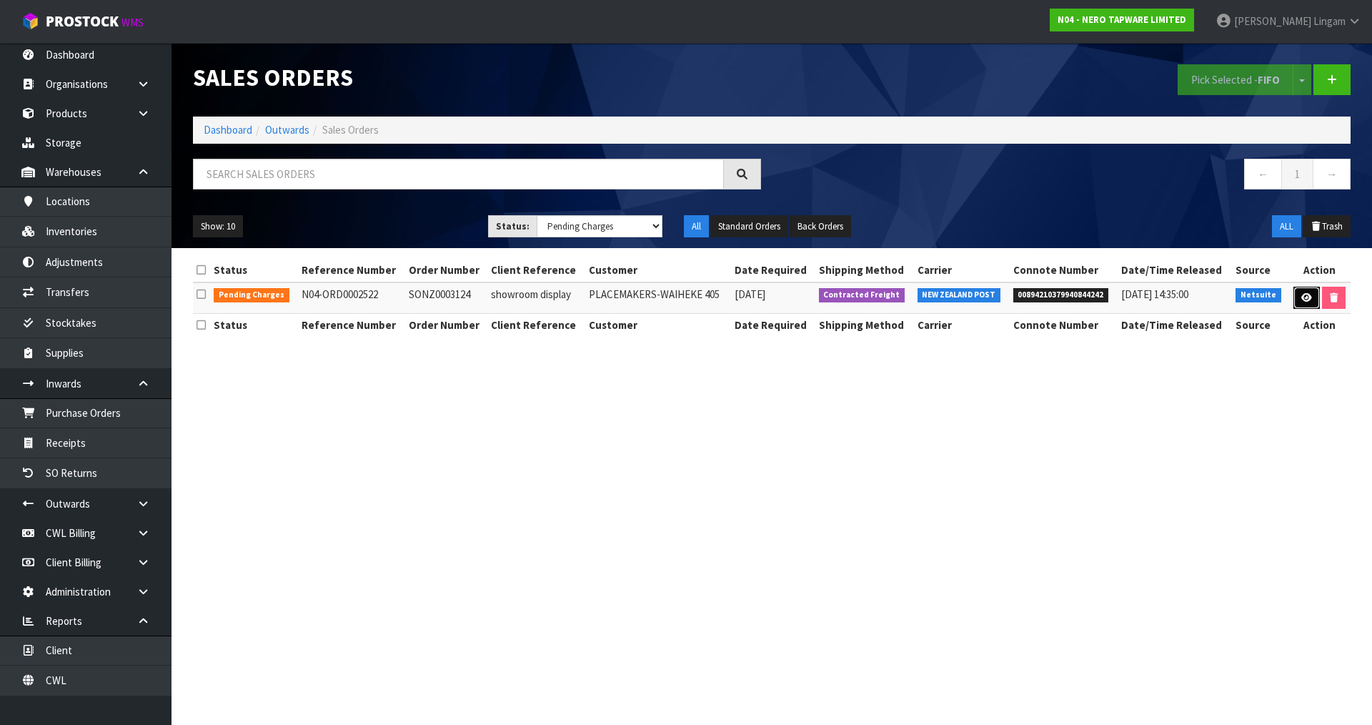
click at [1305, 300] on icon at bounding box center [1307, 297] width 11 height 9
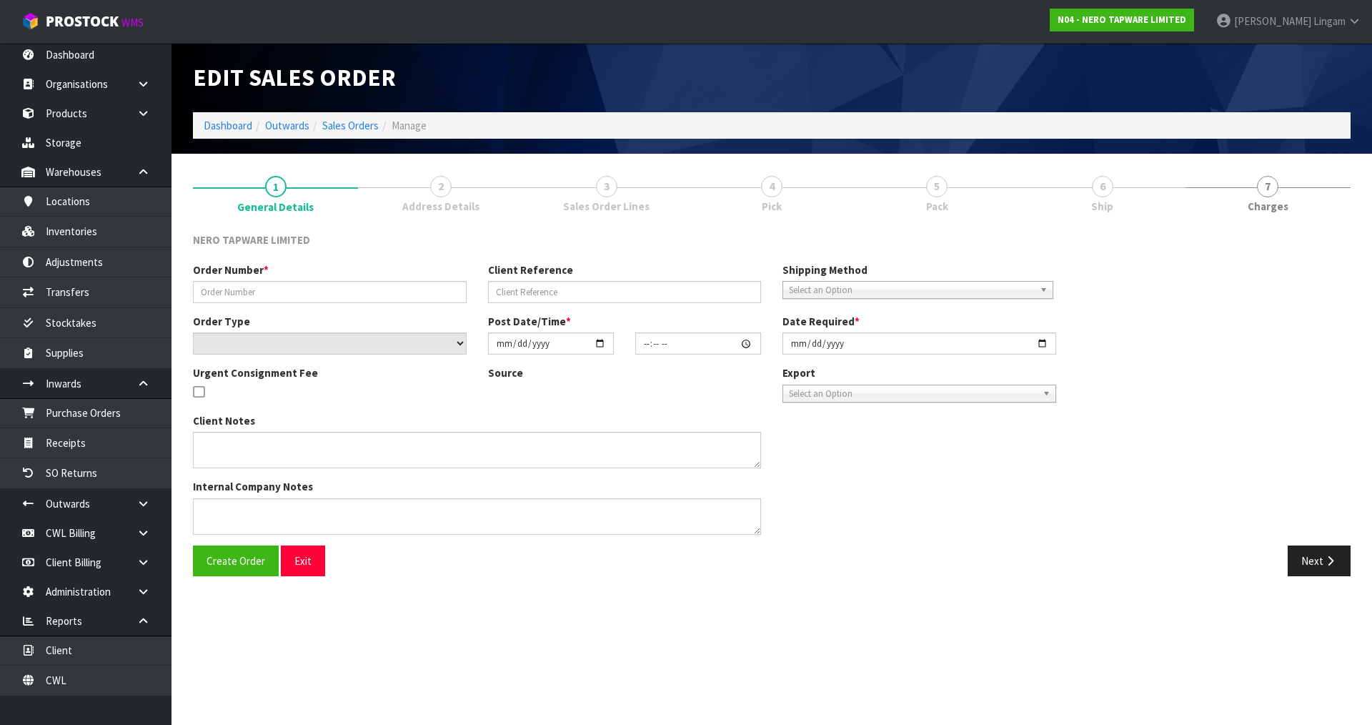
type input "SONZ0003124"
type input "showroom display"
select select "number:0"
type input "2025-08-18"
type input "15:00:06.000"
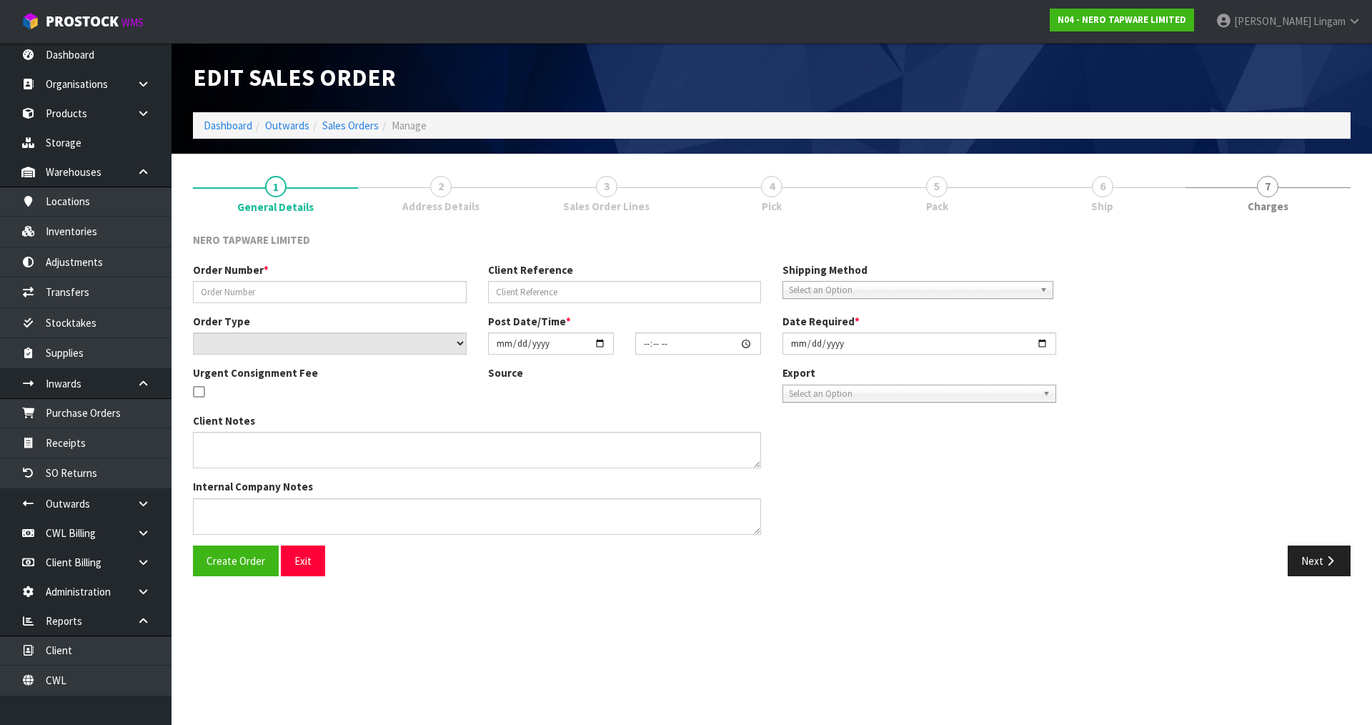
type input "2025-08-19"
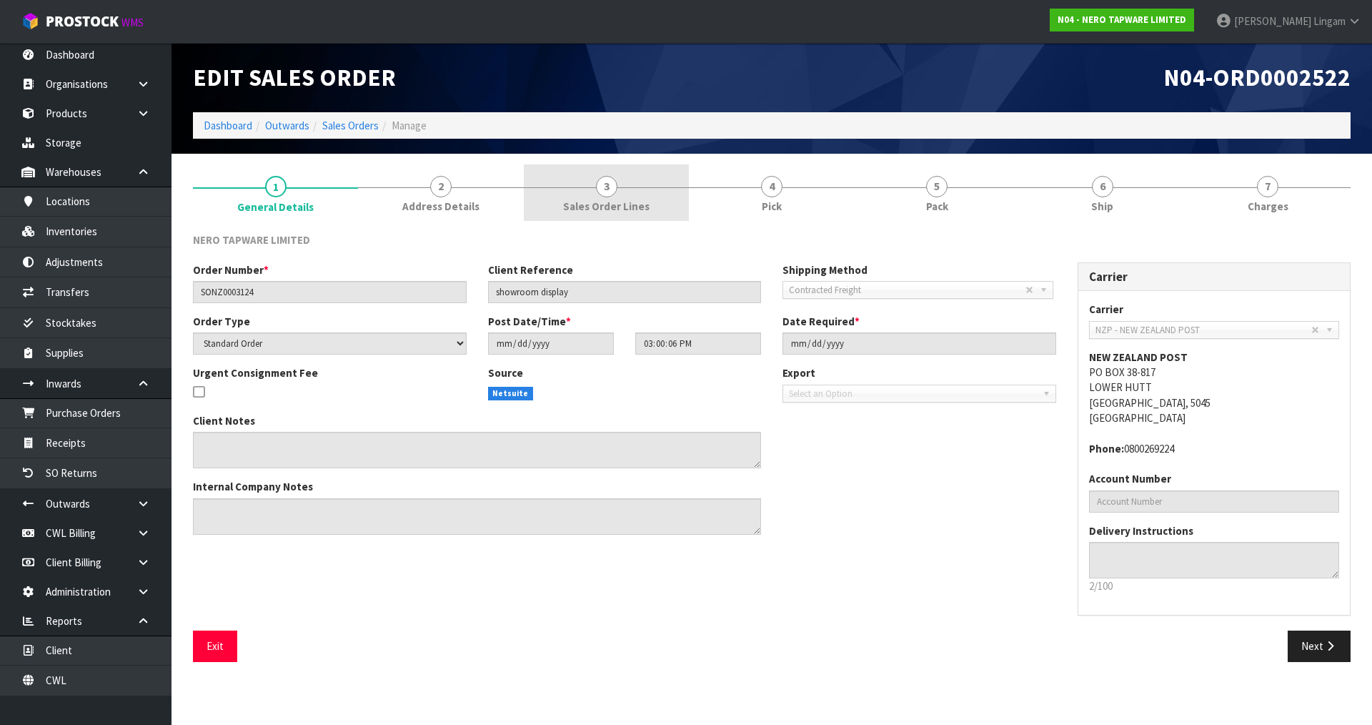
click at [628, 205] on span "Sales Order Lines" at bounding box center [606, 206] width 86 height 15
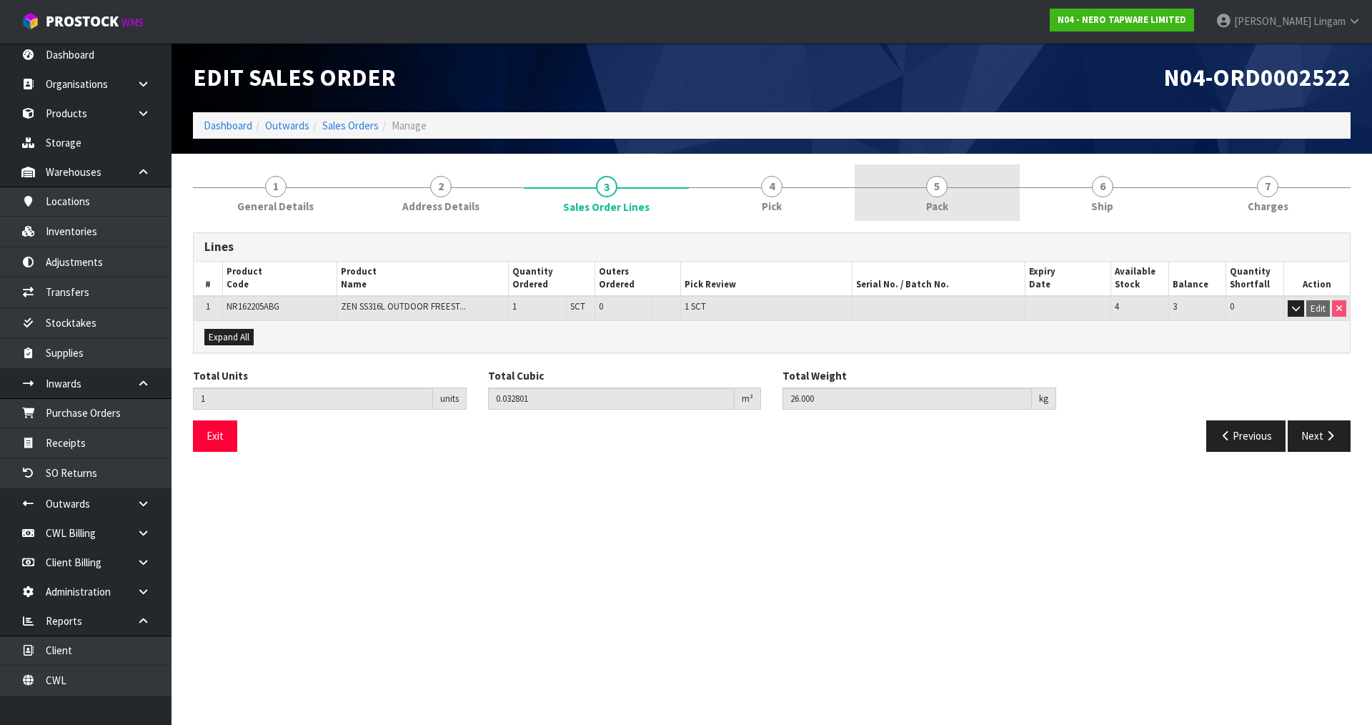
click at [948, 199] on span "Pack" at bounding box center [937, 206] width 22 height 15
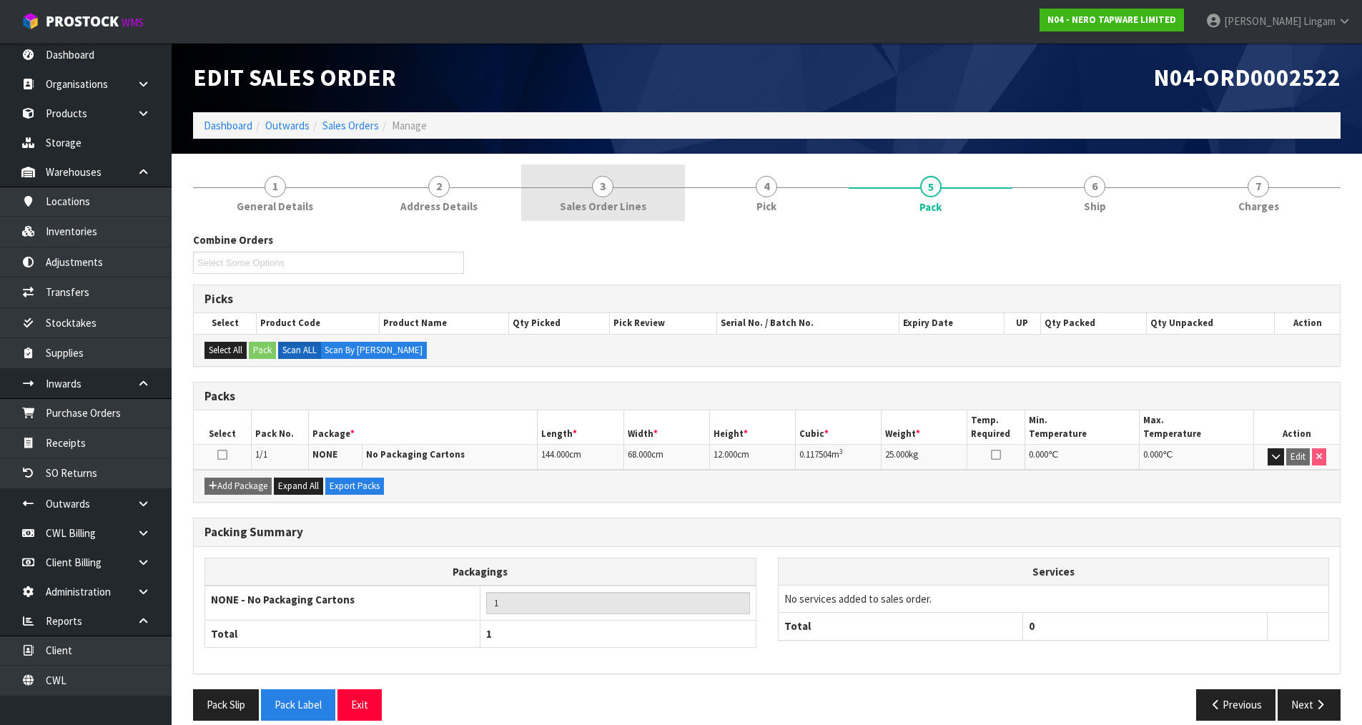
click at [647, 203] on link "3 Sales Order Lines" at bounding box center [603, 192] width 164 height 56
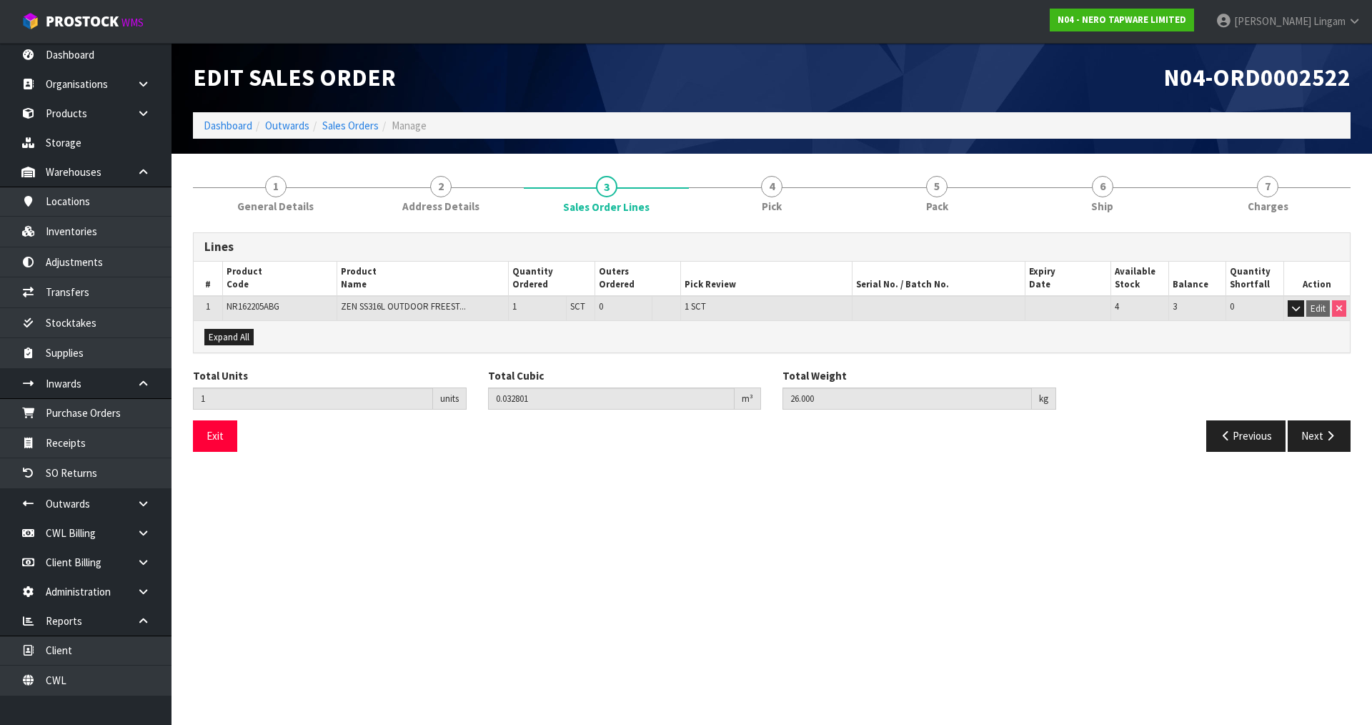
click at [267, 307] on span "NR162205ABG" at bounding box center [253, 306] width 53 height 12
copy span "NR162205ABG"
click at [653, 511] on section "Edit Sales Order N04-ORD0002522 Dashboard Outwards Sales Orders Manage 1 Genera…" at bounding box center [686, 362] width 1372 height 725
click at [1035, 627] on section "Edit Sales Order N04-ORD0002522 Dashboard Outwards Sales Orders Manage 1 Genera…" at bounding box center [686, 362] width 1372 height 725
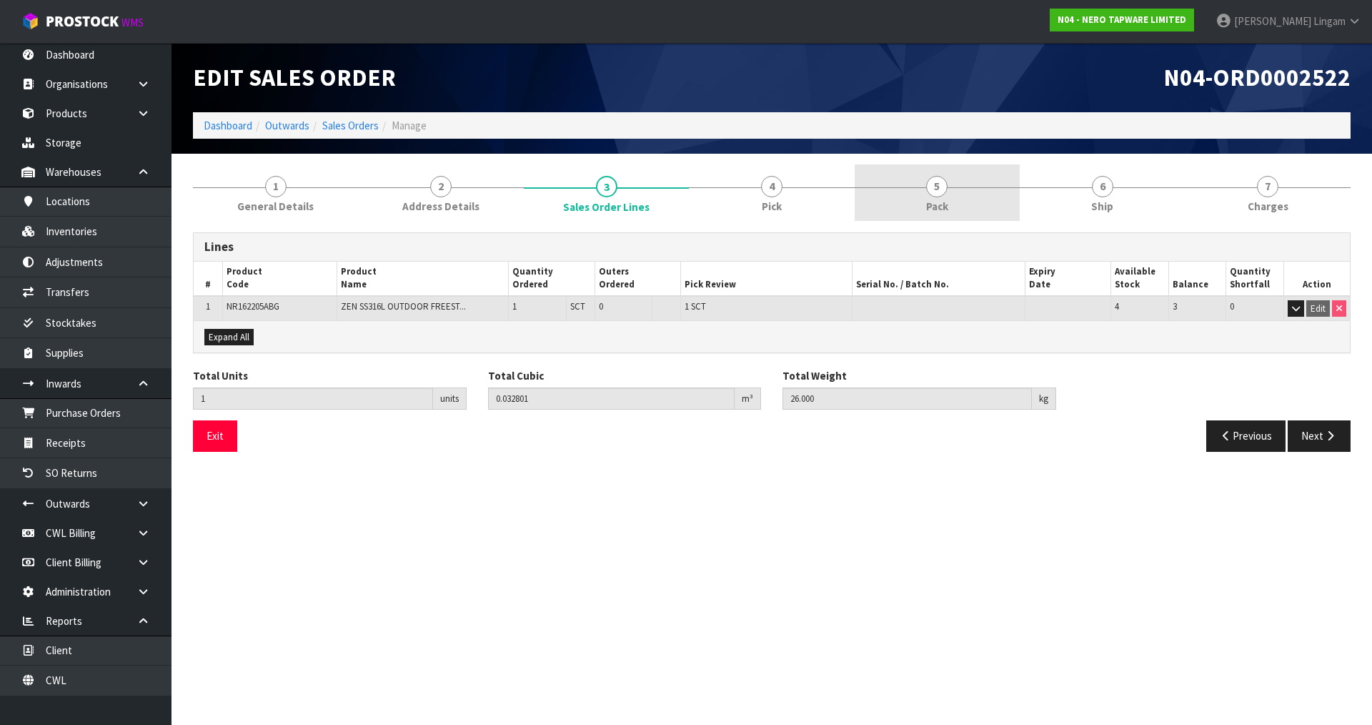
click at [969, 211] on link "5 Pack" at bounding box center [937, 192] width 165 height 56
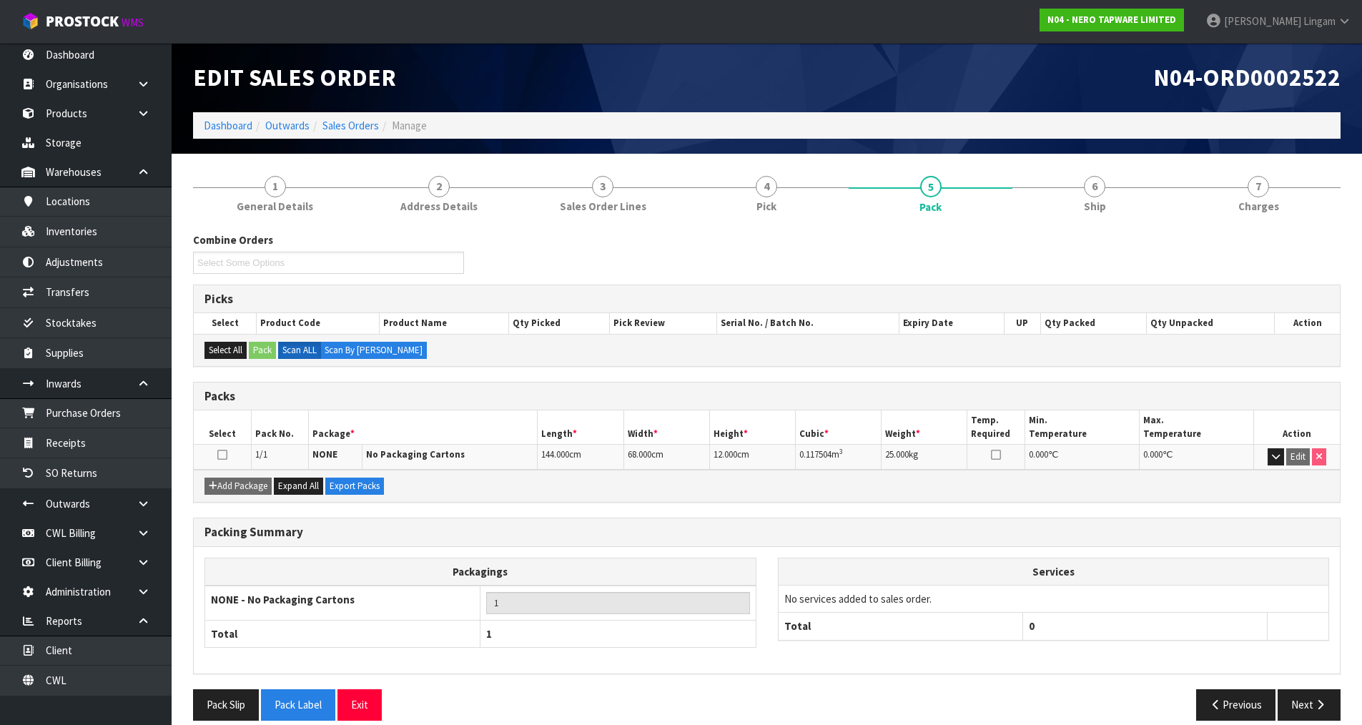
click at [613, 107] on div "Edit Sales Order" at bounding box center [474, 77] width 585 height 69
click at [346, 120] on link "Sales Orders" at bounding box center [350, 126] width 56 height 14
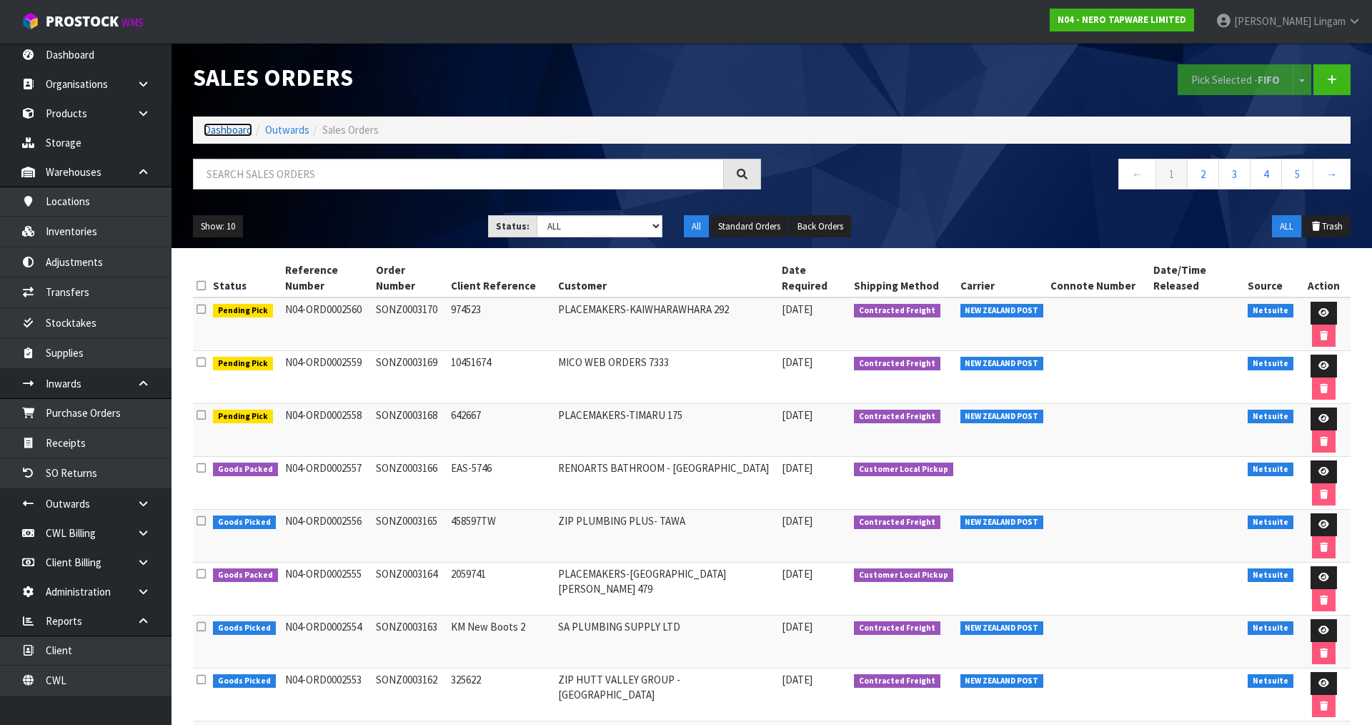
click at [232, 131] on link "Dashboard" at bounding box center [228, 130] width 49 height 14
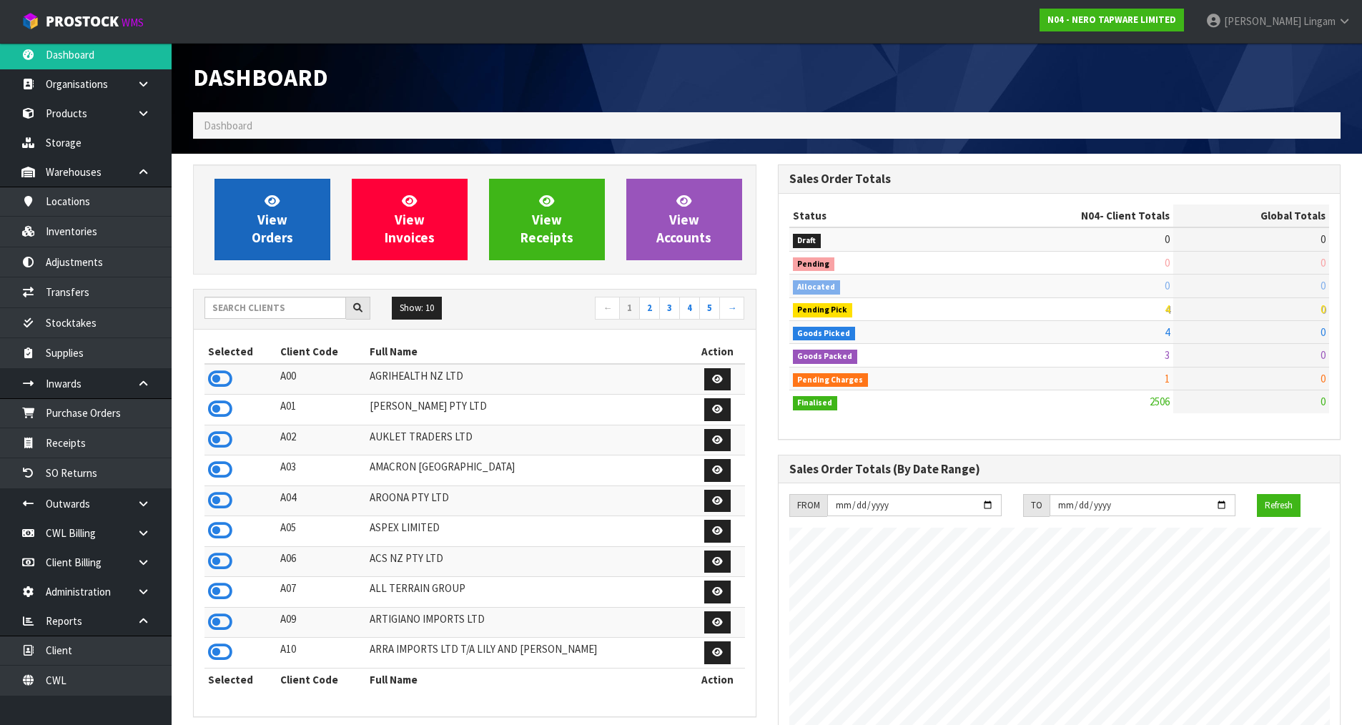
scroll to position [1083, 584]
click at [275, 229] on span "View Orders" at bounding box center [272, 219] width 41 height 54
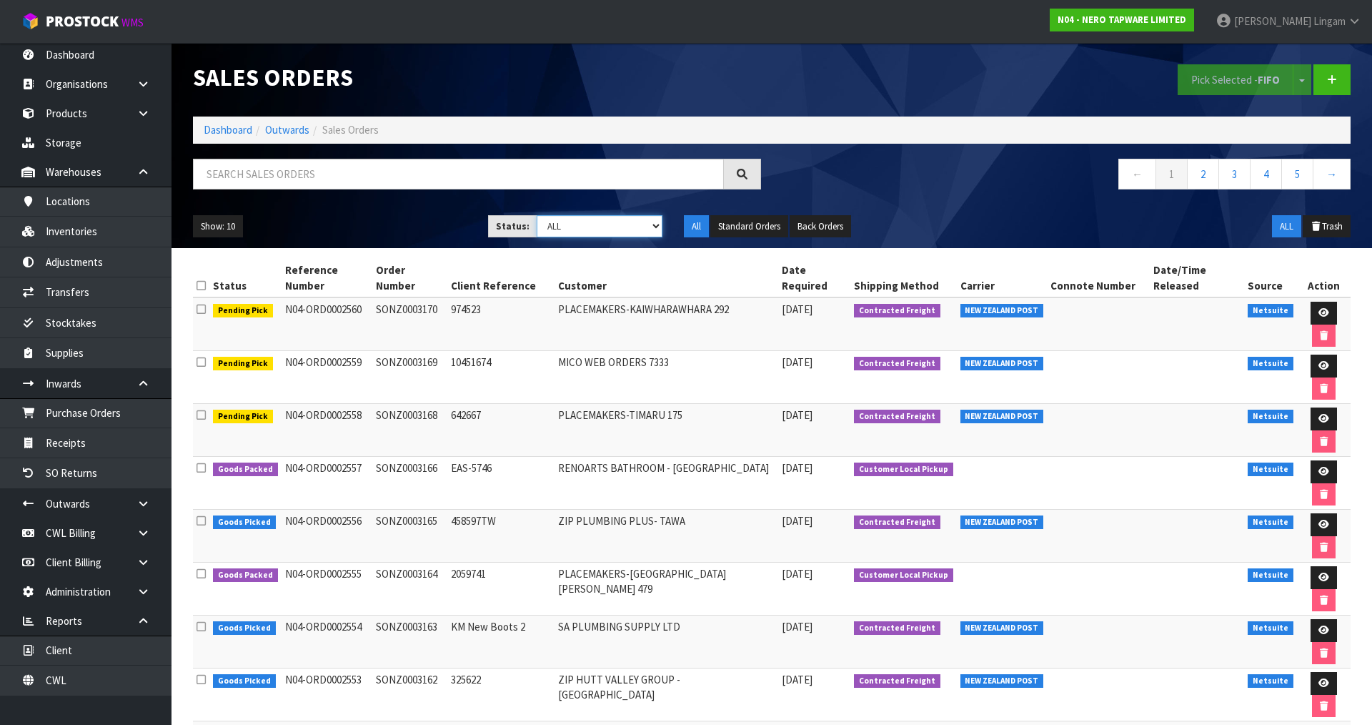
click at [639, 228] on select "Draft Pending Allocated Pending Pick Goods Picked Goods Packed Pending Charges …" at bounding box center [600, 226] width 127 height 22
select select "string:6"
click at [537, 215] on select "Draft Pending Allocated Pending Pick Goods Picked Goods Packed Pending Charges …" at bounding box center [600, 226] width 127 height 22
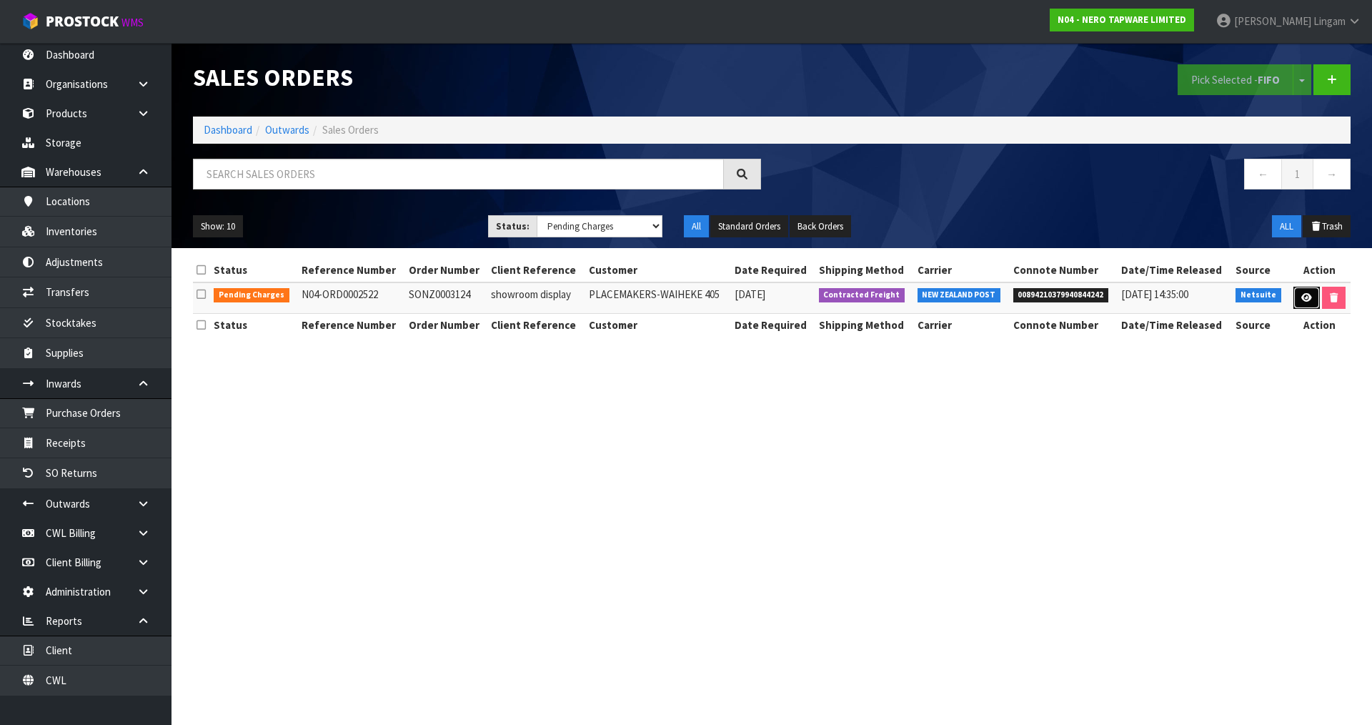
click at [1304, 299] on icon at bounding box center [1307, 297] width 11 height 9
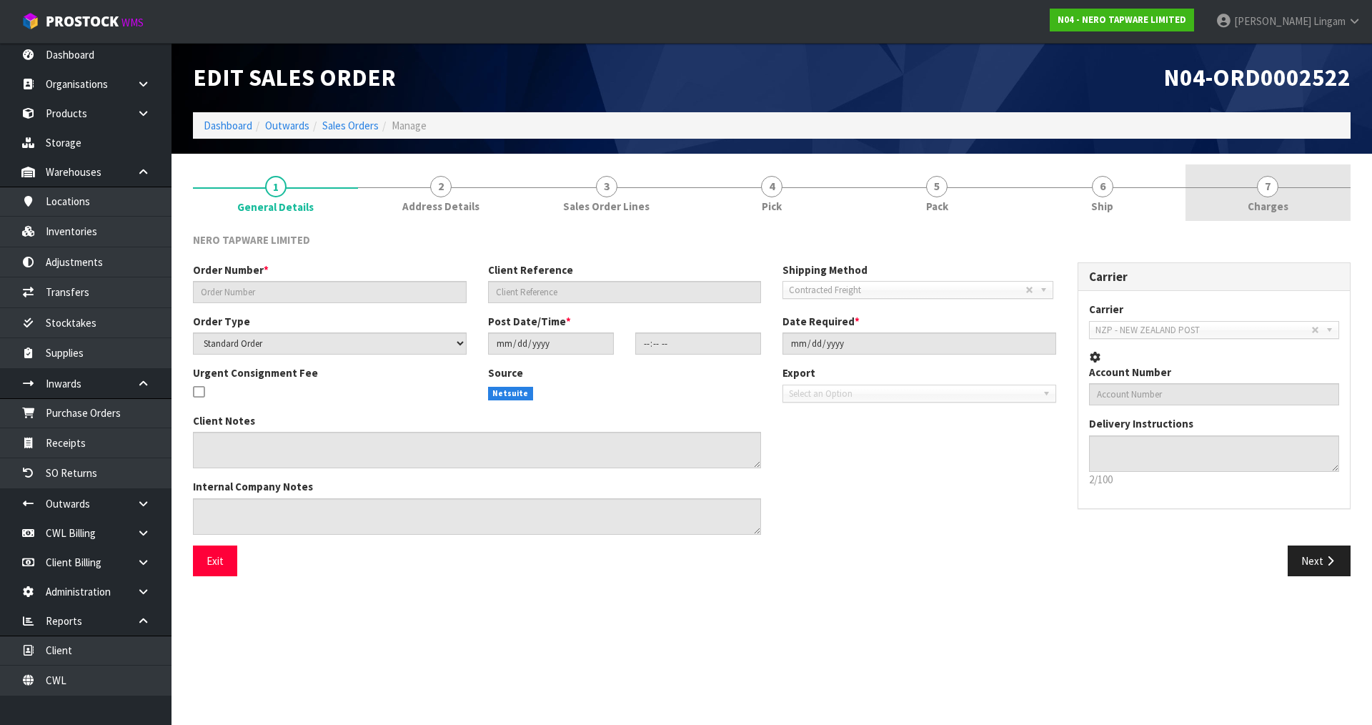
type input "SONZ0003124"
type input "showroom display"
select select "number:0"
type input "2025-08-18"
type input "15:00:06.000"
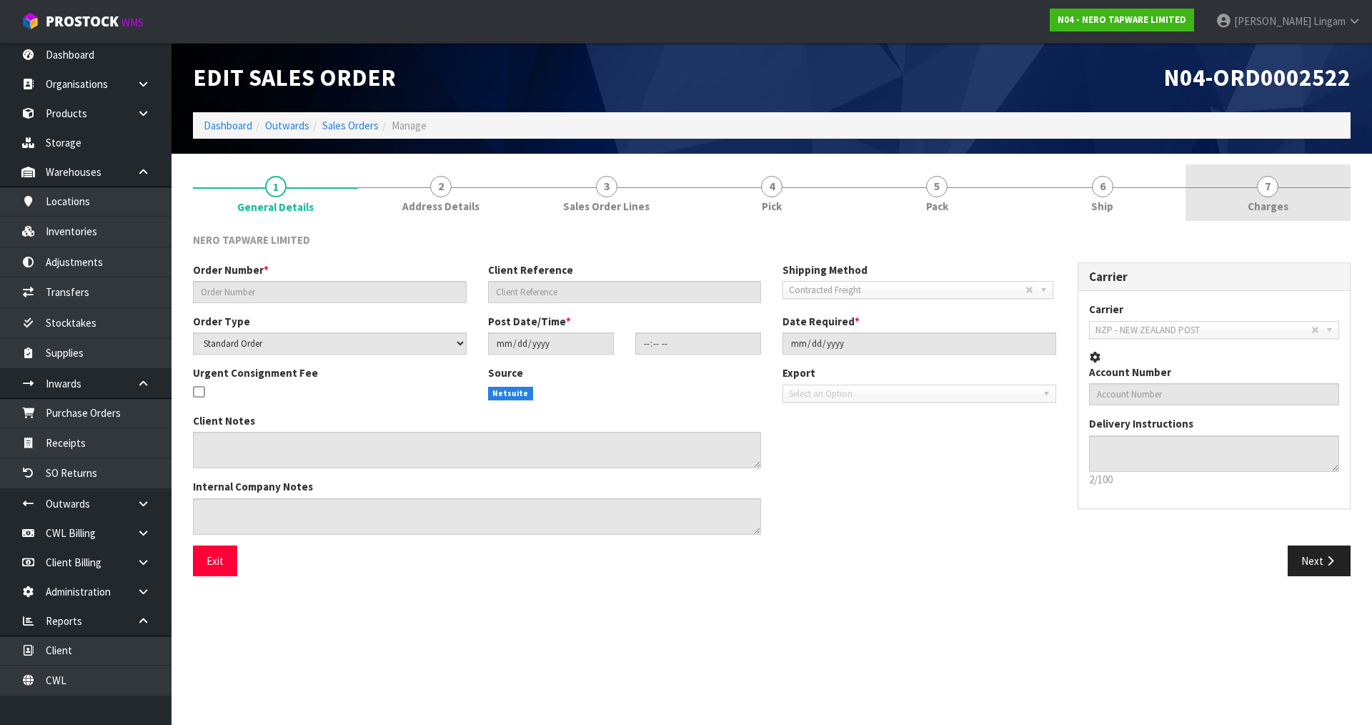
type input "2025-08-19"
click at [1325, 208] on link "7 Charges" at bounding box center [1268, 192] width 165 height 56
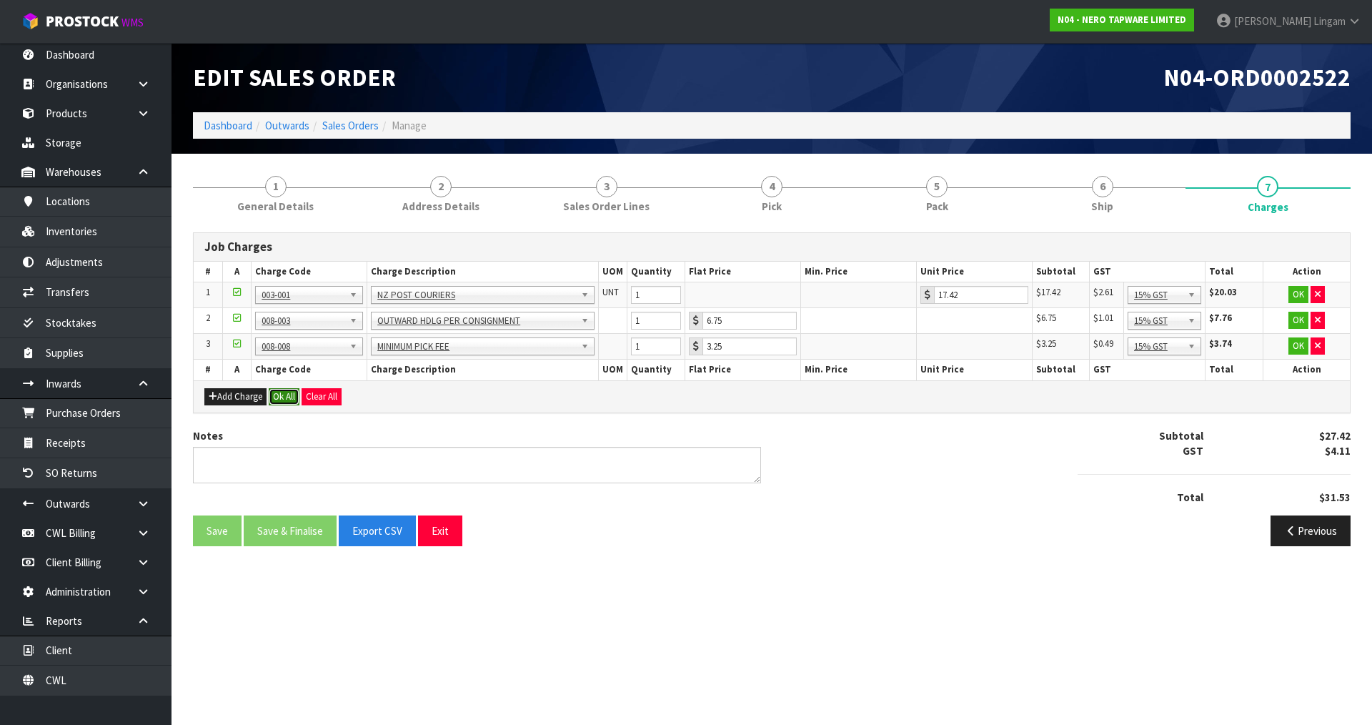
click at [281, 401] on button "Ok All" at bounding box center [284, 396] width 31 height 17
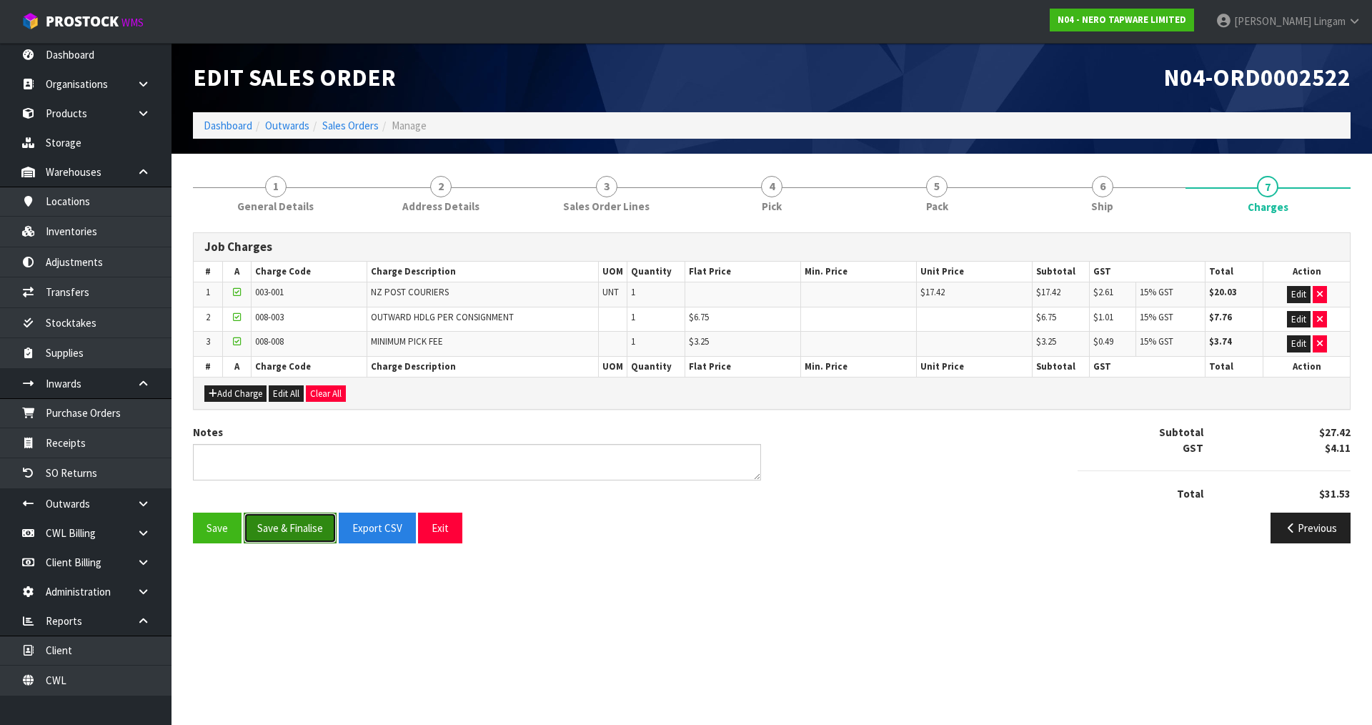
click at [295, 538] on button "Save & Finalise" at bounding box center [290, 528] width 93 height 31
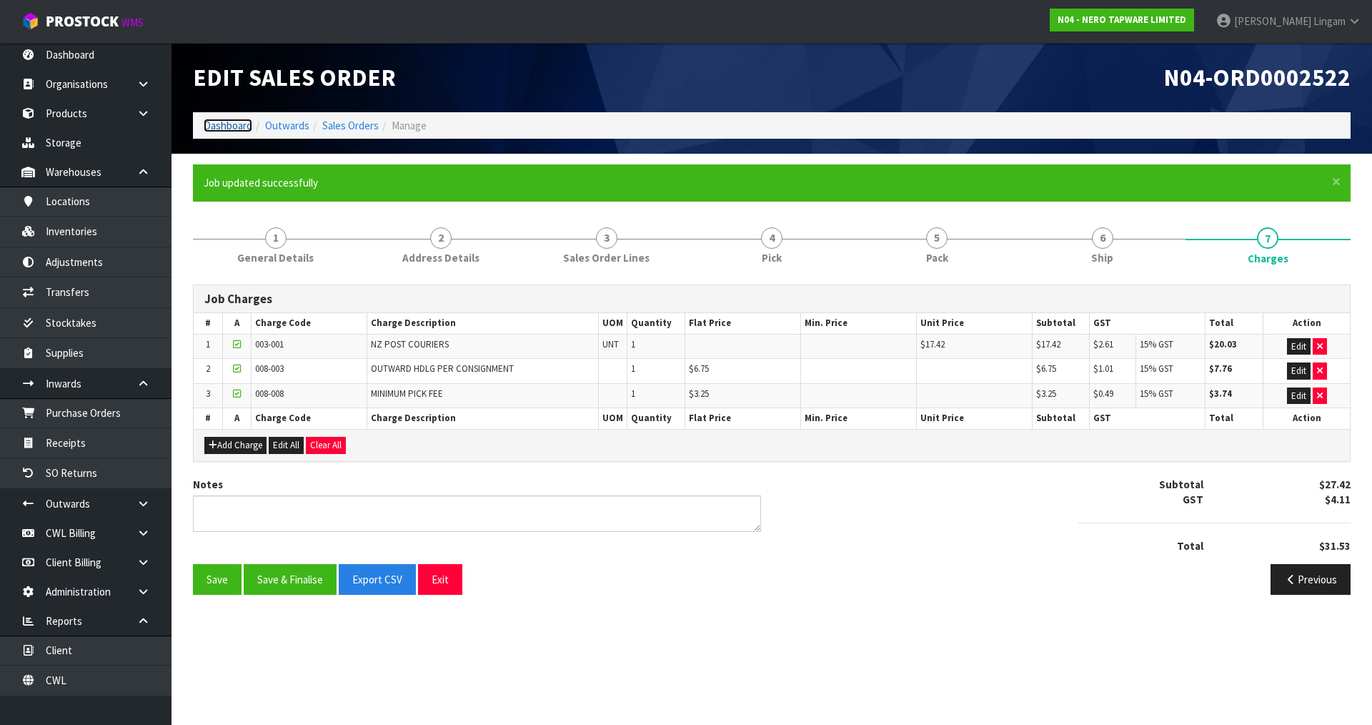
click at [220, 128] on link "Dashboard" at bounding box center [228, 126] width 49 height 14
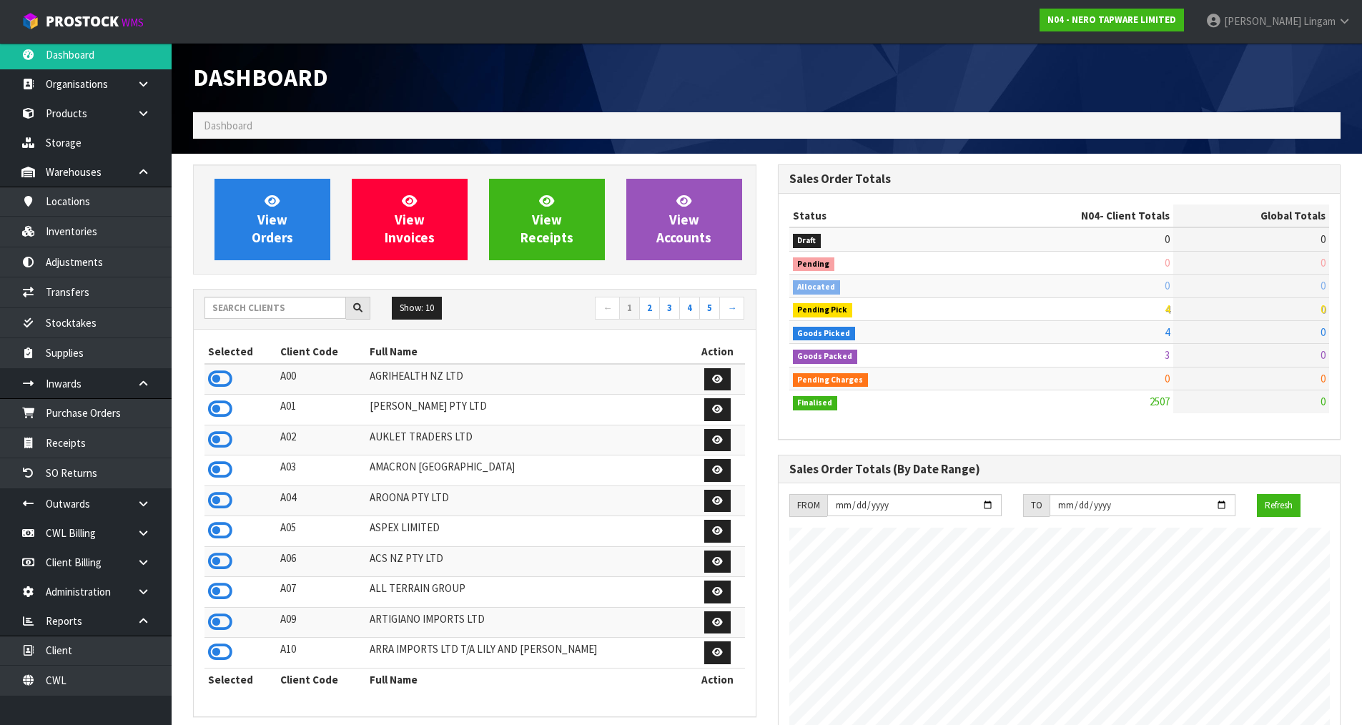
scroll to position [1083, 584]
click at [265, 311] on input "text" at bounding box center [275, 308] width 142 height 22
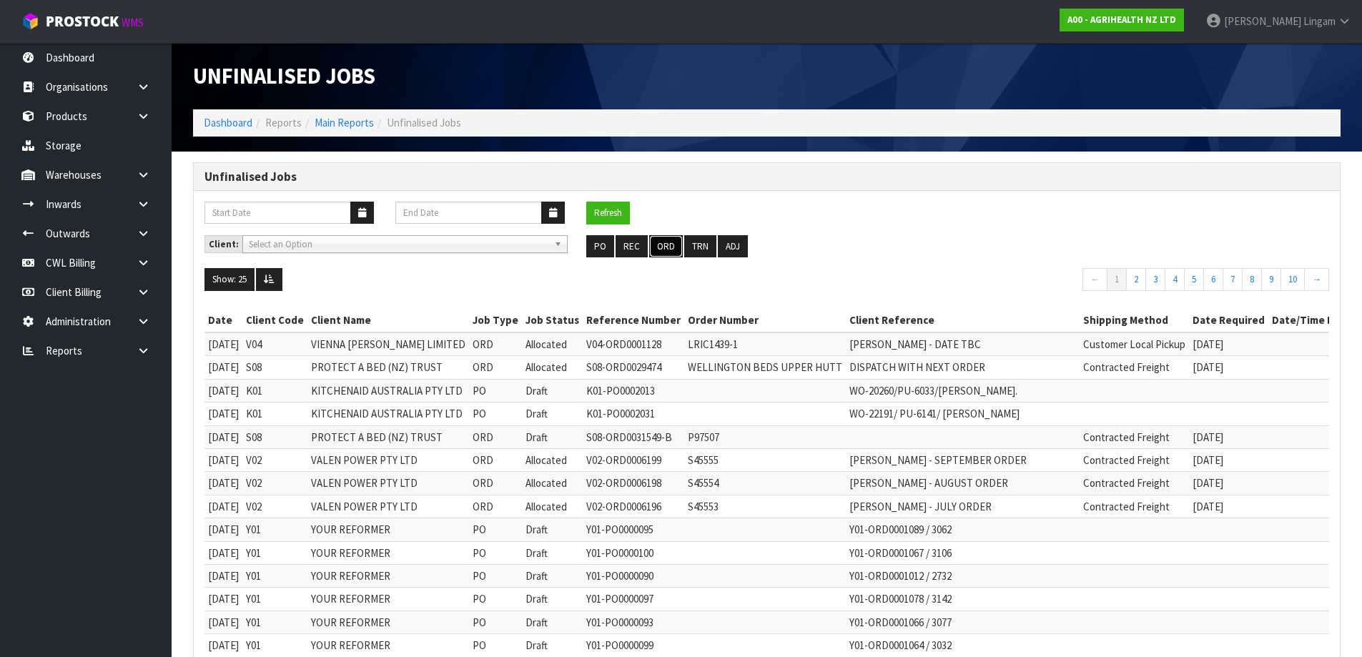
click at [668, 249] on button "ORD" at bounding box center [666, 246] width 34 height 23
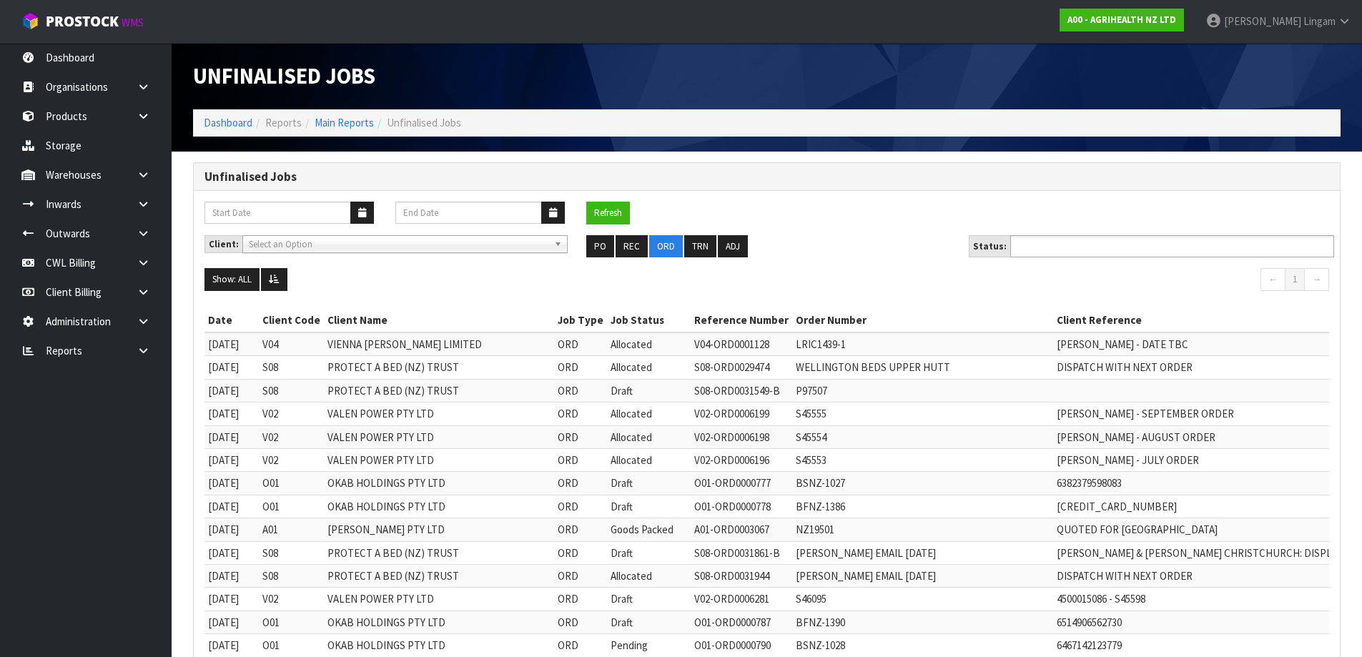
click at [1088, 250] on input "text" at bounding box center [1066, 246] width 105 height 18
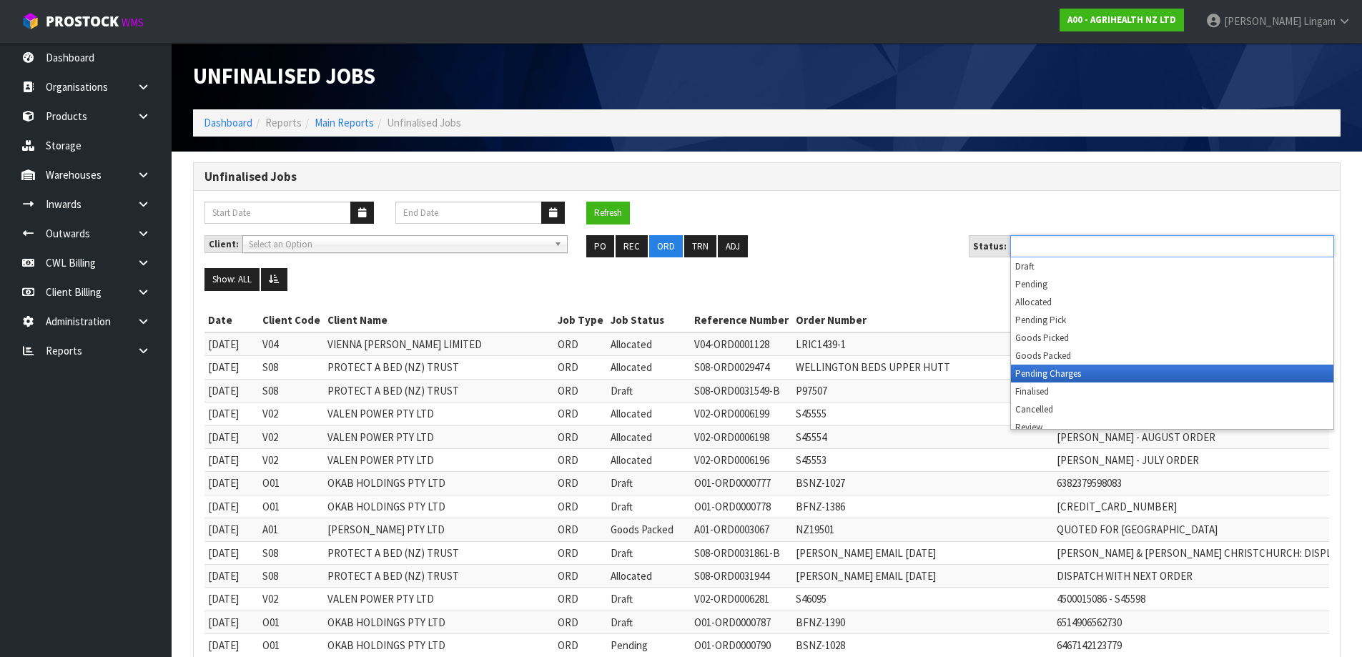
click at [1084, 376] on li "Pending Charges" at bounding box center [1172, 374] width 322 height 18
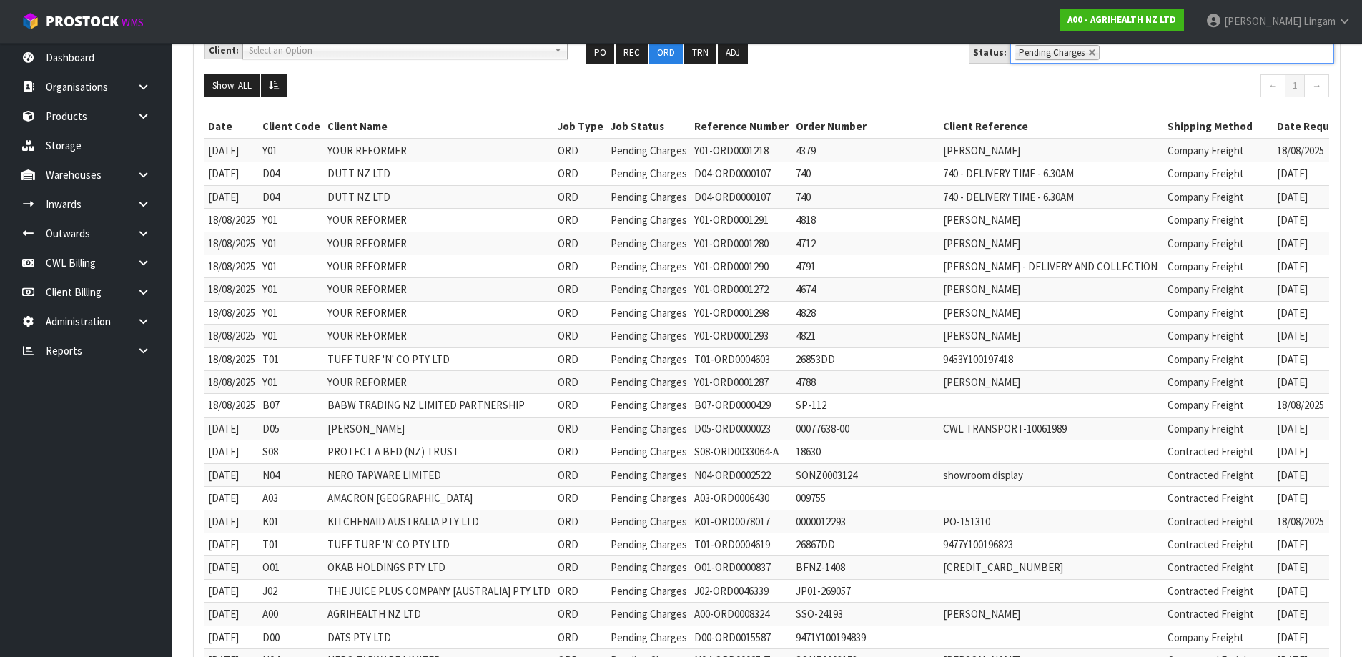
scroll to position [429, 0]
